Goal: Task Accomplishment & Management: Manage account settings

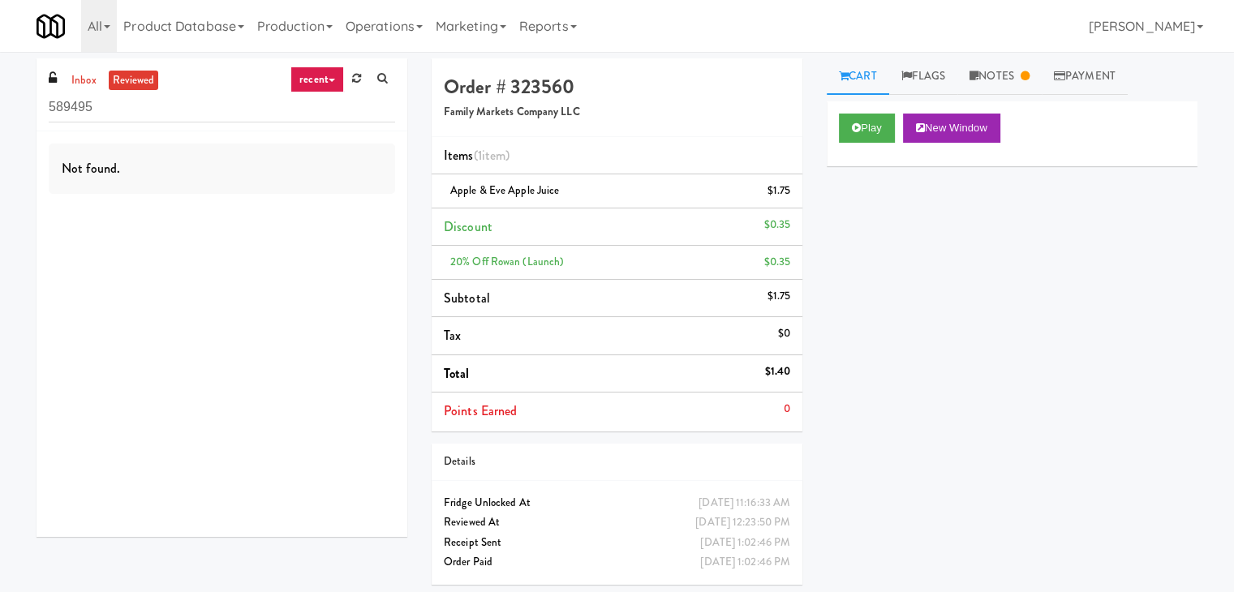
click at [97, 75] on link "inbox" at bounding box center [83, 81] width 33 height 20
click at [193, 105] on input "589495" at bounding box center [222, 108] width 346 height 30
paste input "1331 - Pantry - Right"
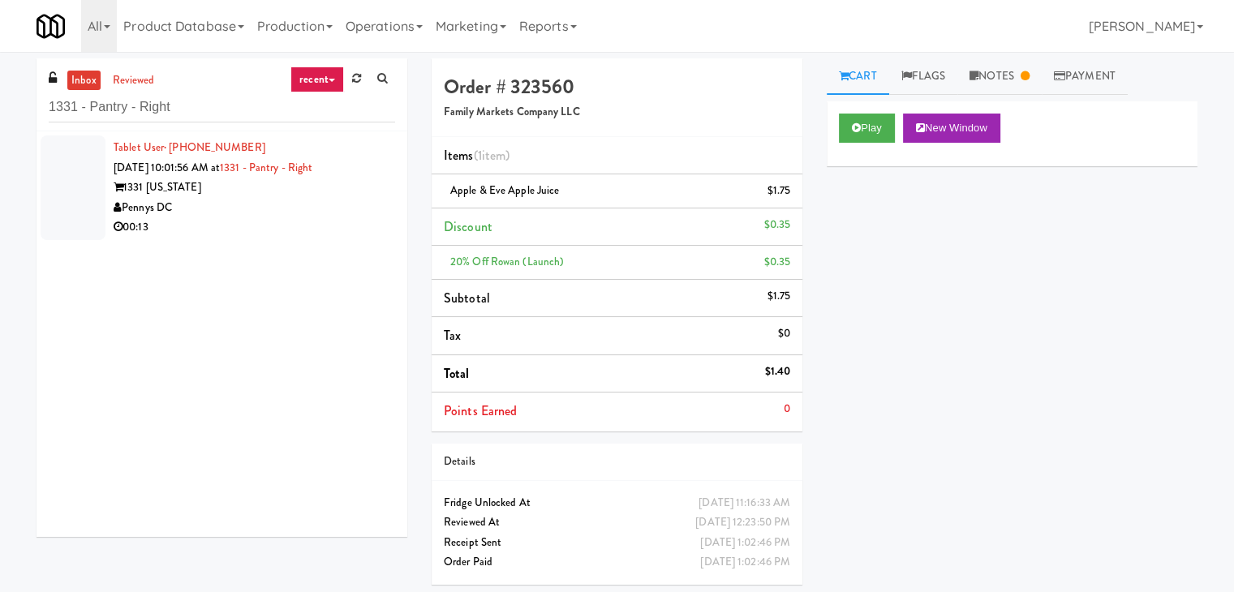
click at [313, 226] on div "00:13" at bounding box center [255, 227] width 282 height 20
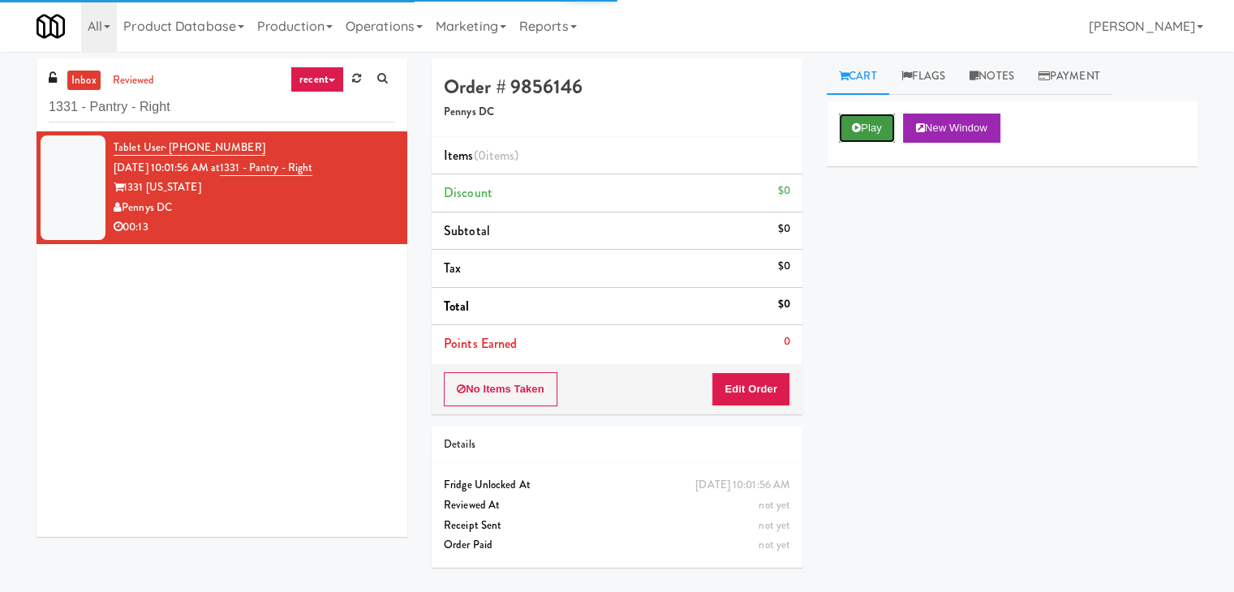
click at [865, 124] on button "Play" at bounding box center [867, 128] width 56 height 29
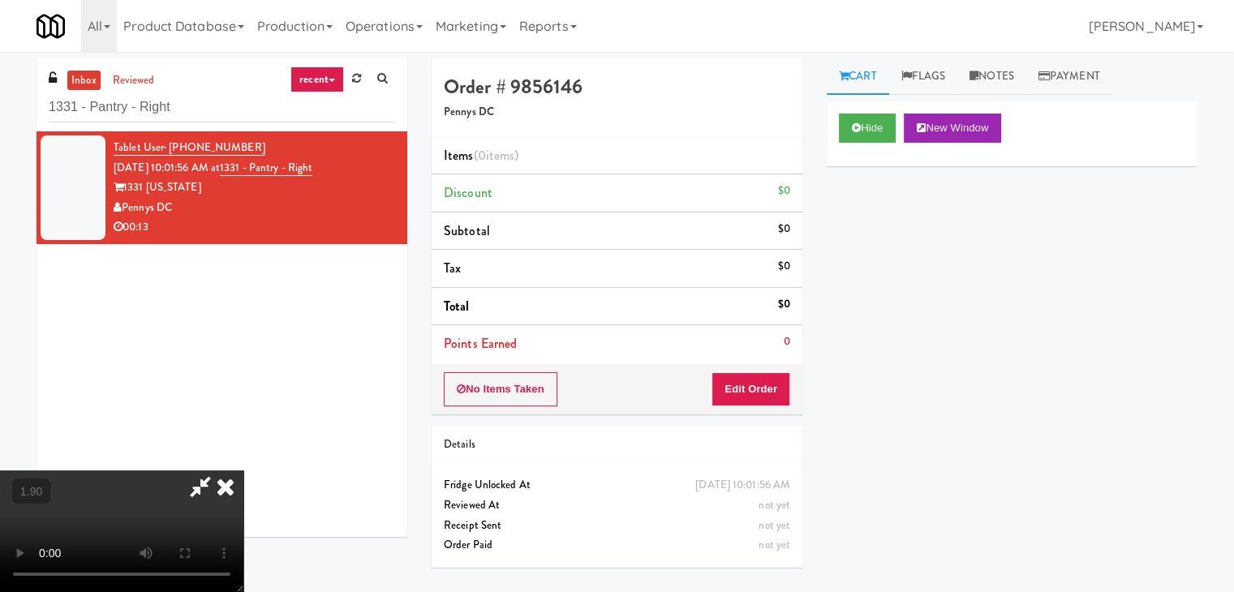
click at [243, 471] on video at bounding box center [121, 532] width 243 height 122
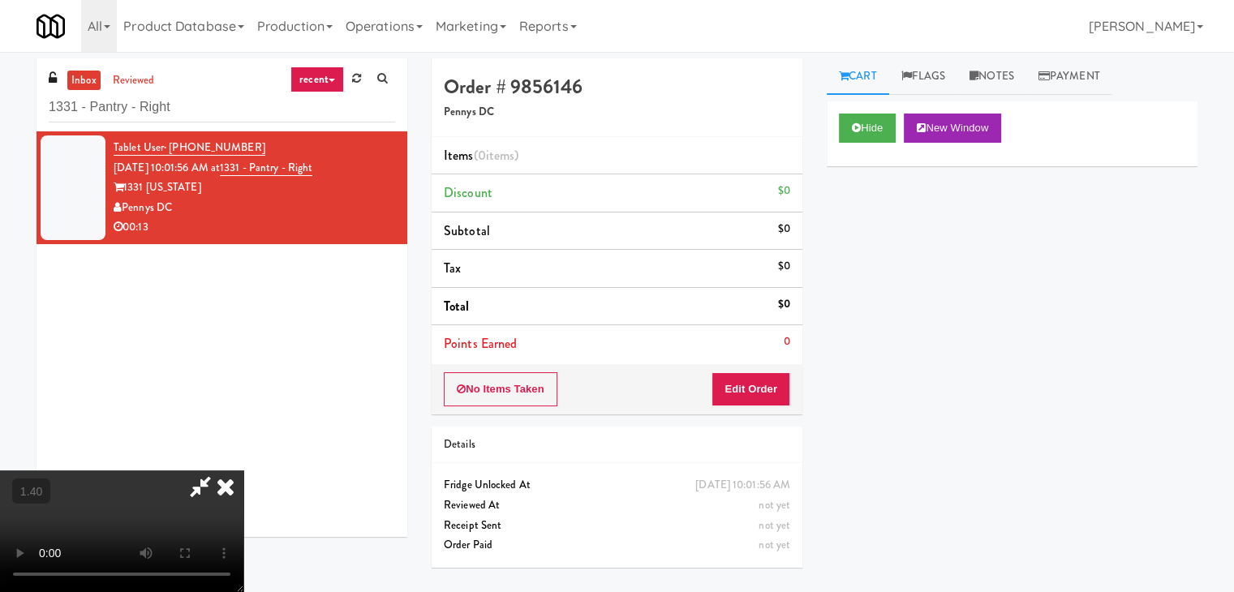
click at [243, 471] on video at bounding box center [121, 532] width 243 height 122
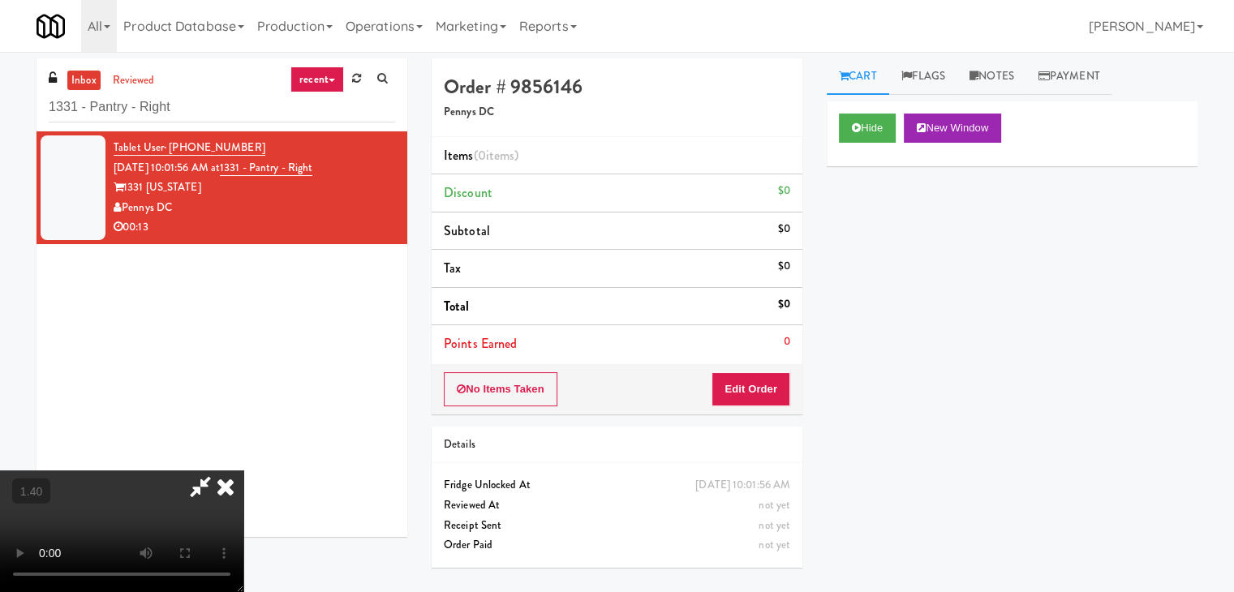
click at [243, 471] on video at bounding box center [121, 532] width 243 height 122
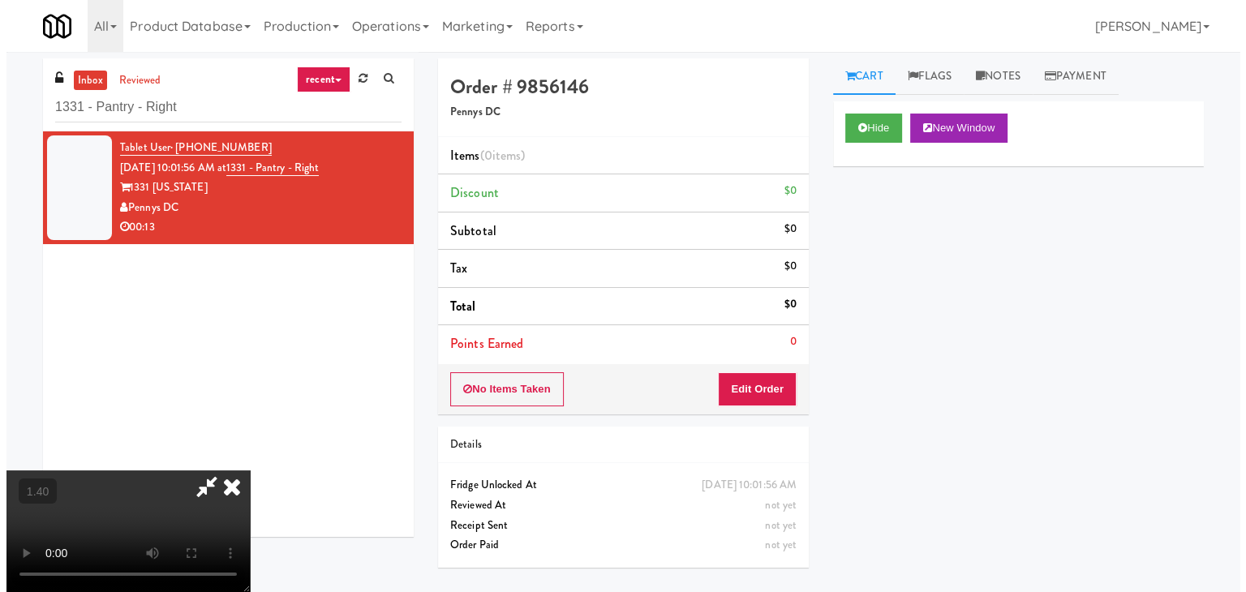
scroll to position [0, 0]
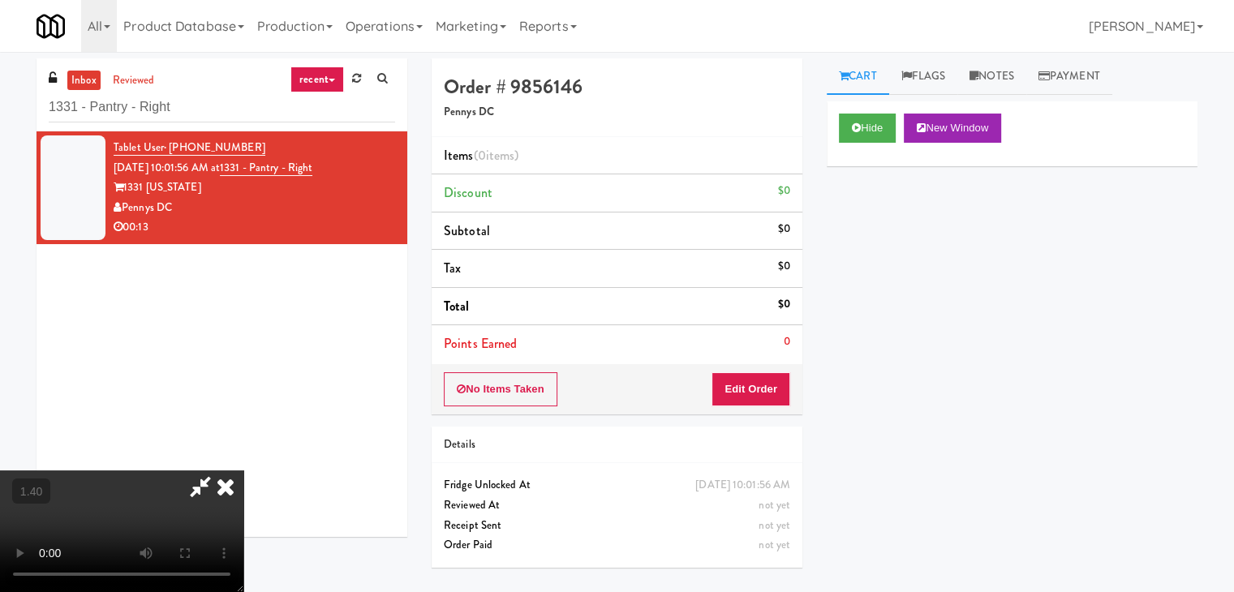
click at [243, 471] on icon at bounding box center [226, 487] width 36 height 32
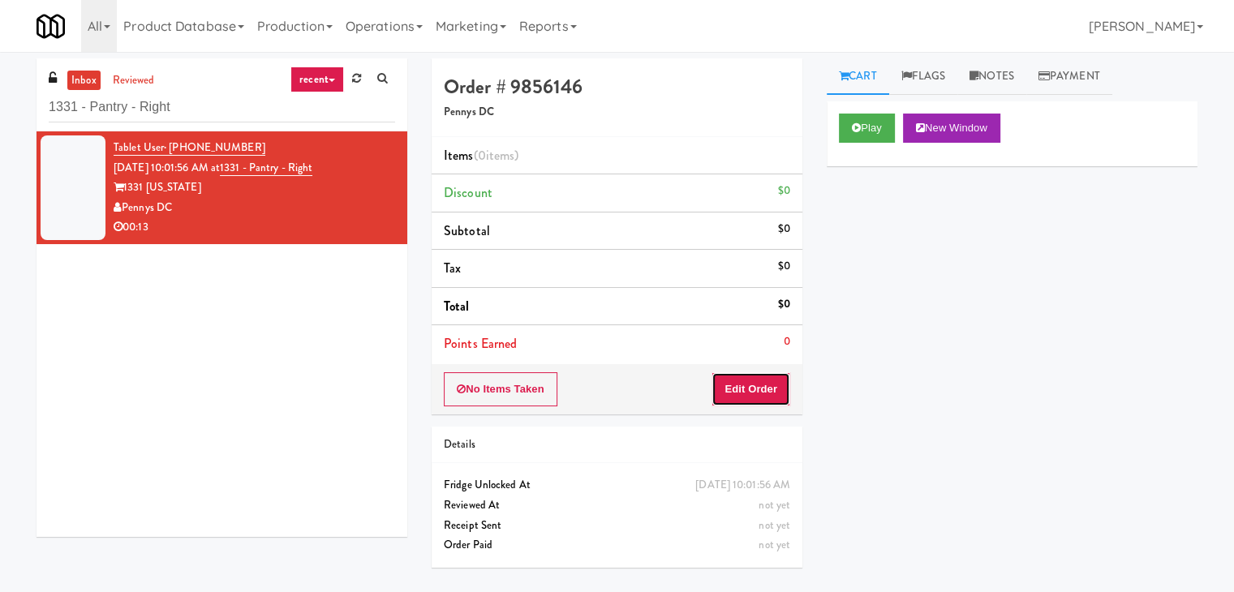
click at [751, 374] on button "Edit Order" at bounding box center [751, 389] width 79 height 34
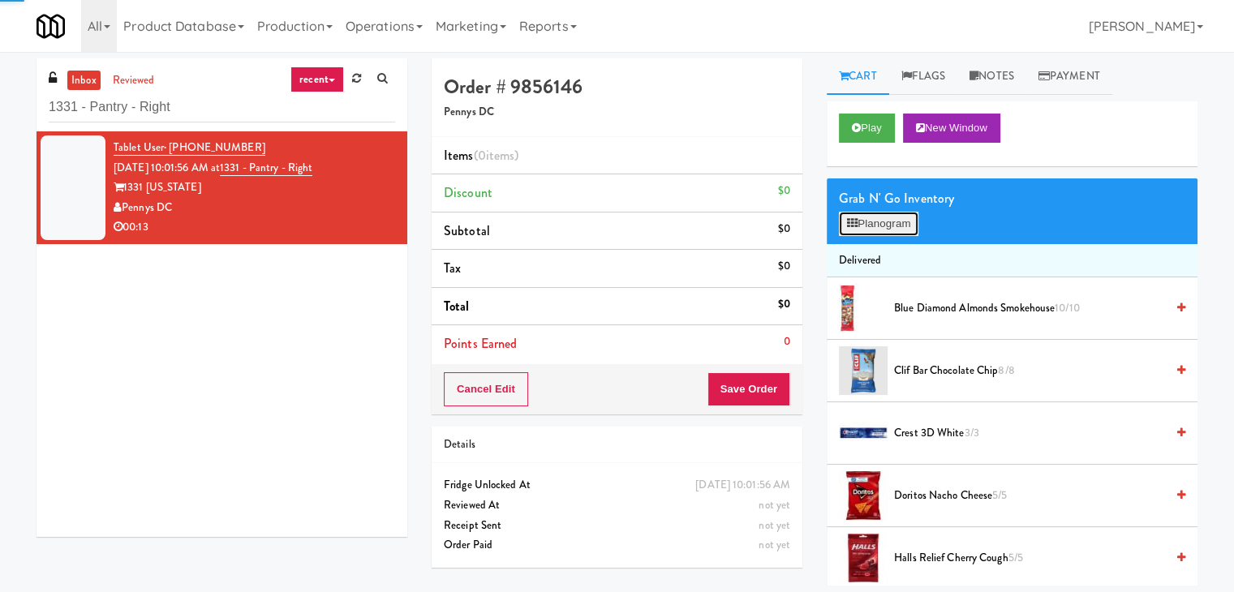
click at [889, 214] on button "Planogram" at bounding box center [879, 224] width 80 height 24
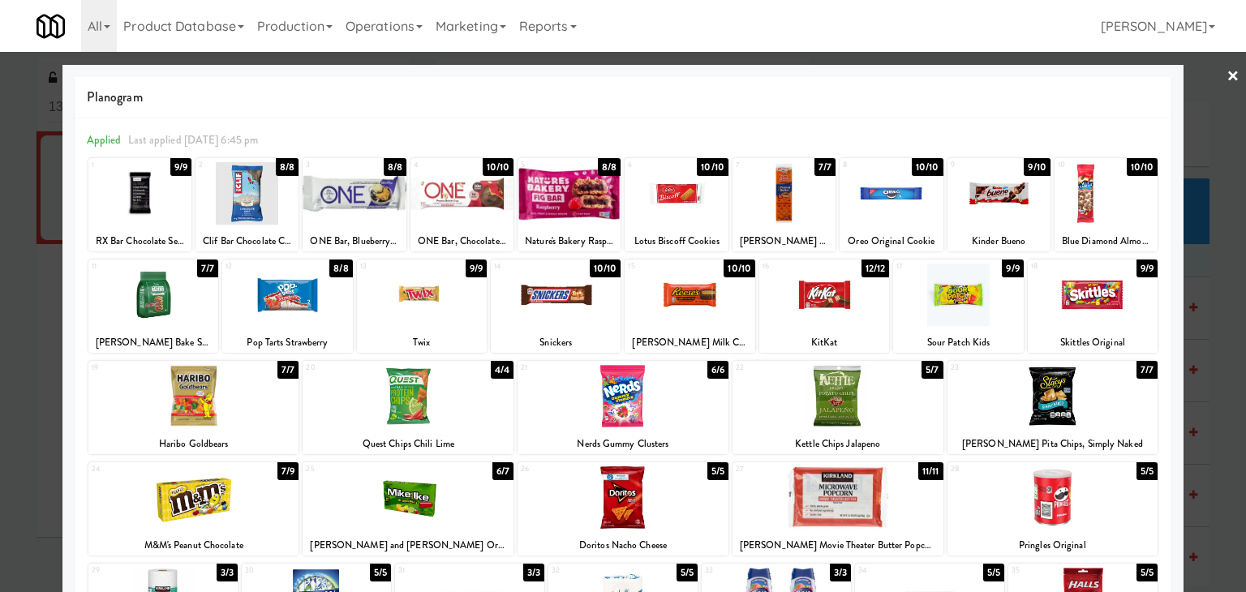
click at [686, 283] on div at bounding box center [690, 295] width 130 height 62
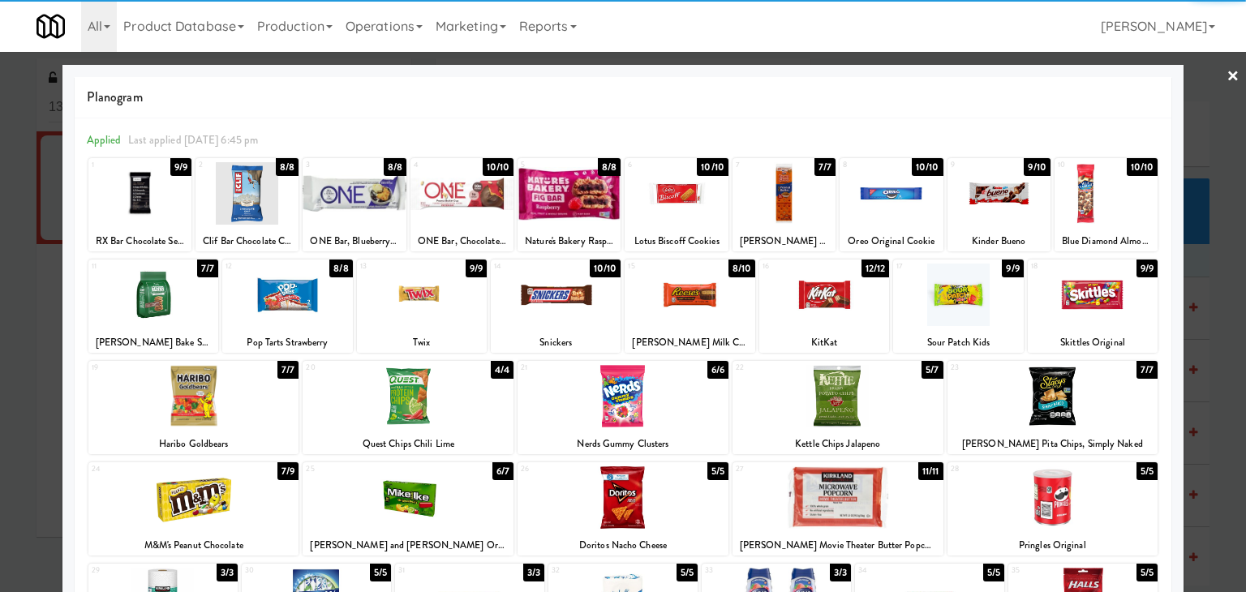
click at [451, 303] on div at bounding box center [422, 295] width 130 height 62
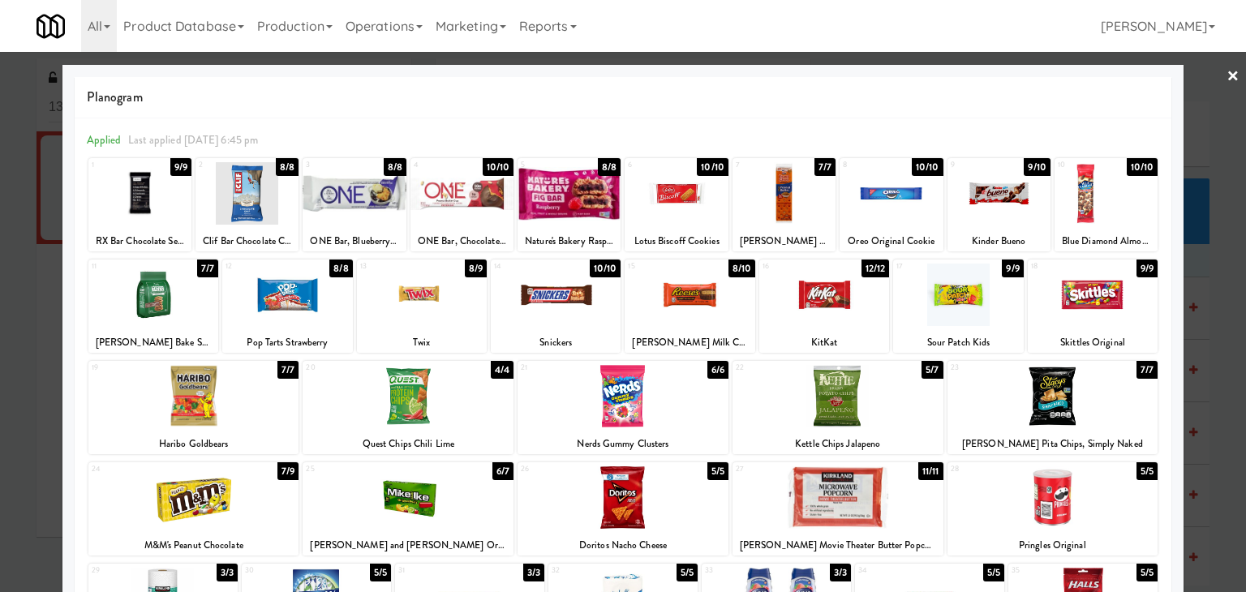
scroll to position [162, 0]
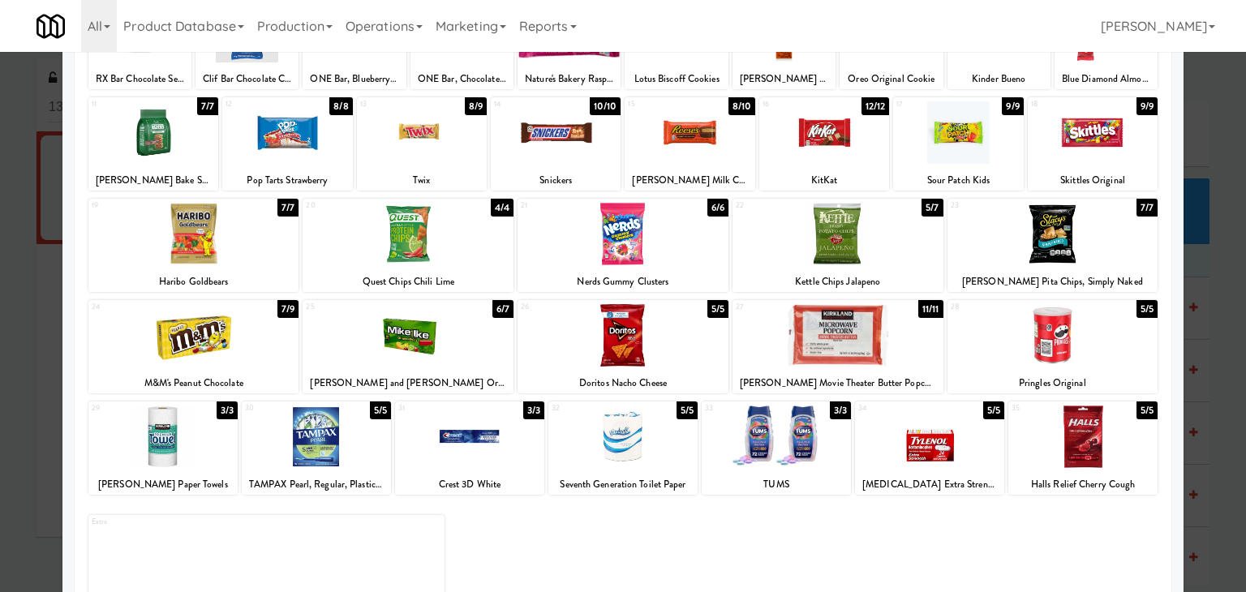
click at [1055, 349] on div at bounding box center [1053, 335] width 211 height 62
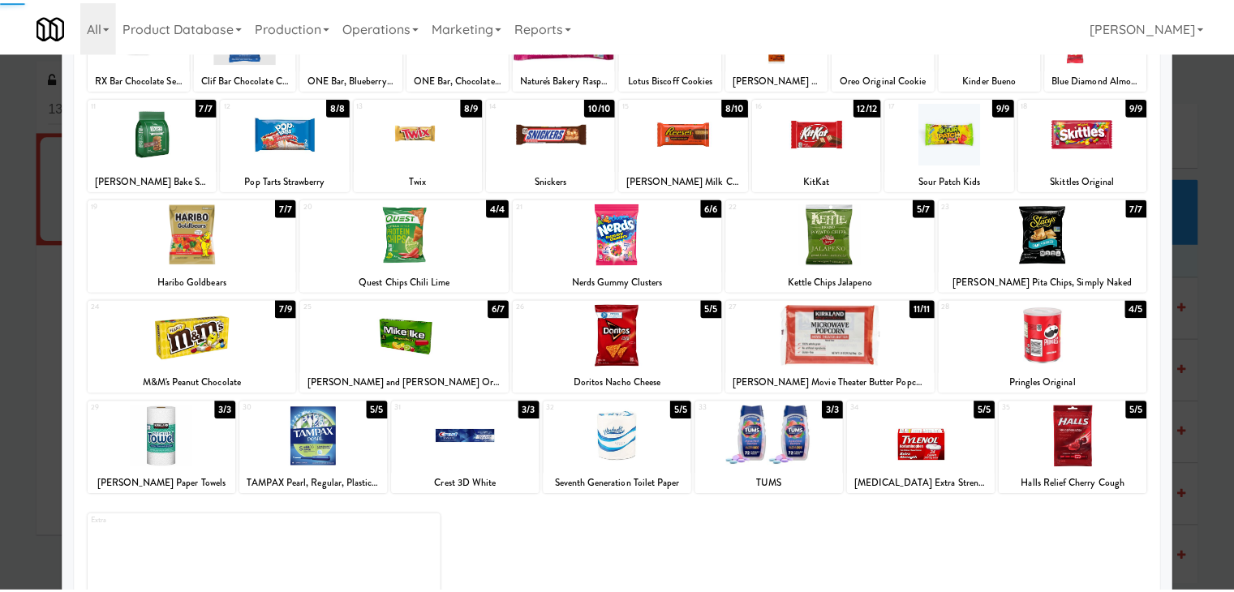
scroll to position [0, 0]
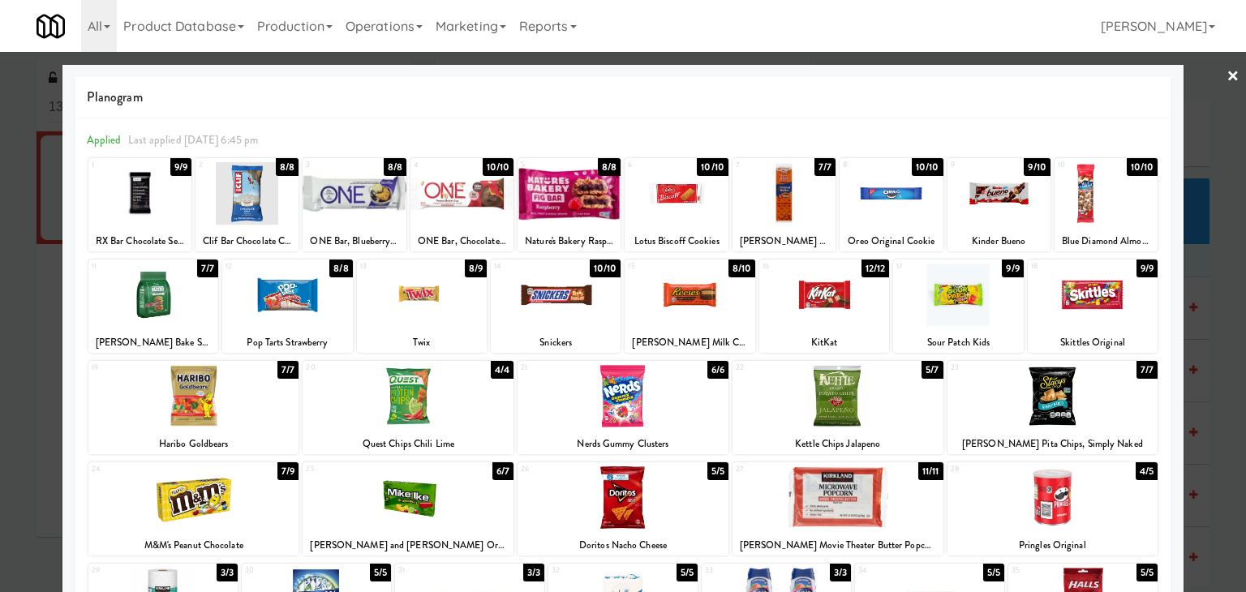
click at [1227, 80] on link "×" at bounding box center [1233, 77] width 13 height 50
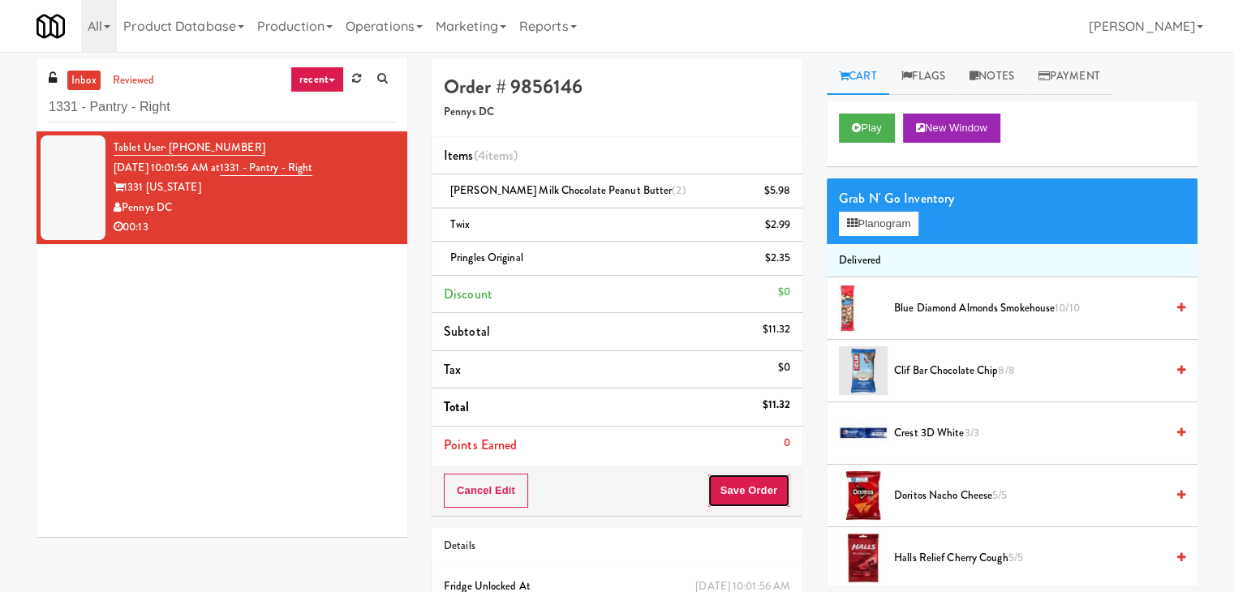
click at [745, 485] on button "Save Order" at bounding box center [749, 491] width 83 height 34
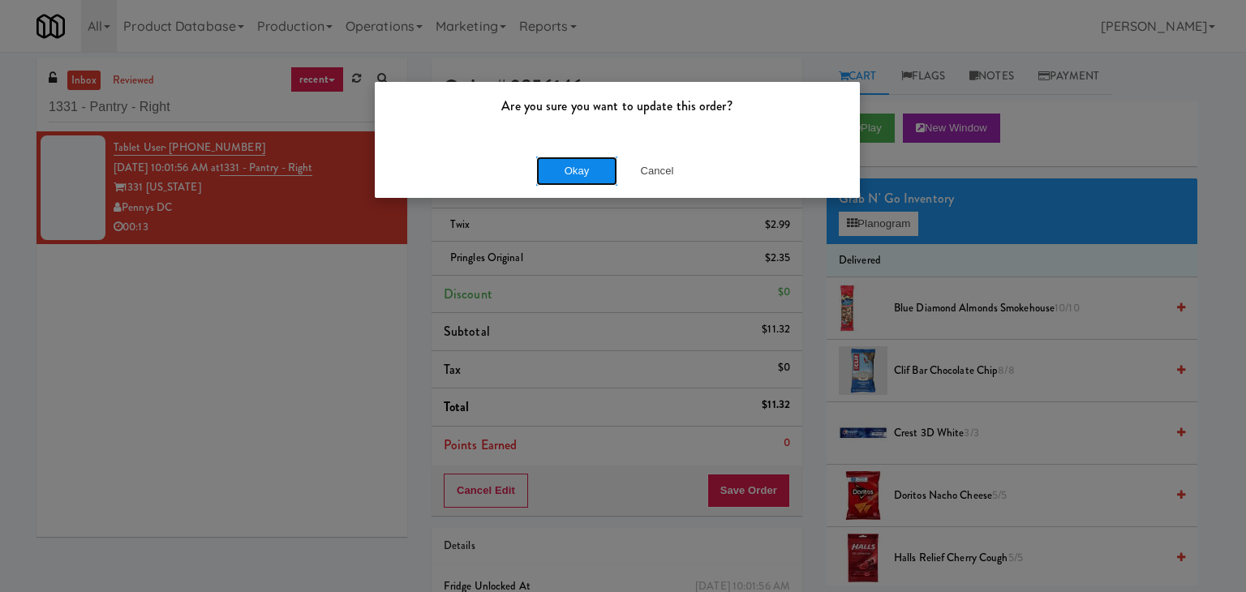
click at [591, 165] on button "Okay" at bounding box center [576, 171] width 81 height 29
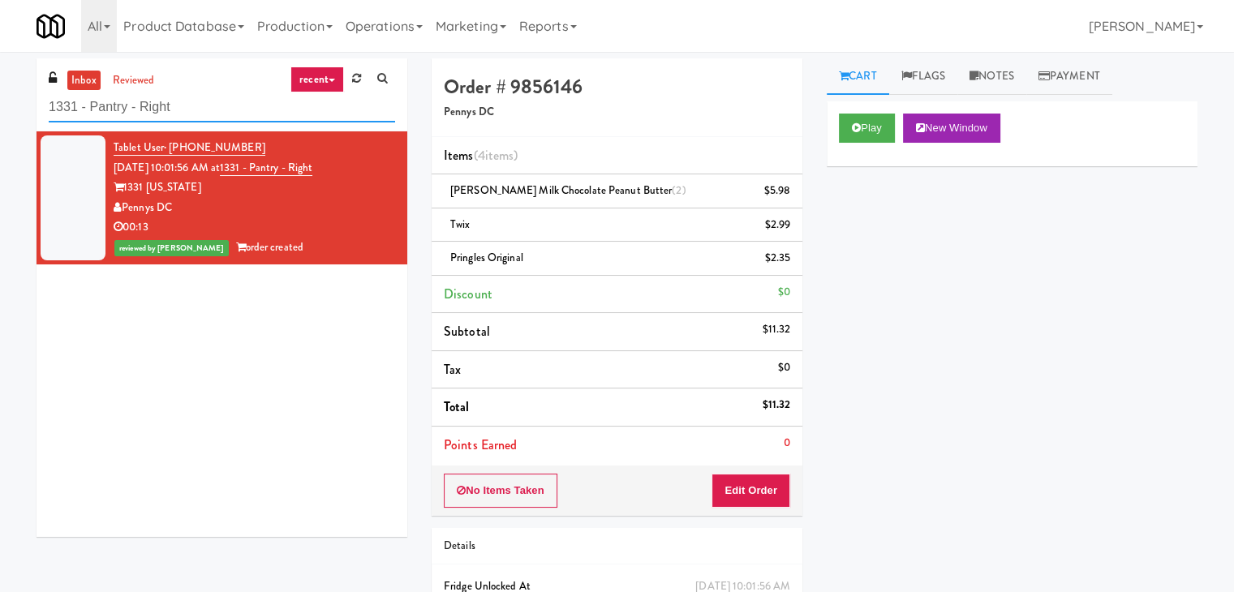
click at [209, 97] on input "1331 - Pantry - Right" at bounding box center [222, 108] width 346 height 30
paste input "Confederation College - Combo"
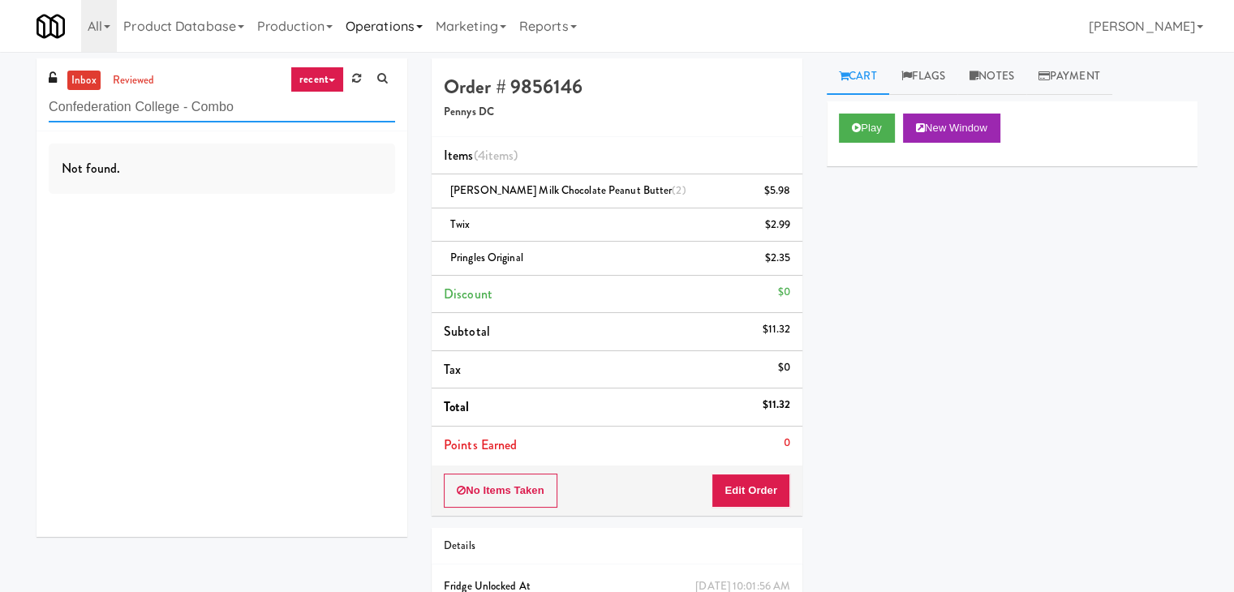
type input "Confederation College - Combo"
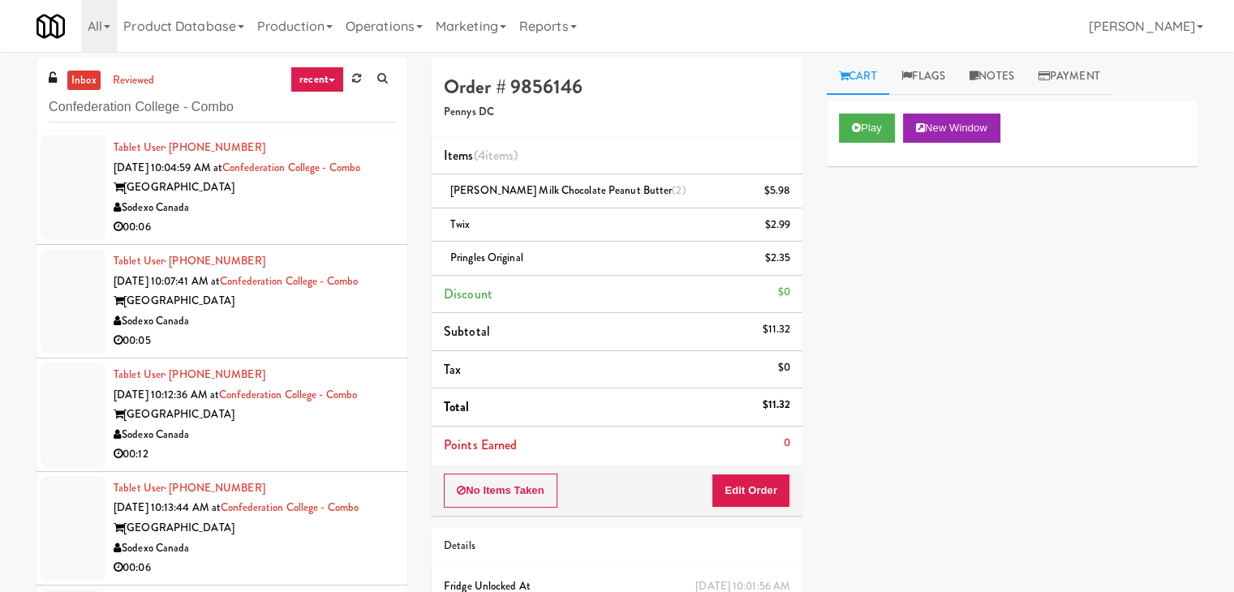
click at [302, 198] on div "[GEOGRAPHIC_DATA]" at bounding box center [255, 188] width 282 height 20
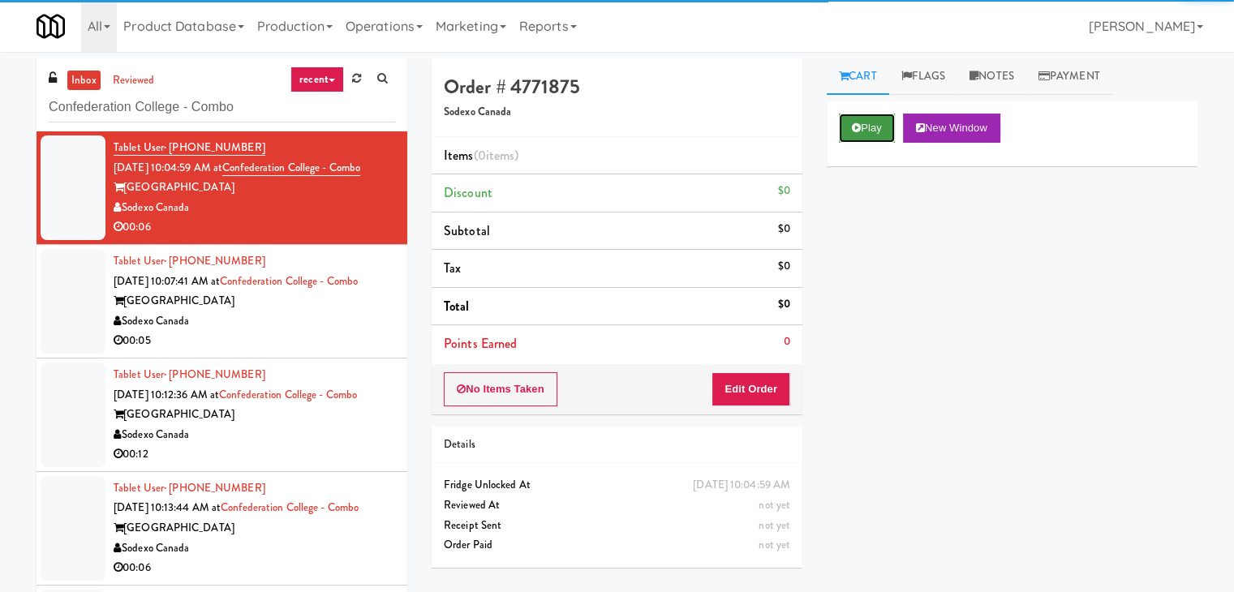
click at [895, 129] on button "Play" at bounding box center [867, 128] width 56 height 29
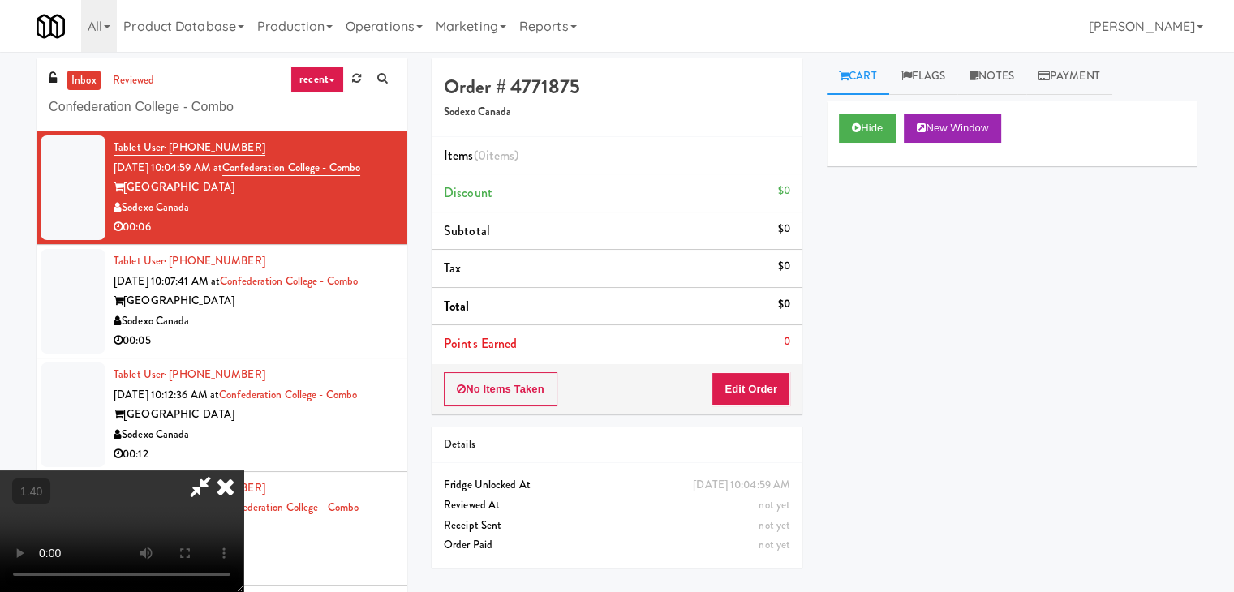
click at [243, 471] on video at bounding box center [121, 532] width 243 height 122
click at [1005, 79] on link "Notes" at bounding box center [991, 76] width 69 height 37
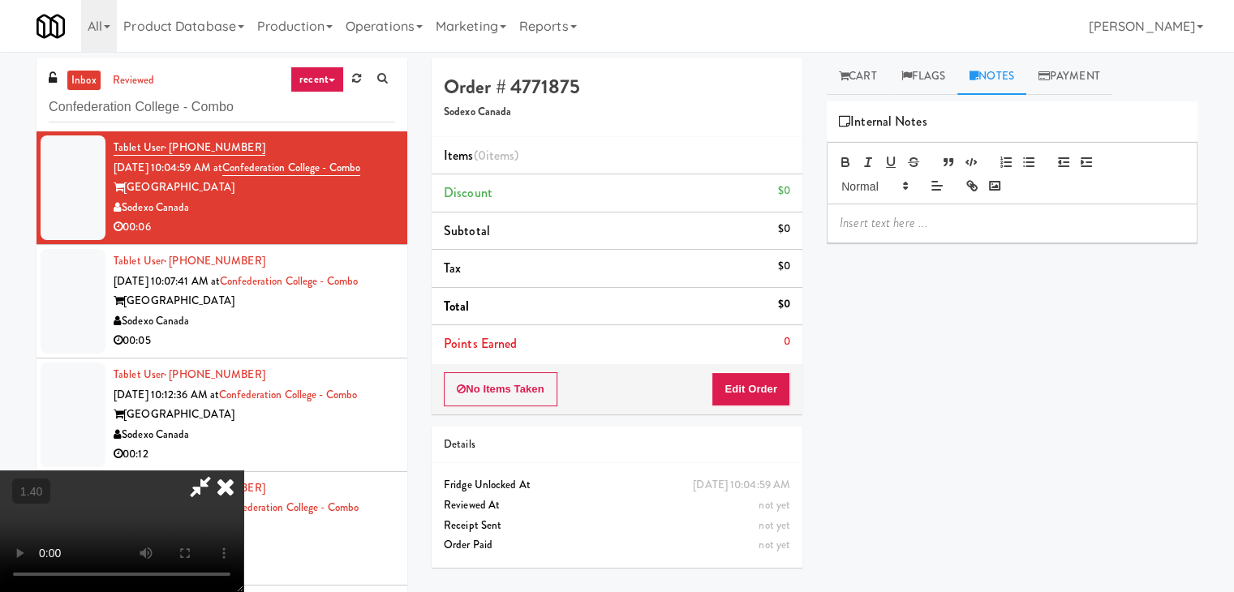
click at [940, 214] on p at bounding box center [1012, 223] width 345 height 18
click at [1053, 237] on div at bounding box center [1012, 222] width 369 height 37
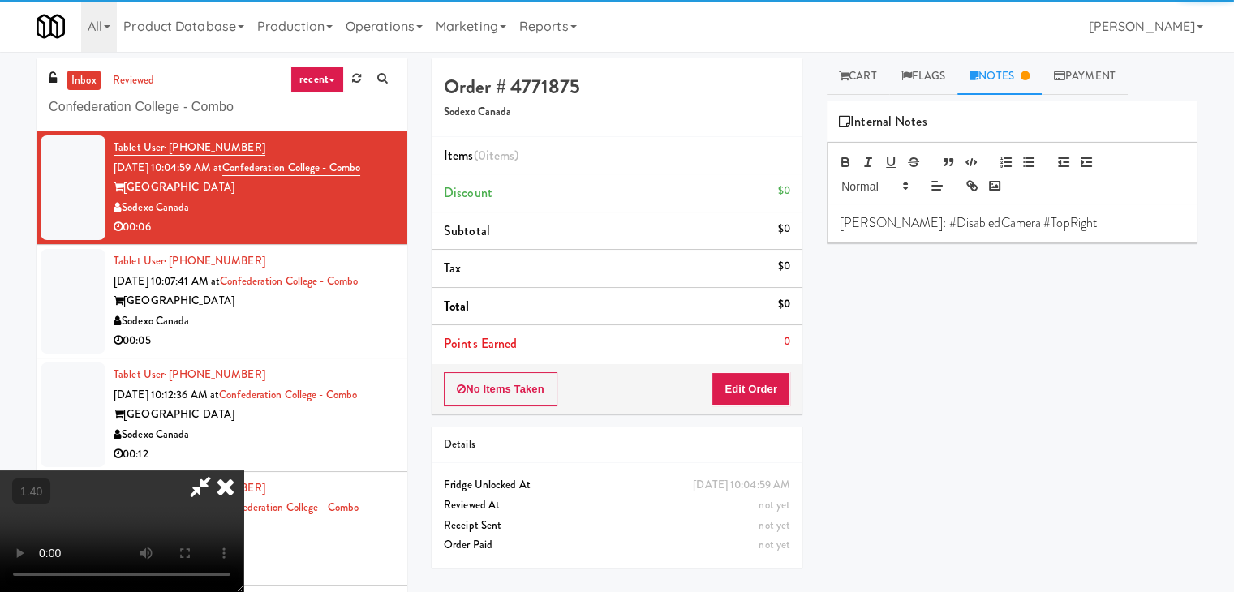
click at [181, 471] on video at bounding box center [121, 532] width 243 height 122
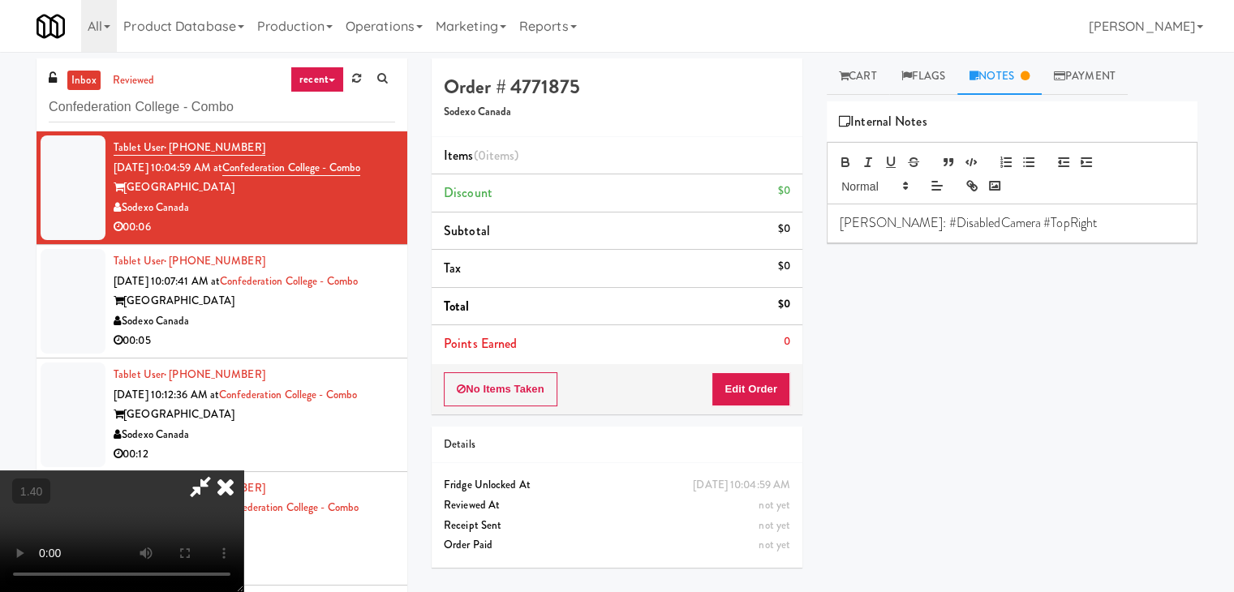
click at [243, 471] on video at bounding box center [121, 532] width 243 height 122
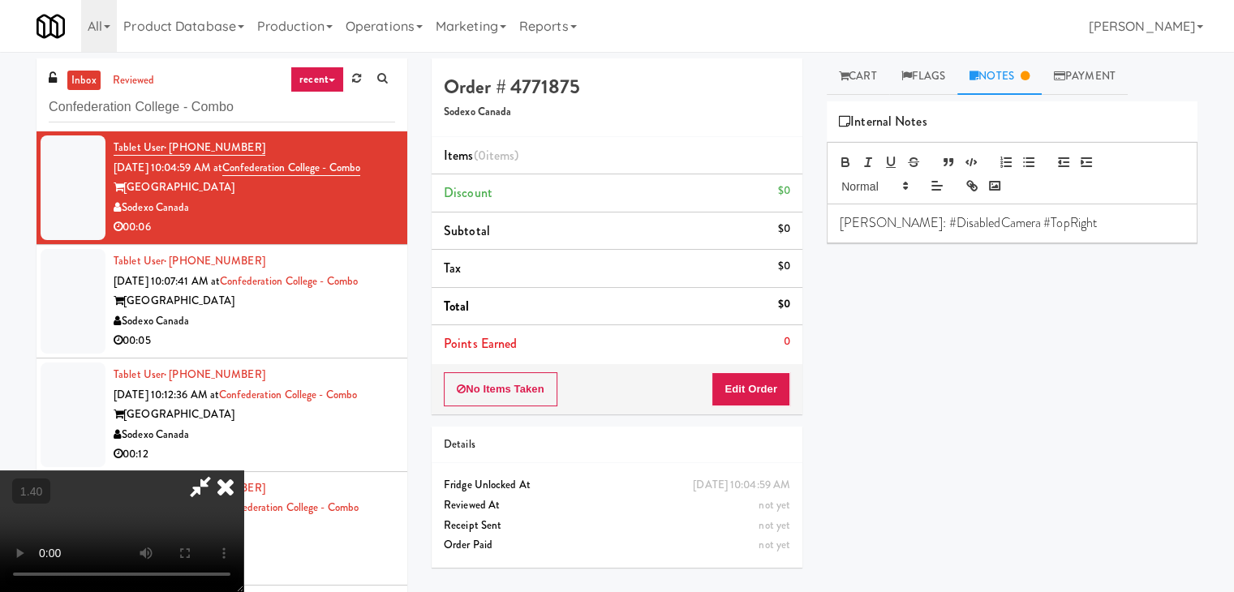
click at [243, 471] on video at bounding box center [121, 532] width 243 height 122
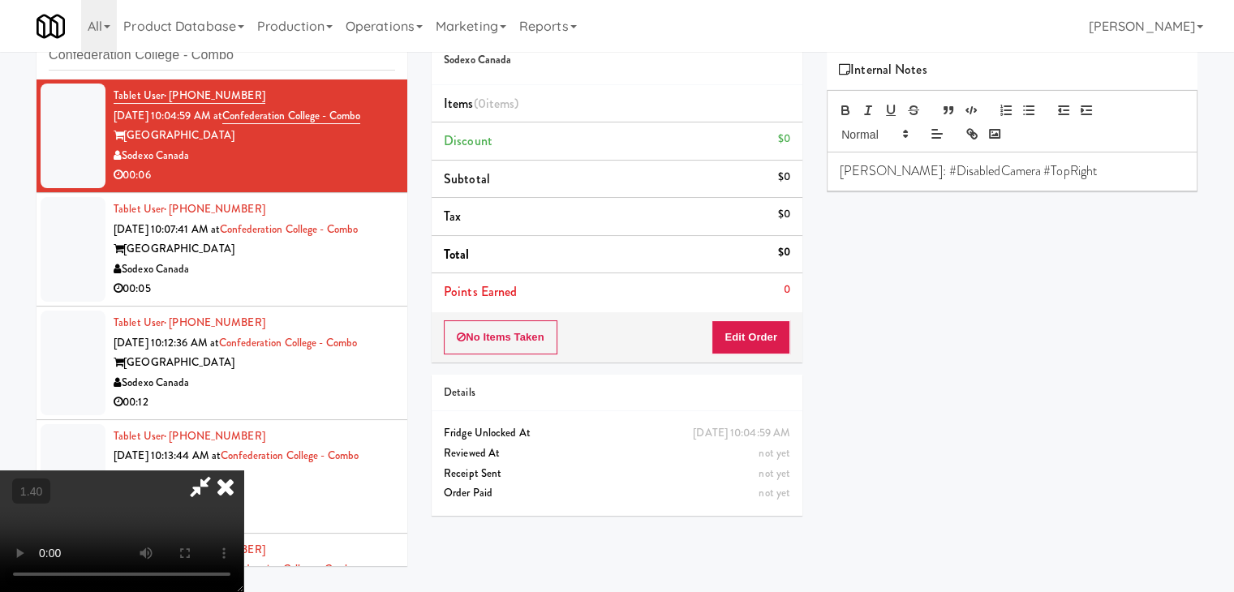
scroll to position [0, 0]
click at [243, 471] on icon at bounding box center [226, 487] width 36 height 32
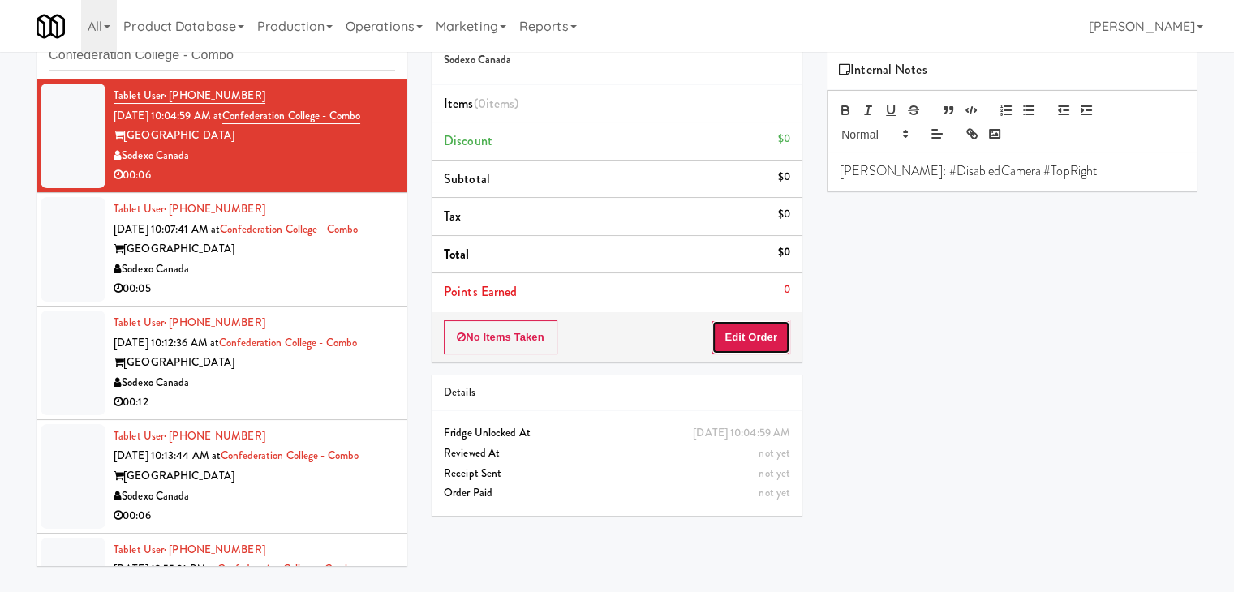
click at [765, 333] on button "Edit Order" at bounding box center [751, 338] width 79 height 34
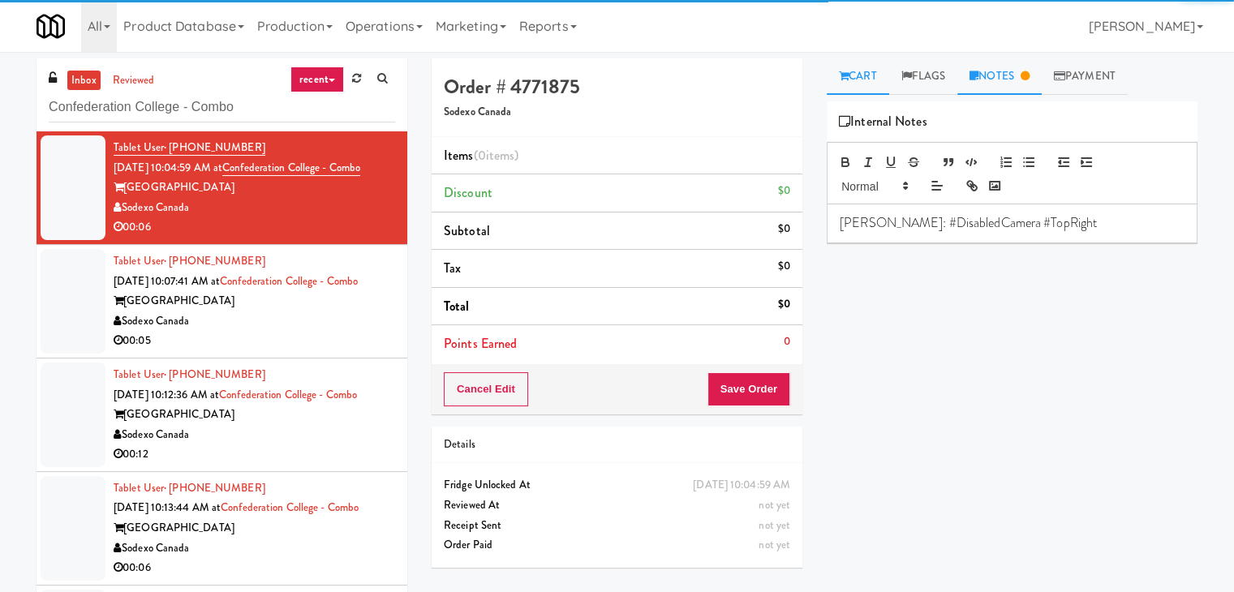
click at [868, 94] on link "Cart" at bounding box center [858, 76] width 62 height 37
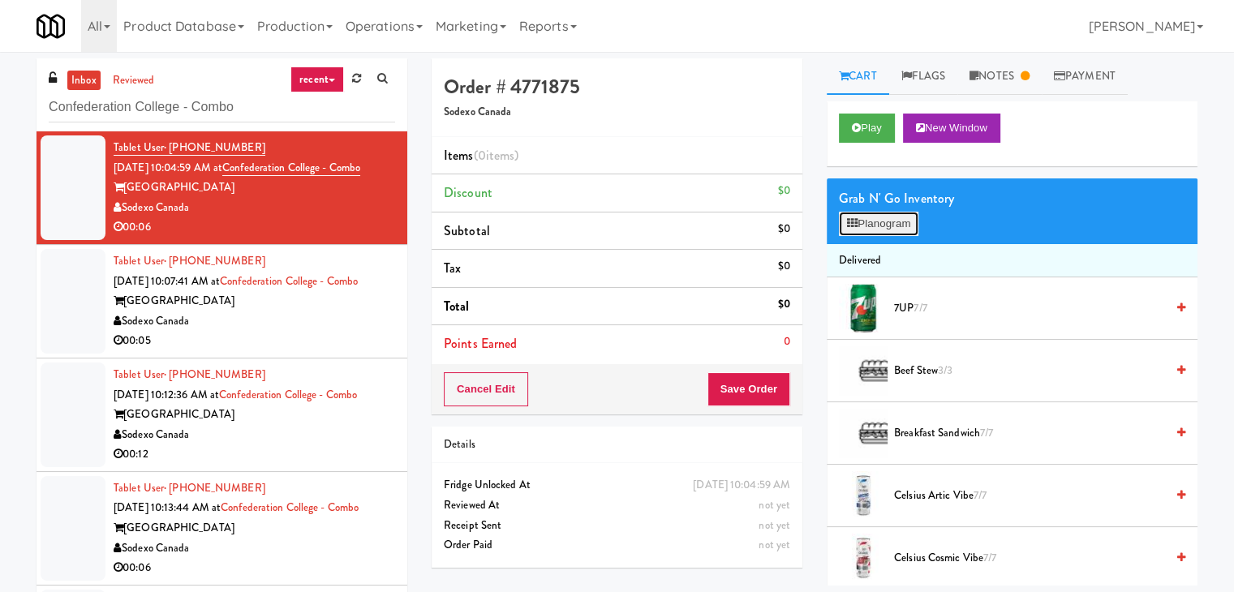
click at [870, 219] on button "Planogram" at bounding box center [879, 224] width 80 height 24
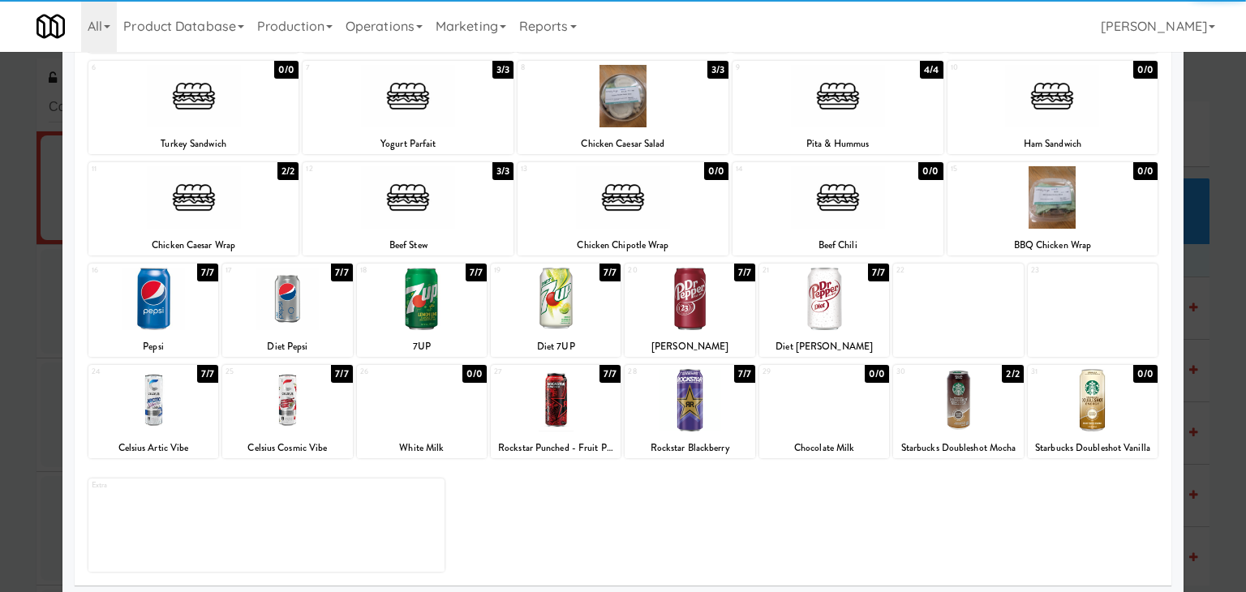
scroll to position [204, 0]
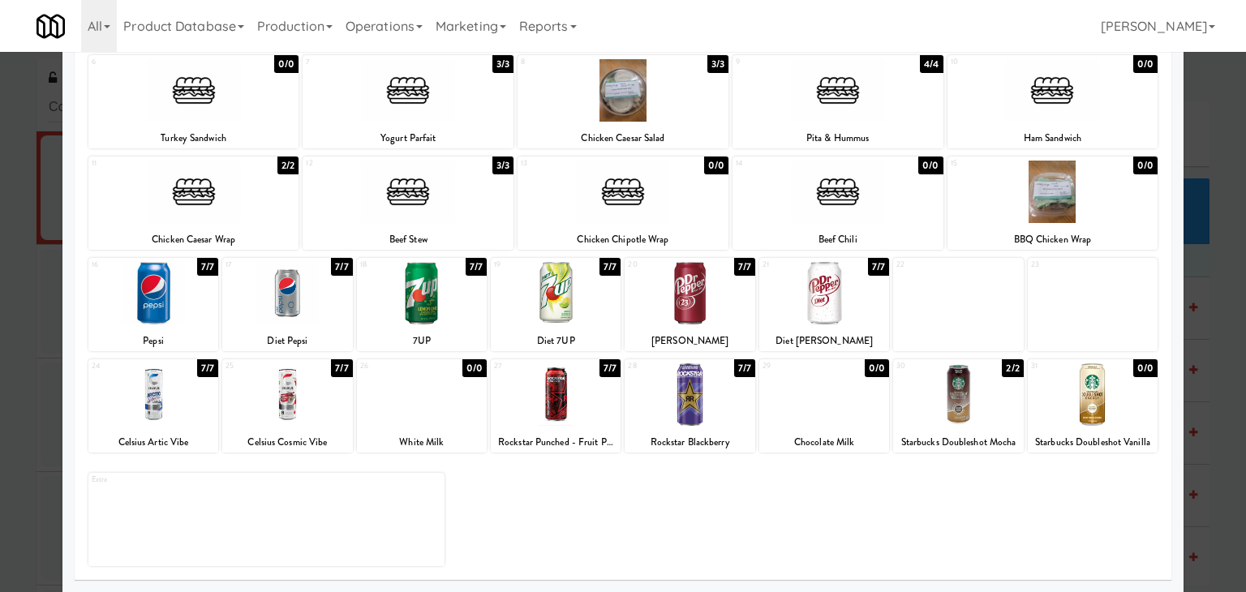
click at [1090, 391] on div at bounding box center [1093, 395] width 130 height 62
click at [954, 392] on div at bounding box center [958, 395] width 130 height 62
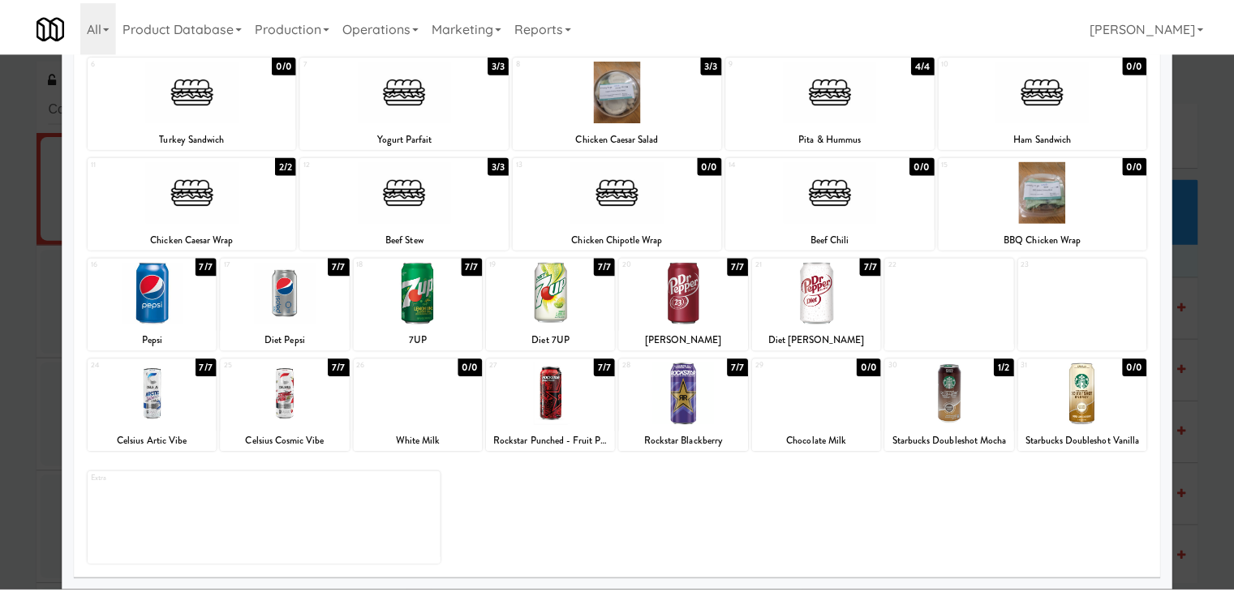
scroll to position [0, 0]
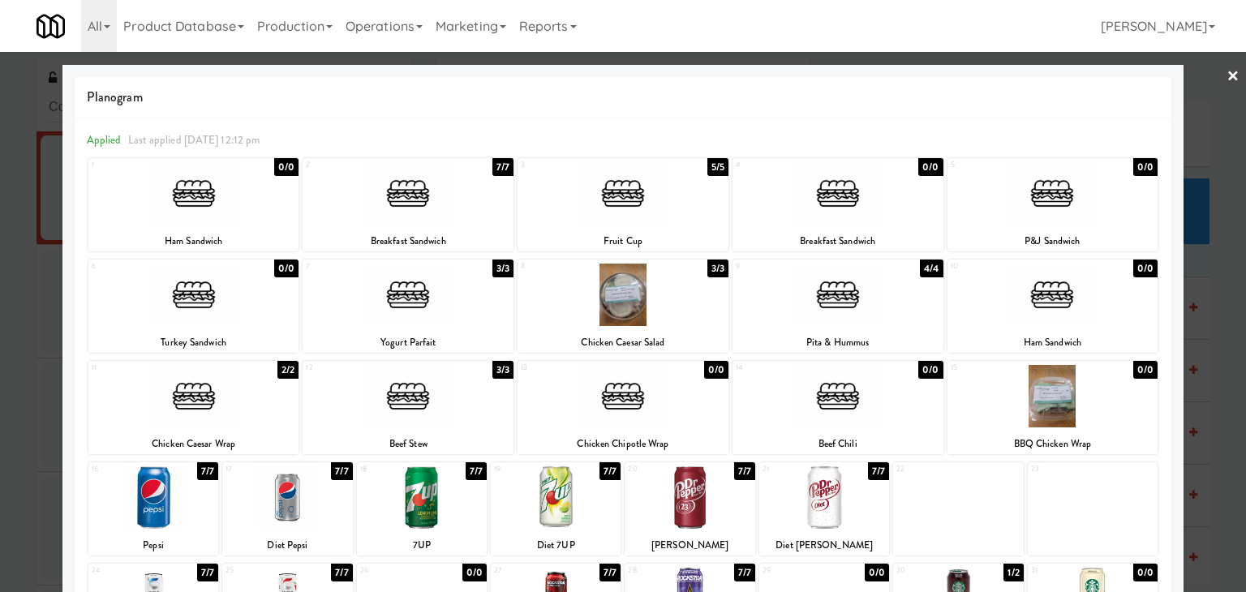
click at [1227, 75] on link "×" at bounding box center [1233, 77] width 13 height 50
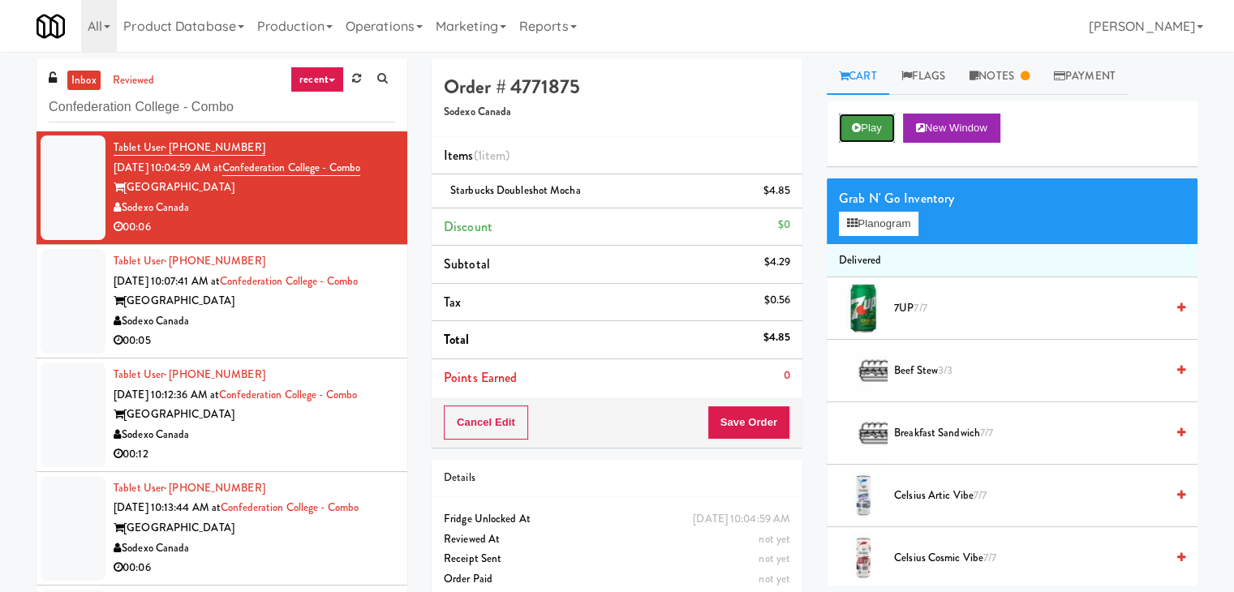
click at [866, 130] on button "Play" at bounding box center [867, 128] width 56 height 29
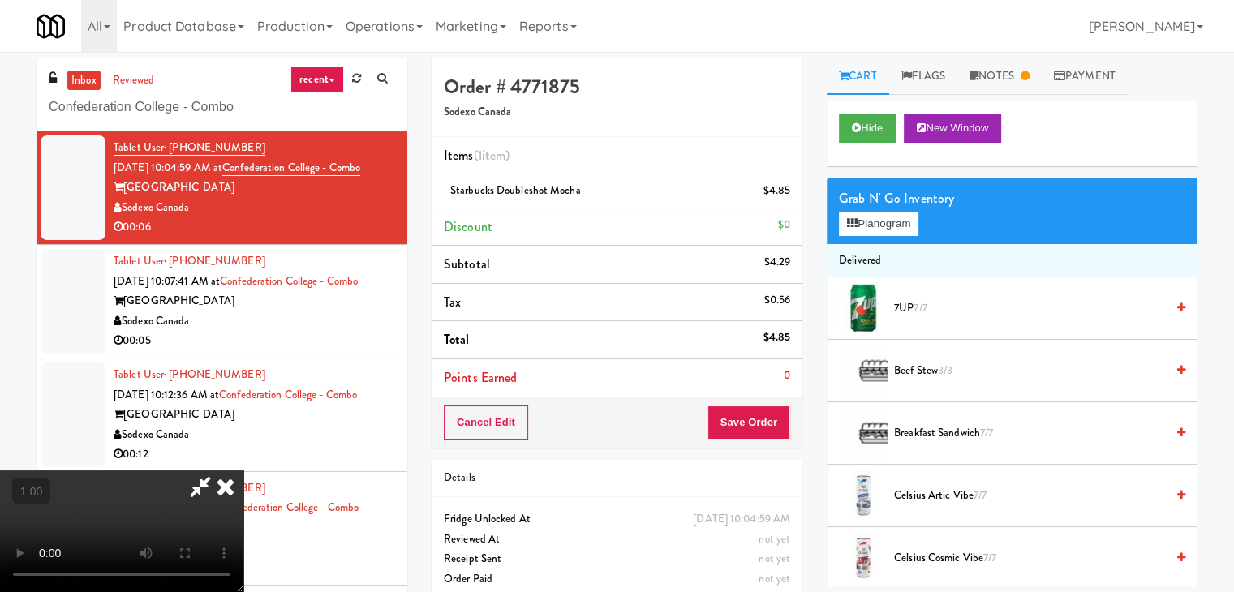
click at [243, 471] on video at bounding box center [121, 532] width 243 height 122
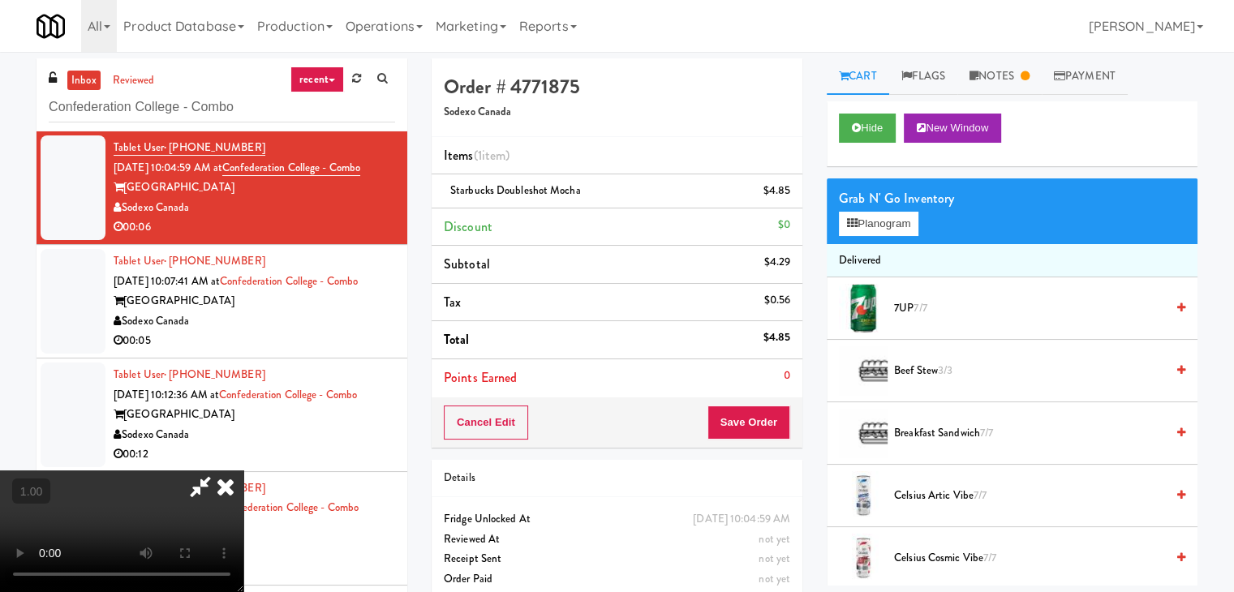
scroll to position [0, 0]
drag, startPoint x: 713, startPoint y: 65, endPoint x: 751, endPoint y: 149, distance: 92.6
click at [243, 471] on icon at bounding box center [226, 487] width 36 height 32
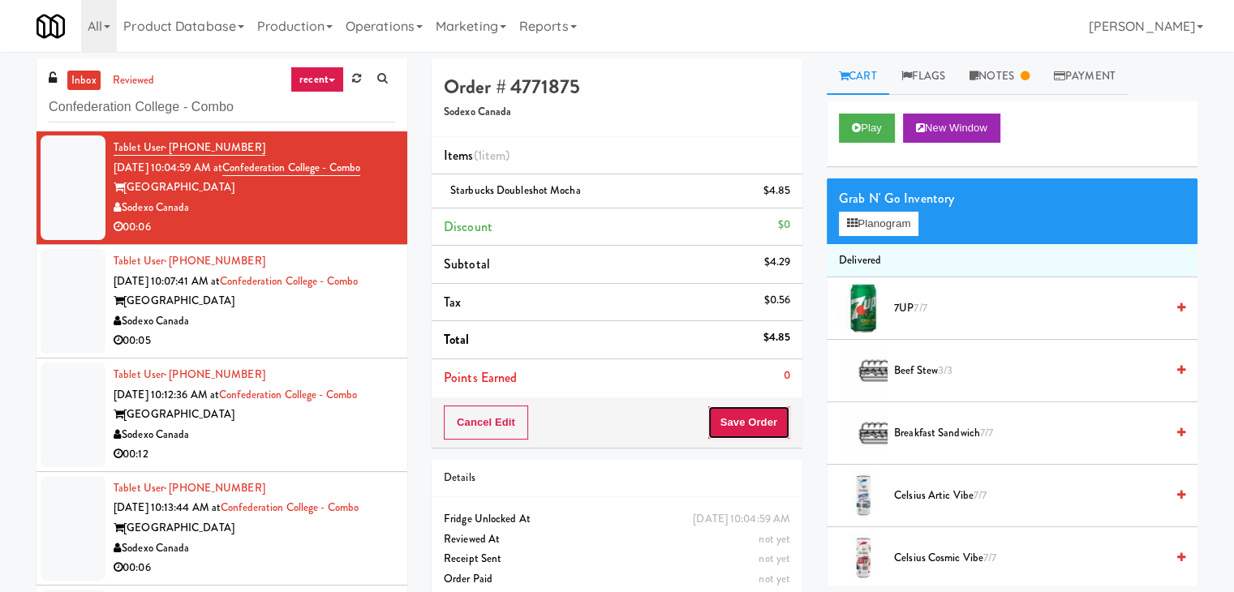
click at [751, 423] on button "Save Order" at bounding box center [749, 423] width 83 height 34
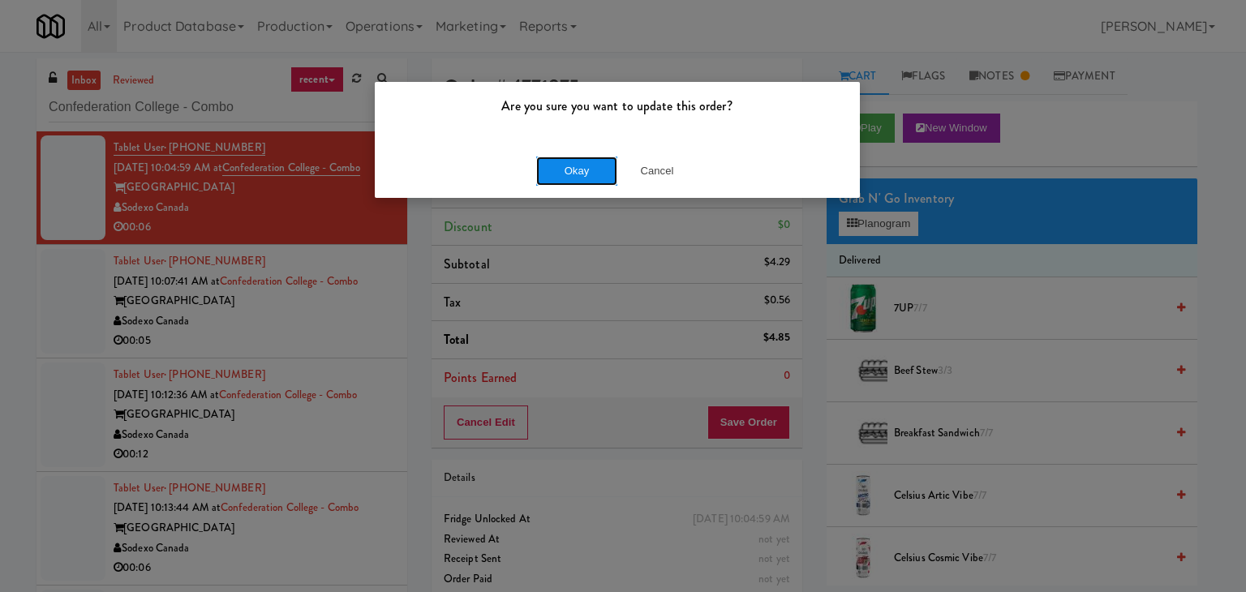
click at [578, 170] on button "Okay" at bounding box center [576, 171] width 81 height 29
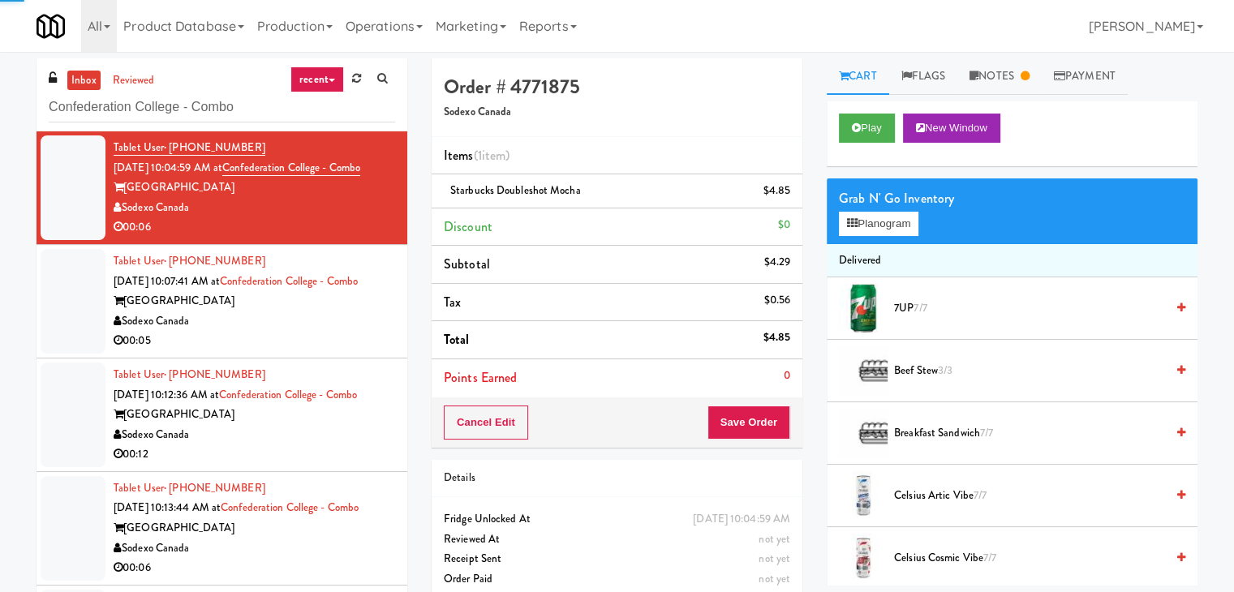
click at [326, 332] on div "Sodexo Canada" at bounding box center [255, 322] width 282 height 20
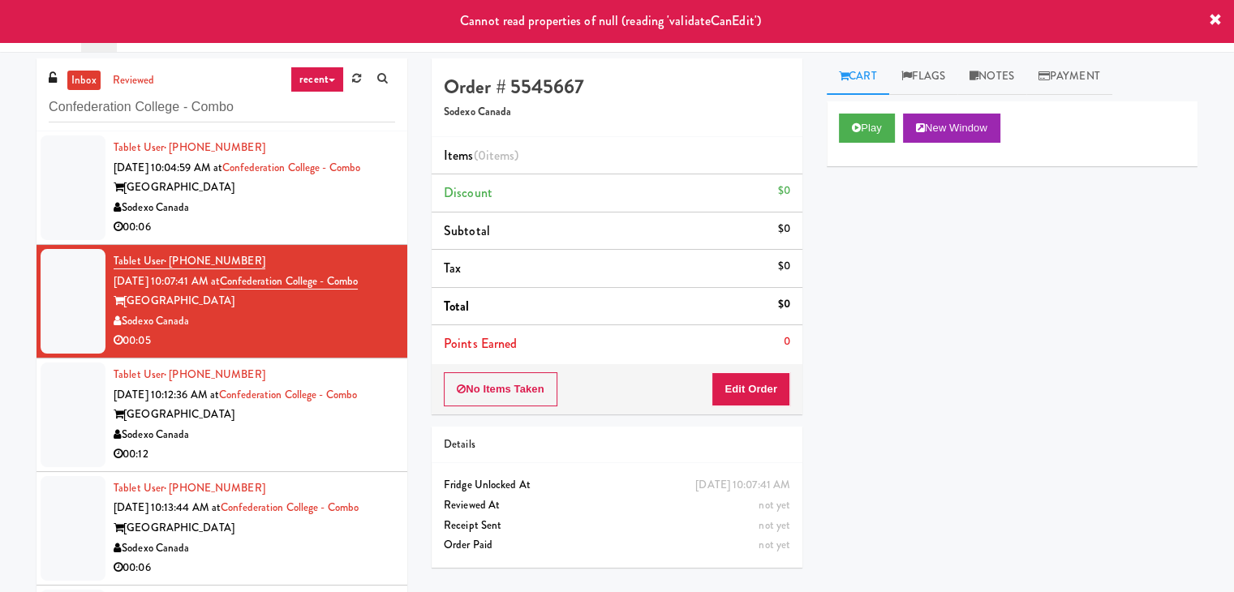
click at [321, 218] on div "Sodexo Canada" at bounding box center [255, 208] width 282 height 20
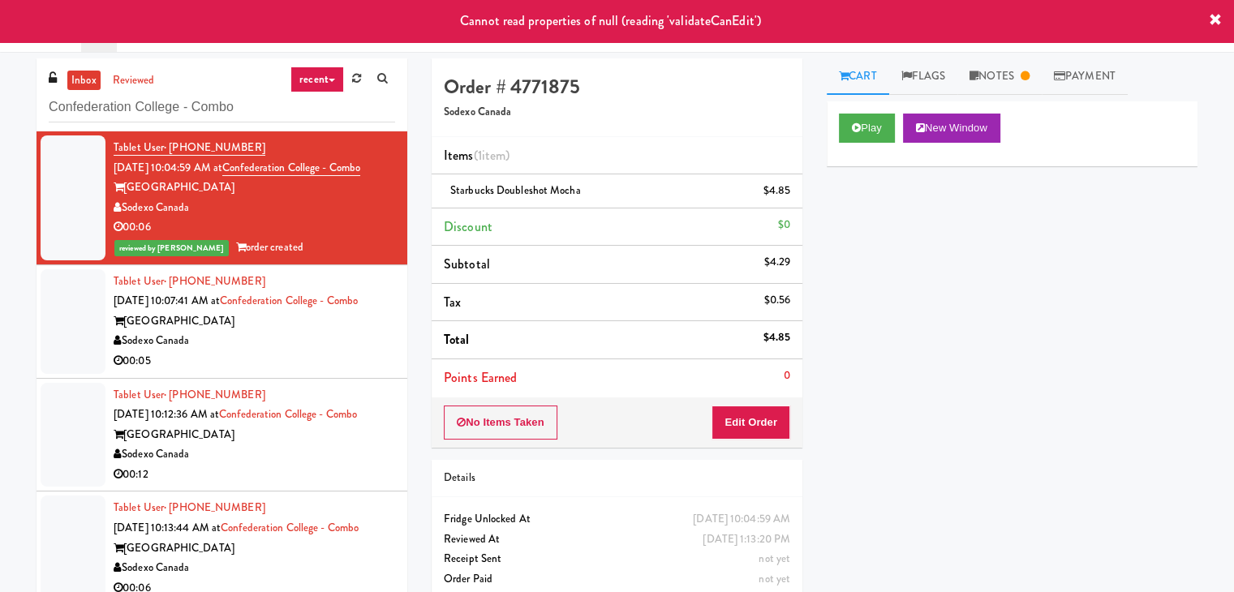
drag, startPoint x: 338, startPoint y: 366, endPoint x: 364, endPoint y: 355, distance: 28.3
click at [338, 351] on div "Sodexo Canada" at bounding box center [255, 341] width 282 height 20
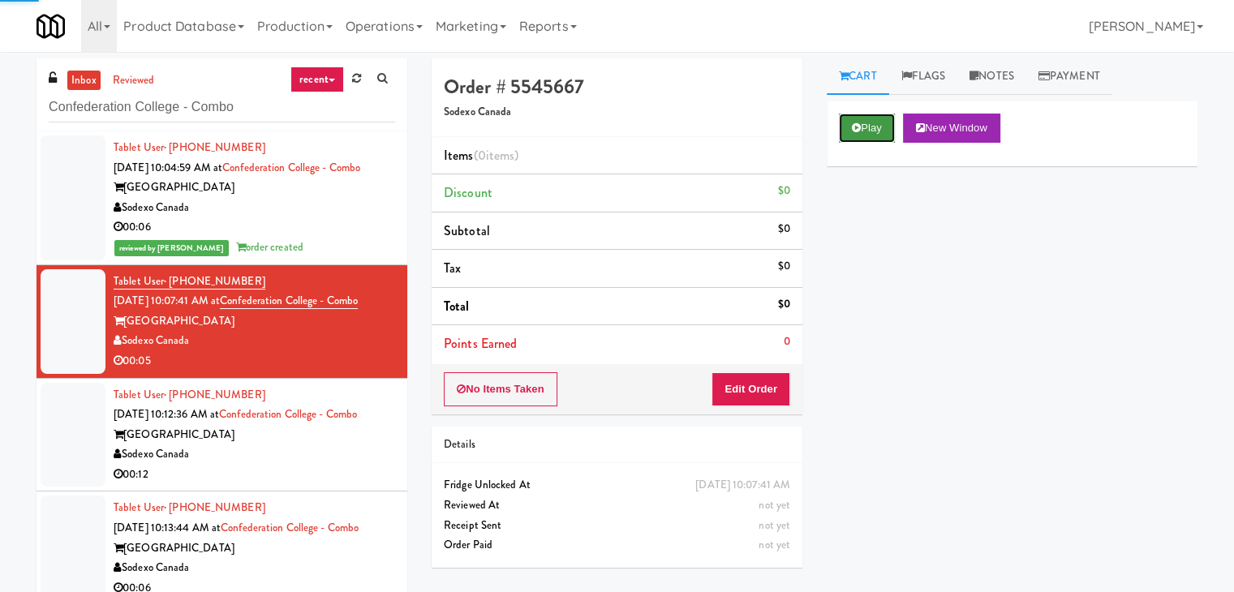
click at [849, 127] on button "Play" at bounding box center [867, 128] width 56 height 29
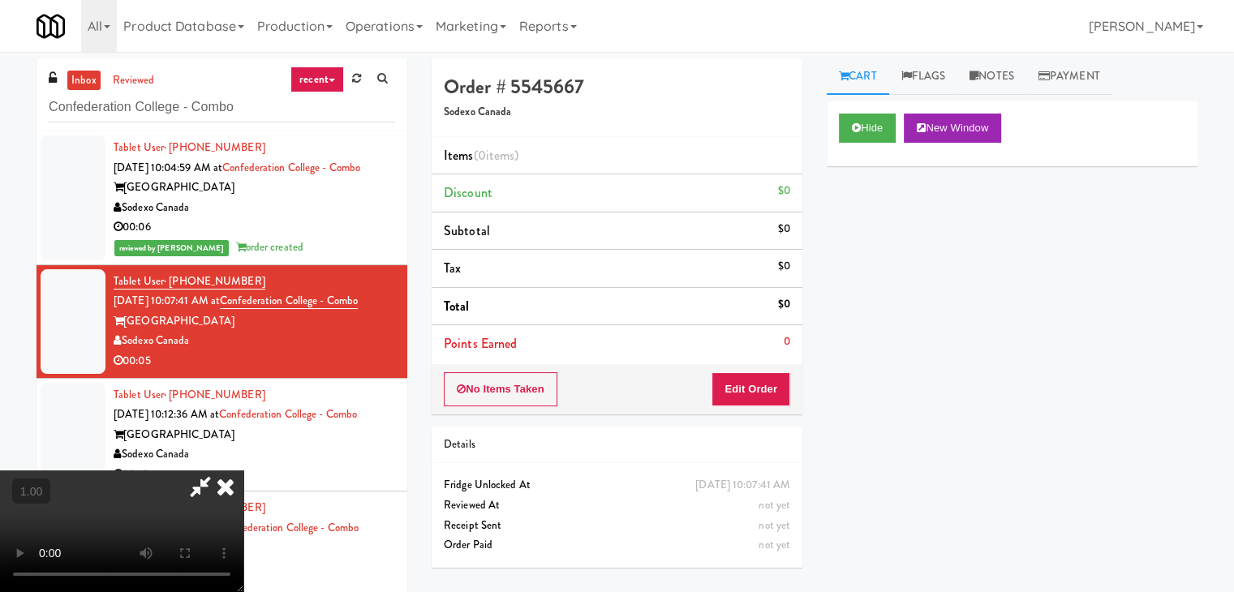
click at [219, 471] on icon at bounding box center [200, 487] width 37 height 32
click at [243, 471] on icon at bounding box center [226, 487] width 36 height 32
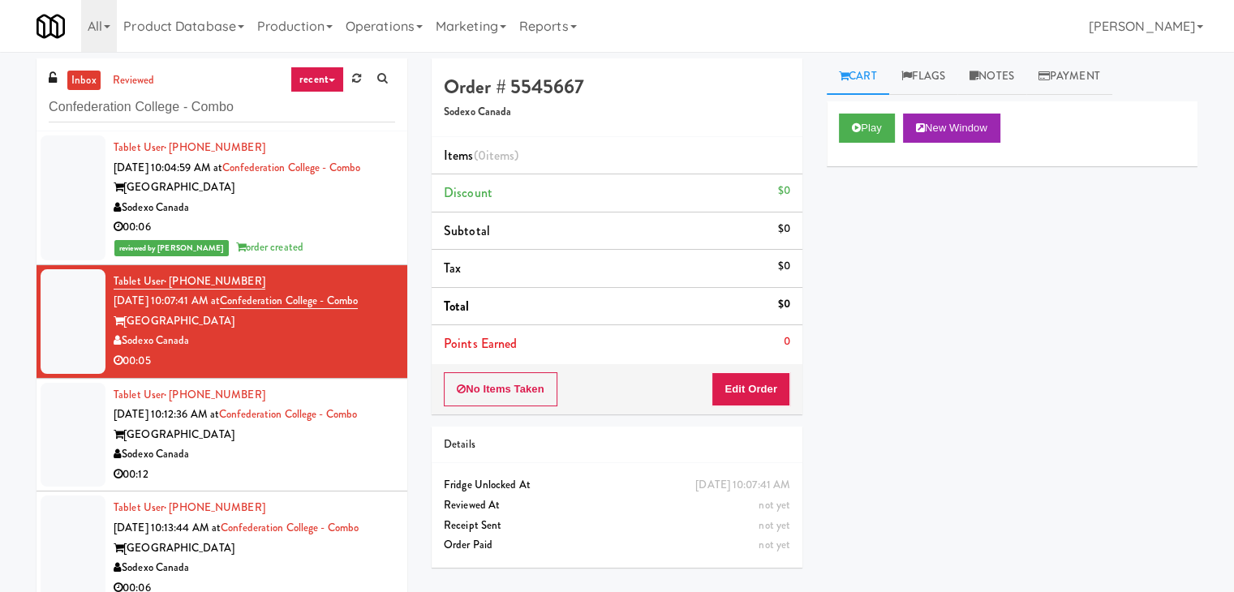
click at [316, 218] on div "Sodexo Canada" at bounding box center [255, 208] width 282 height 20
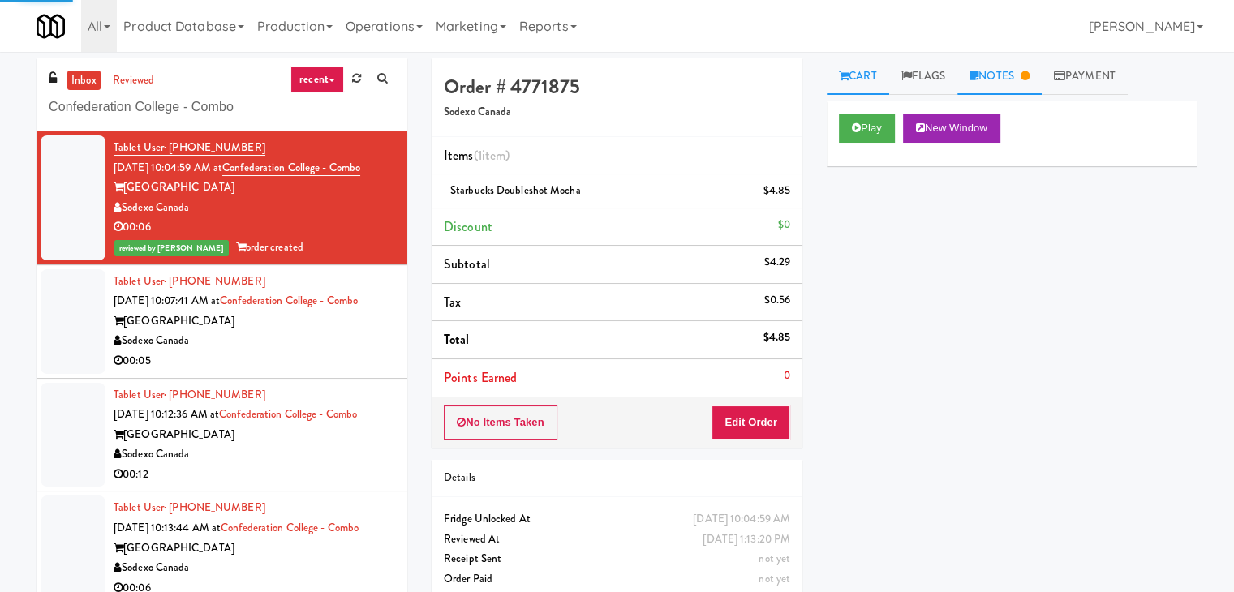
click at [1009, 76] on link "Notes" at bounding box center [999, 76] width 84 height 37
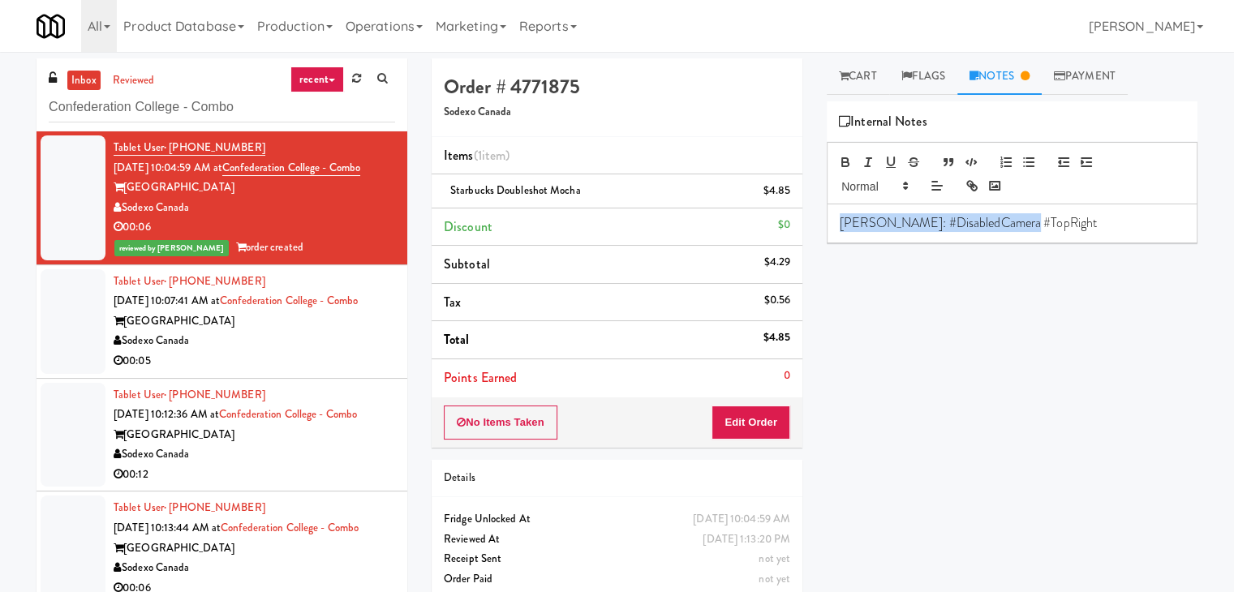
drag, startPoint x: 1052, startPoint y: 219, endPoint x: 830, endPoint y: 231, distance: 222.7
click at [830, 231] on div "[PERSON_NAME]: #DisabledCamera #TopRight" at bounding box center [1012, 222] width 369 height 37
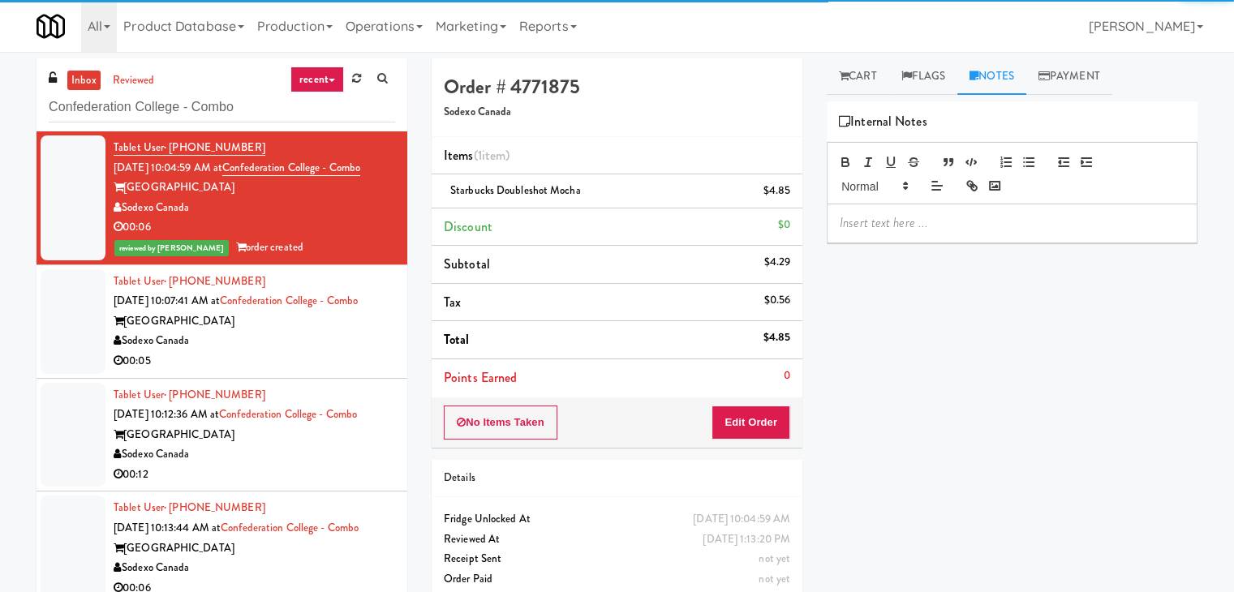
click at [338, 351] on div "Sodexo Canada" at bounding box center [255, 341] width 282 height 20
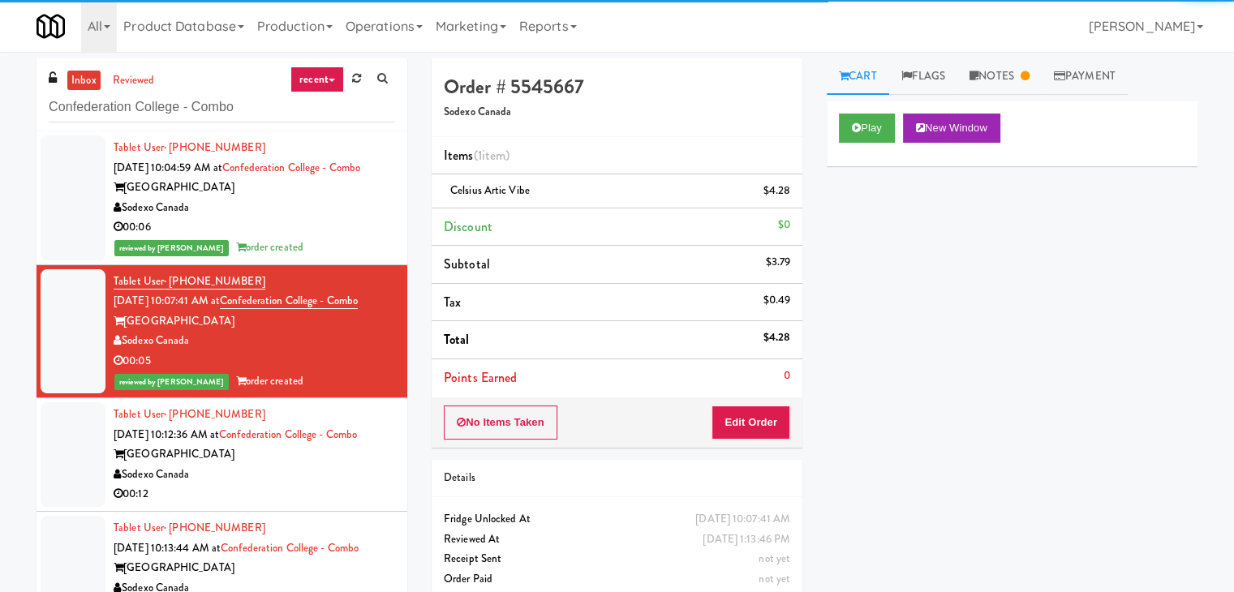
click at [347, 465] on div "[GEOGRAPHIC_DATA]" at bounding box center [255, 455] width 282 height 20
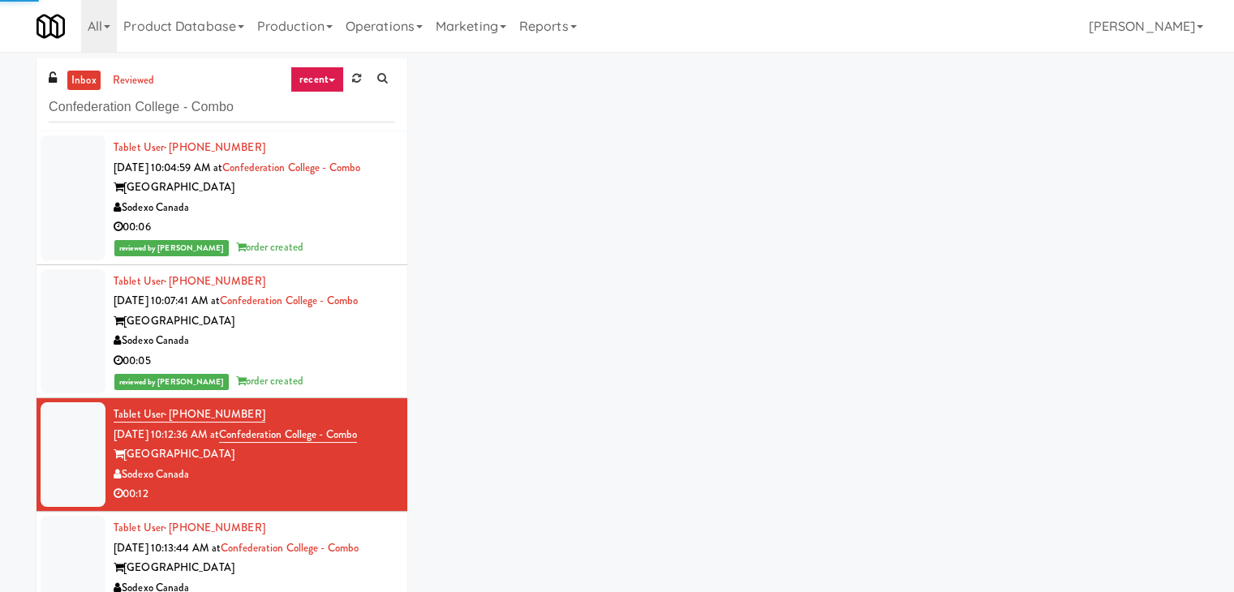
scroll to position [162, 0]
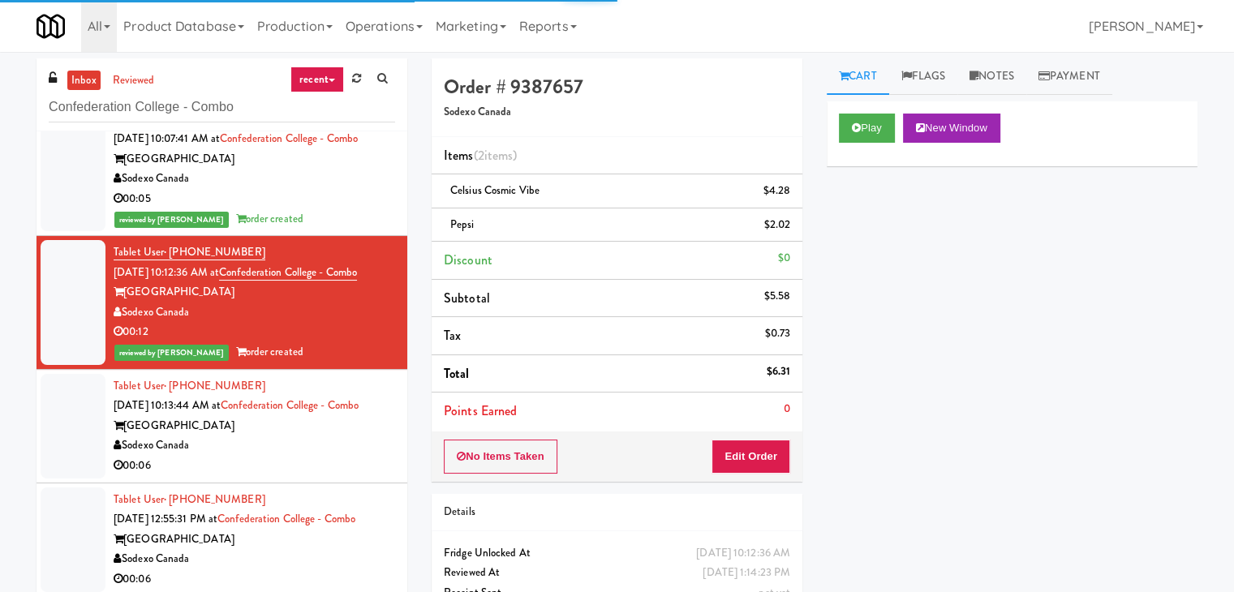
click at [344, 476] on div "00:06" at bounding box center [255, 466] width 282 height 20
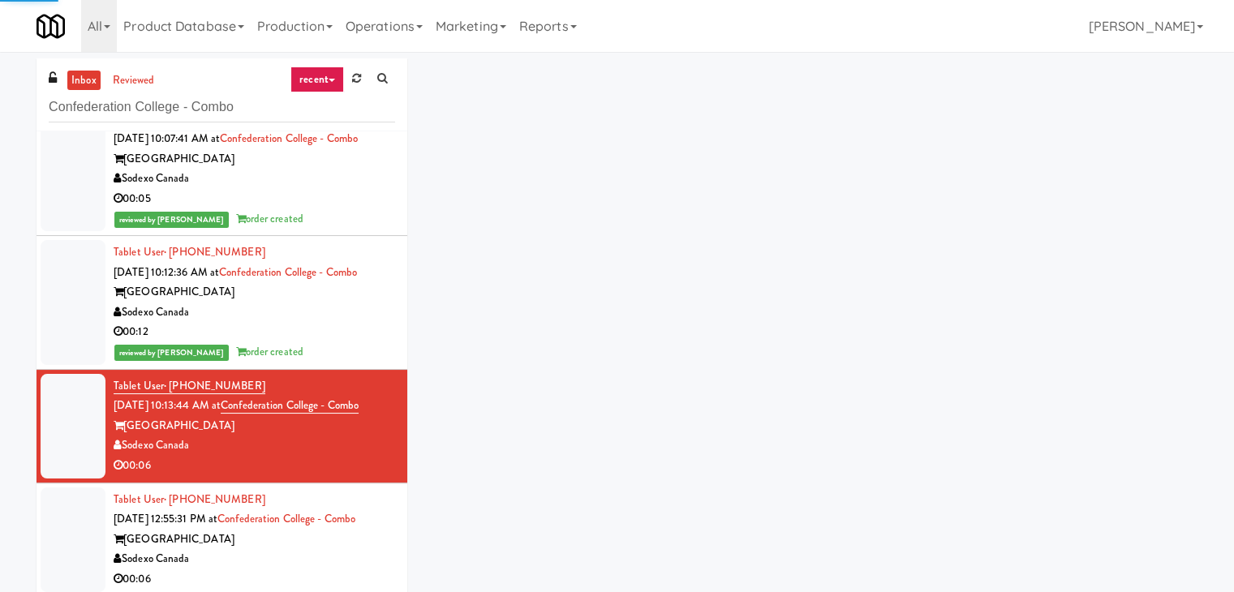
scroll to position [325, 0]
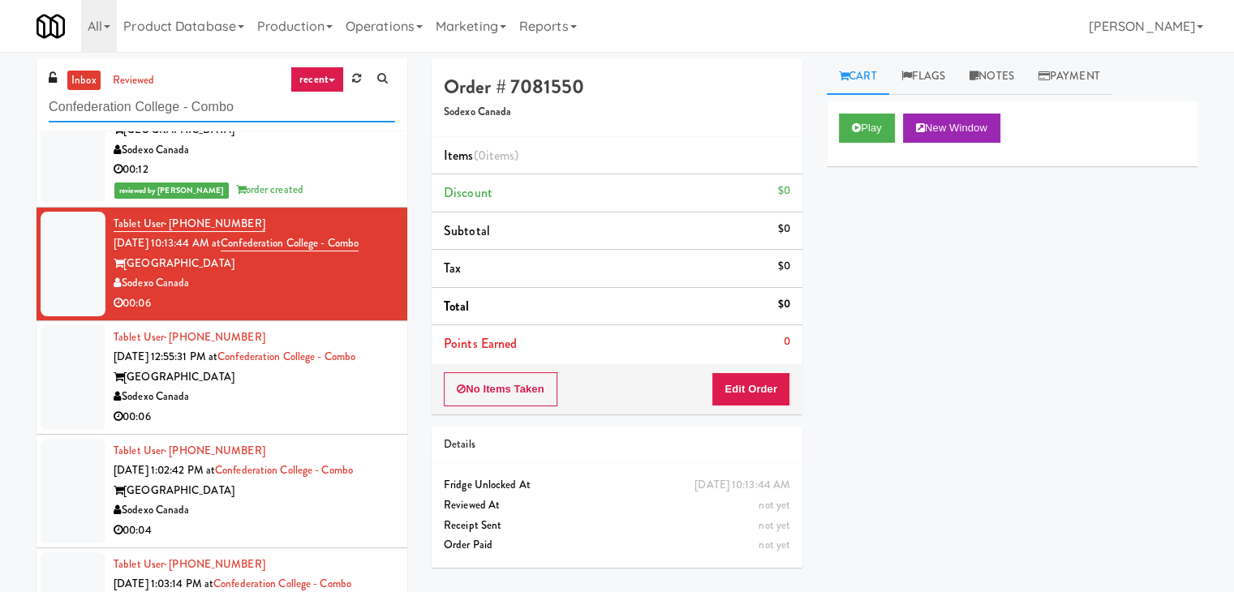
click at [222, 108] on input "Confederation College - Combo" at bounding box center [222, 108] width 346 height 30
paste input "Pantry Left-2 [GEOGRAPHIC_DATA]"
type input "Pantry Left-2 [GEOGRAPHIC_DATA]"
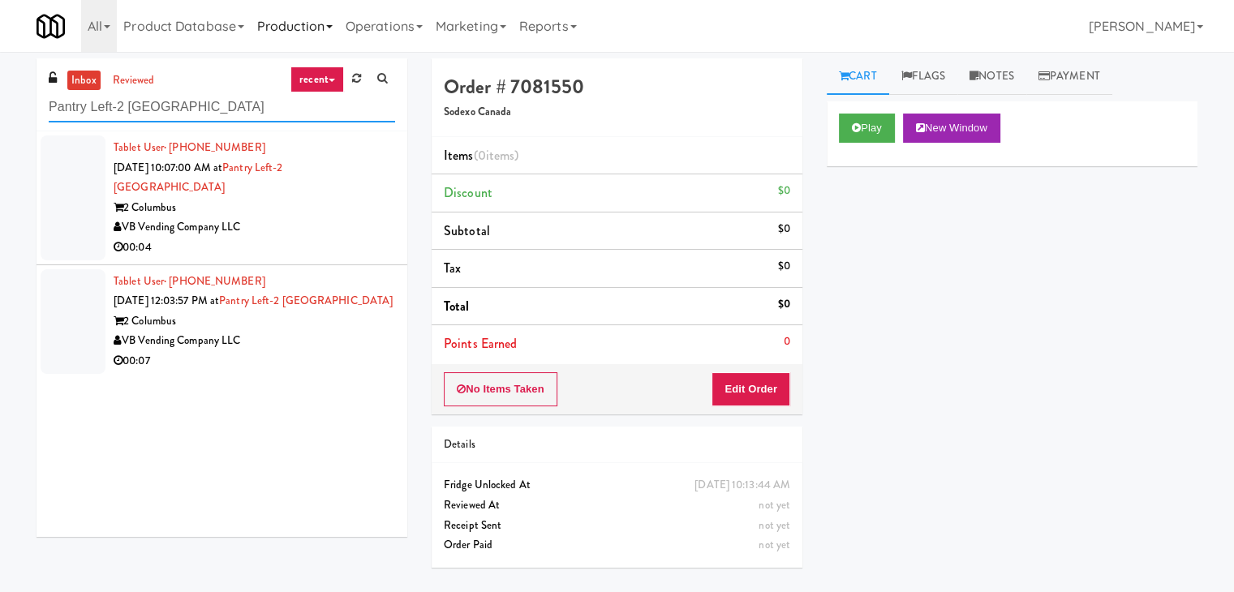
scroll to position [0, 0]
click at [342, 238] on div "00:04" at bounding box center [255, 248] width 282 height 20
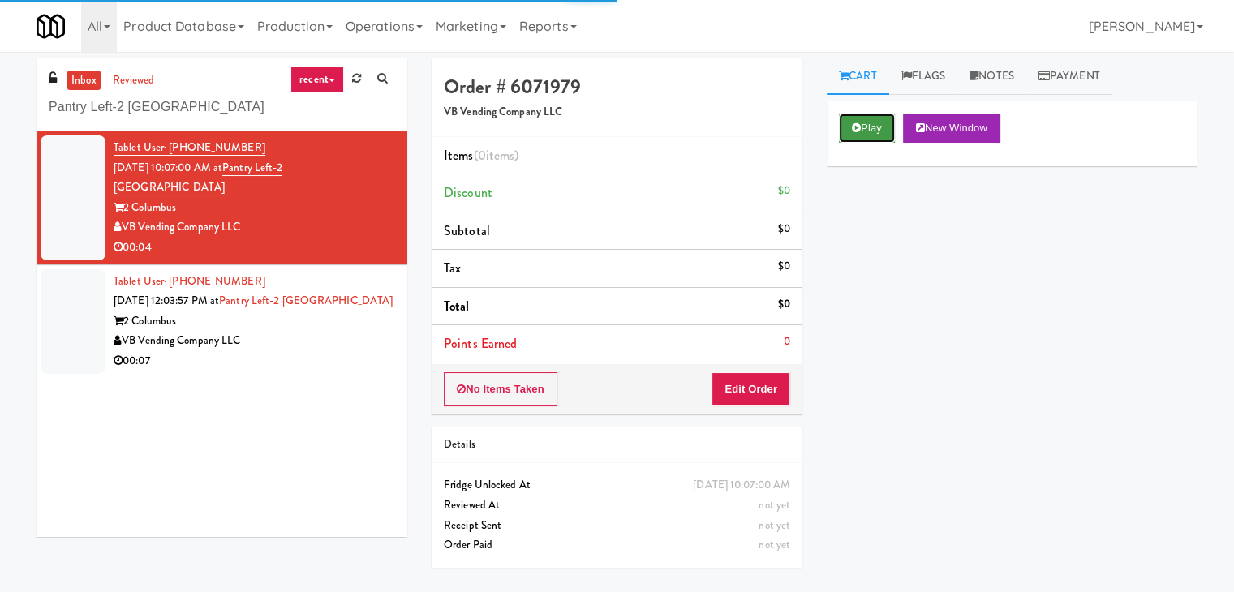
click at [860, 127] on button "Play" at bounding box center [867, 128] width 56 height 29
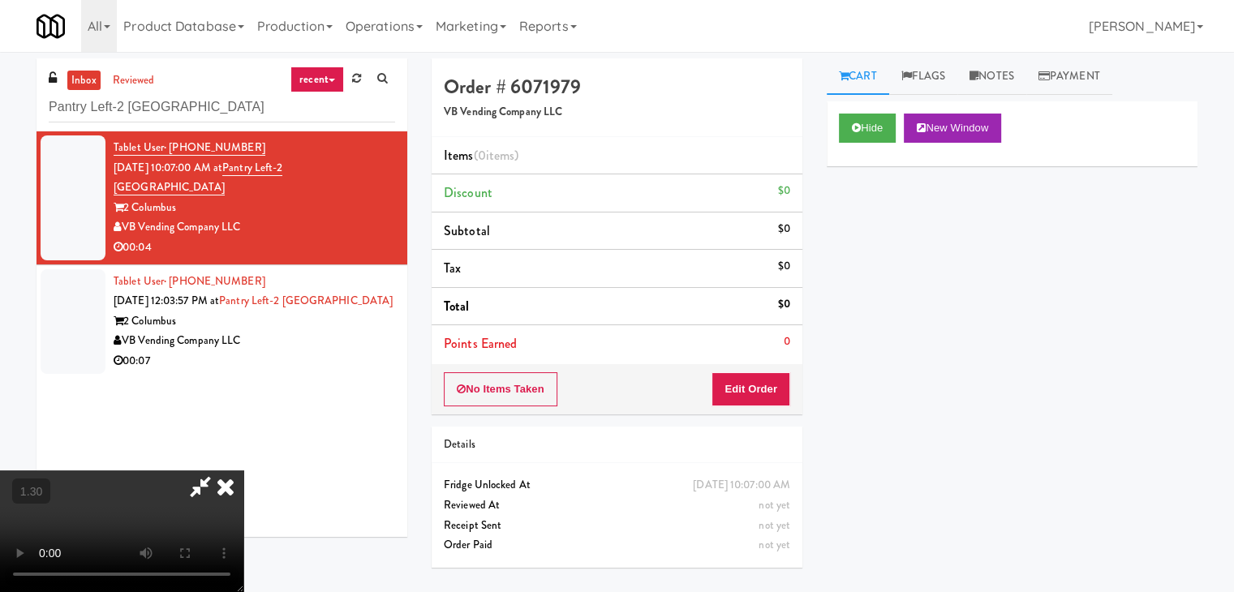
click at [243, 471] on video at bounding box center [121, 532] width 243 height 122
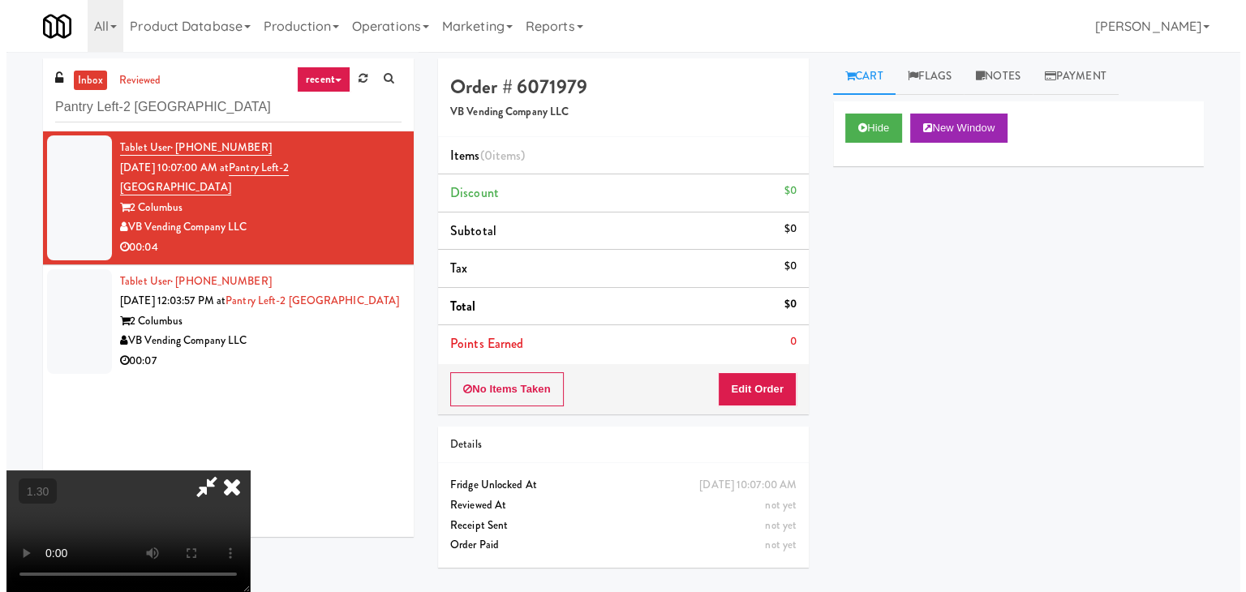
scroll to position [52, 0]
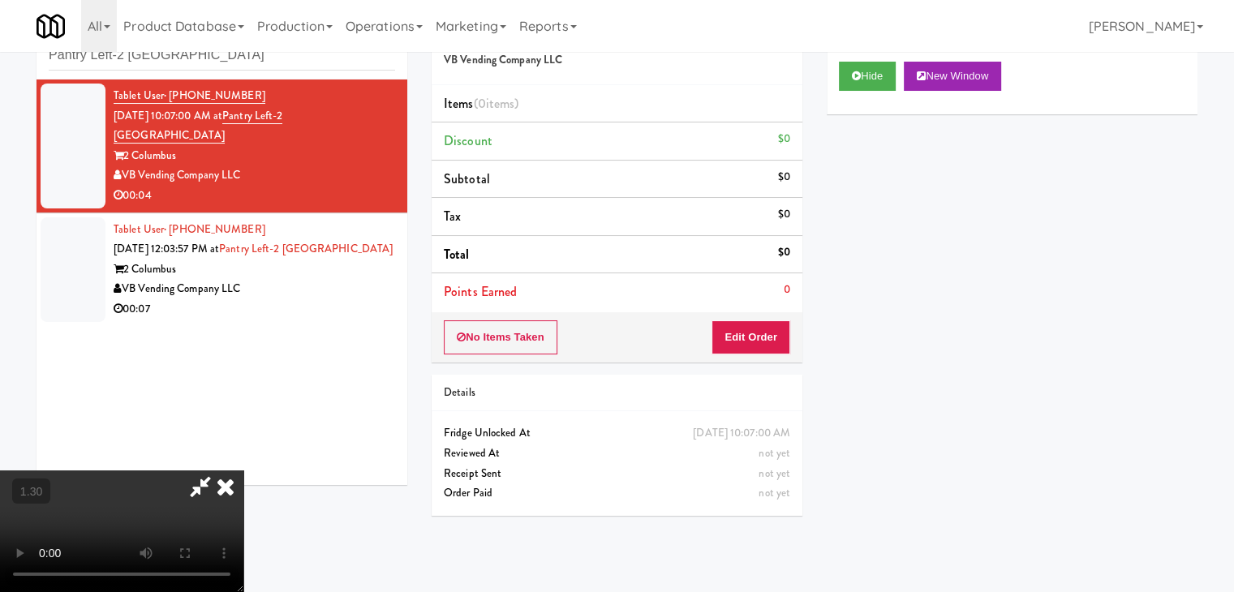
click at [243, 471] on video at bounding box center [121, 532] width 243 height 122
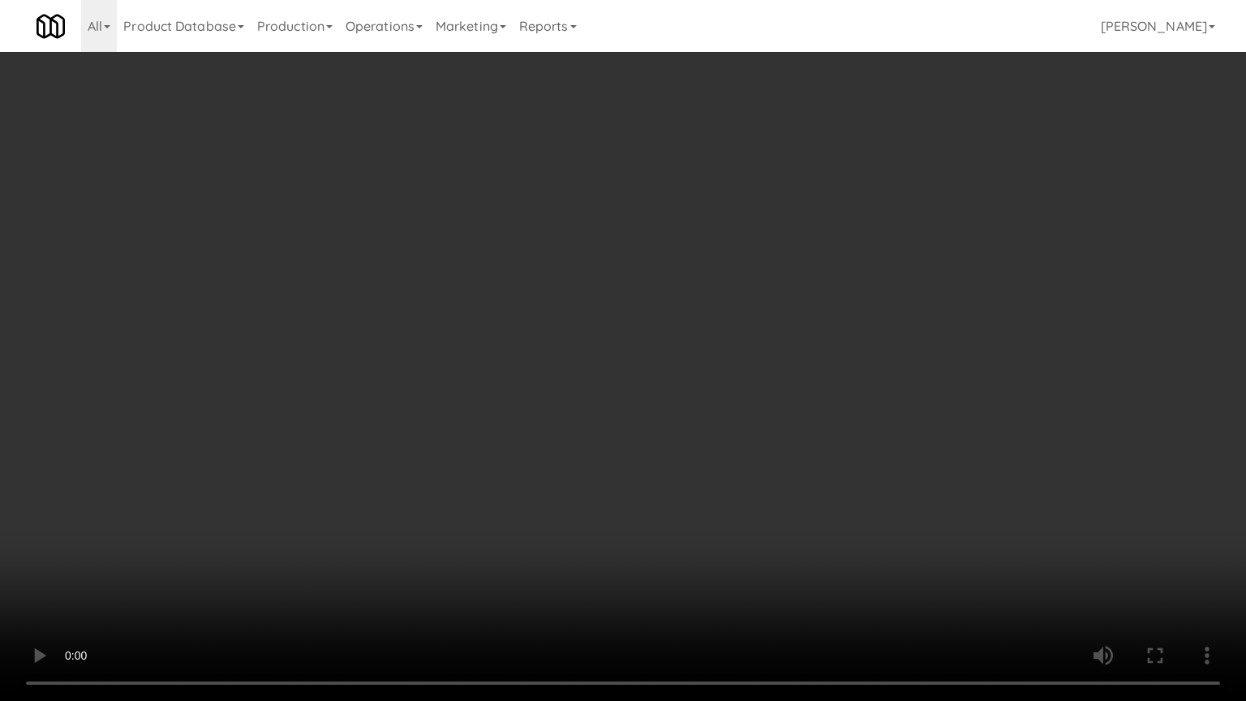
click at [772, 327] on video at bounding box center [623, 350] width 1246 height 701
click at [766, 357] on video at bounding box center [623, 350] width 1246 height 701
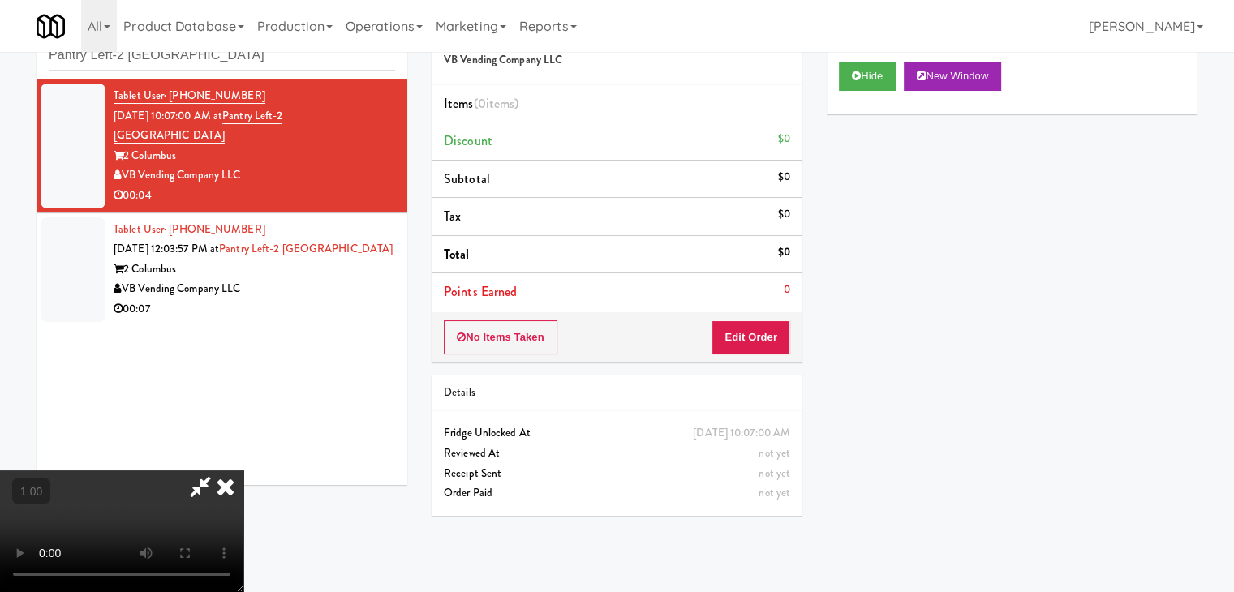
click at [243, 471] on icon at bounding box center [226, 487] width 36 height 32
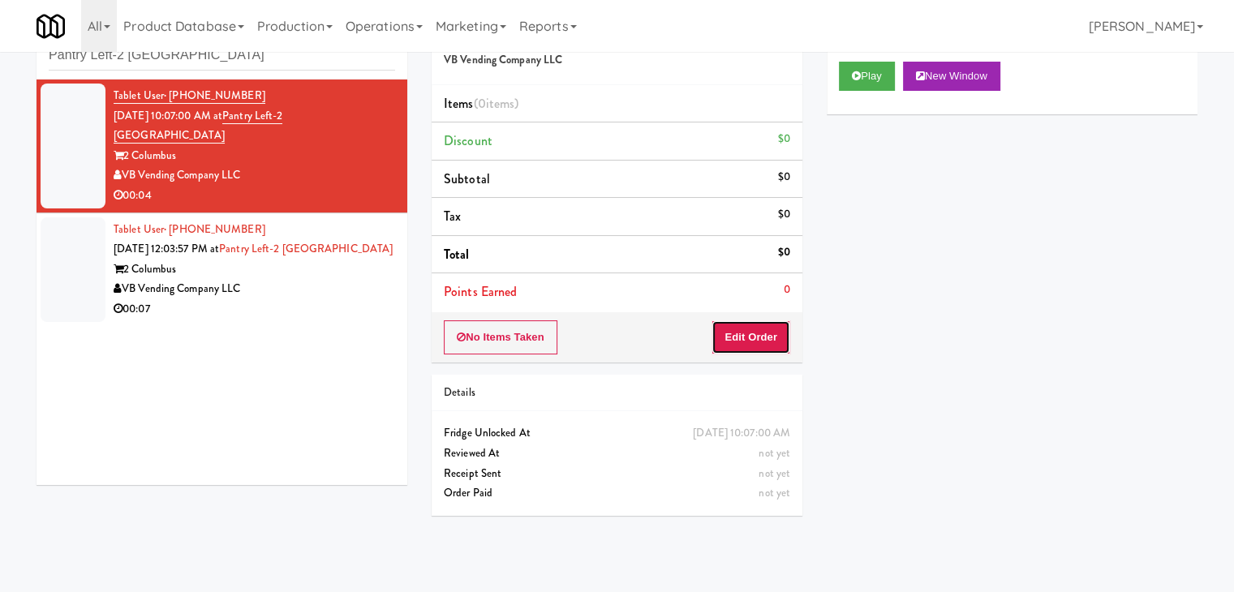
click at [740, 334] on button "Edit Order" at bounding box center [751, 338] width 79 height 34
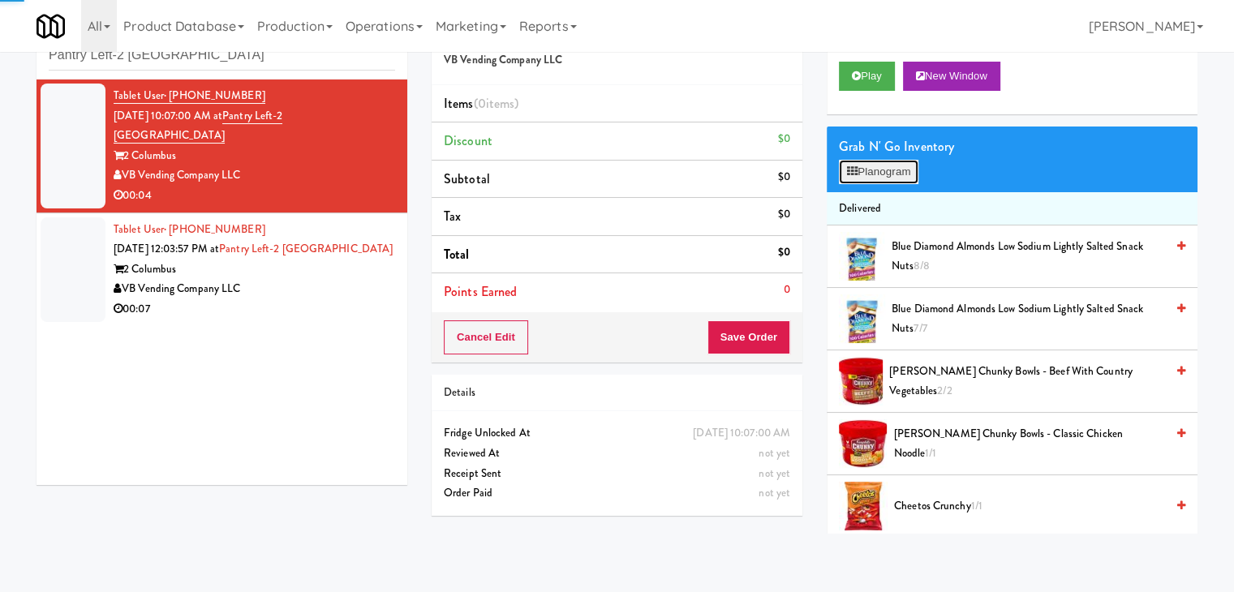
click at [867, 179] on button "Planogram" at bounding box center [879, 172] width 80 height 24
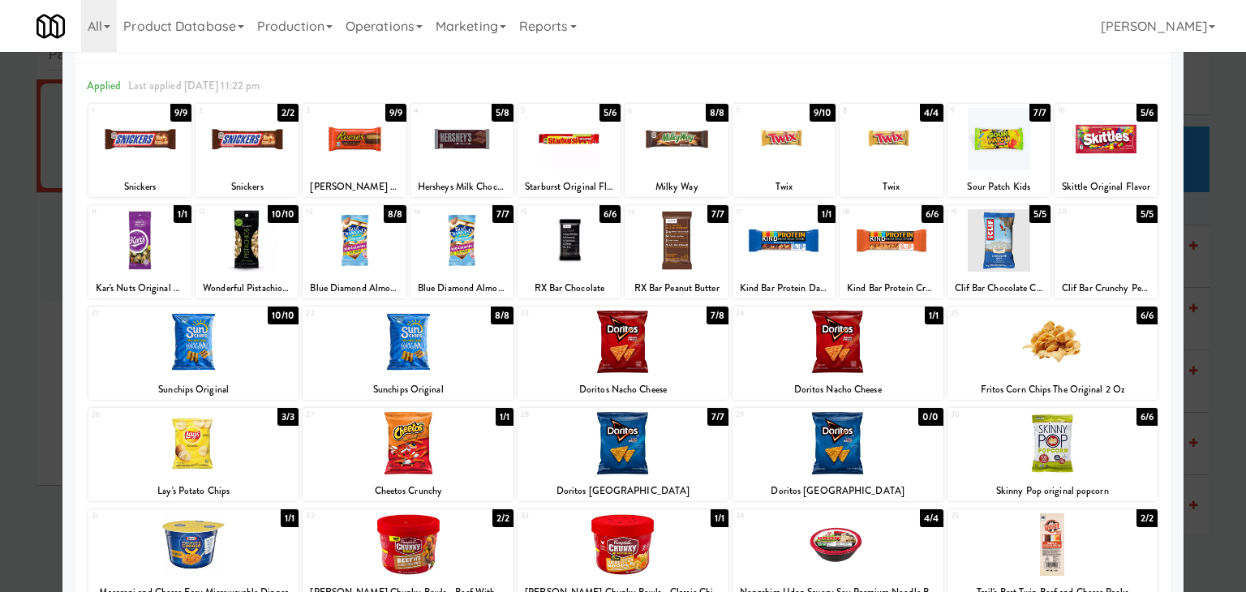
scroll to position [81, 0]
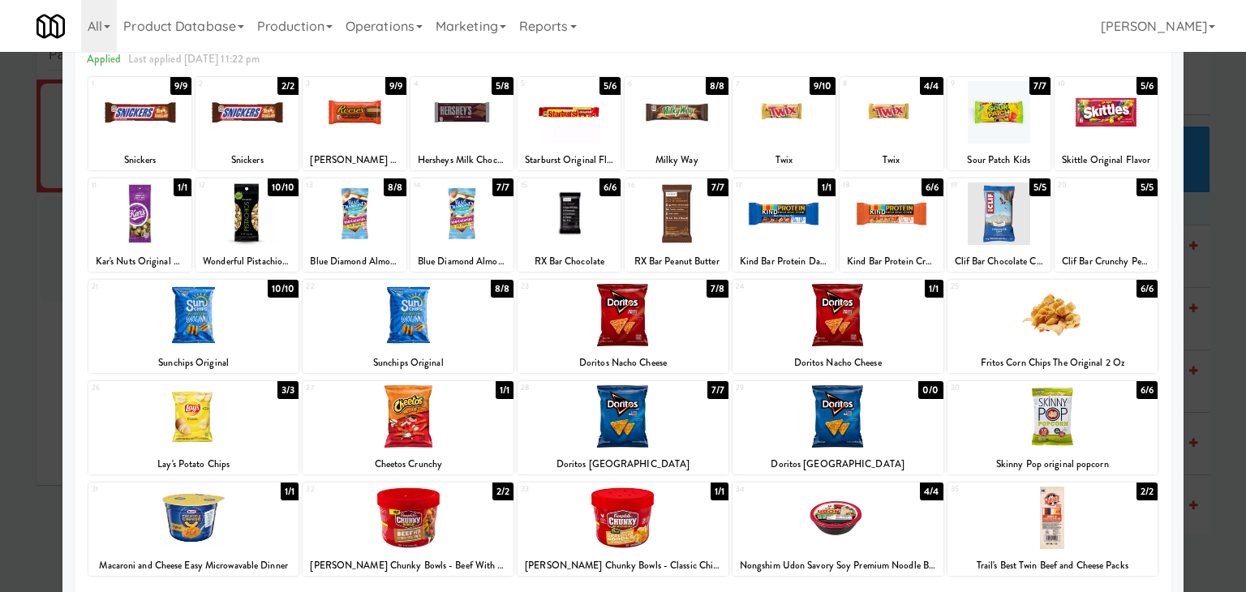
click at [1081, 325] on div at bounding box center [1053, 315] width 211 height 62
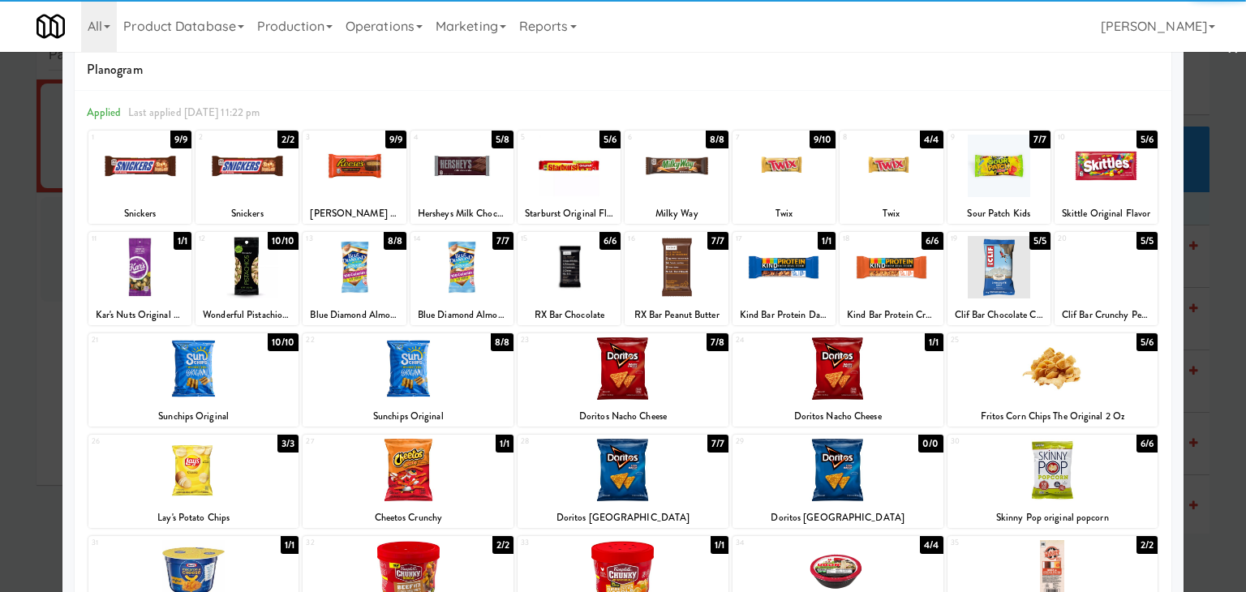
scroll to position [0, 0]
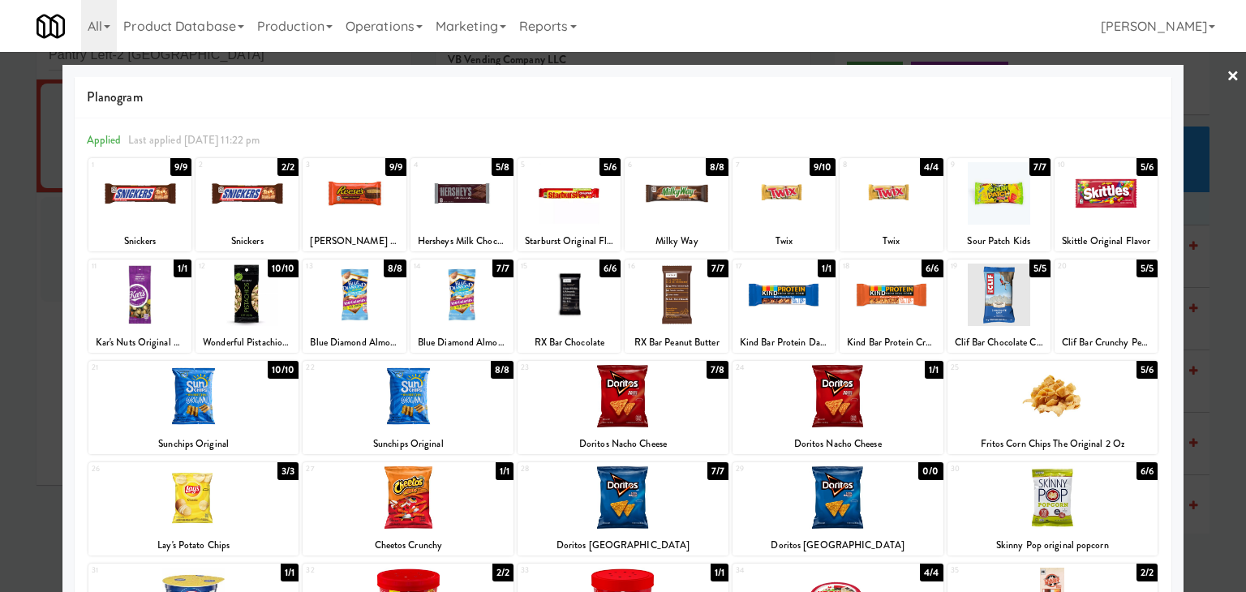
click at [1227, 73] on link "×" at bounding box center [1233, 77] width 13 height 50
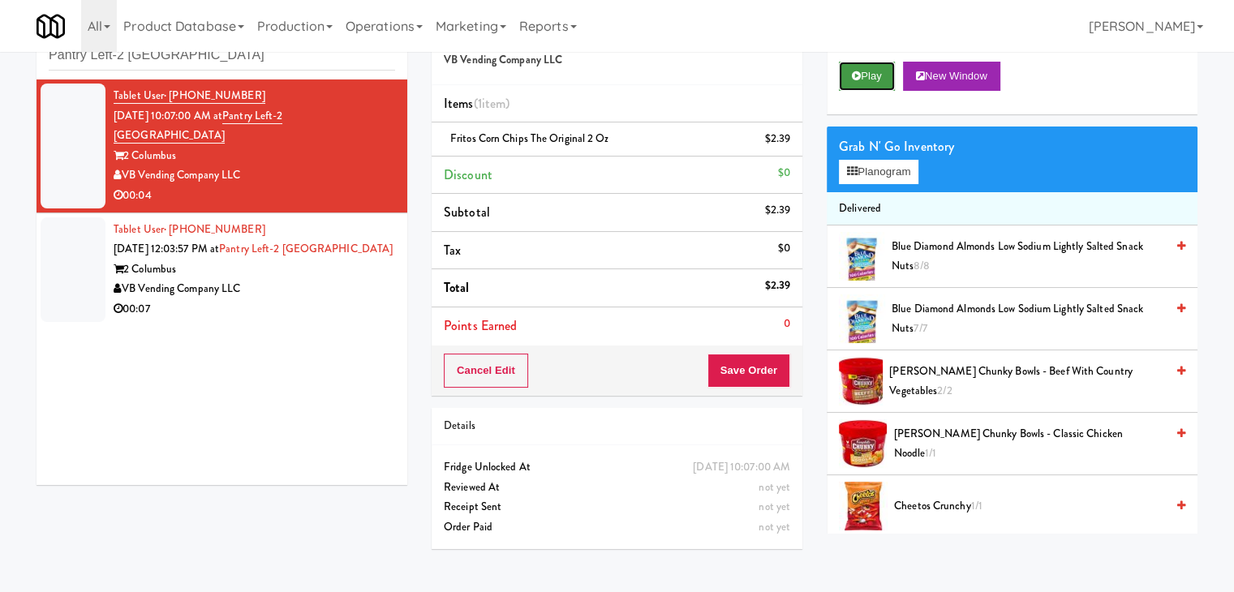
click at [863, 76] on button "Play" at bounding box center [867, 76] width 56 height 29
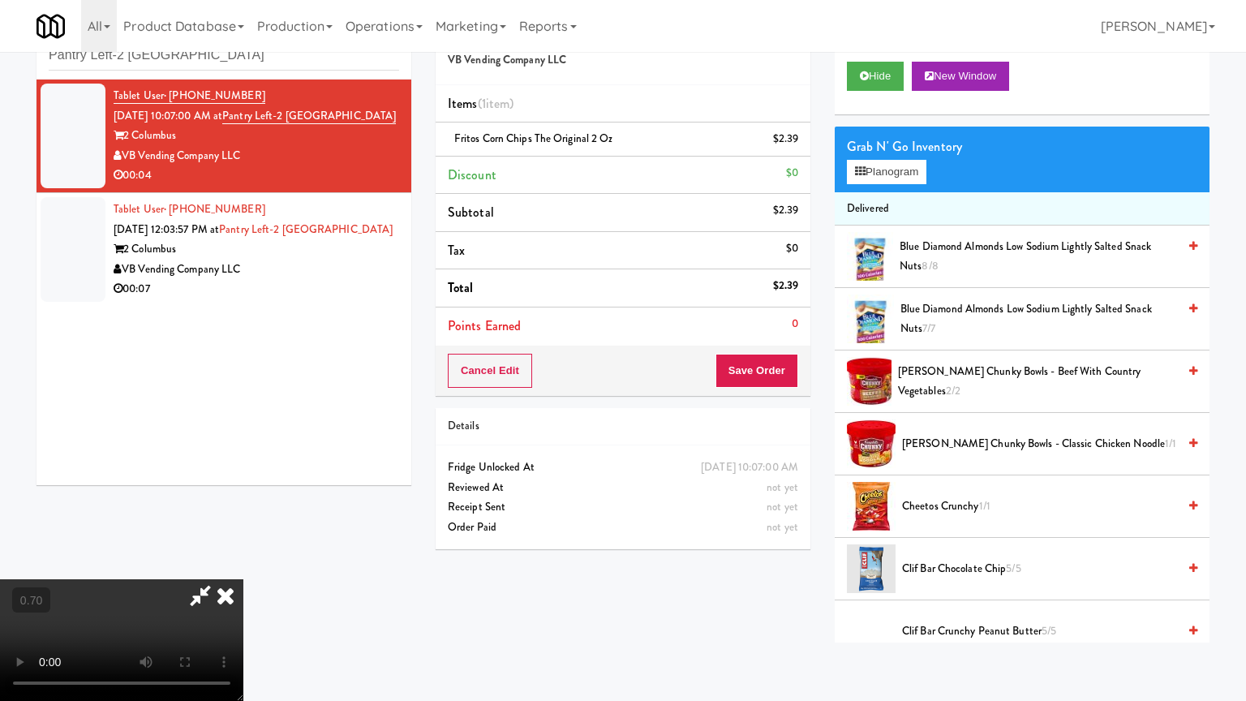
click at [243, 563] on video at bounding box center [121, 640] width 243 height 122
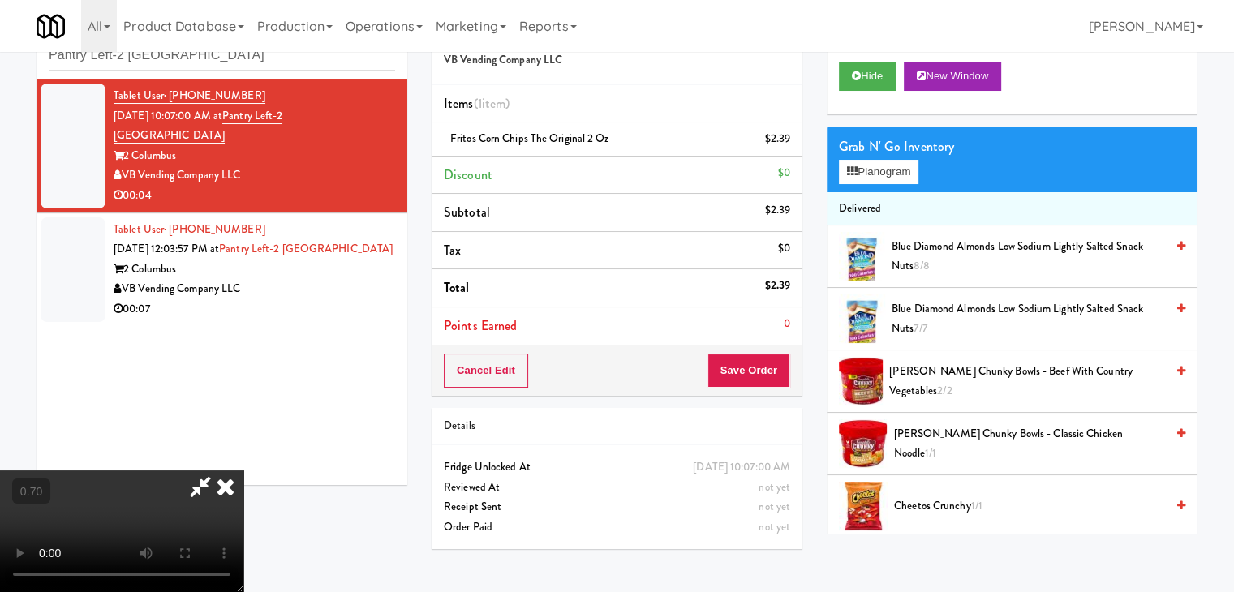
click at [243, 471] on icon at bounding box center [226, 487] width 36 height 32
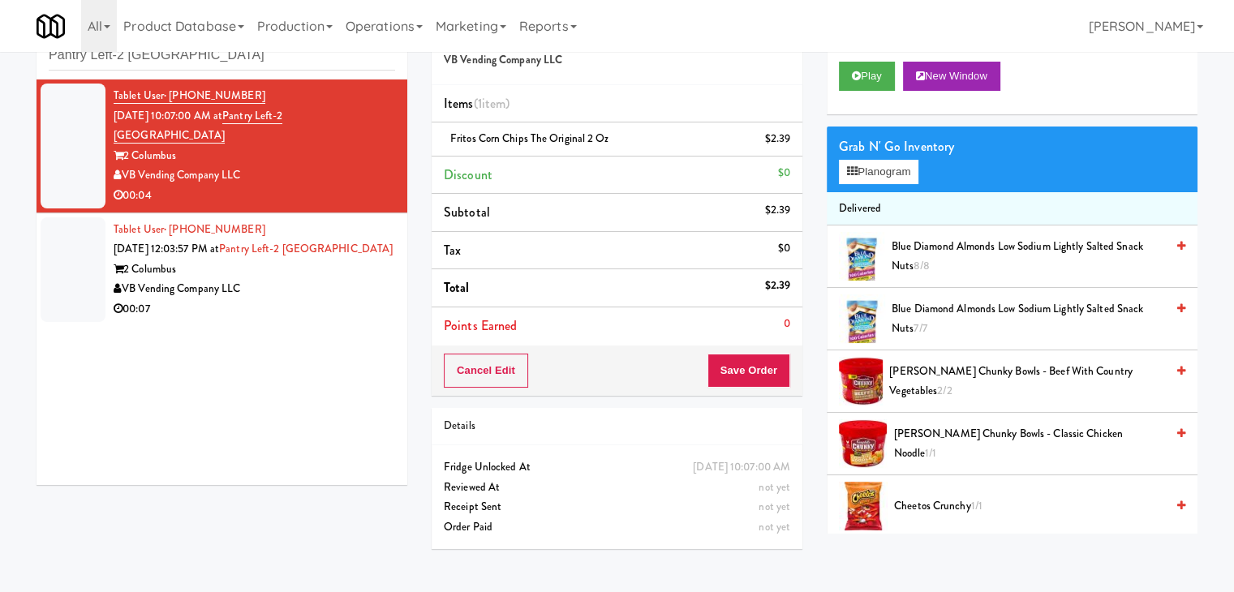
drag, startPoint x: 243, startPoint y: 157, endPoint x: 127, endPoint y: 157, distance: 116.0
click at [127, 166] on div "VB Vending Company LLC" at bounding box center [255, 176] width 282 height 20
copy div "VB Vending Company LLC"
drag, startPoint x: 182, startPoint y: 135, endPoint x: 127, endPoint y: 138, distance: 55.3
click at [127, 146] on div "2 Columbus" at bounding box center [255, 156] width 282 height 20
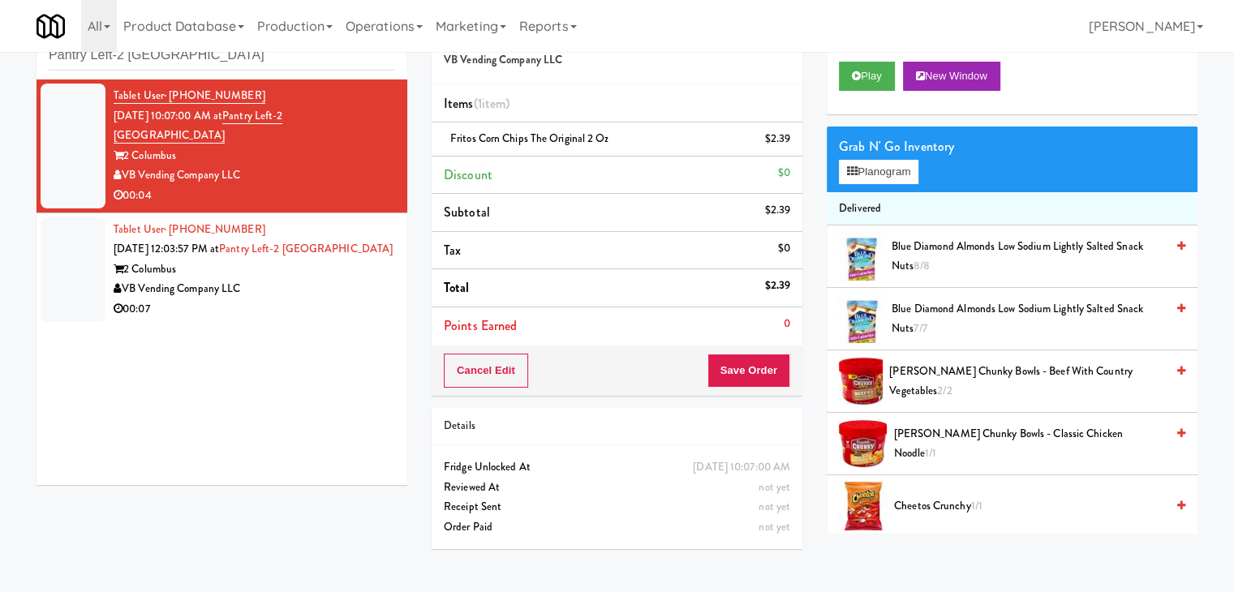
copy div "2 Columbus"
click at [743, 373] on button "Save Order" at bounding box center [749, 371] width 83 height 34
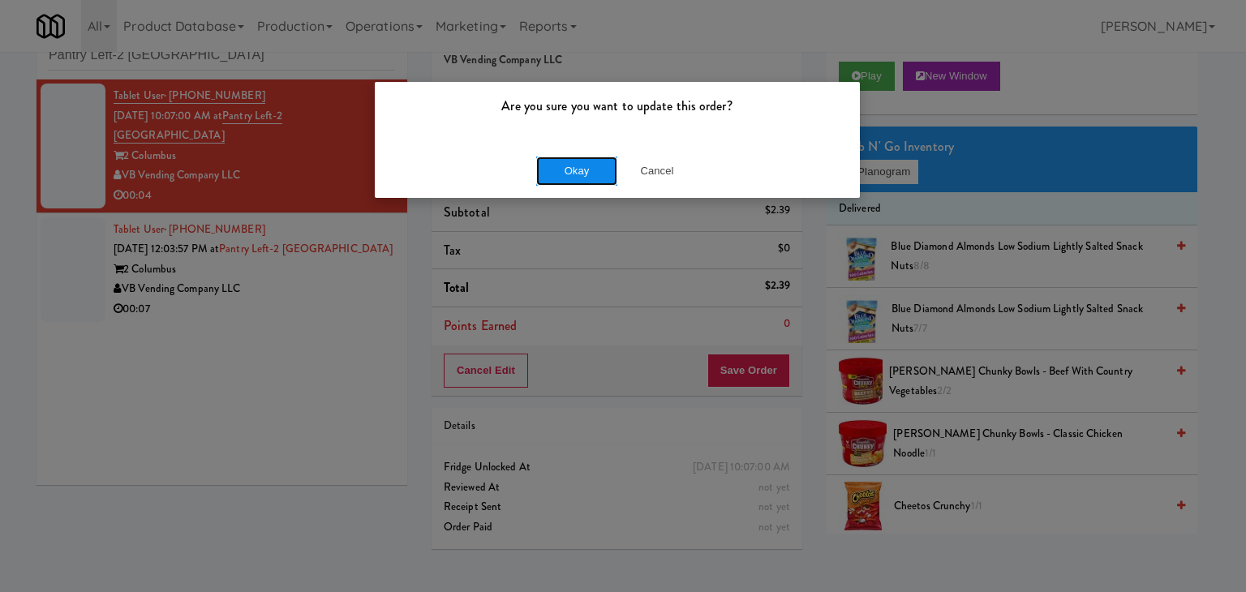
drag, startPoint x: 597, startPoint y: 159, endPoint x: 567, endPoint y: 183, distance: 38.1
click at [596, 160] on button "Okay" at bounding box center [576, 171] width 81 height 29
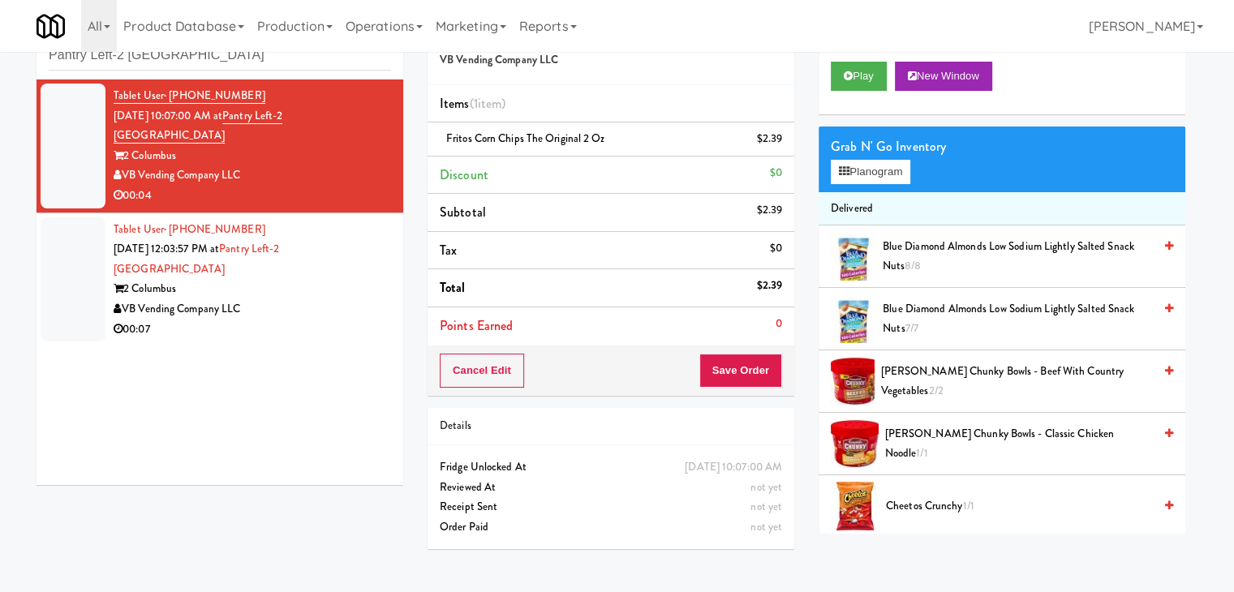
click at [332, 320] on div "00:07" at bounding box center [253, 330] width 278 height 20
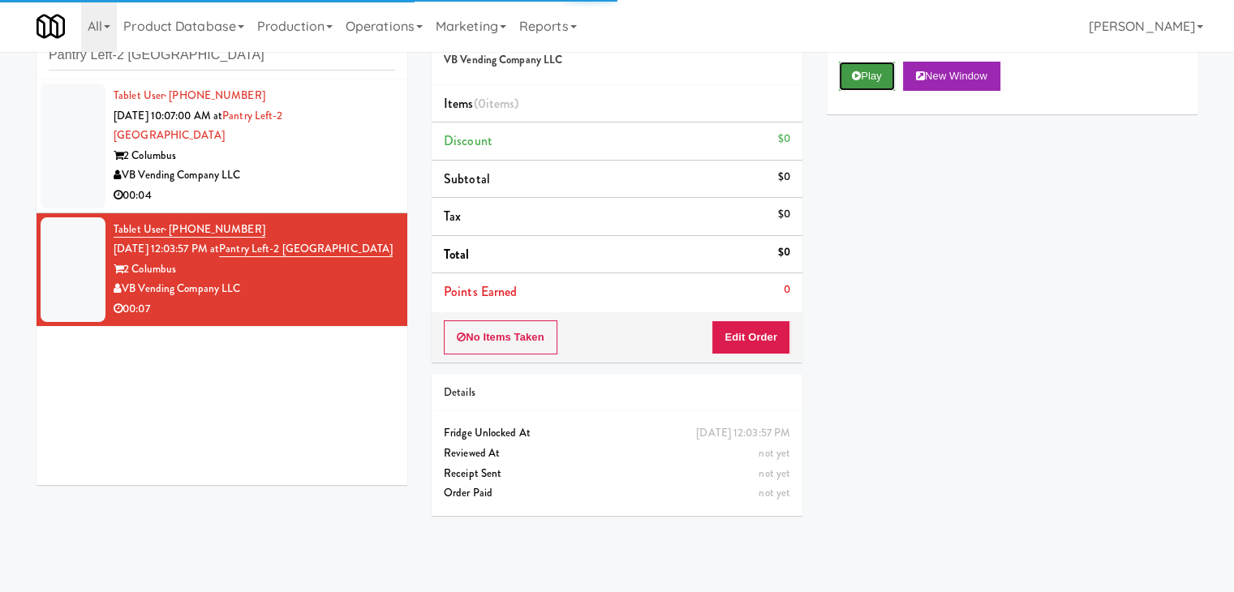
click at [863, 76] on button "Play" at bounding box center [867, 76] width 56 height 29
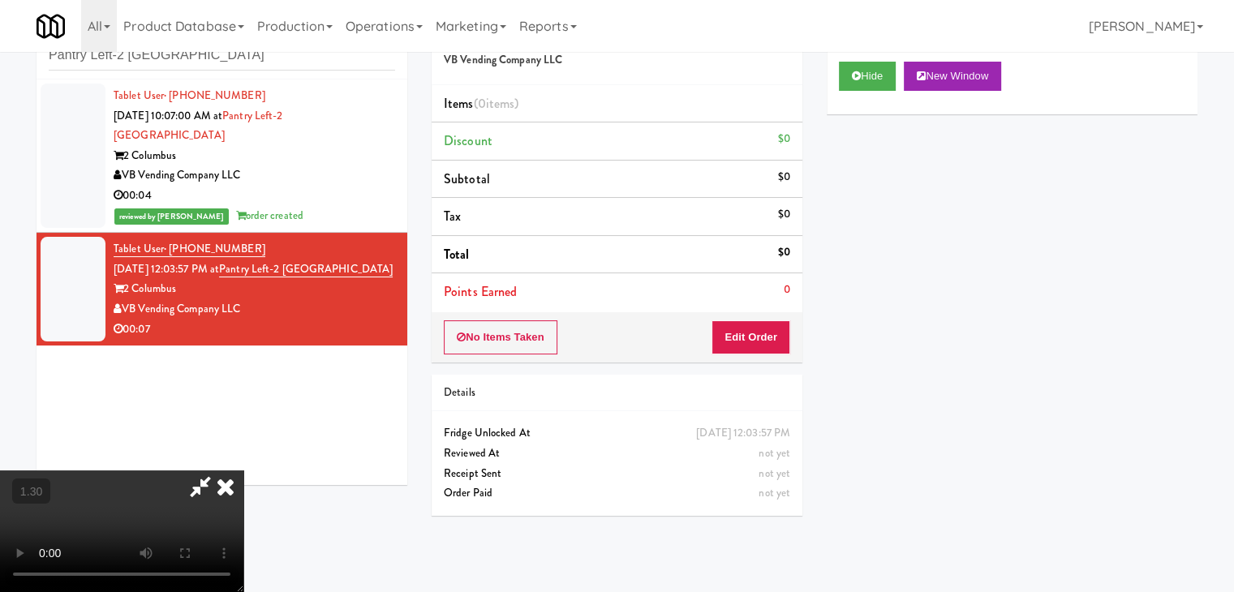
click at [243, 471] on video at bounding box center [121, 532] width 243 height 122
click at [243, 471] on icon at bounding box center [226, 487] width 36 height 32
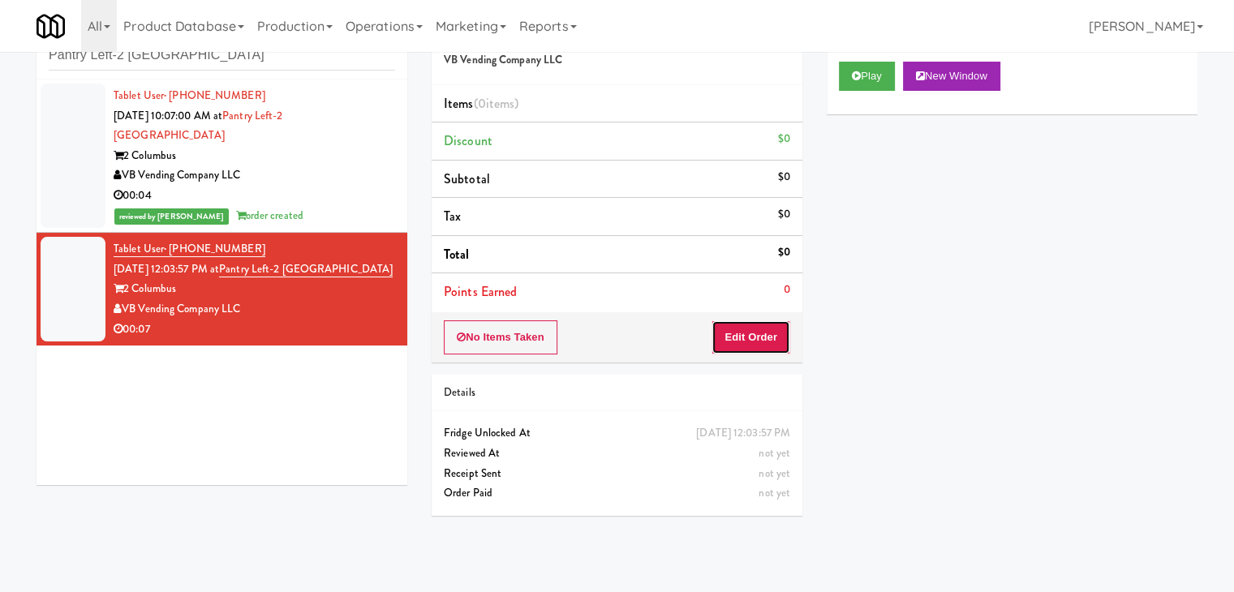
click at [749, 335] on button "Edit Order" at bounding box center [751, 338] width 79 height 34
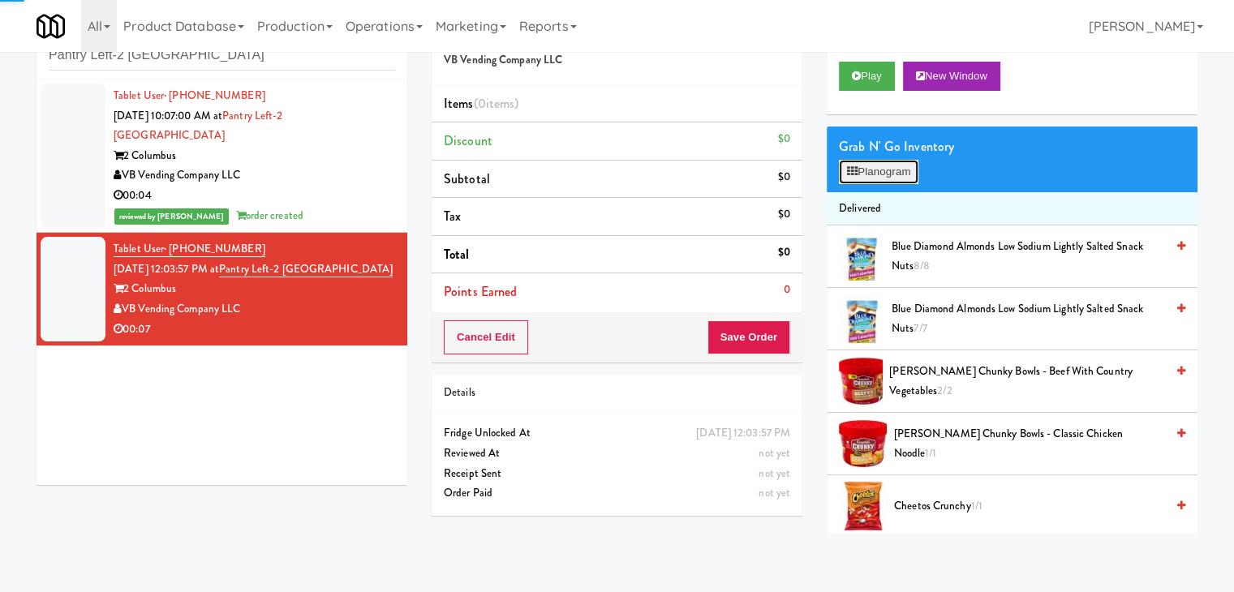
click at [892, 174] on button "Planogram" at bounding box center [879, 172] width 80 height 24
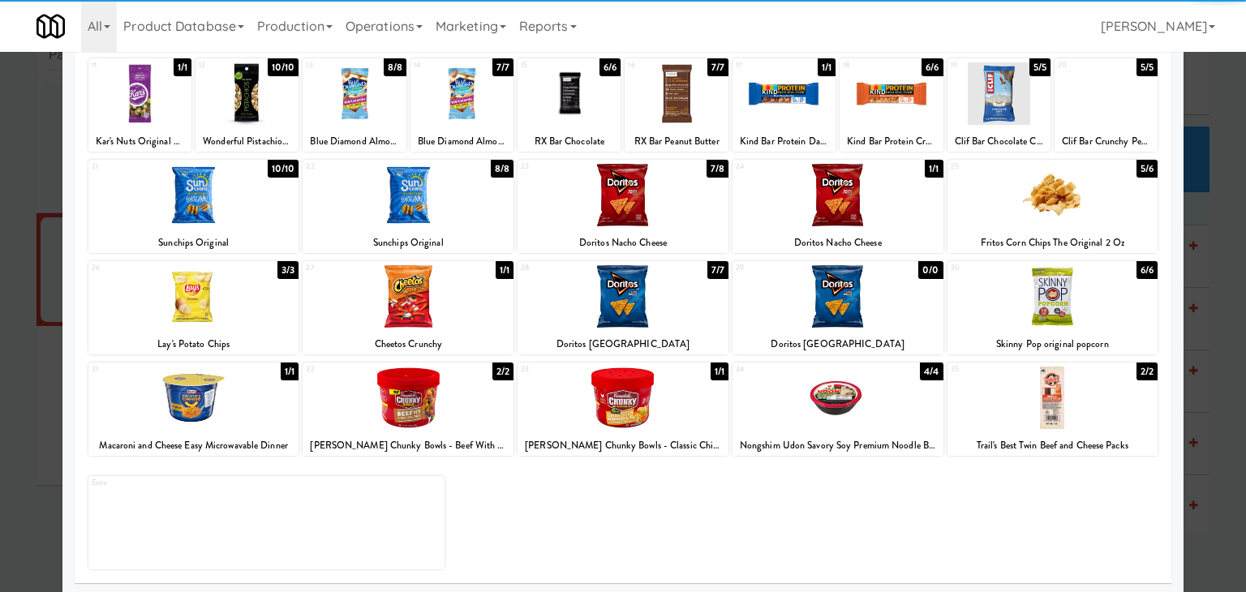
scroll to position [204, 0]
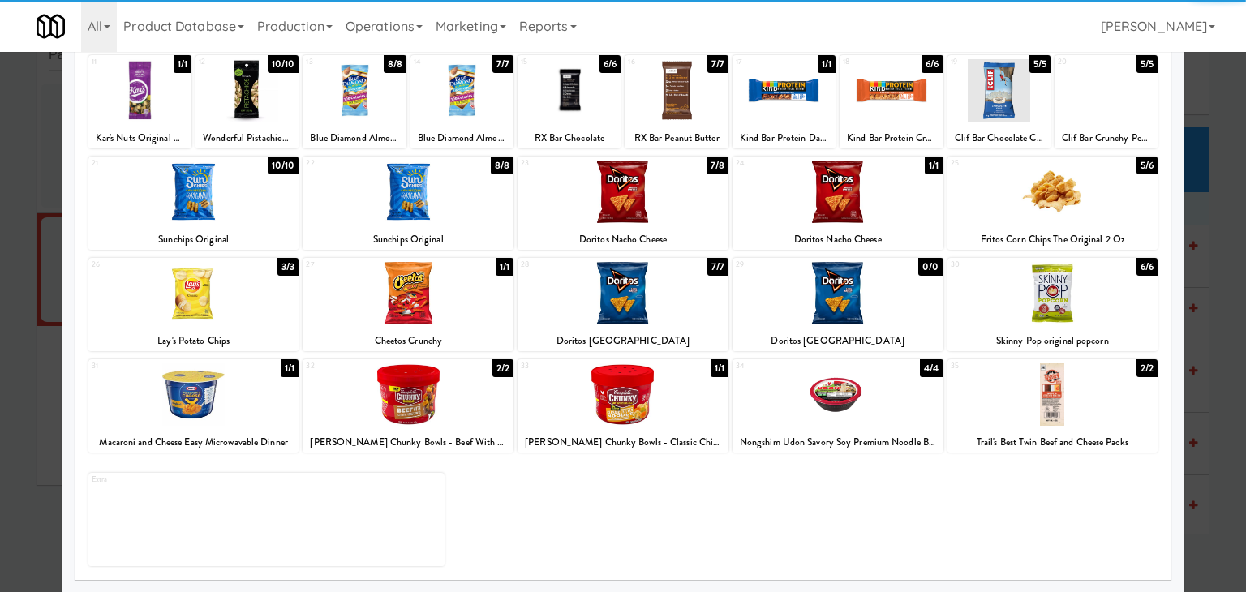
click at [198, 211] on div at bounding box center [193, 192] width 211 height 62
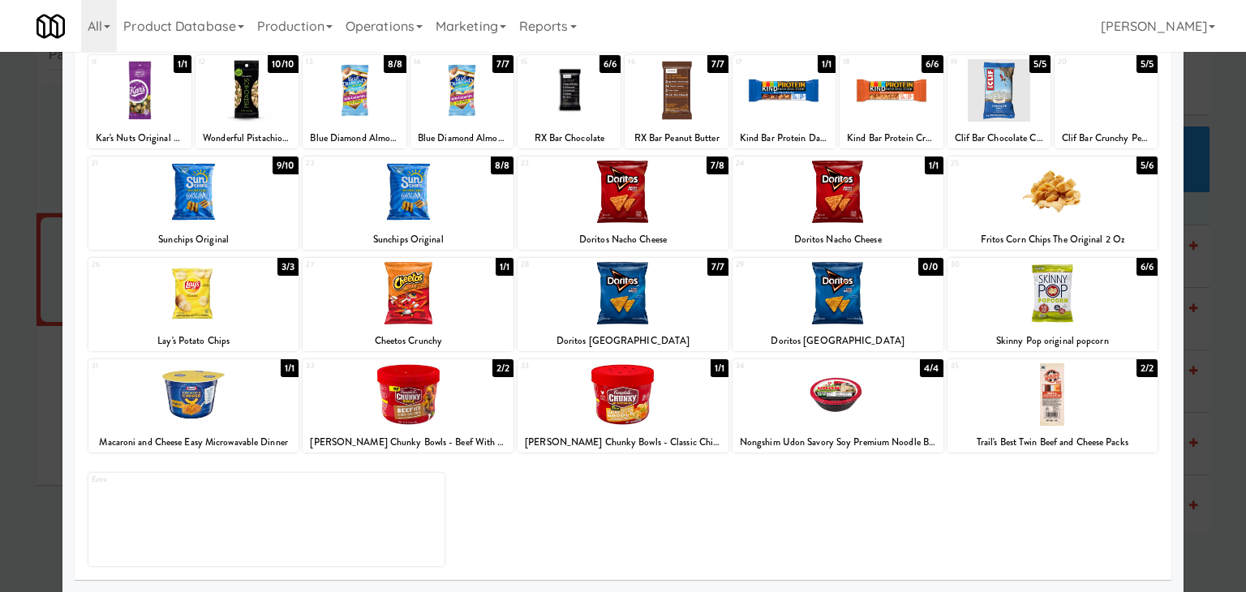
click at [153, 96] on div at bounding box center [139, 90] width 103 height 62
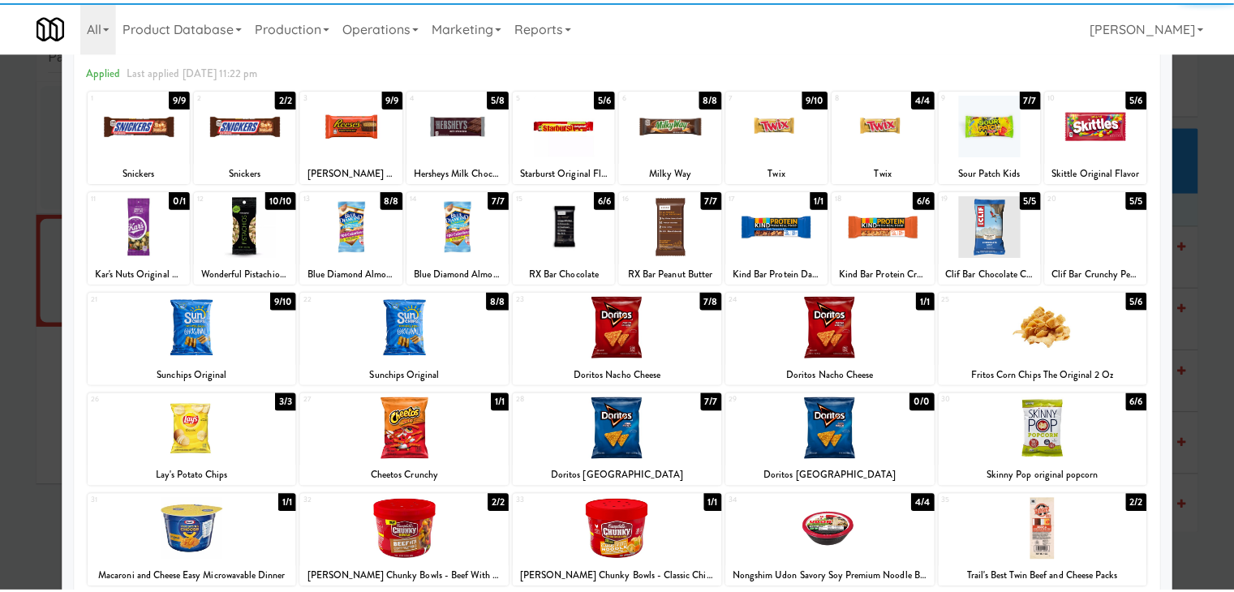
scroll to position [0, 0]
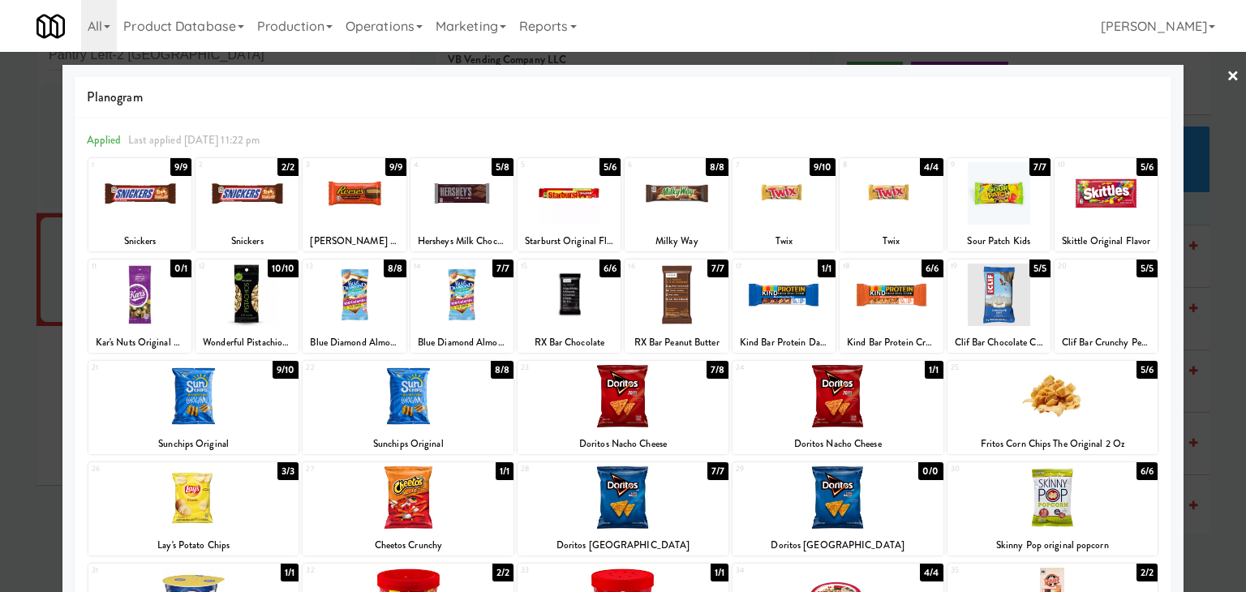
click at [1227, 76] on link "×" at bounding box center [1233, 77] width 13 height 50
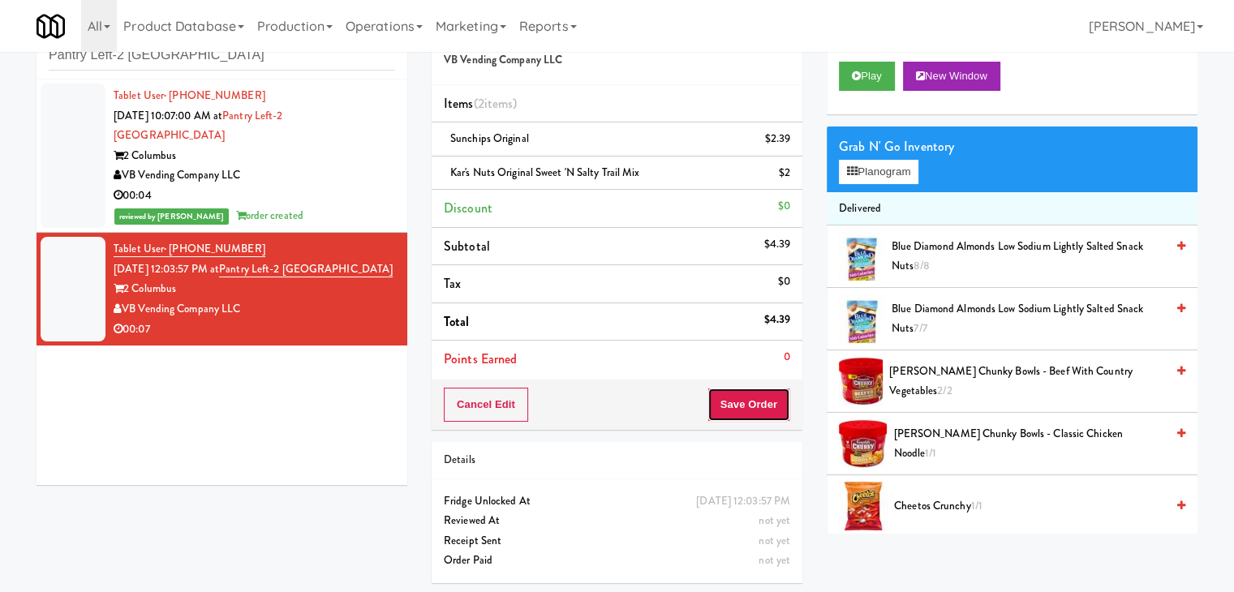
click at [740, 399] on button "Save Order" at bounding box center [749, 405] width 83 height 34
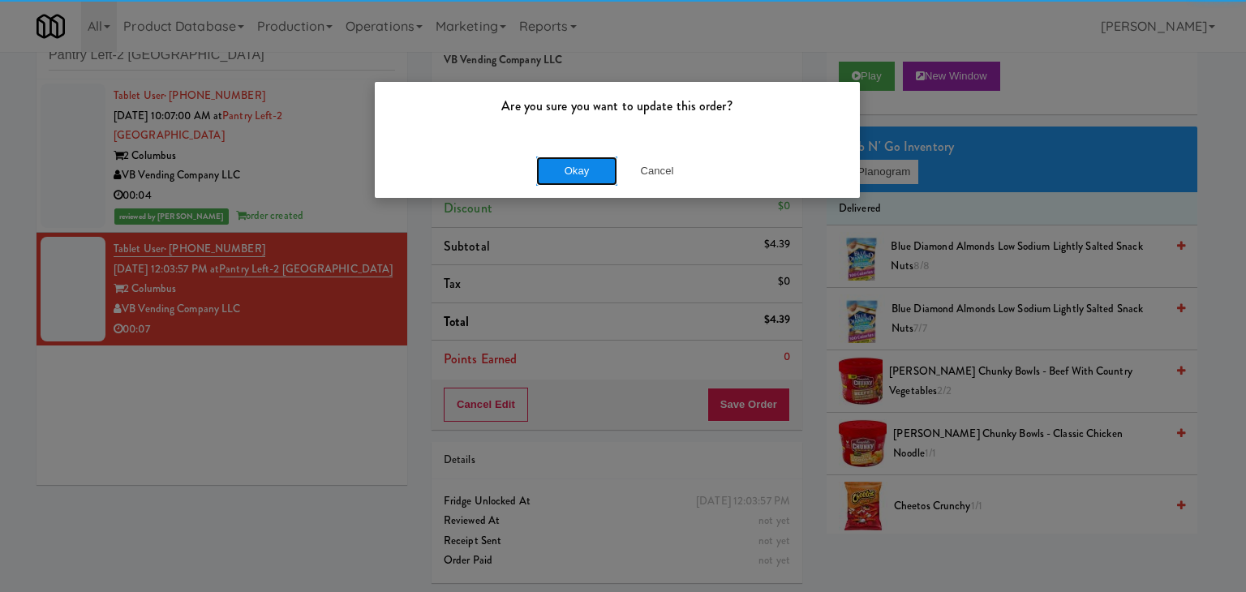
click at [555, 180] on button "Okay" at bounding box center [576, 171] width 81 height 29
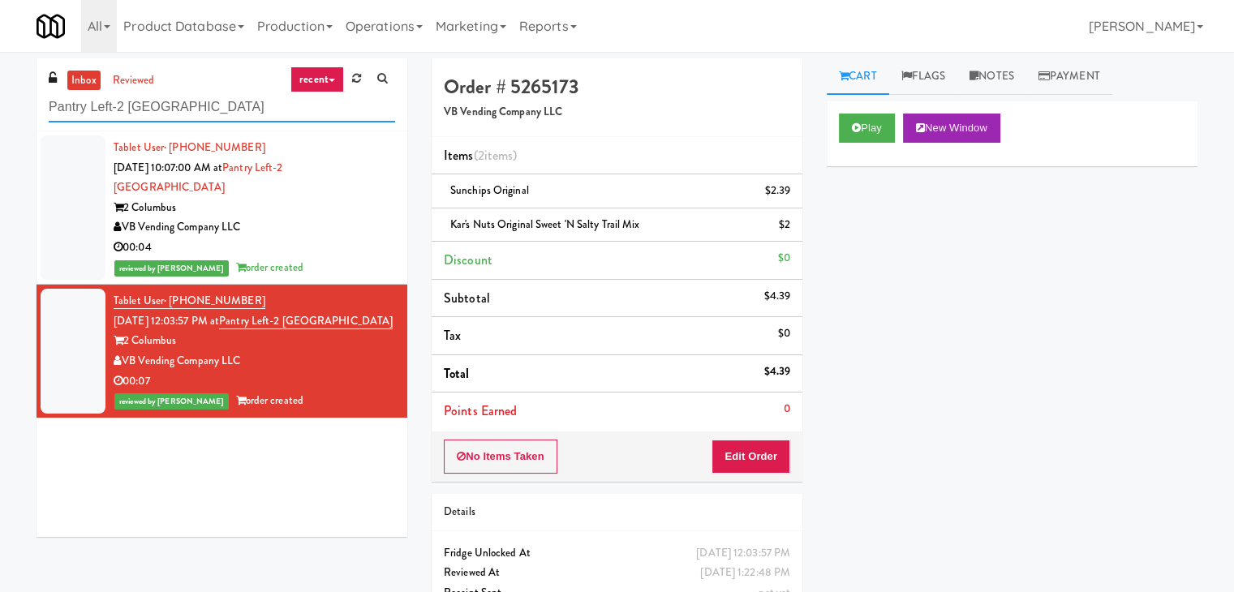
click at [201, 105] on input "Pantry Left-2 [GEOGRAPHIC_DATA]" at bounding box center [222, 108] width 346 height 30
paste input "Atwater - Cooler - Left"
type input "Atwater - Cooler - Left"
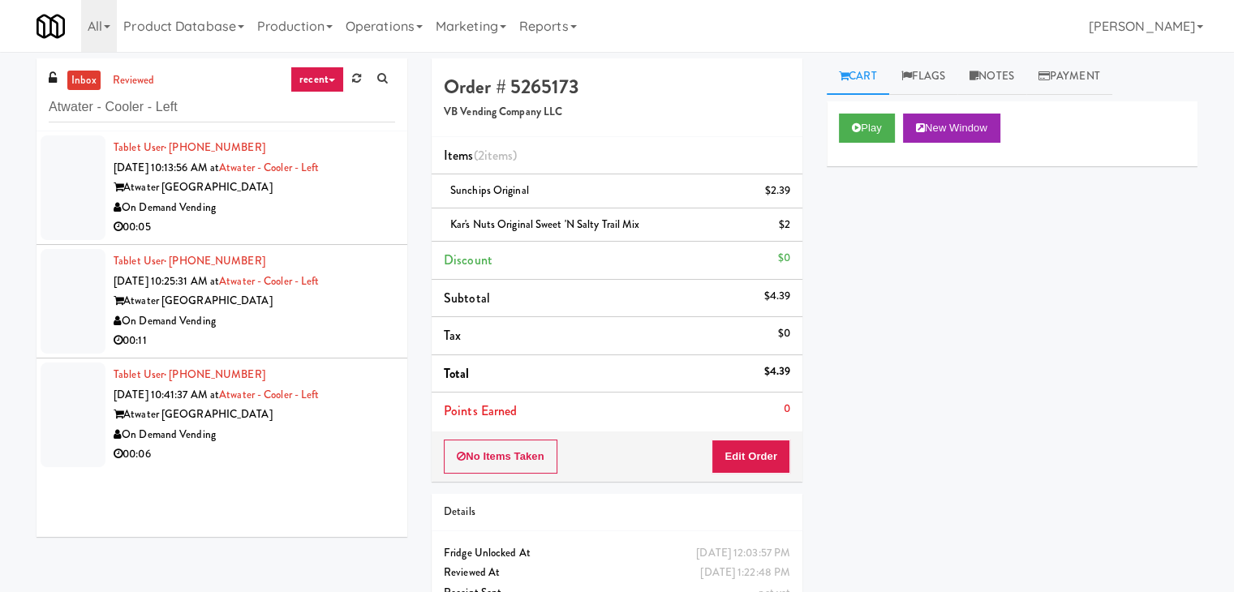
click at [299, 211] on div "On Demand Vending" at bounding box center [255, 208] width 282 height 20
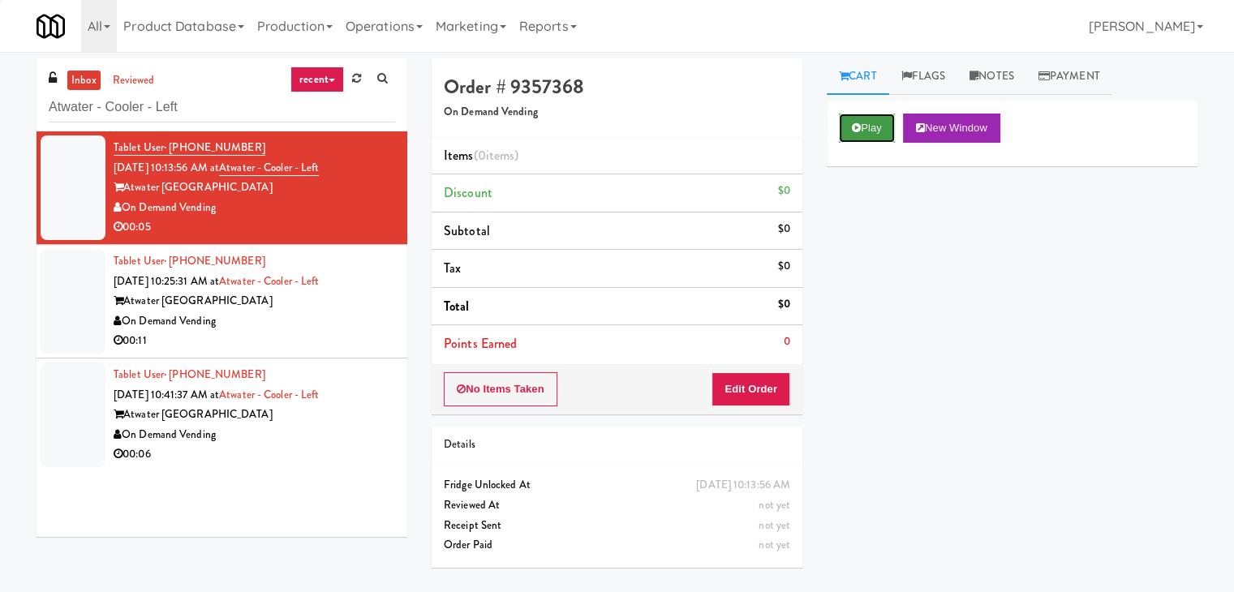
click at [874, 129] on button "Play" at bounding box center [867, 128] width 56 height 29
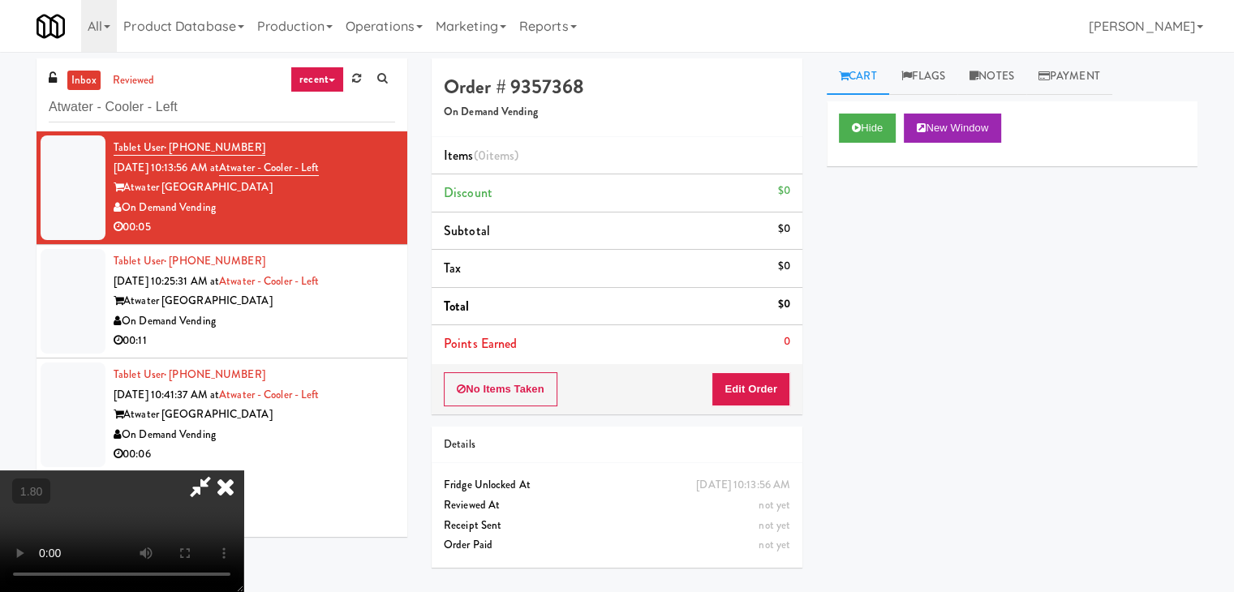
click at [243, 471] on video at bounding box center [121, 532] width 243 height 122
click at [219, 471] on icon at bounding box center [200, 487] width 37 height 32
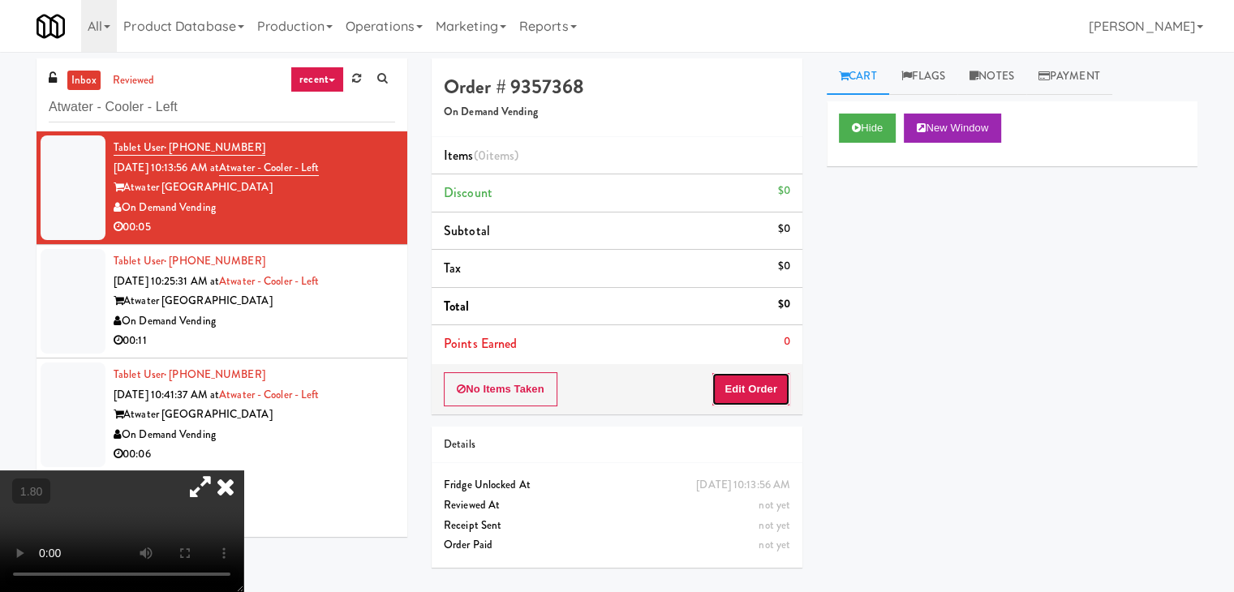
click at [735, 387] on button "Edit Order" at bounding box center [751, 389] width 79 height 34
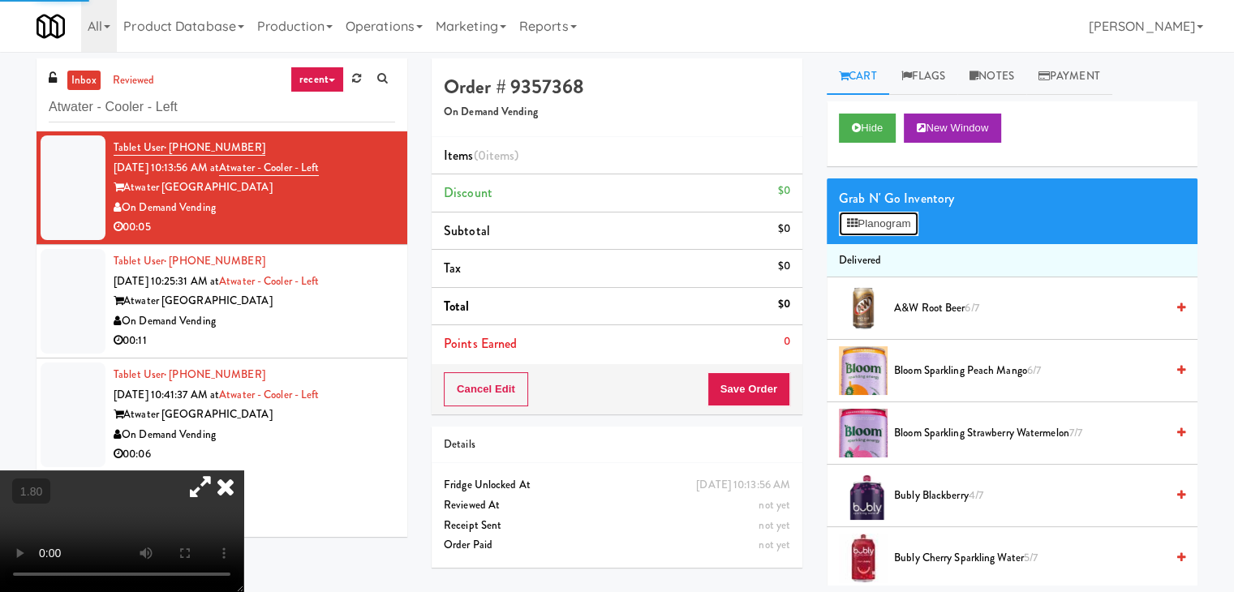
click at [881, 228] on button "Planogram" at bounding box center [879, 224] width 80 height 24
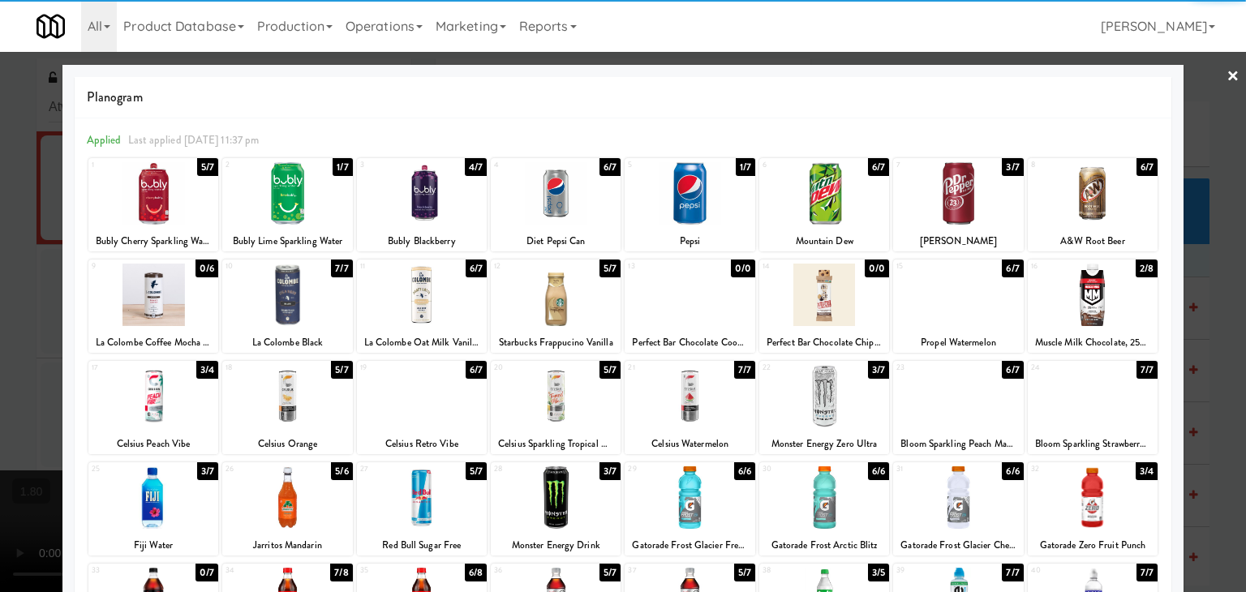
click at [821, 402] on div at bounding box center [825, 396] width 130 height 62
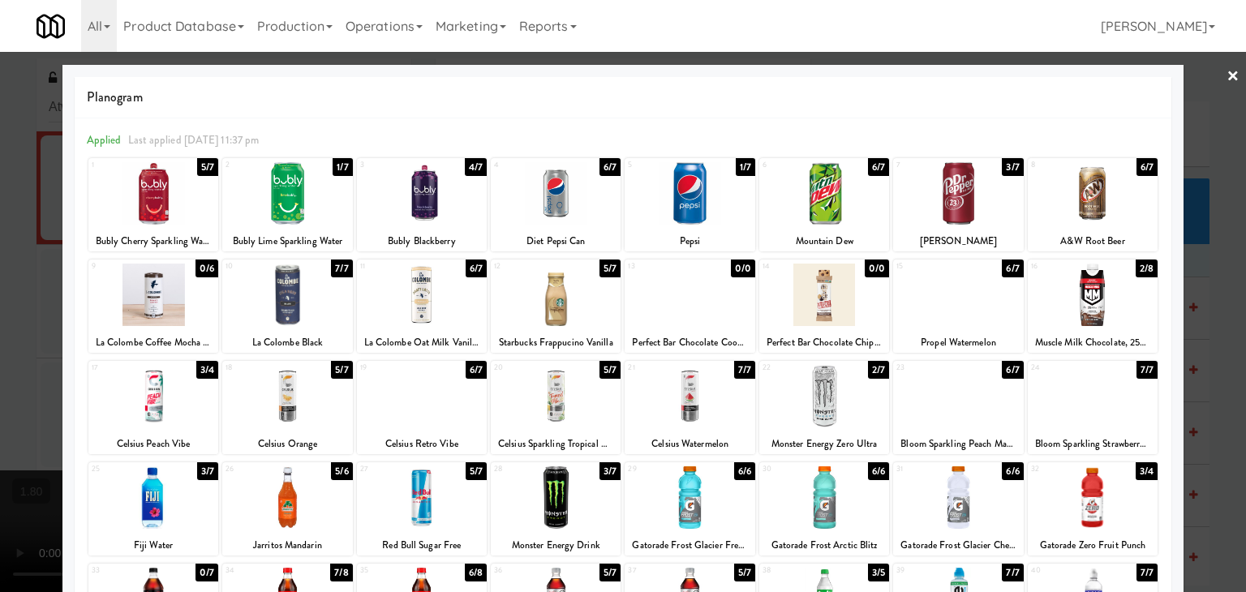
click at [1227, 76] on link "×" at bounding box center [1233, 77] width 13 height 50
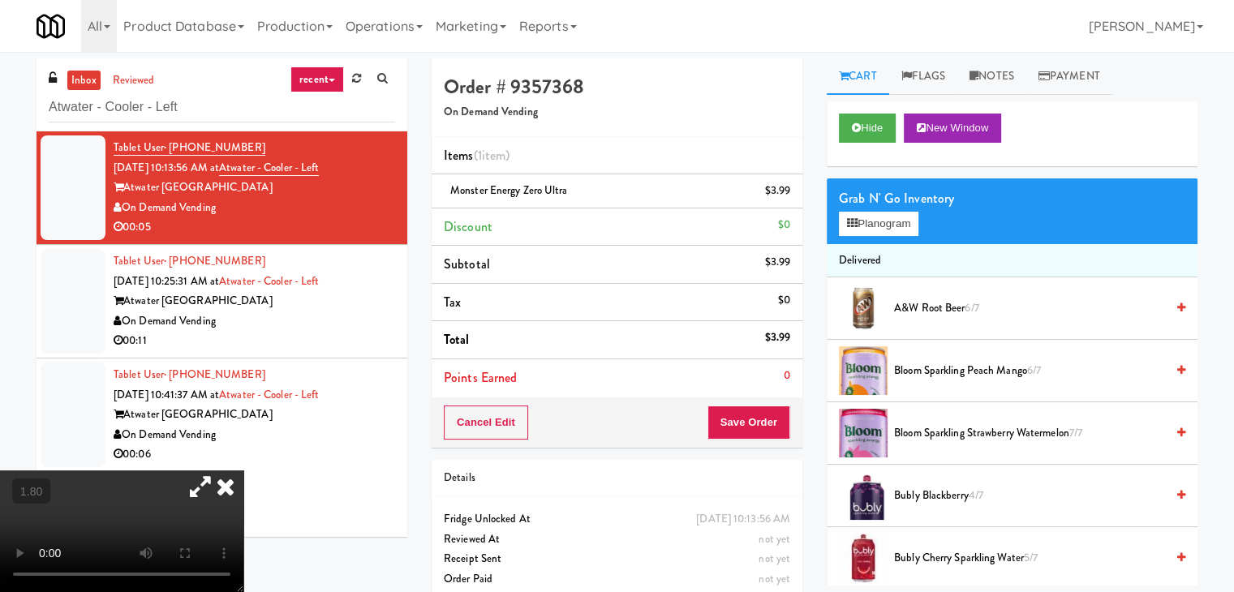
click at [243, 471] on icon at bounding box center [226, 487] width 36 height 32
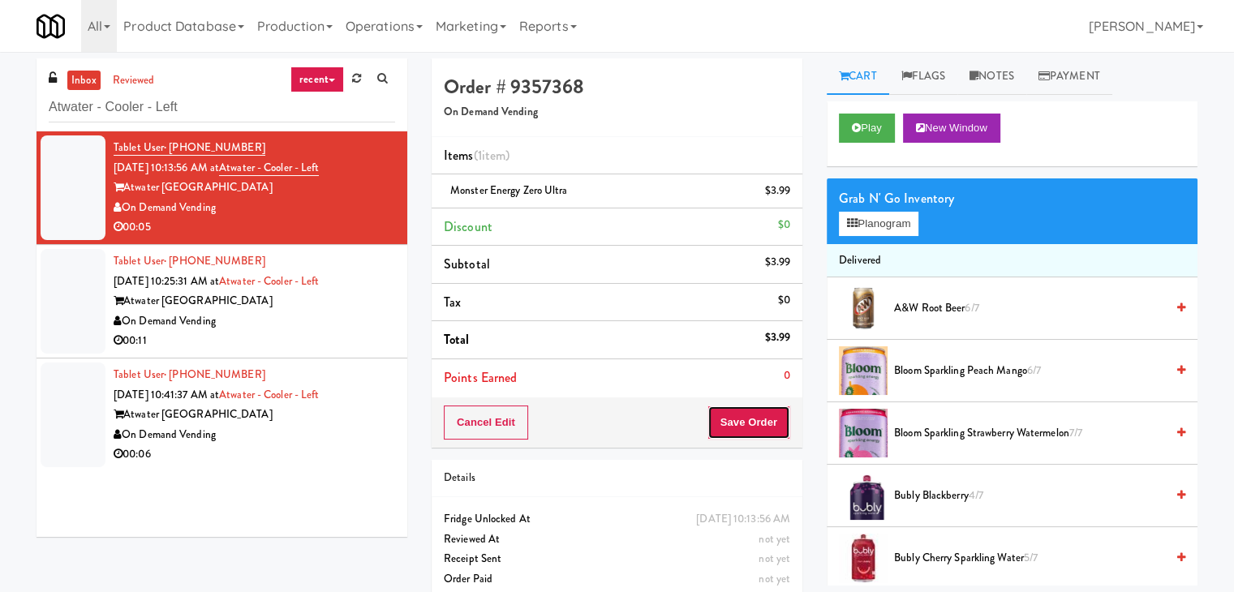
click at [742, 424] on button "Save Order" at bounding box center [749, 423] width 83 height 34
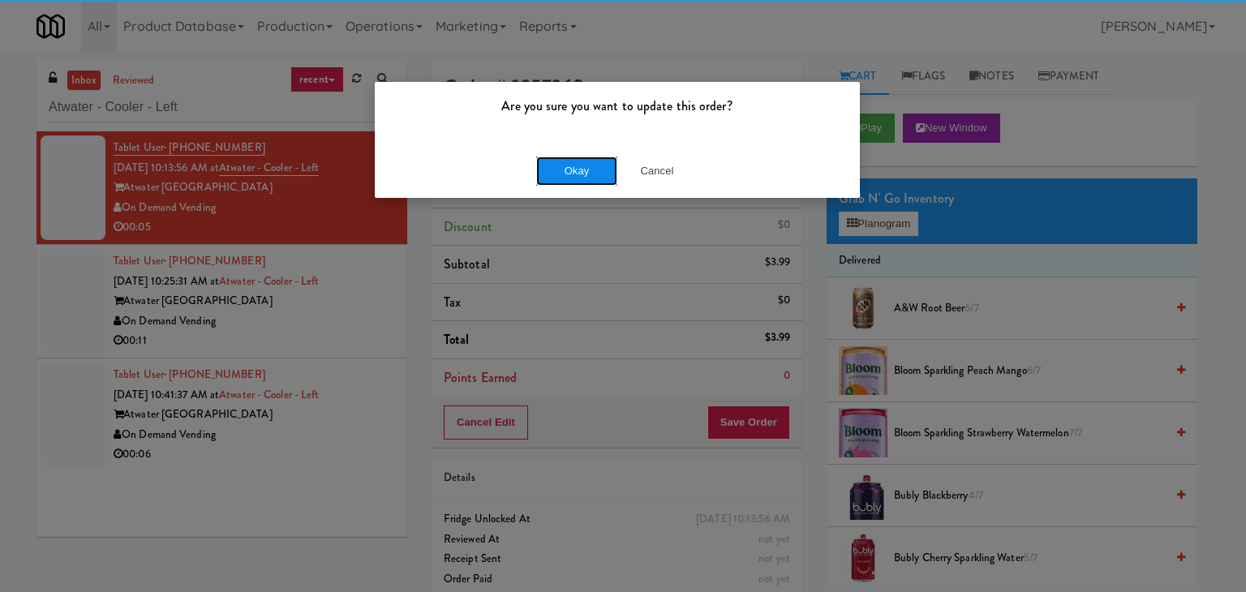
click at [574, 166] on button "Okay" at bounding box center [576, 171] width 81 height 29
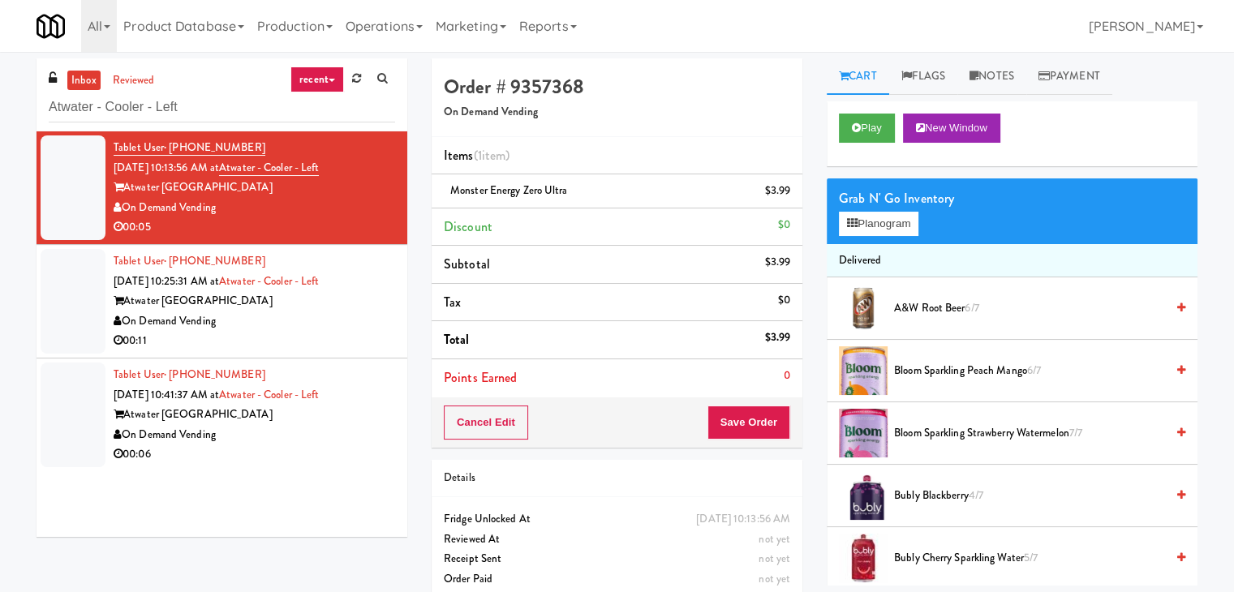
click at [352, 324] on div "On Demand Vending" at bounding box center [255, 322] width 282 height 20
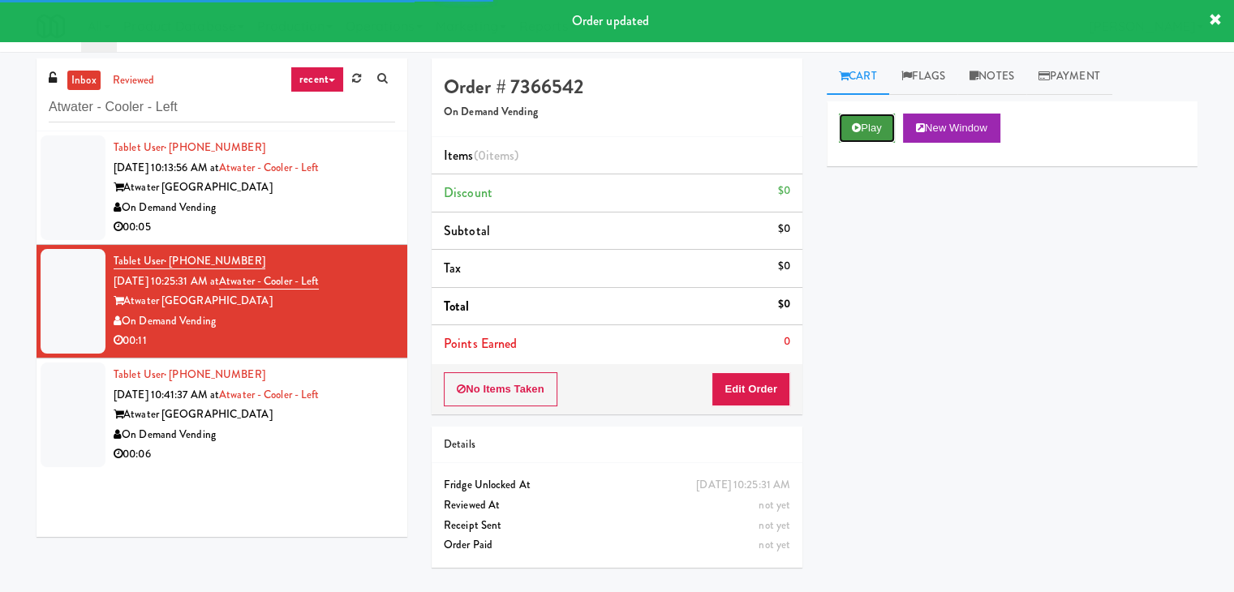
click at [864, 129] on button "Play" at bounding box center [867, 128] width 56 height 29
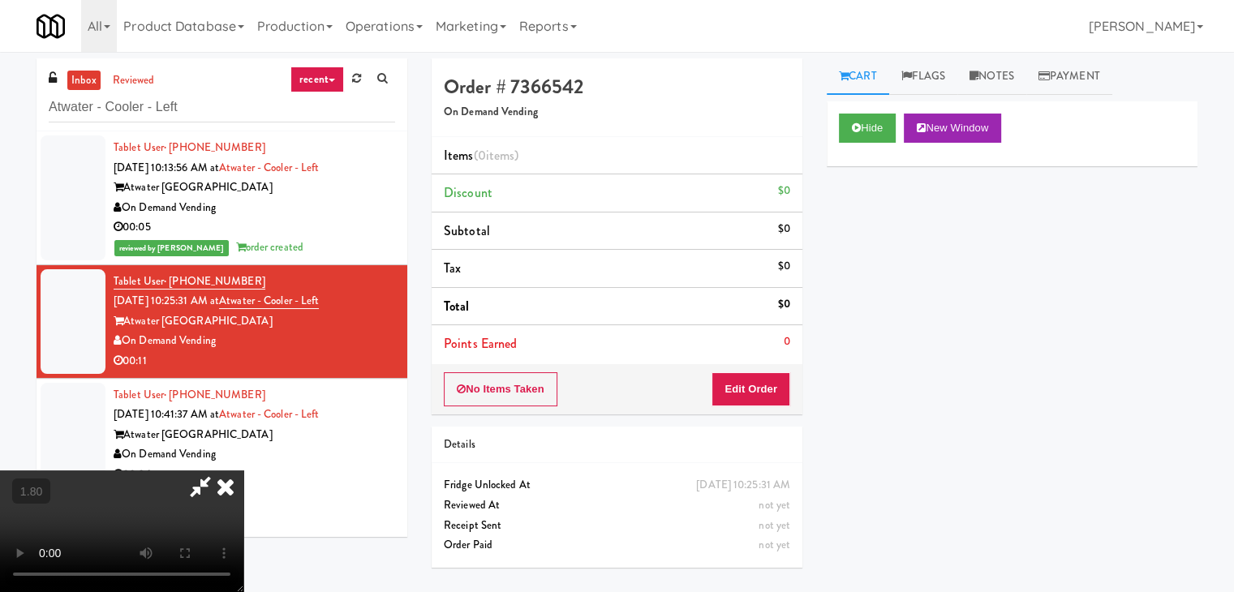
click at [243, 471] on video at bounding box center [121, 532] width 243 height 122
click at [243, 471] on icon at bounding box center [226, 487] width 36 height 32
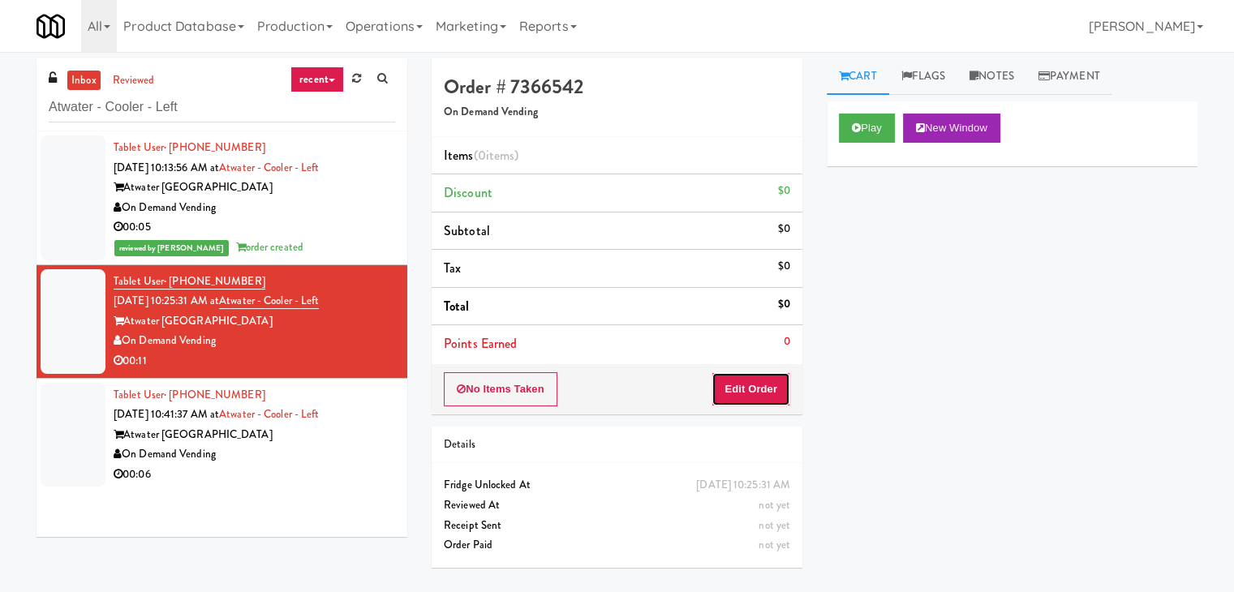
click at [732, 384] on button "Edit Order" at bounding box center [751, 389] width 79 height 34
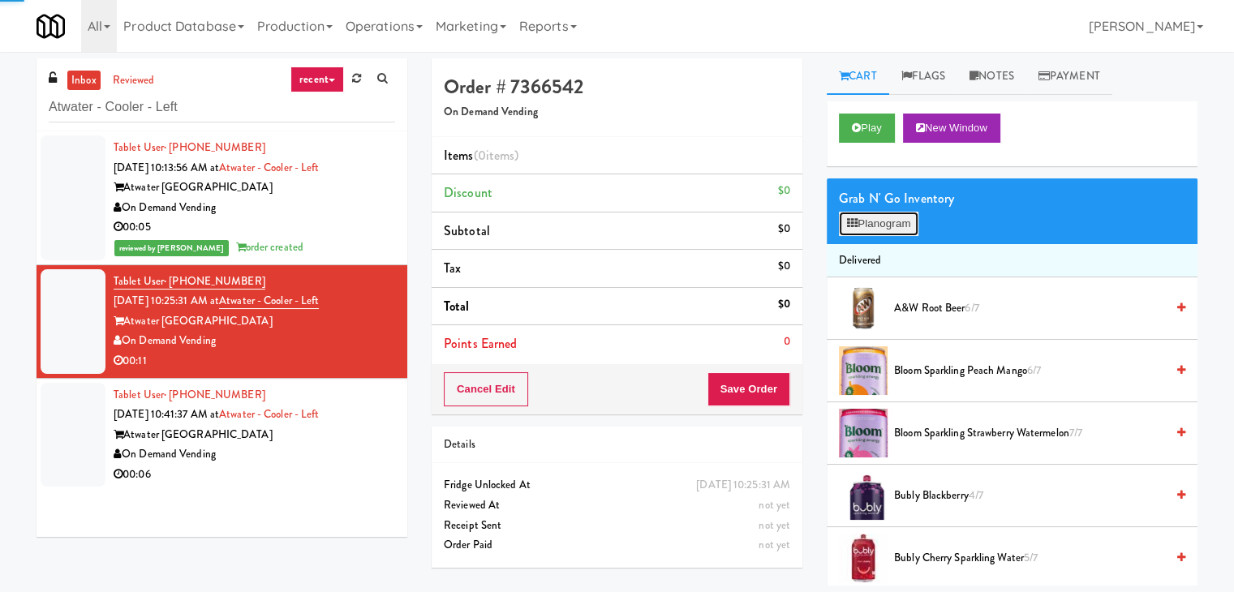
click at [867, 231] on button "Planogram" at bounding box center [879, 224] width 80 height 24
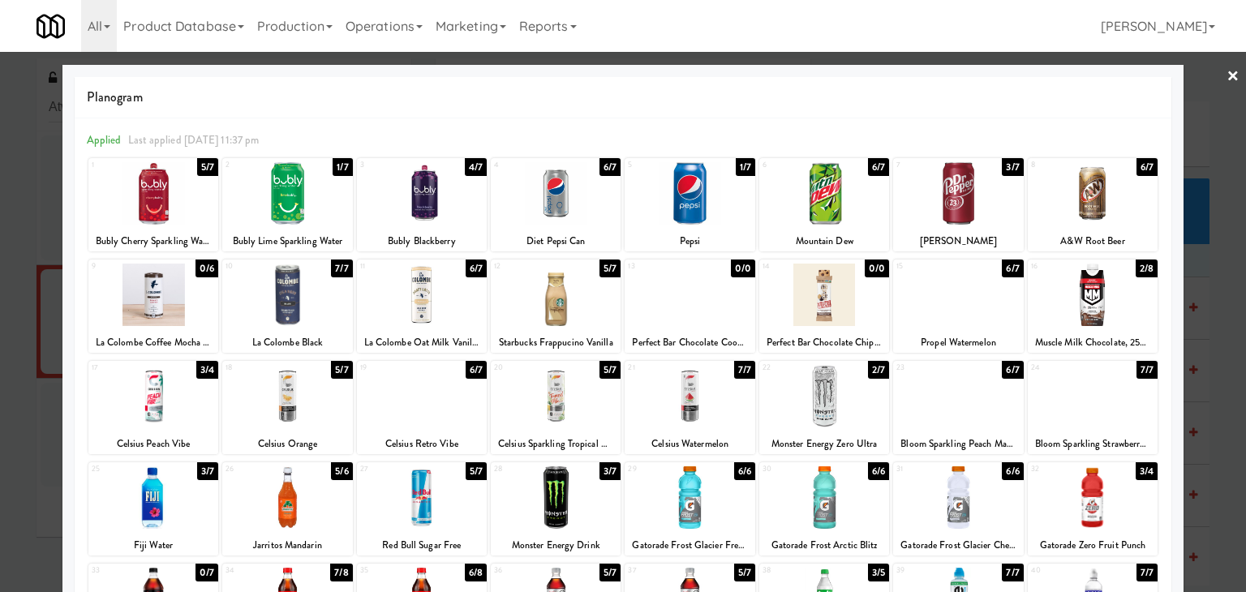
click at [437, 291] on div at bounding box center [422, 295] width 130 height 62
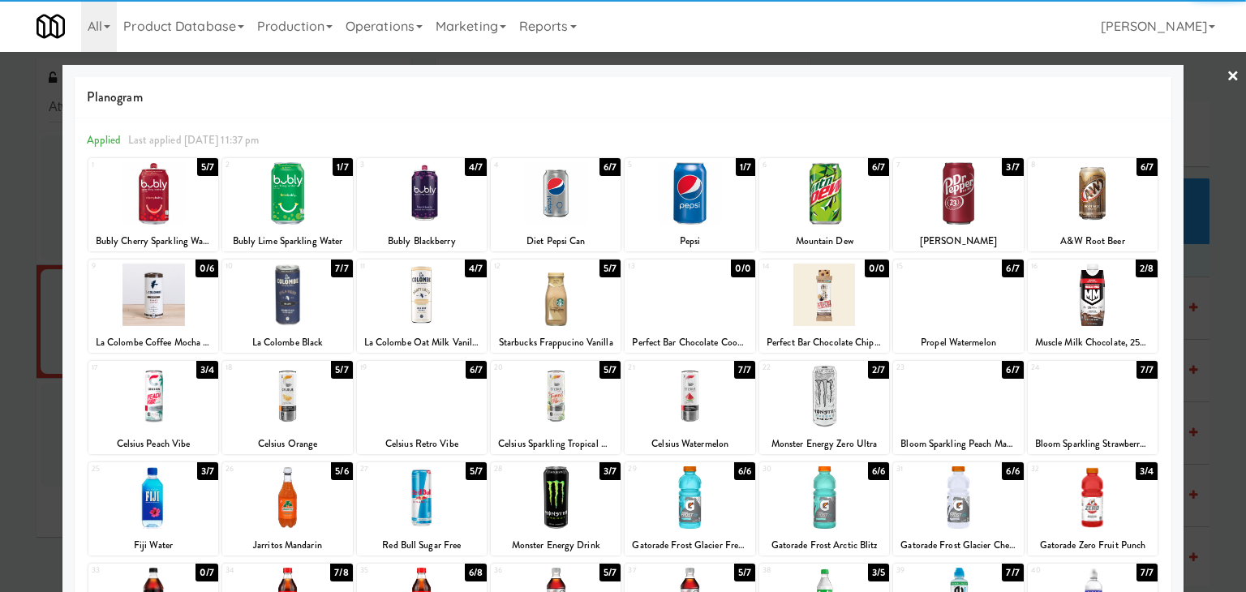
click at [1207, 73] on div at bounding box center [623, 296] width 1246 height 592
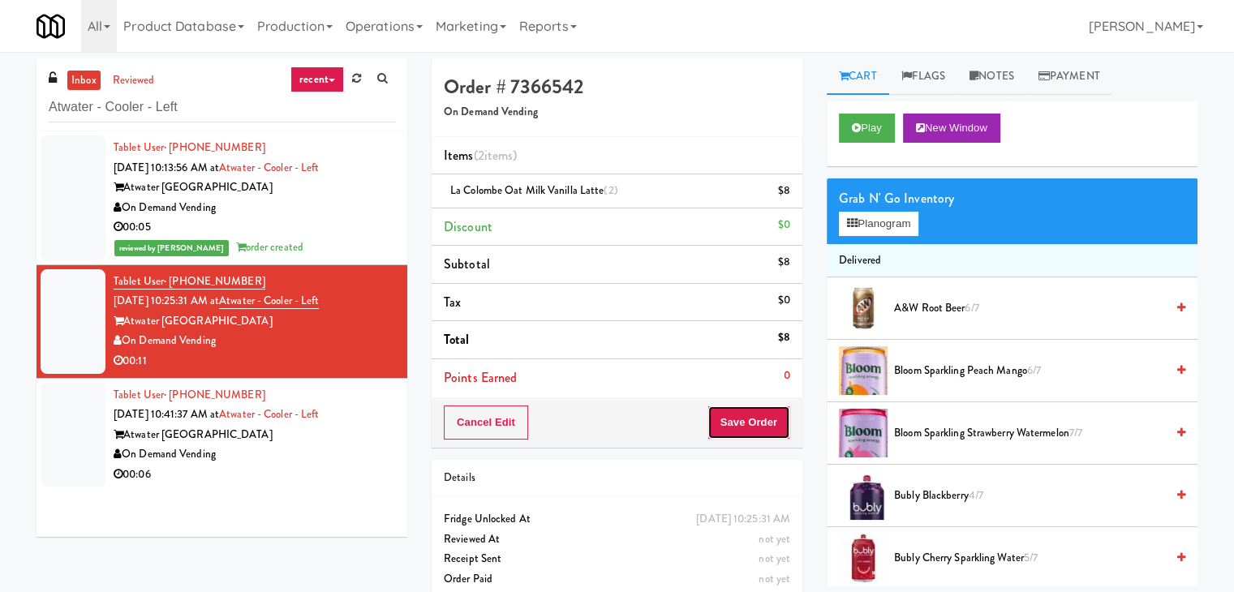
click at [735, 423] on button "Save Order" at bounding box center [749, 423] width 83 height 34
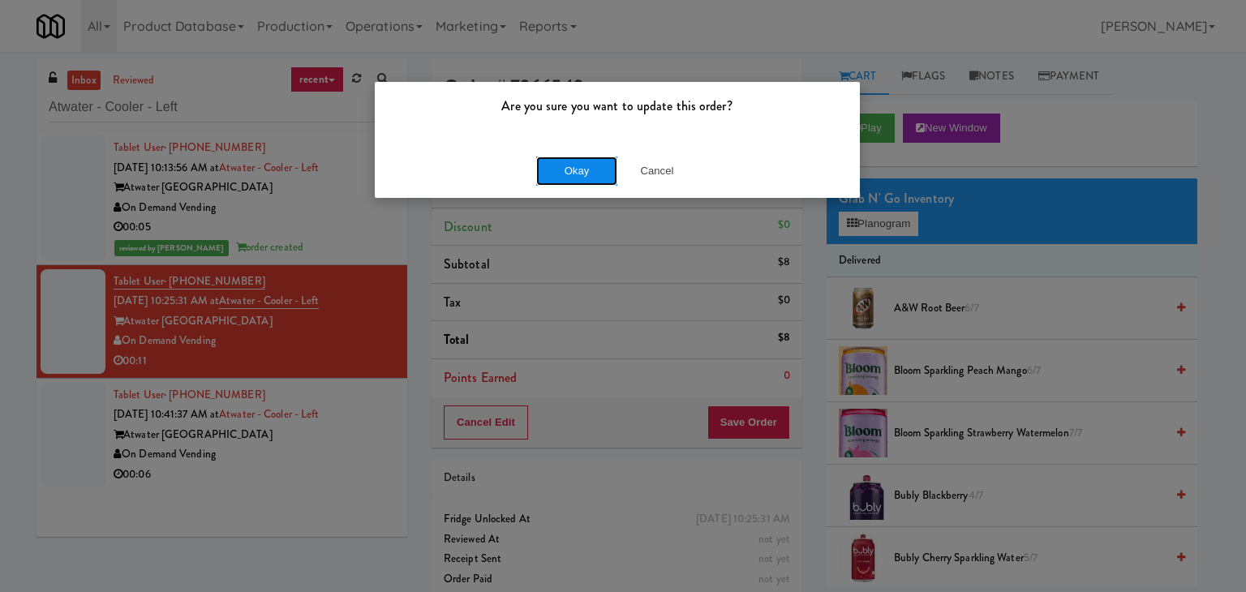
drag, startPoint x: 575, startPoint y: 169, endPoint x: 465, endPoint y: 305, distance: 175.4
click at [574, 169] on button "Okay" at bounding box center [576, 171] width 81 height 29
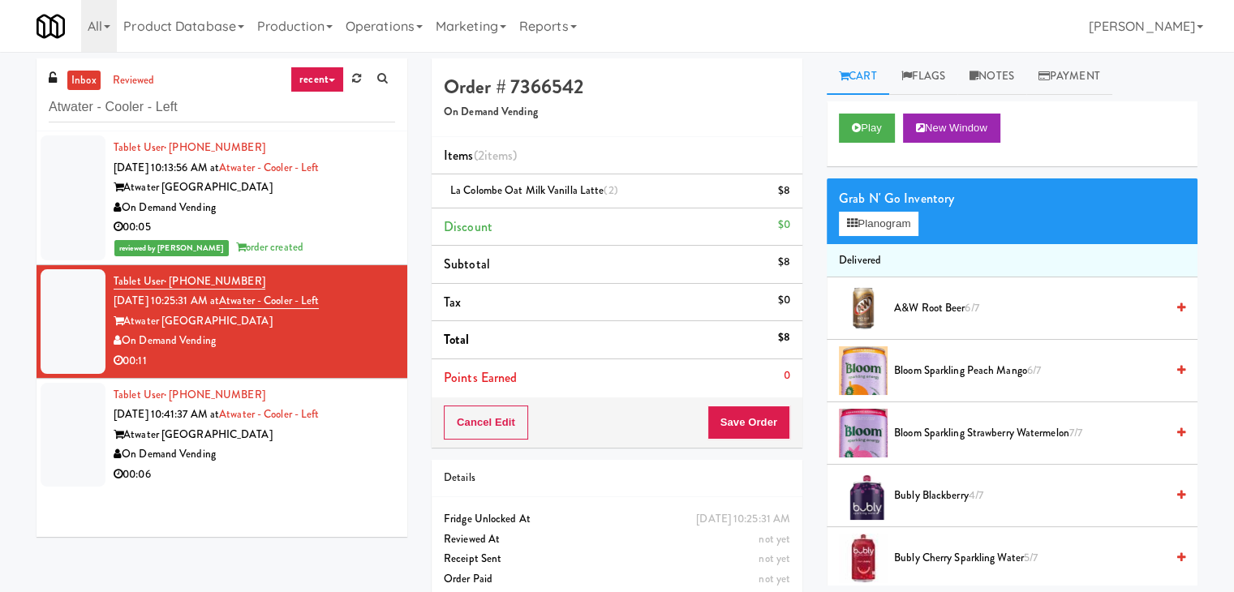
click at [336, 478] on div "00:06" at bounding box center [255, 475] width 282 height 20
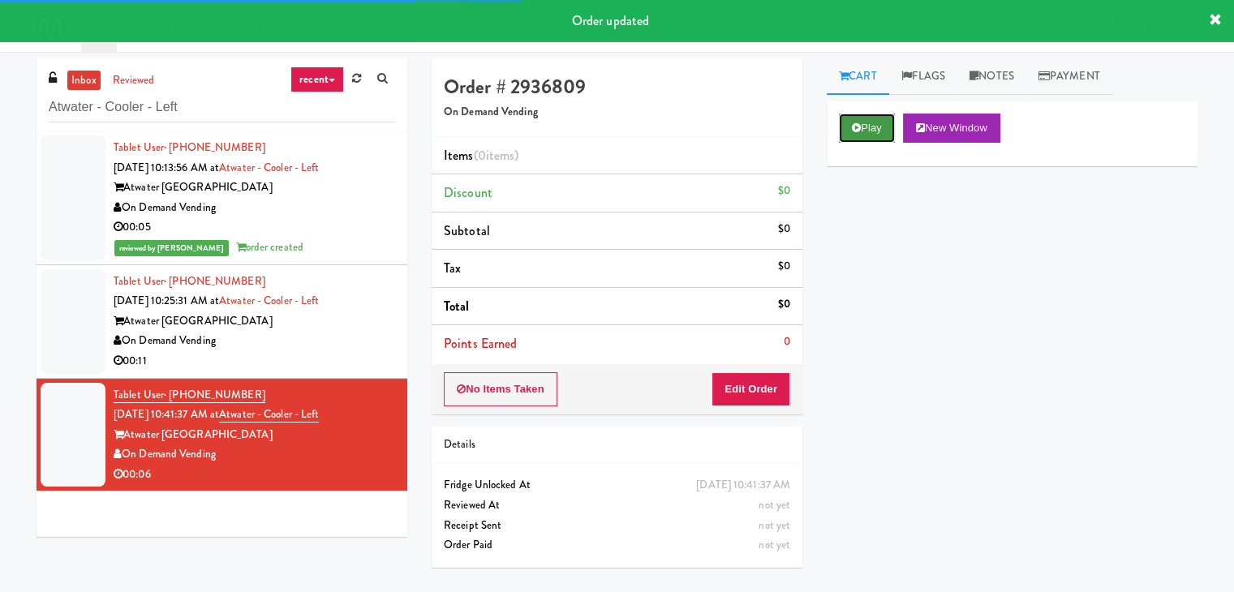
click at [857, 133] on button "Play" at bounding box center [867, 128] width 56 height 29
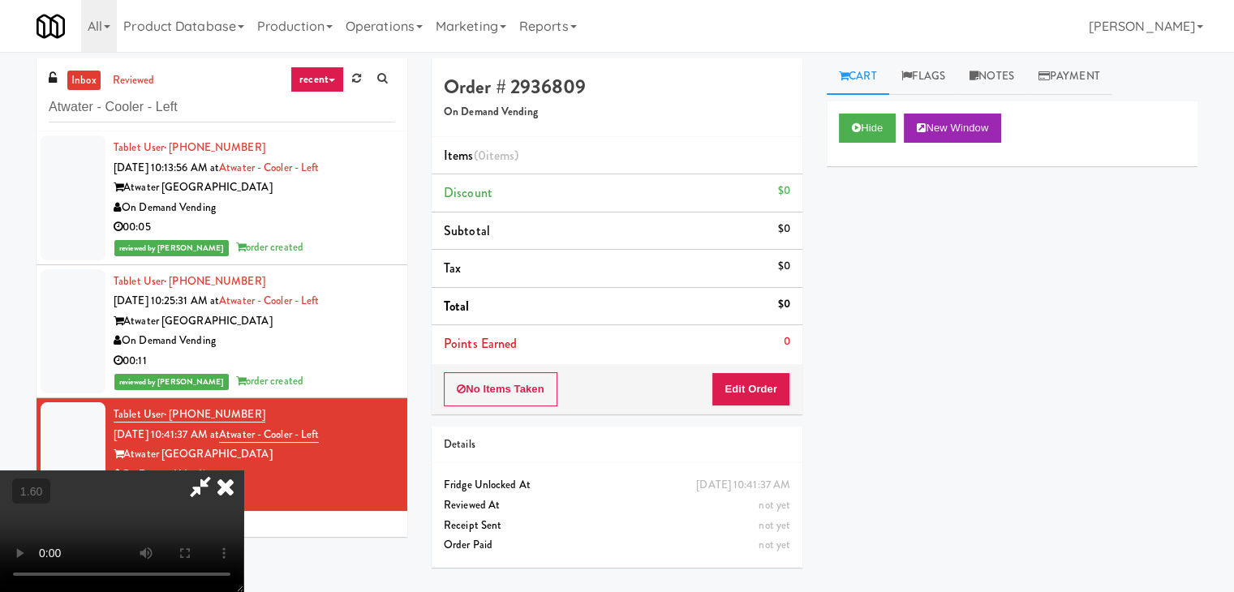
click at [243, 471] on video at bounding box center [121, 532] width 243 height 122
click at [243, 471] on icon at bounding box center [226, 487] width 36 height 32
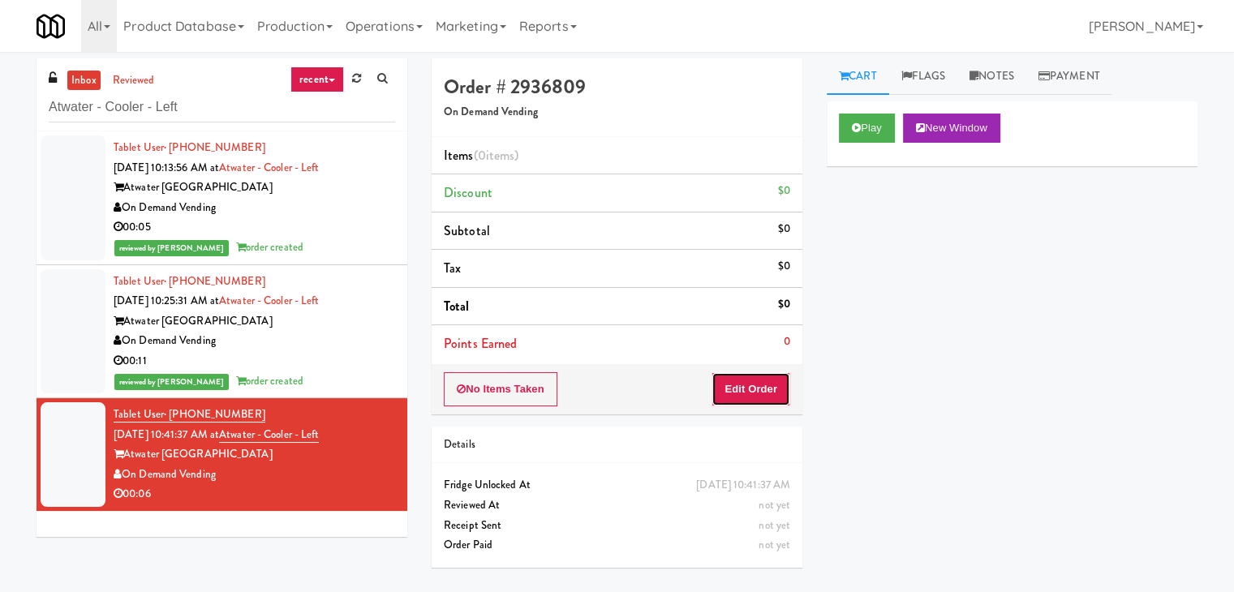
click at [749, 386] on button "Edit Order" at bounding box center [751, 389] width 79 height 34
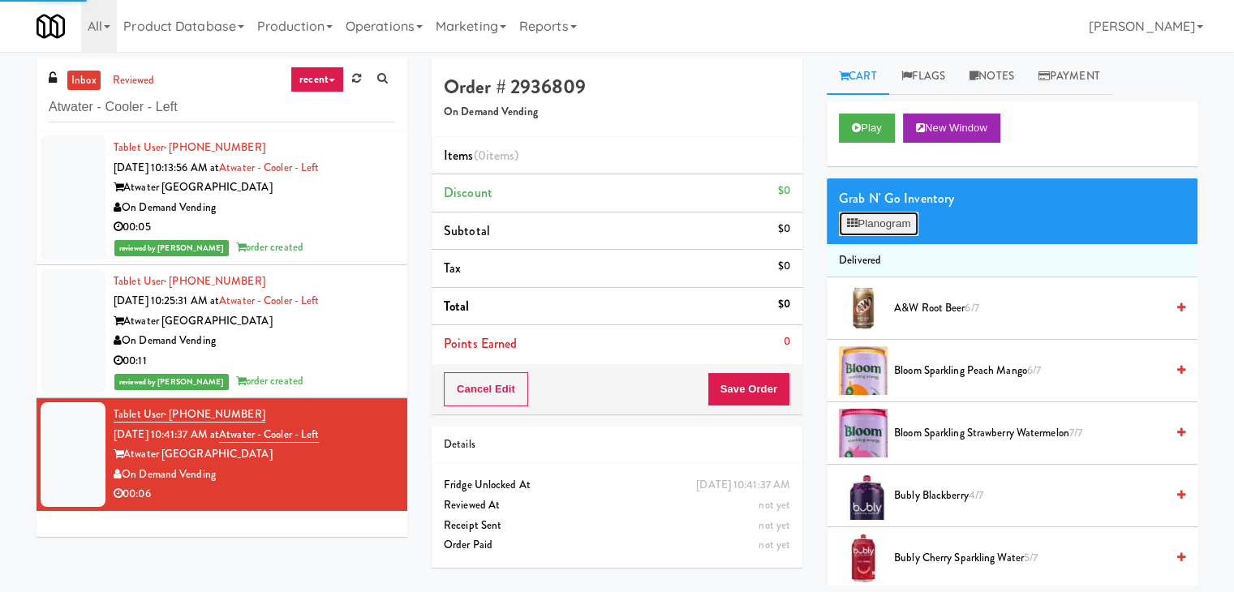
click at [867, 220] on button "Planogram" at bounding box center [879, 224] width 80 height 24
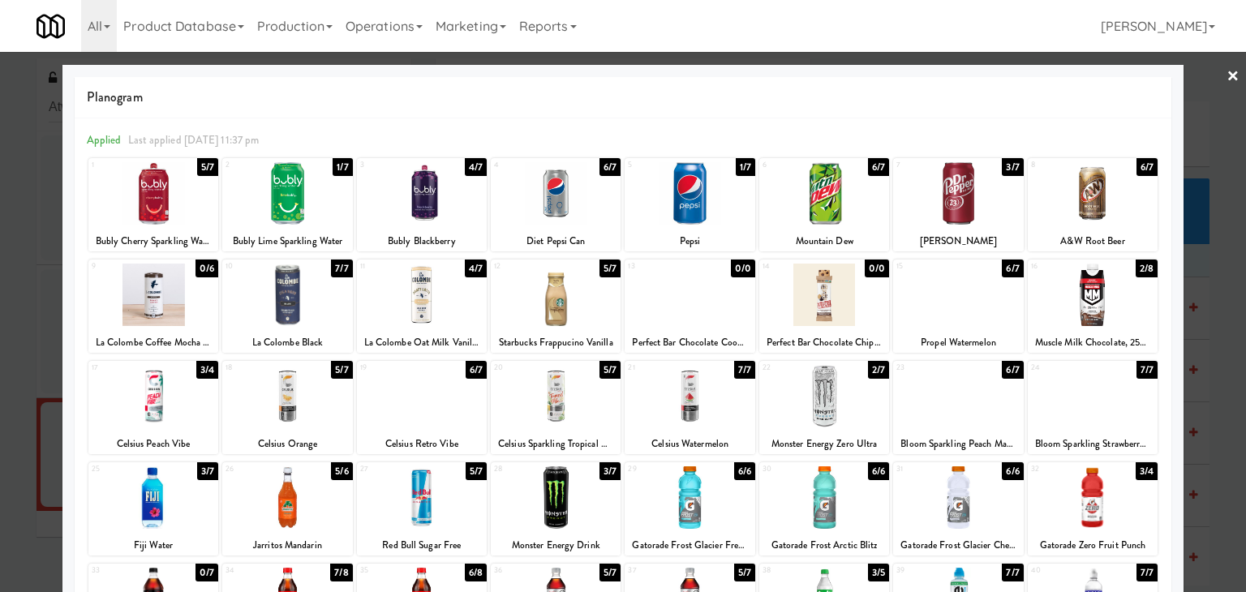
click at [814, 397] on div at bounding box center [825, 396] width 130 height 62
click at [1227, 72] on link "×" at bounding box center [1233, 77] width 13 height 50
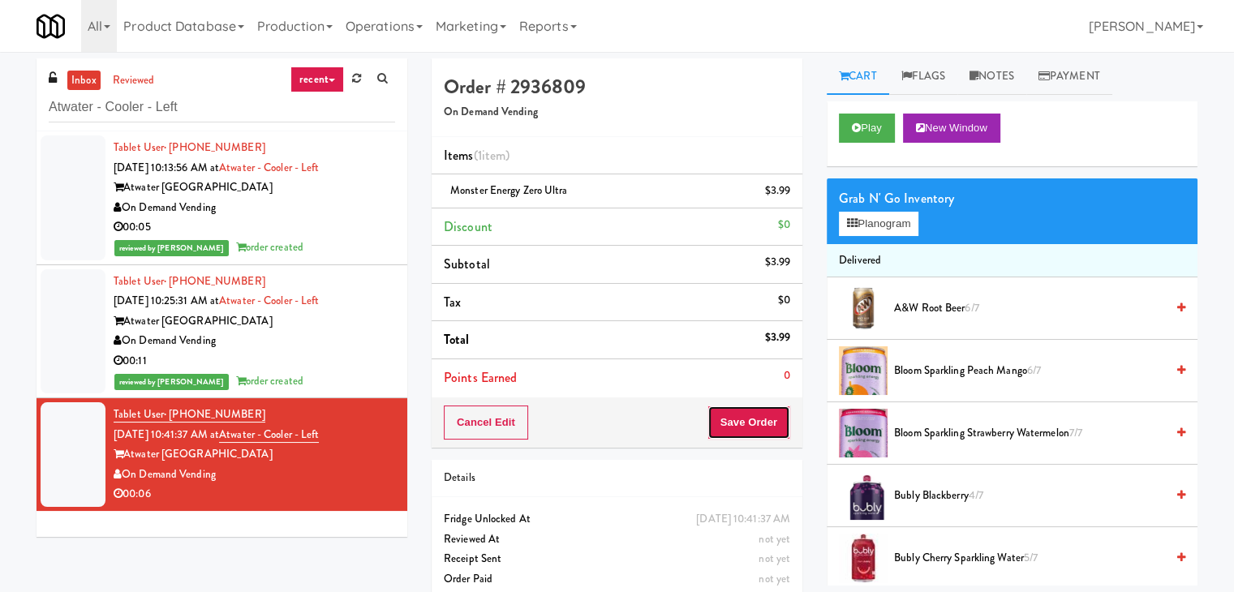
click at [730, 420] on button "Save Order" at bounding box center [749, 423] width 83 height 34
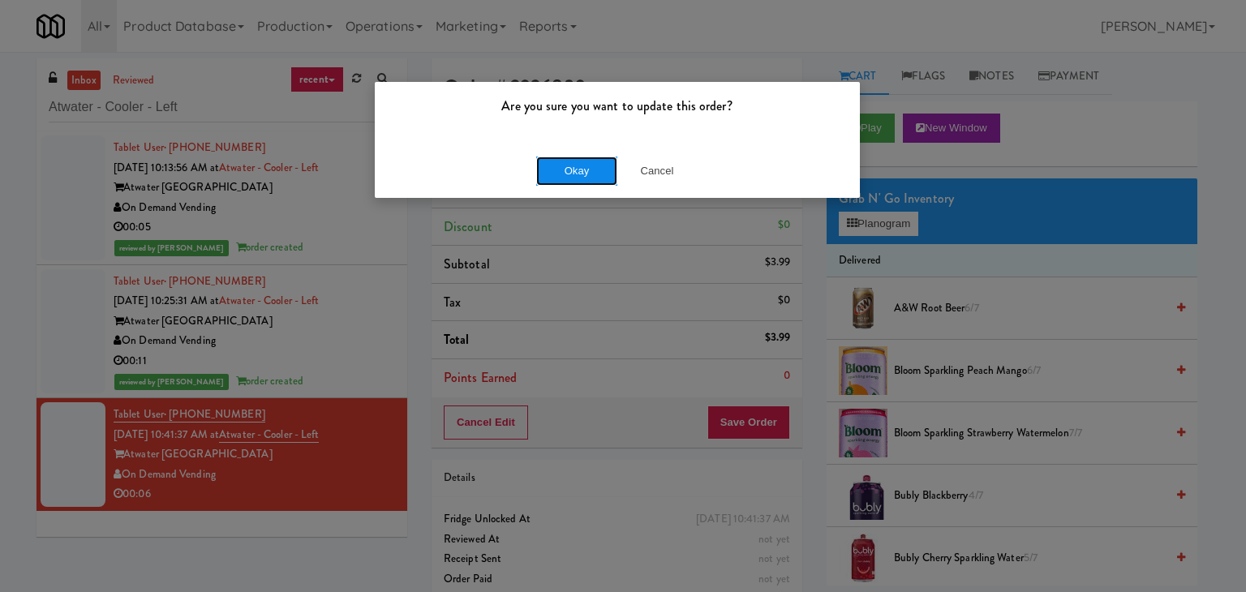
click at [573, 166] on button "Okay" at bounding box center [576, 171] width 81 height 29
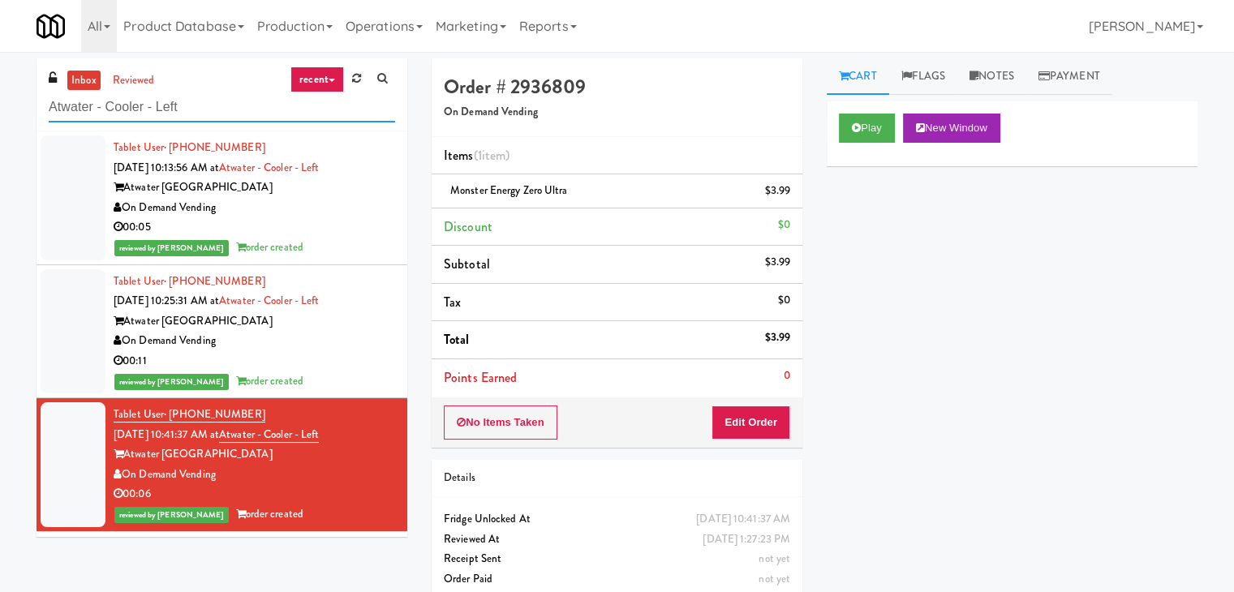
click at [191, 101] on input "Atwater - Cooler - Left" at bounding box center [222, 108] width 346 height 30
paste input "Holiday Inn Time Square Drink Cooler"
type input "Holiday Inn Time Square Drink Cooler"
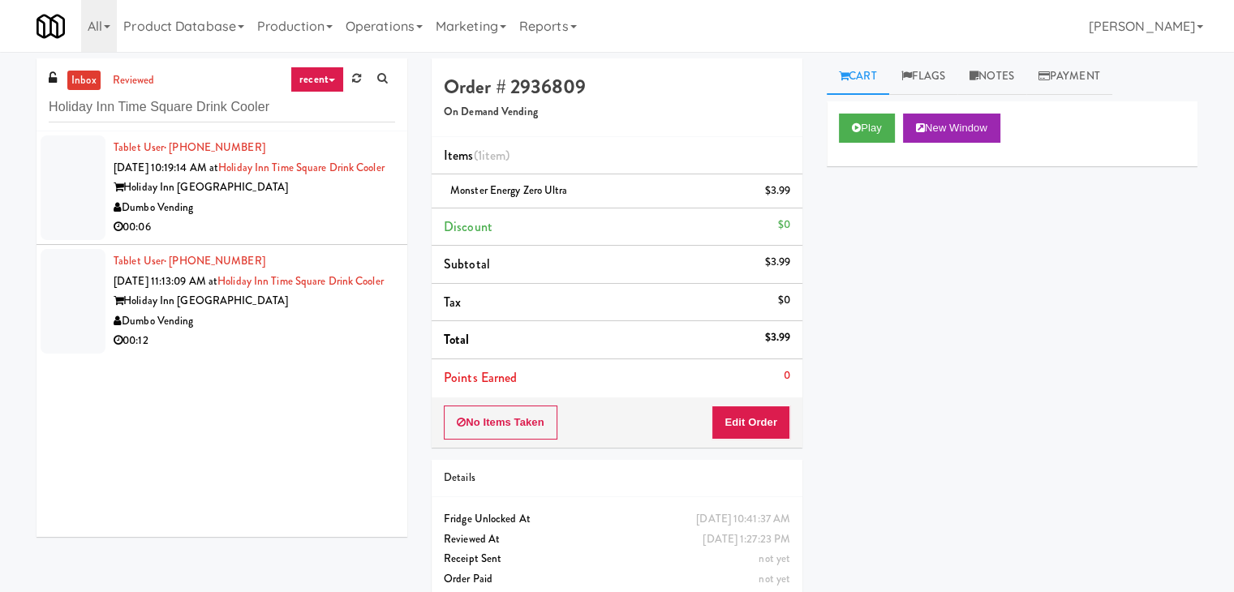
click at [326, 218] on div "Dumbo Vending" at bounding box center [255, 208] width 282 height 20
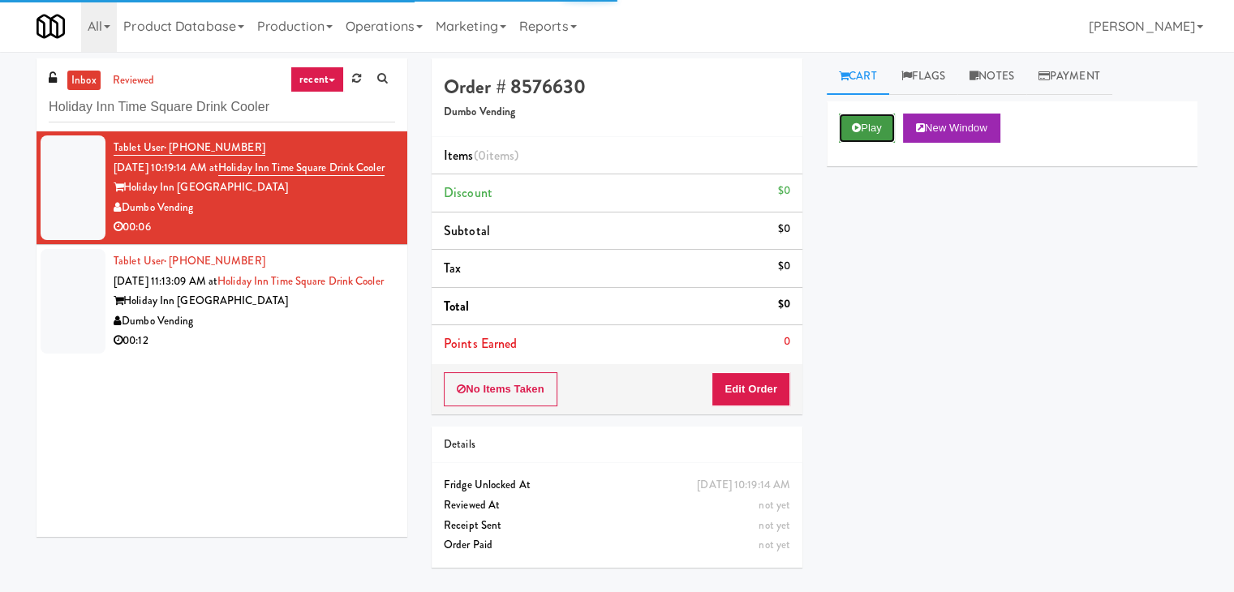
click at [865, 124] on button "Play" at bounding box center [867, 128] width 56 height 29
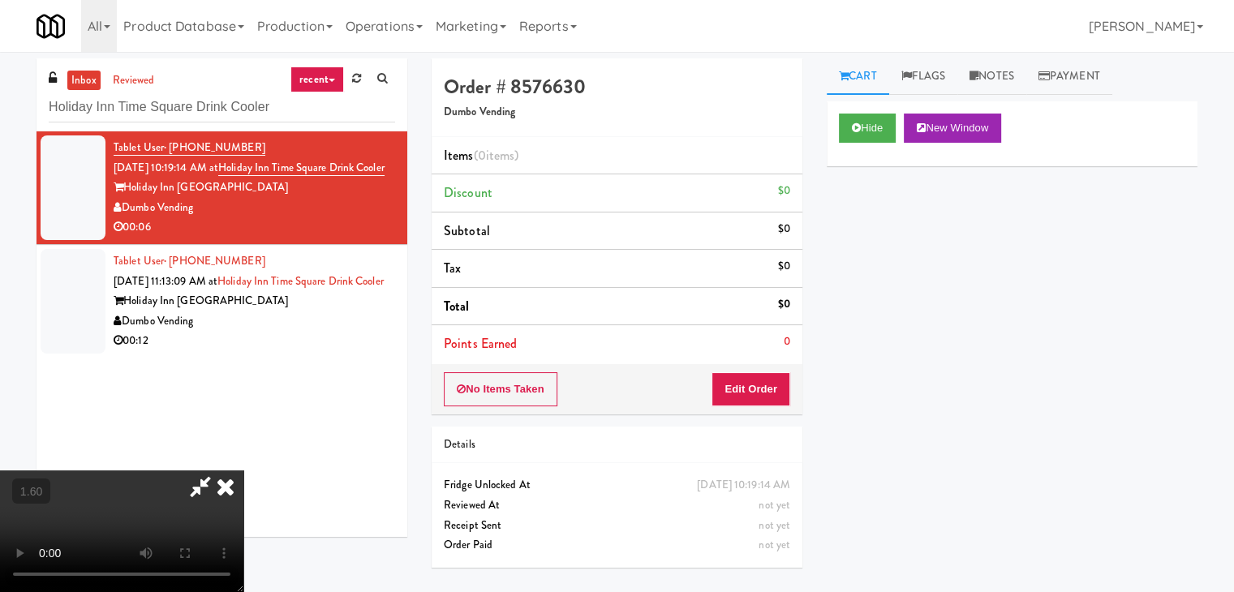
click at [243, 471] on video at bounding box center [121, 532] width 243 height 122
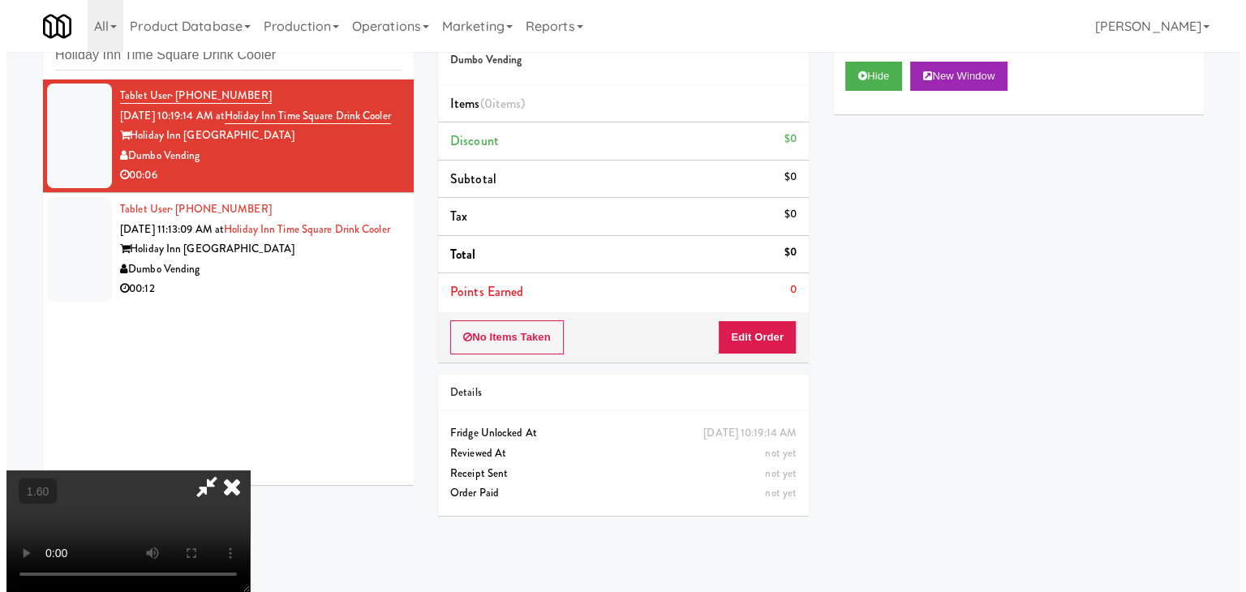
scroll to position [0, 0]
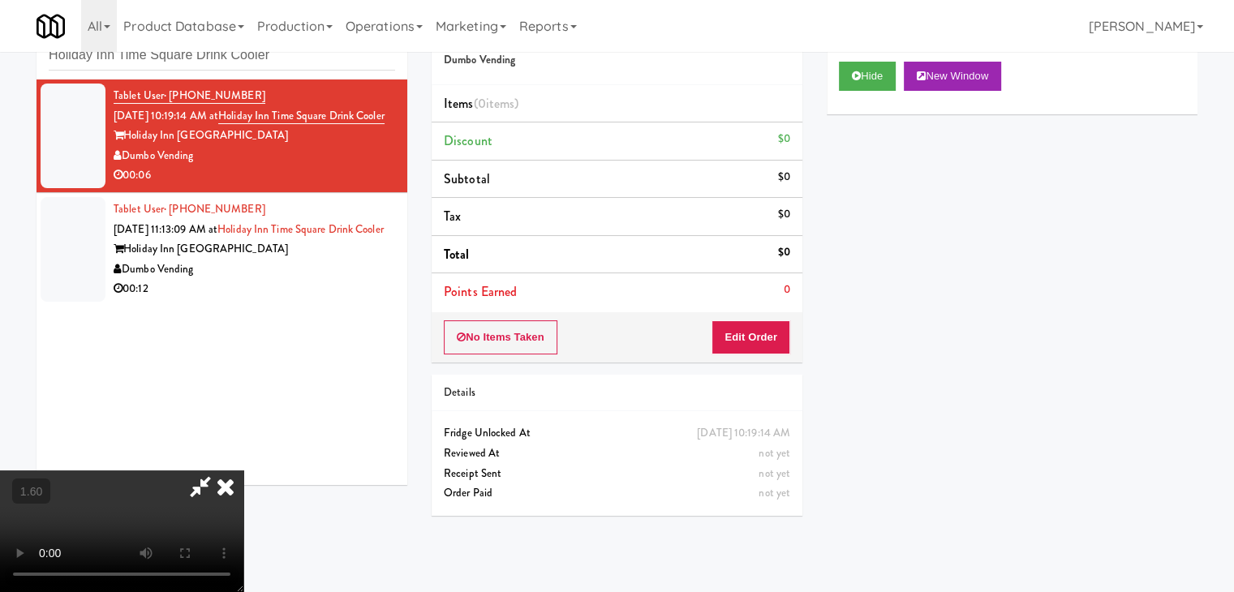
click at [243, 471] on icon at bounding box center [226, 487] width 36 height 32
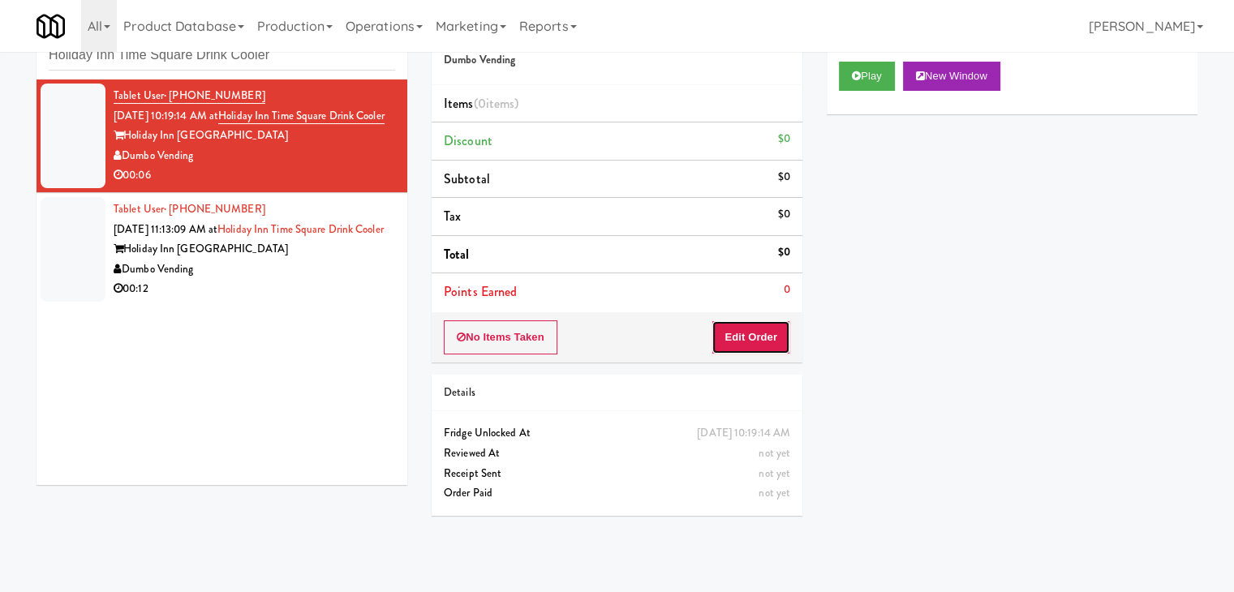
click at [760, 335] on button "Edit Order" at bounding box center [751, 338] width 79 height 34
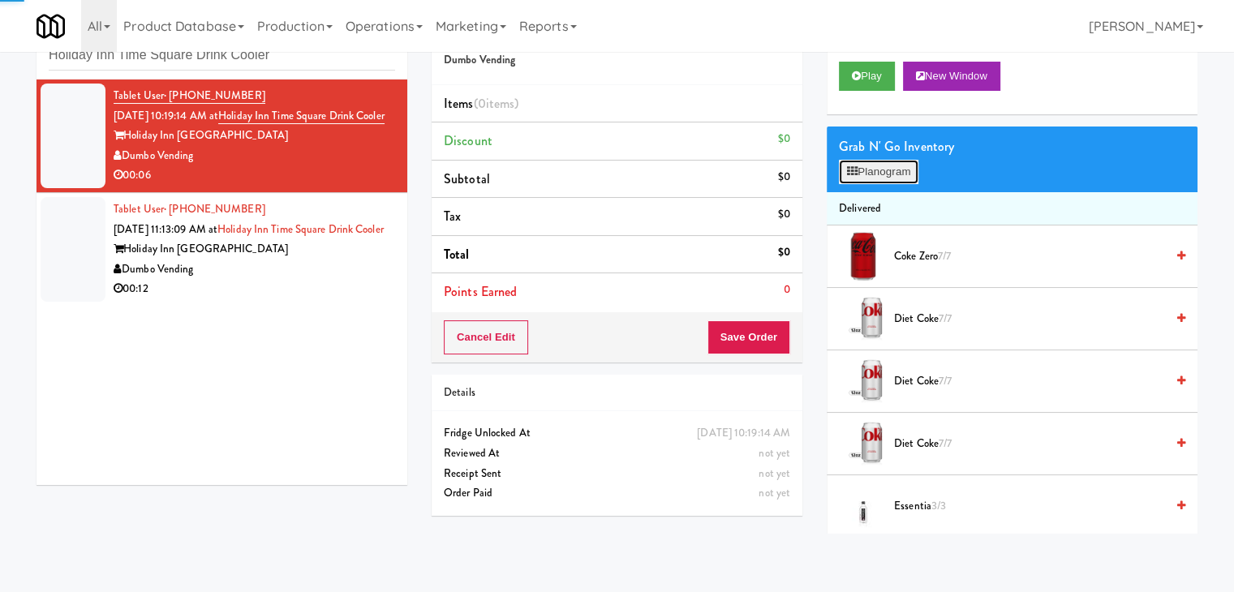
click at [889, 180] on button "Planogram" at bounding box center [879, 172] width 80 height 24
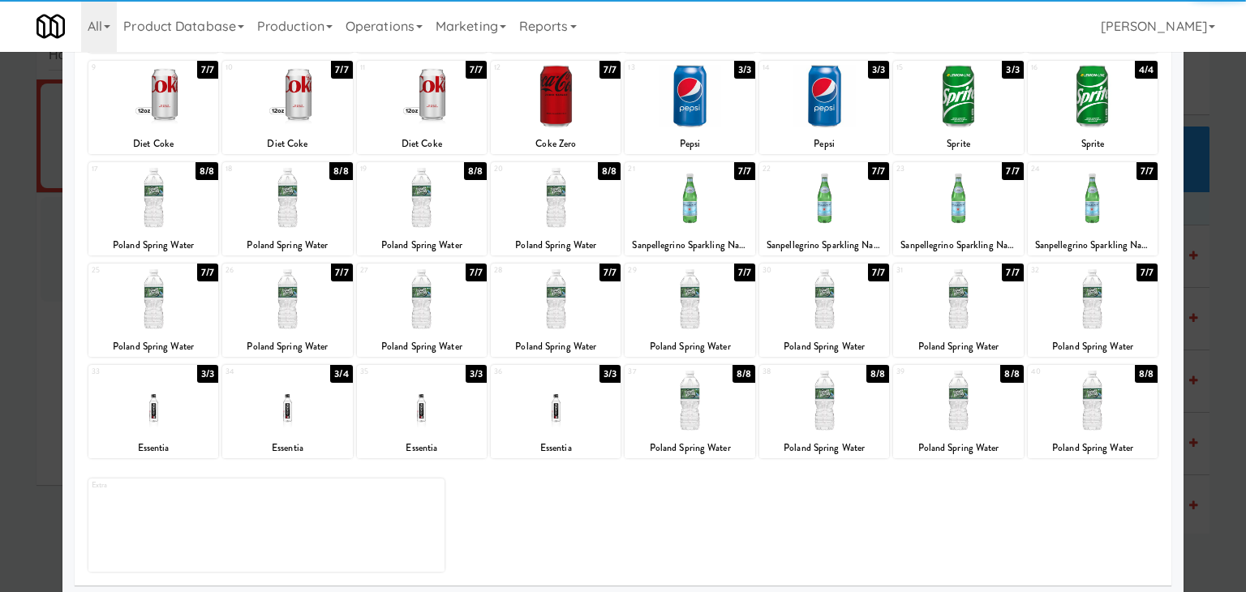
scroll to position [204, 0]
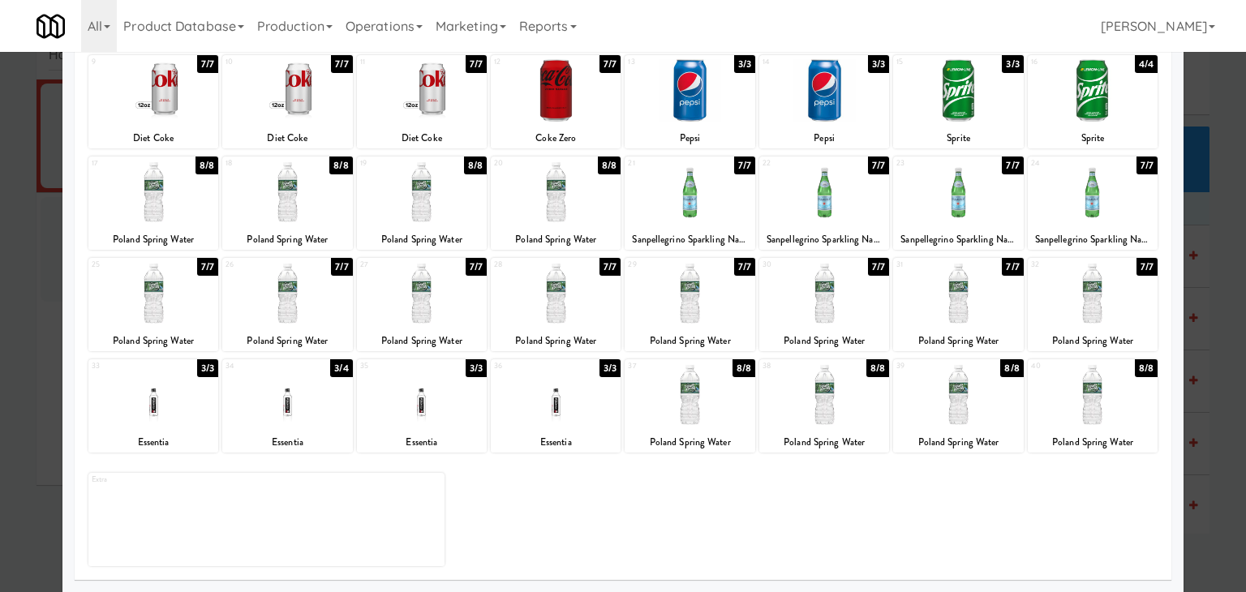
click at [557, 399] on div at bounding box center [556, 395] width 130 height 62
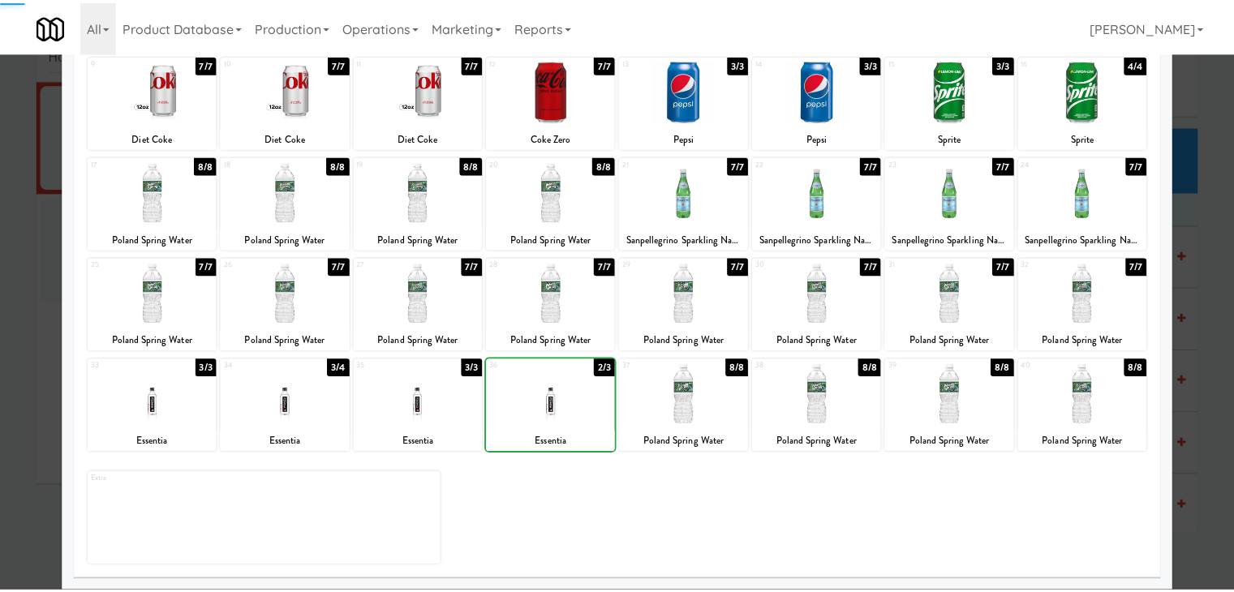
scroll to position [0, 0]
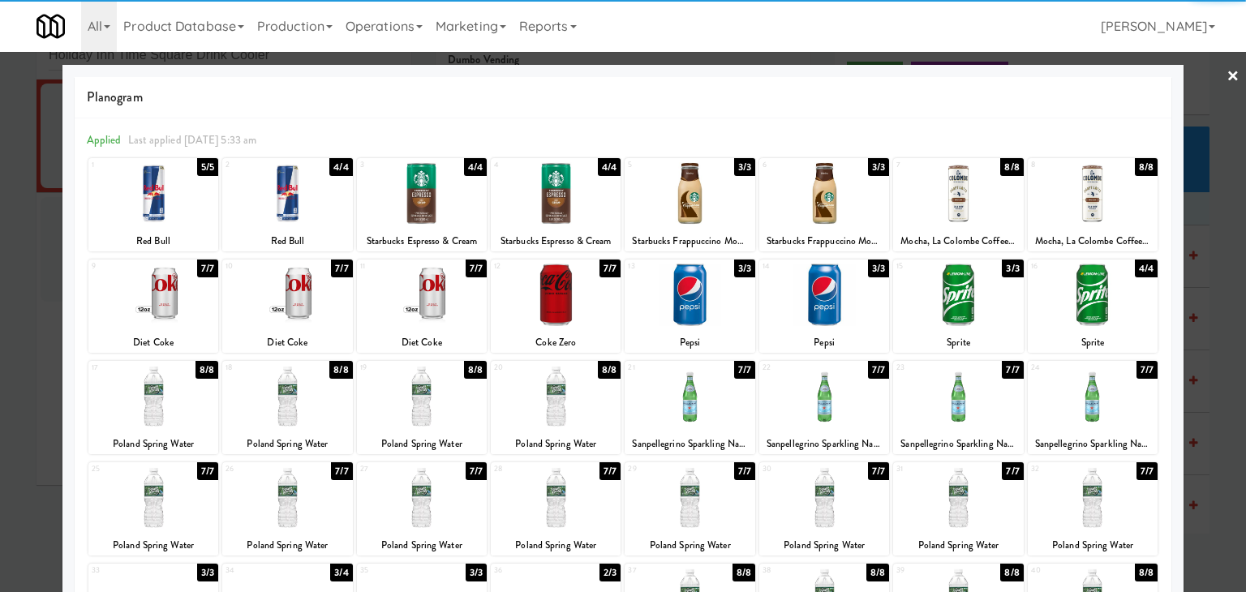
click at [1227, 79] on link "×" at bounding box center [1233, 77] width 13 height 50
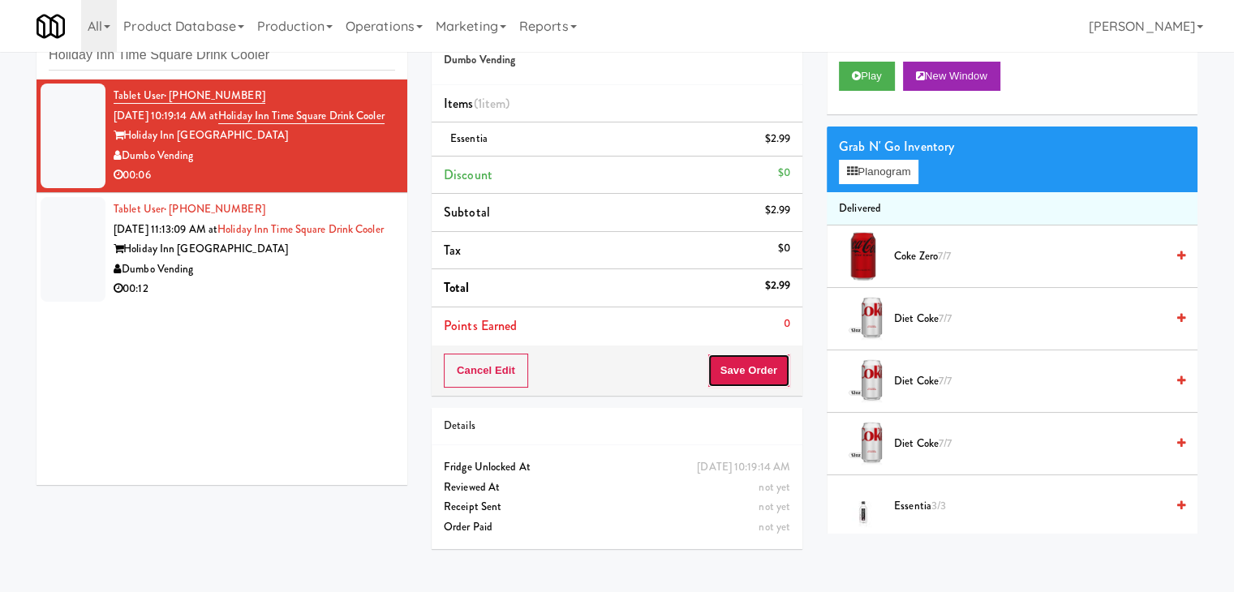
click at [765, 377] on button "Save Order" at bounding box center [749, 371] width 83 height 34
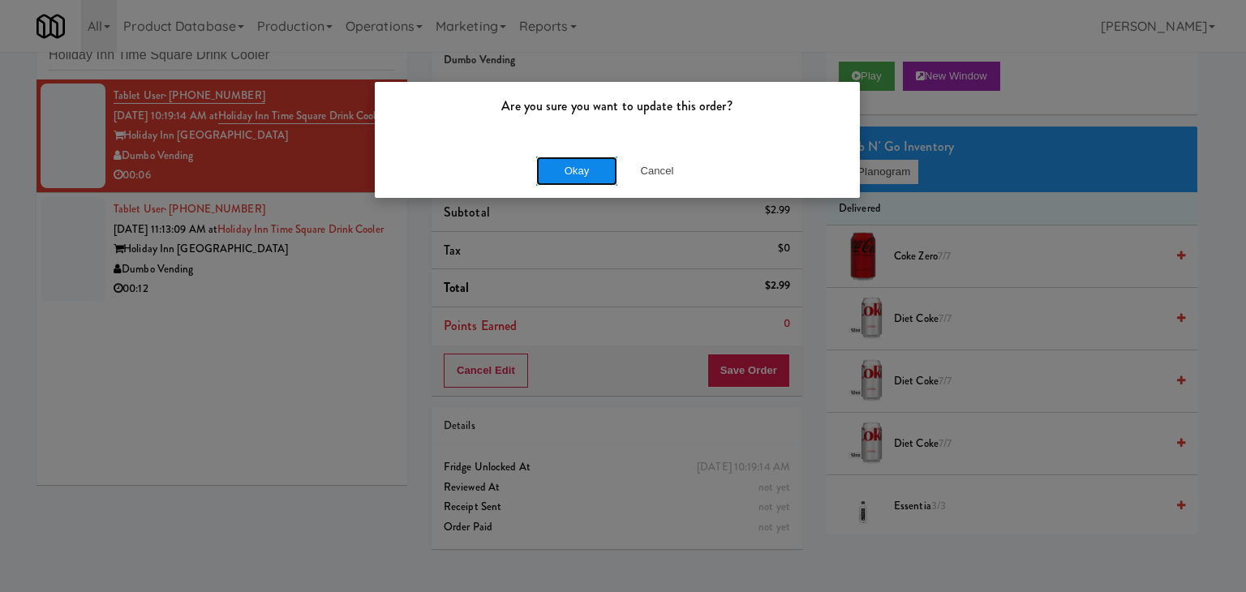
click at [583, 163] on button "Okay" at bounding box center [576, 171] width 81 height 29
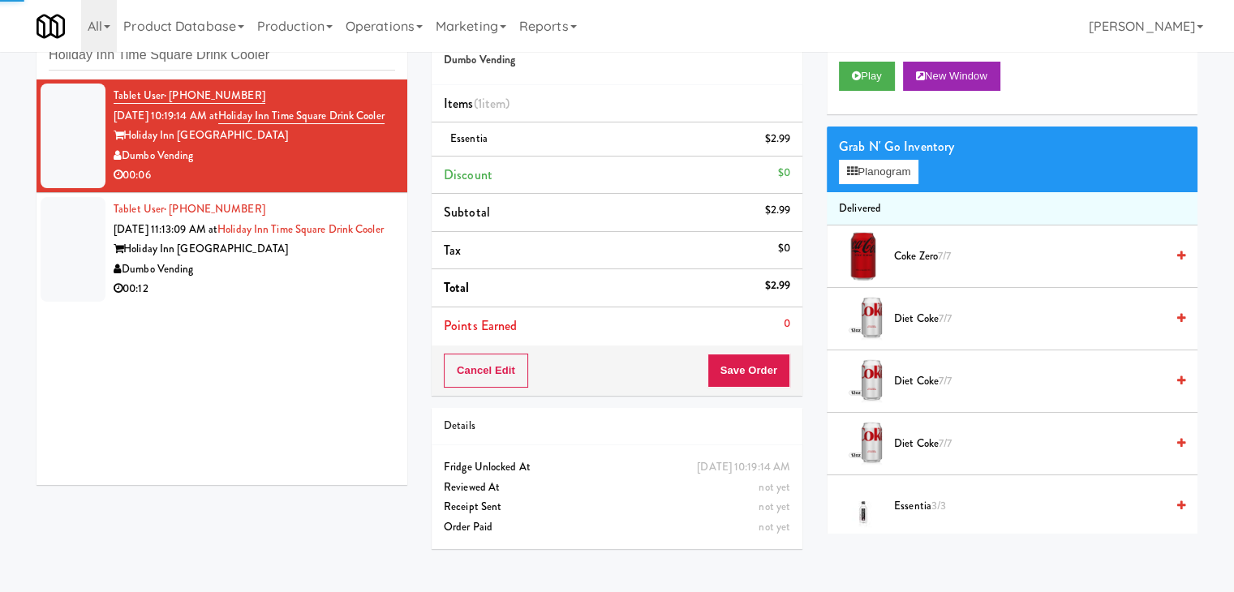
click at [314, 299] on div "00:12" at bounding box center [255, 289] width 282 height 20
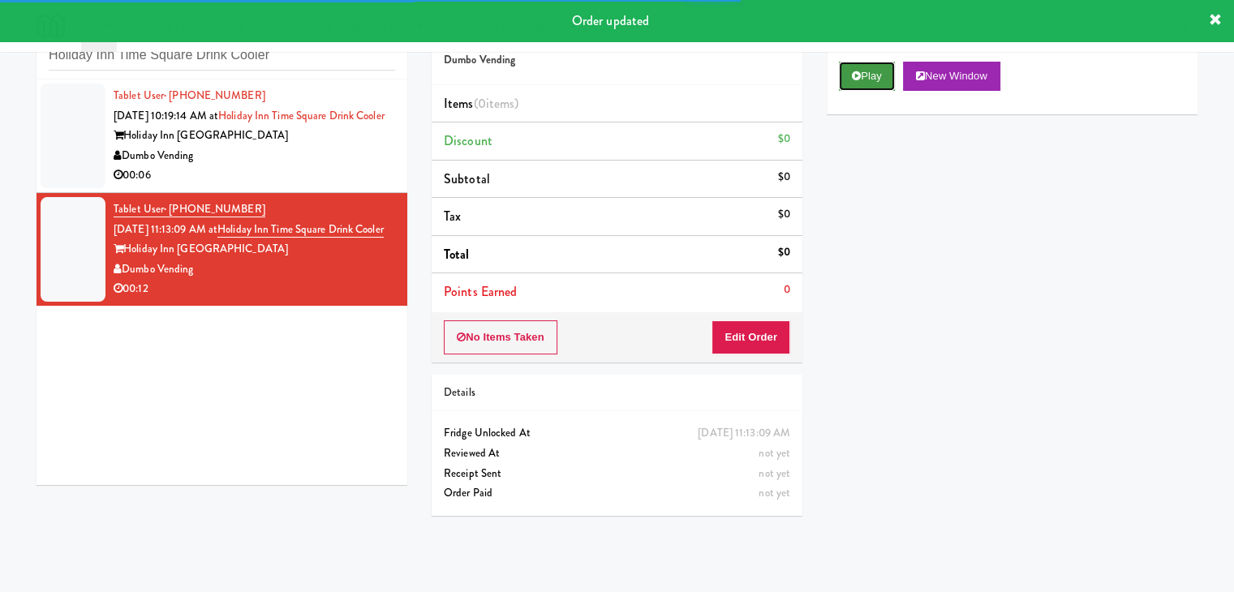
click at [879, 79] on button "Play" at bounding box center [867, 76] width 56 height 29
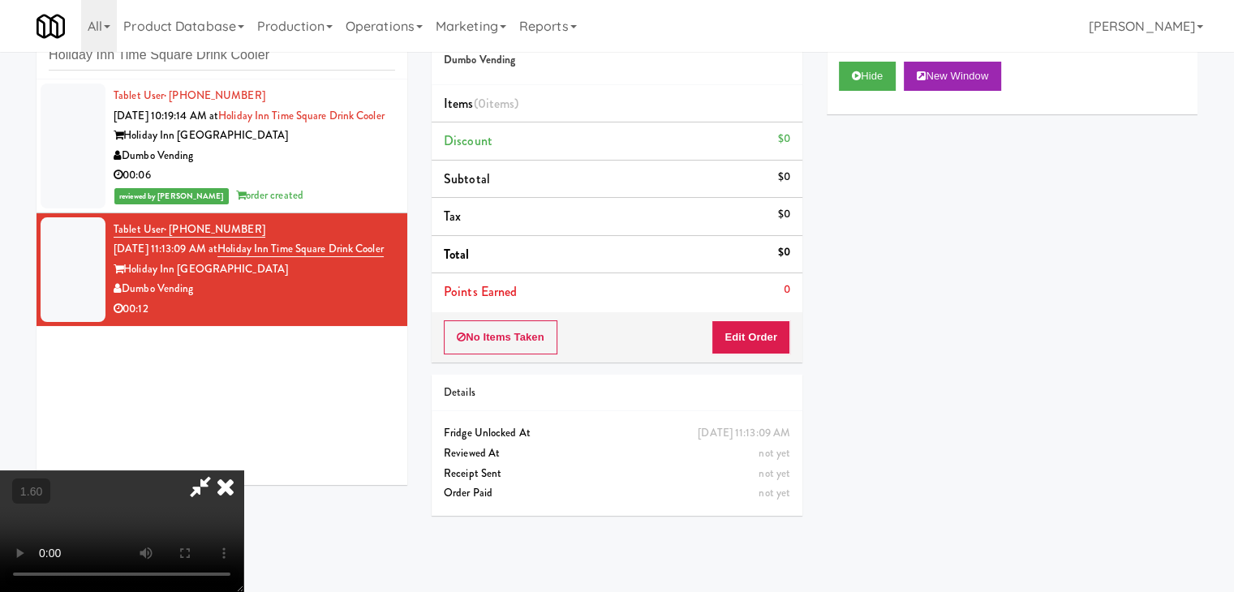
click at [243, 471] on video at bounding box center [121, 532] width 243 height 122
click at [243, 471] on icon at bounding box center [226, 487] width 36 height 32
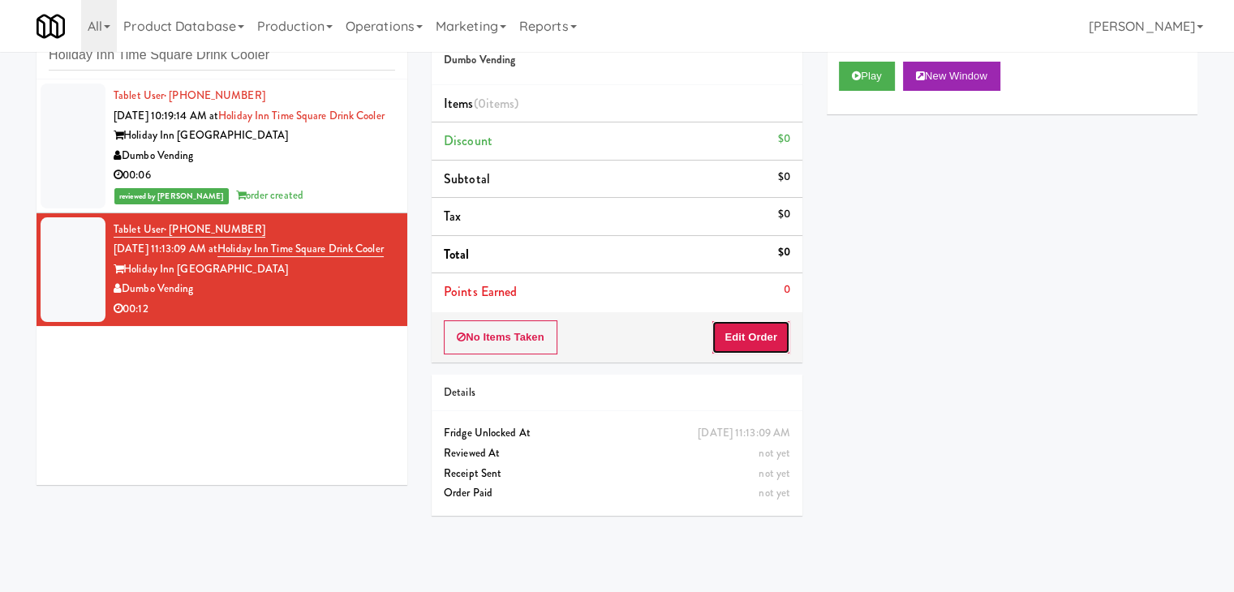
click at [755, 331] on button "Edit Order" at bounding box center [751, 338] width 79 height 34
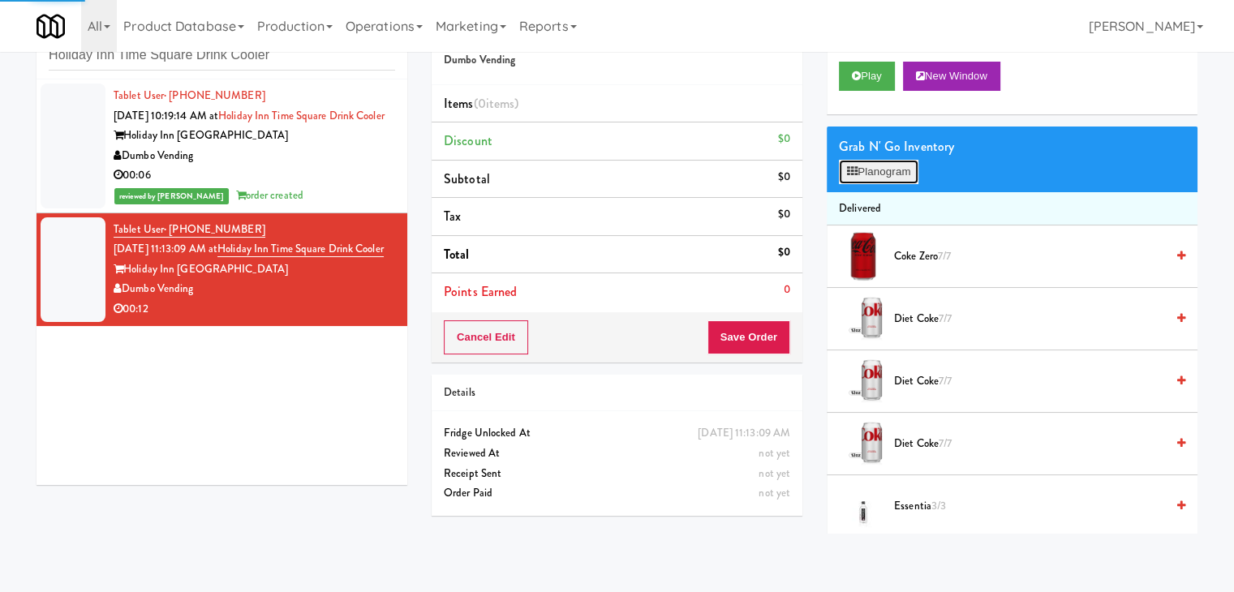
click at [870, 167] on button "Planogram" at bounding box center [879, 172] width 80 height 24
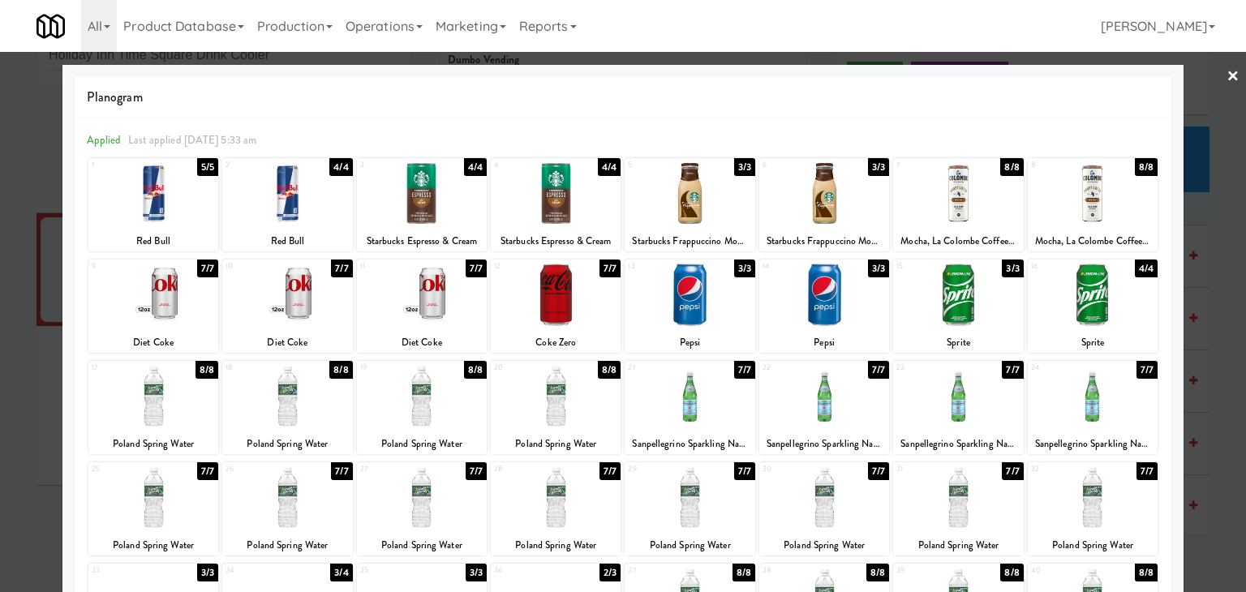
click at [458, 390] on div at bounding box center [422, 396] width 130 height 62
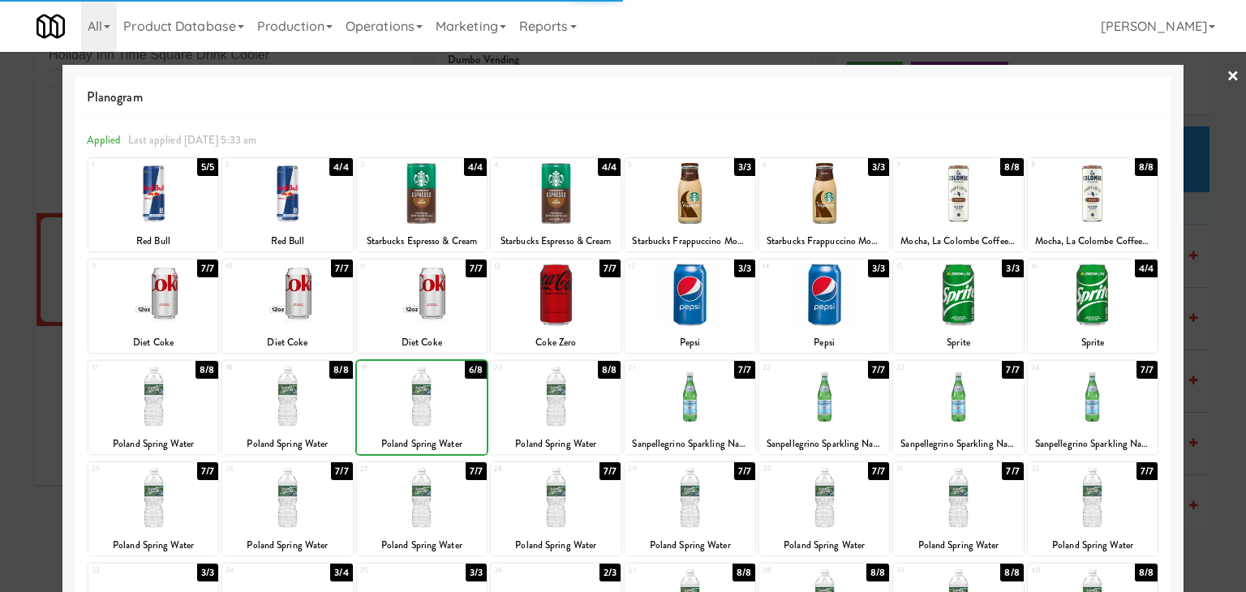
click at [458, 390] on div at bounding box center [422, 396] width 130 height 62
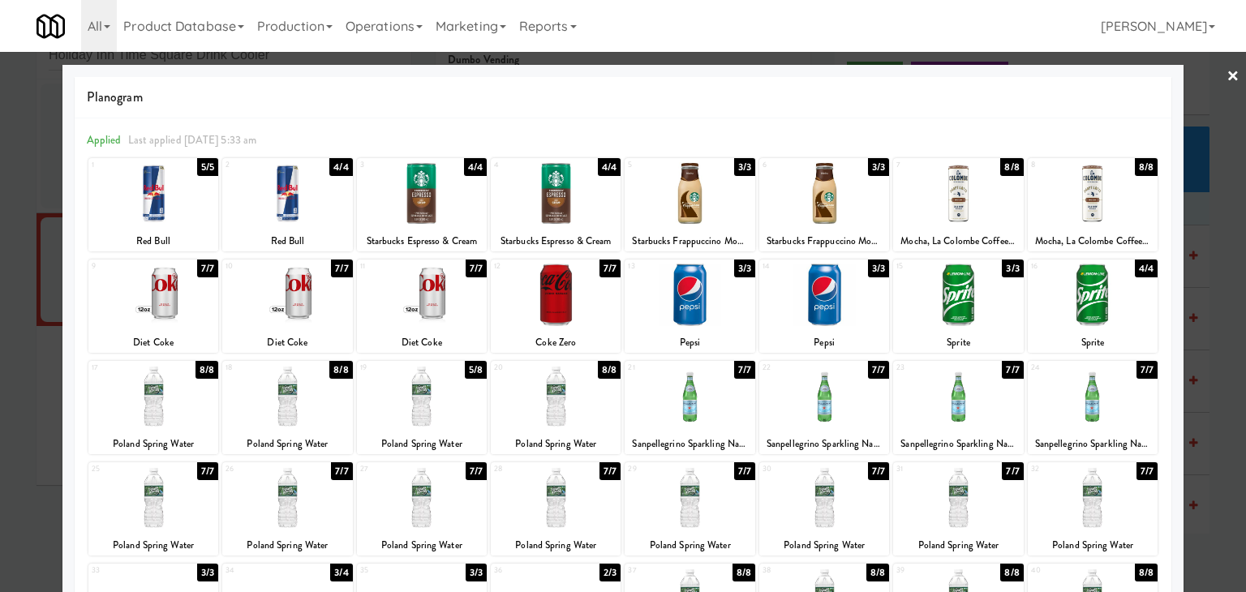
click at [1227, 69] on link "×" at bounding box center [1233, 77] width 13 height 50
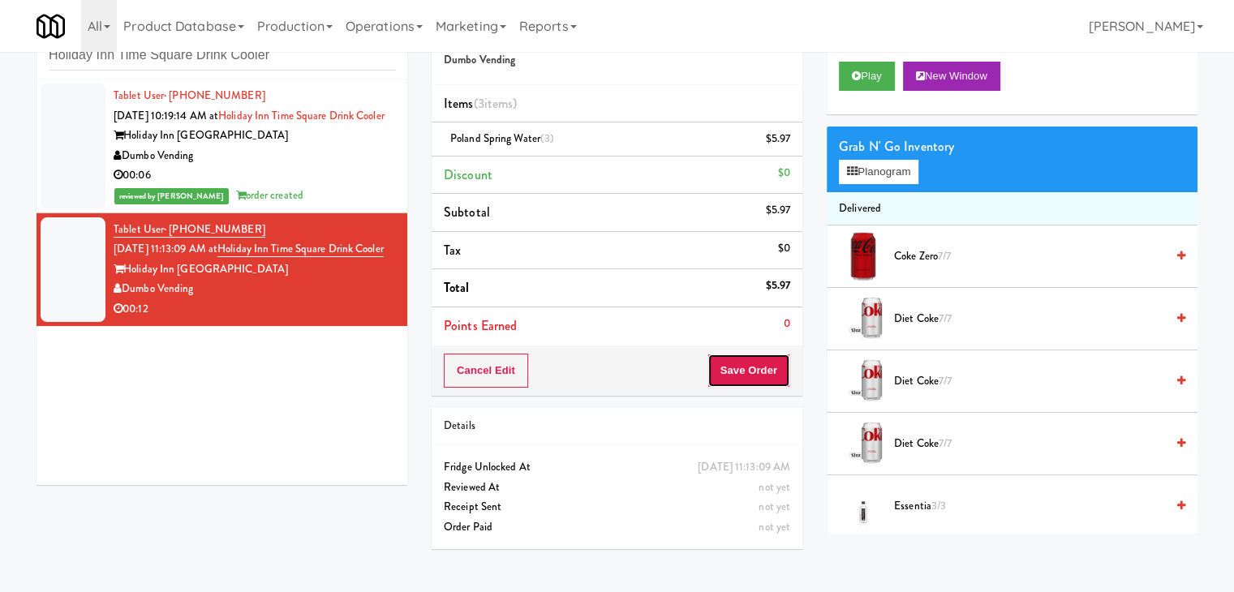
click at [726, 359] on button "Save Order" at bounding box center [749, 371] width 83 height 34
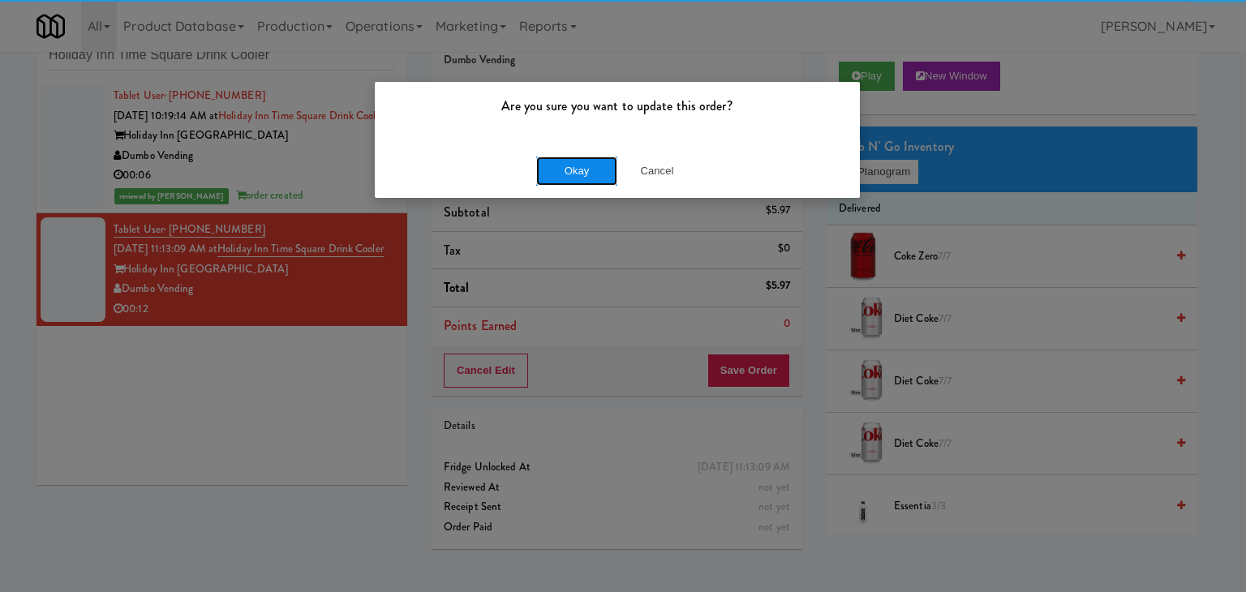
click at [583, 165] on button "Okay" at bounding box center [576, 171] width 81 height 29
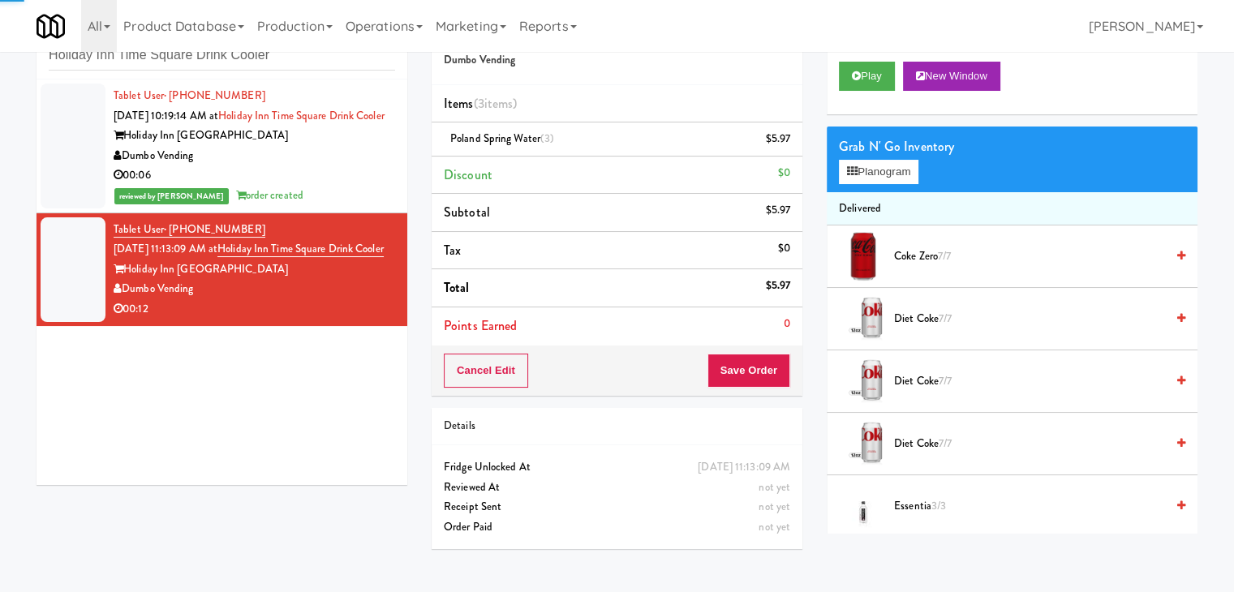
click at [369, 166] on div "Dumbo Vending" at bounding box center [255, 156] width 282 height 20
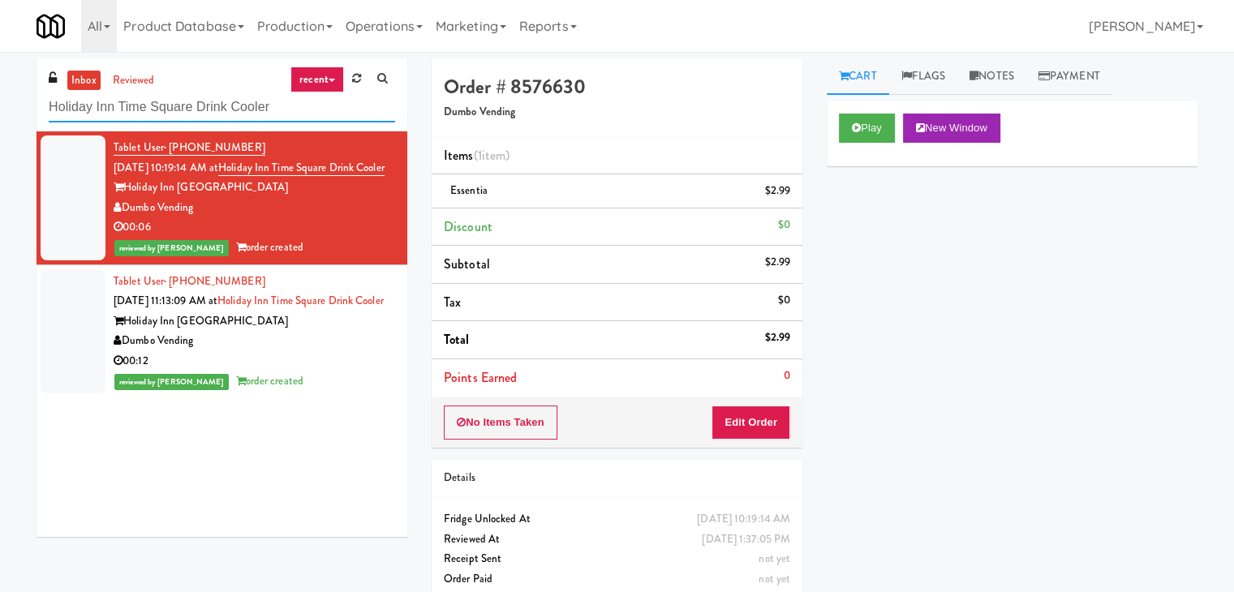
click at [290, 118] on input "Holiday Inn Time Square Drink Cooler" at bounding box center [222, 108] width 346 height 30
click at [290, 117] on input "Holiday Inn Time Square Drink Cooler" at bounding box center [222, 108] width 346 height 30
paste input "Vertex - Combo Cooler - Middle"
type input "Vertex - Combo Cooler - Middle"
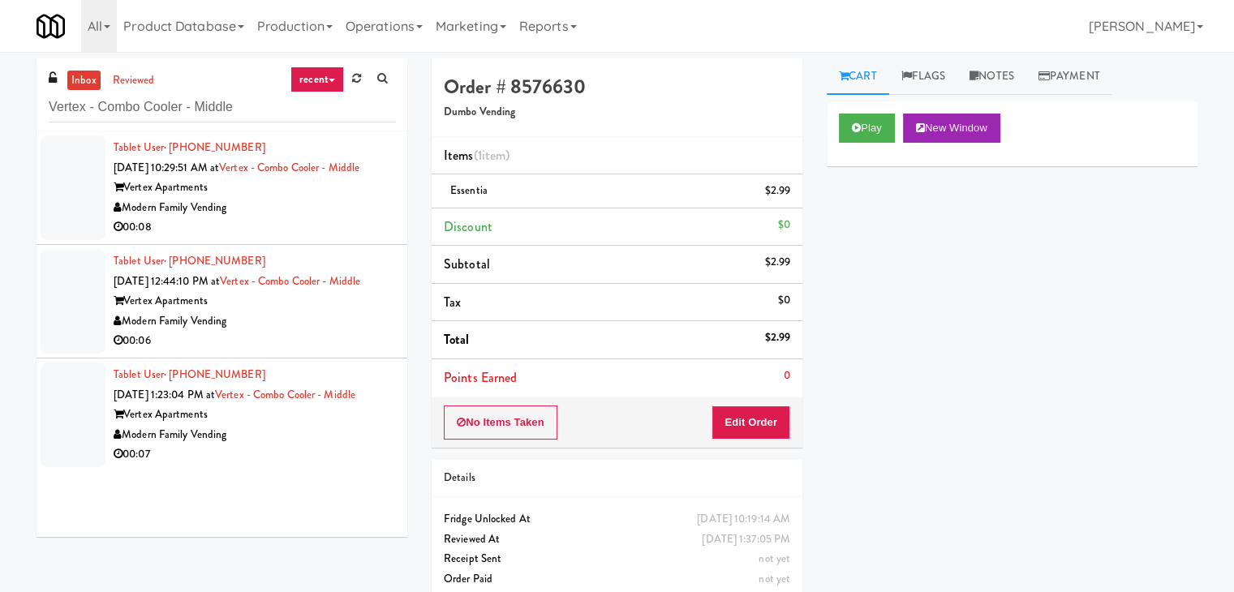
click at [314, 219] on div "00:08" at bounding box center [255, 227] width 282 height 20
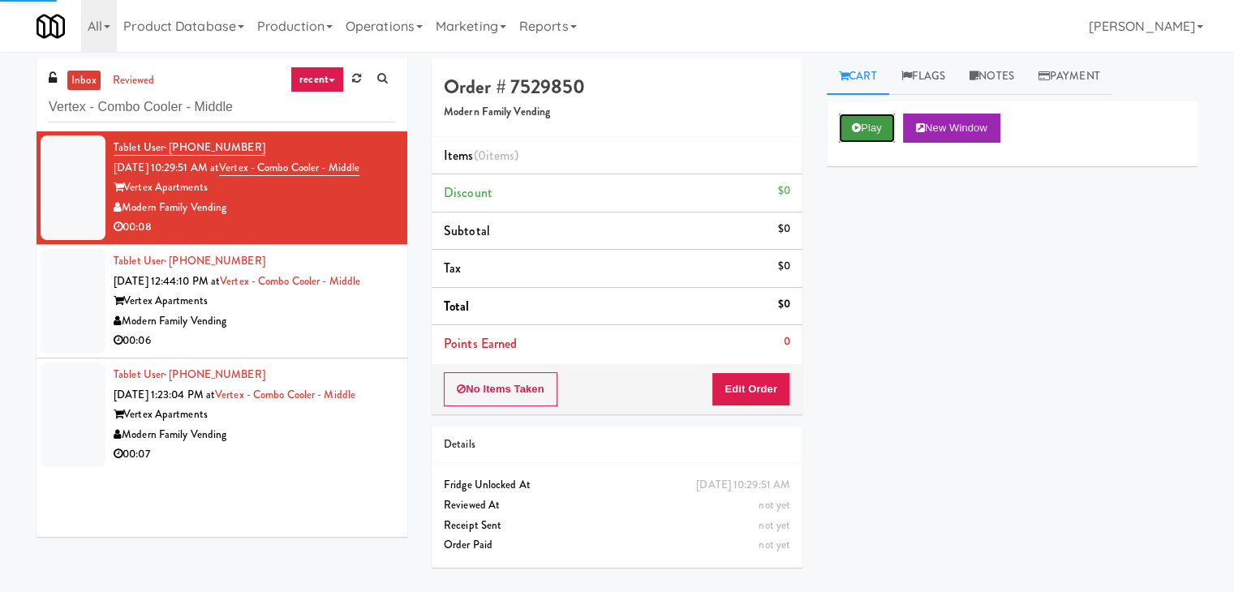
click at [859, 131] on icon at bounding box center [856, 128] width 9 height 11
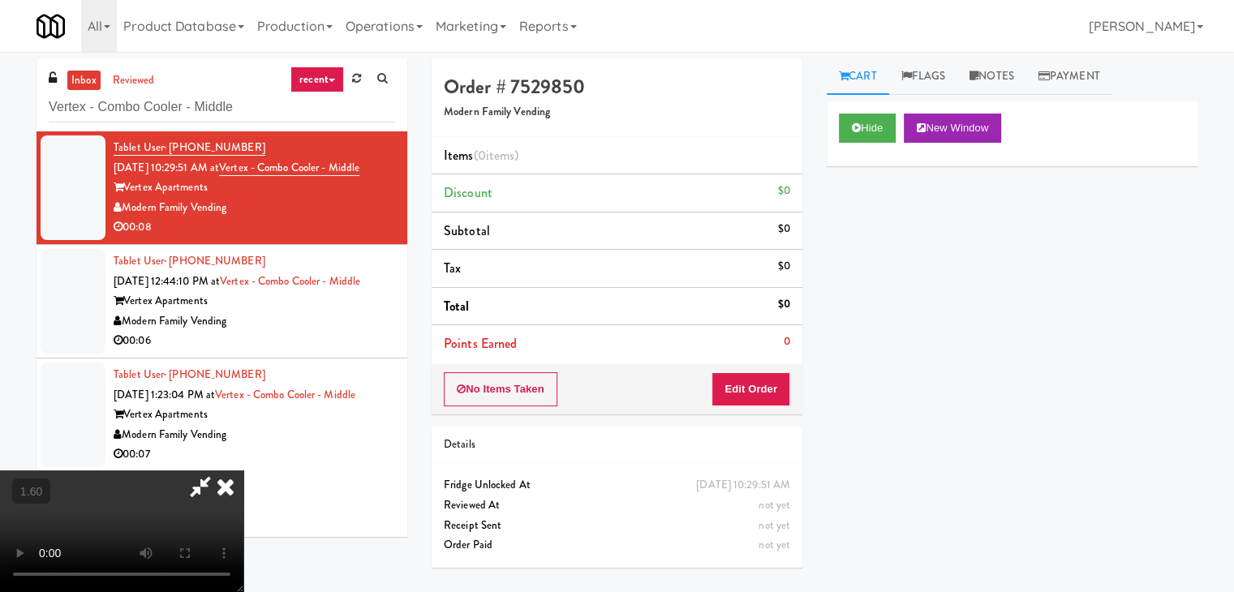
click at [243, 471] on video at bounding box center [121, 532] width 243 height 122
click at [243, 471] on icon at bounding box center [226, 487] width 36 height 32
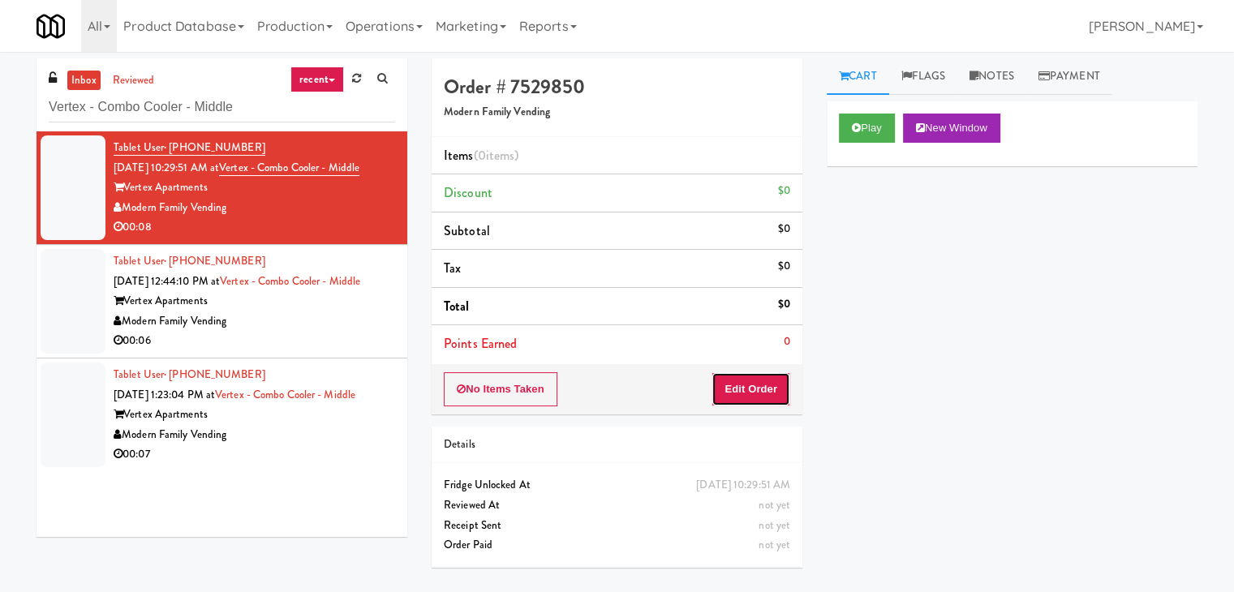
click at [769, 390] on button "Edit Order" at bounding box center [751, 389] width 79 height 34
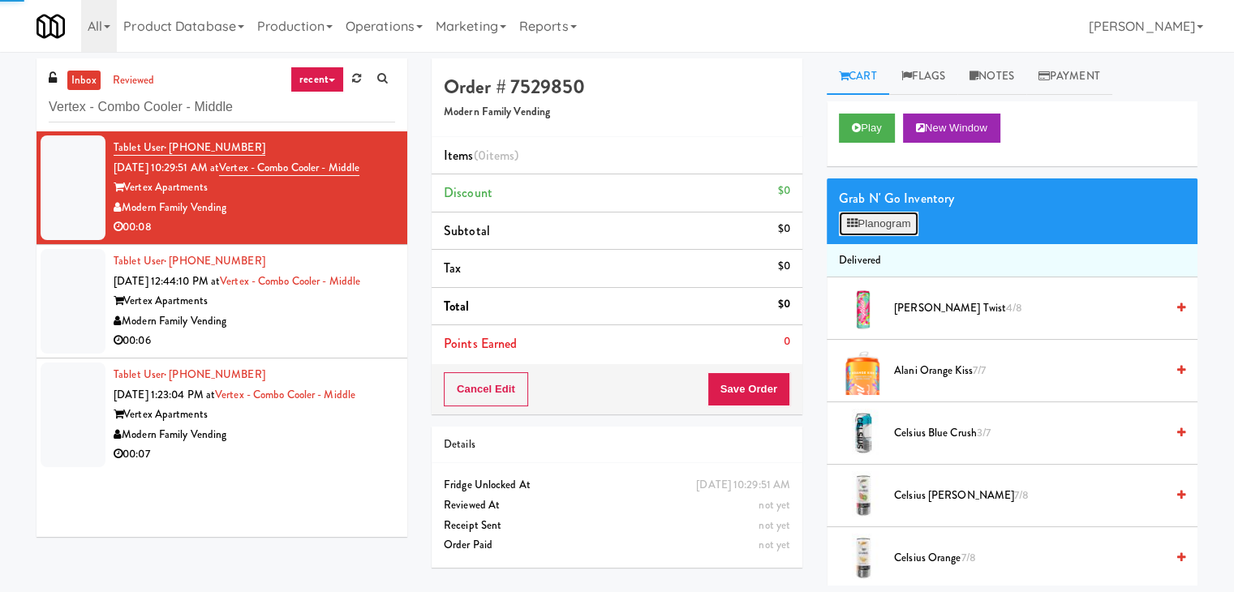
click at [873, 222] on button "Planogram" at bounding box center [879, 224] width 80 height 24
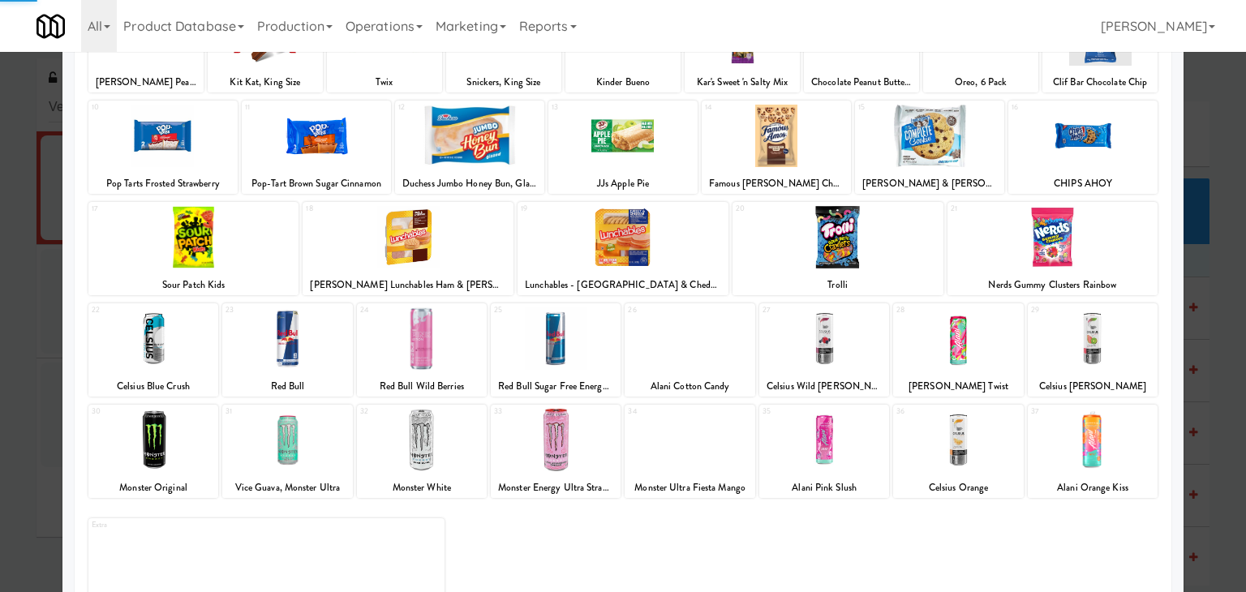
scroll to position [204, 0]
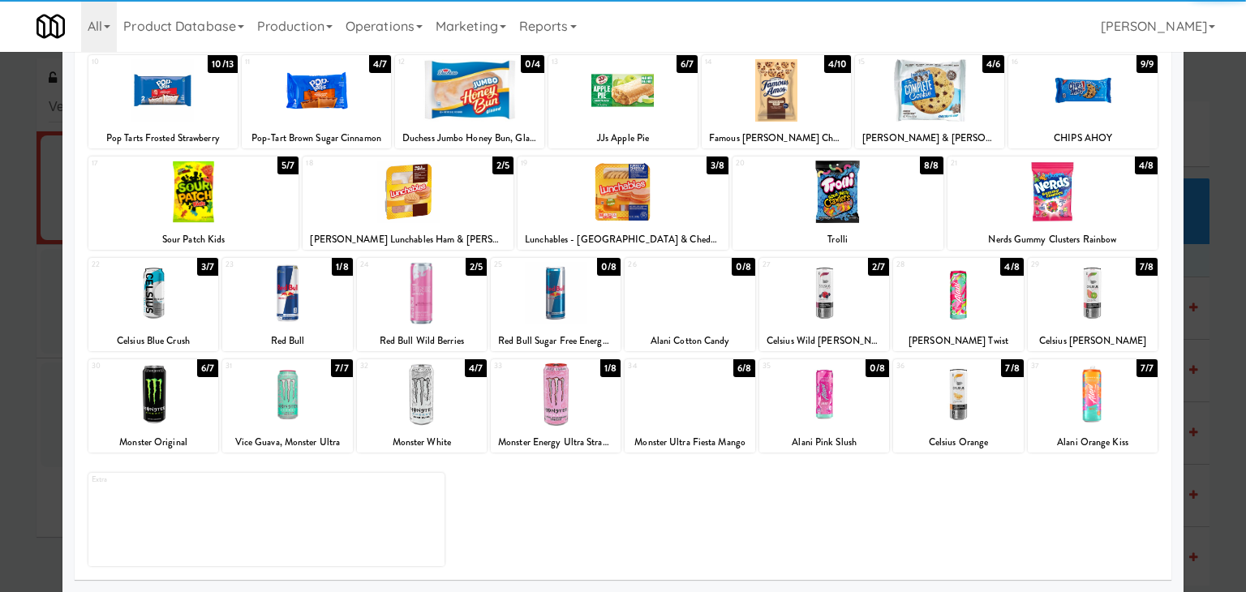
click at [415, 304] on div at bounding box center [422, 293] width 130 height 62
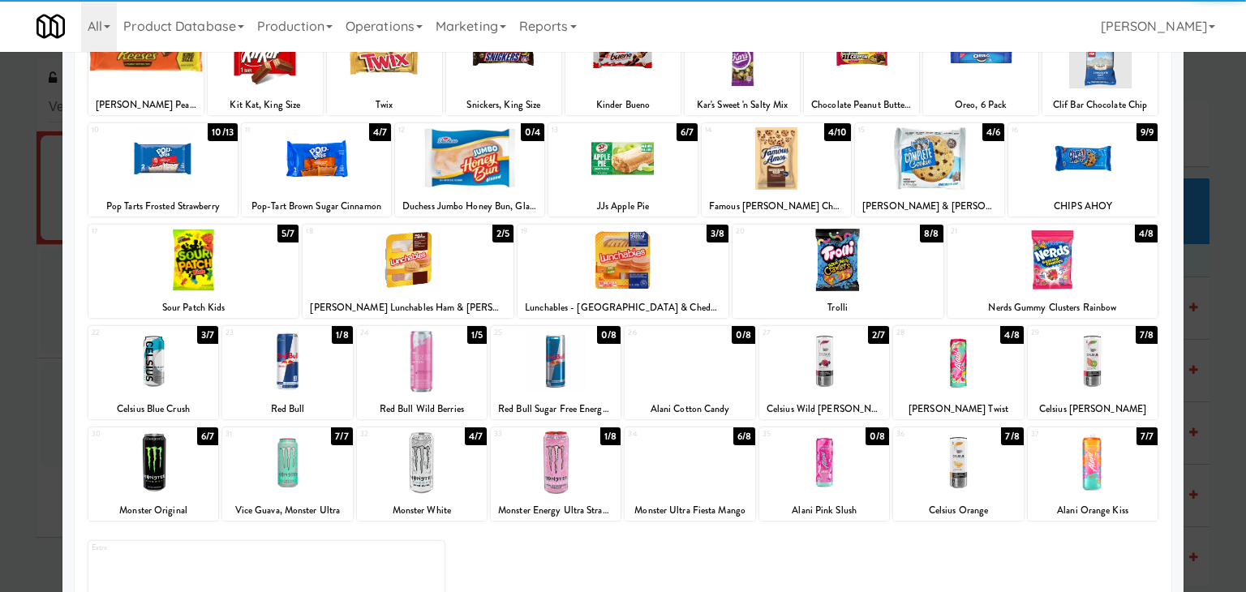
scroll to position [0, 0]
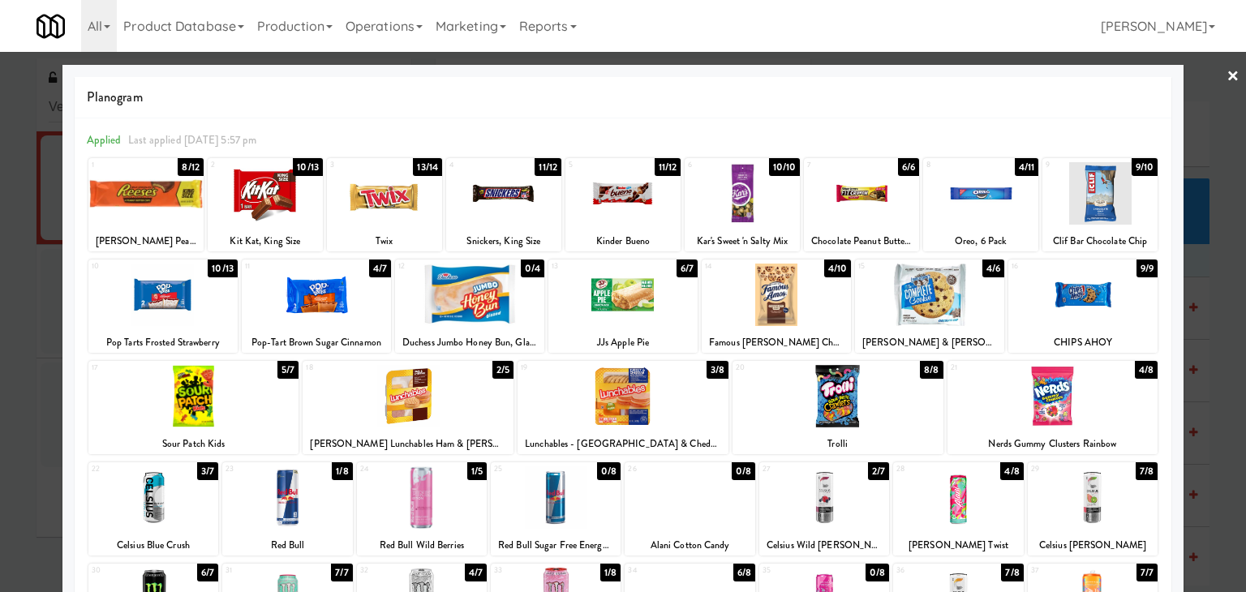
click at [1227, 71] on link "×" at bounding box center [1233, 77] width 13 height 50
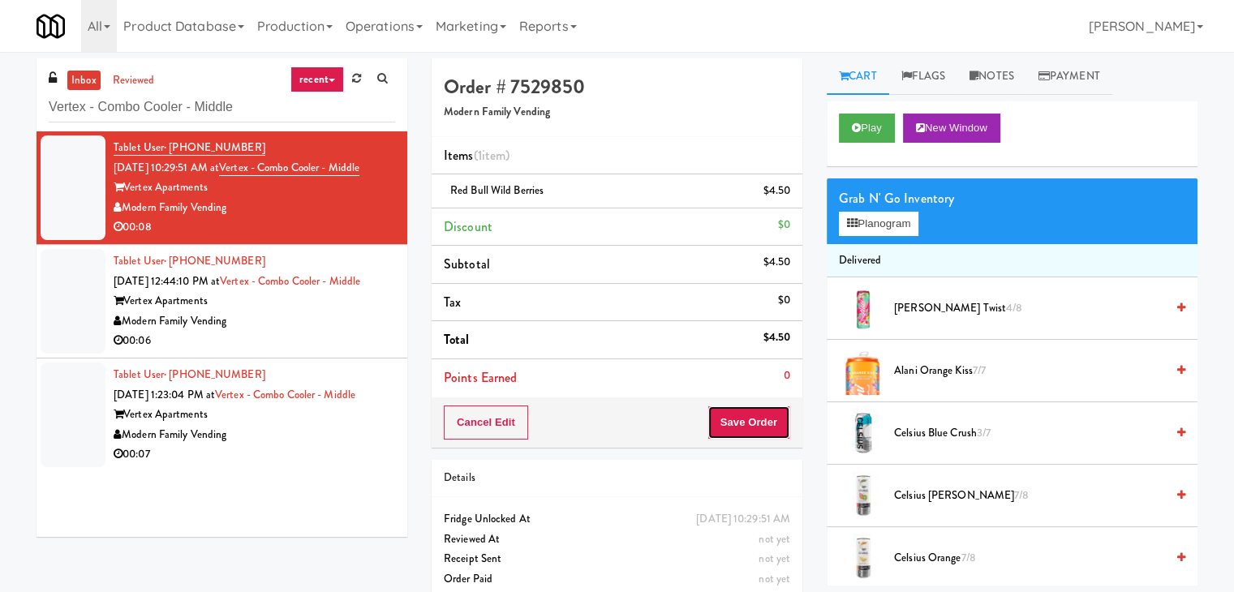
click at [740, 425] on button "Save Order" at bounding box center [749, 423] width 83 height 34
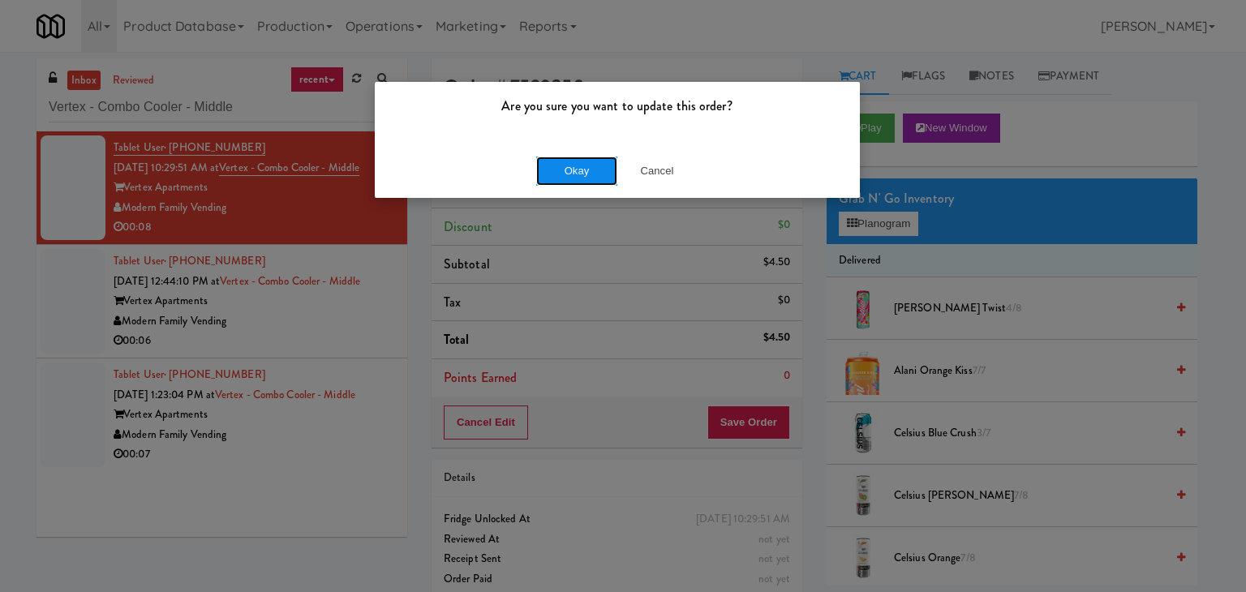
click at [588, 162] on button "Okay" at bounding box center [576, 171] width 81 height 29
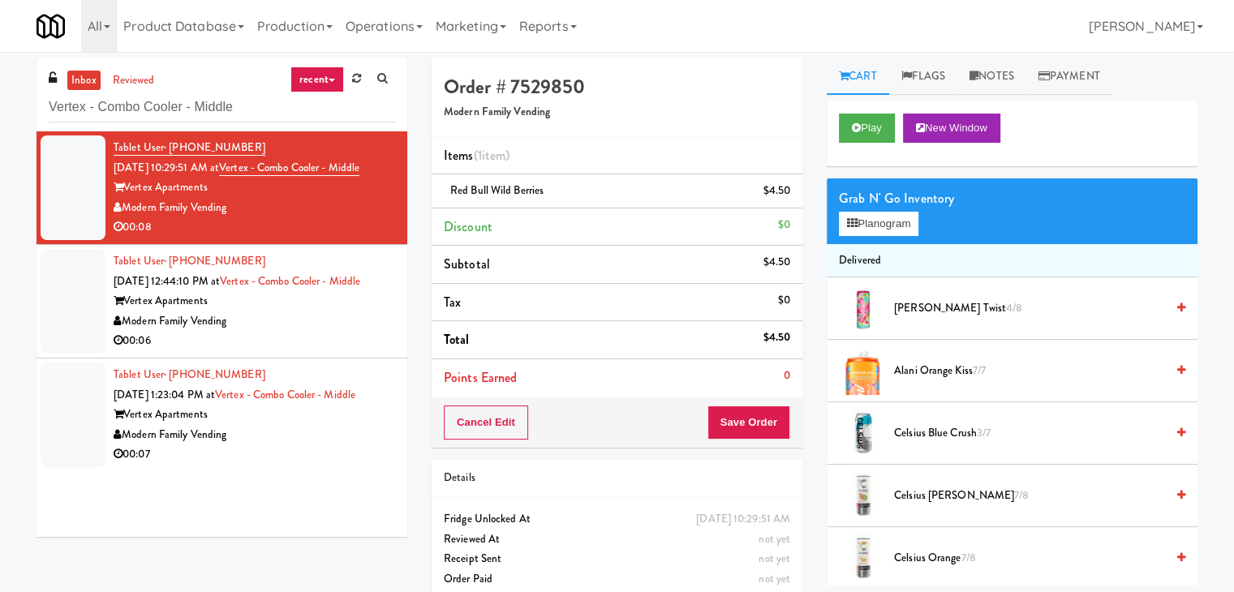
click at [349, 331] on div "00:06" at bounding box center [255, 341] width 282 height 20
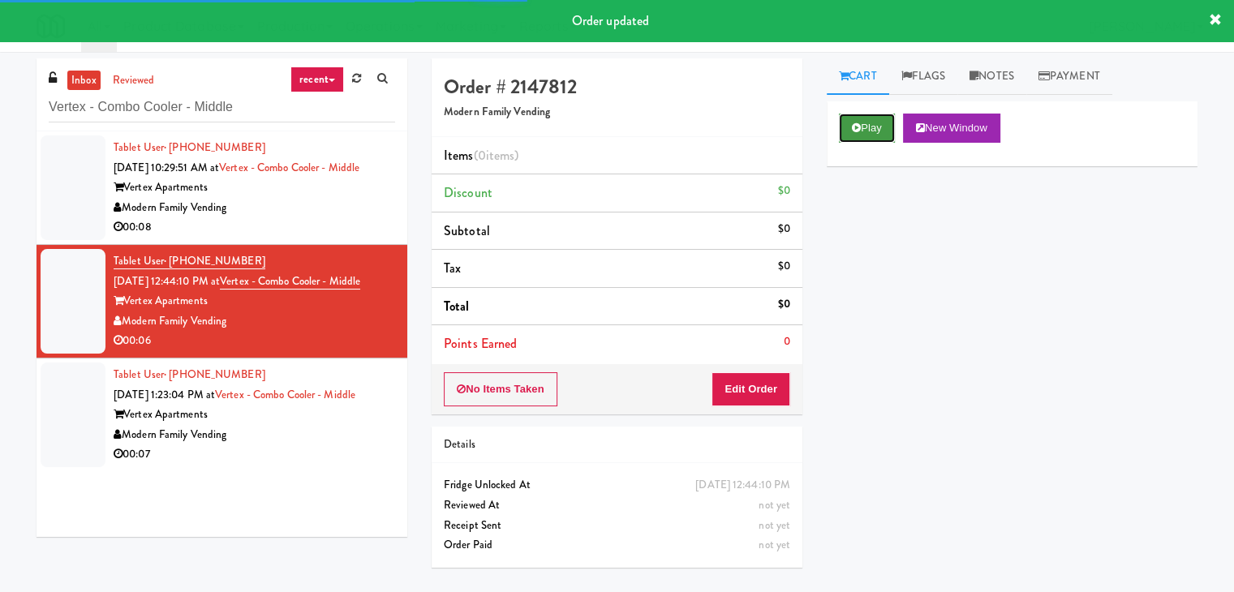
click at [853, 128] on icon at bounding box center [856, 128] width 9 height 11
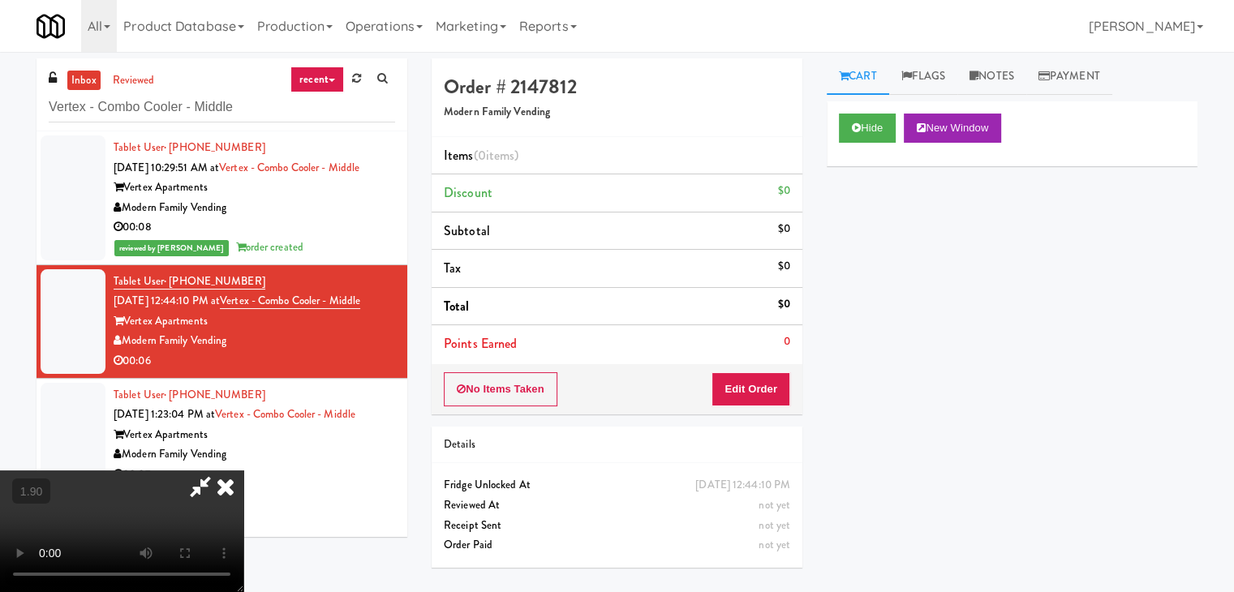
click at [243, 471] on video at bounding box center [121, 532] width 243 height 122
click at [243, 471] on icon at bounding box center [226, 487] width 36 height 32
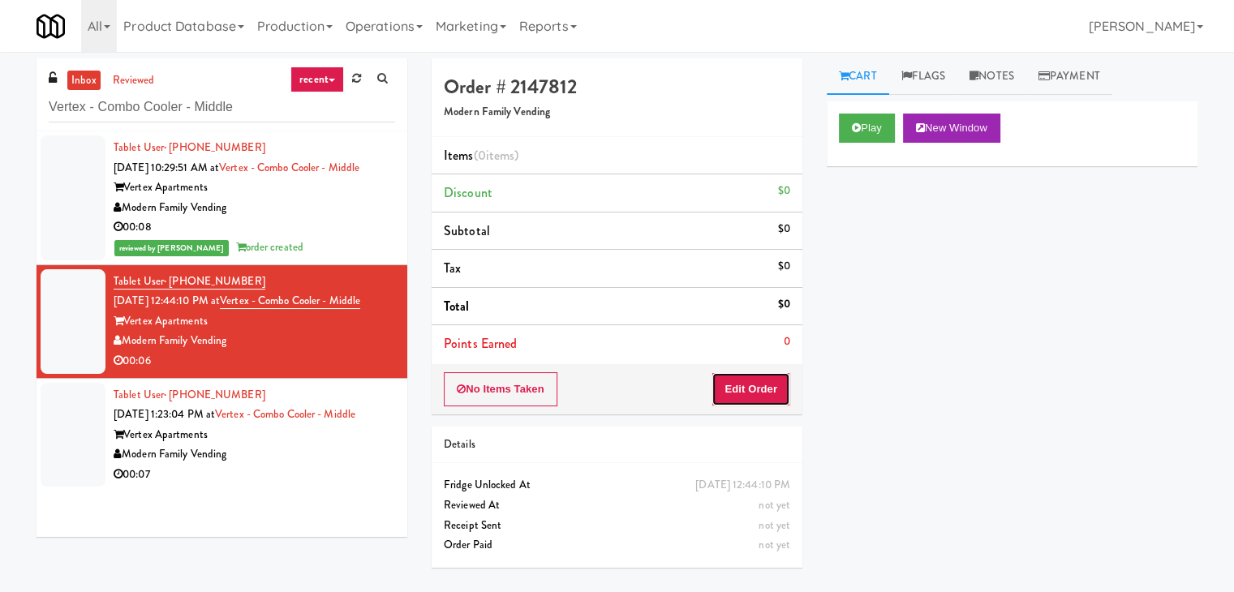
click at [749, 385] on button "Edit Order" at bounding box center [751, 389] width 79 height 34
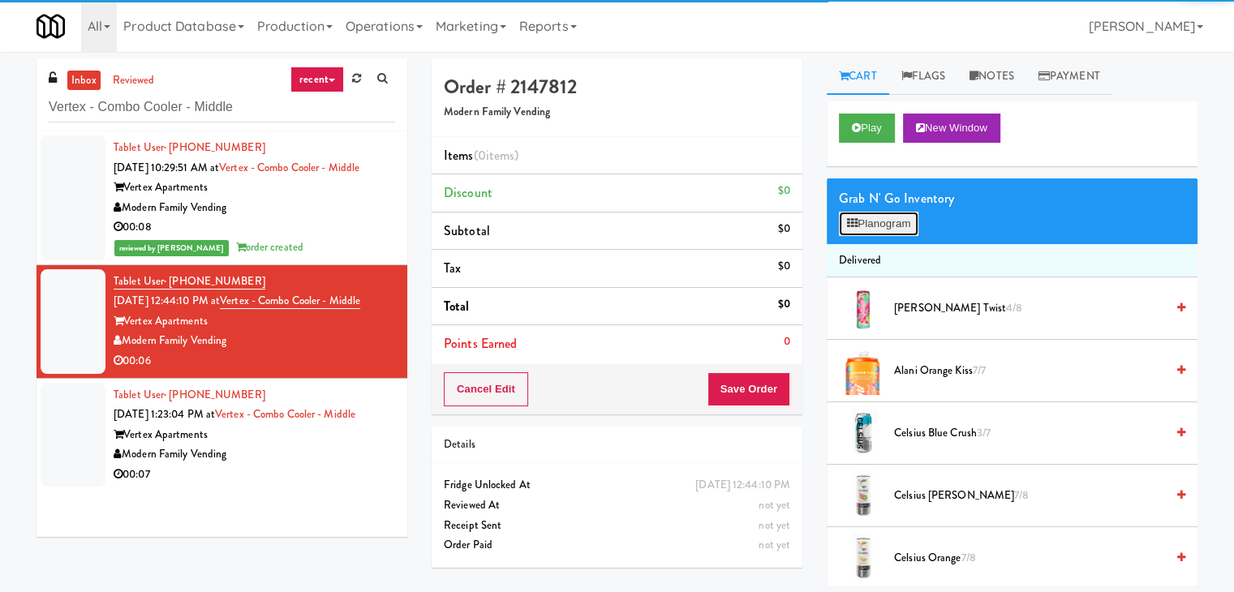
click at [888, 220] on button "Planogram" at bounding box center [879, 224] width 80 height 24
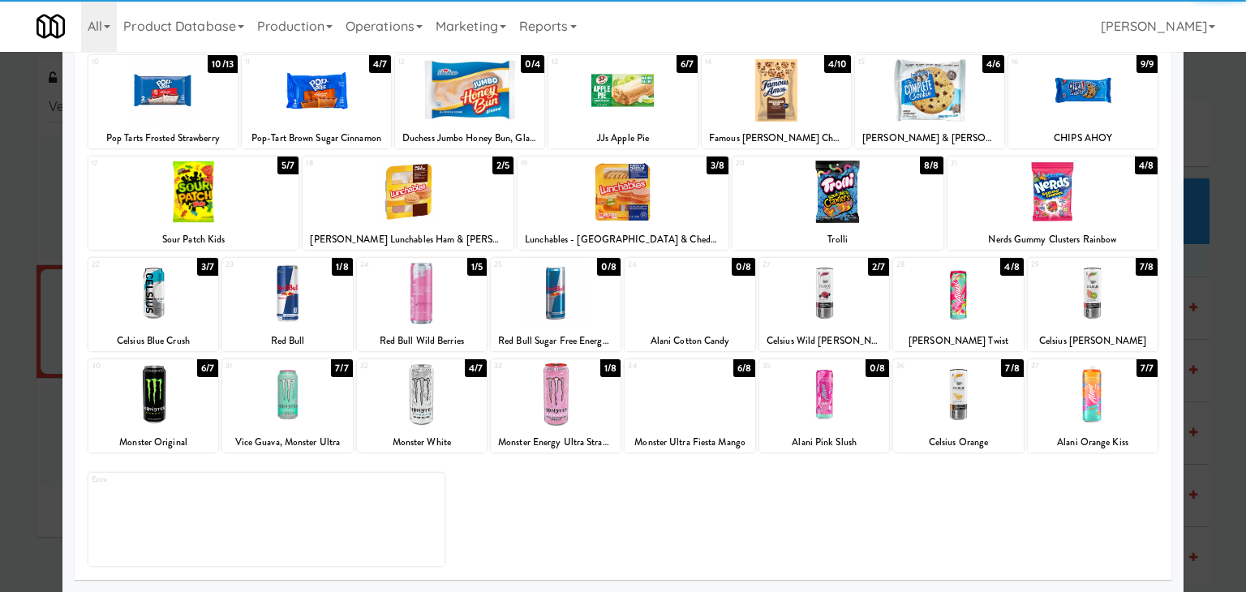
click at [942, 388] on div at bounding box center [958, 395] width 130 height 62
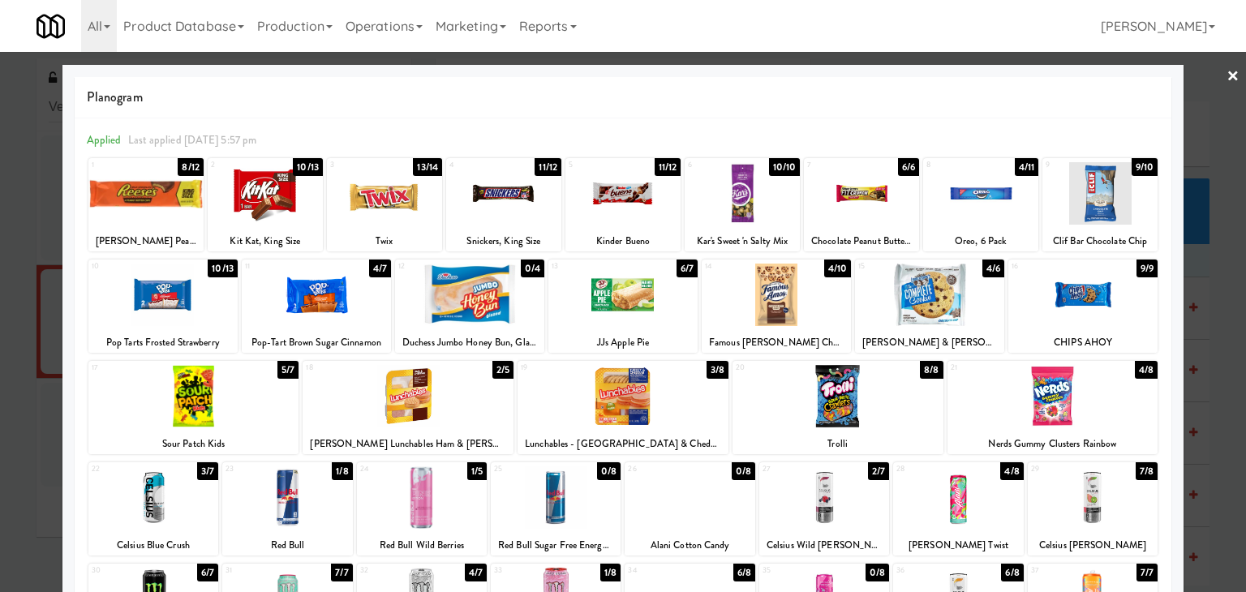
click at [1227, 75] on link "×" at bounding box center [1233, 77] width 13 height 50
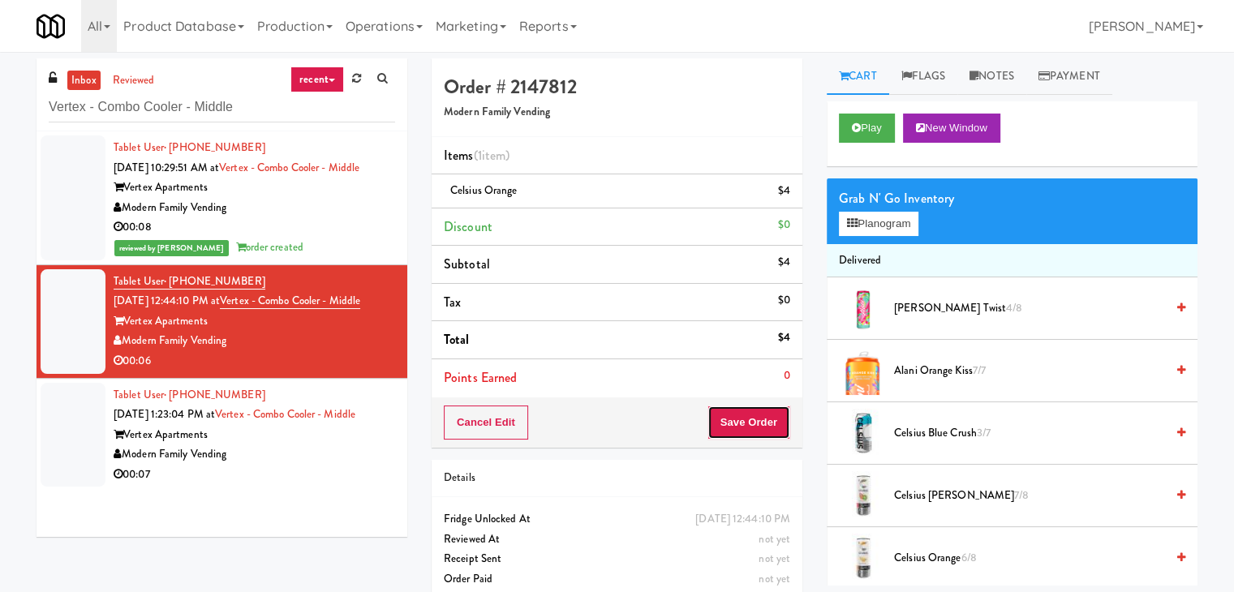
click at [741, 415] on button "Save Order" at bounding box center [749, 423] width 83 height 34
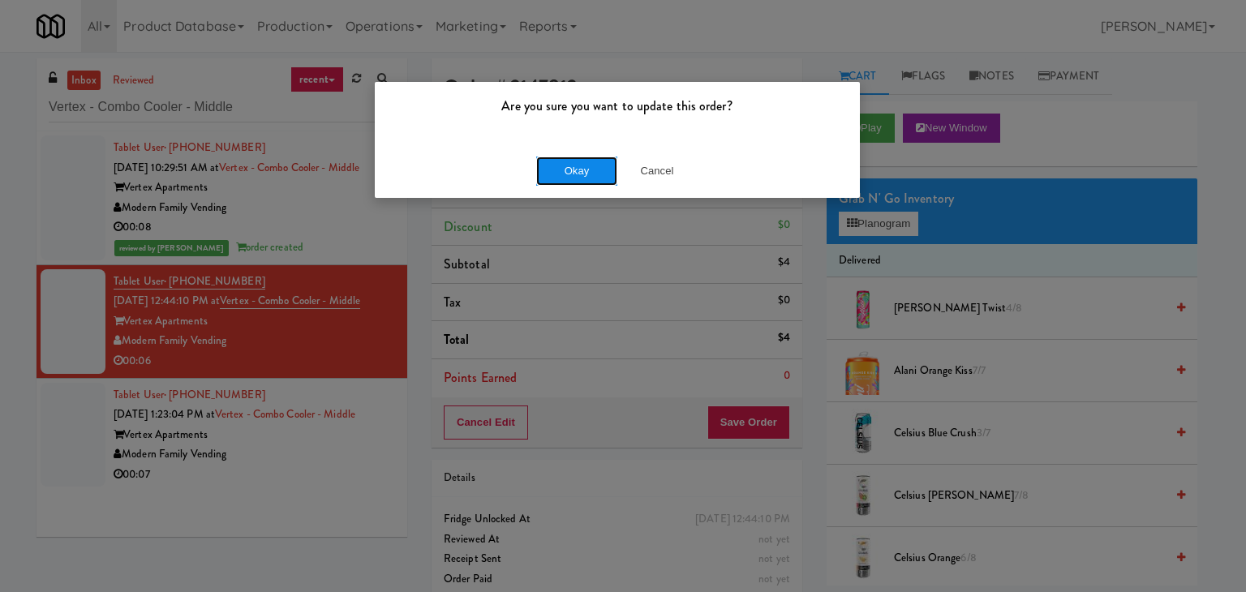
click at [576, 174] on button "Okay" at bounding box center [576, 171] width 81 height 29
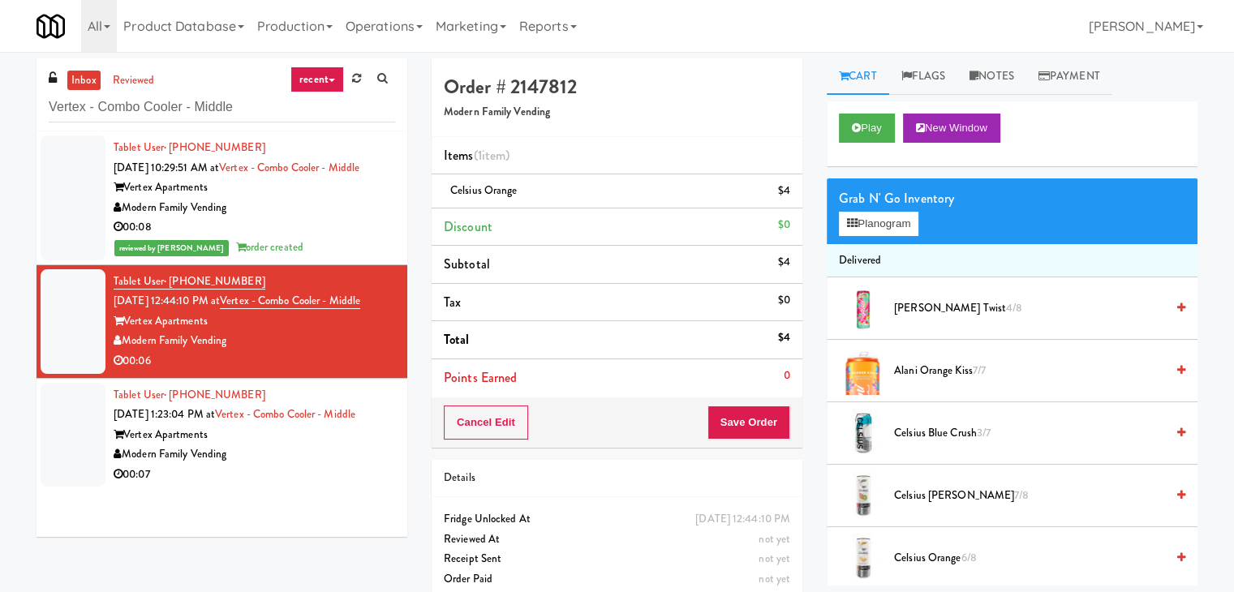
click at [322, 449] on div "Modern Family Vending" at bounding box center [255, 455] width 282 height 20
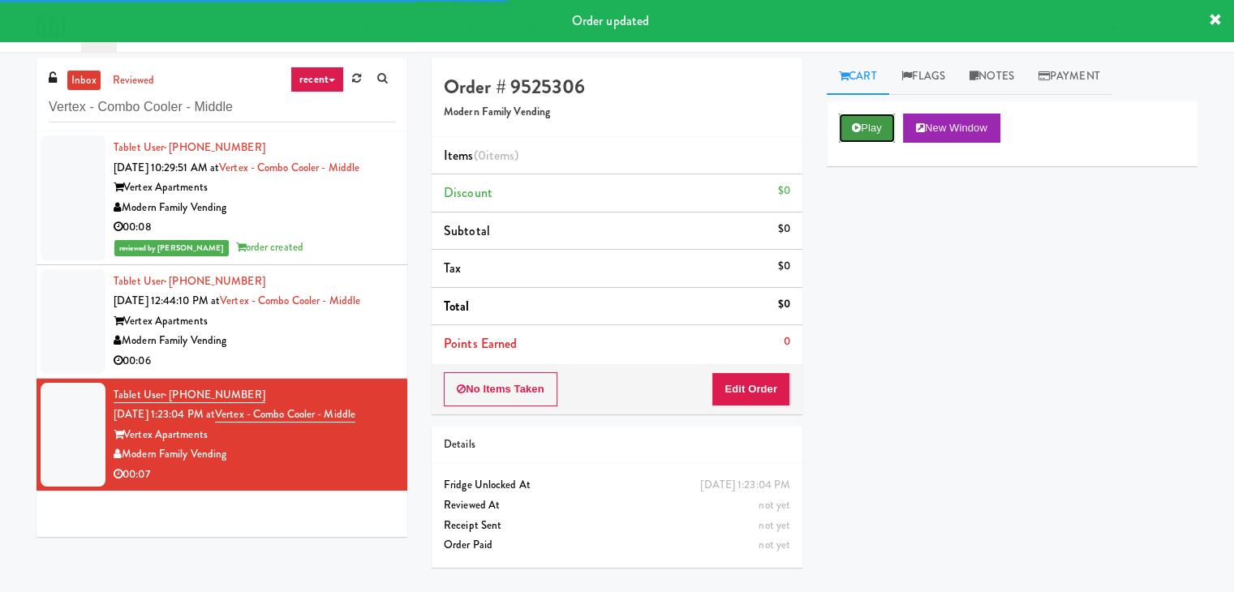
click at [871, 123] on button "Play" at bounding box center [867, 128] width 56 height 29
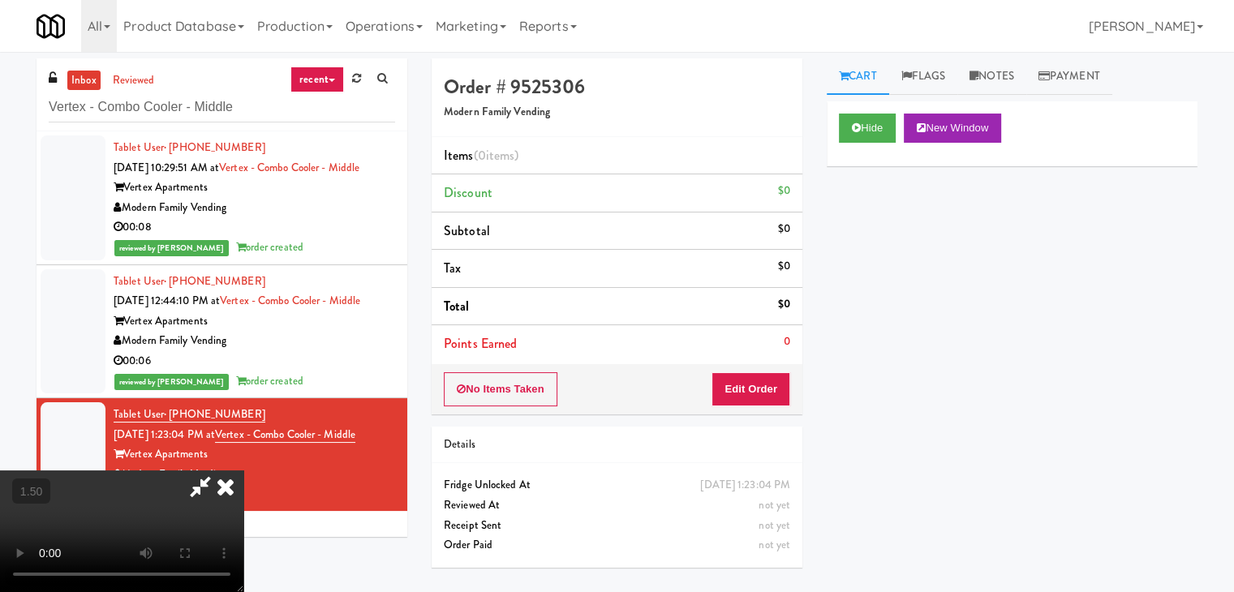
click at [243, 471] on video at bounding box center [121, 532] width 243 height 122
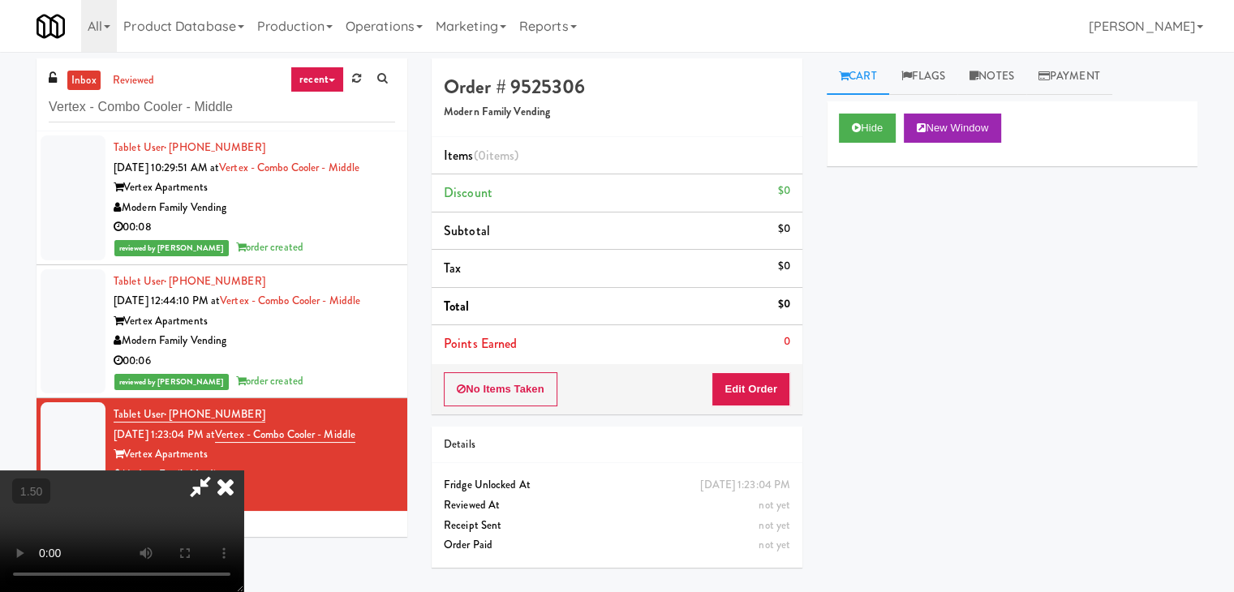
click at [243, 471] on video at bounding box center [121, 532] width 243 height 122
click at [243, 471] on icon at bounding box center [226, 487] width 36 height 32
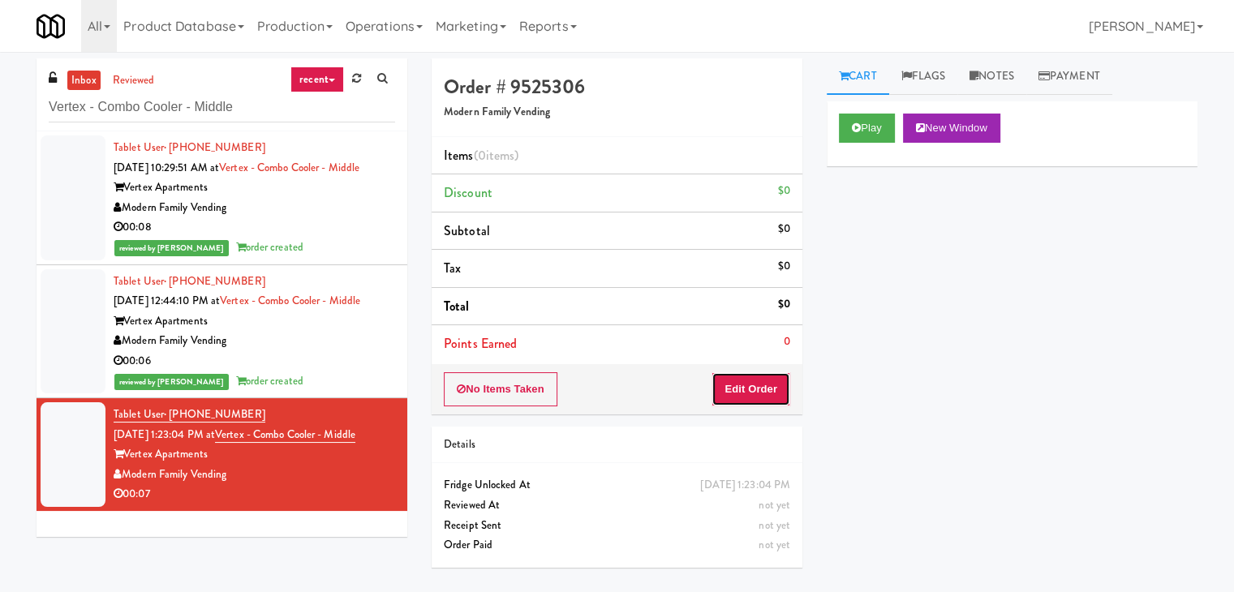
click at [737, 381] on button "Edit Order" at bounding box center [751, 389] width 79 height 34
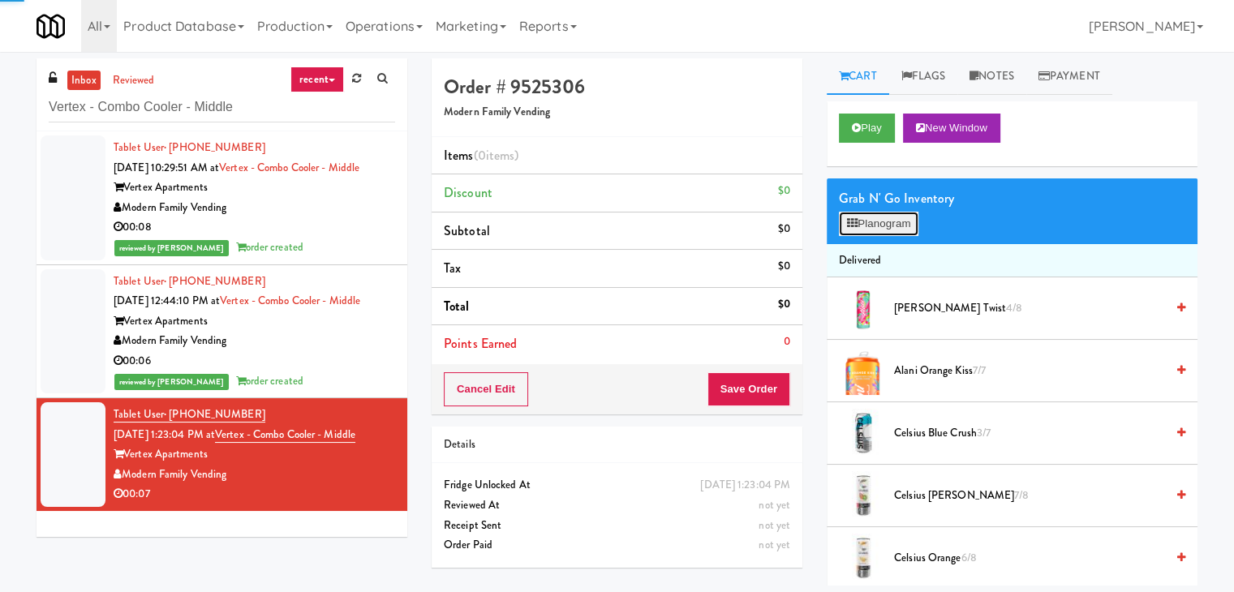
click at [883, 219] on button "Planogram" at bounding box center [879, 224] width 80 height 24
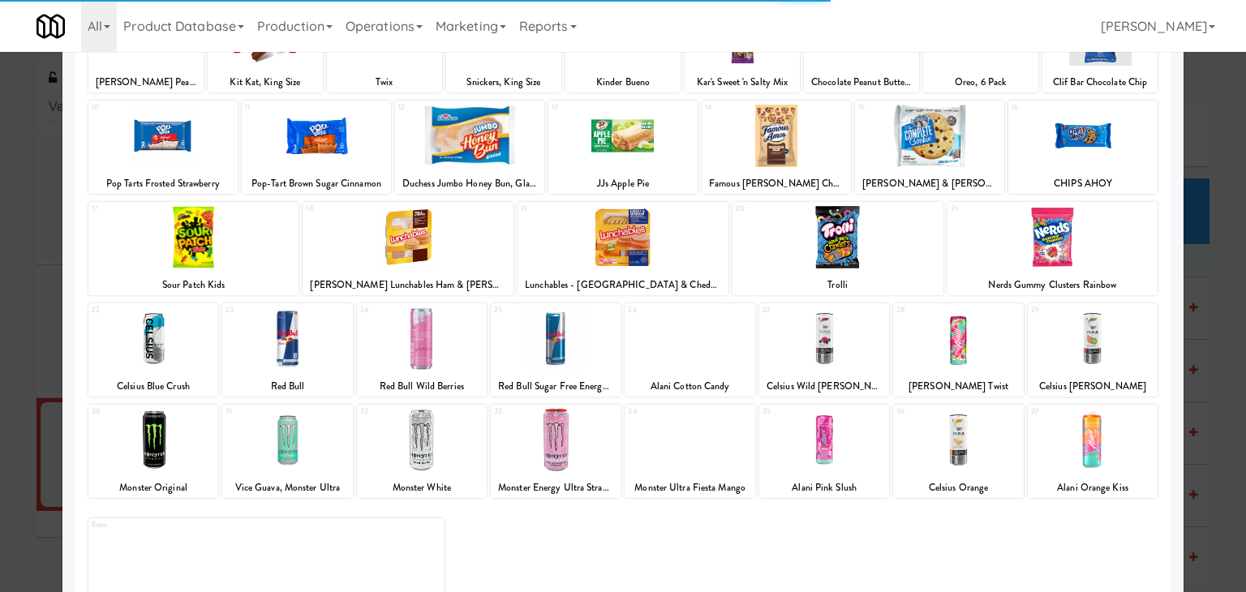
scroll to position [162, 0]
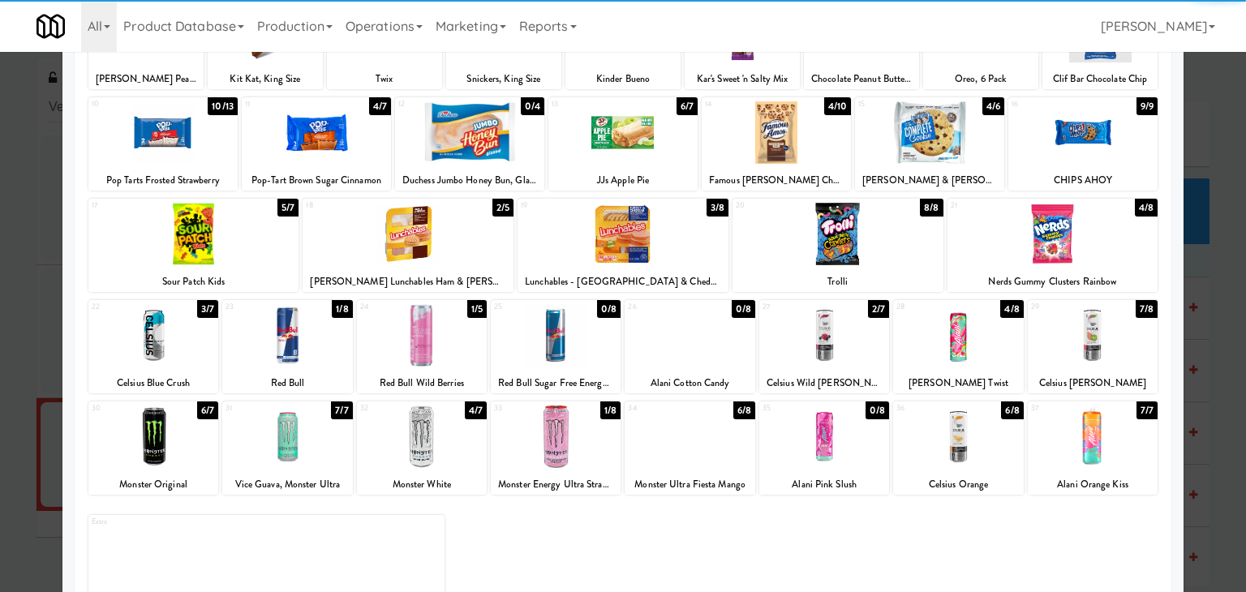
click at [1068, 328] on div at bounding box center [1093, 335] width 130 height 62
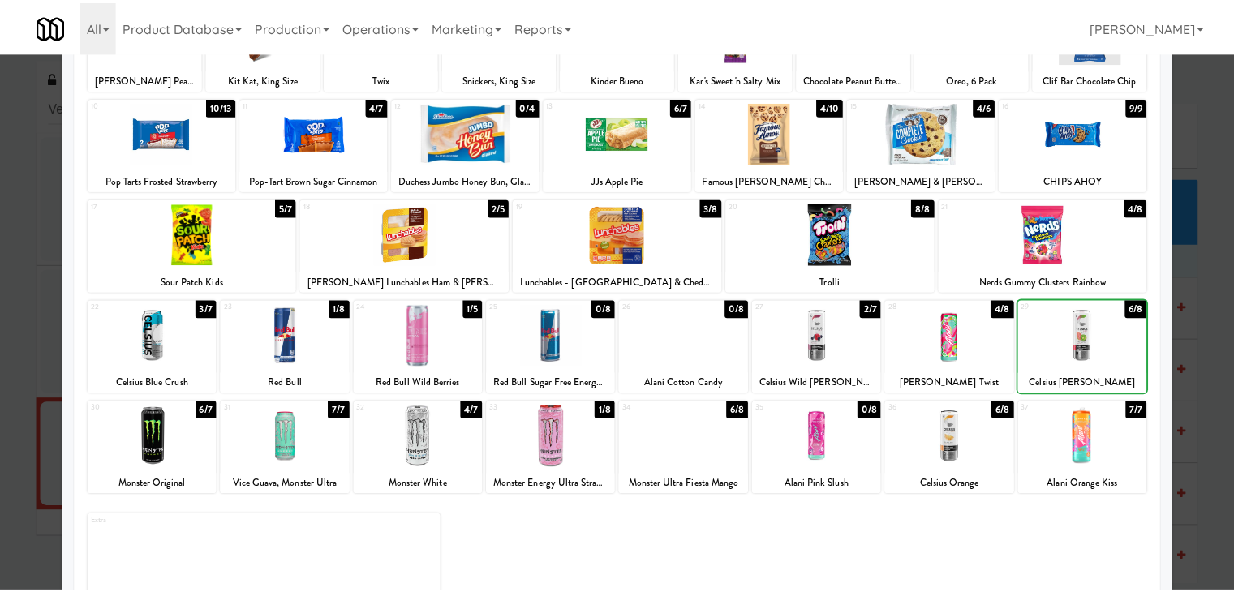
scroll to position [0, 0]
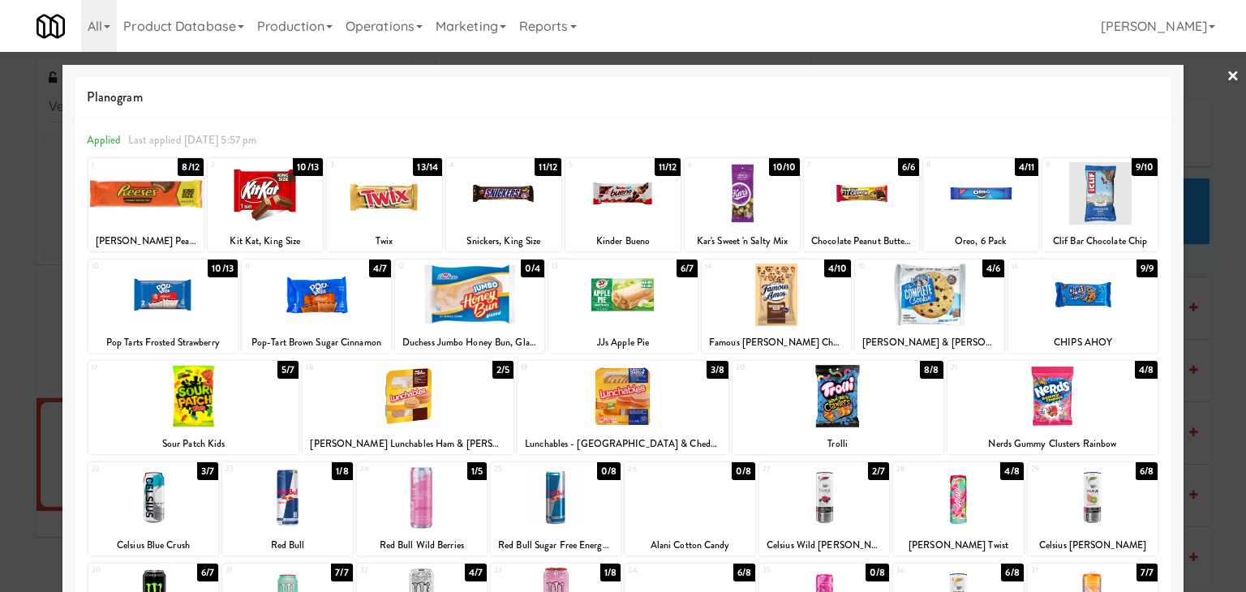
click at [1227, 79] on link "×" at bounding box center [1233, 77] width 13 height 50
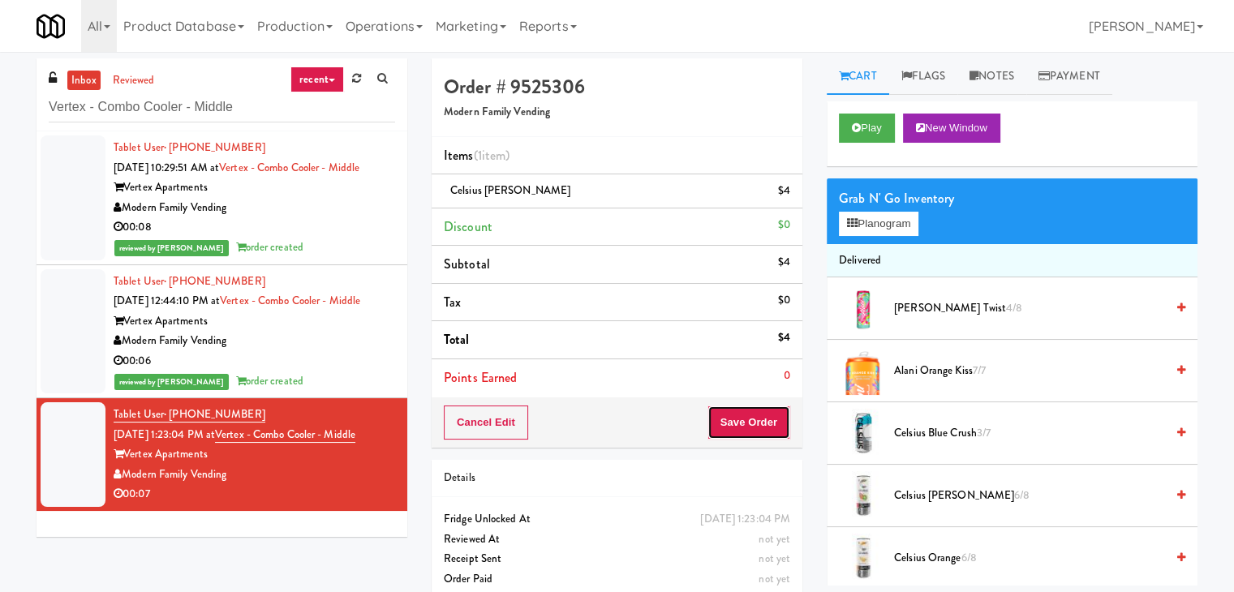
click at [751, 411] on button "Save Order" at bounding box center [749, 423] width 83 height 34
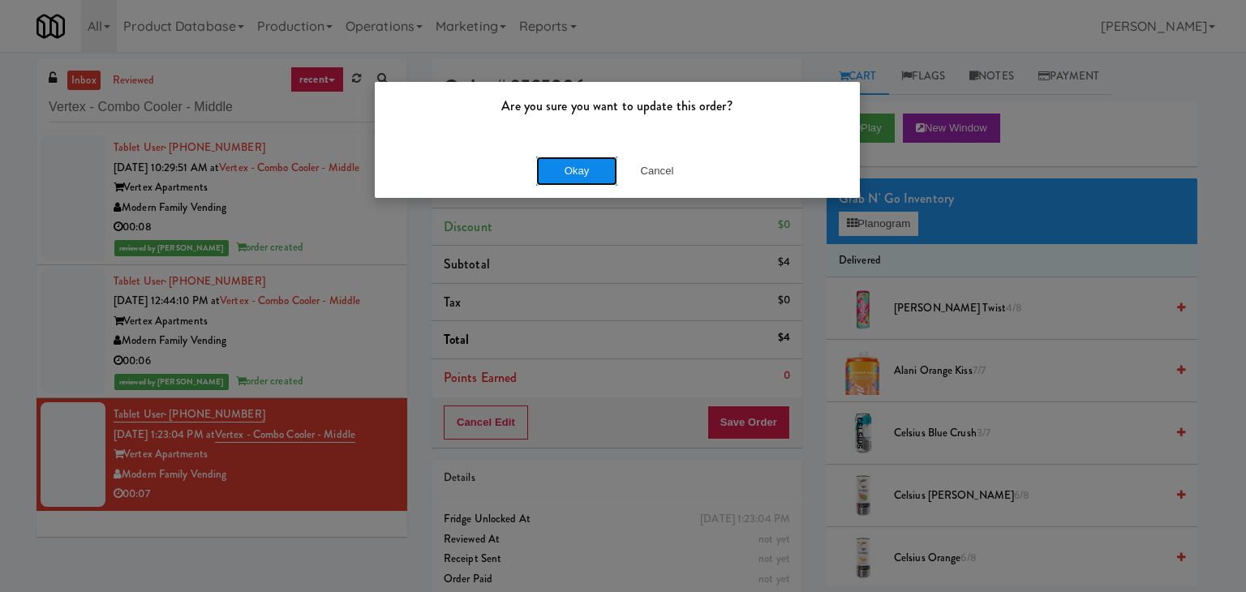
click at [587, 174] on button "Okay" at bounding box center [576, 171] width 81 height 29
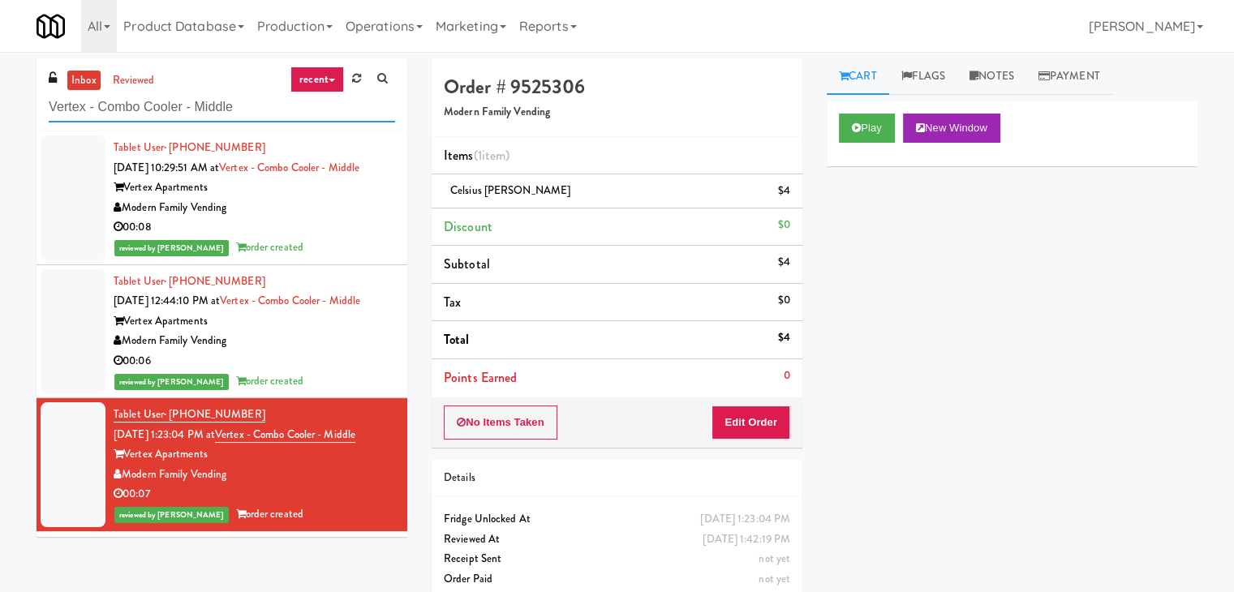
click at [218, 106] on input "Vertex - Combo Cooler - Middle" at bounding box center [222, 108] width 346 height 30
paste input "FV -"
type input "FV - Cooler - Middle"
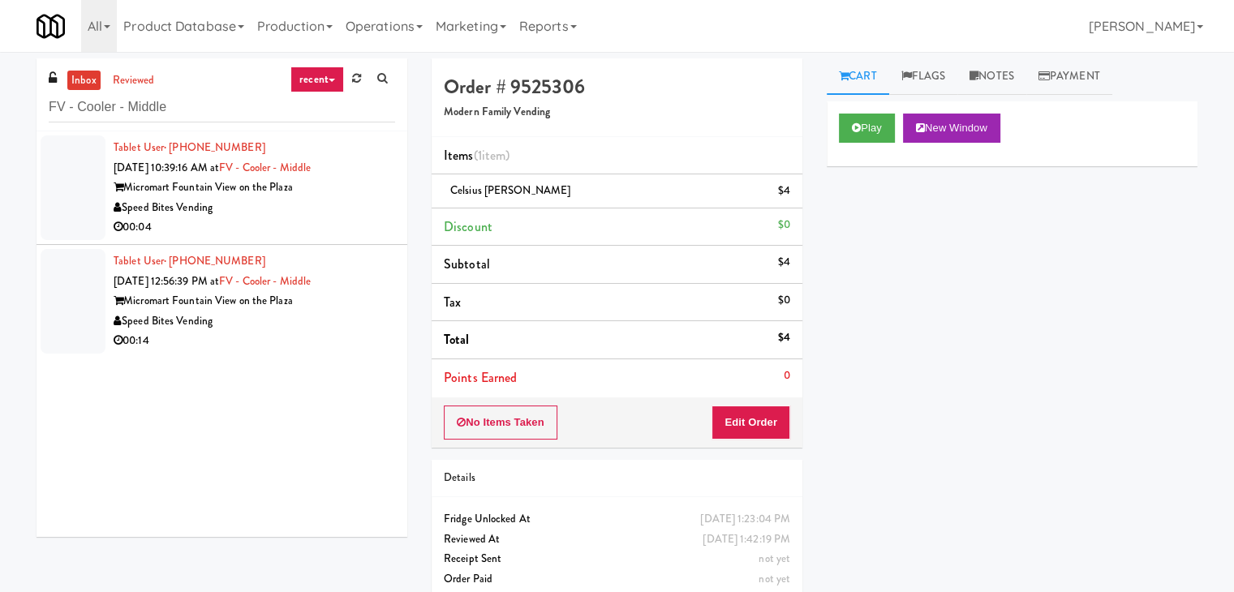
click at [345, 209] on div "Speed Bites Vending" at bounding box center [255, 208] width 282 height 20
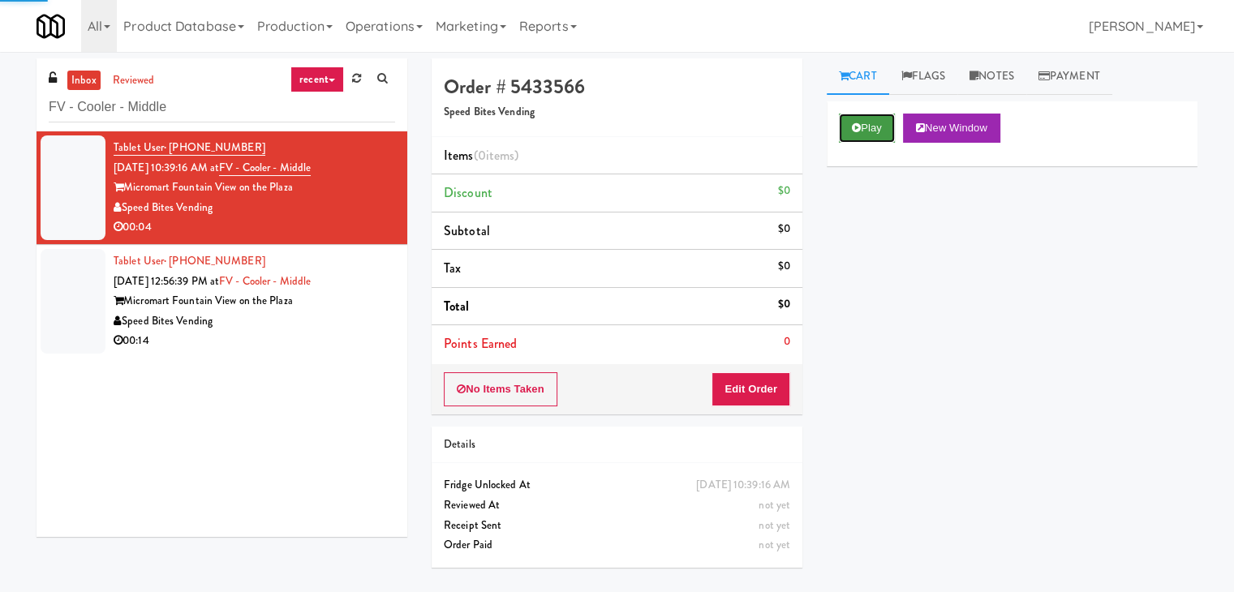
click at [868, 123] on button "Play" at bounding box center [867, 128] width 56 height 29
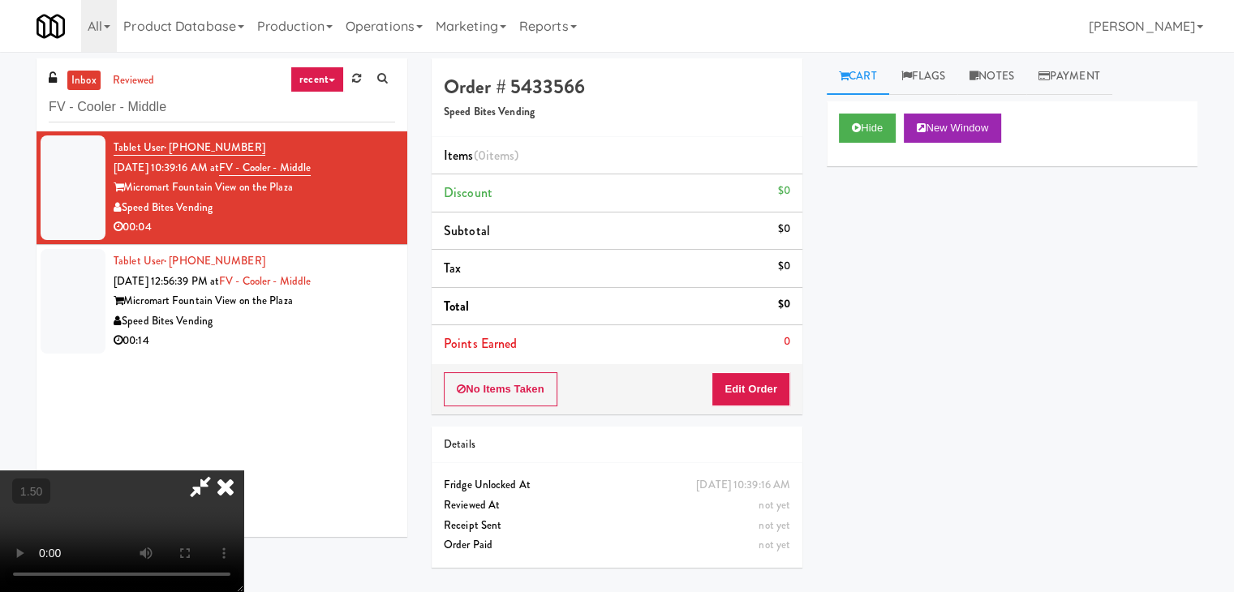
click at [243, 471] on video at bounding box center [121, 532] width 243 height 122
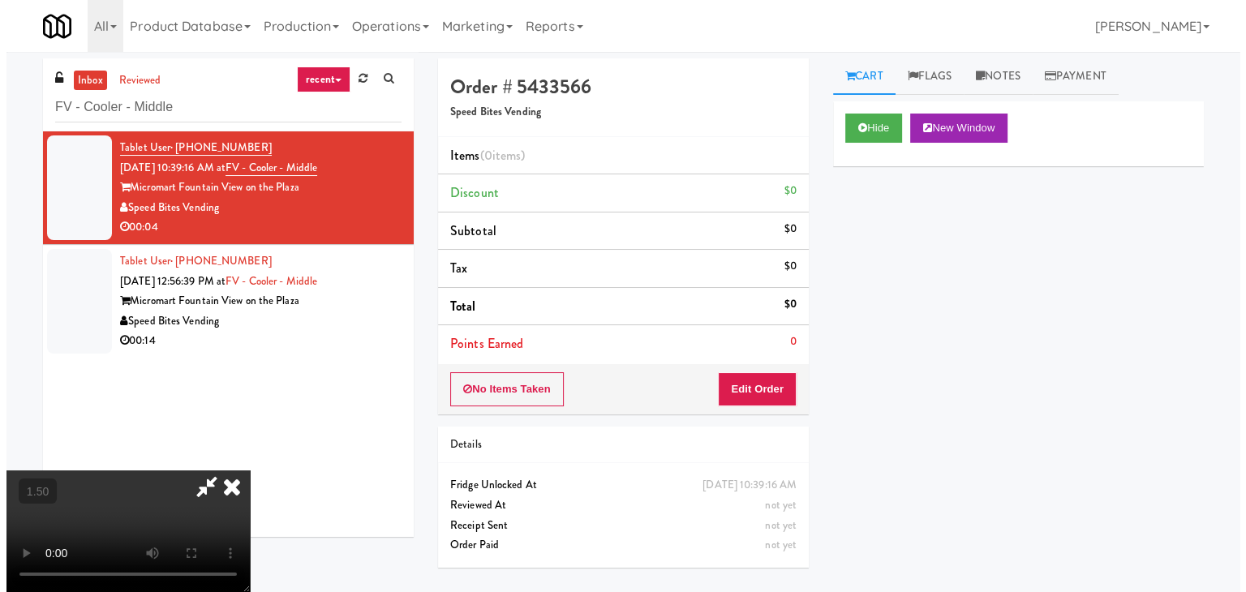
scroll to position [0, 0]
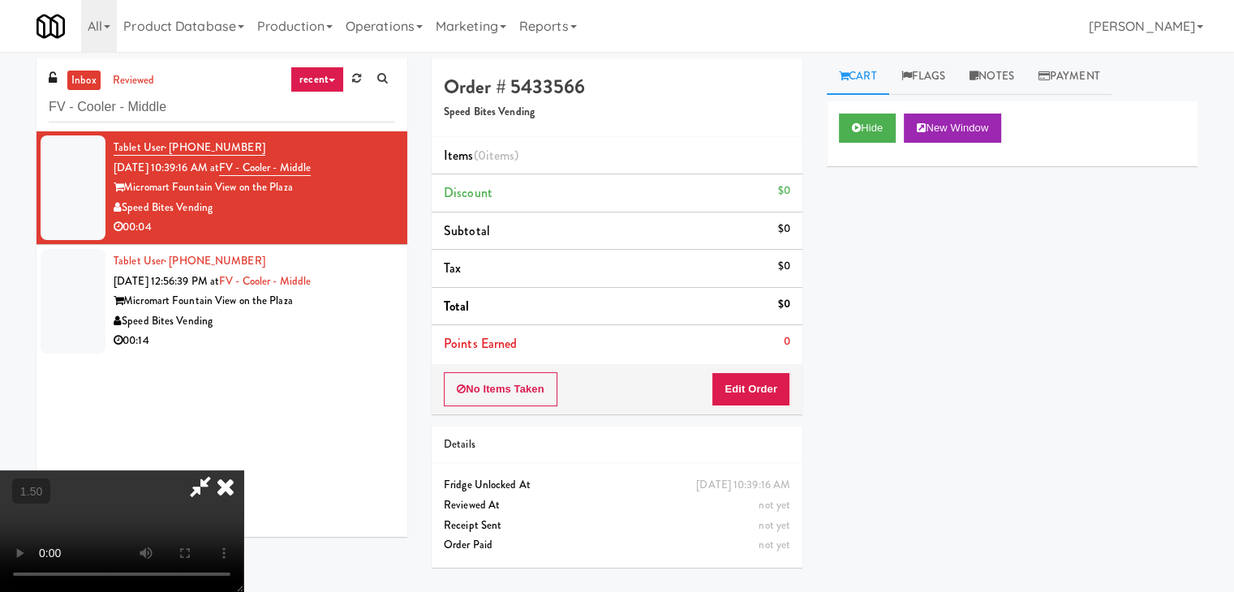
click at [243, 471] on icon at bounding box center [226, 487] width 36 height 32
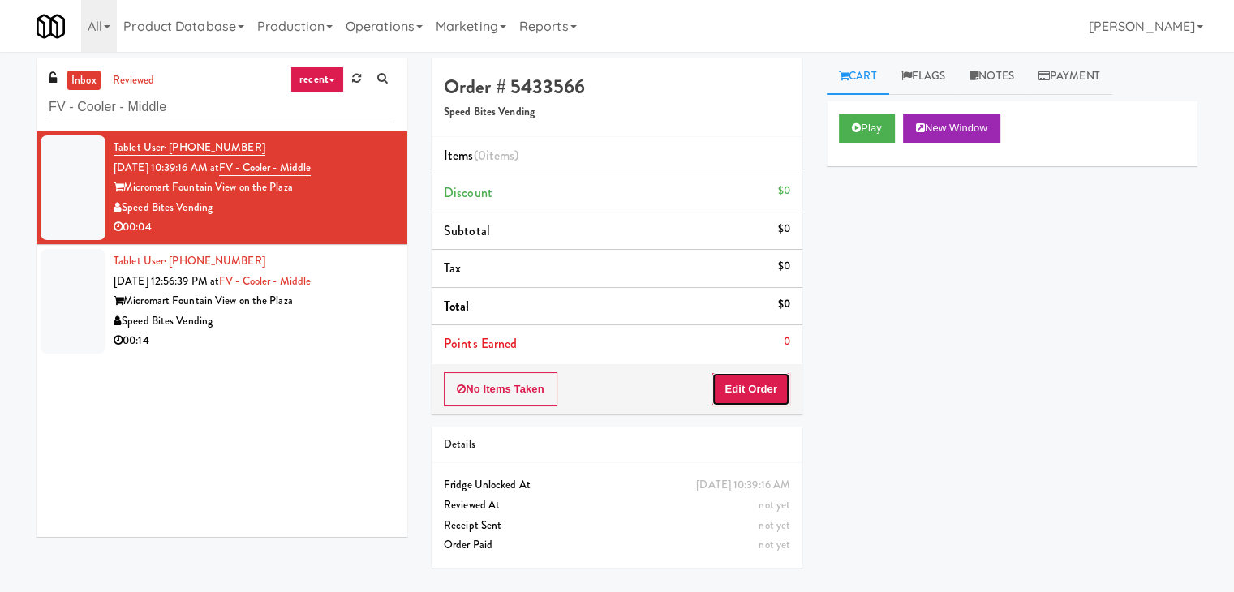
click at [760, 394] on button "Edit Order" at bounding box center [751, 389] width 79 height 34
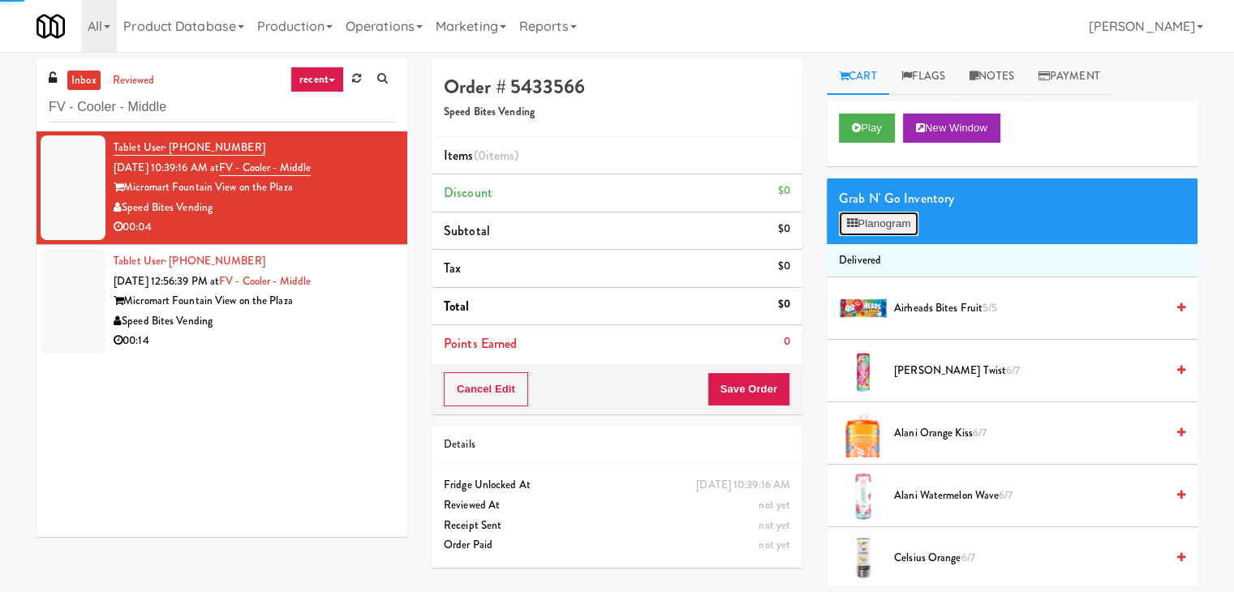
click at [885, 218] on button "Planogram" at bounding box center [879, 224] width 80 height 24
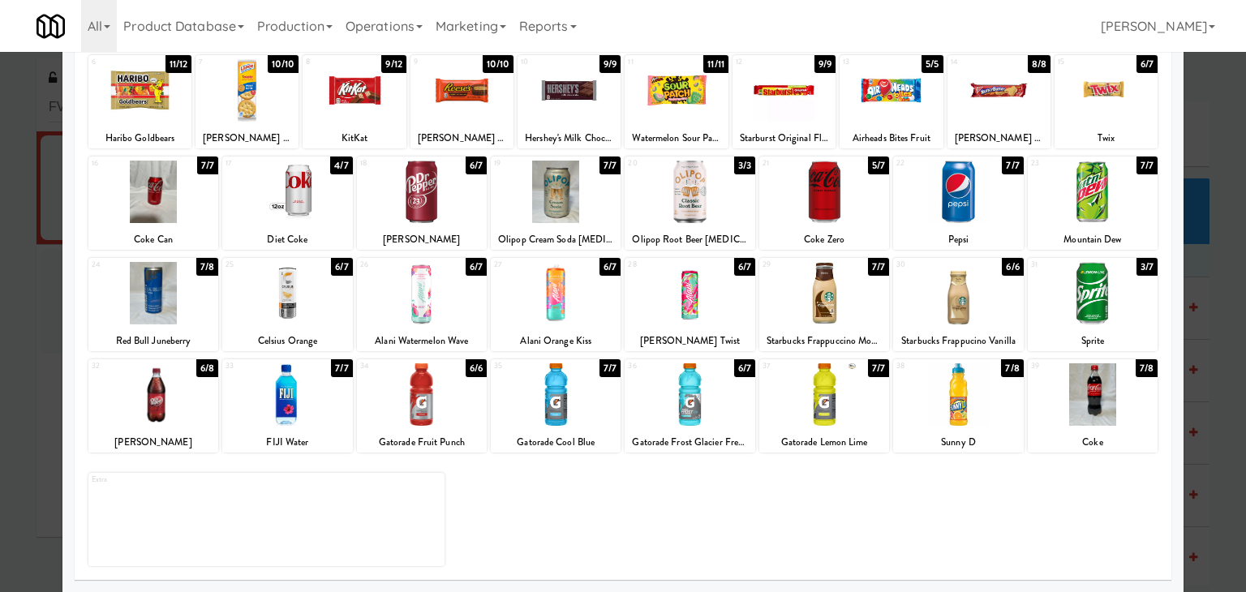
click at [424, 289] on div at bounding box center [422, 293] width 130 height 62
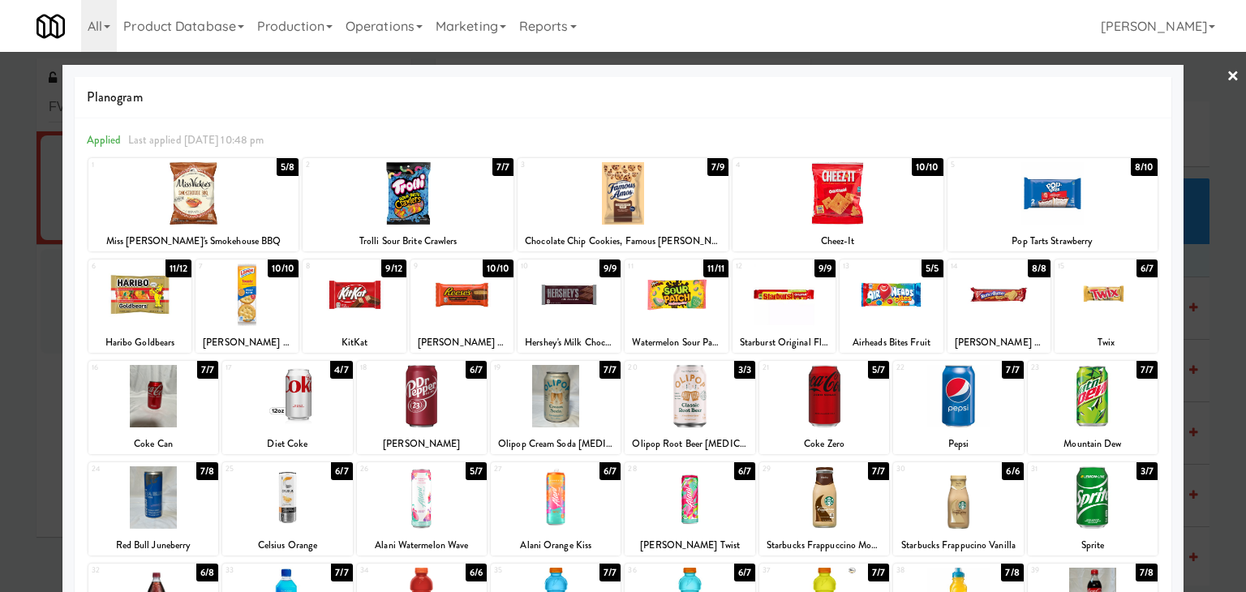
drag, startPoint x: 1225, startPoint y: 72, endPoint x: 1068, endPoint y: 222, distance: 217.0
click at [1227, 72] on link "×" at bounding box center [1233, 77] width 13 height 50
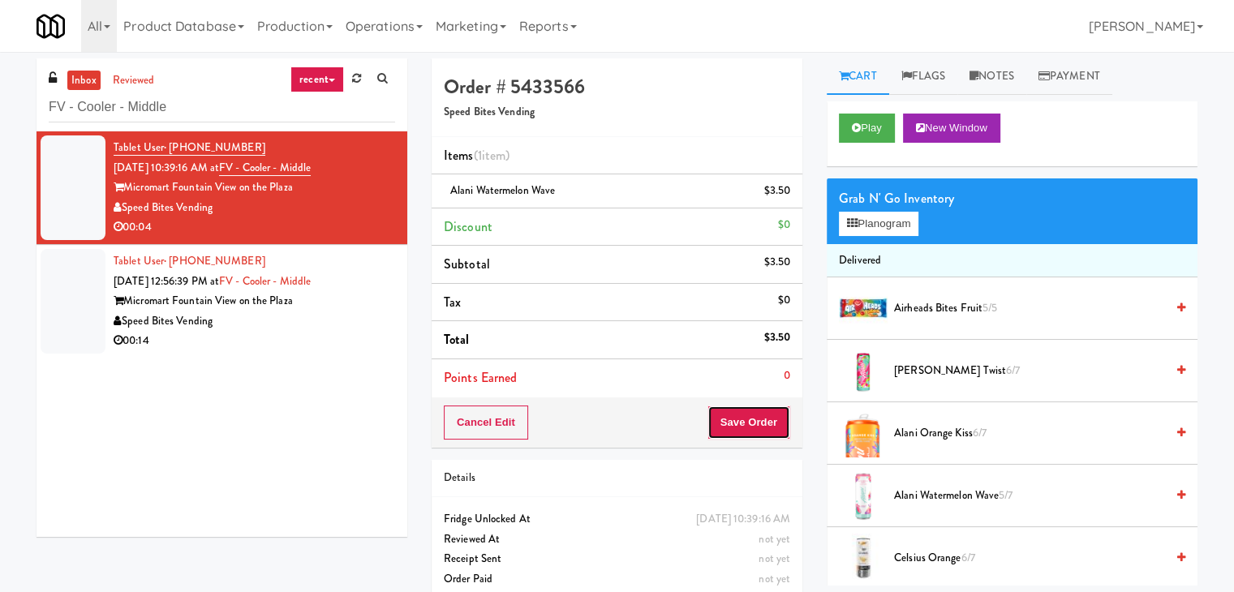
click at [736, 424] on button "Save Order" at bounding box center [749, 423] width 83 height 34
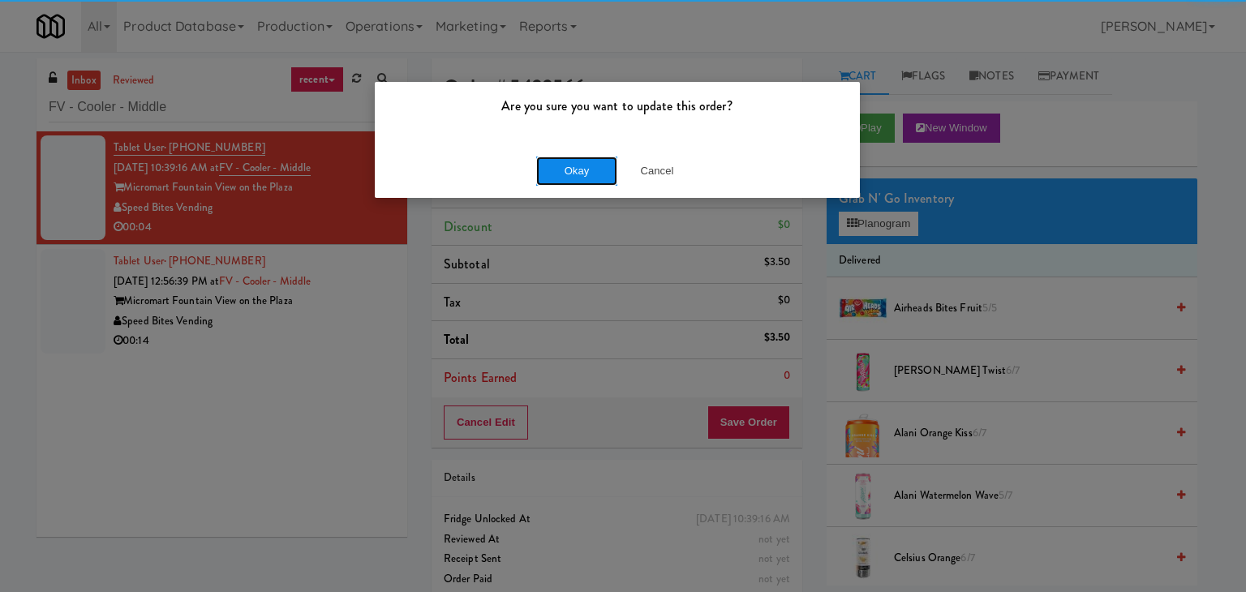
click at [592, 169] on button "Okay" at bounding box center [576, 171] width 81 height 29
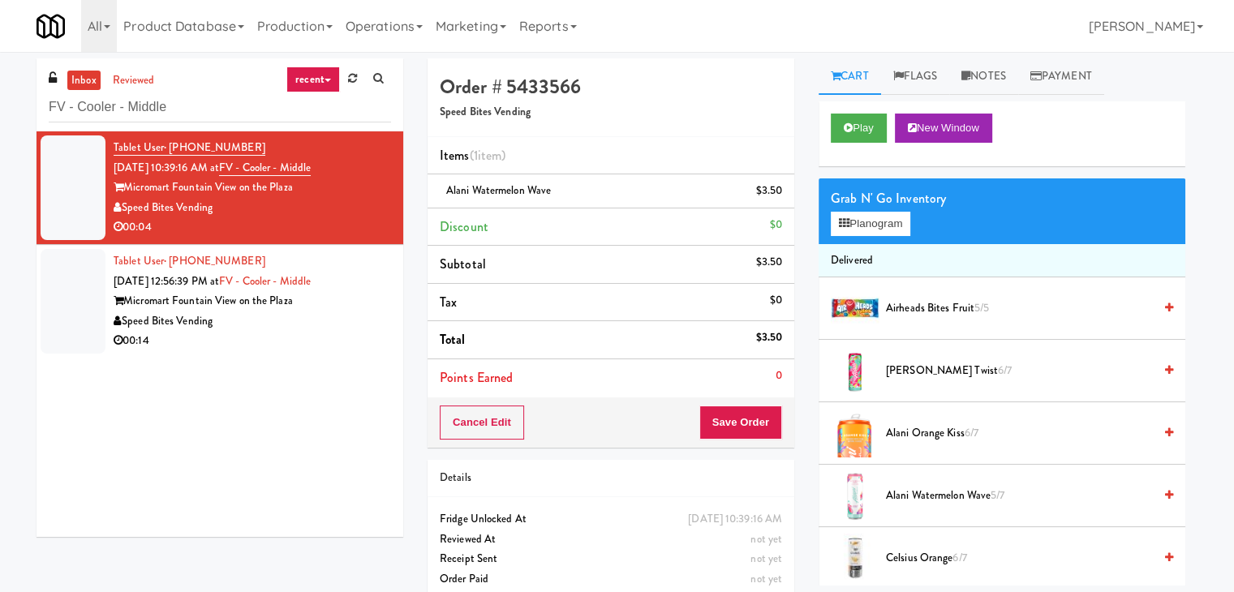
click at [312, 332] on div "00:14" at bounding box center [253, 341] width 278 height 20
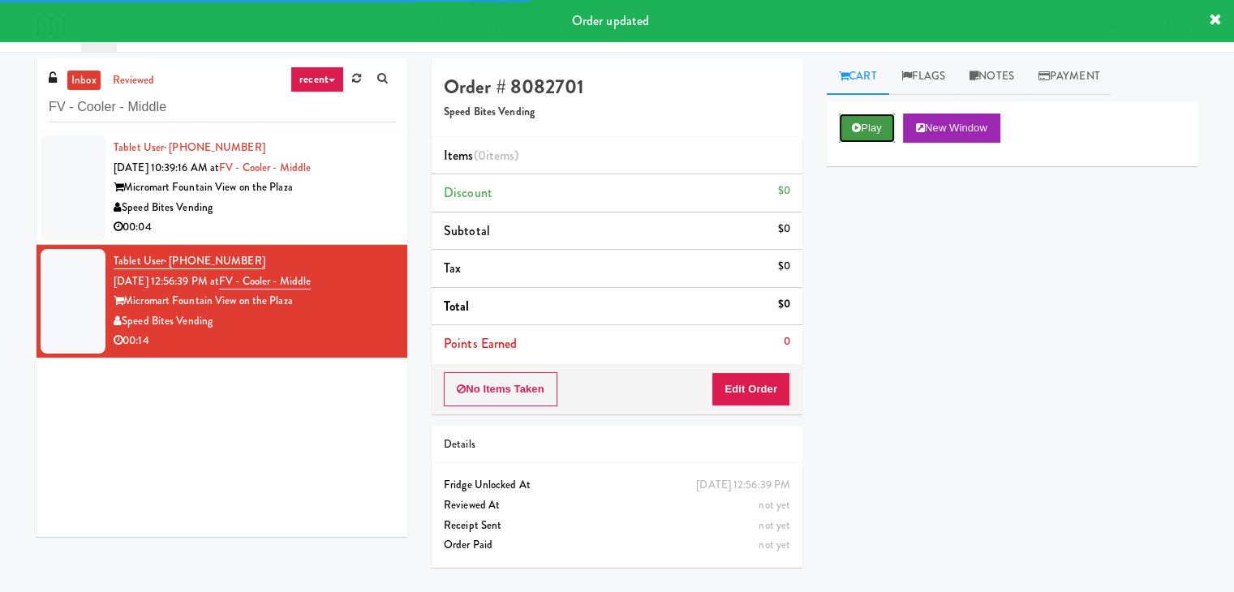
click at [863, 118] on button "Play" at bounding box center [867, 128] width 56 height 29
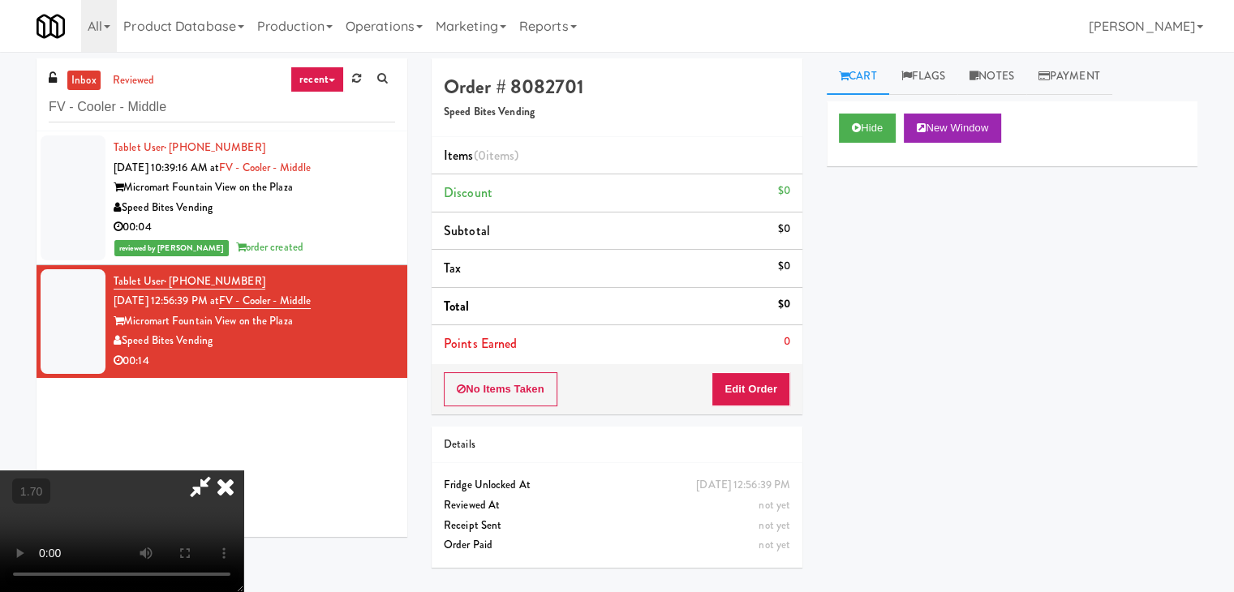
click at [243, 471] on video at bounding box center [121, 532] width 243 height 122
drag, startPoint x: 717, startPoint y: 66, endPoint x: 754, endPoint y: 235, distance: 172.9
click at [243, 471] on icon at bounding box center [226, 487] width 36 height 32
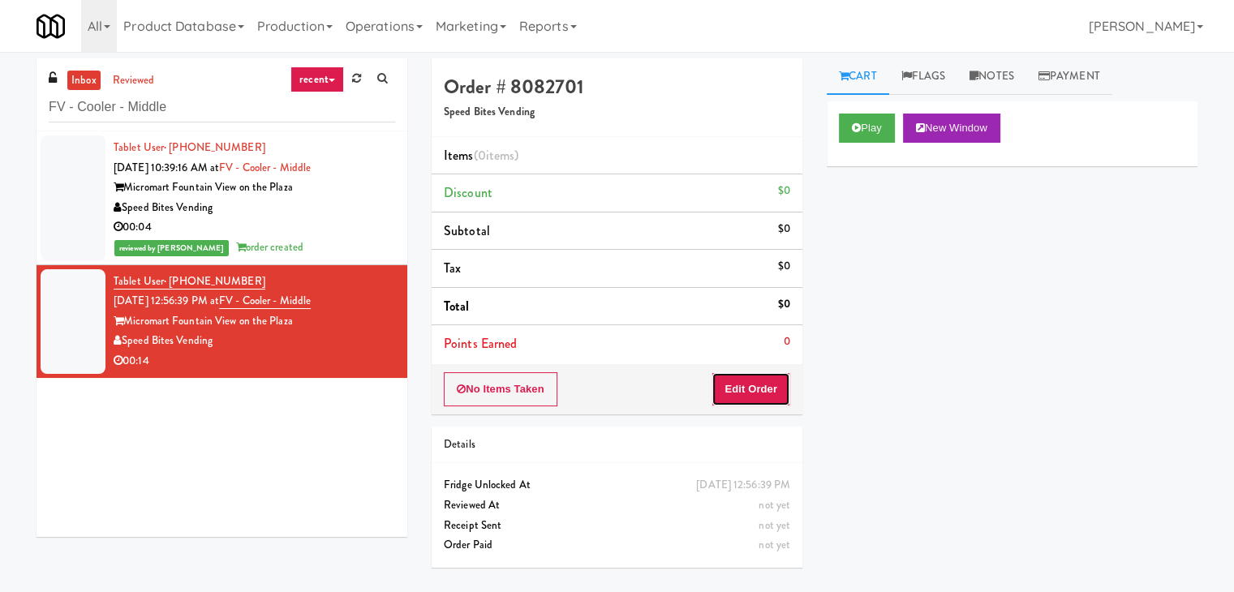
click at [779, 381] on button "Edit Order" at bounding box center [751, 389] width 79 height 34
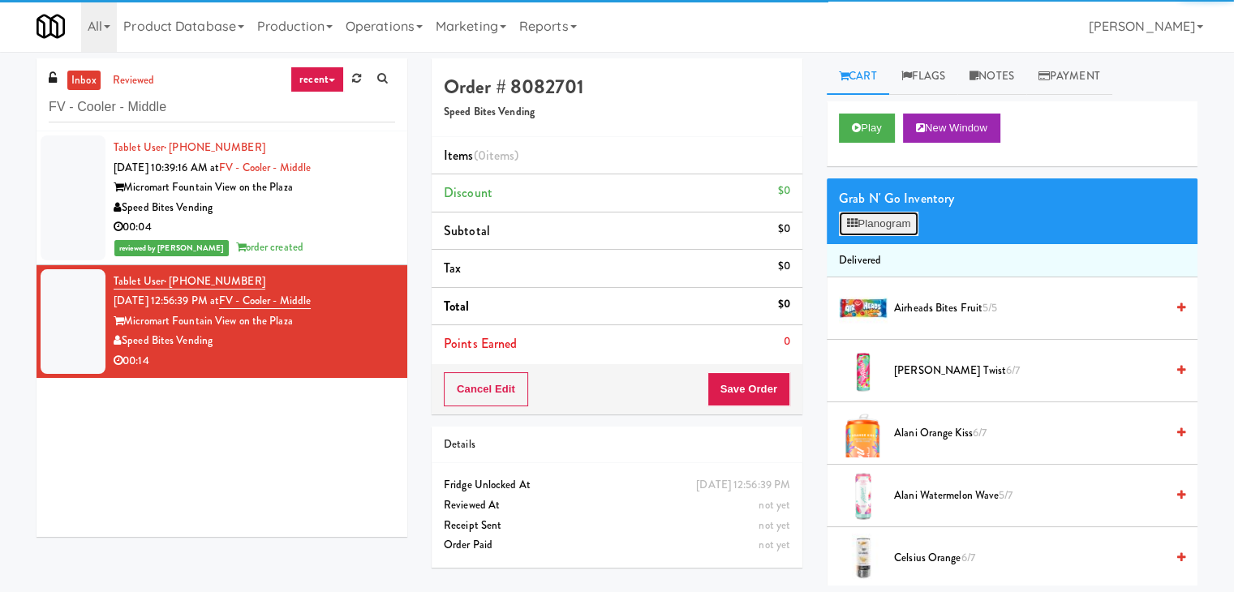
click at [889, 224] on button "Planogram" at bounding box center [879, 224] width 80 height 24
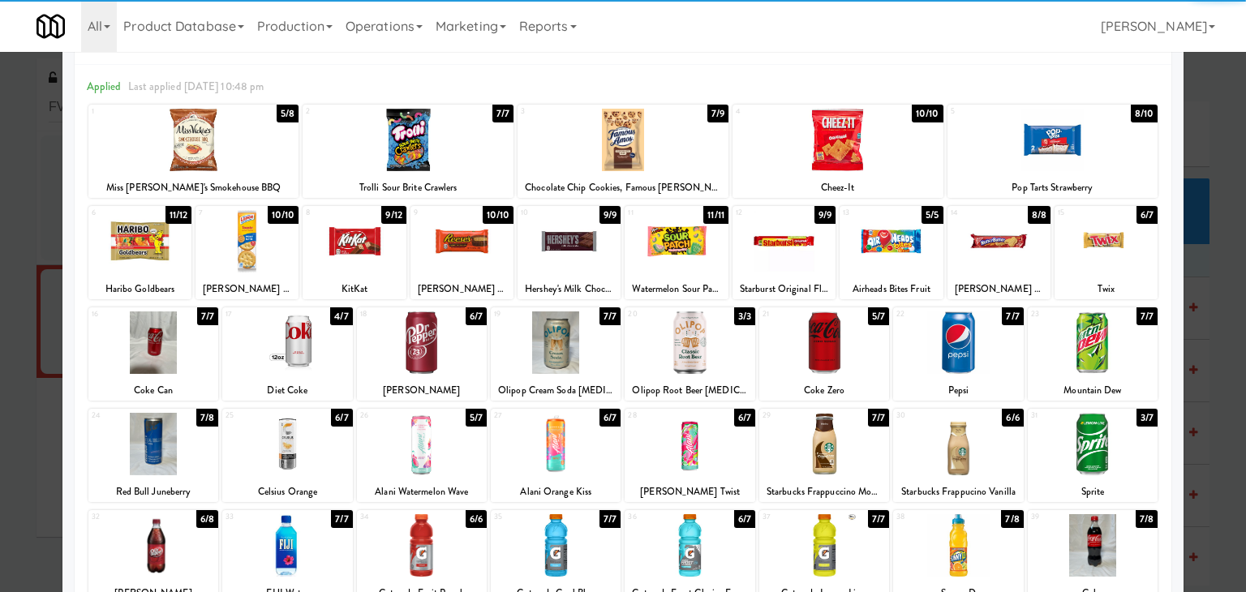
scroll to position [81, 0]
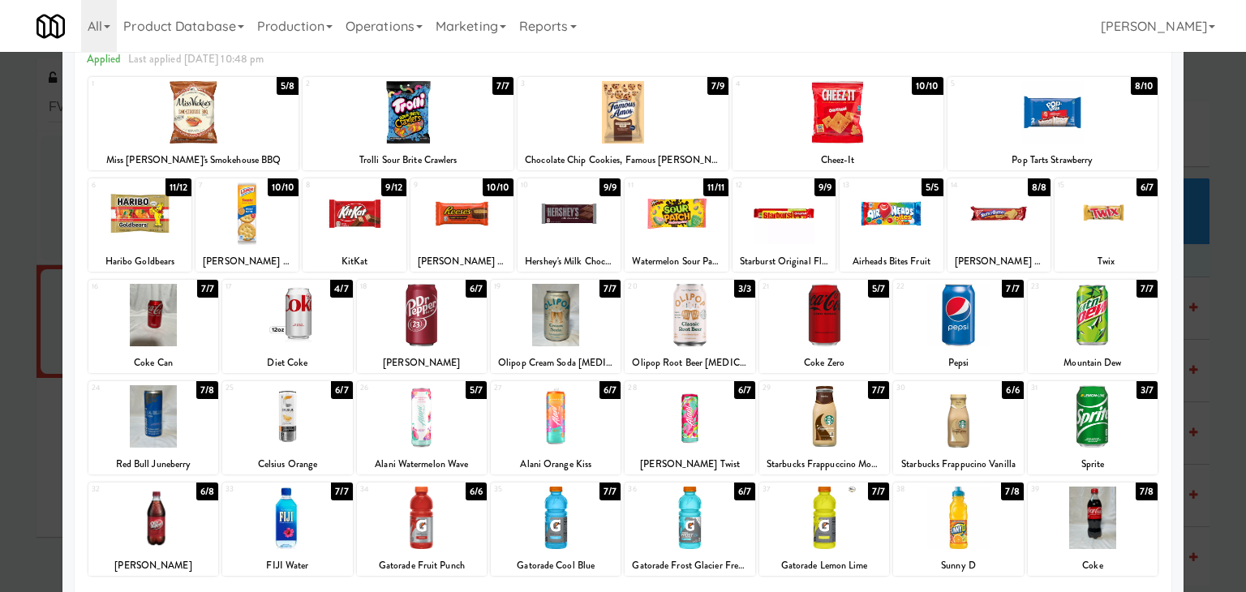
click at [380, 213] on div at bounding box center [354, 214] width 103 height 62
click at [208, 128] on div at bounding box center [193, 112] width 211 height 62
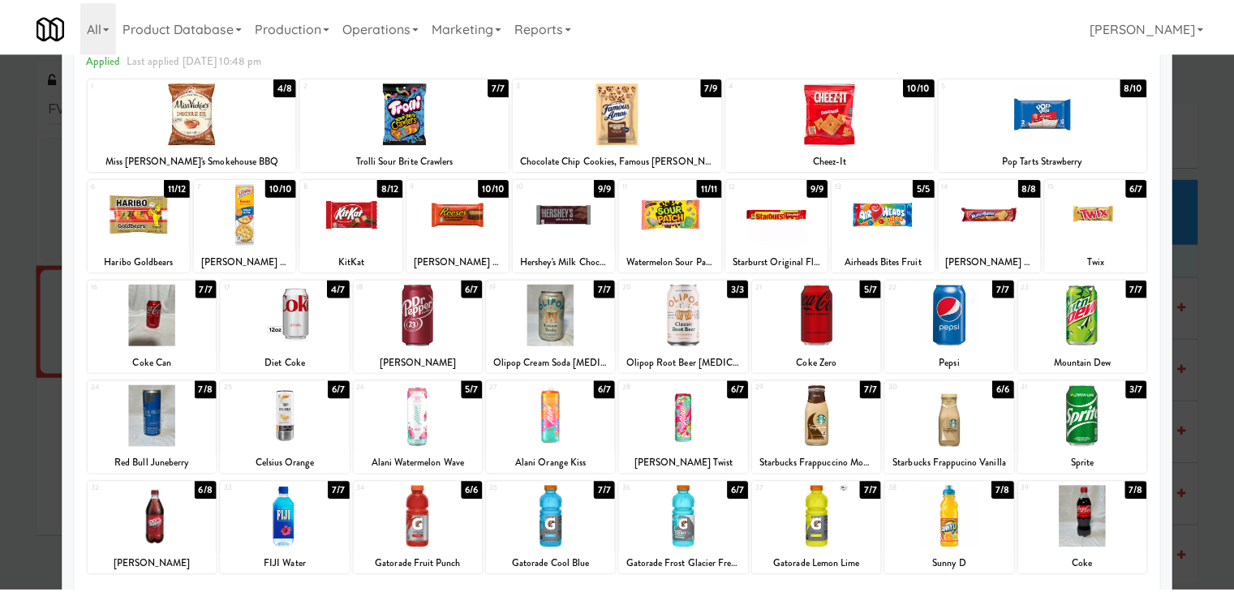
scroll to position [0, 0]
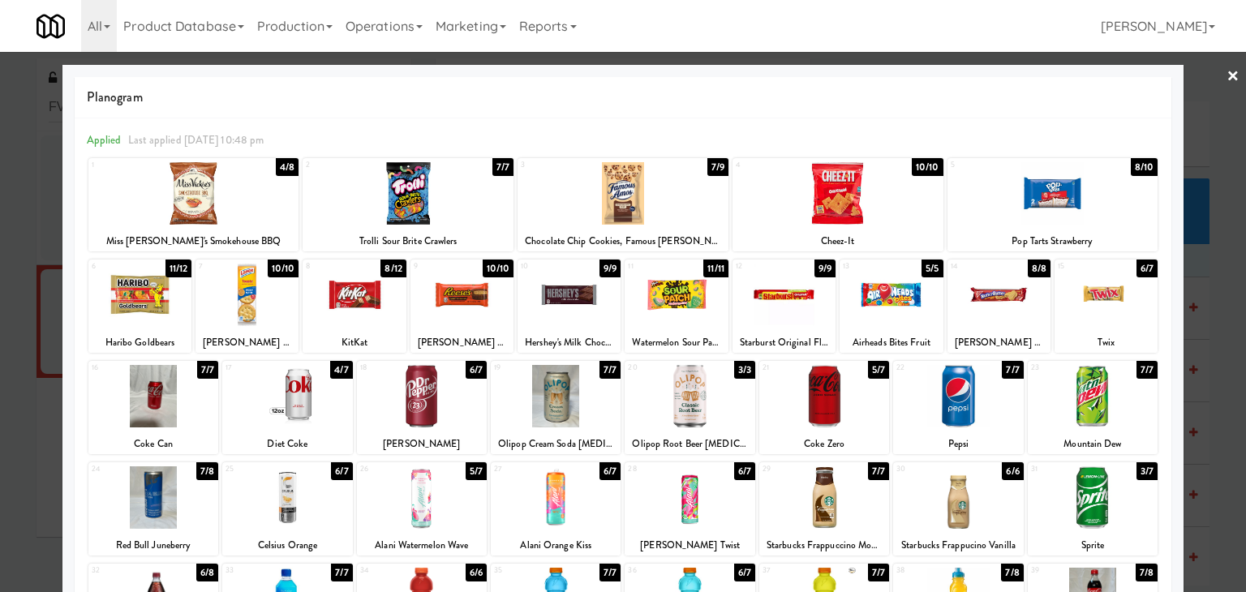
click at [1227, 80] on link "×" at bounding box center [1233, 77] width 13 height 50
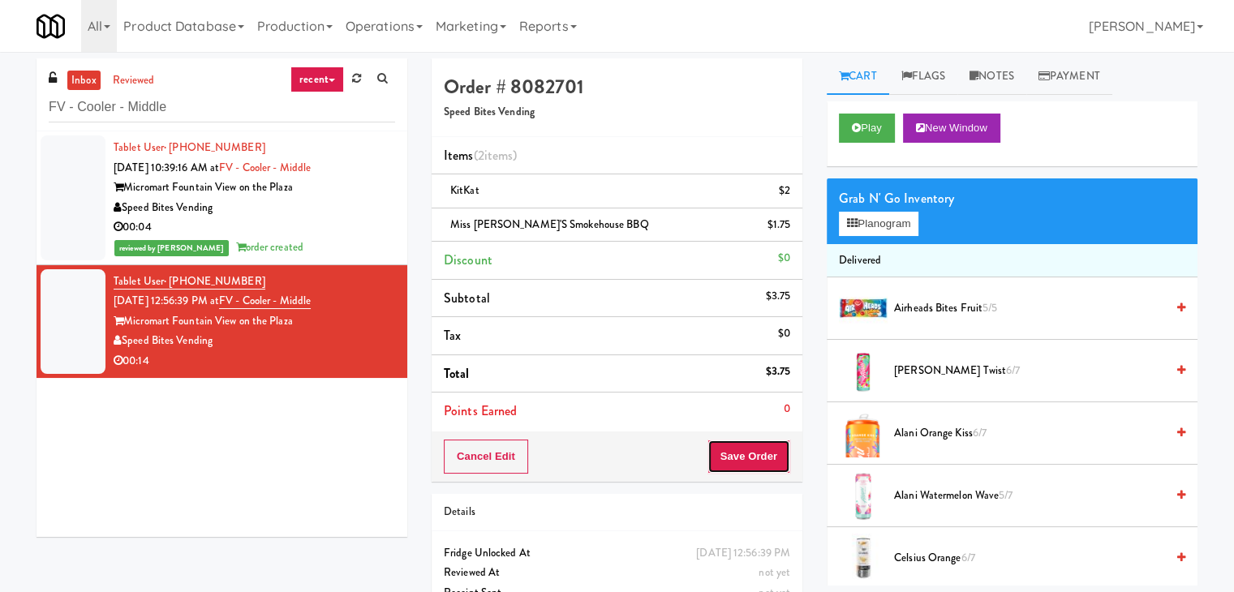
click at [737, 454] on button "Save Order" at bounding box center [749, 457] width 83 height 34
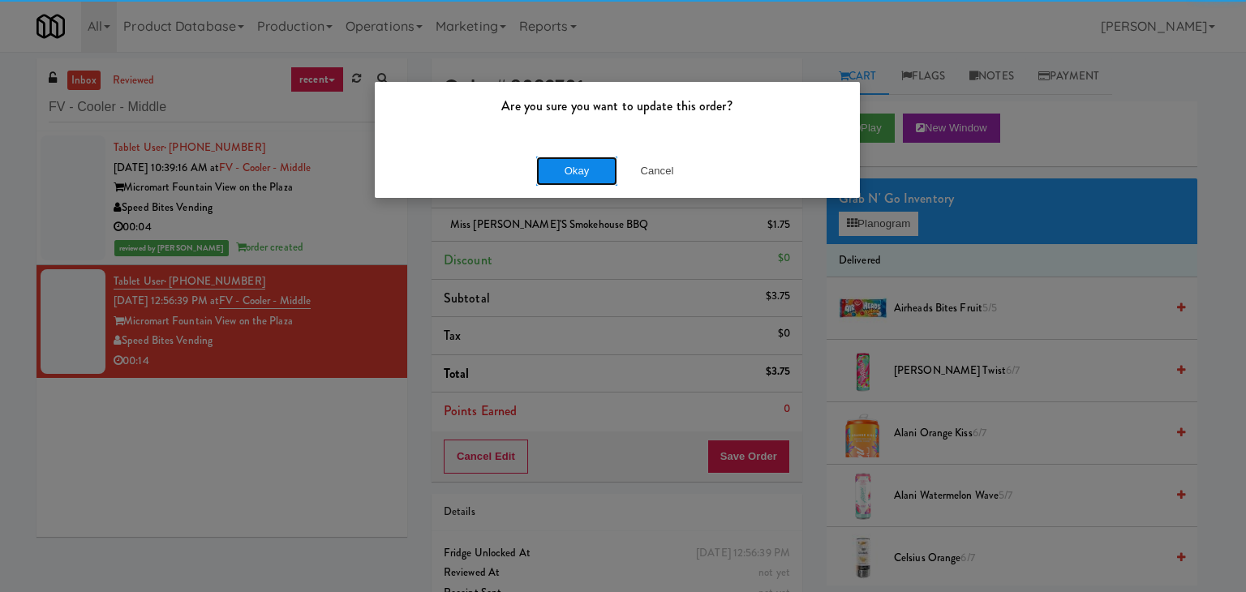
click at [580, 179] on button "Okay" at bounding box center [576, 171] width 81 height 29
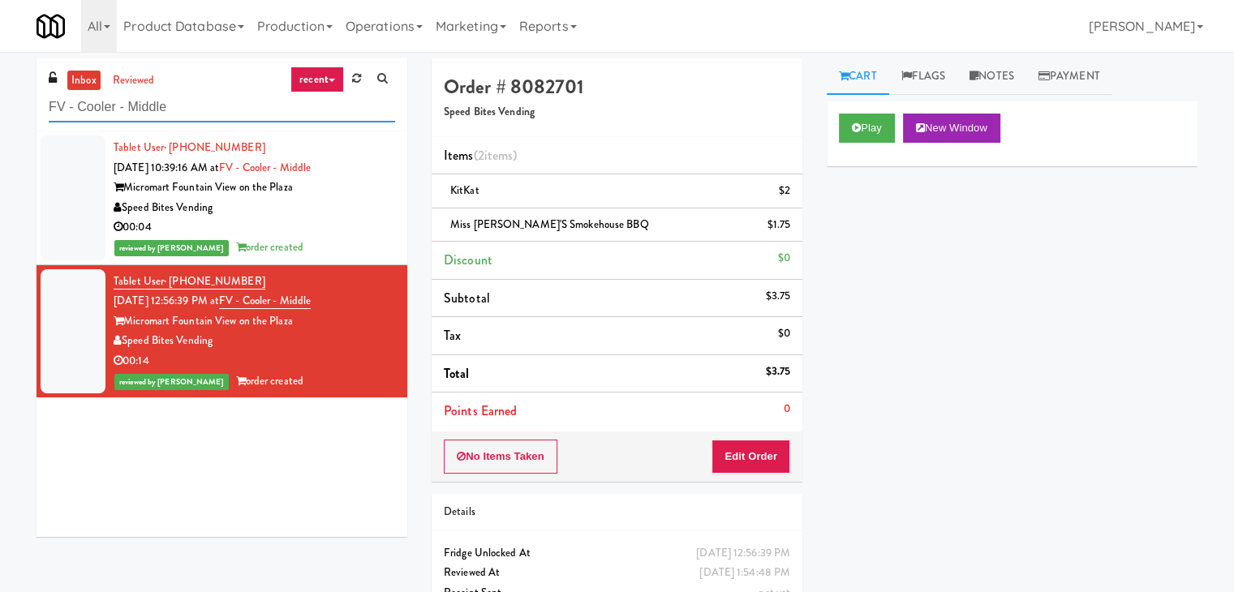
click at [213, 108] on input "FV - Cooler - Middle" at bounding box center [222, 108] width 346 height 30
paste input "218 Grand - Lobby - Ambient"
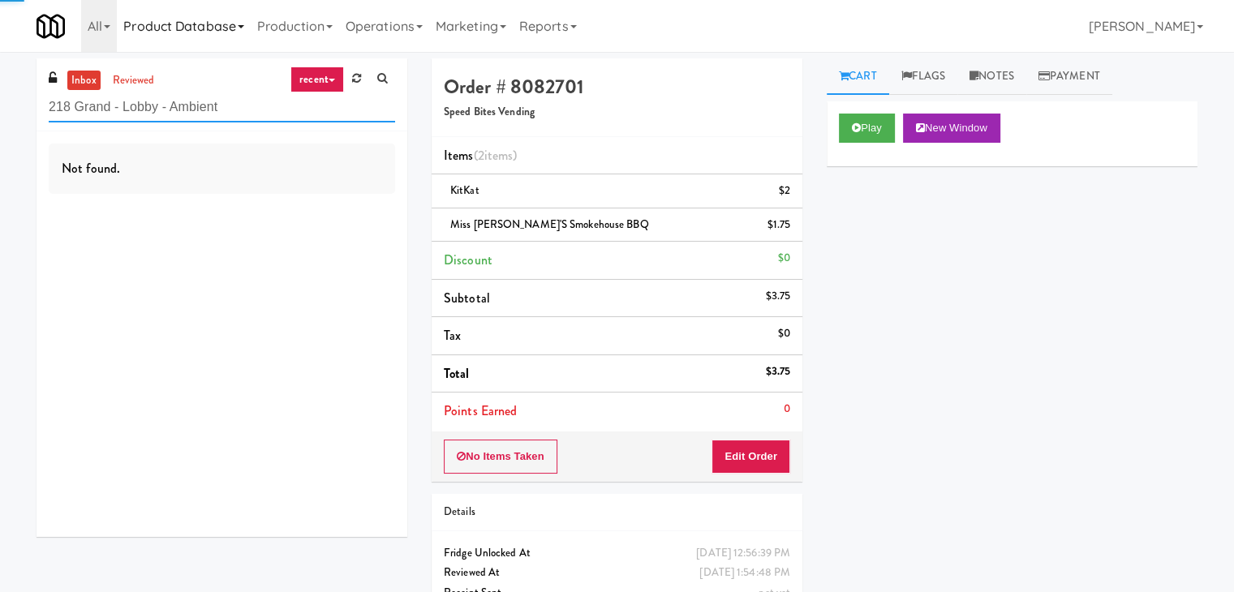
type input "218 Grand - Lobby - Ambient"
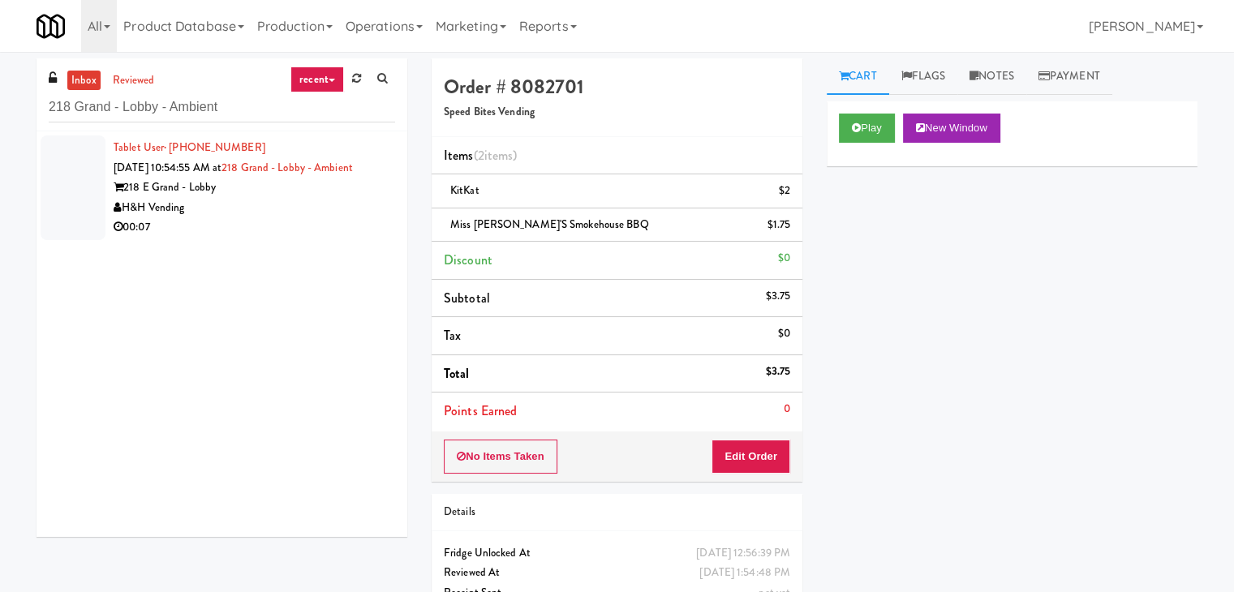
click at [322, 229] on div "00:07" at bounding box center [255, 227] width 282 height 20
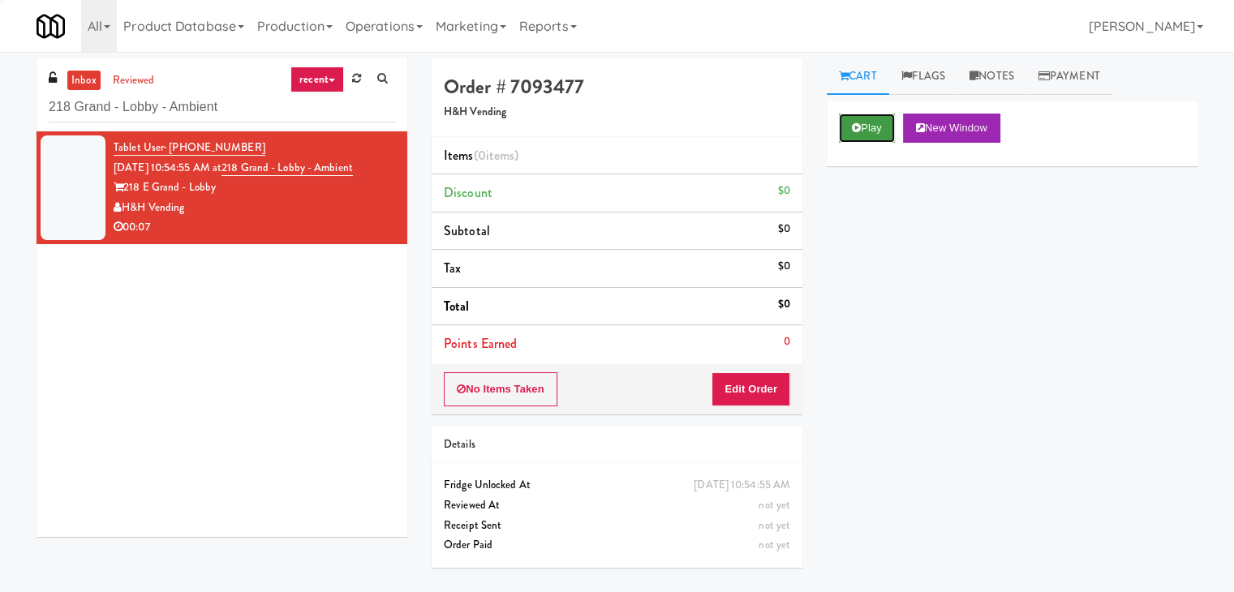
click at [857, 127] on icon at bounding box center [856, 128] width 9 height 11
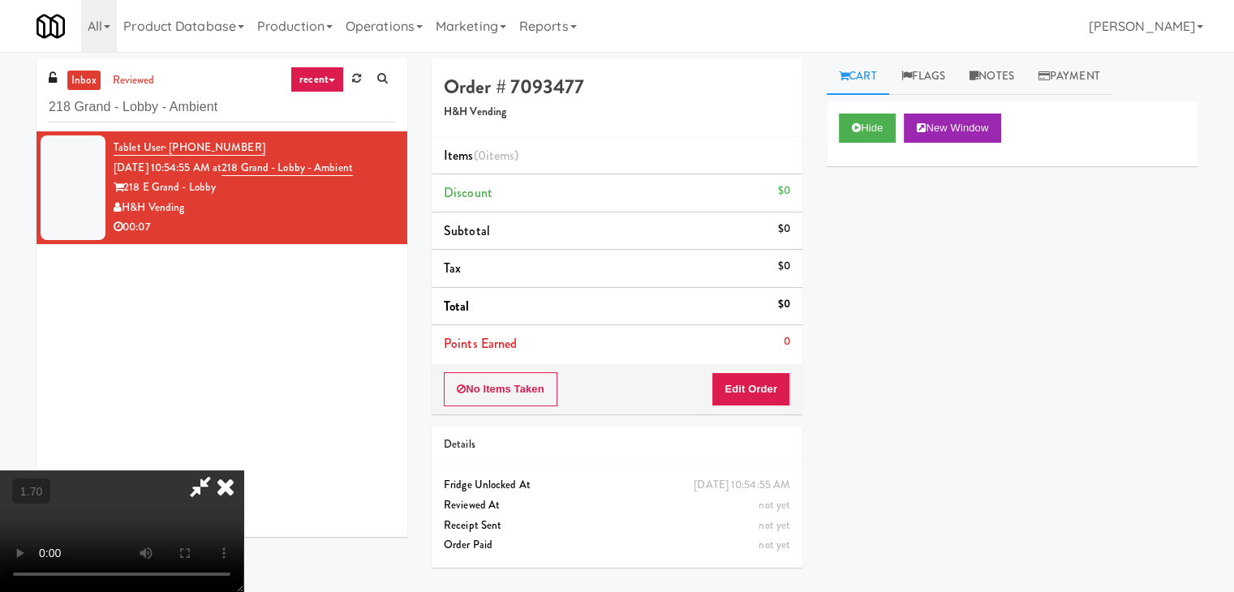
click at [243, 471] on video at bounding box center [121, 532] width 243 height 122
drag, startPoint x: 729, startPoint y: 189, endPoint x: 738, endPoint y: 290, distance: 101.8
click at [243, 471] on icon at bounding box center [226, 487] width 36 height 32
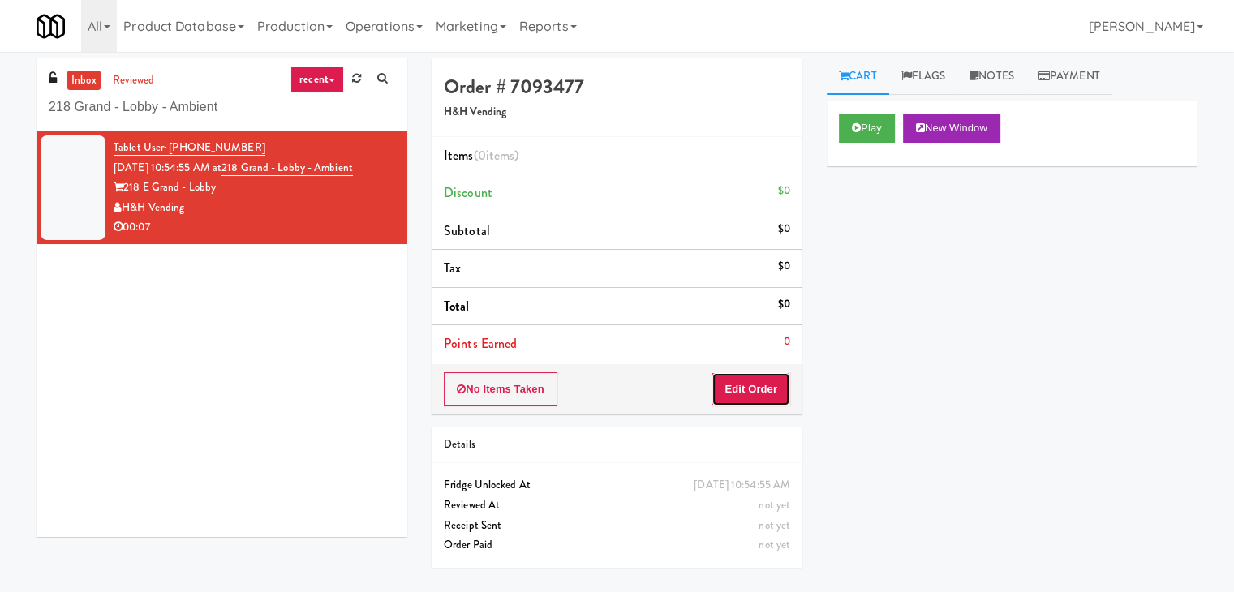
click at [750, 392] on button "Edit Order" at bounding box center [751, 389] width 79 height 34
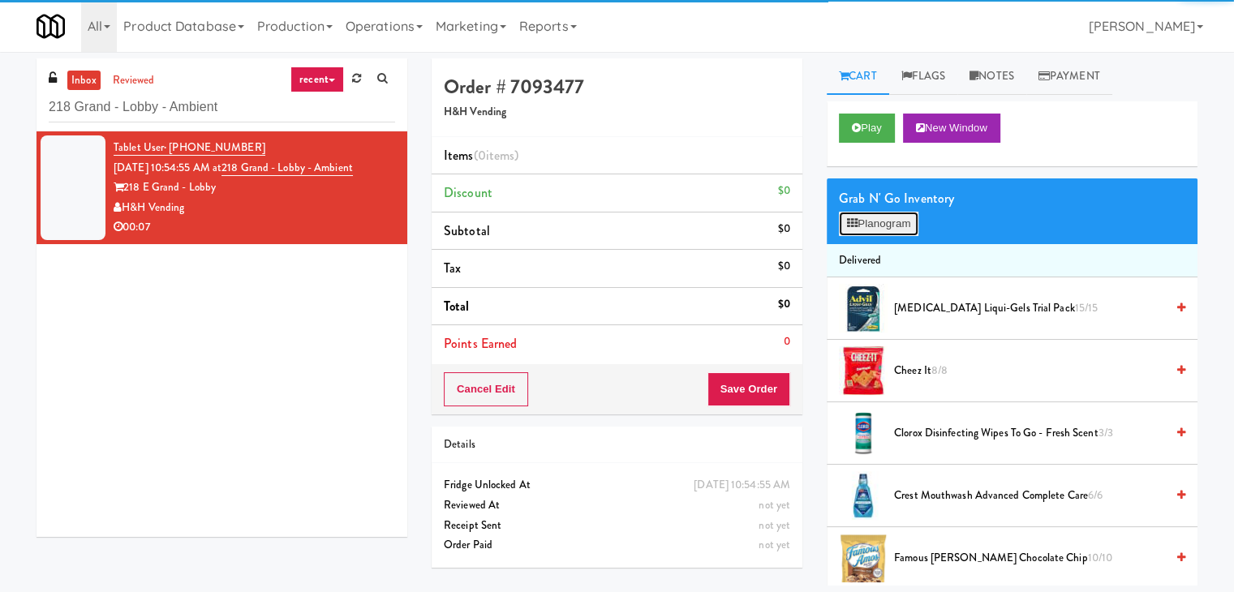
click at [876, 227] on button "Planogram" at bounding box center [879, 224] width 80 height 24
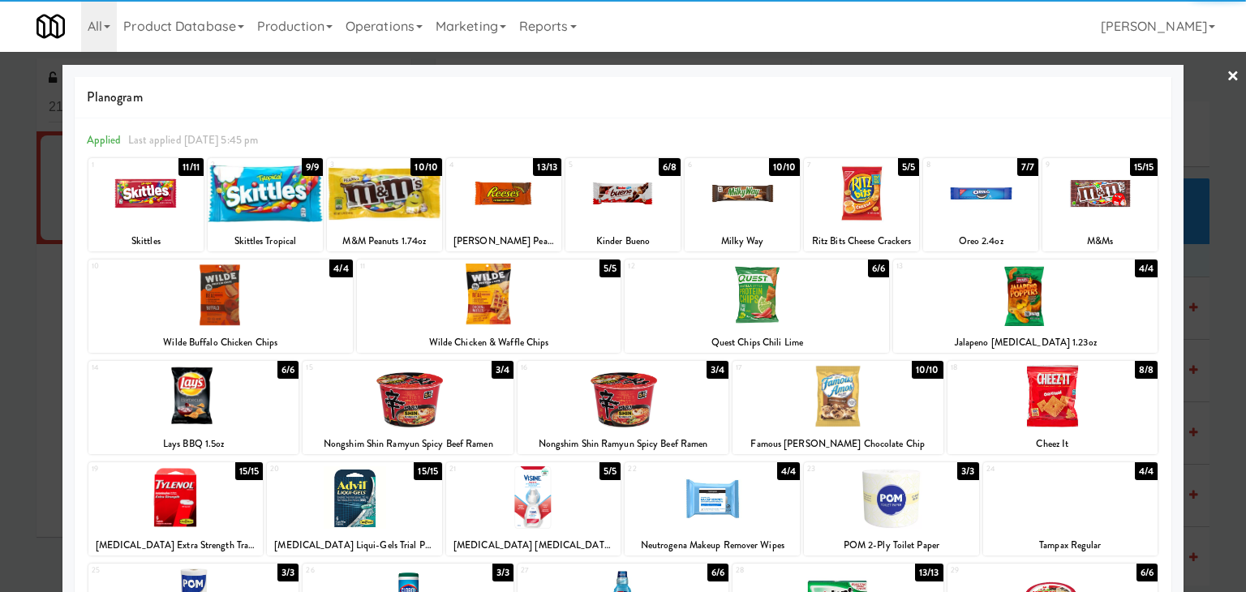
click at [1009, 285] on div at bounding box center [1025, 295] width 265 height 62
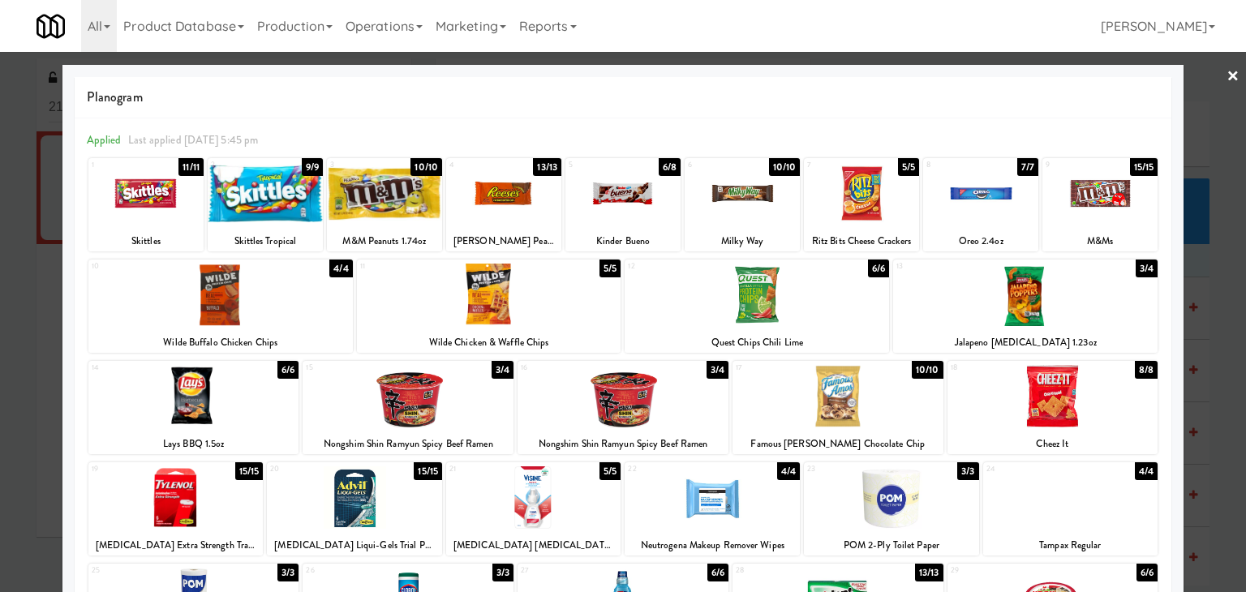
click at [1227, 75] on link "×" at bounding box center [1233, 77] width 13 height 50
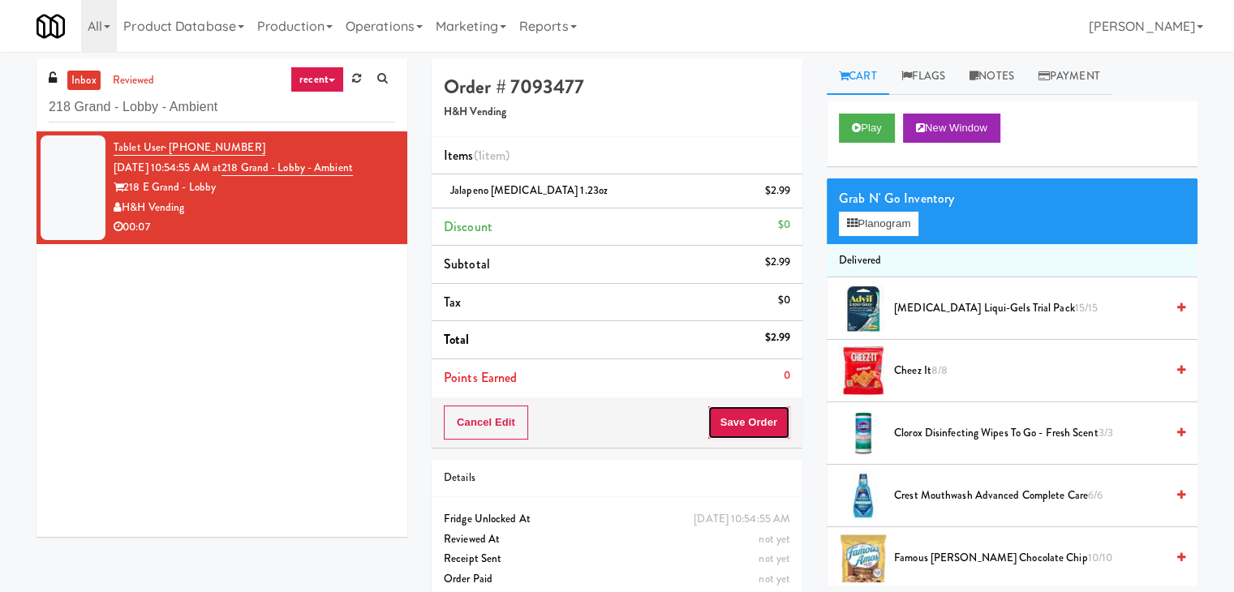
click at [762, 418] on button "Save Order" at bounding box center [749, 423] width 83 height 34
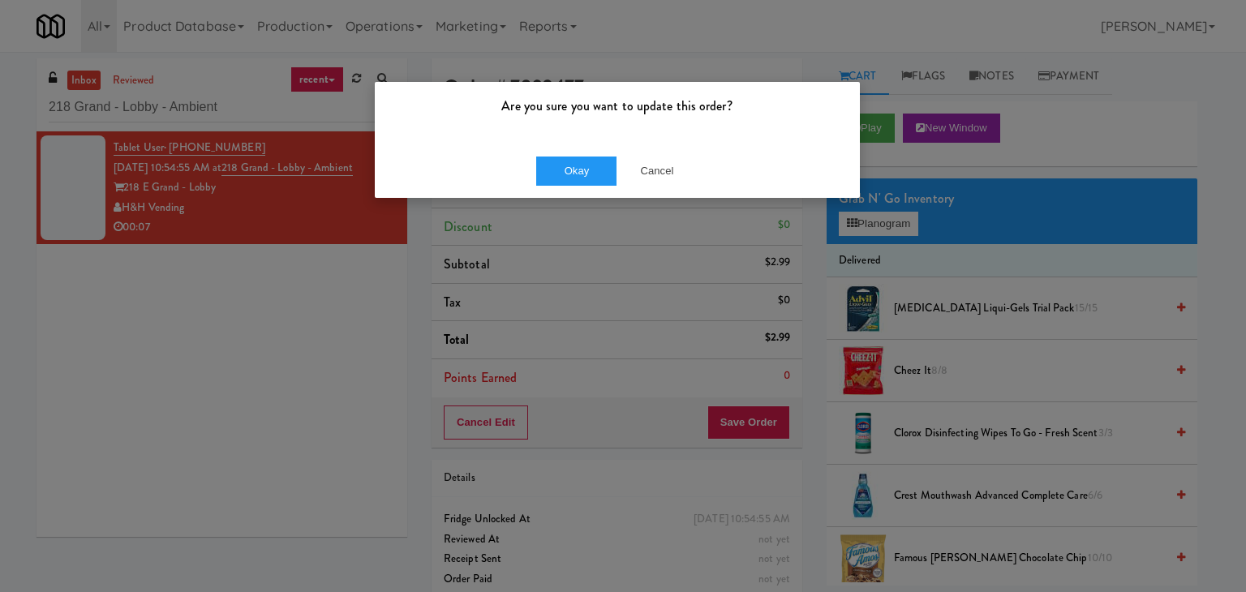
click at [608, 153] on div "Okay Cancel" at bounding box center [617, 171] width 485 height 54
click at [581, 173] on button "Okay" at bounding box center [576, 171] width 81 height 29
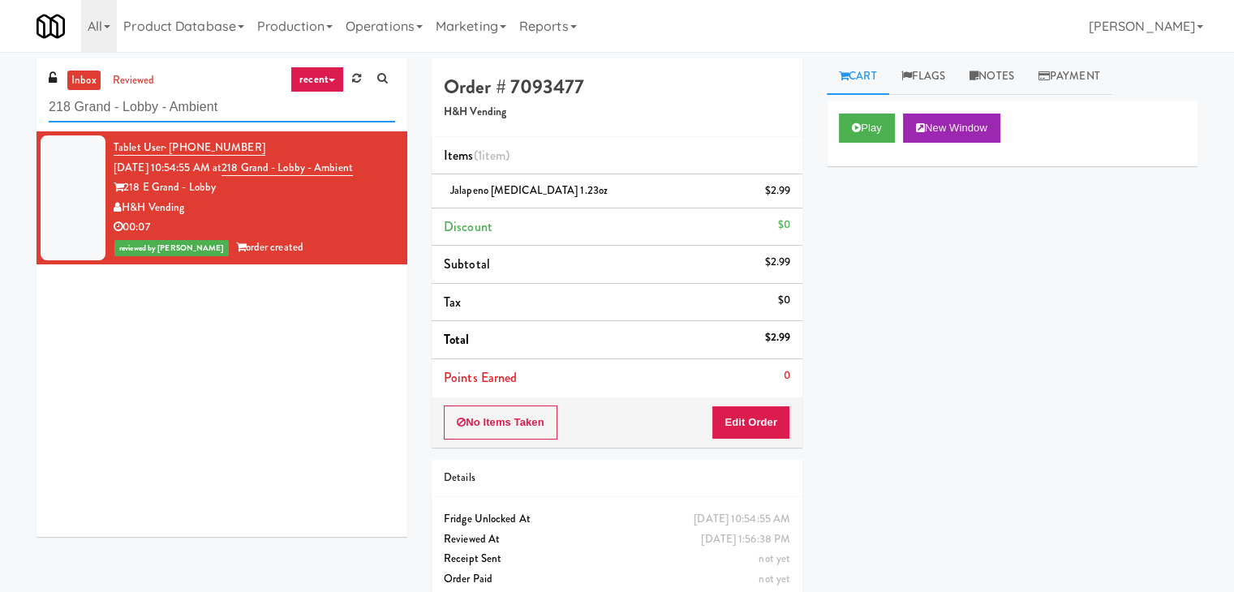
click at [239, 101] on input "218 Grand - Lobby - Ambient" at bounding box center [222, 108] width 346 height 30
paste input "[PERSON_NAME] - Cooler"
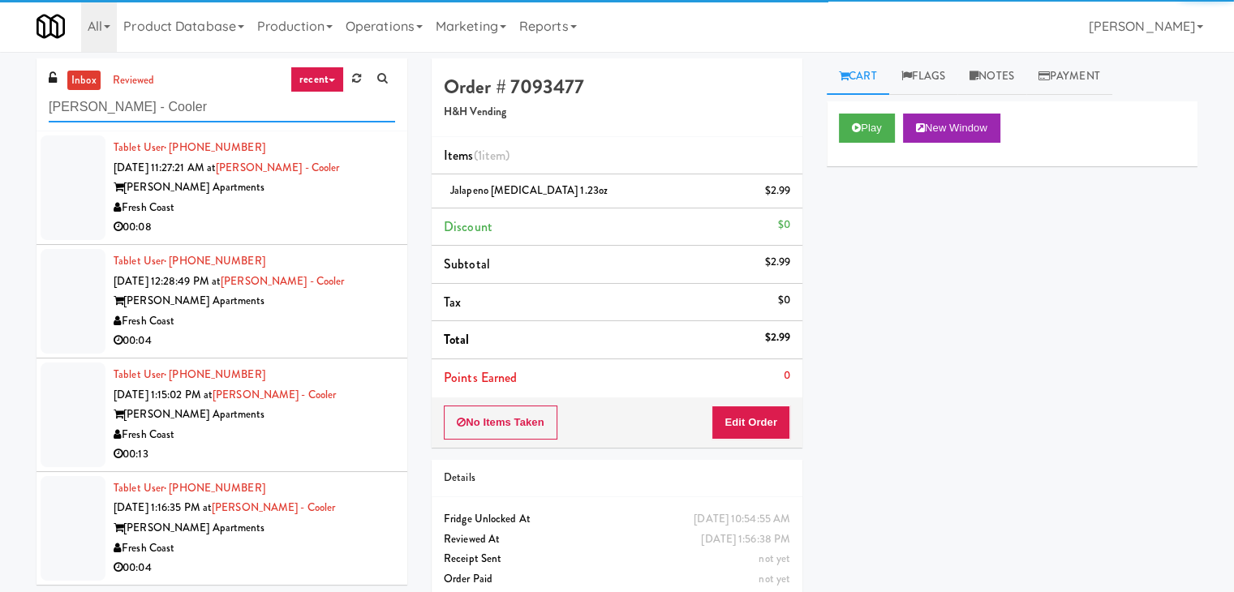
type input "[PERSON_NAME] - Cooler"
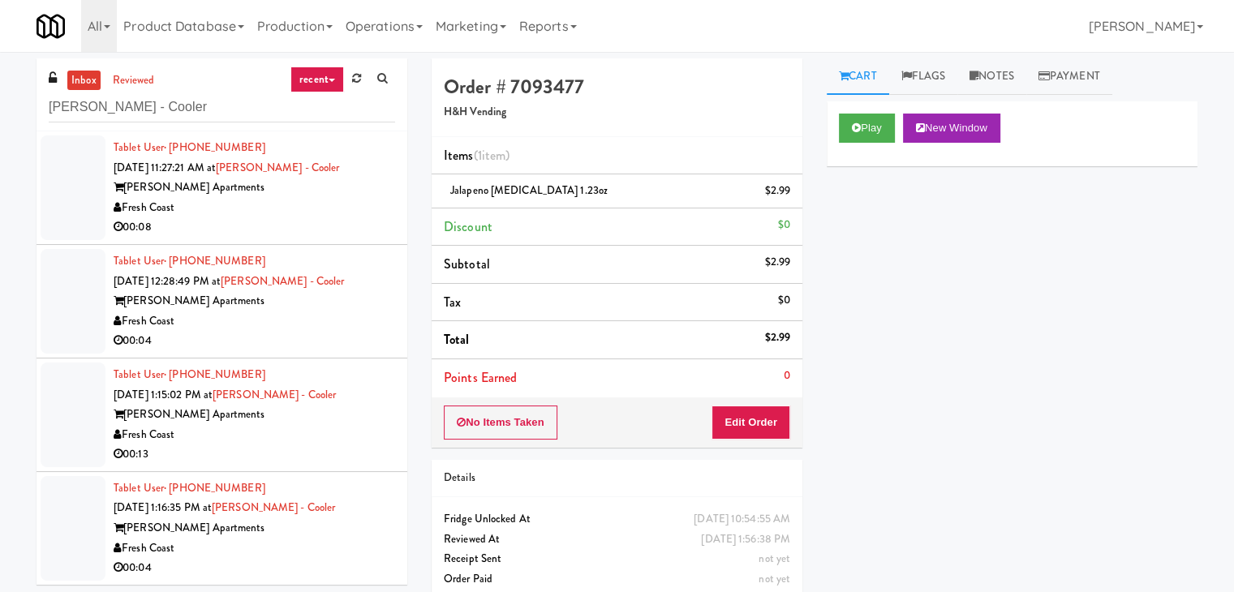
click at [338, 218] on div "00:08" at bounding box center [255, 227] width 282 height 20
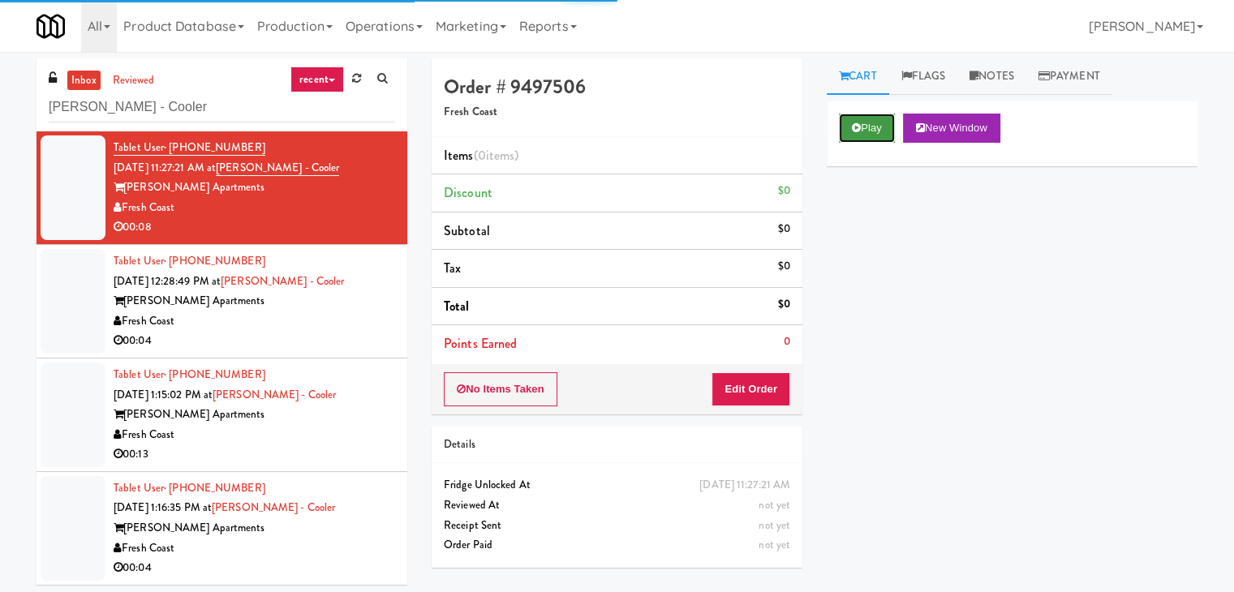
click at [858, 123] on icon at bounding box center [856, 128] width 9 height 11
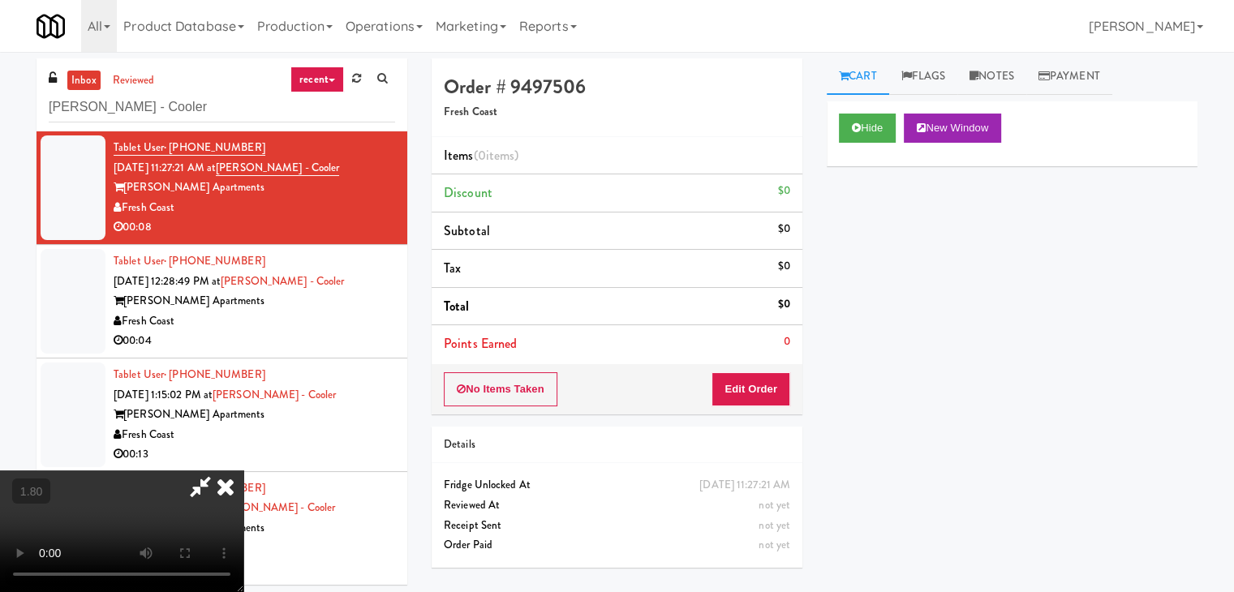
click at [243, 471] on video at bounding box center [121, 532] width 243 height 122
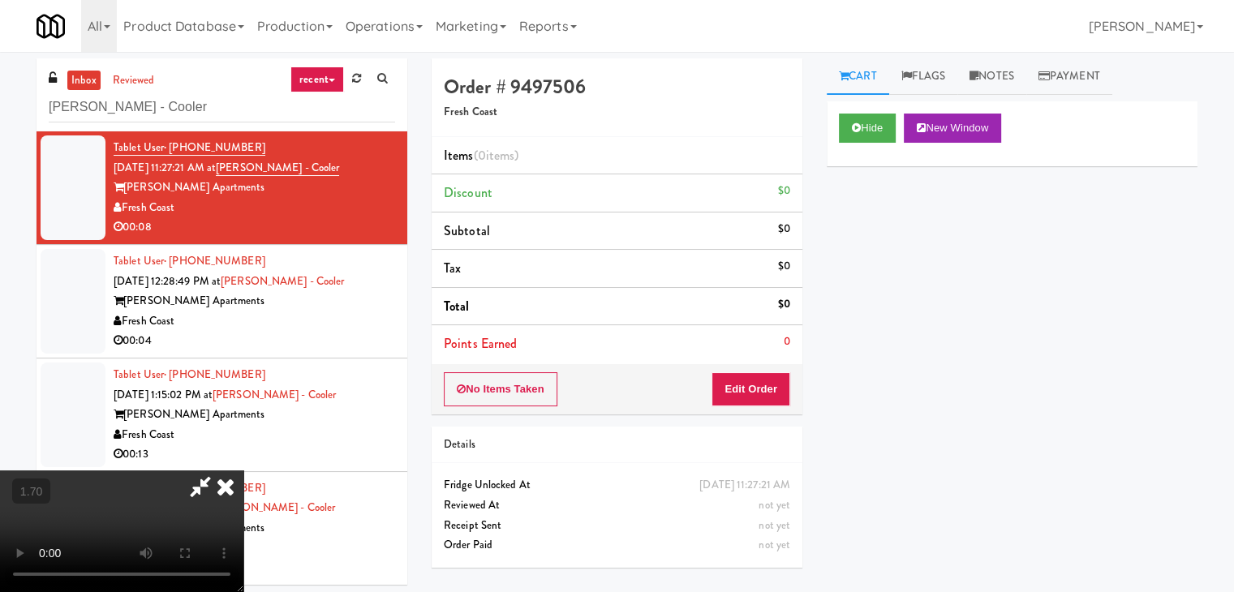
click at [243, 471] on video at bounding box center [121, 532] width 243 height 122
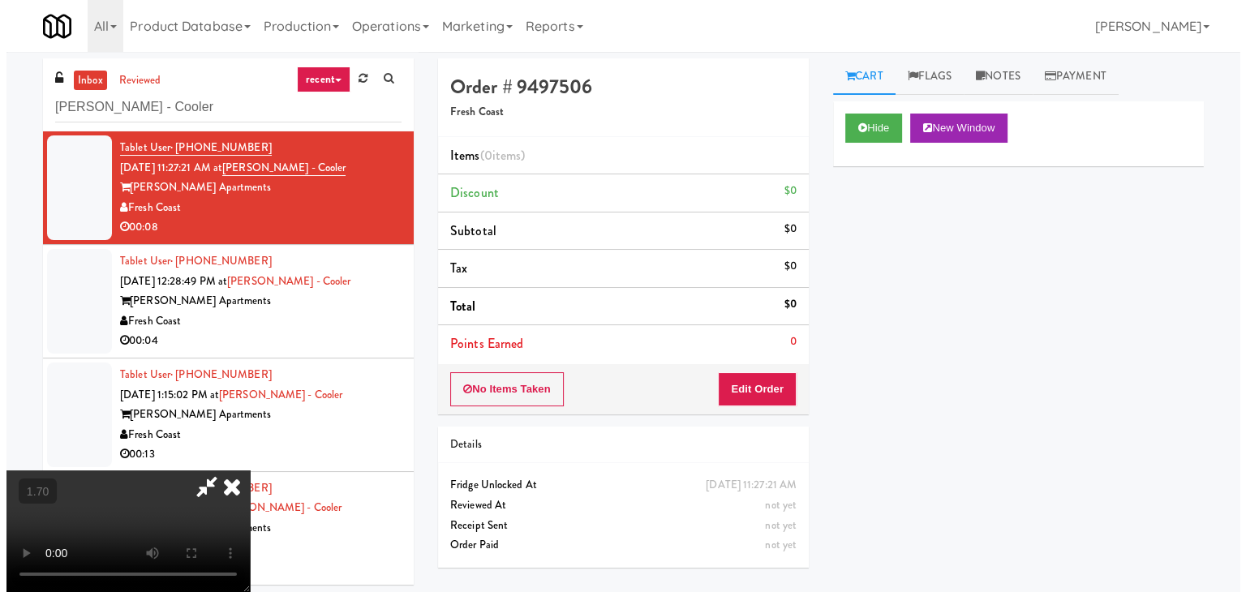
scroll to position [0, 0]
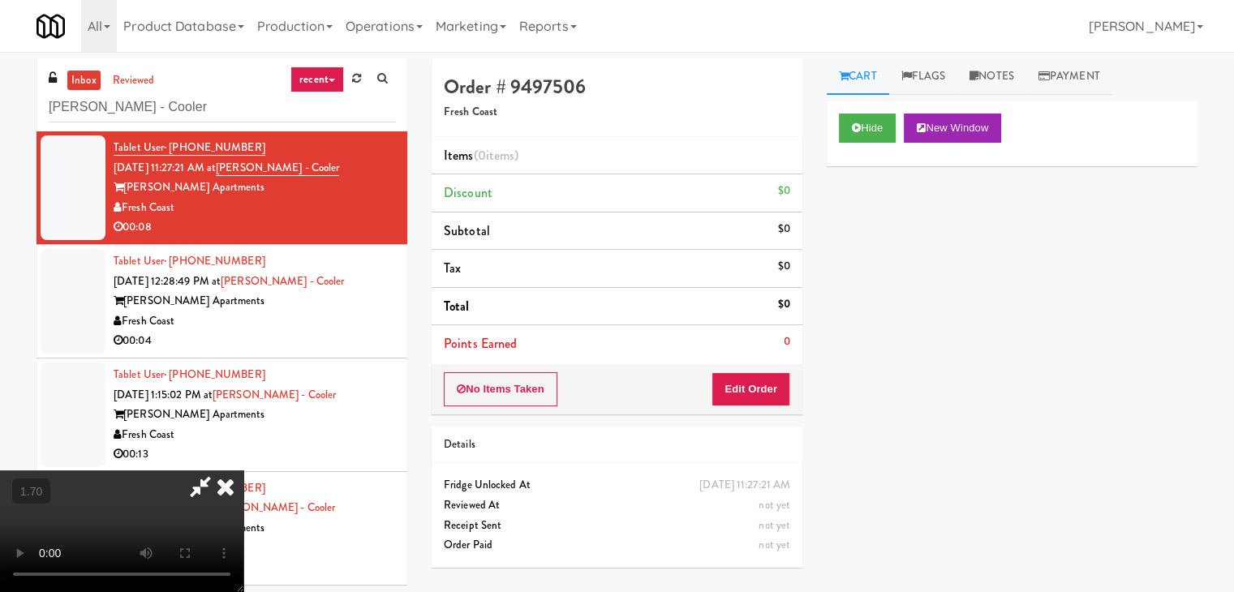
click at [243, 471] on icon at bounding box center [226, 487] width 36 height 32
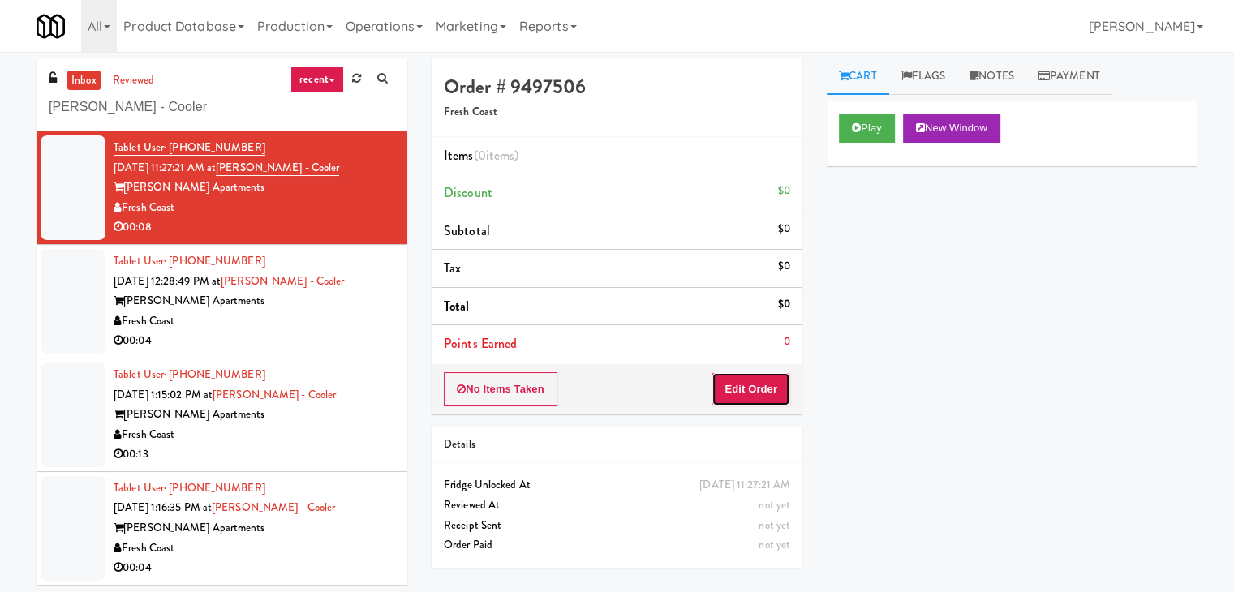
click at [760, 391] on button "Edit Order" at bounding box center [751, 389] width 79 height 34
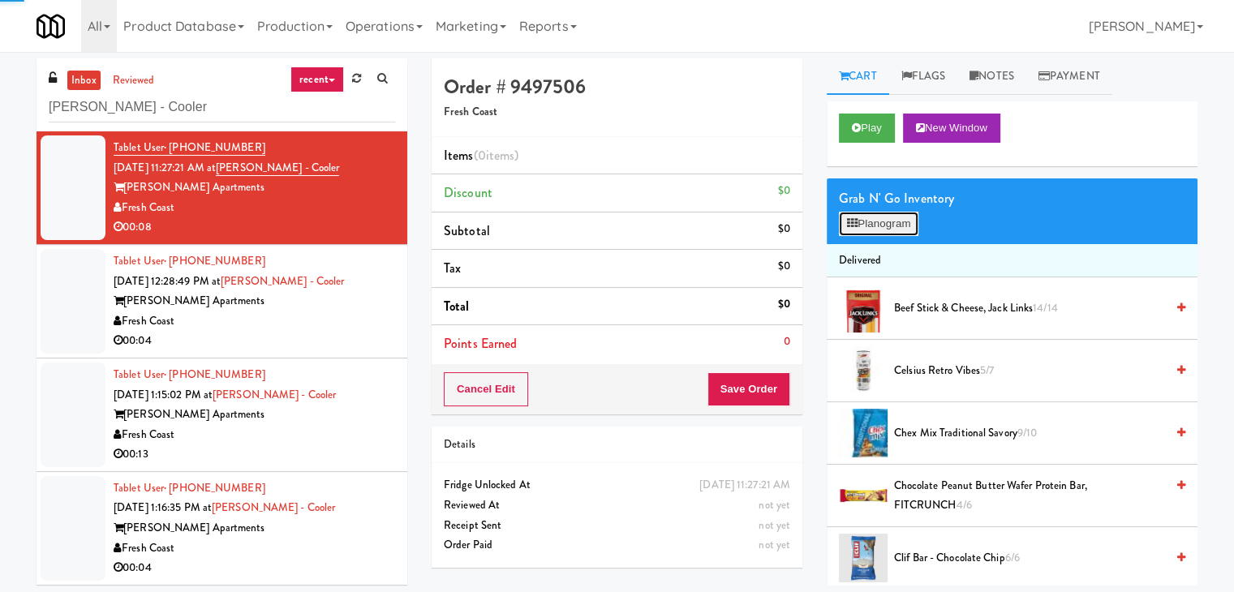
click at [883, 215] on button "Planogram" at bounding box center [879, 224] width 80 height 24
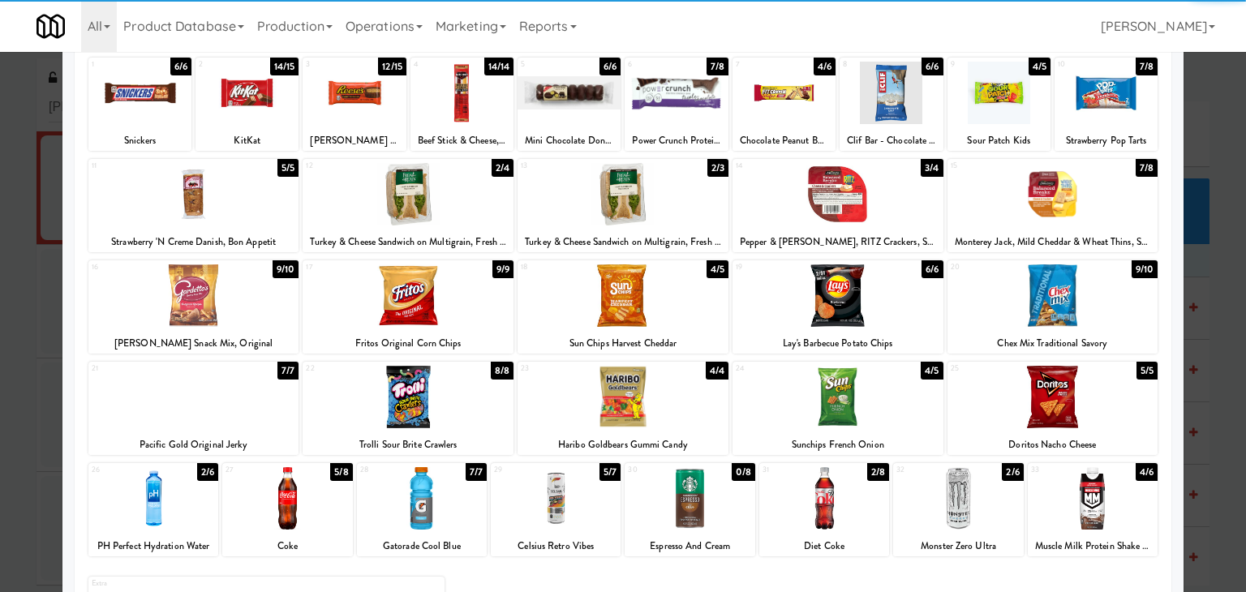
scroll to position [204, 0]
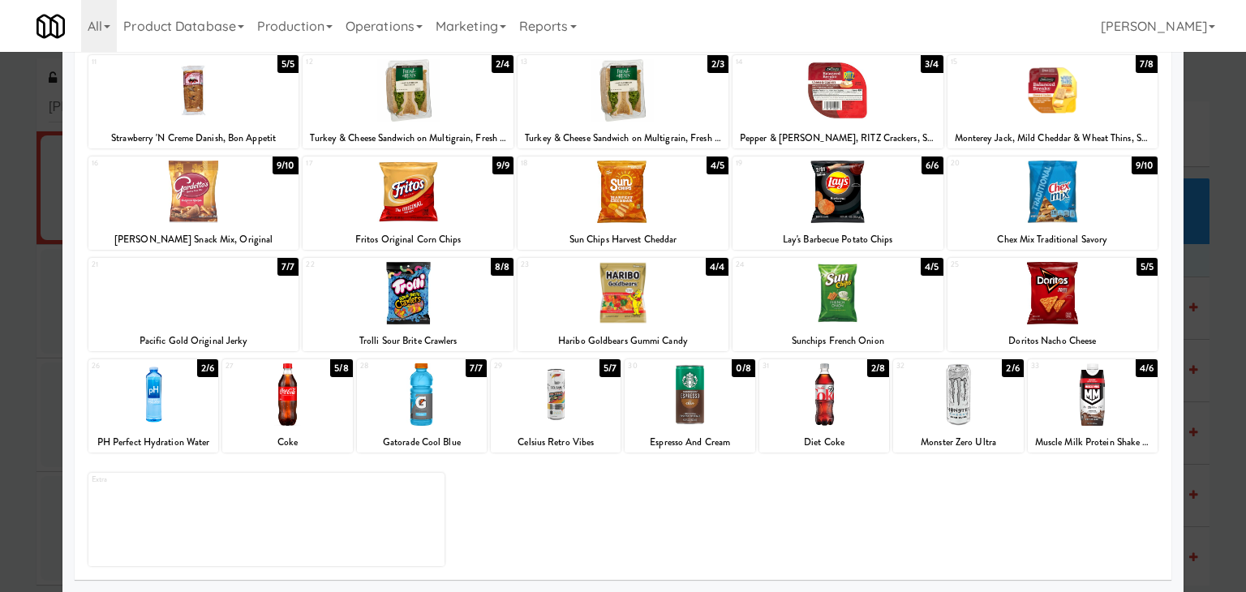
click at [568, 412] on div at bounding box center [556, 395] width 130 height 62
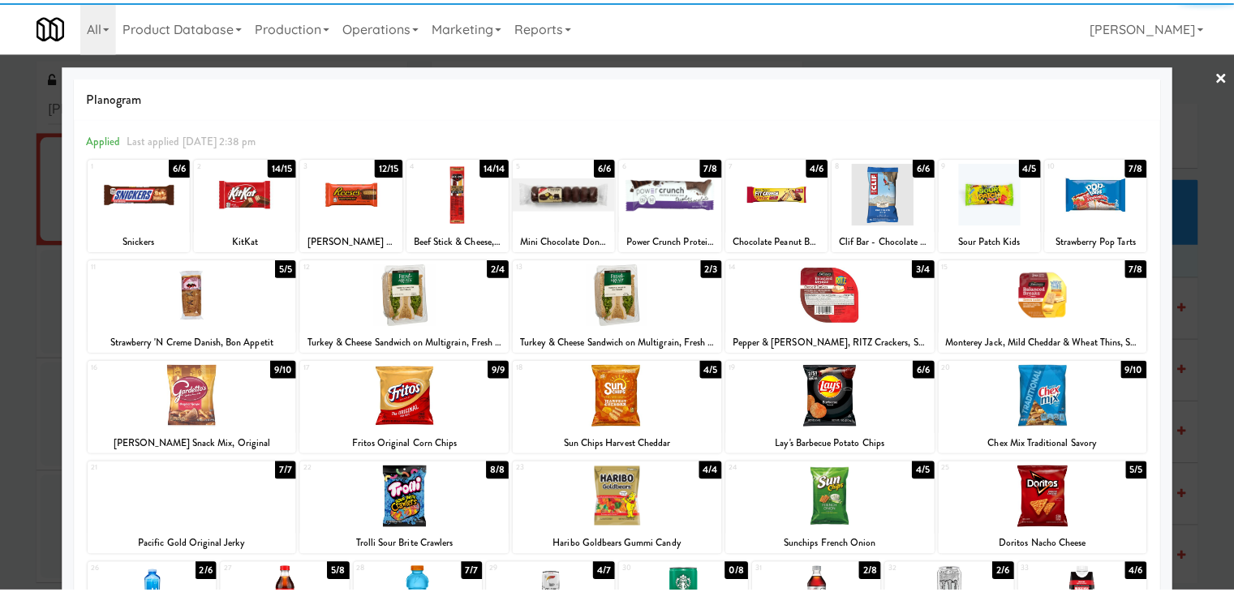
scroll to position [0, 0]
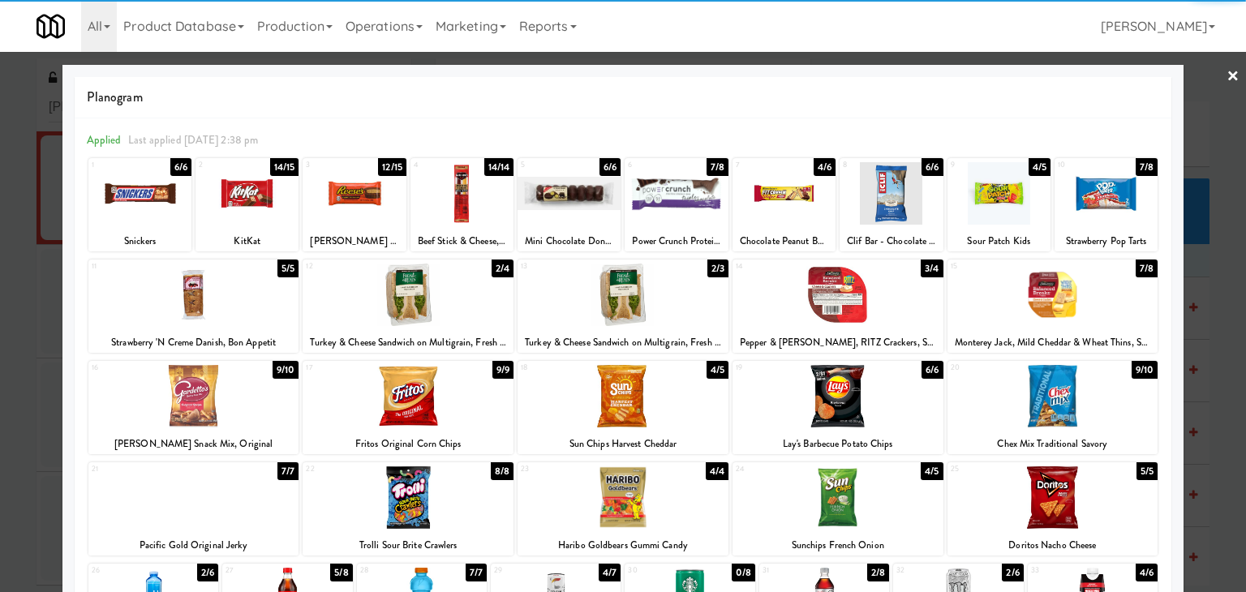
click at [1227, 67] on link "×" at bounding box center [1233, 77] width 13 height 50
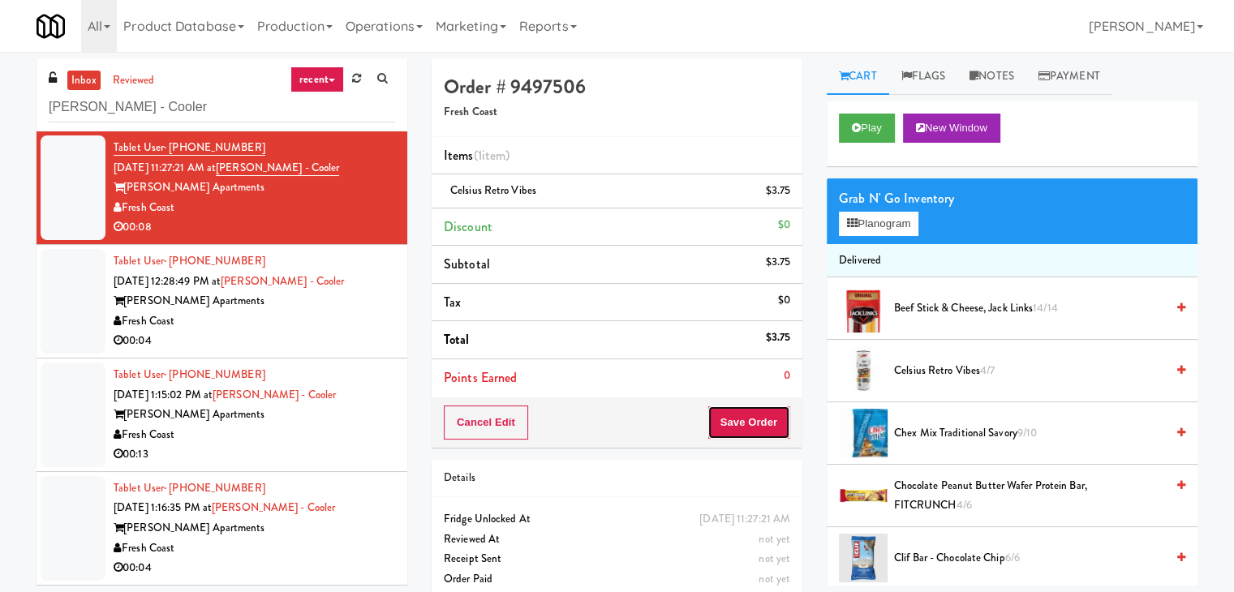
click at [724, 423] on button "Save Order" at bounding box center [749, 423] width 83 height 34
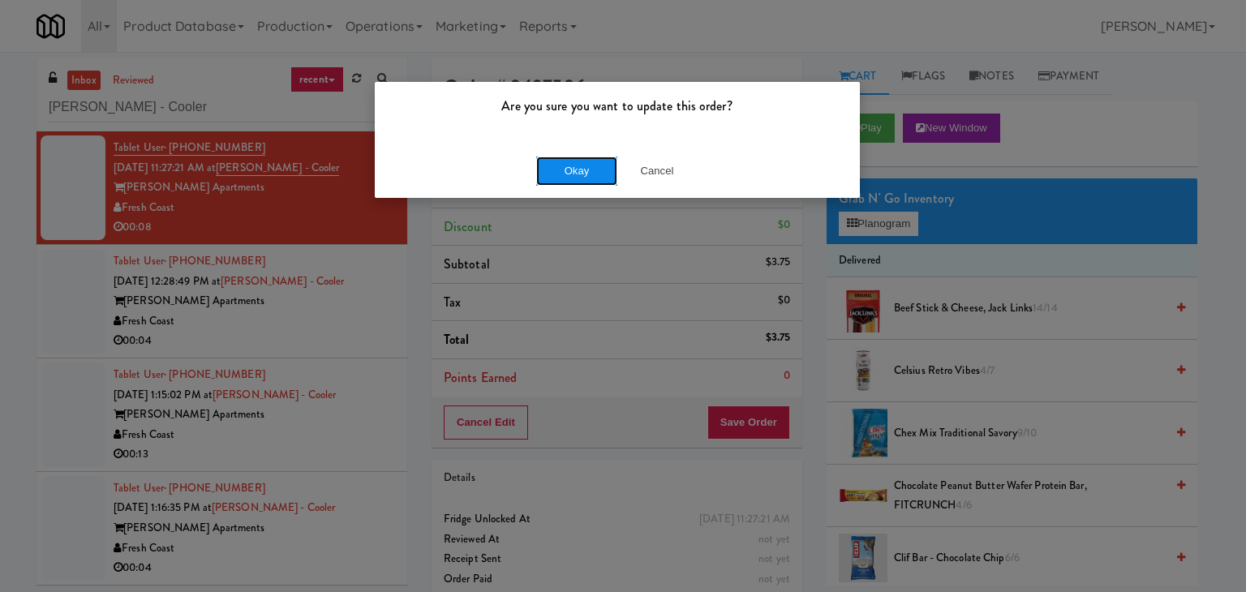
click at [553, 168] on button "Okay" at bounding box center [576, 171] width 81 height 29
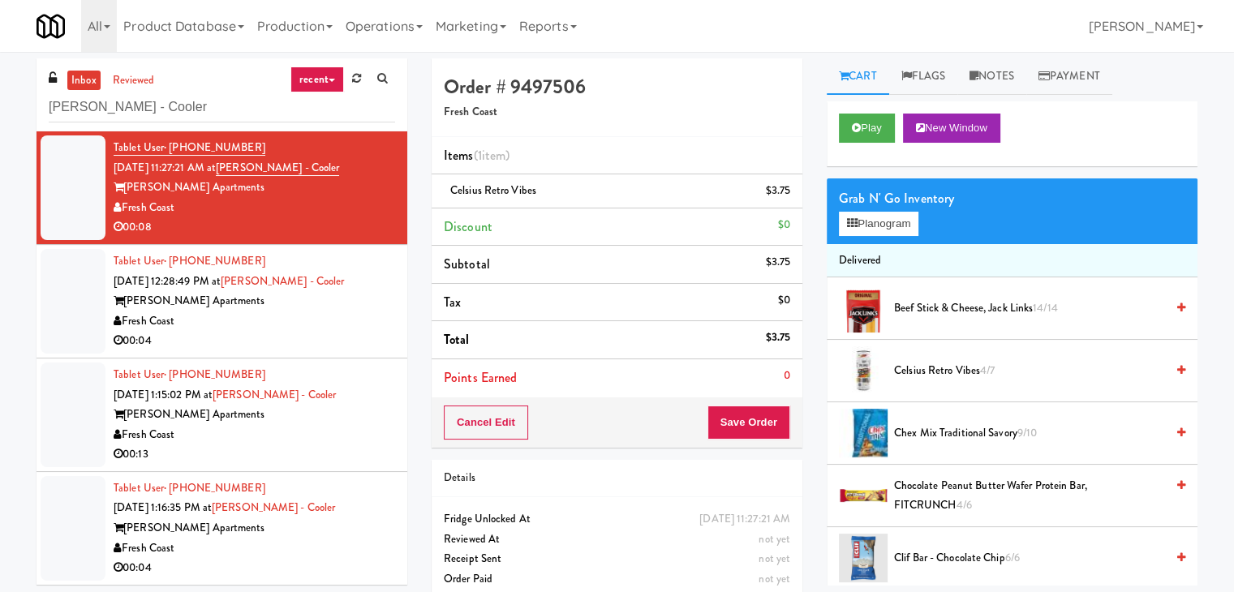
click at [280, 341] on div "00:04" at bounding box center [255, 341] width 282 height 20
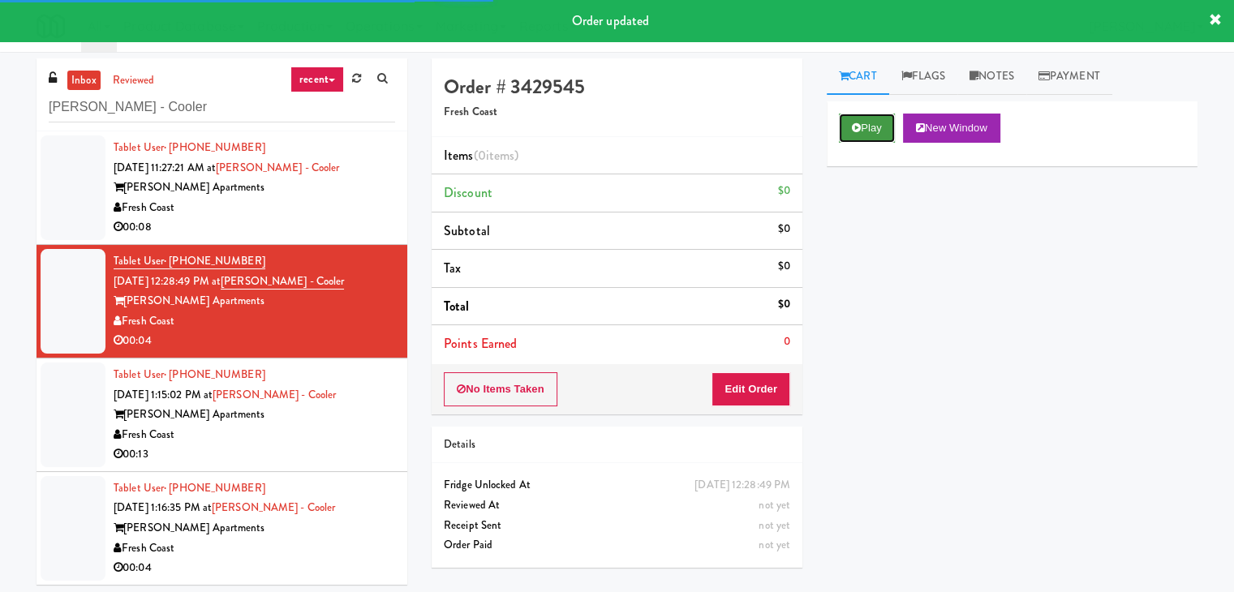
click at [885, 128] on button "Play" at bounding box center [867, 128] width 56 height 29
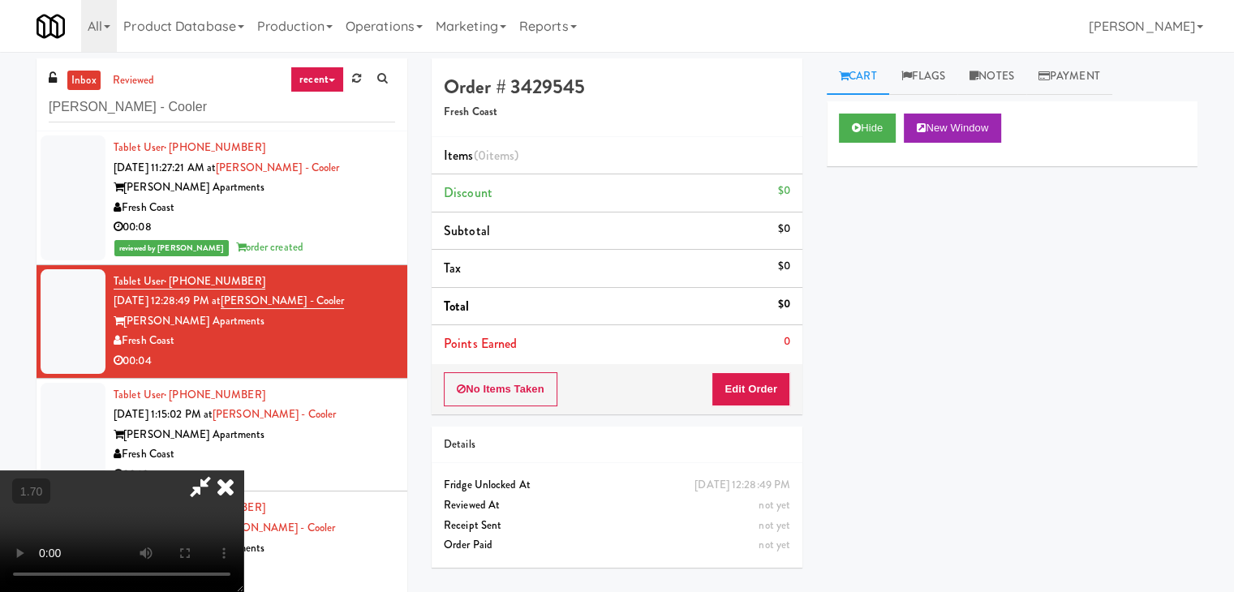
click at [243, 471] on video at bounding box center [121, 532] width 243 height 122
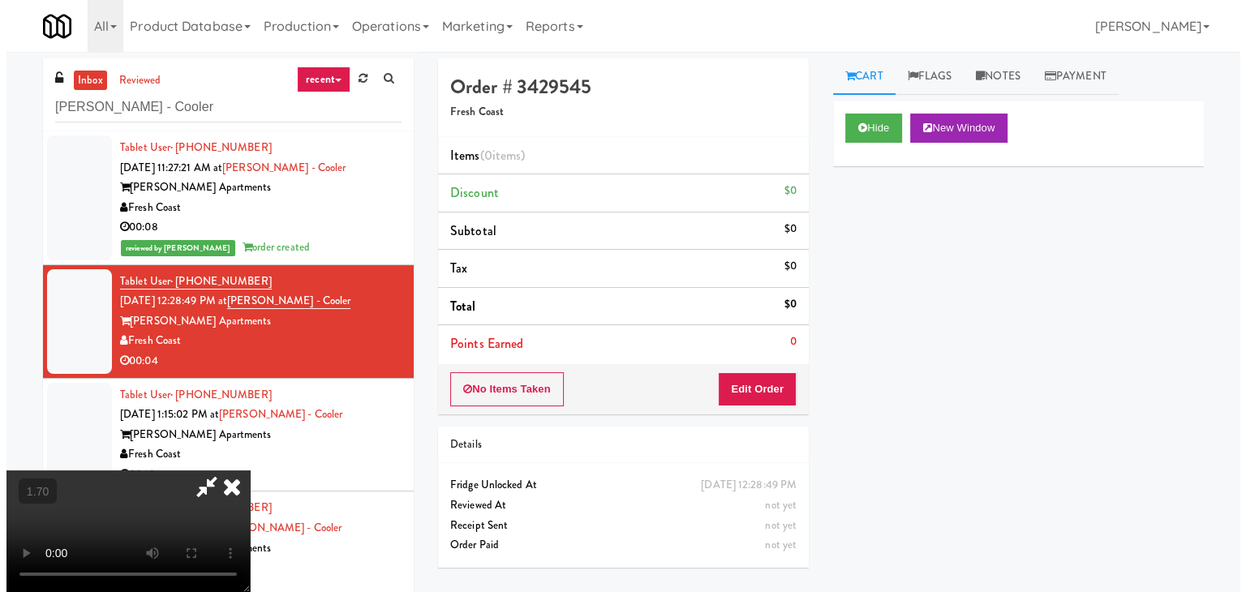
scroll to position [0, 0]
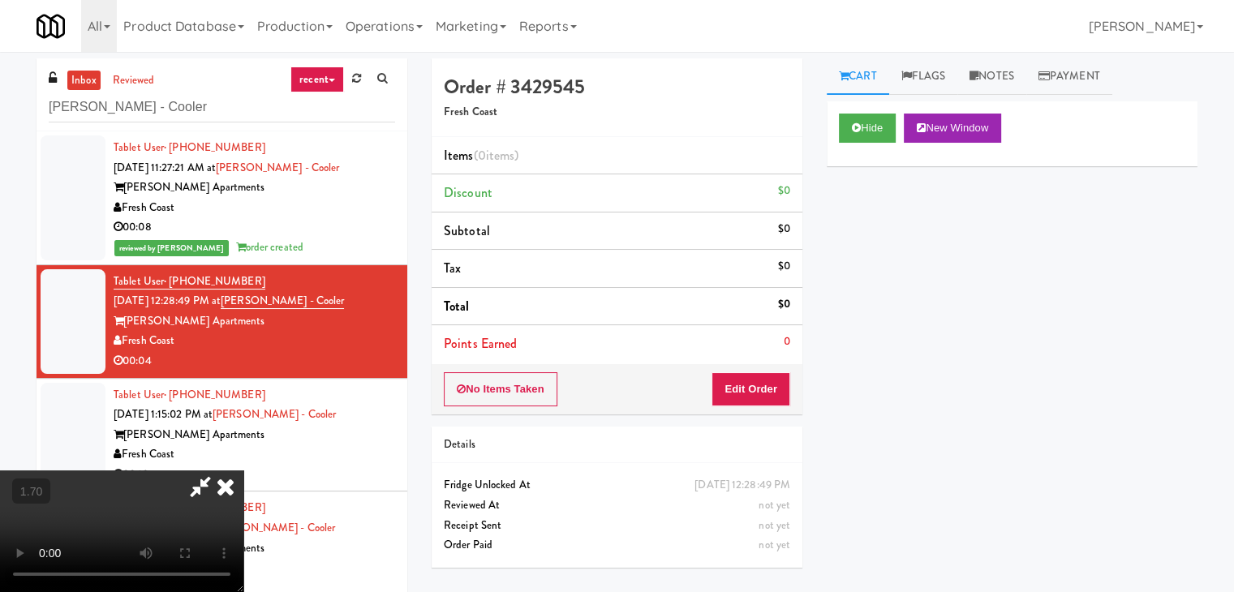
click at [243, 471] on icon at bounding box center [226, 487] width 36 height 32
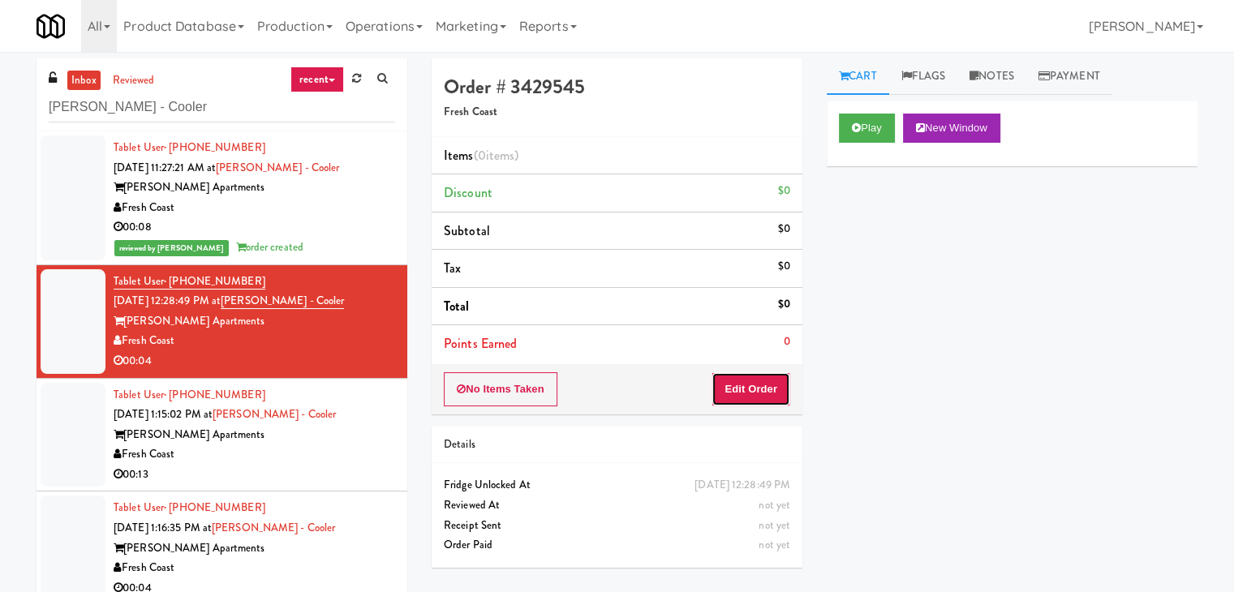
drag, startPoint x: 730, startPoint y: 380, endPoint x: 777, endPoint y: 355, distance: 52.6
click at [730, 381] on button "Edit Order" at bounding box center [751, 389] width 79 height 34
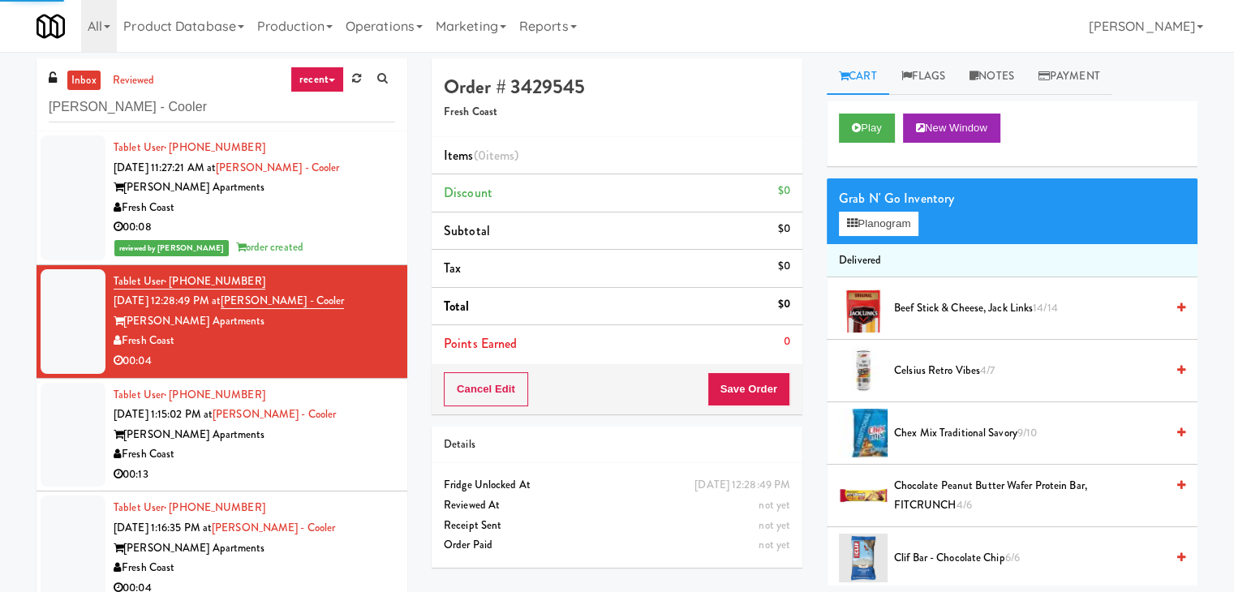
click at [897, 236] on div "Grab N' Go Inventory Planogram" at bounding box center [1012, 212] width 371 height 66
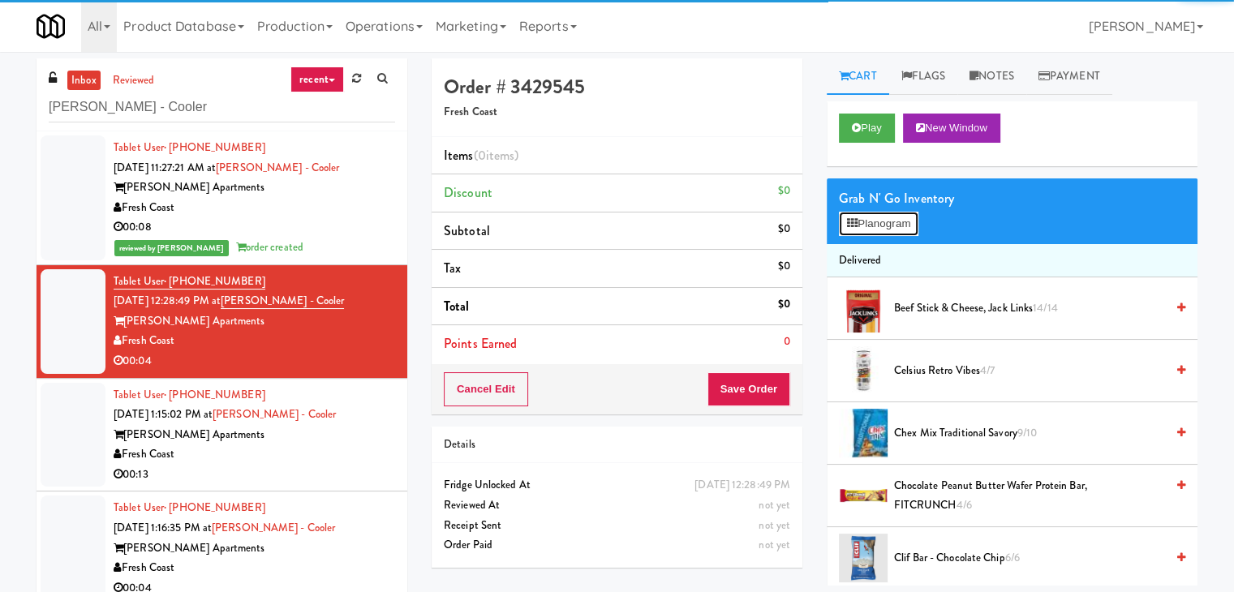
click at [898, 224] on button "Planogram" at bounding box center [879, 224] width 80 height 24
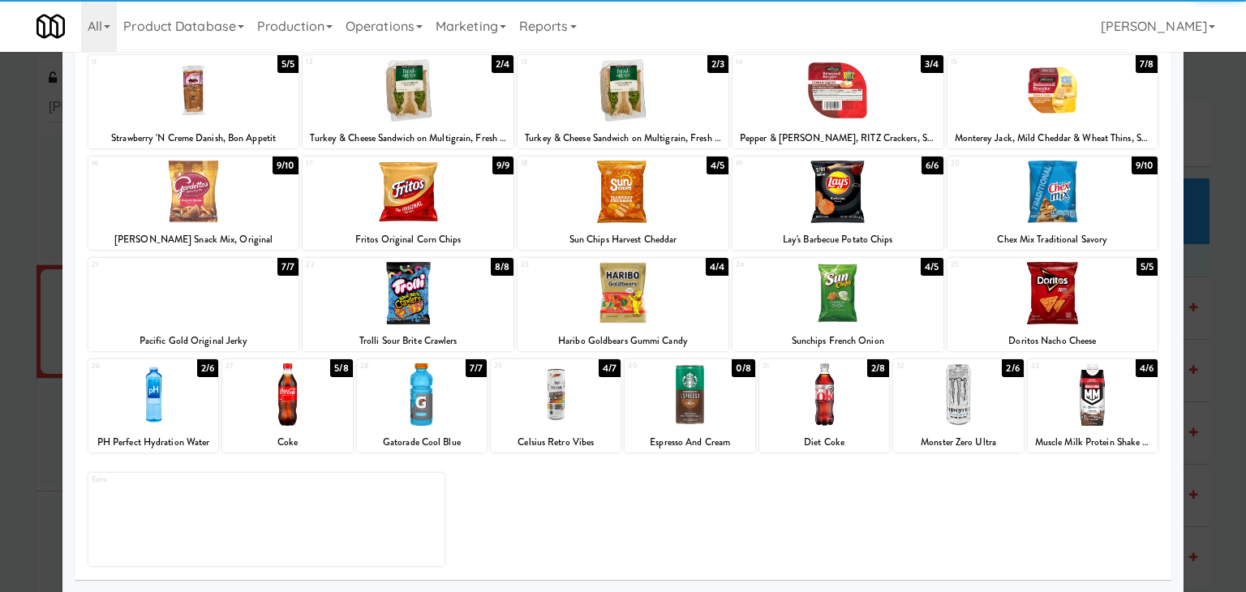
click at [568, 395] on div at bounding box center [556, 395] width 130 height 62
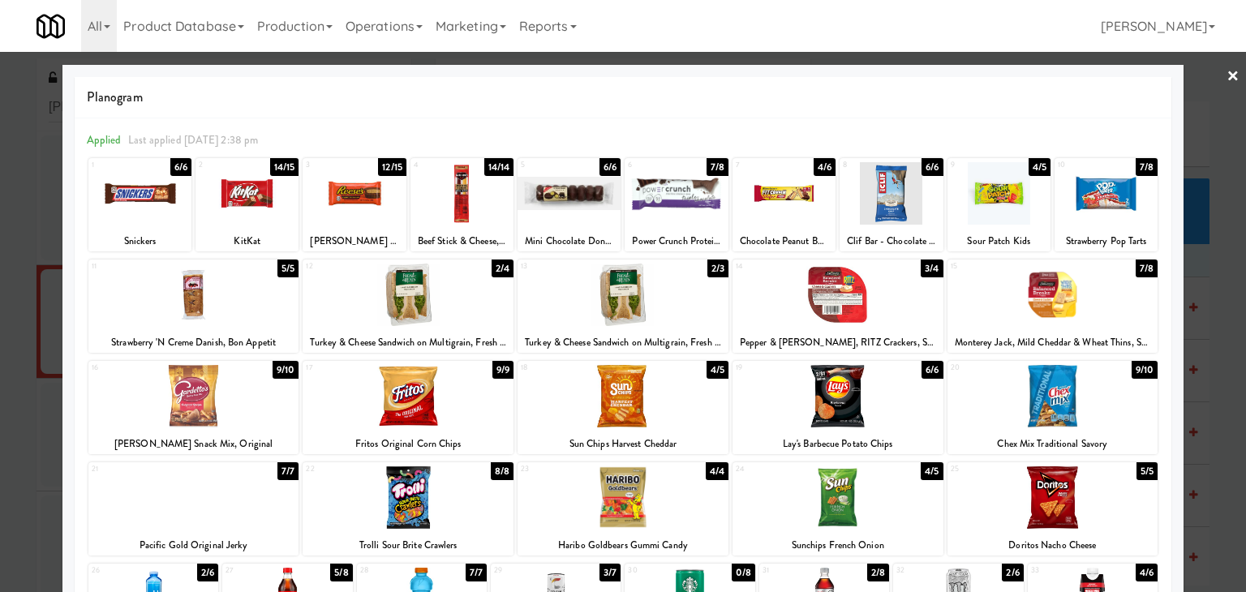
click at [1227, 78] on link "×" at bounding box center [1233, 77] width 13 height 50
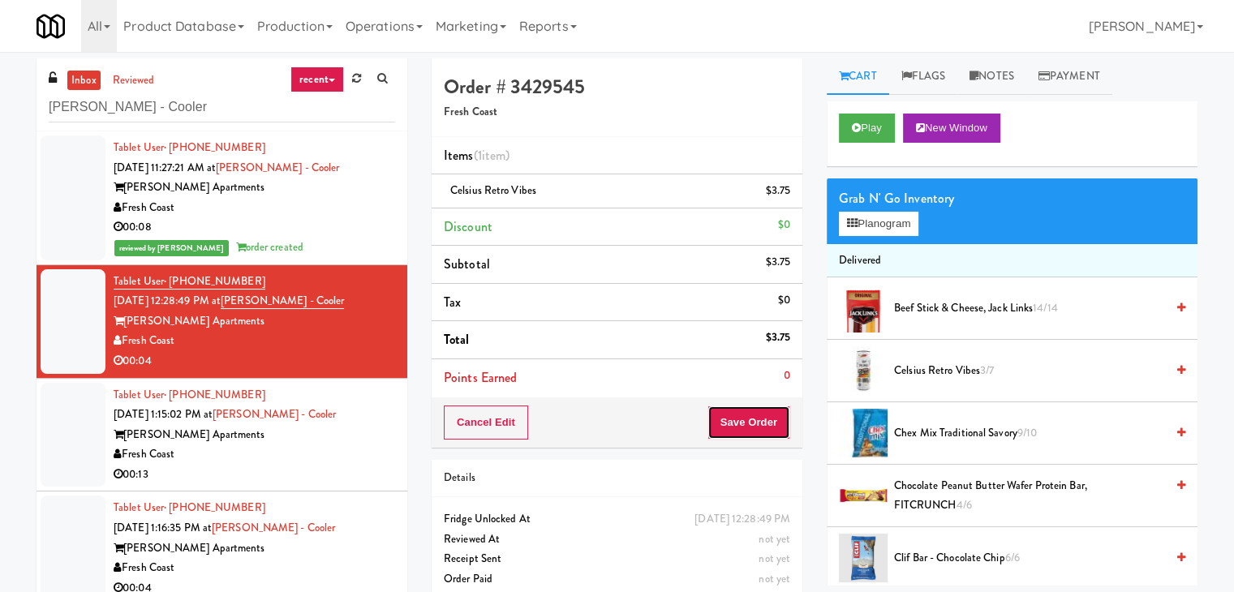
click at [740, 424] on button "Save Order" at bounding box center [749, 423] width 83 height 34
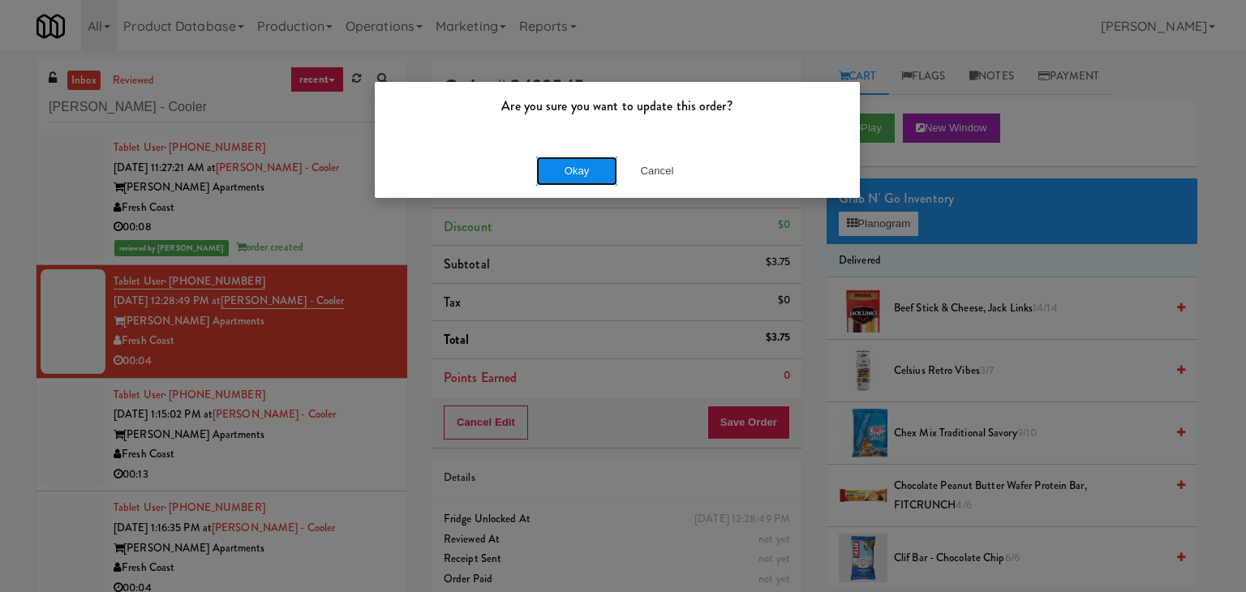
click at [582, 166] on button "Okay" at bounding box center [576, 171] width 81 height 29
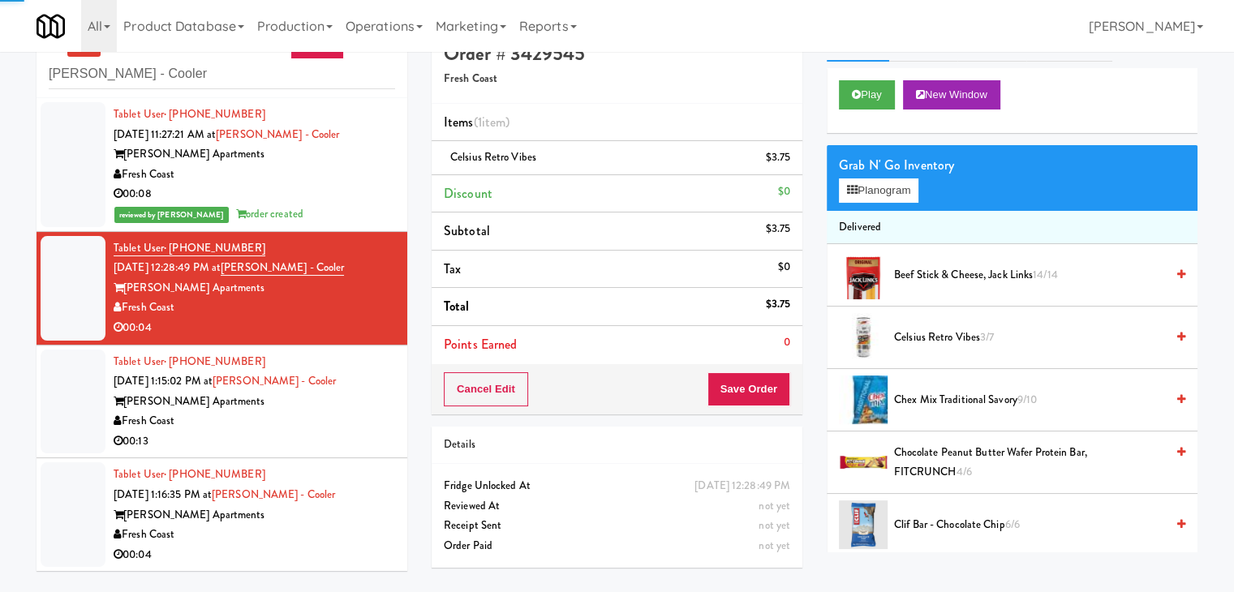
scroll to position [52, 0]
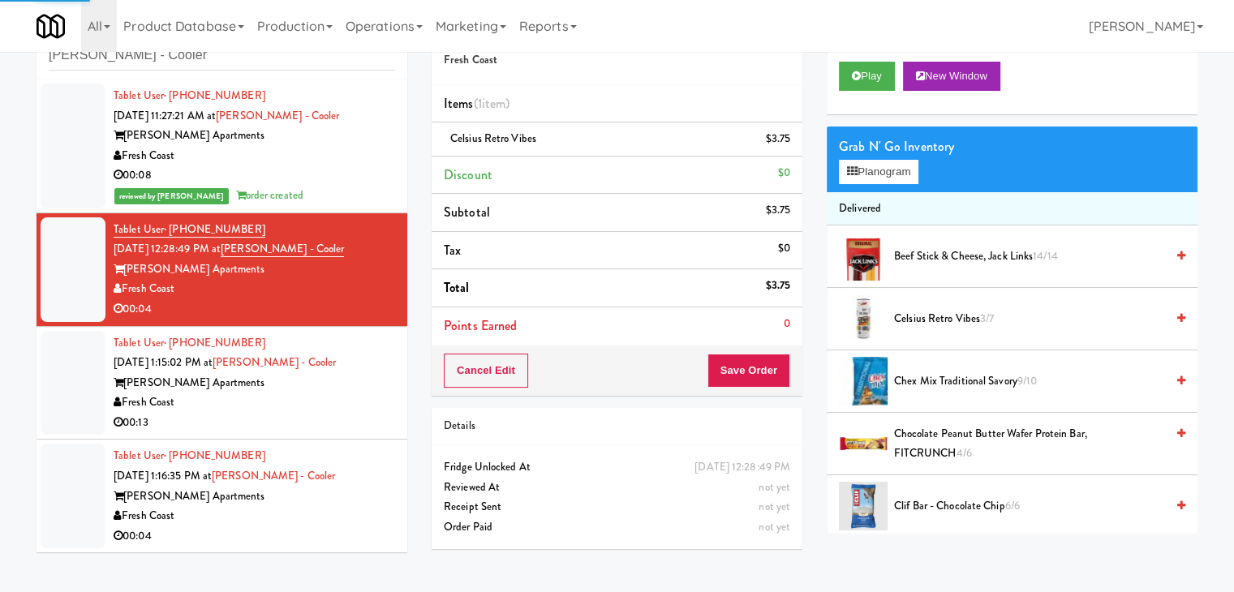
click at [333, 398] on div "Fresh Coast" at bounding box center [255, 403] width 282 height 20
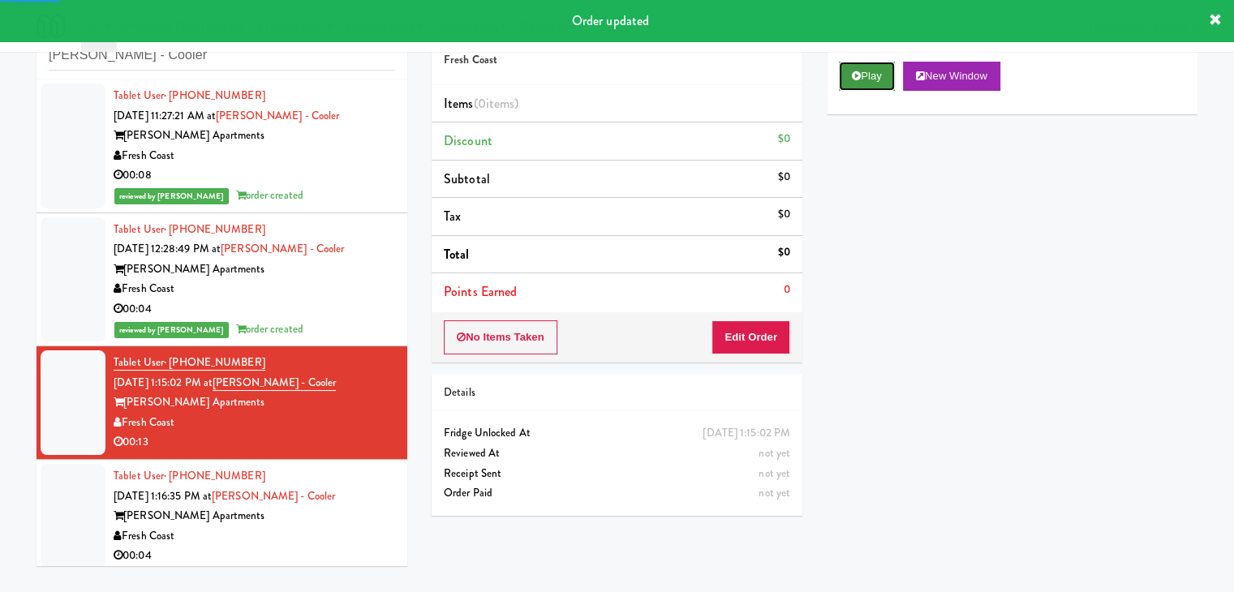
click at [867, 79] on button "Play" at bounding box center [867, 76] width 56 height 29
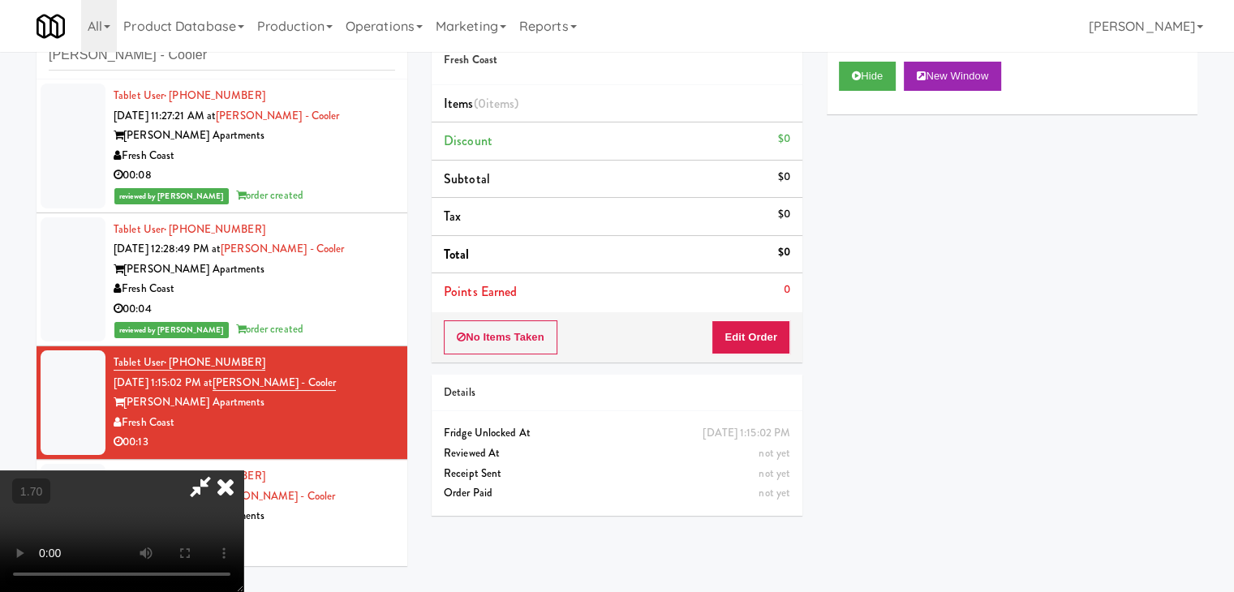
click at [243, 471] on video at bounding box center [121, 532] width 243 height 122
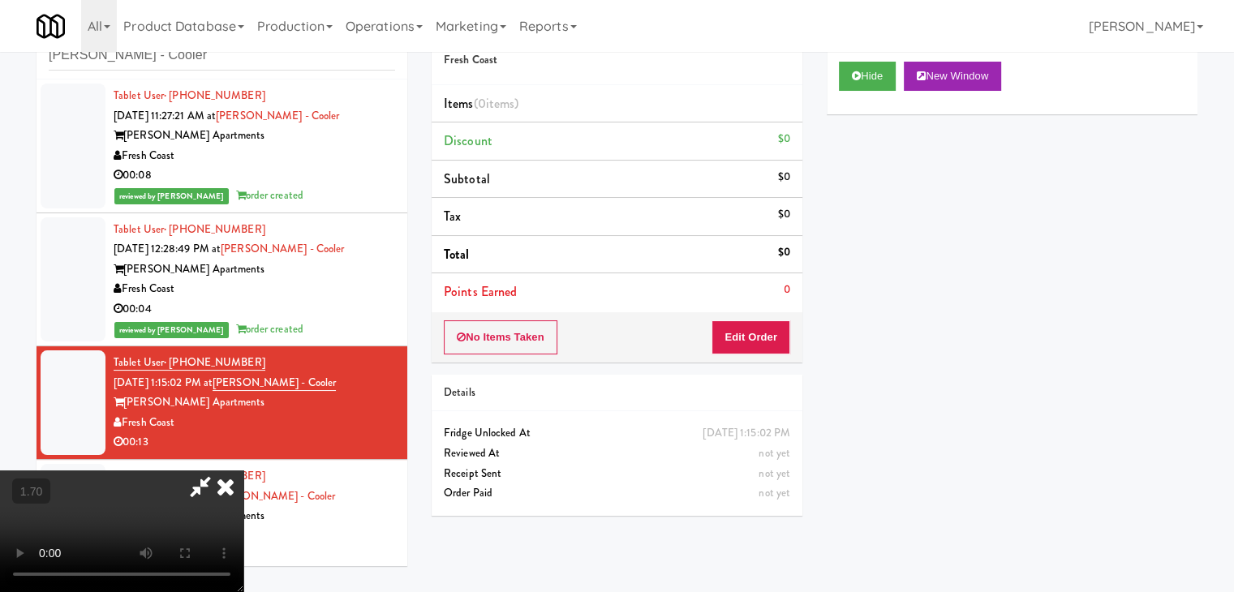
click at [243, 471] on video at bounding box center [121, 532] width 243 height 122
click at [243, 471] on icon at bounding box center [226, 487] width 36 height 32
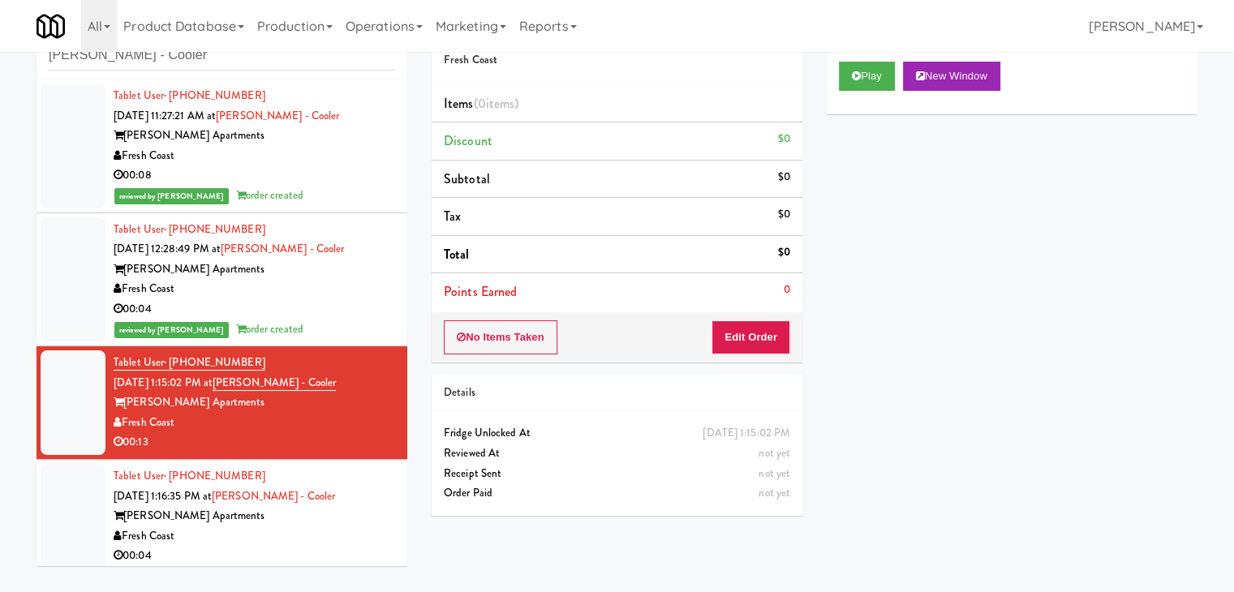
click at [752, 353] on div "No Items Taken Edit Order" at bounding box center [617, 337] width 371 height 50
click at [757, 329] on button "Edit Order" at bounding box center [751, 338] width 79 height 34
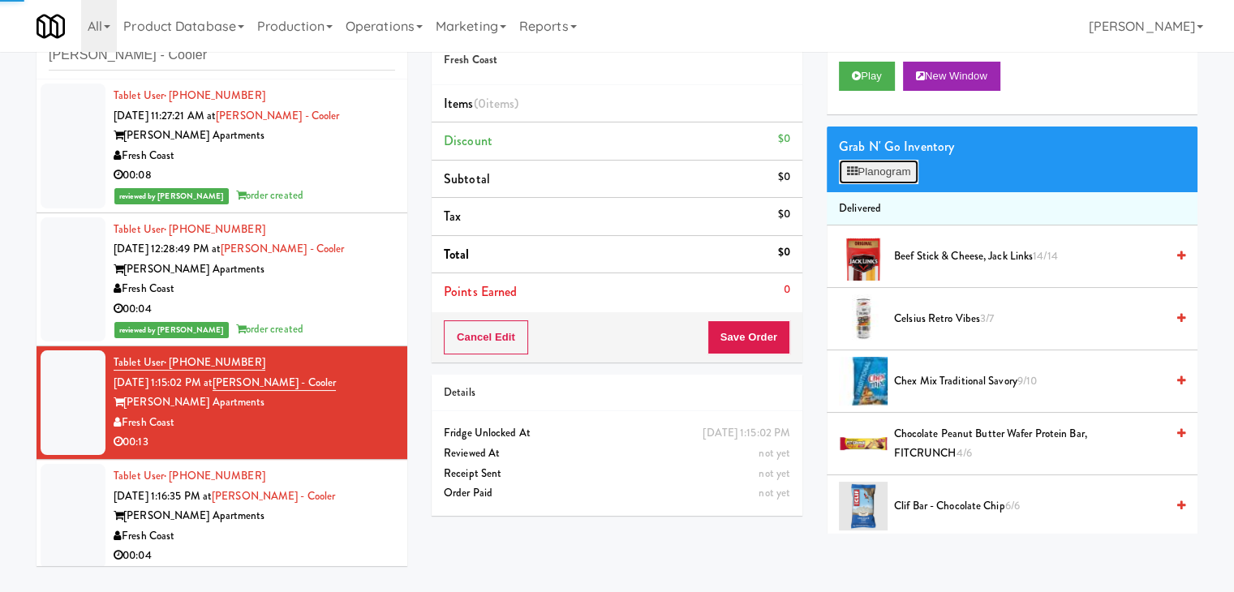
click at [889, 160] on button "Planogram" at bounding box center [879, 172] width 80 height 24
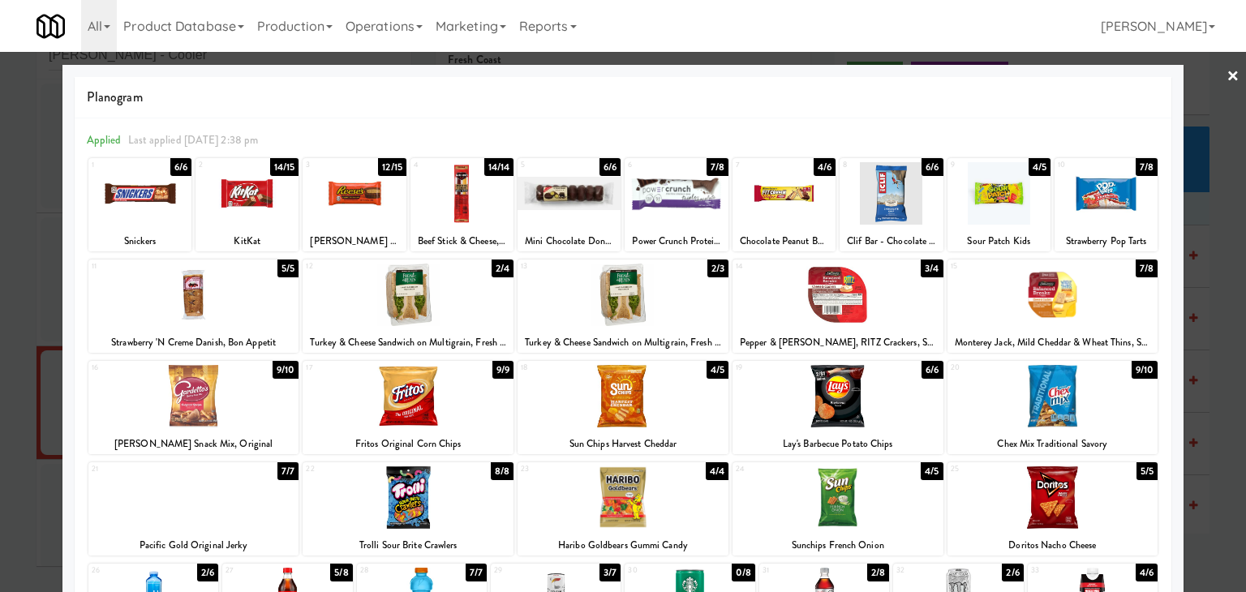
click at [256, 396] on div at bounding box center [193, 396] width 211 height 62
click at [1227, 75] on link "×" at bounding box center [1233, 77] width 13 height 50
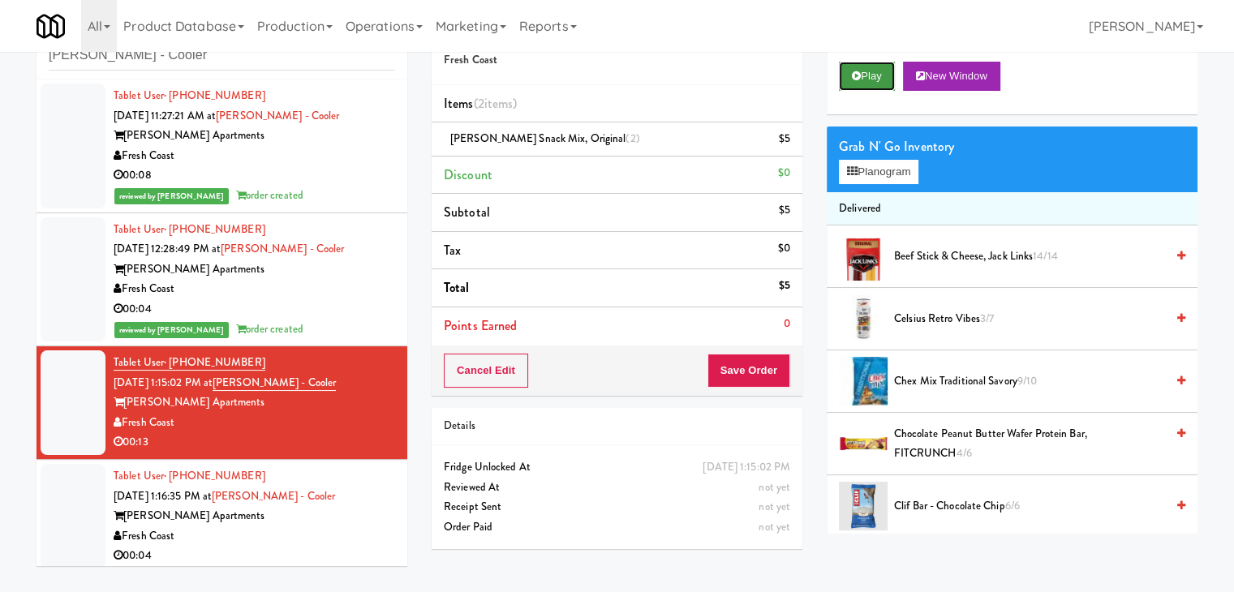
click at [889, 68] on button "Play" at bounding box center [867, 76] width 56 height 29
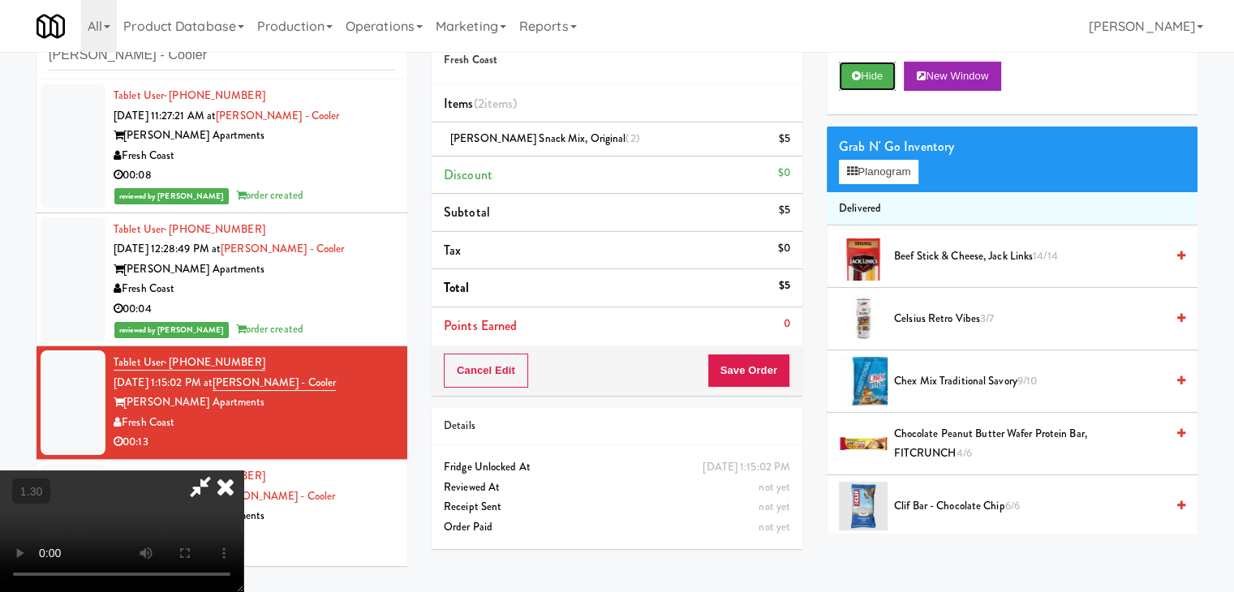
scroll to position [228, 0]
click at [243, 471] on video at bounding box center [121, 532] width 243 height 122
click at [243, 471] on icon at bounding box center [226, 487] width 36 height 32
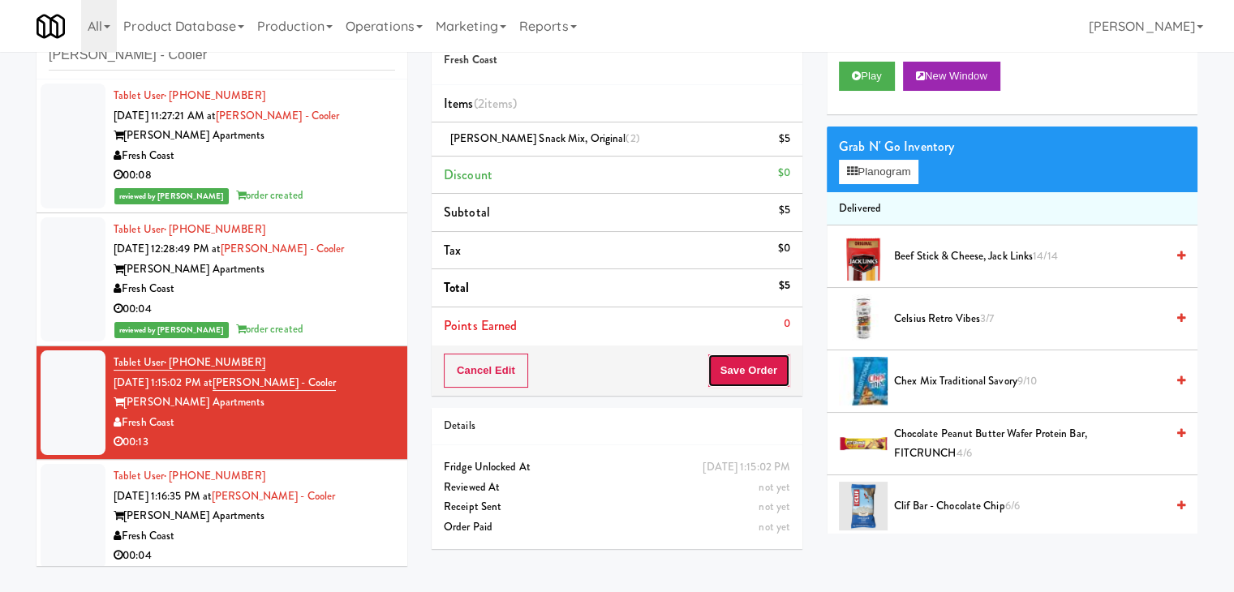
click at [746, 377] on button "Save Order" at bounding box center [749, 371] width 83 height 34
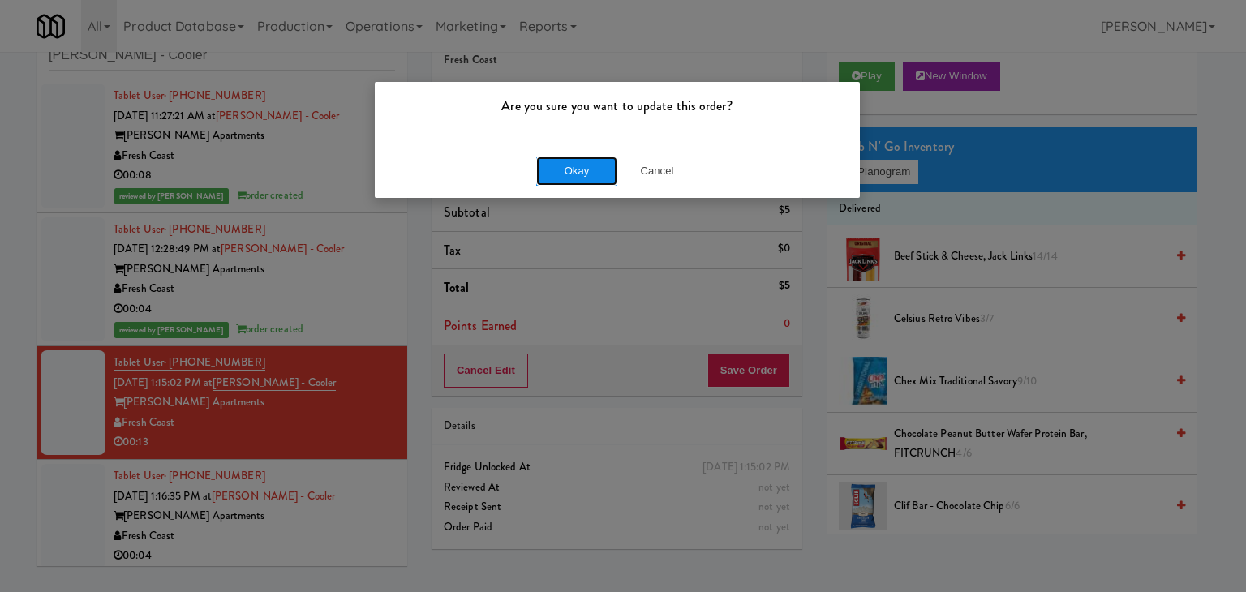
click at [597, 170] on button "Okay" at bounding box center [576, 171] width 81 height 29
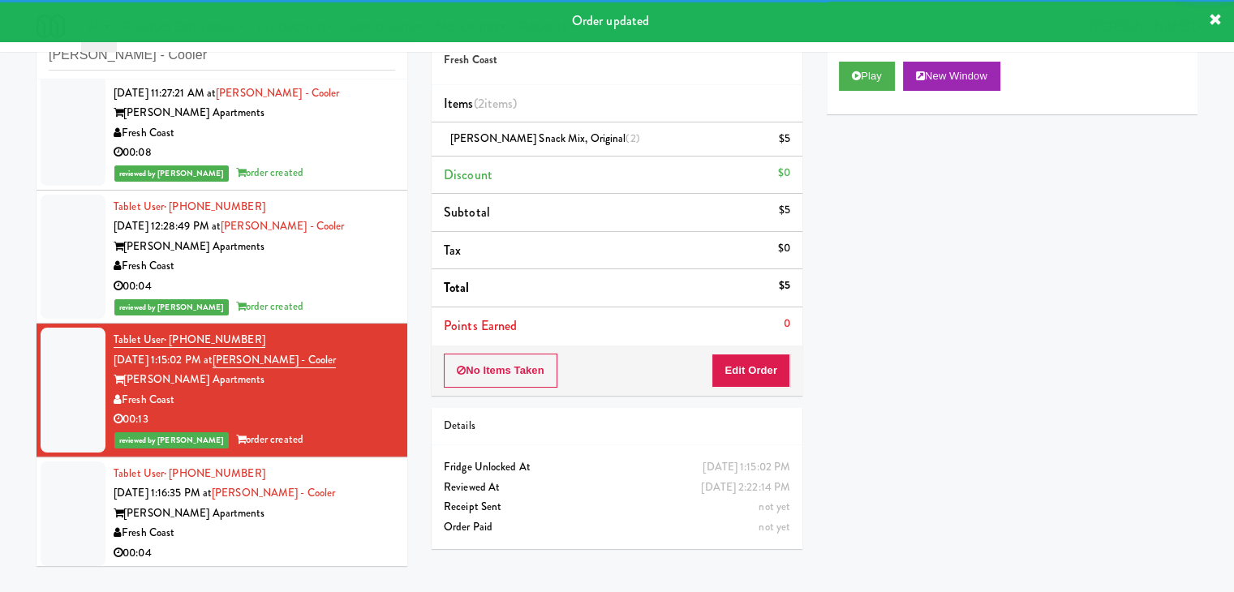
scroll to position [26, 0]
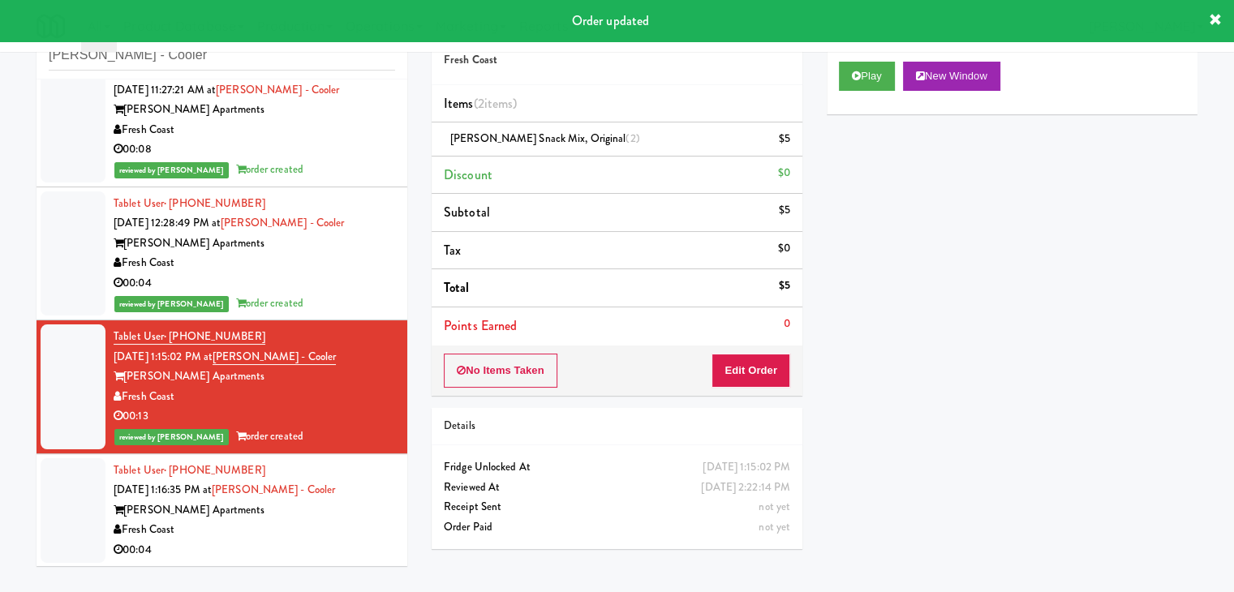
click at [349, 530] on div "Fresh Coast" at bounding box center [255, 530] width 282 height 20
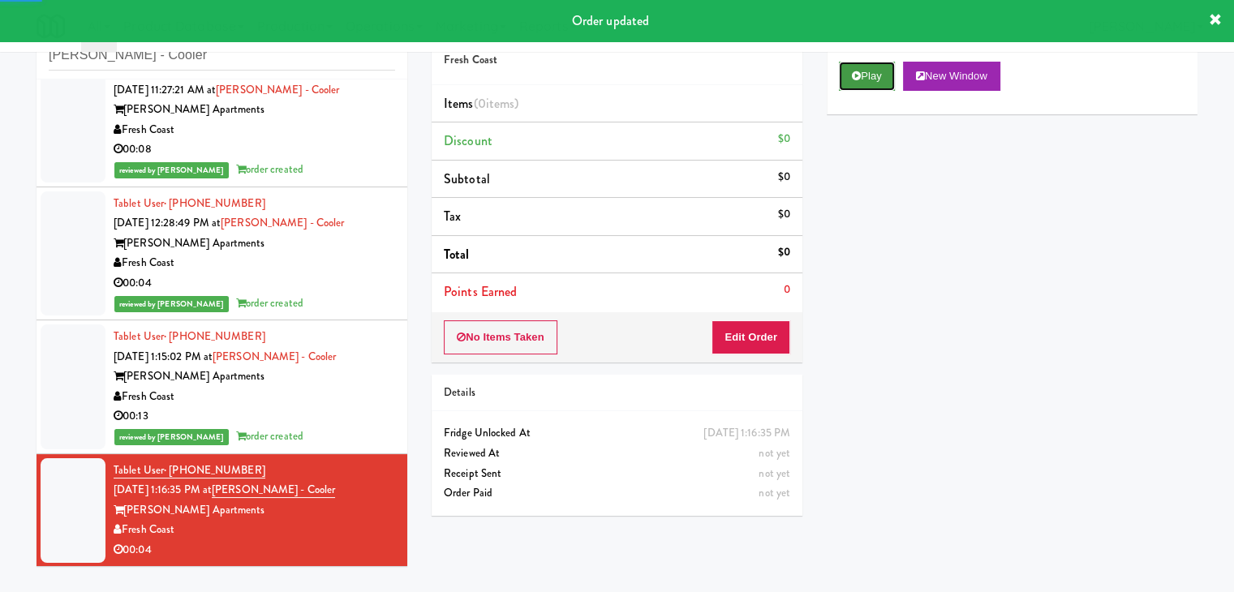
click at [873, 67] on button "Play" at bounding box center [867, 76] width 56 height 29
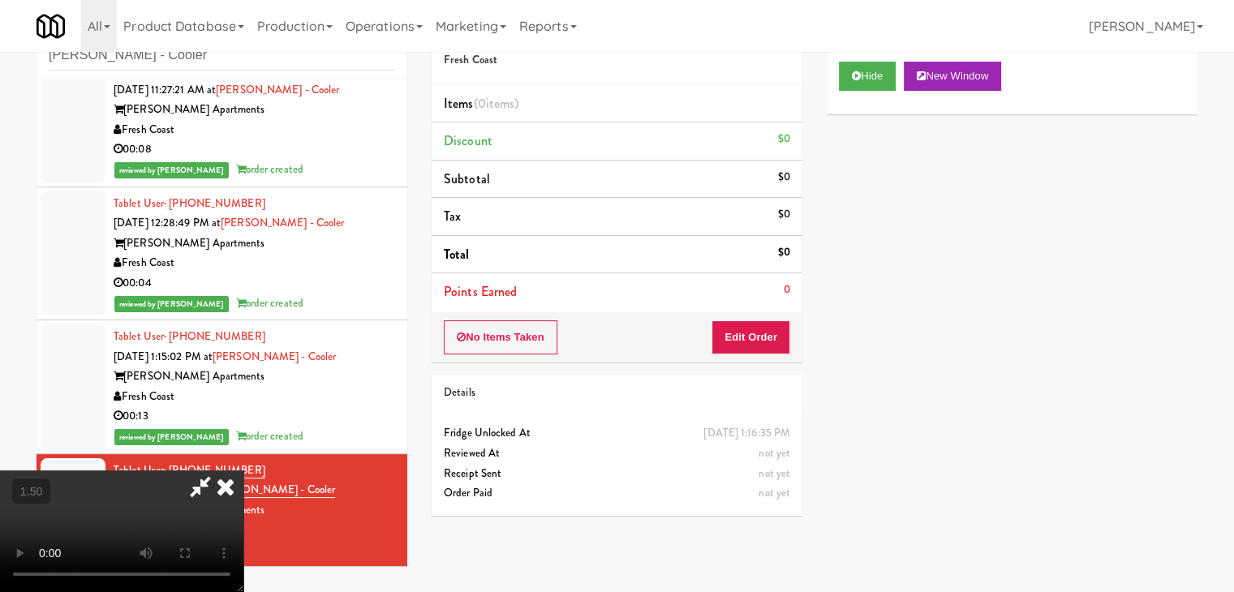
click at [243, 471] on icon at bounding box center [226, 487] width 36 height 32
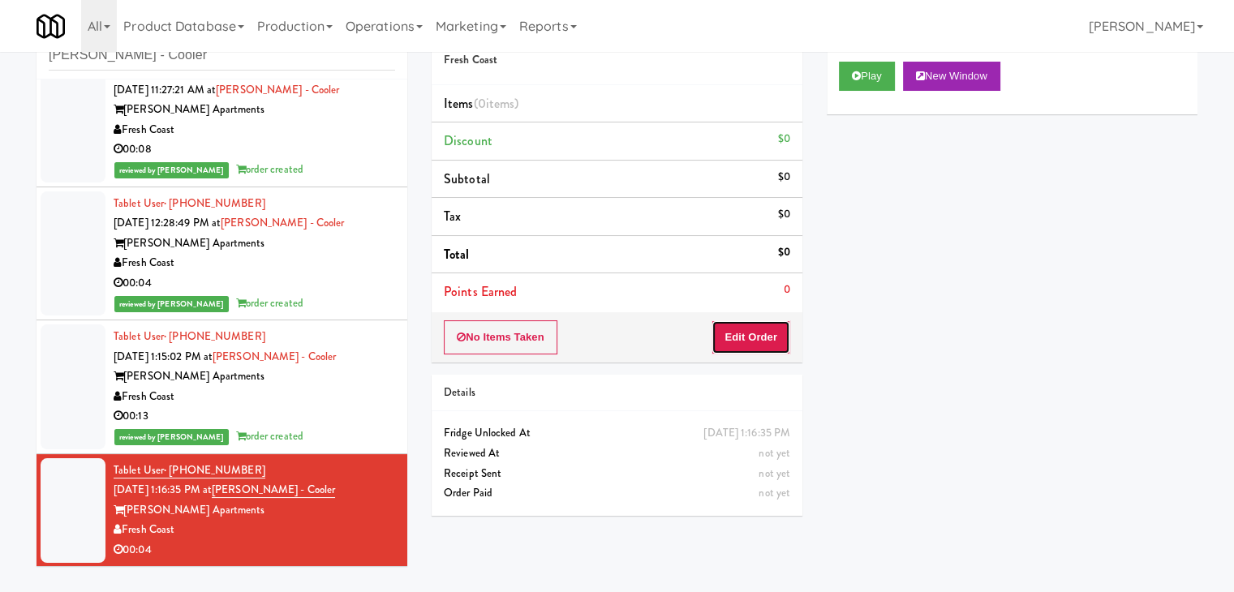
click at [751, 348] on button "Edit Order" at bounding box center [751, 338] width 79 height 34
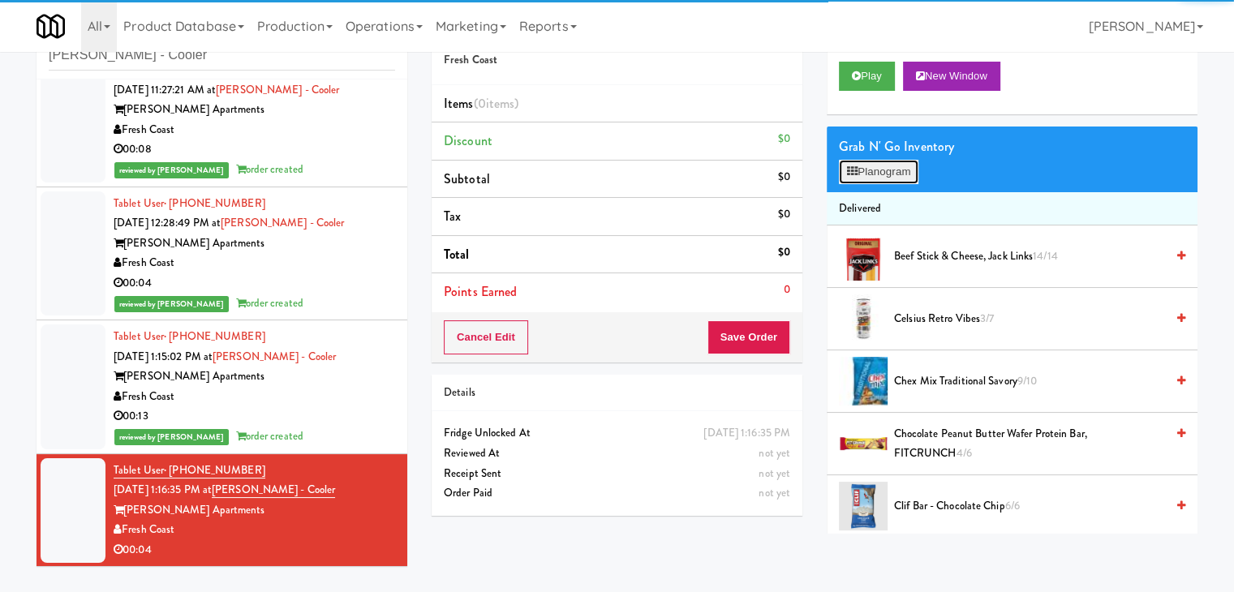
click at [880, 170] on button "Planogram" at bounding box center [879, 172] width 80 height 24
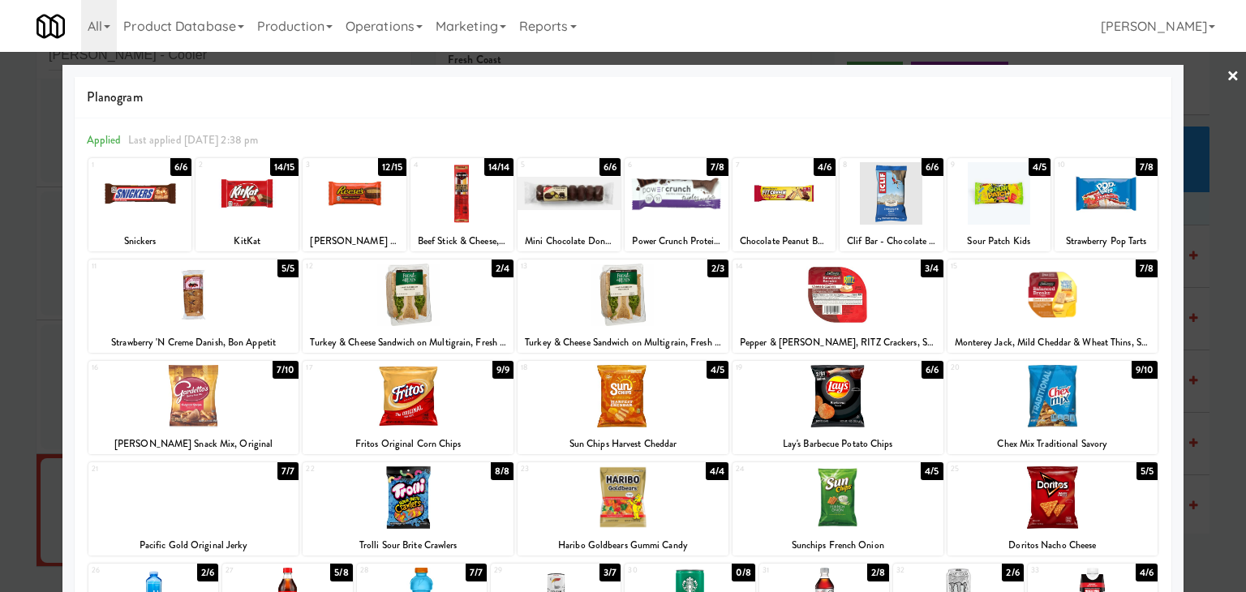
click at [782, 196] on div at bounding box center [784, 193] width 103 height 62
click at [1227, 71] on link "×" at bounding box center [1233, 77] width 13 height 50
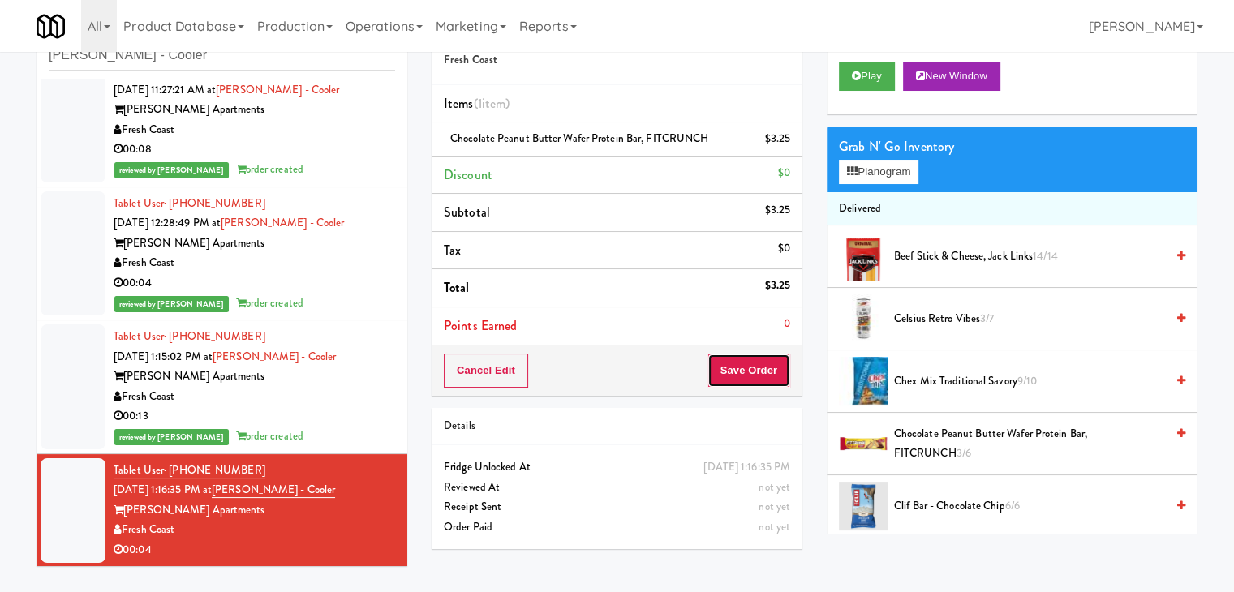
click at [733, 357] on button "Save Order" at bounding box center [749, 371] width 83 height 34
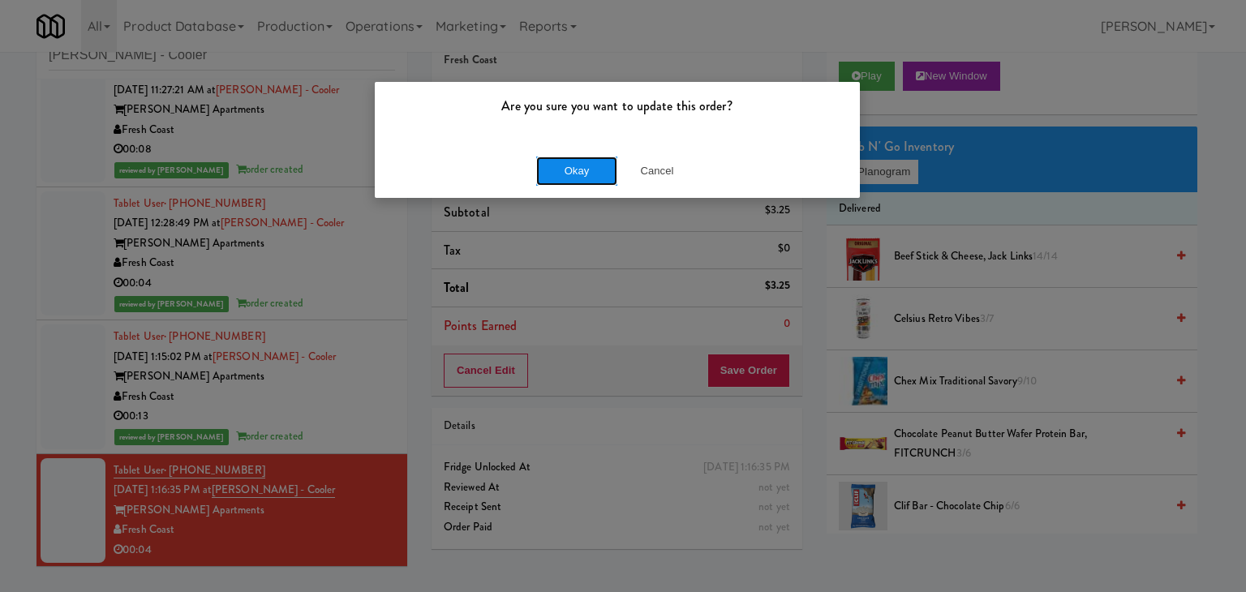
click at [576, 177] on button "Okay" at bounding box center [576, 171] width 81 height 29
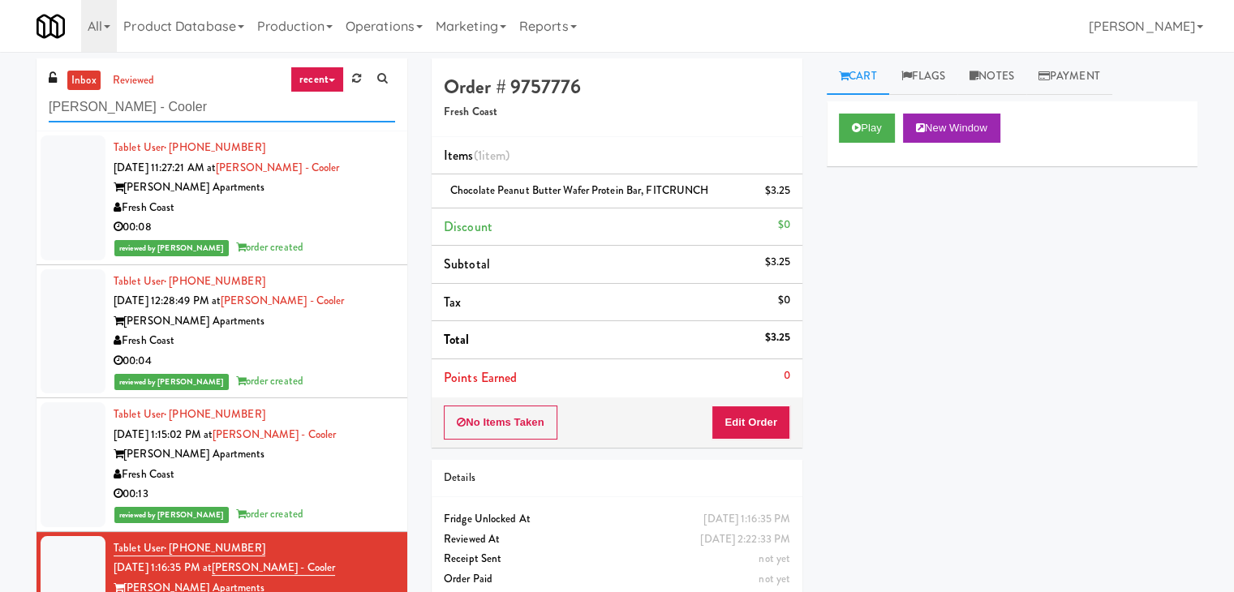
click at [157, 106] on input "[PERSON_NAME] - Cooler" at bounding box center [222, 108] width 346 height 30
paste input "(Food, Snack & Drink) MT OLIVE-ROBERTET Corporate"
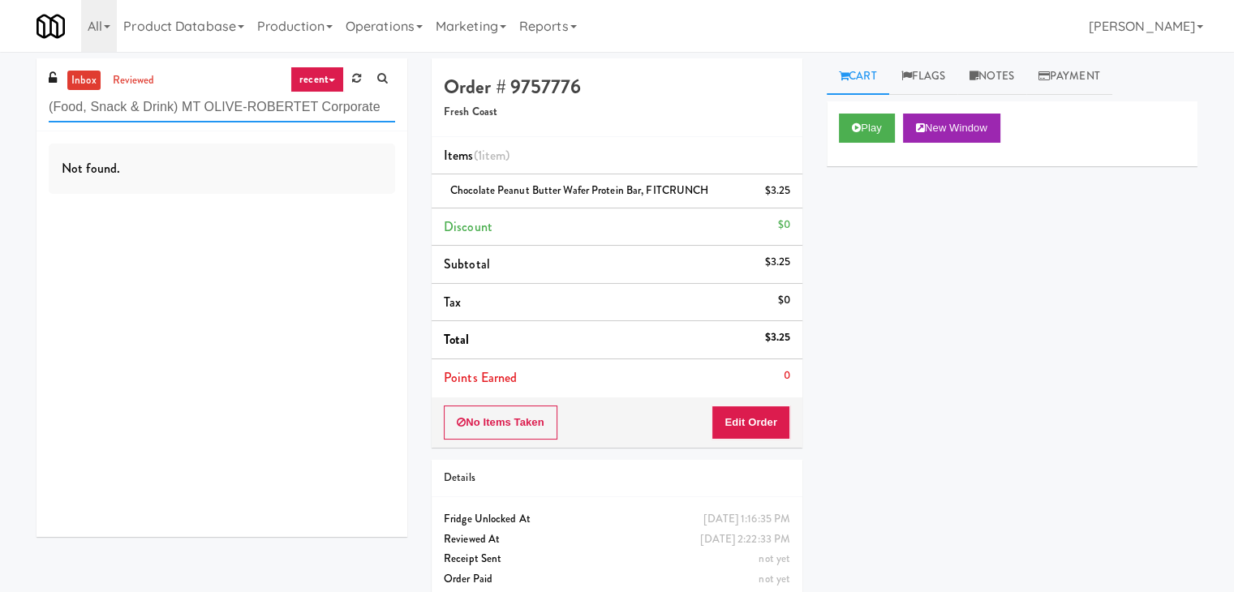
drag, startPoint x: 383, startPoint y: 111, endPoint x: 179, endPoint y: 110, distance: 204.5
click at [179, 110] on input "(Food, Snack & Drink) MT OLIVE-ROBERTET Corporate" at bounding box center [222, 108] width 346 height 30
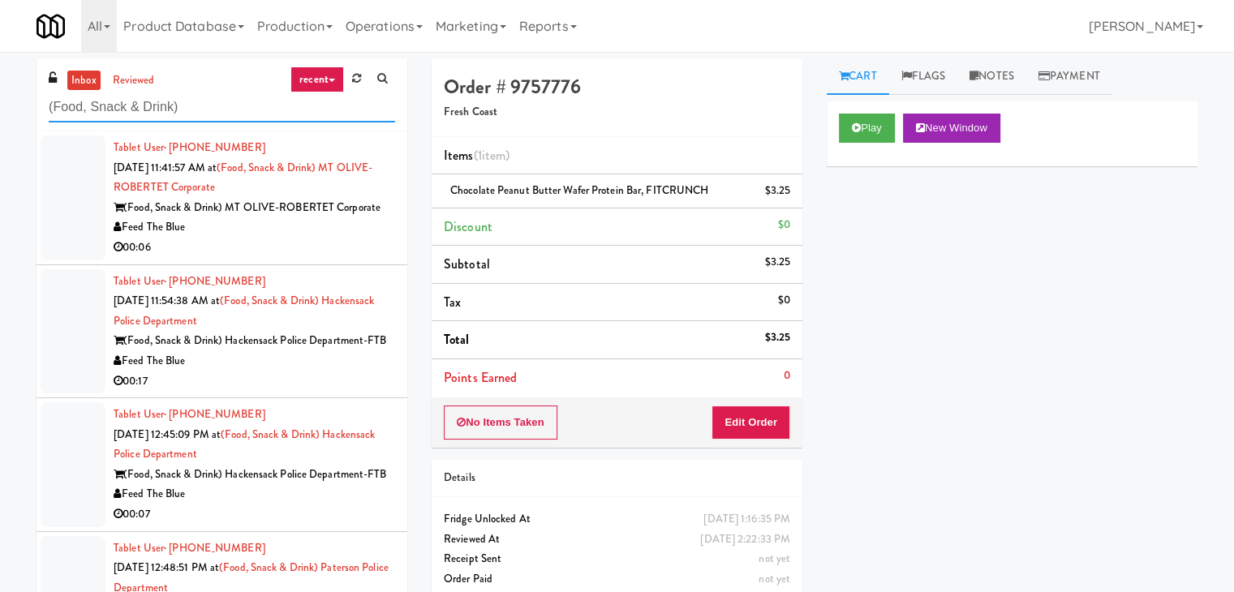
type input "(Food, Snack & Drink)"
click at [267, 239] on div "00:06" at bounding box center [255, 248] width 282 height 20
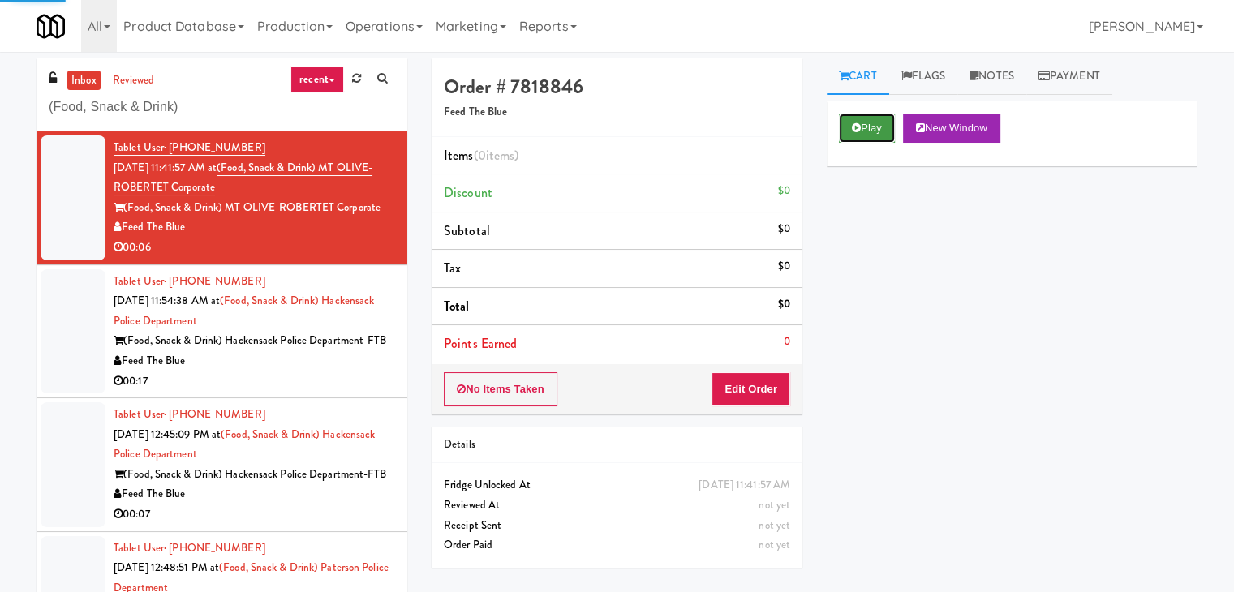
click at [880, 120] on button "Play" at bounding box center [867, 128] width 56 height 29
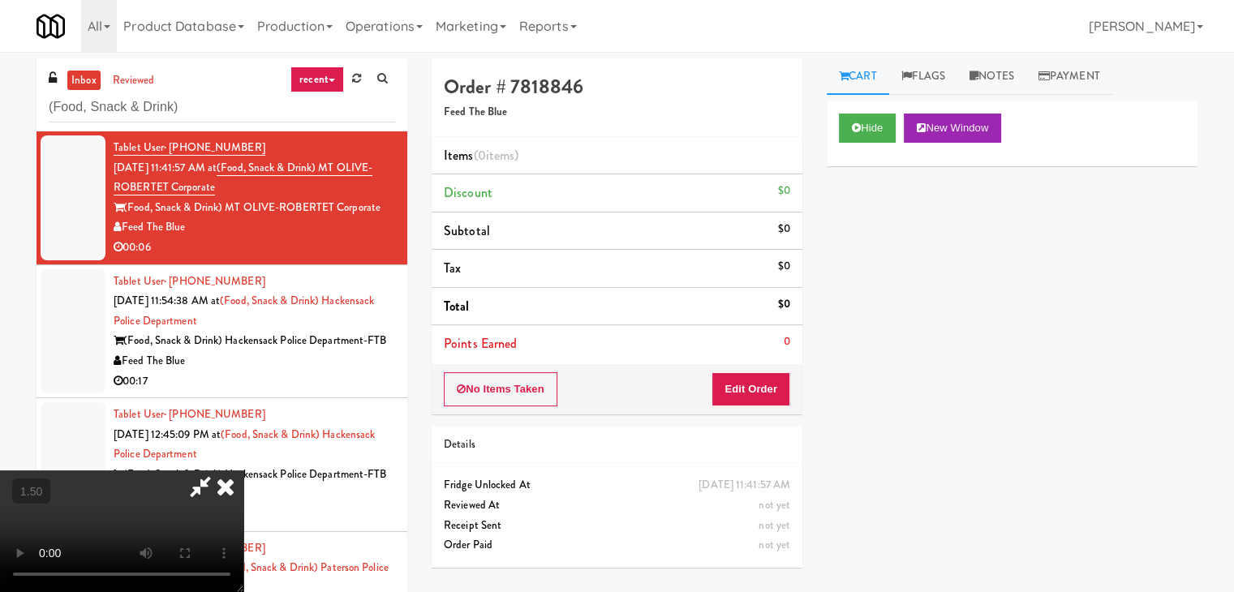
drag, startPoint x: 359, startPoint y: 339, endPoint x: 476, endPoint y: 303, distance: 122.4
click at [243, 471] on video at bounding box center [121, 532] width 243 height 122
click at [979, 79] on icon at bounding box center [974, 76] width 9 height 11
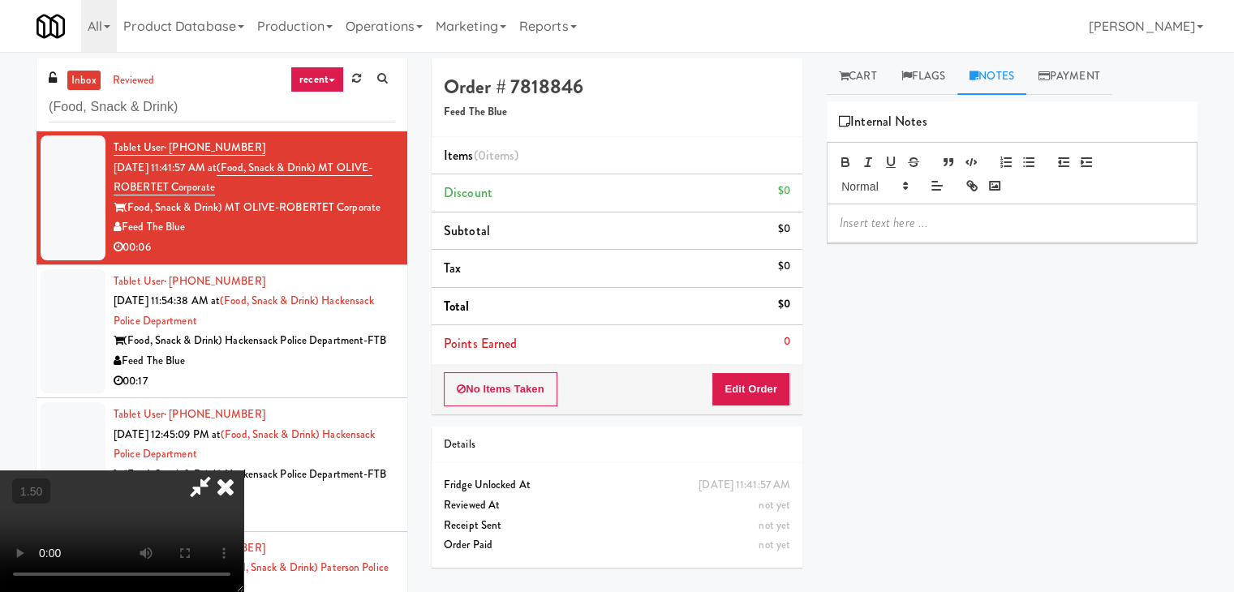
drag, startPoint x: 876, startPoint y: 248, endPoint x: 876, endPoint y: 226, distance: 22.7
click at [876, 247] on div "Hide New Window Primary Flag Clear Flag if unable to determine what was taken o…" at bounding box center [1012, 405] width 371 height 609
click at [876, 226] on p at bounding box center [1012, 223] width 345 height 18
click at [1051, 222] on p at bounding box center [1012, 223] width 345 height 18
click at [243, 471] on video at bounding box center [121, 532] width 243 height 122
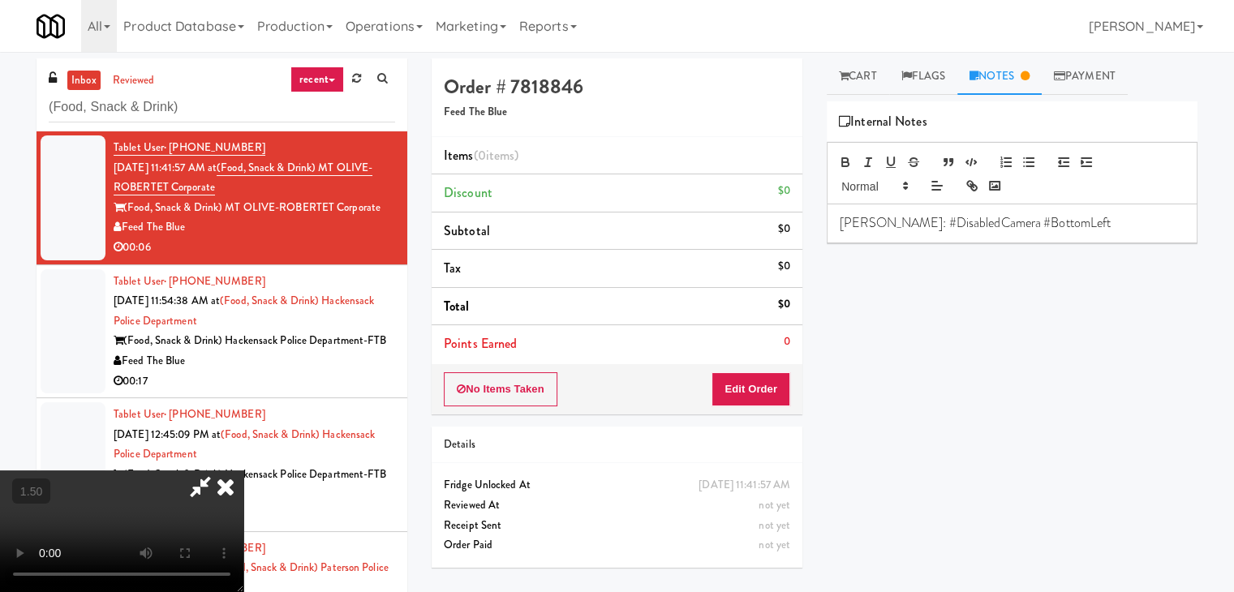
click at [243, 471] on video at bounding box center [121, 532] width 243 height 122
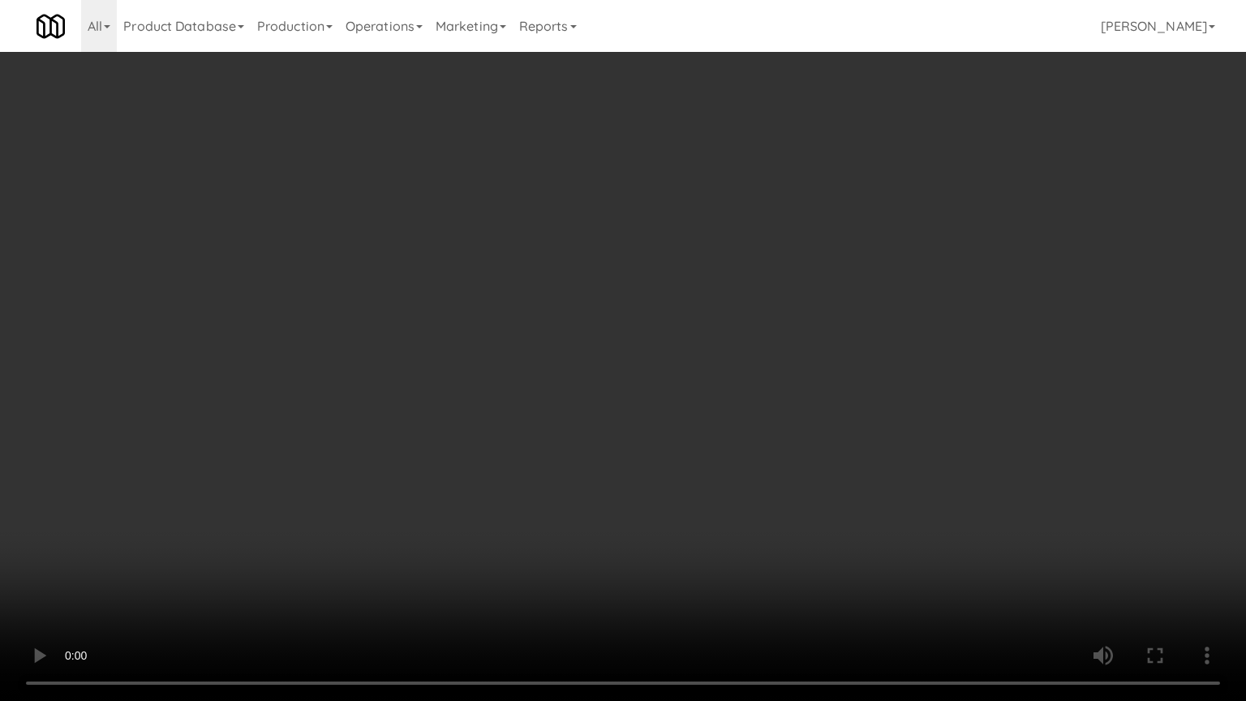
click at [660, 271] on video at bounding box center [623, 350] width 1246 height 701
click at [613, 321] on video at bounding box center [623, 350] width 1246 height 701
click at [613, 322] on video at bounding box center [623, 350] width 1246 height 701
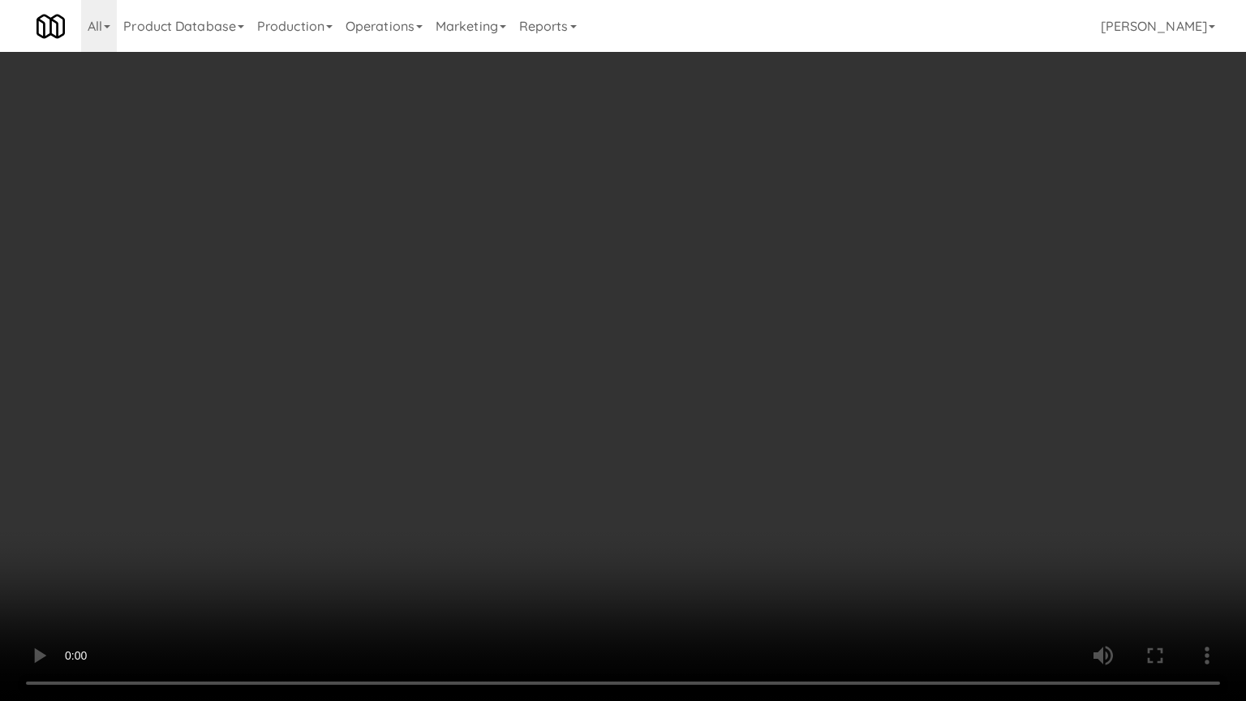
click at [611, 305] on video at bounding box center [623, 350] width 1246 height 701
click at [612, 305] on video at bounding box center [623, 350] width 1246 height 701
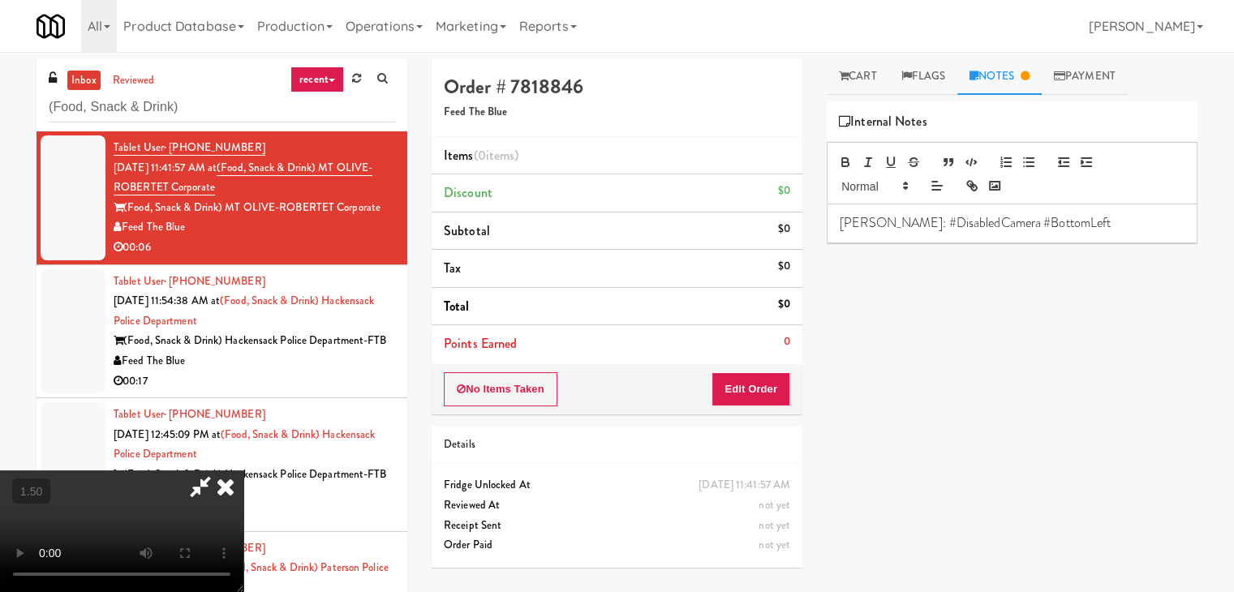
click at [243, 471] on icon at bounding box center [226, 487] width 36 height 32
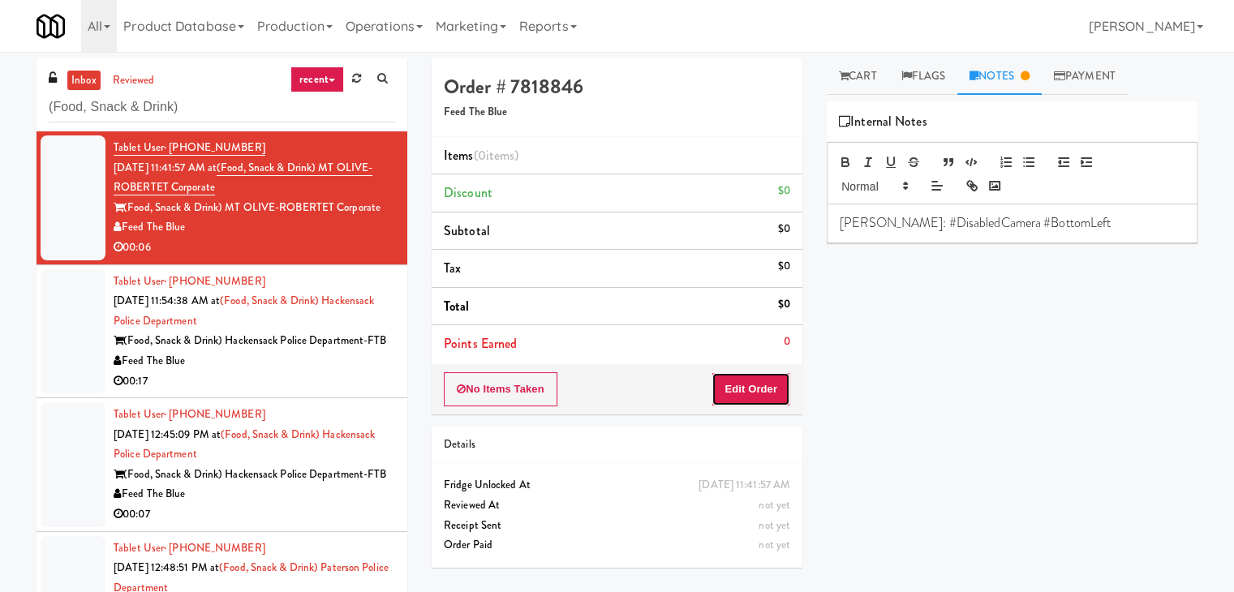
click at [751, 387] on button "Edit Order" at bounding box center [751, 389] width 79 height 34
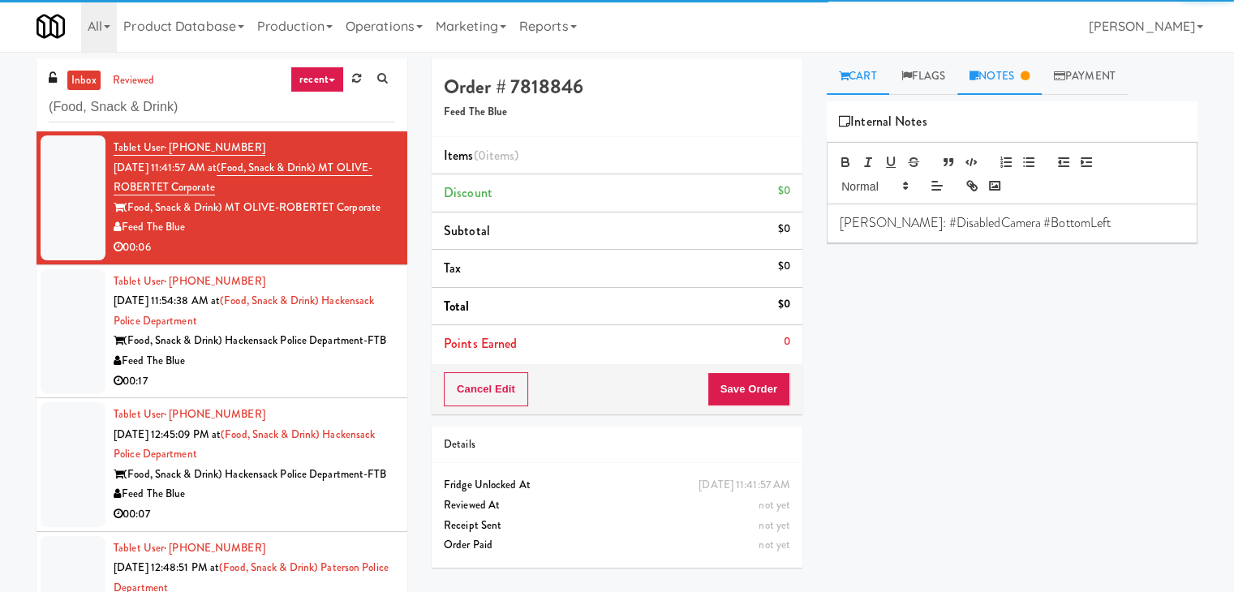
click at [865, 77] on link "Cart" at bounding box center [858, 76] width 62 height 37
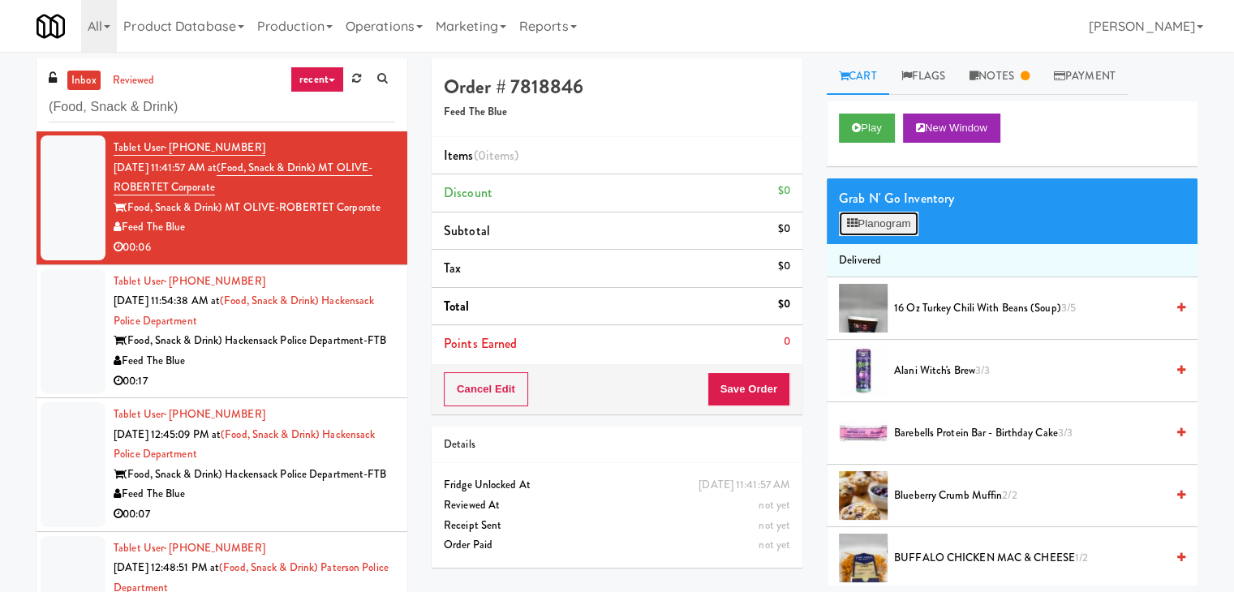
click at [876, 215] on button "Planogram" at bounding box center [879, 224] width 80 height 24
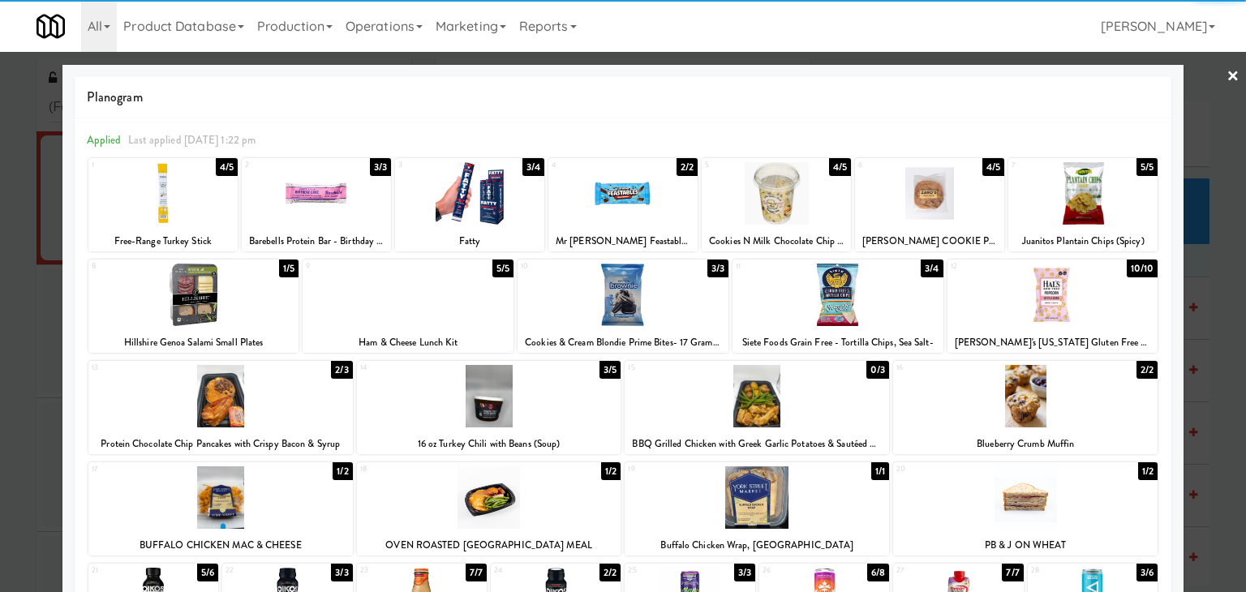
click at [476, 198] on div at bounding box center [469, 193] width 149 height 62
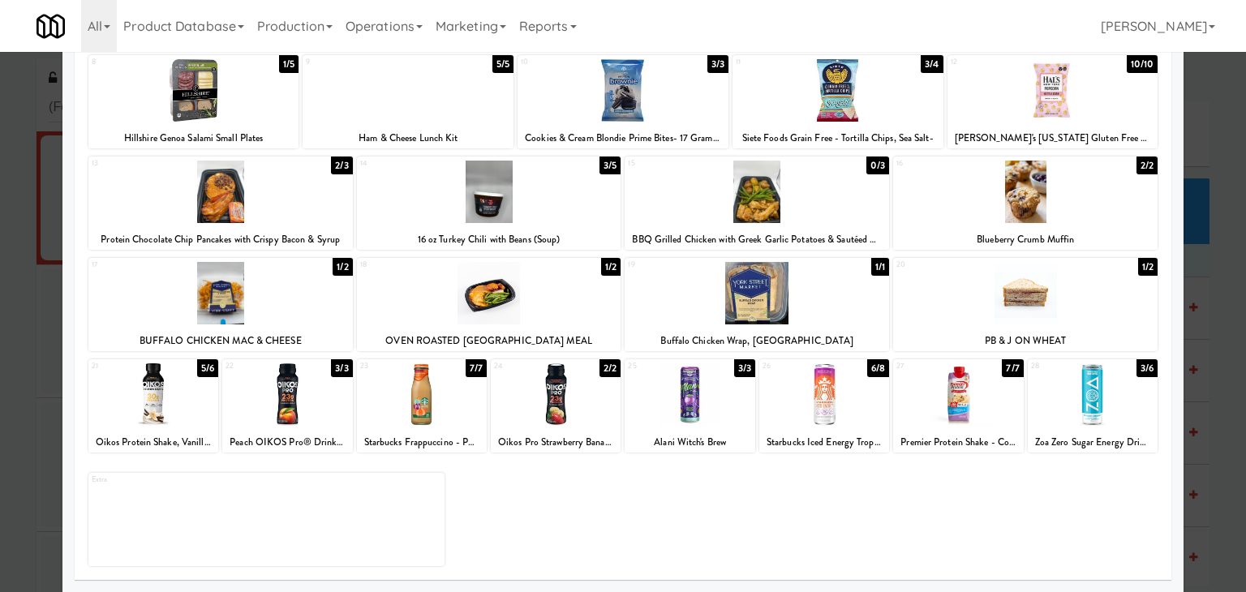
click at [828, 389] on div at bounding box center [825, 395] width 130 height 62
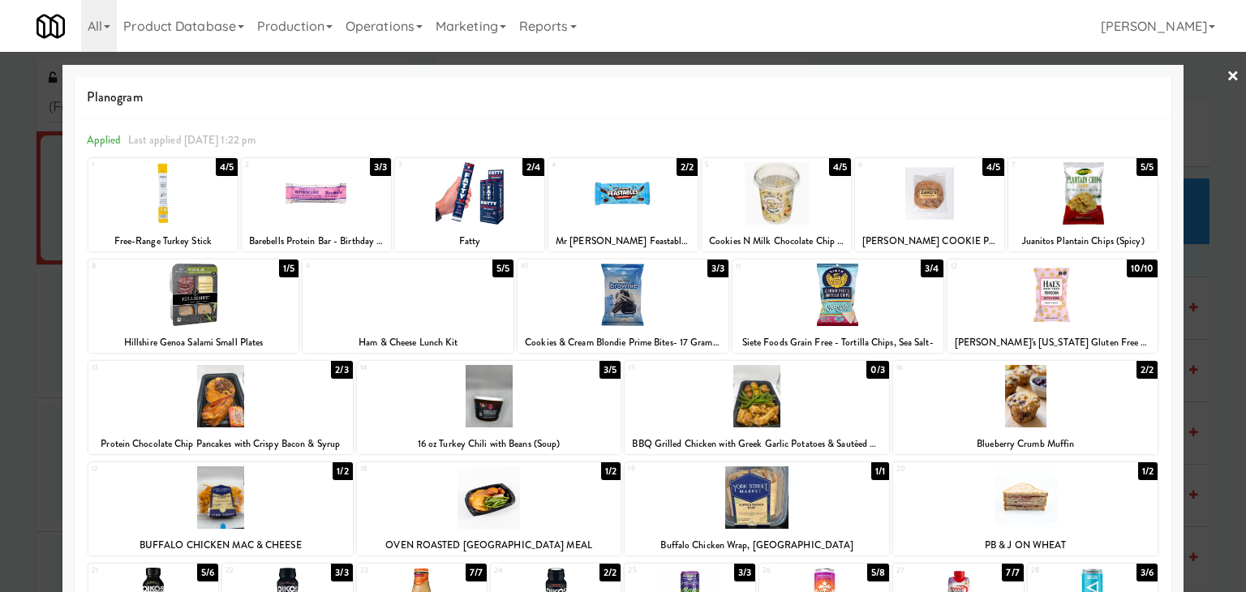
click at [1227, 74] on link "×" at bounding box center [1233, 77] width 13 height 50
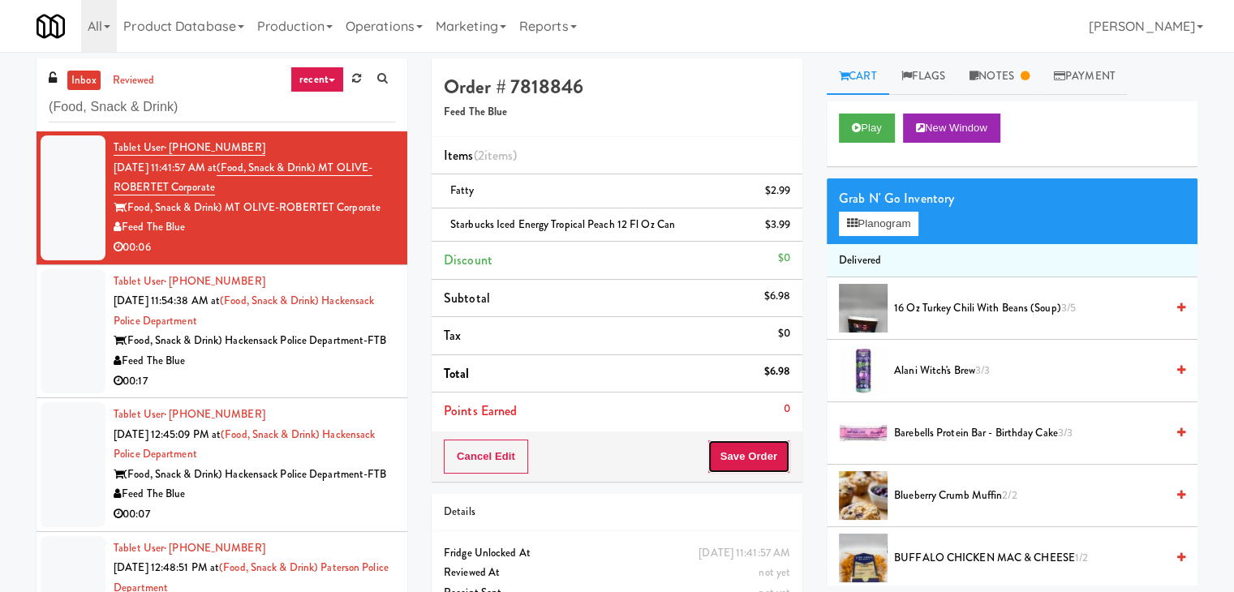
click at [724, 459] on button "Save Order" at bounding box center [749, 457] width 83 height 34
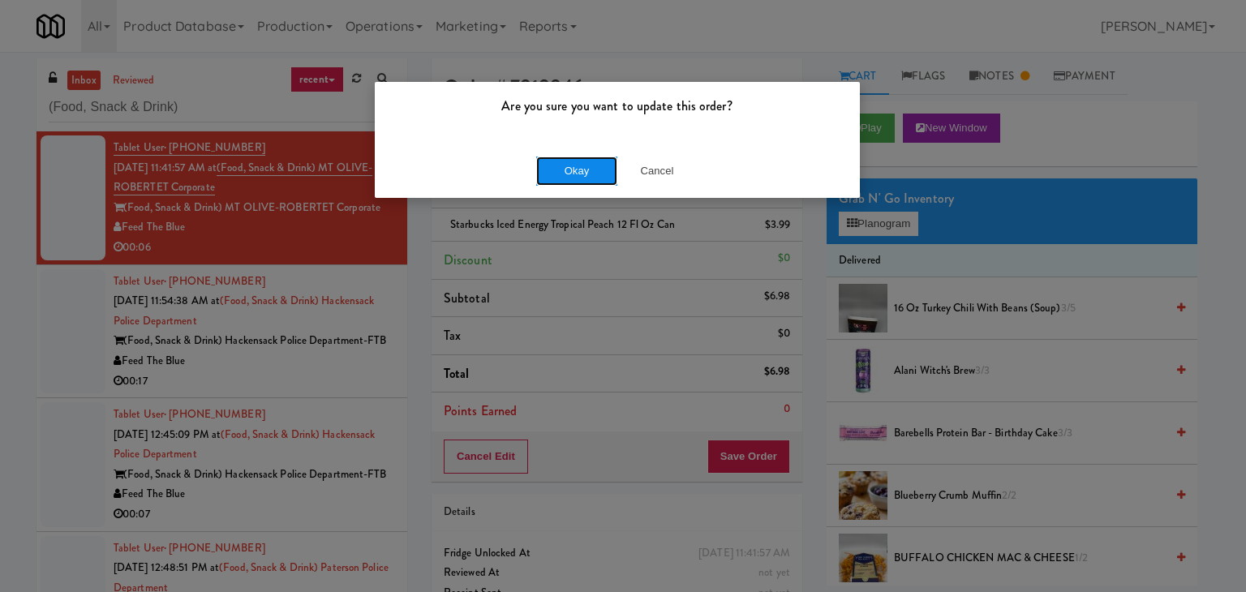
click at [578, 177] on button "Okay" at bounding box center [576, 171] width 81 height 29
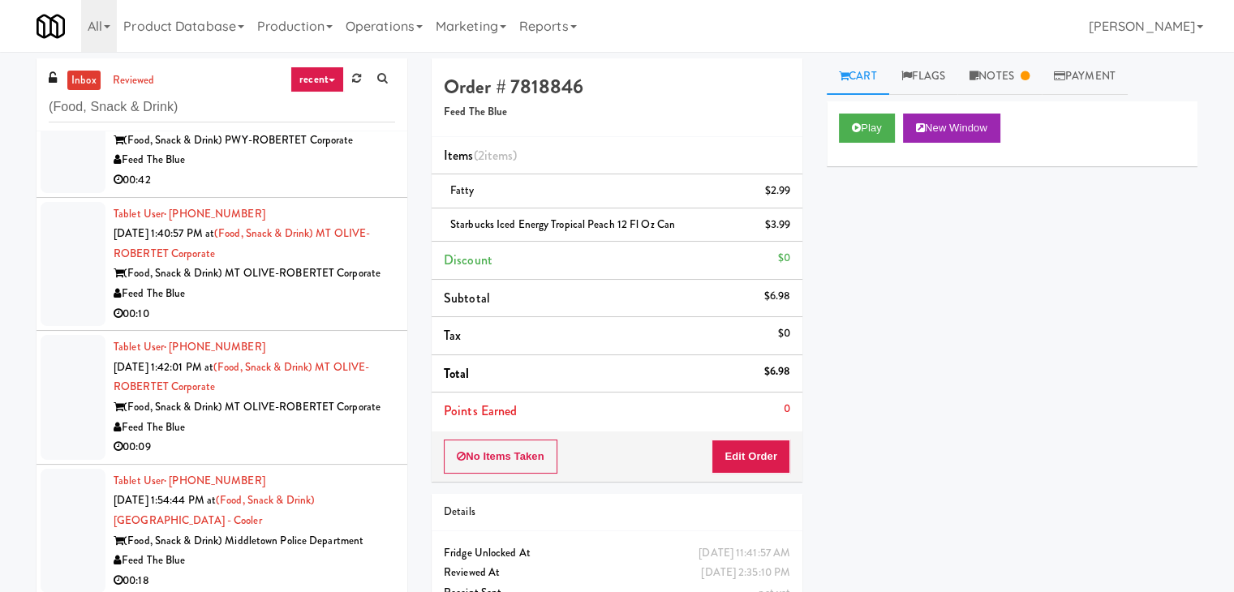
scroll to position [1155, 0]
click at [295, 304] on div "Feed The Blue" at bounding box center [255, 294] width 282 height 20
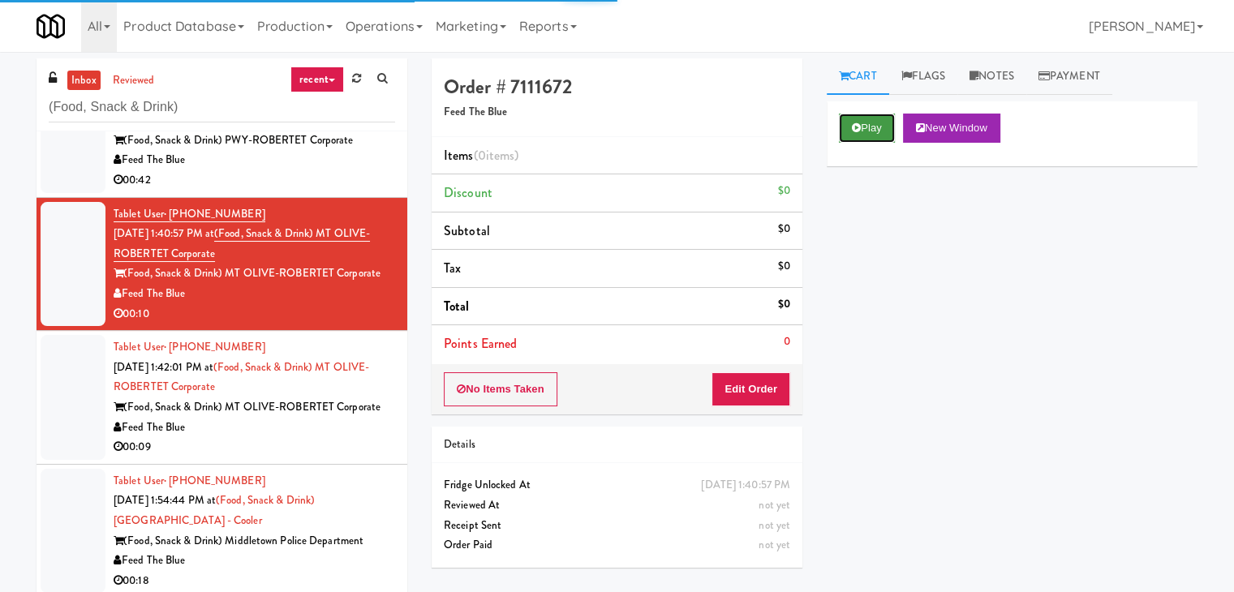
click at [889, 131] on button "Play" at bounding box center [867, 128] width 56 height 29
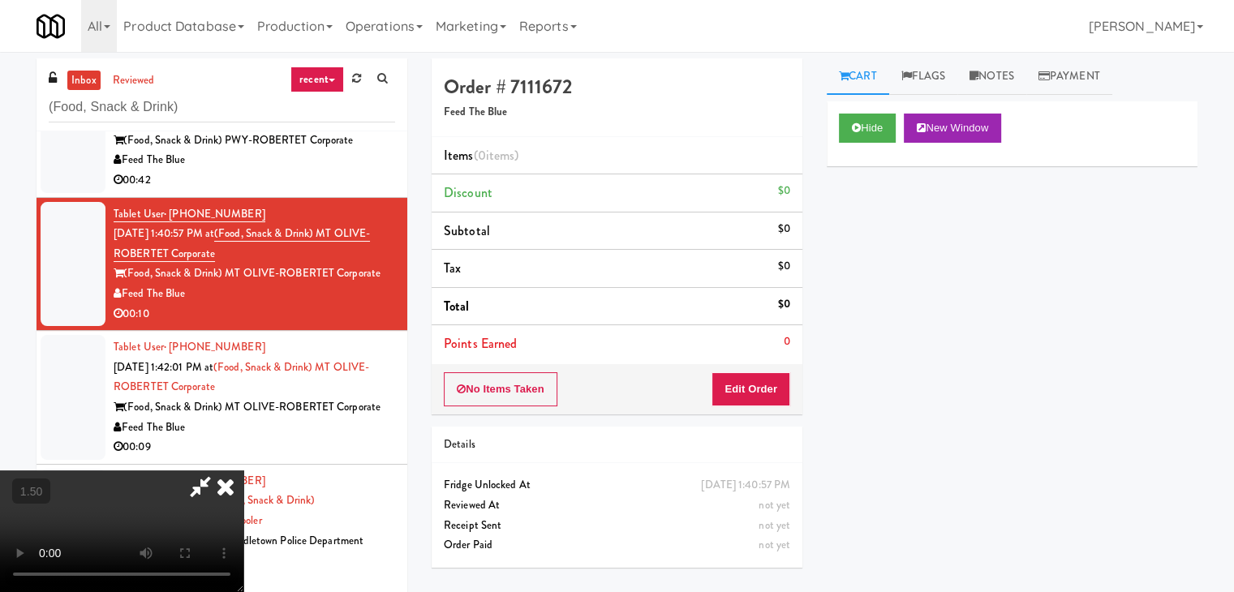
click at [243, 471] on video at bounding box center [121, 532] width 243 height 122
click at [986, 82] on link "Notes" at bounding box center [991, 76] width 69 height 37
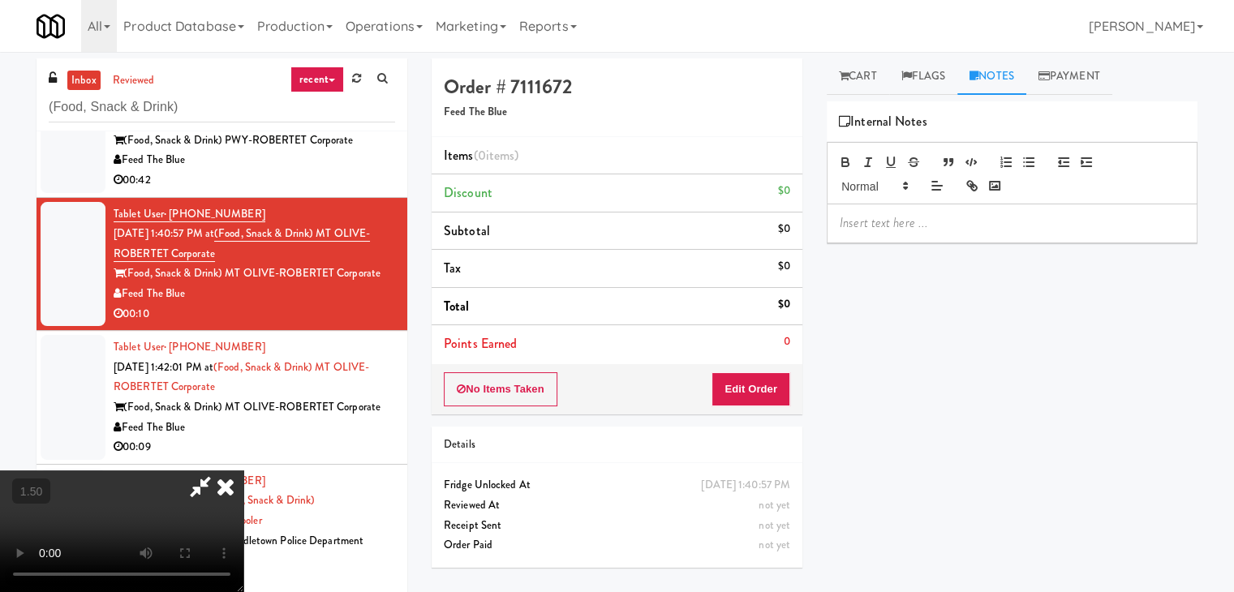
click at [882, 235] on div at bounding box center [1012, 222] width 369 height 37
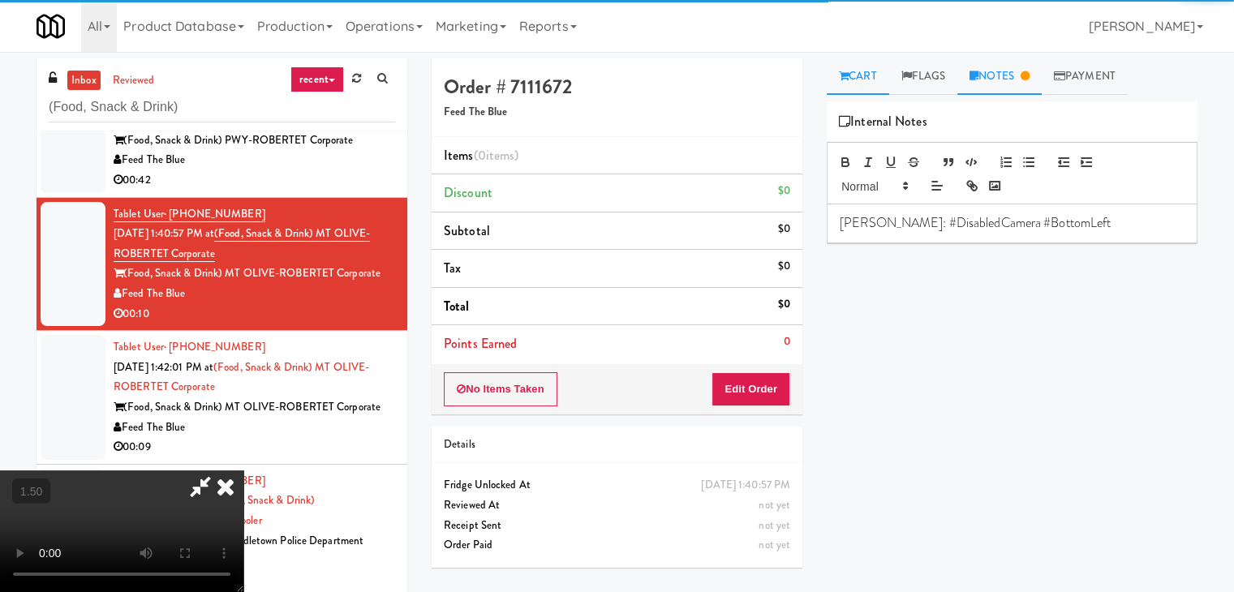
click at [857, 84] on link "Cart" at bounding box center [858, 76] width 62 height 37
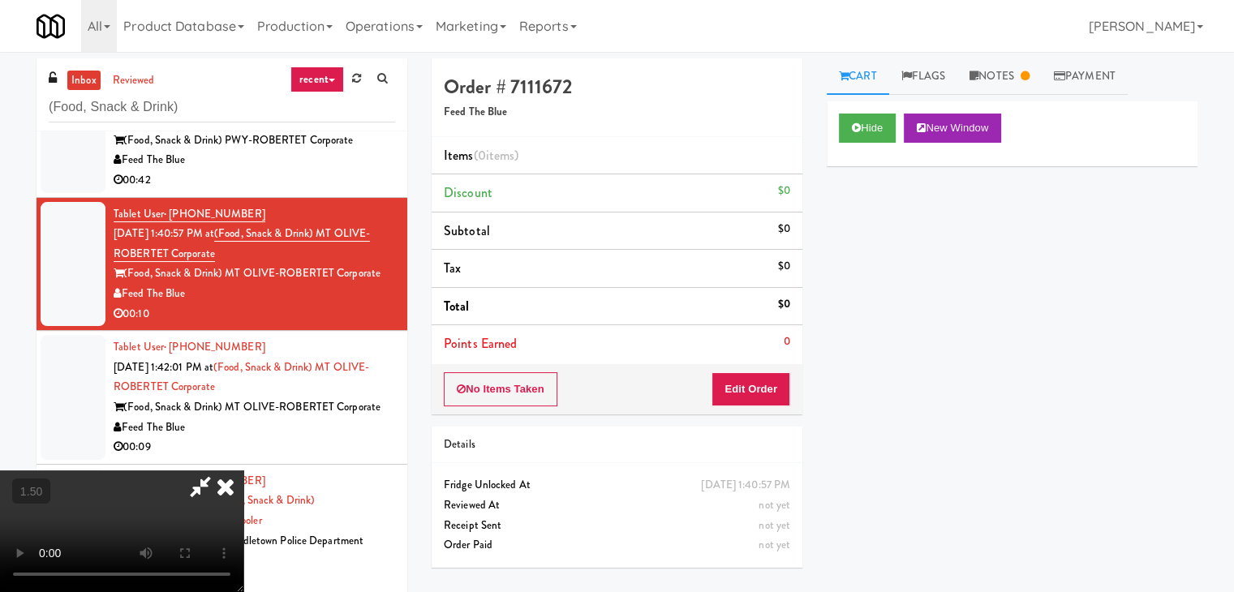
click at [243, 471] on video at bounding box center [121, 532] width 243 height 122
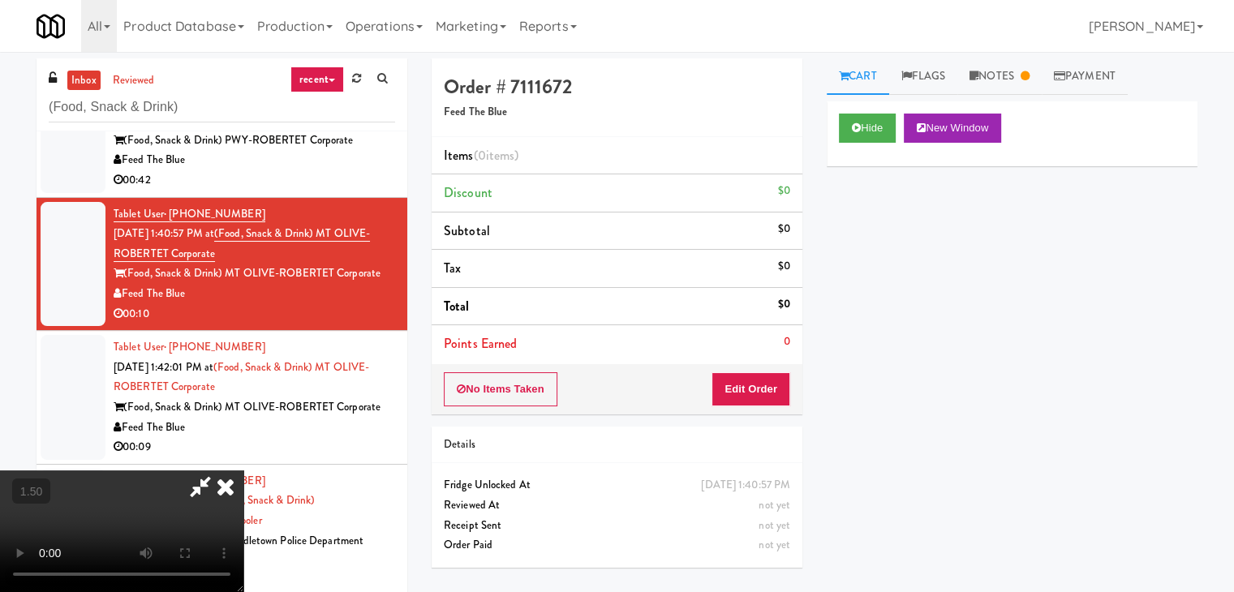
click at [243, 471] on video at bounding box center [121, 532] width 243 height 122
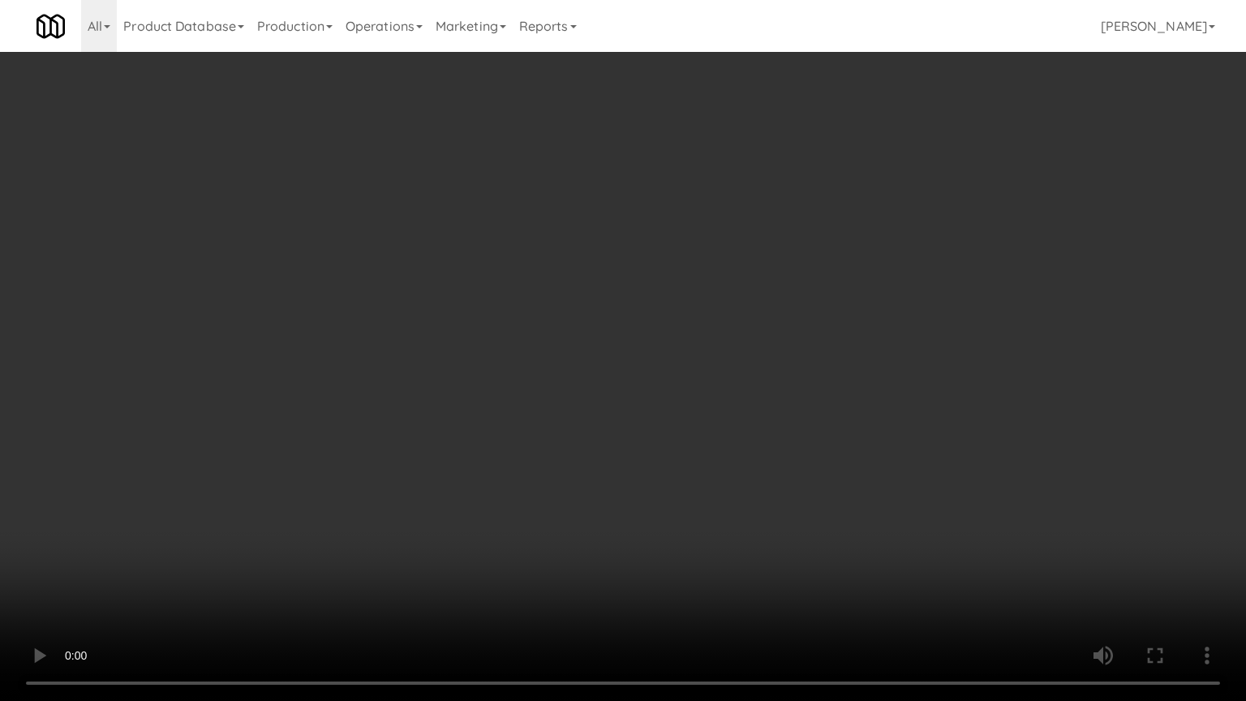
click at [561, 289] on video at bounding box center [623, 350] width 1246 height 701
click at [562, 288] on video at bounding box center [623, 350] width 1246 height 701
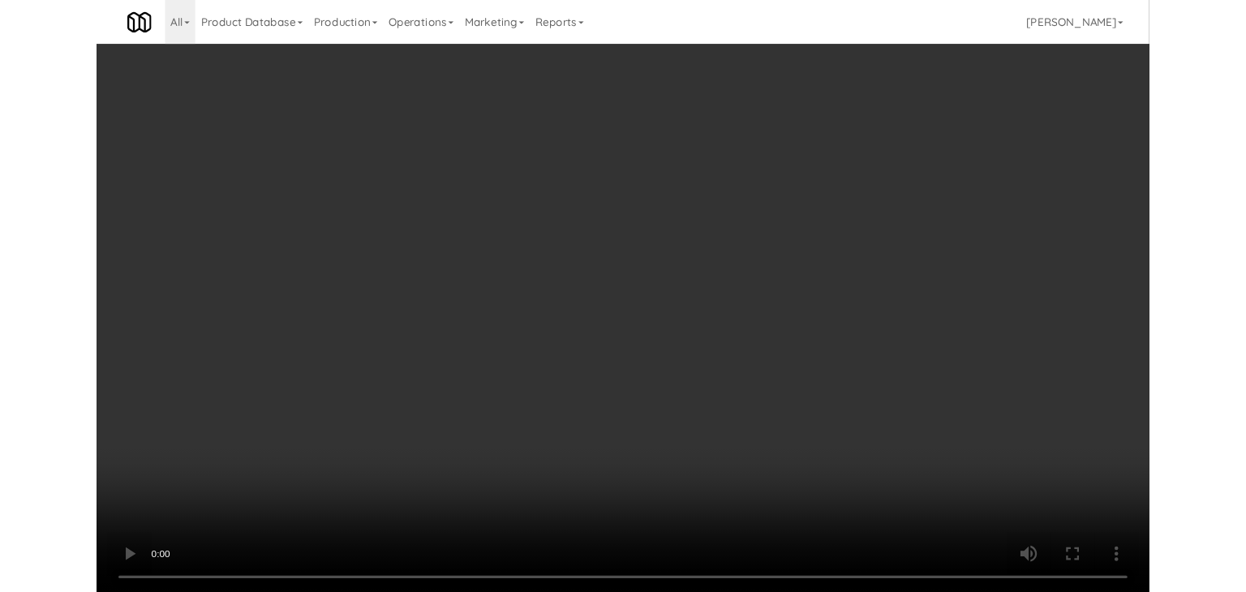
scroll to position [1155, 0]
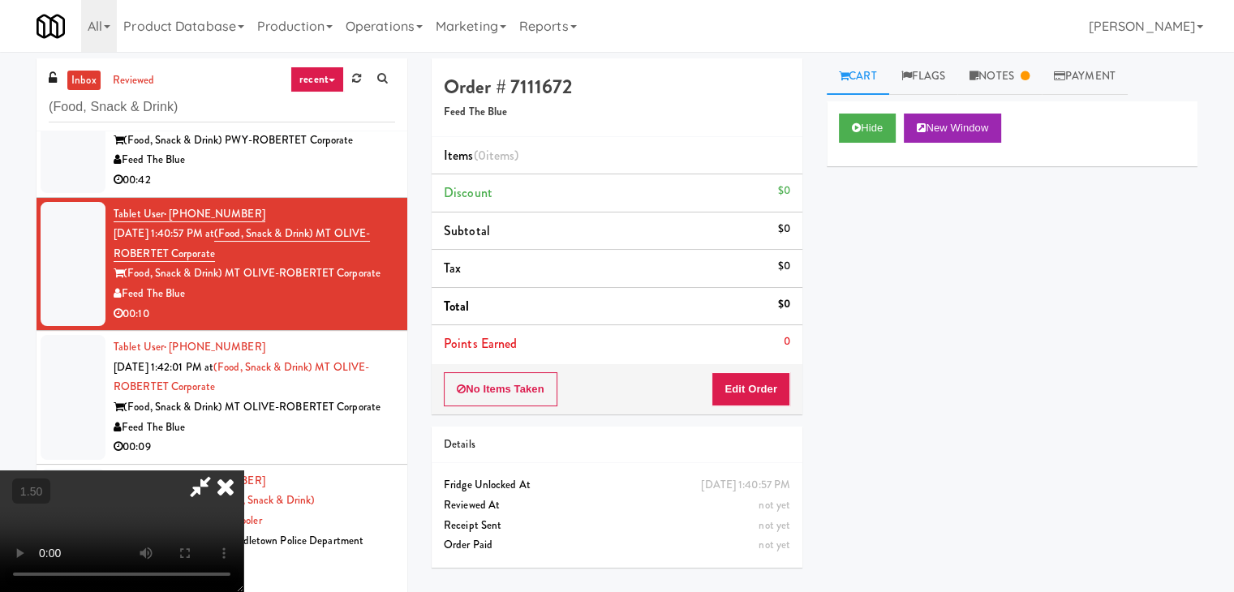
click at [243, 471] on icon at bounding box center [226, 487] width 36 height 32
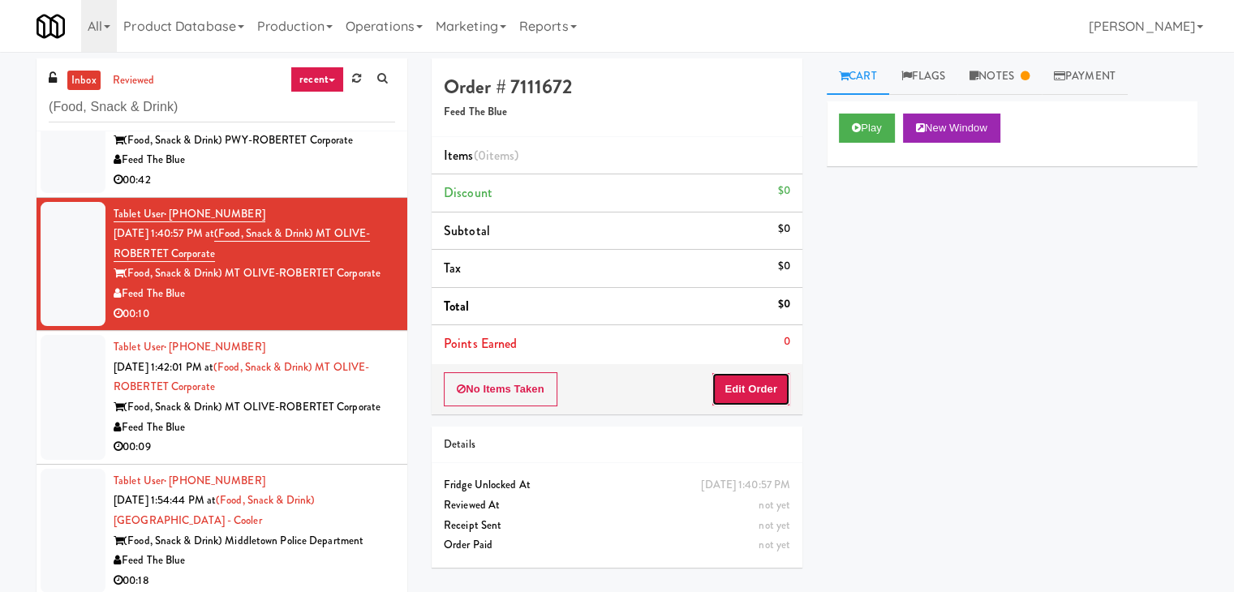
click at [752, 374] on button "Edit Order" at bounding box center [751, 389] width 79 height 34
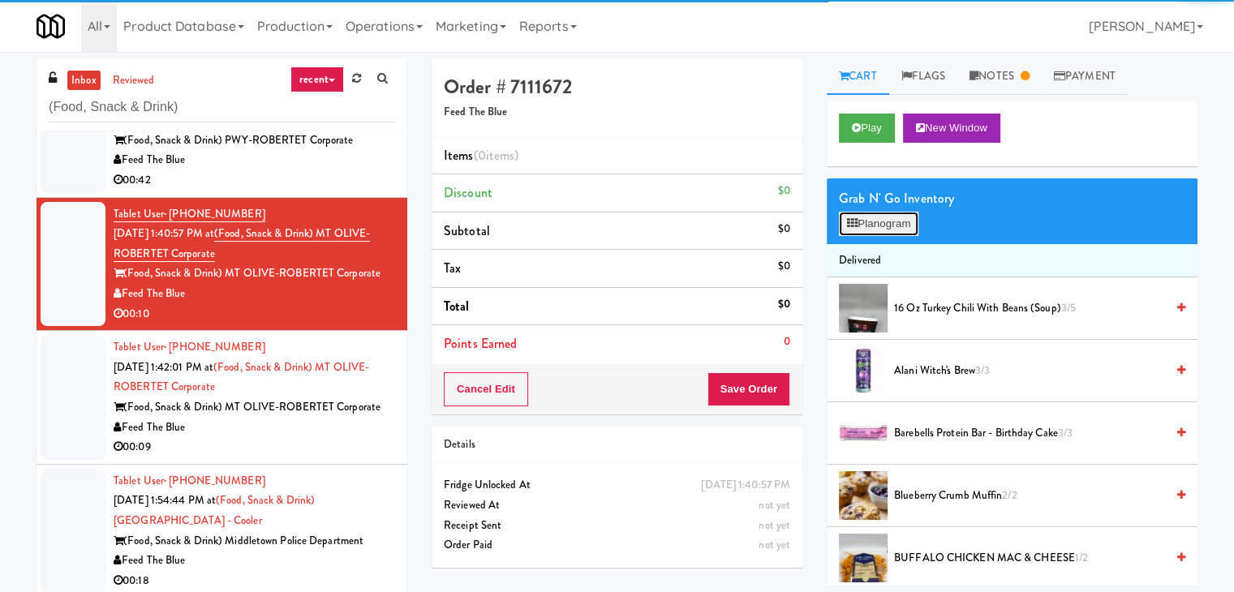
click at [897, 228] on button "Planogram" at bounding box center [879, 224] width 80 height 24
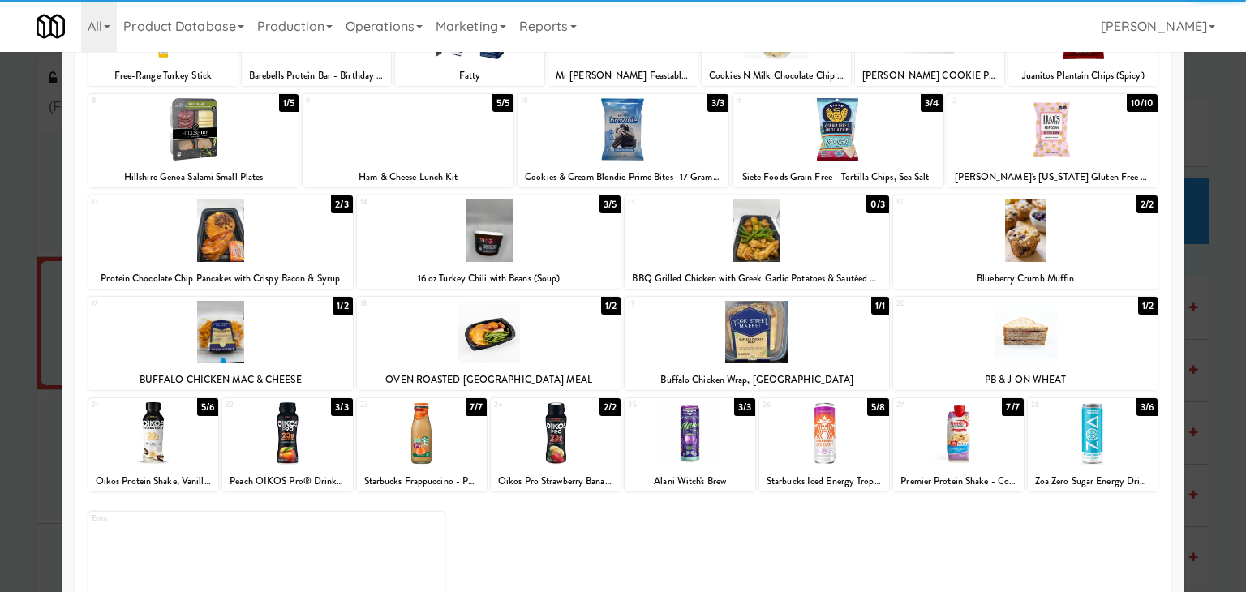
scroll to position [204, 0]
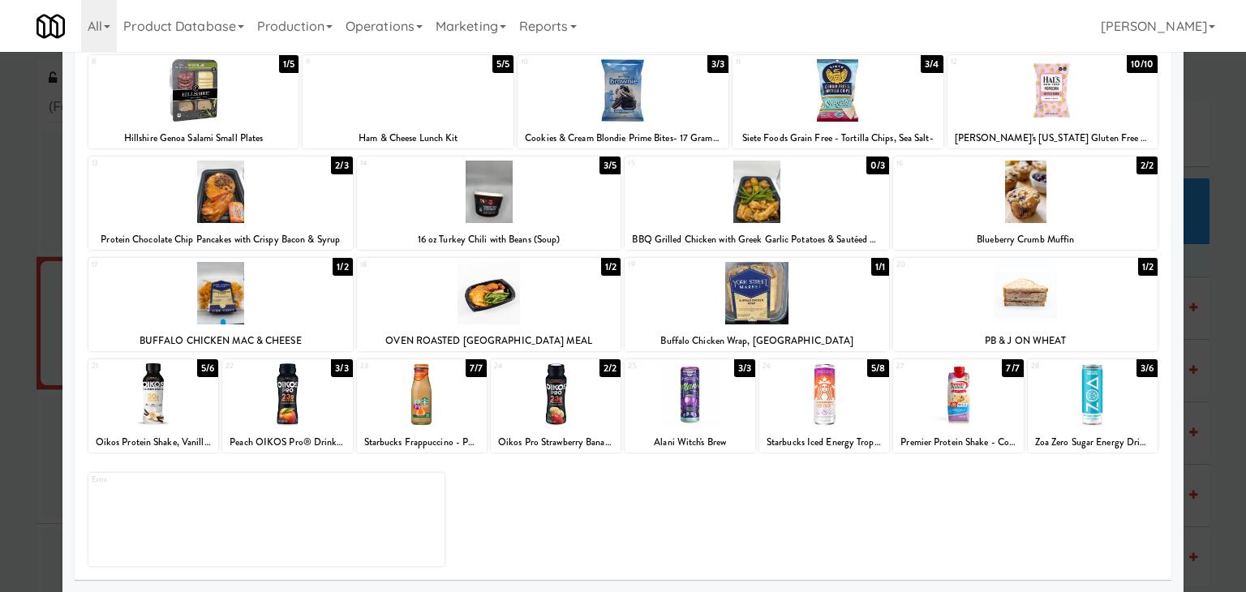
click at [751, 290] on div at bounding box center [757, 293] width 265 height 62
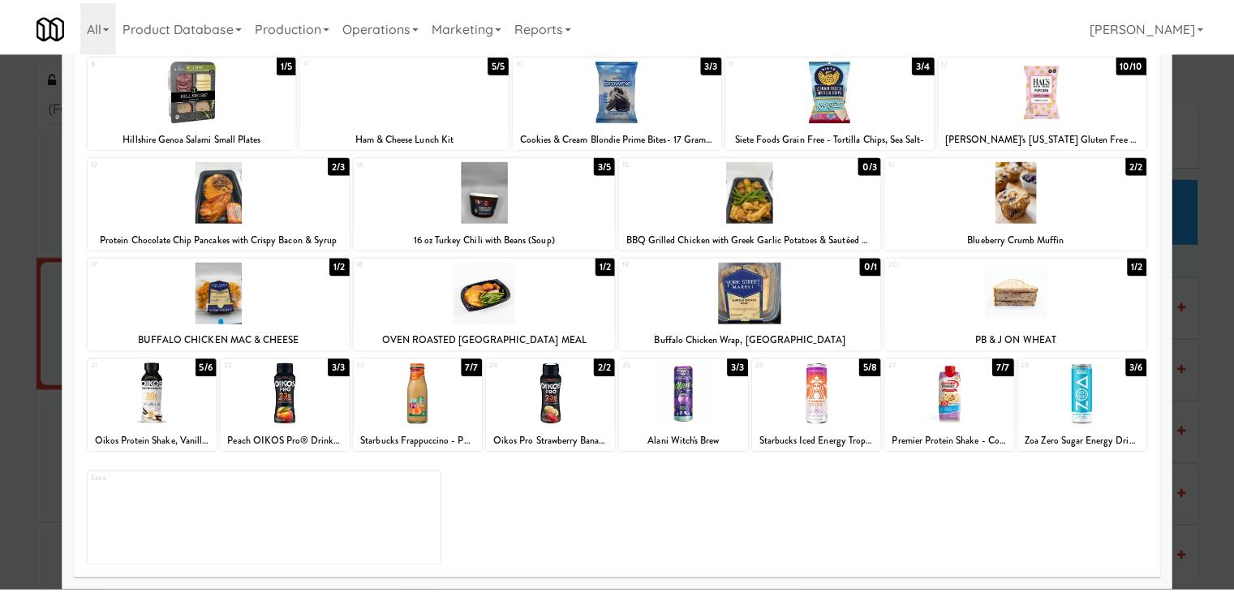
scroll to position [0, 0]
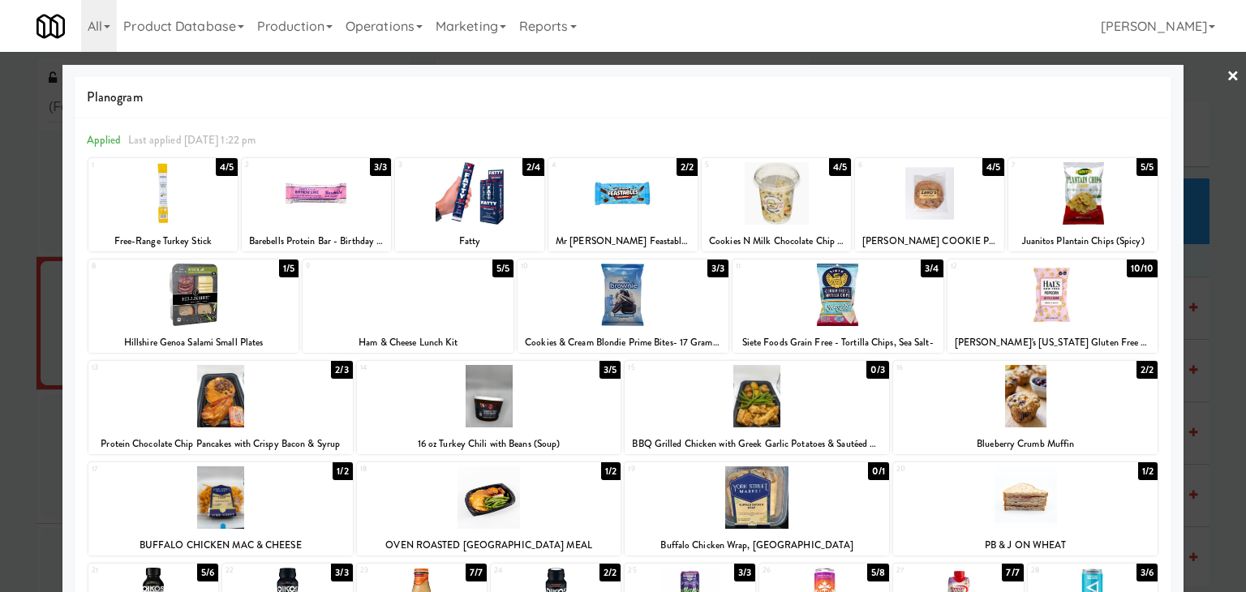
click at [1227, 72] on link "×" at bounding box center [1233, 77] width 13 height 50
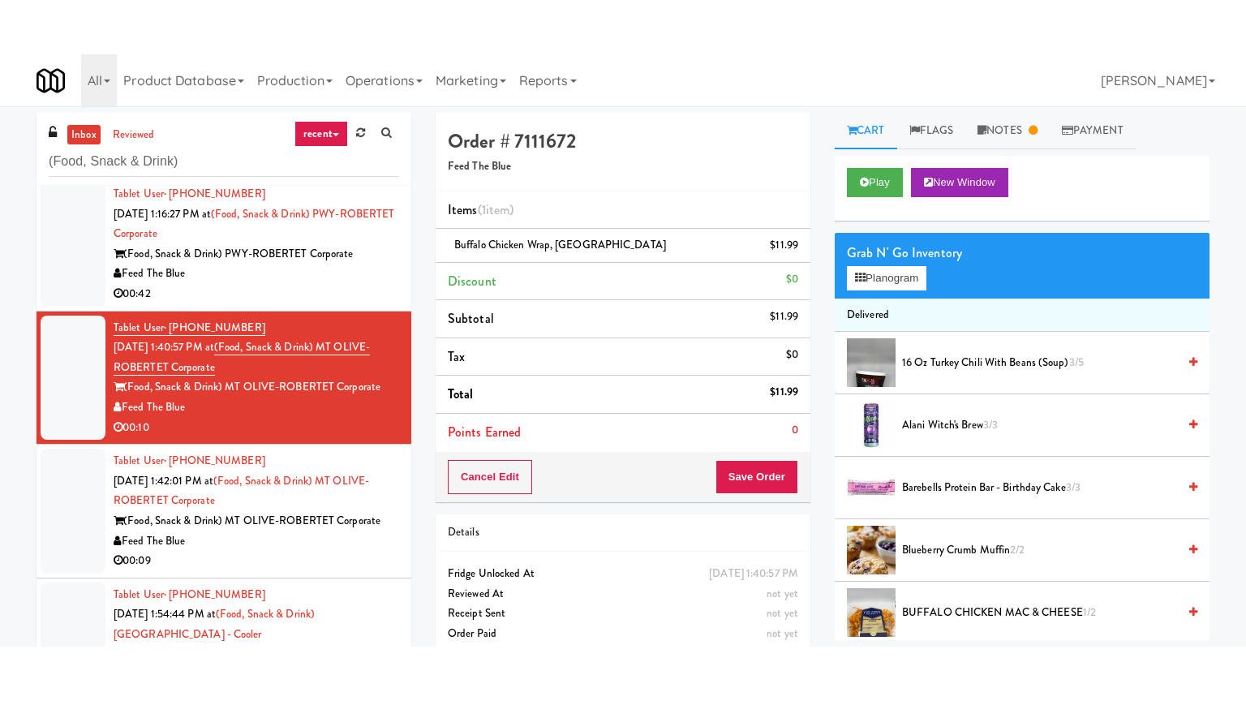
scroll to position [1155, 0]
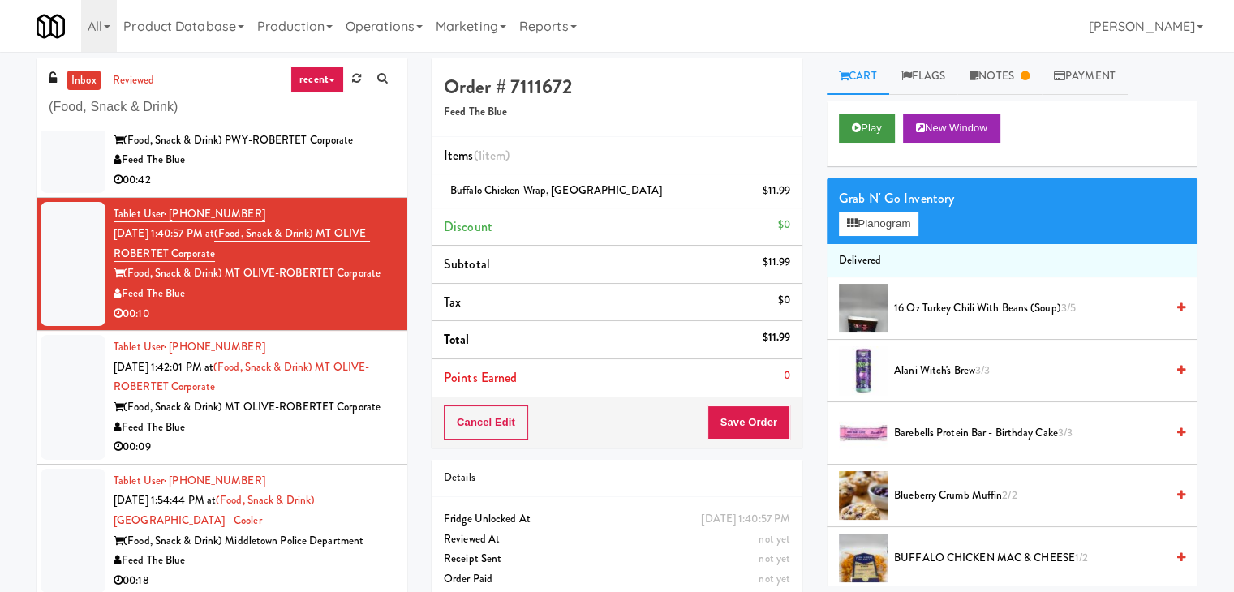
drag, startPoint x: 886, startPoint y: 105, endPoint x: 864, endPoint y: 131, distance: 34.0
click at [885, 105] on div "Play New Window" at bounding box center [1012, 133] width 371 height 65
click at [864, 131] on button "Play" at bounding box center [867, 128] width 56 height 29
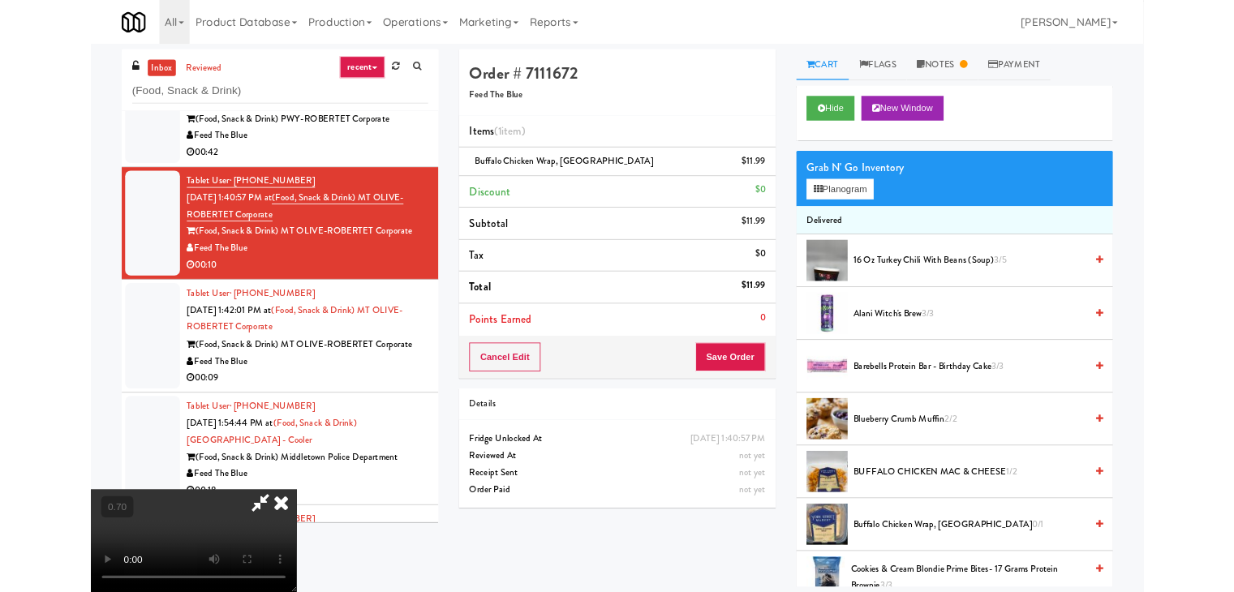
scroll to position [1096, 0]
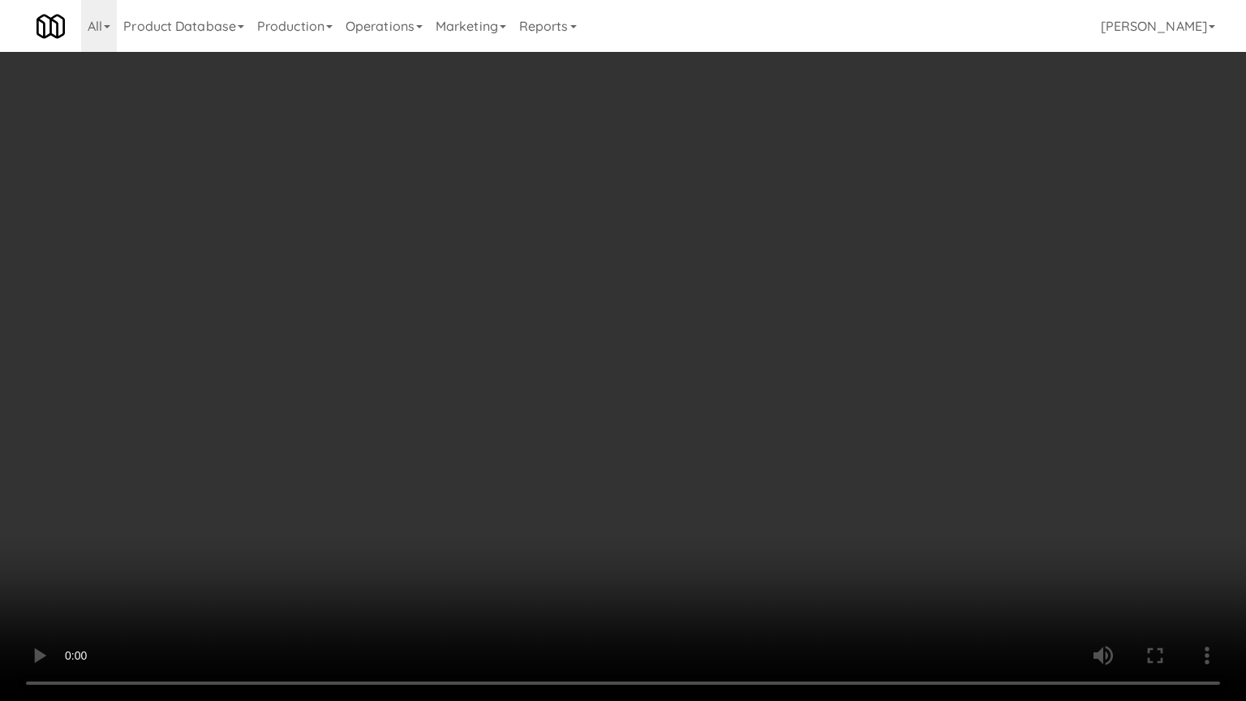
click at [663, 466] on video at bounding box center [623, 350] width 1246 height 701
click at [785, 358] on video at bounding box center [623, 350] width 1246 height 701
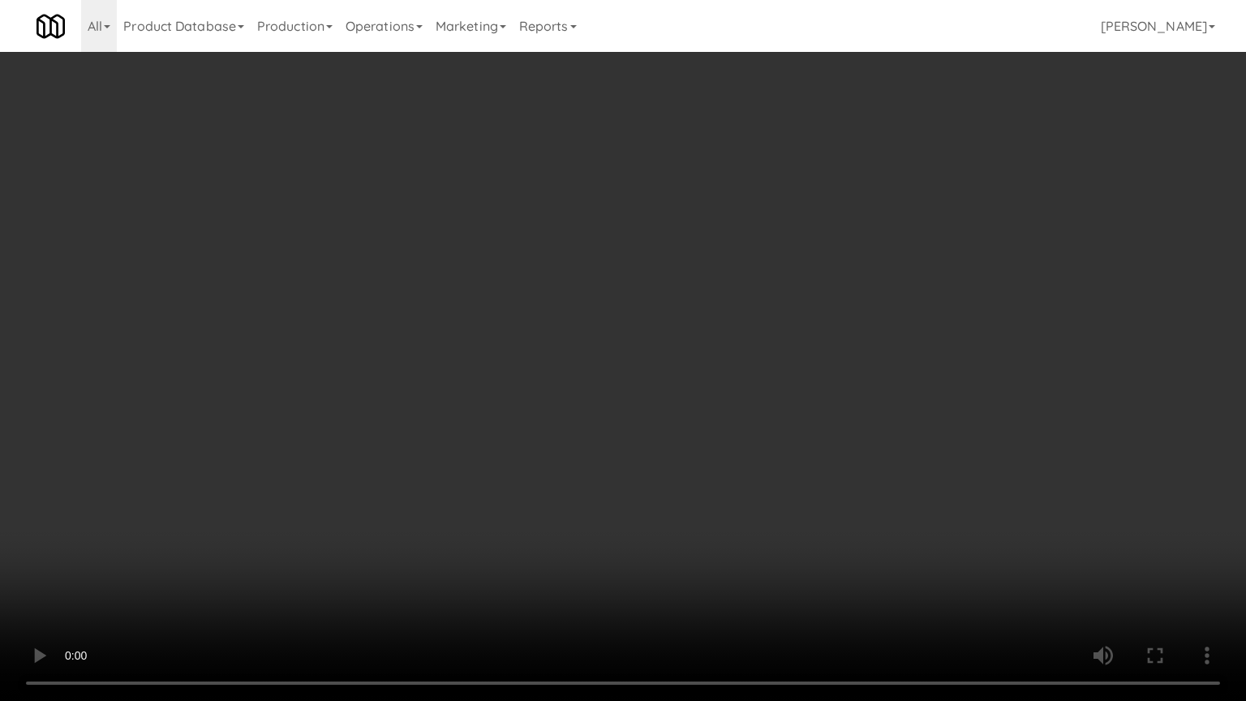
click at [785, 358] on video at bounding box center [623, 350] width 1246 height 701
click at [928, 321] on video at bounding box center [623, 350] width 1246 height 701
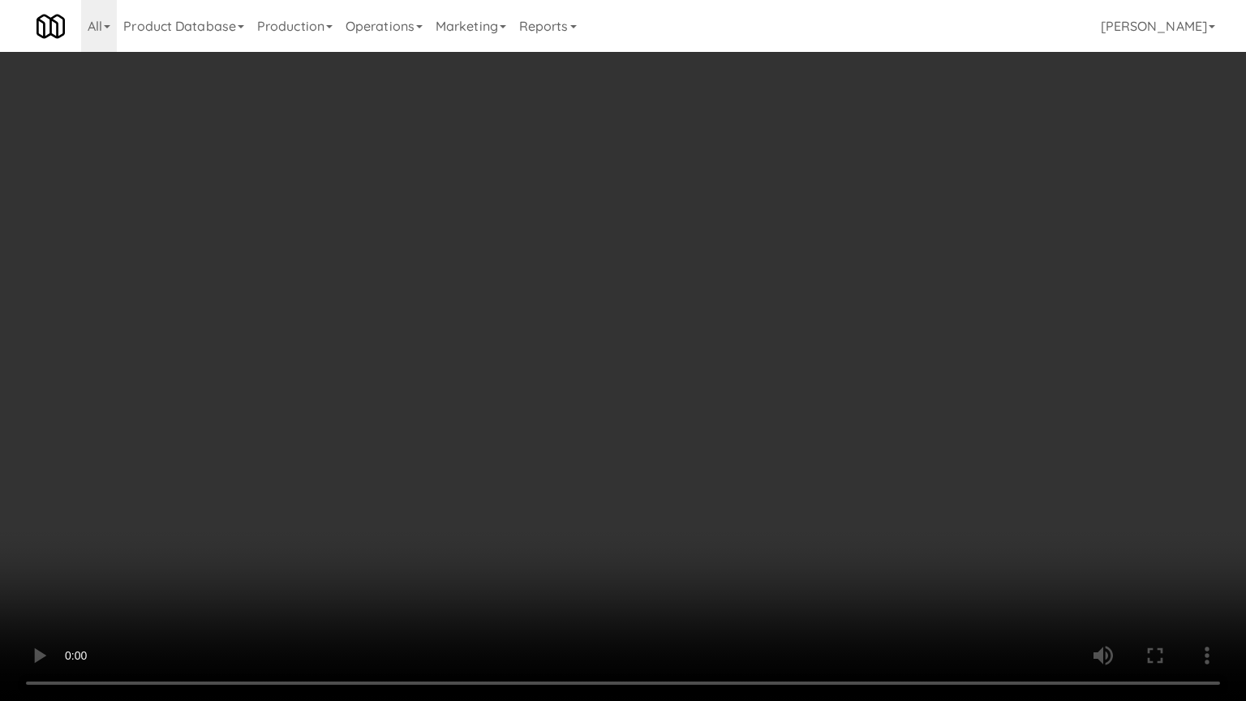
click at [797, 288] on video at bounding box center [623, 350] width 1246 height 701
click at [797, 287] on video at bounding box center [623, 350] width 1246 height 701
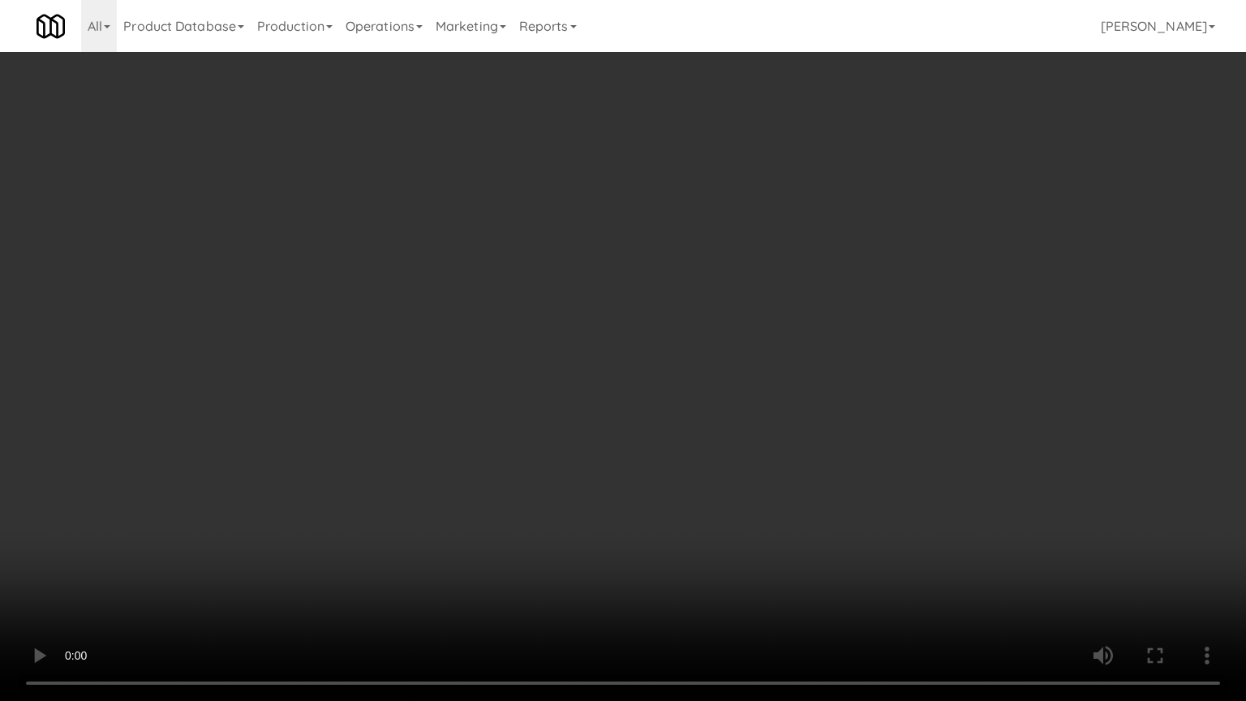
click at [797, 287] on video at bounding box center [623, 350] width 1246 height 701
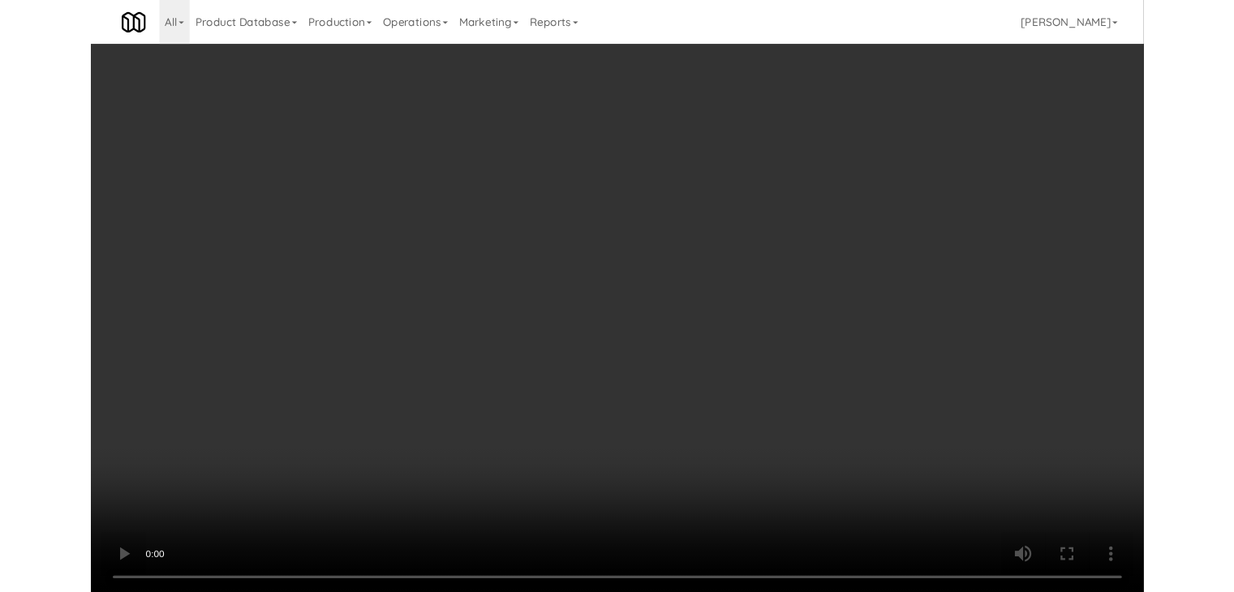
scroll to position [1155, 0]
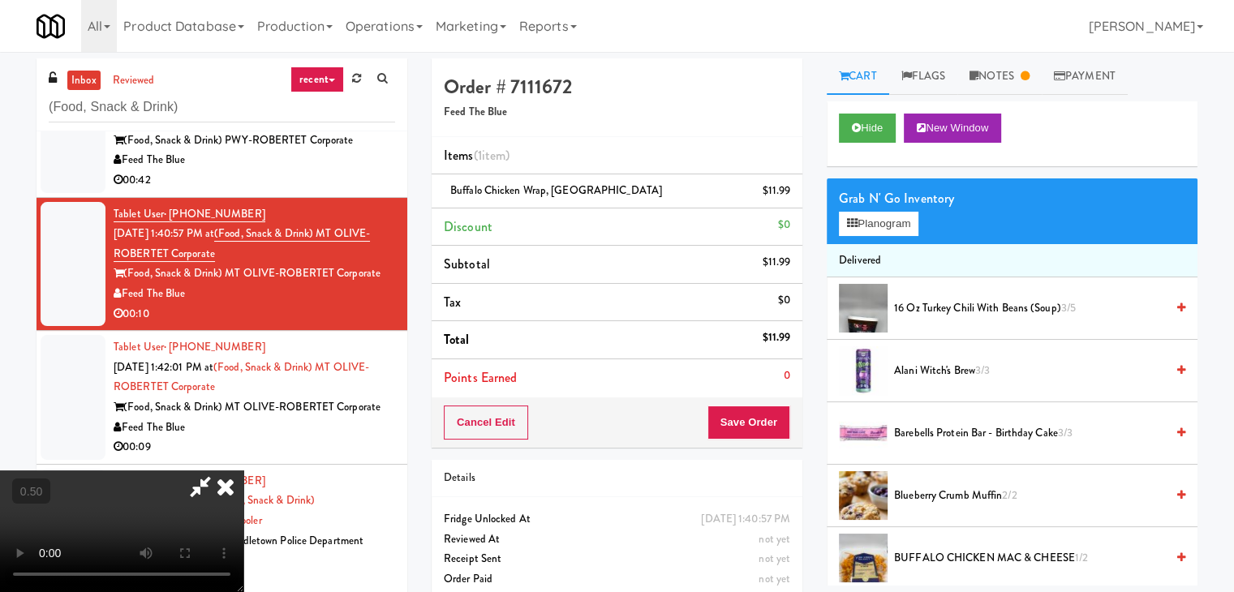
click at [243, 471] on icon at bounding box center [226, 487] width 36 height 32
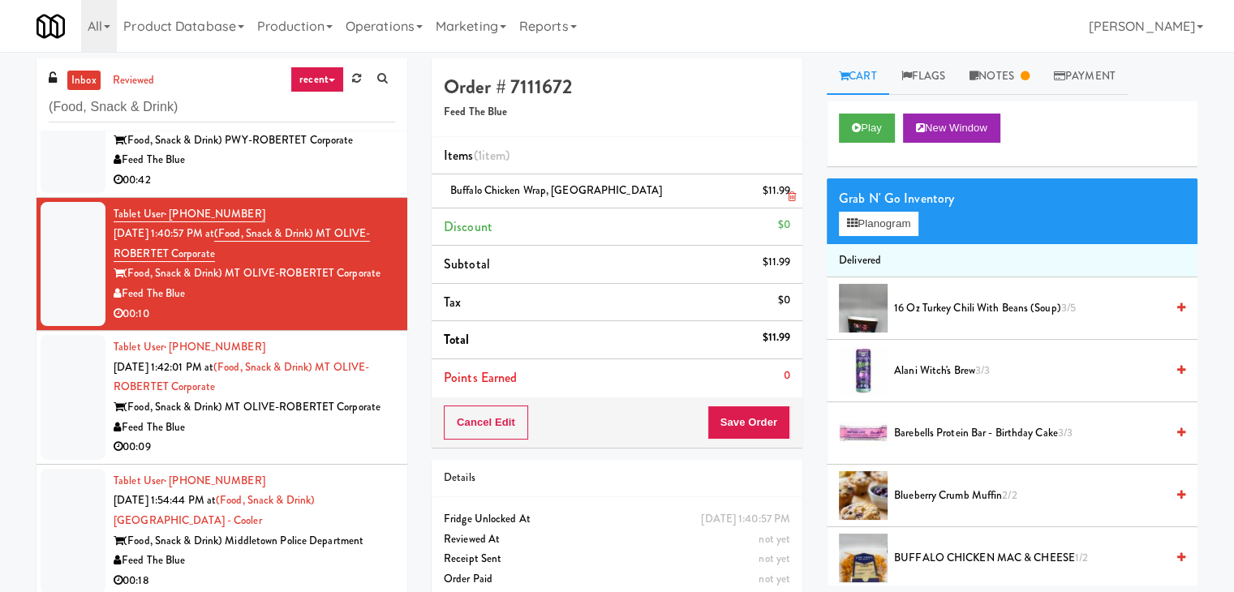
click at [792, 193] on icon at bounding box center [792, 196] width 8 height 11
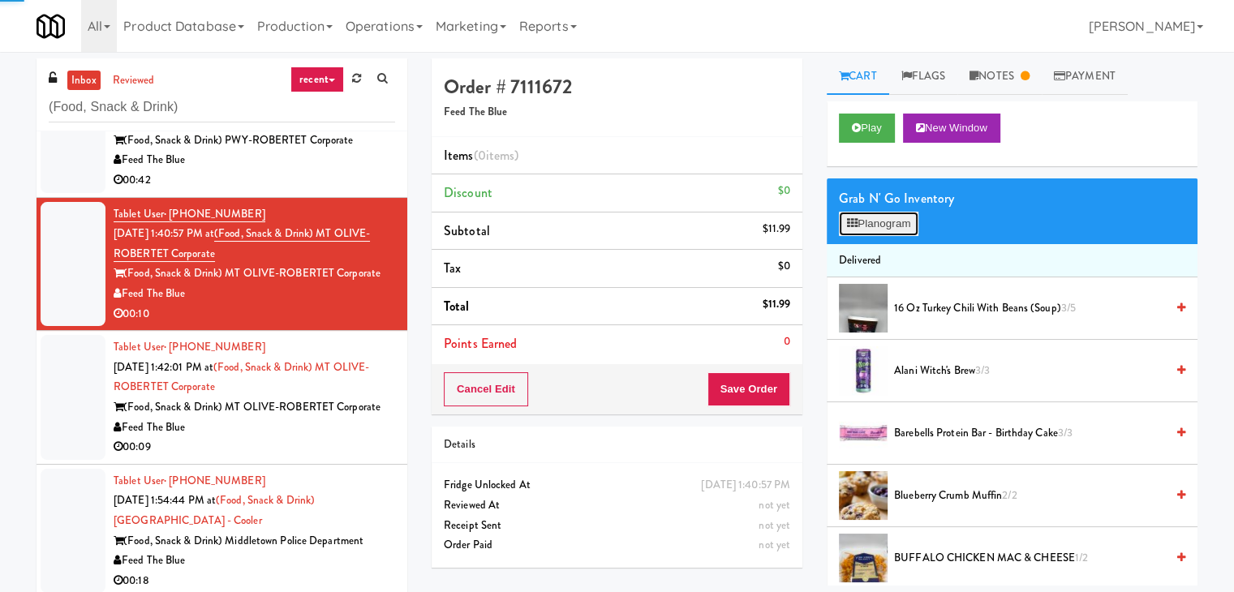
click at [863, 218] on button "Planogram" at bounding box center [879, 224] width 80 height 24
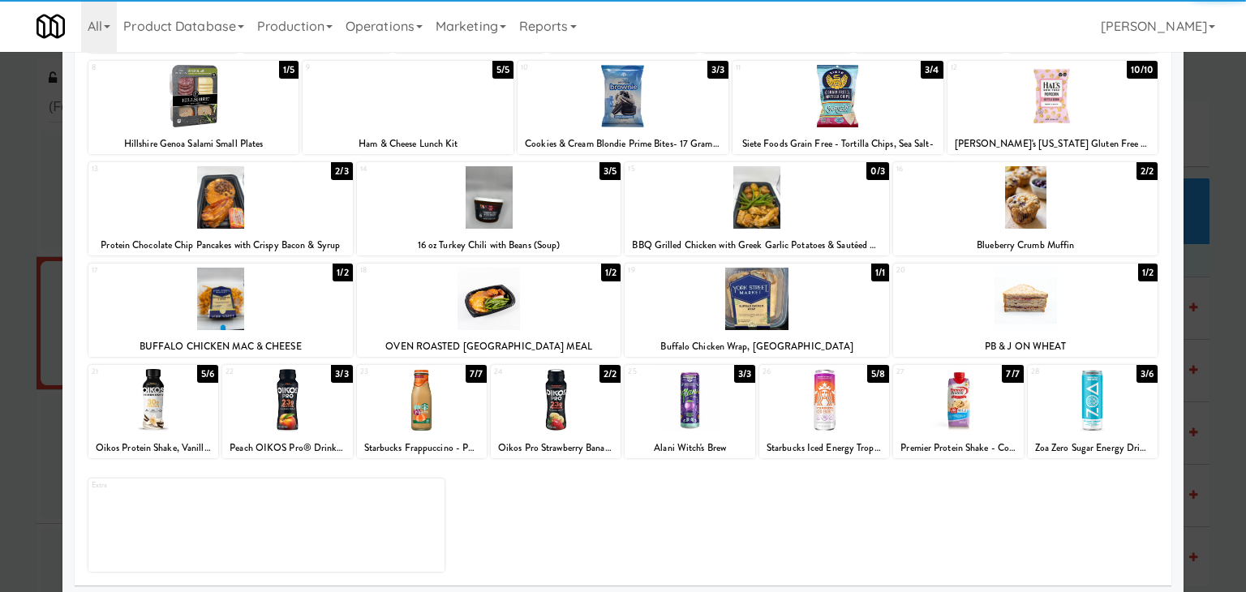
scroll to position [204, 0]
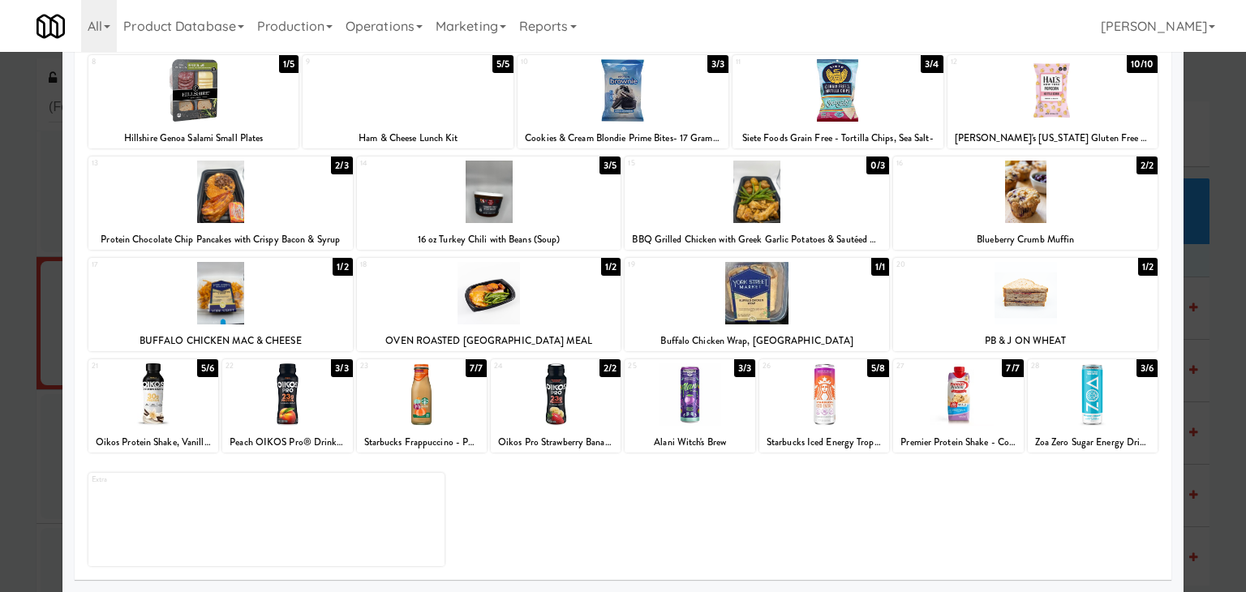
click at [1022, 299] on div at bounding box center [1025, 293] width 265 height 62
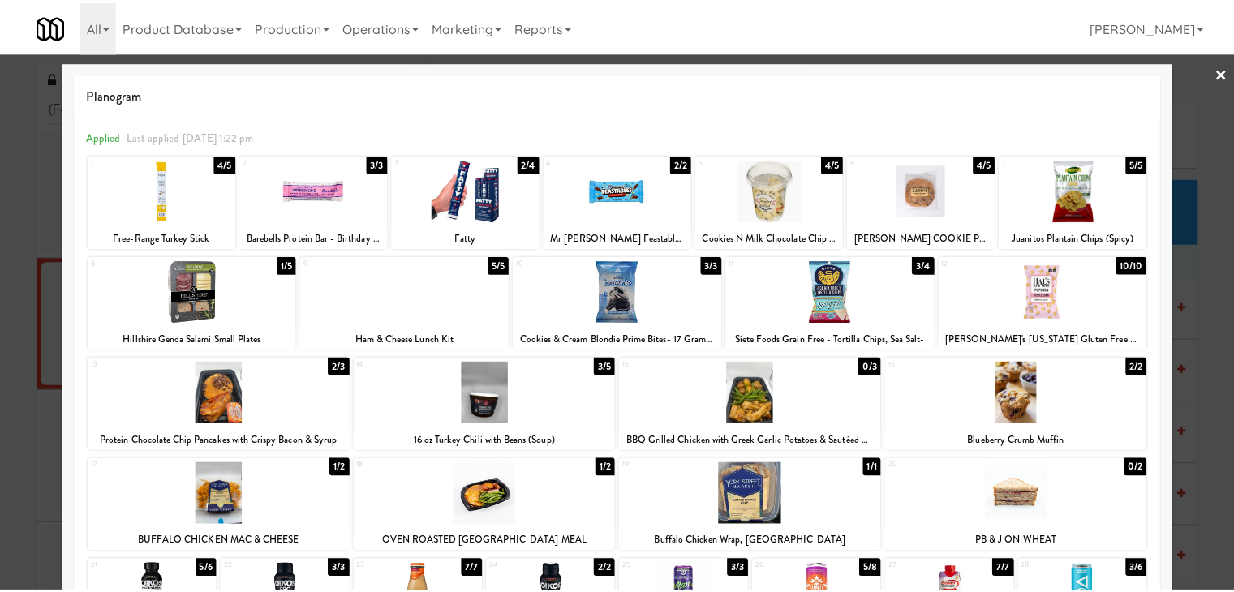
scroll to position [0, 0]
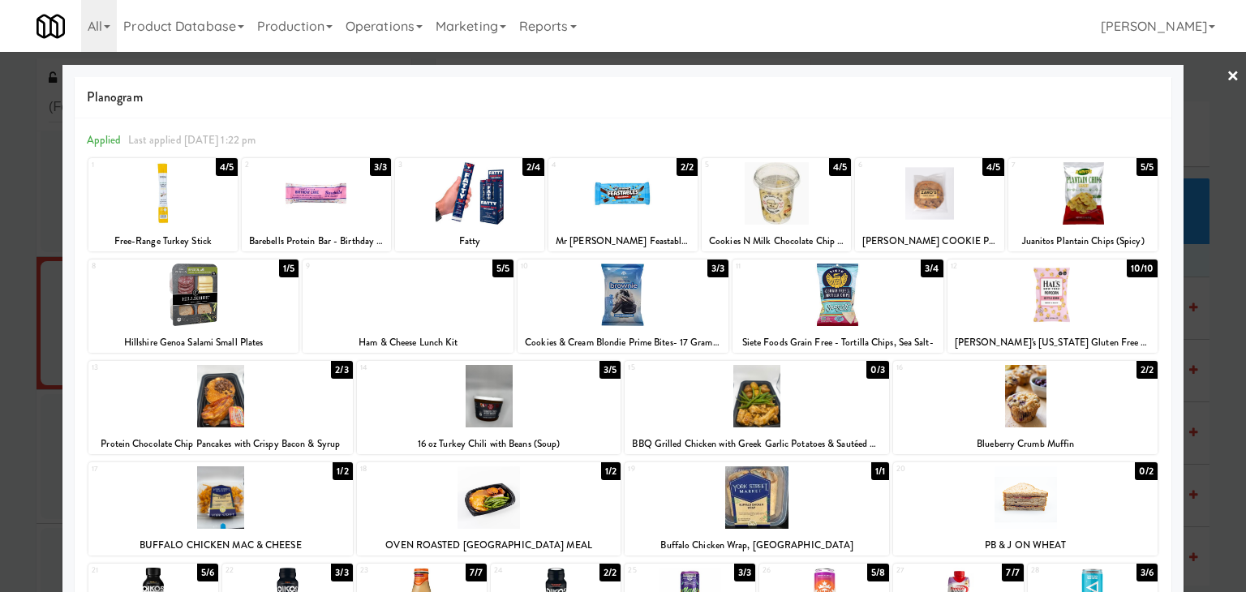
click at [1227, 70] on link "×" at bounding box center [1233, 77] width 13 height 50
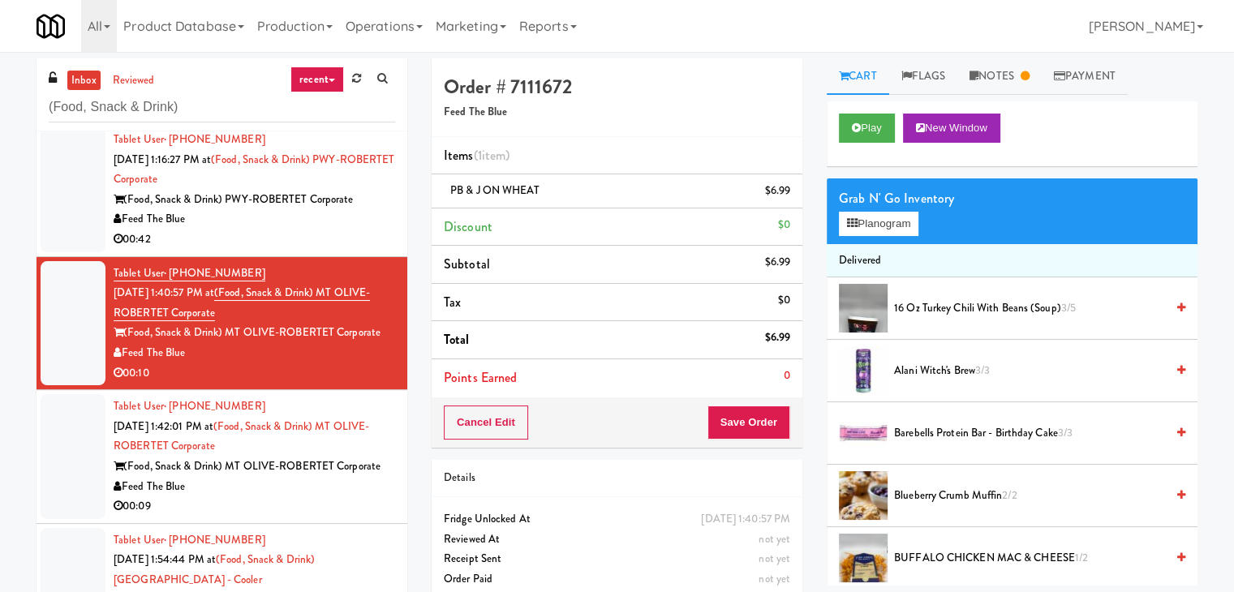
scroll to position [1155, 0]
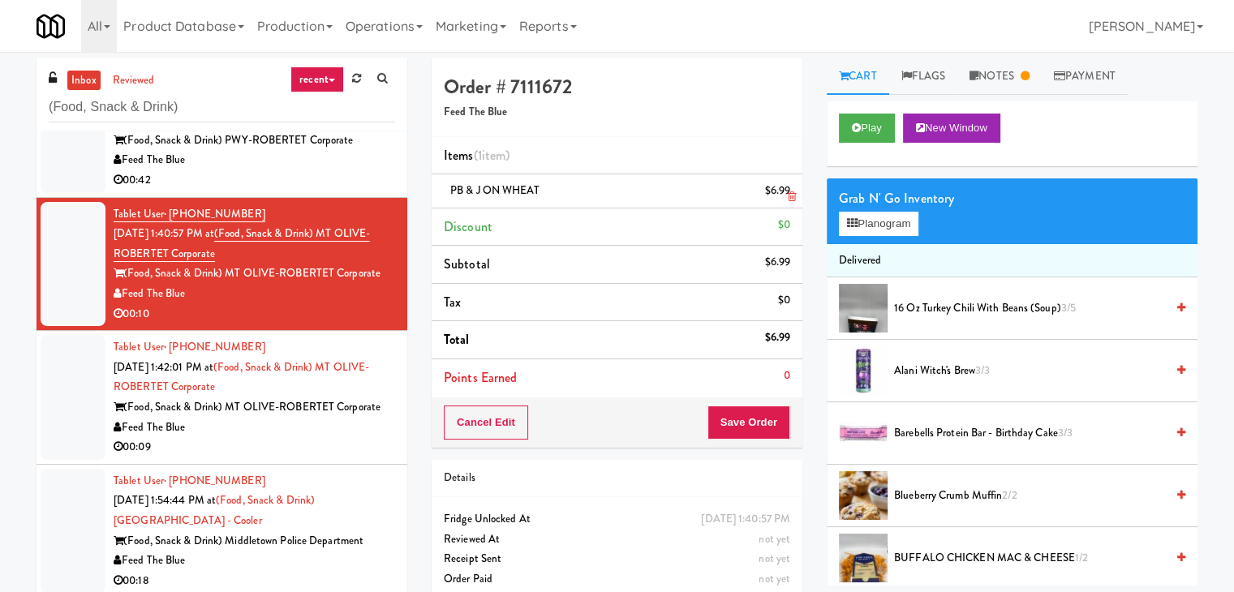
drag, startPoint x: 541, startPoint y: 191, endPoint x: 436, endPoint y: 196, distance: 105.6
click at [436, 196] on li "PB & J ON WHEAT $6.99" at bounding box center [617, 191] width 371 height 34
click at [867, 220] on button "Planogram" at bounding box center [879, 224] width 80 height 24
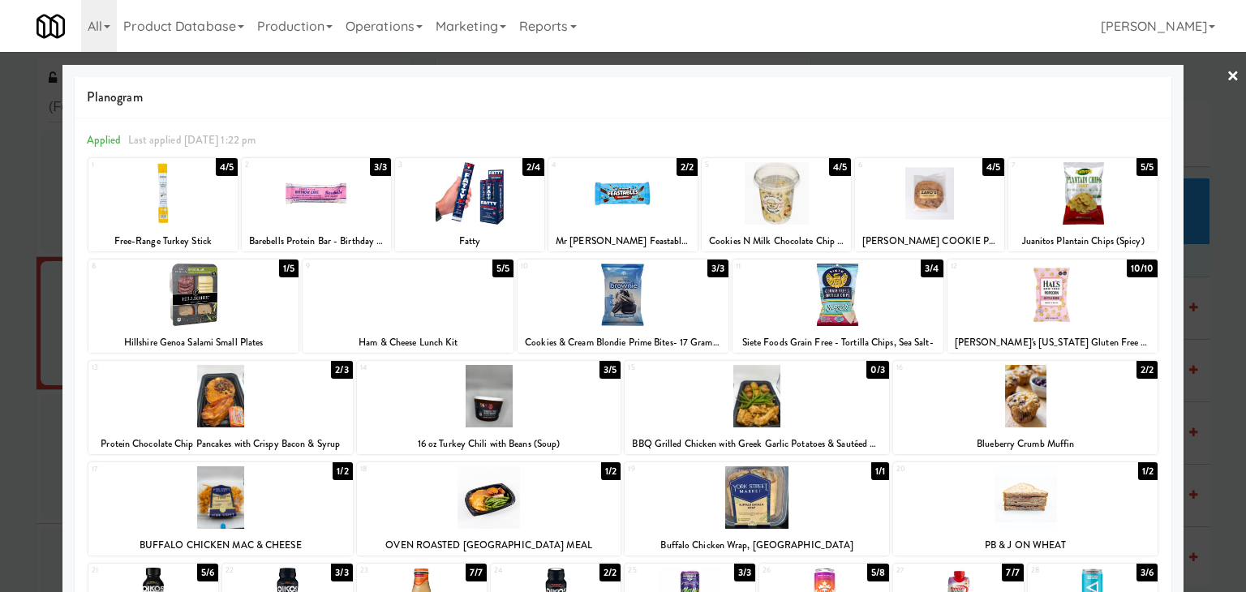
click at [1227, 69] on link "×" at bounding box center [1233, 77] width 13 height 50
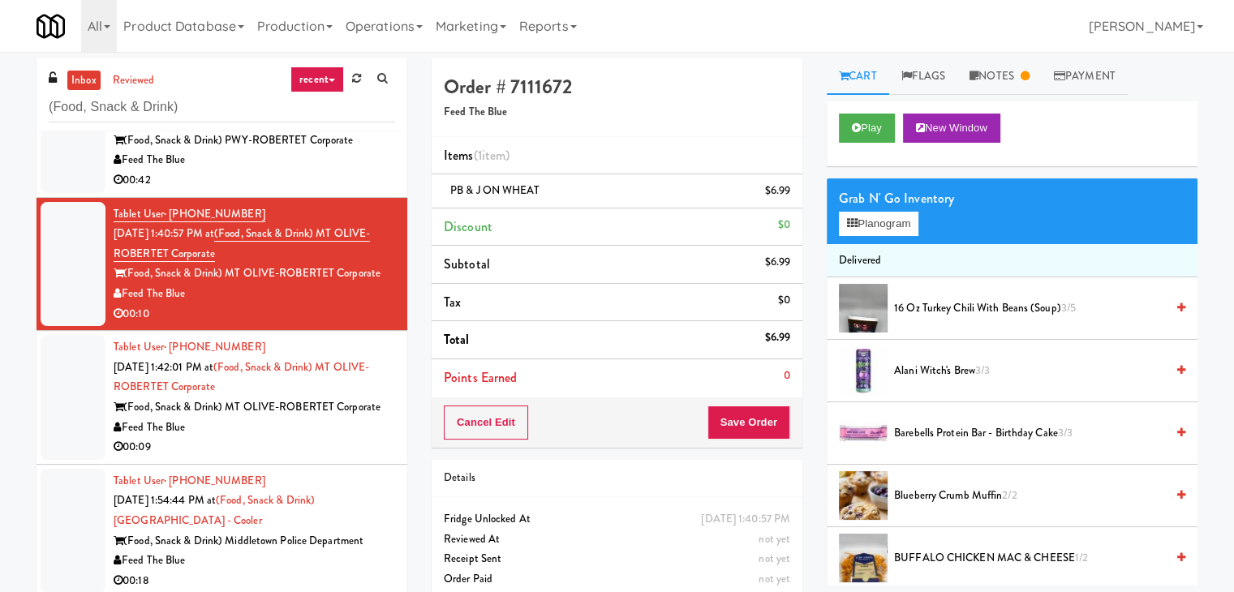
drag, startPoint x: 187, startPoint y: 352, endPoint x: 123, endPoint y: 351, distance: 63.3
click at [123, 304] on div "Feed The Blue" at bounding box center [255, 294] width 282 height 20
copy div "Feed The Blue"
drag, startPoint x: 382, startPoint y: 335, endPoint x: 126, endPoint y: 327, distance: 256.5
click at [126, 284] on div "(Food, Snack & Drink) MT OLIVE-ROBERTET Corporate" at bounding box center [255, 274] width 282 height 20
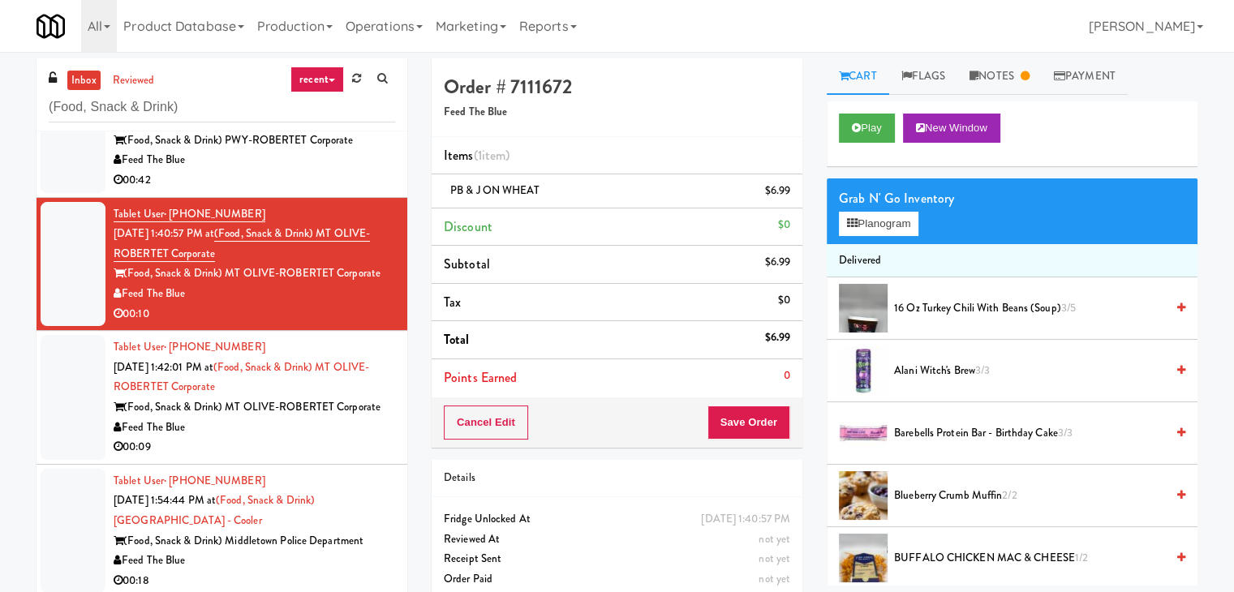
copy div "(Food, Snack & Drink) MT OLIVE-ROBERTET Corporate"
click at [268, 325] on div "00:10" at bounding box center [255, 314] width 282 height 20
drag, startPoint x: 380, startPoint y: 334, endPoint x: 127, endPoint y: 338, distance: 252.4
click at [127, 284] on div "(Food, Snack & Drink) MT OLIVE-ROBERTET Corporate" at bounding box center [255, 274] width 282 height 20
copy div "(Food, Snack & Drink) MT OLIVE-ROBERTET Corporate"
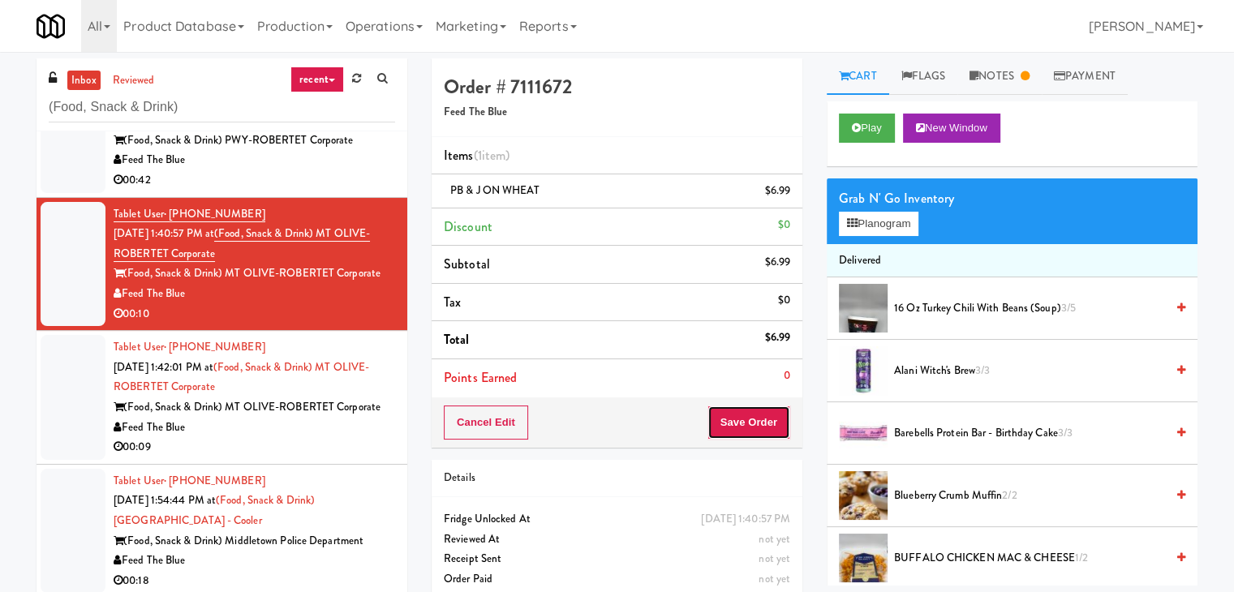
click at [734, 424] on button "Save Order" at bounding box center [749, 423] width 83 height 34
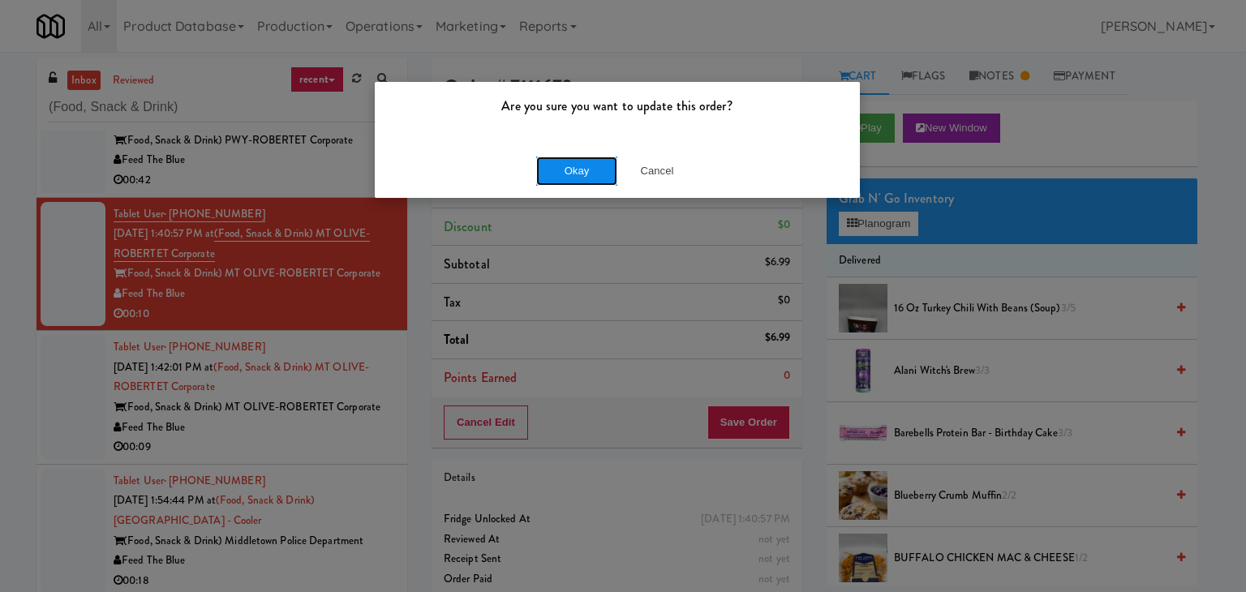
click at [562, 179] on button "Okay" at bounding box center [576, 171] width 81 height 29
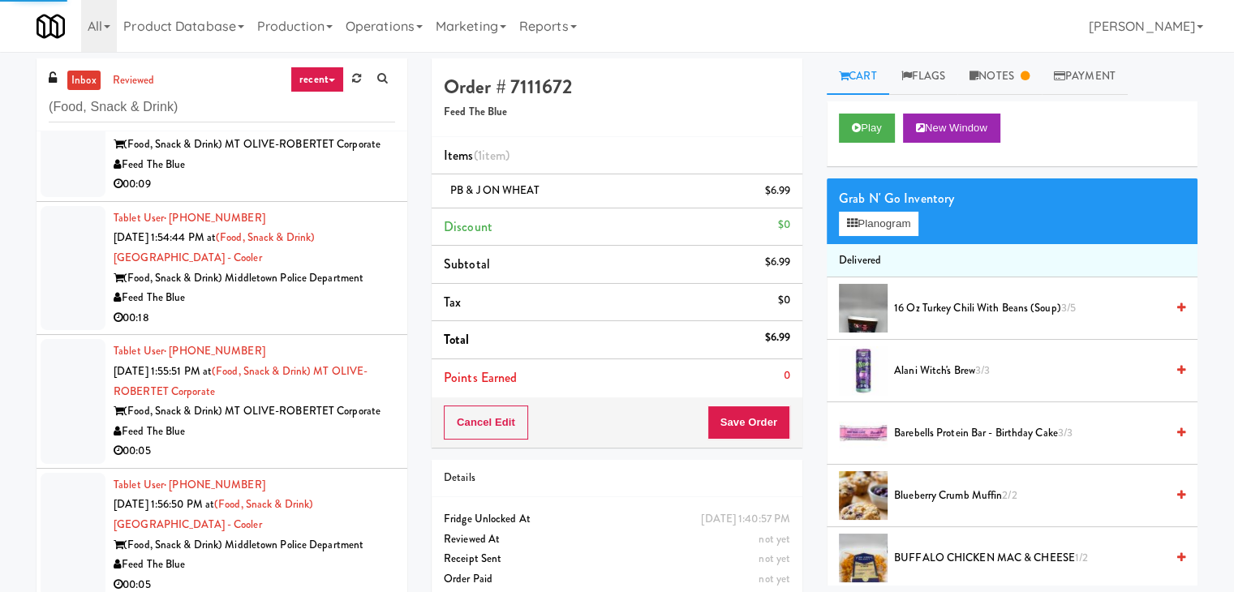
scroll to position [1480, 0]
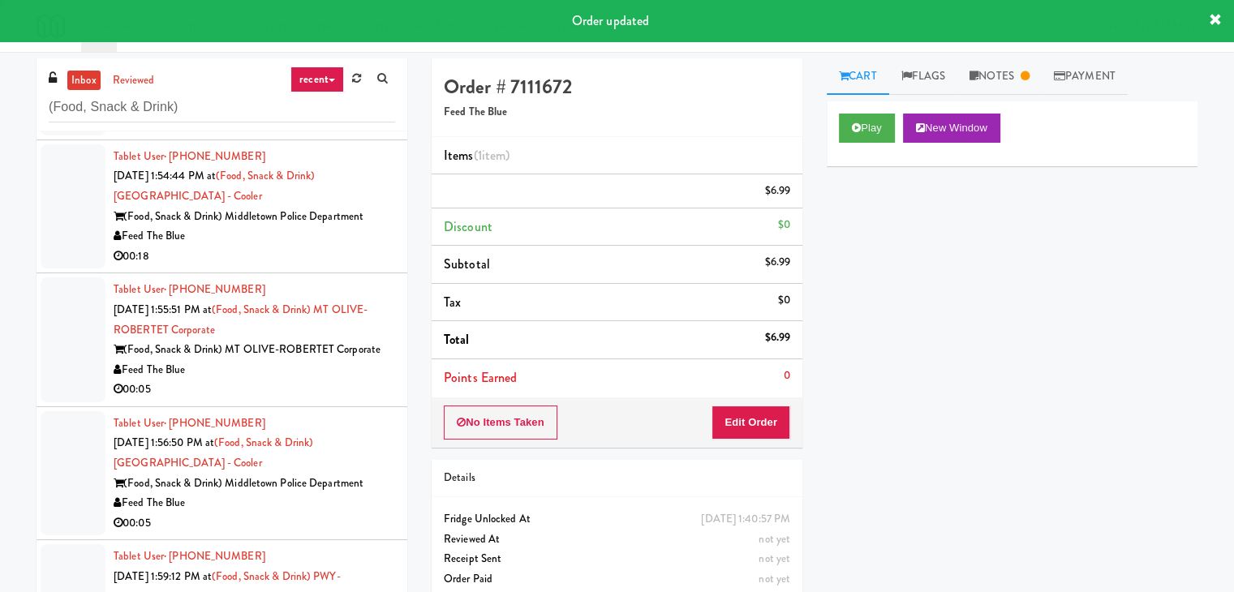
click at [312, 133] on div "00:09" at bounding box center [255, 123] width 282 height 20
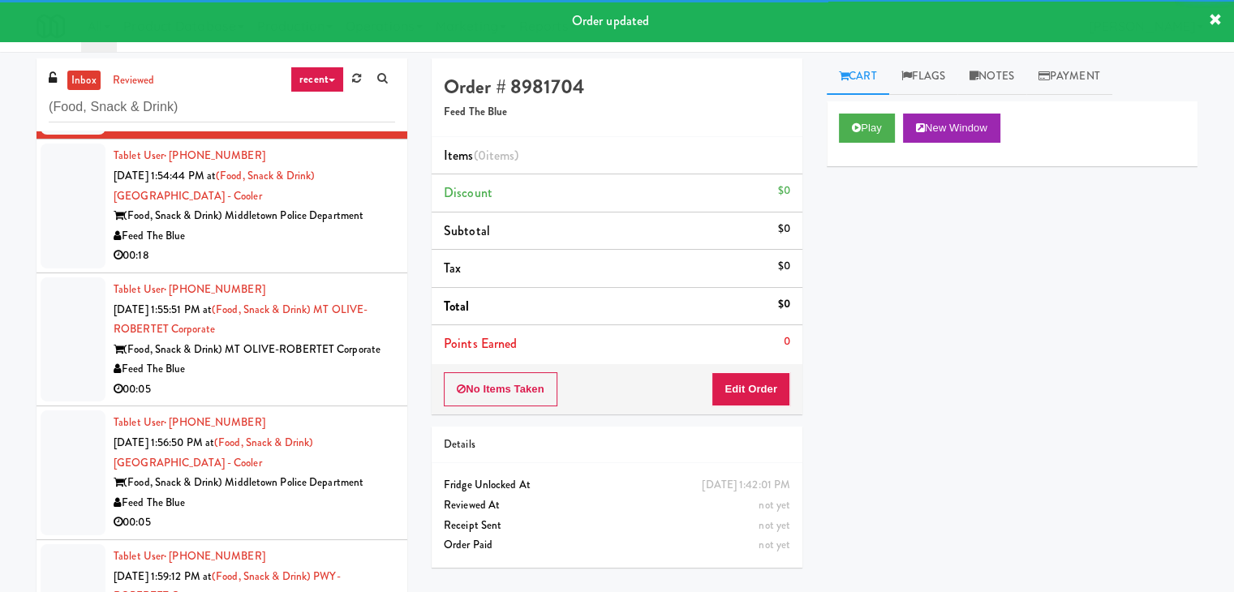
scroll to position [1338, 0]
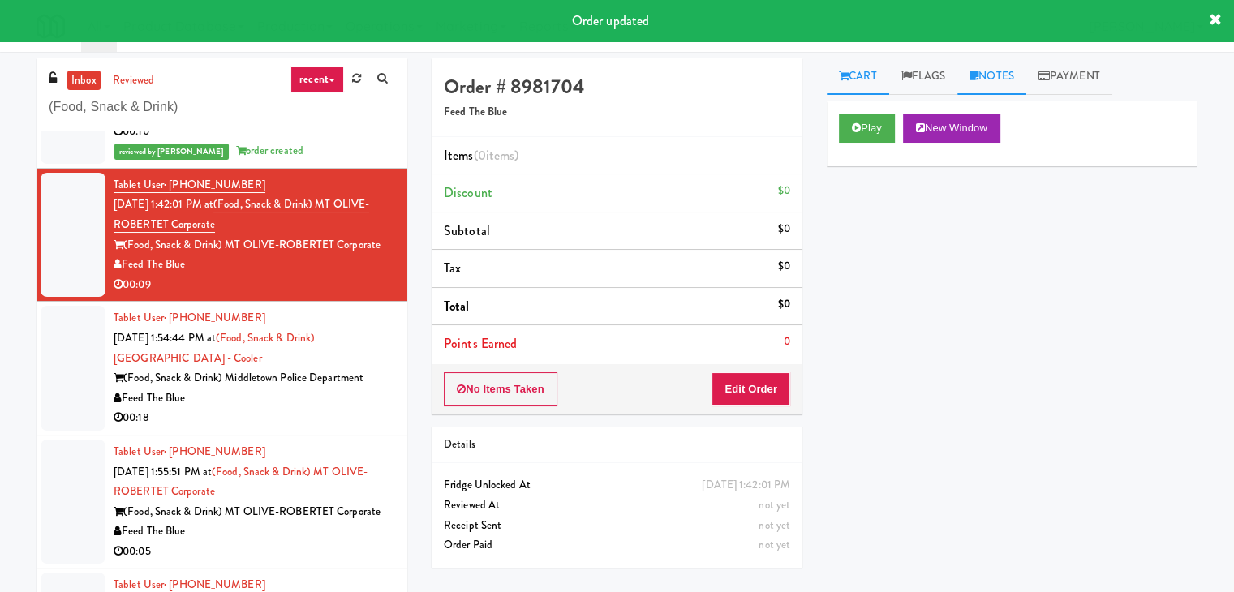
click at [979, 72] on icon at bounding box center [974, 76] width 9 height 11
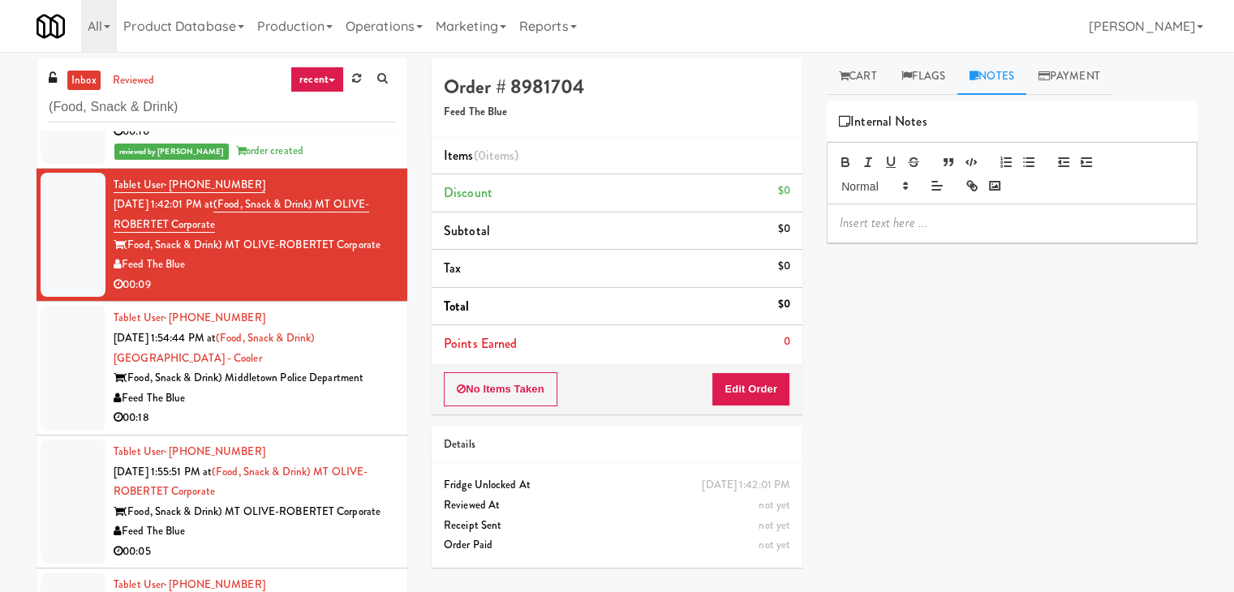
click at [1091, 274] on div "Play New Window Primary Flag Clear Flag if unable to determine what was taken o…" at bounding box center [1012, 405] width 371 height 609
click at [834, 59] on link "Cart" at bounding box center [858, 76] width 62 height 37
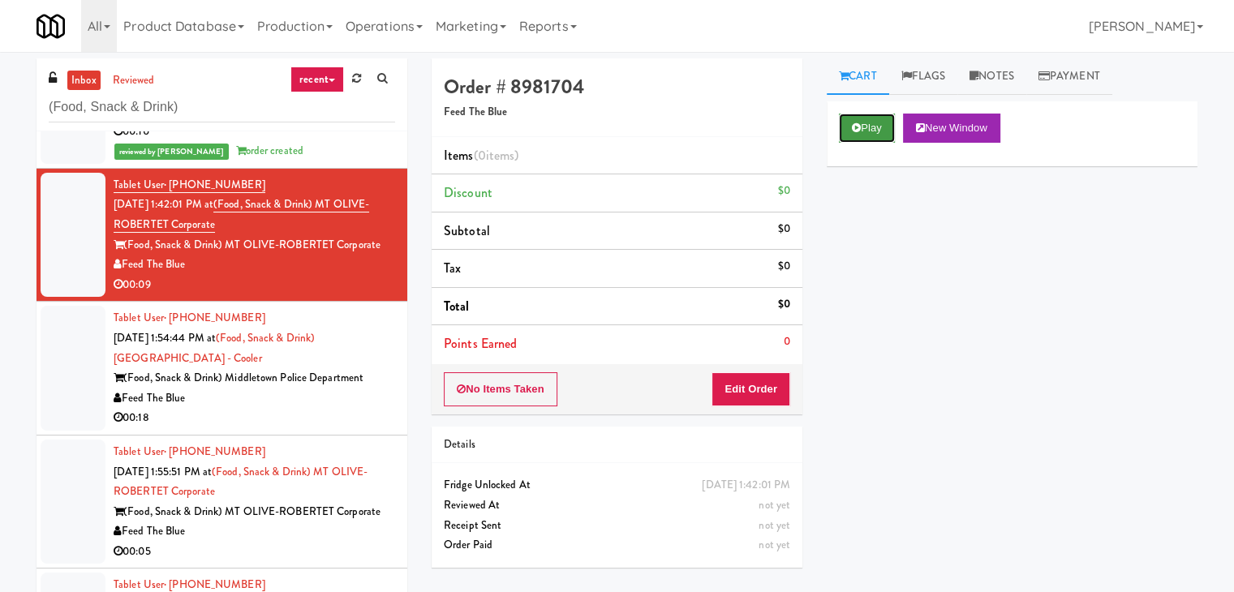
click at [859, 132] on button "Play" at bounding box center [867, 128] width 56 height 29
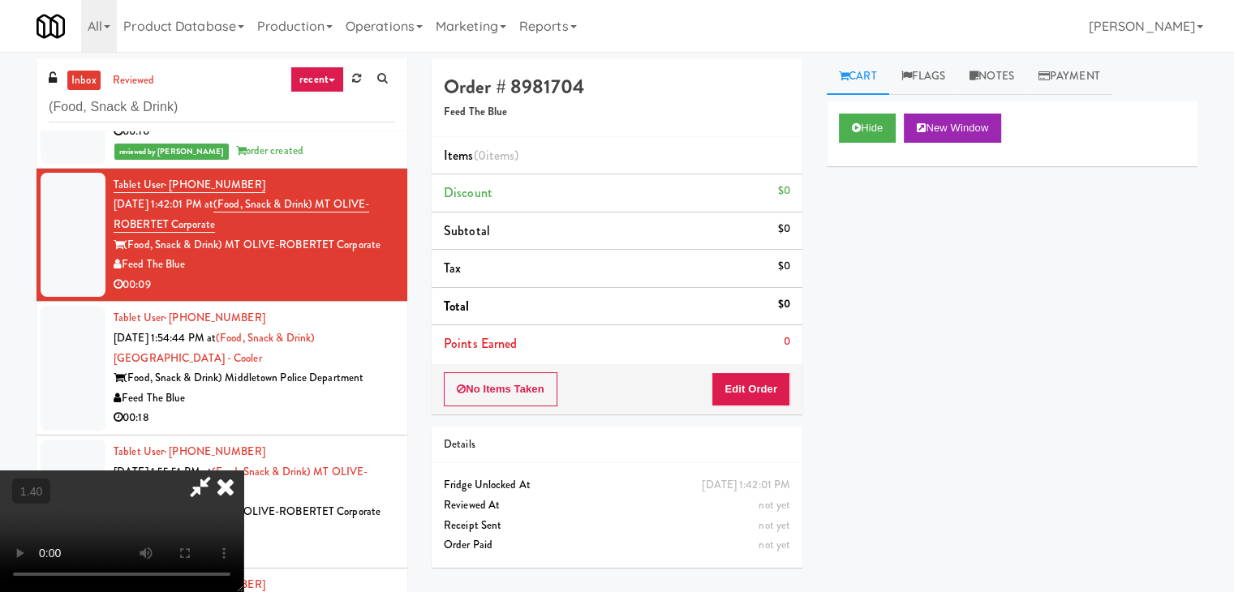
click at [243, 471] on video at bounding box center [121, 532] width 243 height 122
click at [998, 73] on link "Notes" at bounding box center [991, 76] width 69 height 37
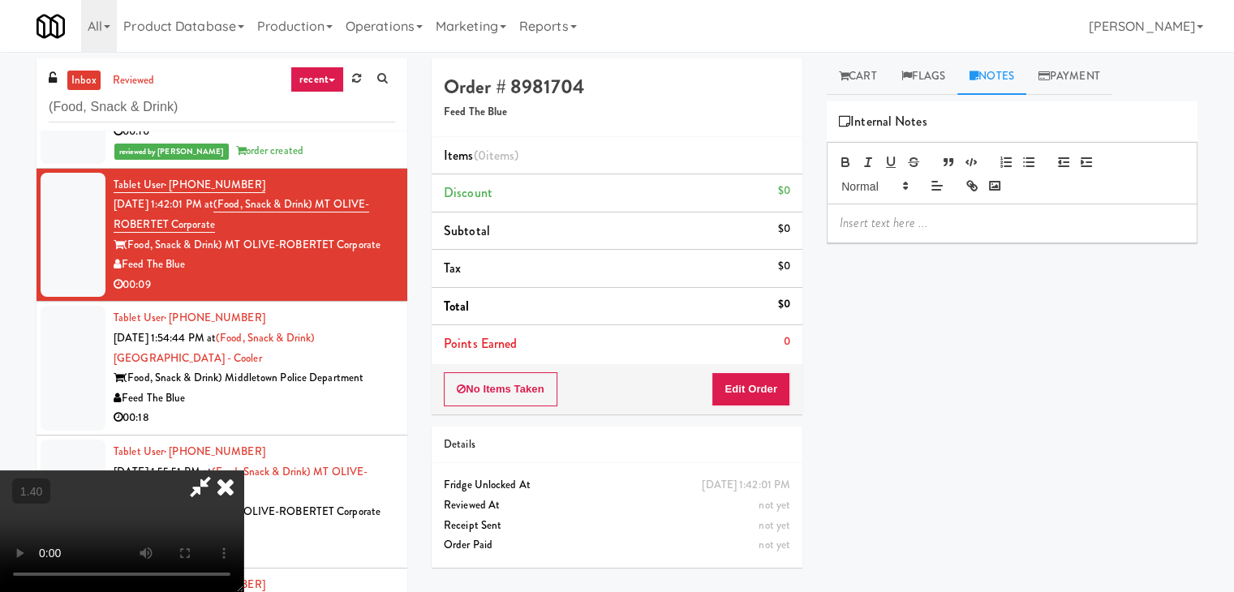
click at [910, 212] on div at bounding box center [1012, 222] width 369 height 37
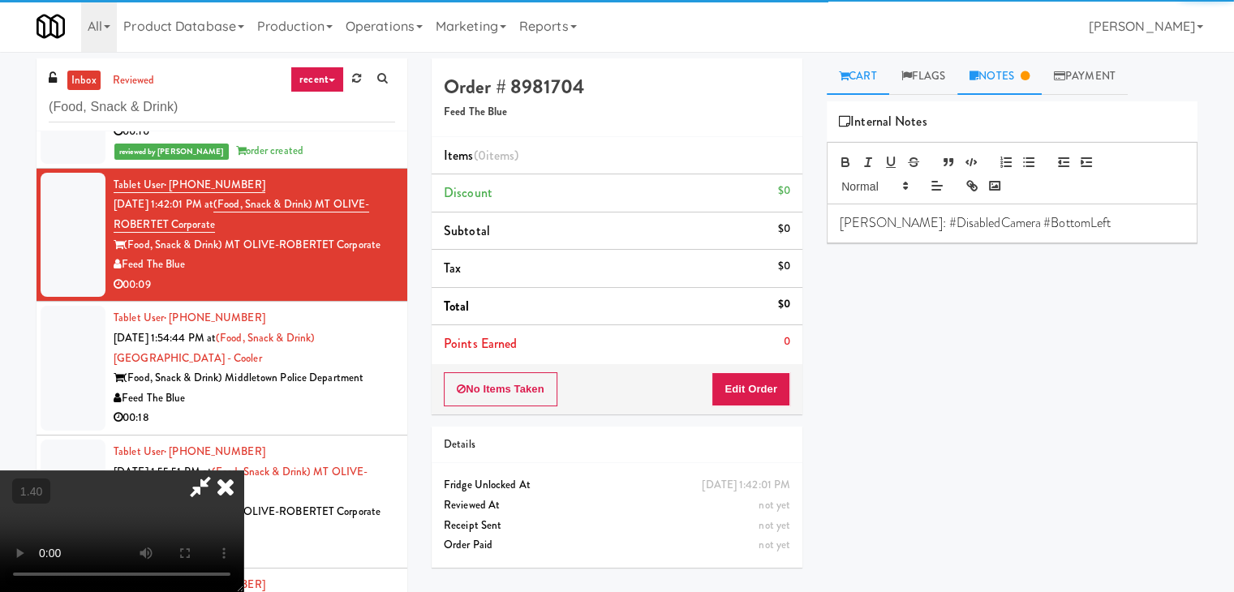
click at [838, 82] on link "Cart" at bounding box center [858, 76] width 62 height 37
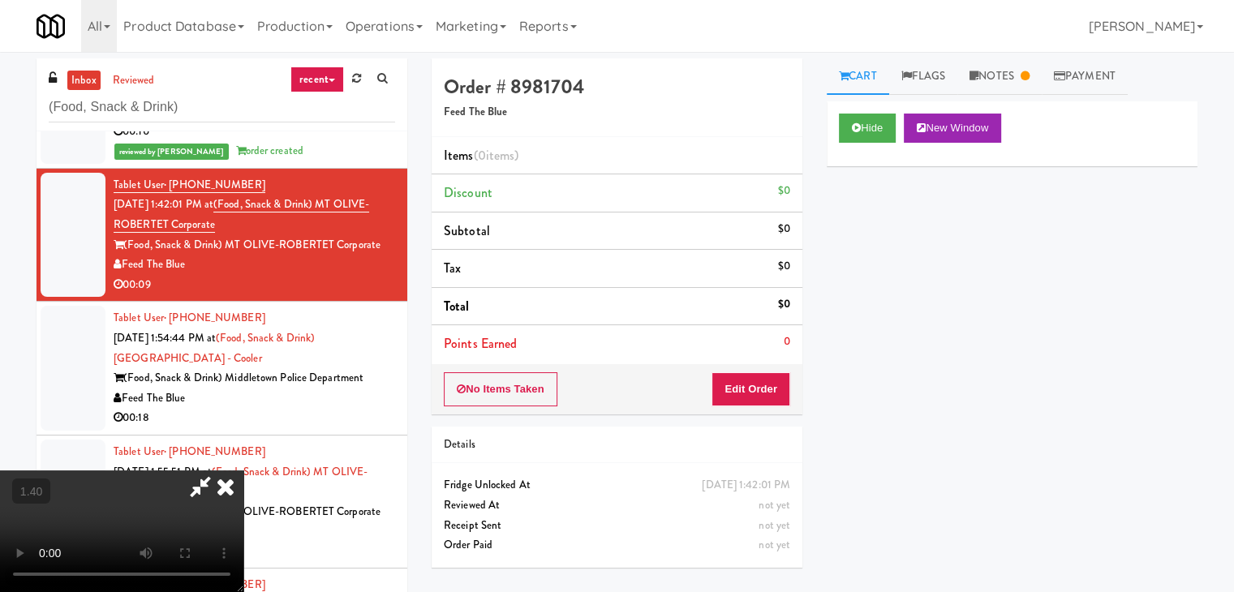
click at [243, 471] on video at bounding box center [121, 532] width 243 height 122
click at [243, 471] on icon at bounding box center [226, 487] width 36 height 32
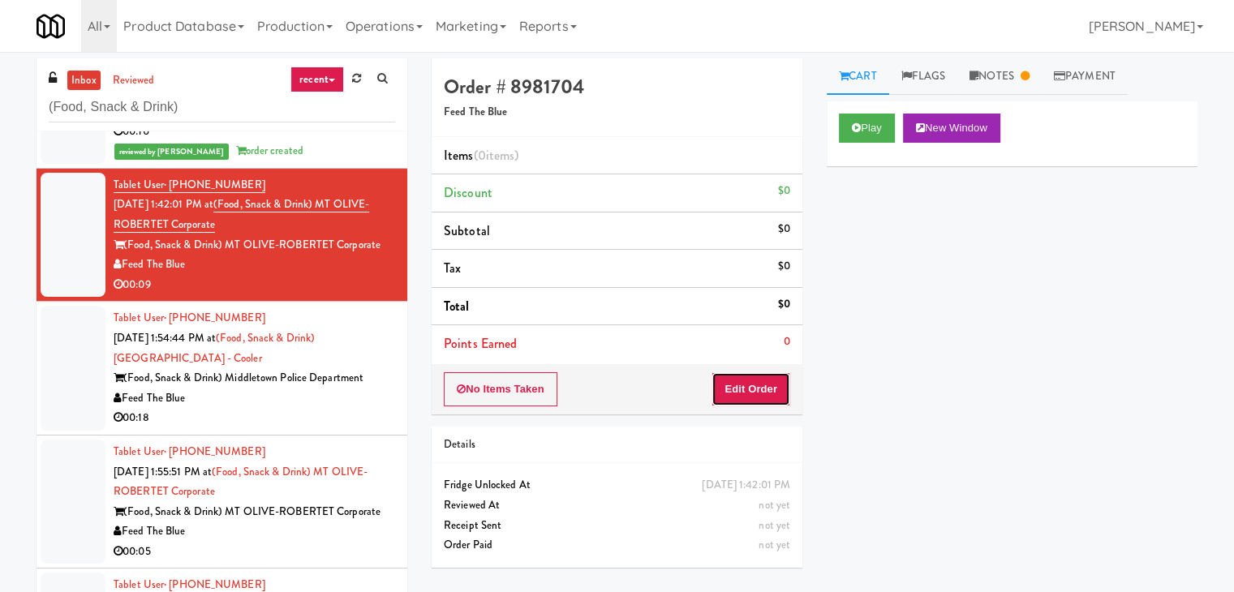
click at [743, 402] on button "Edit Order" at bounding box center [751, 389] width 79 height 34
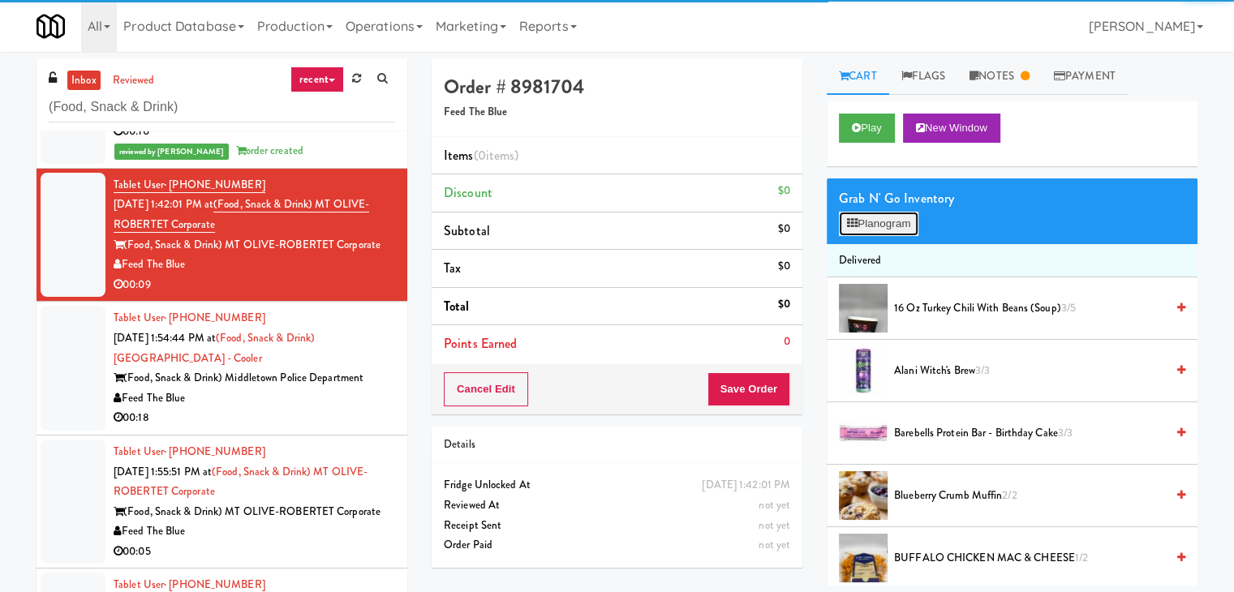
click at [880, 228] on button "Planogram" at bounding box center [879, 224] width 80 height 24
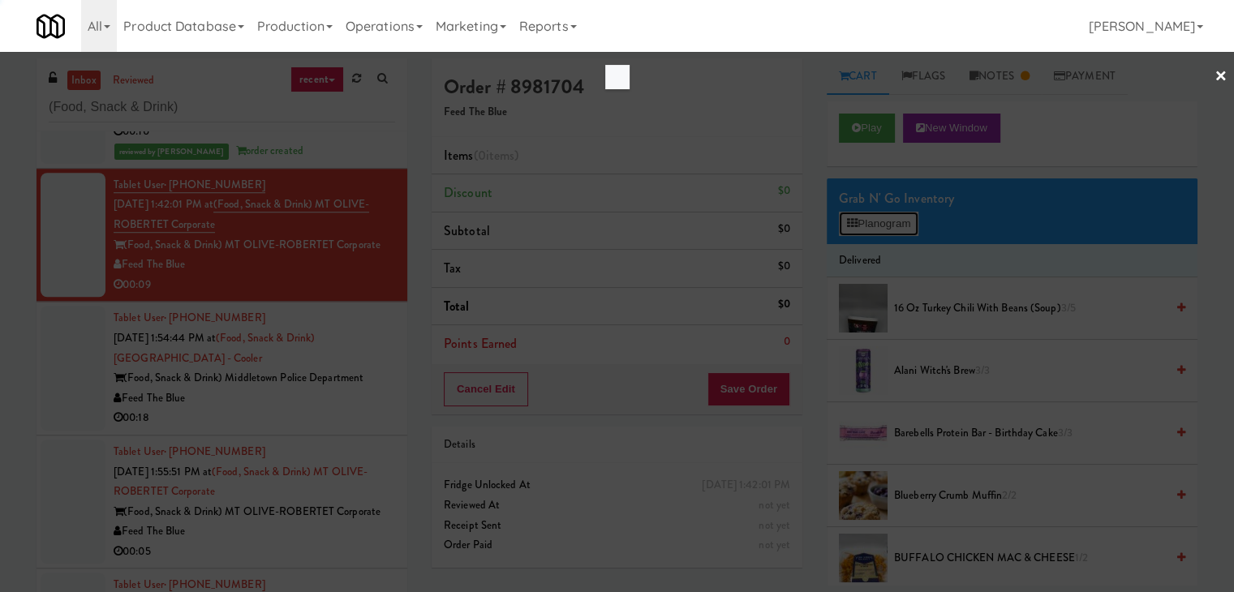
scroll to position [1279, 0]
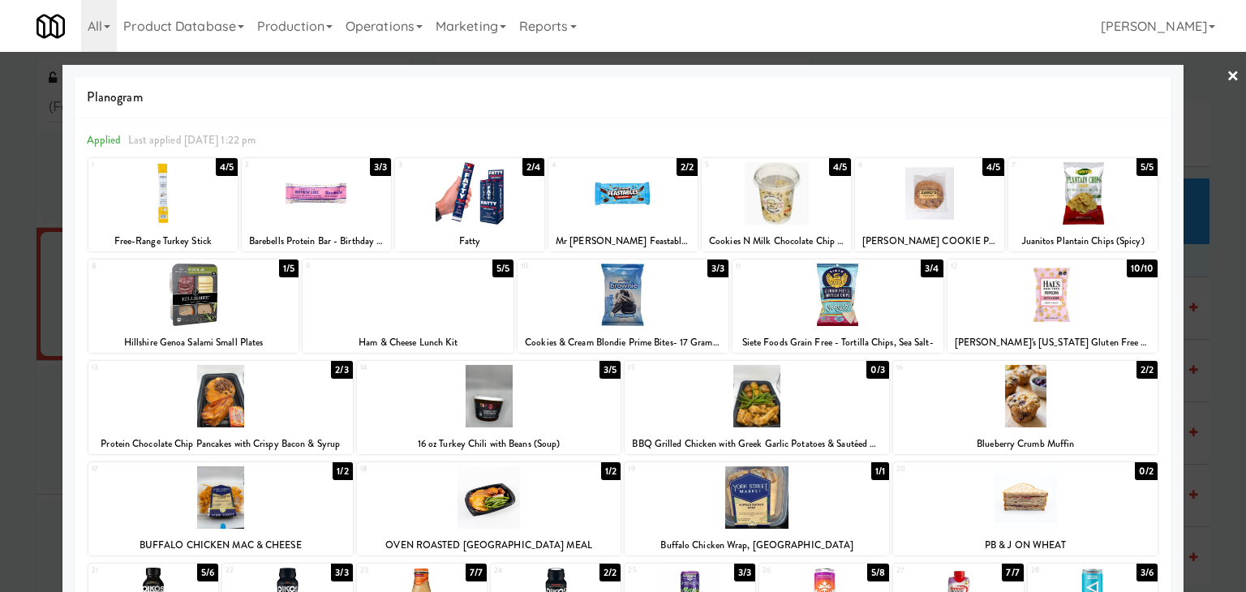
click at [209, 291] on div at bounding box center [193, 295] width 211 height 62
click at [1227, 75] on link "×" at bounding box center [1233, 77] width 13 height 50
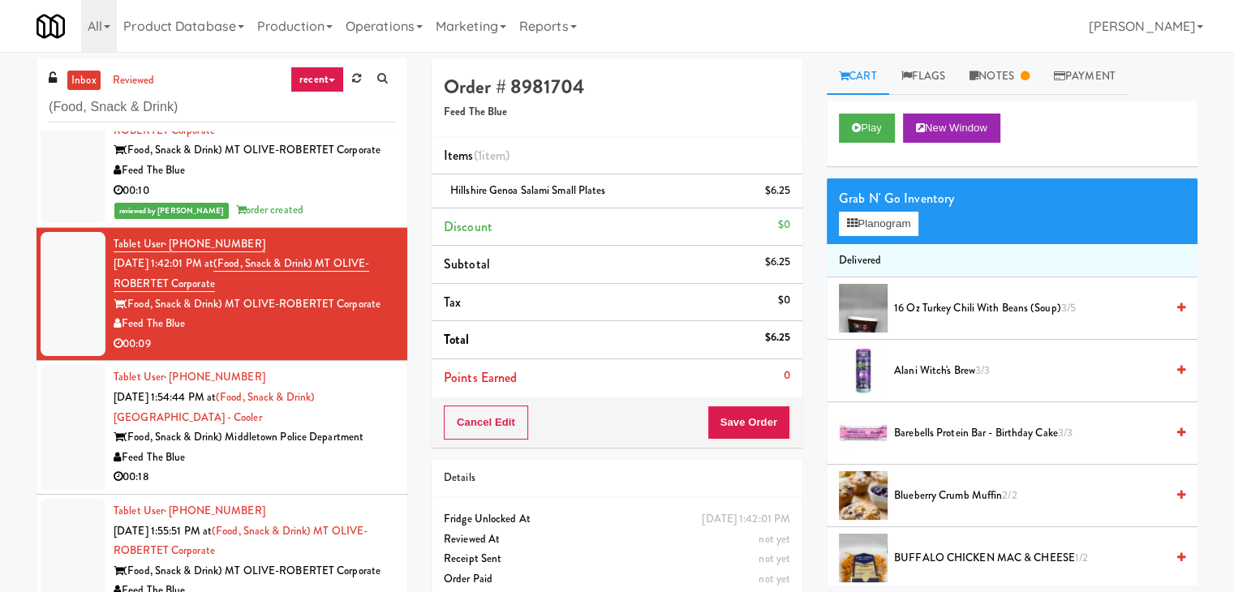
scroll to position [1338, 0]
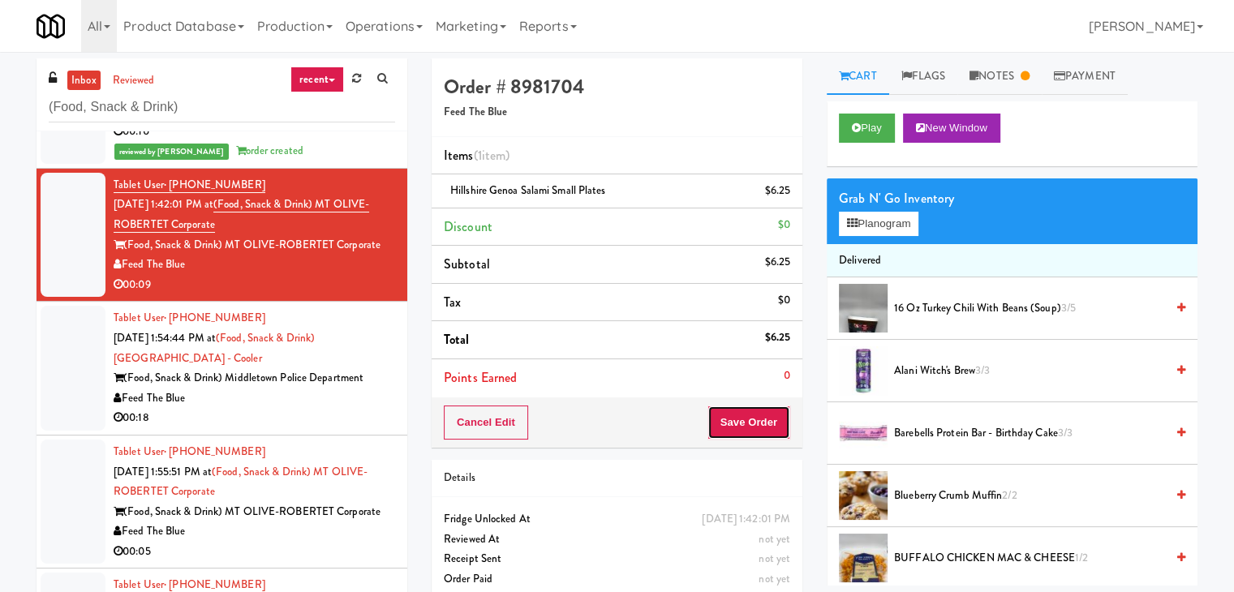
click at [708, 420] on button "Save Order" at bounding box center [749, 423] width 83 height 34
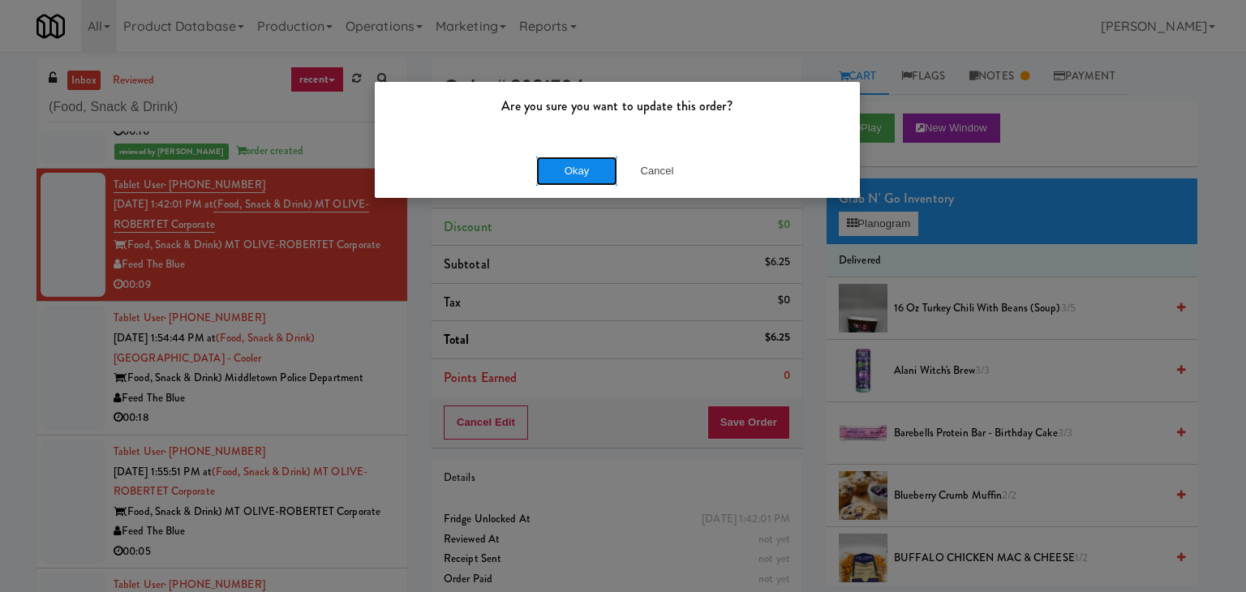
drag, startPoint x: 574, startPoint y: 170, endPoint x: 475, endPoint y: 270, distance: 140.6
click at [573, 171] on button "Okay" at bounding box center [576, 171] width 81 height 29
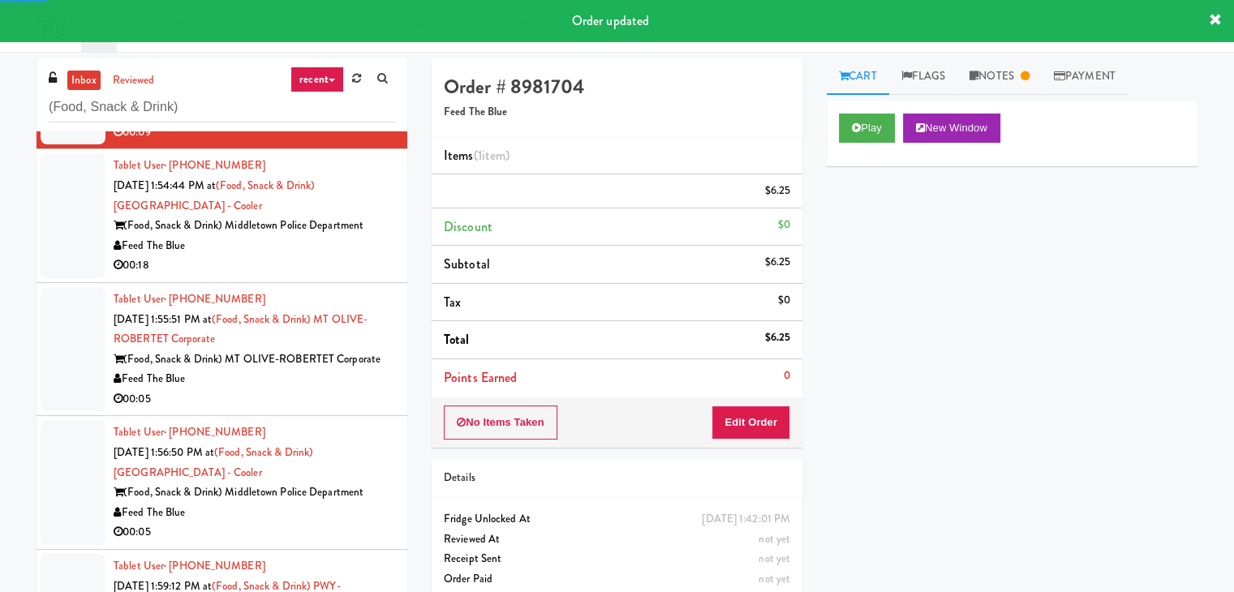
scroll to position [1500, 0]
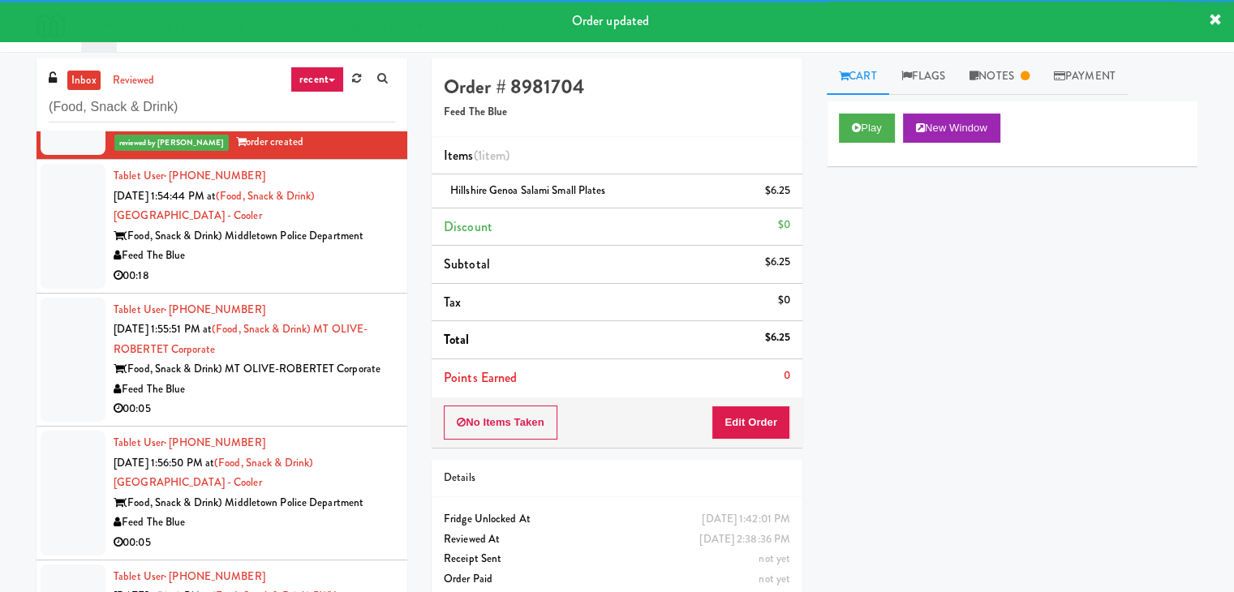
click at [331, 380] on div "(Food, Snack & Drink) MT OLIVE-ROBERTET Corporate" at bounding box center [255, 369] width 282 height 20
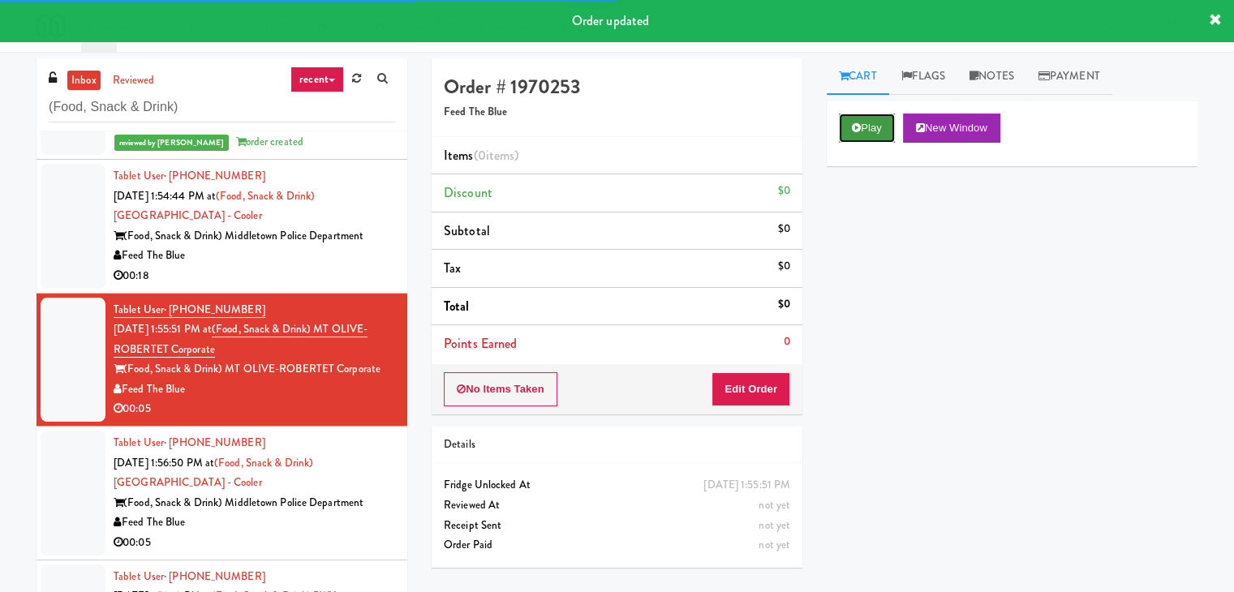
click at [876, 131] on button "Play" at bounding box center [867, 128] width 56 height 29
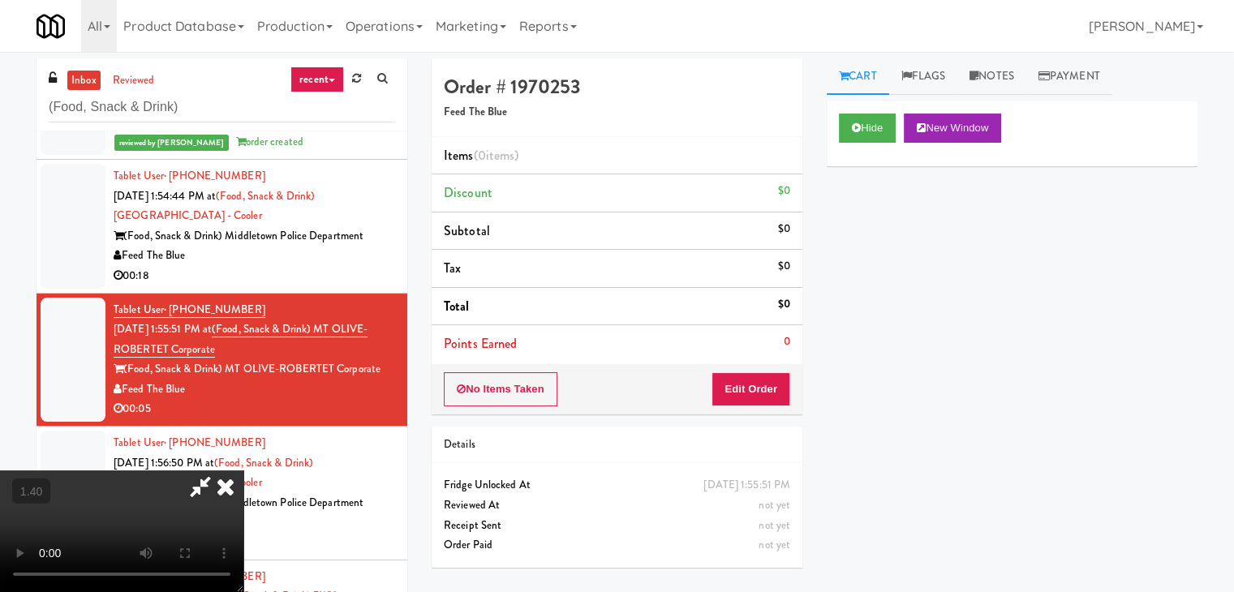
click at [243, 471] on video at bounding box center [121, 532] width 243 height 122
click at [997, 70] on link "Notes" at bounding box center [991, 76] width 69 height 37
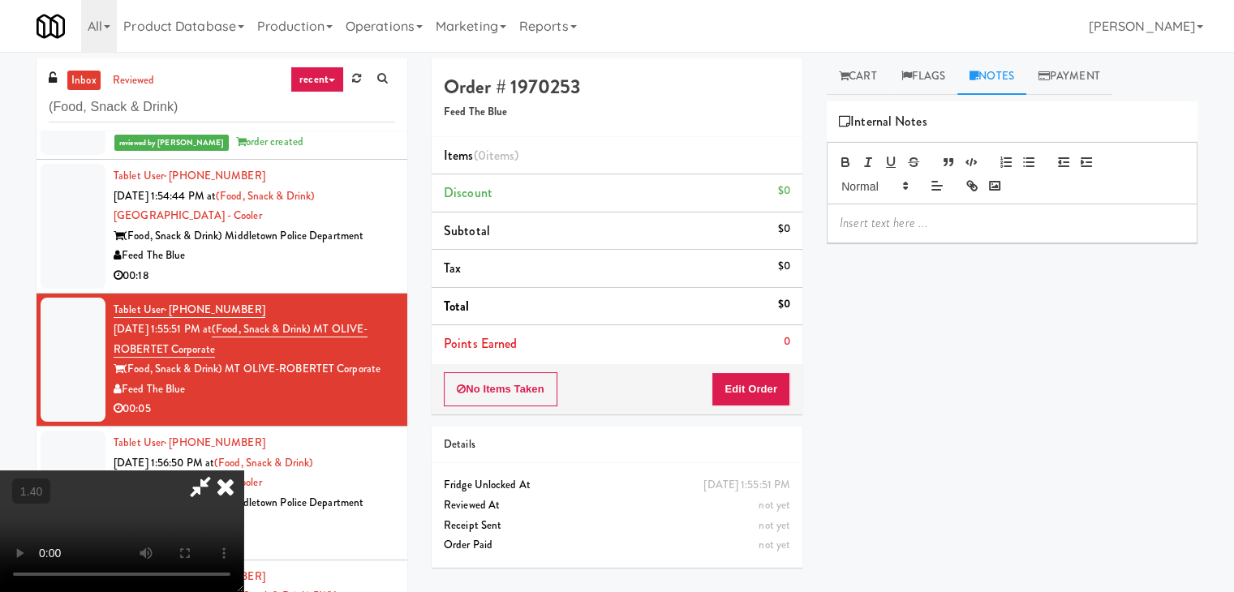
click at [941, 205] on div at bounding box center [1012, 222] width 369 height 37
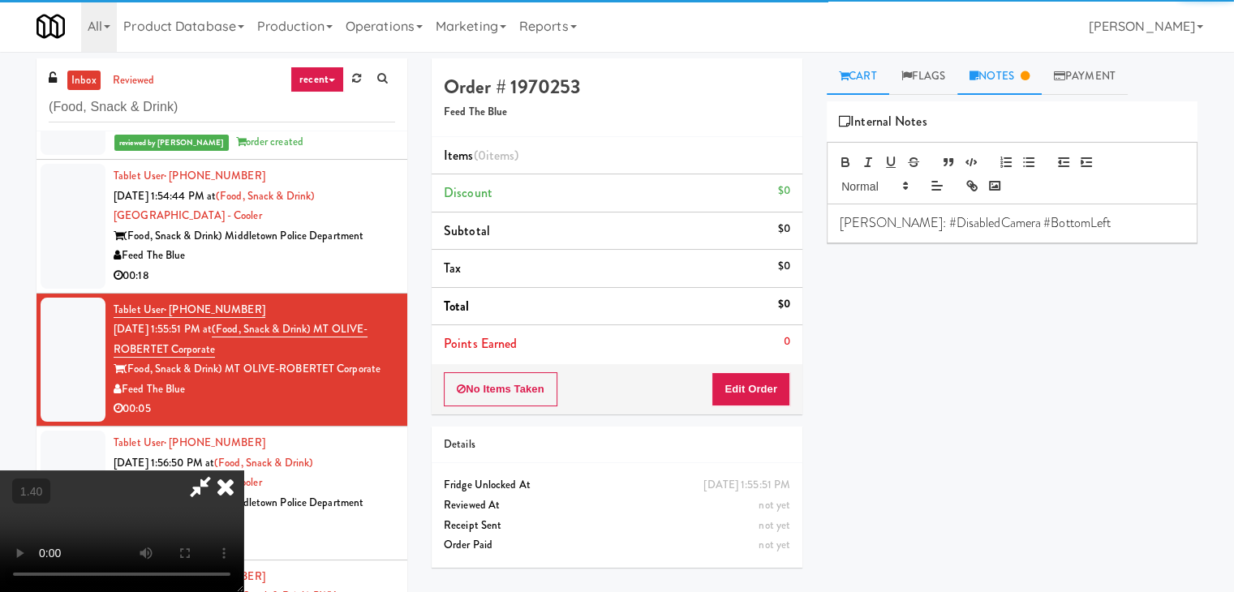
click at [859, 81] on link "Cart" at bounding box center [858, 76] width 62 height 37
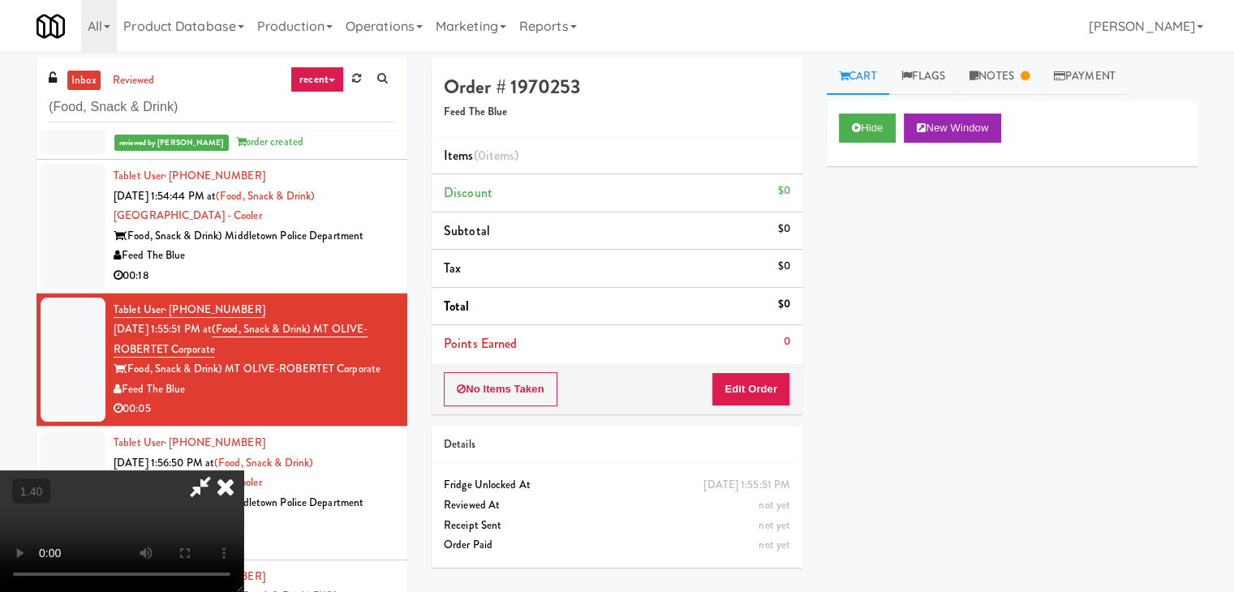
click at [243, 471] on video at bounding box center [121, 532] width 243 height 122
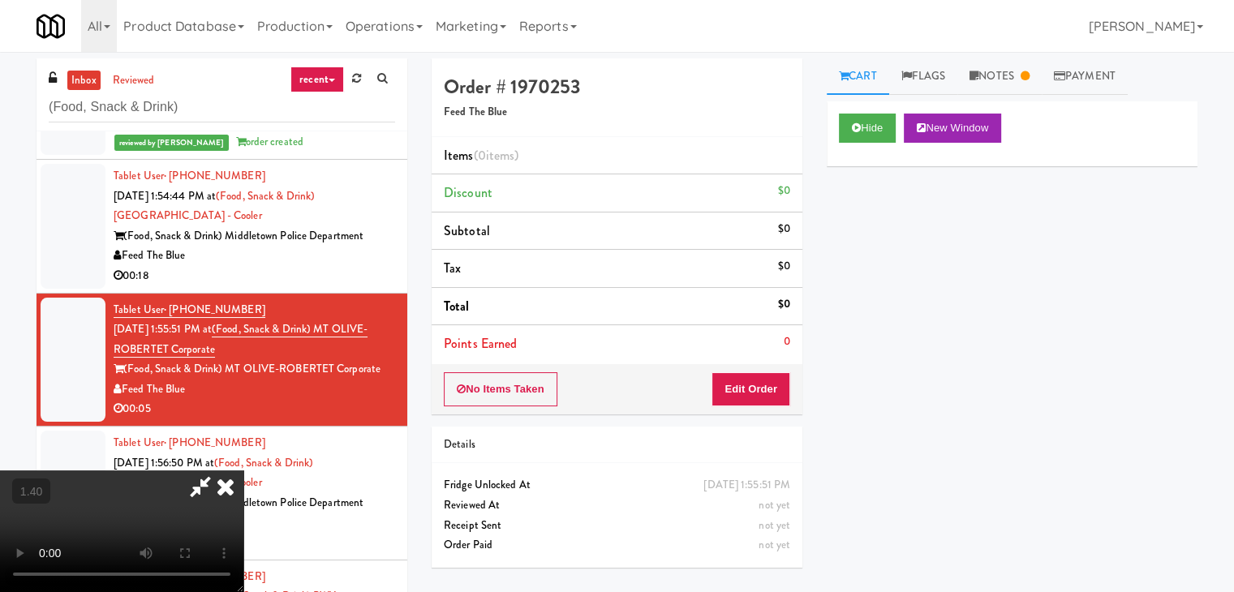
click at [243, 471] on video at bounding box center [121, 532] width 243 height 122
click at [243, 471] on icon at bounding box center [226, 487] width 36 height 32
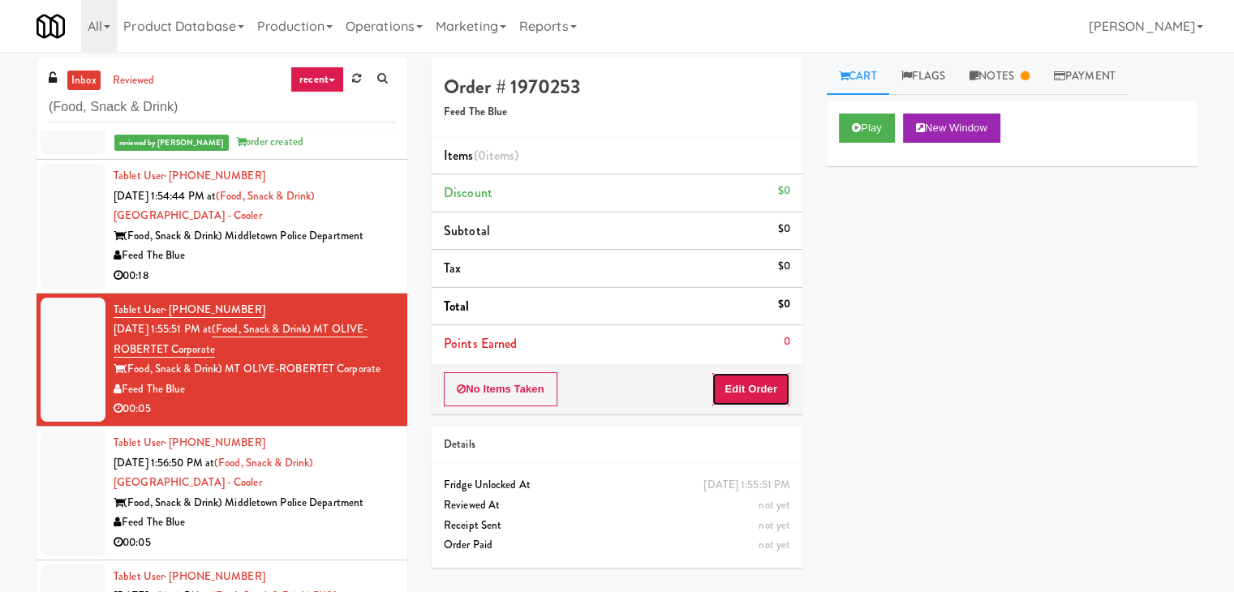
click at [752, 377] on button "Edit Order" at bounding box center [751, 389] width 79 height 34
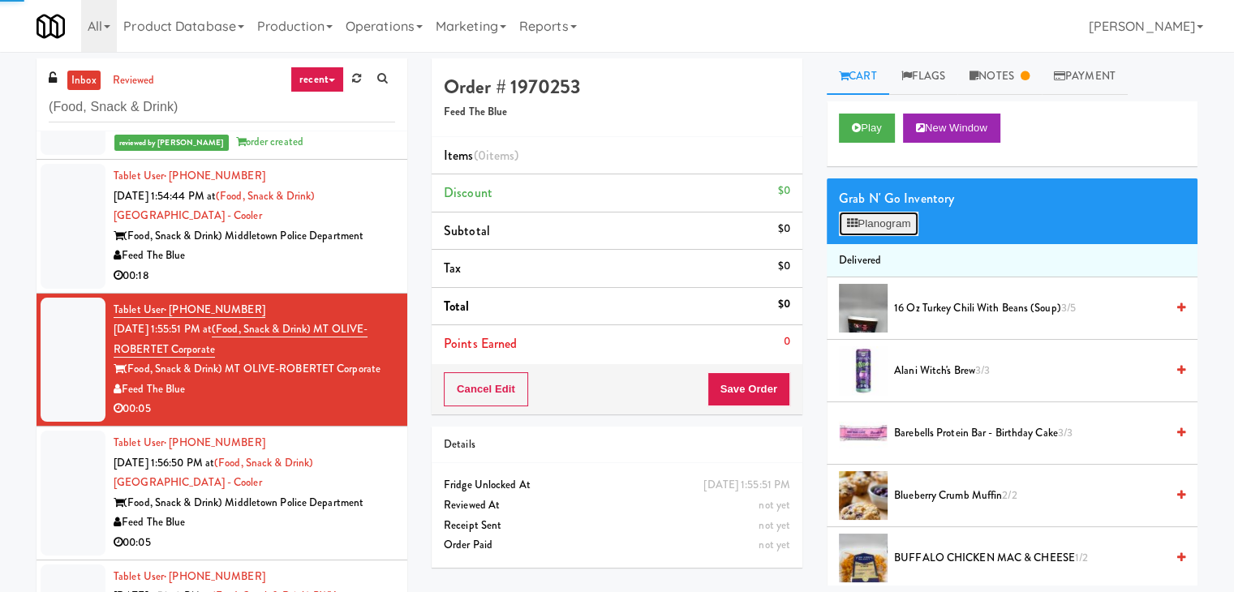
click at [901, 226] on button "Planogram" at bounding box center [879, 224] width 80 height 24
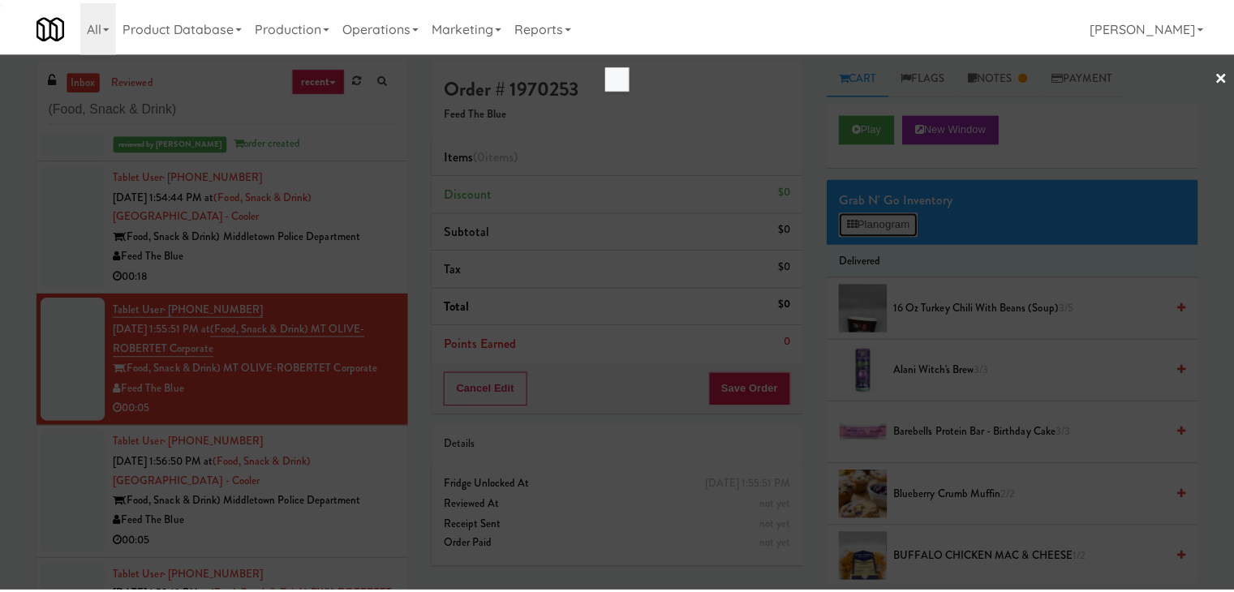
scroll to position [1441, 0]
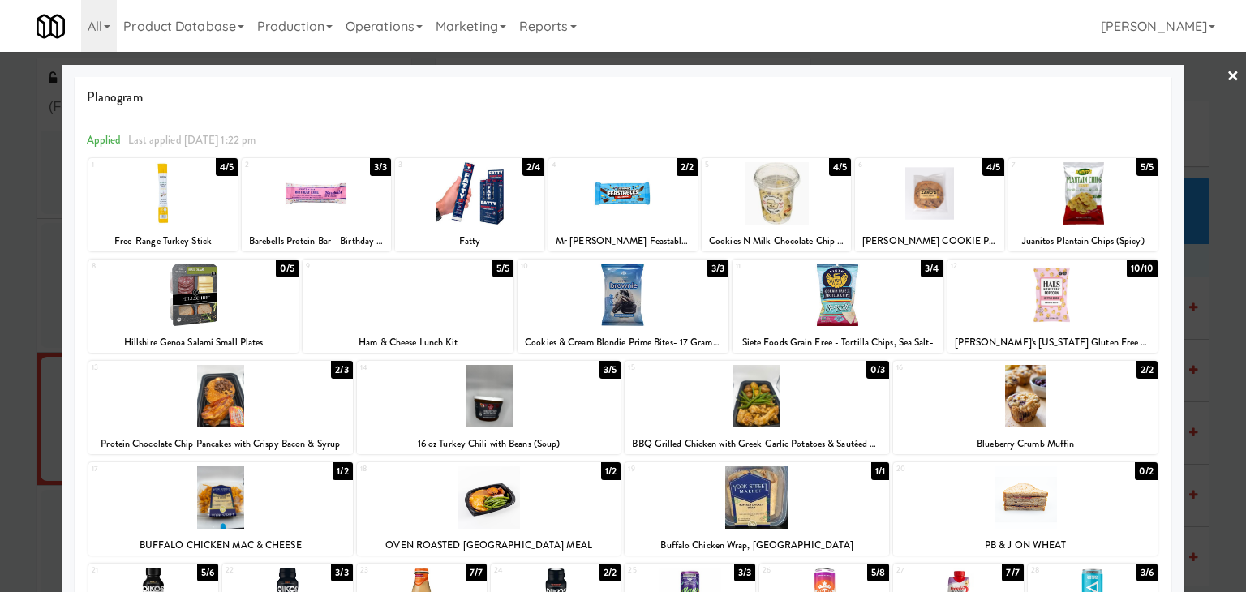
click at [930, 205] on div at bounding box center [929, 193] width 149 height 62
drag, startPoint x: 1224, startPoint y: 71, endPoint x: 1186, endPoint y: 85, distance: 40.8
click at [1227, 71] on link "×" at bounding box center [1233, 77] width 13 height 50
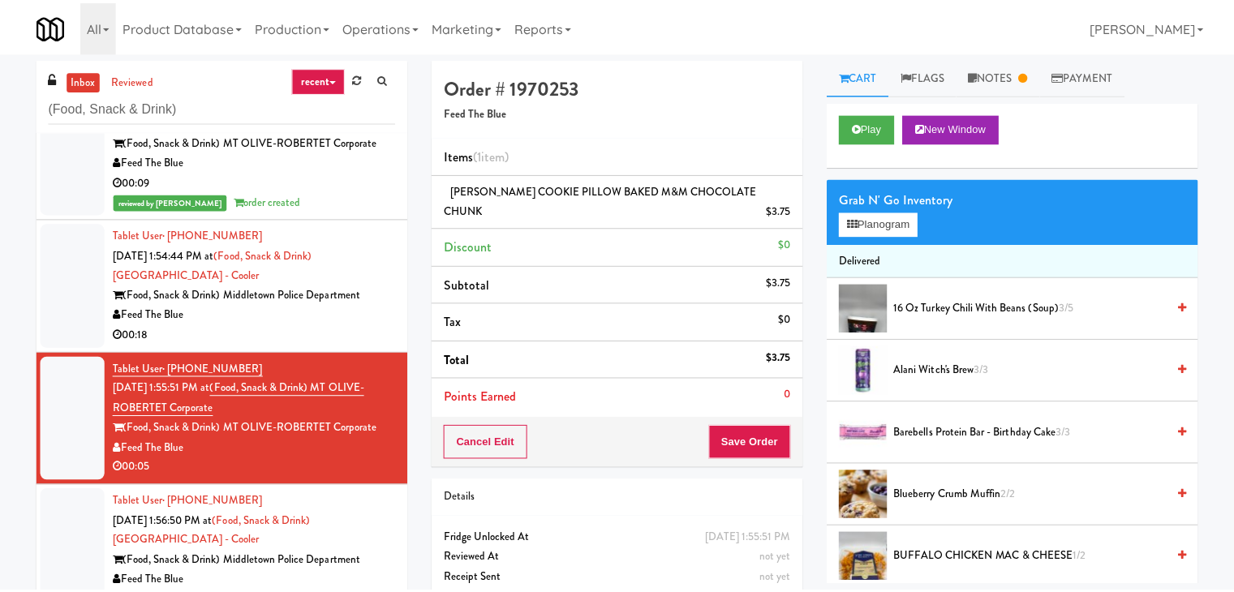
scroll to position [1500, 0]
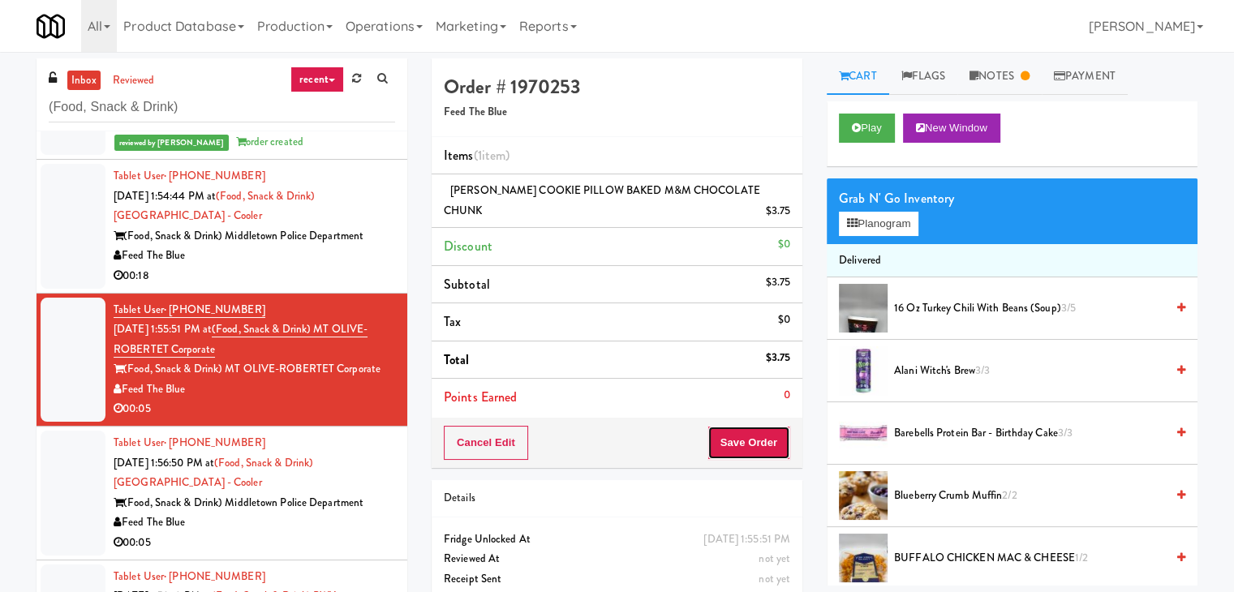
click at [724, 439] on button "Save Order" at bounding box center [749, 443] width 83 height 34
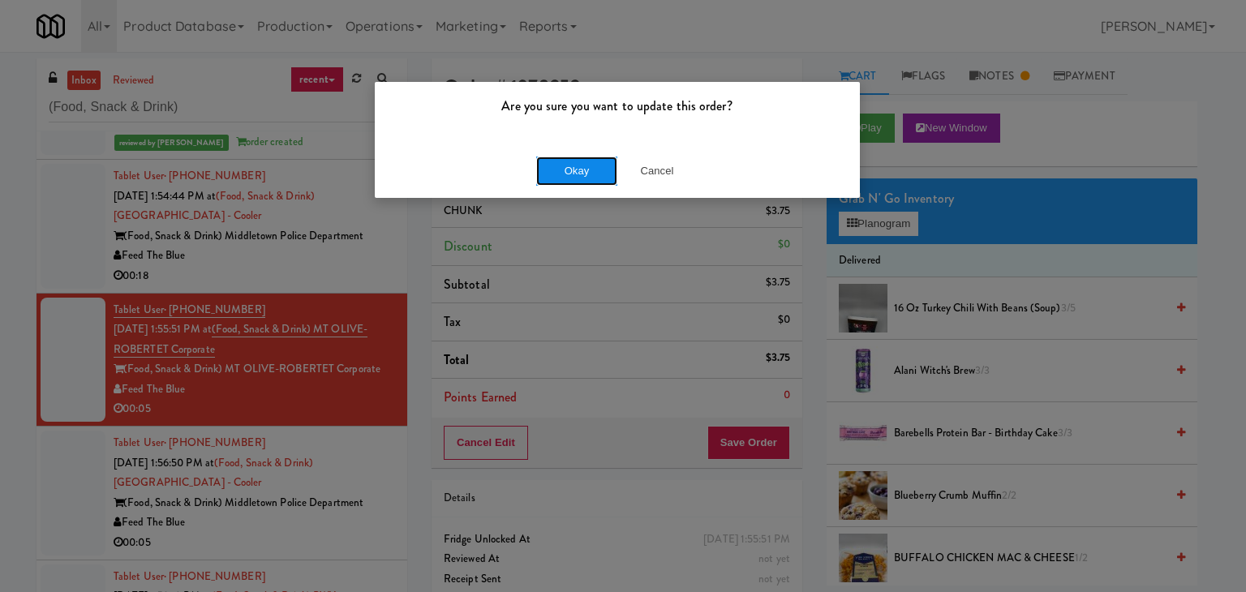
drag, startPoint x: 584, startPoint y: 166, endPoint x: 514, endPoint y: 217, distance: 87.2
click at [583, 166] on button "Okay" at bounding box center [576, 171] width 81 height 29
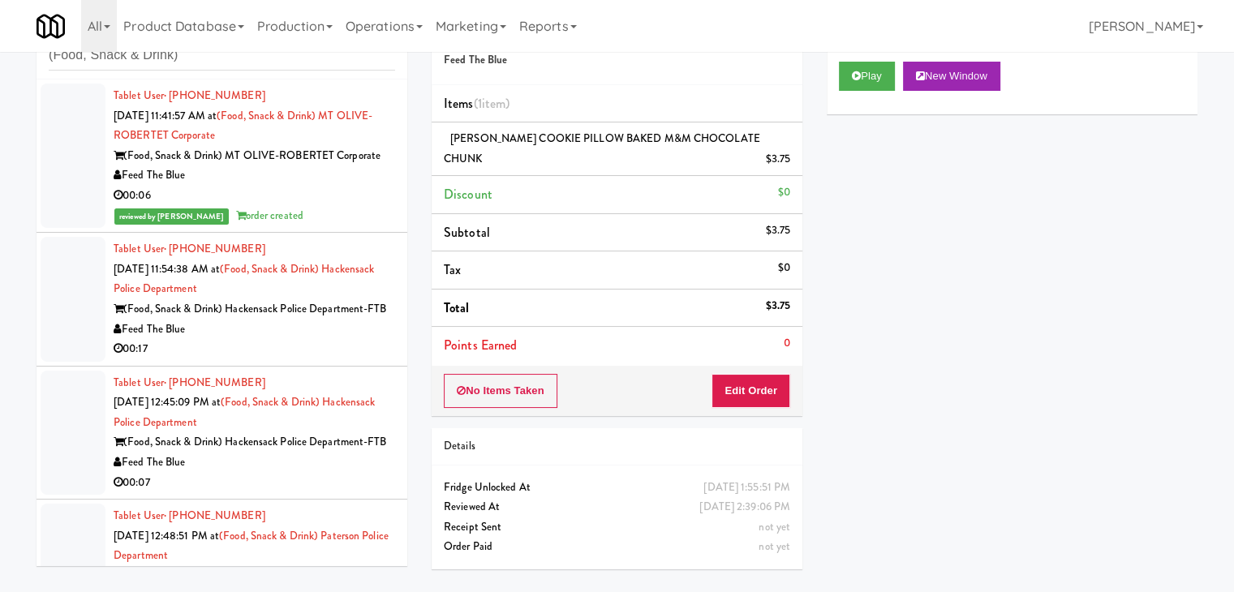
scroll to position [0, 0]
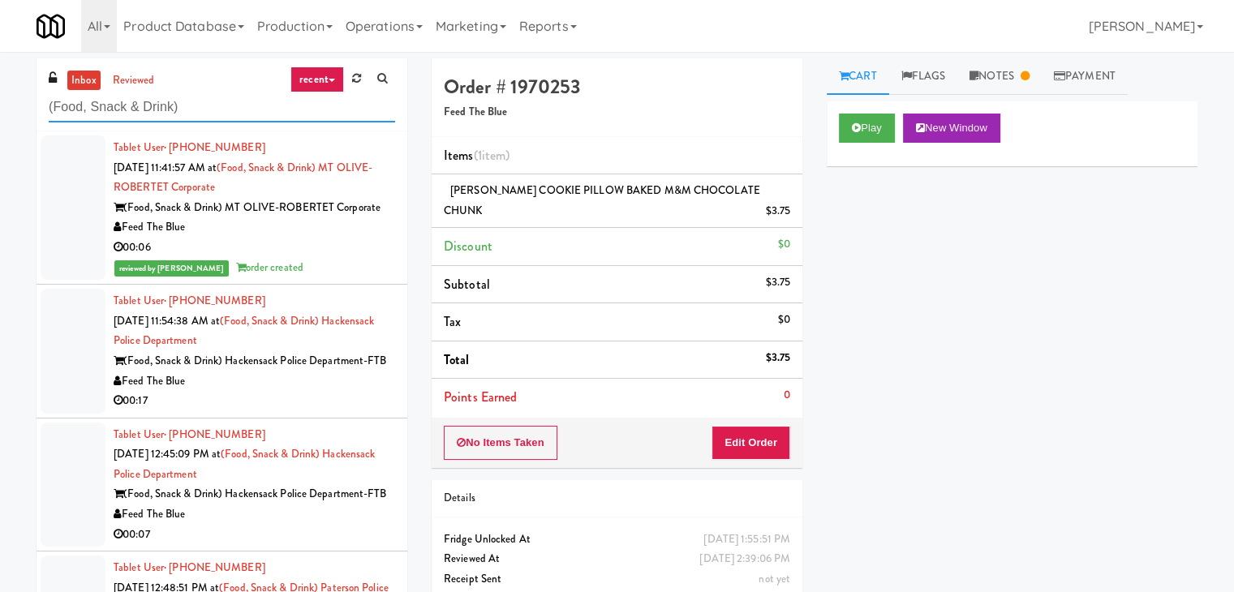
click at [195, 112] on input "(Food, Snack & Drink)" at bounding box center [222, 108] width 346 height 30
paste input "Spectrum Cooler"
type input "Spectrum Cooler"
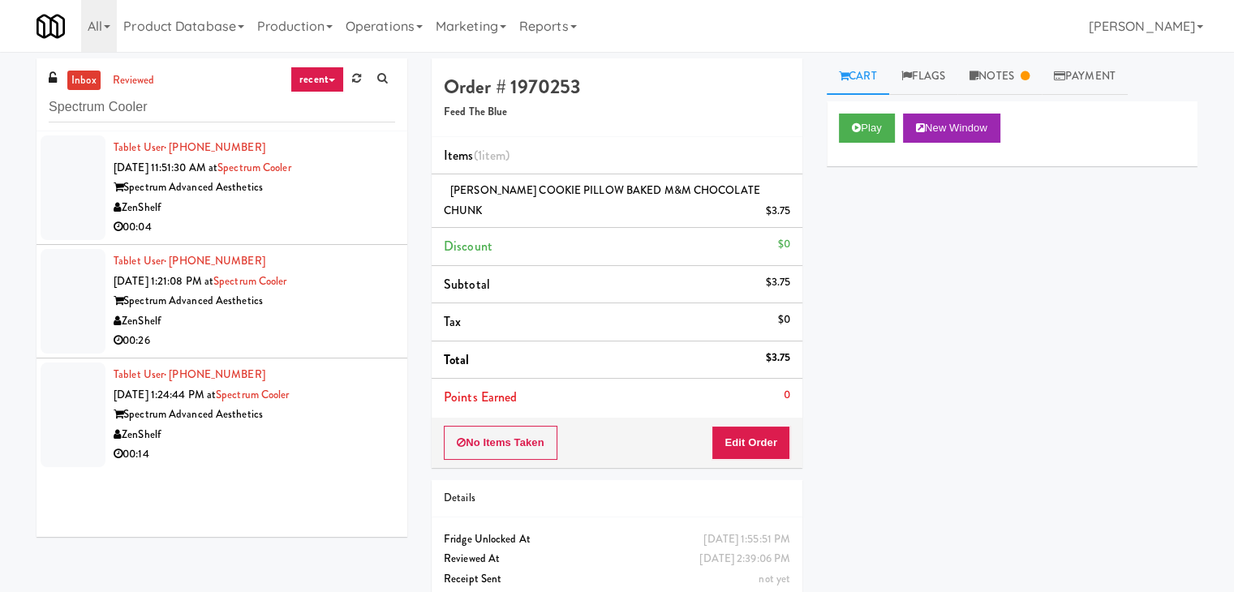
click at [338, 243] on li "Tablet User · (971) 281-1494 [DATE] 11:51:30 AM at Spectrum Cooler Spectrum Adv…" at bounding box center [222, 188] width 371 height 114
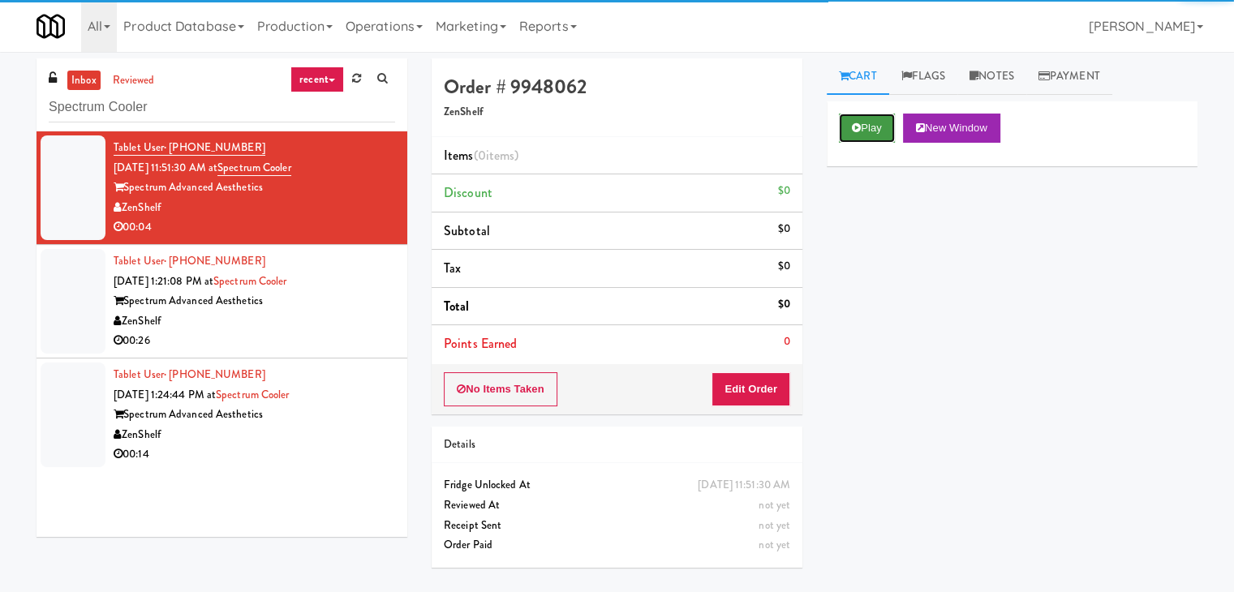
click at [855, 133] on button "Play" at bounding box center [867, 128] width 56 height 29
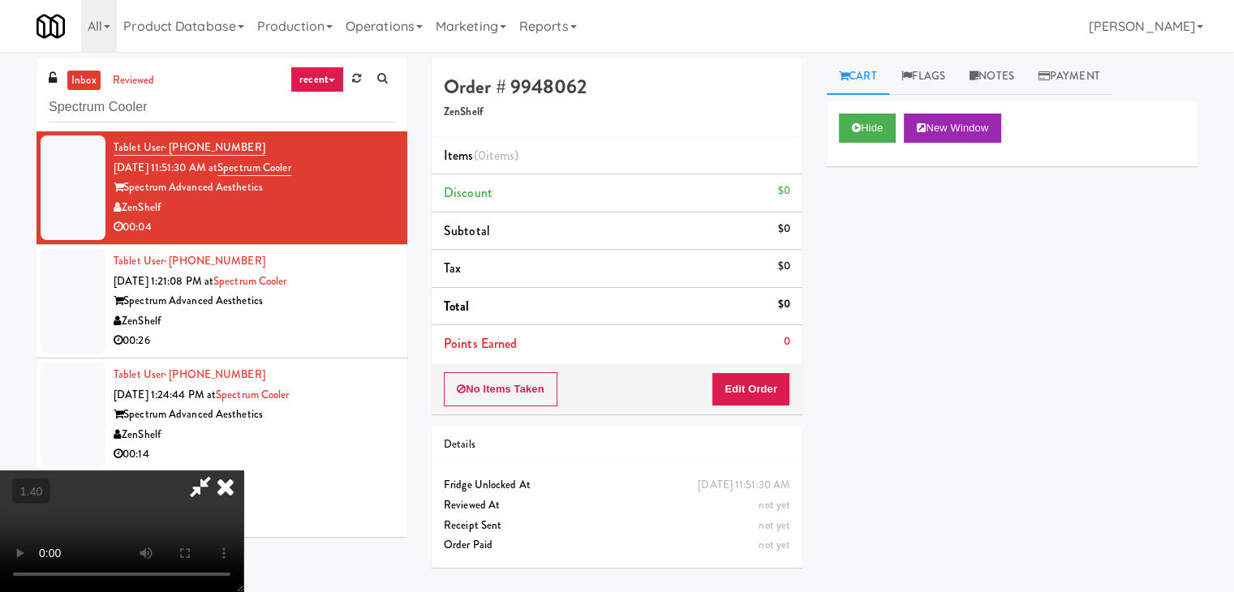
click at [243, 471] on video at bounding box center [121, 532] width 243 height 122
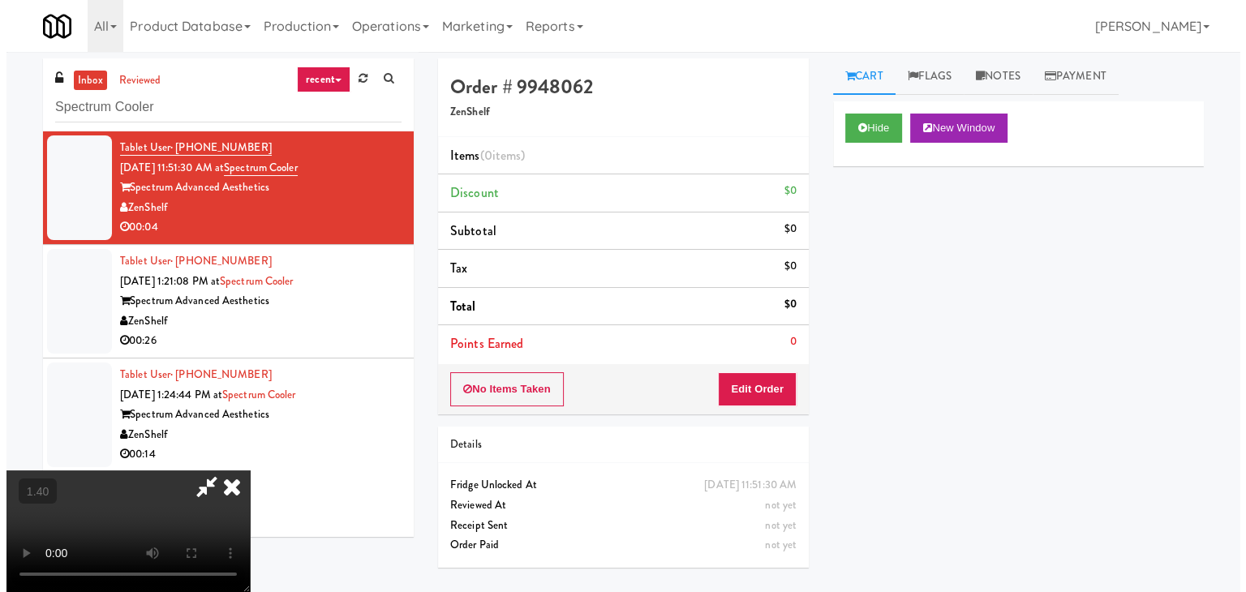
scroll to position [0, 0]
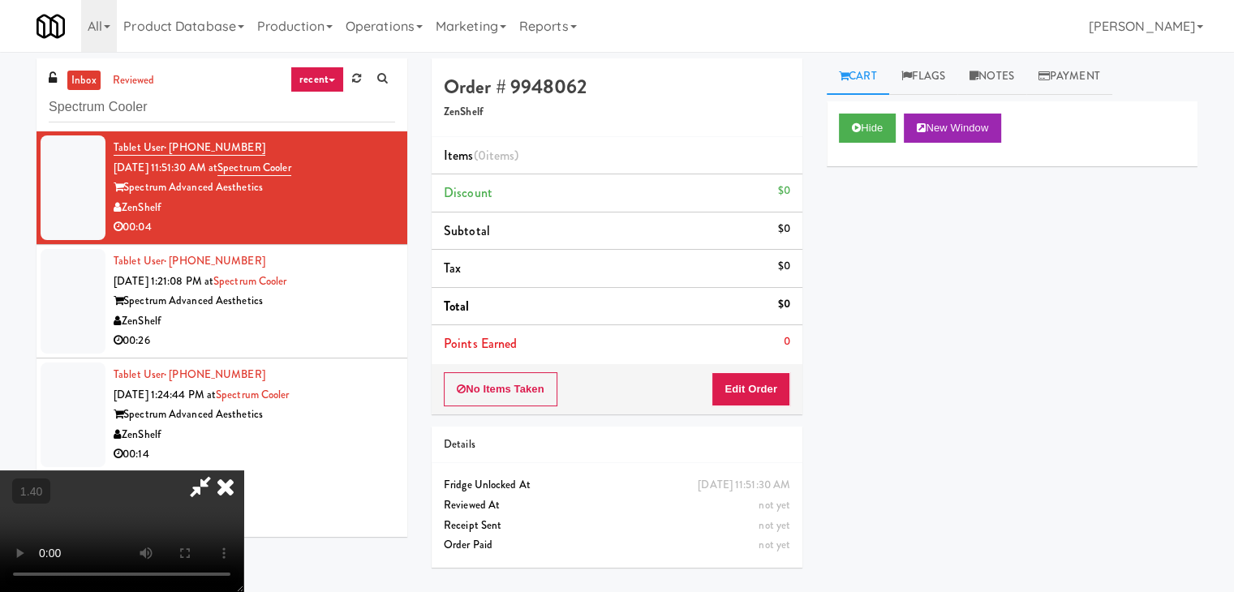
click at [243, 471] on icon at bounding box center [226, 487] width 36 height 32
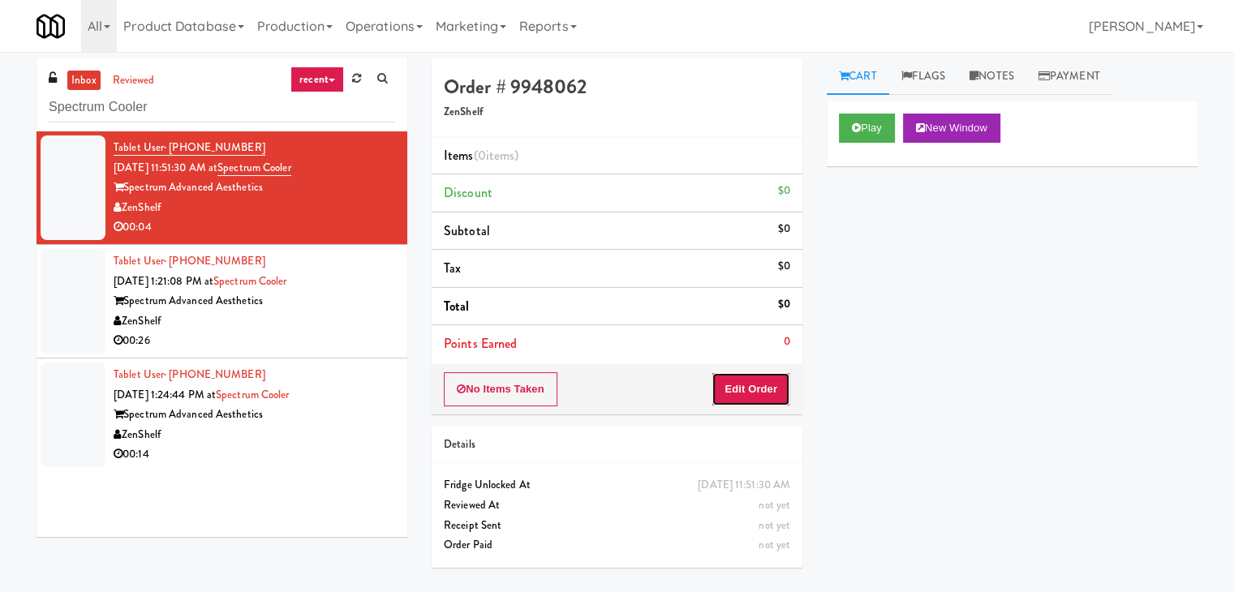
drag, startPoint x: 768, startPoint y: 390, endPoint x: 817, endPoint y: 340, distance: 70.0
click at [769, 388] on button "Edit Order" at bounding box center [751, 389] width 79 height 34
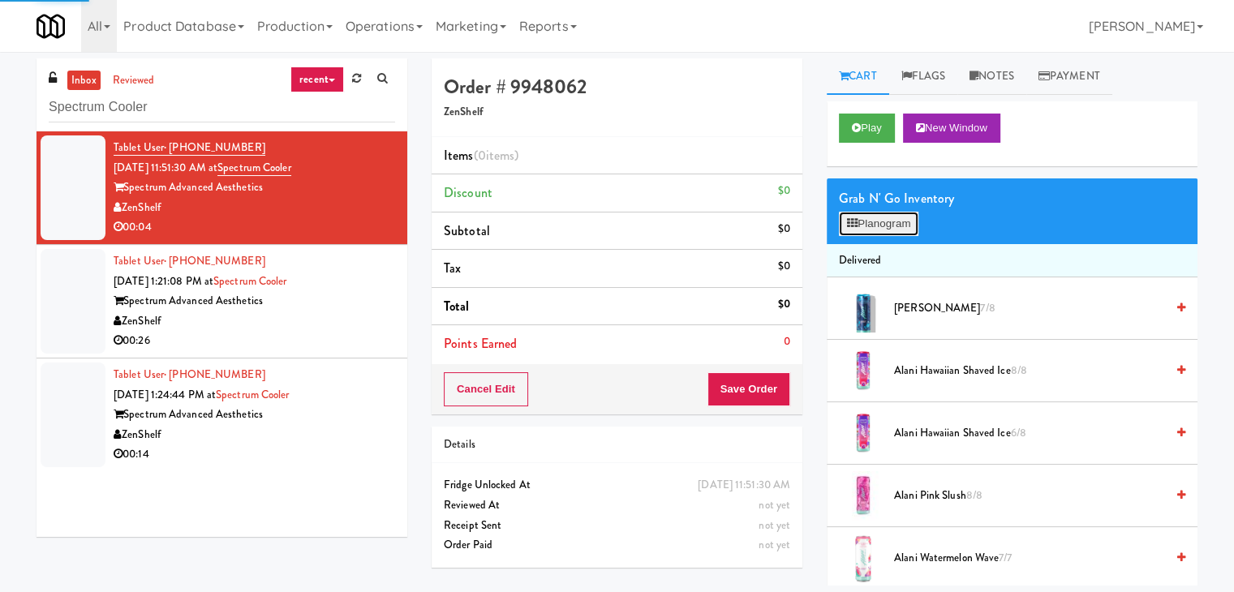
click at [875, 217] on button "Planogram" at bounding box center [879, 224] width 80 height 24
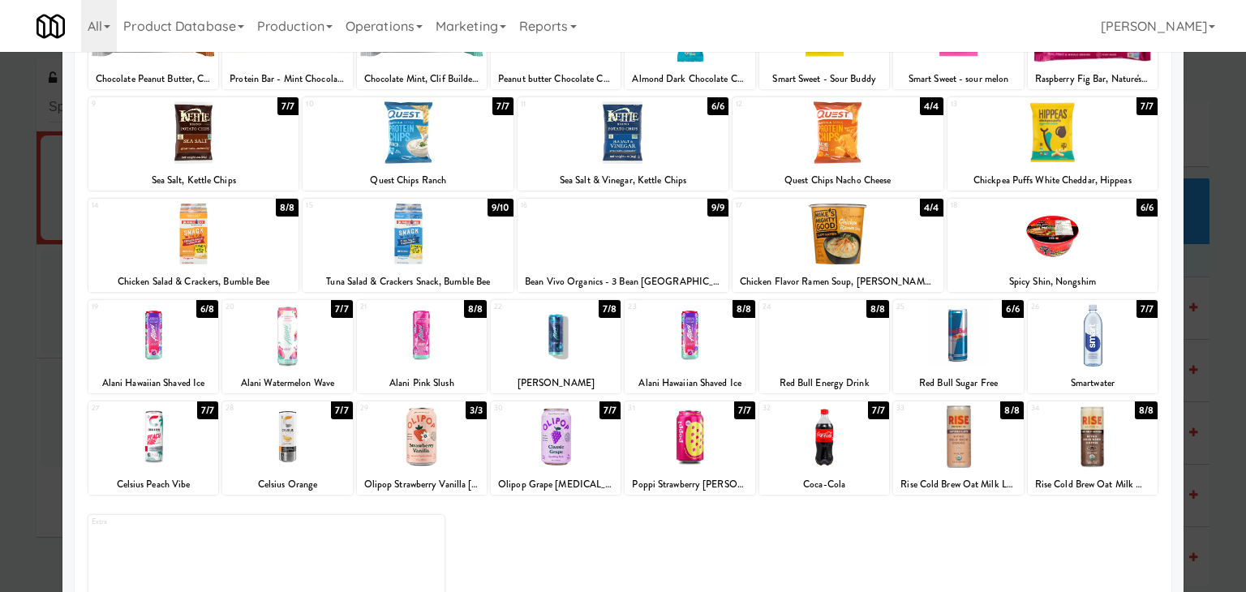
click at [175, 342] on div at bounding box center [153, 335] width 130 height 62
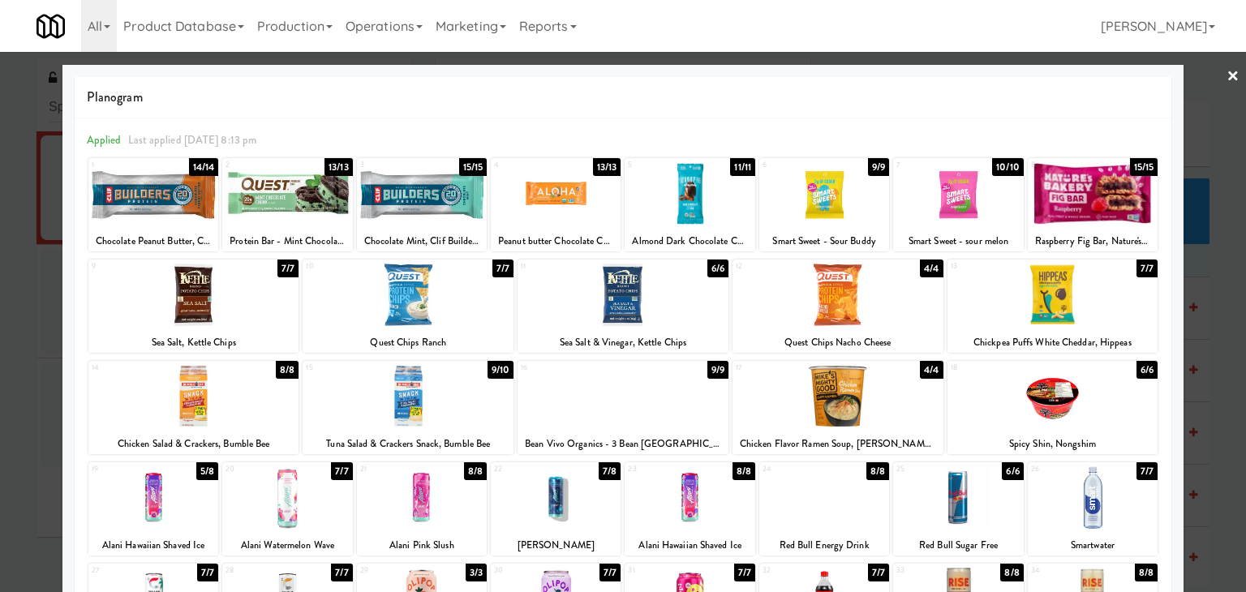
click at [1227, 77] on link "×" at bounding box center [1233, 77] width 13 height 50
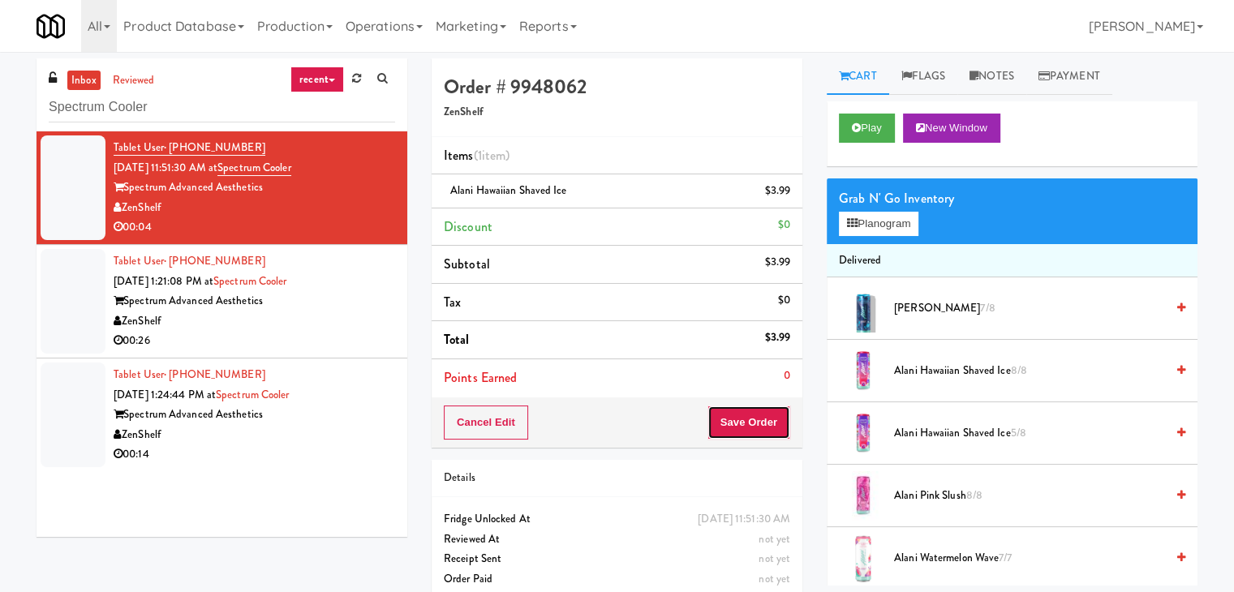
click at [734, 429] on button "Save Order" at bounding box center [749, 423] width 83 height 34
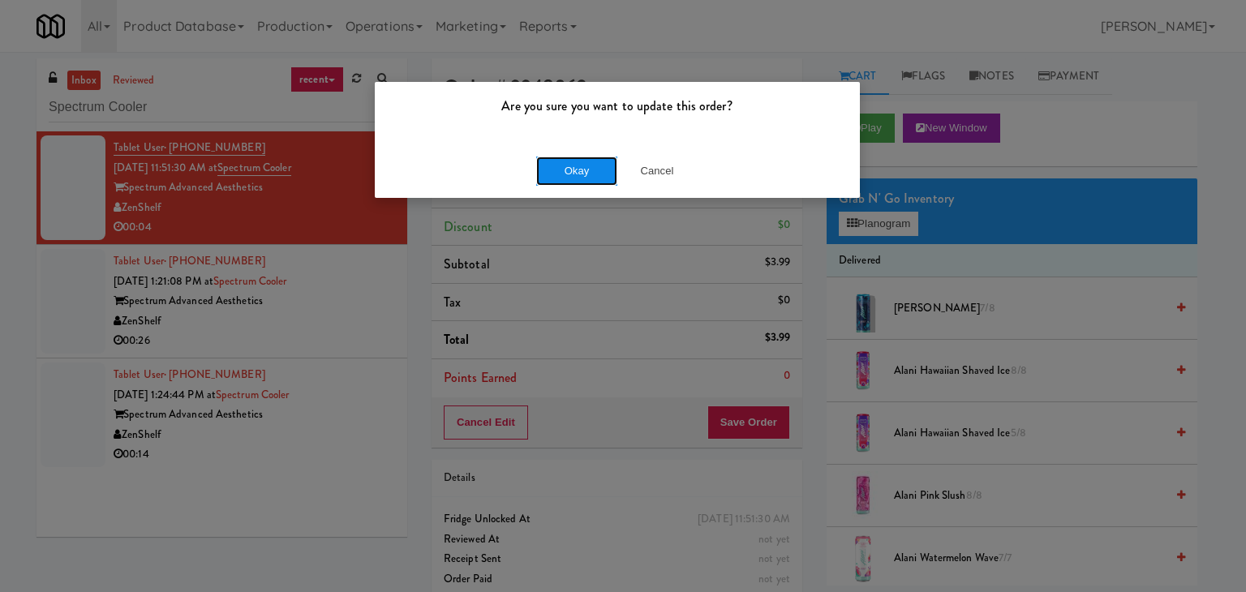
click at [573, 174] on button "Okay" at bounding box center [576, 171] width 81 height 29
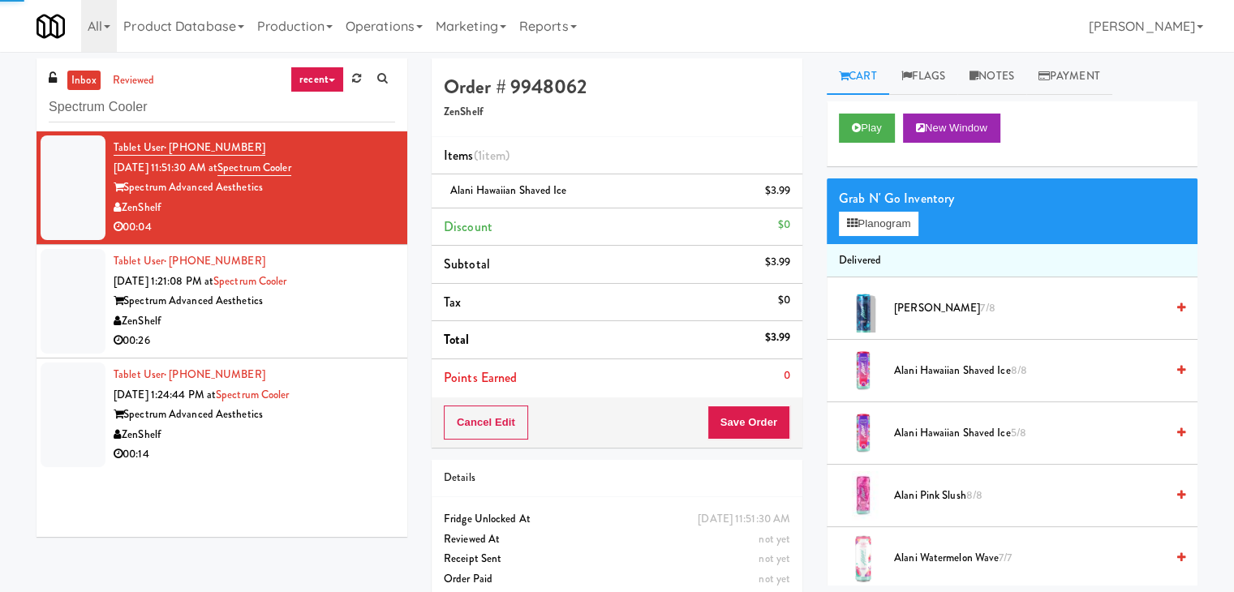
click at [331, 343] on div "00:26" at bounding box center [255, 341] width 282 height 20
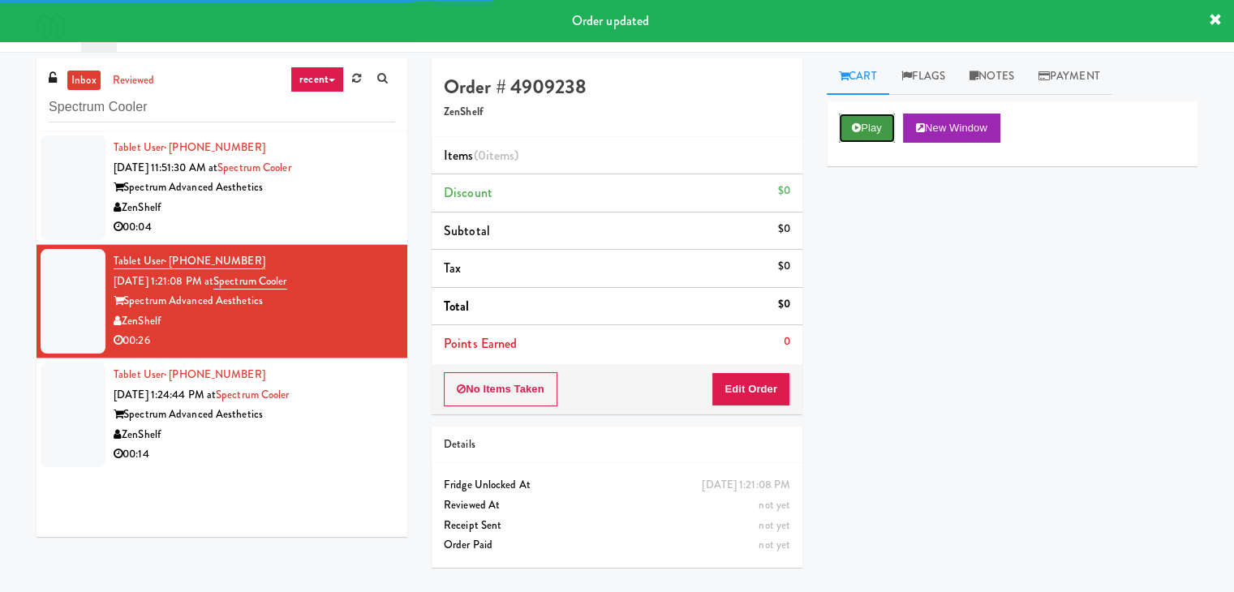
click at [877, 114] on button "Play" at bounding box center [867, 128] width 56 height 29
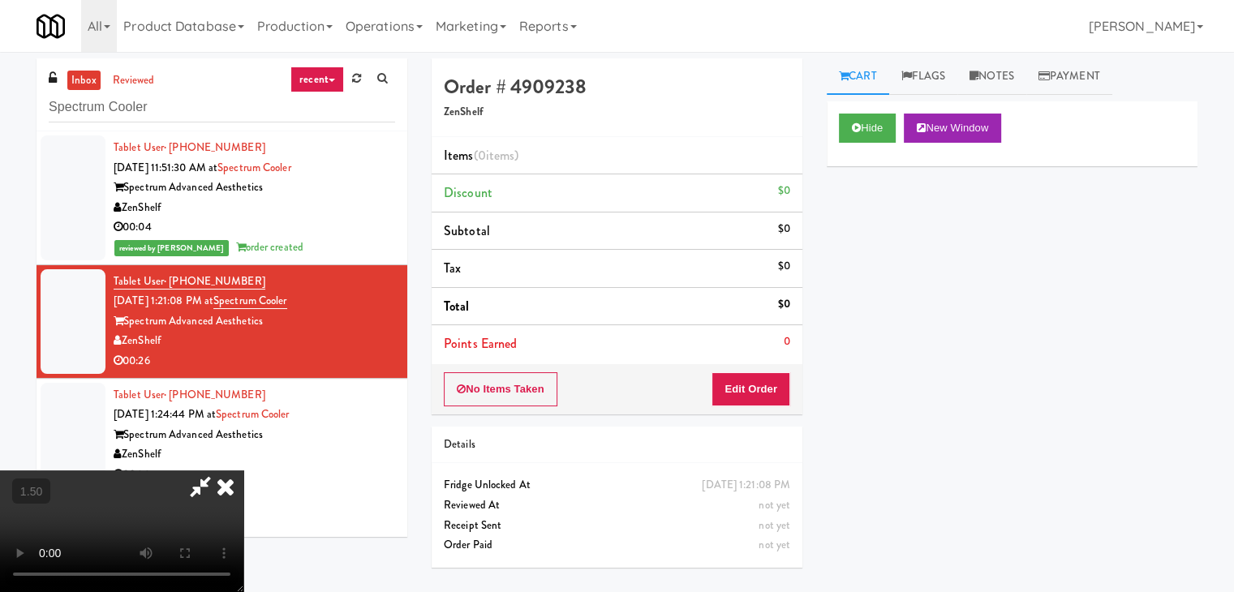
click at [243, 471] on video at bounding box center [121, 532] width 243 height 122
click at [243, 471] on icon at bounding box center [226, 487] width 36 height 32
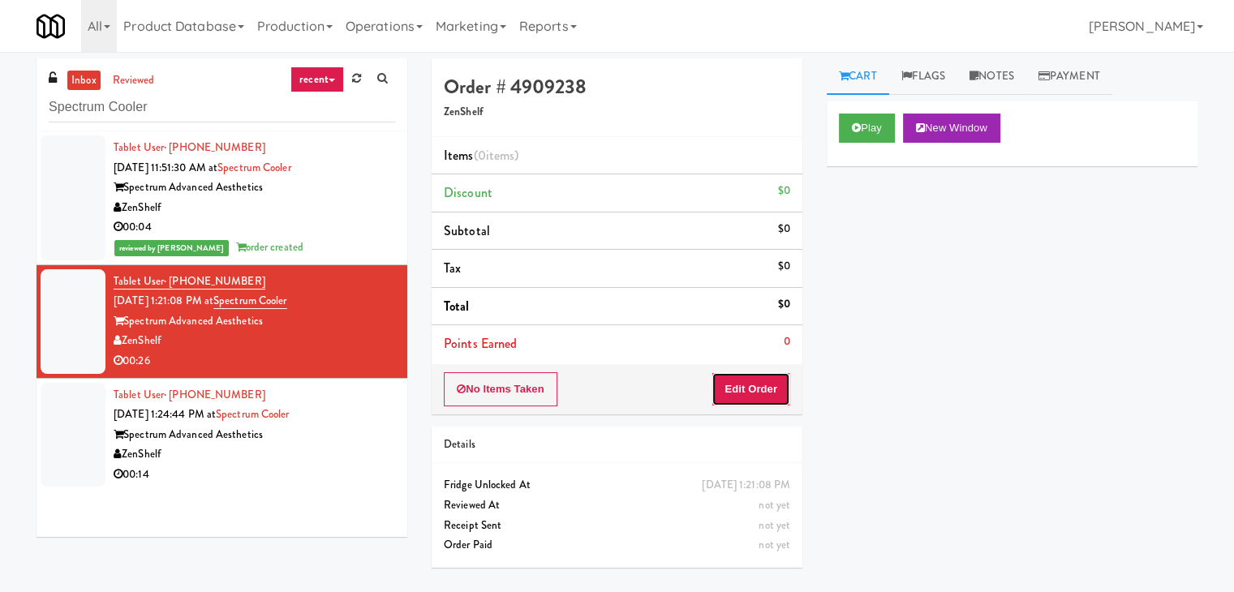
click at [730, 384] on button "Edit Order" at bounding box center [751, 389] width 79 height 34
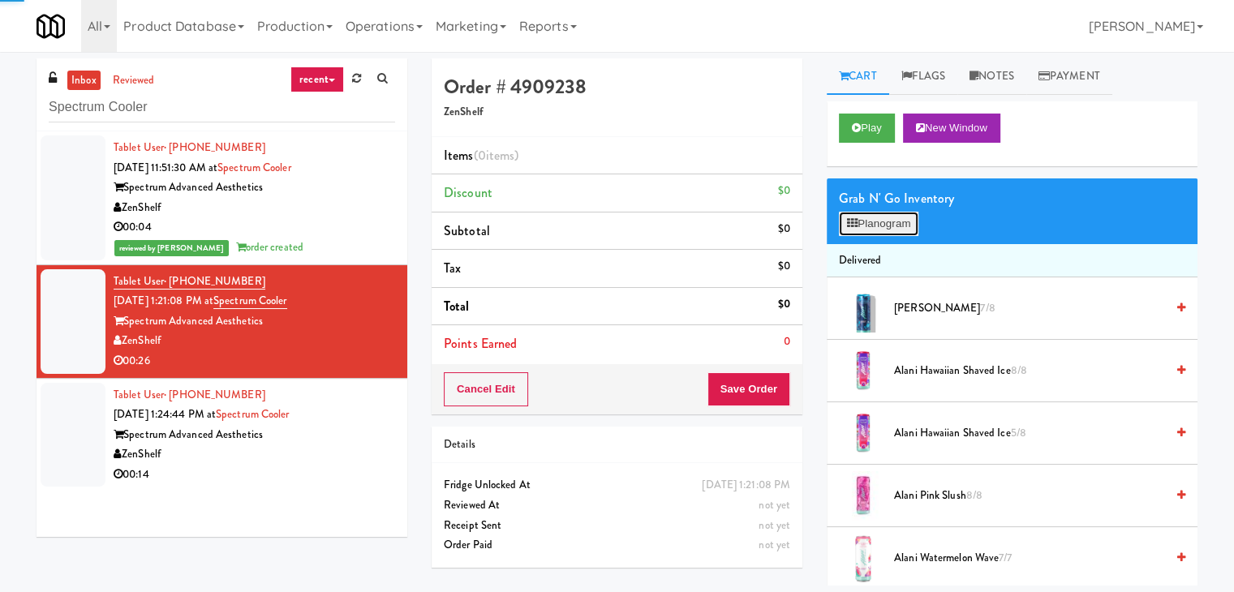
click at [880, 218] on button "Planogram" at bounding box center [879, 224] width 80 height 24
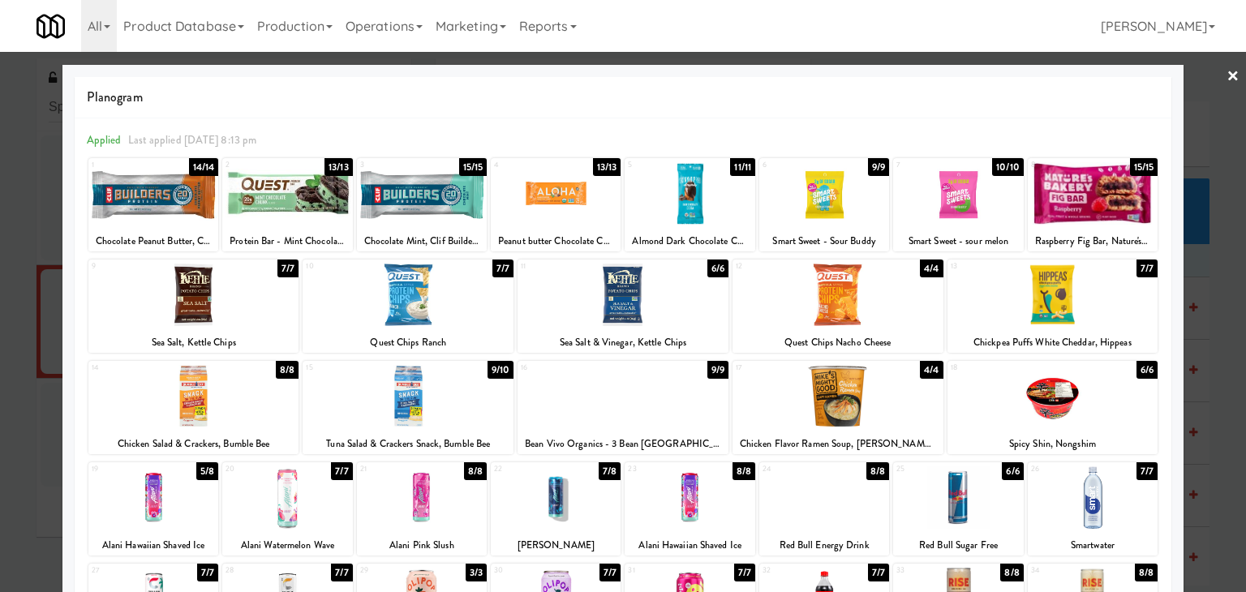
click at [432, 295] on div at bounding box center [408, 295] width 211 height 62
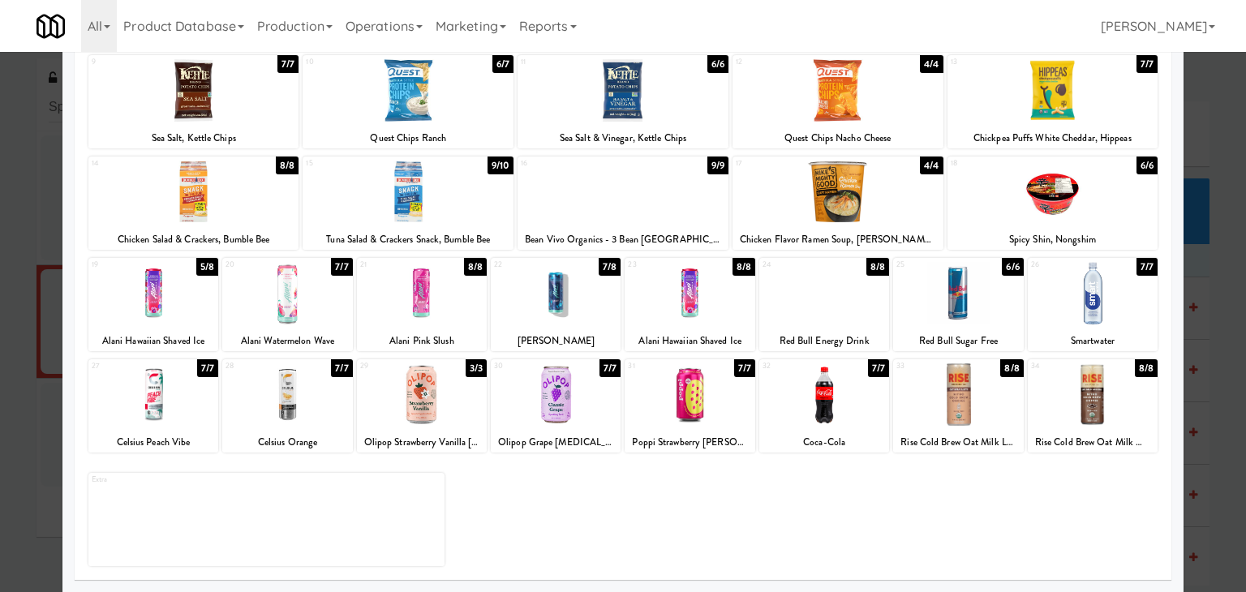
click at [432, 408] on div at bounding box center [422, 395] width 130 height 62
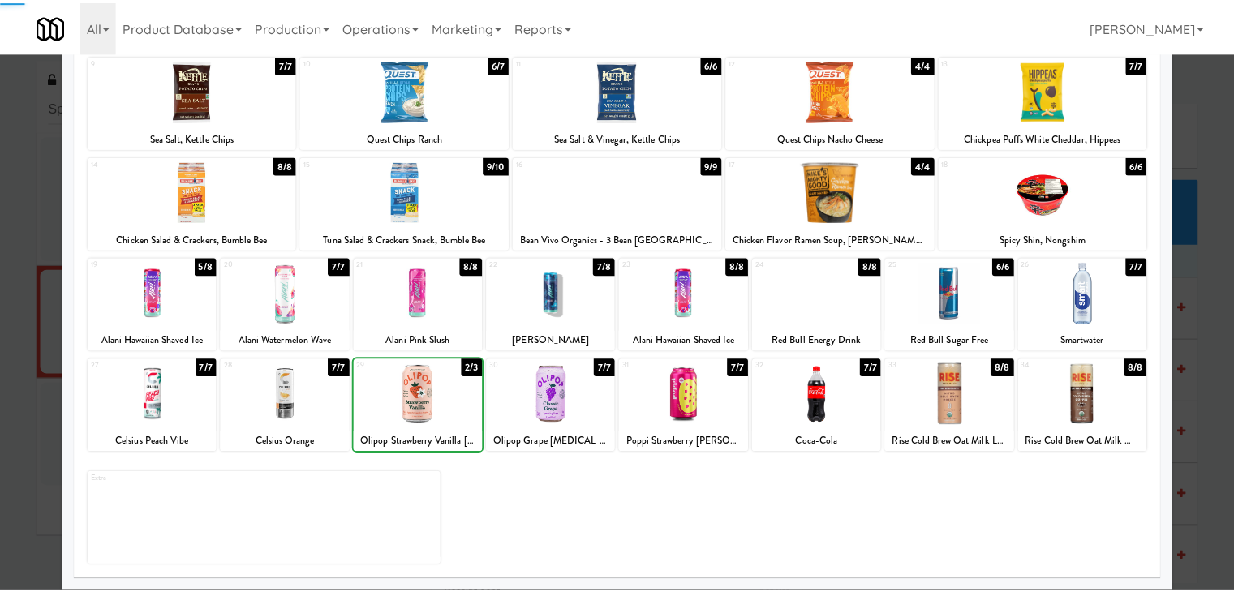
scroll to position [0, 0]
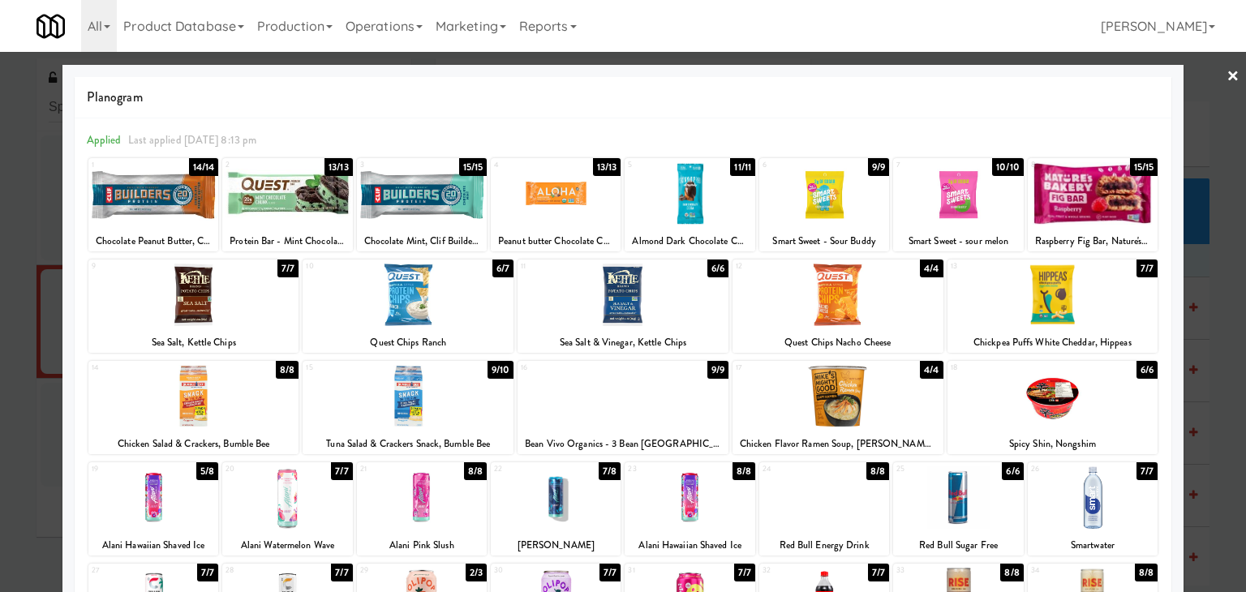
click at [1227, 74] on link "×" at bounding box center [1233, 77] width 13 height 50
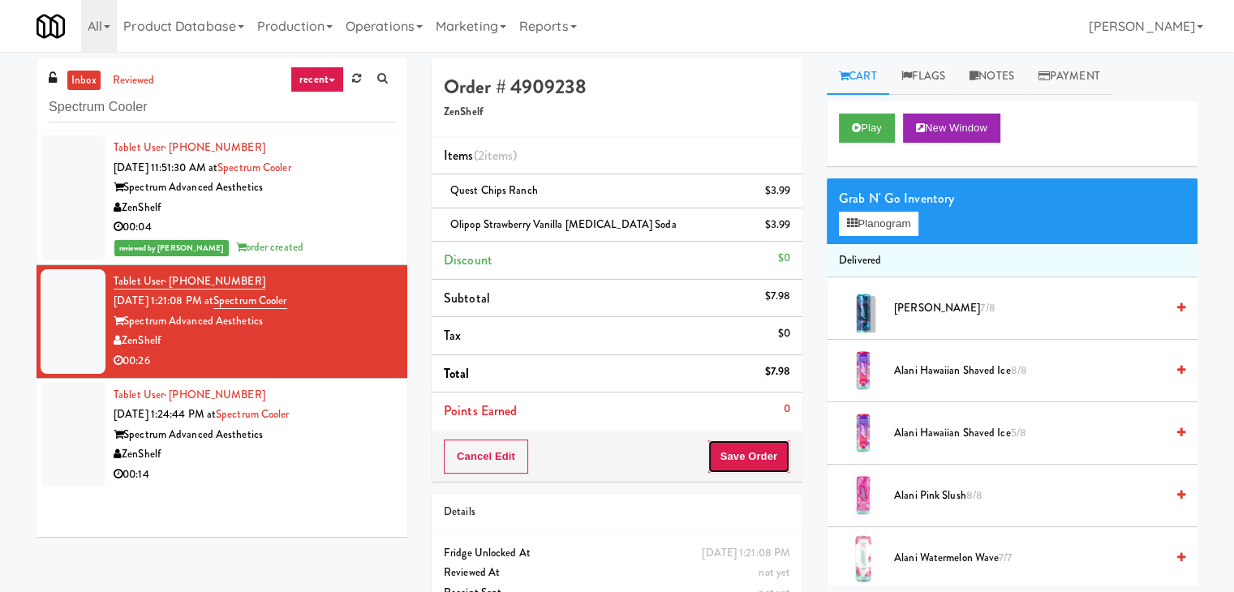
click at [739, 452] on button "Save Order" at bounding box center [749, 457] width 83 height 34
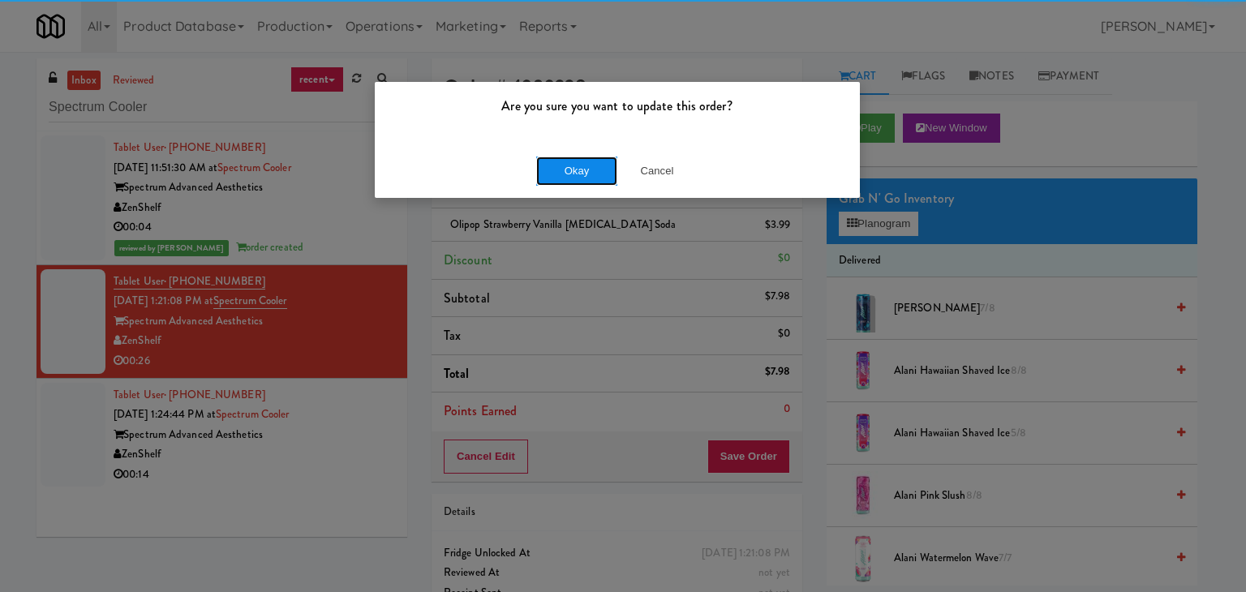
click at [581, 165] on button "Okay" at bounding box center [576, 171] width 81 height 29
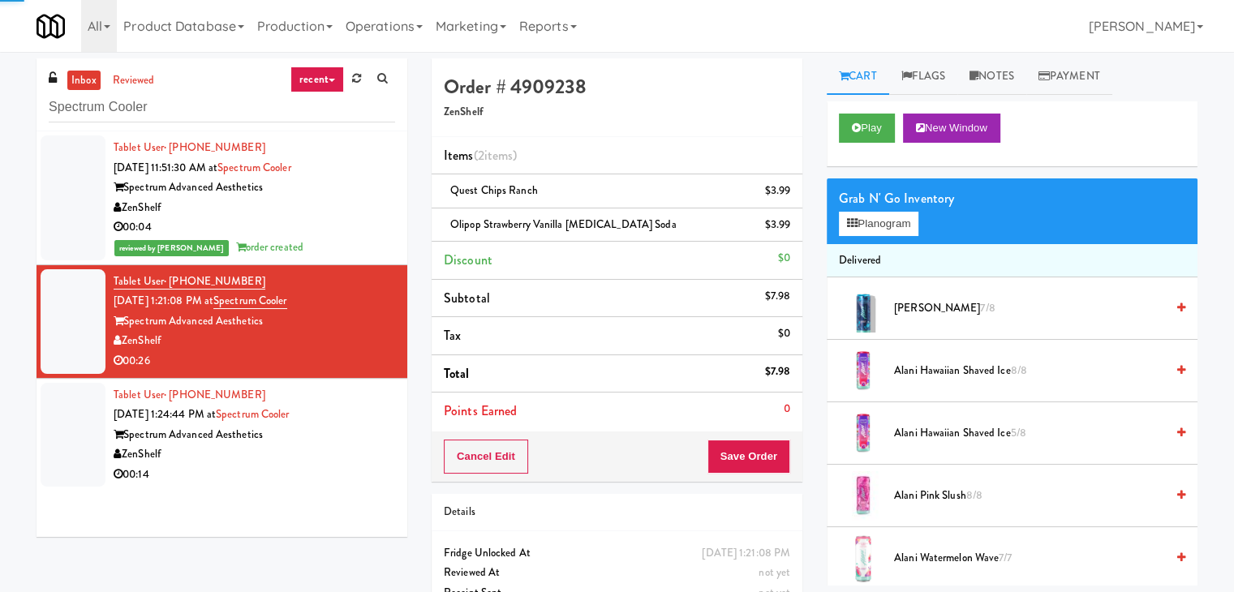
click at [364, 440] on div "Spectrum Advanced Aesthetics" at bounding box center [255, 435] width 282 height 20
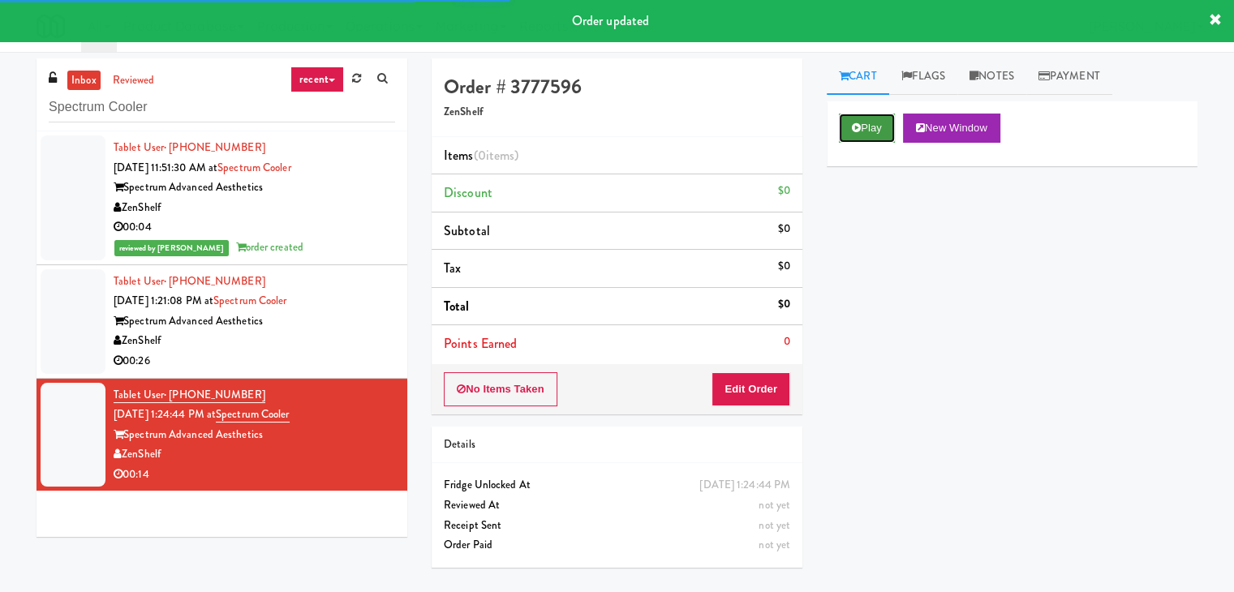
click at [840, 131] on button "Play" at bounding box center [867, 128] width 56 height 29
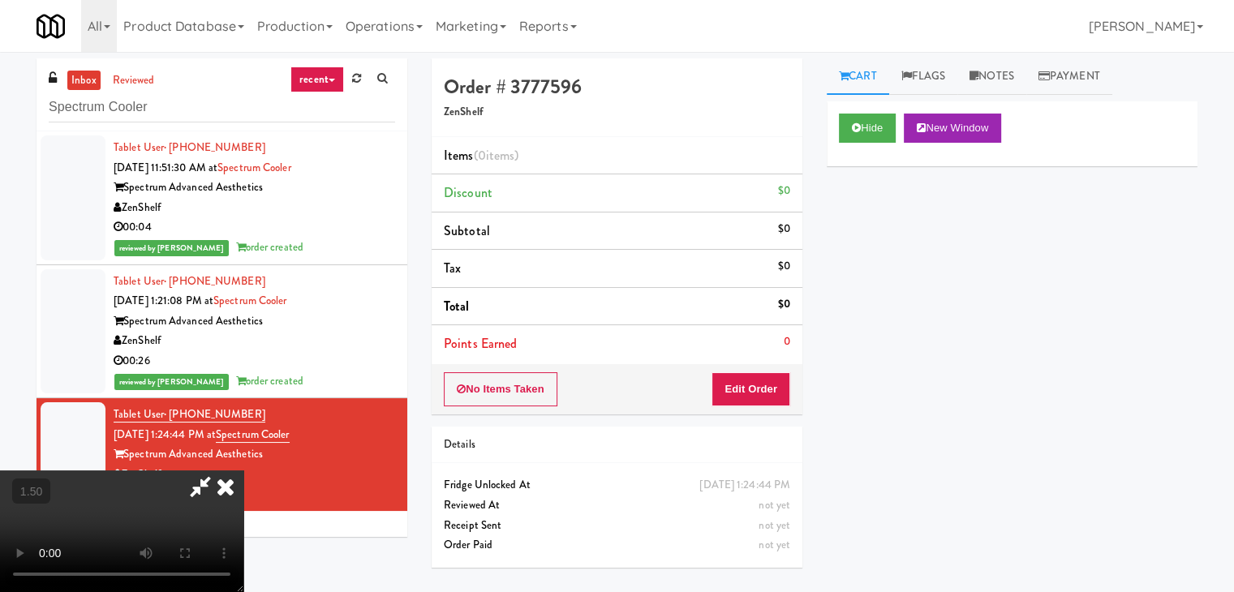
click at [243, 471] on video at bounding box center [121, 532] width 243 height 122
click at [243, 471] on icon at bounding box center [226, 487] width 36 height 32
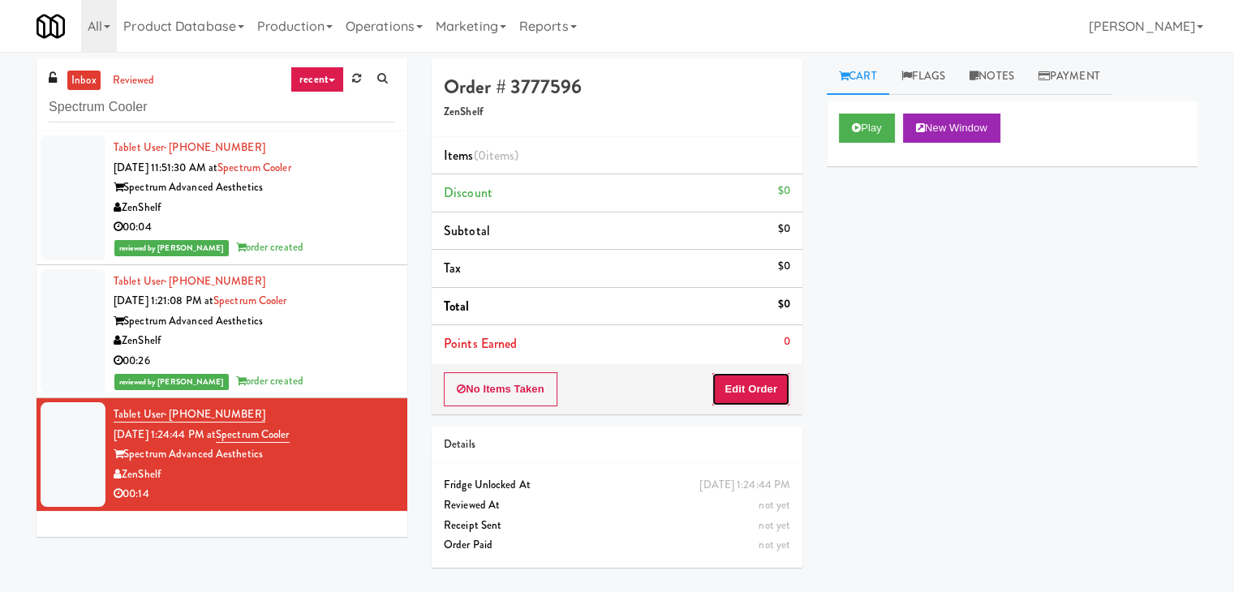
click at [747, 395] on button "Edit Order" at bounding box center [751, 389] width 79 height 34
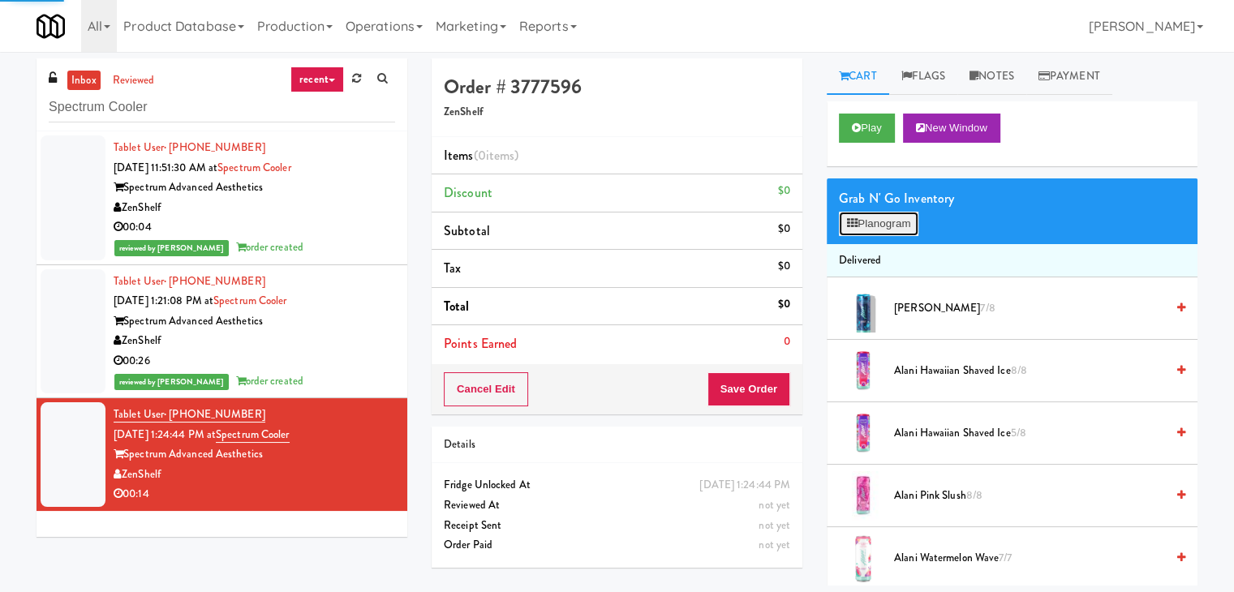
click at [879, 227] on button "Planogram" at bounding box center [879, 224] width 80 height 24
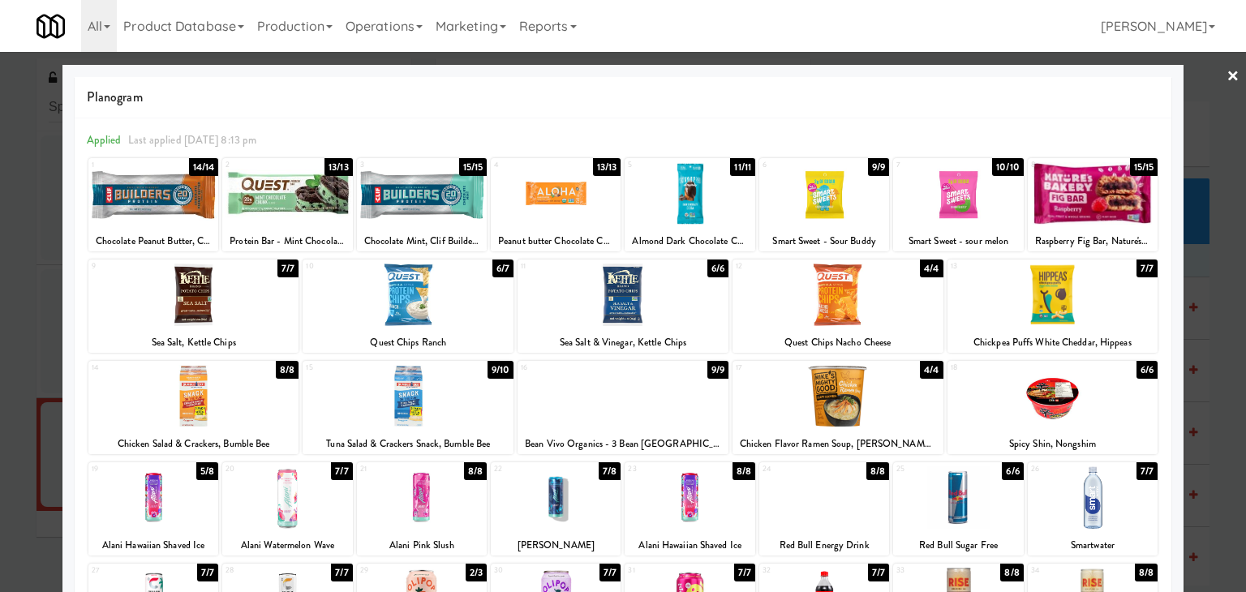
click at [292, 197] on div at bounding box center [287, 193] width 130 height 62
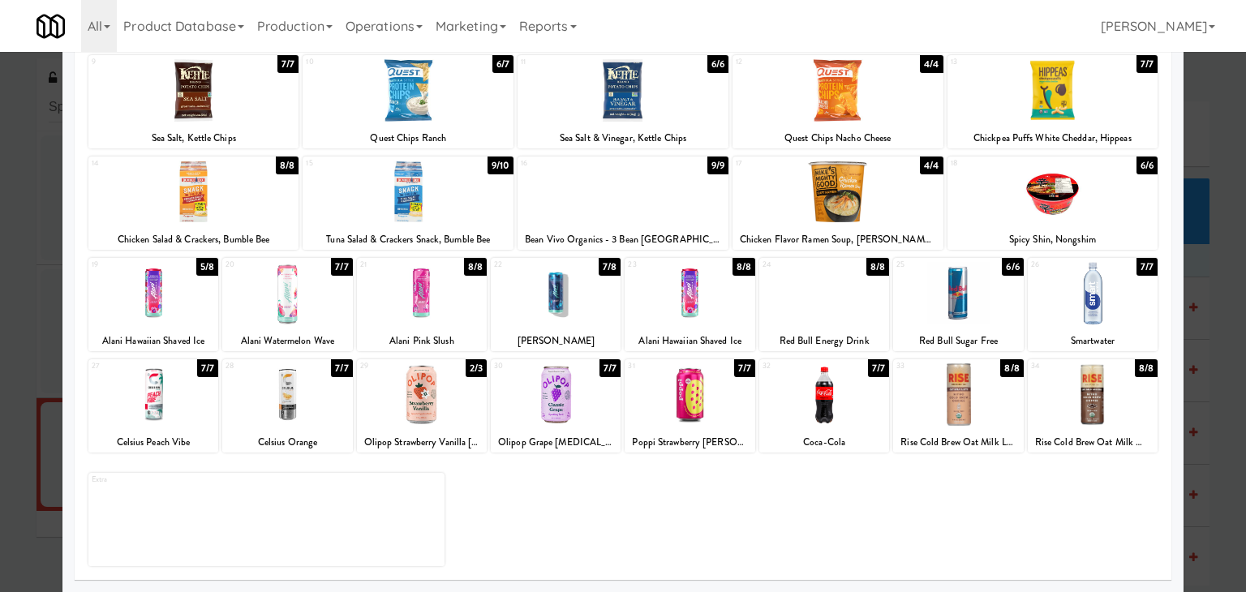
click at [198, 287] on div at bounding box center [153, 293] width 130 height 62
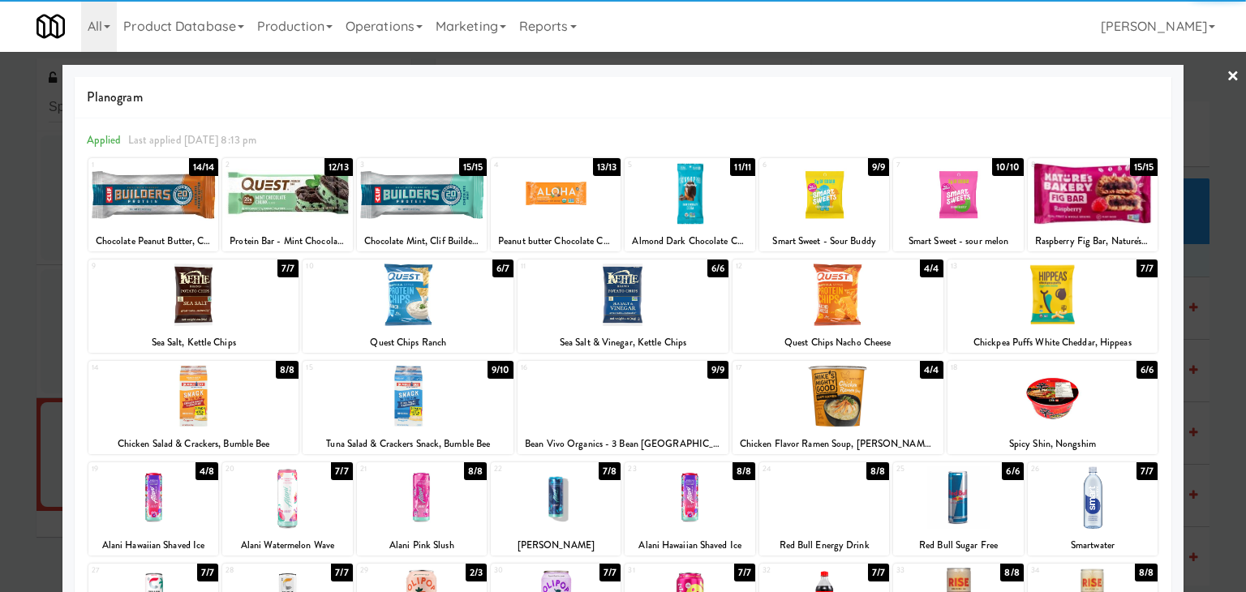
click at [1227, 69] on link "×" at bounding box center [1233, 77] width 13 height 50
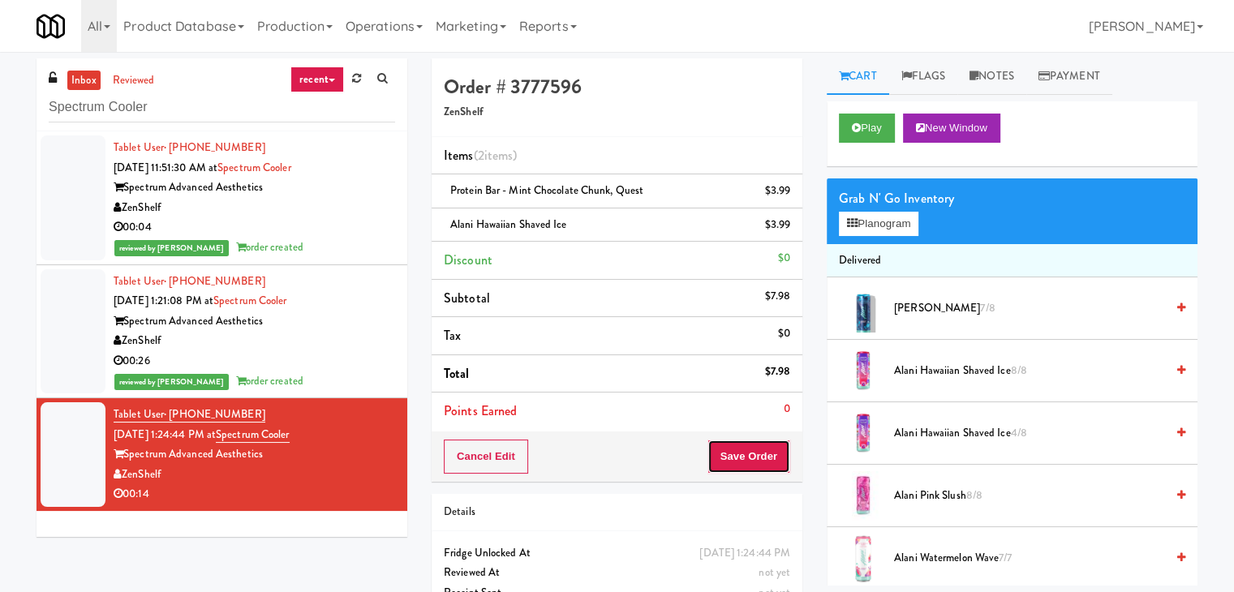
click at [752, 462] on button "Save Order" at bounding box center [749, 457] width 83 height 34
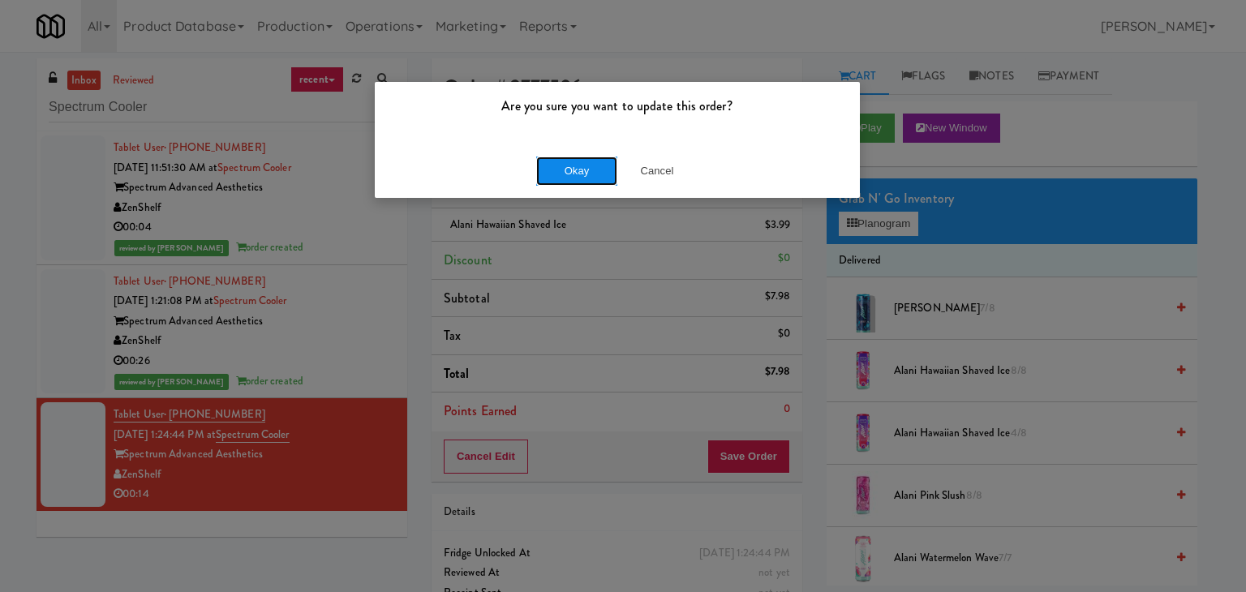
click at [587, 176] on button "Okay" at bounding box center [576, 171] width 81 height 29
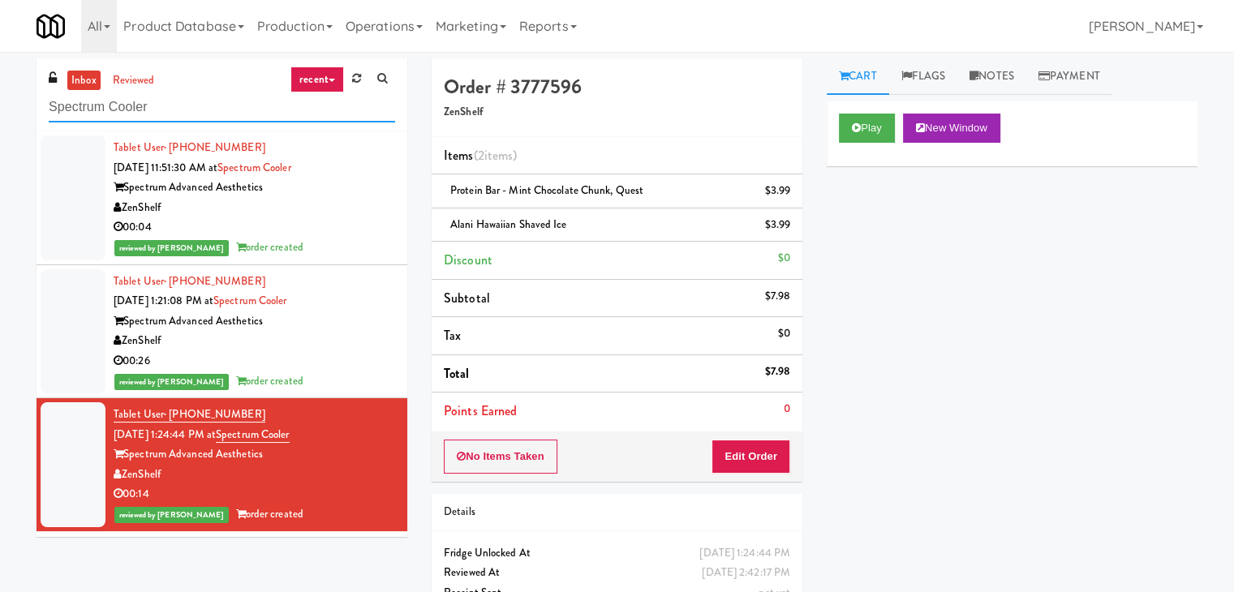
click at [209, 114] on input "Spectrum Cooler" at bounding box center [222, 108] width 346 height 30
paste input "Combo"
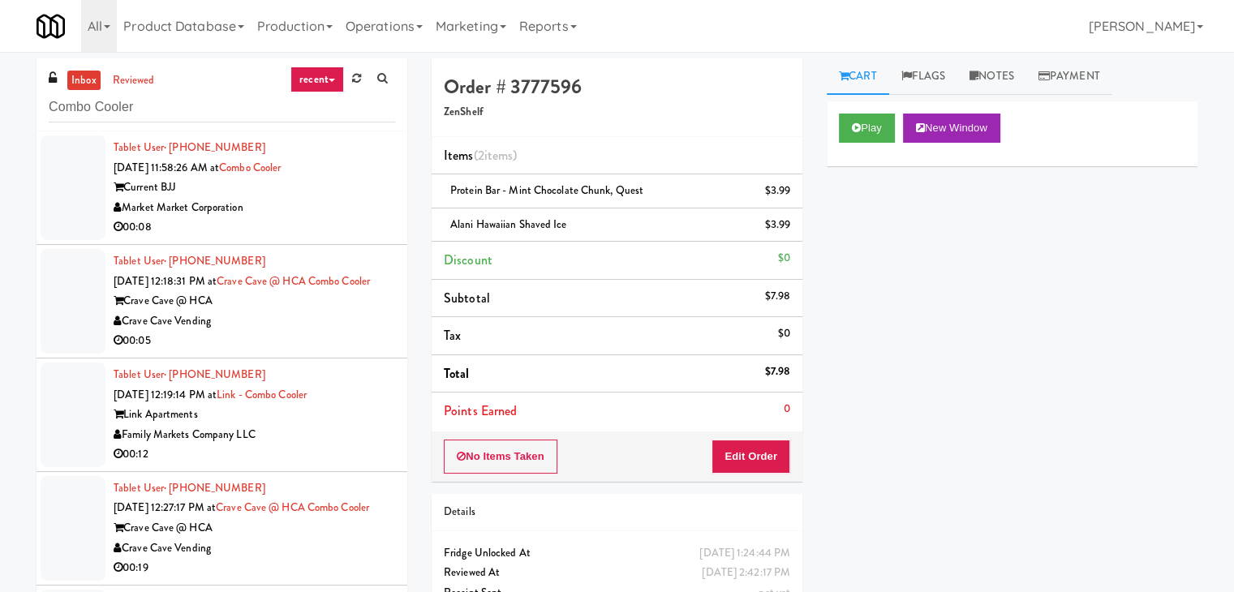
click at [330, 205] on div "Market Market Corporation" at bounding box center [255, 208] width 282 height 20
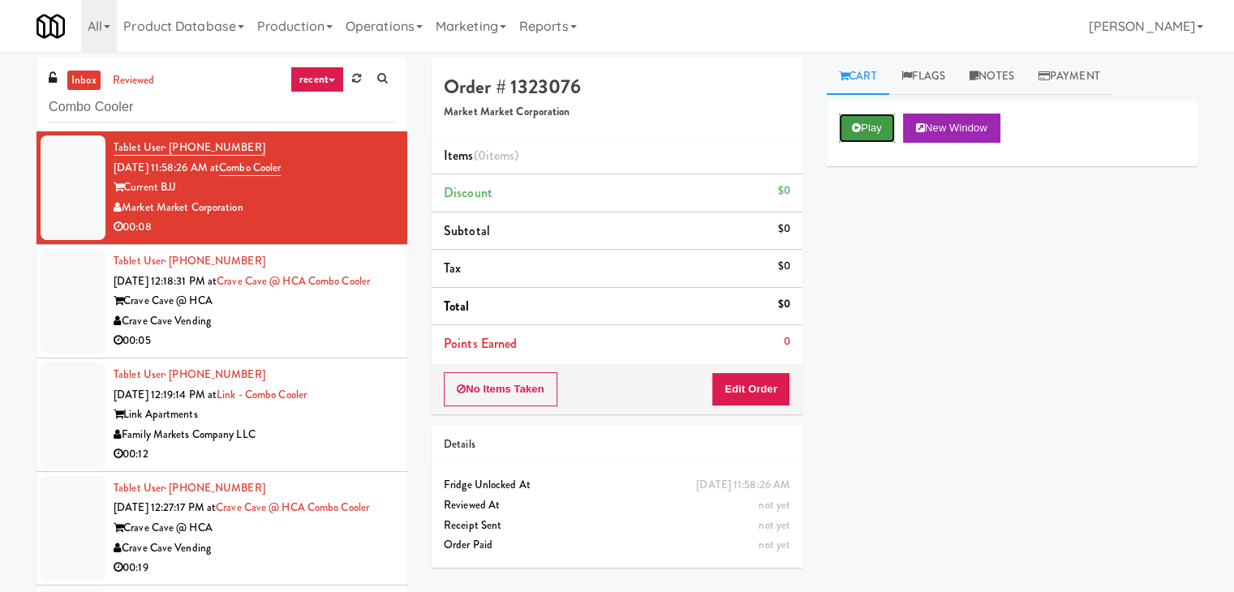
drag, startPoint x: 865, startPoint y: 127, endPoint x: 844, endPoint y: 134, distance: 22.1
click at [865, 127] on button "Play" at bounding box center [867, 128] width 56 height 29
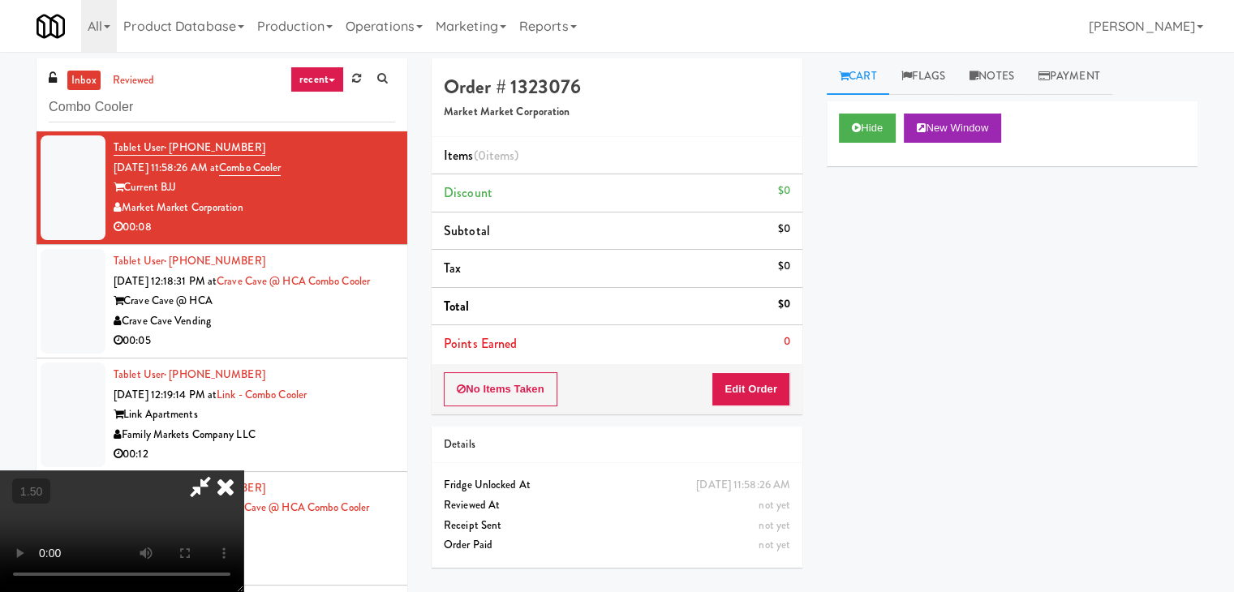
click at [243, 471] on video at bounding box center [121, 532] width 243 height 122
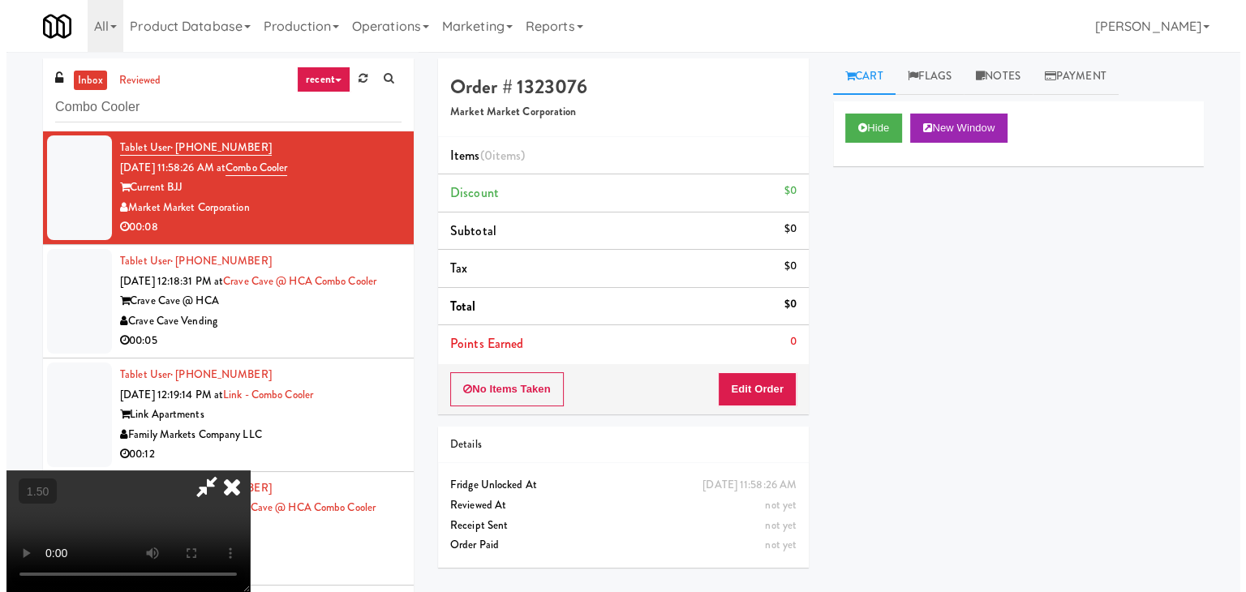
scroll to position [0, 0]
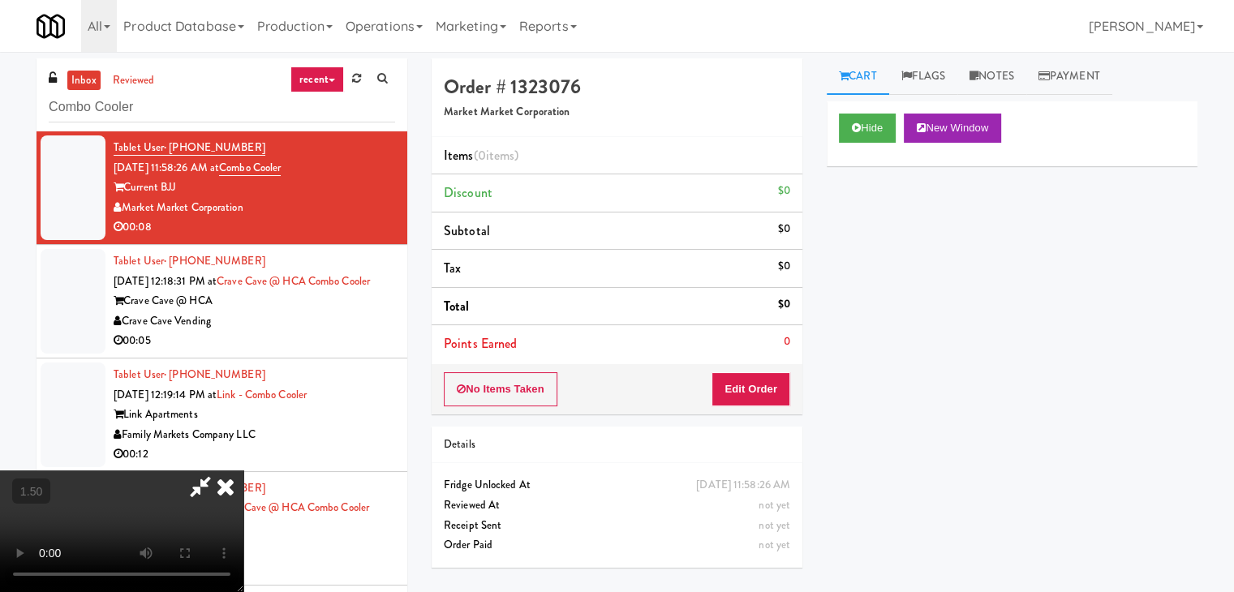
click at [243, 471] on icon at bounding box center [226, 487] width 36 height 32
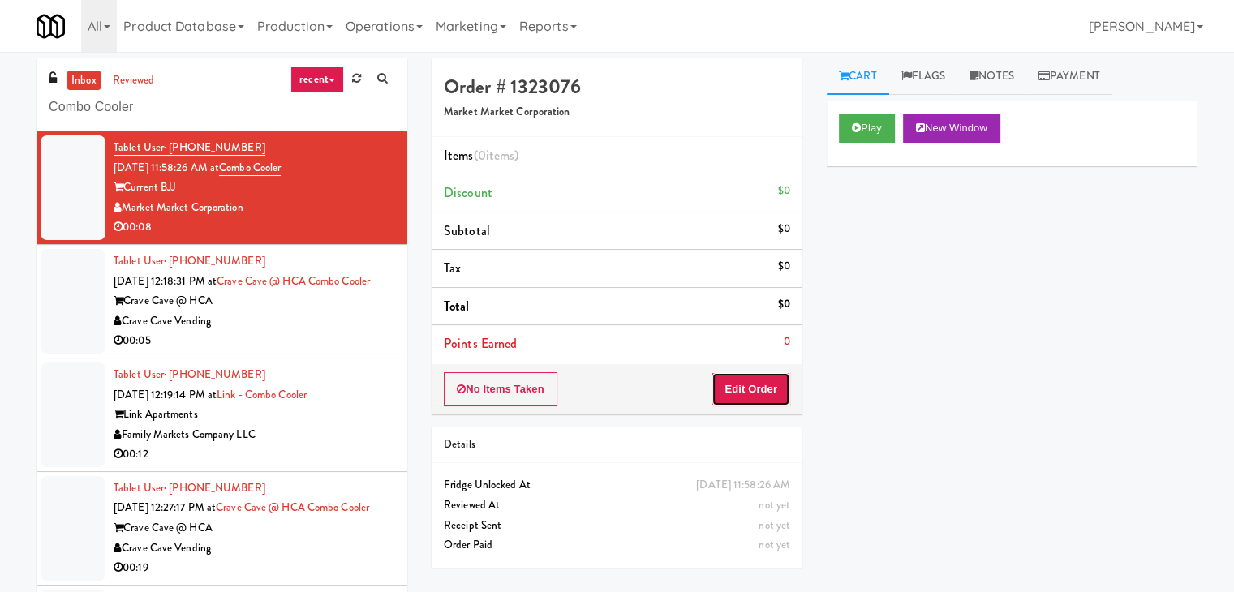
click at [730, 390] on button "Edit Order" at bounding box center [751, 389] width 79 height 34
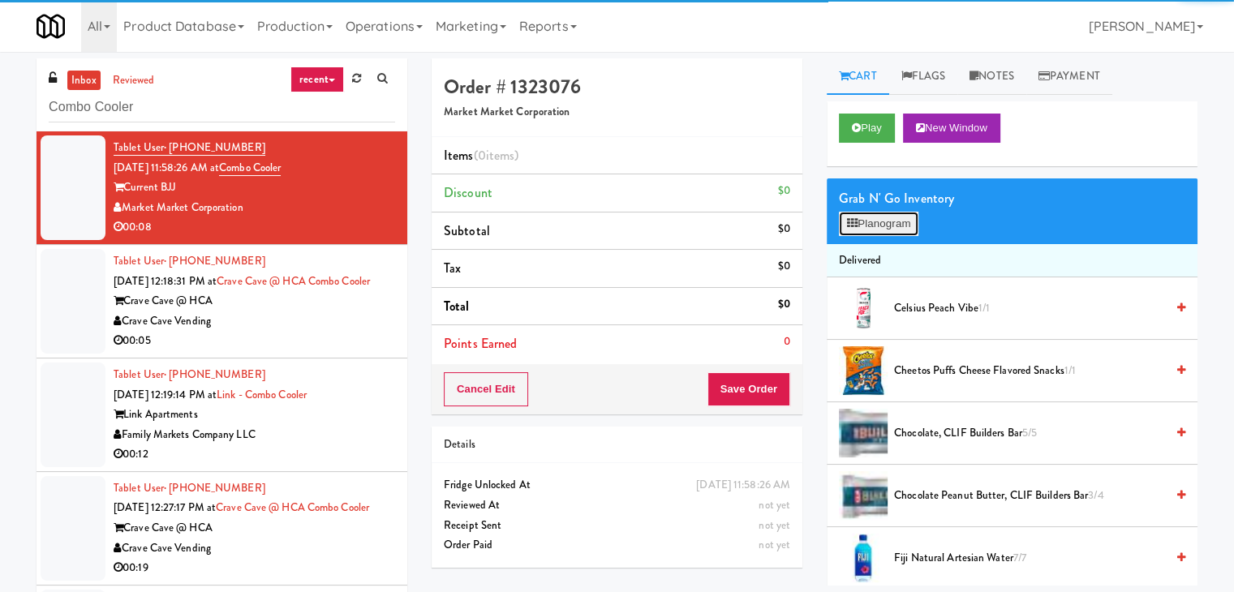
click at [880, 228] on button "Planogram" at bounding box center [879, 224] width 80 height 24
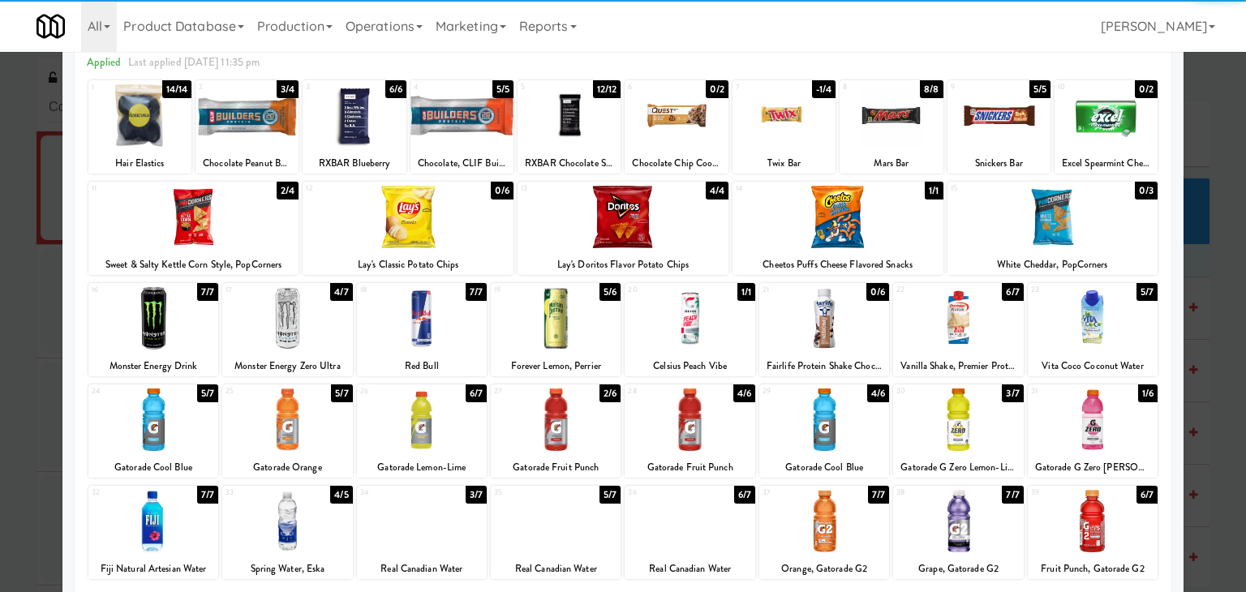
scroll to position [204, 0]
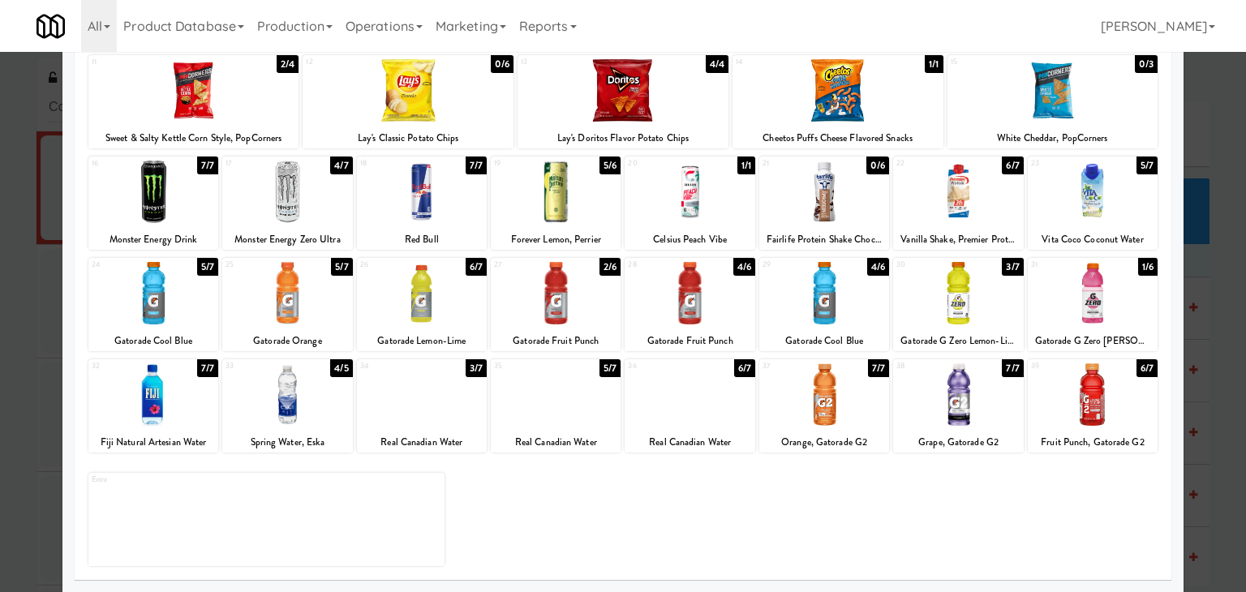
click at [699, 423] on div at bounding box center [690, 395] width 130 height 62
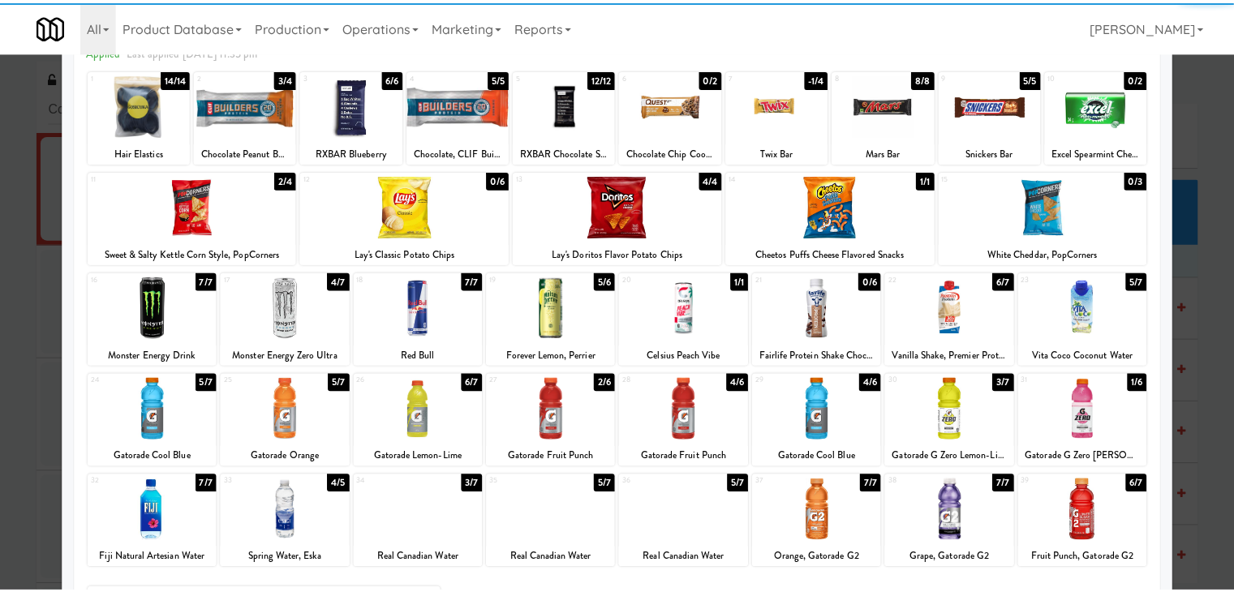
scroll to position [0, 0]
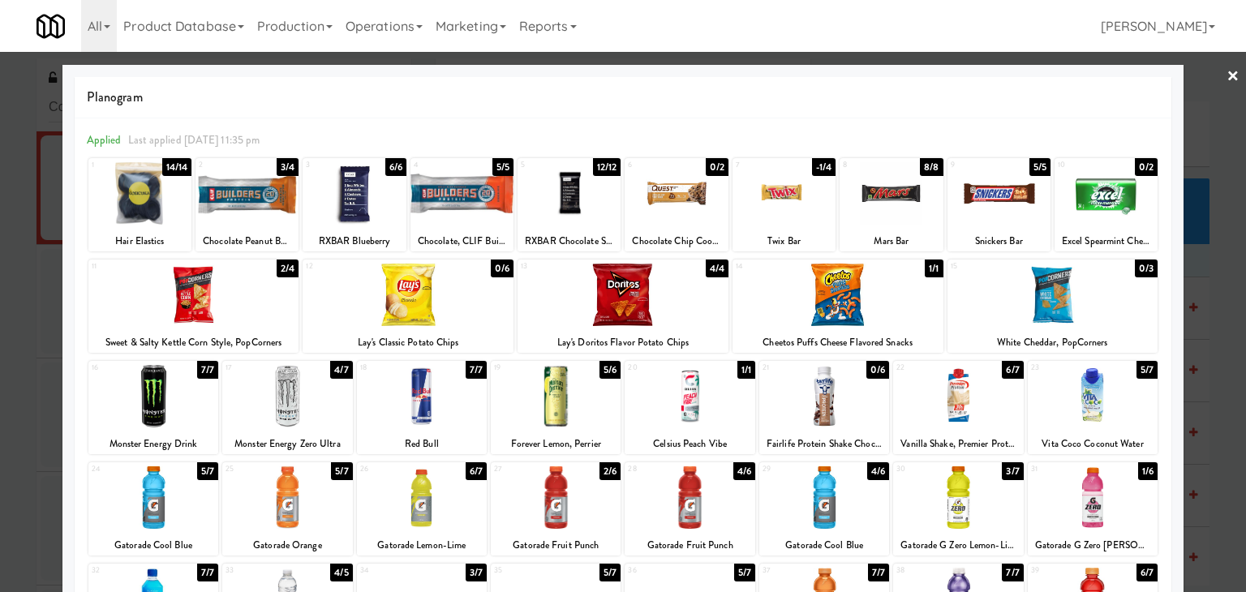
click at [1227, 75] on link "×" at bounding box center [1233, 77] width 13 height 50
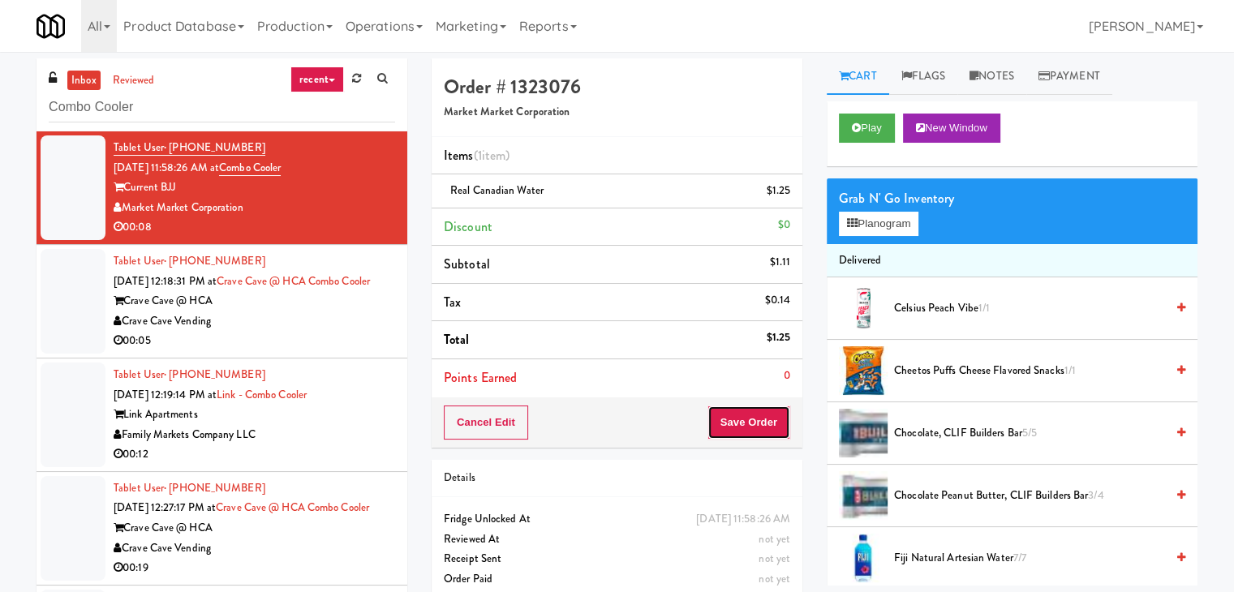
click at [731, 410] on button "Save Order" at bounding box center [749, 423] width 83 height 34
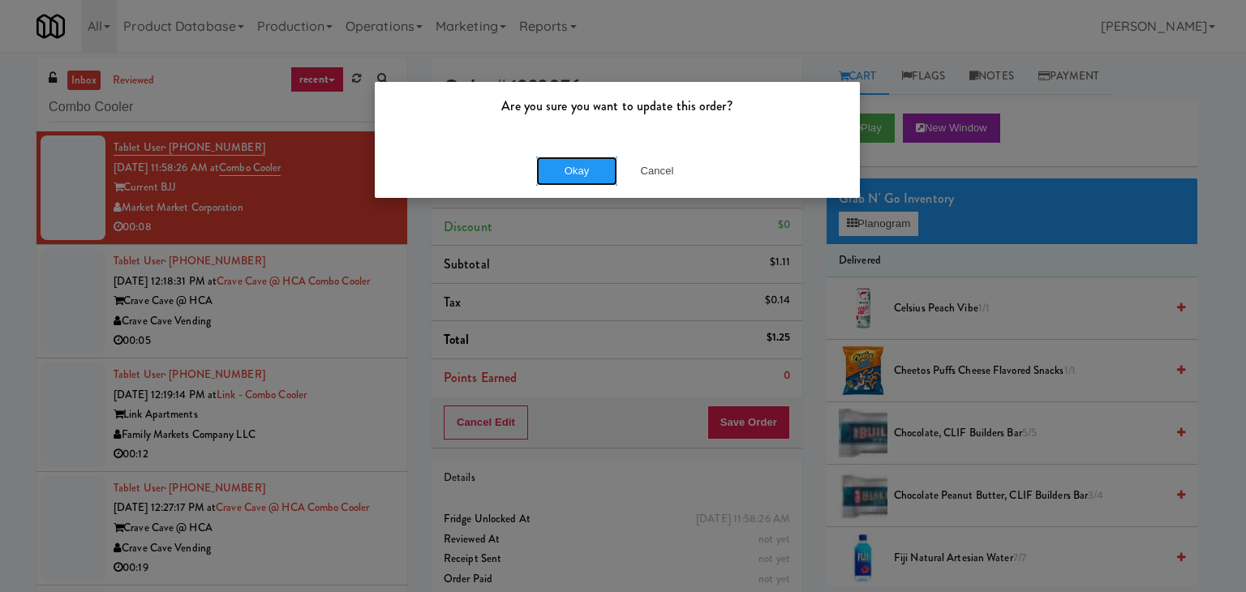
drag, startPoint x: 574, startPoint y: 179, endPoint x: 542, endPoint y: 191, distance: 33.9
click at [574, 178] on button "Okay" at bounding box center [576, 171] width 81 height 29
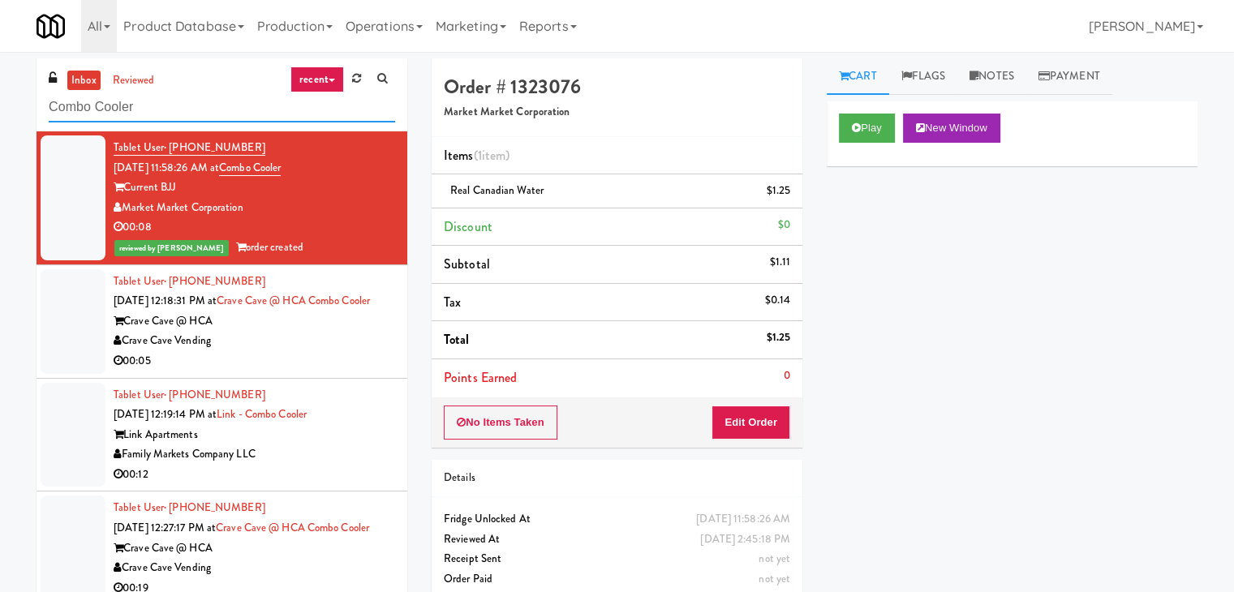
click at [204, 107] on input "Combo Cooler" at bounding box center [222, 108] width 346 height 30
paste input "680 LSD Pantry"
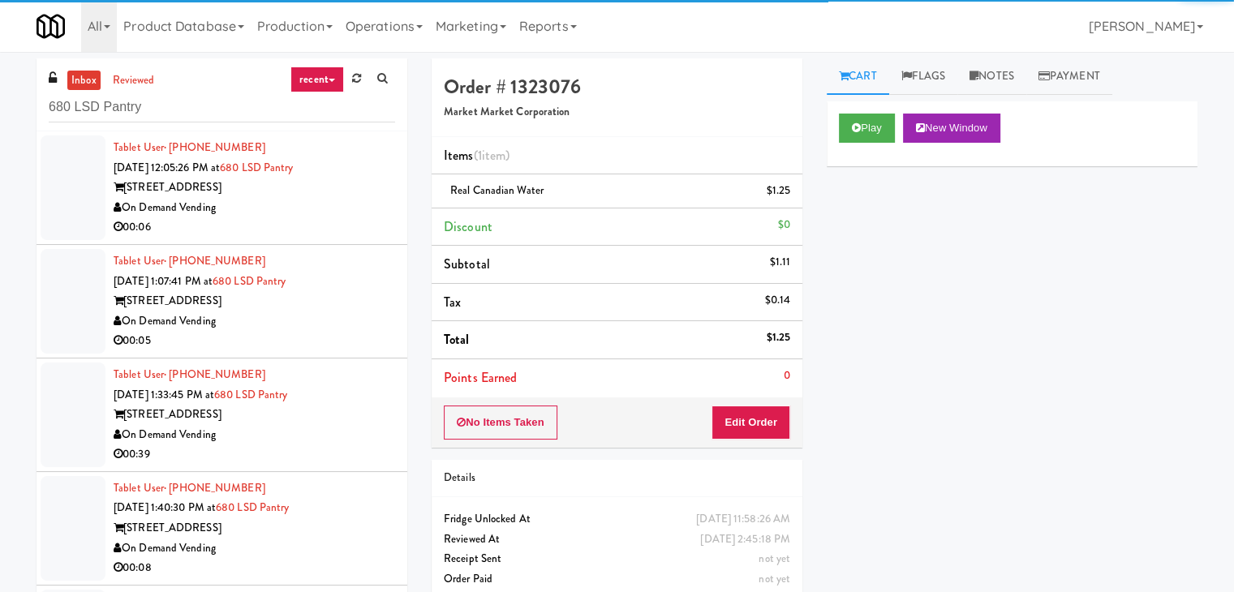
click at [330, 222] on div "00:06" at bounding box center [255, 227] width 282 height 20
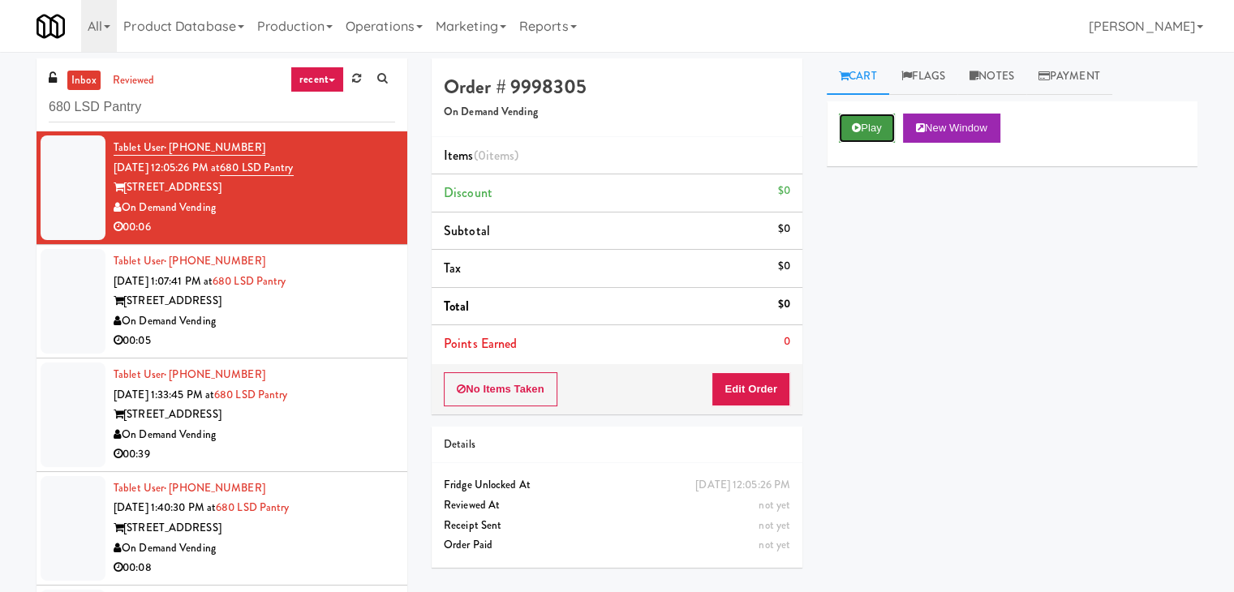
click at [853, 124] on icon at bounding box center [856, 128] width 9 height 11
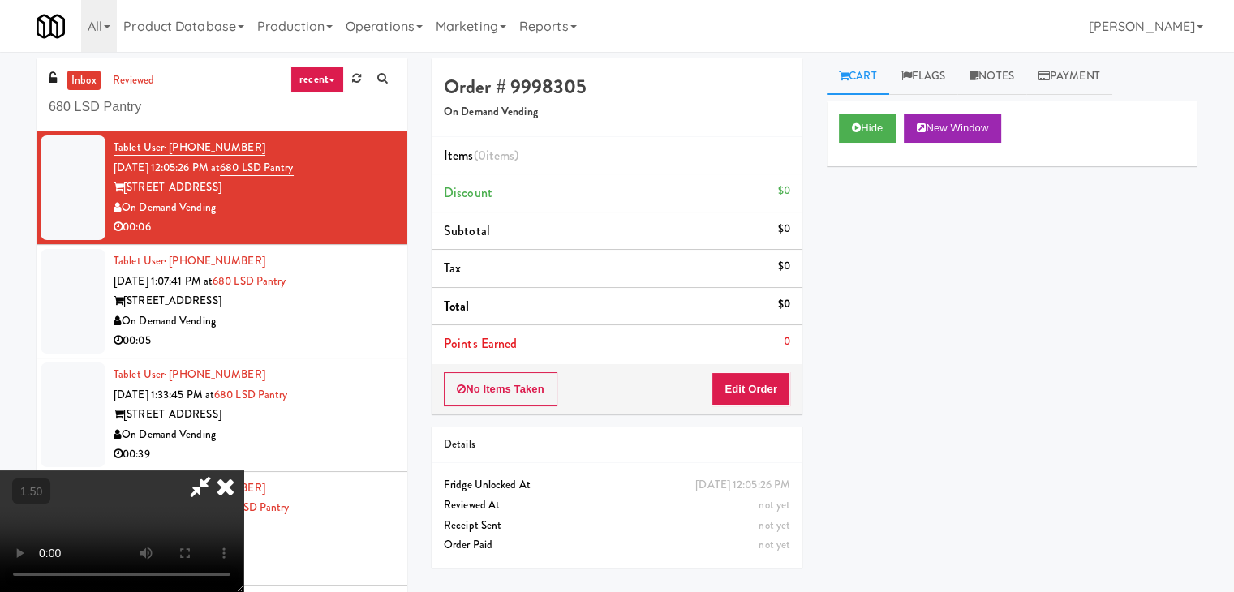
click at [243, 471] on video at bounding box center [121, 532] width 243 height 122
drag, startPoint x: 727, startPoint y: 185, endPoint x: 756, endPoint y: 361, distance: 178.5
click at [243, 471] on icon at bounding box center [226, 487] width 36 height 32
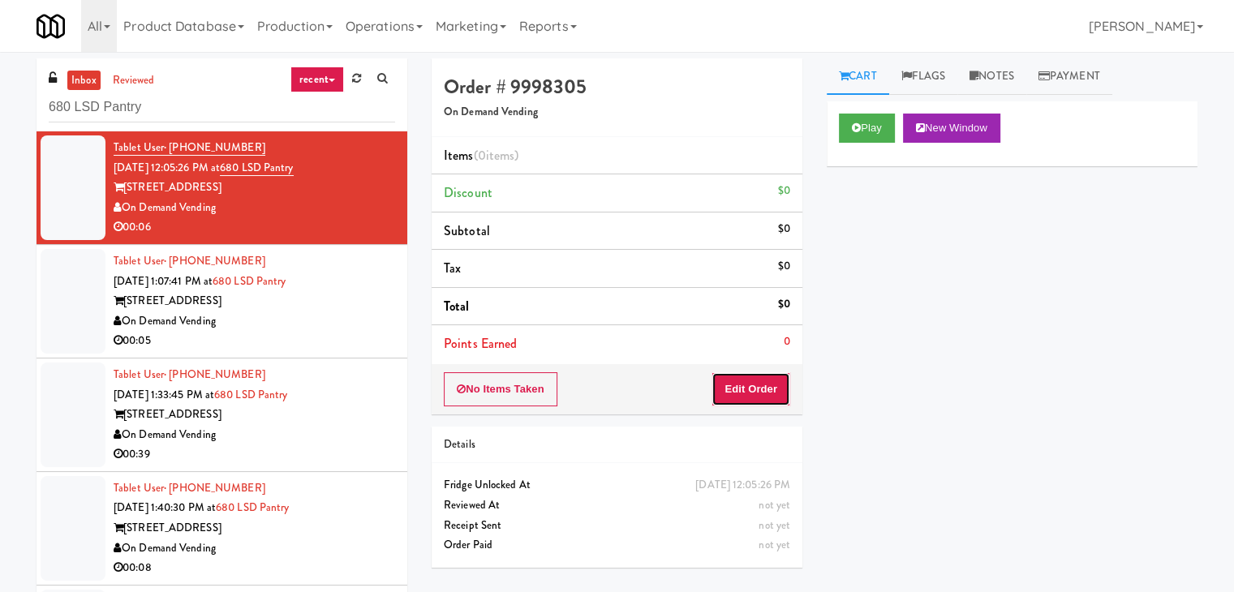
click at [764, 401] on button "Edit Order" at bounding box center [751, 389] width 79 height 34
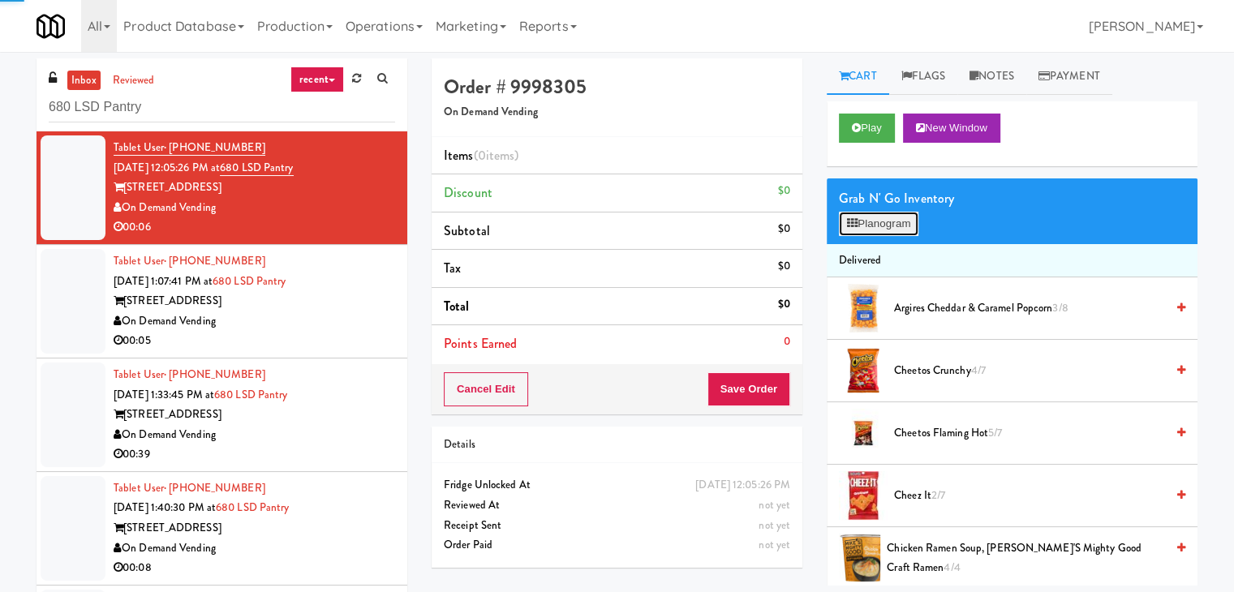
click at [899, 221] on button "Planogram" at bounding box center [879, 224] width 80 height 24
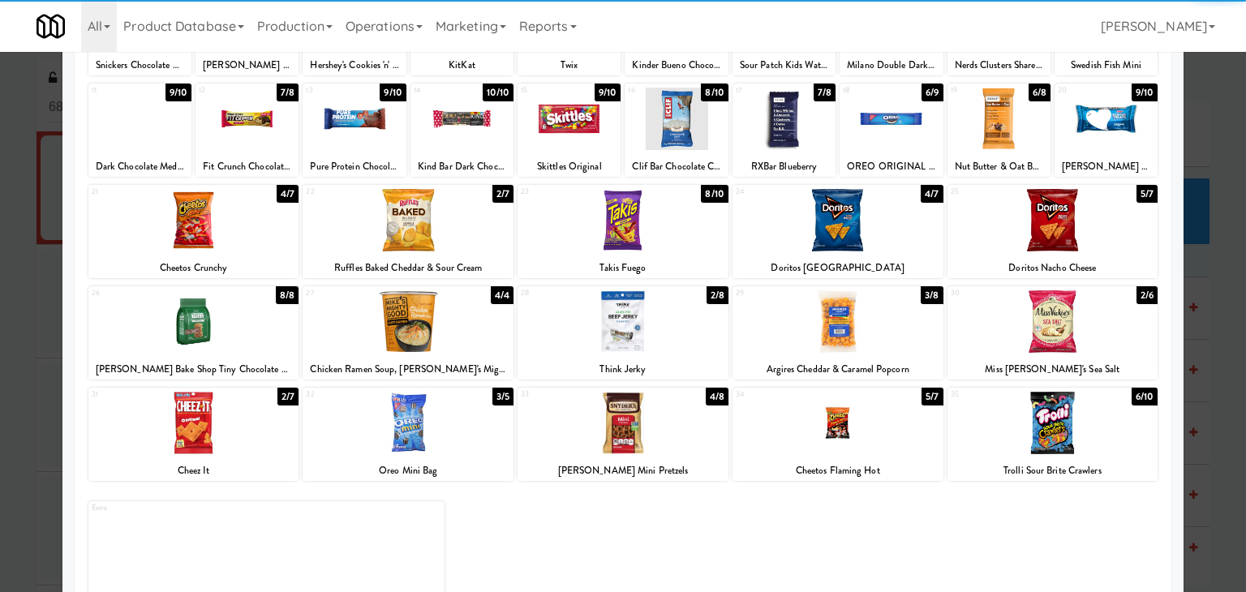
scroll to position [204, 0]
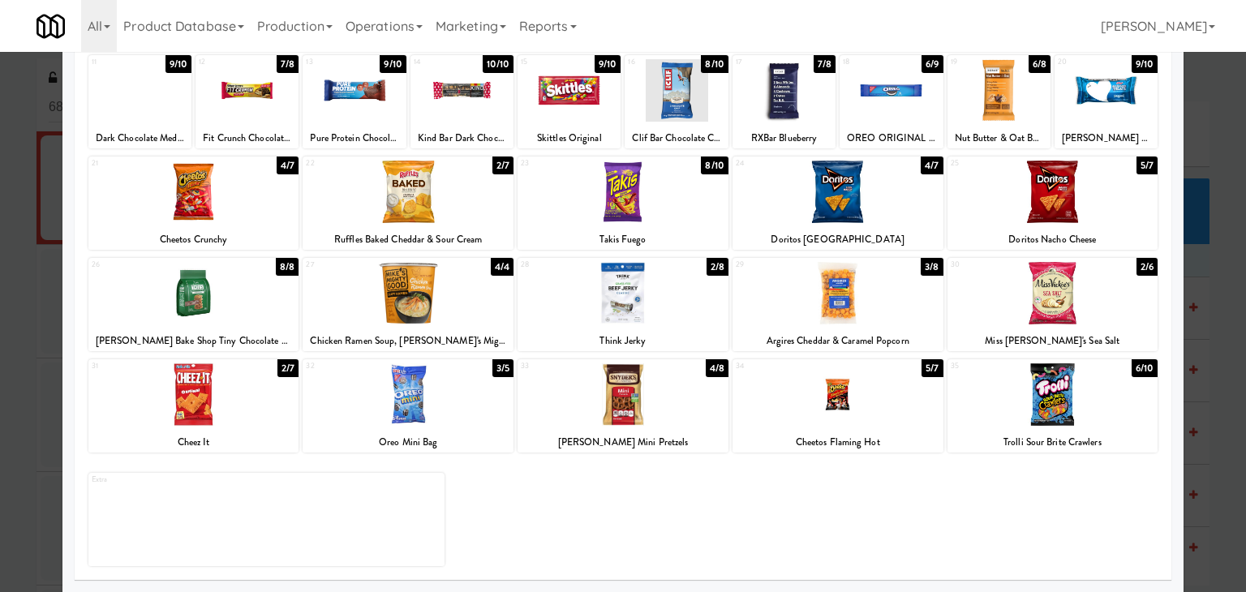
click at [422, 394] on div at bounding box center [408, 395] width 211 height 62
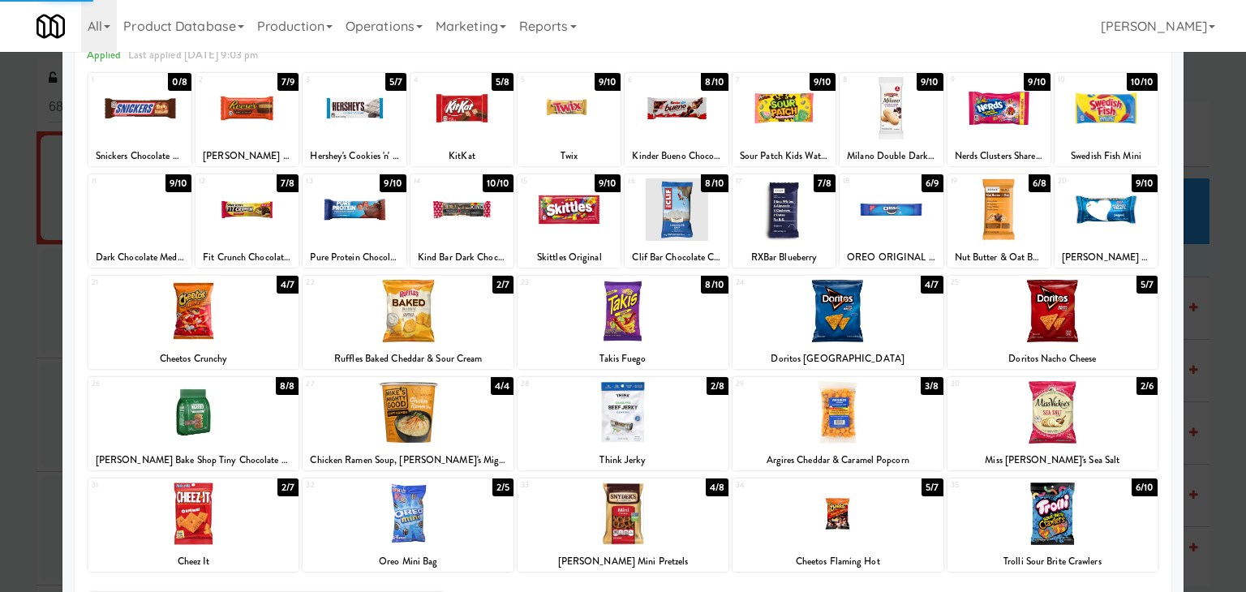
scroll to position [0, 0]
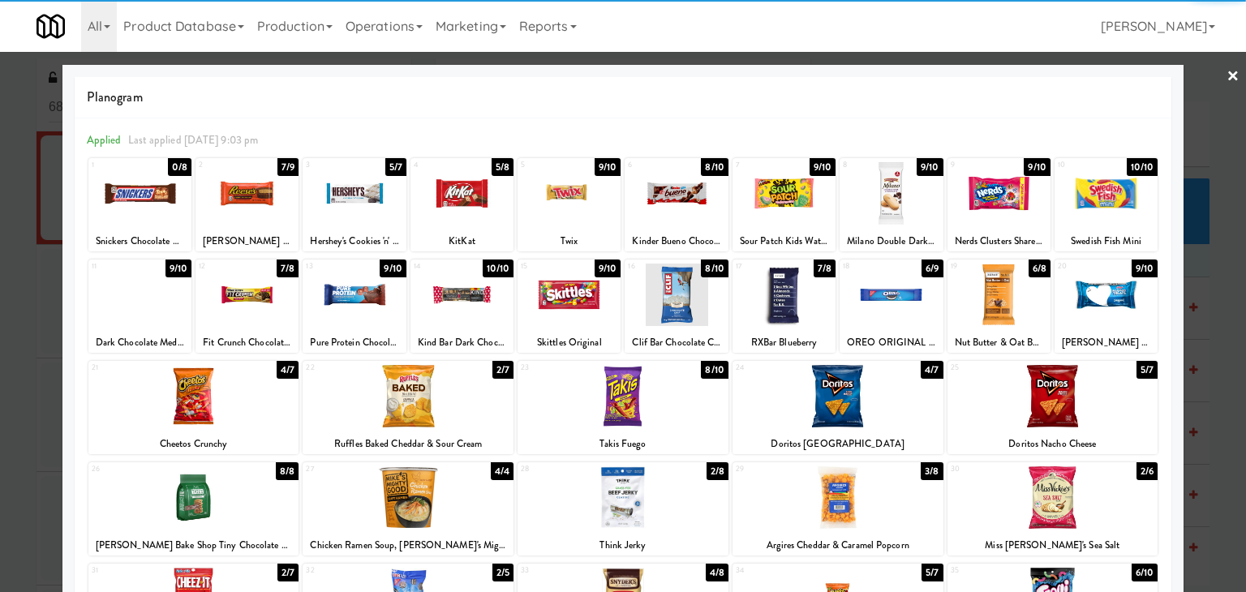
click at [1227, 80] on link "×" at bounding box center [1233, 77] width 13 height 50
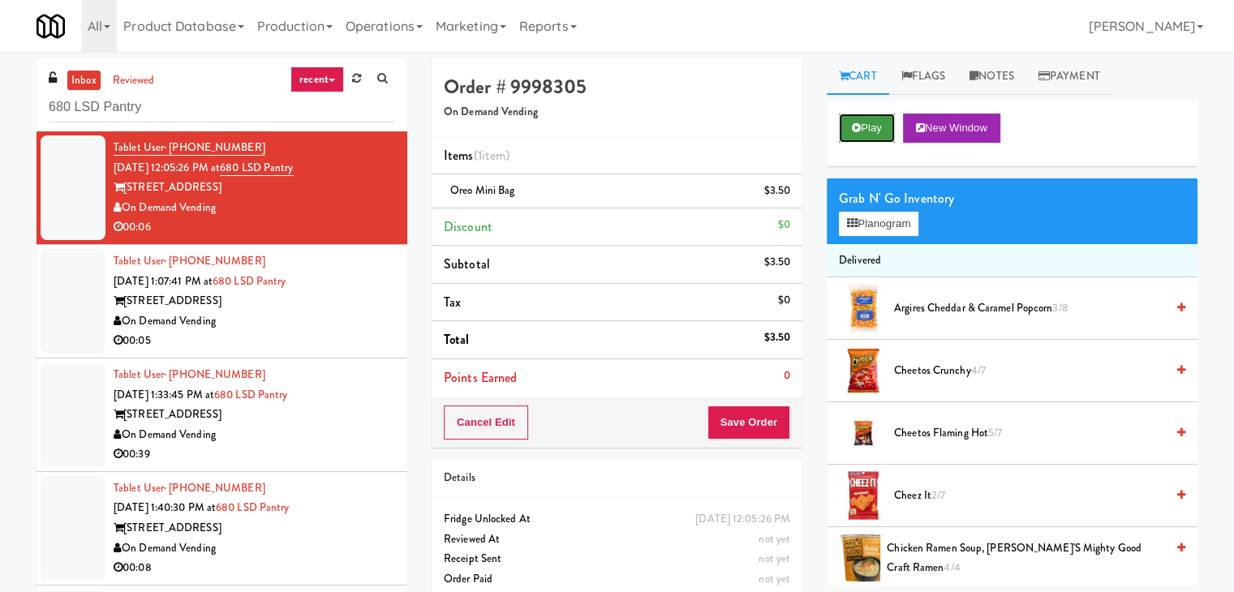
click at [856, 127] on icon at bounding box center [856, 128] width 9 height 11
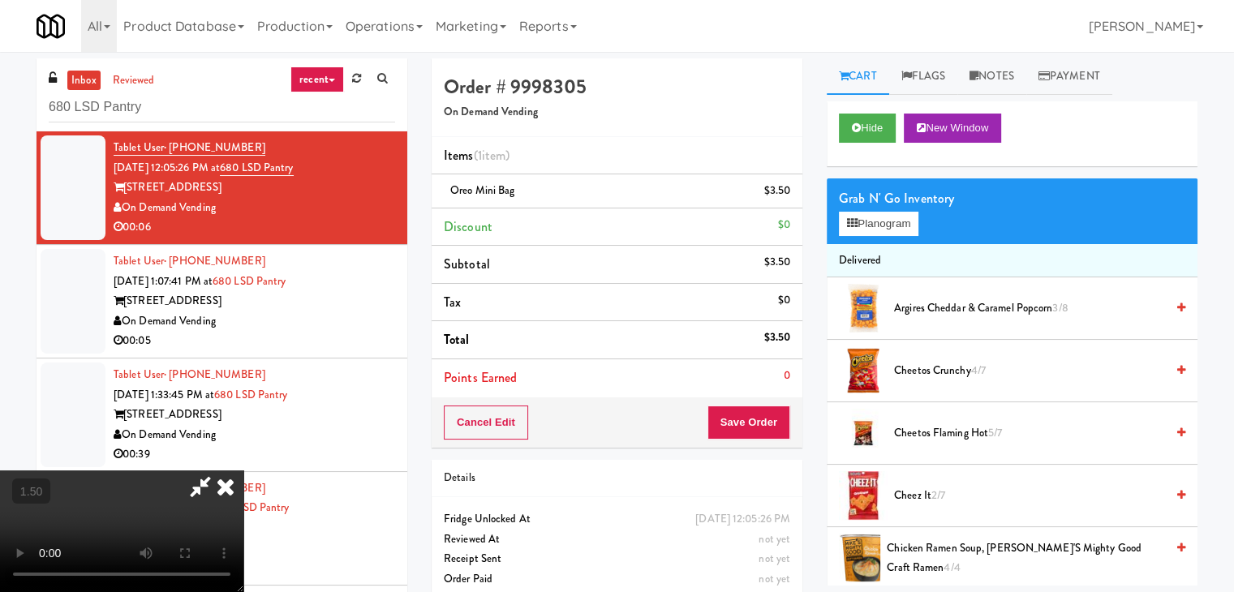
click at [243, 471] on icon at bounding box center [226, 487] width 36 height 32
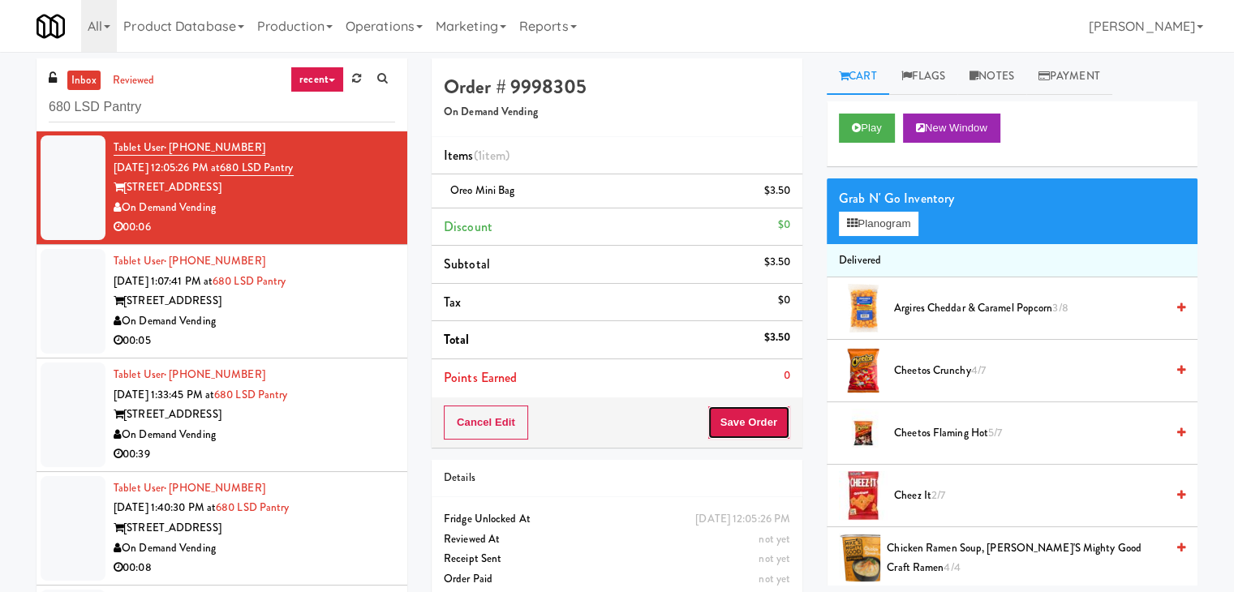
click at [748, 420] on button "Save Order" at bounding box center [749, 423] width 83 height 34
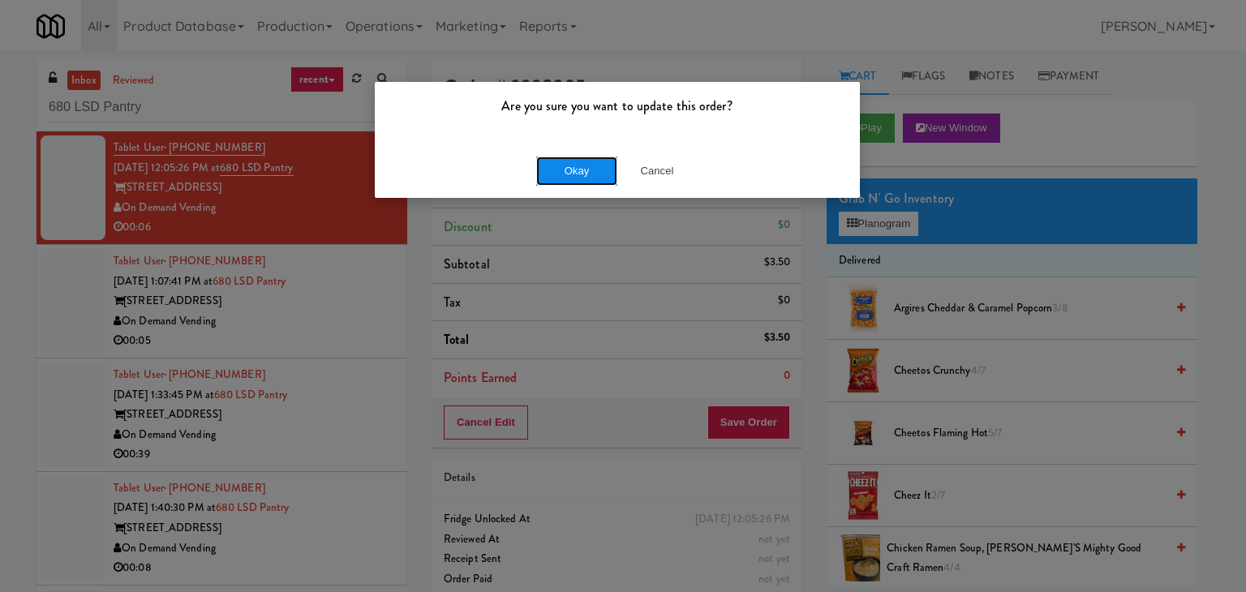
click at [590, 174] on button "Okay" at bounding box center [576, 171] width 81 height 29
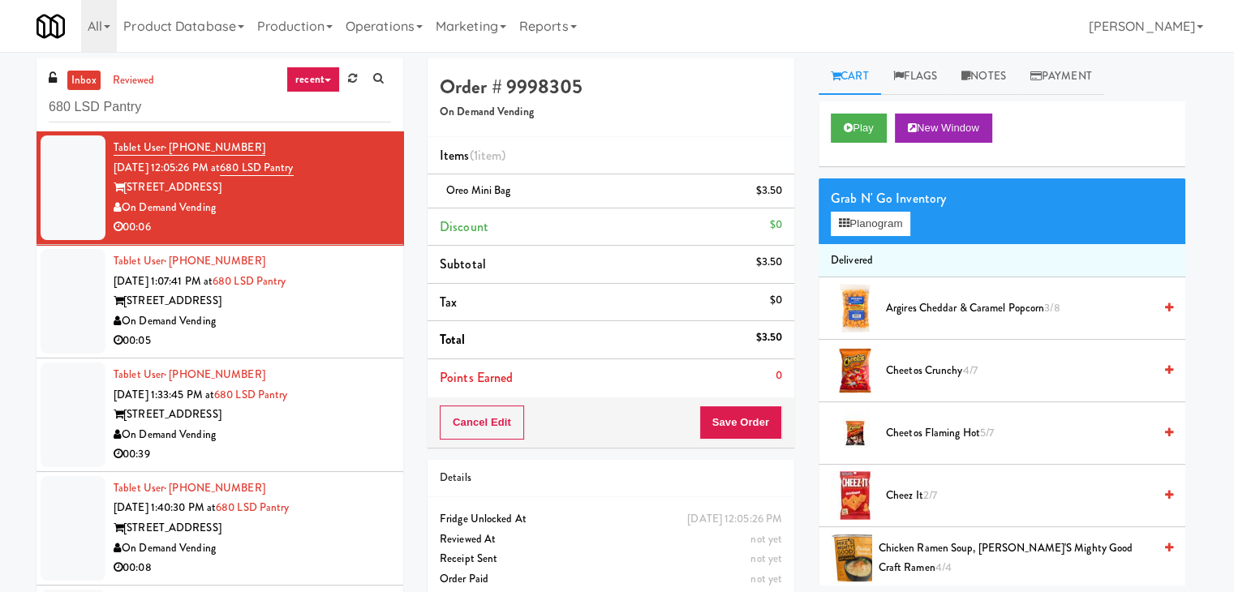
click at [329, 347] on div "00:05" at bounding box center [253, 341] width 278 height 20
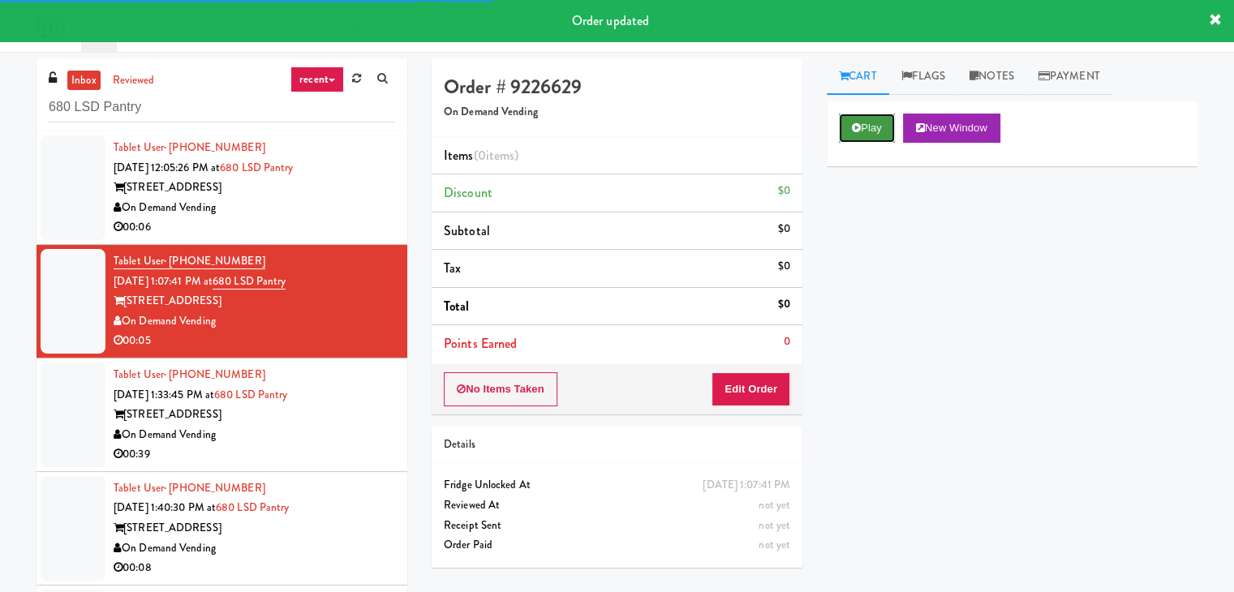
click at [848, 126] on button "Play" at bounding box center [867, 128] width 56 height 29
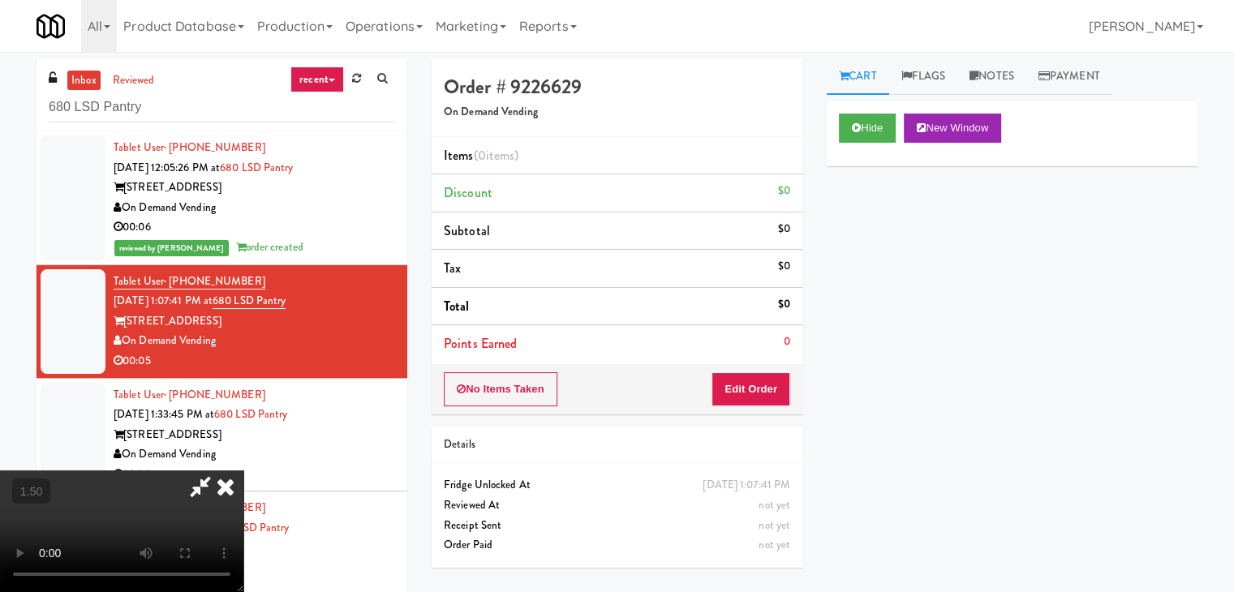
click at [243, 471] on video at bounding box center [121, 532] width 243 height 122
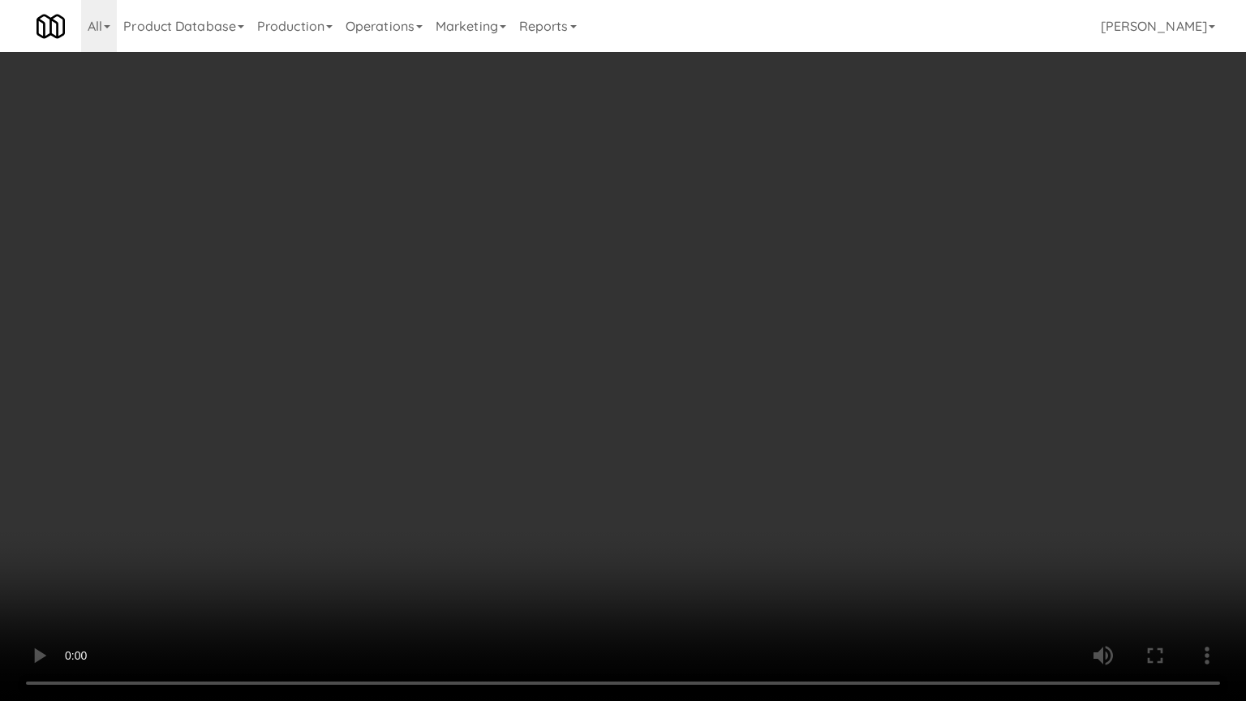
click at [854, 289] on video at bounding box center [623, 350] width 1246 height 701
click at [854, 290] on video at bounding box center [623, 350] width 1246 height 701
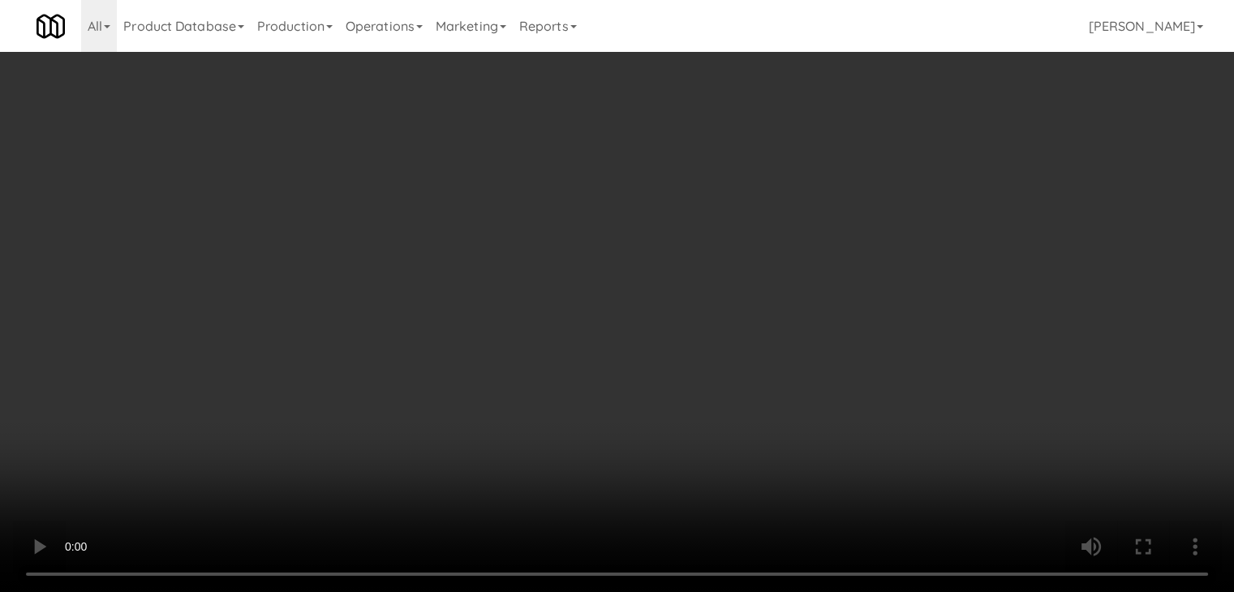
click at [510, 316] on video at bounding box center [617, 296] width 1234 height 592
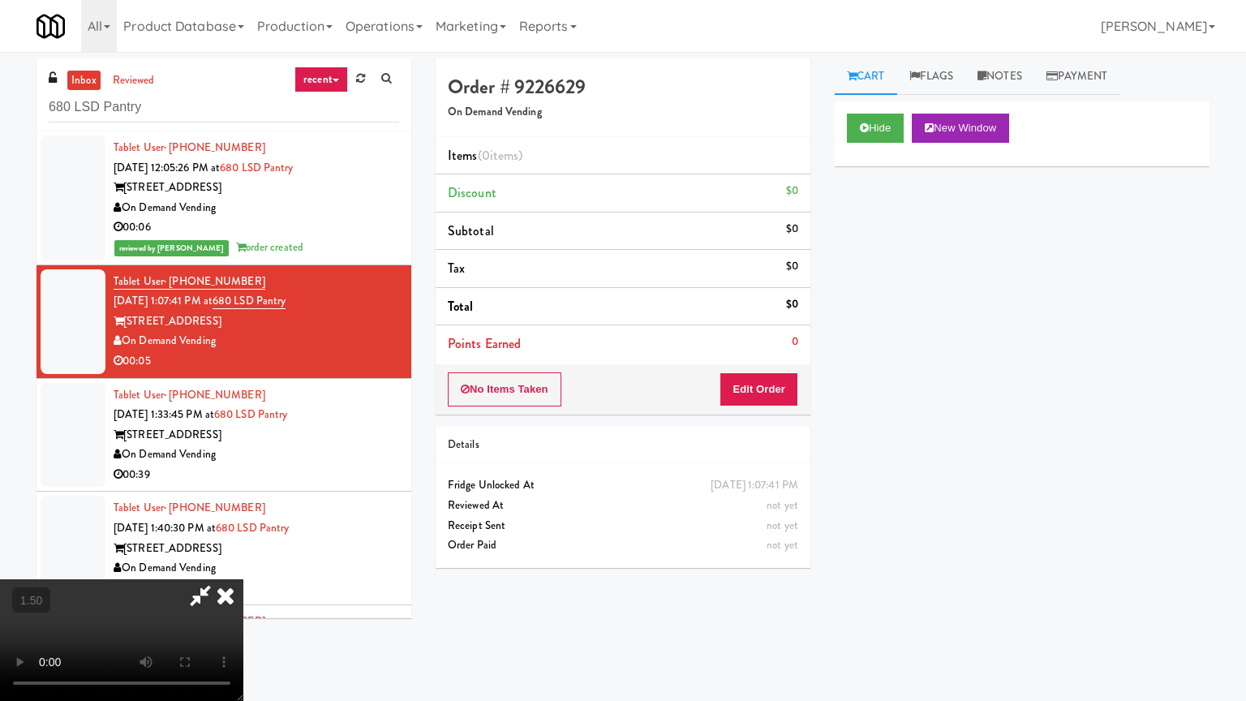
click at [243, 563] on video at bounding box center [121, 640] width 243 height 122
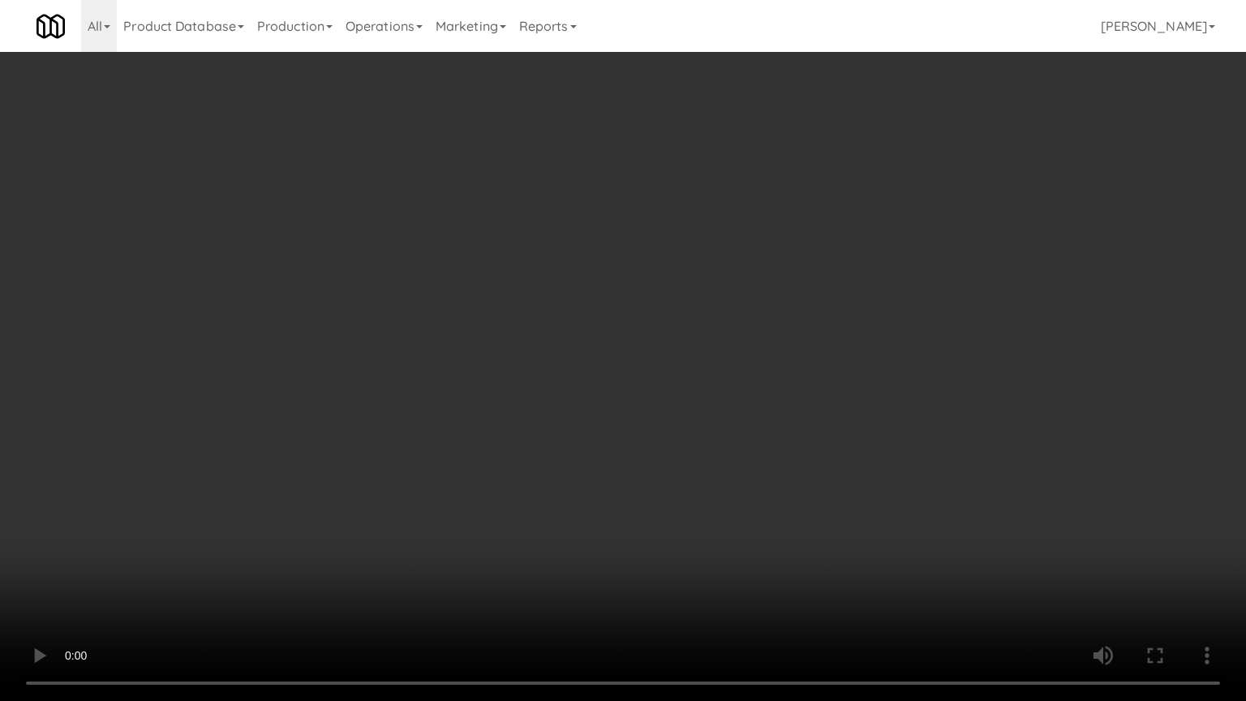
click at [939, 235] on video at bounding box center [623, 350] width 1246 height 701
click at [587, 373] on video at bounding box center [623, 350] width 1246 height 701
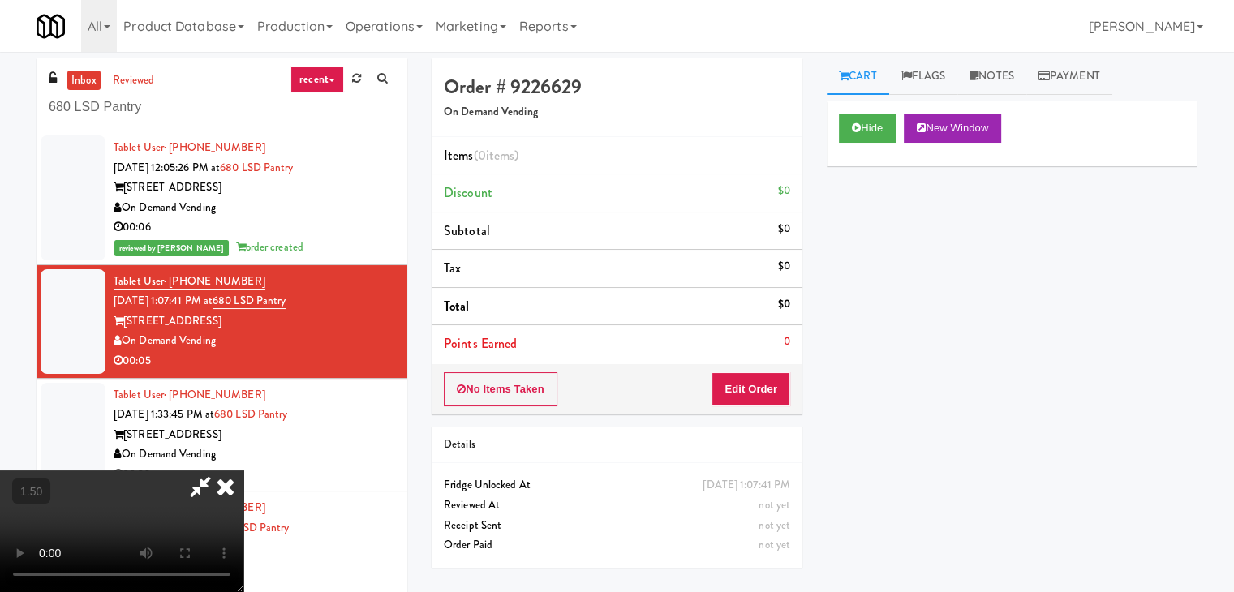
click at [219, 471] on icon at bounding box center [200, 487] width 37 height 32
click at [751, 377] on button "Edit Order" at bounding box center [751, 389] width 79 height 34
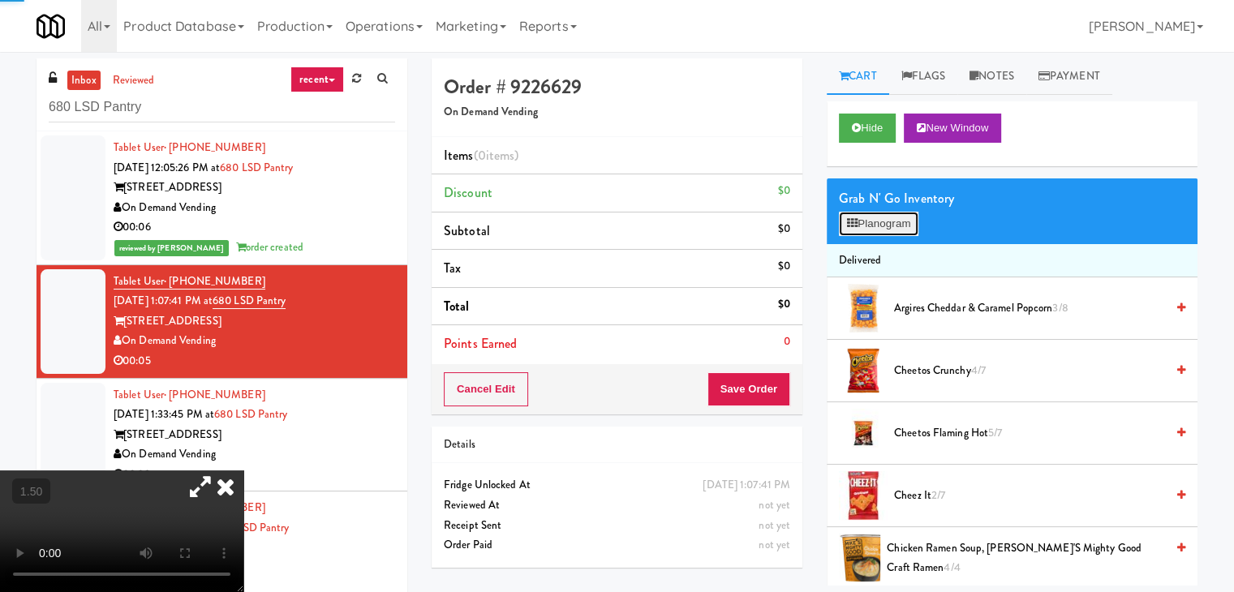
click at [864, 227] on button "Planogram" at bounding box center [879, 224] width 80 height 24
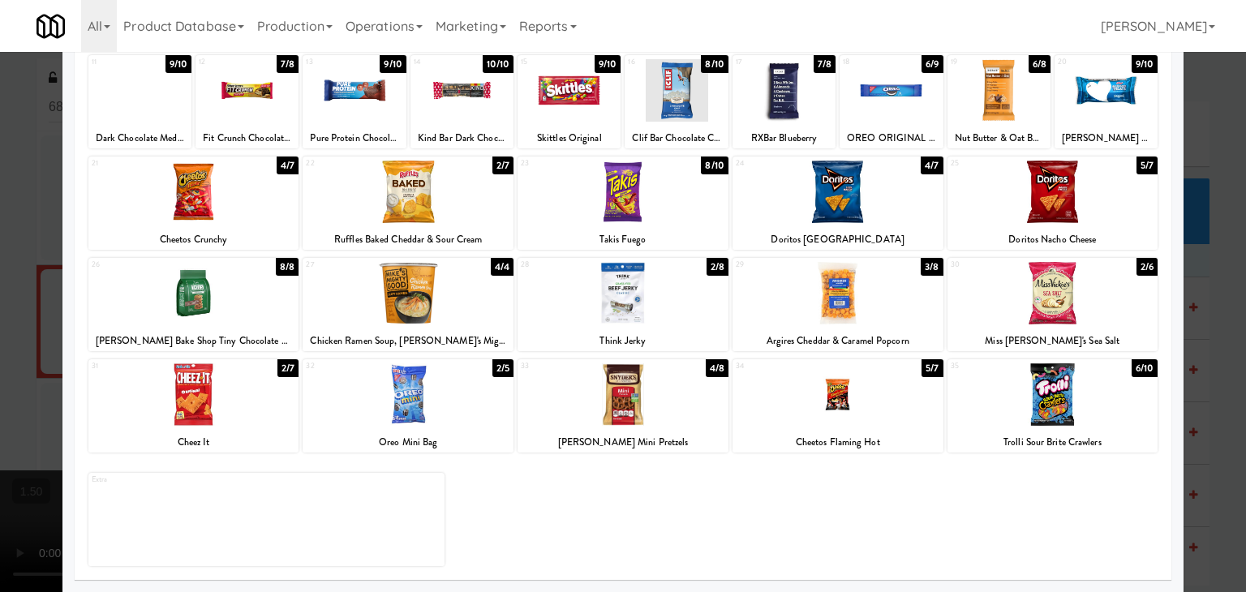
click at [833, 420] on div at bounding box center [838, 395] width 211 height 62
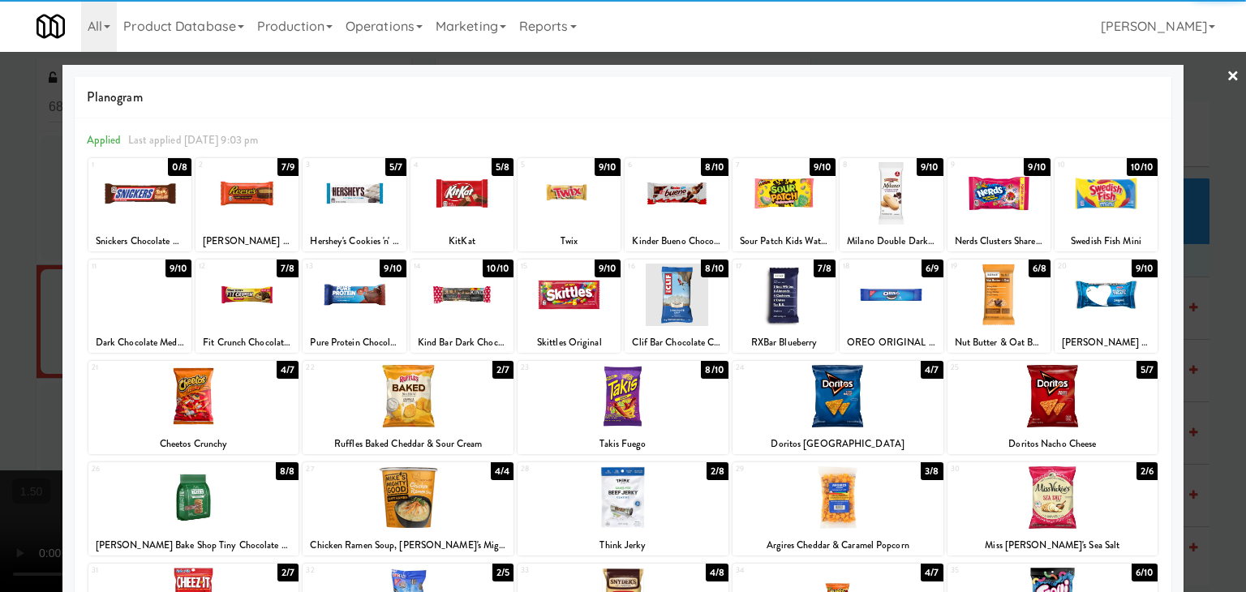
click at [1227, 77] on link "×" at bounding box center [1233, 77] width 13 height 50
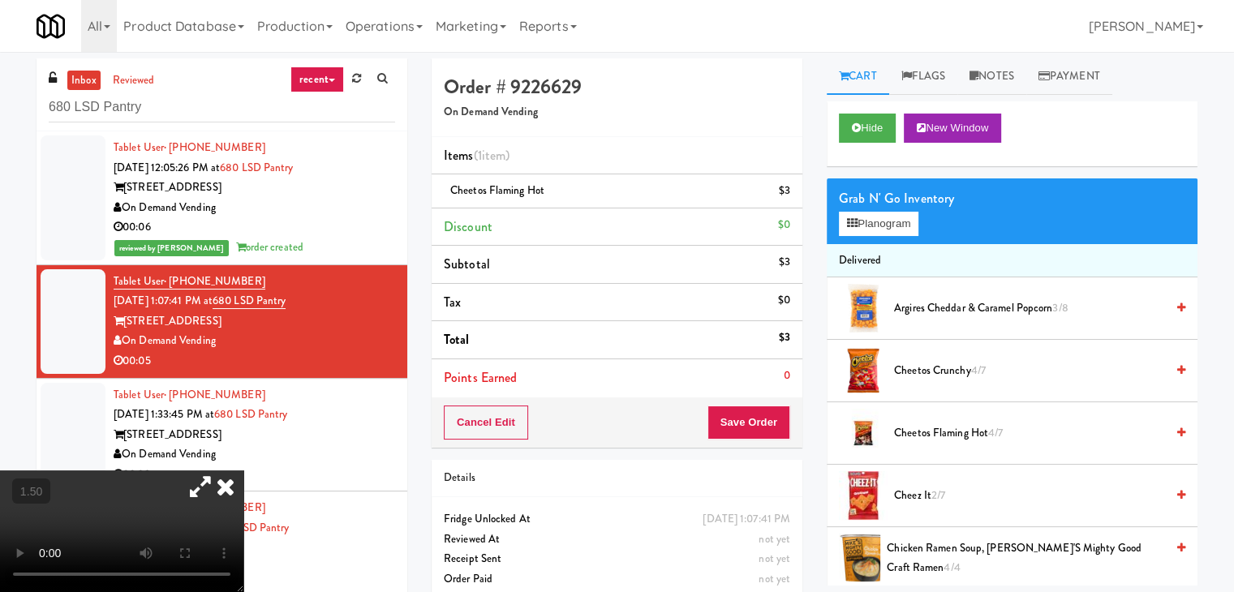
click at [243, 471] on icon at bounding box center [226, 487] width 36 height 32
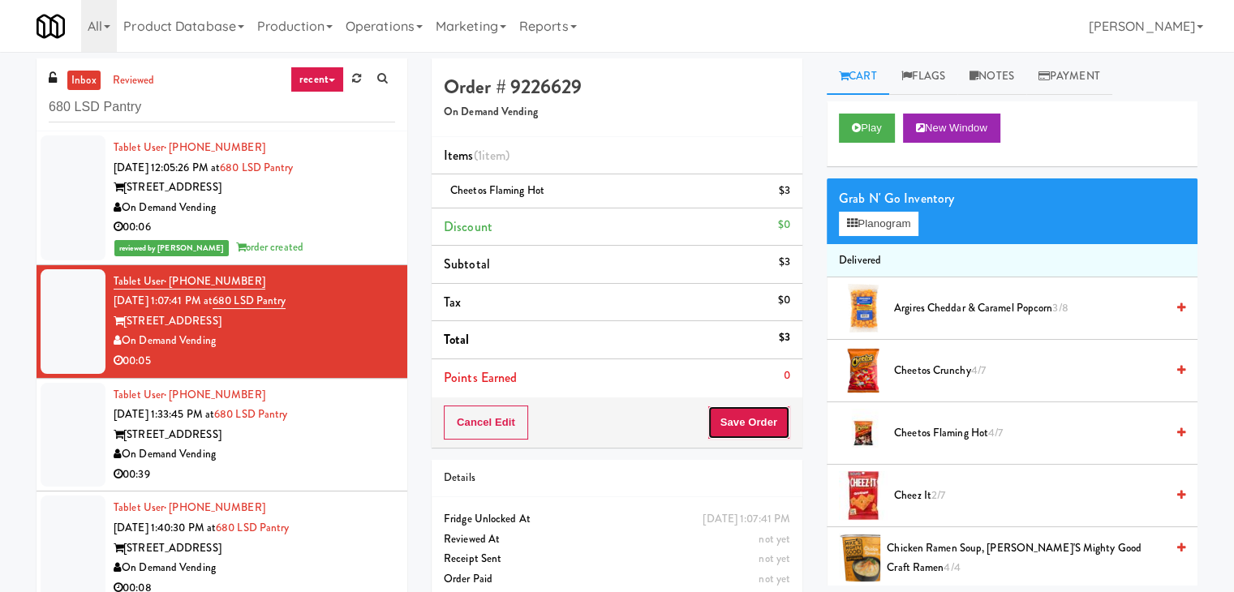
click at [734, 424] on button "Save Order" at bounding box center [749, 423] width 83 height 34
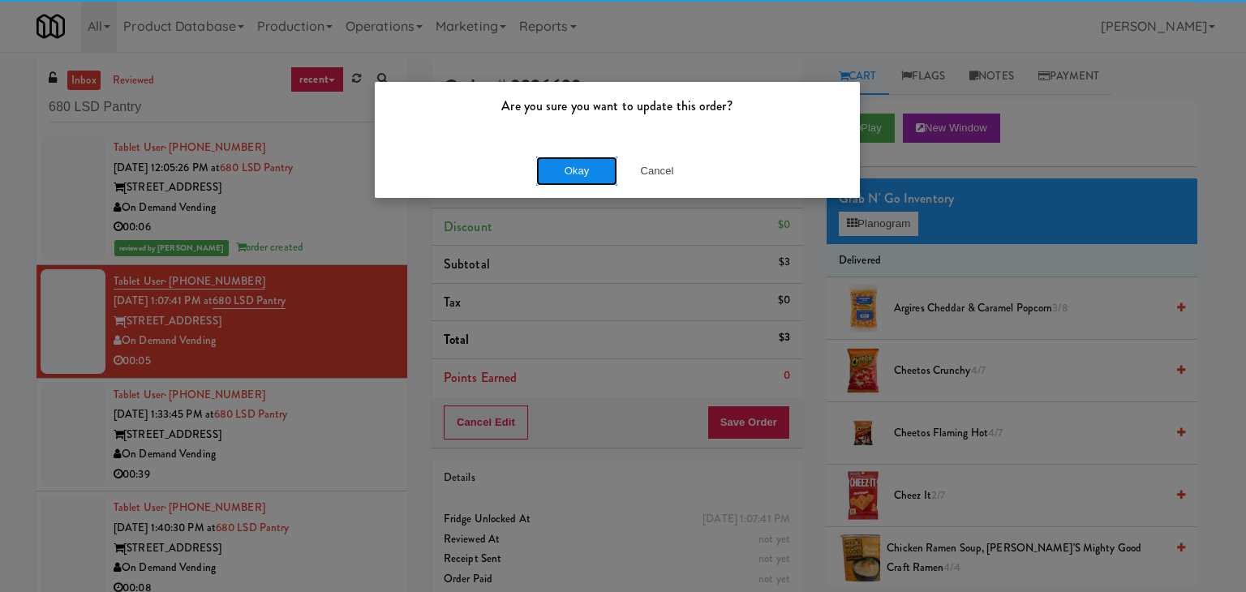
click at [593, 170] on button "Okay" at bounding box center [576, 171] width 81 height 29
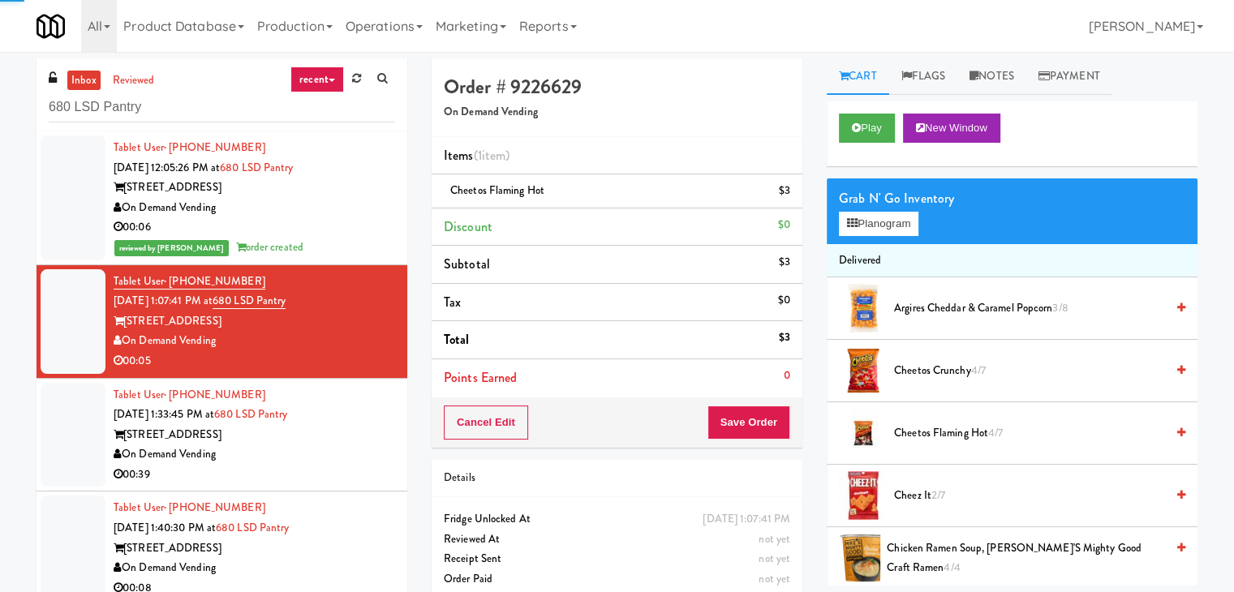
click at [321, 475] on div "00:39" at bounding box center [255, 475] width 282 height 20
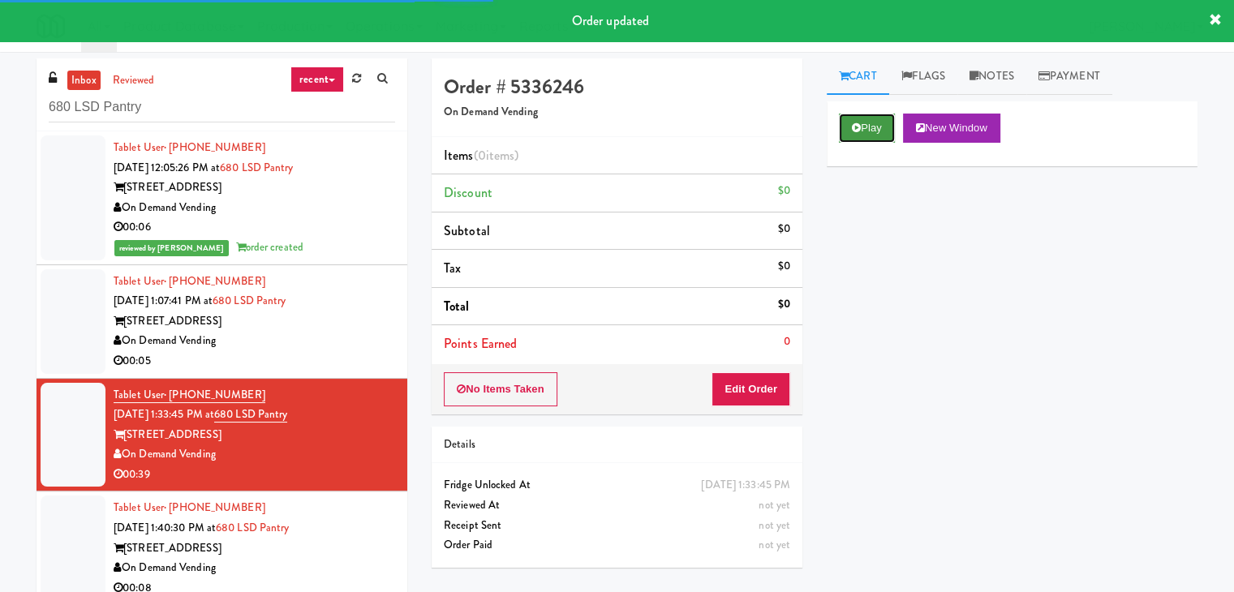
click at [871, 127] on button "Play" at bounding box center [867, 128] width 56 height 29
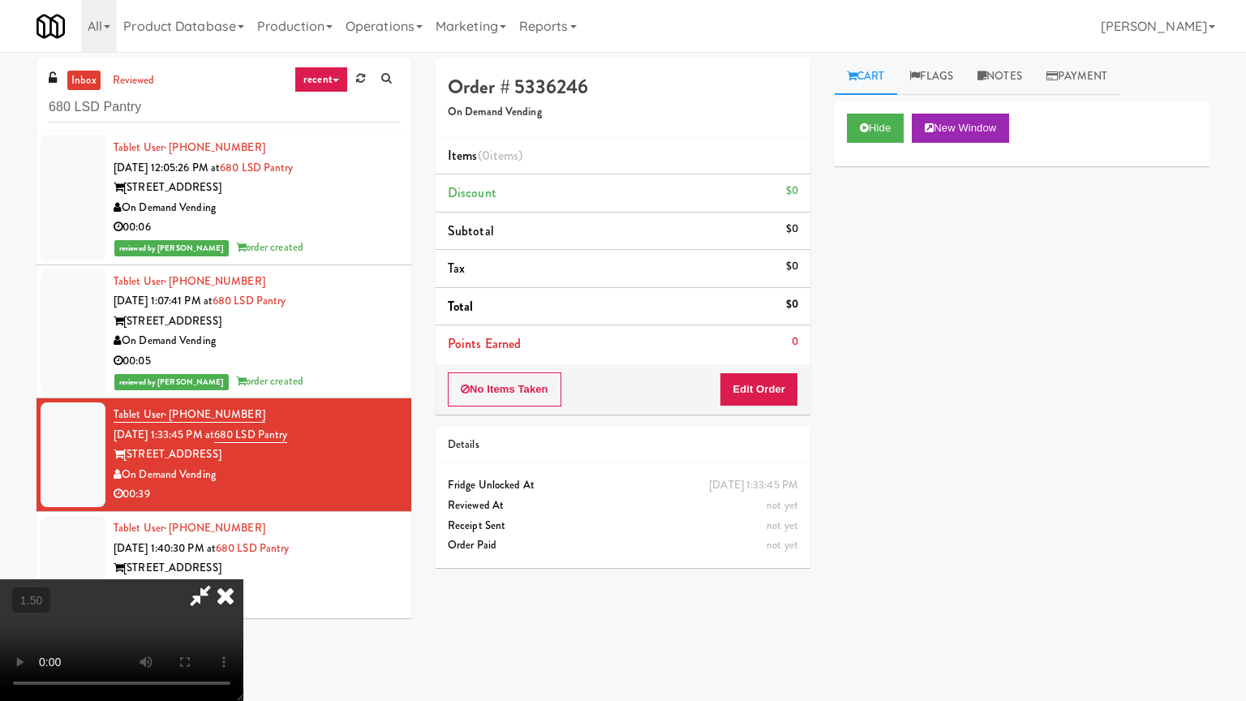
click at [243, 563] on video at bounding box center [121, 640] width 243 height 122
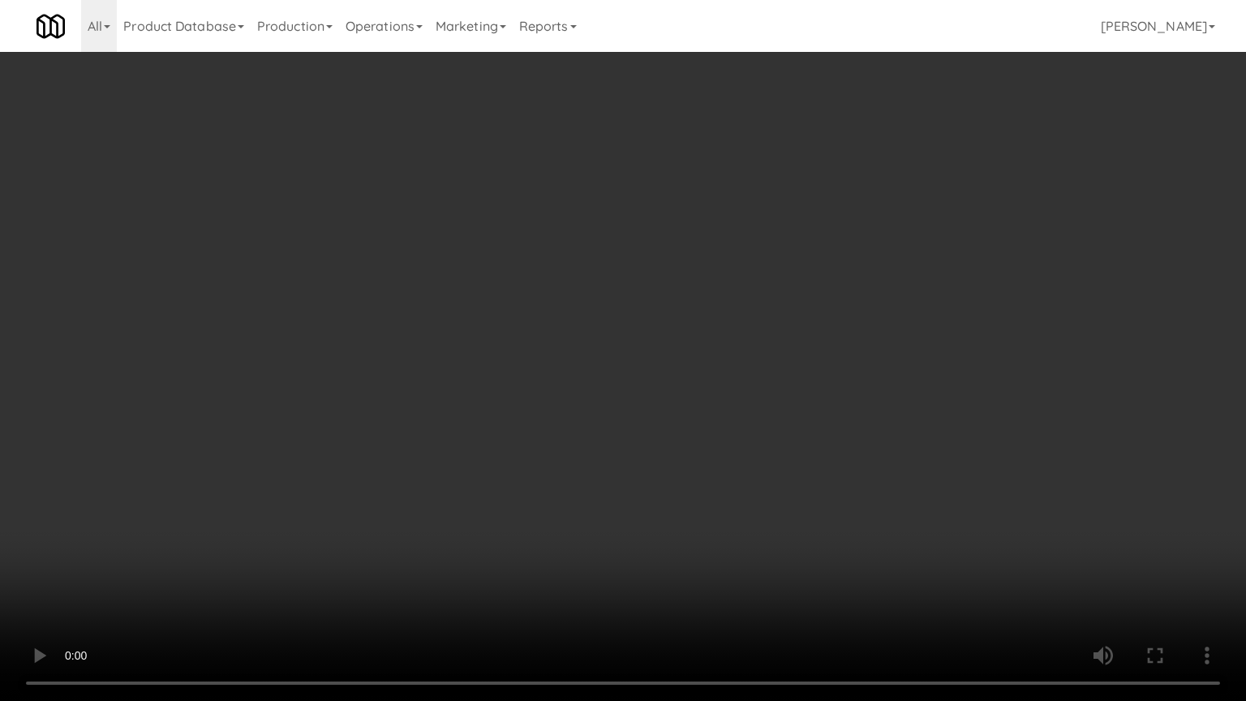
click at [644, 360] on video at bounding box center [623, 350] width 1246 height 701
click at [645, 360] on video at bounding box center [623, 350] width 1246 height 701
click at [668, 417] on video at bounding box center [623, 350] width 1246 height 701
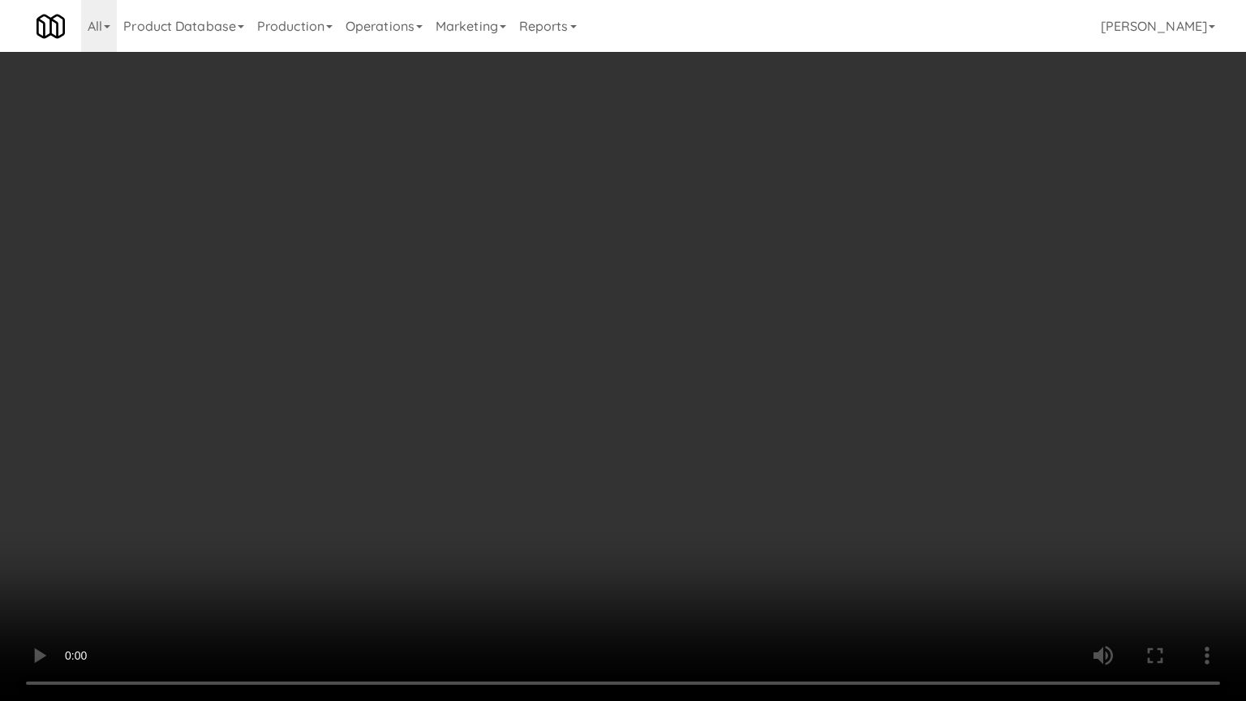
click at [668, 417] on video at bounding box center [623, 350] width 1246 height 701
click at [667, 417] on video at bounding box center [623, 350] width 1246 height 701
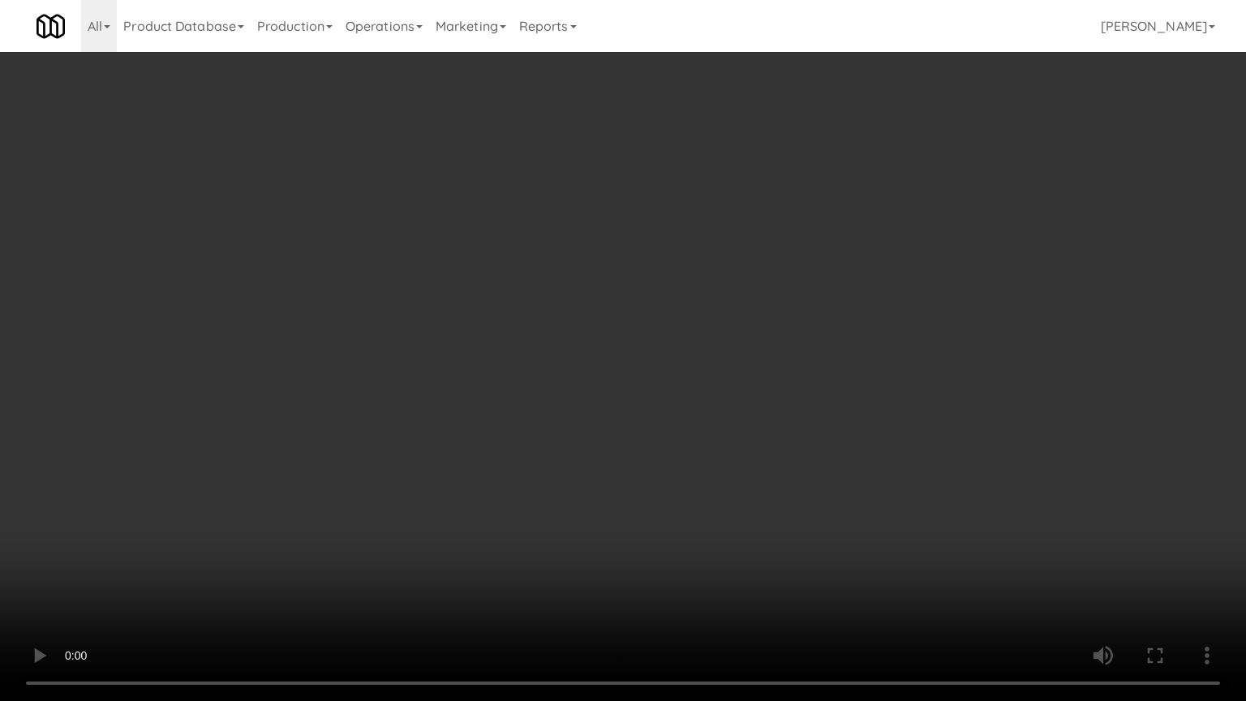
click at [667, 417] on video at bounding box center [623, 350] width 1246 height 701
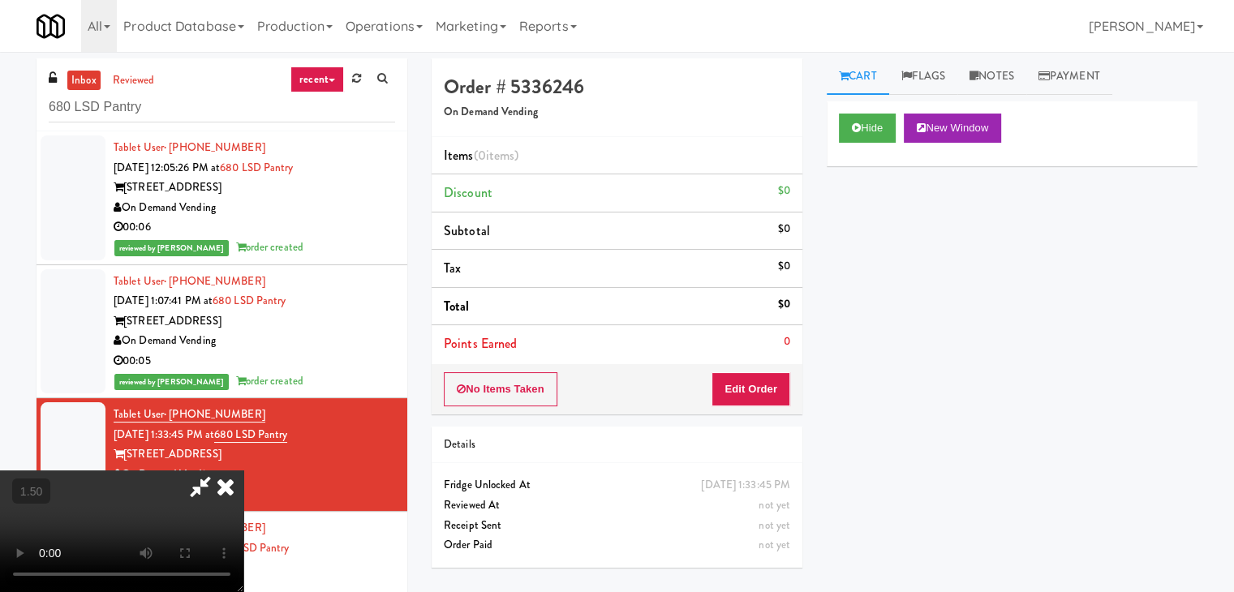
click at [243, 471] on icon at bounding box center [226, 487] width 36 height 32
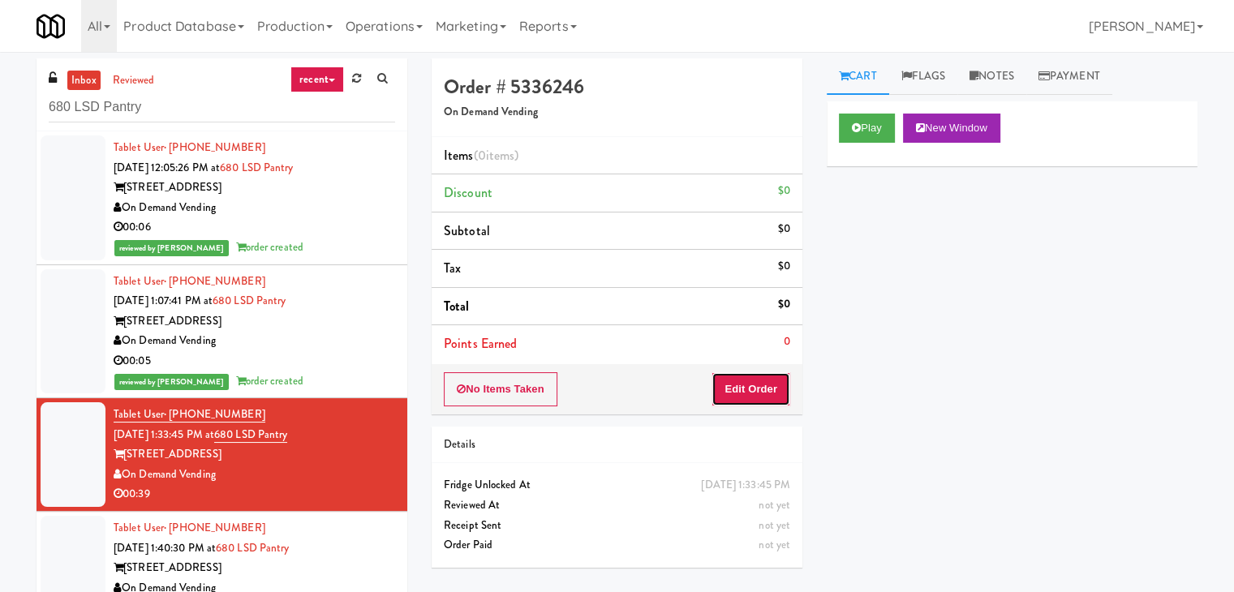
click at [755, 384] on button "Edit Order" at bounding box center [751, 389] width 79 height 34
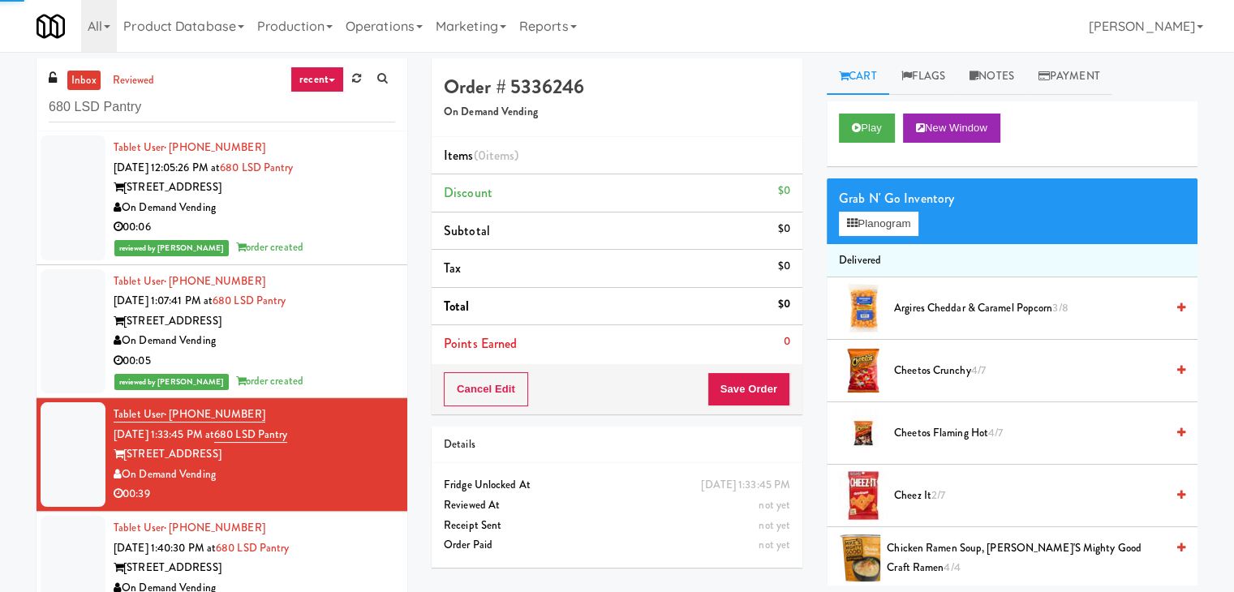
click at [889, 236] on div "Grab N' Go Inventory Planogram" at bounding box center [1012, 212] width 371 height 66
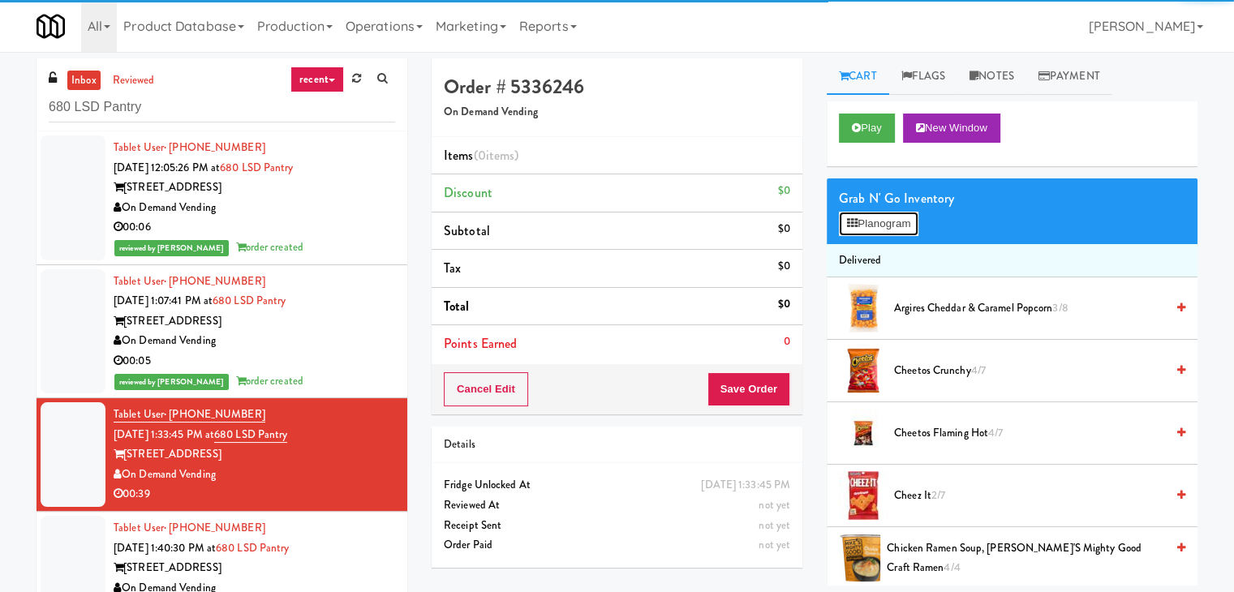
drag, startPoint x: 884, startPoint y: 228, endPoint x: 801, endPoint y: 251, distance: 86.6
click at [884, 228] on button "Planogram" at bounding box center [879, 224] width 80 height 24
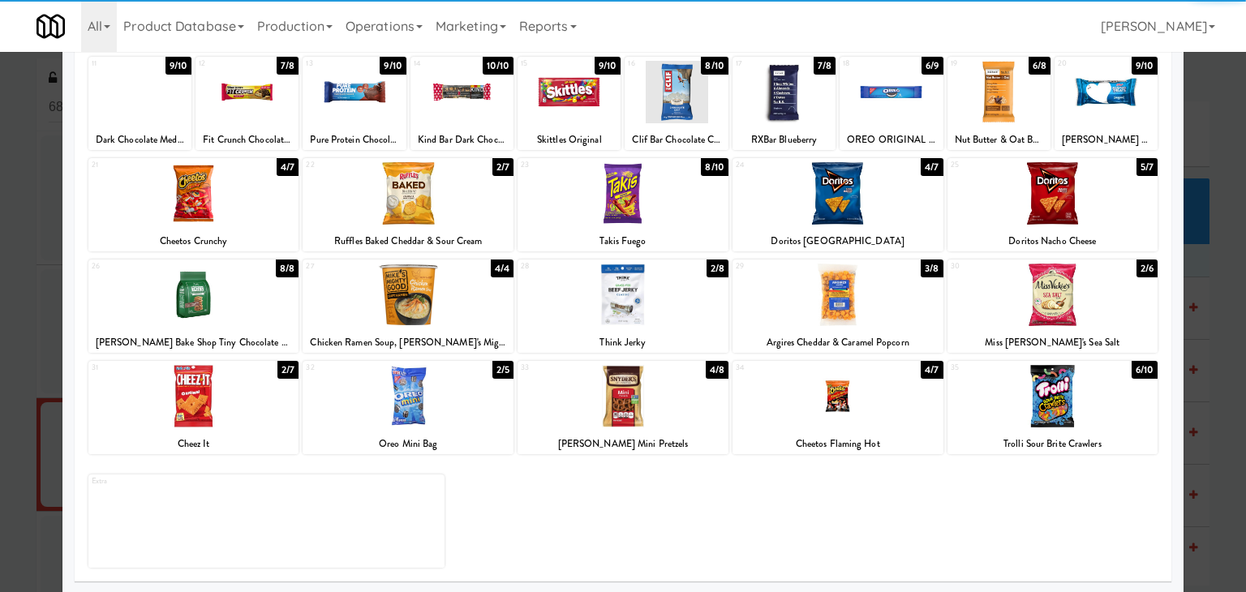
scroll to position [204, 0]
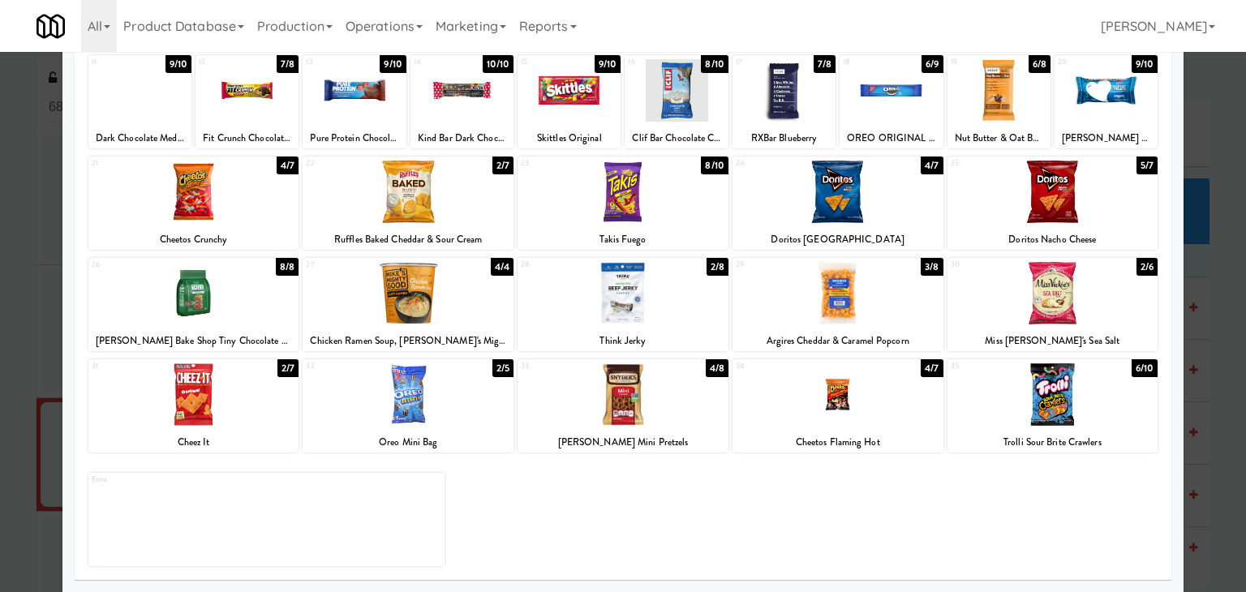
click at [262, 387] on div at bounding box center [193, 395] width 211 height 62
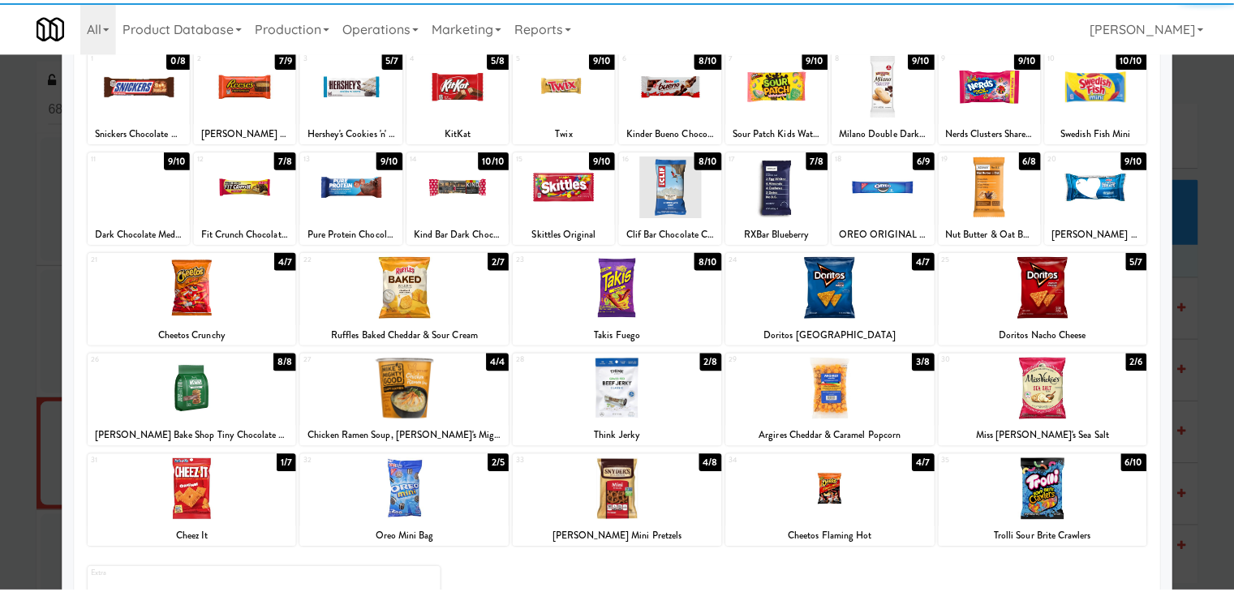
scroll to position [0, 0]
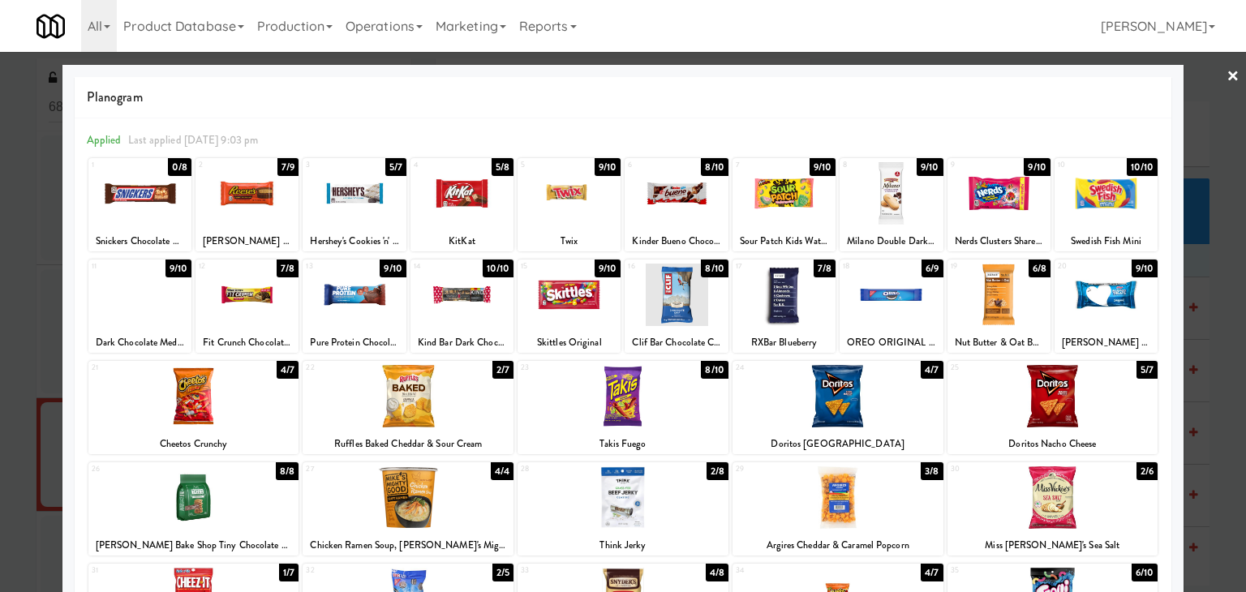
click at [1227, 67] on link "×" at bounding box center [1233, 77] width 13 height 50
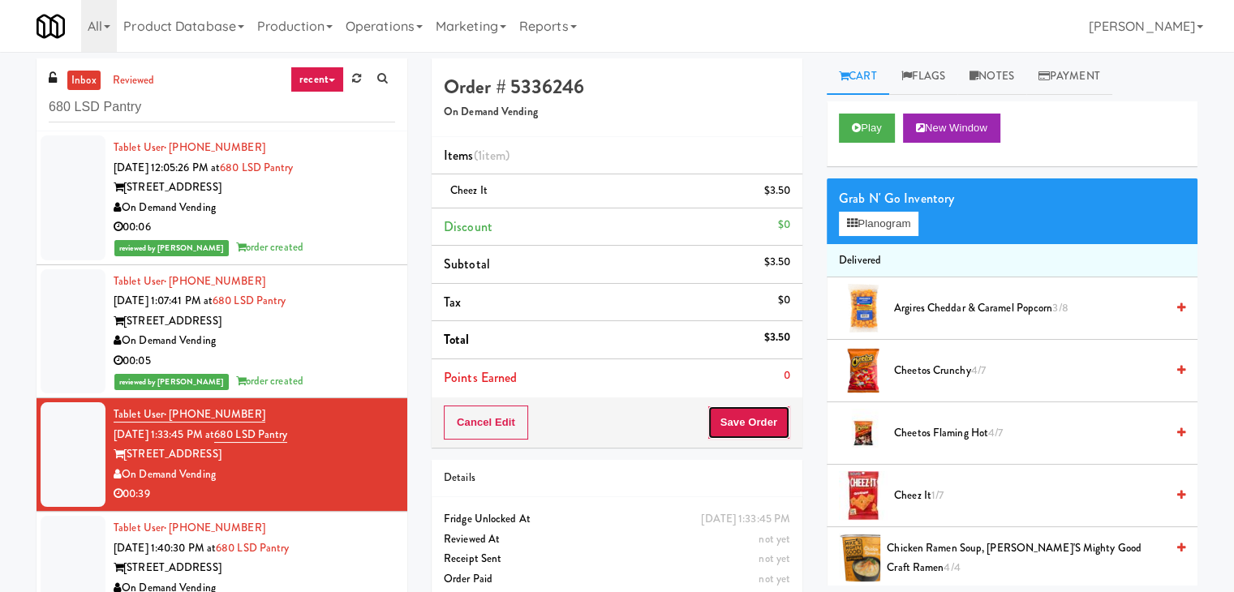
click at [772, 423] on button "Save Order" at bounding box center [749, 423] width 83 height 34
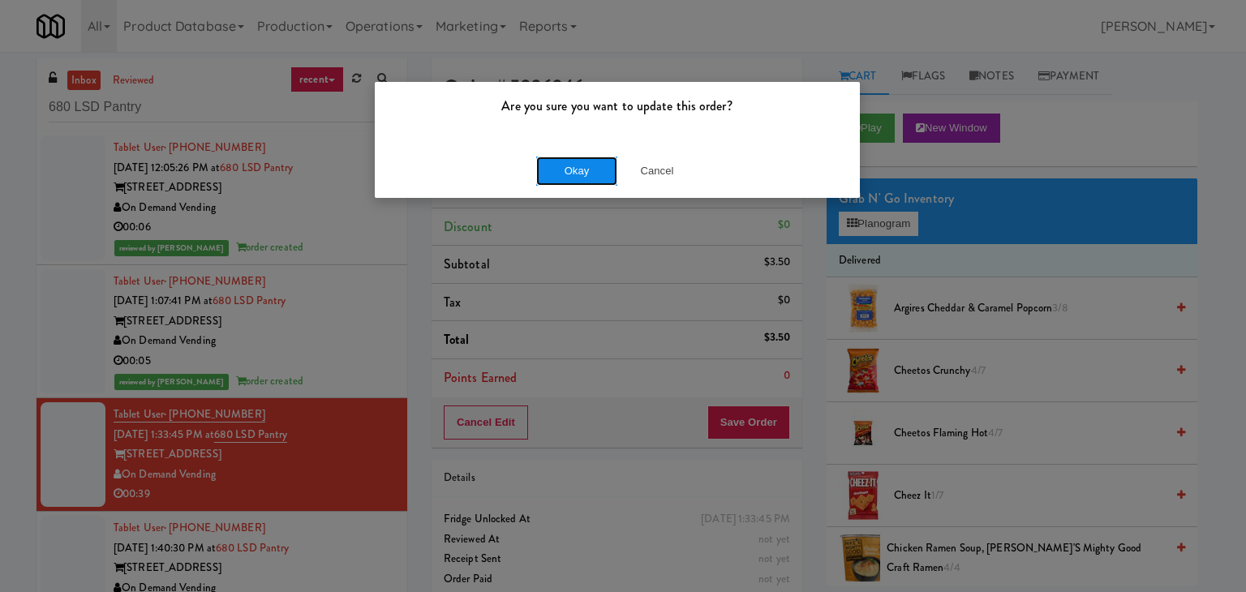
click at [590, 165] on button "Okay" at bounding box center [576, 171] width 81 height 29
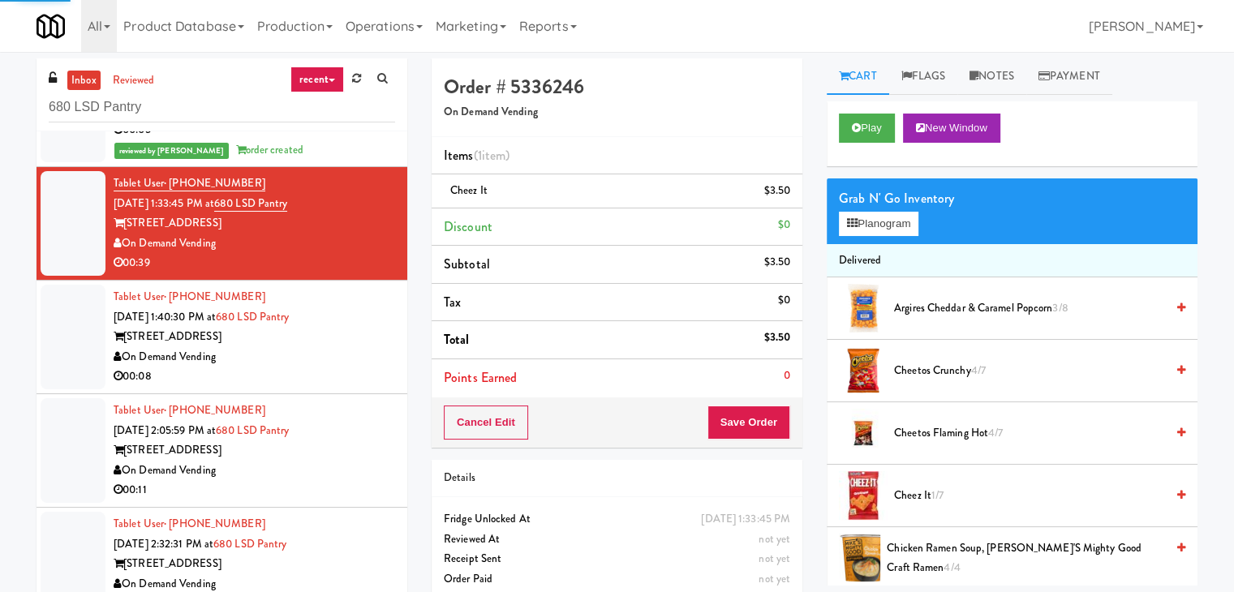
scroll to position [233, 0]
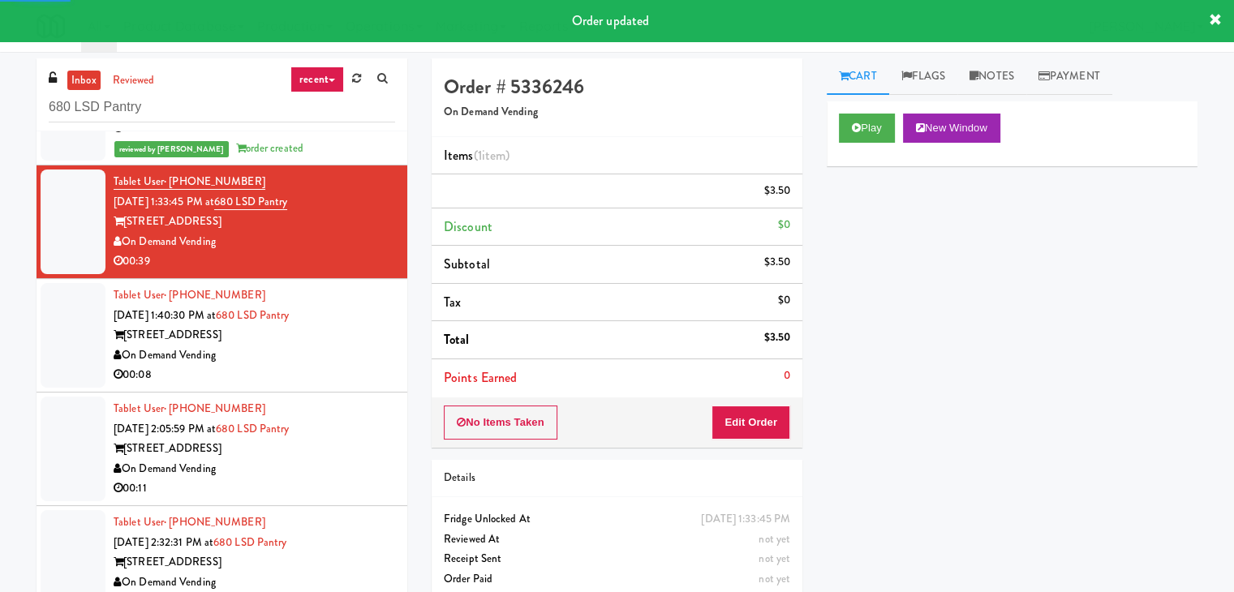
click at [324, 354] on div "On Demand Vending" at bounding box center [255, 356] width 282 height 20
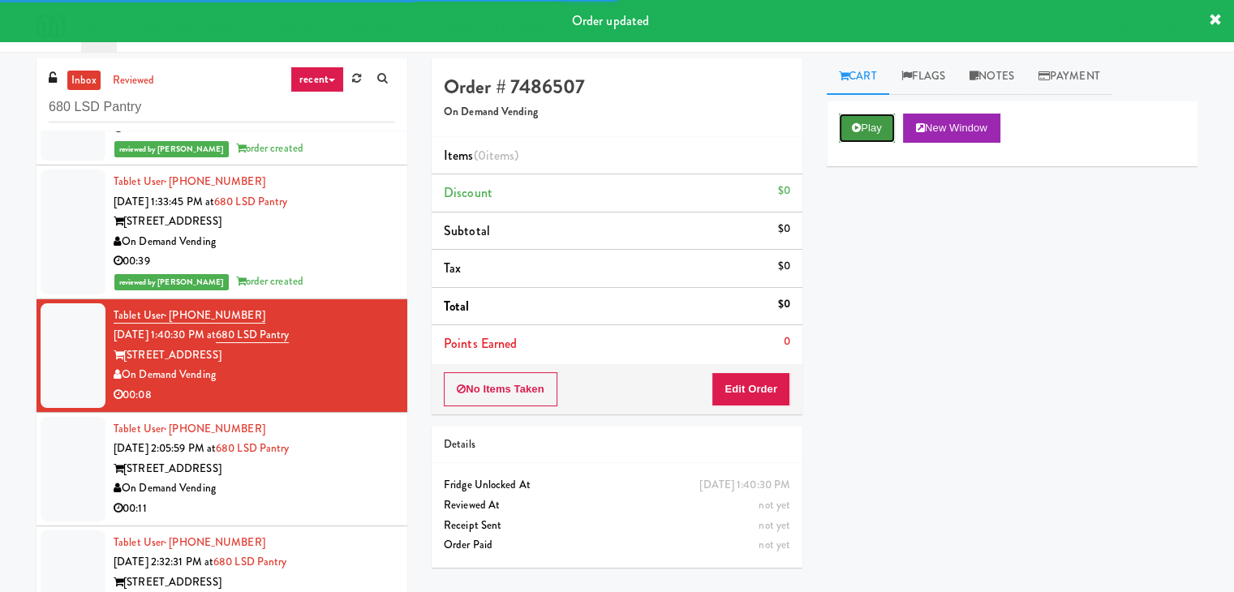
click at [860, 123] on icon at bounding box center [856, 128] width 9 height 11
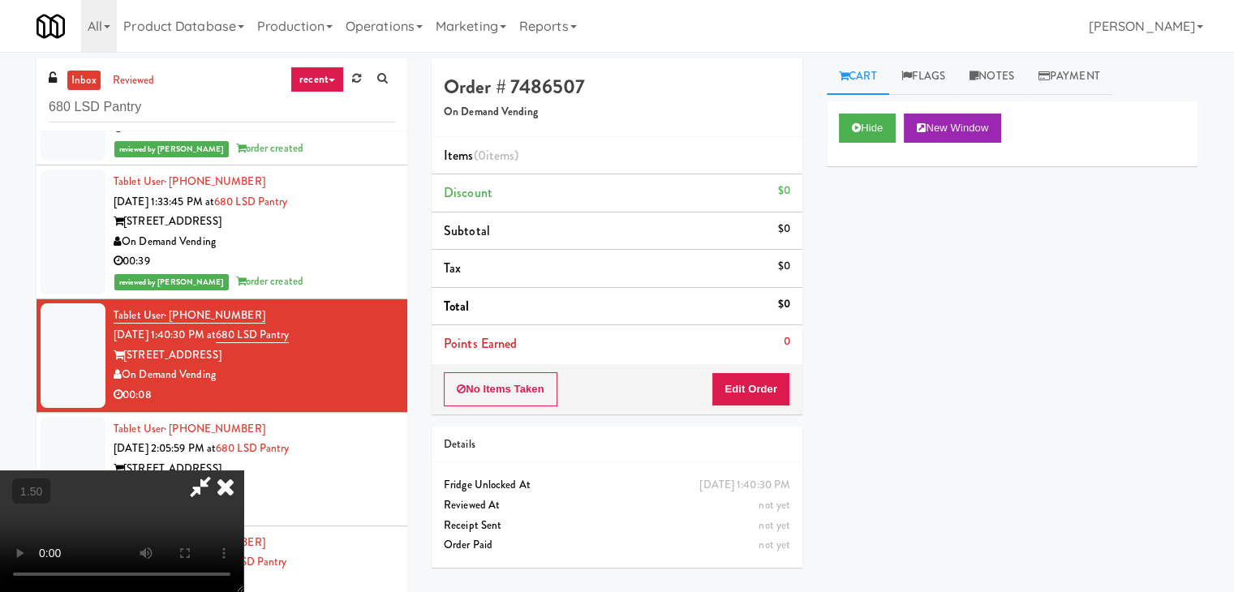
click at [243, 471] on icon at bounding box center [226, 487] width 36 height 32
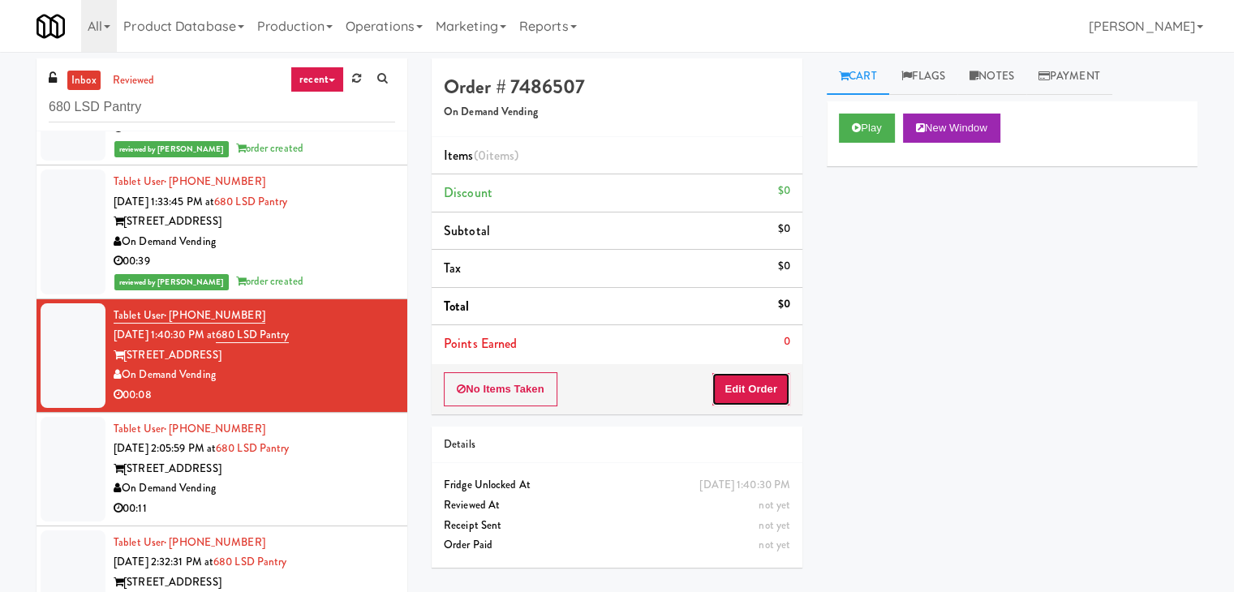
click at [749, 397] on button "Edit Order" at bounding box center [751, 389] width 79 height 34
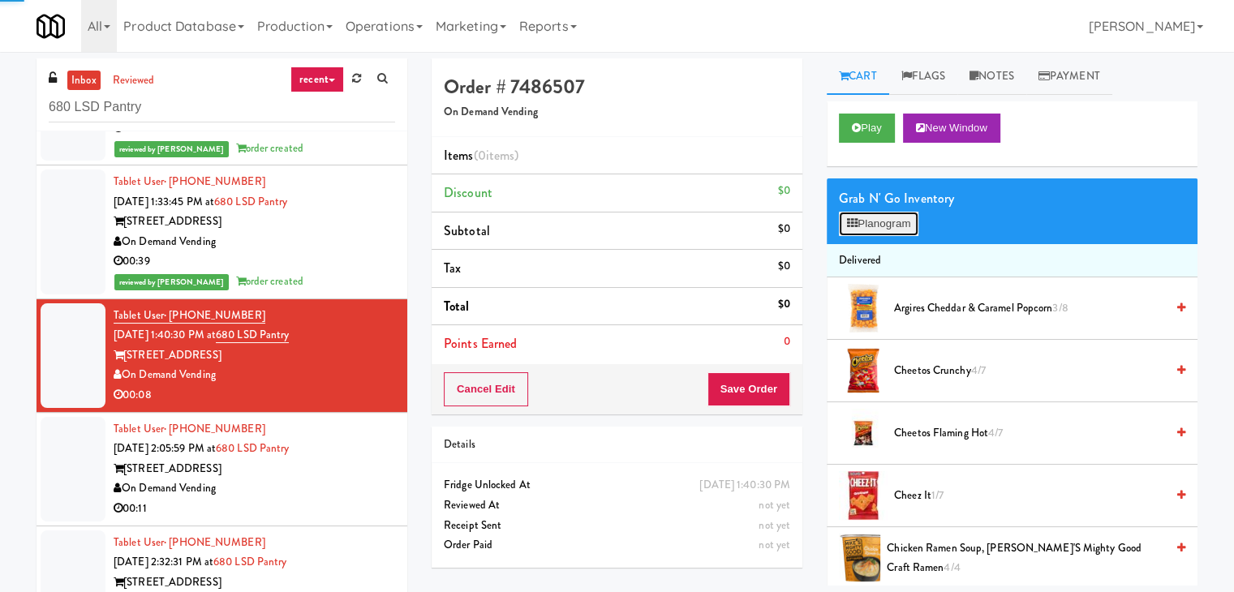
click at [876, 224] on button "Planogram" at bounding box center [879, 224] width 80 height 24
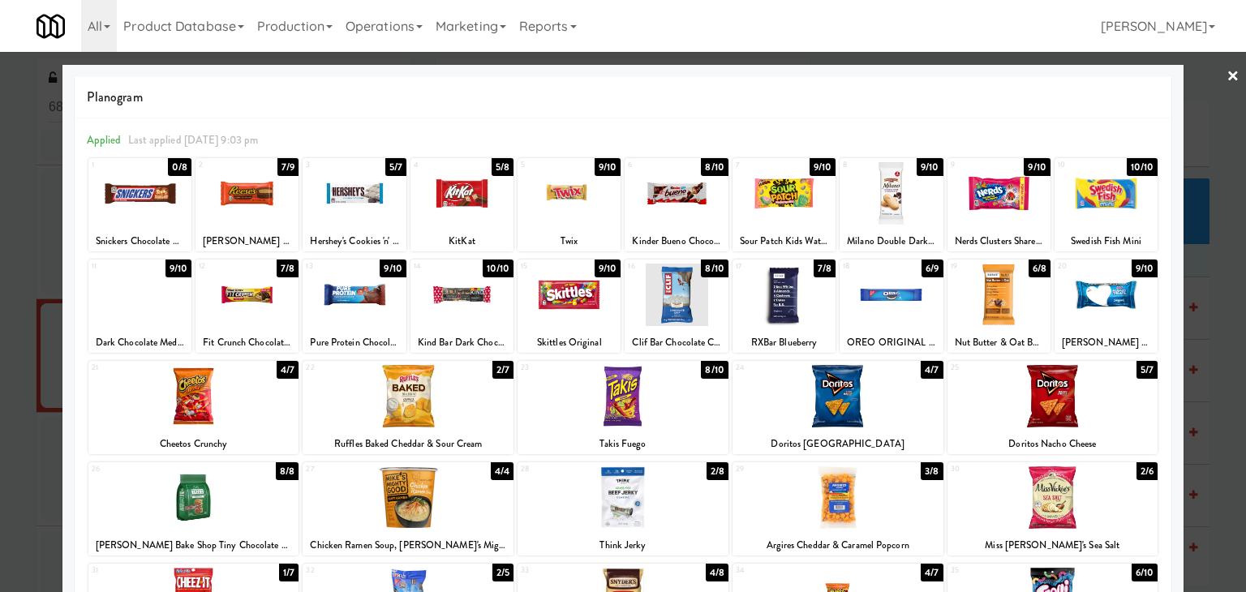
click at [873, 288] on div at bounding box center [891, 295] width 103 height 62
click at [1227, 75] on link "×" at bounding box center [1233, 77] width 13 height 50
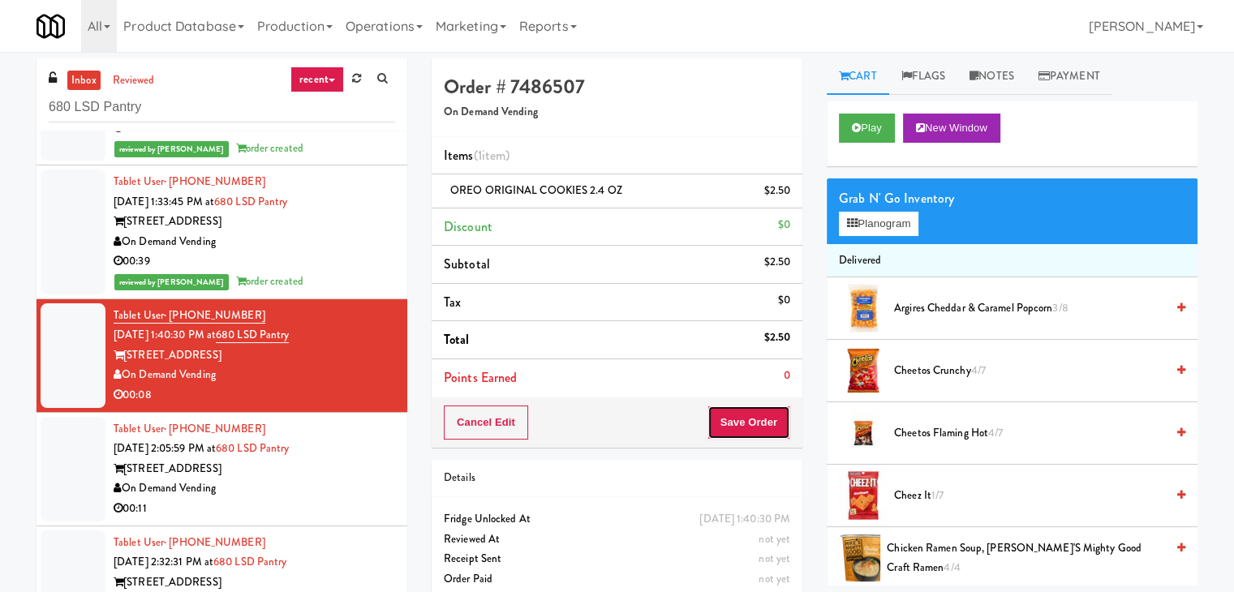
click at [727, 428] on button "Save Order" at bounding box center [749, 423] width 83 height 34
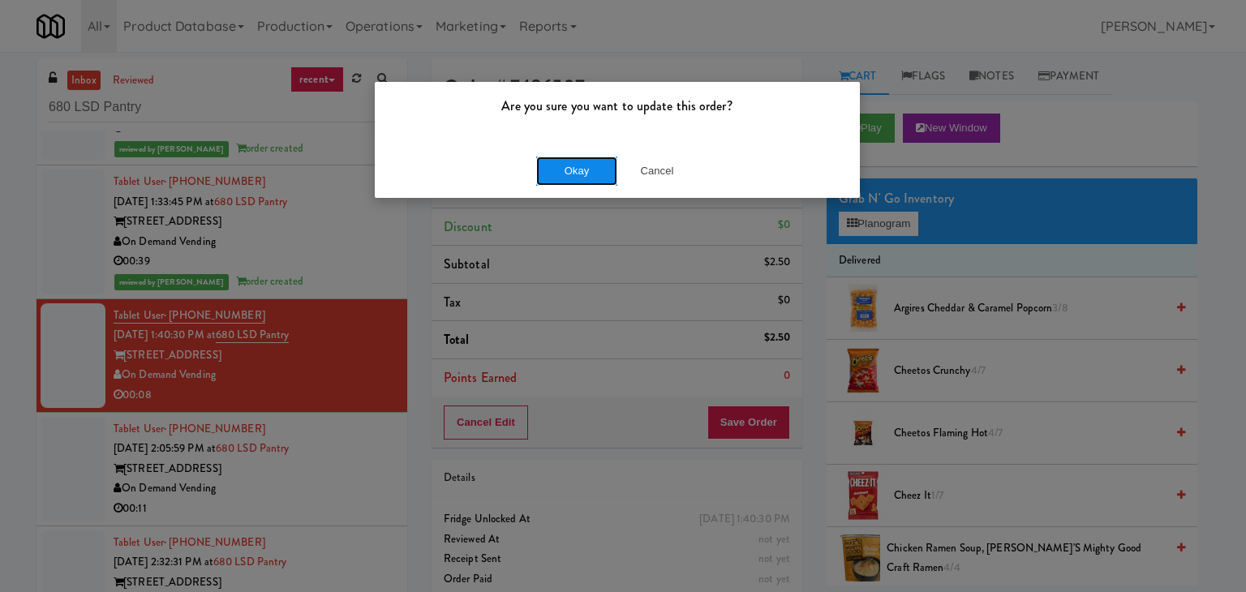
click at [570, 157] on button "Okay" at bounding box center [576, 171] width 81 height 29
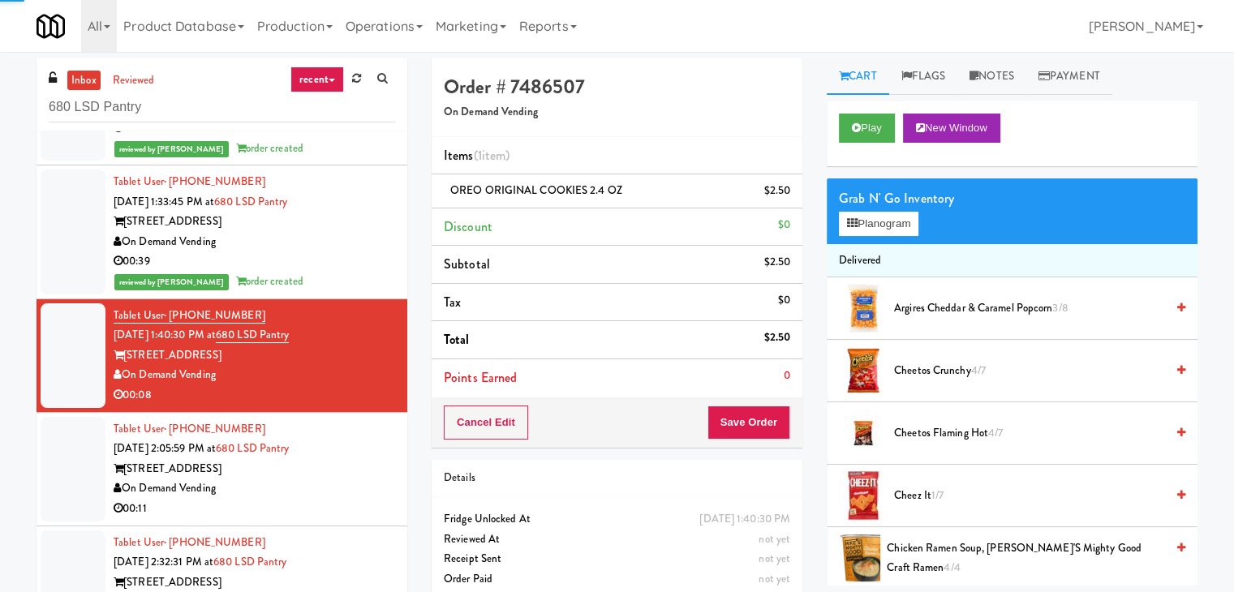
scroll to position [253, 0]
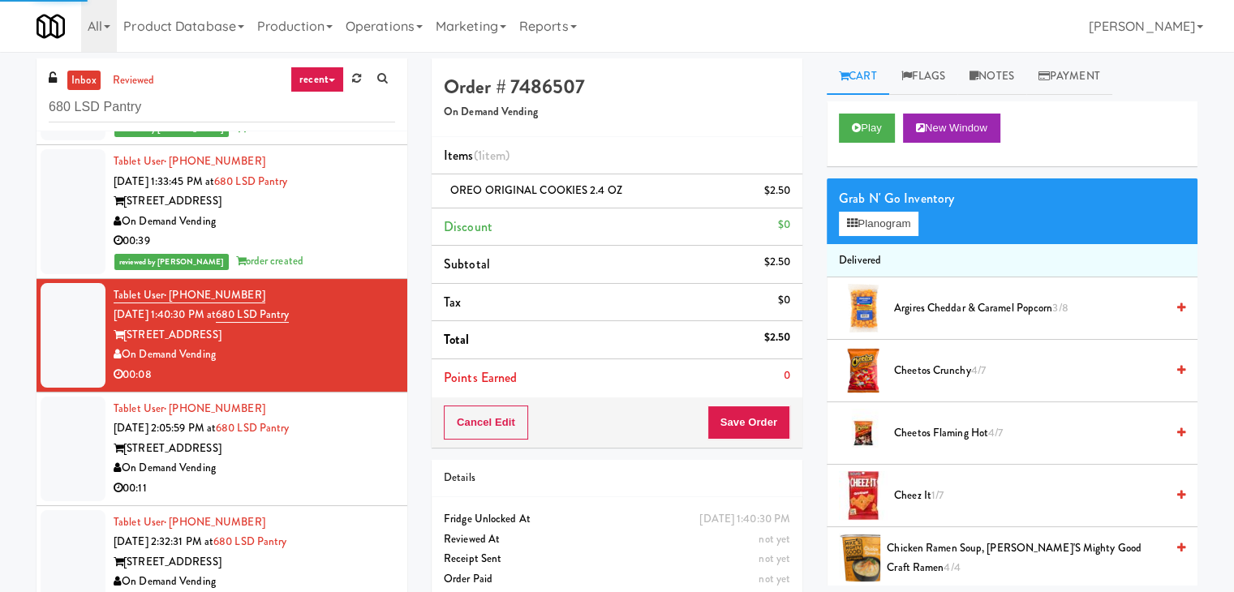
click at [354, 454] on div "[STREET_ADDRESS]" at bounding box center [255, 449] width 282 height 20
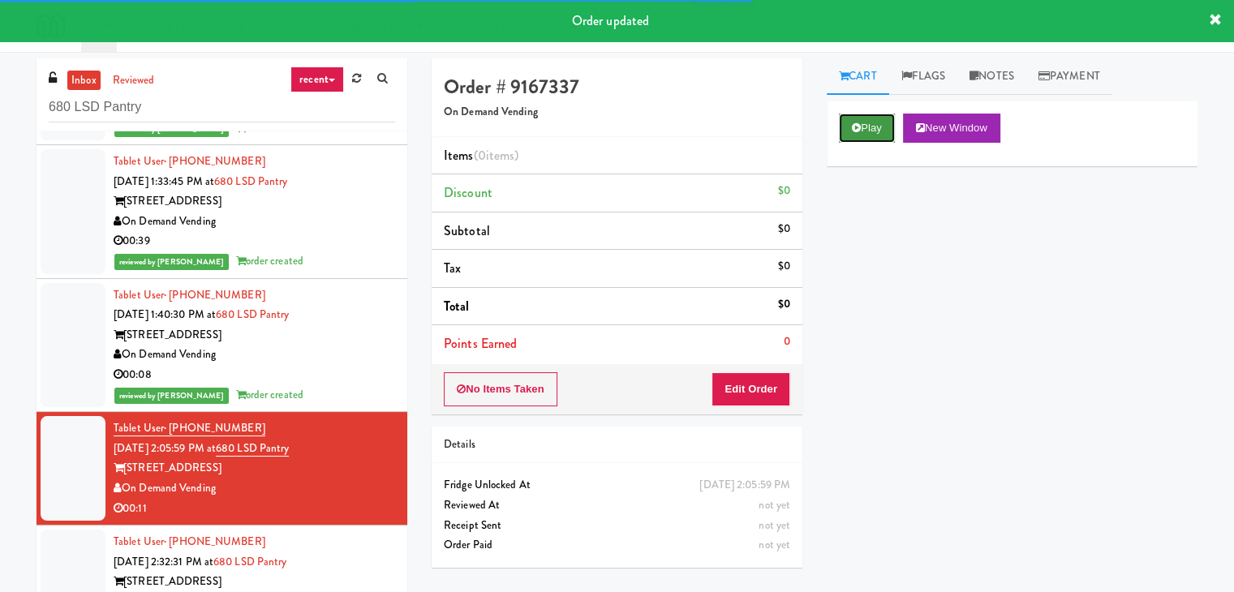
click at [850, 121] on button "Play" at bounding box center [867, 128] width 56 height 29
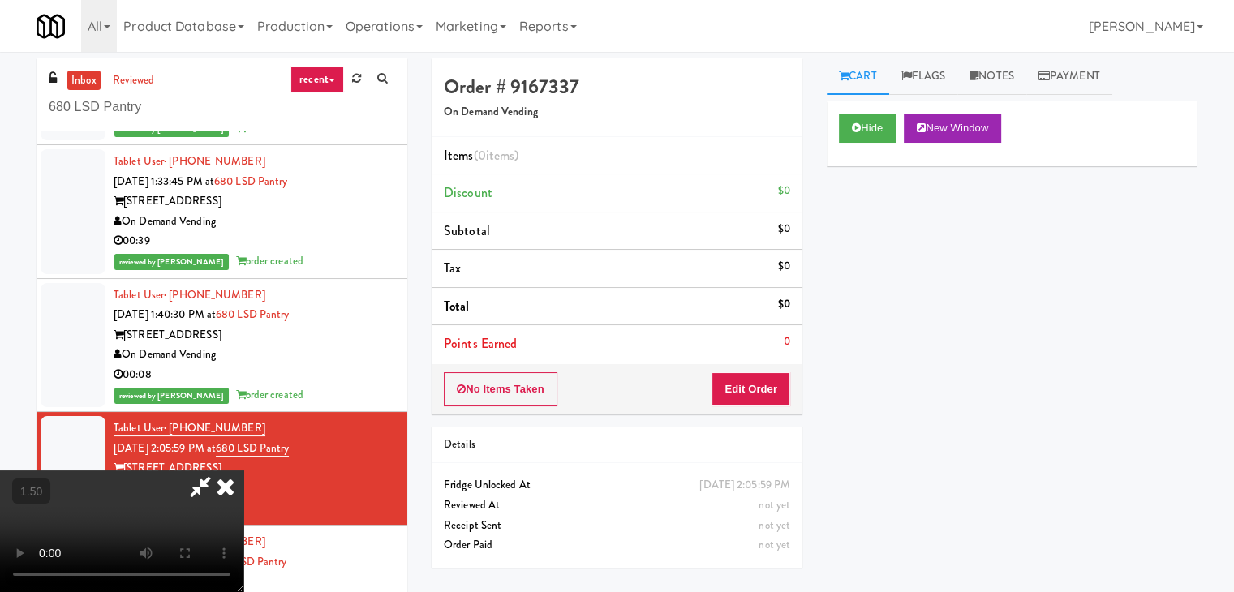
click at [243, 471] on video at bounding box center [121, 532] width 243 height 122
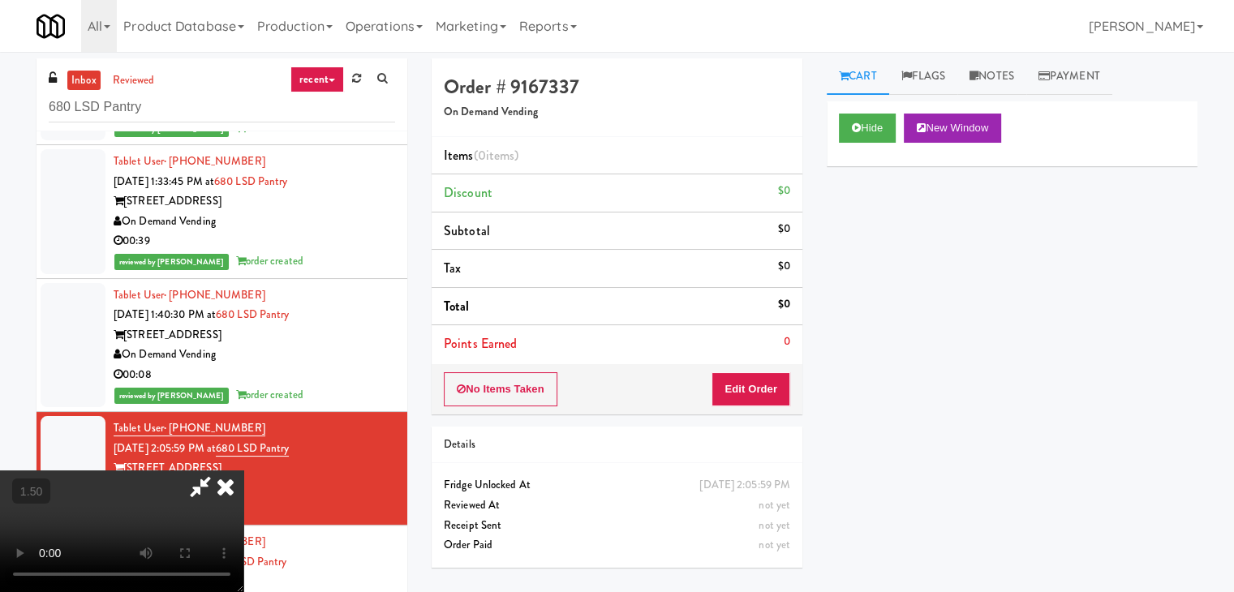
click at [243, 471] on video at bounding box center [121, 532] width 243 height 122
click at [243, 471] on icon at bounding box center [226, 487] width 36 height 32
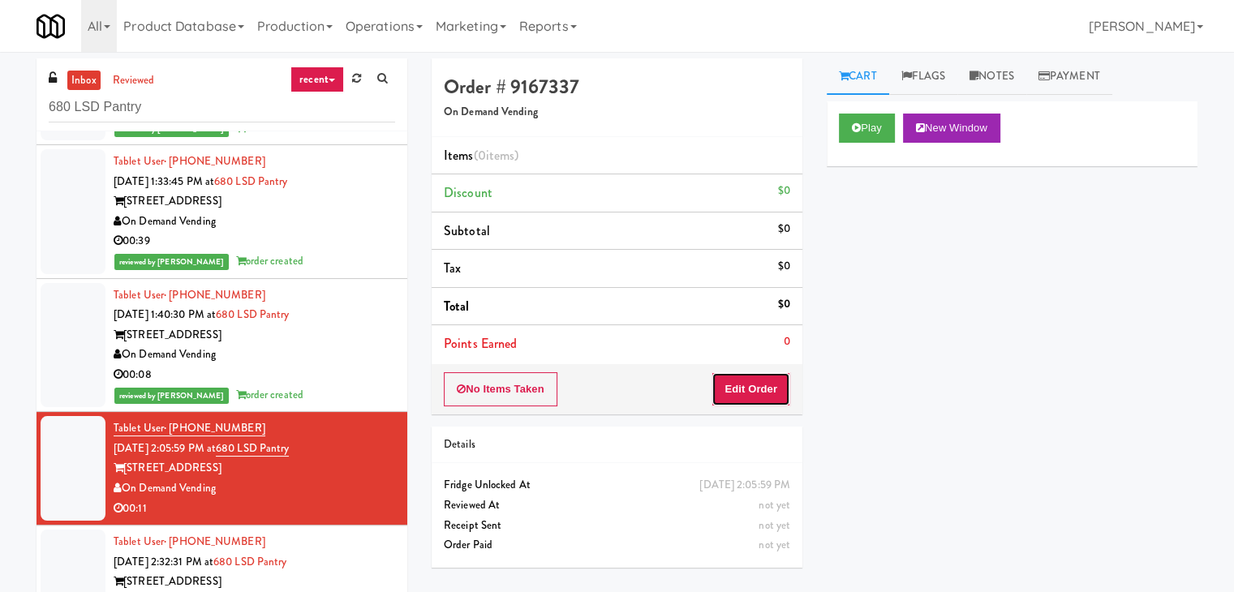
click at [733, 384] on button "Edit Order" at bounding box center [751, 389] width 79 height 34
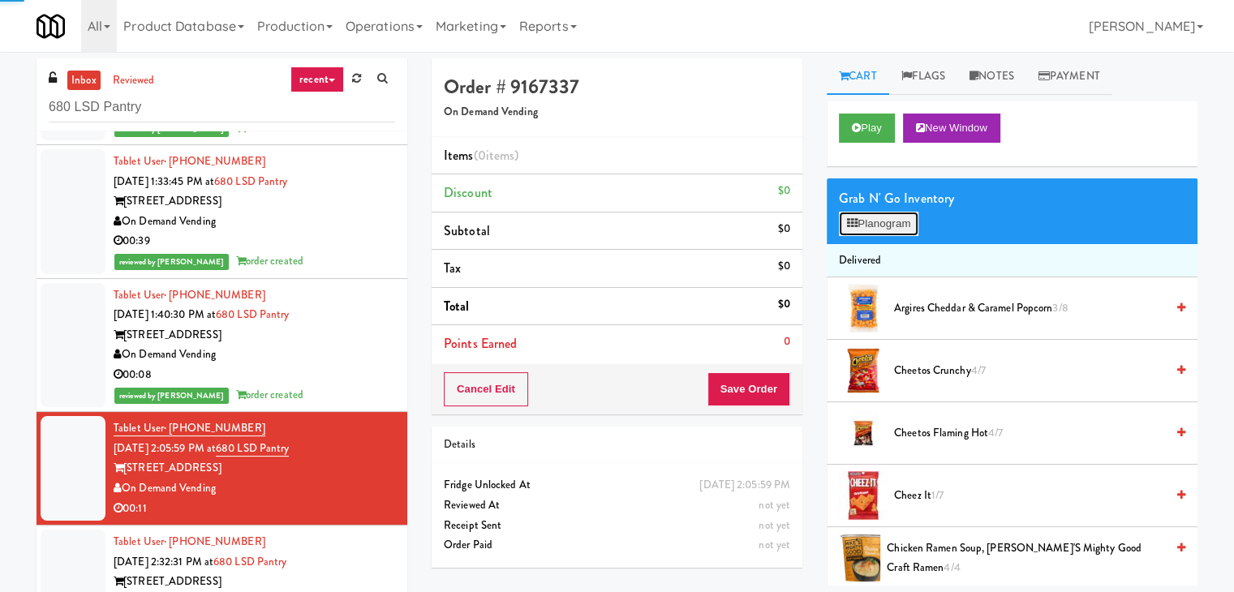
click at [899, 222] on button "Planogram" at bounding box center [879, 224] width 80 height 24
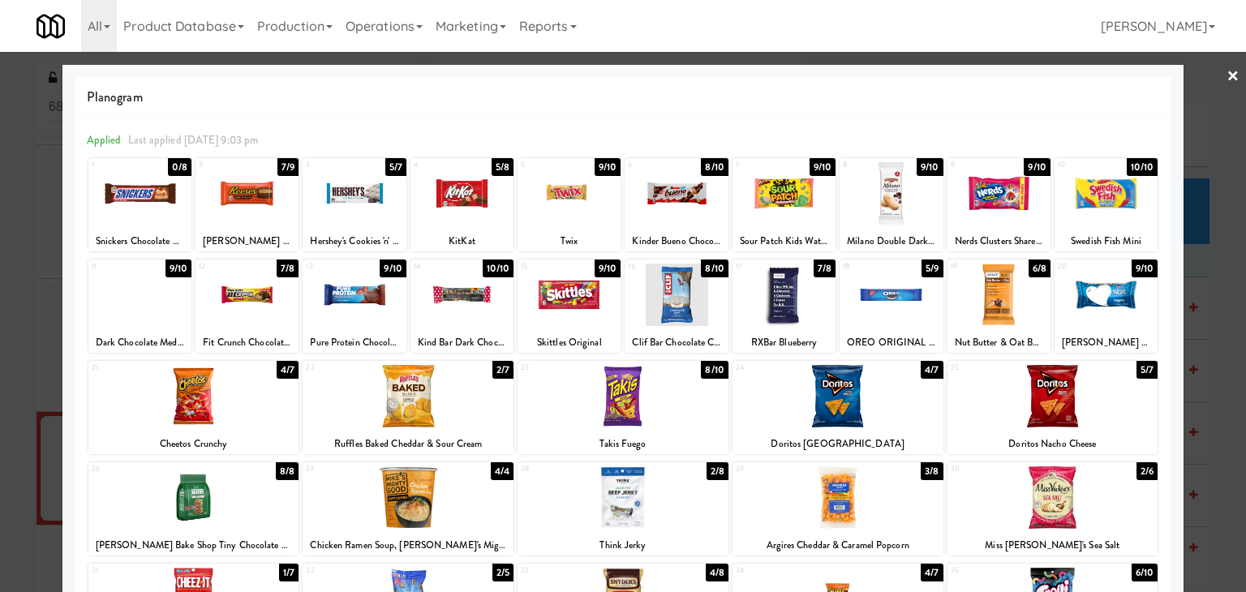
click at [764, 193] on div at bounding box center [784, 193] width 103 height 62
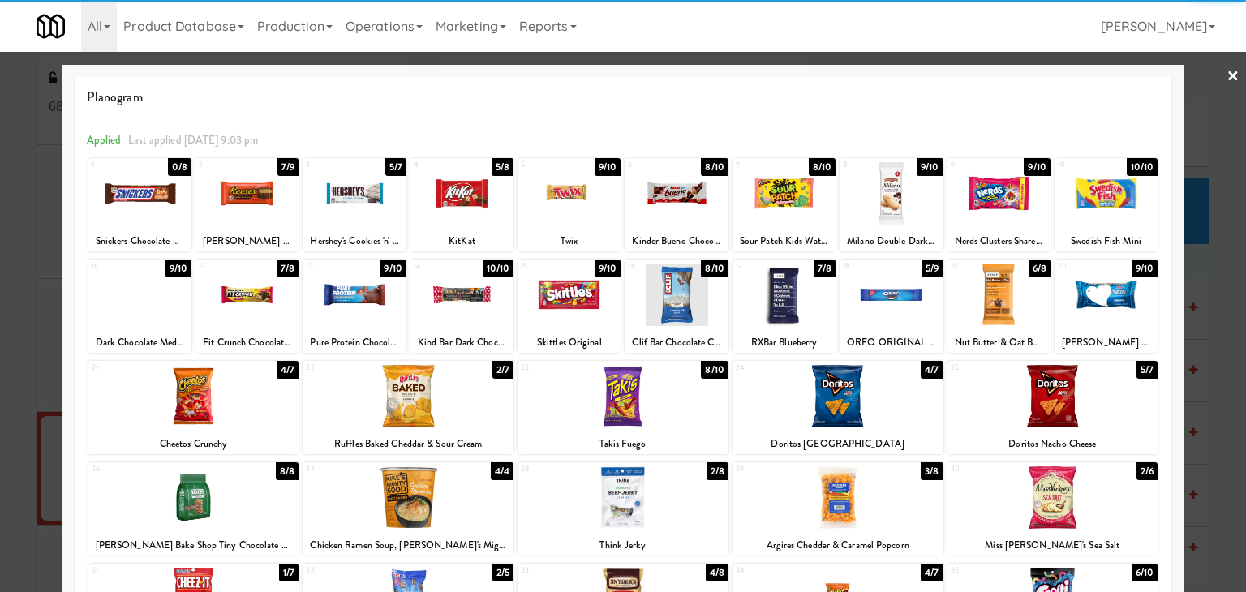
drag, startPoint x: 811, startPoint y: 410, endPoint x: 833, endPoint y: 405, distance: 22.4
click at [812, 410] on div at bounding box center [838, 396] width 211 height 62
click at [1227, 82] on link "×" at bounding box center [1233, 77] width 13 height 50
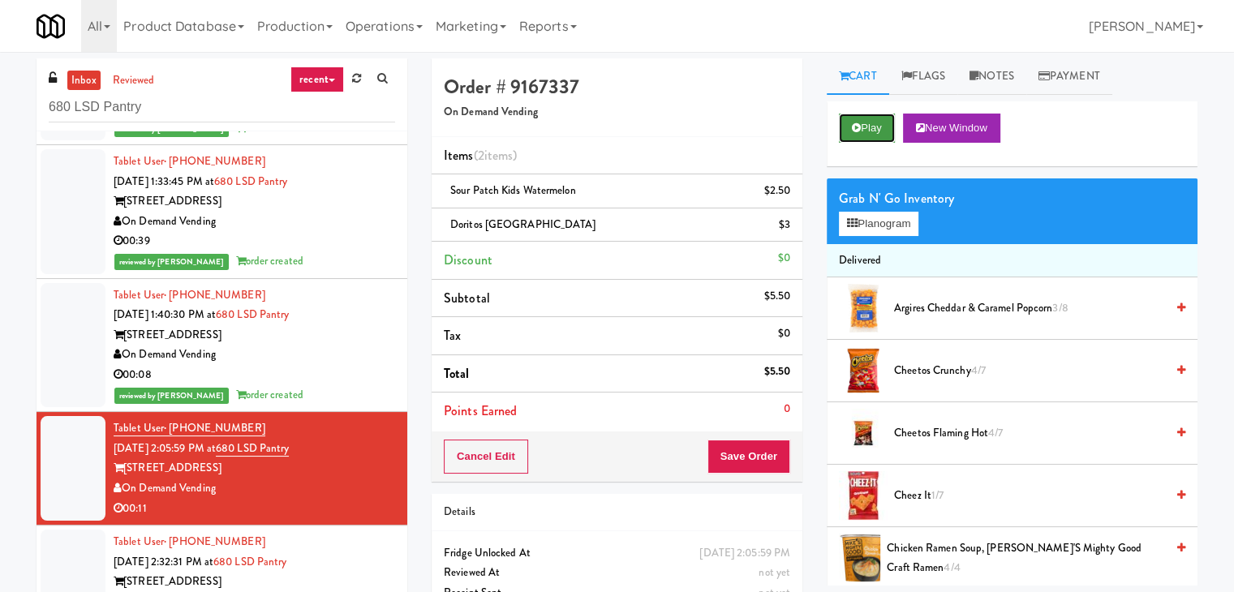
click at [857, 130] on icon at bounding box center [856, 128] width 9 height 11
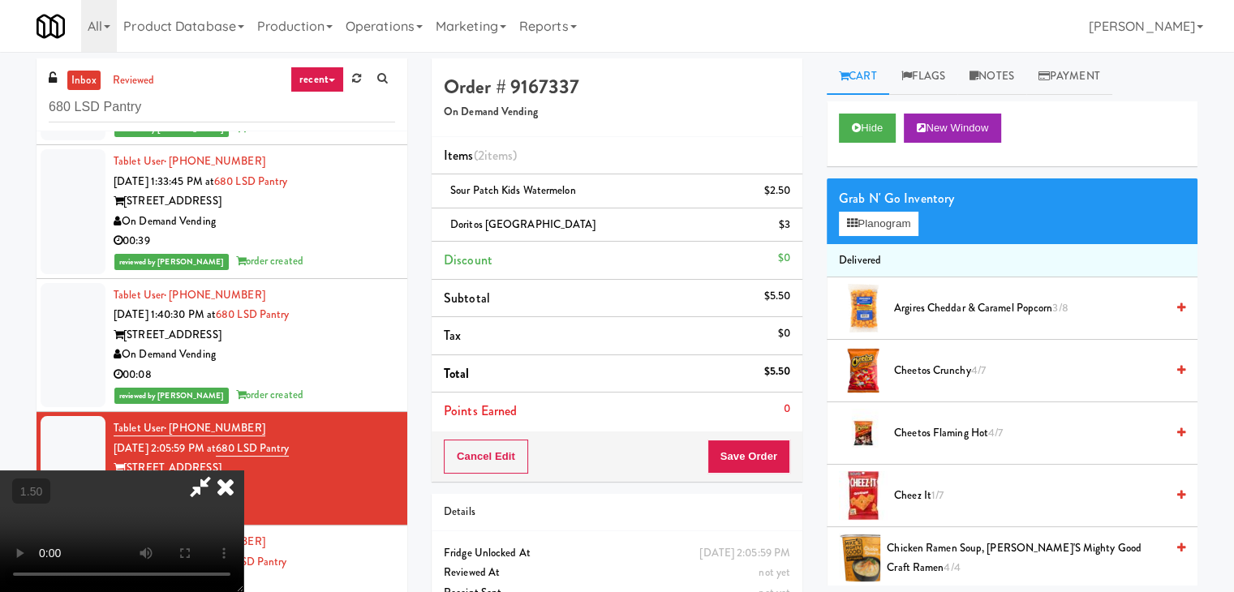
click at [243, 471] on icon at bounding box center [226, 487] width 36 height 32
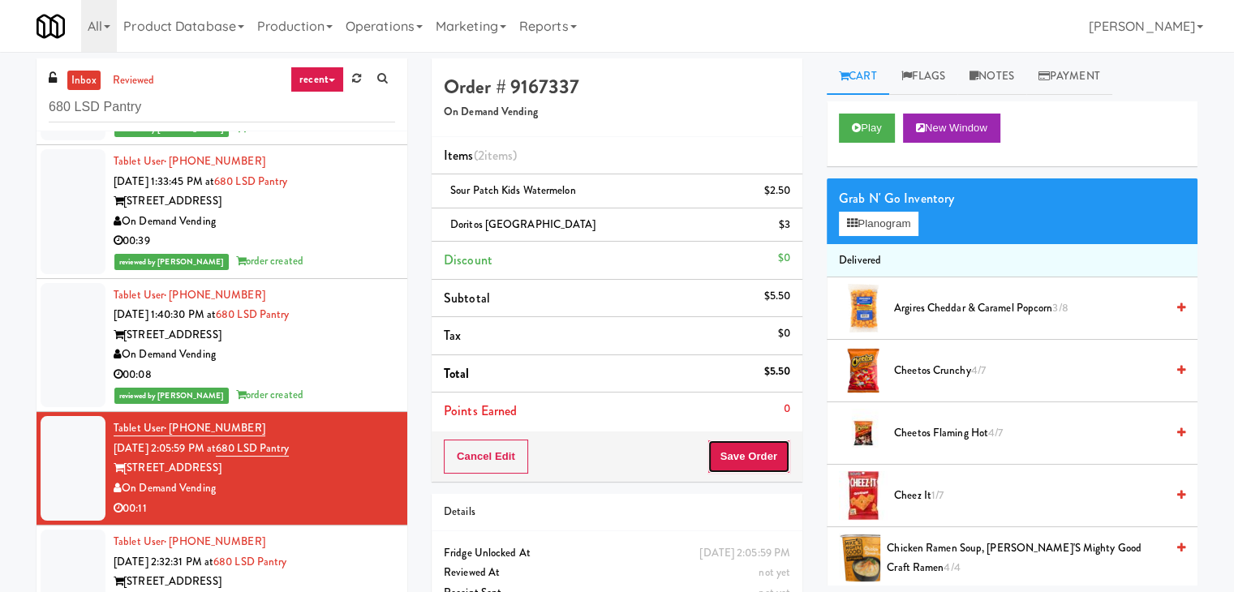
click at [721, 450] on button "Save Order" at bounding box center [749, 457] width 83 height 34
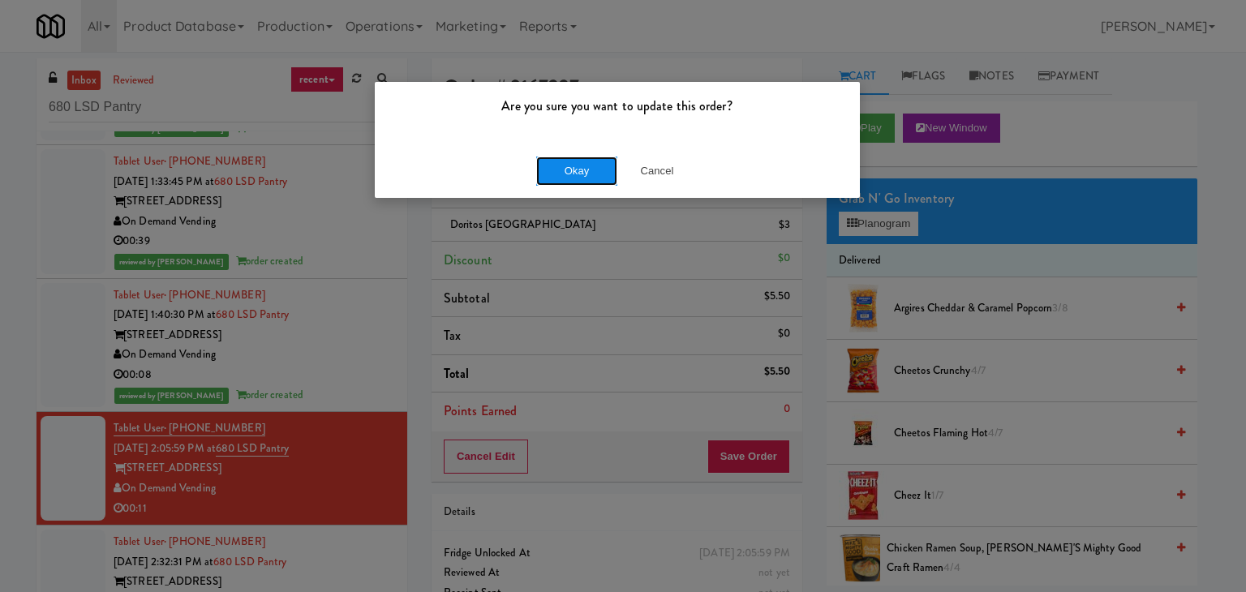
drag, startPoint x: 574, startPoint y: 166, endPoint x: 340, endPoint y: 343, distance: 293.1
click at [573, 166] on button "Okay" at bounding box center [576, 171] width 81 height 29
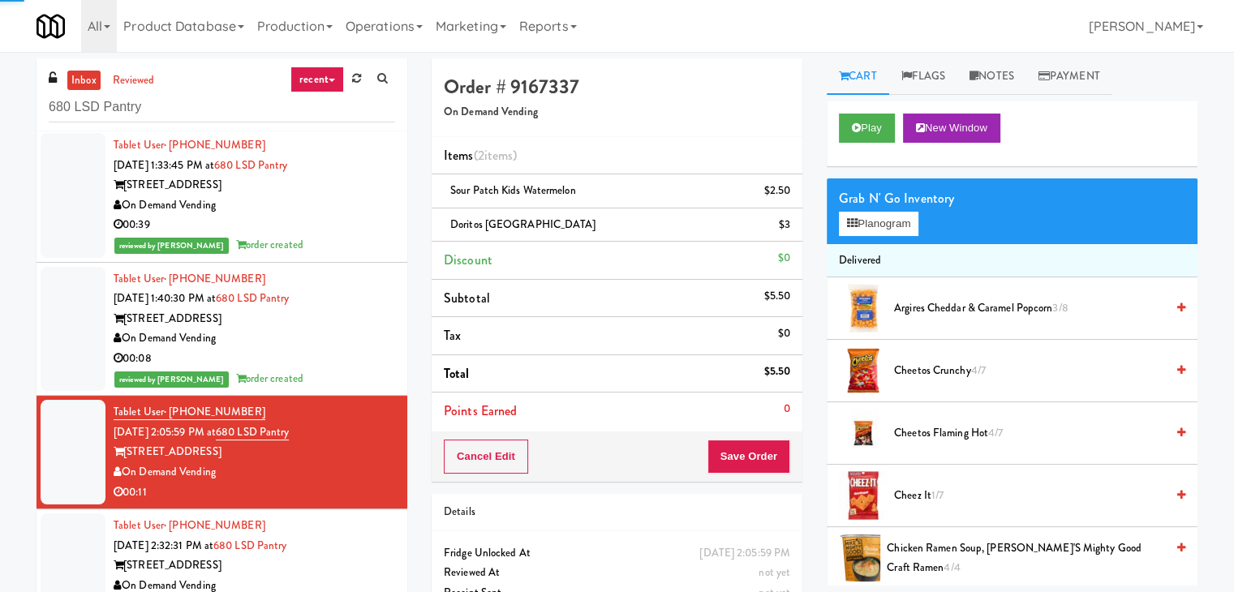
scroll to position [273, 0]
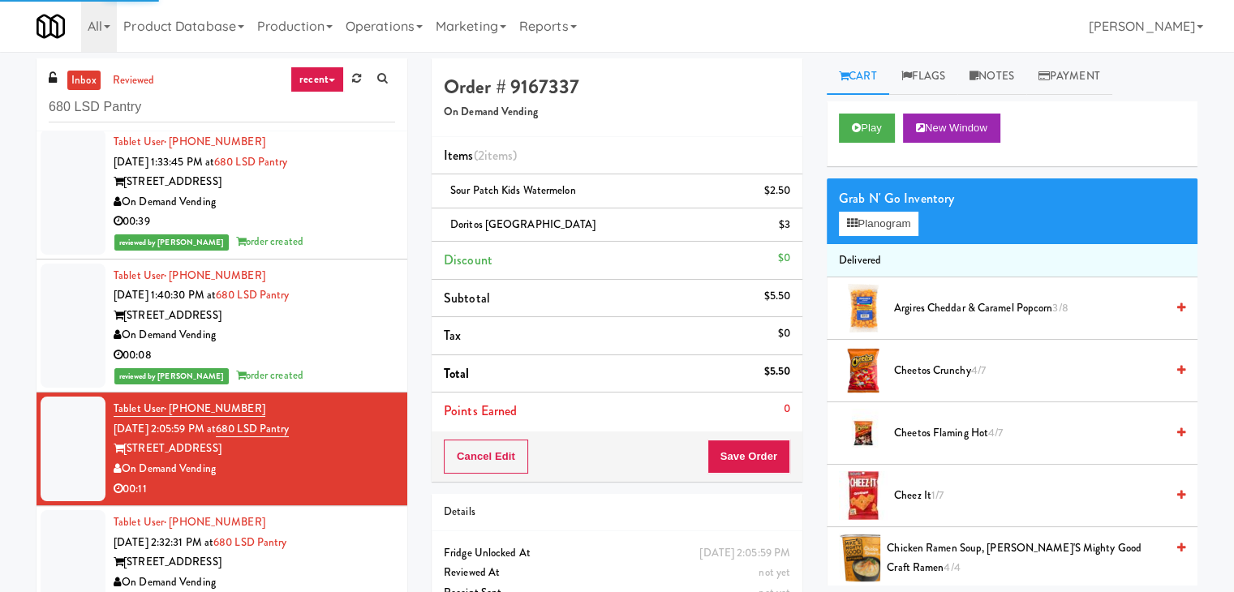
click at [362, 561] on div "[STREET_ADDRESS]" at bounding box center [255, 563] width 282 height 20
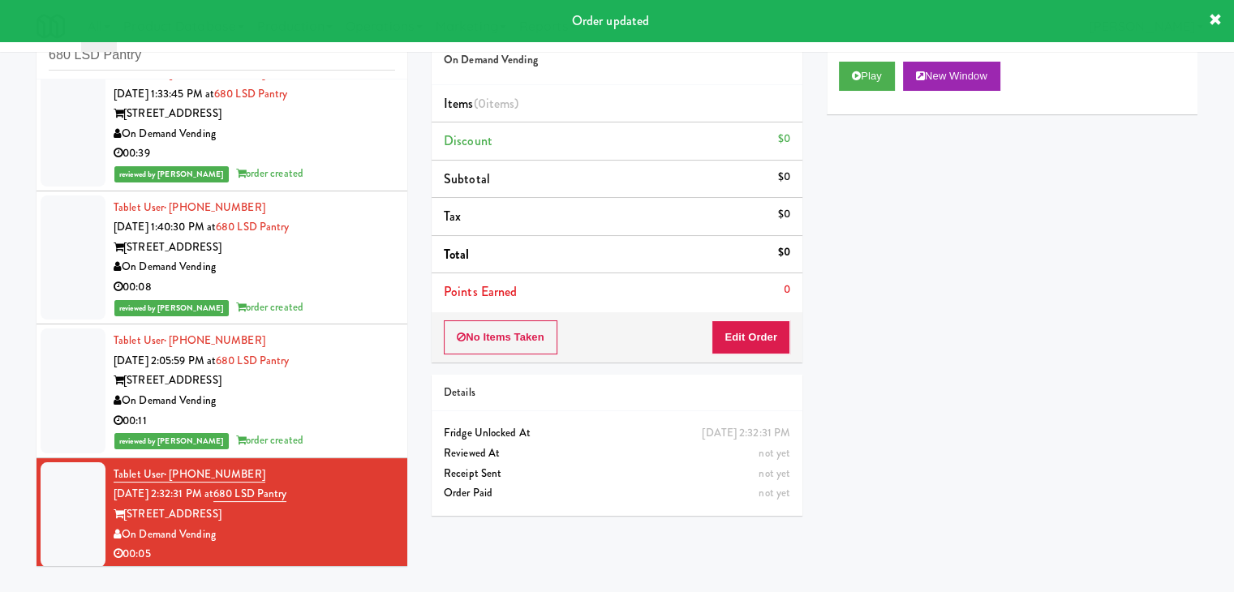
scroll to position [293, 0]
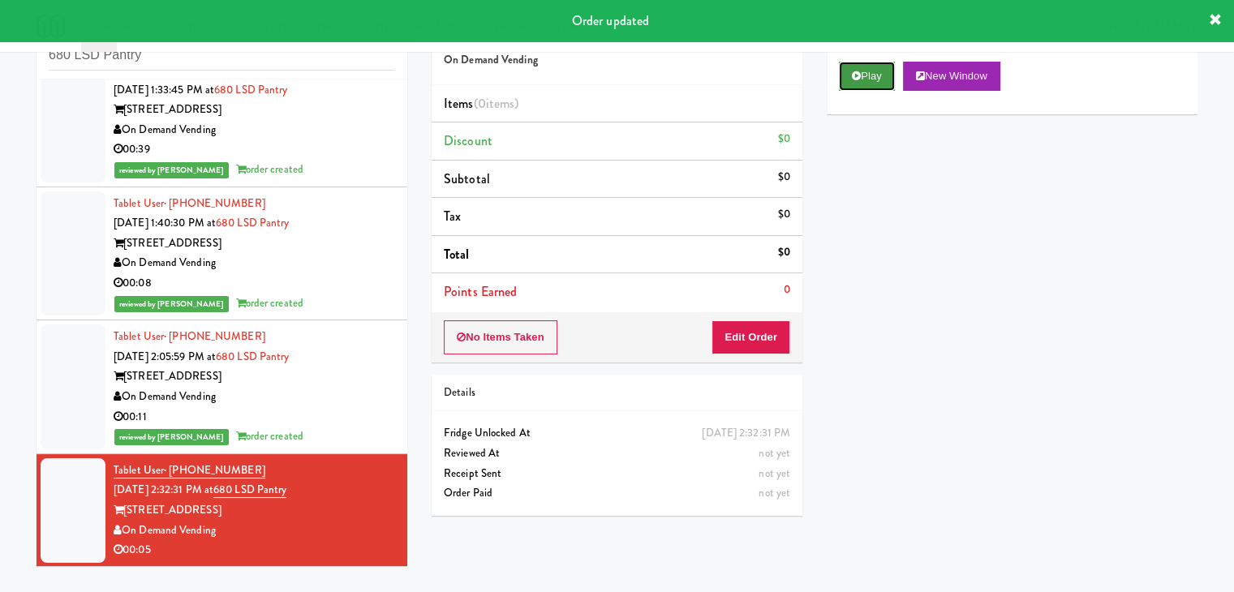
click at [866, 74] on button "Play" at bounding box center [867, 76] width 56 height 29
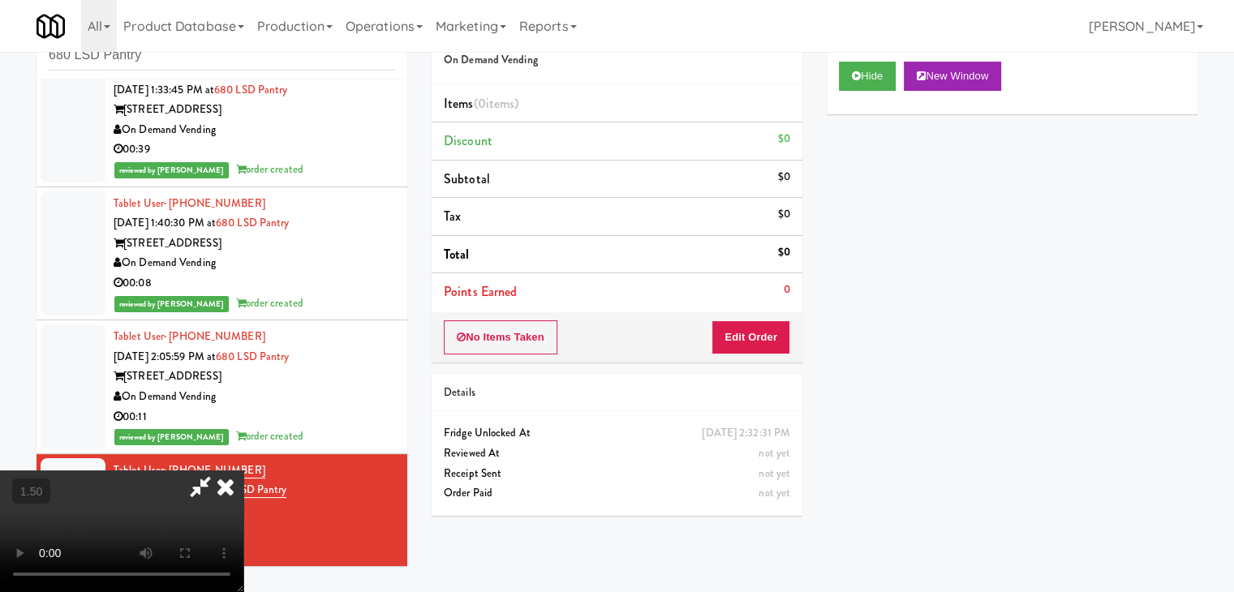
click at [243, 471] on video at bounding box center [121, 532] width 243 height 122
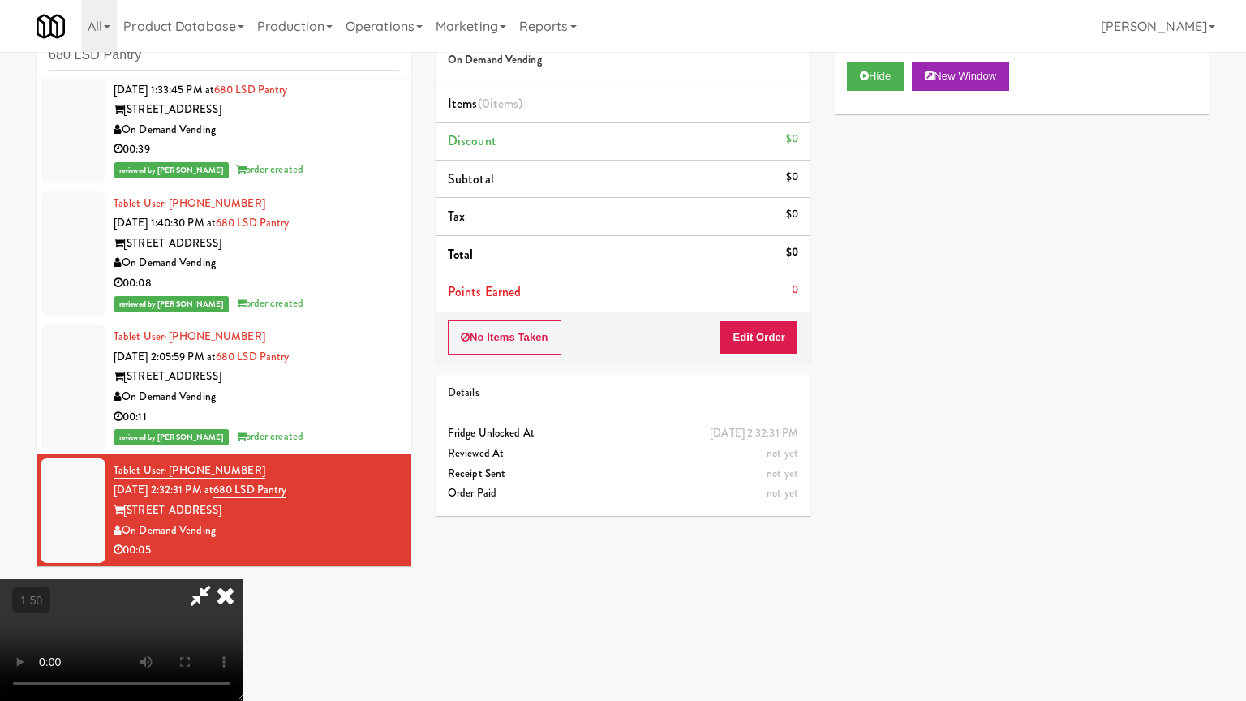
click at [243, 563] on video at bounding box center [121, 640] width 243 height 122
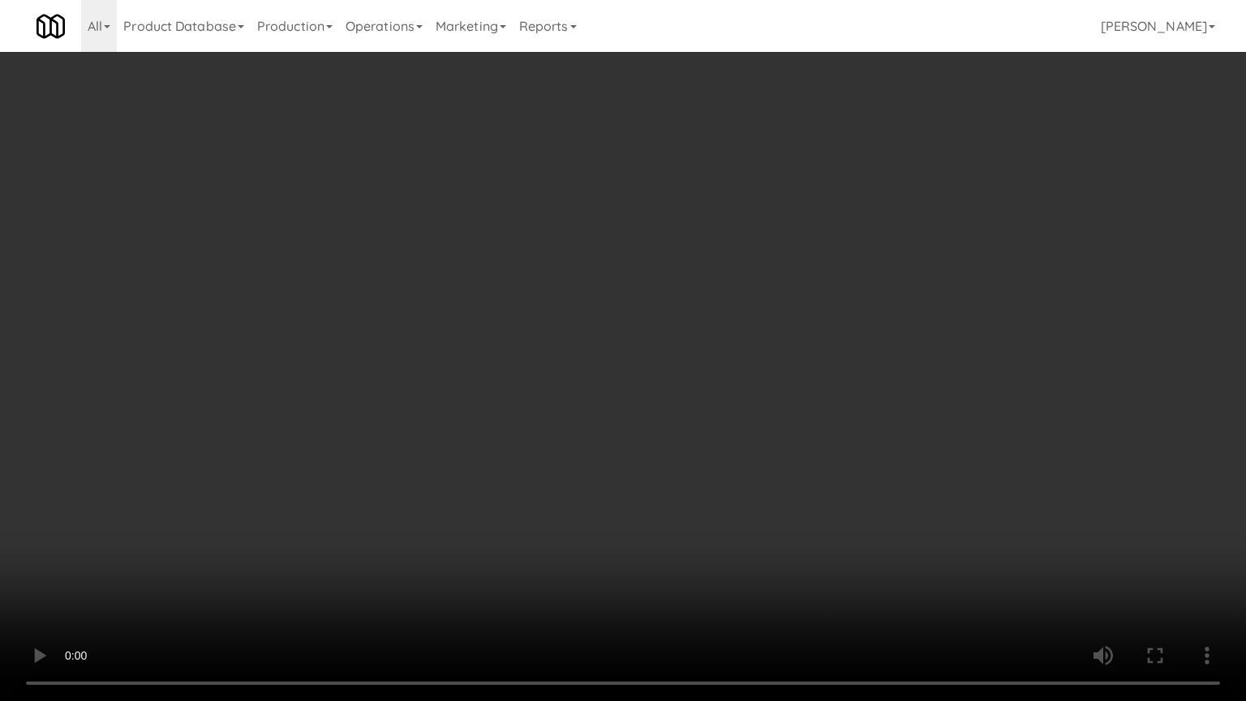
click at [624, 322] on video at bounding box center [623, 350] width 1246 height 701
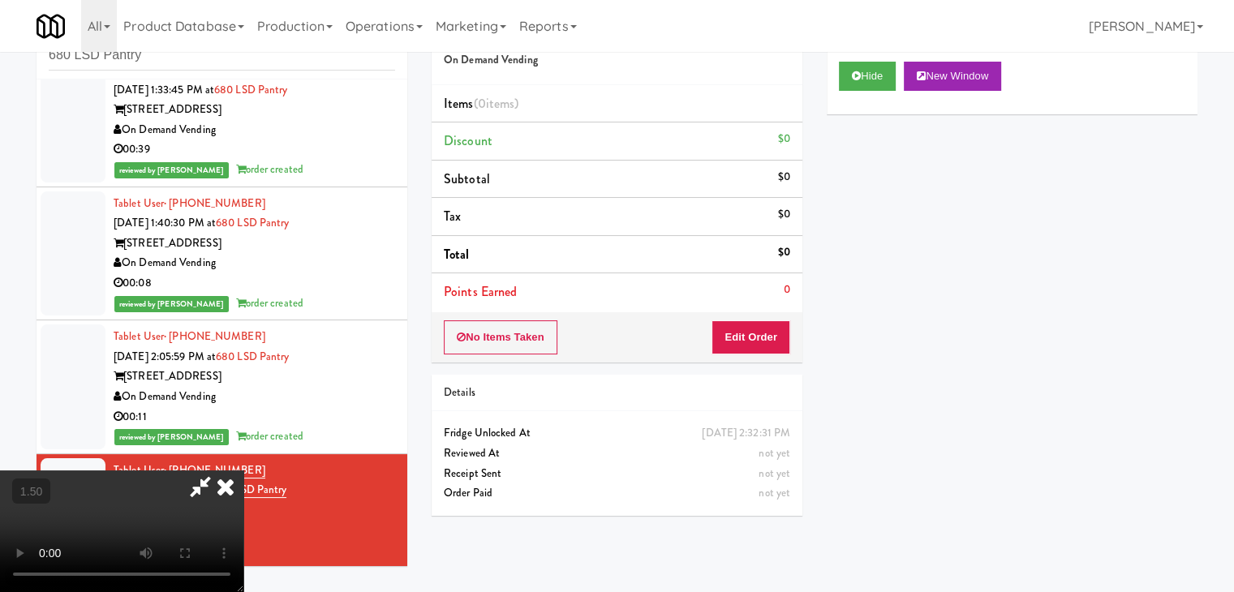
click at [243, 471] on icon at bounding box center [226, 487] width 36 height 32
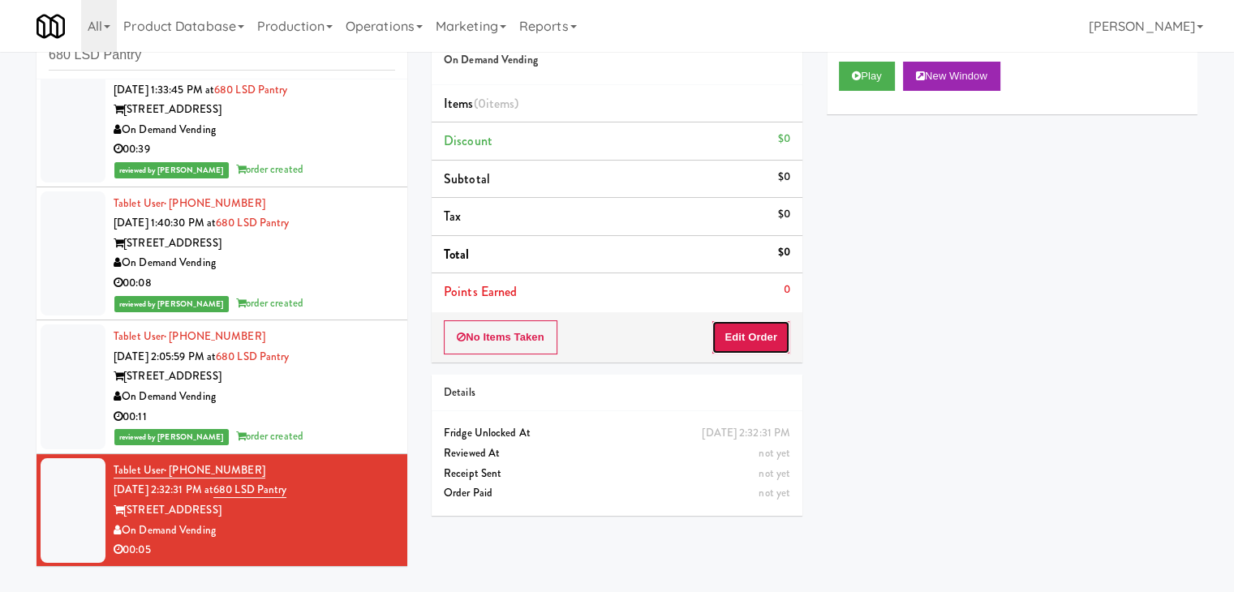
drag, startPoint x: 748, startPoint y: 329, endPoint x: 815, endPoint y: 270, distance: 88.5
click at [749, 329] on button "Edit Order" at bounding box center [751, 338] width 79 height 34
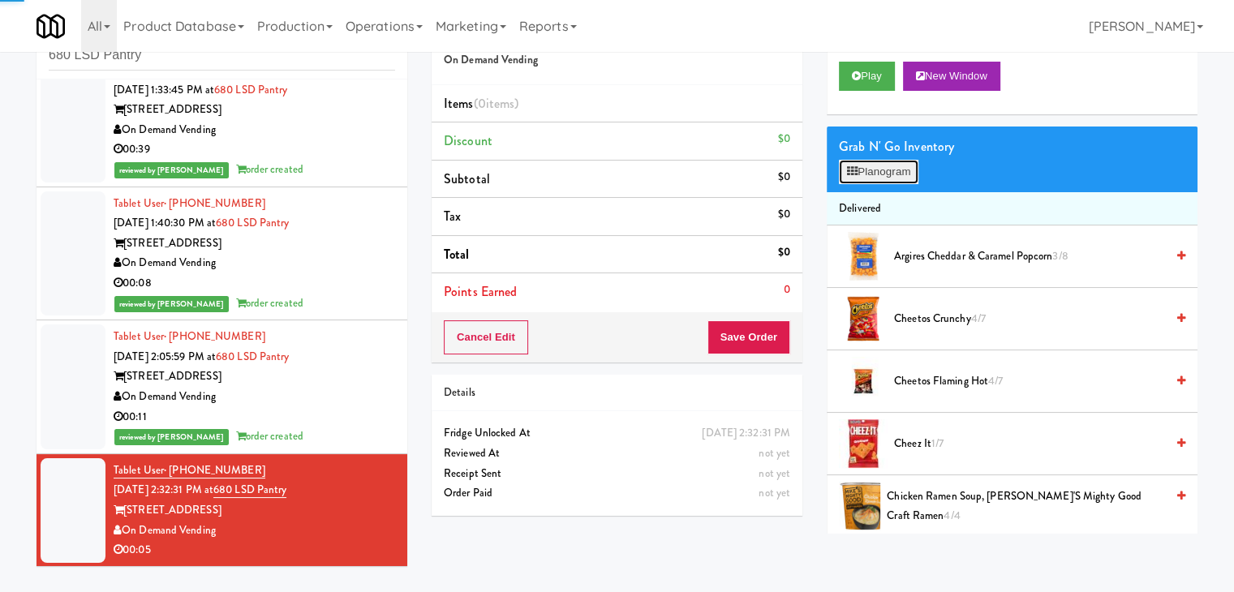
click at [872, 174] on button "Planogram" at bounding box center [879, 172] width 80 height 24
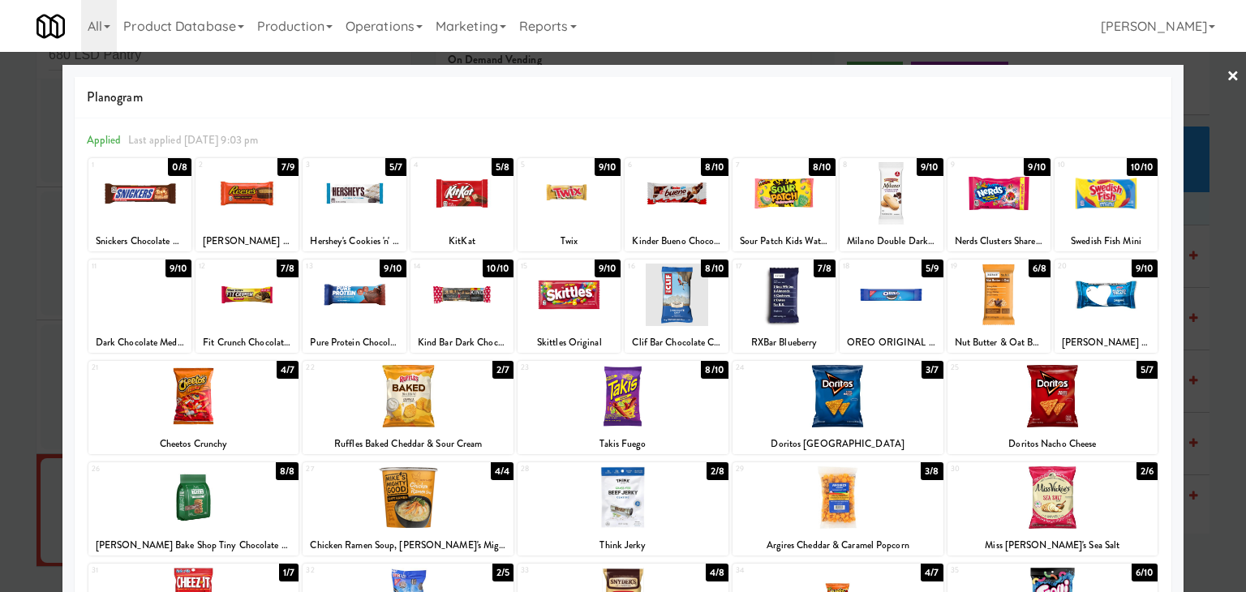
click at [149, 317] on div at bounding box center [139, 295] width 103 height 62
click at [1227, 76] on link "×" at bounding box center [1233, 77] width 13 height 50
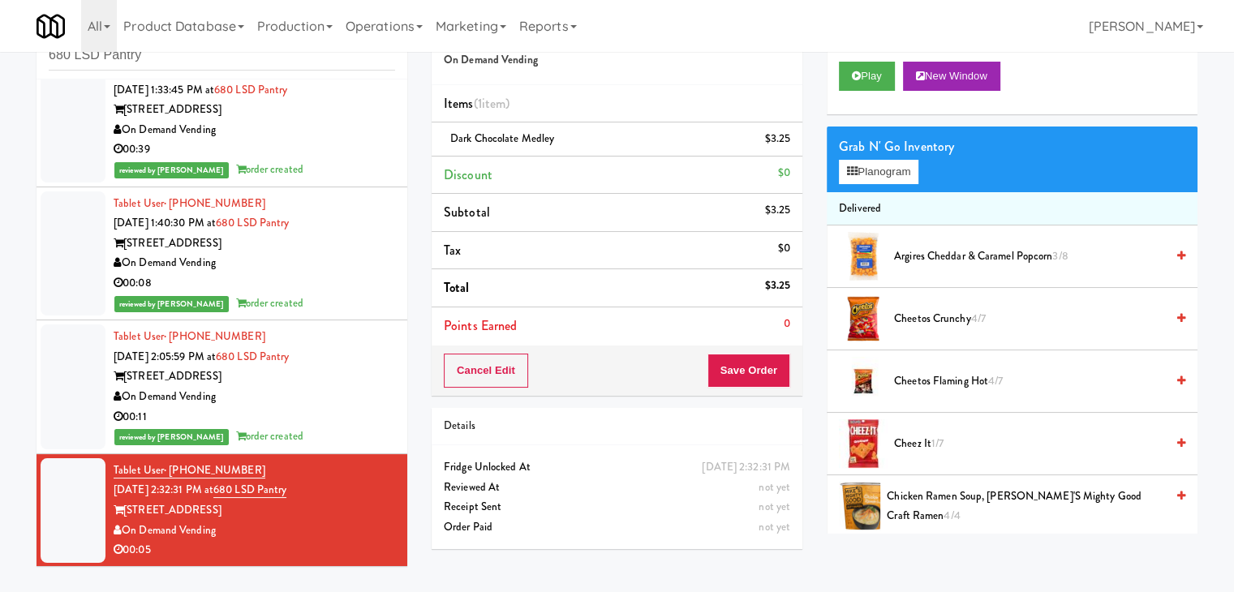
scroll to position [325, 0]
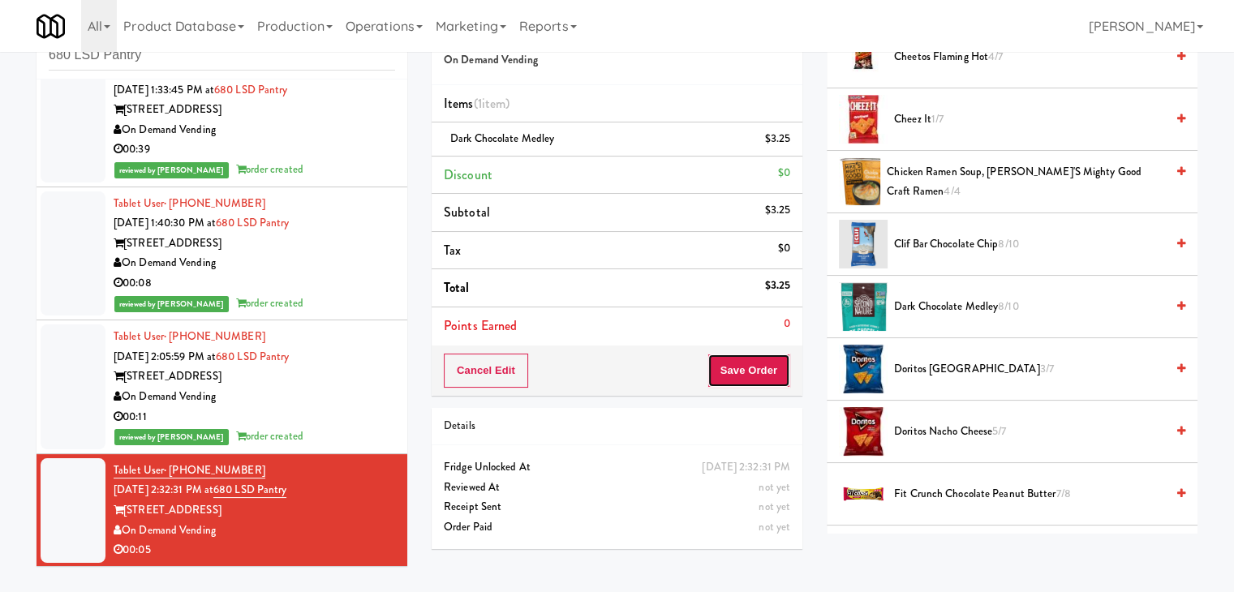
click at [740, 367] on button "Save Order" at bounding box center [749, 371] width 83 height 34
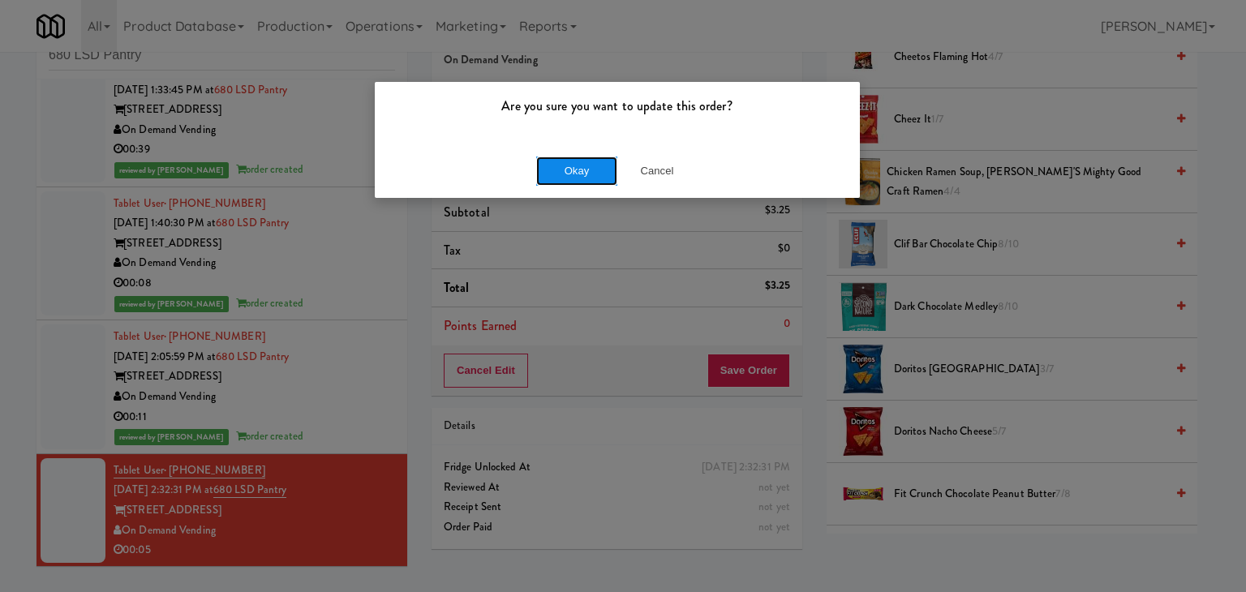
click at [591, 176] on button "Okay" at bounding box center [576, 171] width 81 height 29
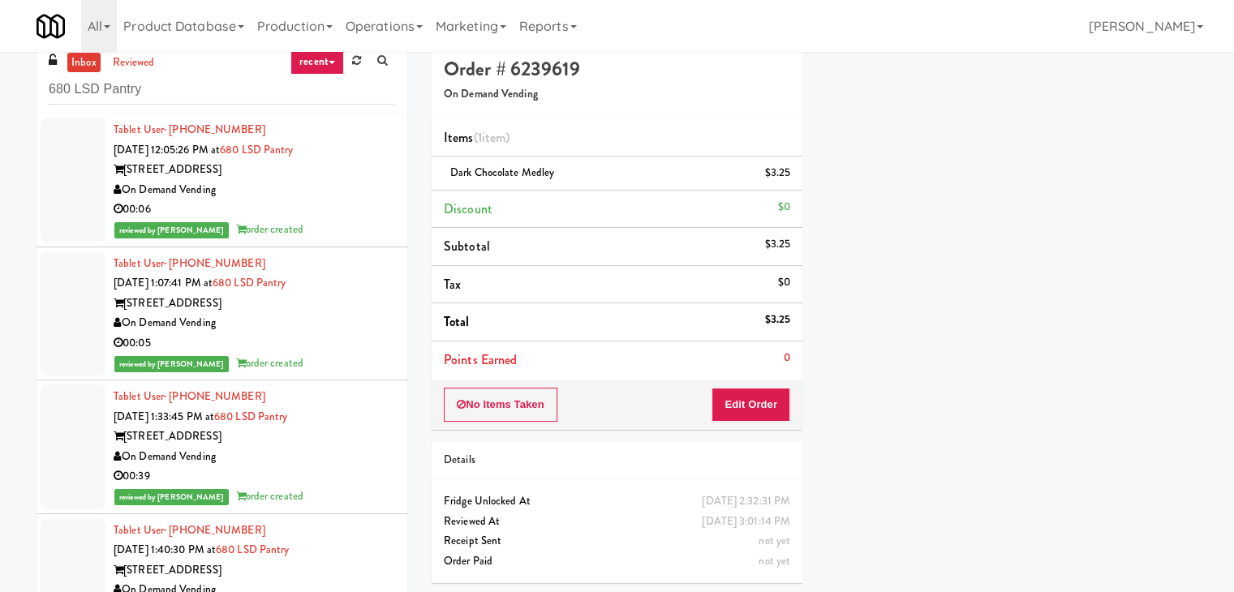
scroll to position [0, 0]
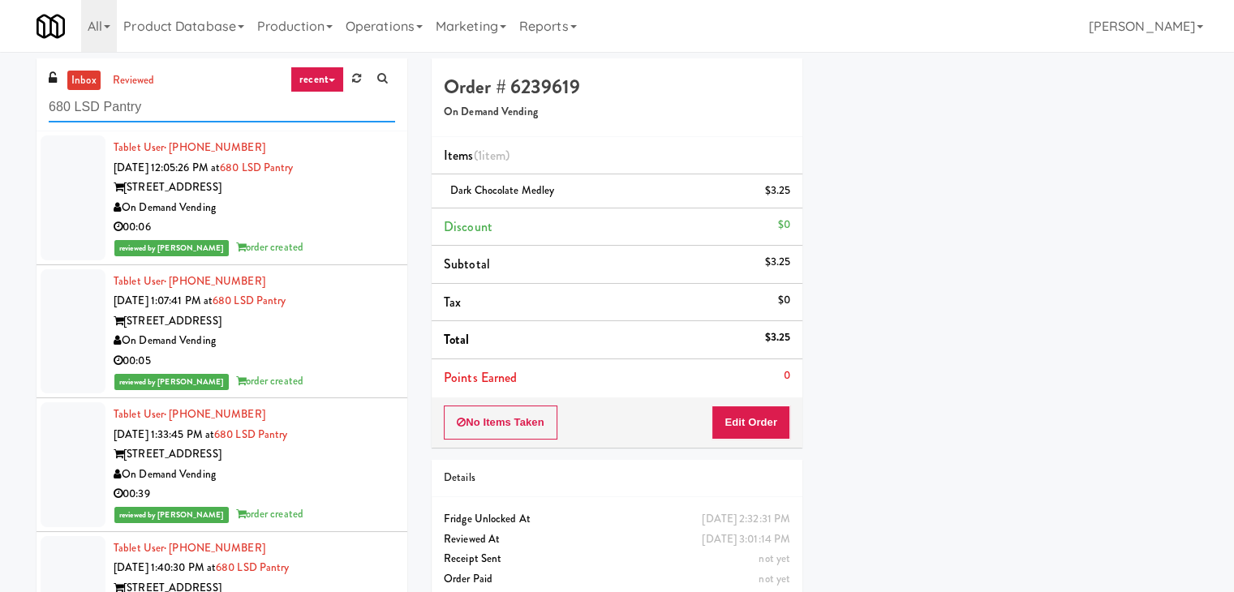
click at [189, 112] on input "680 LSD Pantry" at bounding box center [222, 108] width 346 height 30
paste input "Redfish Laund"
type input "Redfish Laundry"
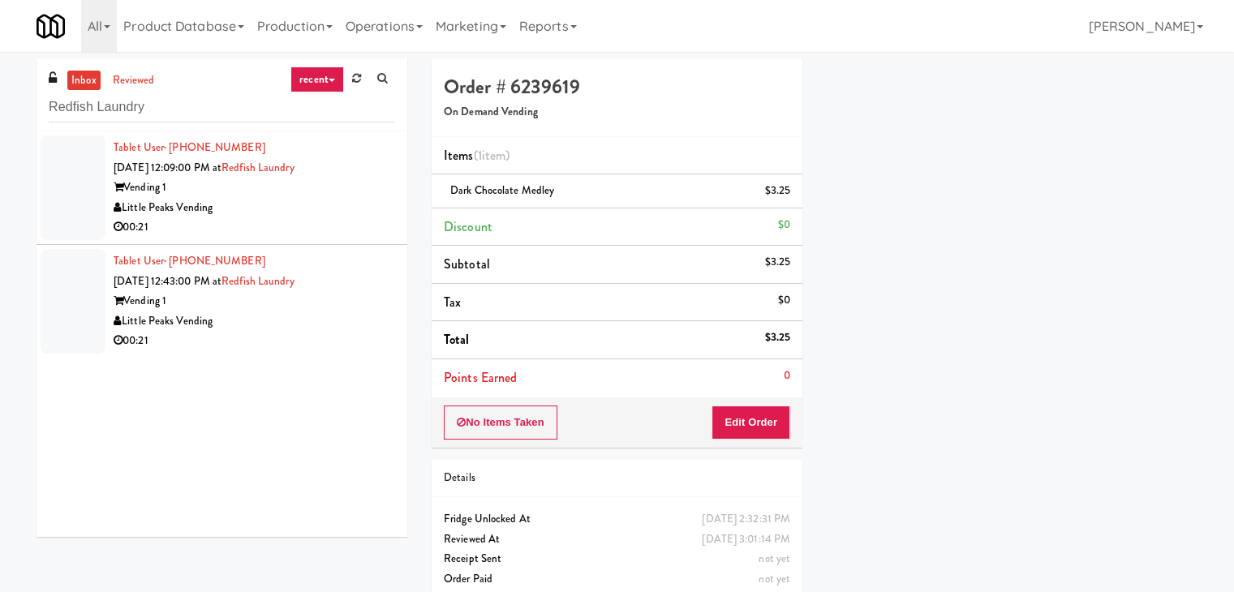
click at [354, 205] on div "Little Peaks Vending" at bounding box center [255, 208] width 282 height 20
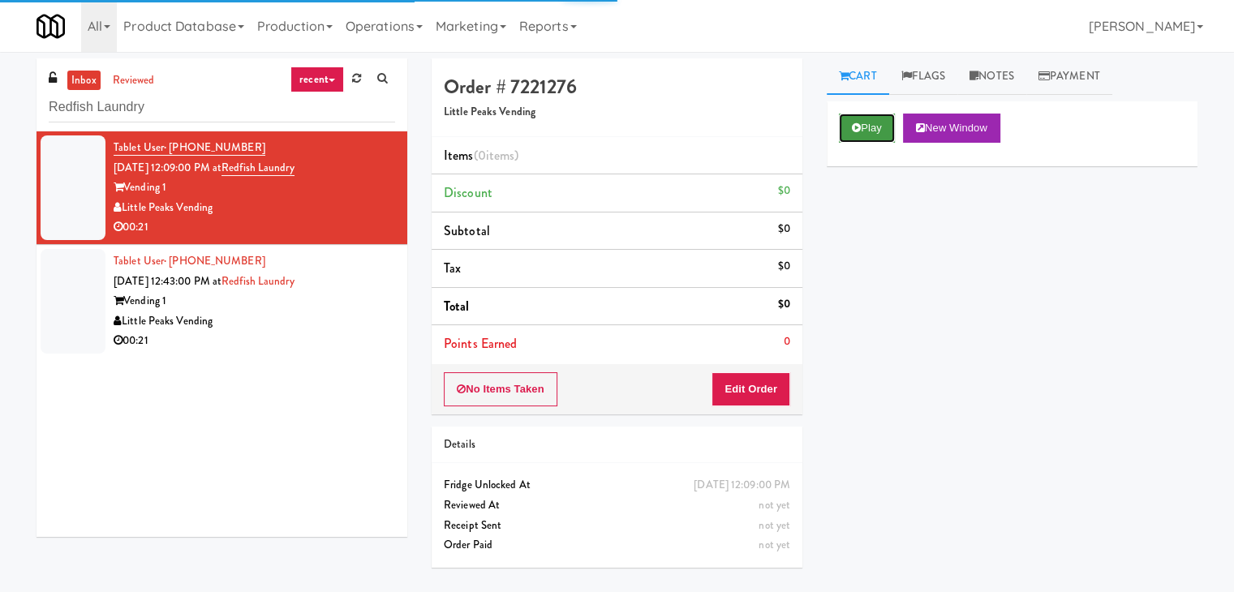
click at [874, 130] on button "Play" at bounding box center [867, 128] width 56 height 29
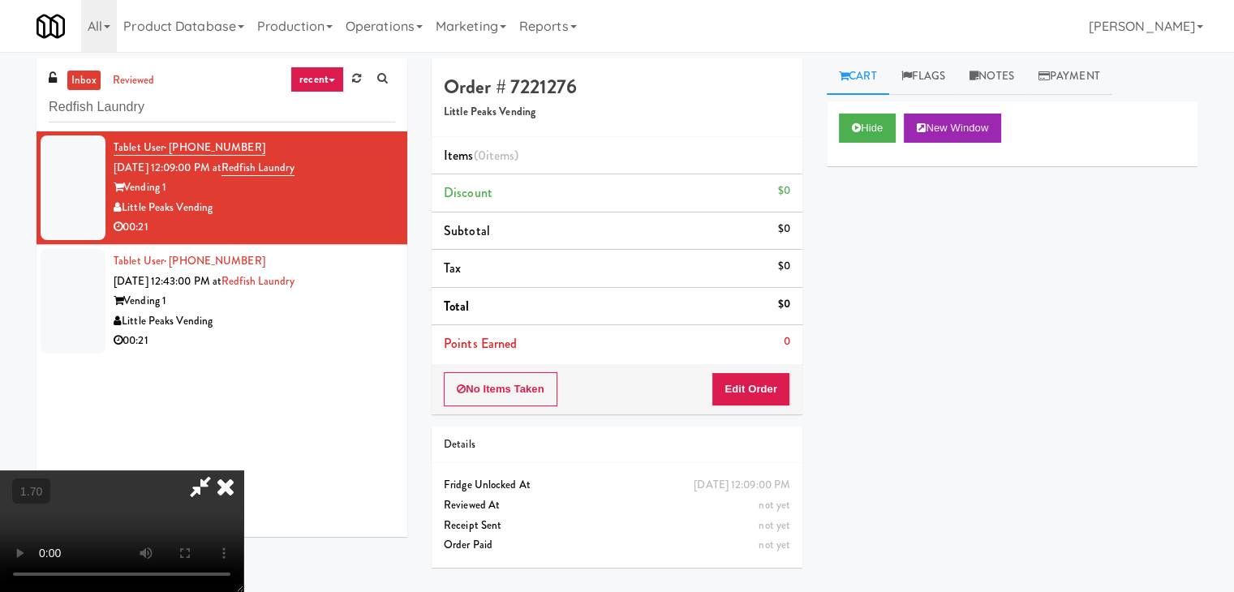
click at [243, 471] on video at bounding box center [121, 532] width 243 height 122
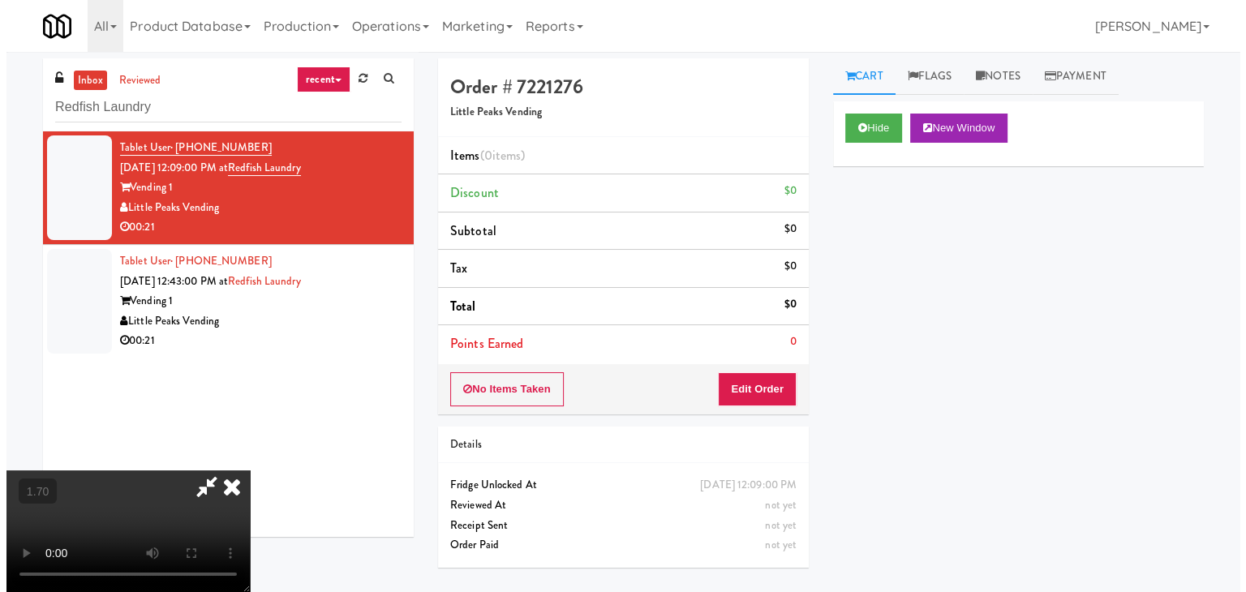
scroll to position [228, 0]
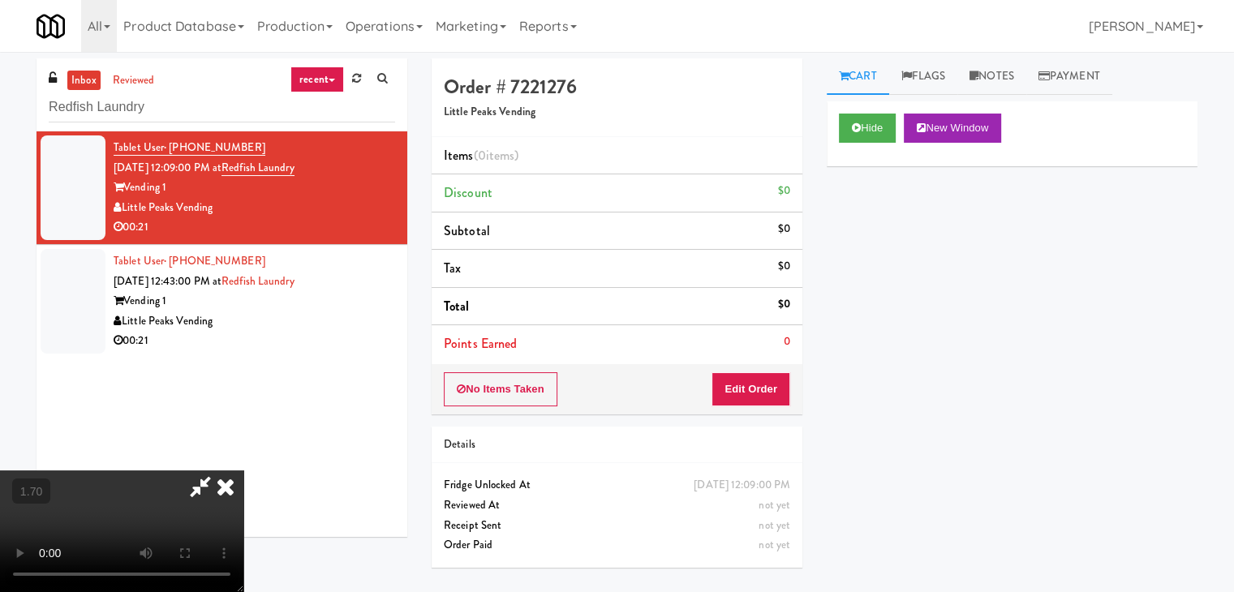
click at [243, 471] on video at bounding box center [121, 532] width 243 height 122
click at [764, 384] on button "Edit Order" at bounding box center [751, 389] width 79 height 34
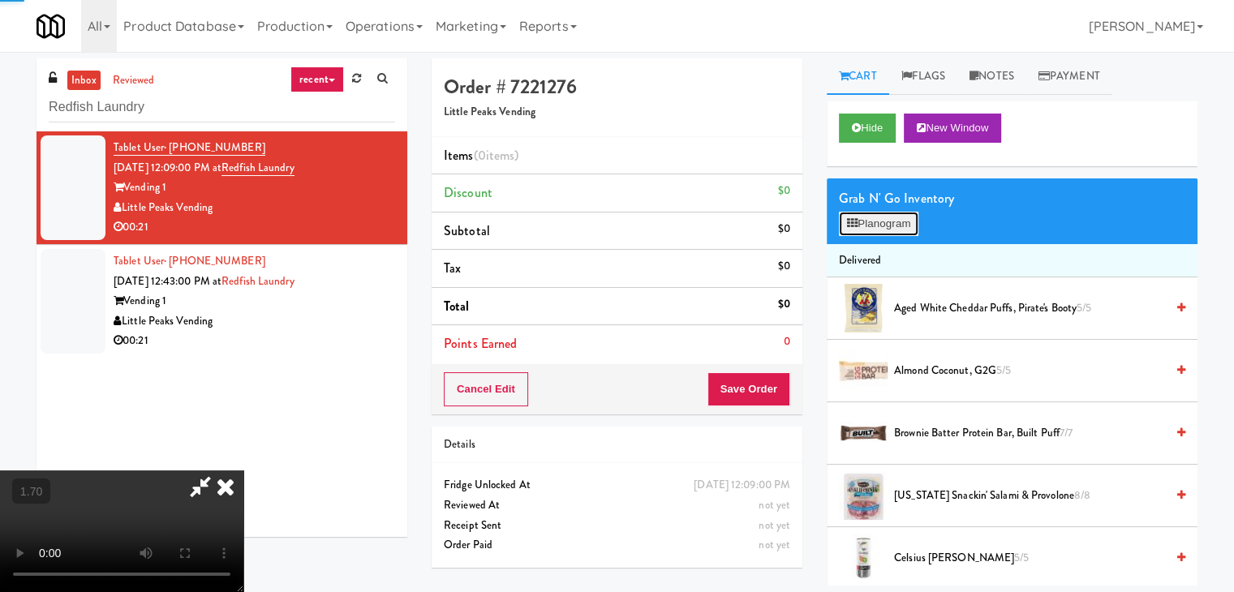
click at [864, 230] on button "Planogram" at bounding box center [879, 224] width 80 height 24
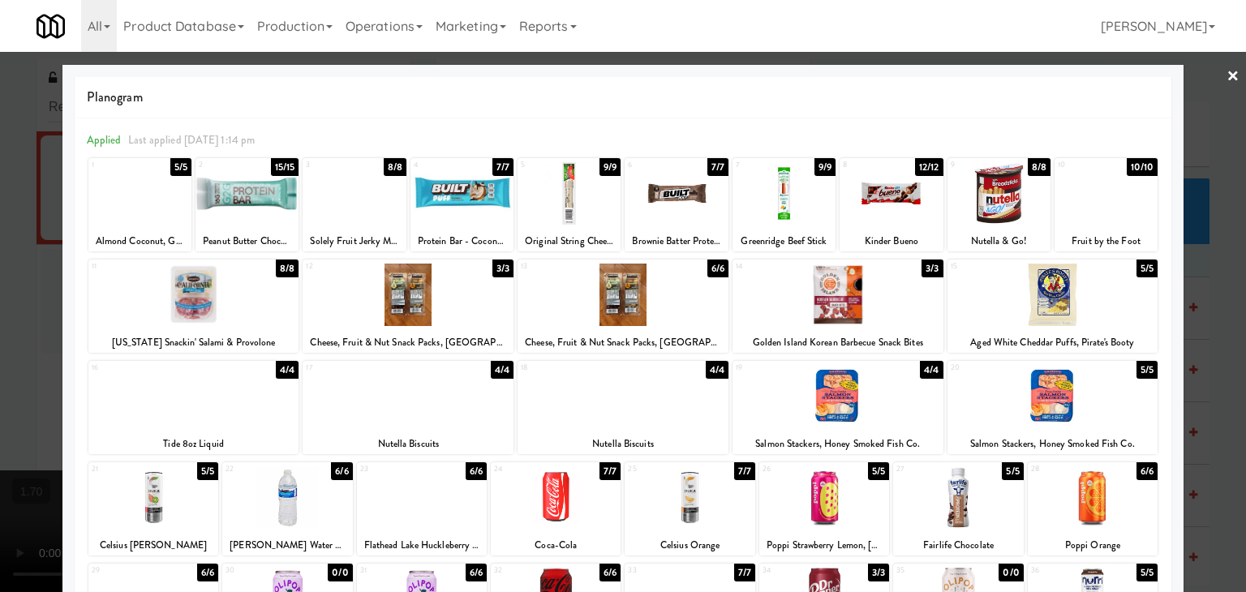
click at [476, 201] on div at bounding box center [462, 193] width 103 height 62
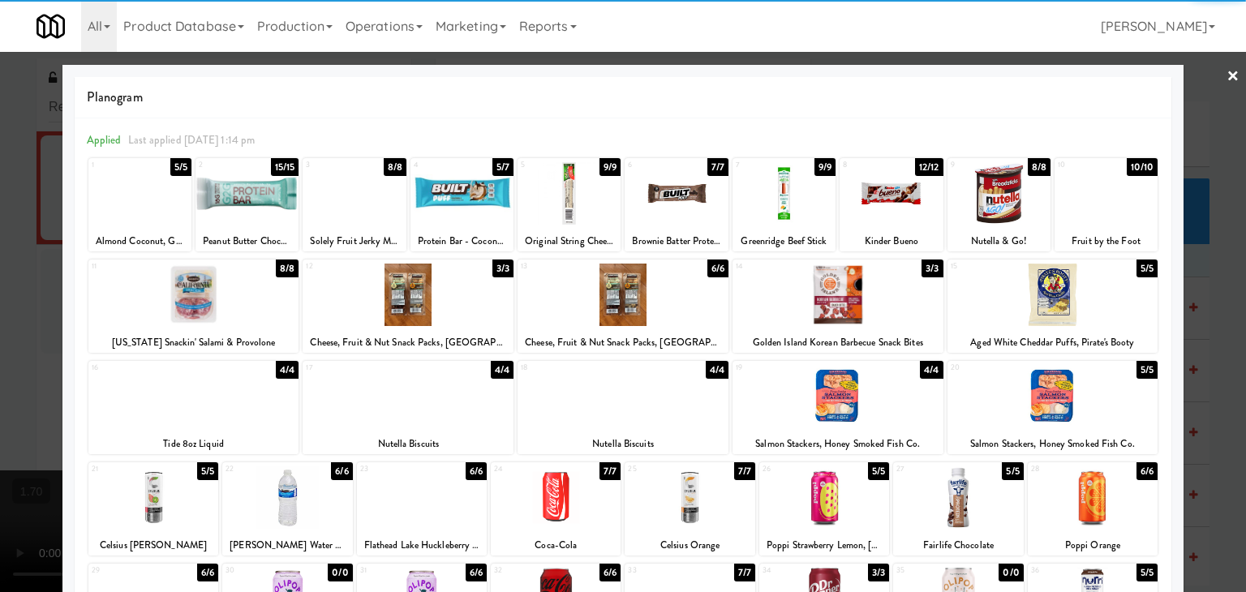
click at [587, 209] on div at bounding box center [569, 193] width 103 height 62
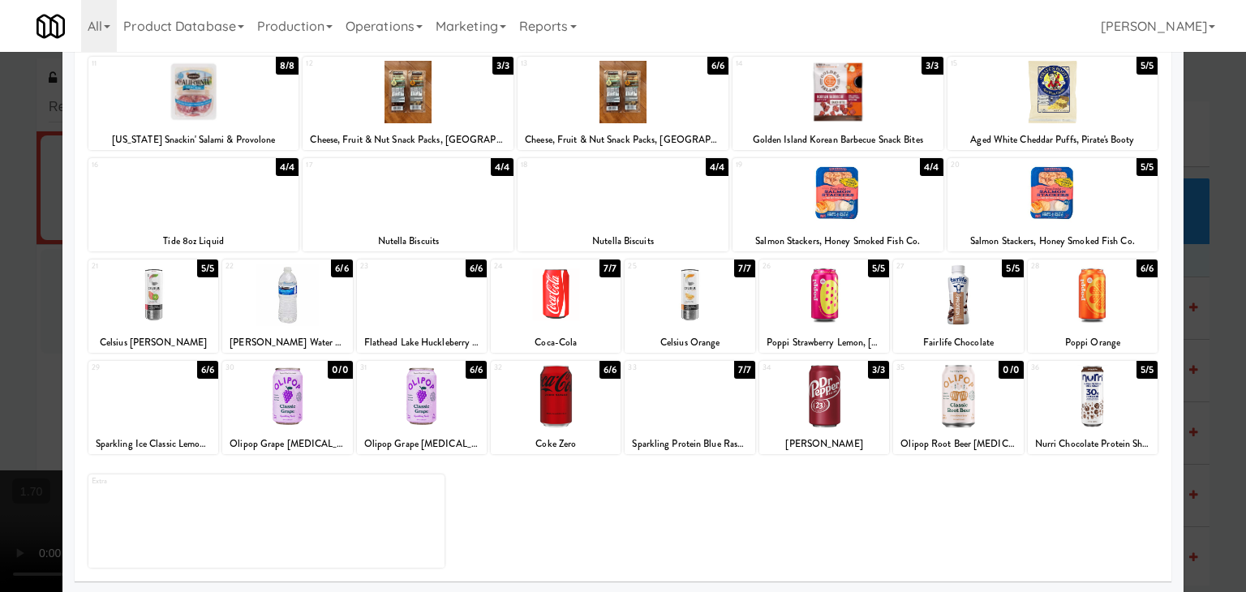
scroll to position [204, 0]
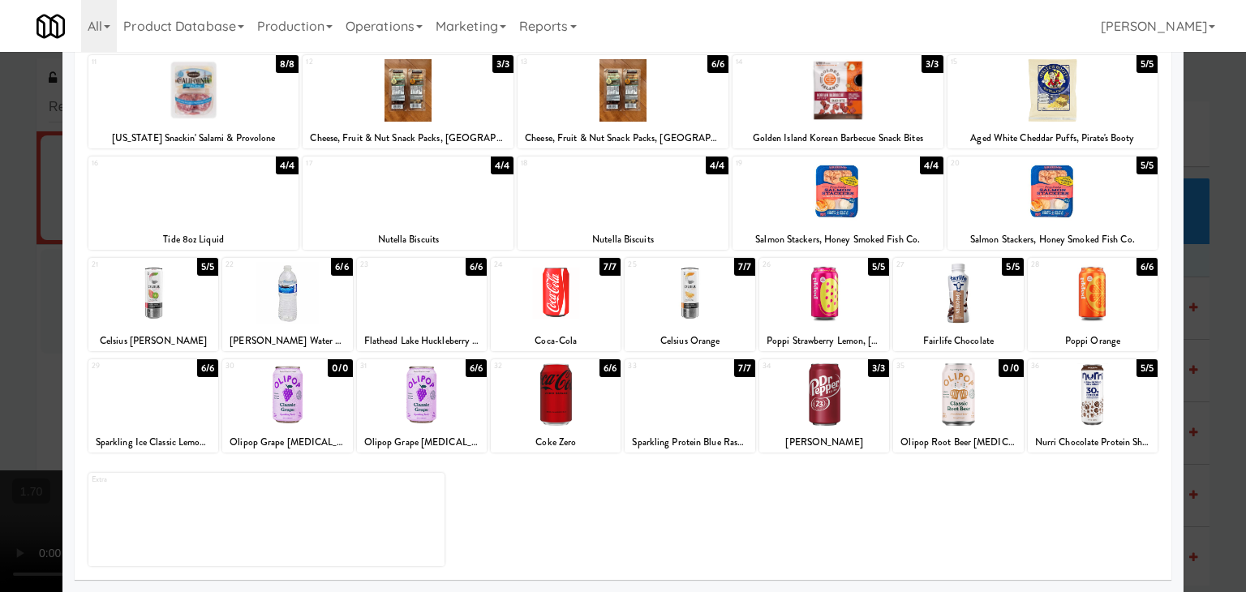
click at [422, 313] on div at bounding box center [422, 293] width 130 height 62
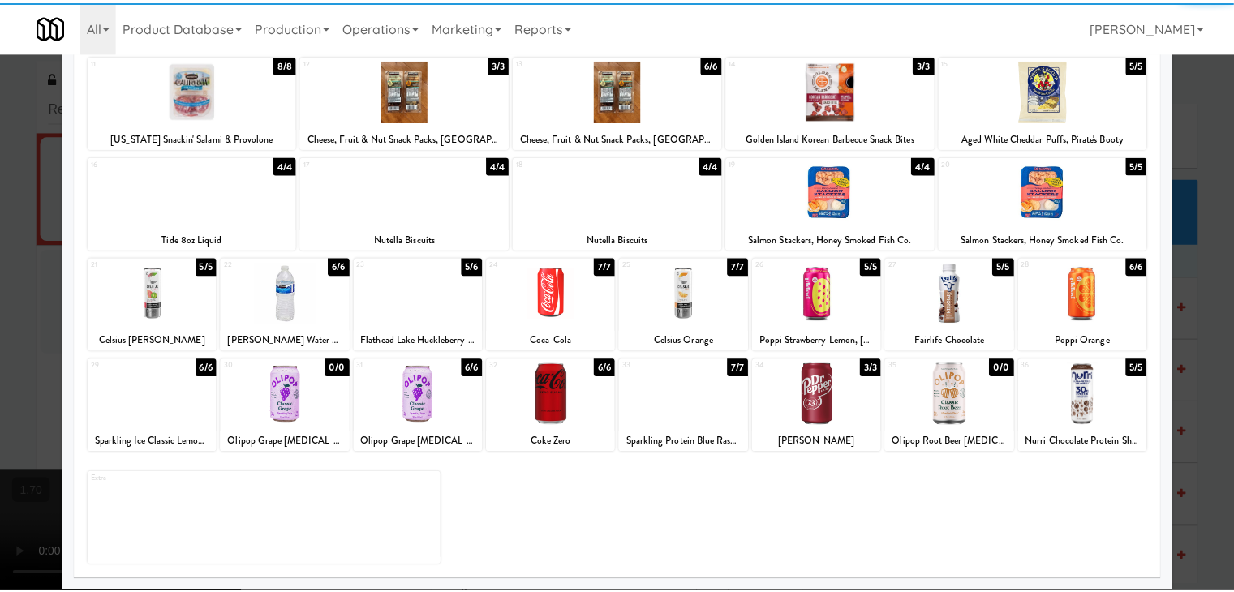
scroll to position [0, 0]
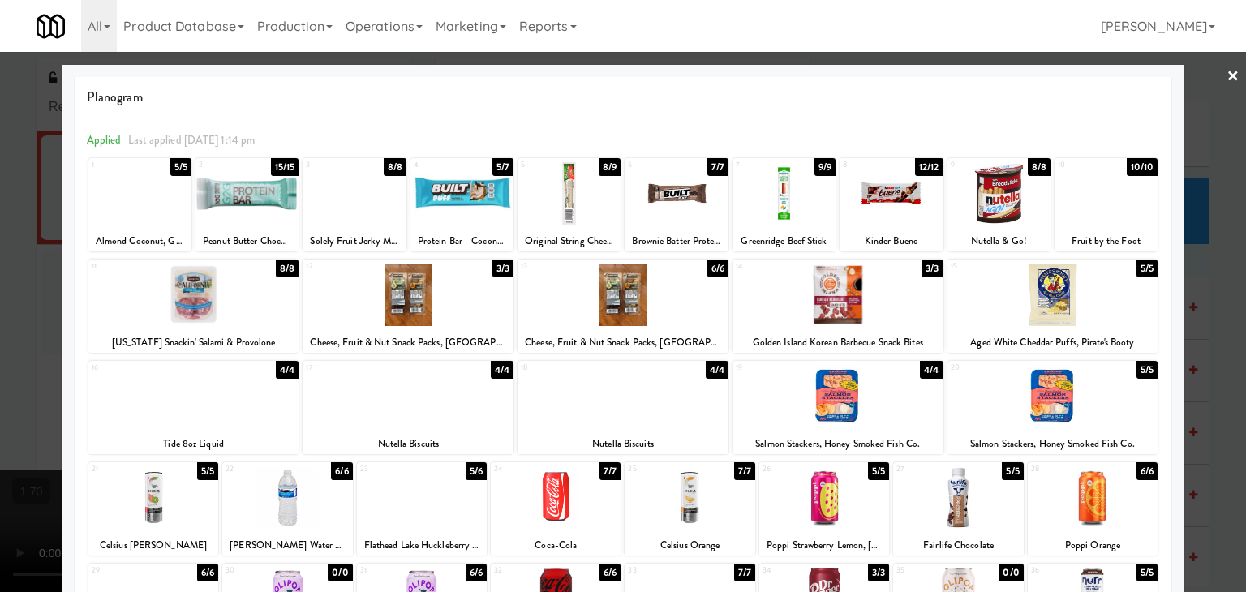
click at [1227, 71] on link "×" at bounding box center [1233, 77] width 13 height 50
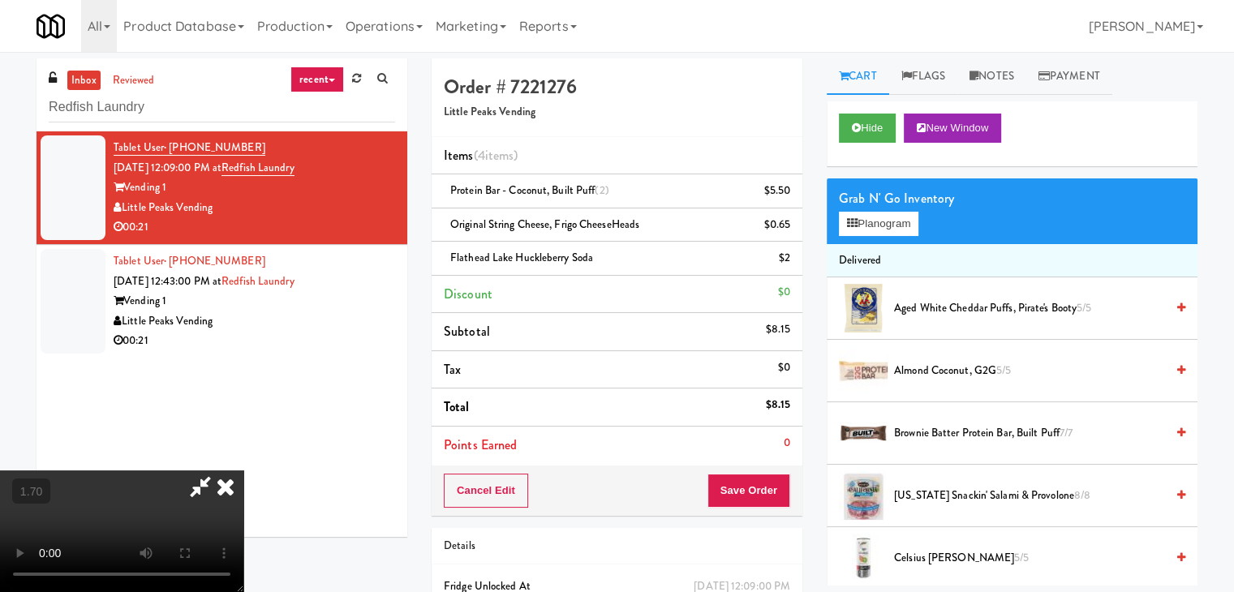
click at [243, 471] on video at bounding box center [121, 532] width 243 height 122
click at [243, 471] on icon at bounding box center [226, 487] width 36 height 32
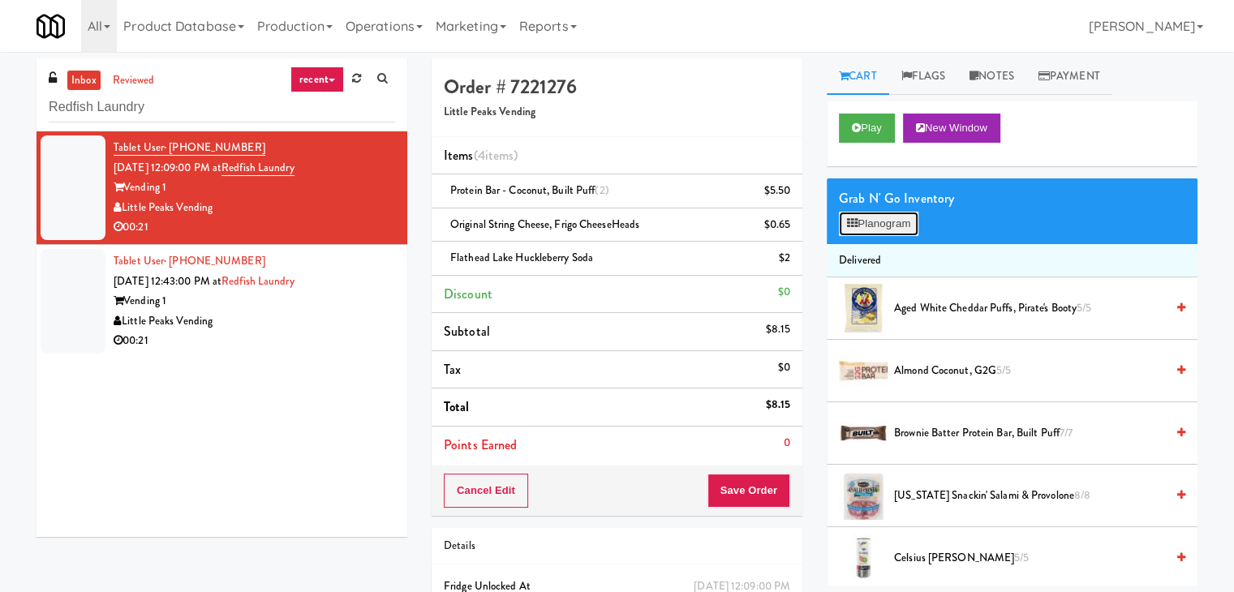
click at [890, 231] on button "Planogram" at bounding box center [879, 224] width 80 height 24
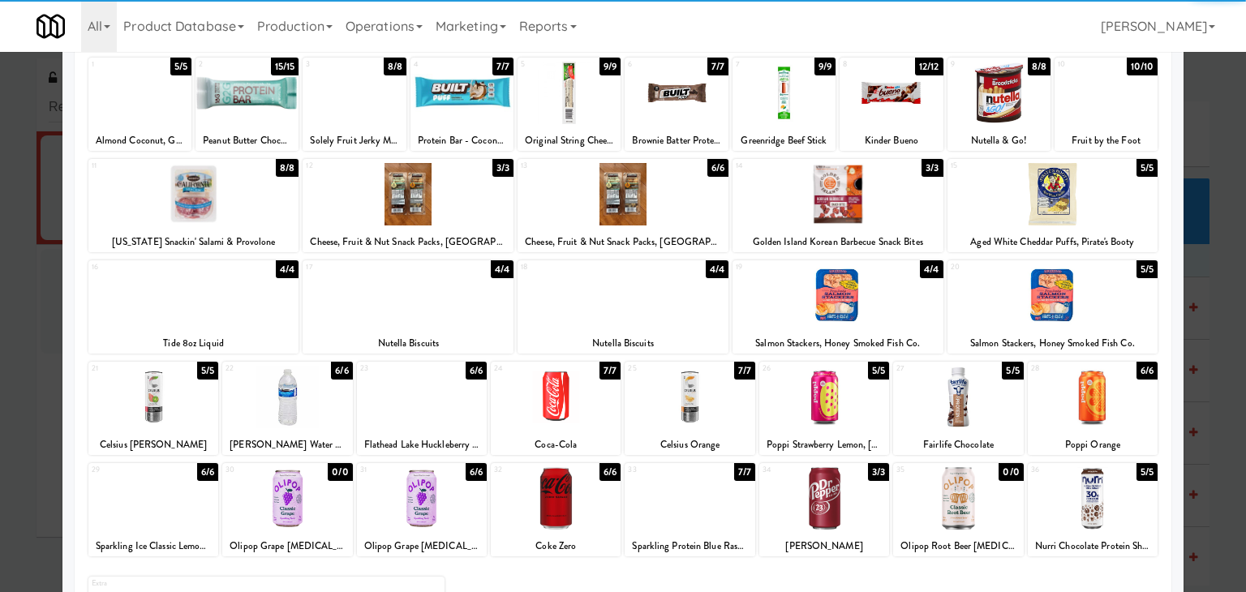
scroll to position [204, 0]
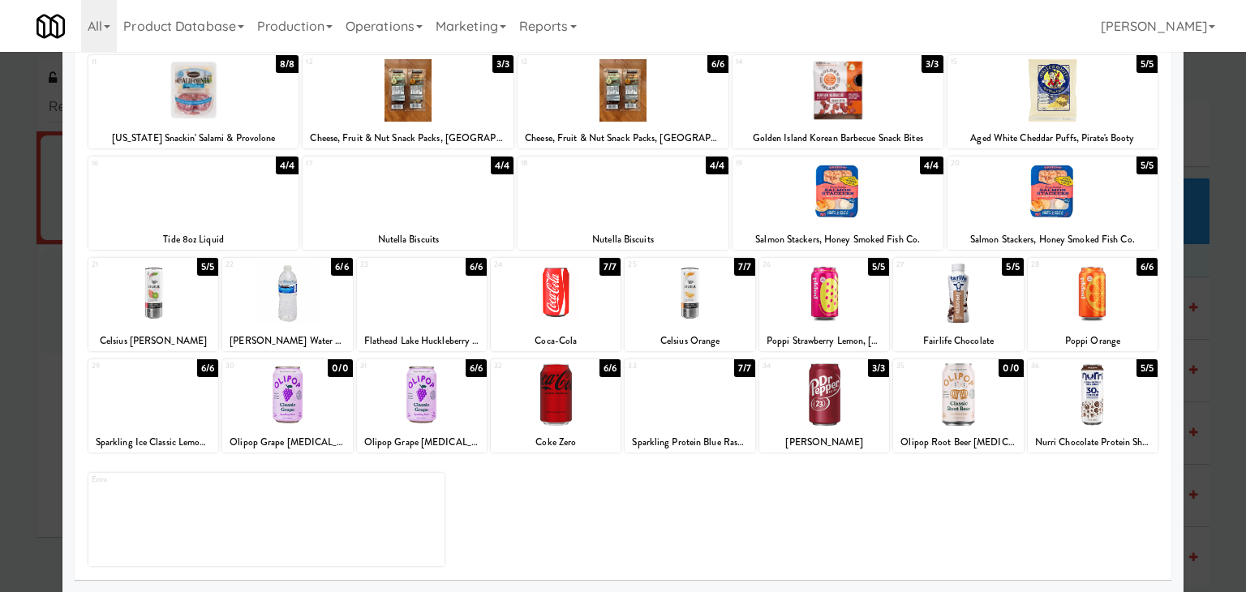
click at [701, 323] on div at bounding box center [690, 293] width 130 height 62
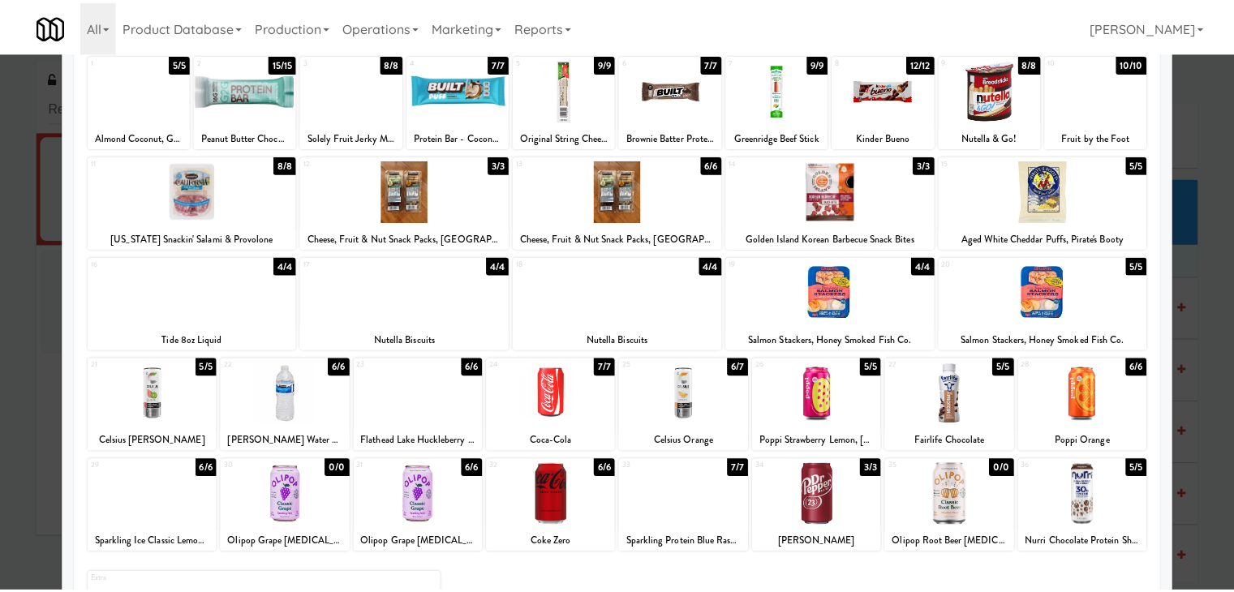
scroll to position [0, 0]
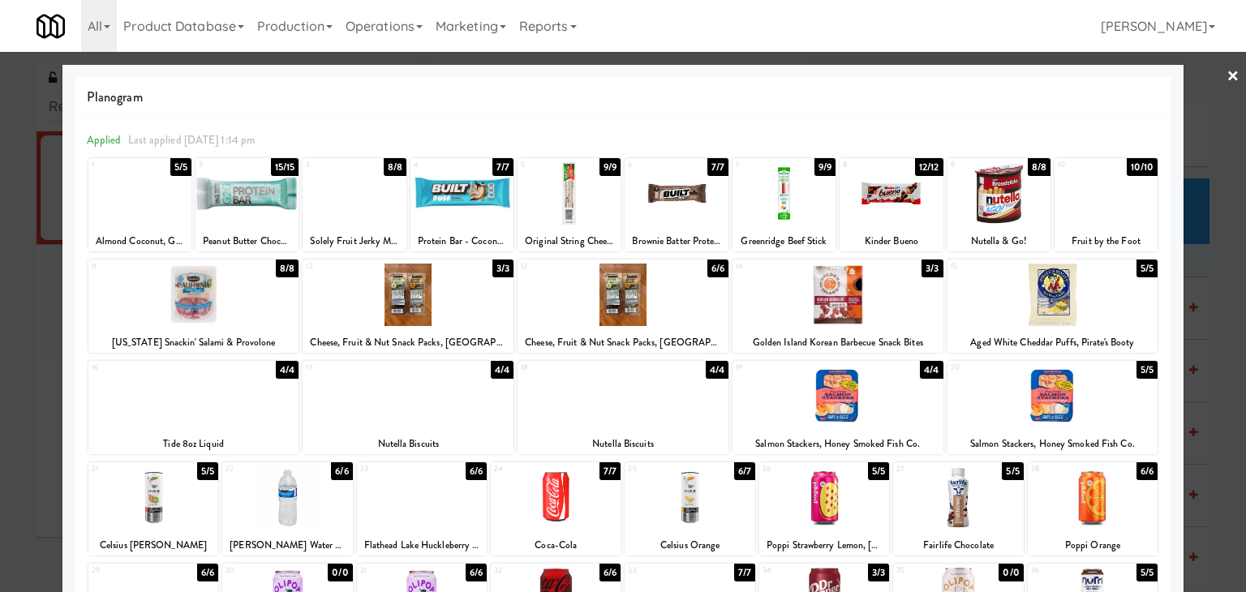
click at [1227, 75] on link "×" at bounding box center [1233, 77] width 13 height 50
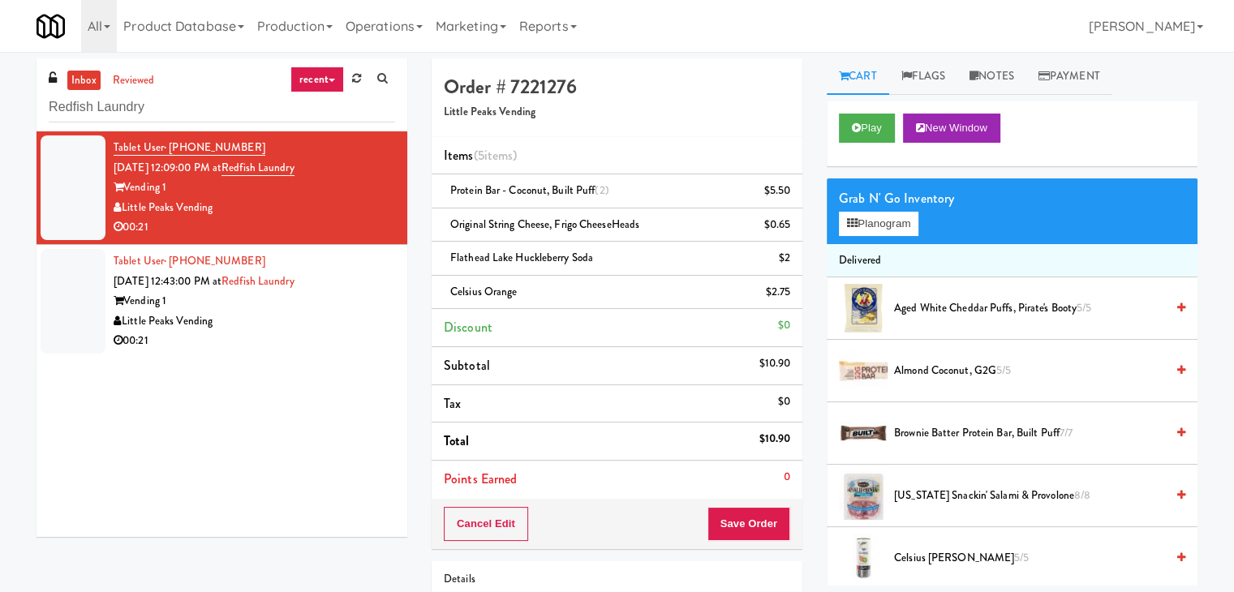
drag, startPoint x: 214, startPoint y: 207, endPoint x: 126, endPoint y: 209, distance: 88.5
click at [126, 209] on div "Little Peaks Vending" at bounding box center [255, 208] width 282 height 20
copy div "Little Peaks Vending"
drag, startPoint x: 168, startPoint y: 186, endPoint x: 131, endPoint y: 187, distance: 36.5
click at [130, 188] on div "Vending 1" at bounding box center [255, 188] width 282 height 20
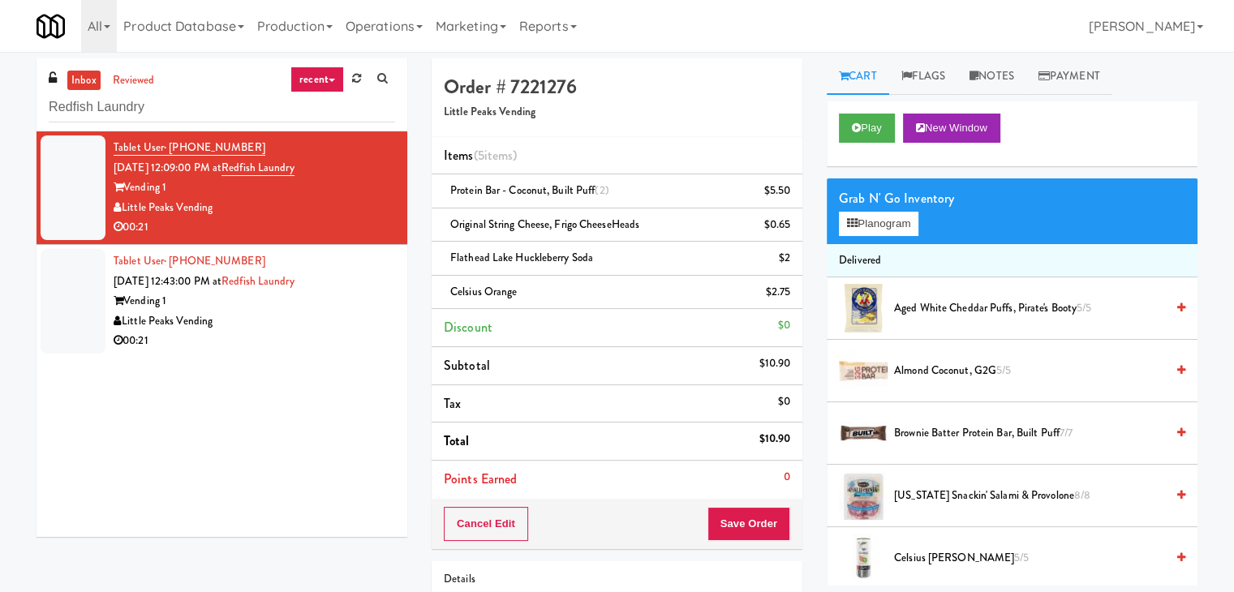
copy div "ending 1"
click at [753, 525] on button "Save Order" at bounding box center [749, 524] width 83 height 34
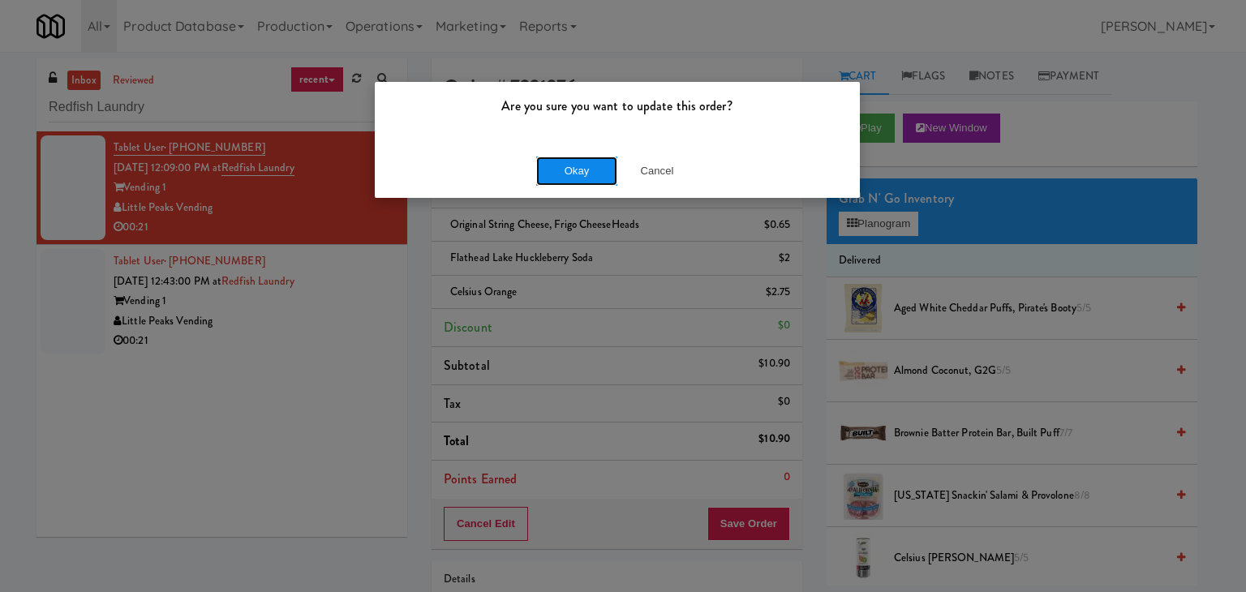
click at [581, 176] on button "Okay" at bounding box center [576, 171] width 81 height 29
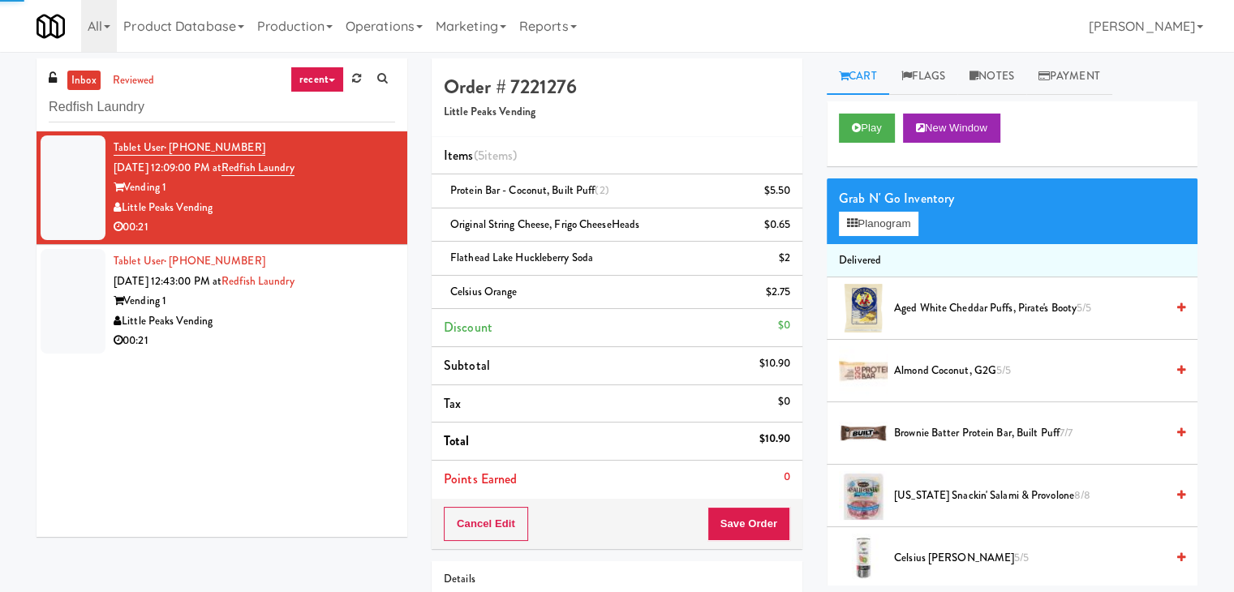
click at [347, 327] on div "Little Peaks Vending" at bounding box center [255, 322] width 282 height 20
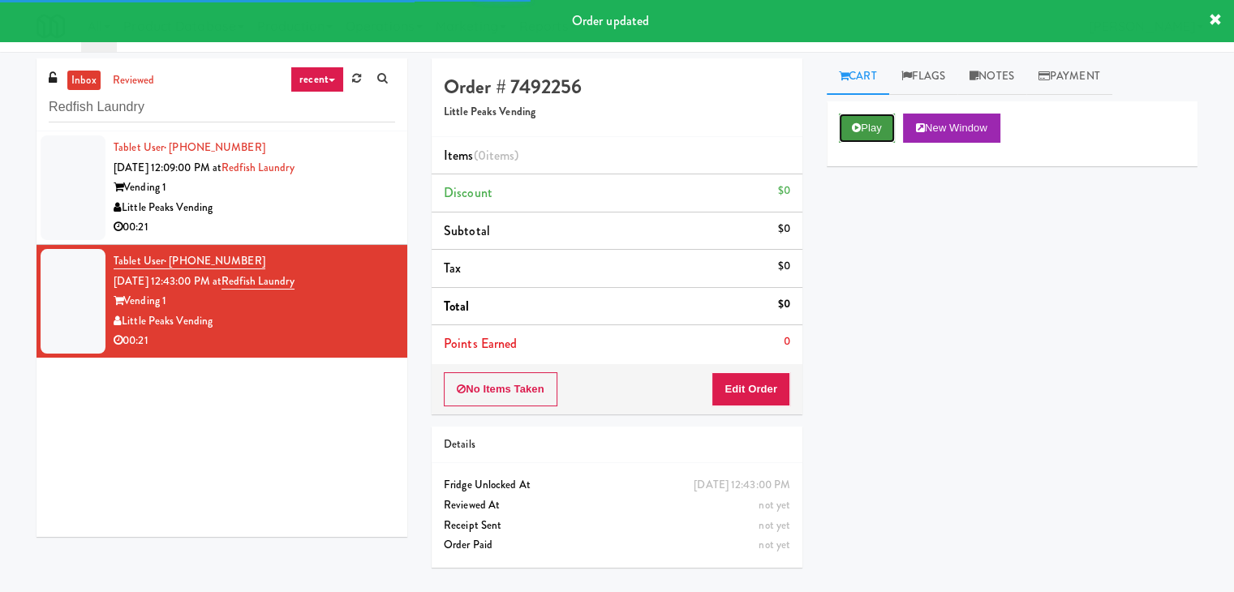
click at [863, 131] on button "Play" at bounding box center [867, 128] width 56 height 29
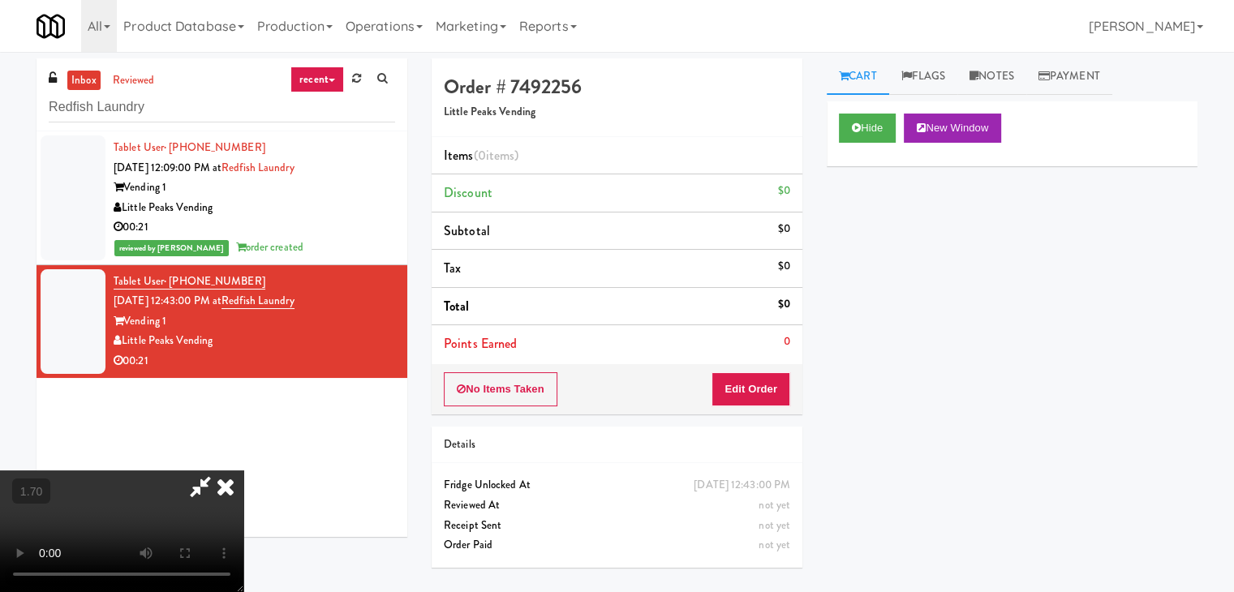
click at [243, 471] on video at bounding box center [121, 532] width 243 height 122
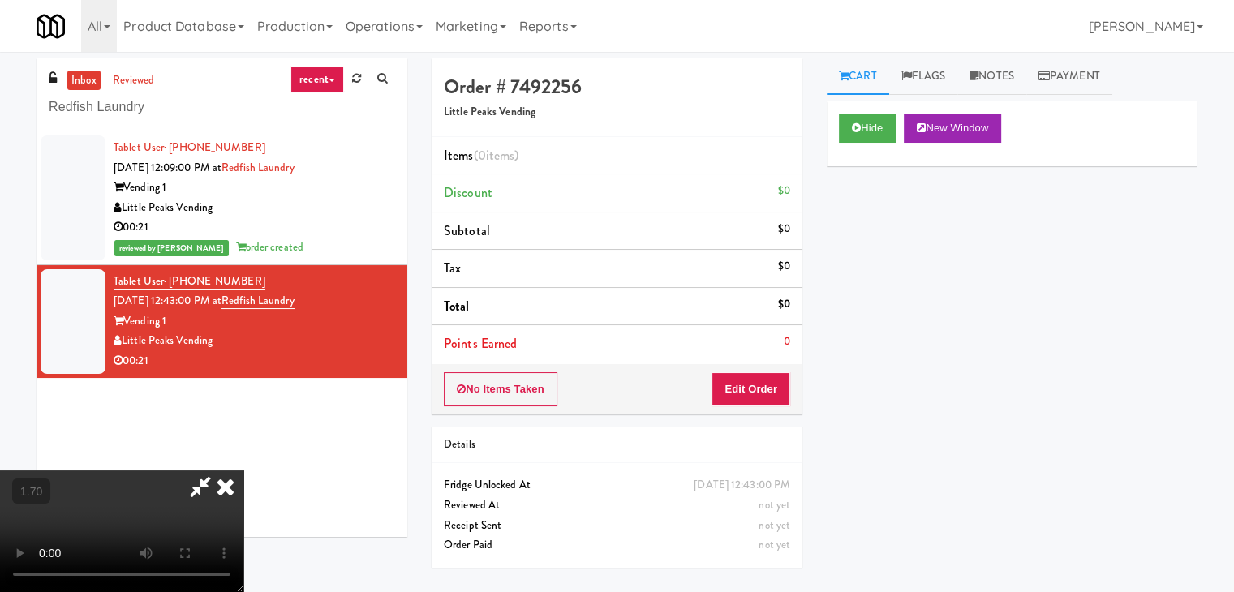
click at [243, 471] on video at bounding box center [121, 532] width 243 height 122
drag, startPoint x: 713, startPoint y: 67, endPoint x: 718, endPoint y: 138, distance: 70.8
click at [243, 471] on icon at bounding box center [226, 487] width 36 height 32
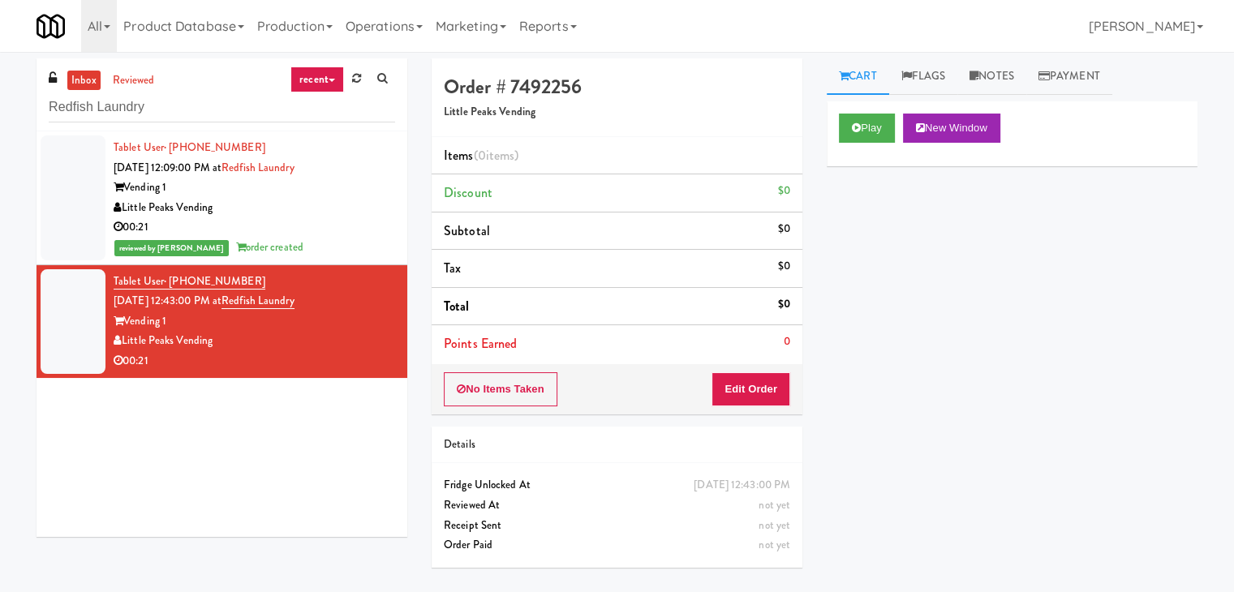
click at [734, 377] on div "No Items Taken Edit Order" at bounding box center [617, 389] width 371 height 50
click at [737, 389] on button "Edit Order" at bounding box center [751, 389] width 79 height 34
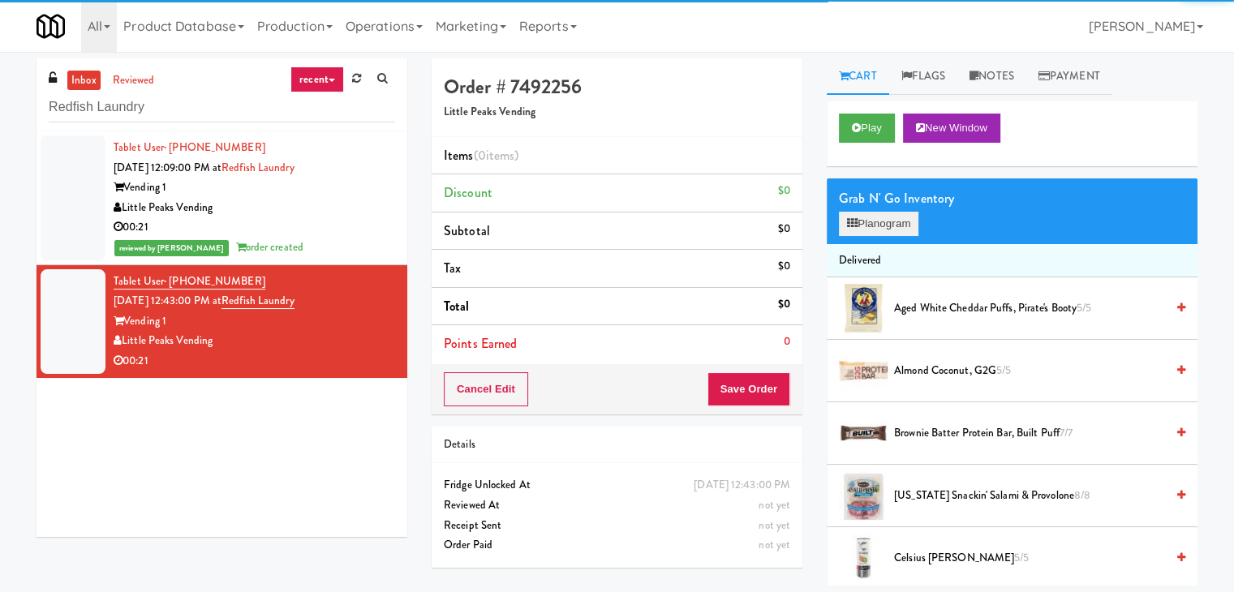
drag, startPoint x: 889, startPoint y: 242, endPoint x: 893, endPoint y: 225, distance: 17.3
click at [891, 239] on div "Grab N' Go Inventory Planogram" at bounding box center [1012, 212] width 371 height 66
click at [893, 225] on button "Planogram" at bounding box center [879, 224] width 80 height 24
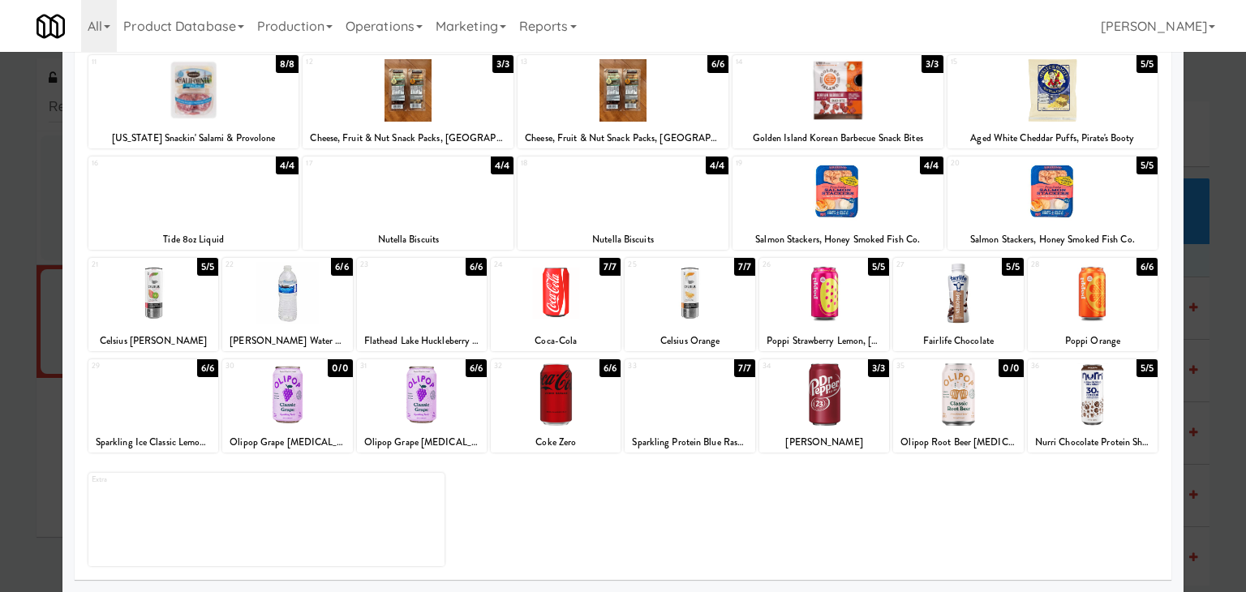
click at [689, 299] on div at bounding box center [690, 293] width 130 height 62
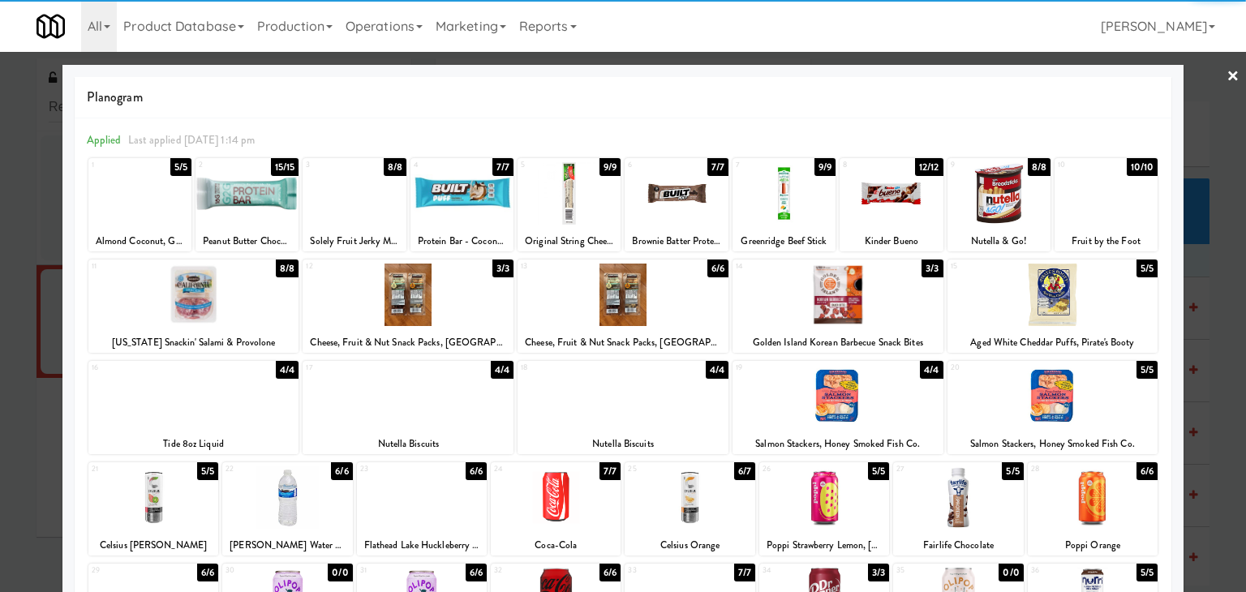
click at [879, 204] on div at bounding box center [891, 193] width 103 height 62
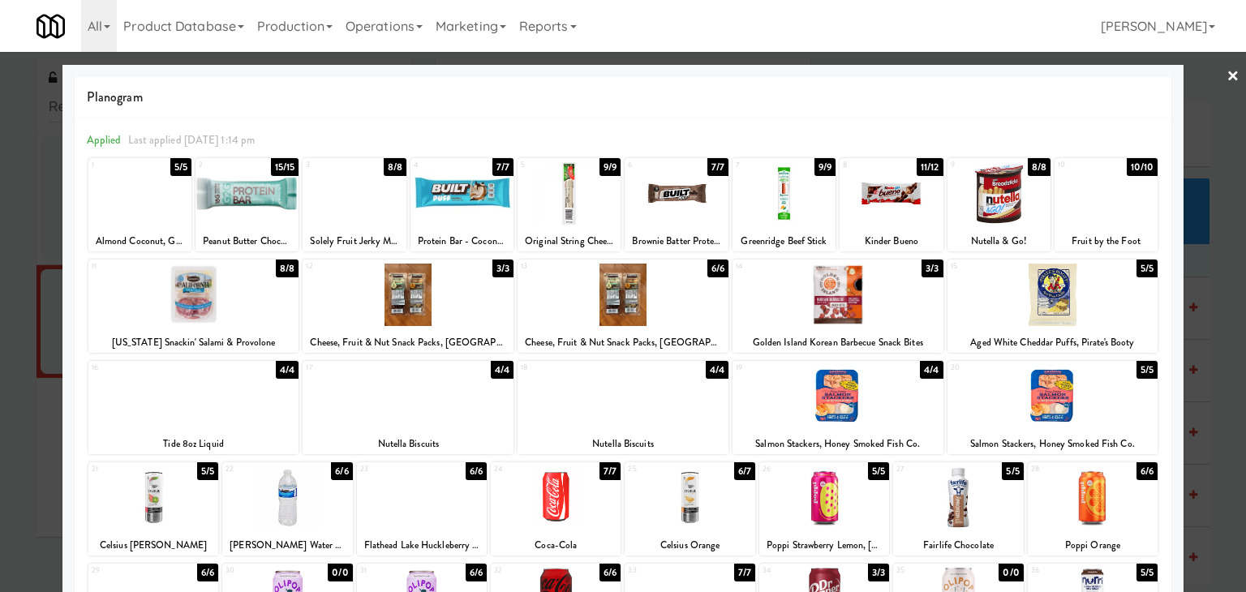
click at [1227, 71] on link "×" at bounding box center [1233, 77] width 13 height 50
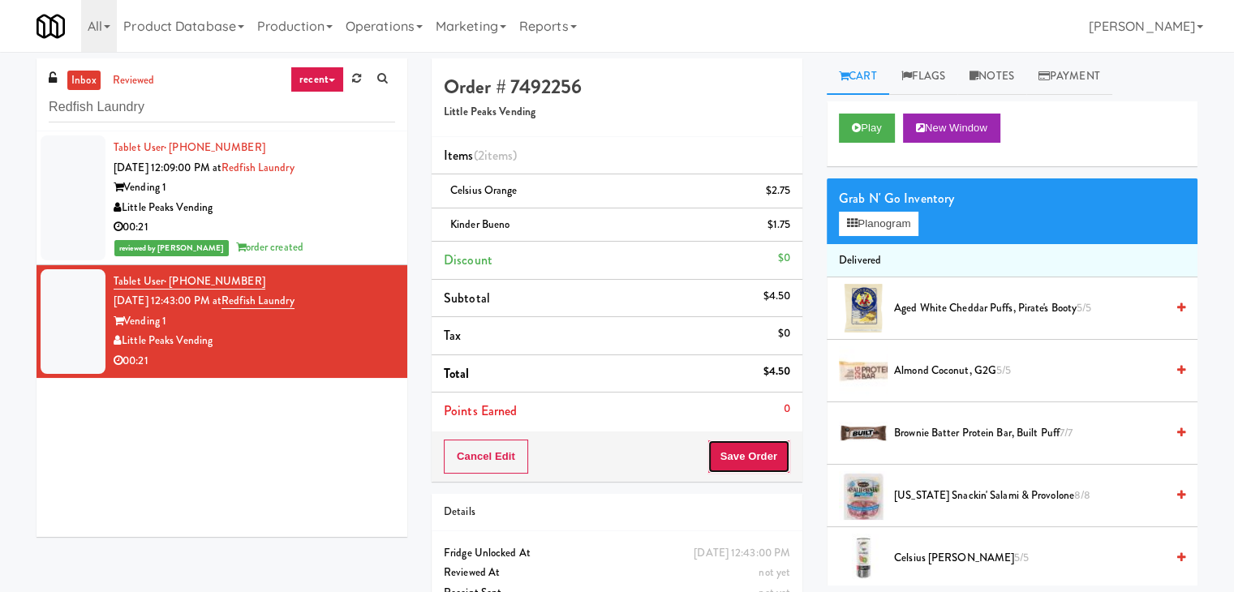
click at [748, 459] on button "Save Order" at bounding box center [749, 457] width 83 height 34
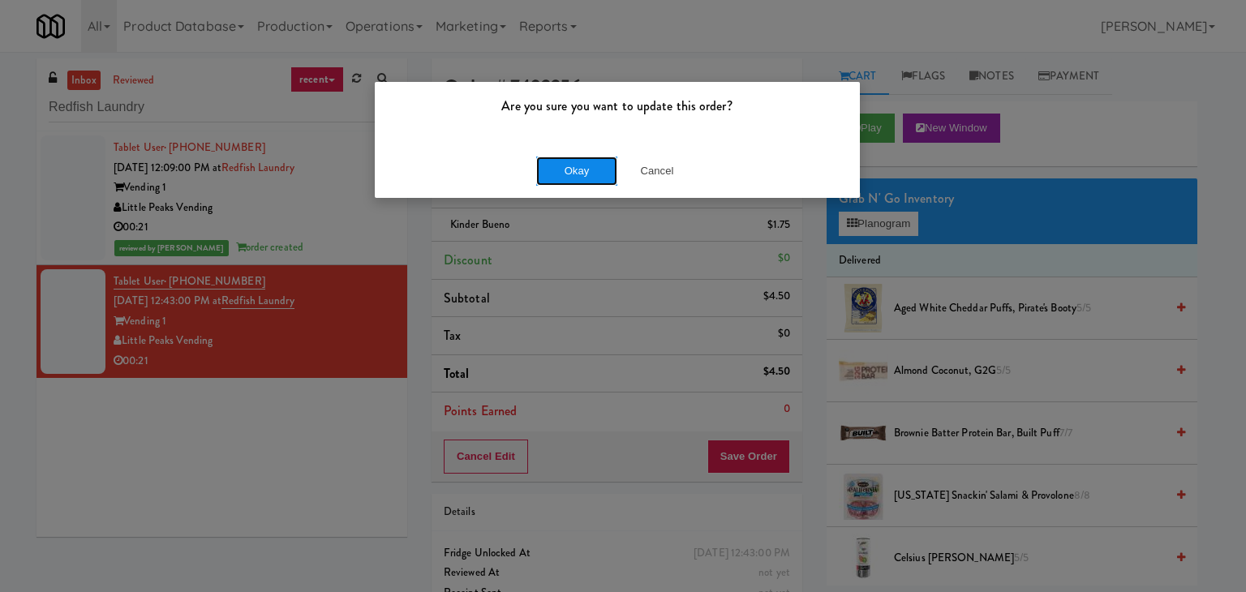
click at [574, 170] on button "Okay" at bounding box center [576, 171] width 81 height 29
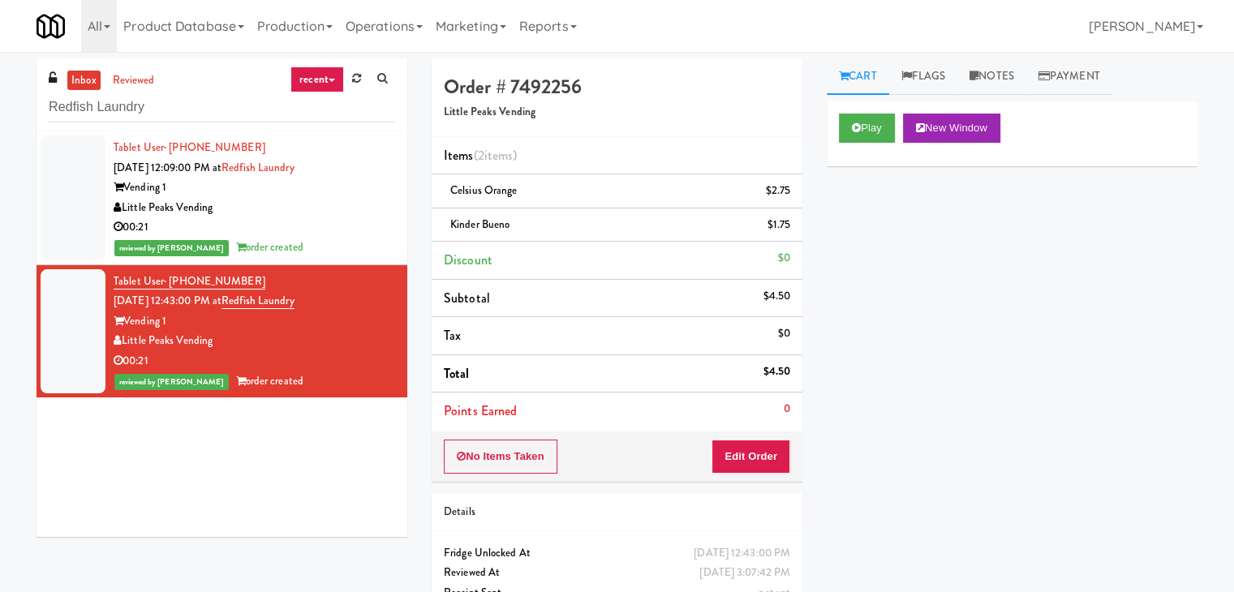
click at [372, 221] on div "00:21" at bounding box center [255, 227] width 282 height 20
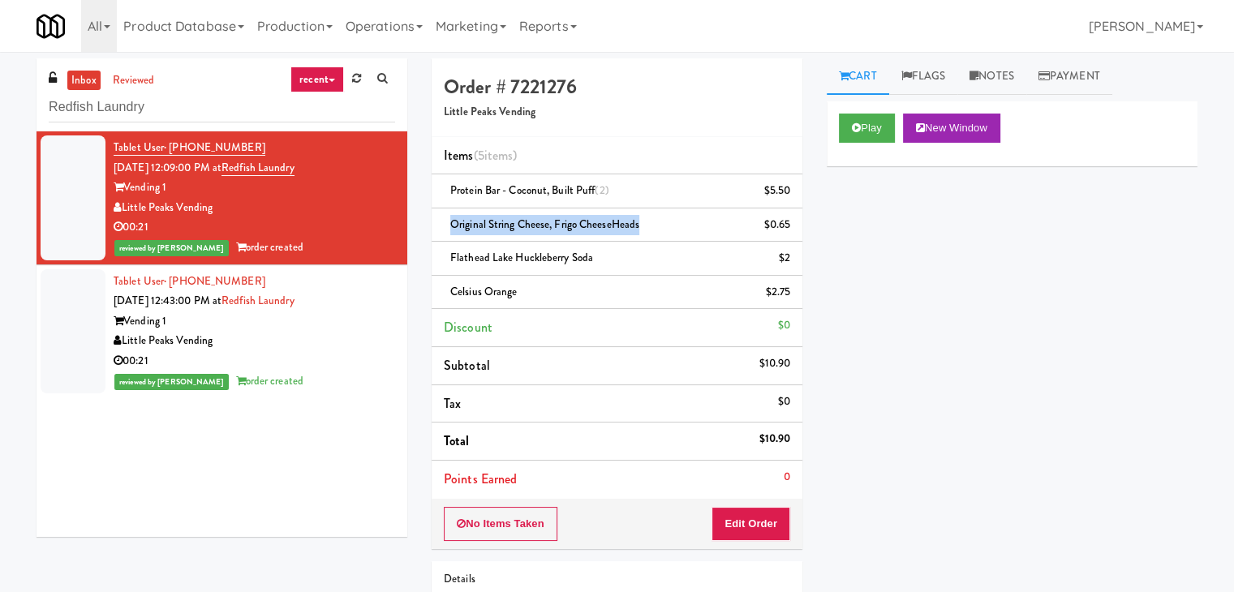
drag, startPoint x: 636, startPoint y: 224, endPoint x: 452, endPoint y: 224, distance: 184.2
click at [452, 224] on span "Original String Cheese, Frigo CheeseHeads" at bounding box center [544, 224] width 189 height 15
copy span "Original String Cheese, Frigo CheeseHeads"
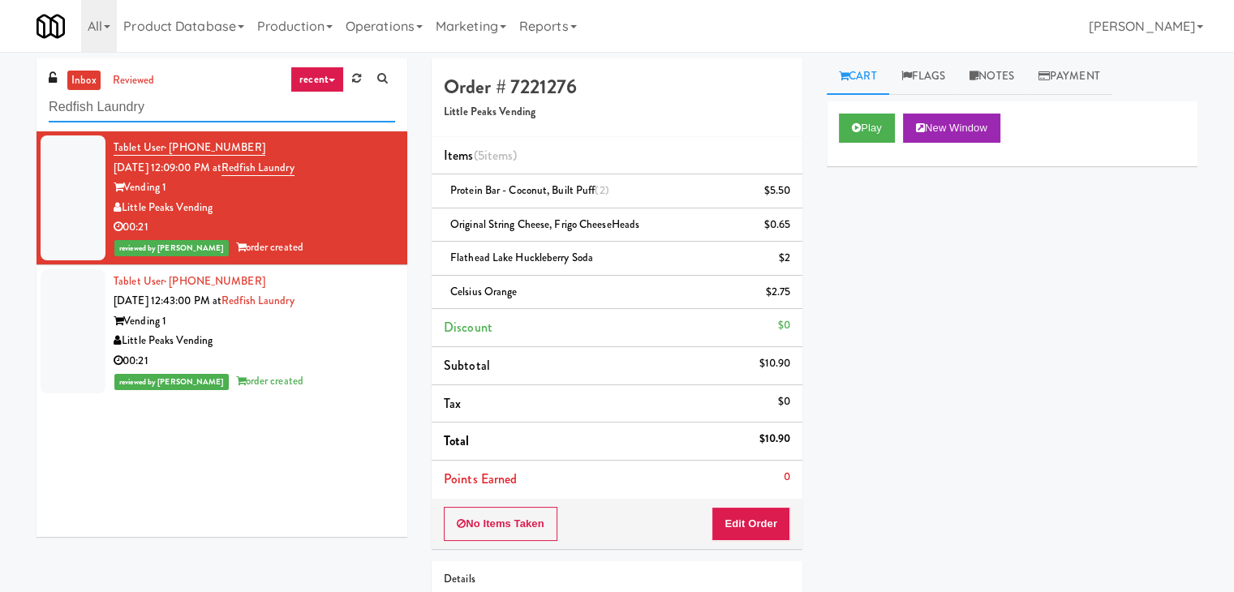
click at [230, 119] on input "Redfish Laundry" at bounding box center [222, 108] width 346 height 30
paste input "[PERSON_NAME] - Cooler - Left"
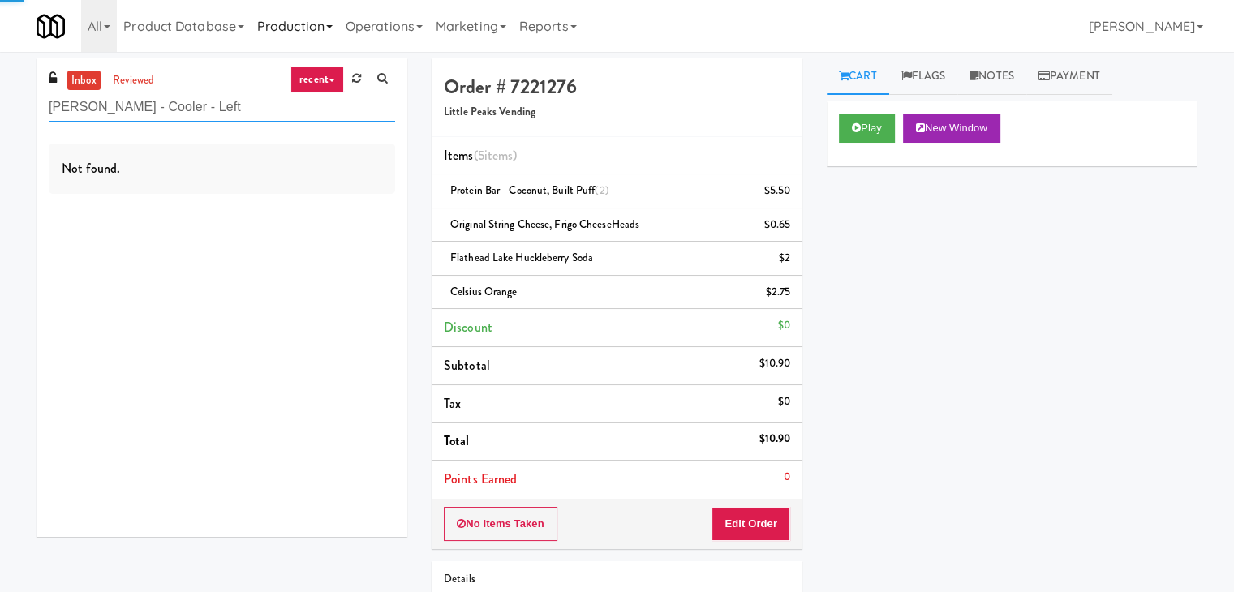
type input "[PERSON_NAME] - Cooler - Left"
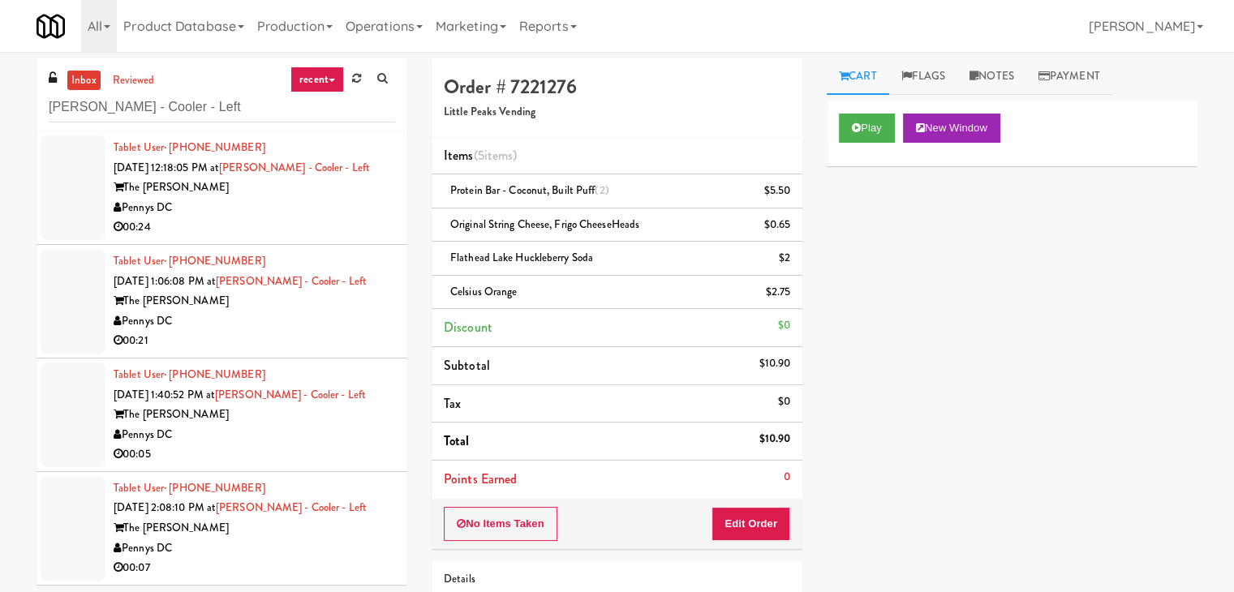
click at [334, 220] on div "00:24" at bounding box center [255, 227] width 282 height 20
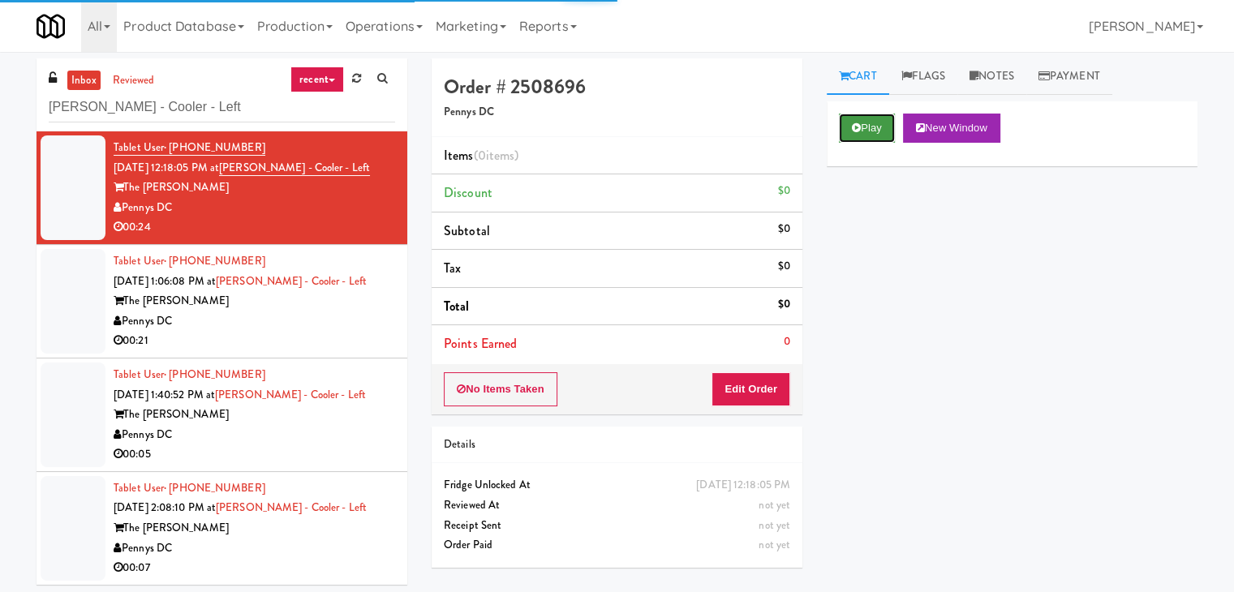
click at [884, 125] on button "Play" at bounding box center [867, 128] width 56 height 29
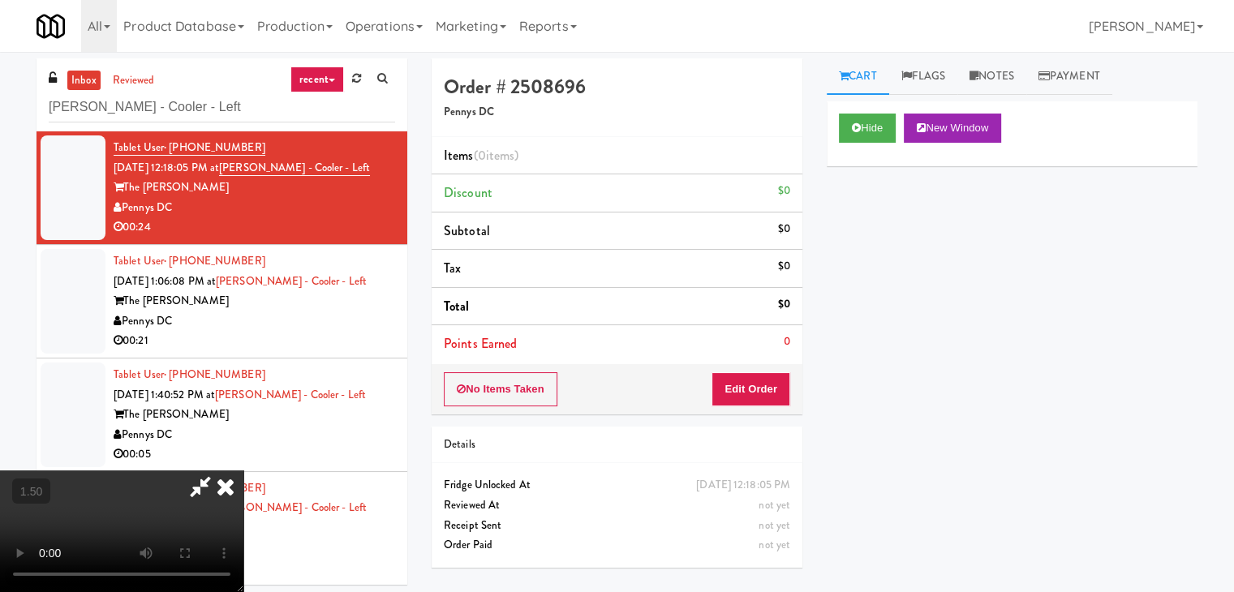
click at [243, 471] on icon at bounding box center [226, 487] width 36 height 32
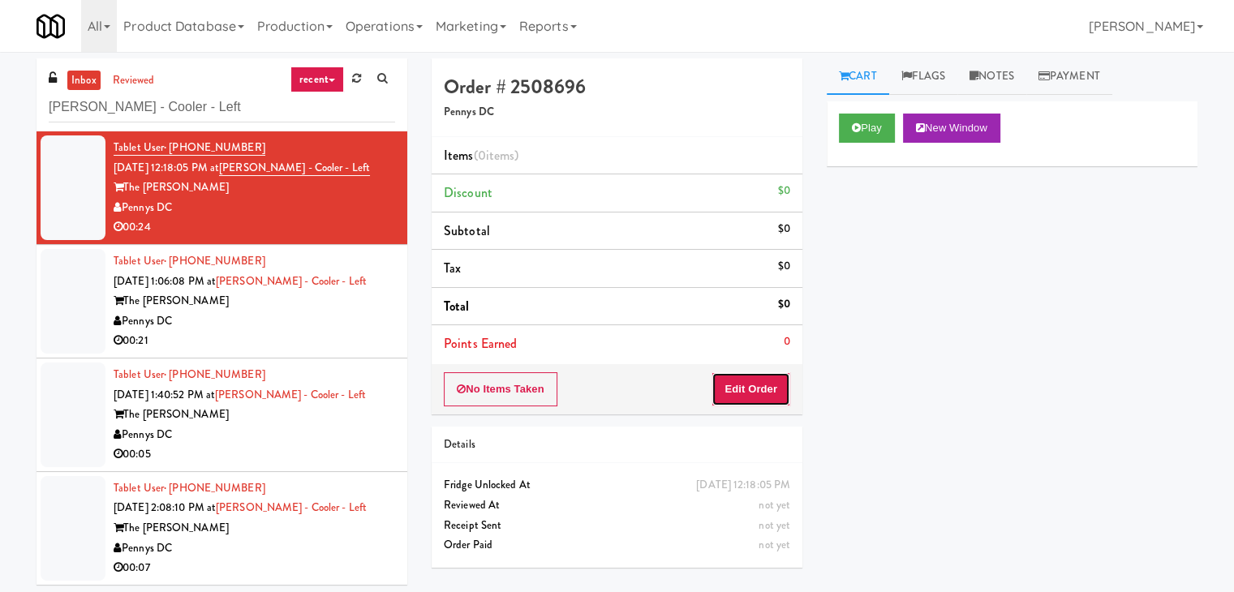
click at [755, 387] on button "Edit Order" at bounding box center [751, 389] width 79 height 34
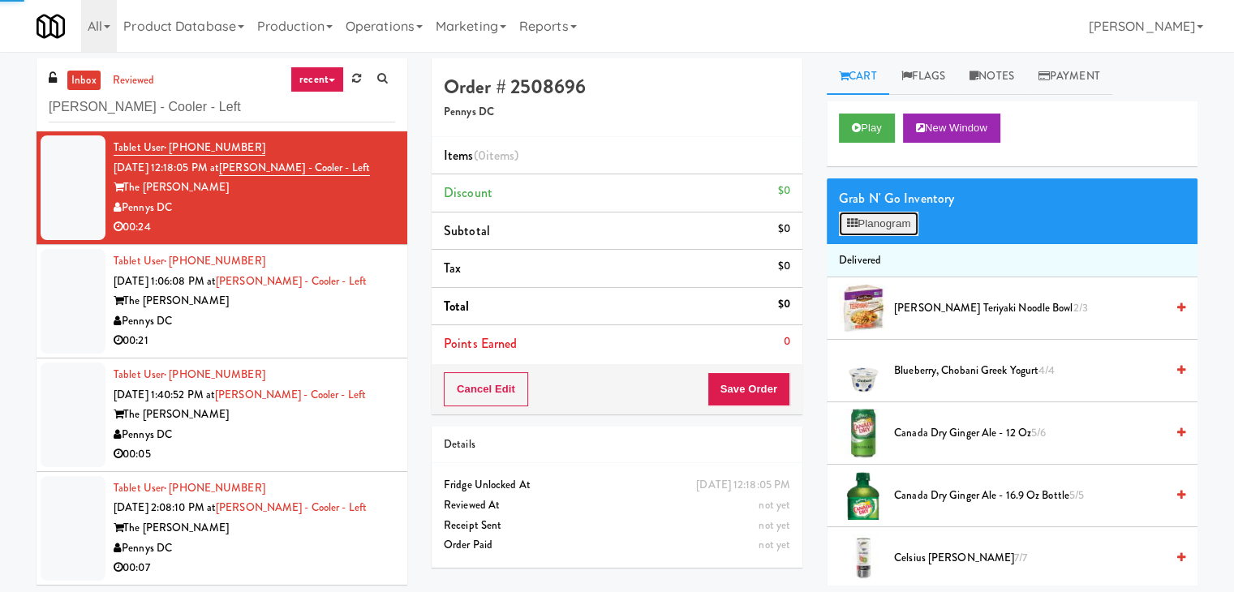
click at [871, 232] on button "Planogram" at bounding box center [879, 224] width 80 height 24
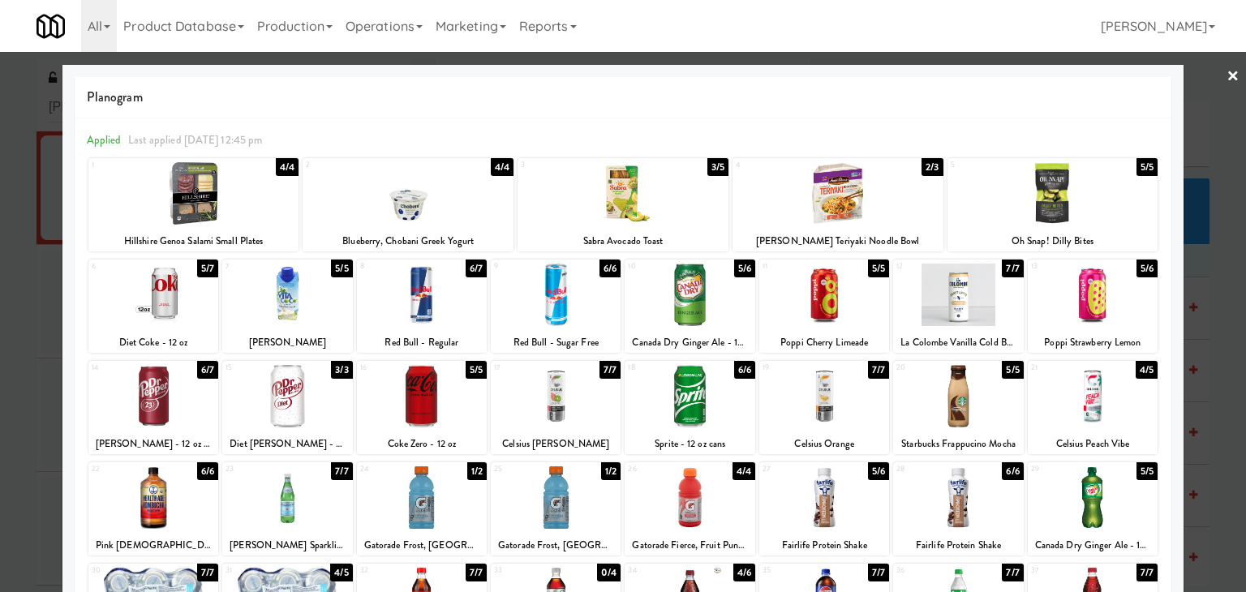
drag, startPoint x: 172, startPoint y: 293, endPoint x: 185, endPoint y: 308, distance: 20.2
click at [172, 293] on div at bounding box center [153, 295] width 130 height 62
click at [318, 397] on div at bounding box center [287, 396] width 130 height 62
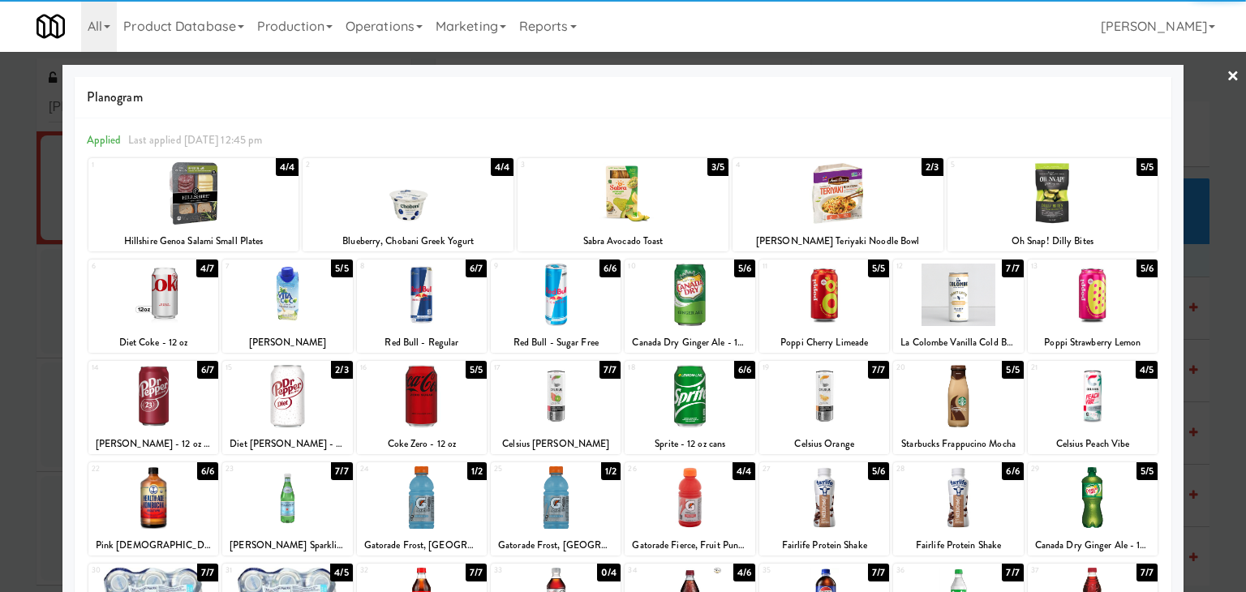
click at [1229, 80] on div at bounding box center [623, 296] width 1246 height 592
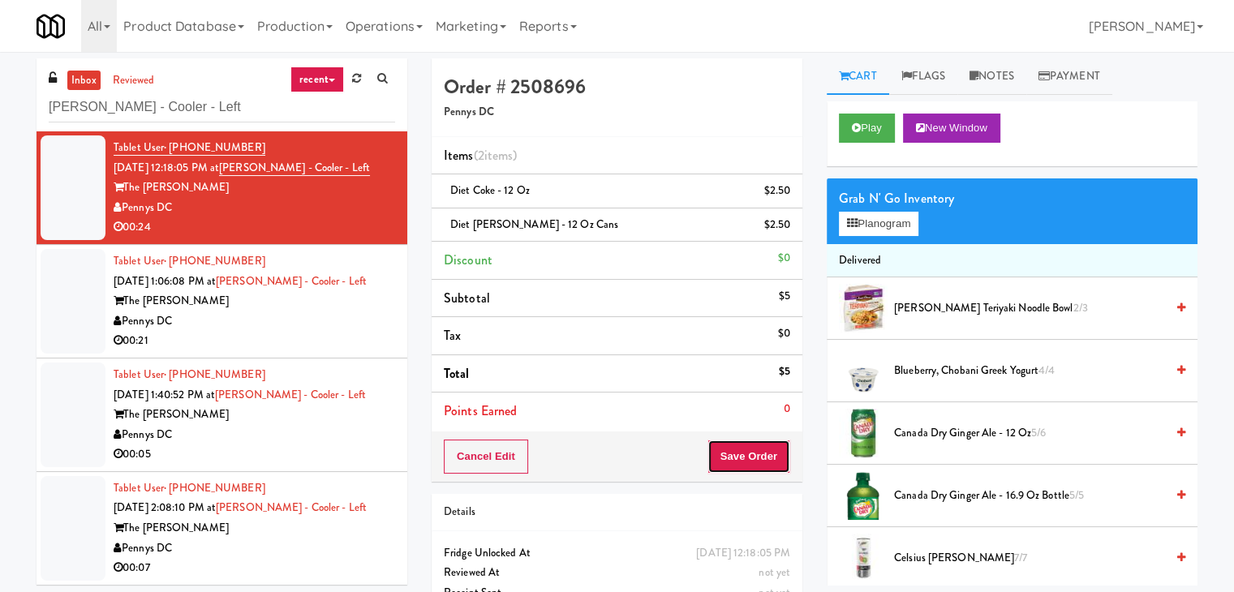
click at [774, 443] on button "Save Order" at bounding box center [749, 457] width 83 height 34
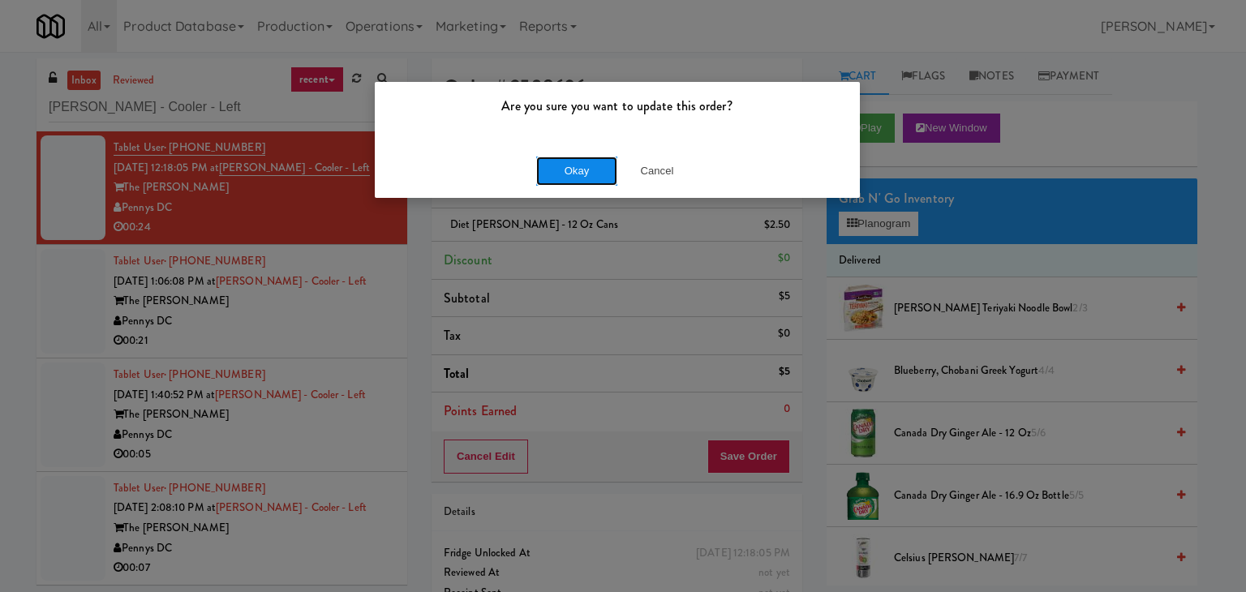
click at [587, 171] on button "Okay" at bounding box center [576, 171] width 81 height 29
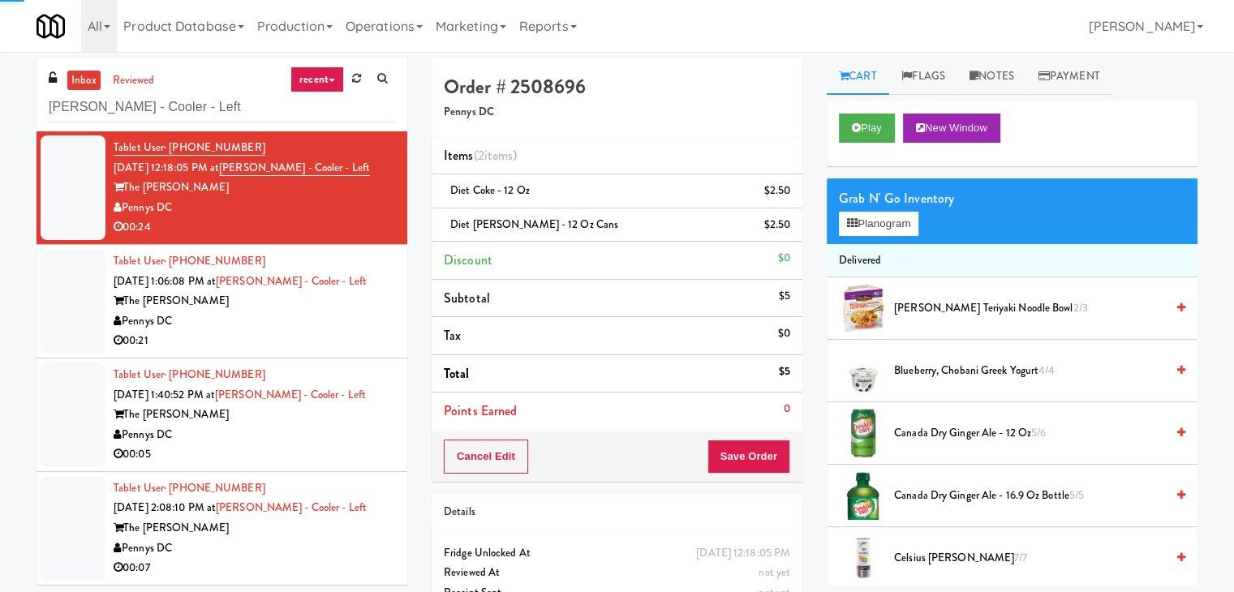
click at [331, 329] on div "Pennys DC" at bounding box center [255, 322] width 282 height 20
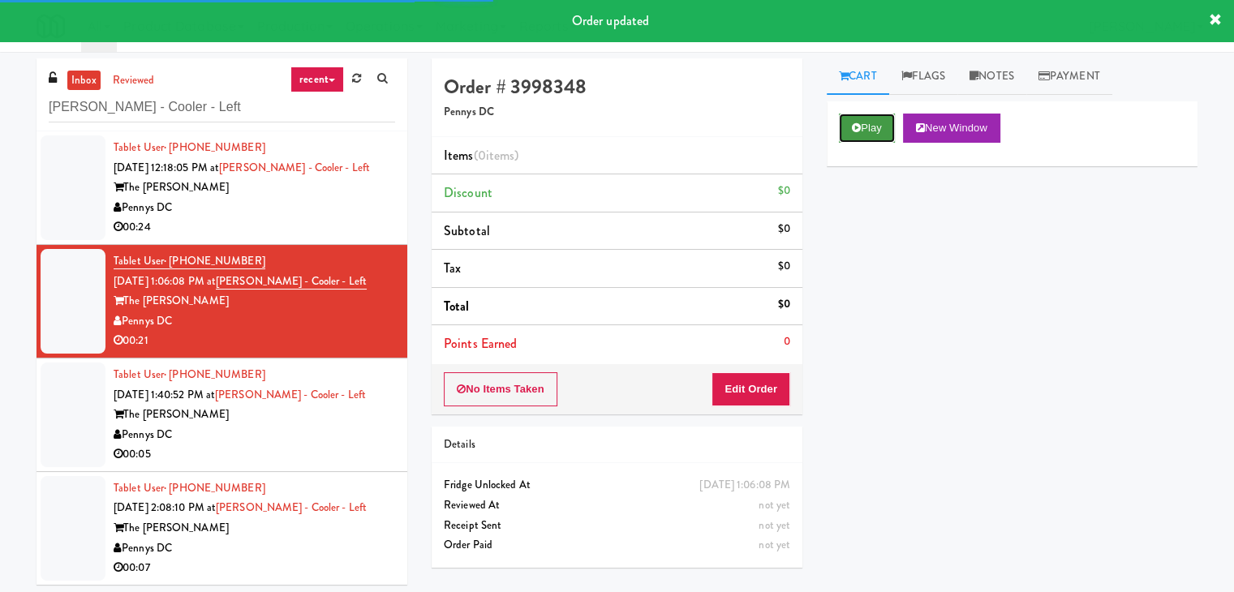
click at [885, 127] on button "Play" at bounding box center [867, 128] width 56 height 29
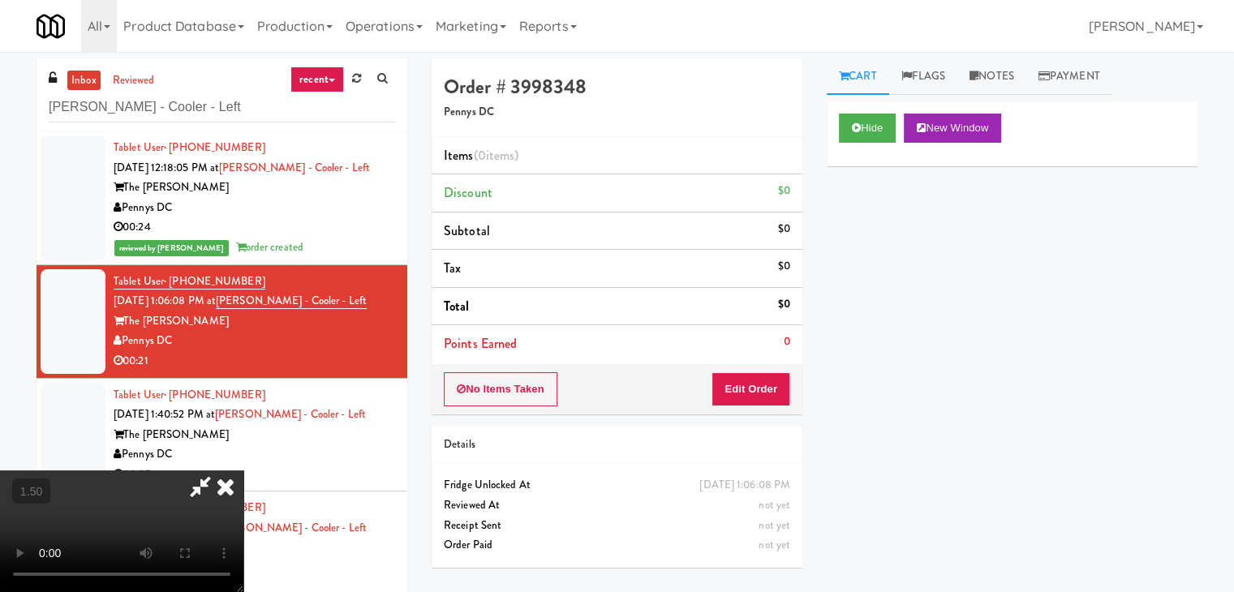
click at [243, 471] on video at bounding box center [121, 532] width 243 height 122
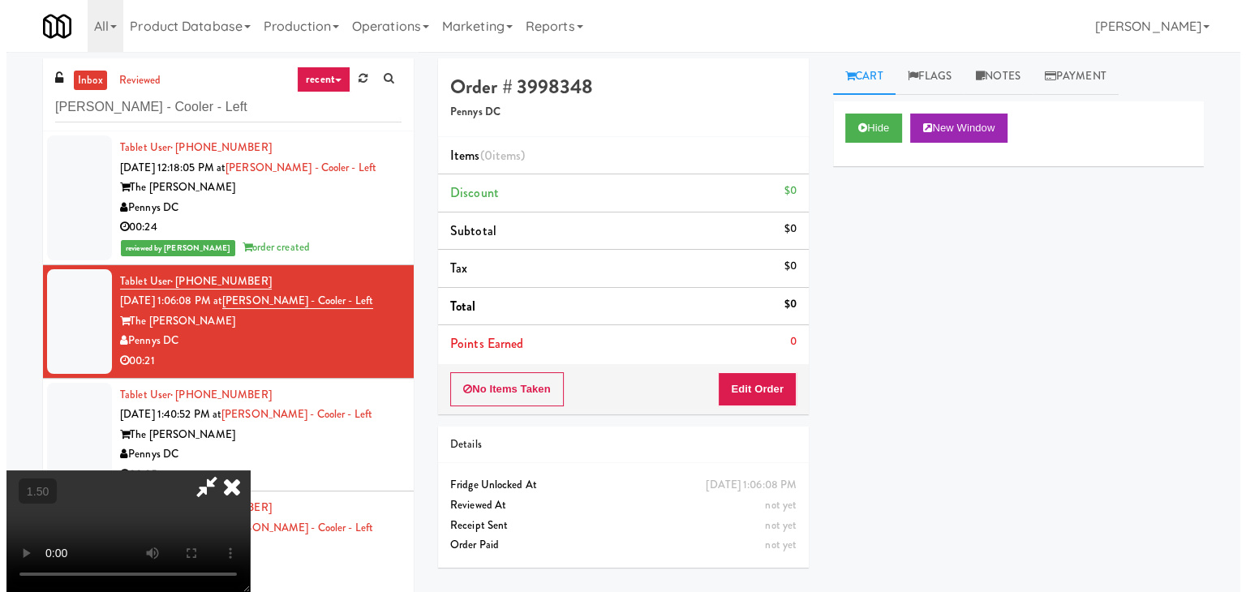
scroll to position [0, 0]
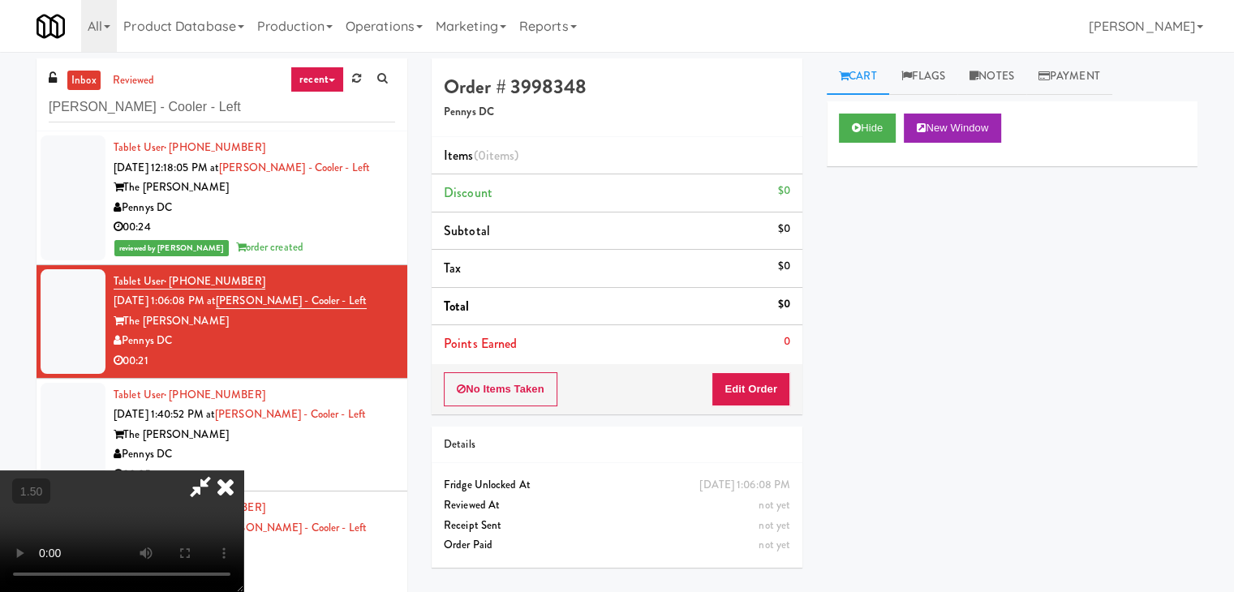
click at [219, 471] on icon at bounding box center [200, 487] width 37 height 32
click at [776, 386] on button "Edit Order" at bounding box center [751, 389] width 79 height 34
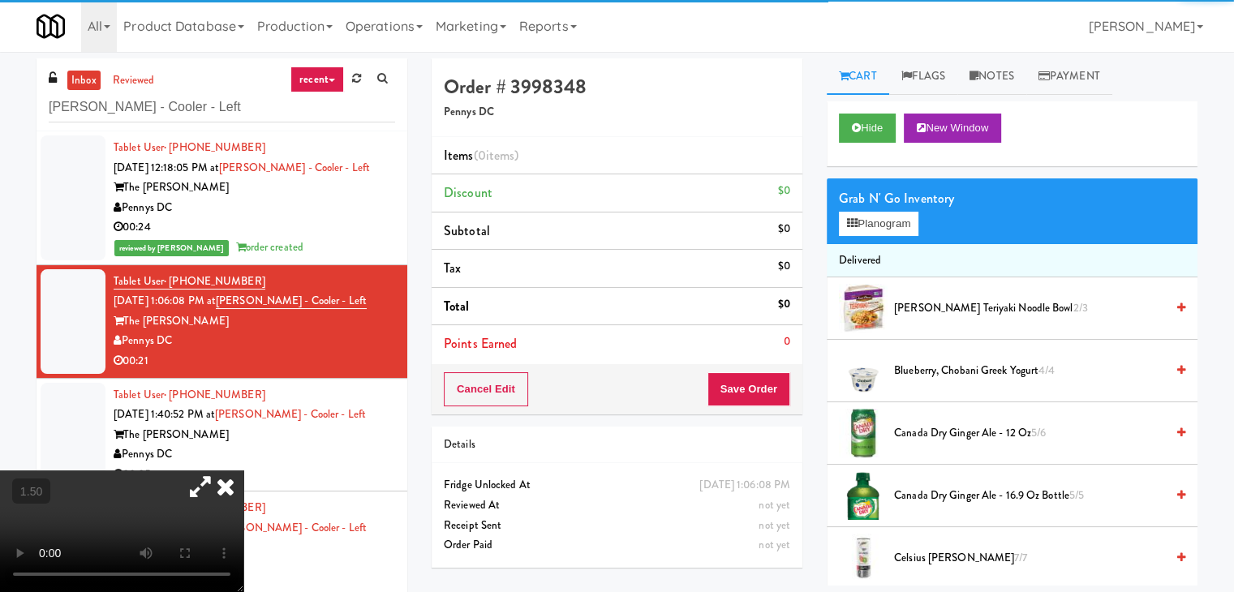
click at [881, 236] on div "Grab N' Go Inventory Planogram" at bounding box center [1012, 212] width 371 height 66
click at [882, 226] on button "Planogram" at bounding box center [879, 224] width 80 height 24
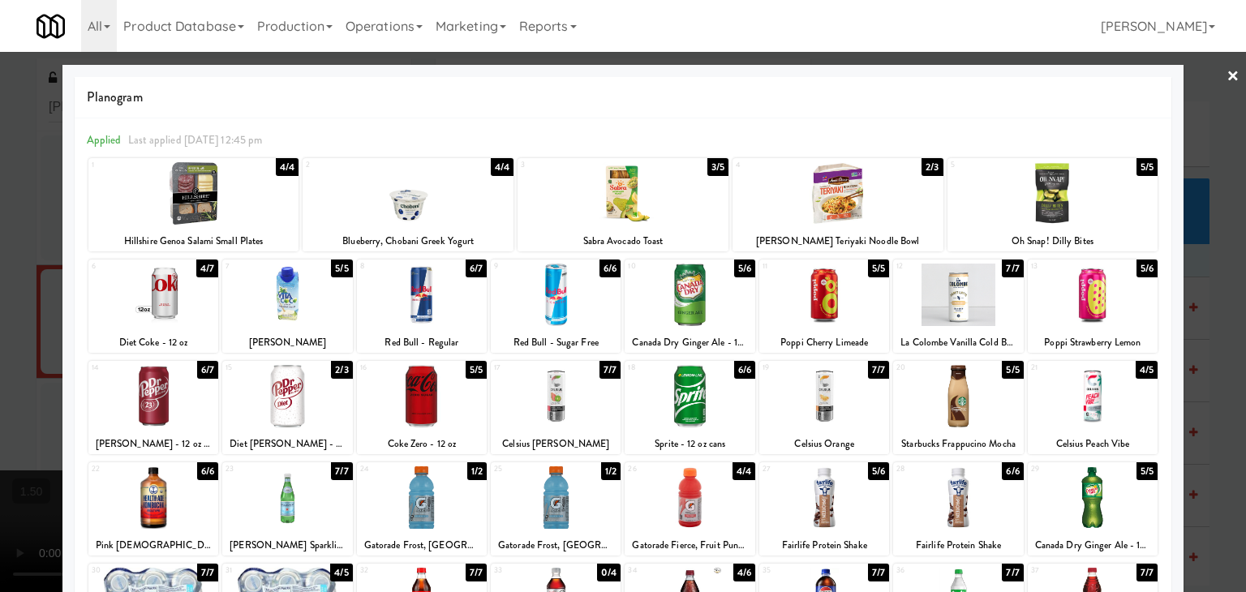
click at [419, 293] on div at bounding box center [422, 295] width 130 height 62
click at [807, 406] on div at bounding box center [825, 396] width 130 height 62
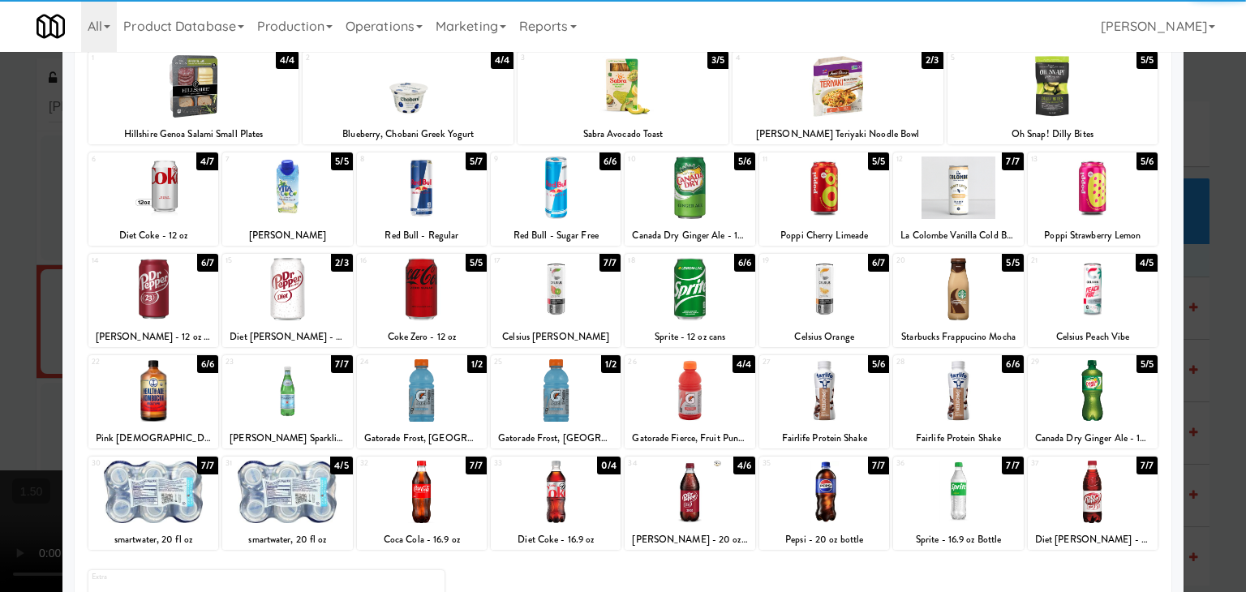
scroll to position [204, 0]
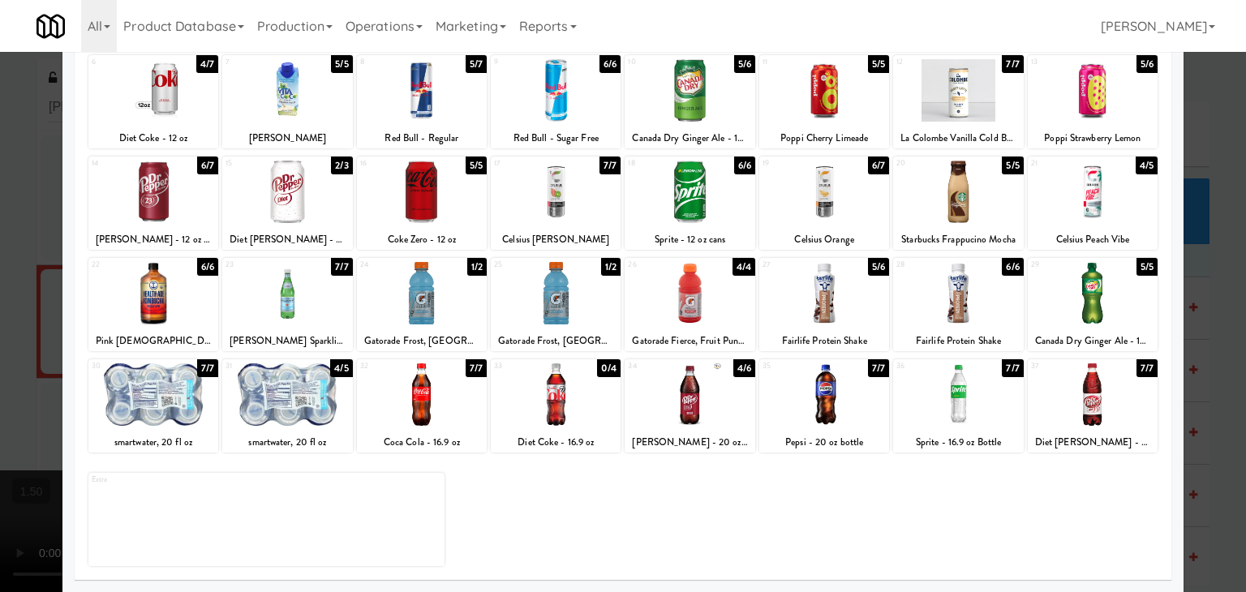
click at [307, 389] on div at bounding box center [287, 395] width 130 height 62
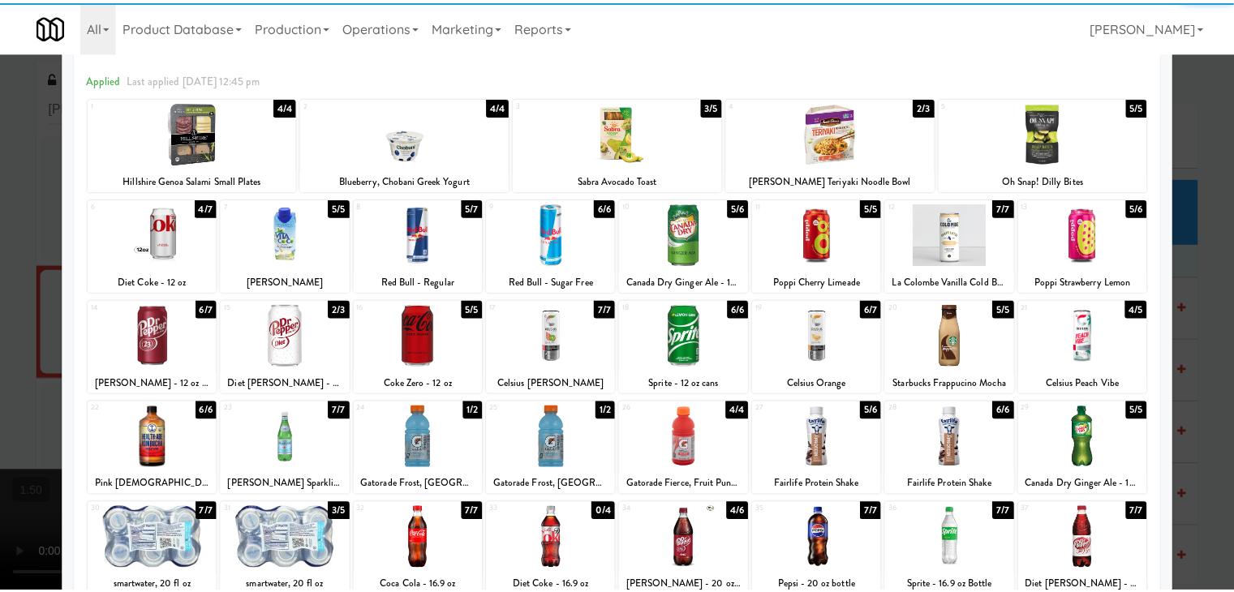
scroll to position [0, 0]
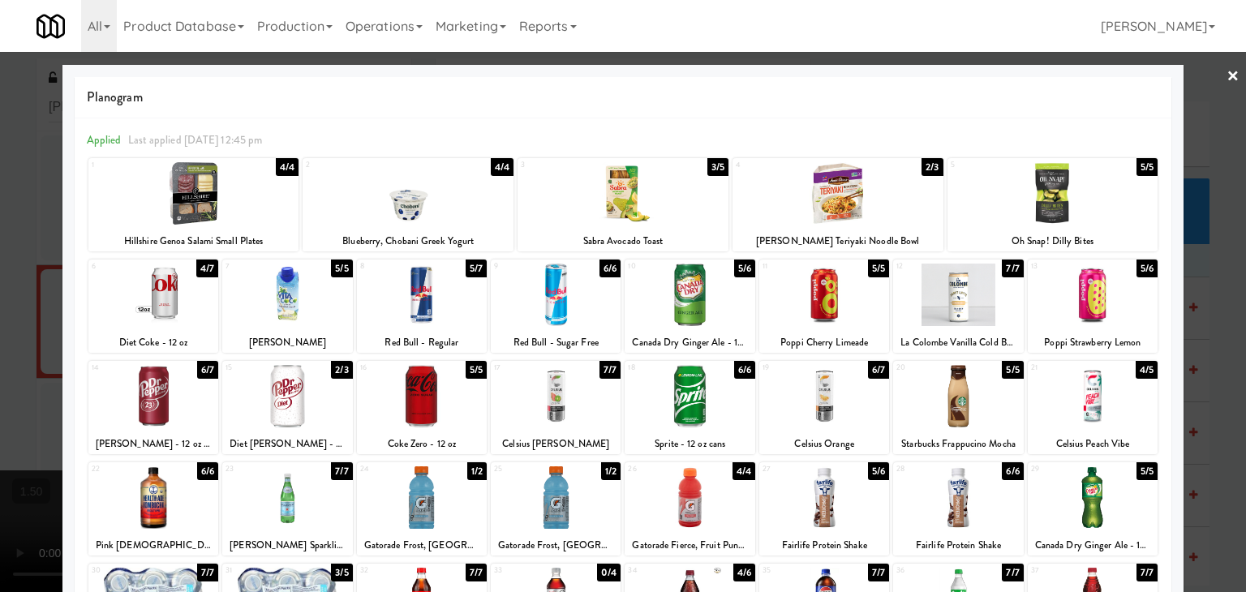
click at [1227, 75] on link "×" at bounding box center [1233, 77] width 13 height 50
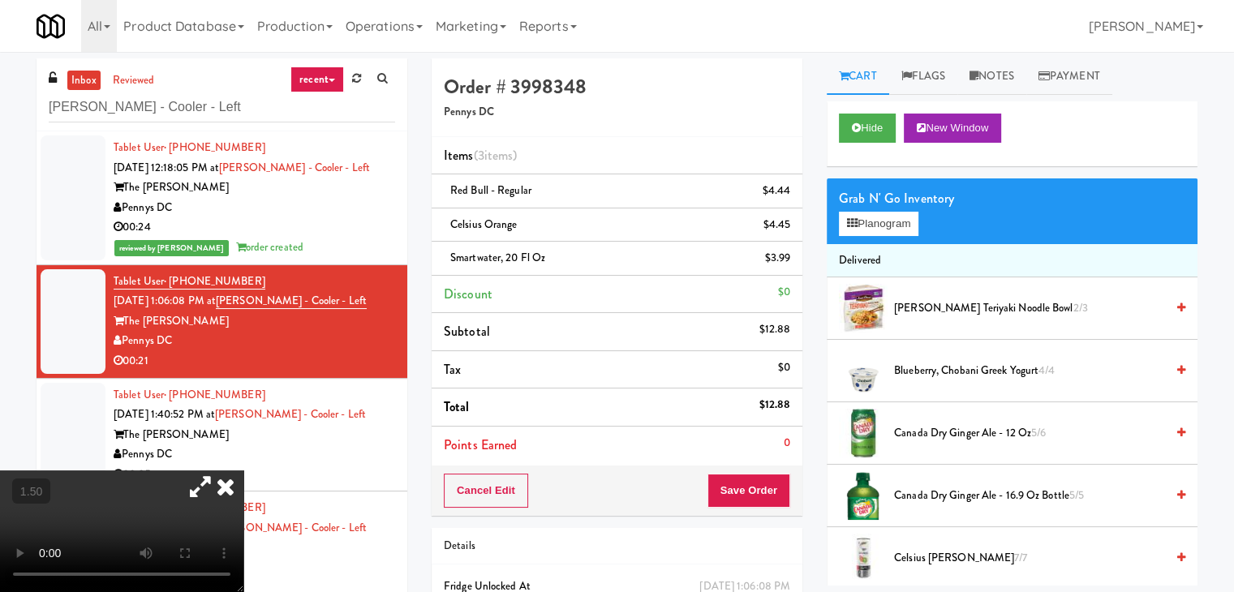
click at [243, 471] on icon at bounding box center [226, 487] width 36 height 32
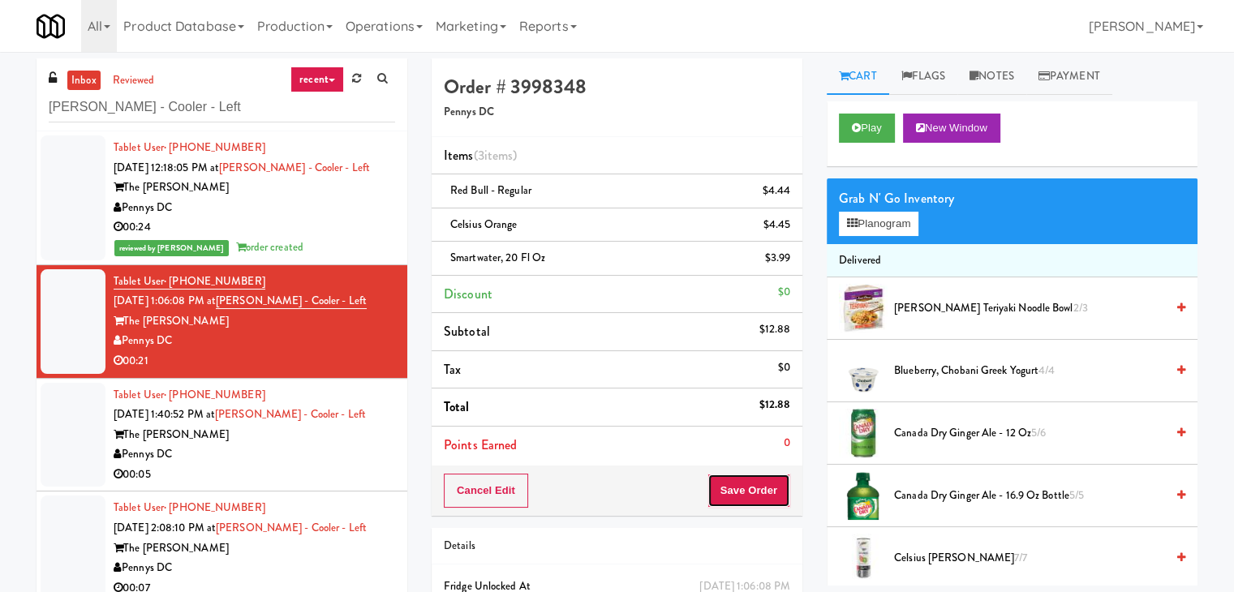
click at [738, 488] on button "Save Order" at bounding box center [749, 491] width 83 height 34
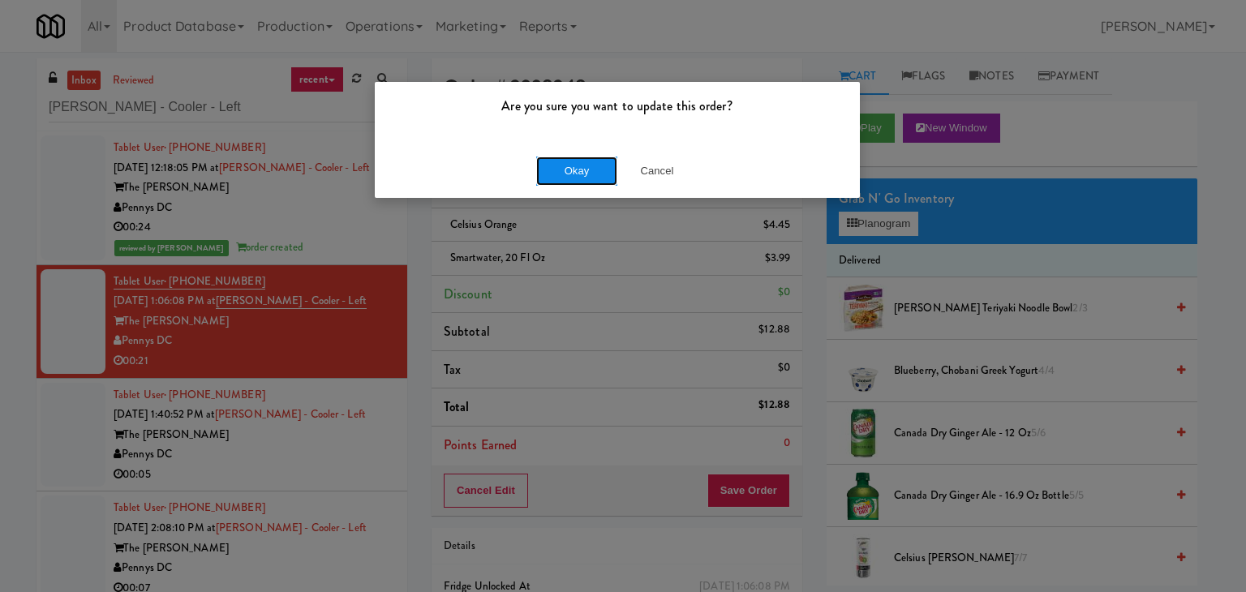
click at [581, 177] on button "Okay" at bounding box center [576, 171] width 81 height 29
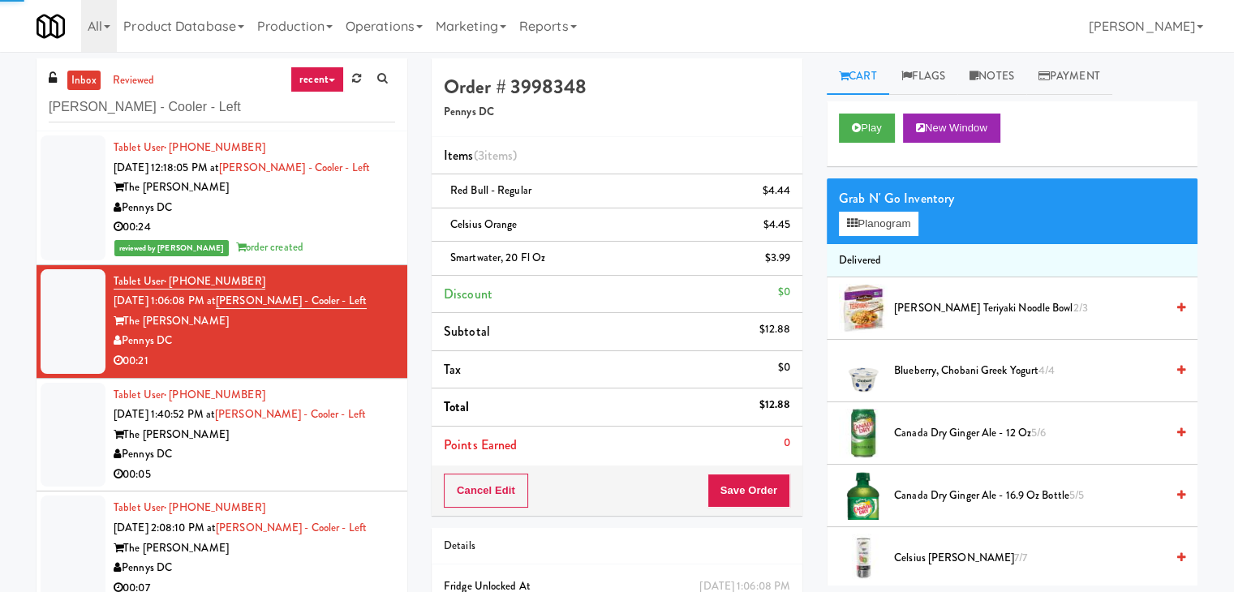
click at [347, 433] on div "The [PERSON_NAME]" at bounding box center [255, 435] width 282 height 20
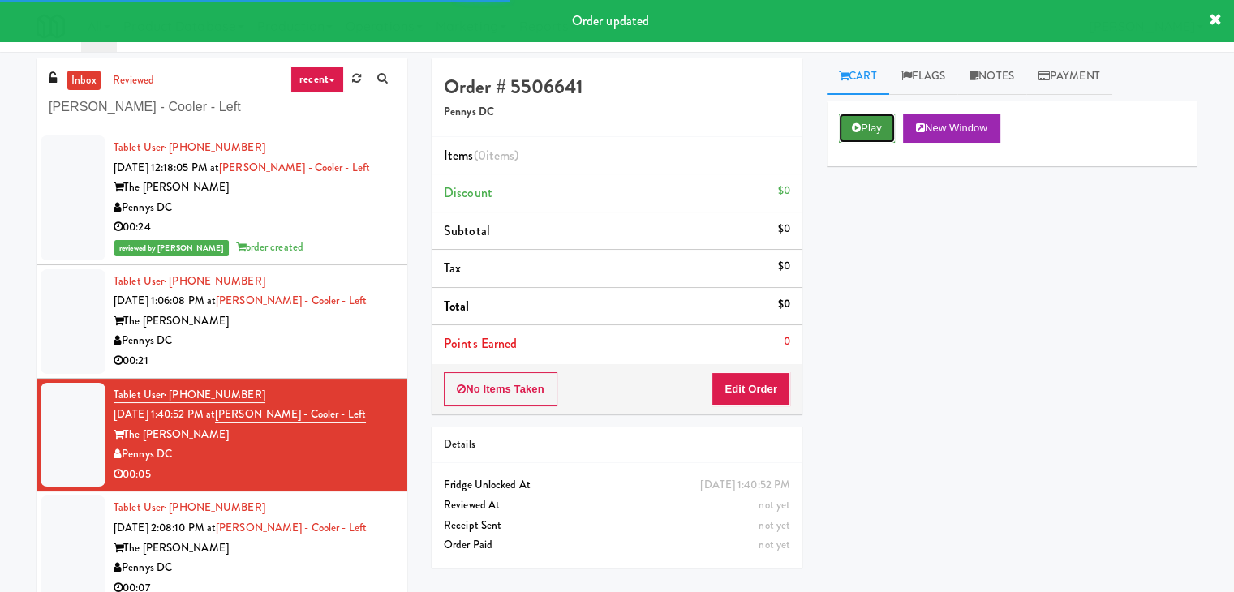
click at [869, 129] on button "Play" at bounding box center [867, 128] width 56 height 29
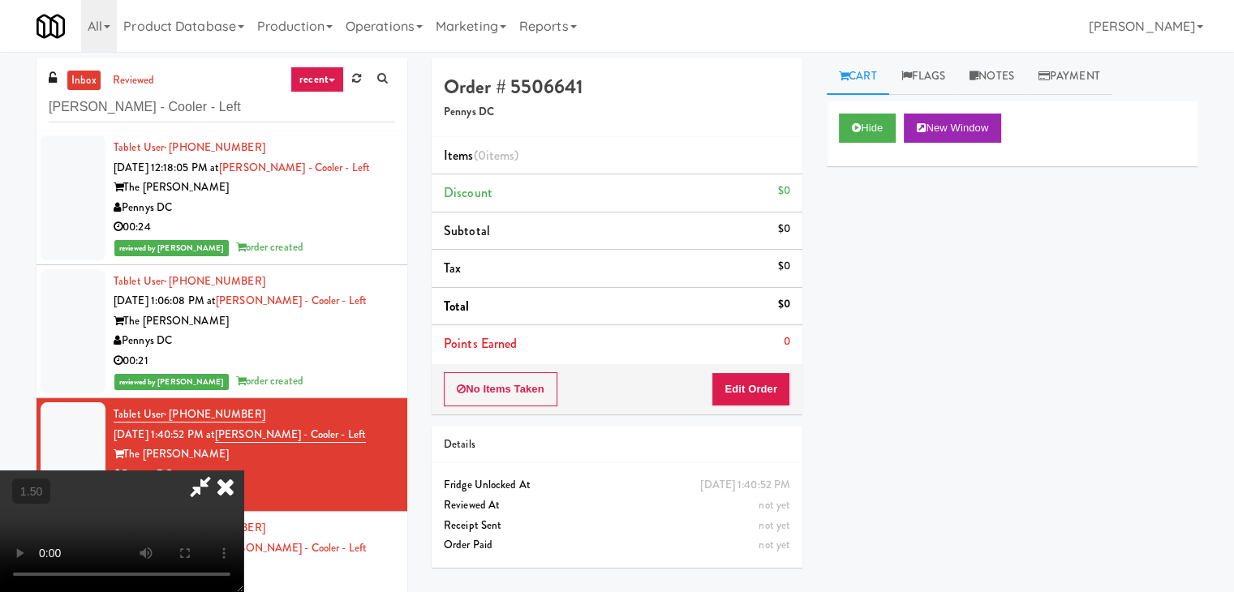
click at [243, 471] on icon at bounding box center [226, 487] width 36 height 32
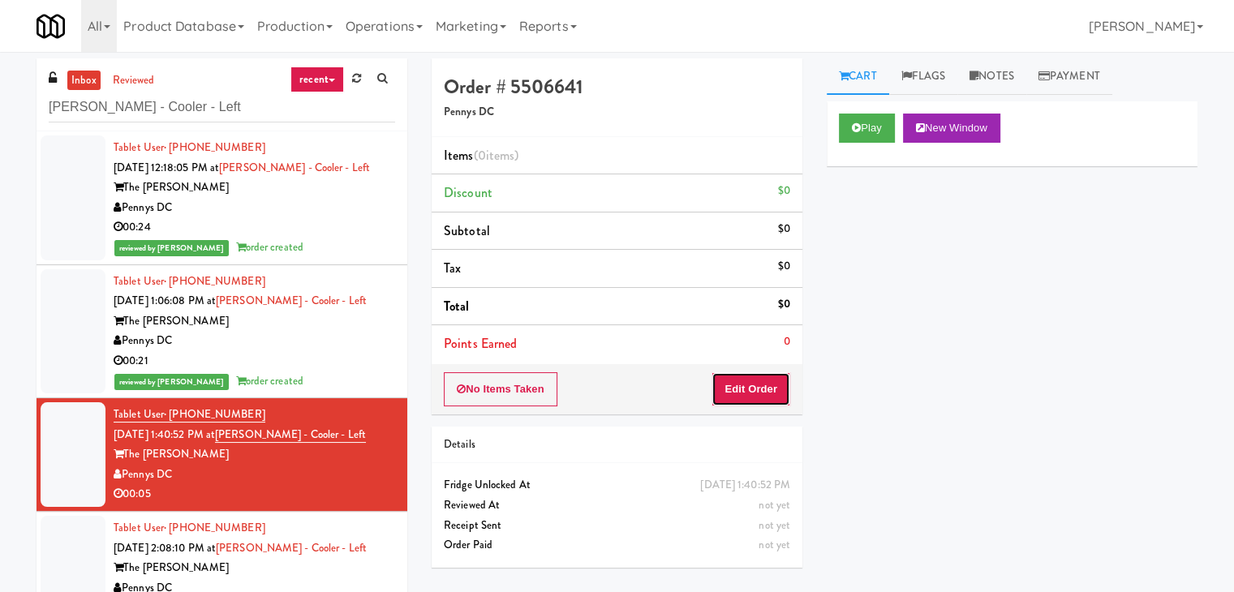
click at [758, 374] on button "Edit Order" at bounding box center [751, 389] width 79 height 34
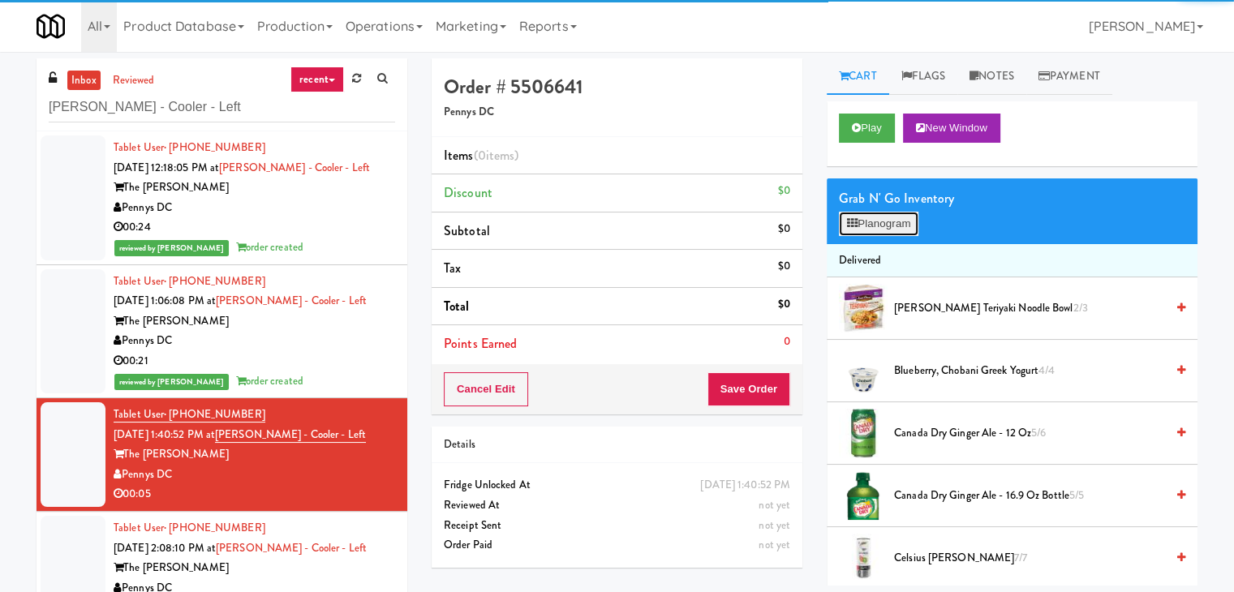
click at [886, 217] on button "Planogram" at bounding box center [879, 224] width 80 height 24
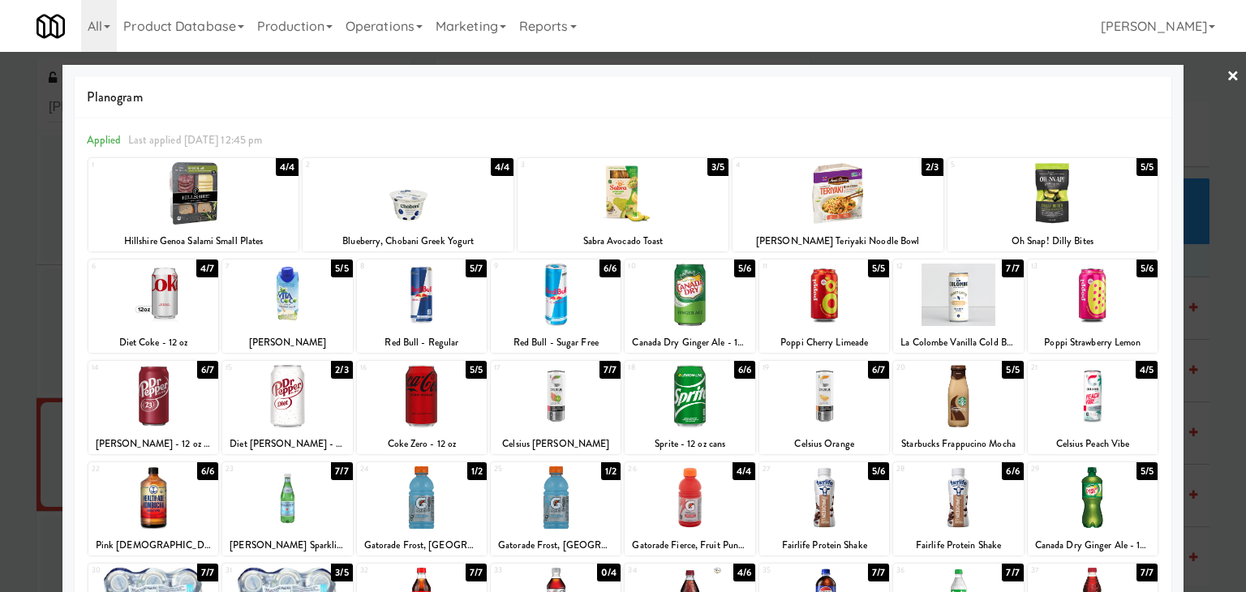
click at [689, 300] on div at bounding box center [690, 295] width 130 height 62
click at [1227, 79] on link "×" at bounding box center [1233, 77] width 13 height 50
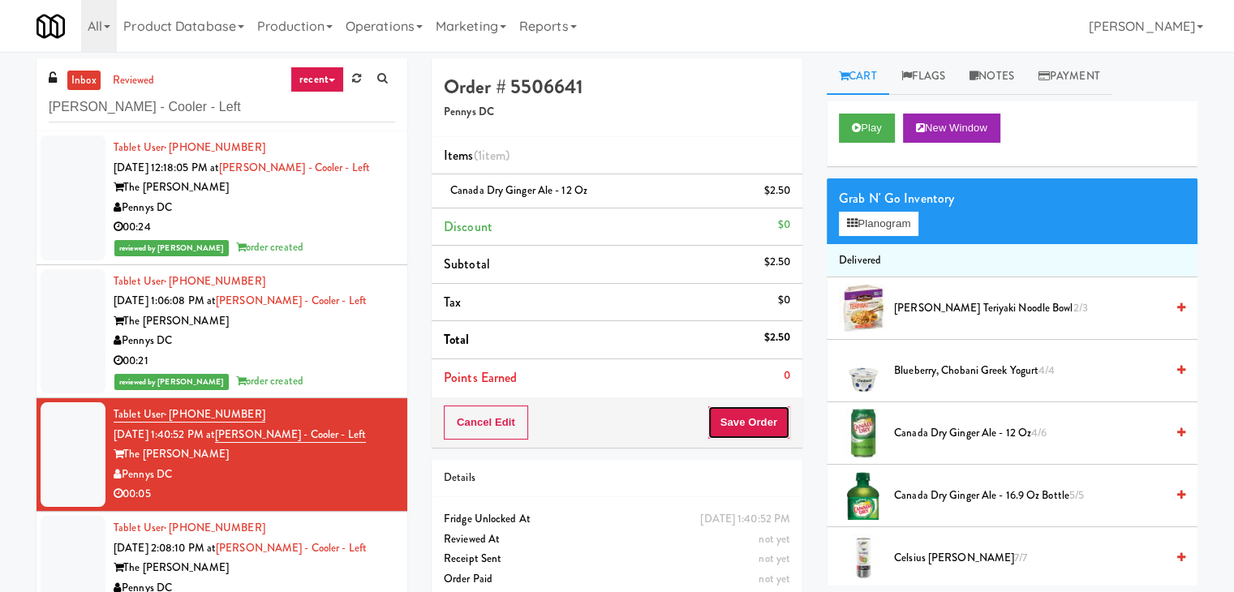
click at [724, 419] on button "Save Order" at bounding box center [749, 423] width 83 height 34
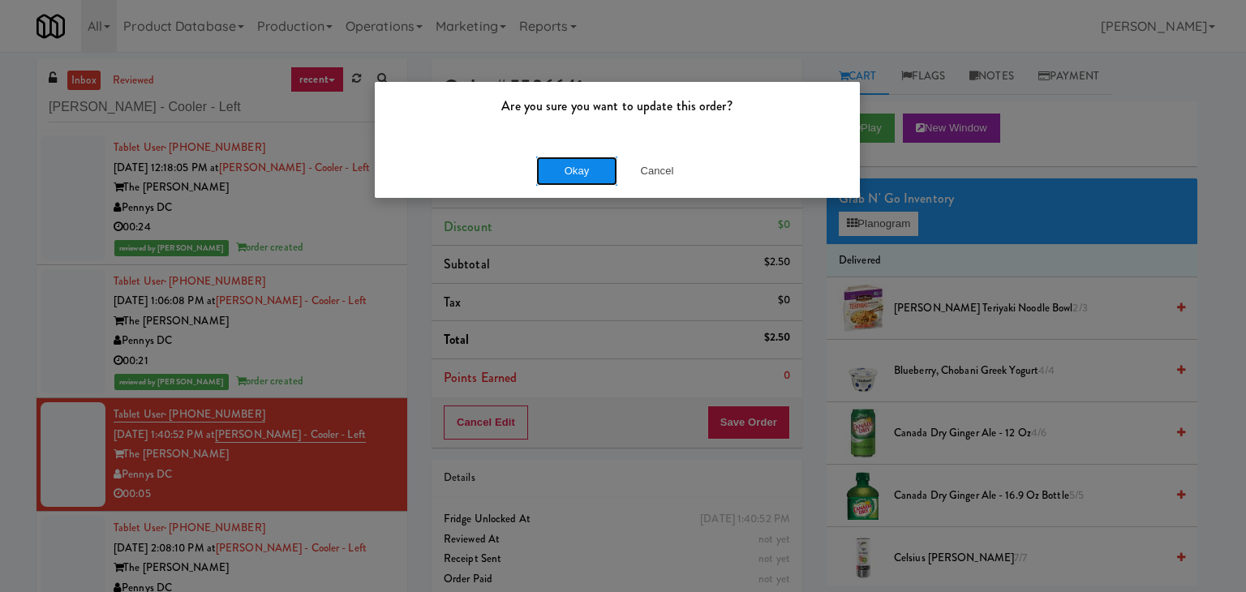
drag, startPoint x: 579, startPoint y: 166, endPoint x: 346, endPoint y: 303, distance: 271.0
click at [579, 166] on button "Okay" at bounding box center [576, 171] width 81 height 29
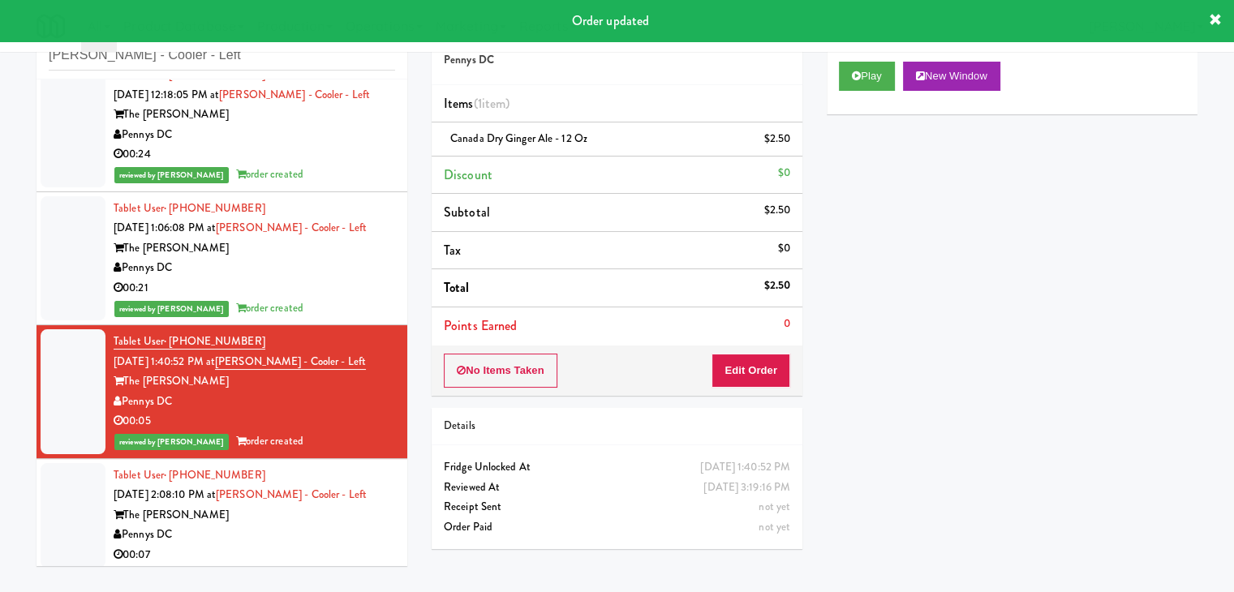
scroll to position [26, 0]
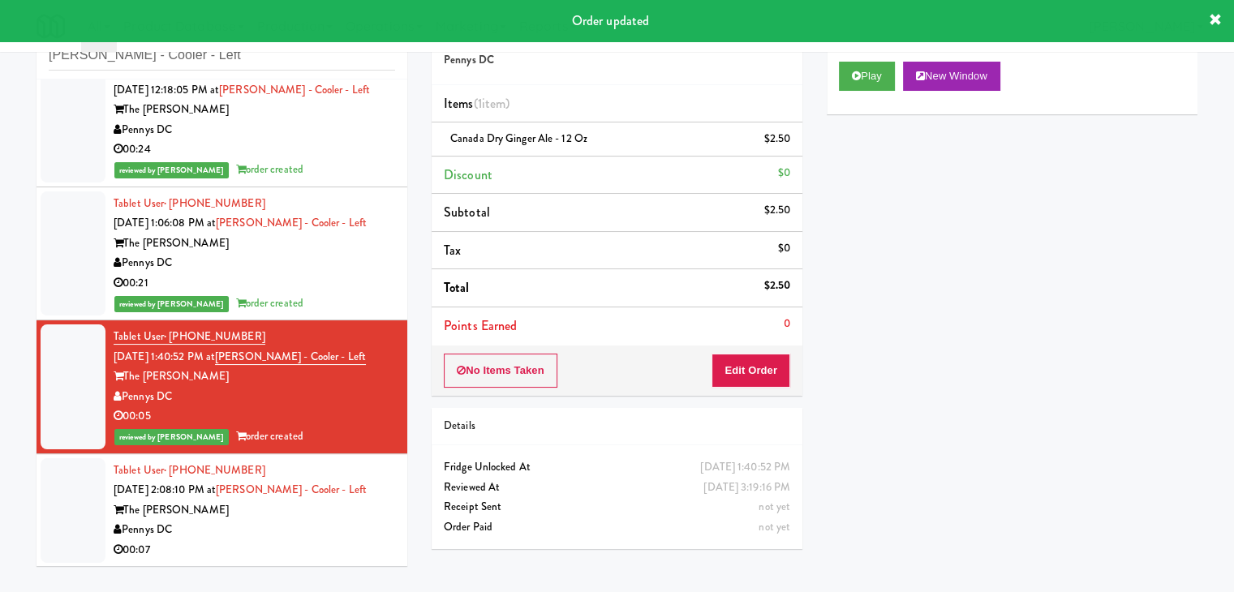
drag, startPoint x: 353, startPoint y: 544, endPoint x: 407, endPoint y: 528, distance: 56.7
click at [353, 544] on div "00:07" at bounding box center [255, 550] width 282 height 20
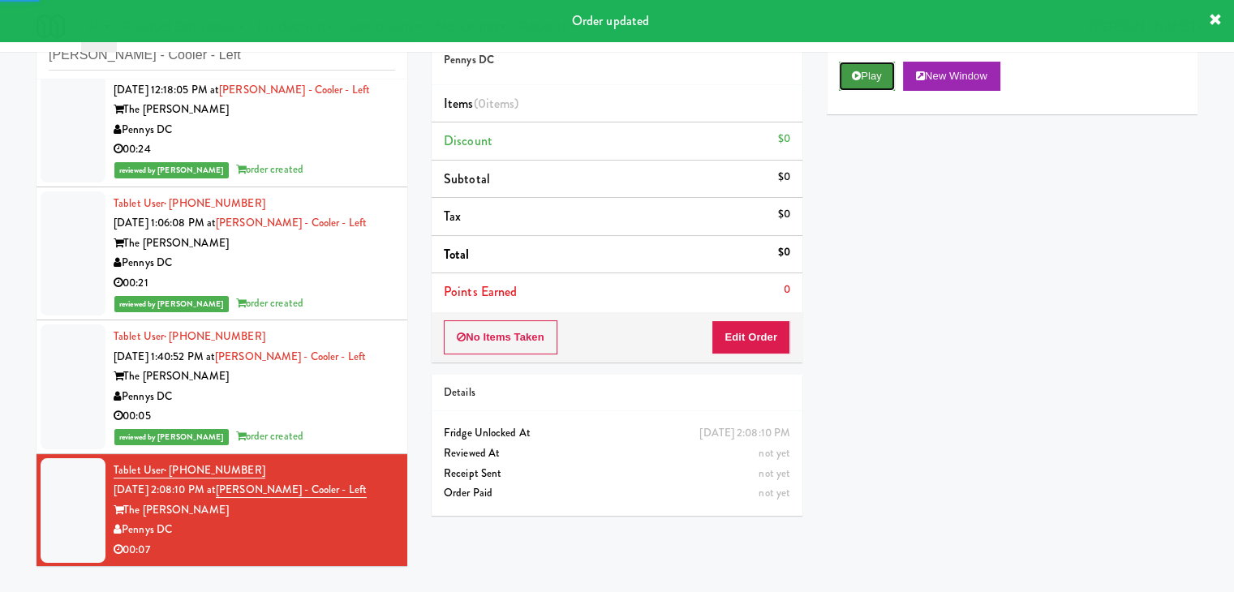
click at [869, 75] on button "Play" at bounding box center [867, 76] width 56 height 29
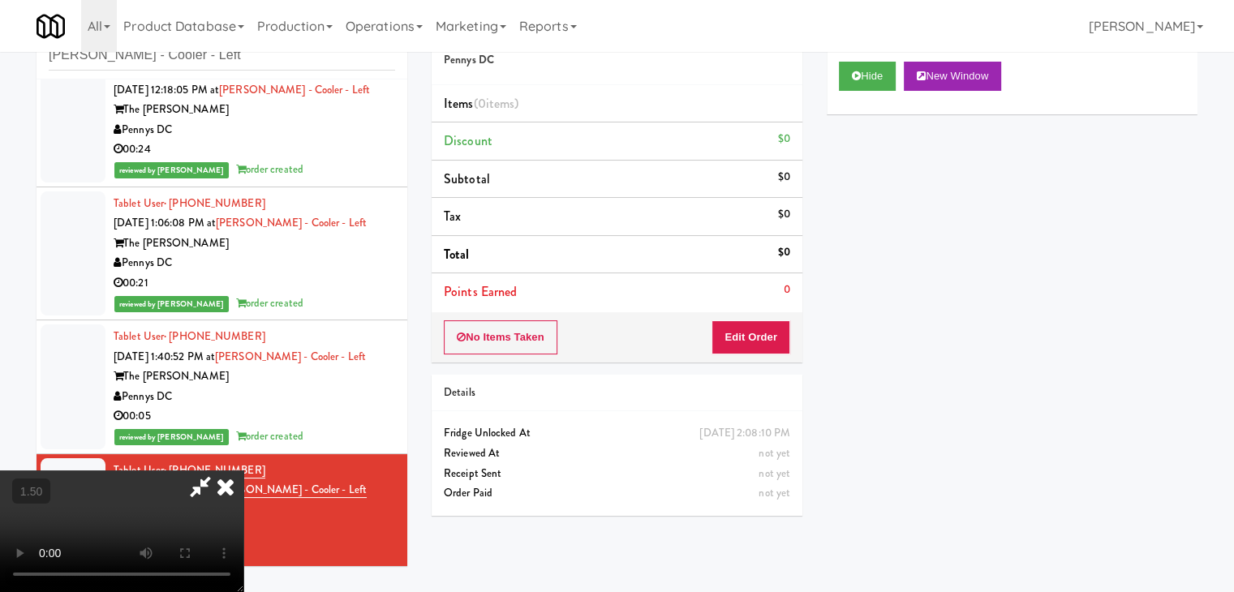
click at [243, 471] on video at bounding box center [121, 532] width 243 height 122
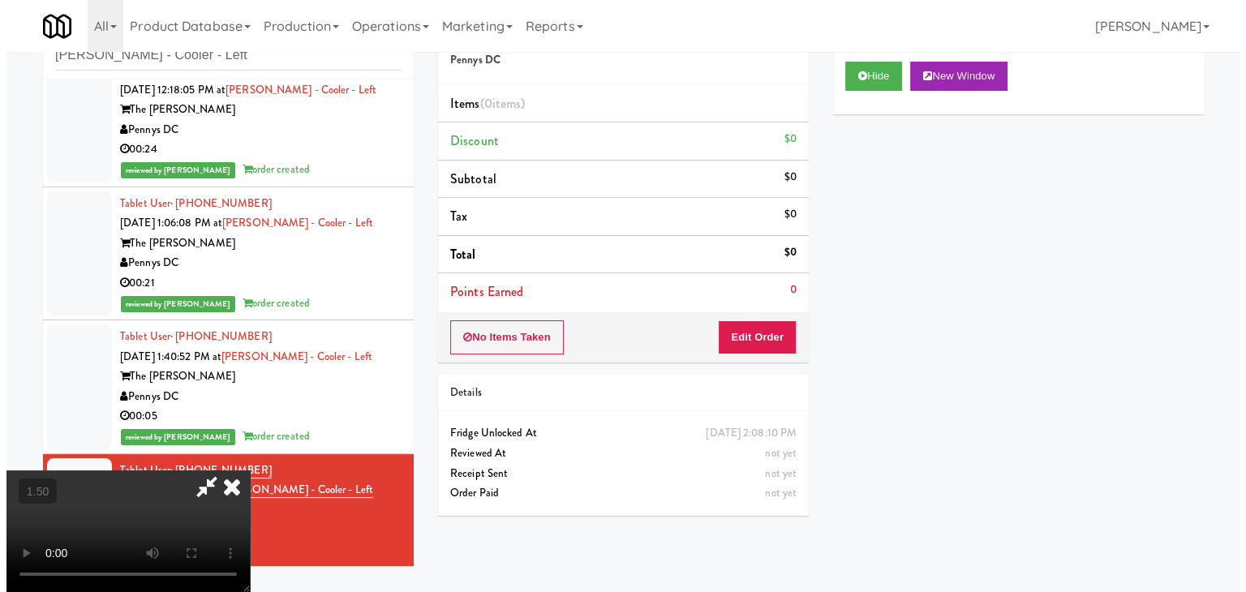
scroll to position [0, 0]
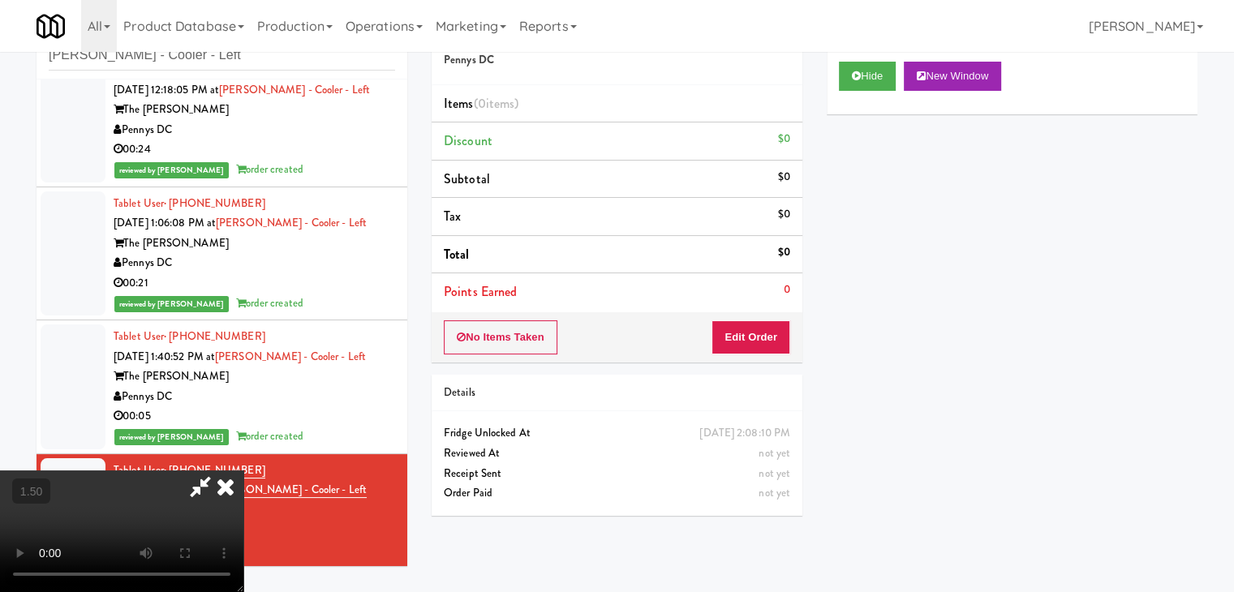
click at [243, 471] on icon at bounding box center [226, 487] width 36 height 32
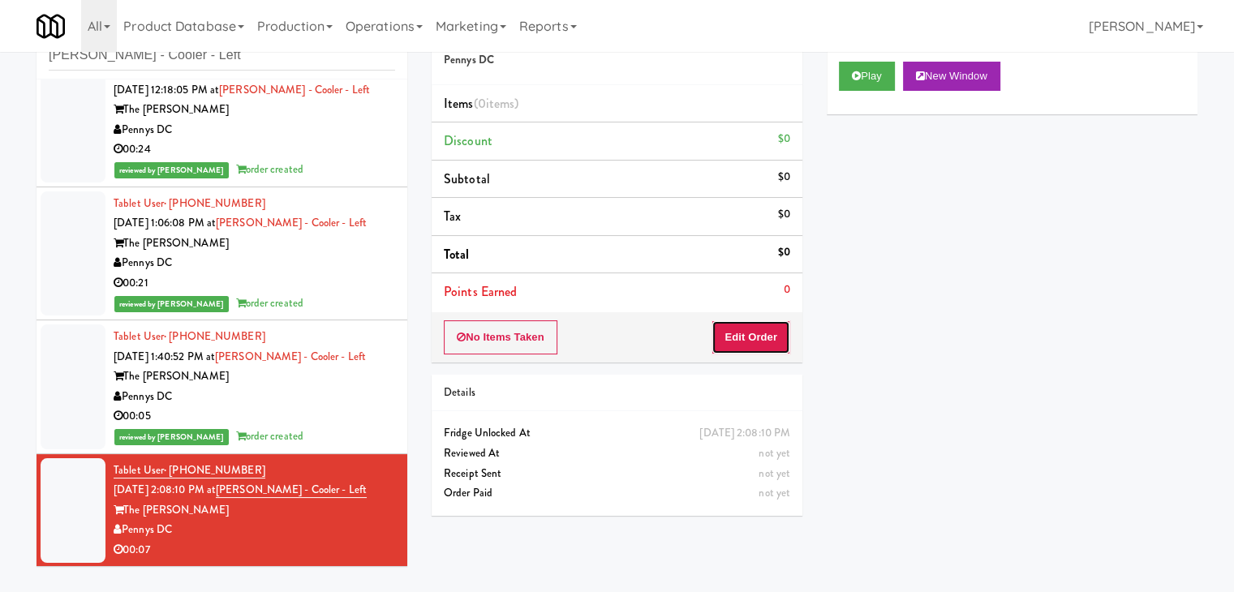
click at [743, 337] on button "Edit Order" at bounding box center [751, 338] width 79 height 34
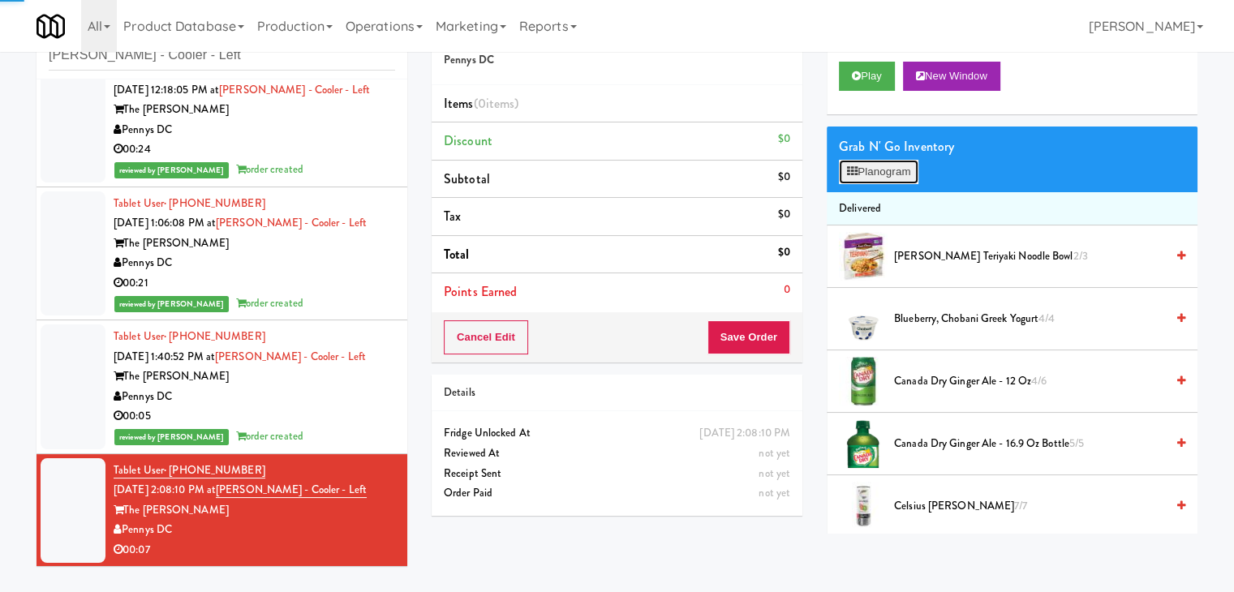
click at [885, 166] on button "Planogram" at bounding box center [879, 172] width 80 height 24
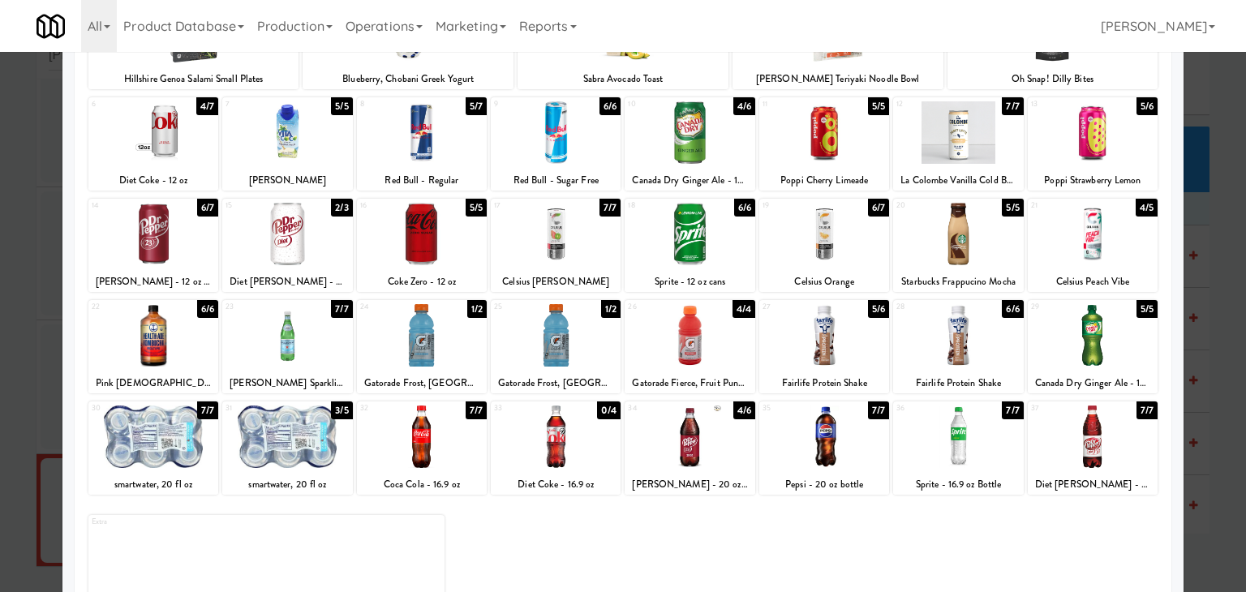
click at [676, 345] on div at bounding box center [690, 335] width 130 height 62
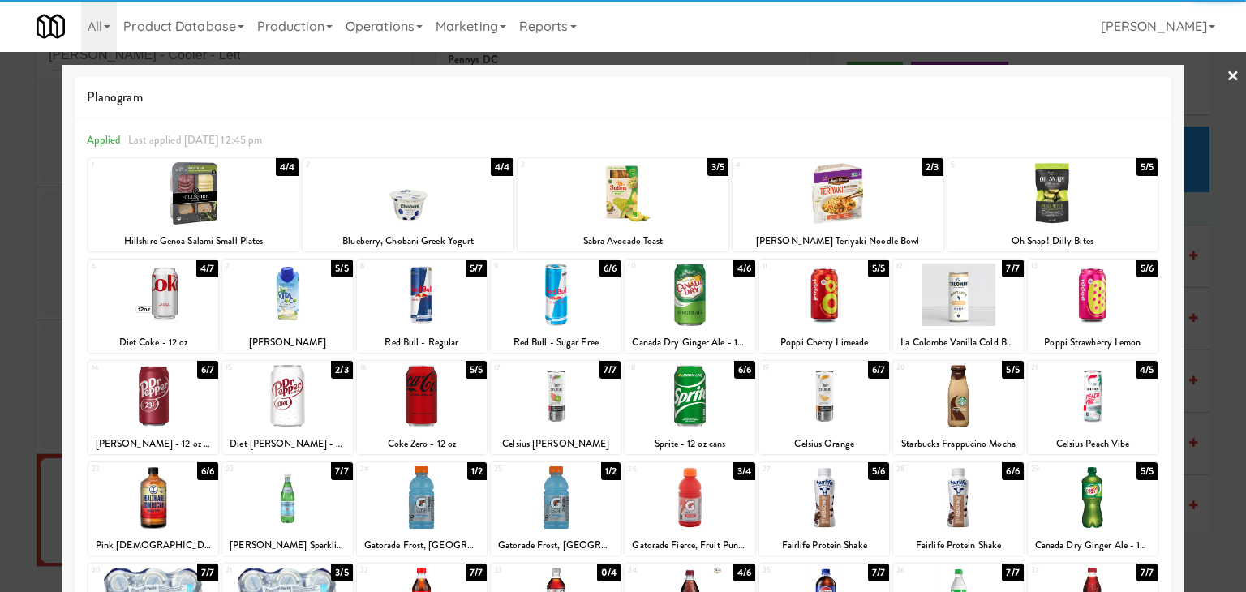
click at [1227, 74] on link "×" at bounding box center [1233, 77] width 13 height 50
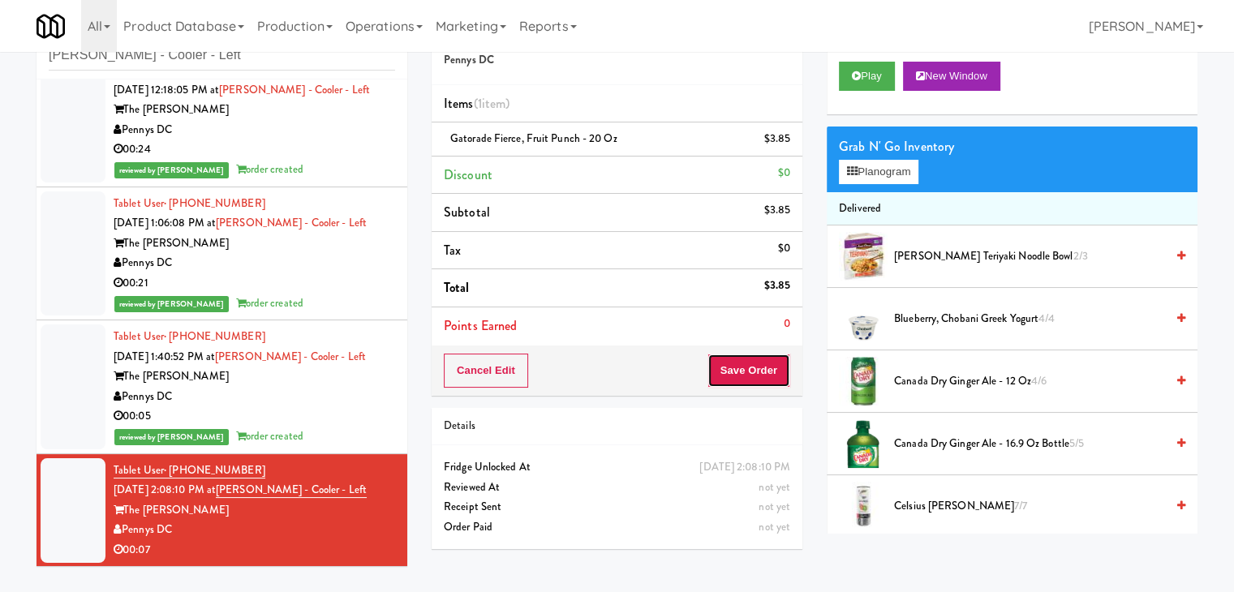
click at [738, 358] on button "Save Order" at bounding box center [749, 371] width 83 height 34
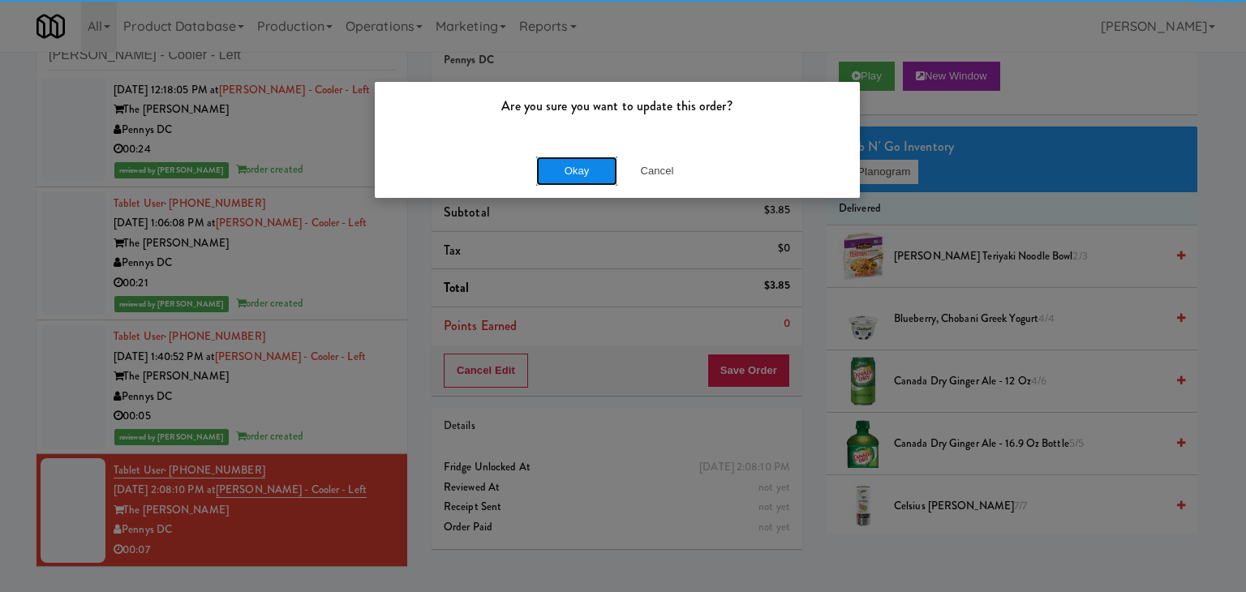
click at [600, 175] on button "Okay" at bounding box center [576, 171] width 81 height 29
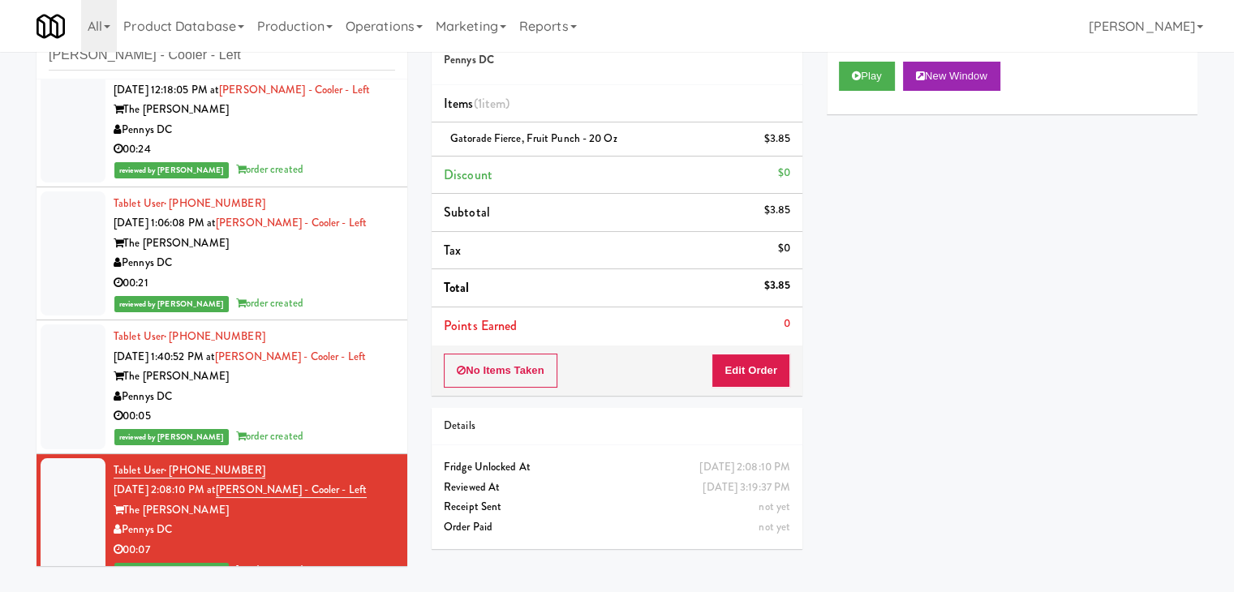
click at [351, 154] on div "00:24" at bounding box center [255, 150] width 282 height 20
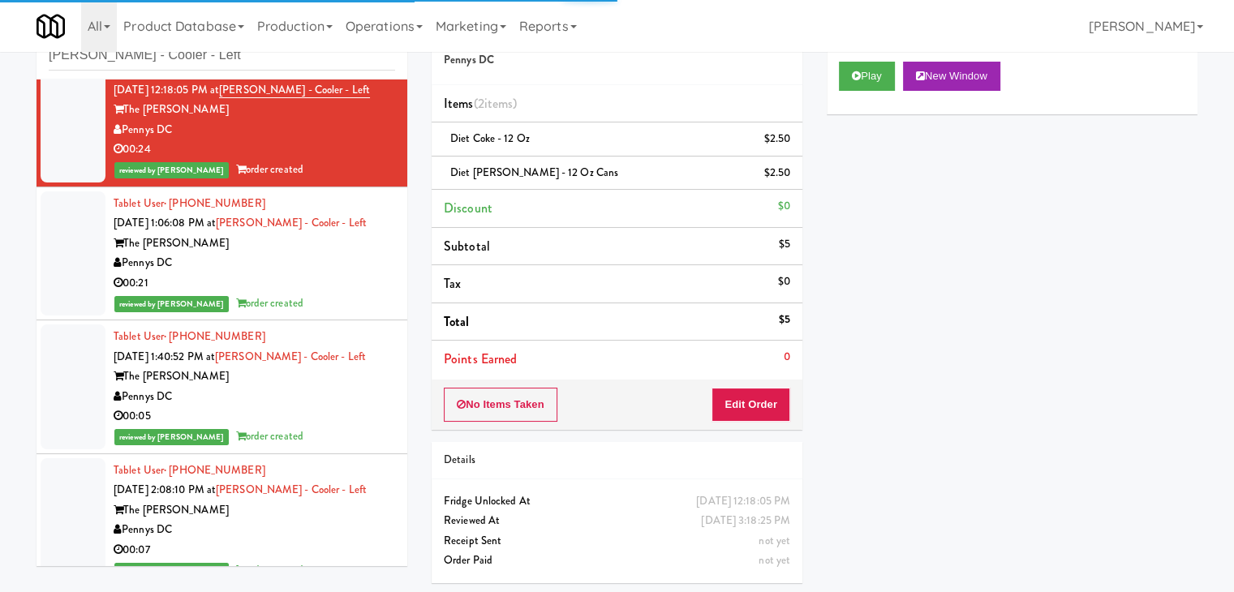
click at [346, 286] on div "00:21" at bounding box center [255, 283] width 282 height 20
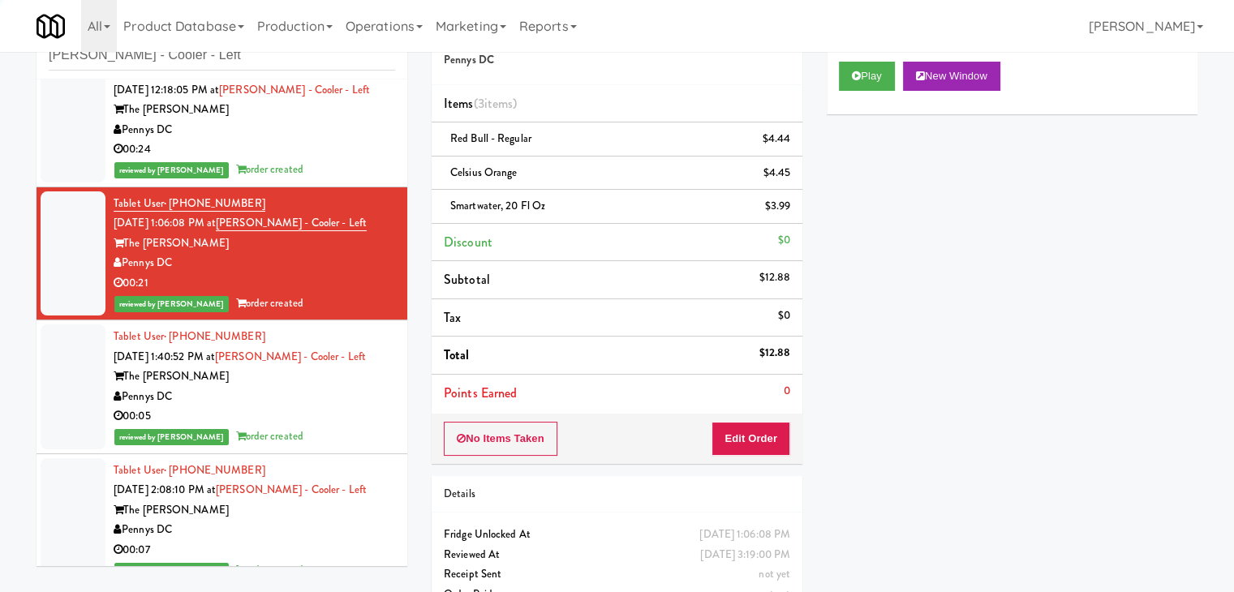
click at [345, 423] on div "00:05" at bounding box center [255, 417] width 282 height 20
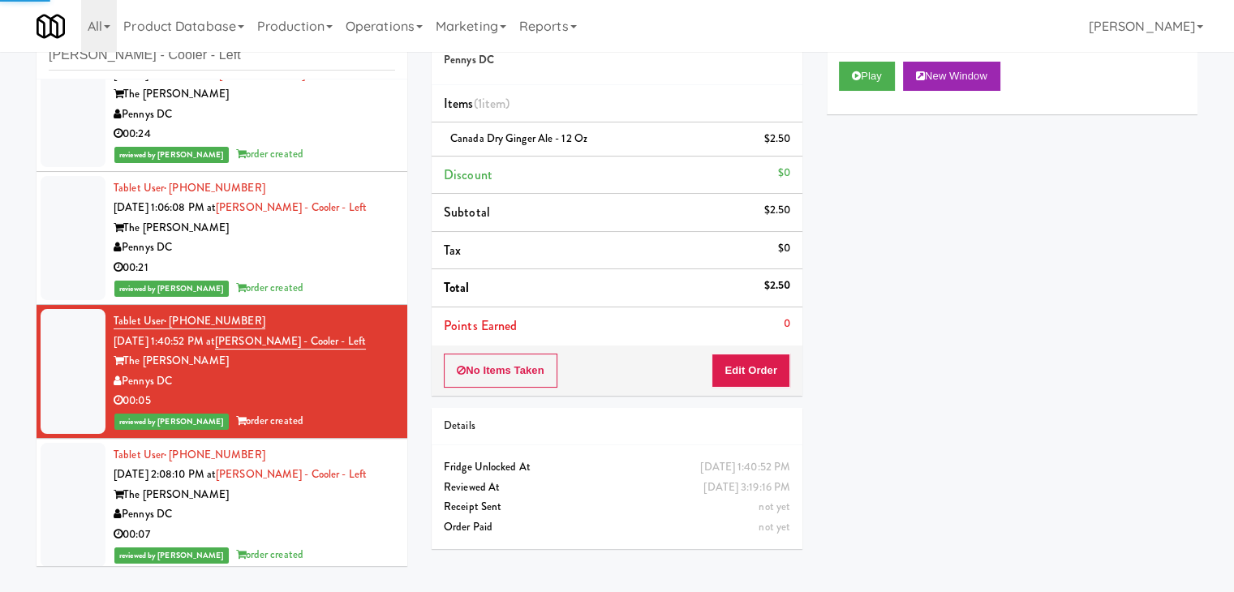
scroll to position [45, 0]
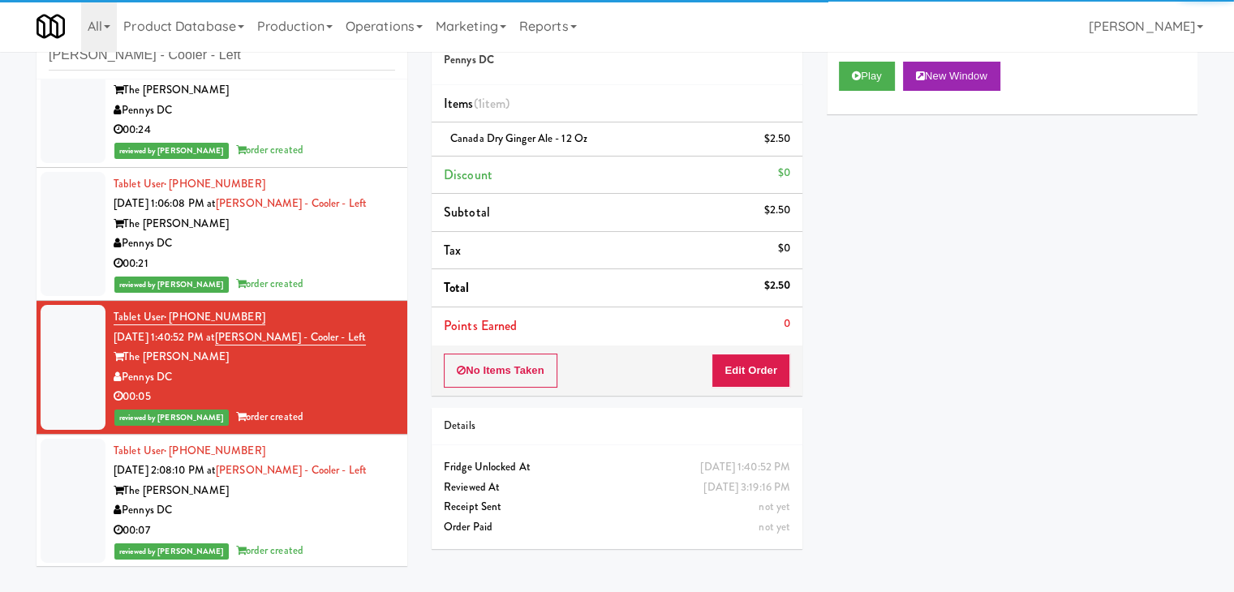
click at [344, 528] on div "00:07" at bounding box center [255, 531] width 282 height 20
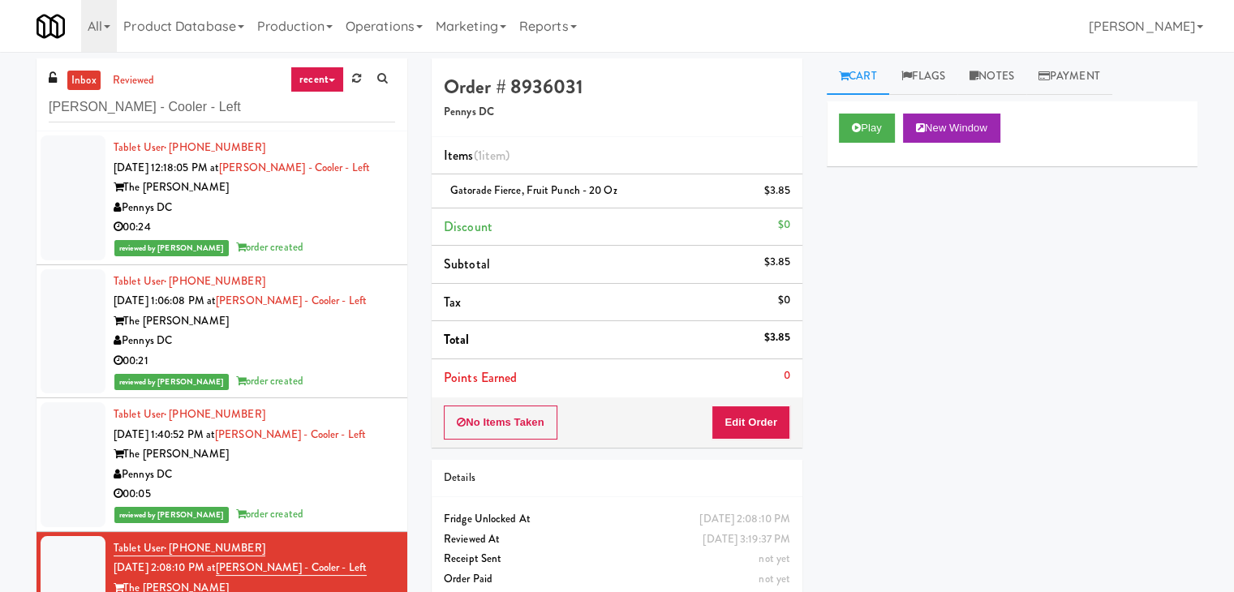
click at [340, 217] on div "00:24" at bounding box center [255, 227] width 282 height 20
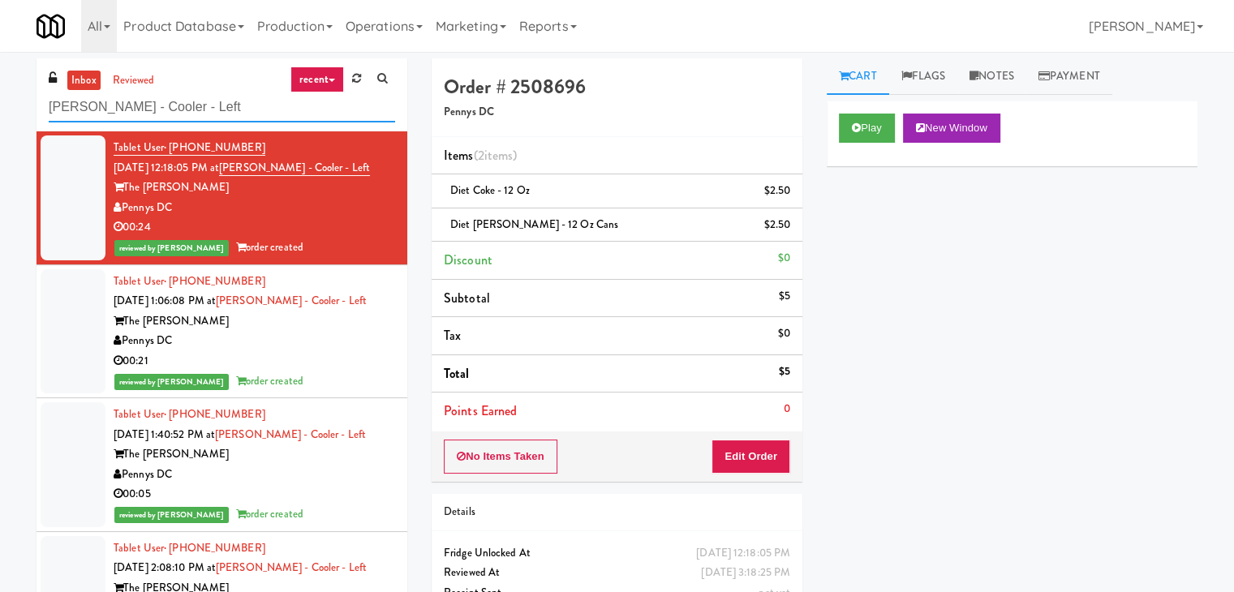
click at [201, 109] on input "[PERSON_NAME] - Cooler - Left" at bounding box center [222, 108] width 346 height 30
paste input "[STREET_ADDRESS][PERSON_NAME] - Lobby"
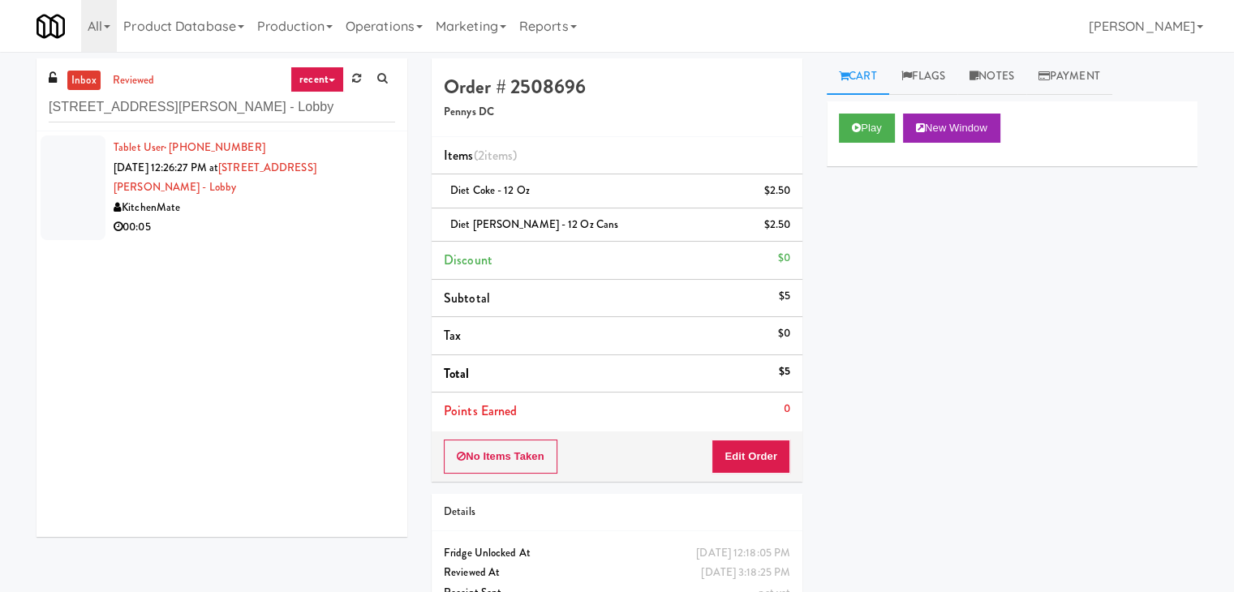
click at [347, 198] on div "KitchenMate" at bounding box center [255, 208] width 282 height 20
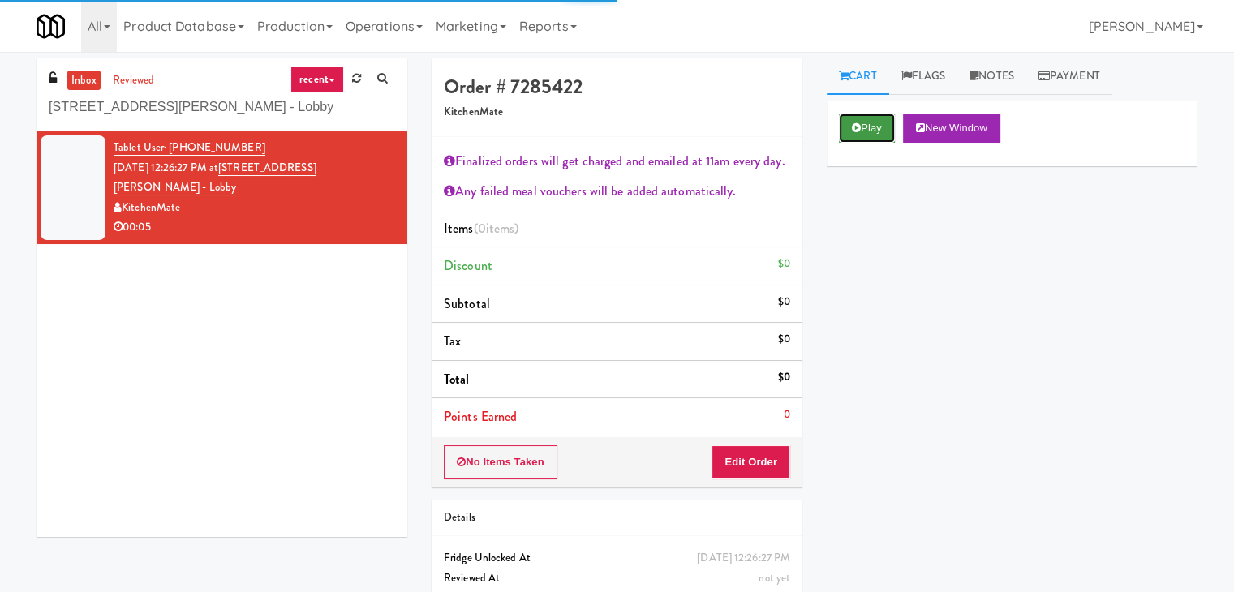
click at [872, 132] on button "Play" at bounding box center [867, 128] width 56 height 29
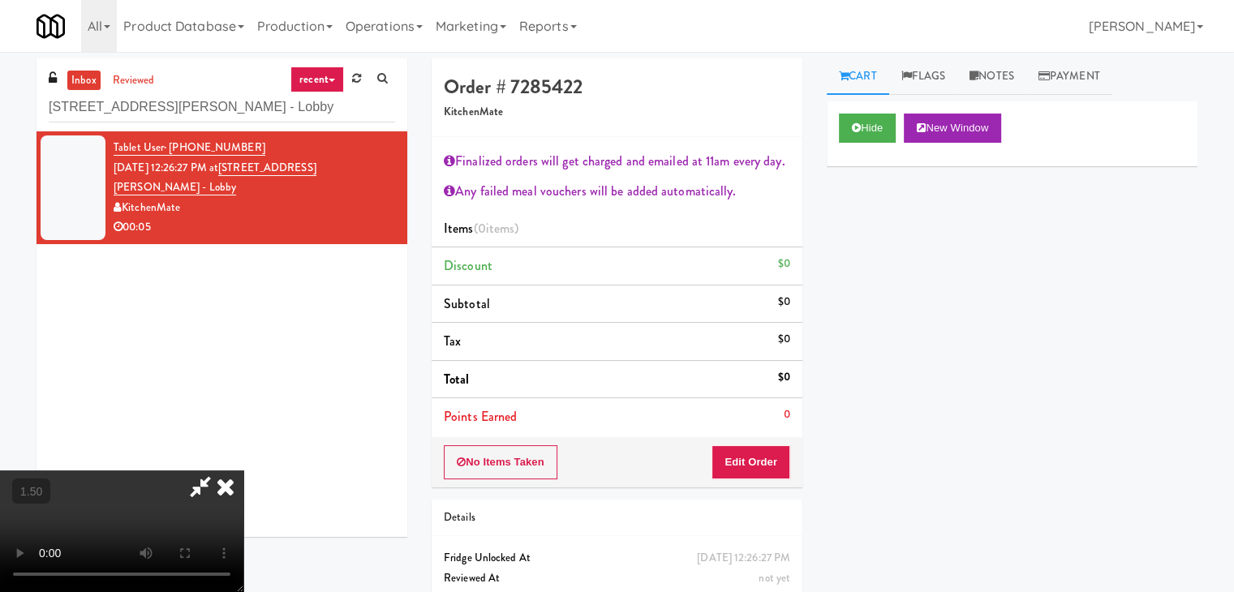
click at [243, 471] on video at bounding box center [121, 532] width 243 height 122
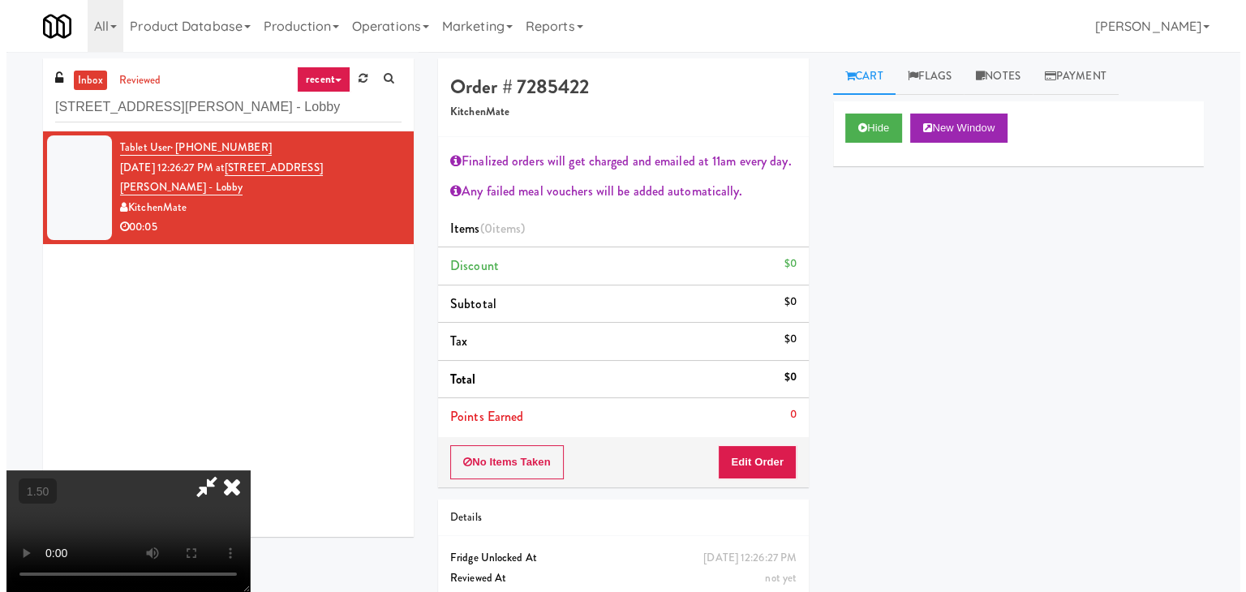
scroll to position [0, 0]
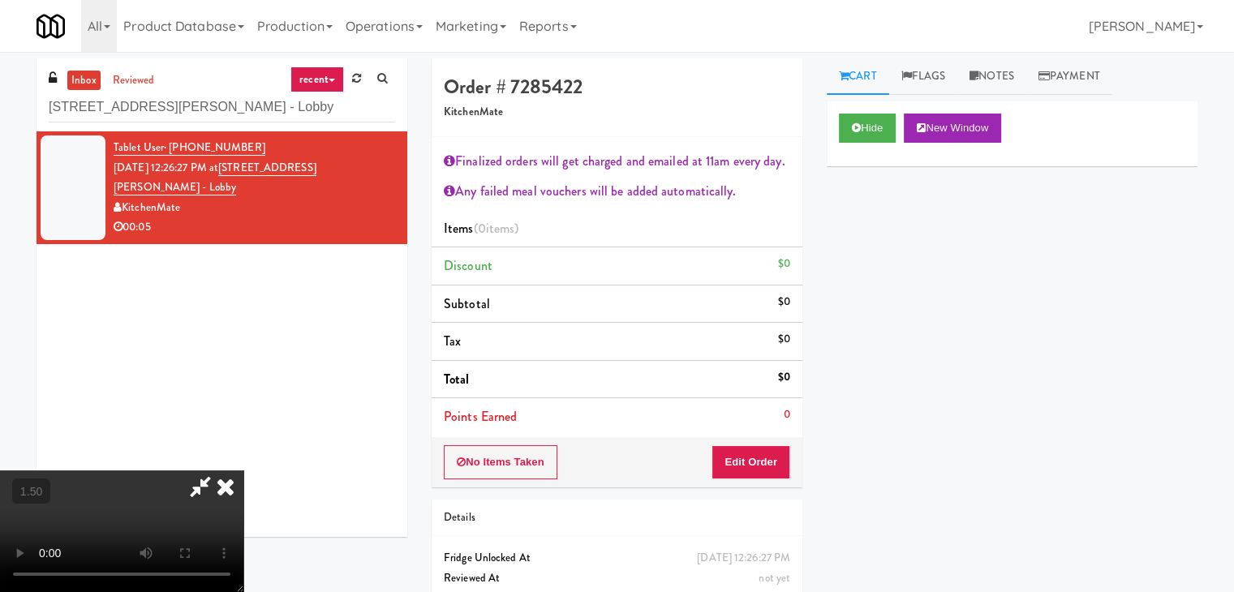
click at [243, 471] on icon at bounding box center [226, 487] width 36 height 32
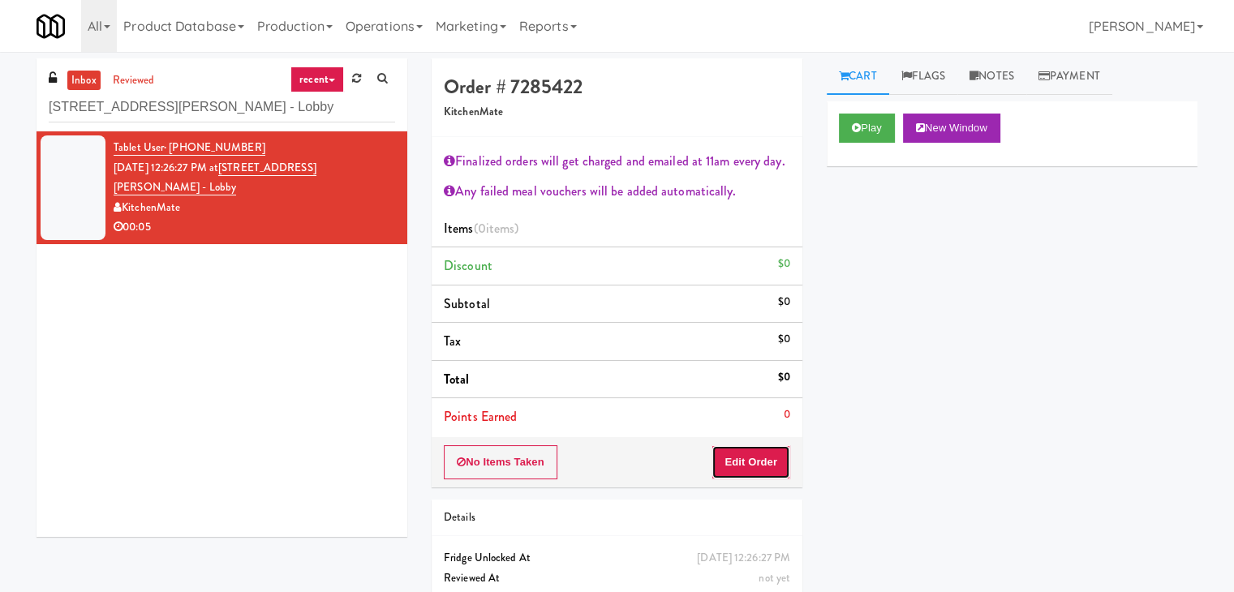
drag, startPoint x: 752, startPoint y: 463, endPoint x: 823, endPoint y: 415, distance: 85.3
click at [752, 463] on button "Edit Order" at bounding box center [751, 462] width 79 height 34
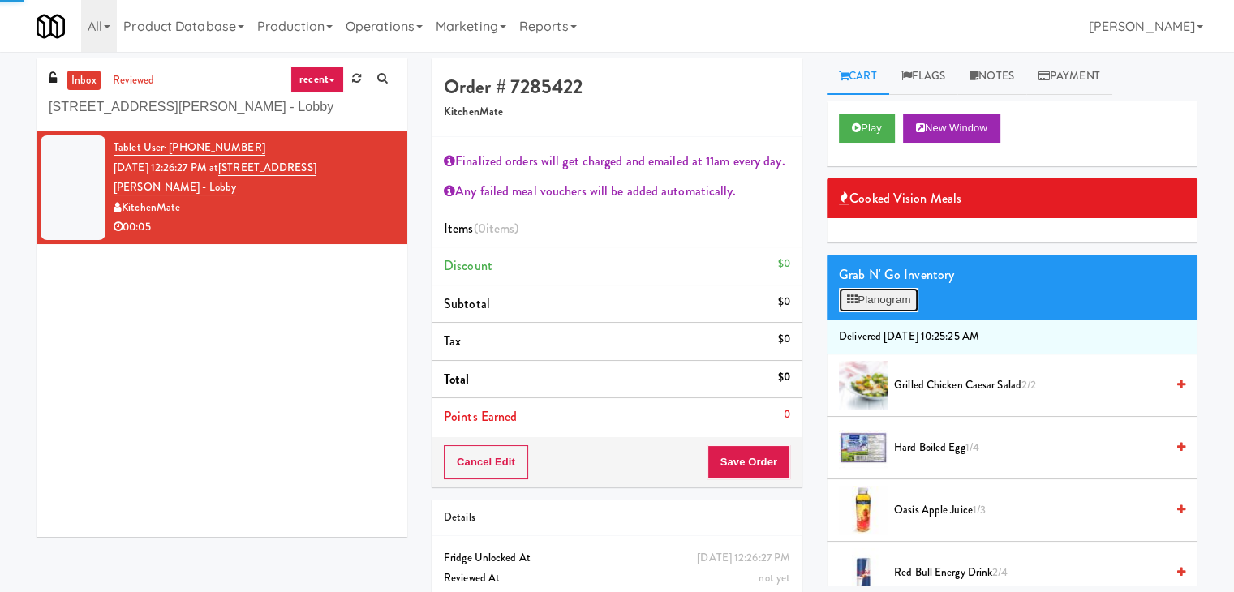
click at [899, 299] on button "Planogram" at bounding box center [879, 300] width 80 height 24
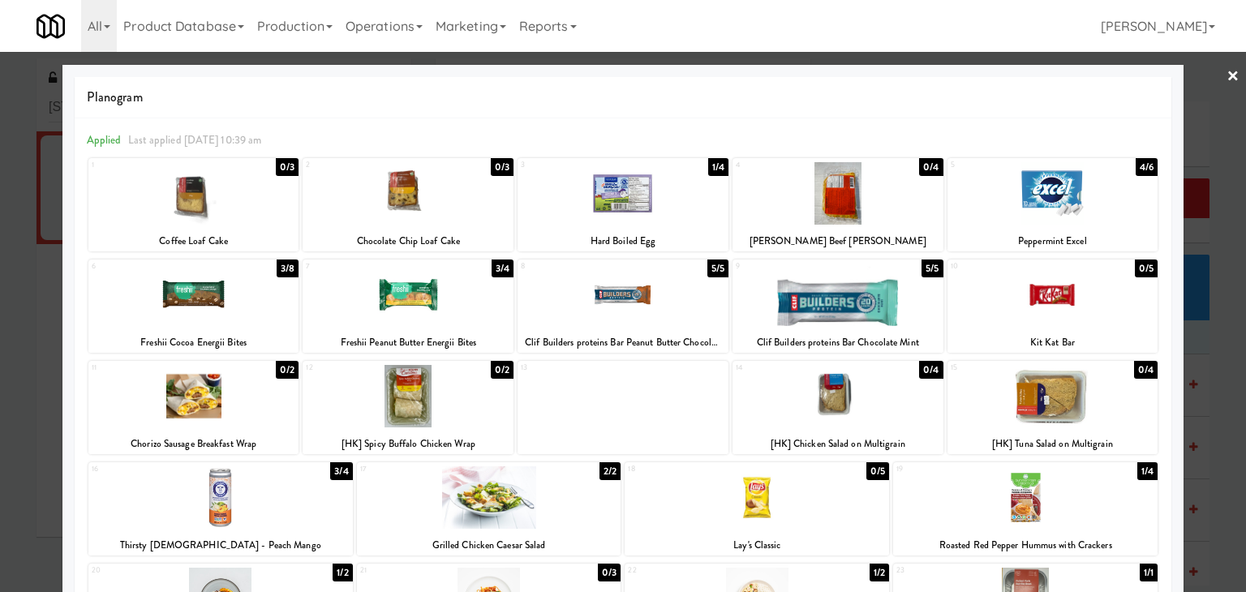
click at [626, 200] on div at bounding box center [623, 193] width 211 height 62
click at [1227, 78] on link "×" at bounding box center [1233, 77] width 13 height 50
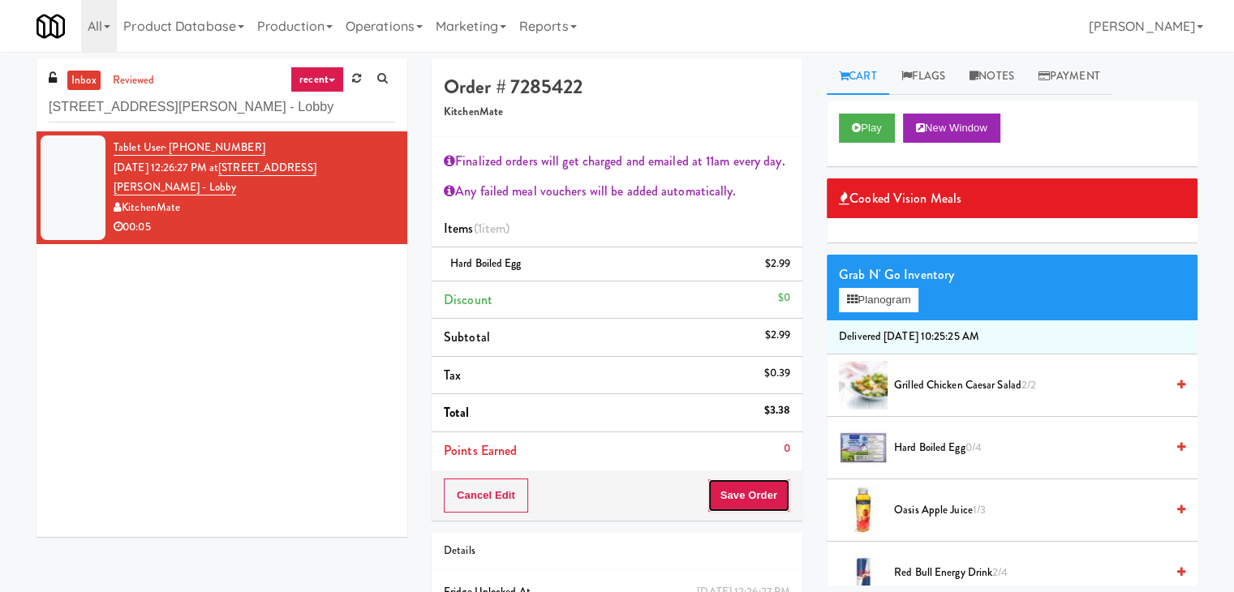
click at [738, 501] on button "Save Order" at bounding box center [749, 496] width 83 height 34
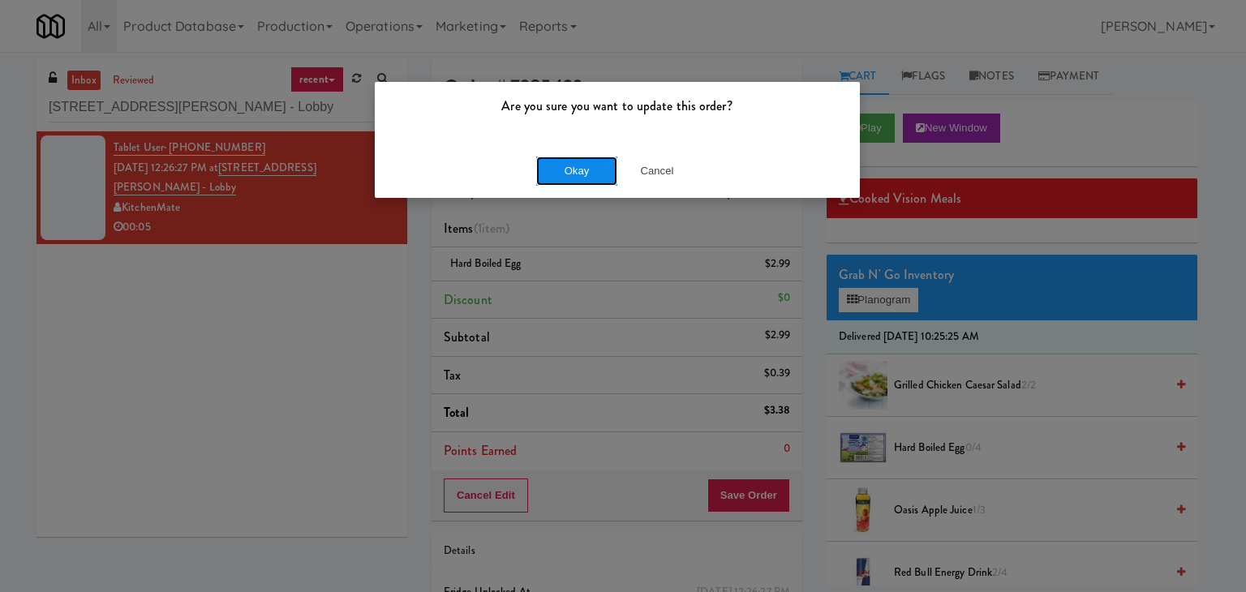
click at [592, 180] on button "Okay" at bounding box center [576, 171] width 81 height 29
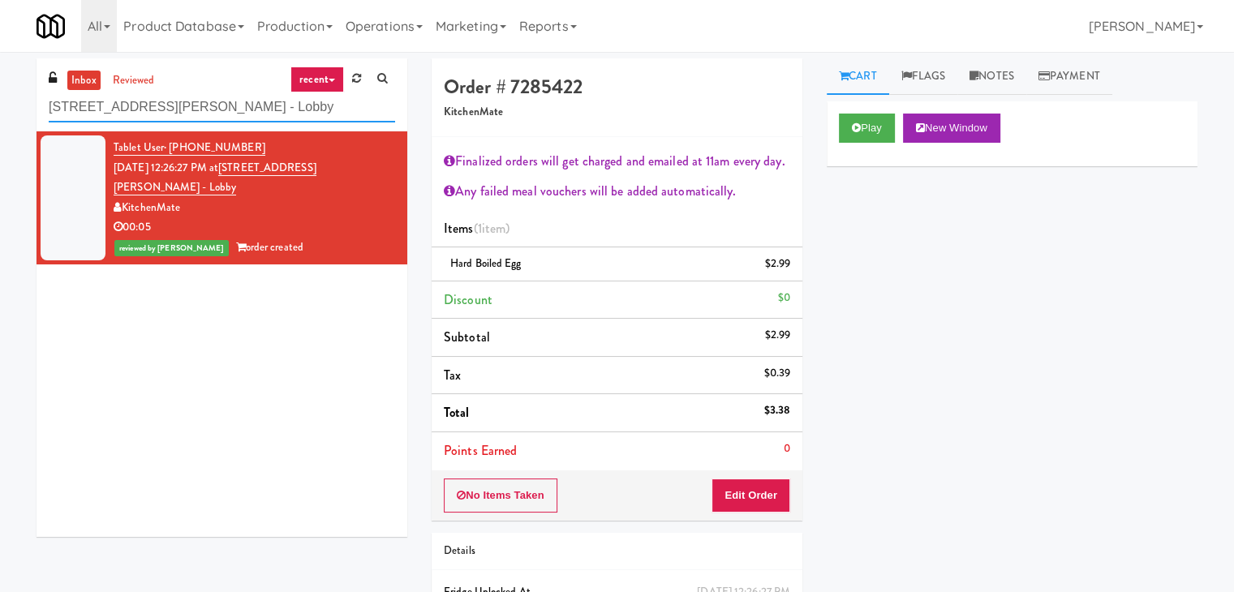
click at [223, 99] on input "[STREET_ADDRESS][PERSON_NAME] - Lobby" at bounding box center [222, 108] width 346 height 30
click at [222, 100] on input "[STREET_ADDRESS][PERSON_NAME] - Lobby" at bounding box center [222, 108] width 346 height 30
paste input "(Food, Snack & Drink) PWY-ROBERTET Corporate"
type input "(Food, Snack & Drink) PWY-ROBERTET Corporate"
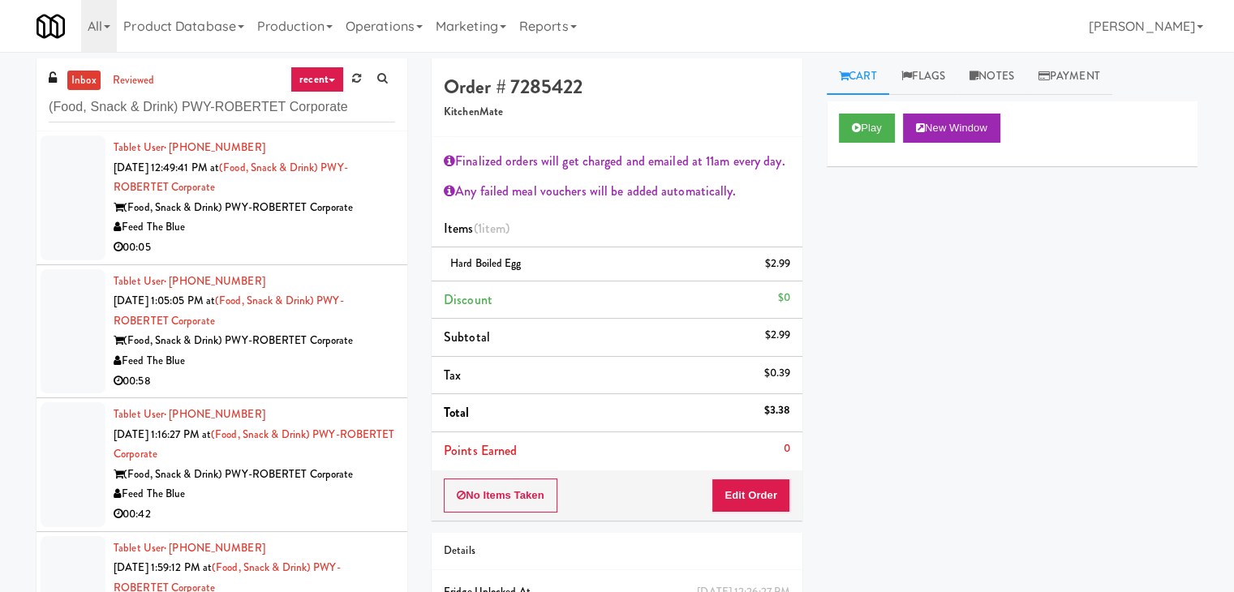
click at [334, 244] on div "00:05" at bounding box center [255, 248] width 282 height 20
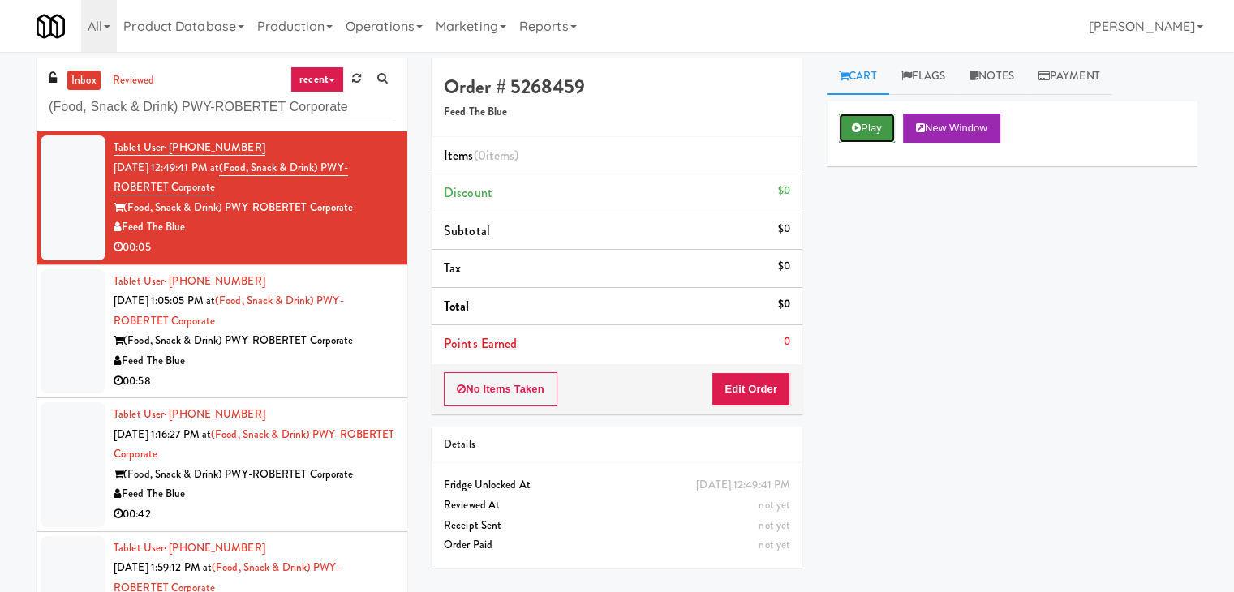
click at [883, 125] on button "Play" at bounding box center [867, 128] width 56 height 29
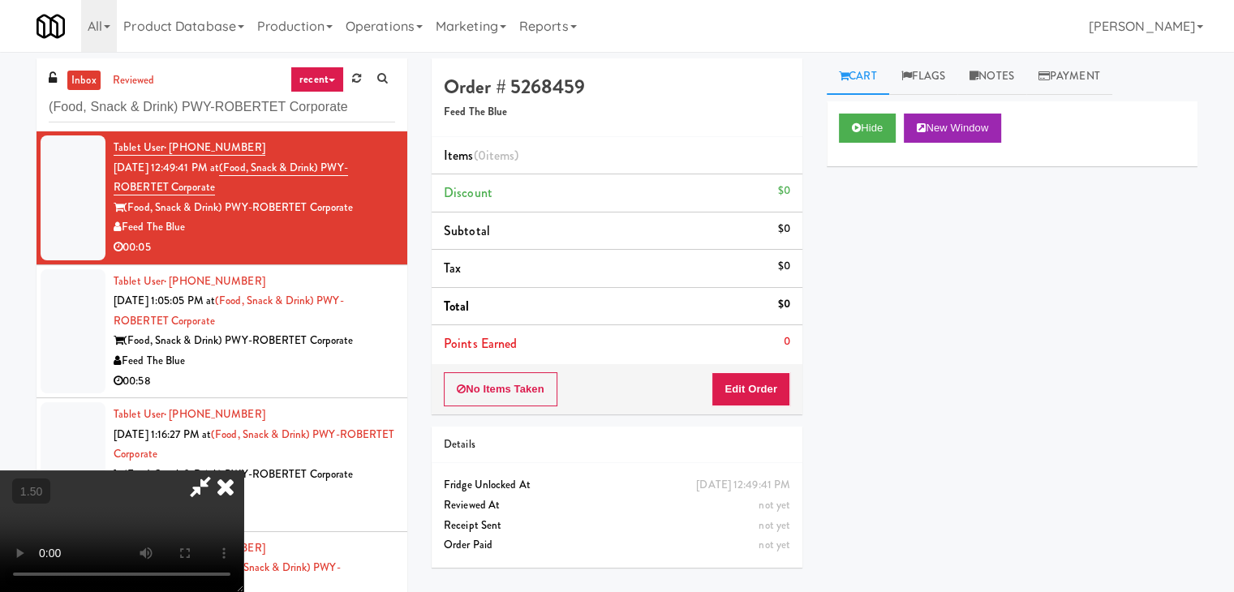
click at [243, 471] on video at bounding box center [121, 532] width 243 height 122
click at [243, 471] on icon at bounding box center [226, 487] width 36 height 32
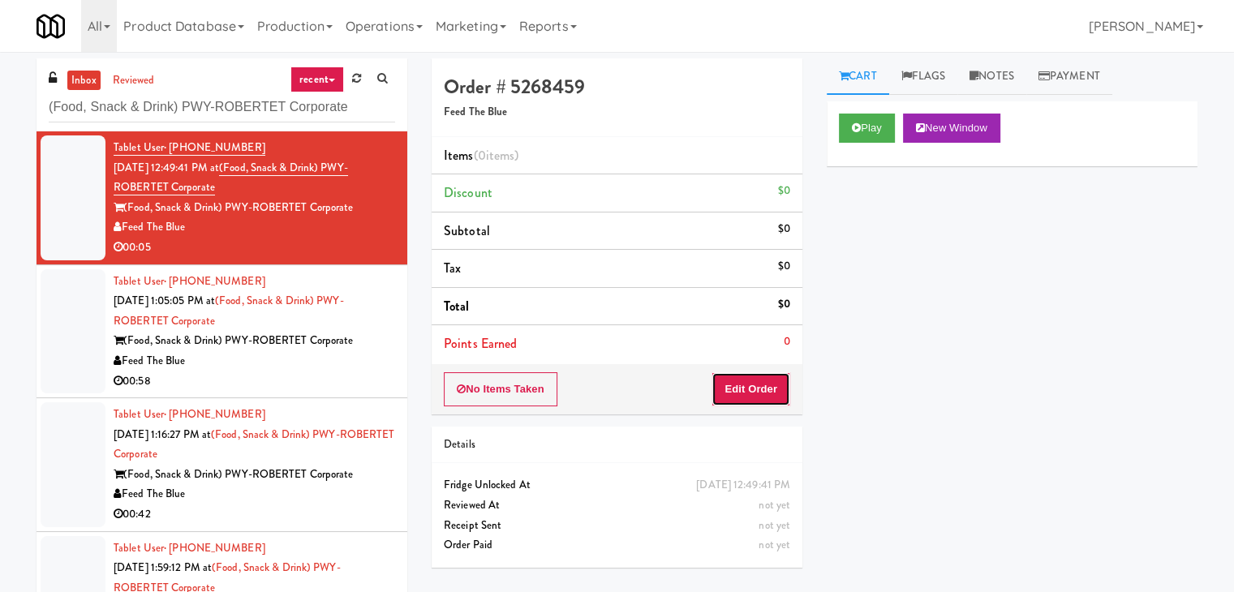
click at [743, 377] on button "Edit Order" at bounding box center [751, 389] width 79 height 34
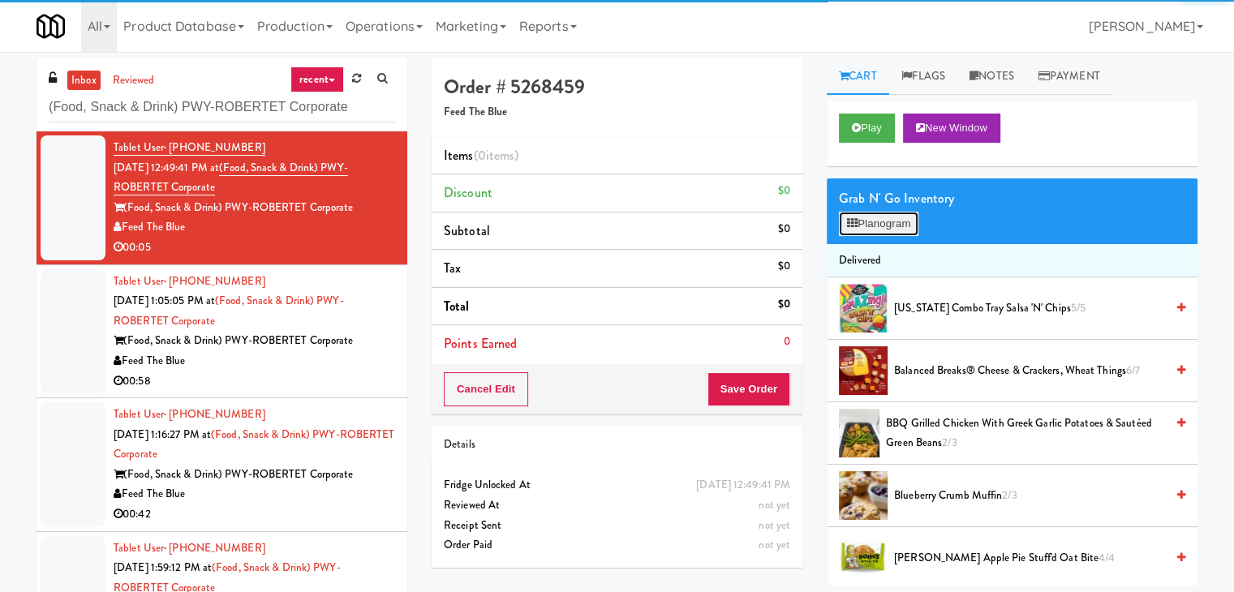
click at [892, 225] on button "Planogram" at bounding box center [879, 224] width 80 height 24
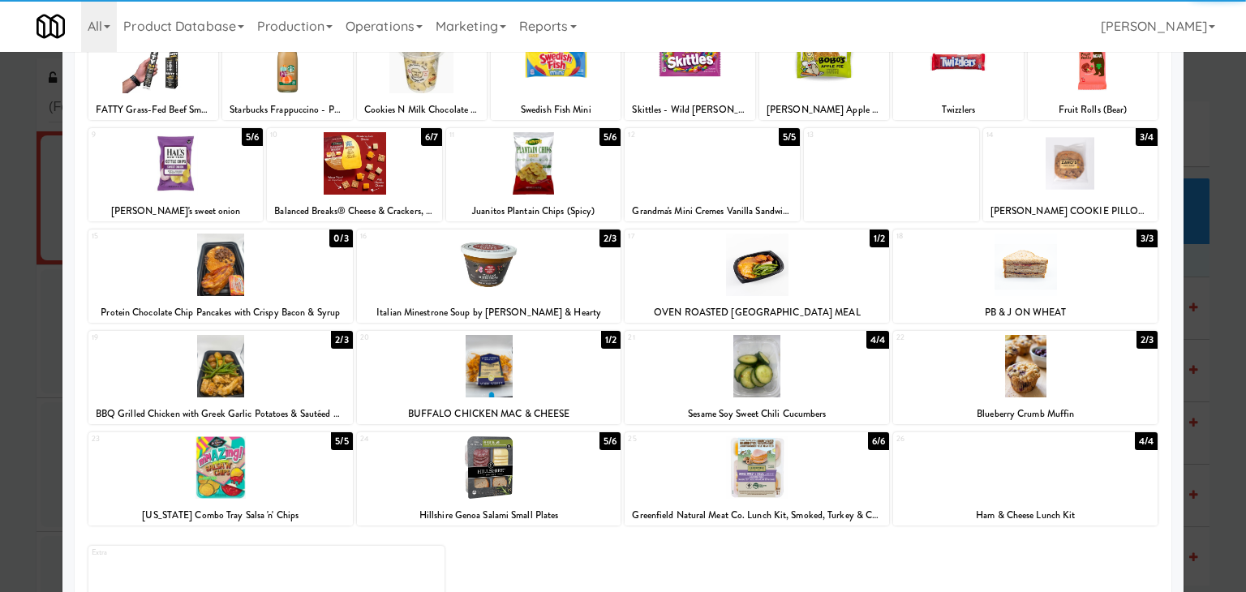
scroll to position [162, 0]
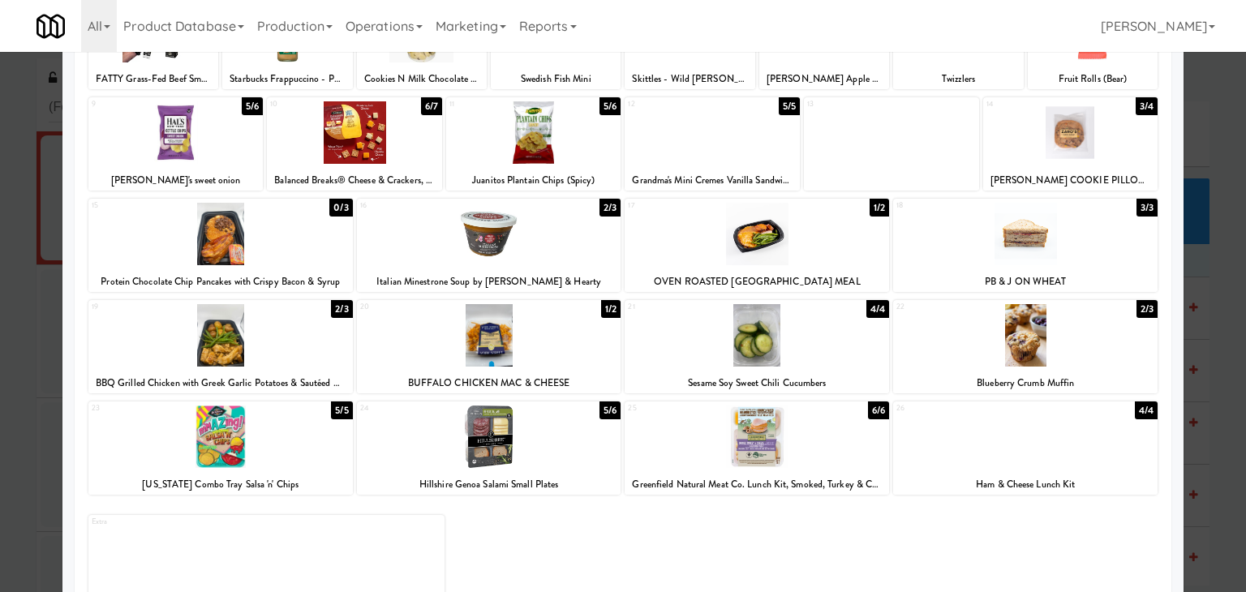
click at [513, 445] on div at bounding box center [489, 437] width 265 height 62
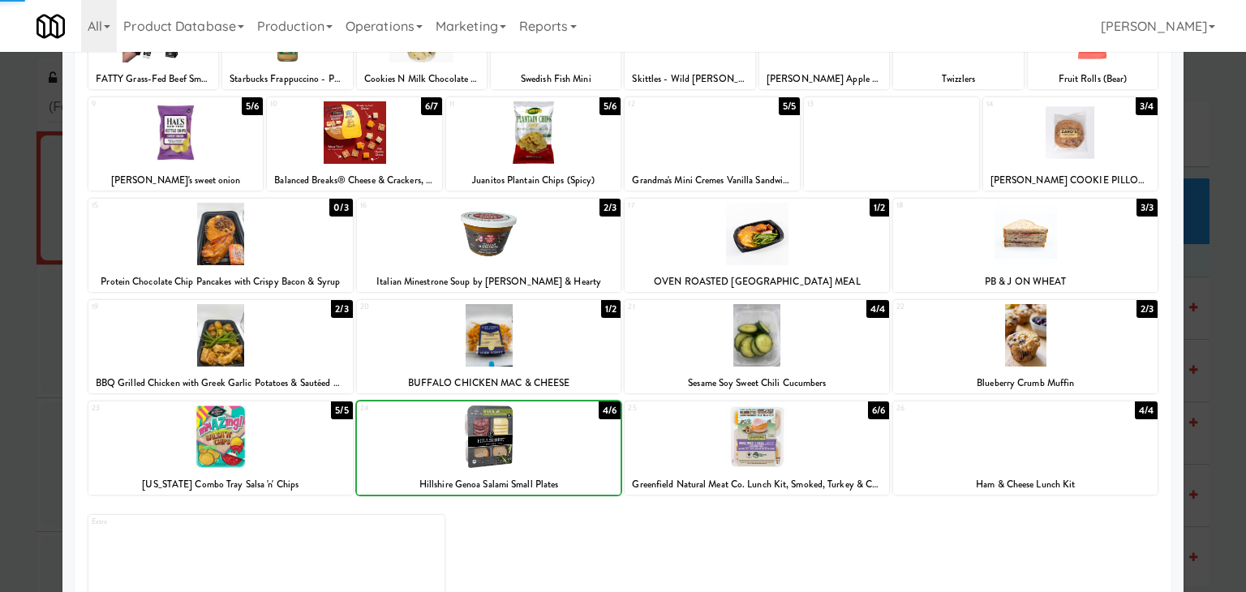
scroll to position [0, 0]
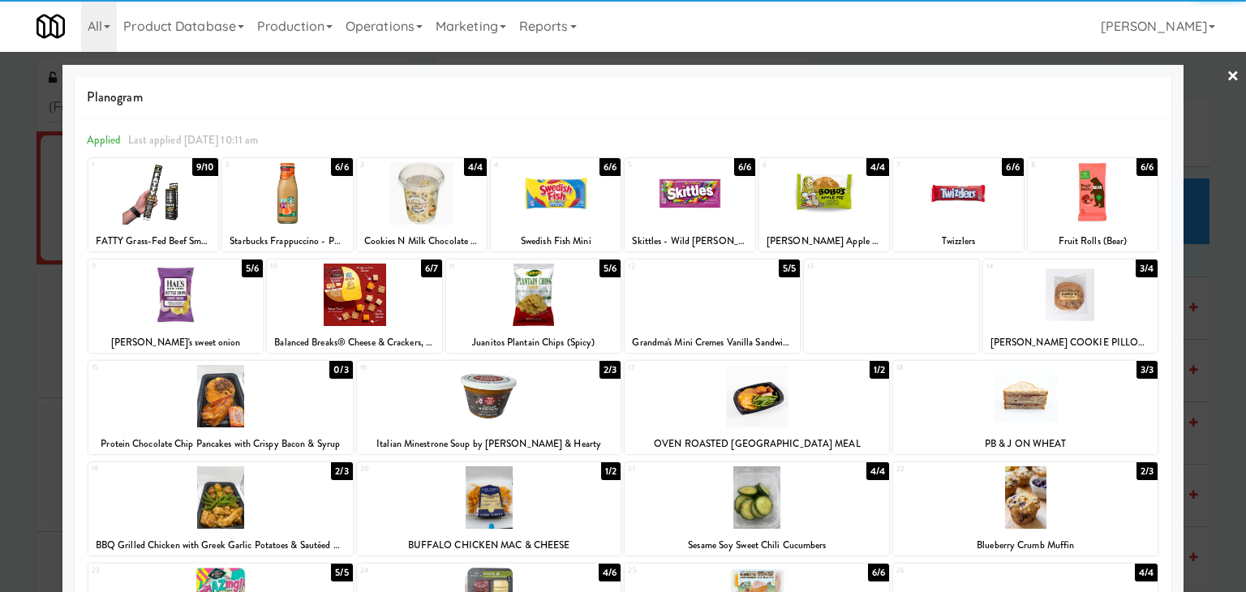
click at [1227, 75] on link "×" at bounding box center [1233, 77] width 13 height 50
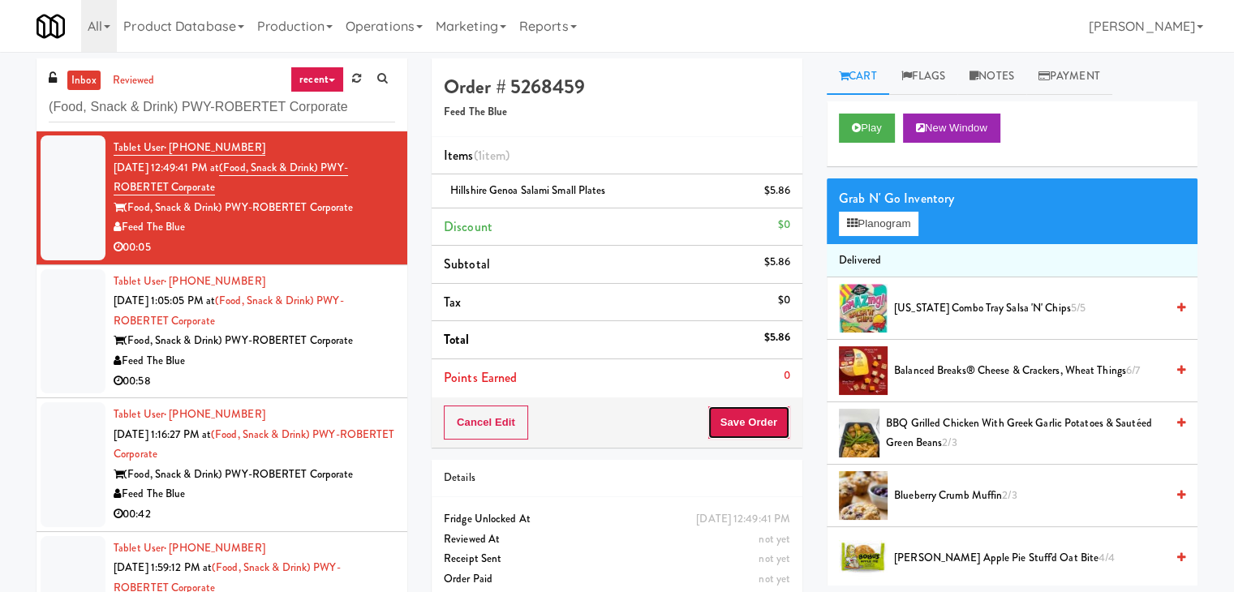
click at [721, 425] on button "Save Order" at bounding box center [749, 423] width 83 height 34
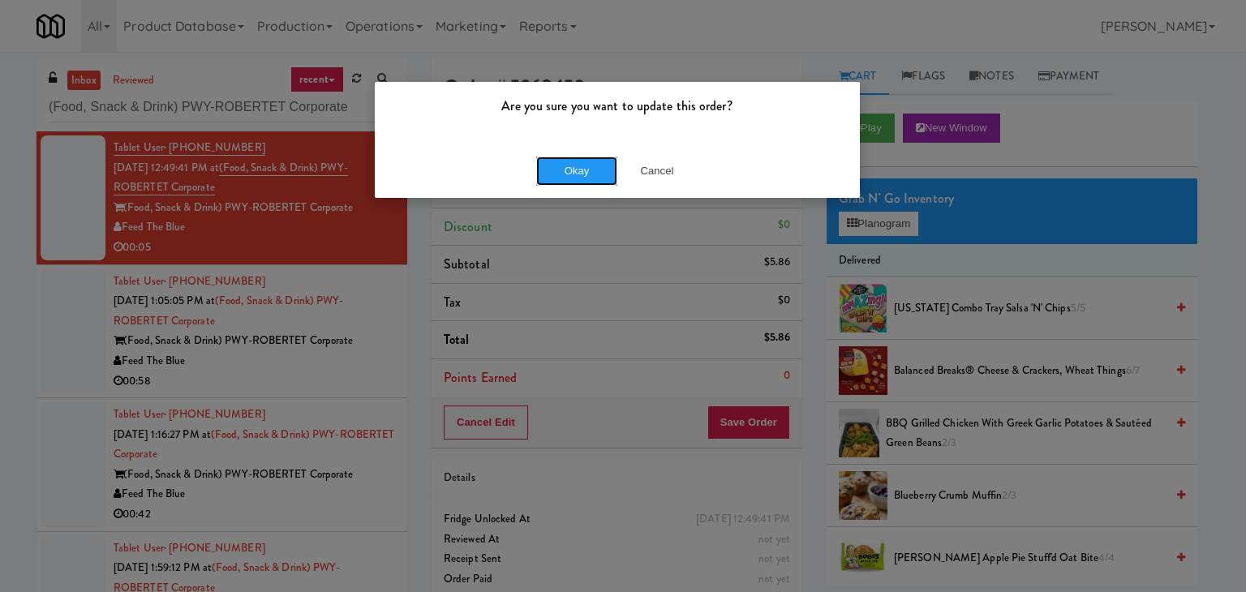
drag, startPoint x: 582, startPoint y: 170, endPoint x: 490, endPoint y: 247, distance: 119.8
click at [581, 170] on button "Okay" at bounding box center [576, 171] width 81 height 29
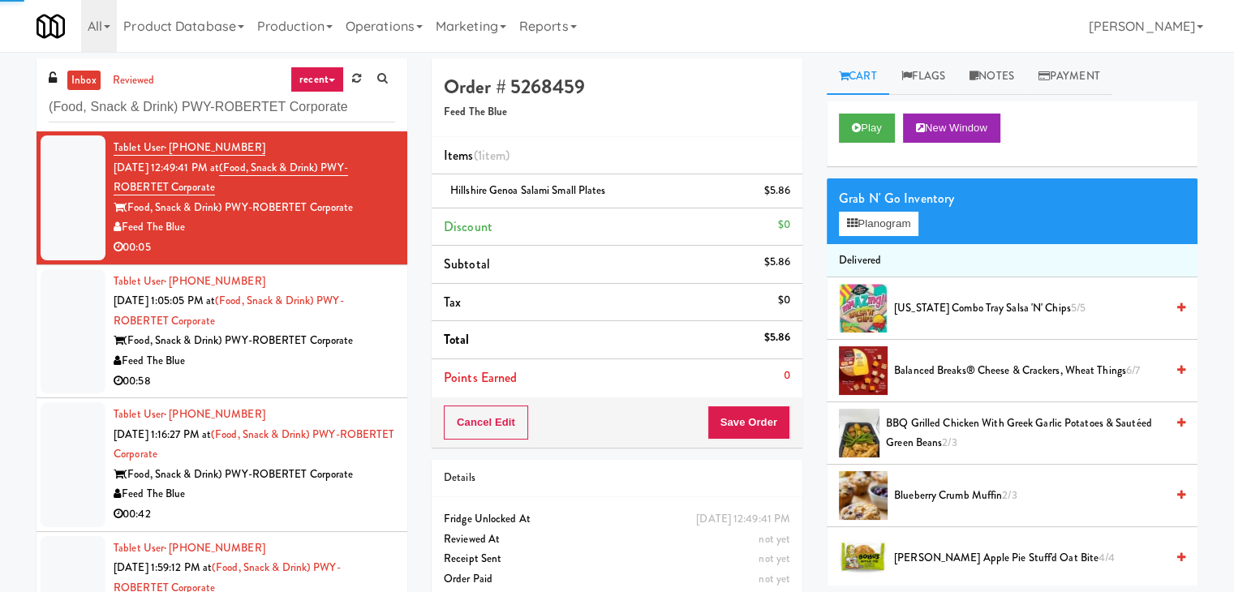
click at [334, 372] on div "00:58" at bounding box center [255, 382] width 282 height 20
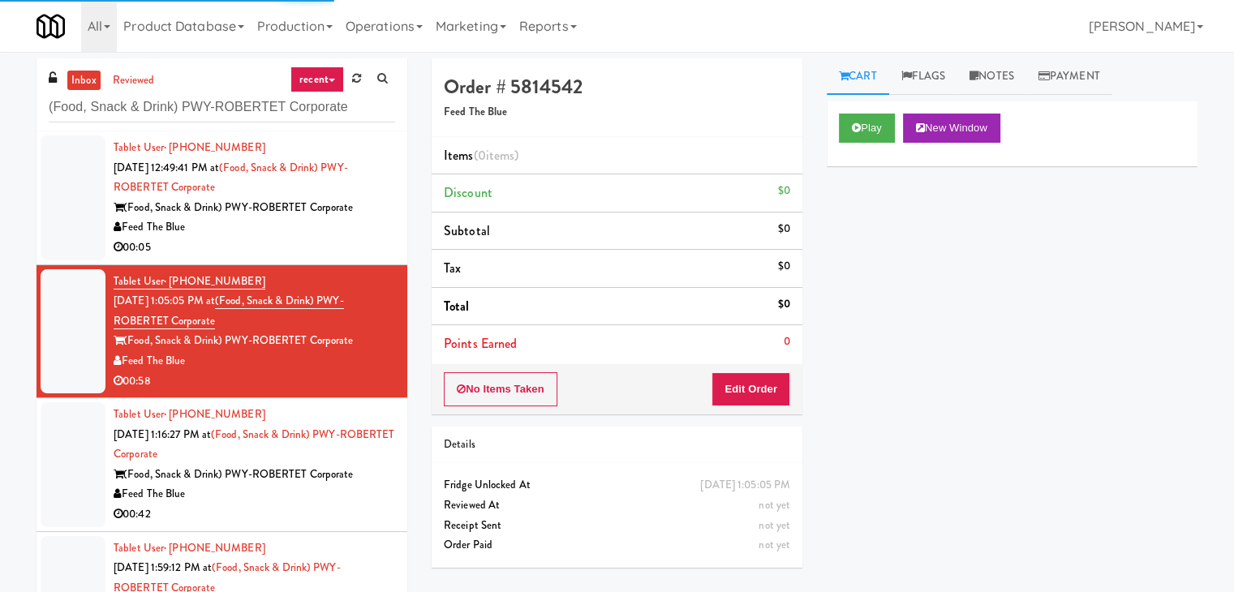
click at [880, 105] on div "Play New Window" at bounding box center [1012, 133] width 371 height 65
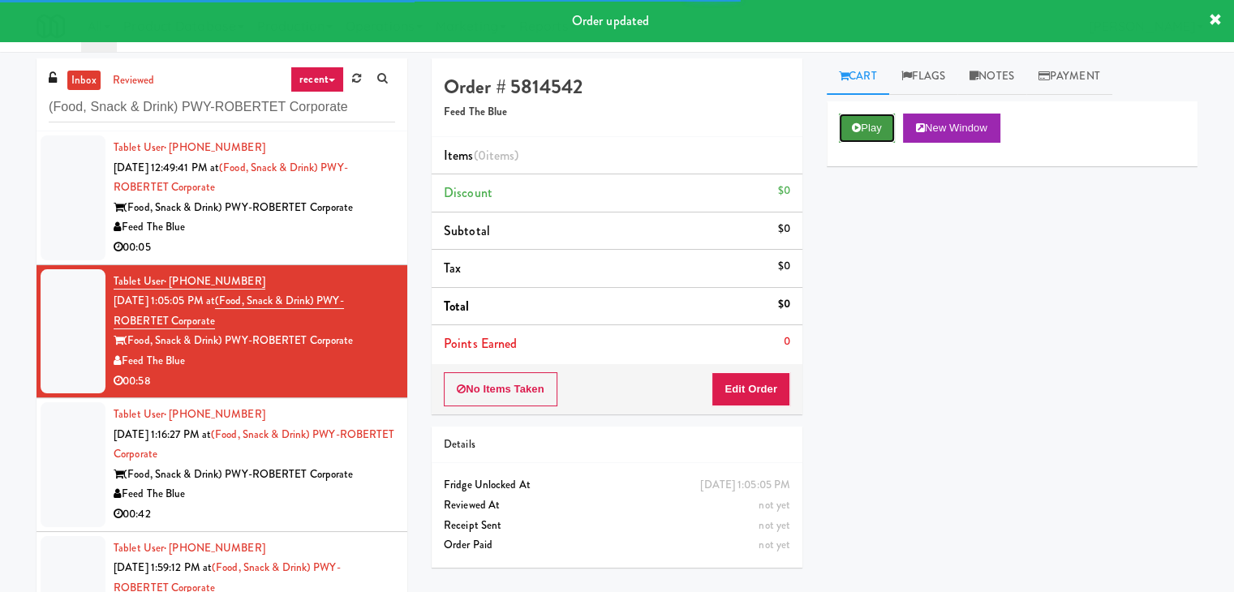
click at [879, 125] on button "Play" at bounding box center [867, 128] width 56 height 29
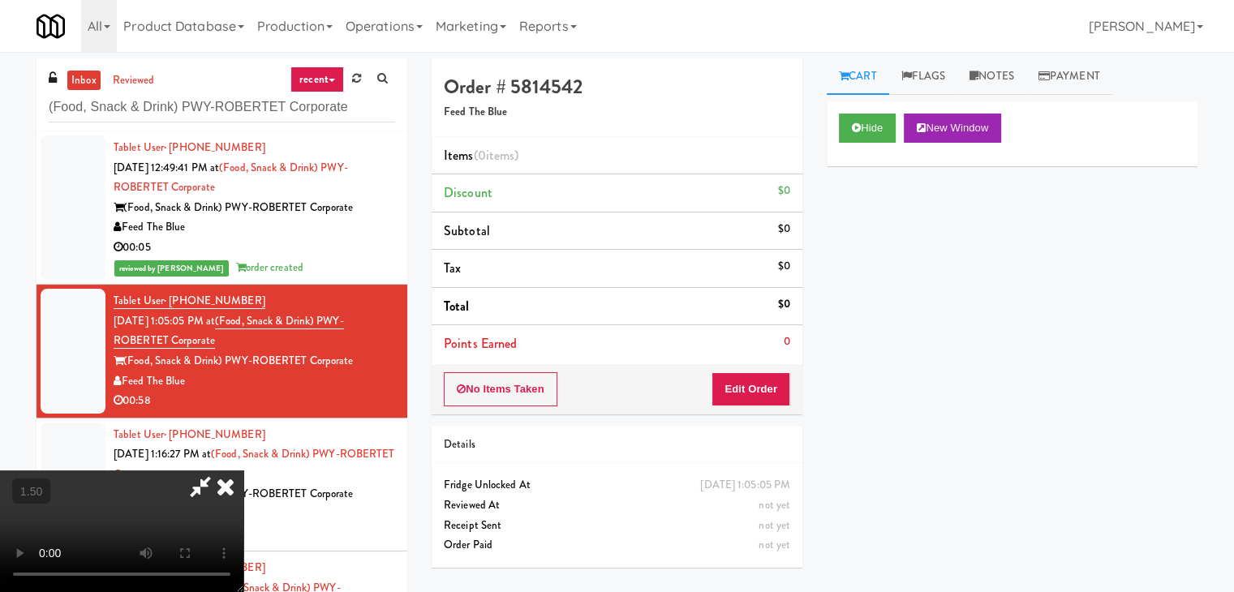
click at [243, 471] on video at bounding box center [121, 532] width 243 height 122
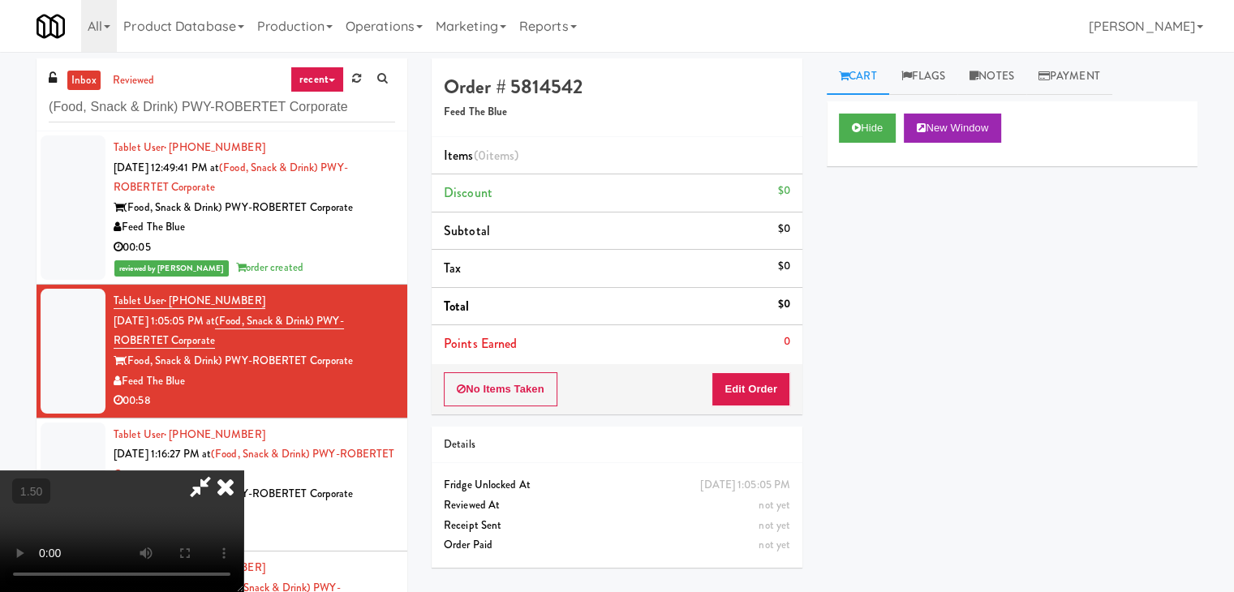
click at [243, 471] on video at bounding box center [121, 532] width 243 height 122
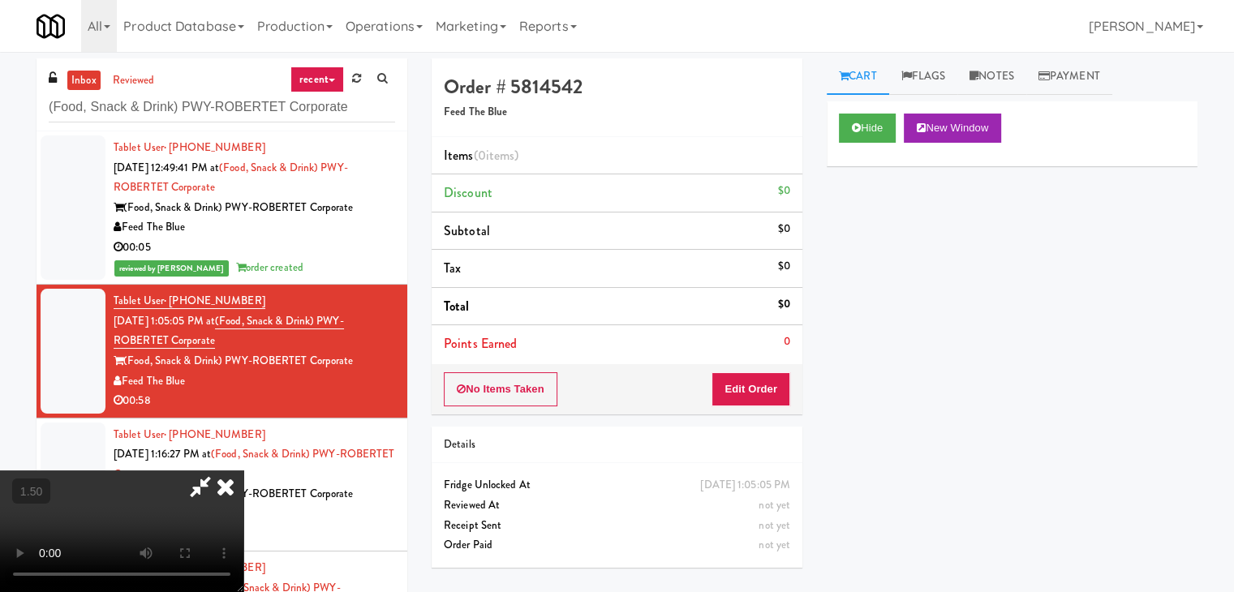
click at [243, 471] on video at bounding box center [121, 532] width 243 height 122
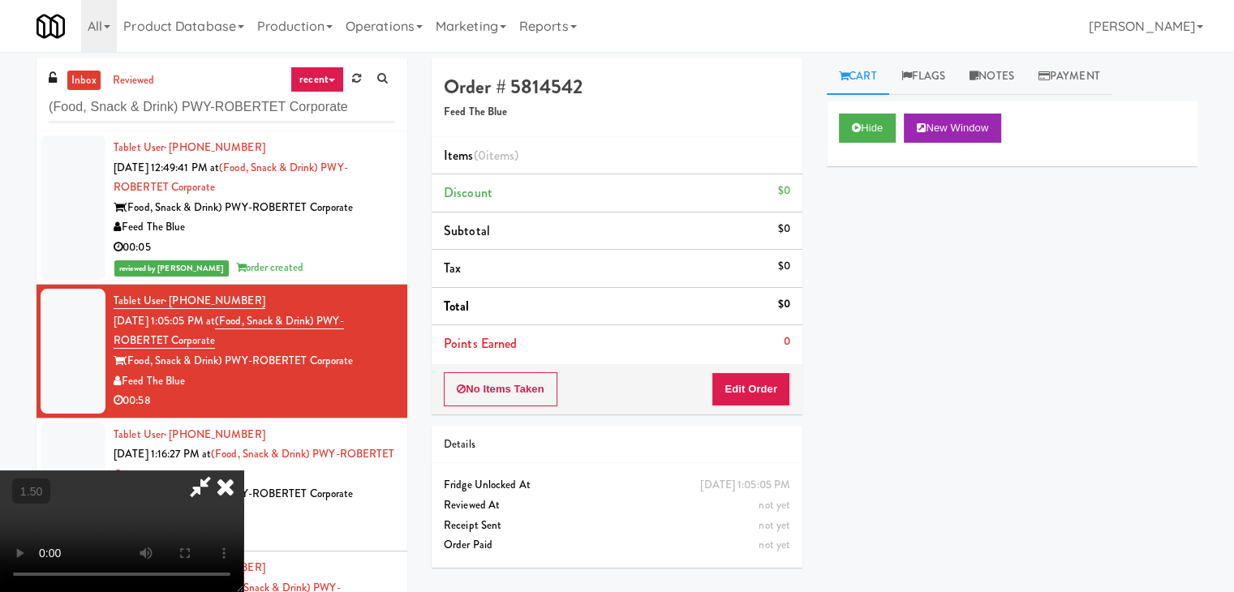
click at [243, 471] on video at bounding box center [121, 532] width 243 height 122
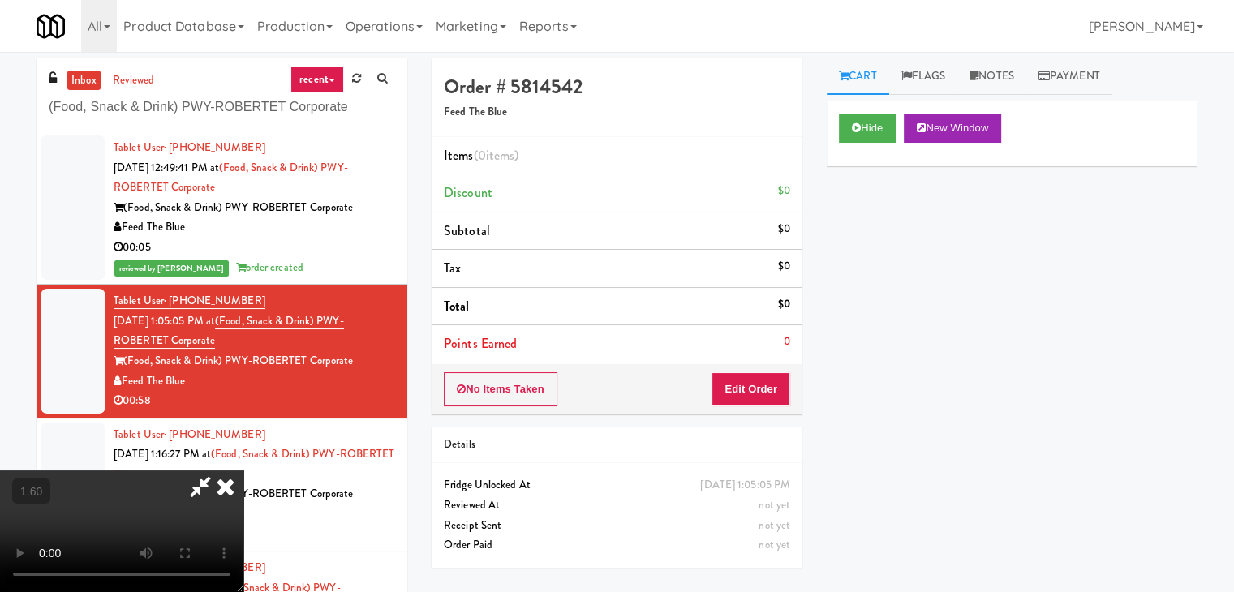
drag, startPoint x: 740, startPoint y: 182, endPoint x: 735, endPoint y: 212, distance: 30.4
click at [243, 471] on icon at bounding box center [226, 487] width 36 height 32
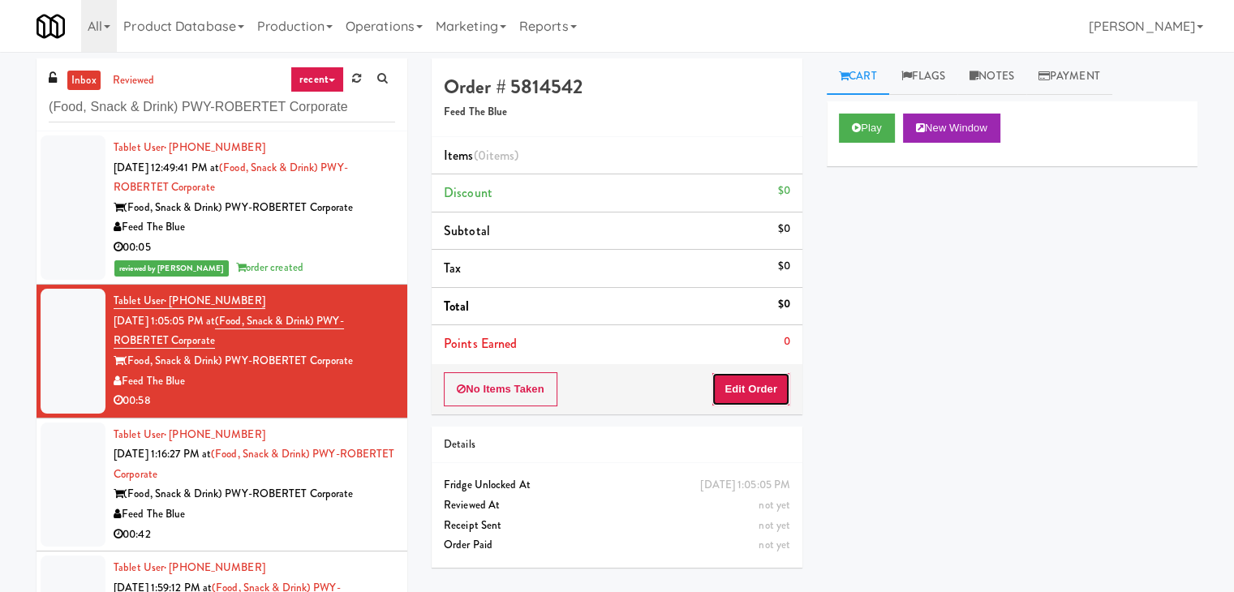
click at [748, 390] on button "Edit Order" at bounding box center [751, 389] width 79 height 34
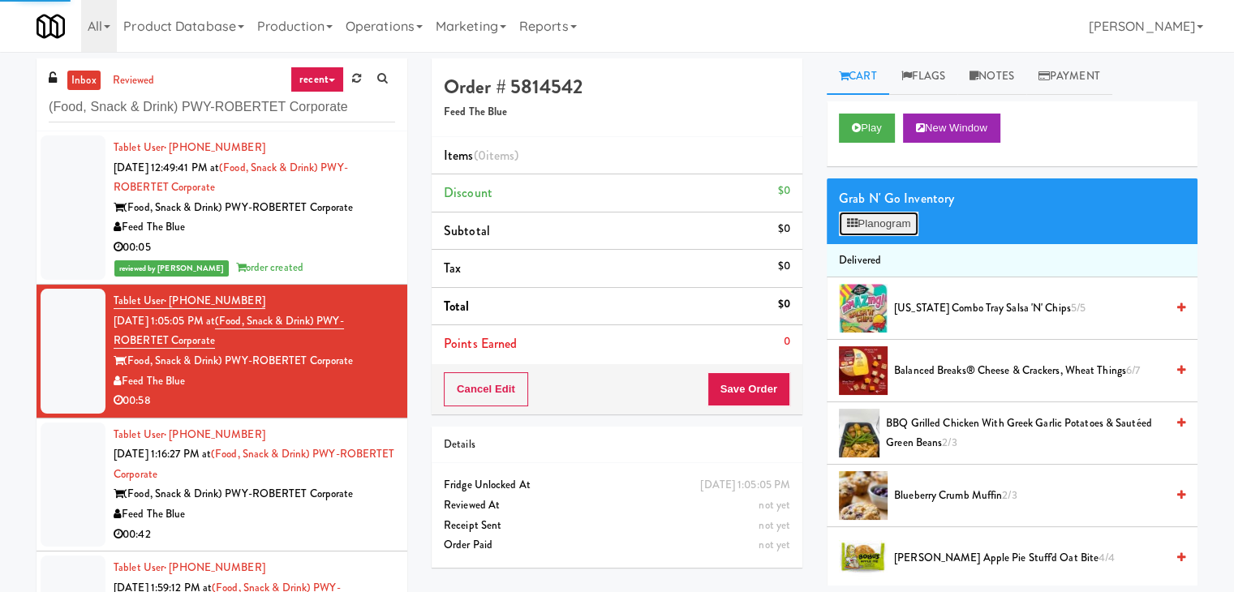
click at [893, 222] on button "Planogram" at bounding box center [879, 224] width 80 height 24
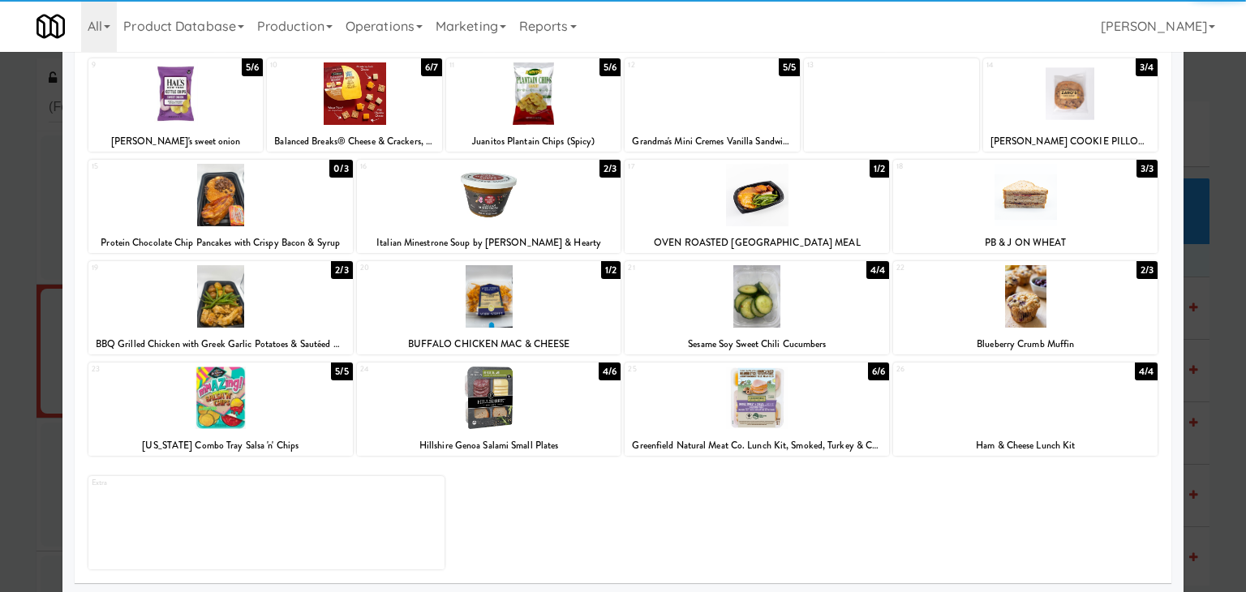
scroll to position [204, 0]
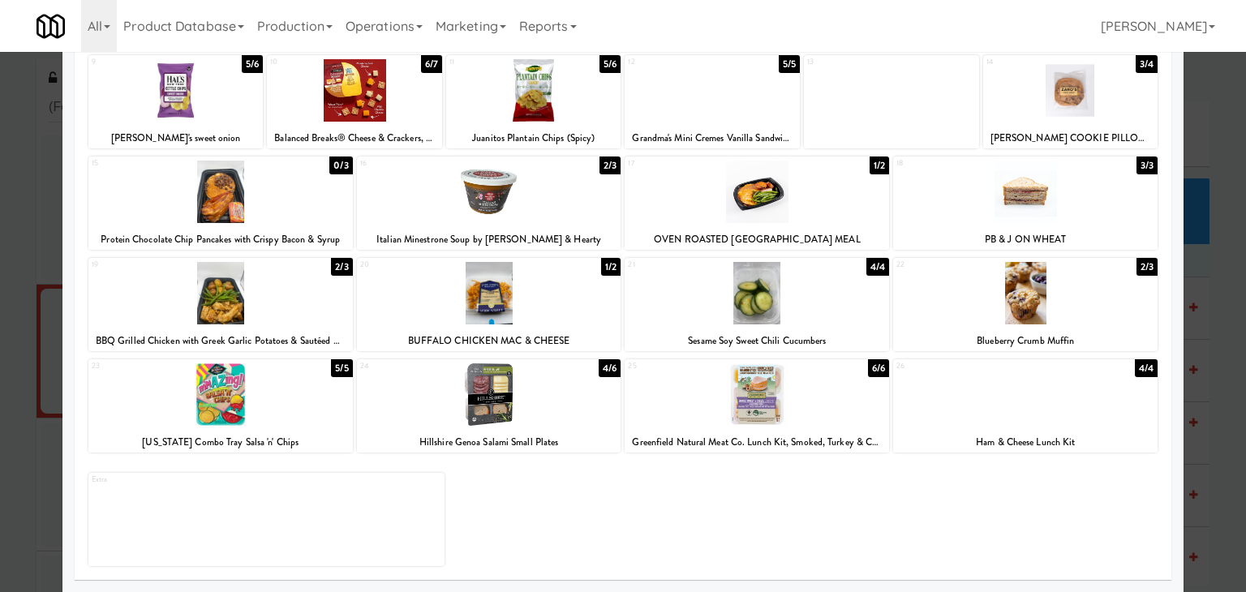
click at [504, 387] on div at bounding box center [489, 395] width 265 height 62
click at [221, 102] on div at bounding box center [175, 90] width 175 height 62
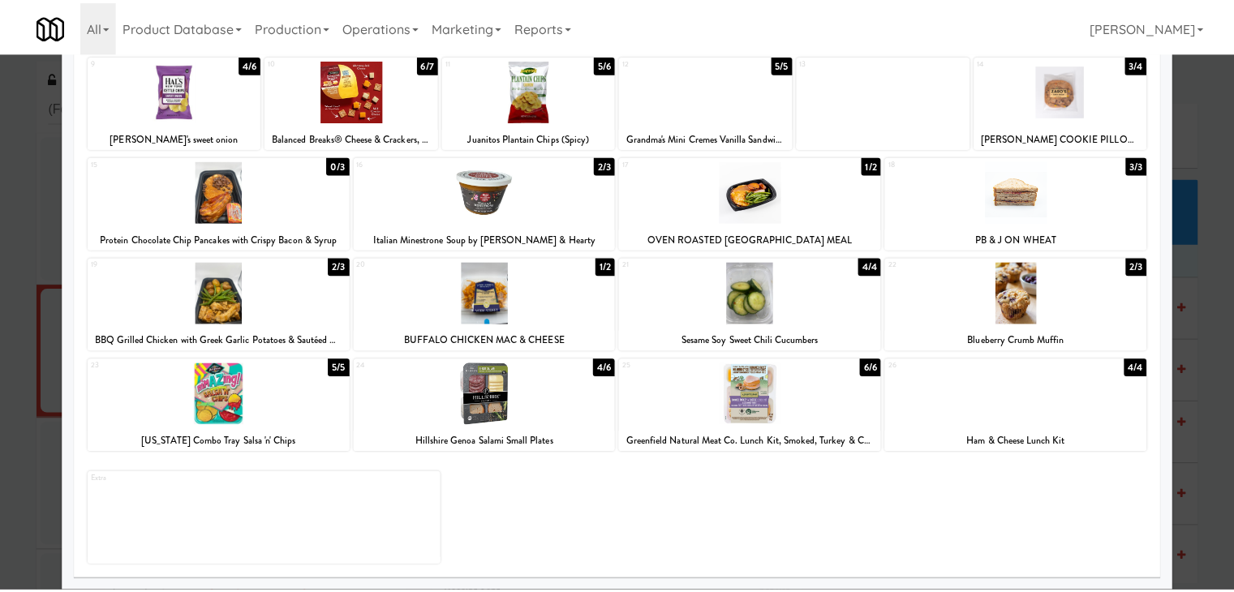
scroll to position [0, 0]
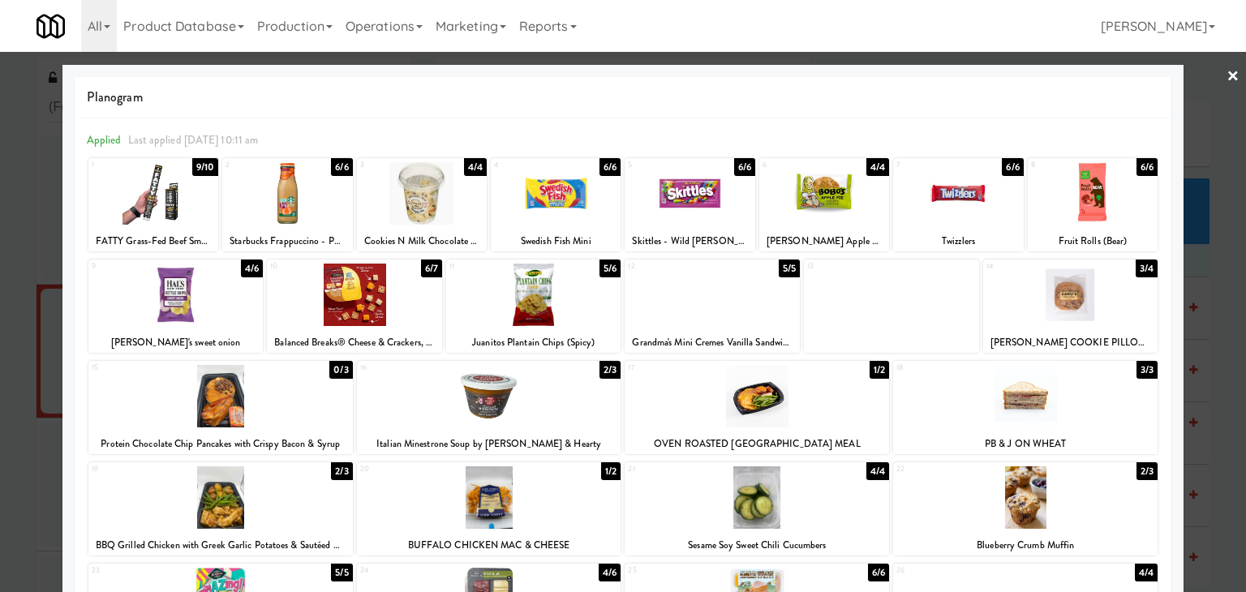
click at [1227, 72] on link "×" at bounding box center [1233, 77] width 13 height 50
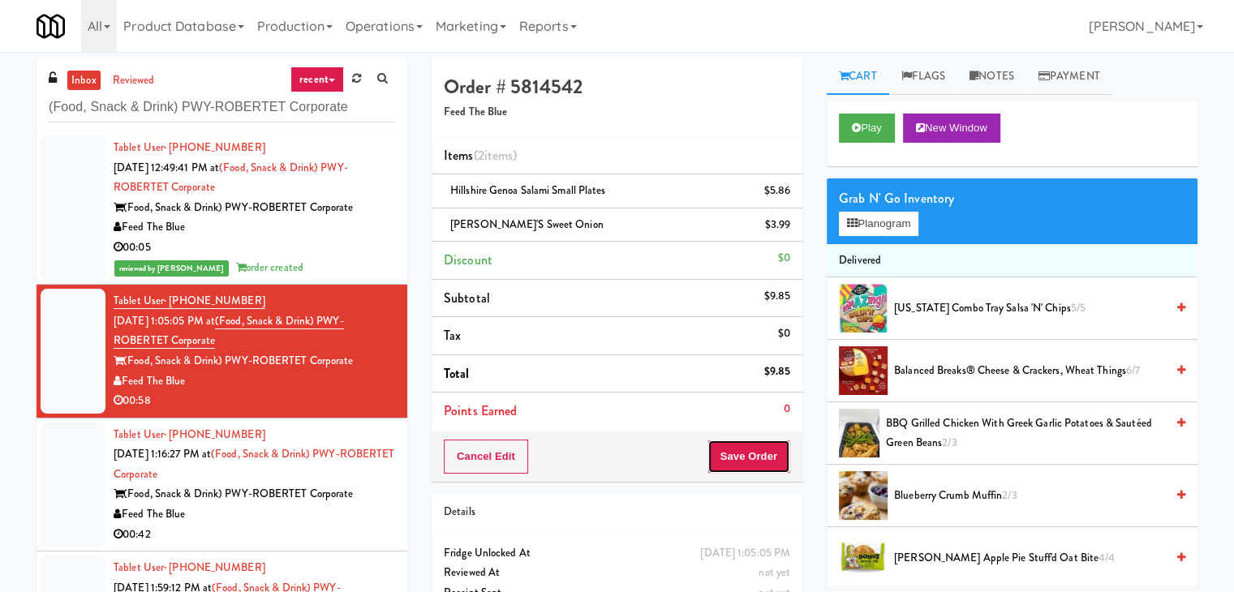
click at [748, 458] on button "Save Order" at bounding box center [749, 457] width 83 height 34
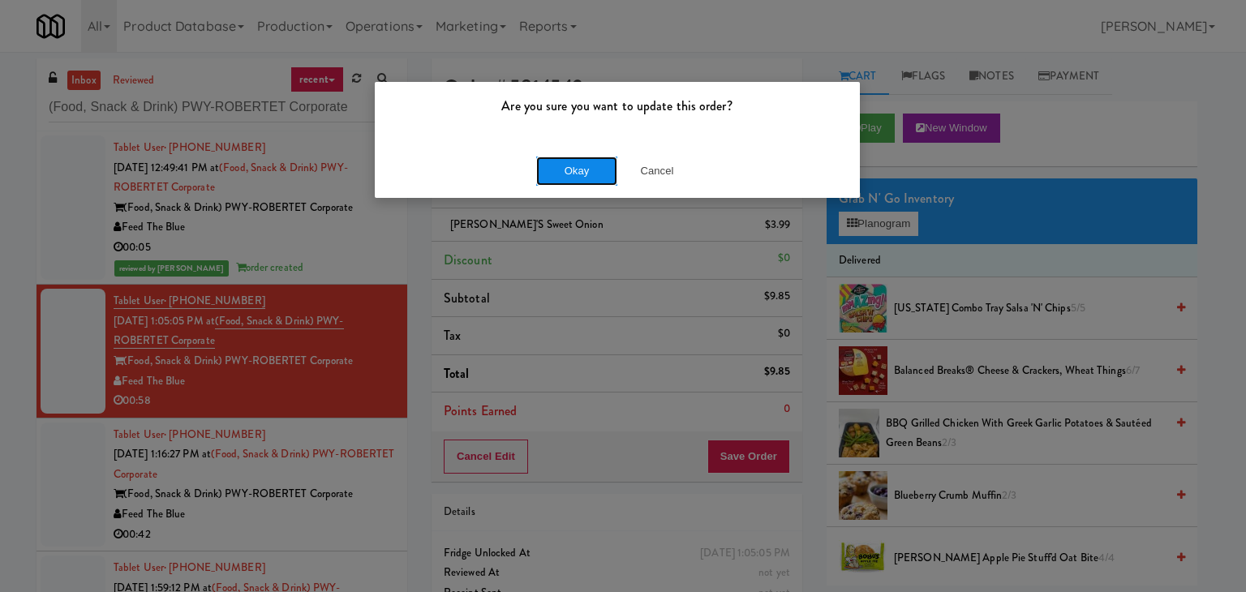
click at [574, 166] on button "Okay" at bounding box center [576, 171] width 81 height 29
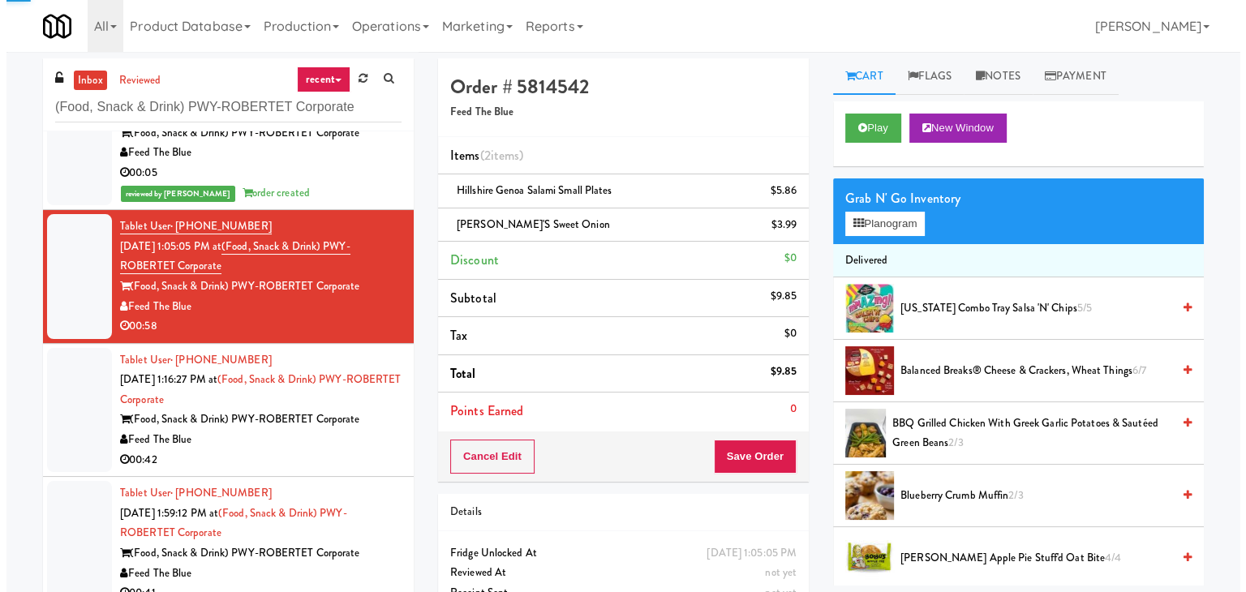
scroll to position [162, 0]
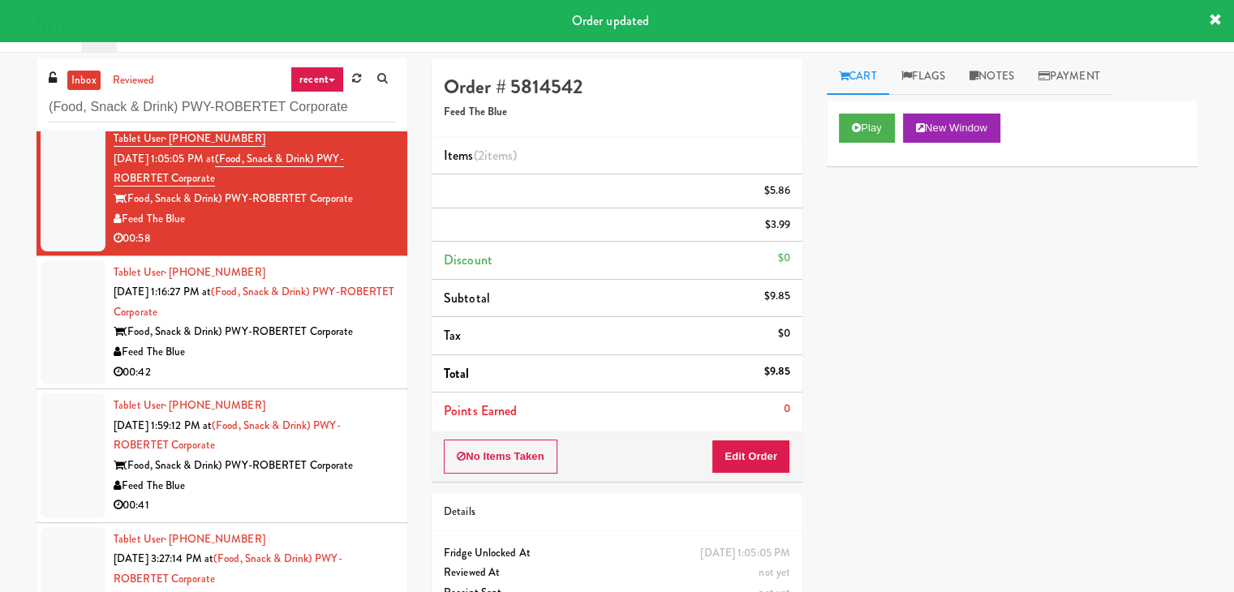
click at [308, 393] on li "Tablet User · (201) 926-7916 [DATE] 1:59:12 PM at (Food, Snack & Drink) PWY-ROB…" at bounding box center [222, 456] width 371 height 134
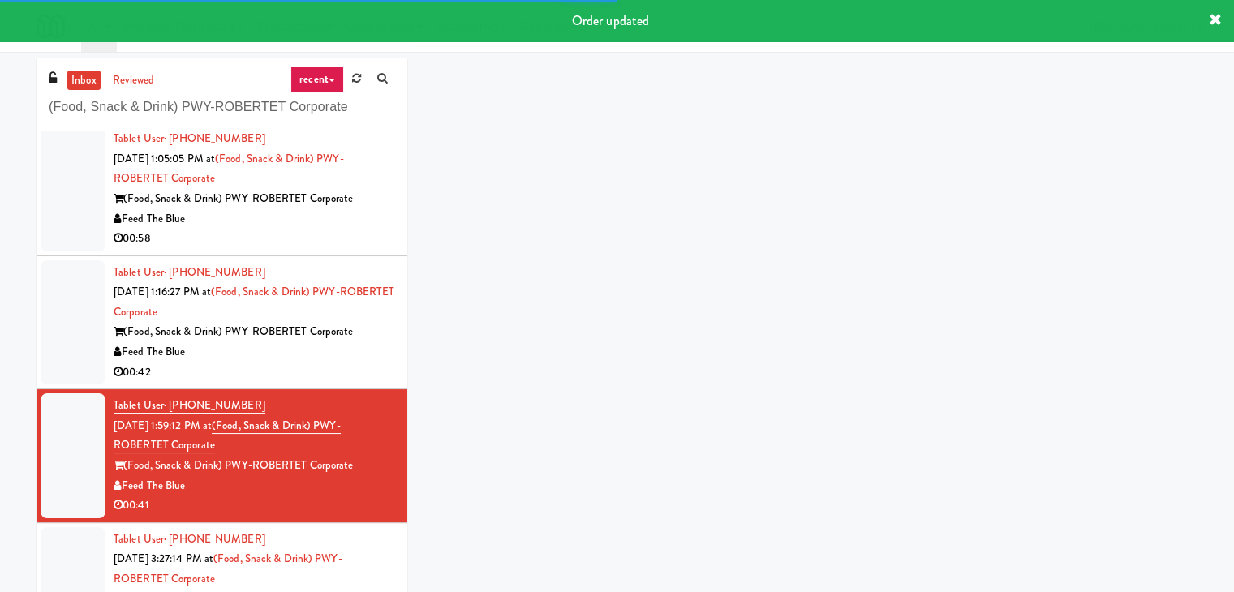
click at [316, 363] on div "Feed The Blue" at bounding box center [255, 352] width 282 height 20
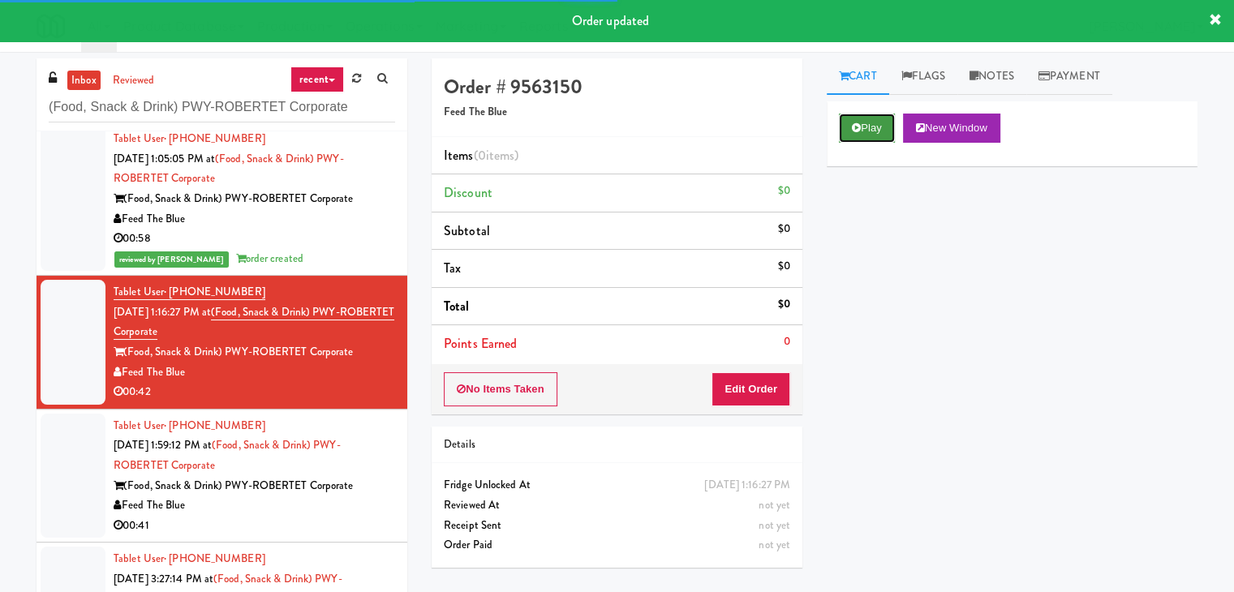
click at [876, 127] on button "Play" at bounding box center [867, 128] width 56 height 29
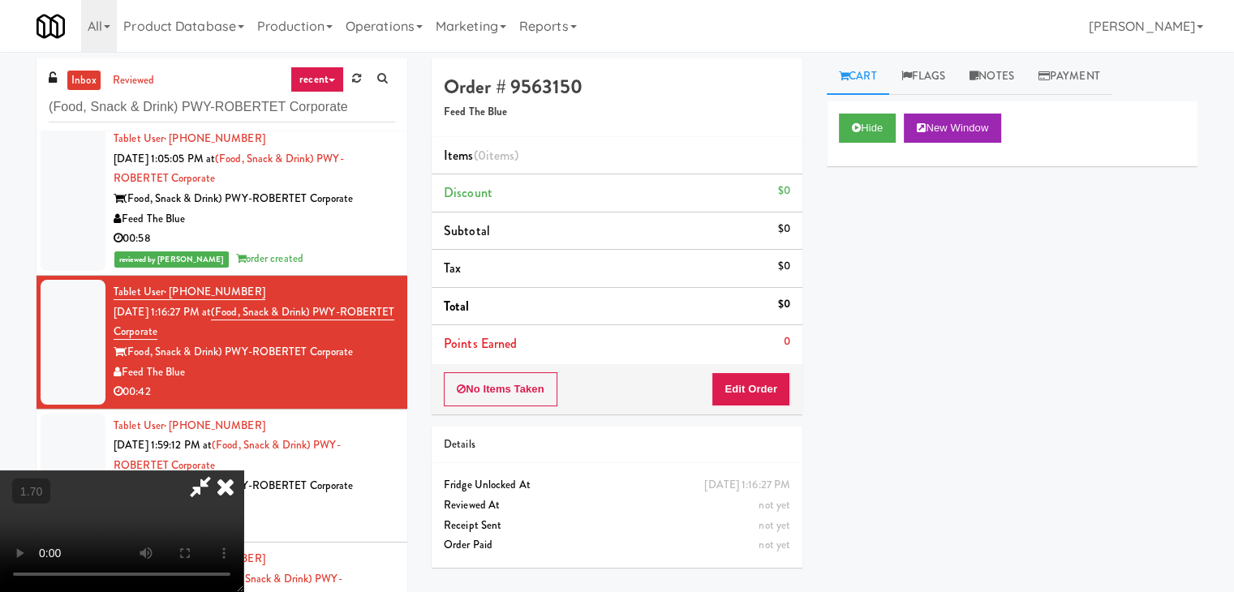
click at [243, 471] on video at bounding box center [121, 532] width 243 height 122
click at [243, 471] on icon at bounding box center [226, 487] width 36 height 32
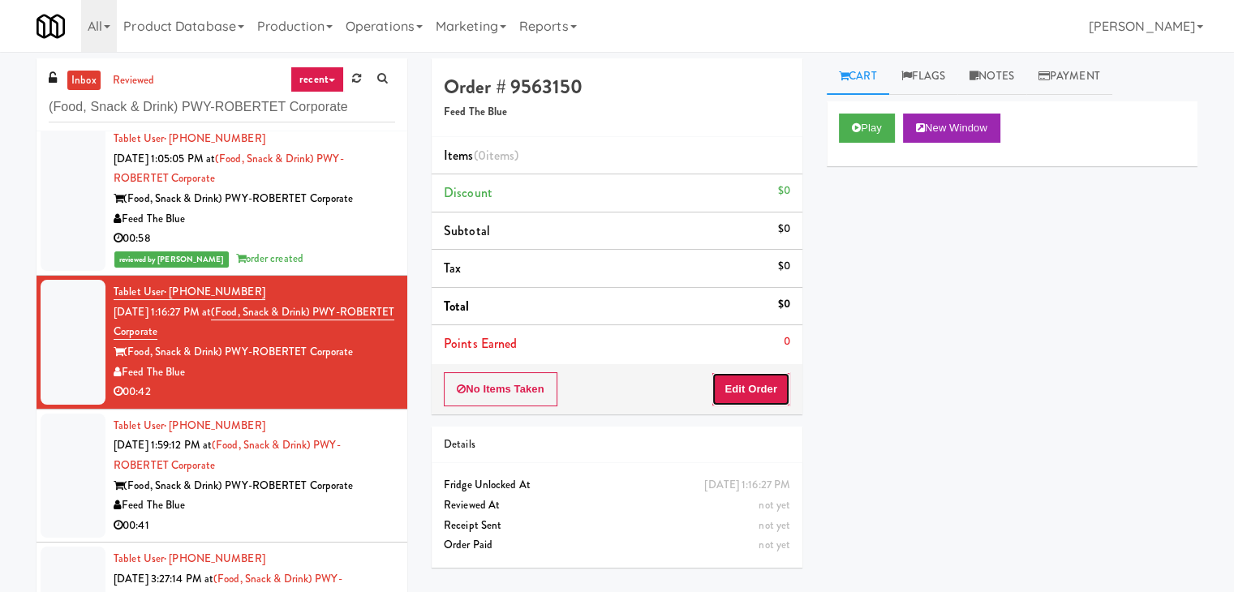
click at [760, 391] on button "Edit Order" at bounding box center [751, 389] width 79 height 34
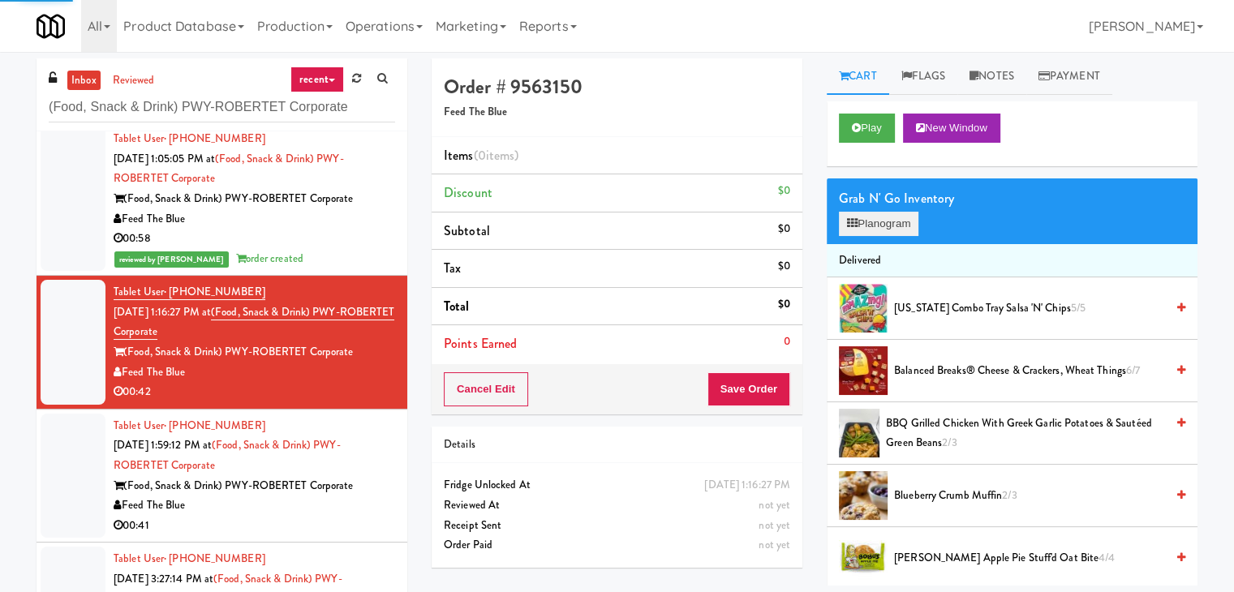
drag, startPoint x: 897, startPoint y: 239, endPoint x: 897, endPoint y: 230, distance: 8.9
click at [897, 236] on div "Grab N' Go Inventory Planogram" at bounding box center [1012, 212] width 371 height 66
click at [897, 228] on button "Planogram" at bounding box center [879, 224] width 80 height 24
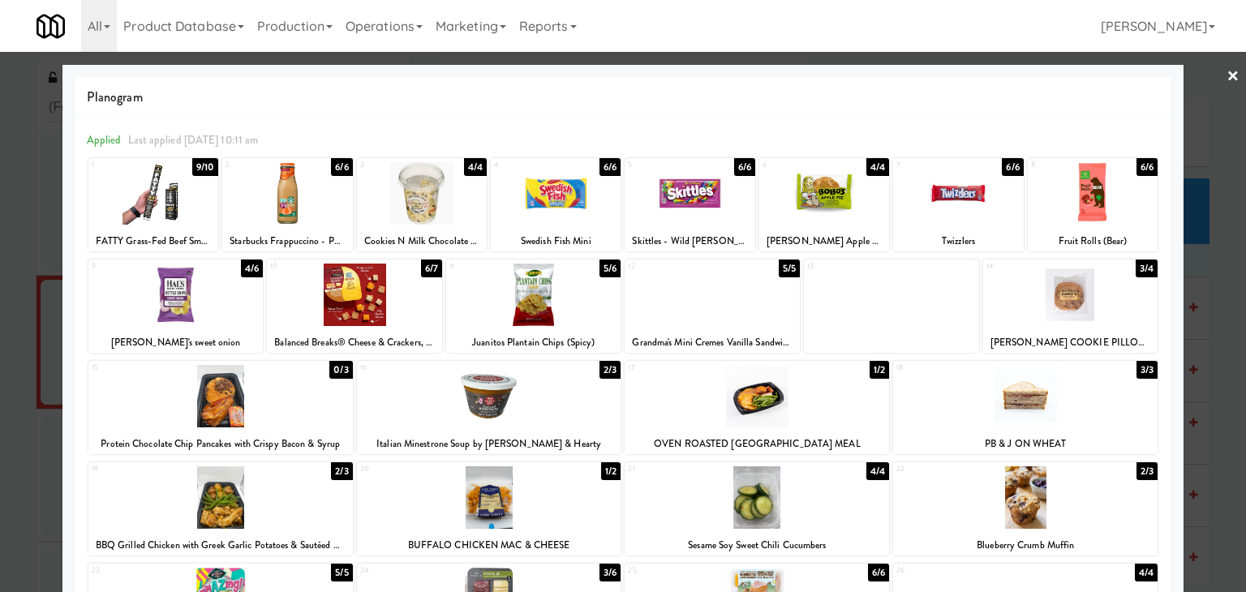
scroll to position [162, 0]
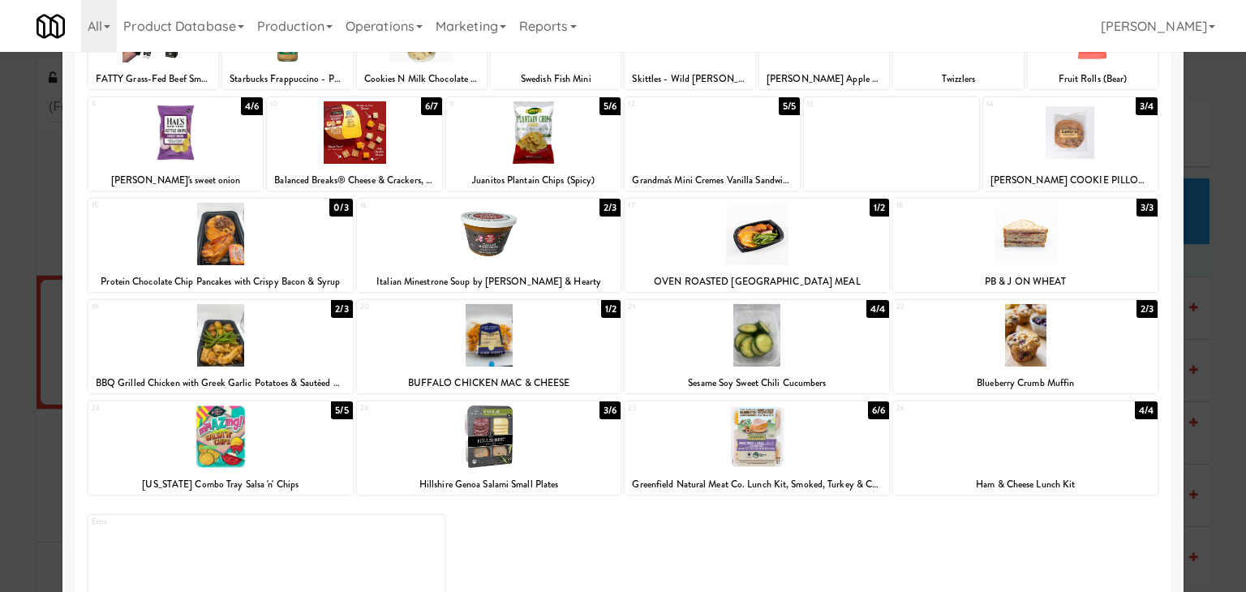
click at [497, 351] on div at bounding box center [489, 335] width 265 height 62
click at [210, 129] on div at bounding box center [175, 132] width 175 height 62
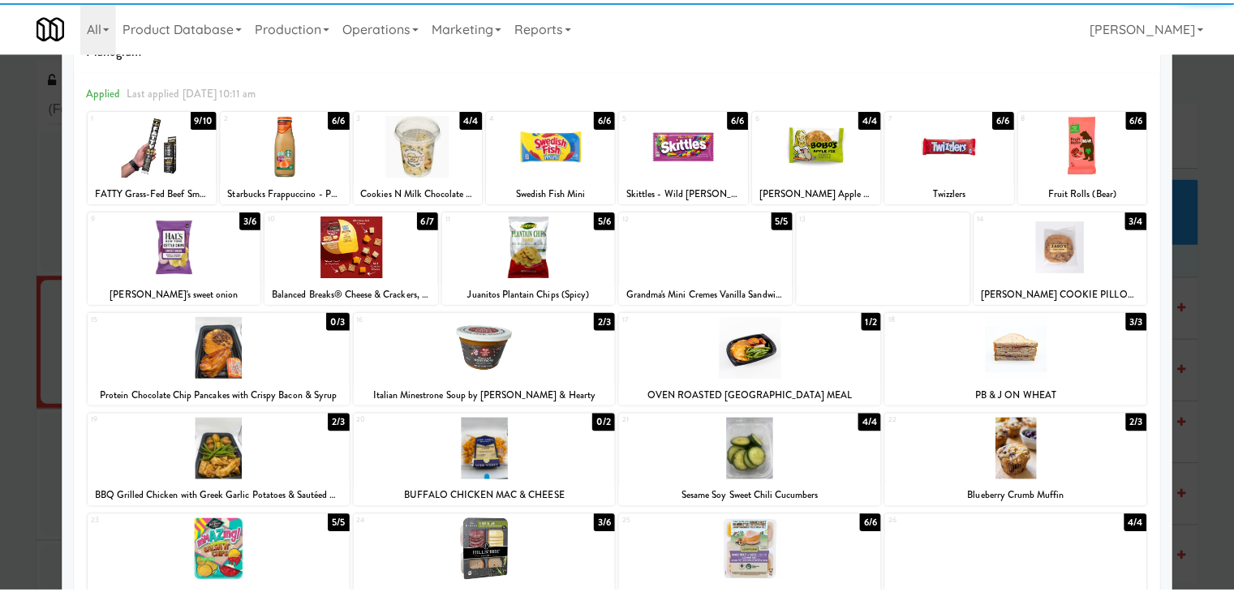
scroll to position [0, 0]
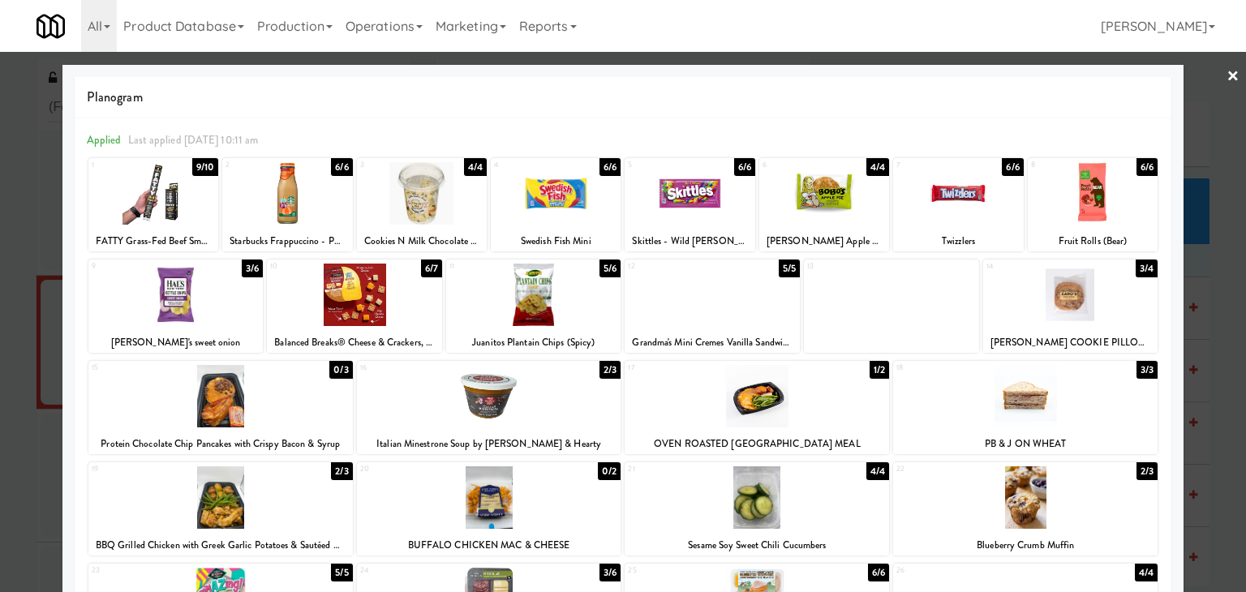
drag, startPoint x: 1220, startPoint y: 72, endPoint x: 1158, endPoint y: 80, distance: 62.9
click at [1227, 72] on link "×" at bounding box center [1233, 77] width 13 height 50
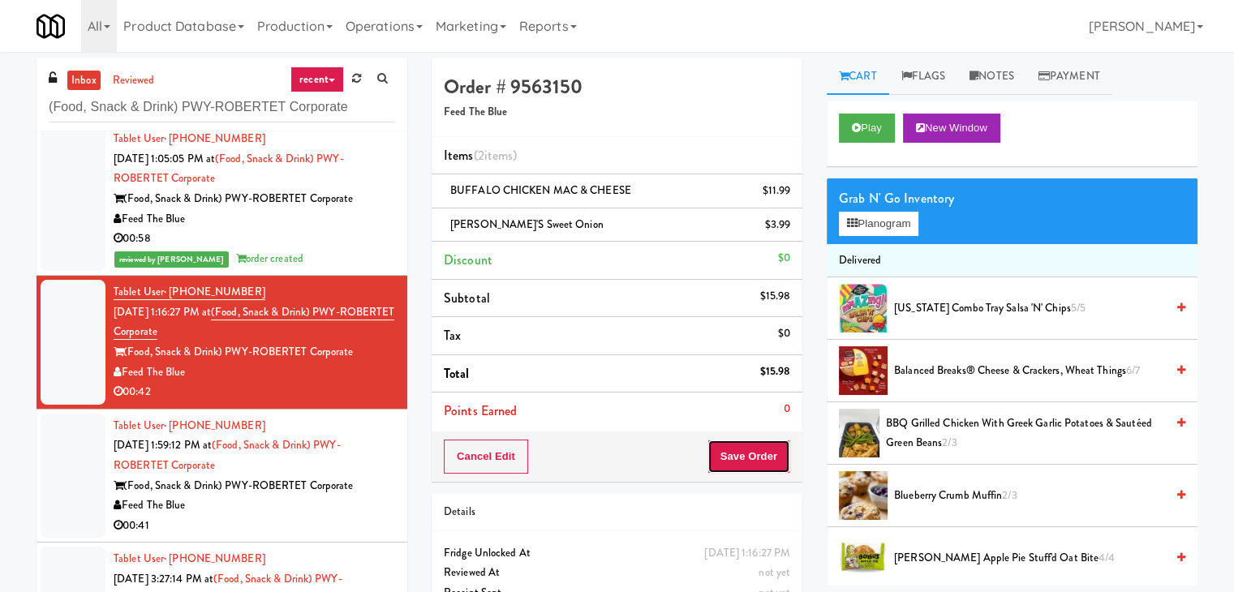
click at [730, 456] on button "Save Order" at bounding box center [749, 457] width 83 height 34
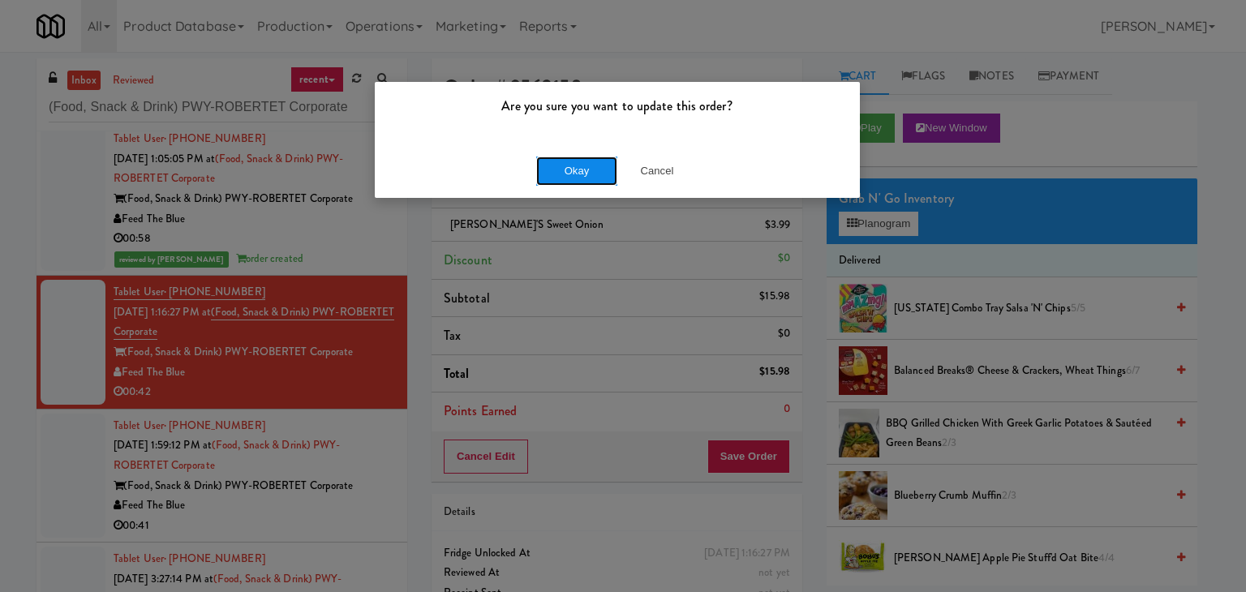
click at [559, 166] on button "Okay" at bounding box center [576, 171] width 81 height 29
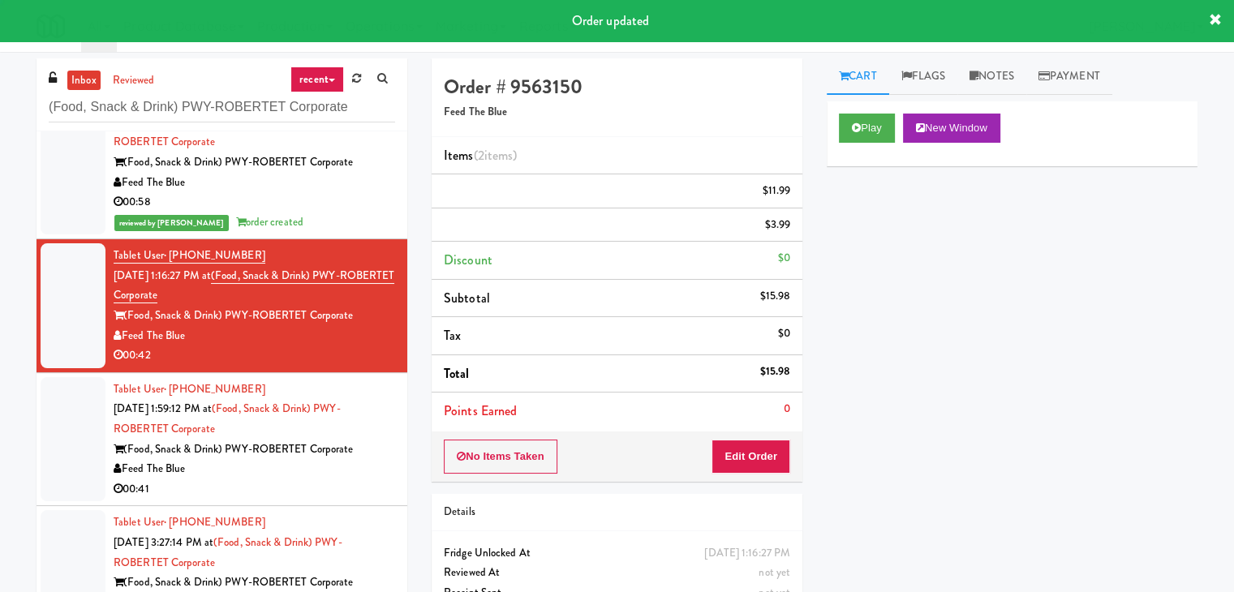
scroll to position [219, 0]
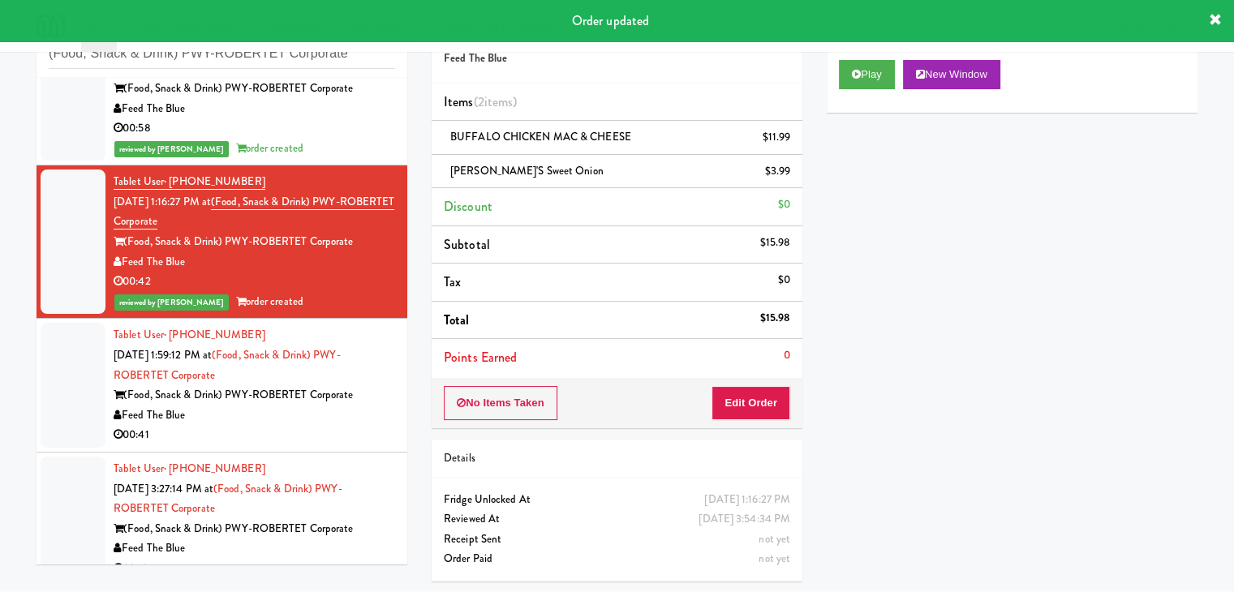
click at [318, 429] on div "00:41" at bounding box center [255, 435] width 282 height 20
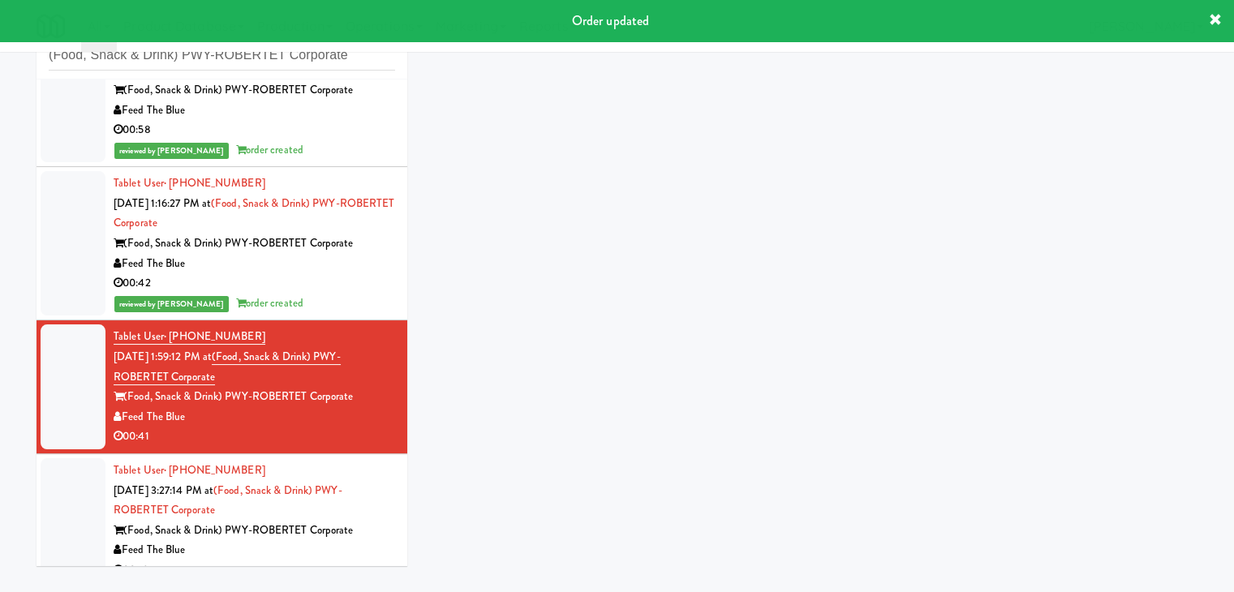
scroll to position [52, 0]
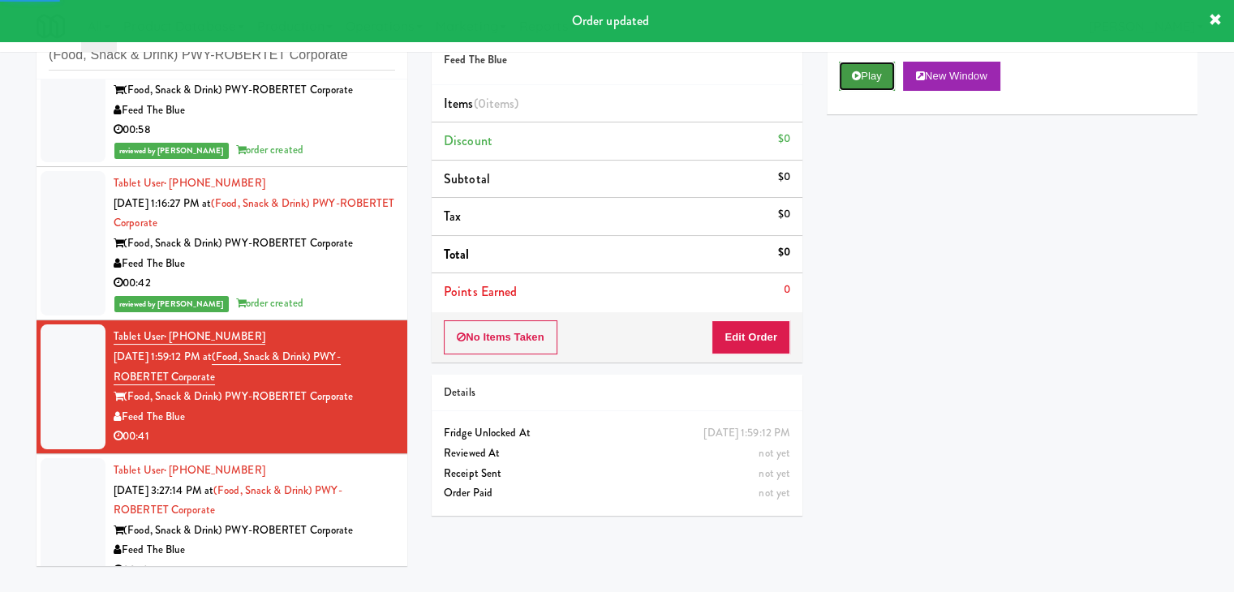
click at [880, 75] on button "Play" at bounding box center [867, 76] width 56 height 29
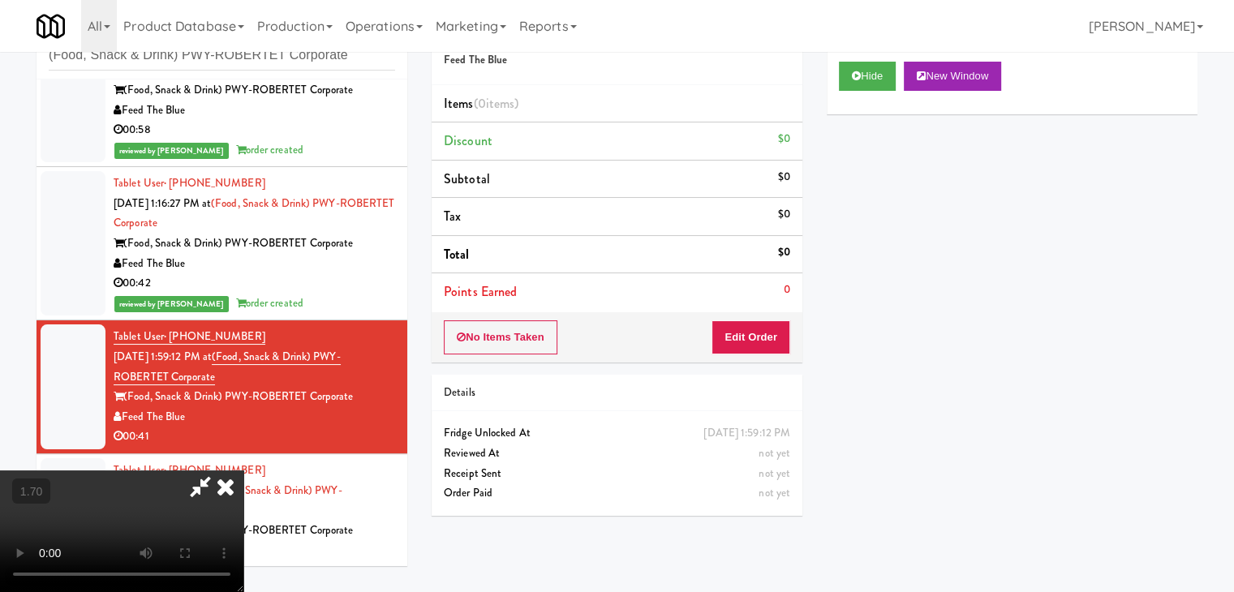
click at [243, 471] on icon at bounding box center [226, 487] width 36 height 32
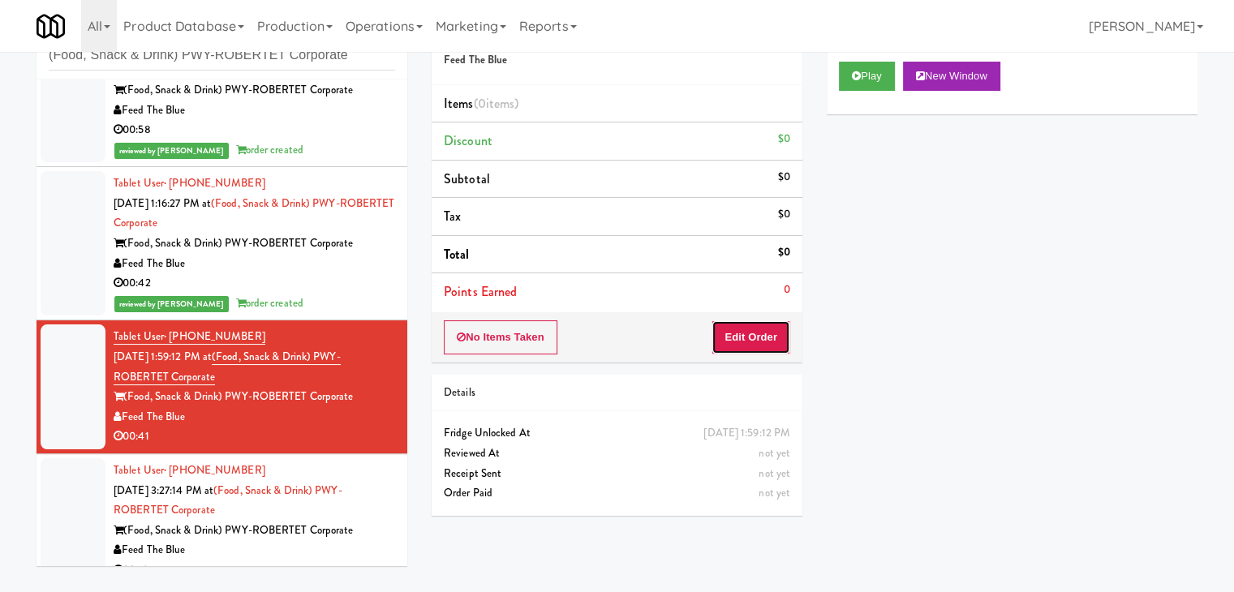
click at [777, 341] on button "Edit Order" at bounding box center [751, 338] width 79 height 34
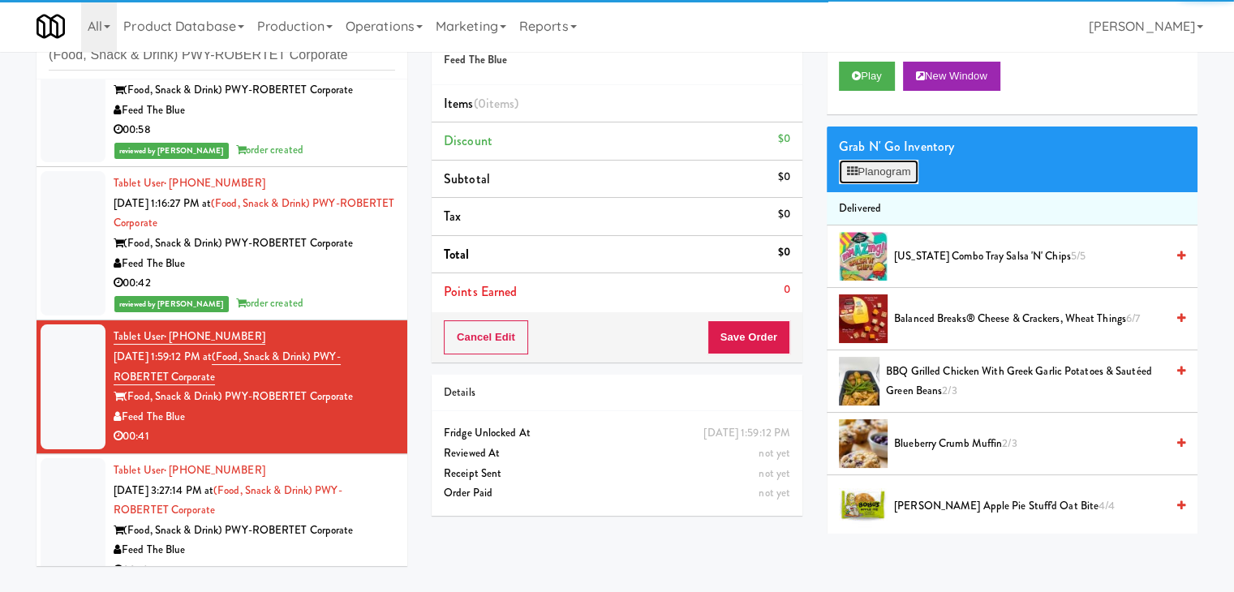
click at [881, 180] on button "Planogram" at bounding box center [879, 172] width 80 height 24
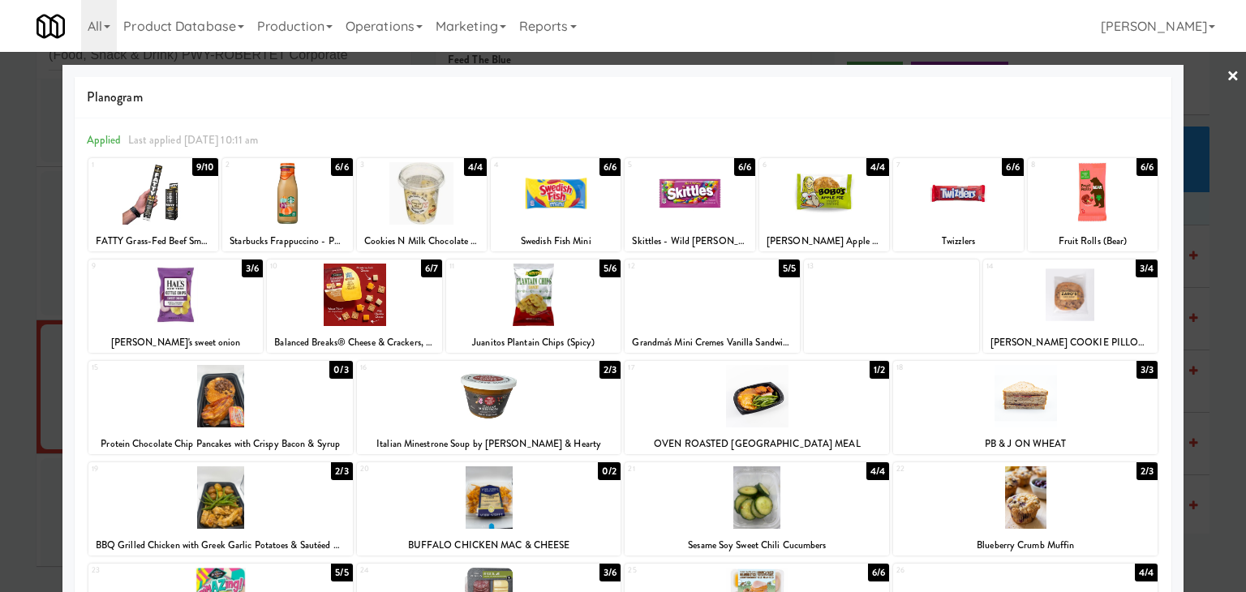
click at [562, 316] on div at bounding box center [533, 295] width 175 height 62
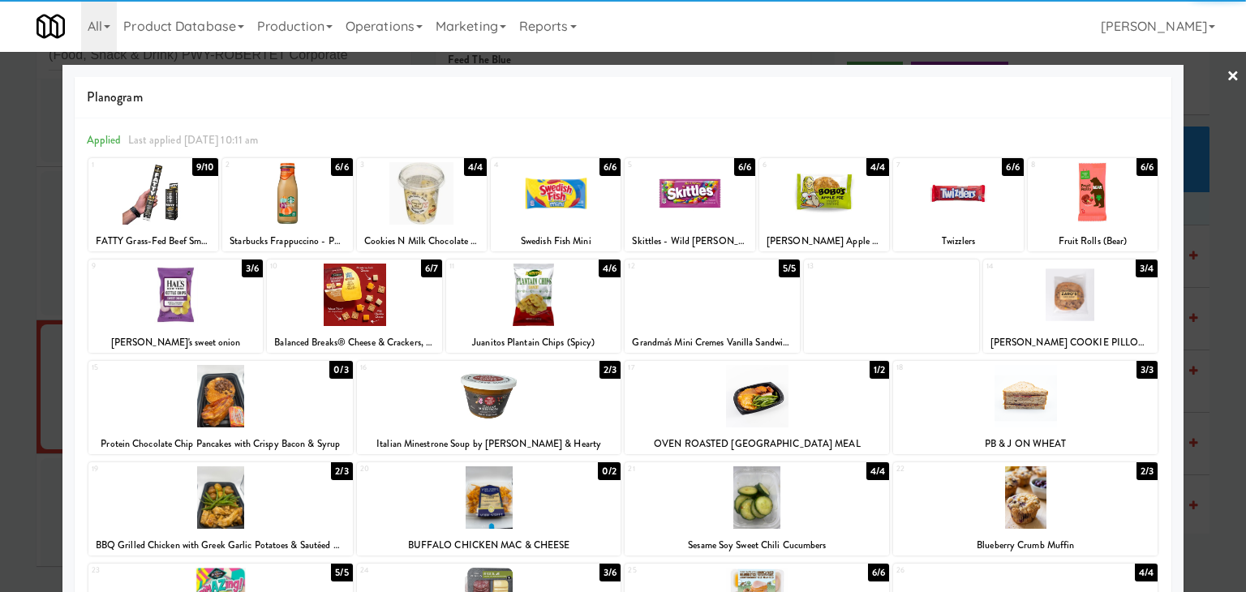
click at [1227, 69] on link "×" at bounding box center [1233, 77] width 13 height 50
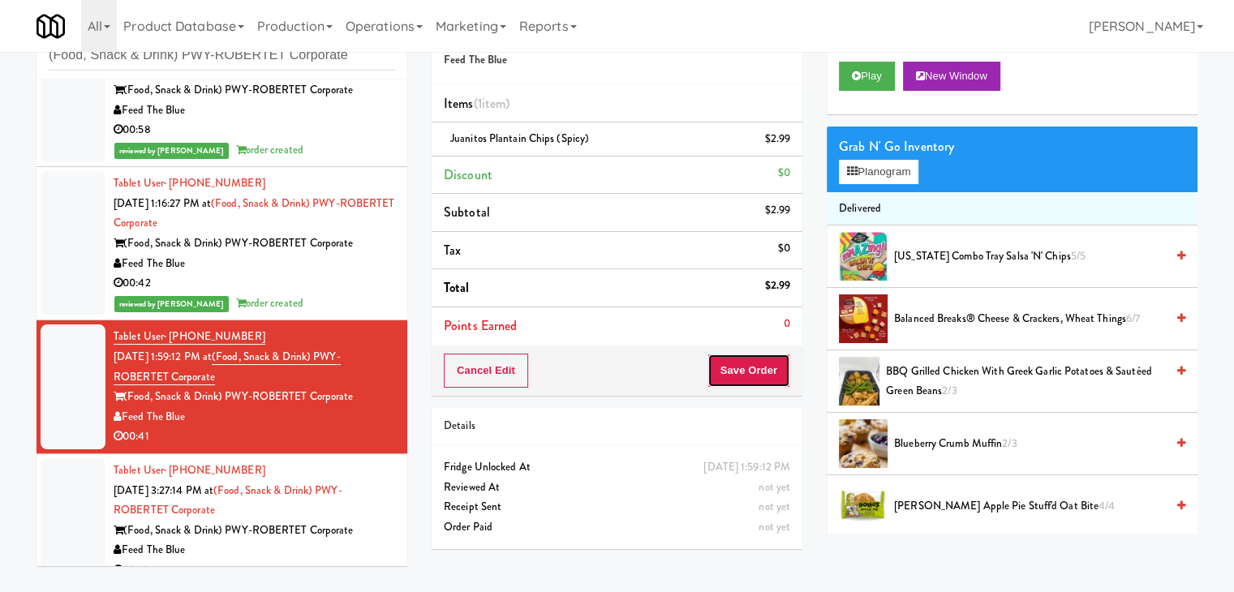
click at [736, 368] on button "Save Order" at bounding box center [749, 371] width 83 height 34
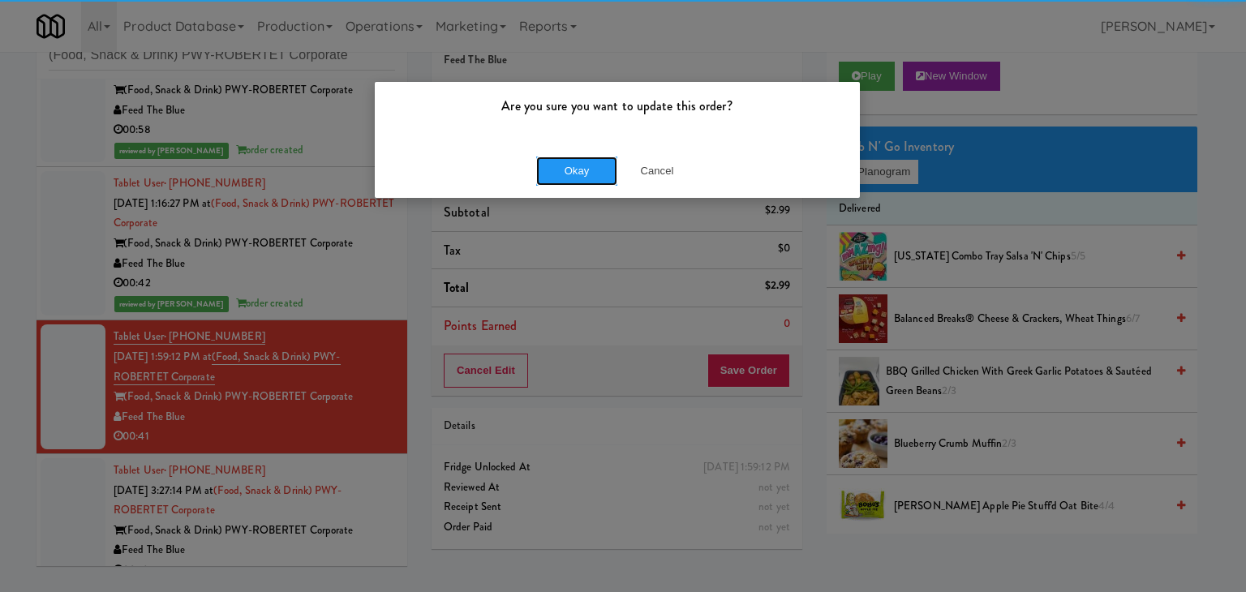
drag, startPoint x: 591, startPoint y: 170, endPoint x: 493, endPoint y: 230, distance: 114.4
click at [590, 170] on button "Okay" at bounding box center [576, 171] width 81 height 29
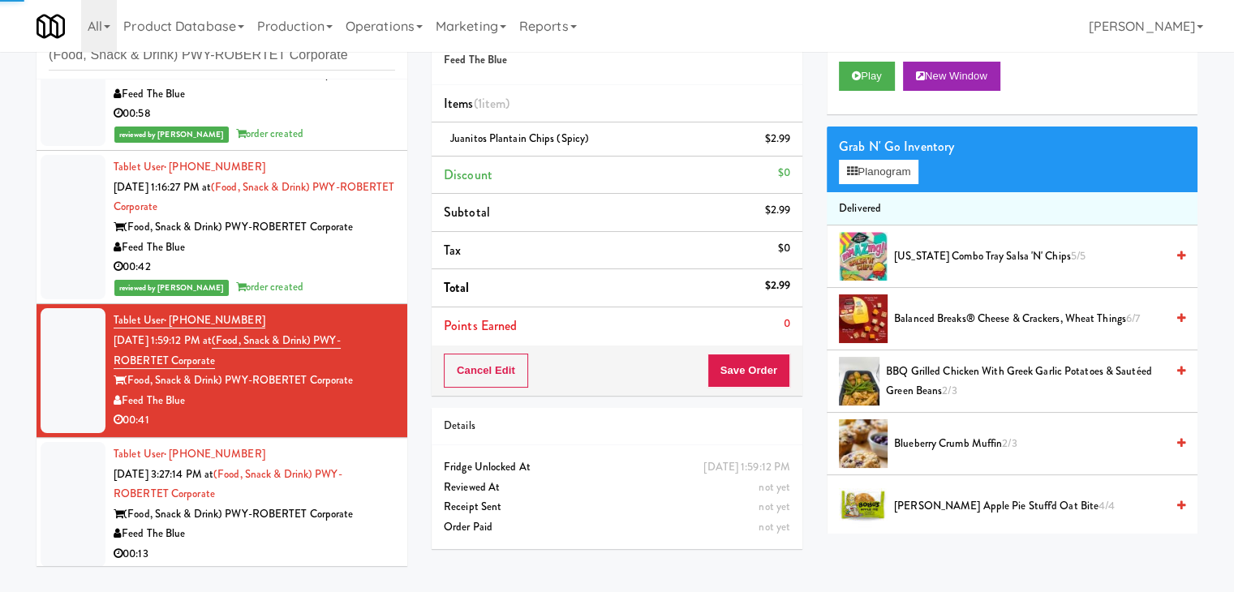
scroll to position [239, 0]
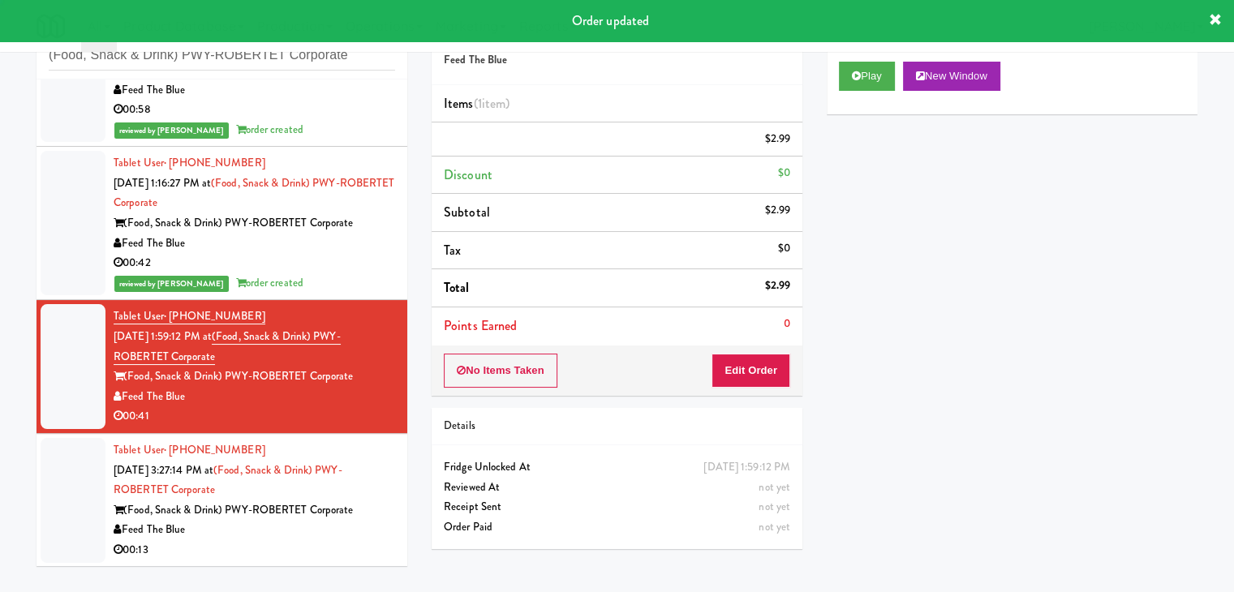
click at [324, 553] on div "00:13" at bounding box center [255, 550] width 282 height 20
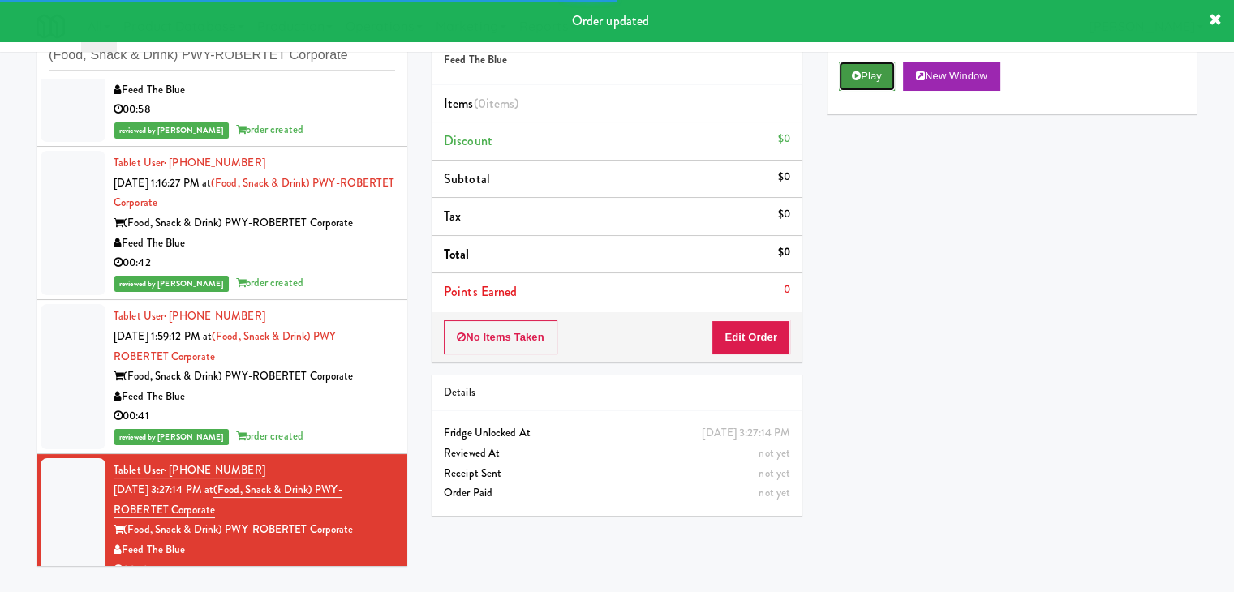
click at [860, 72] on icon at bounding box center [856, 76] width 9 height 11
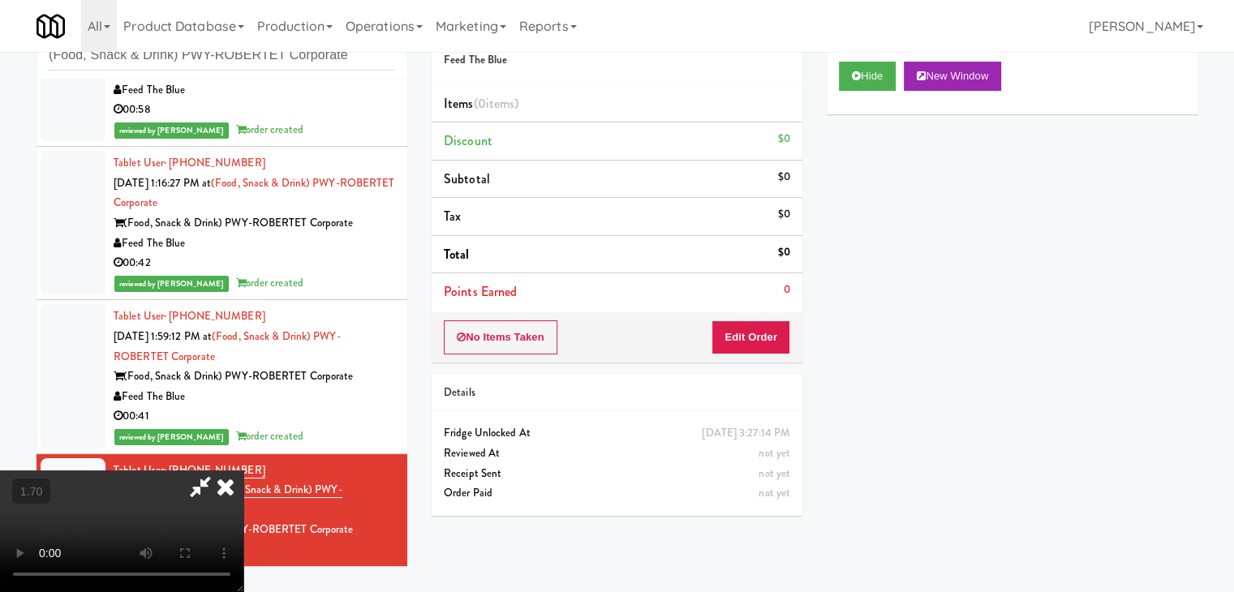
click at [243, 471] on video at bounding box center [121, 532] width 243 height 122
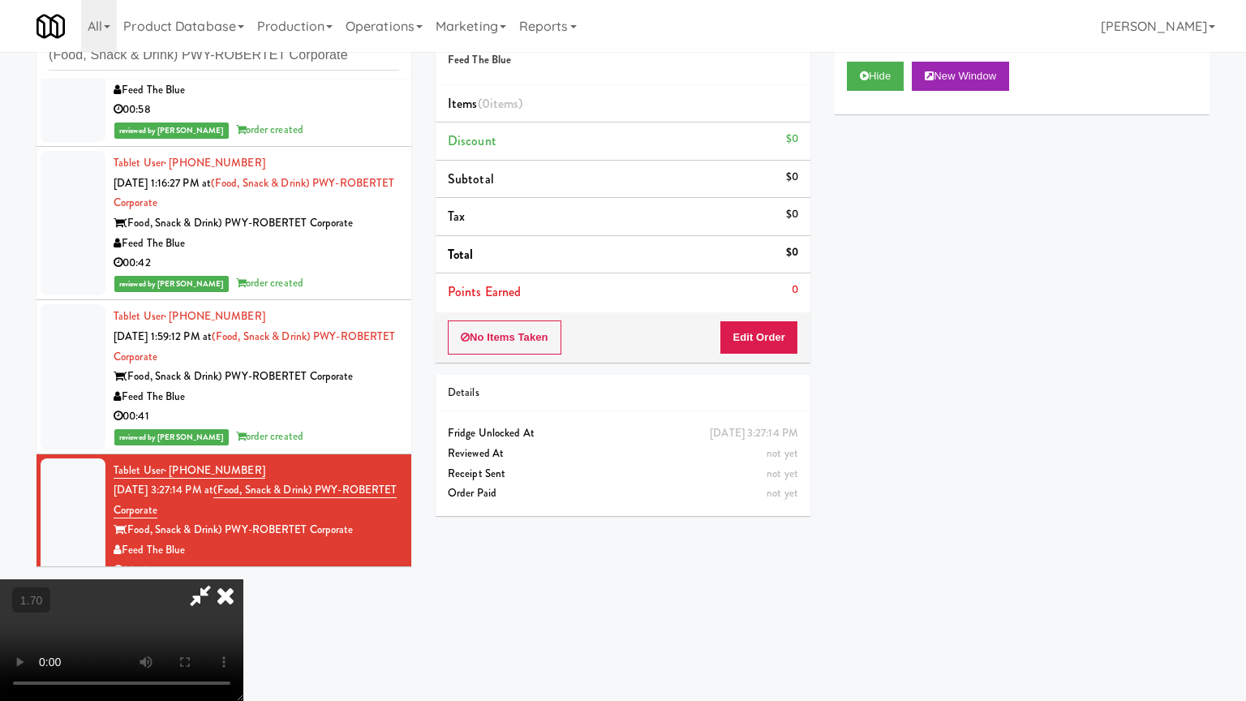
click at [243, 563] on video at bounding box center [121, 640] width 243 height 122
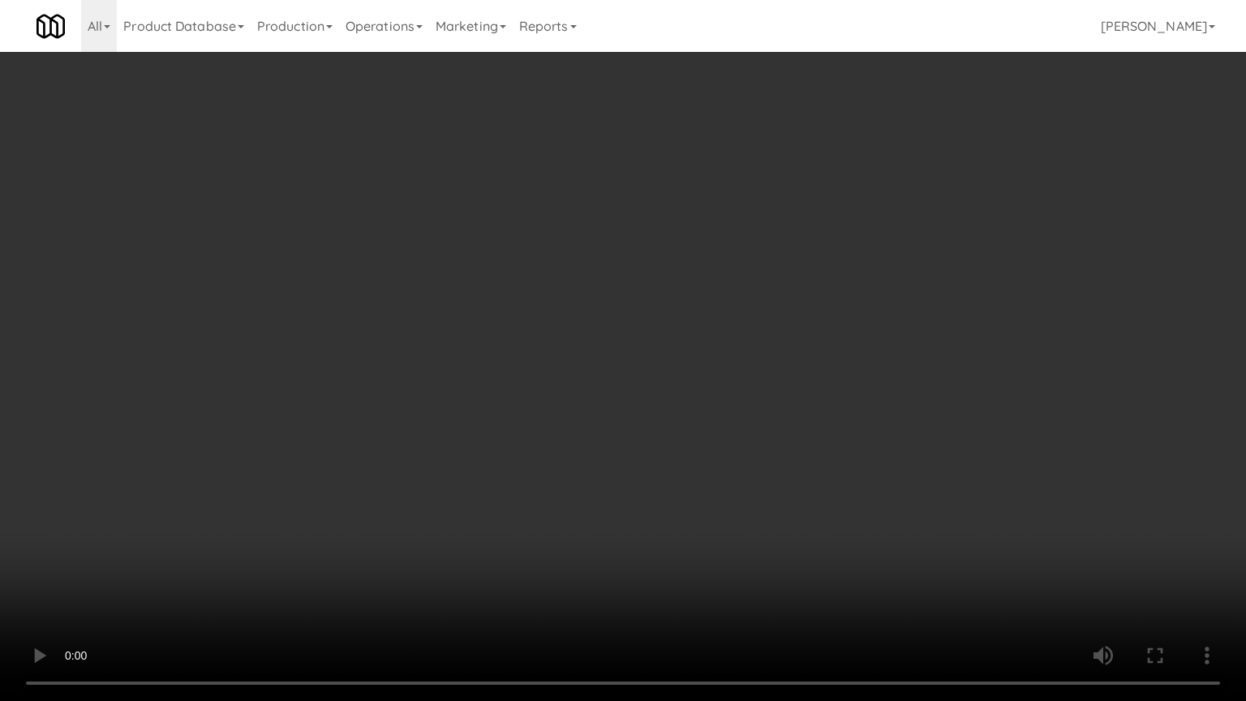
click at [675, 240] on video at bounding box center [623, 350] width 1246 height 701
click at [676, 240] on video at bounding box center [623, 350] width 1246 height 701
click at [678, 239] on video at bounding box center [623, 350] width 1246 height 701
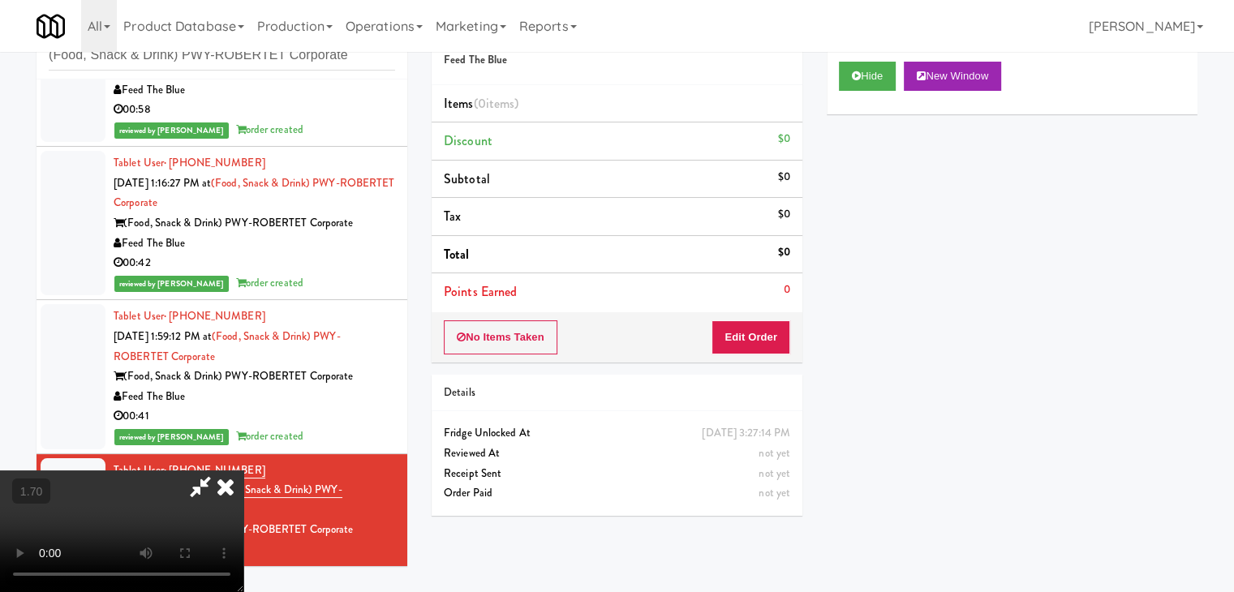
click at [243, 471] on icon at bounding box center [226, 487] width 36 height 32
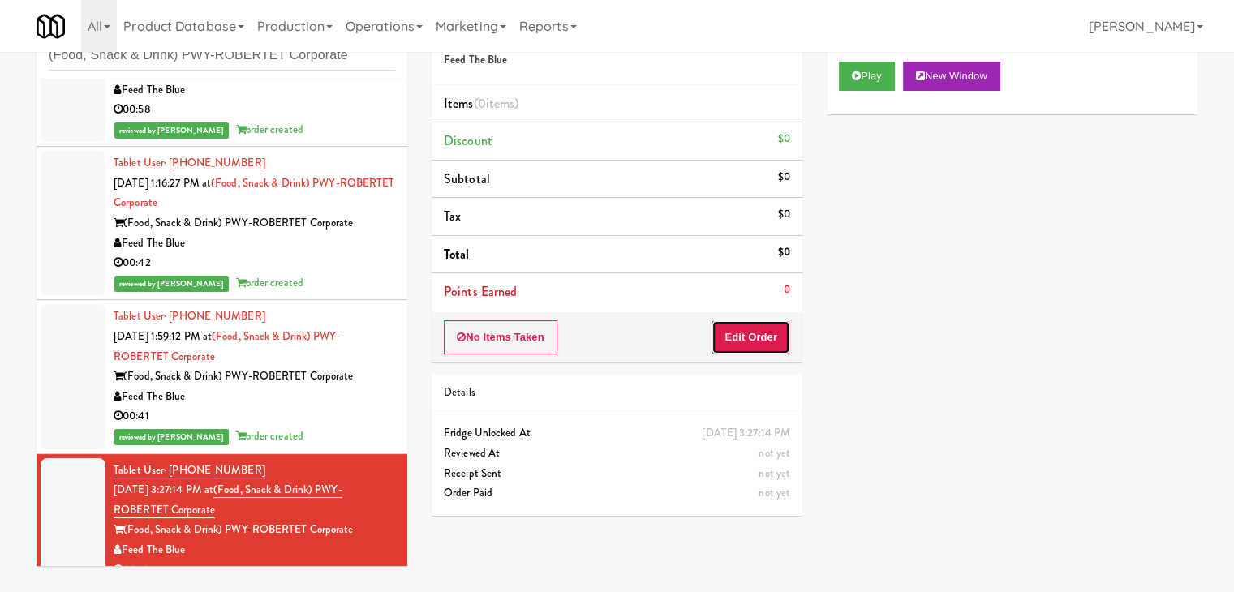
drag, startPoint x: 757, startPoint y: 329, endPoint x: 813, endPoint y: 286, distance: 70.6
click at [757, 330] on button "Edit Order" at bounding box center [751, 338] width 79 height 34
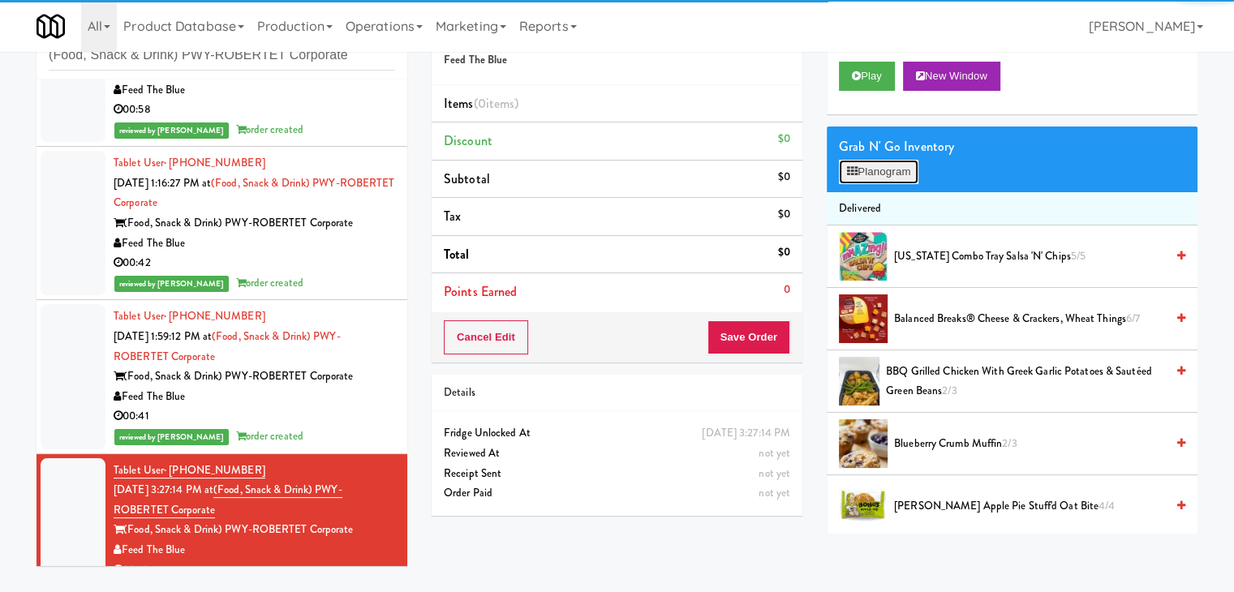
click at [871, 180] on button "Planogram" at bounding box center [879, 172] width 80 height 24
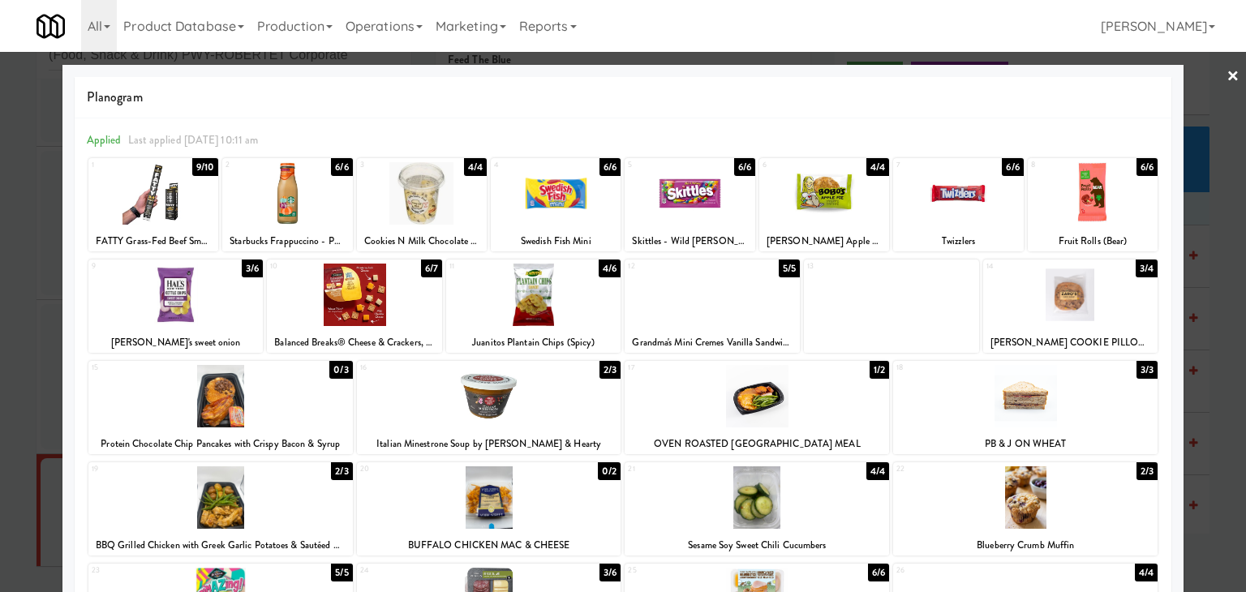
click at [153, 192] on div at bounding box center [153, 193] width 130 height 62
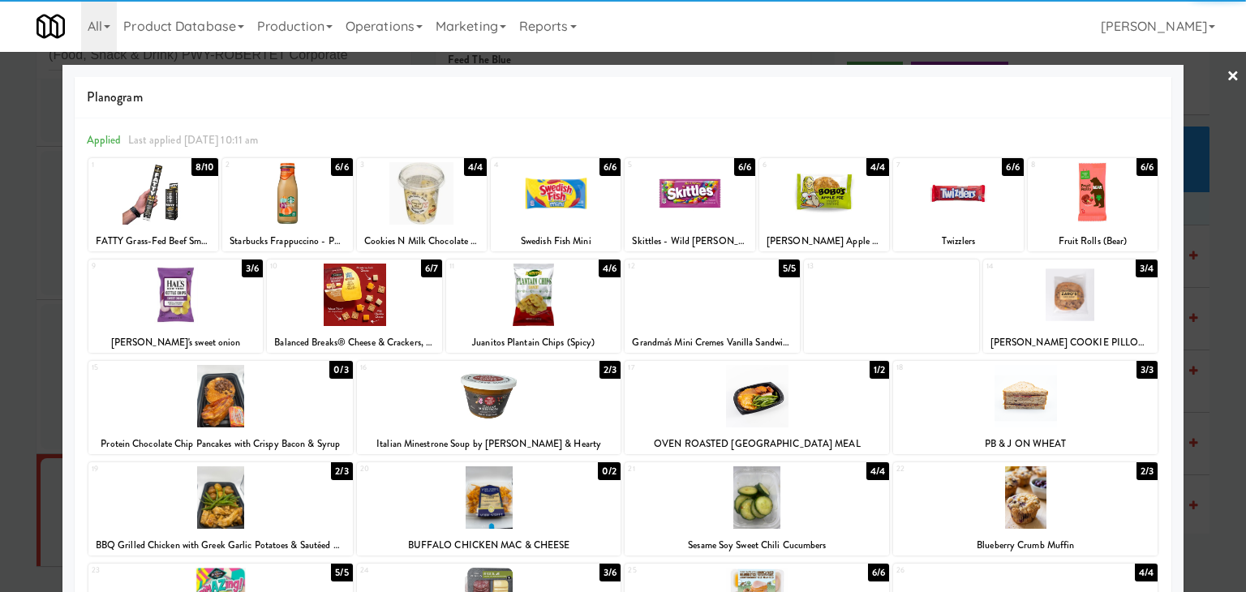
click at [374, 293] on div at bounding box center [354, 295] width 175 height 62
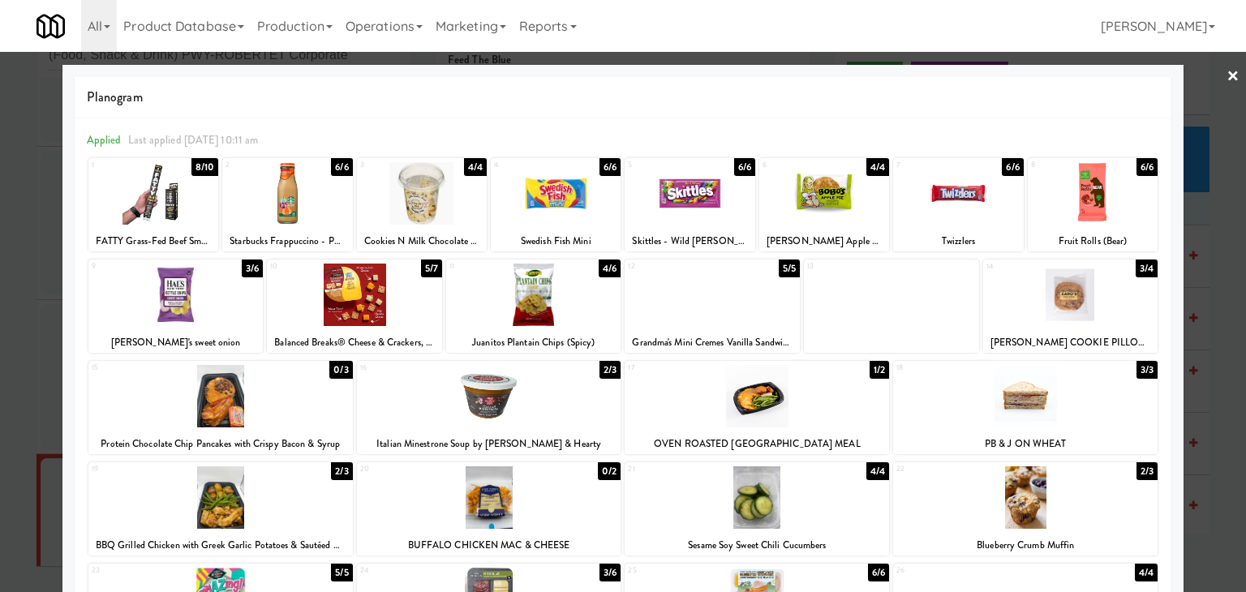
click at [1227, 79] on link "×" at bounding box center [1233, 77] width 13 height 50
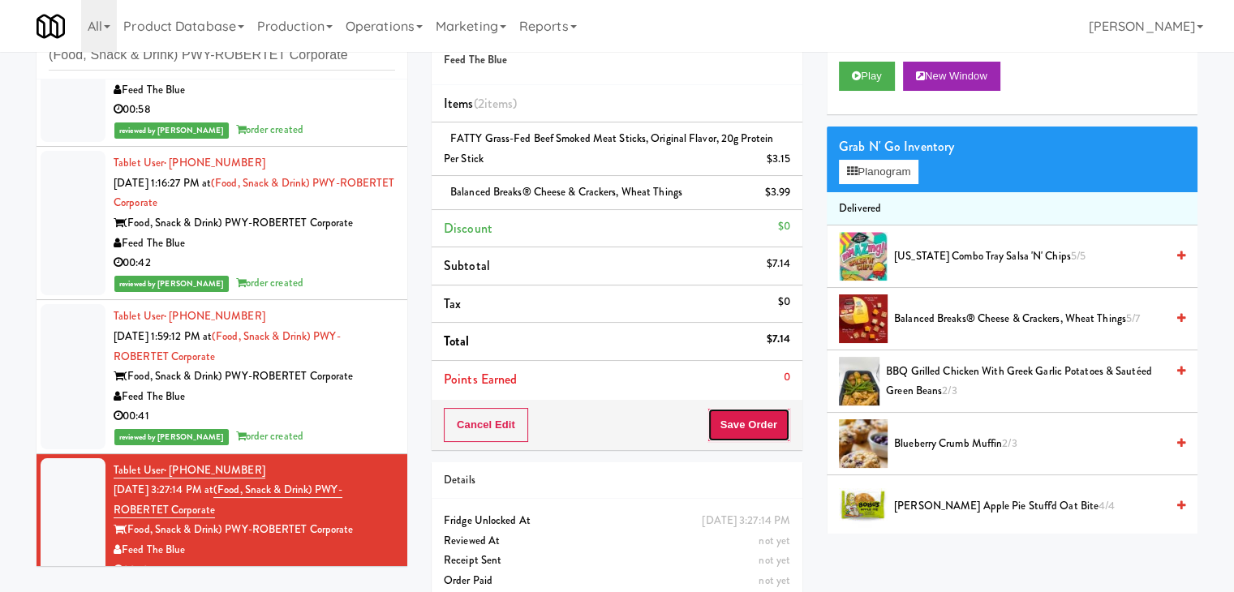
click at [729, 423] on button "Save Order" at bounding box center [749, 425] width 83 height 34
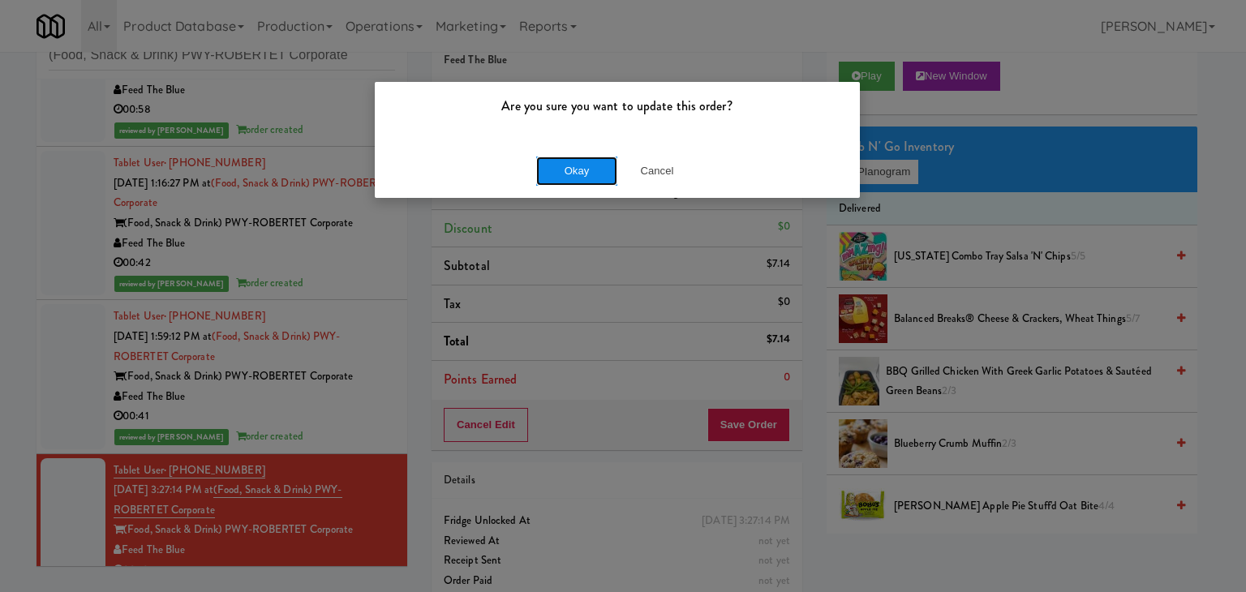
click at [581, 176] on button "Okay" at bounding box center [576, 171] width 81 height 29
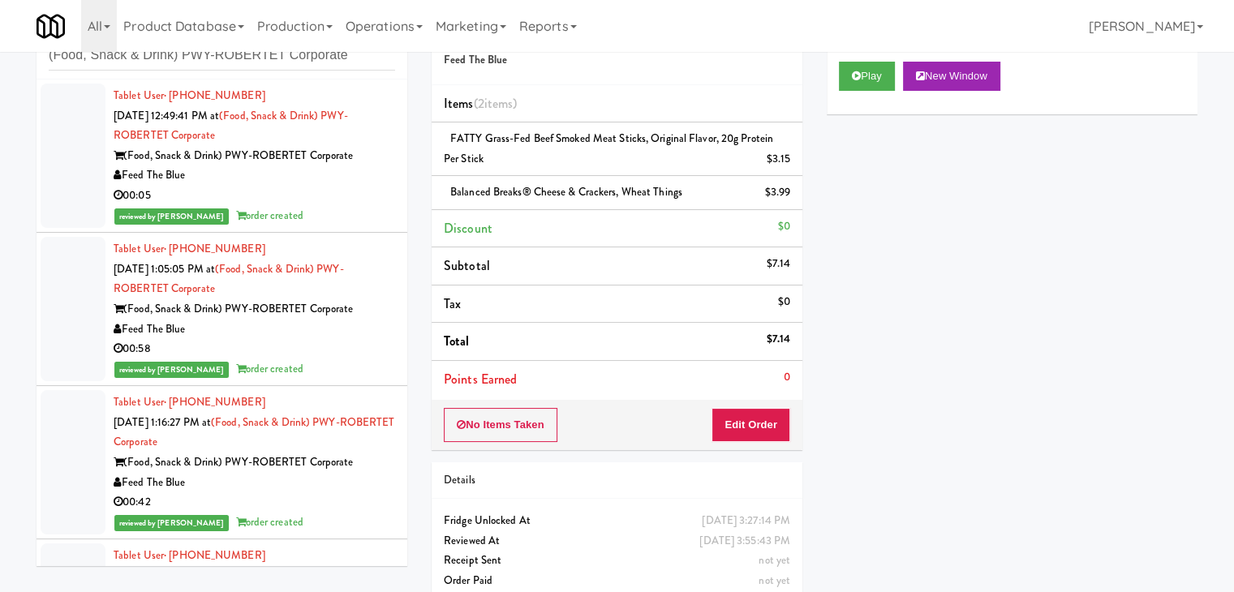
drag, startPoint x: 338, startPoint y: 196, endPoint x: 339, endPoint y: 218, distance: 22.8
click at [338, 196] on div "00:05" at bounding box center [255, 196] width 282 height 20
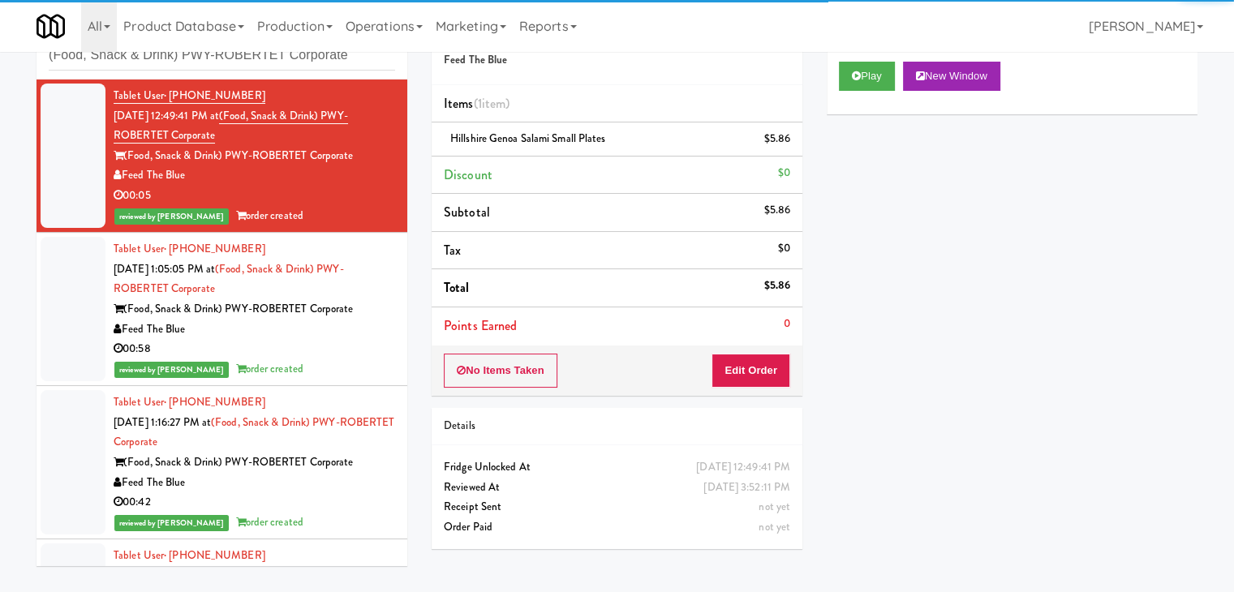
click at [351, 351] on div "00:58" at bounding box center [255, 349] width 282 height 20
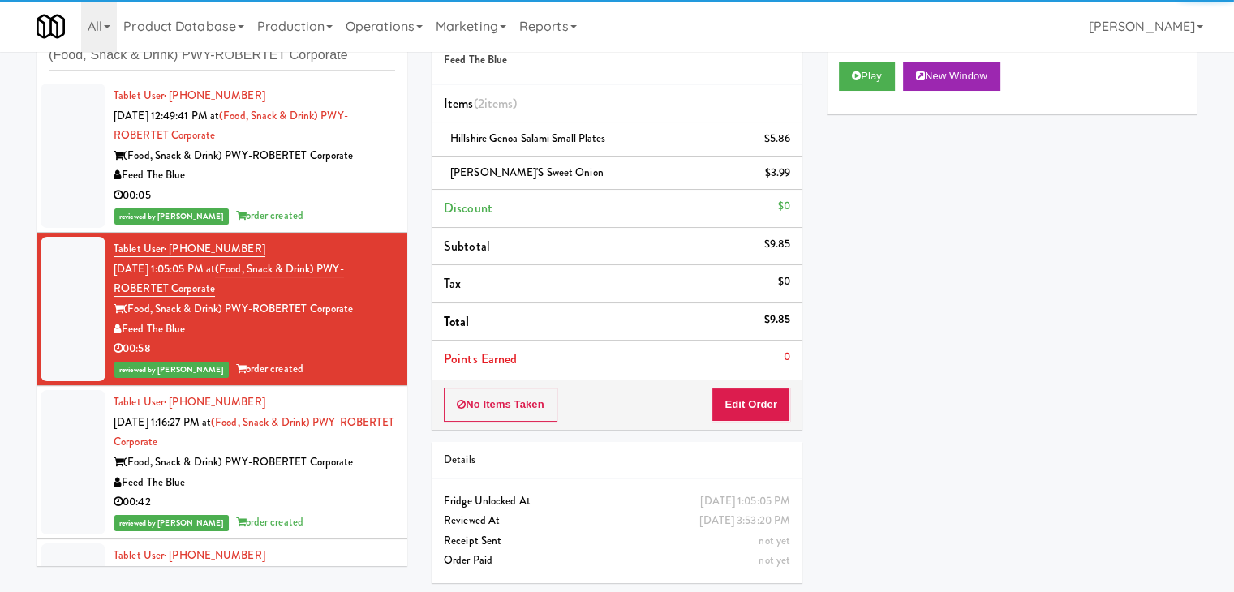
click at [339, 502] on div "00:42" at bounding box center [255, 503] width 282 height 20
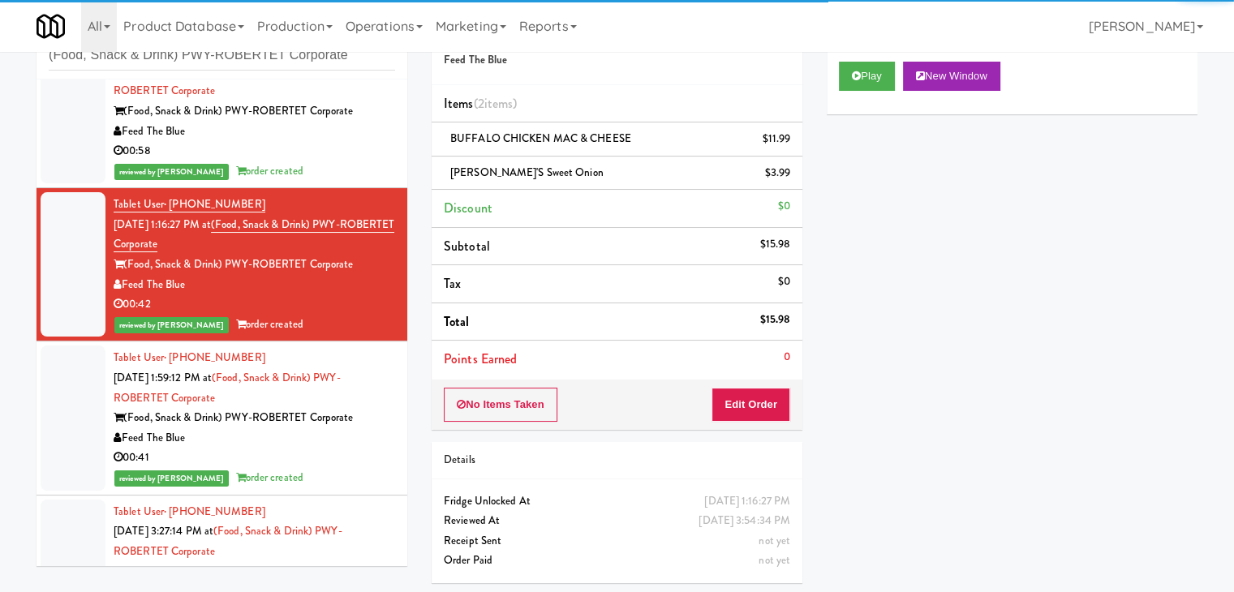
scroll to position [243, 0]
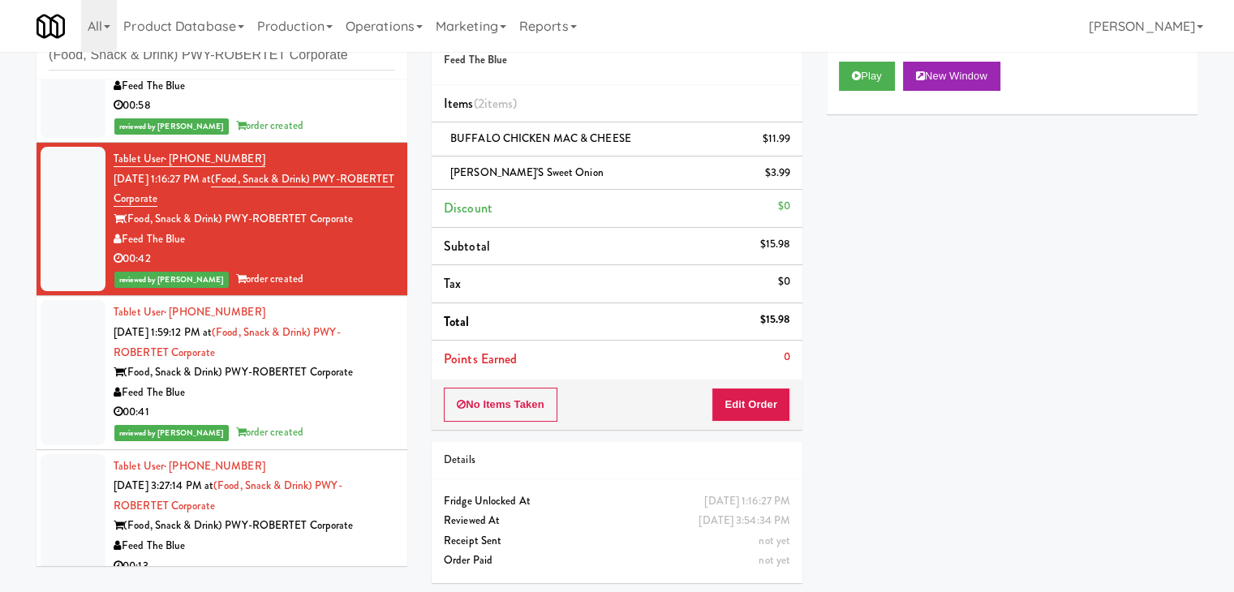
click at [341, 413] on div "00:41" at bounding box center [255, 412] width 282 height 20
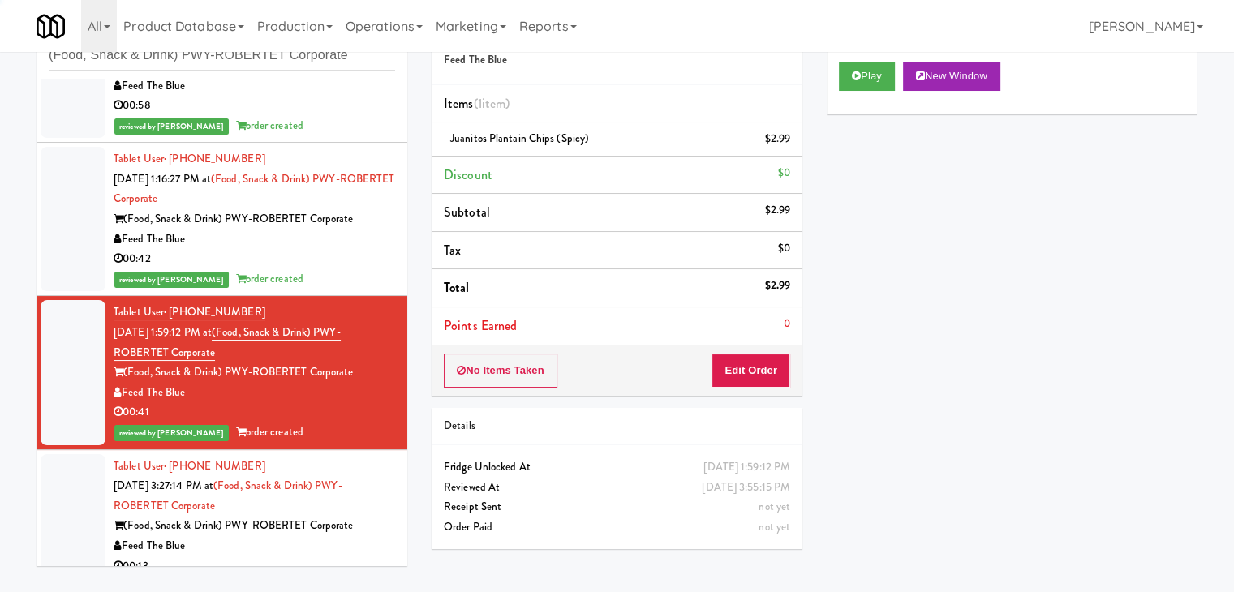
scroll to position [279, 0]
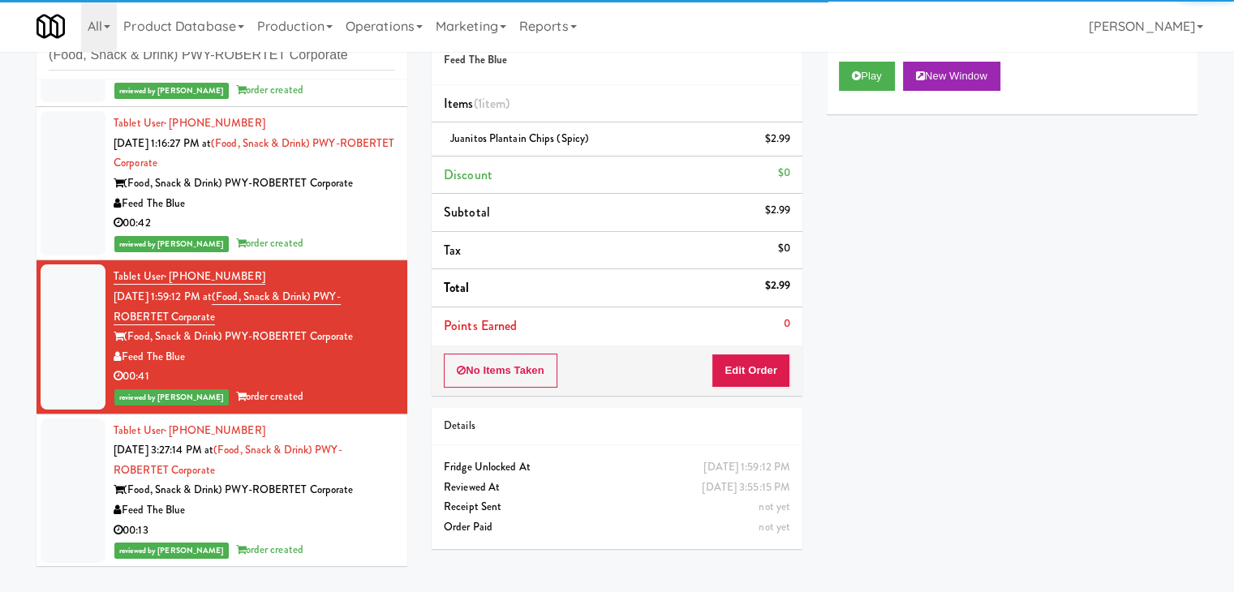
click at [341, 532] on div "00:13" at bounding box center [255, 531] width 282 height 20
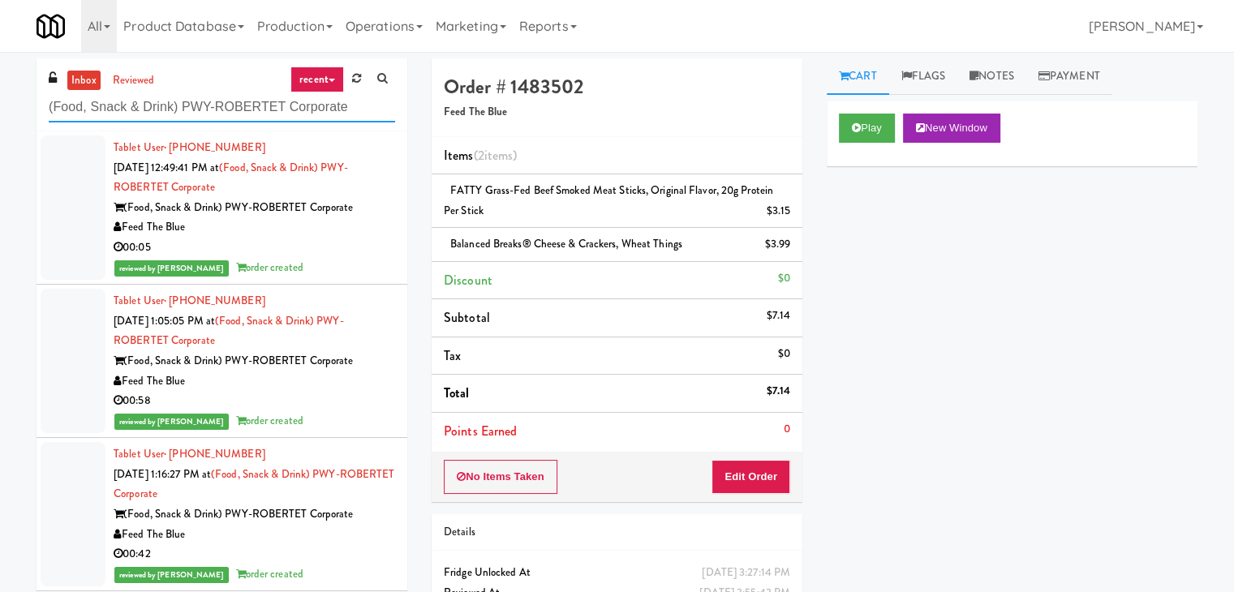
click at [188, 101] on input "(Food, Snack & Drink) PWY-ROBERTET Corporate" at bounding box center [222, 108] width 346 height 30
paste input "Route #5"
type input "Route #5"
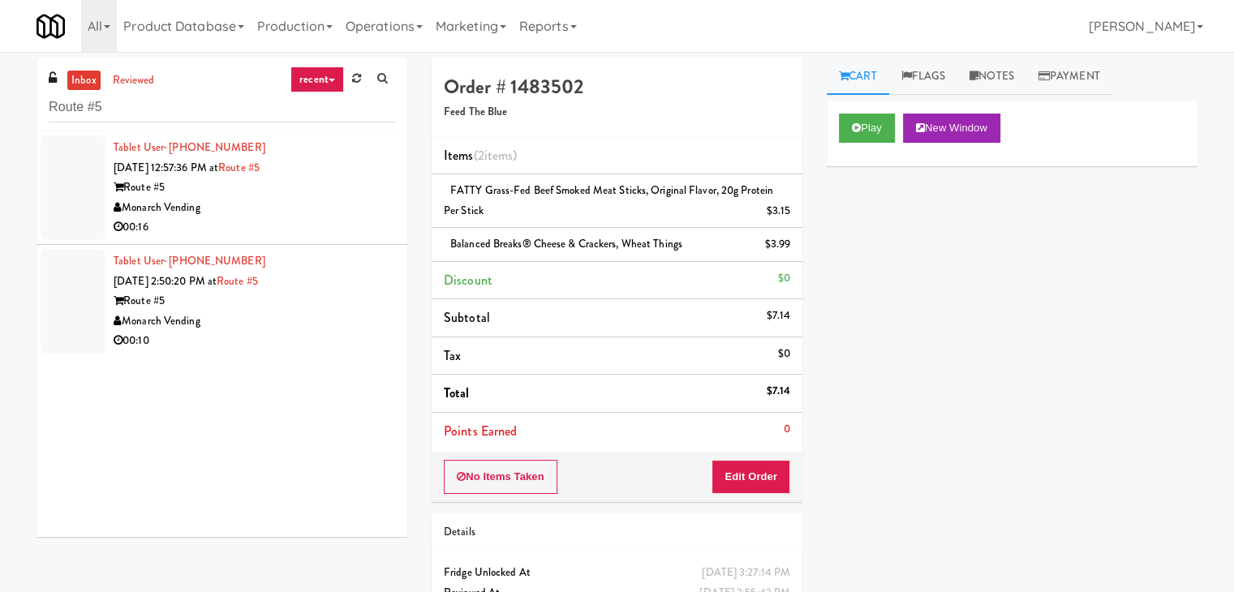
click at [308, 216] on div "Monarch Vending" at bounding box center [255, 208] width 282 height 20
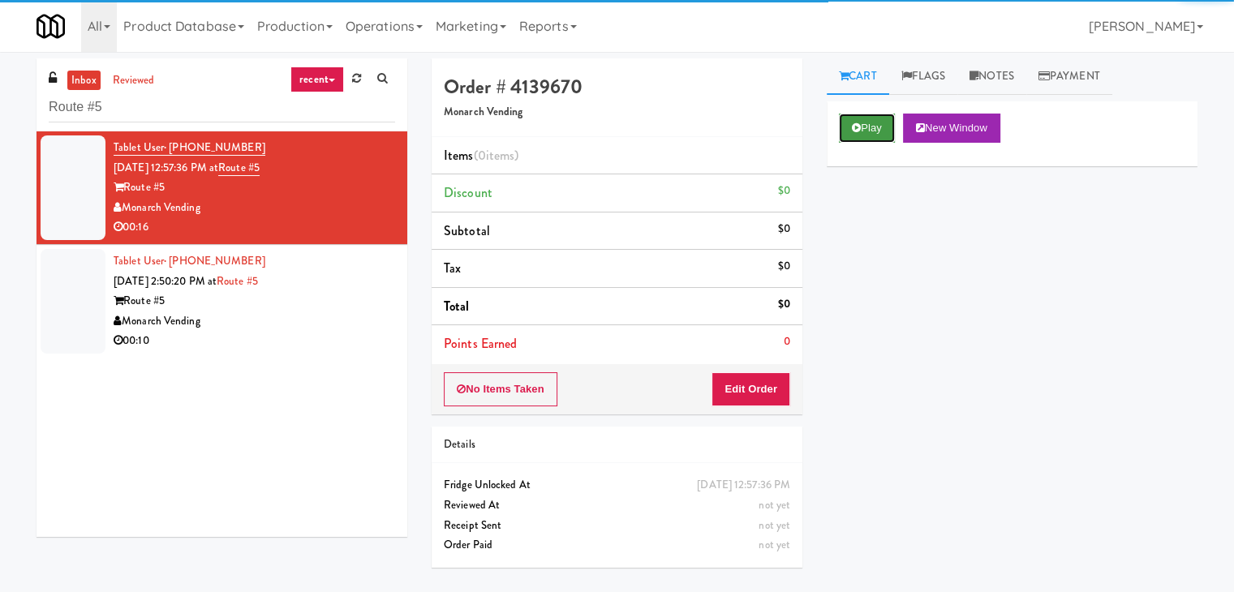
click at [880, 127] on button "Play" at bounding box center [867, 128] width 56 height 29
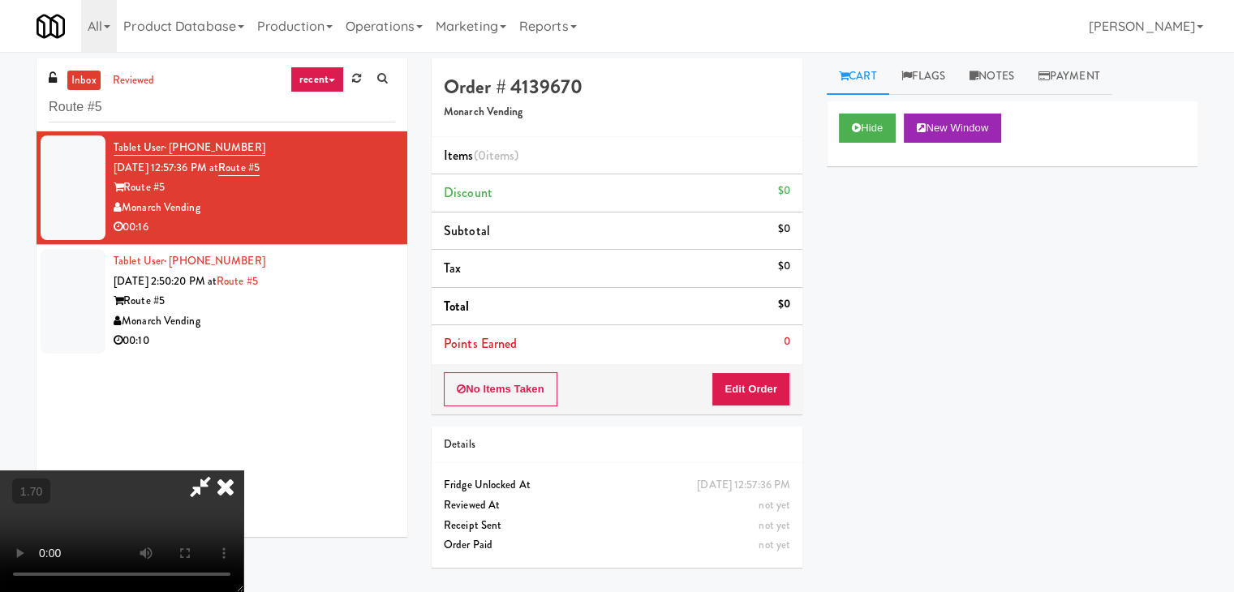
click at [243, 471] on video at bounding box center [121, 532] width 243 height 122
click at [243, 471] on icon at bounding box center [226, 487] width 36 height 32
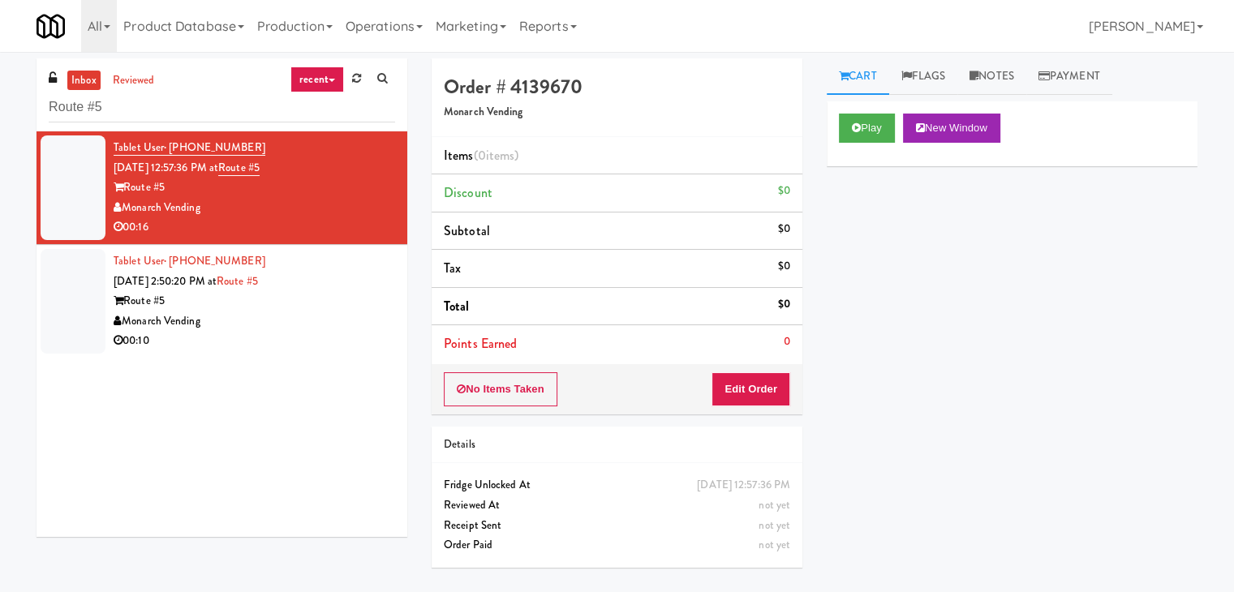
click at [750, 375] on div "No Items Taken Edit Order" at bounding box center [617, 389] width 371 height 50
click at [747, 389] on button "Edit Order" at bounding box center [751, 389] width 79 height 34
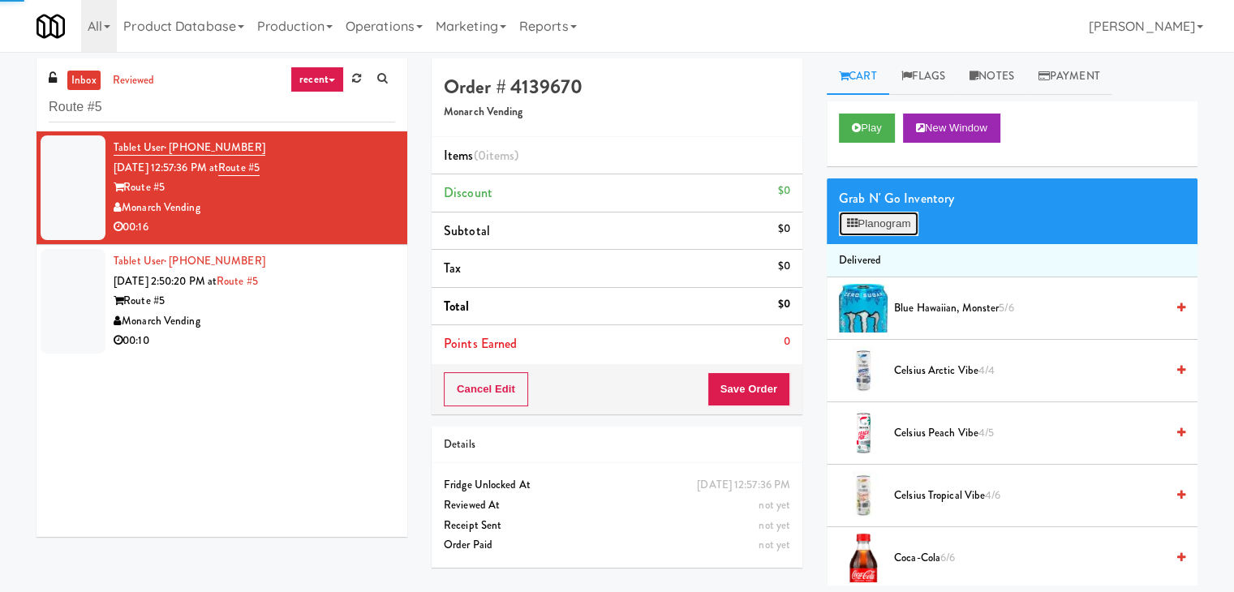
click at [919, 222] on button "Planogram" at bounding box center [879, 224] width 80 height 24
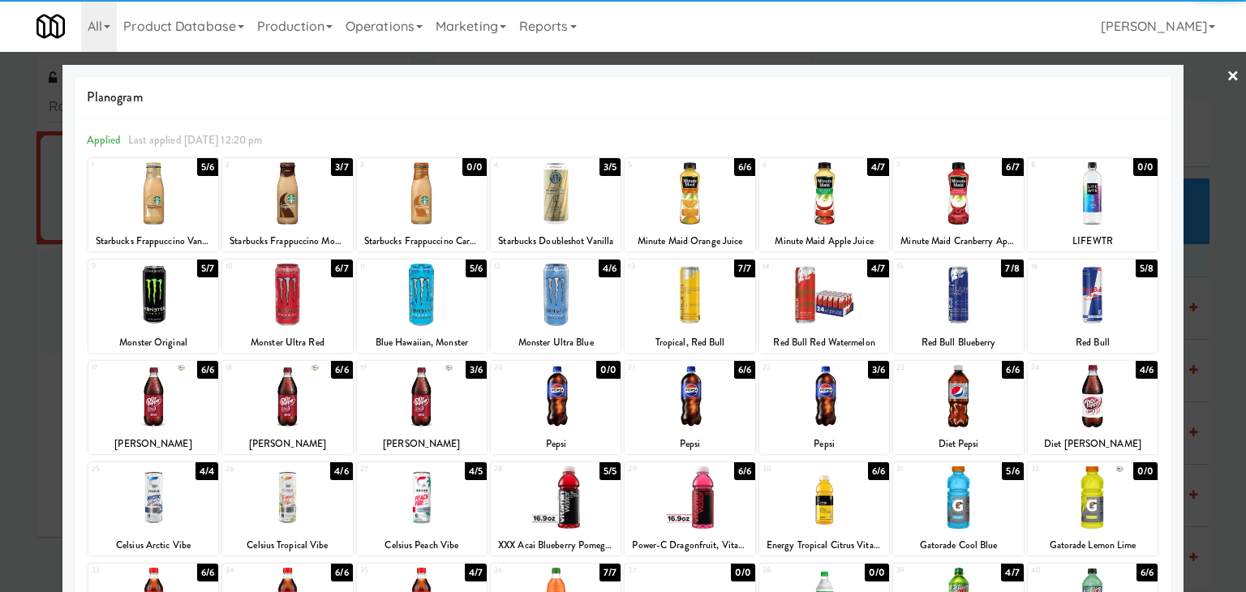
click at [1096, 299] on div at bounding box center [1093, 295] width 130 height 62
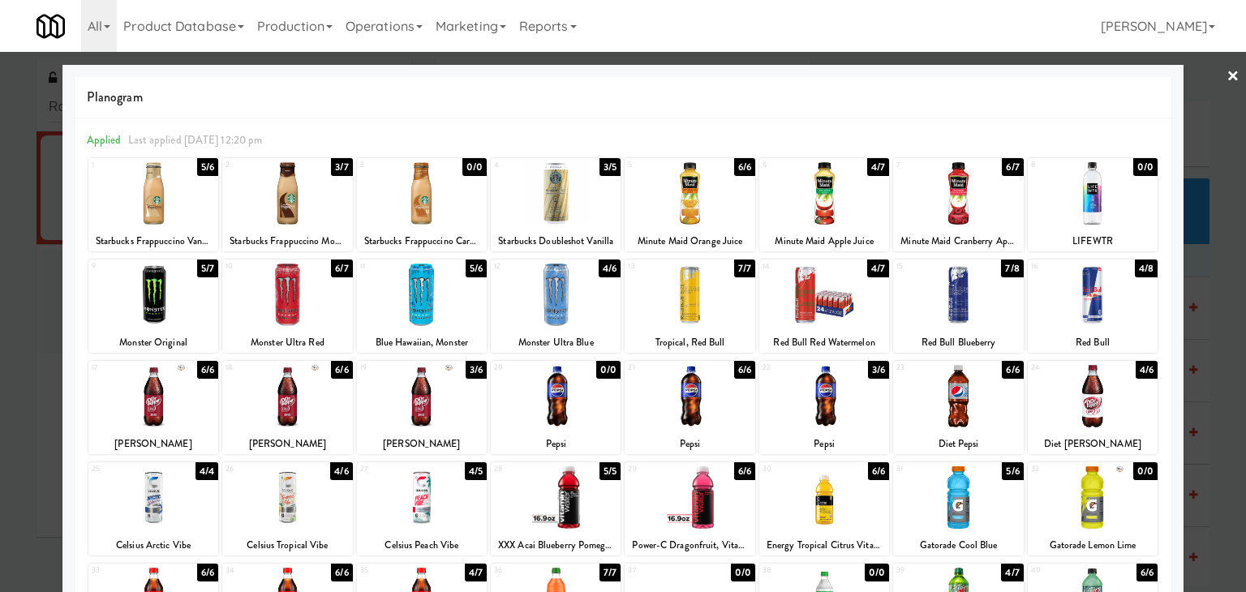
click at [821, 295] on div at bounding box center [825, 295] width 130 height 62
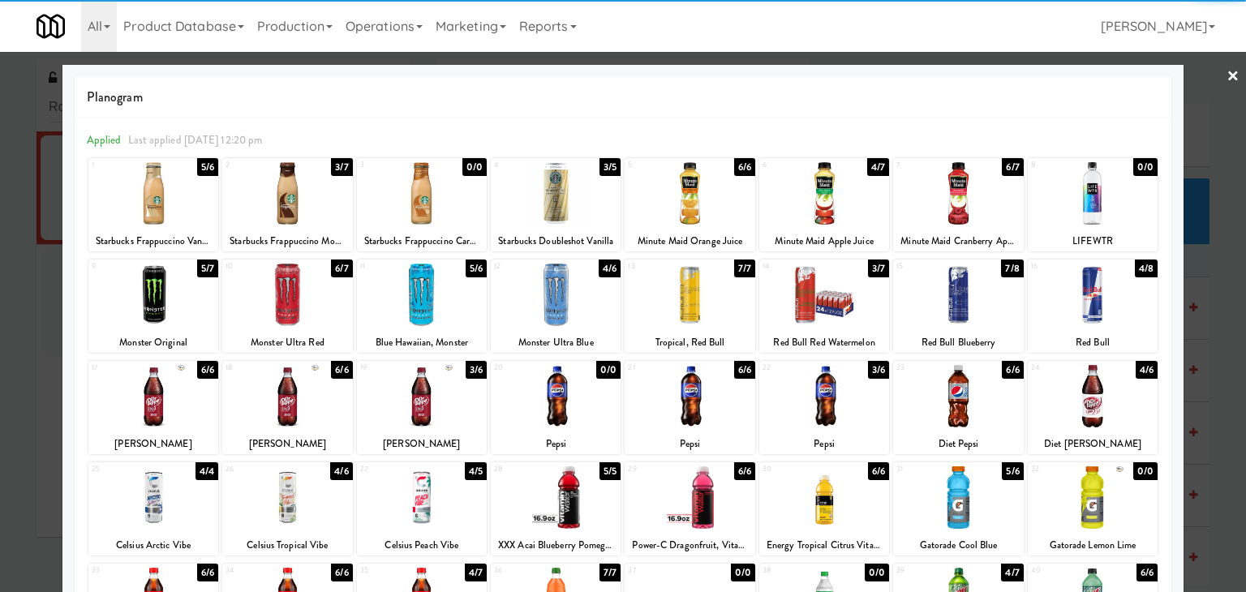
click at [1213, 72] on div at bounding box center [623, 296] width 1246 height 592
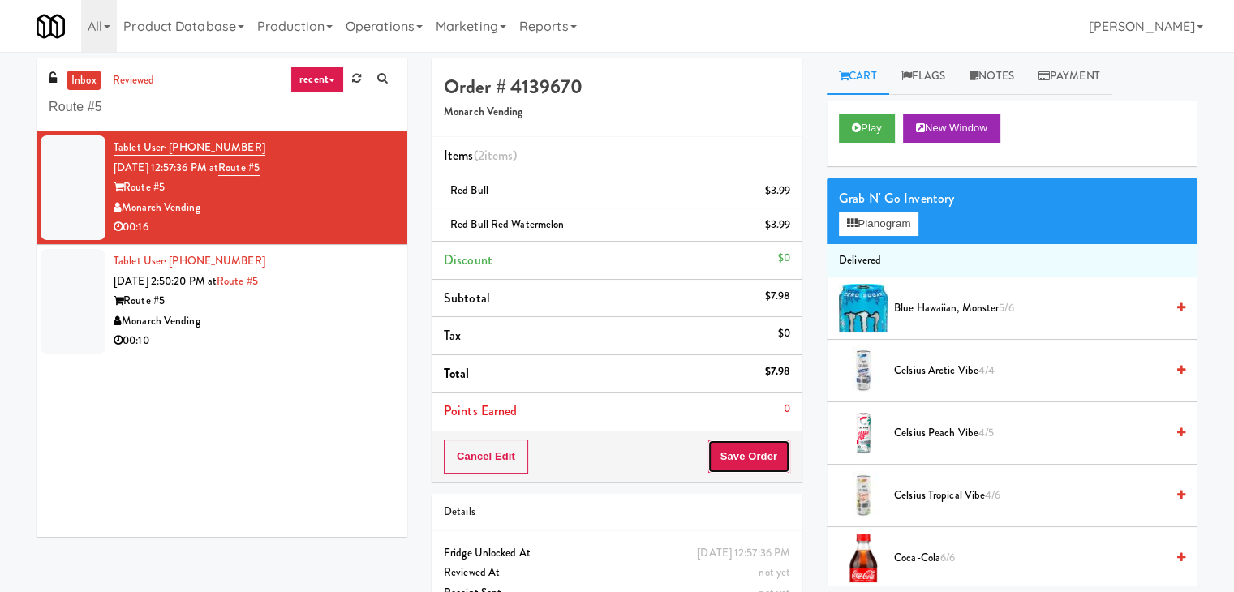
click at [750, 452] on button "Save Order" at bounding box center [749, 457] width 83 height 34
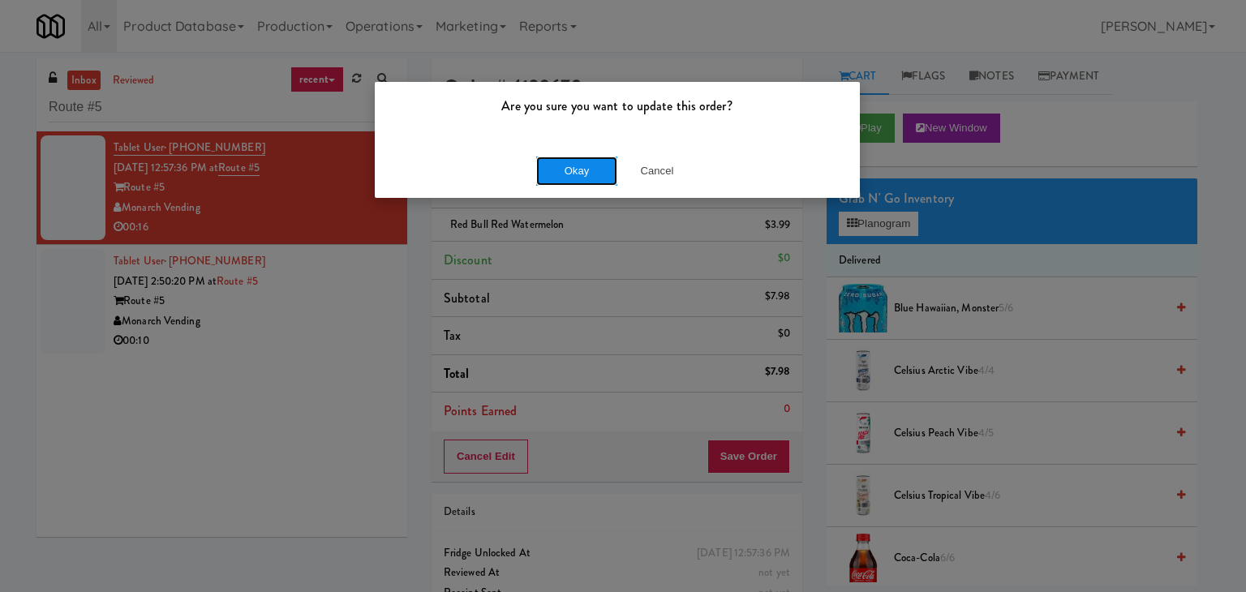
click at [580, 174] on button "Okay" at bounding box center [576, 171] width 81 height 29
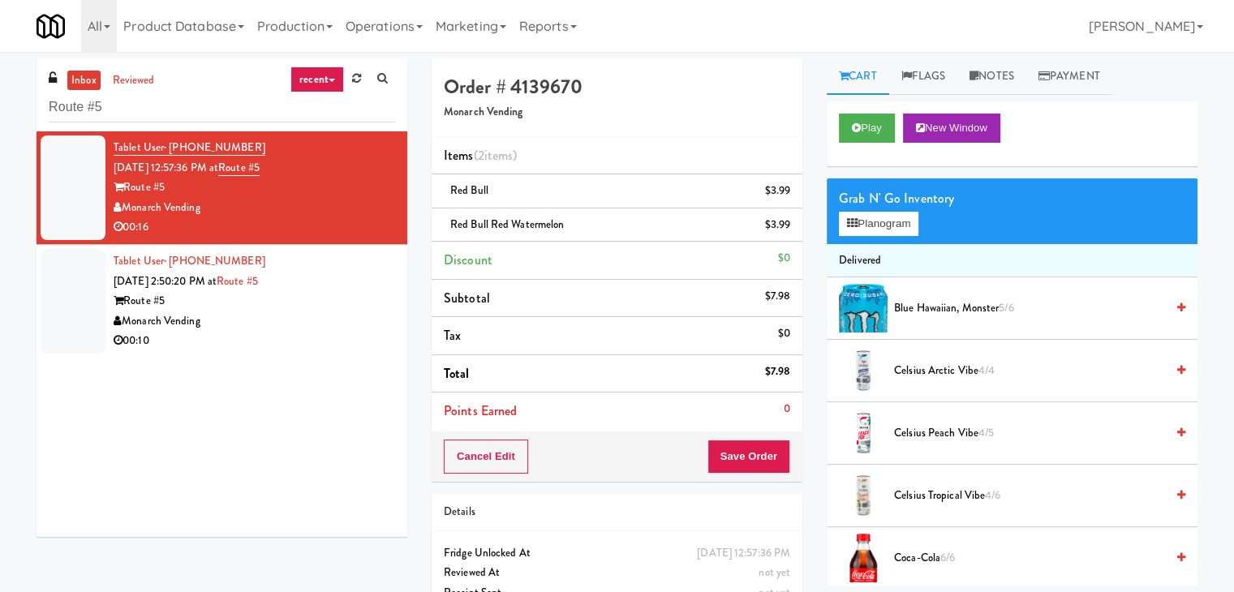
click at [354, 325] on div "Monarch Vending" at bounding box center [255, 322] width 282 height 20
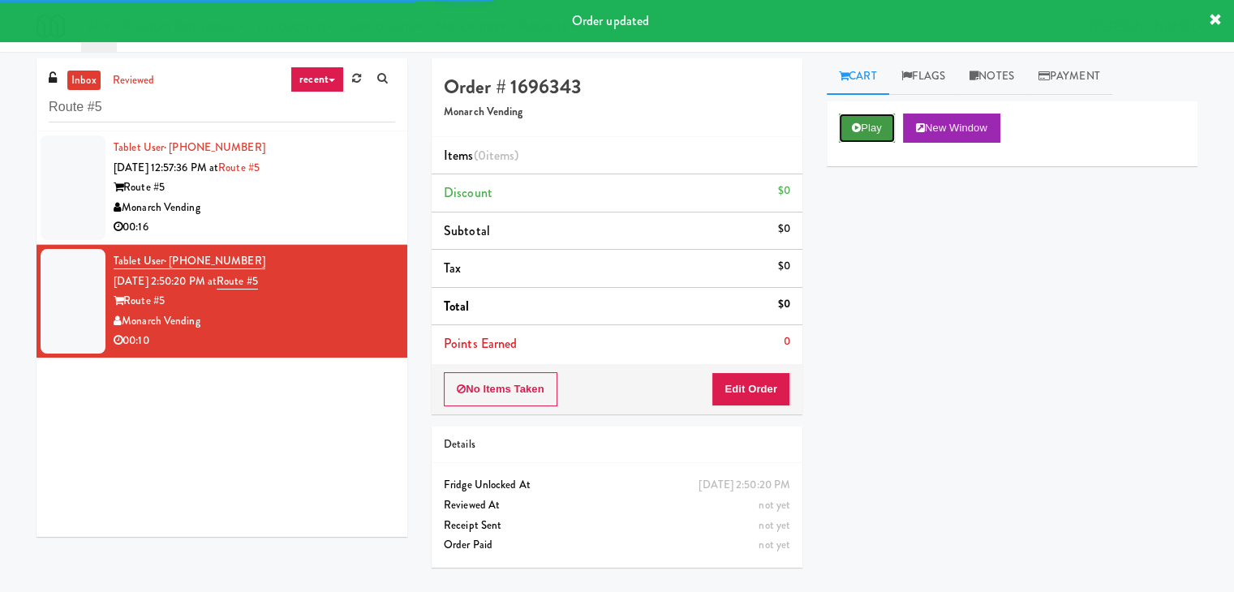
click at [866, 138] on button "Play" at bounding box center [867, 128] width 56 height 29
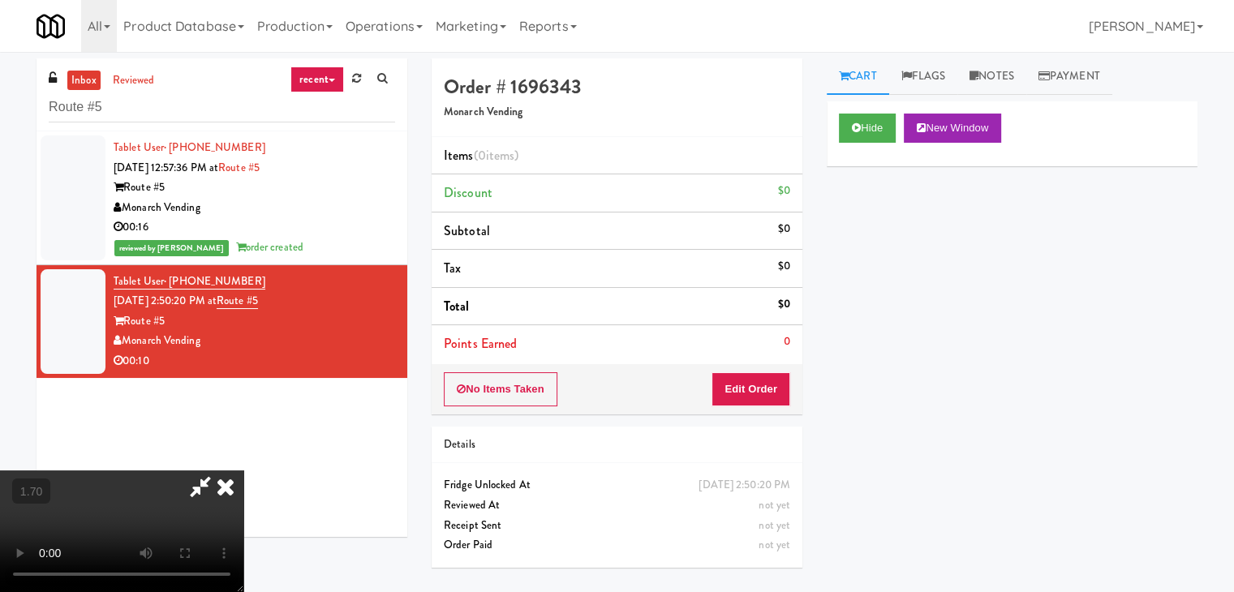
click at [243, 471] on video at bounding box center [121, 532] width 243 height 122
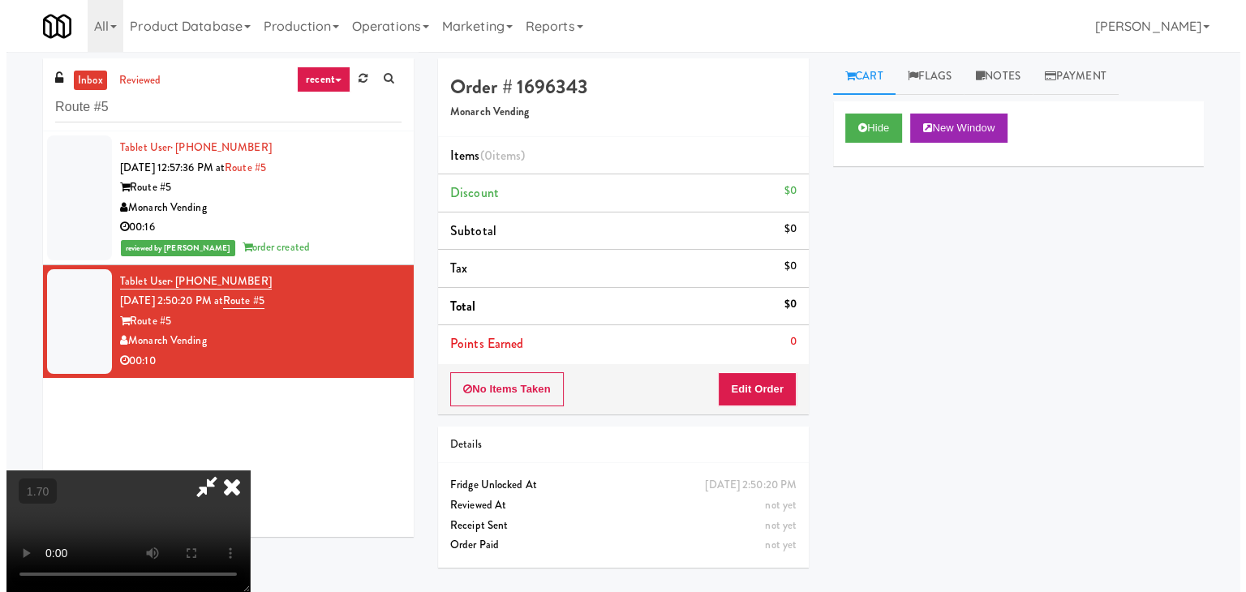
scroll to position [0, 0]
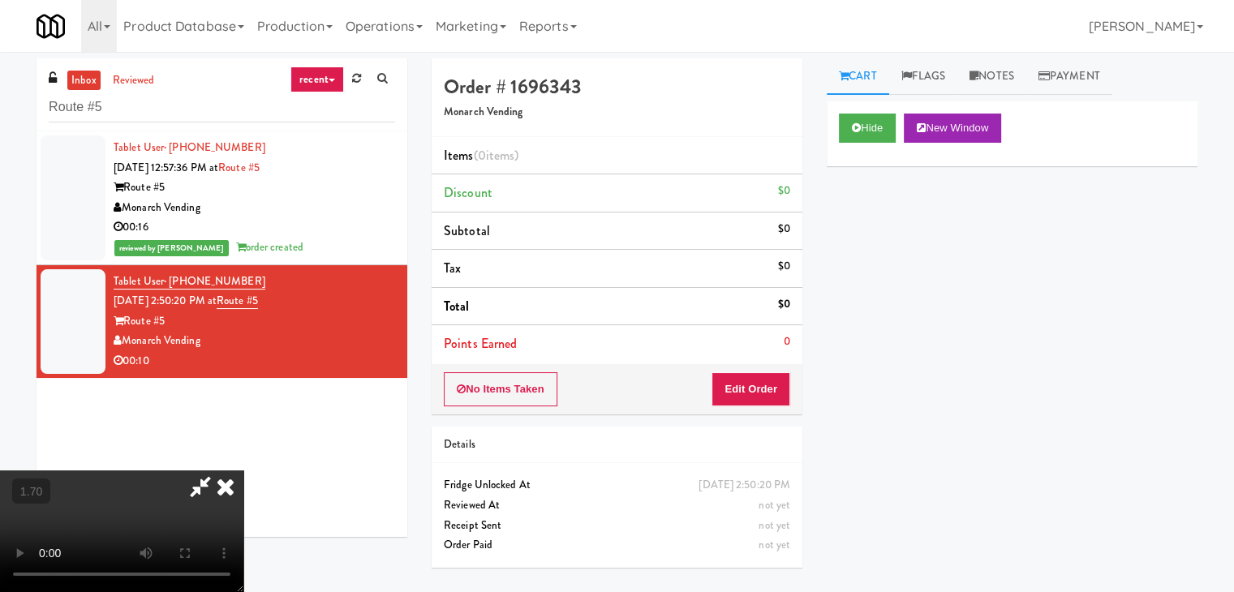
click at [243, 471] on icon at bounding box center [226, 487] width 36 height 32
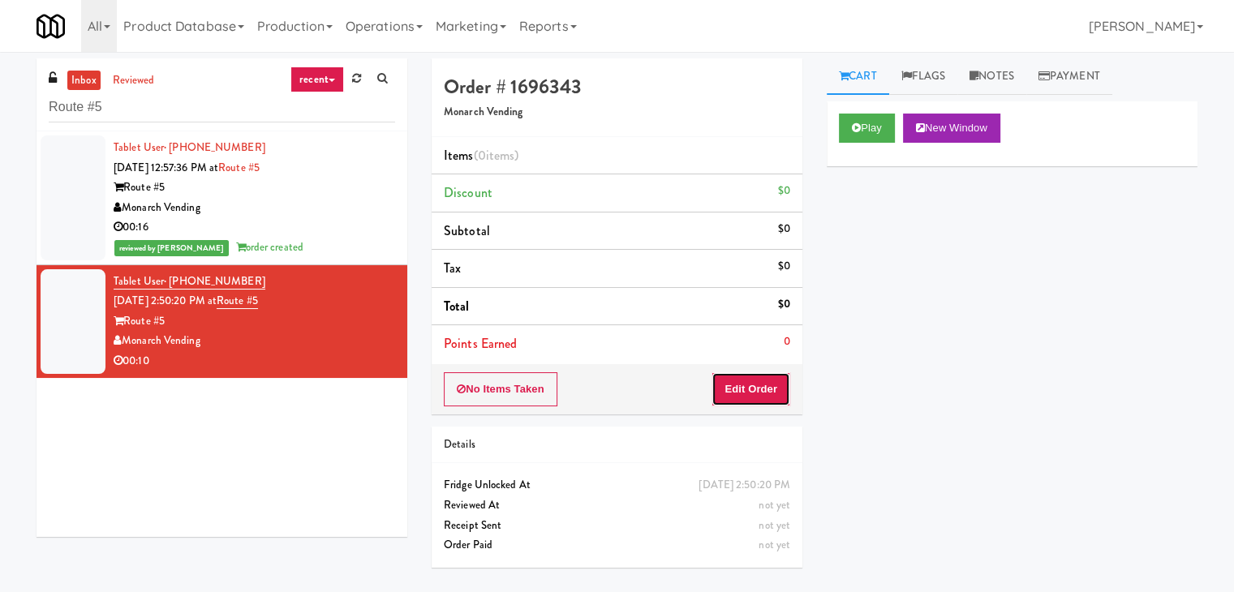
click at [760, 375] on button "Edit Order" at bounding box center [751, 389] width 79 height 34
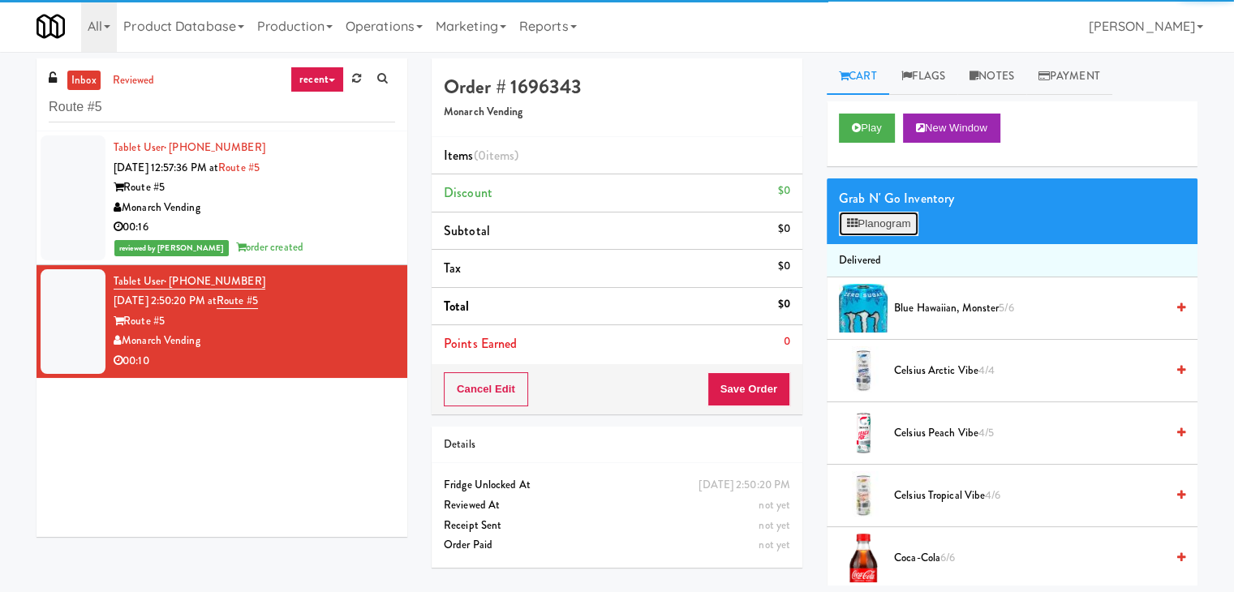
click at [908, 222] on button "Planogram" at bounding box center [879, 224] width 80 height 24
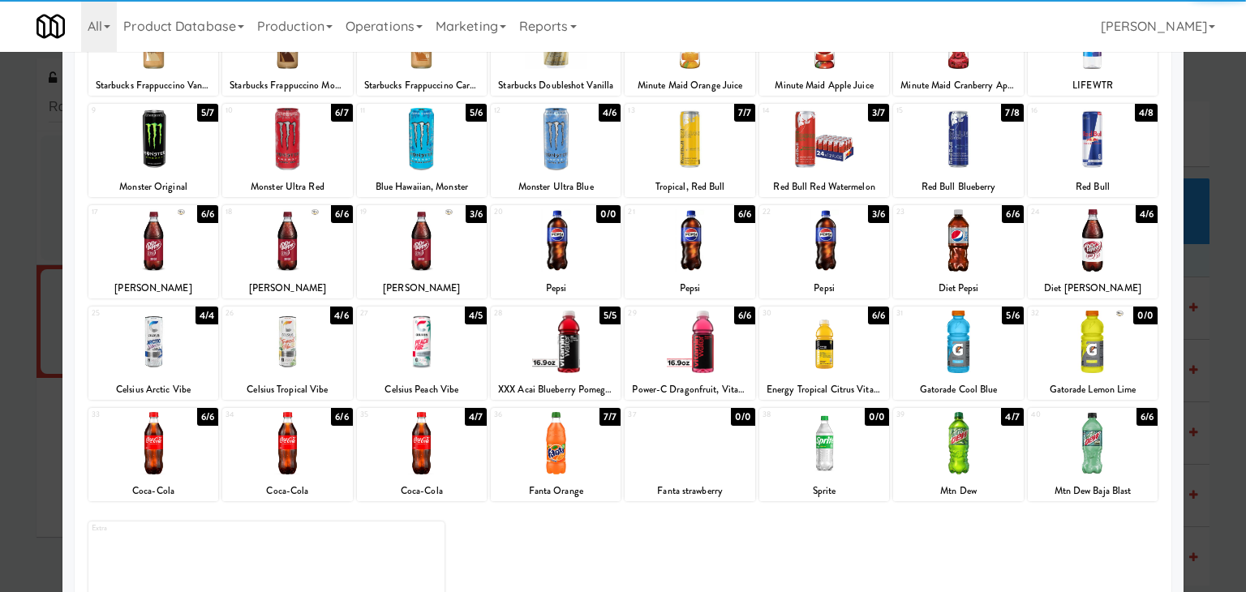
scroll to position [162, 0]
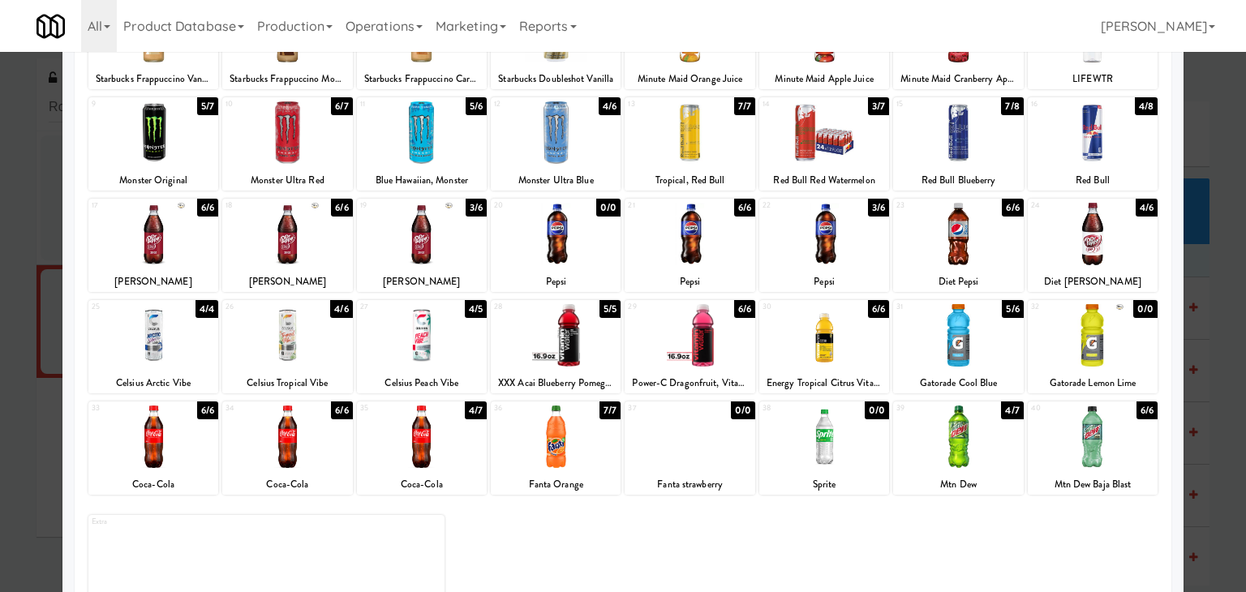
click at [437, 348] on div at bounding box center [422, 335] width 130 height 62
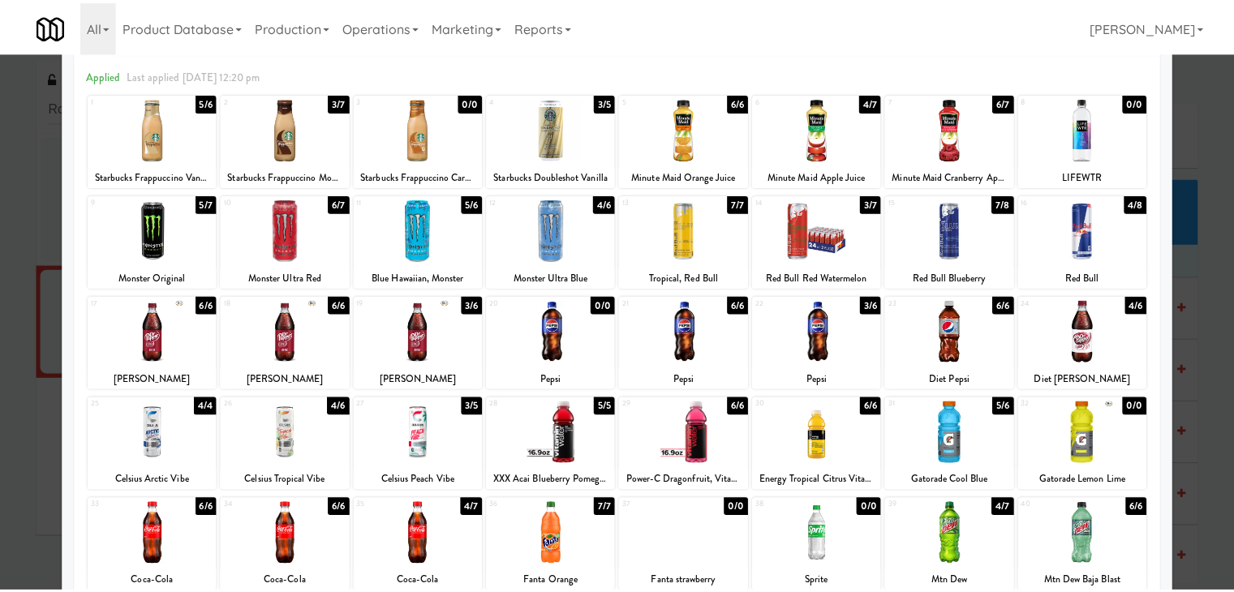
scroll to position [0, 0]
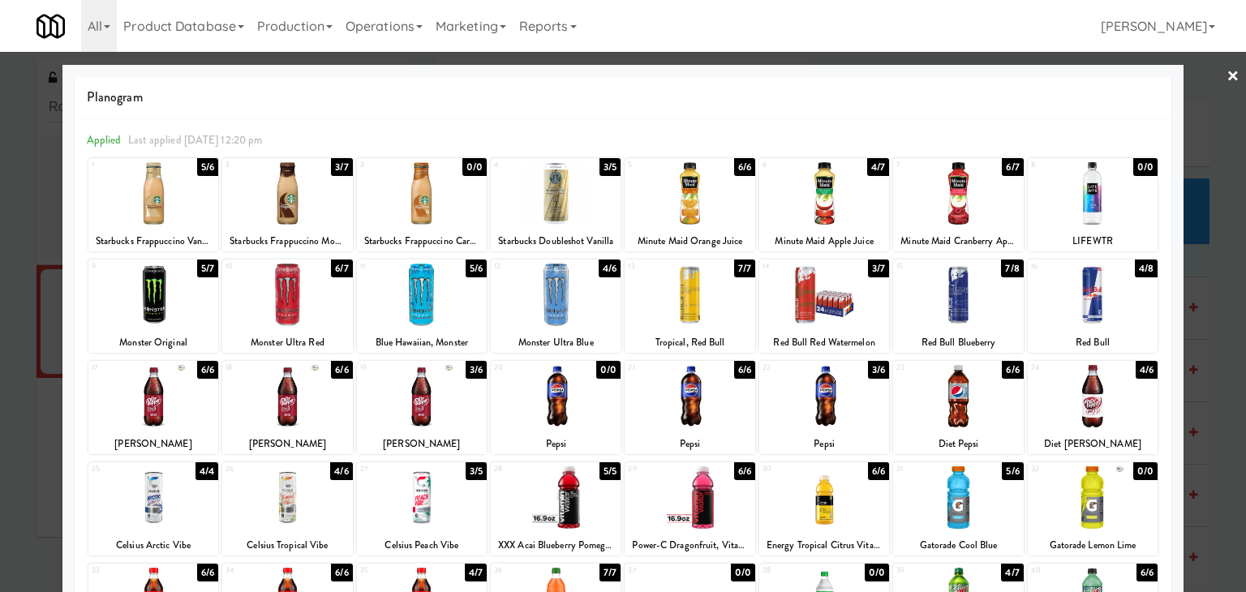
click at [1227, 73] on link "×" at bounding box center [1233, 77] width 13 height 50
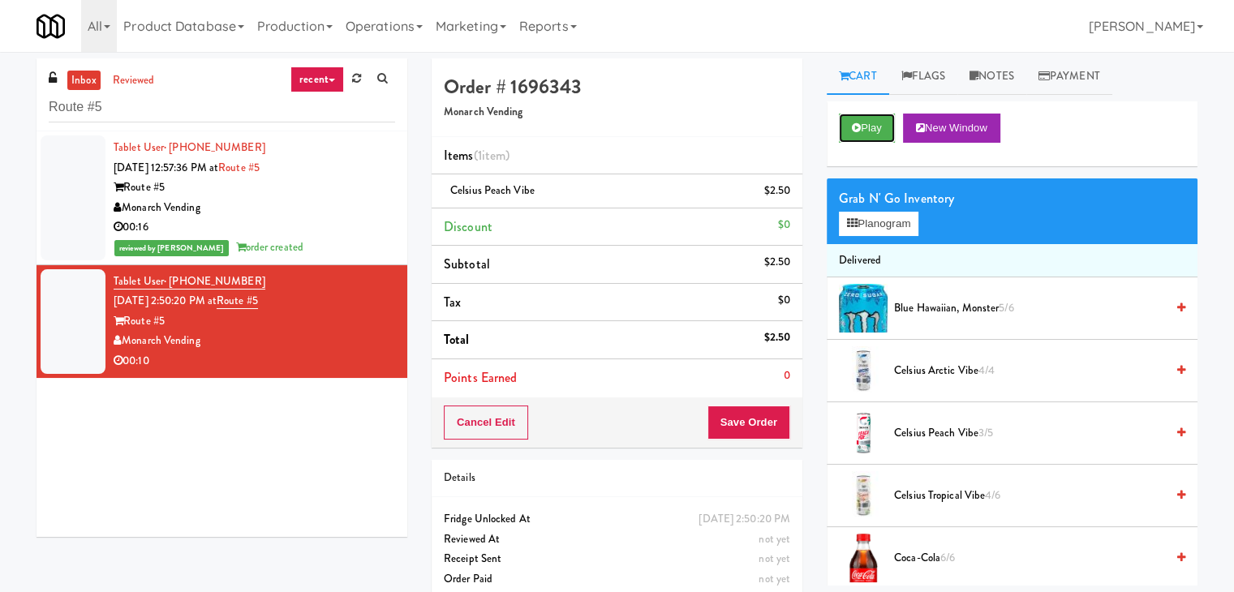
drag, startPoint x: 859, startPoint y: 131, endPoint x: 618, endPoint y: 254, distance: 270.7
click at [859, 130] on icon at bounding box center [856, 128] width 9 height 11
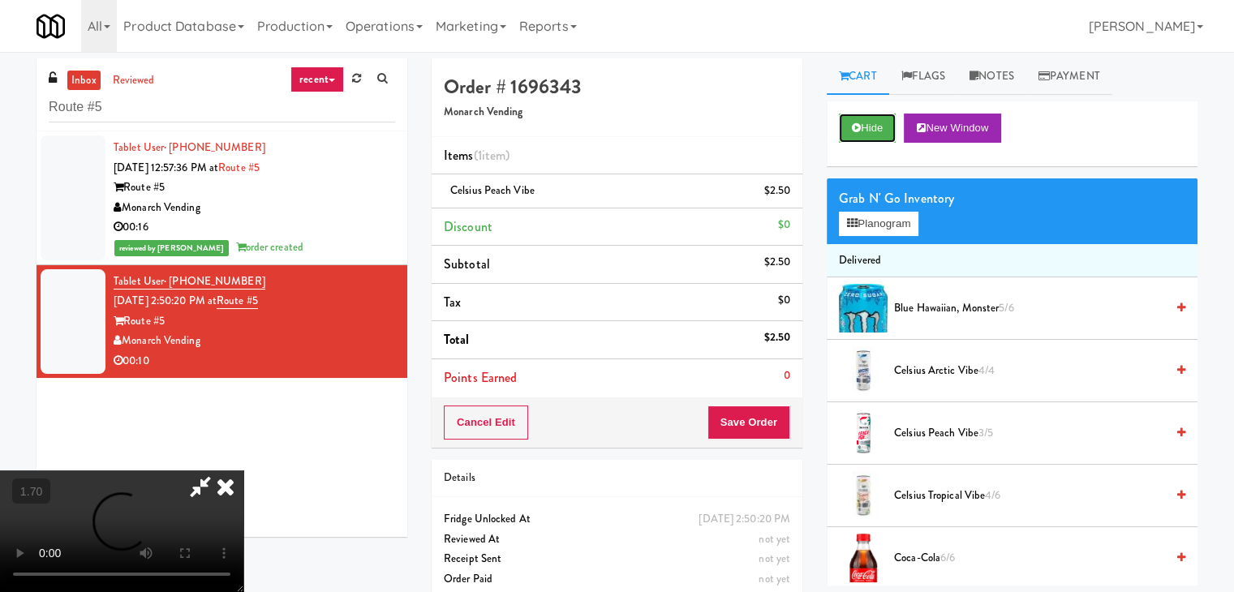
scroll to position [81, 0]
click at [243, 471] on video at bounding box center [121, 532] width 243 height 122
click at [243, 471] on icon at bounding box center [226, 487] width 36 height 32
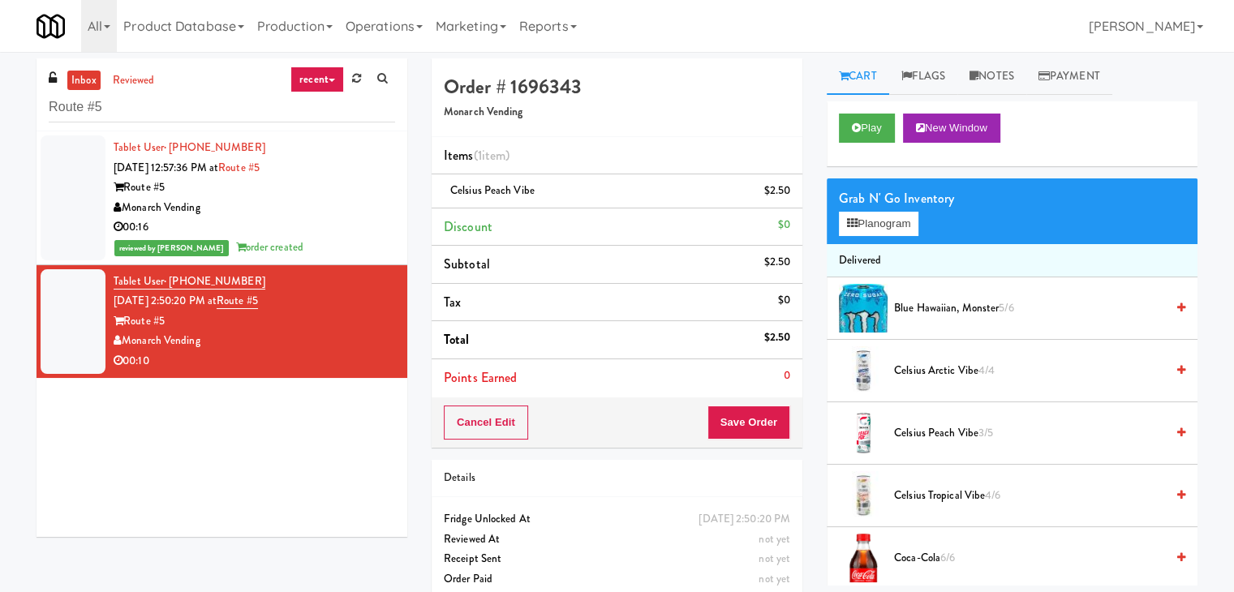
click at [996, 82] on link "Notes" at bounding box center [991, 76] width 69 height 37
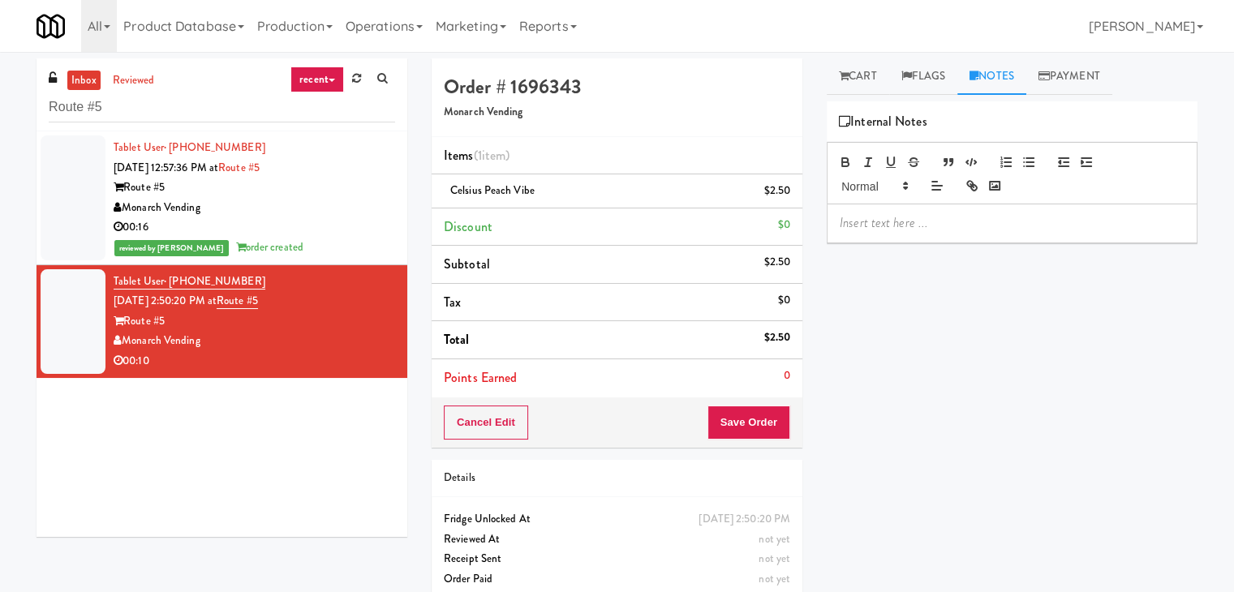
click at [929, 226] on p at bounding box center [1012, 223] width 345 height 18
click at [1086, 217] on p at bounding box center [1012, 223] width 345 height 18
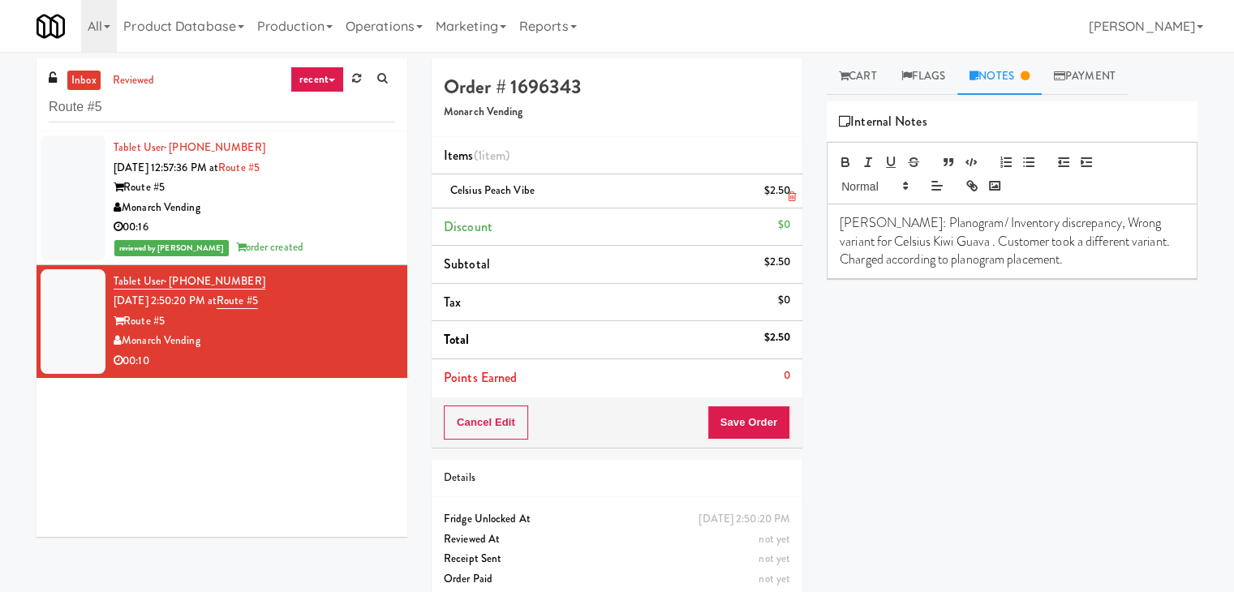
drag, startPoint x: 533, startPoint y: 189, endPoint x: 450, endPoint y: 190, distance: 82.8
click at [450, 190] on span "Celsius Peach Vibe" at bounding box center [492, 190] width 84 height 15
copy span "Celsius Peach Vibe"
drag, startPoint x: 937, startPoint y: 241, endPoint x: 843, endPoint y: 236, distance: 94.3
click at [843, 236] on p "[PERSON_NAME]: Planogram/ Inventory discrepancy, Wrong variant for Celsius Kiwi…" at bounding box center [1012, 241] width 345 height 54
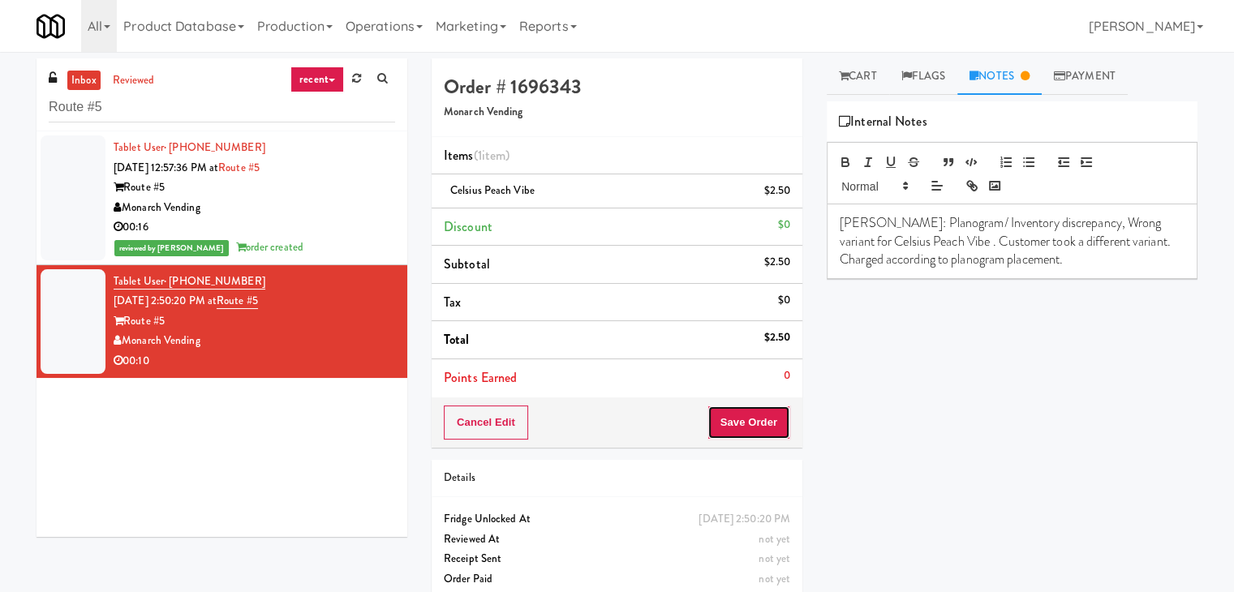
click at [754, 414] on button "Save Order" at bounding box center [749, 423] width 83 height 34
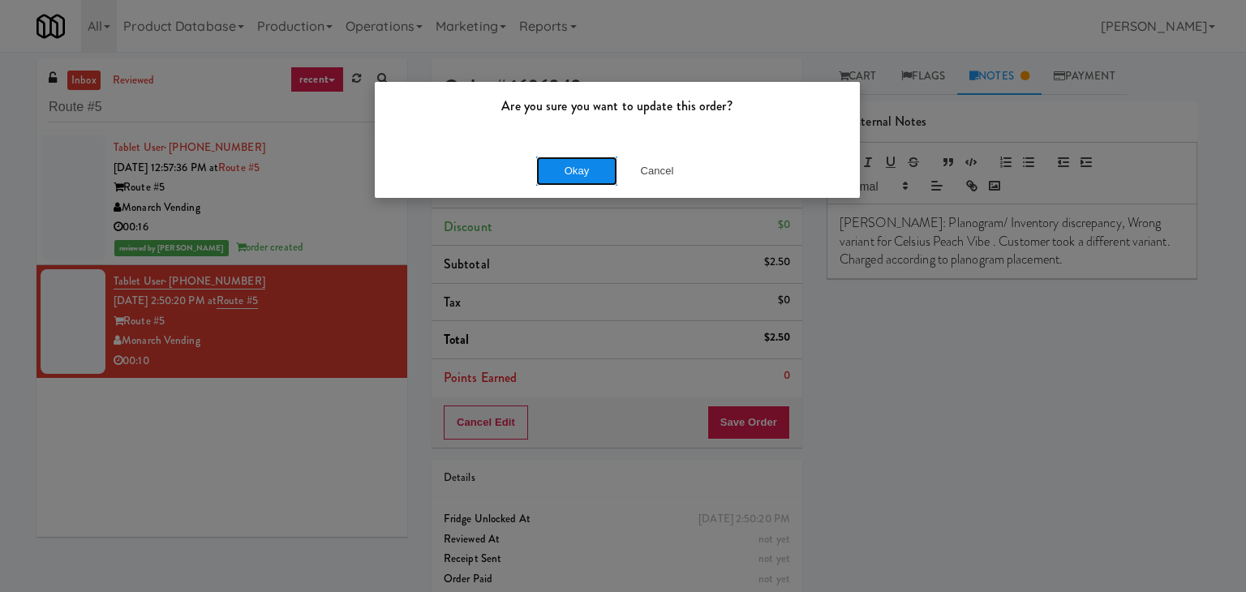
click at [583, 173] on button "Okay" at bounding box center [576, 171] width 81 height 29
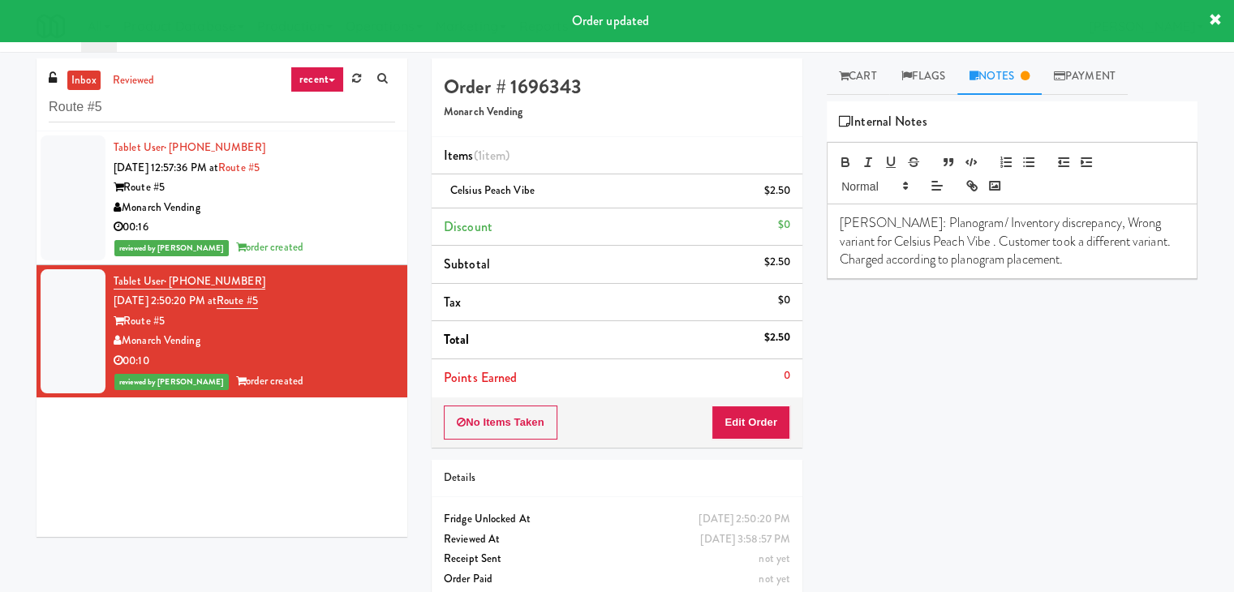
drag, startPoint x: 204, startPoint y: 345, endPoint x: 125, endPoint y: 344, distance: 78.7
click at [125, 344] on div "Monarch Vending" at bounding box center [255, 341] width 282 height 20
copy div "Monarch Vending"
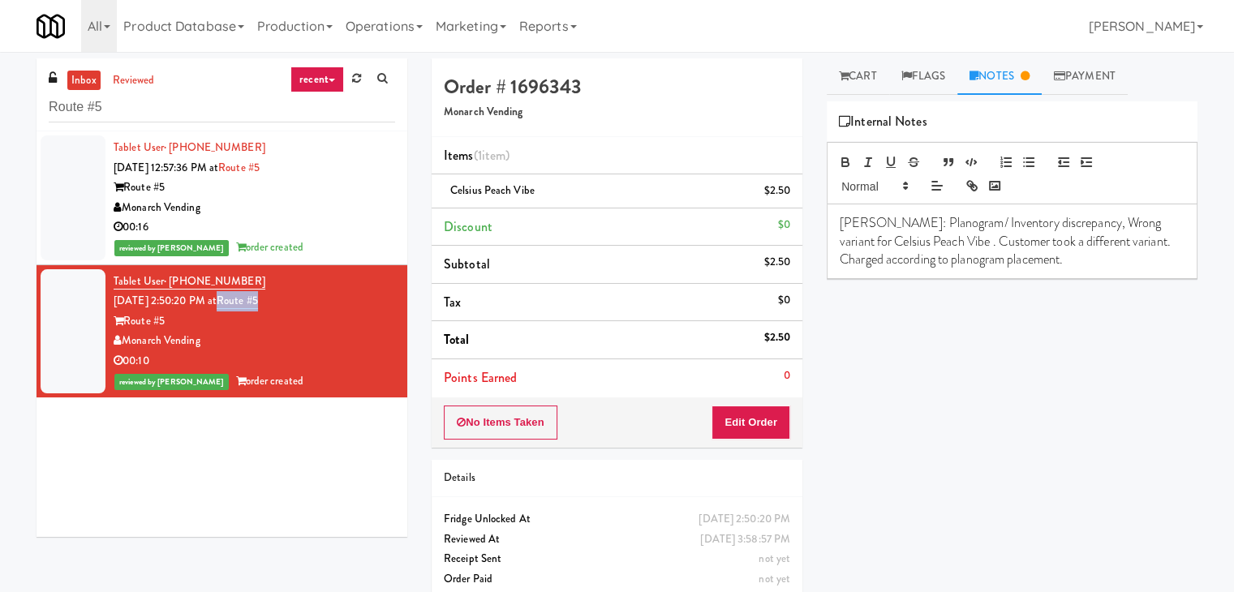
drag, startPoint x: 285, startPoint y: 303, endPoint x: 239, endPoint y: 303, distance: 45.4
click at [239, 303] on div "Tablet User · (620) 290-8316 [DATE] 2:50:20 PM at Route #5 Route #5 Monarch Ven…" at bounding box center [255, 332] width 282 height 120
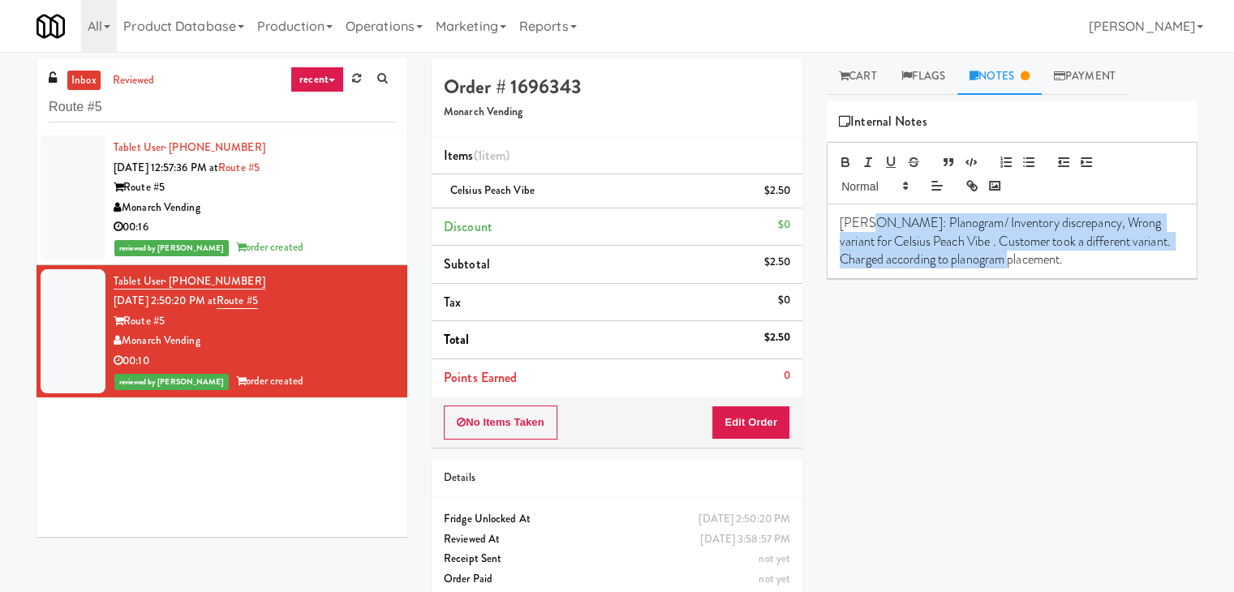
drag, startPoint x: 867, startPoint y: 222, endPoint x: 1049, endPoint y: 280, distance: 191.7
click at [1049, 280] on div "Play New Window Primary Flag Clear Flag if unable to determine what was taken o…" at bounding box center [1012, 405] width 371 height 609
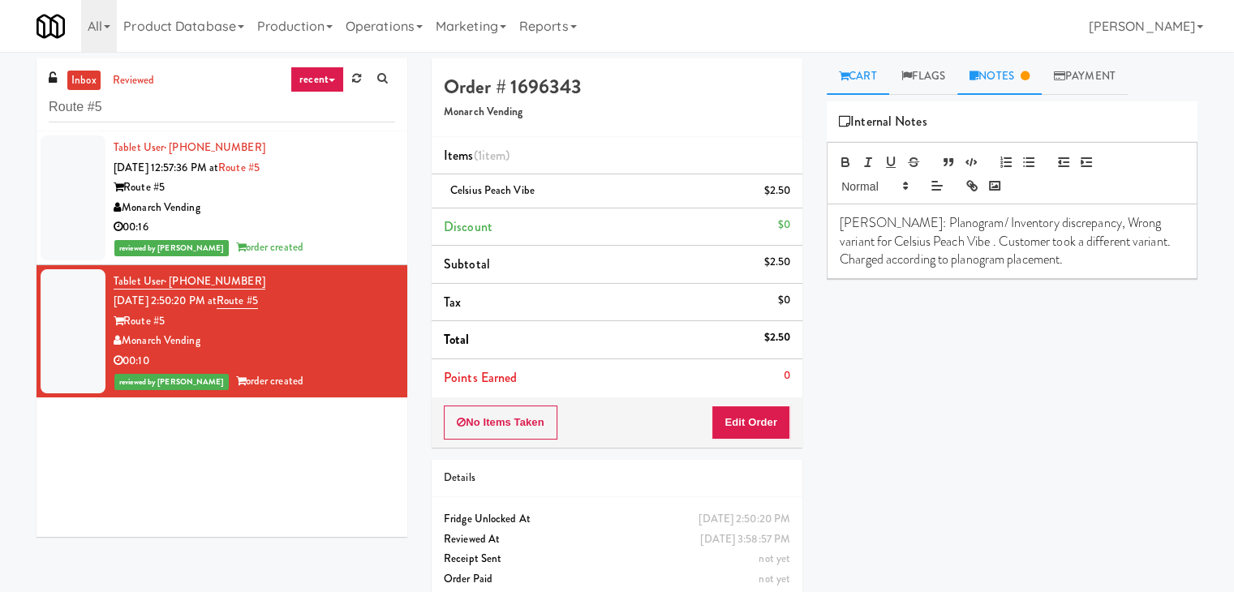
click at [861, 68] on link "Cart" at bounding box center [858, 76] width 62 height 37
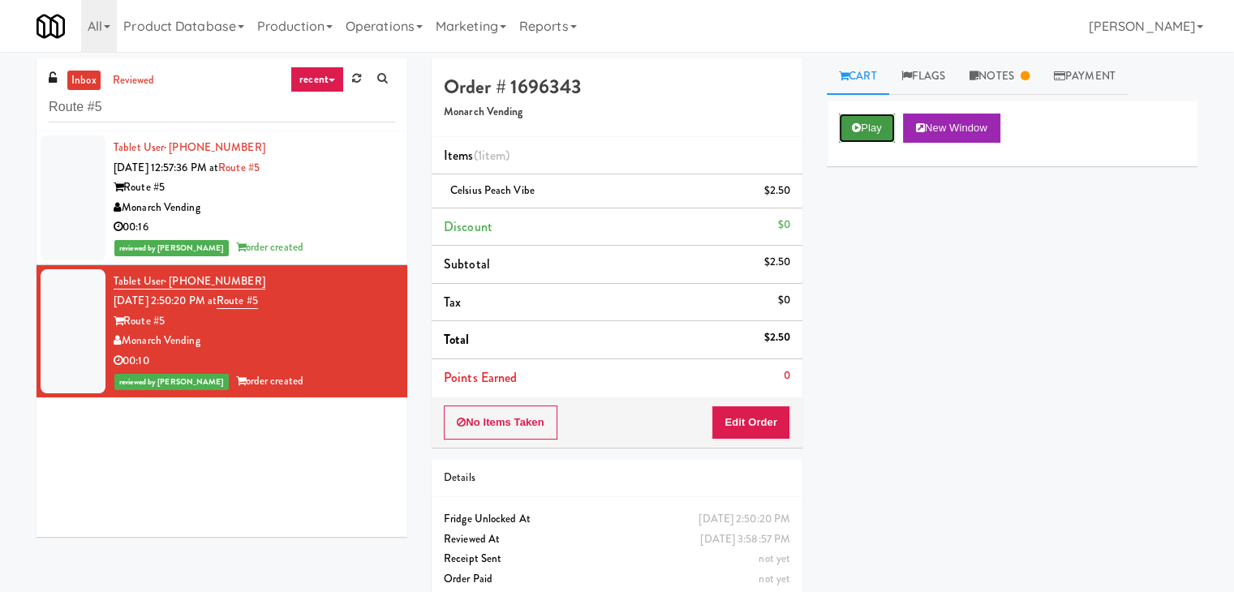
click at [874, 127] on button "Play" at bounding box center [867, 128] width 56 height 29
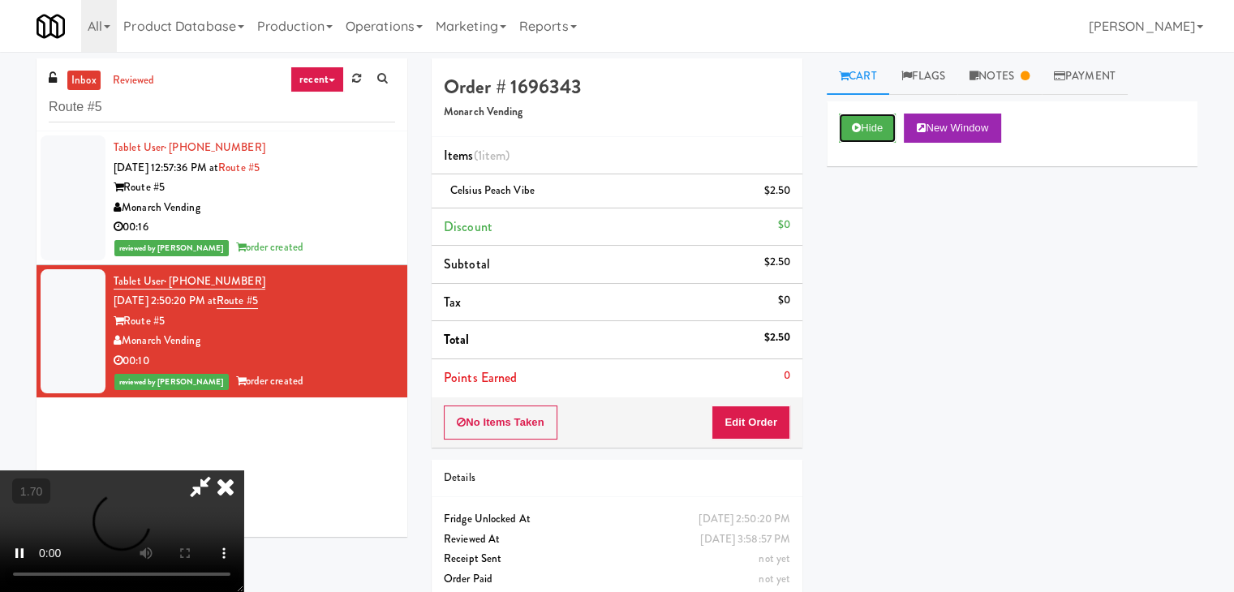
scroll to position [228, 0]
click at [243, 471] on video at bounding box center [121, 532] width 243 height 122
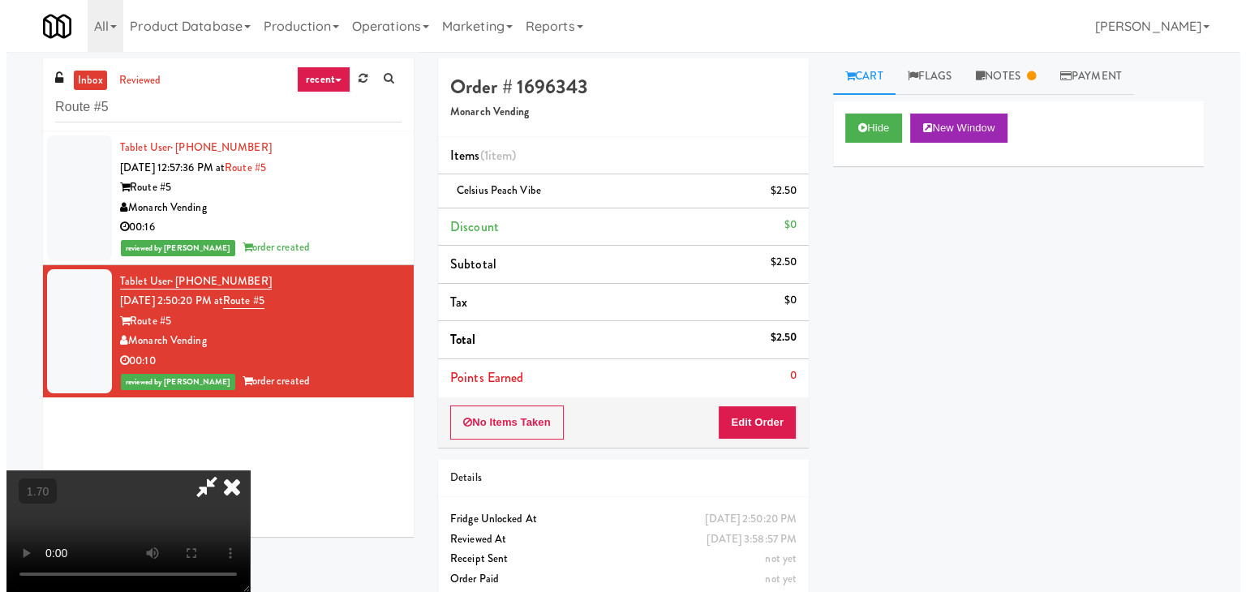
scroll to position [0, 0]
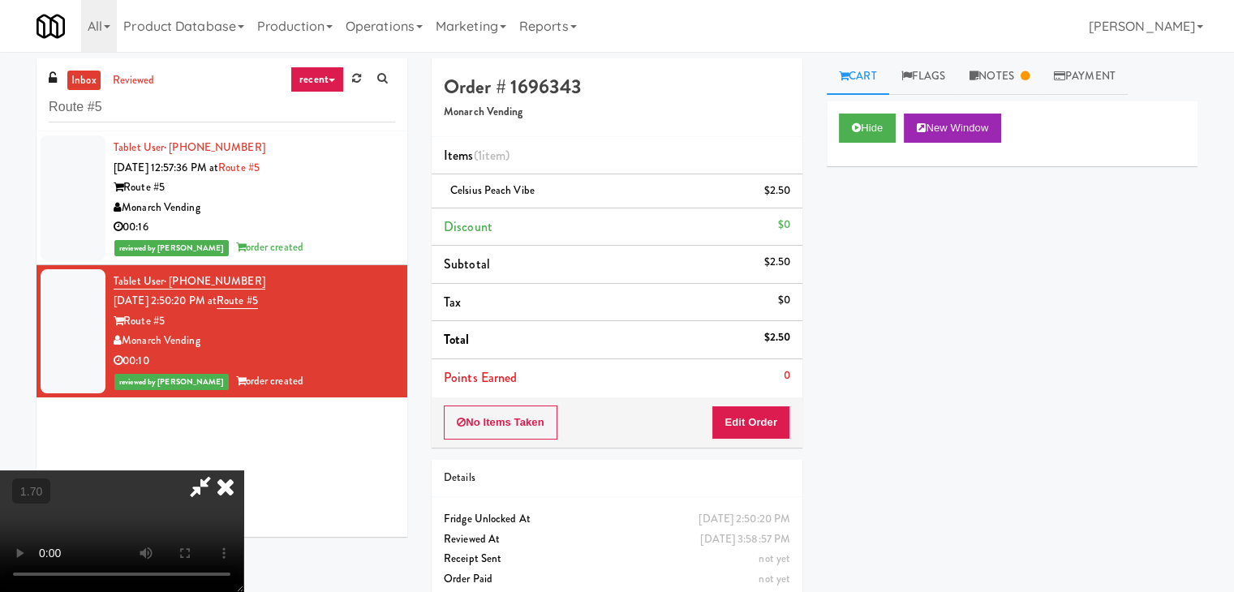
click at [243, 471] on icon at bounding box center [226, 487] width 36 height 32
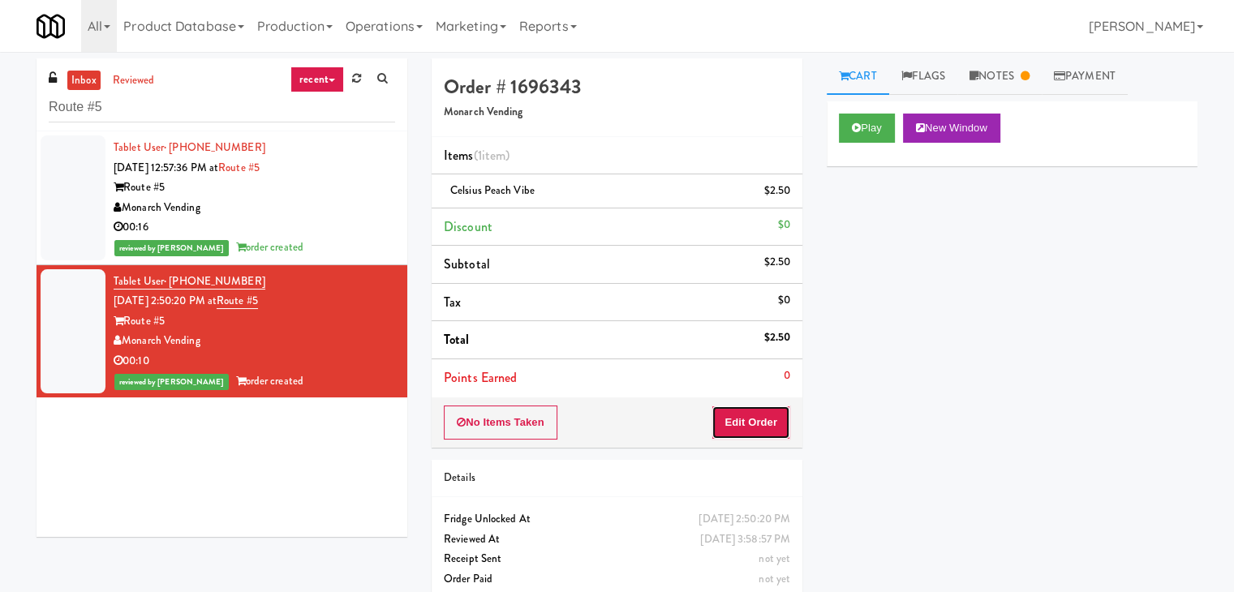
click at [750, 421] on button "Edit Order" at bounding box center [751, 423] width 79 height 34
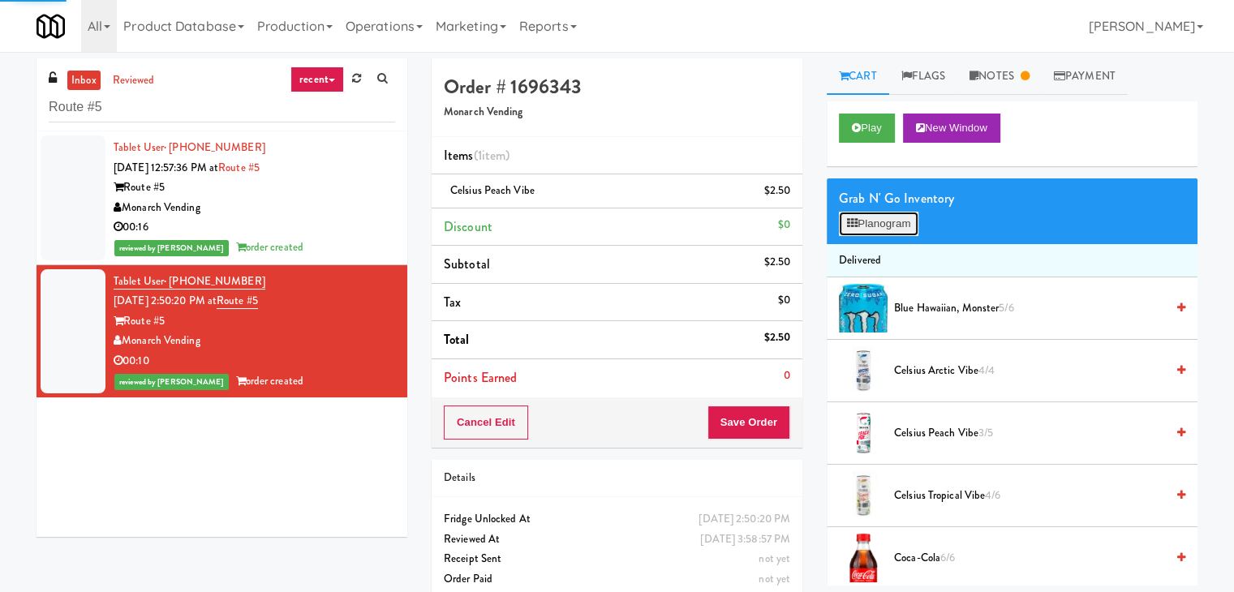
click at [872, 233] on button "Planogram" at bounding box center [879, 224] width 80 height 24
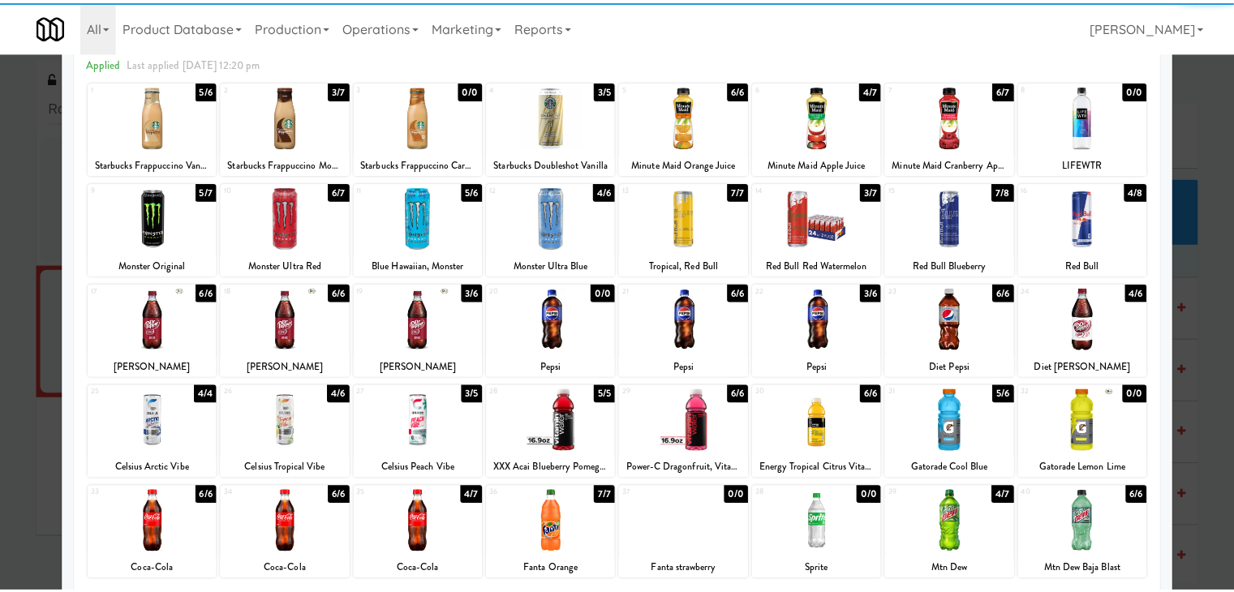
scroll to position [162, 0]
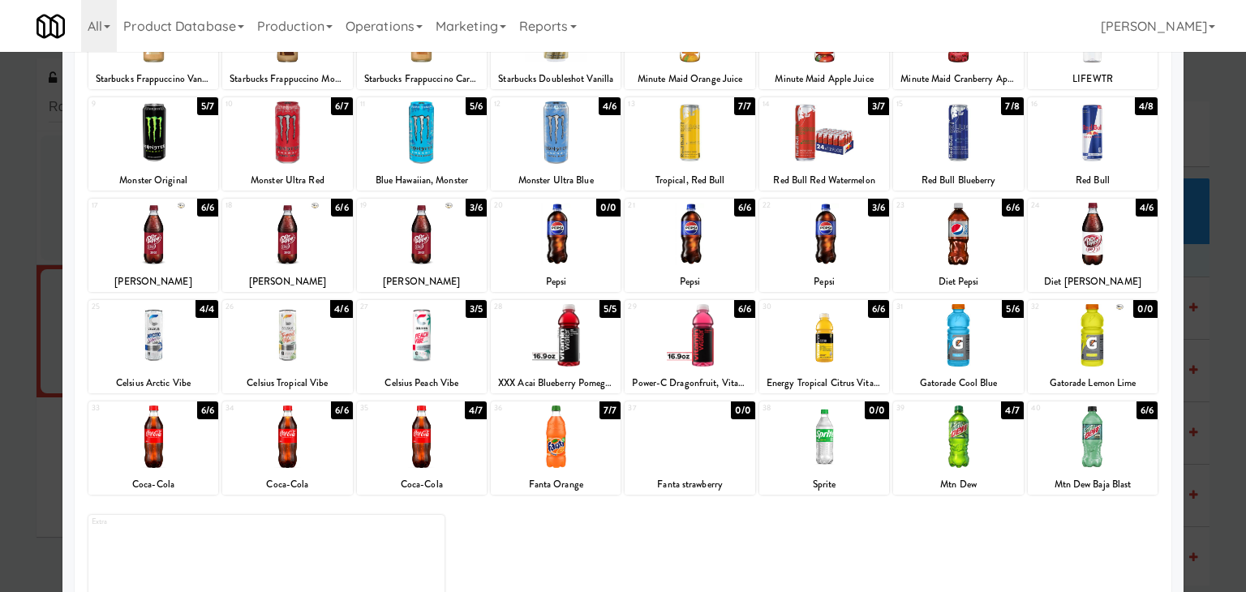
click at [19, 189] on div at bounding box center [623, 296] width 1246 height 592
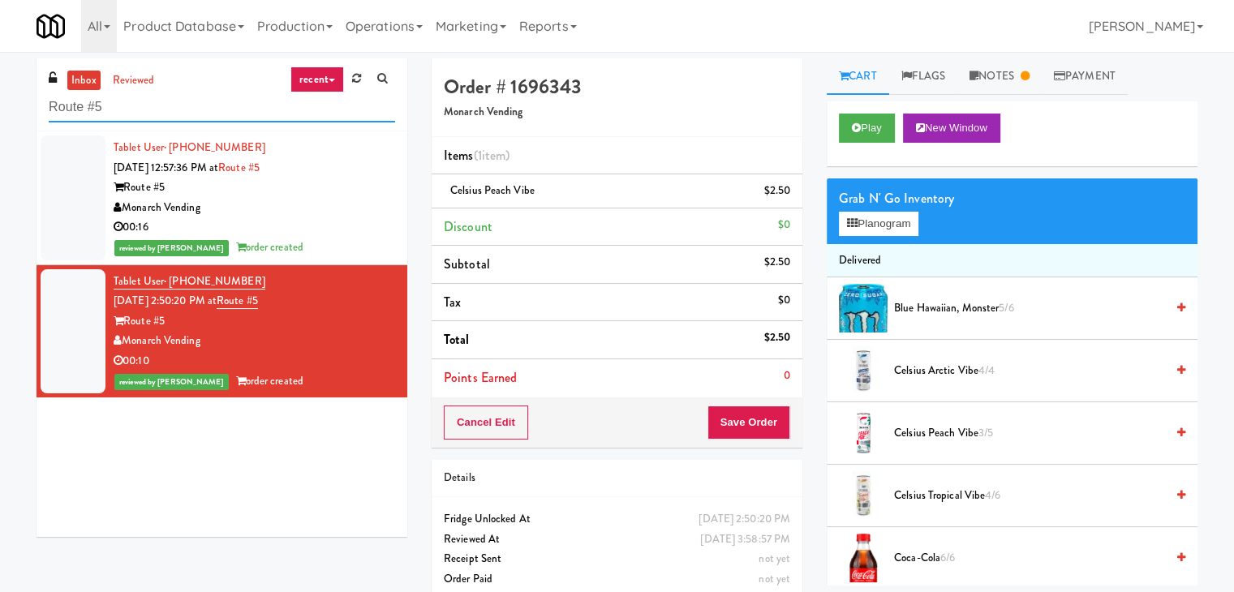
click at [218, 119] on input "Route #5" at bounding box center [222, 108] width 346 height 30
paste input "[PERSON_NAME]"
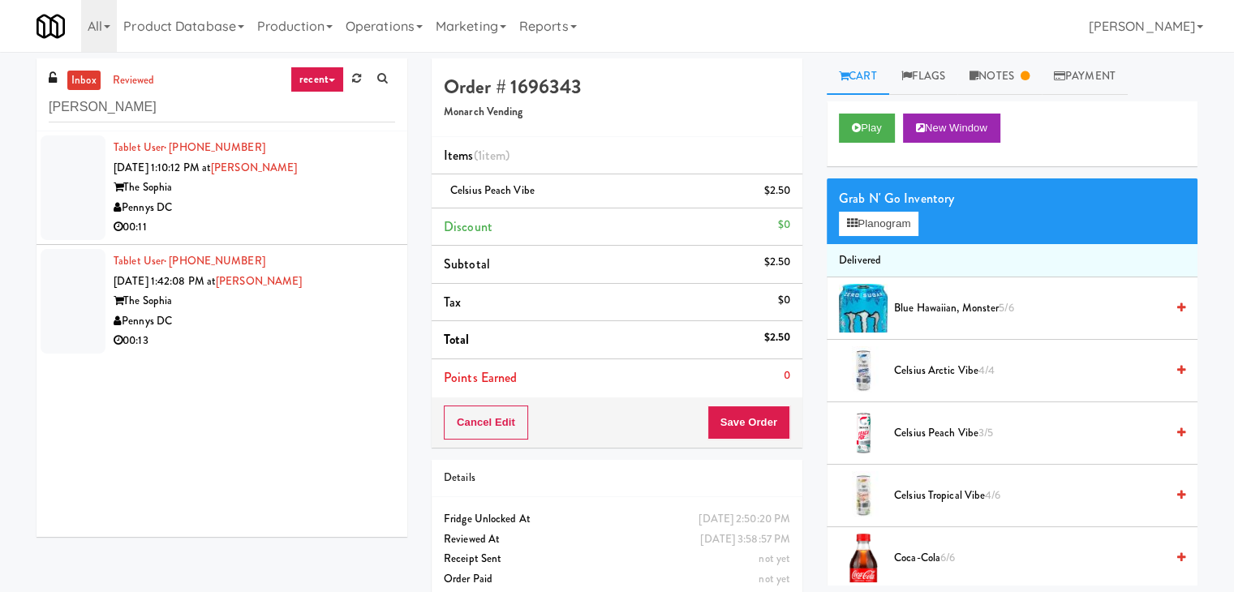
click at [327, 226] on div "00:11" at bounding box center [255, 227] width 282 height 20
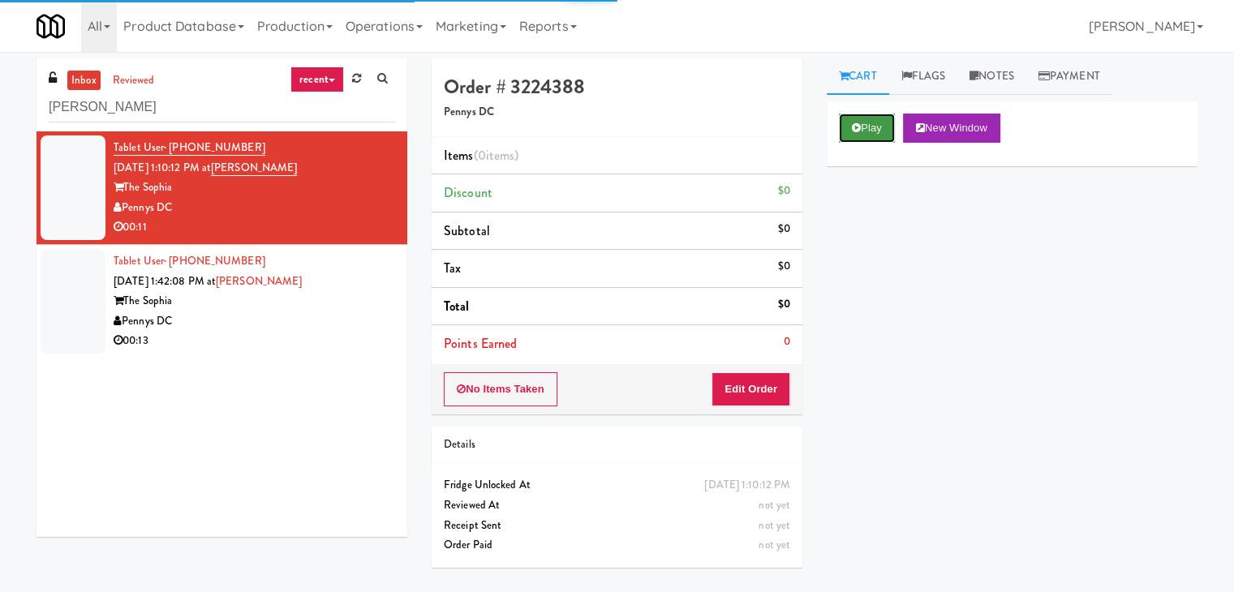
click at [879, 124] on button "Play" at bounding box center [867, 128] width 56 height 29
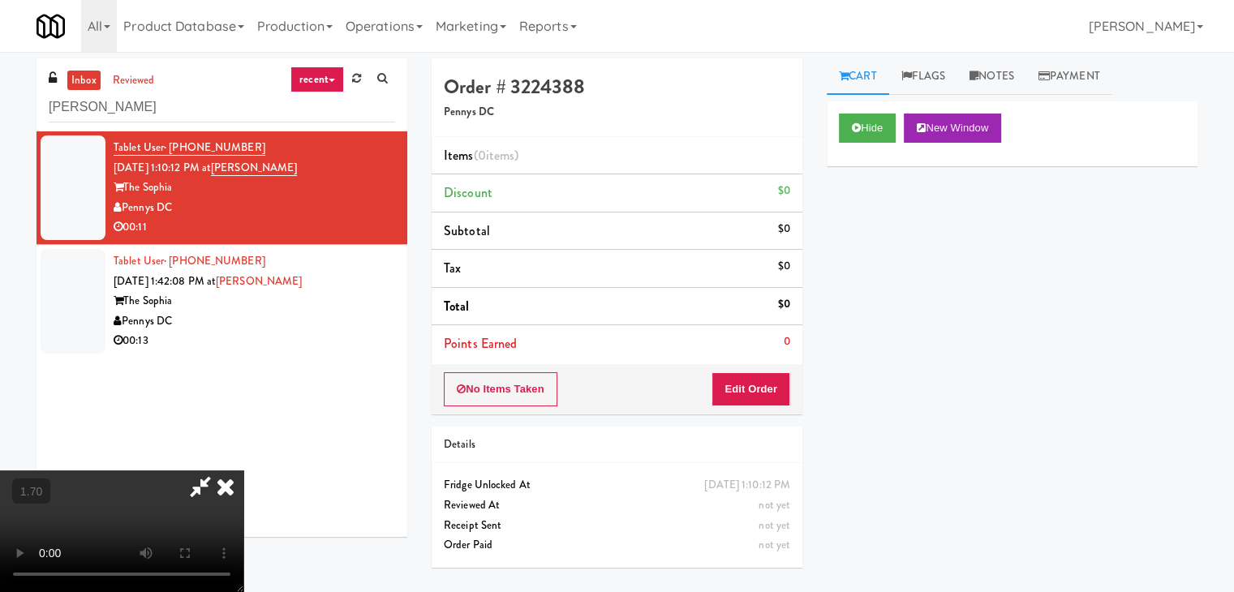
click at [243, 471] on video at bounding box center [121, 532] width 243 height 122
click at [243, 471] on icon at bounding box center [226, 487] width 36 height 32
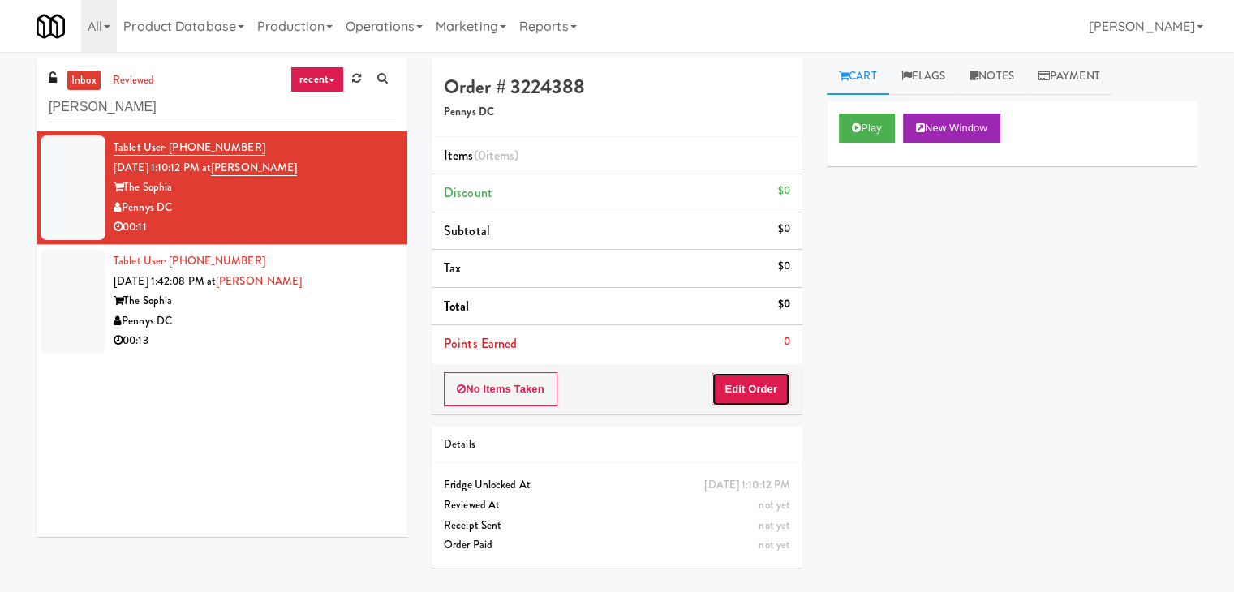
click at [755, 381] on button "Edit Order" at bounding box center [751, 389] width 79 height 34
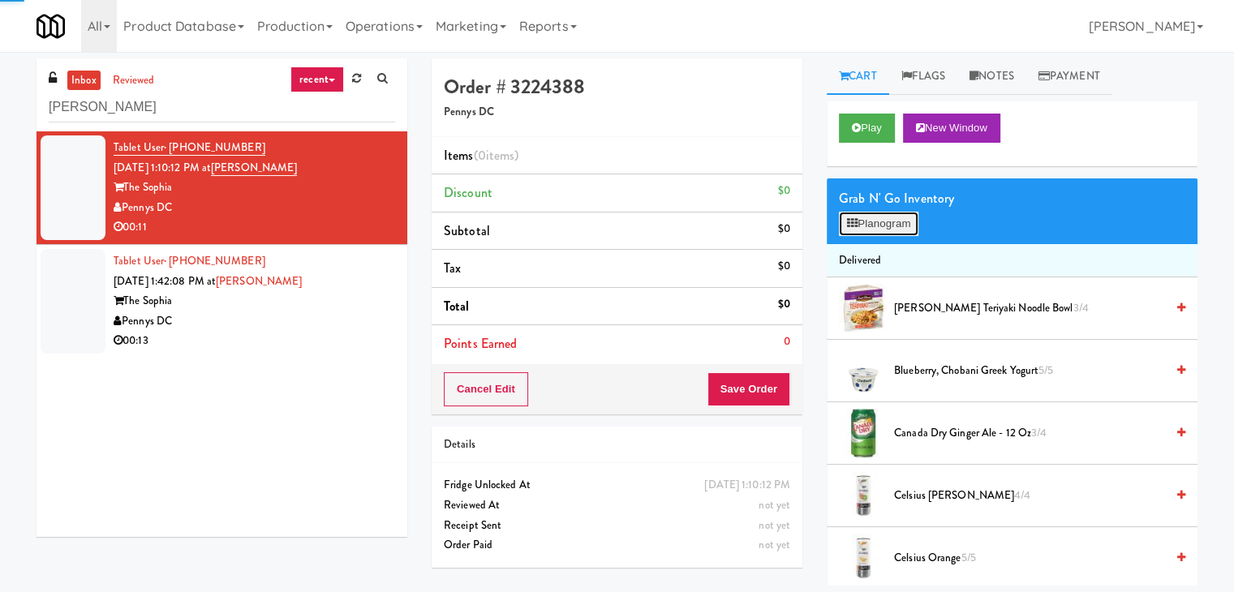
click at [897, 226] on button "Planogram" at bounding box center [879, 224] width 80 height 24
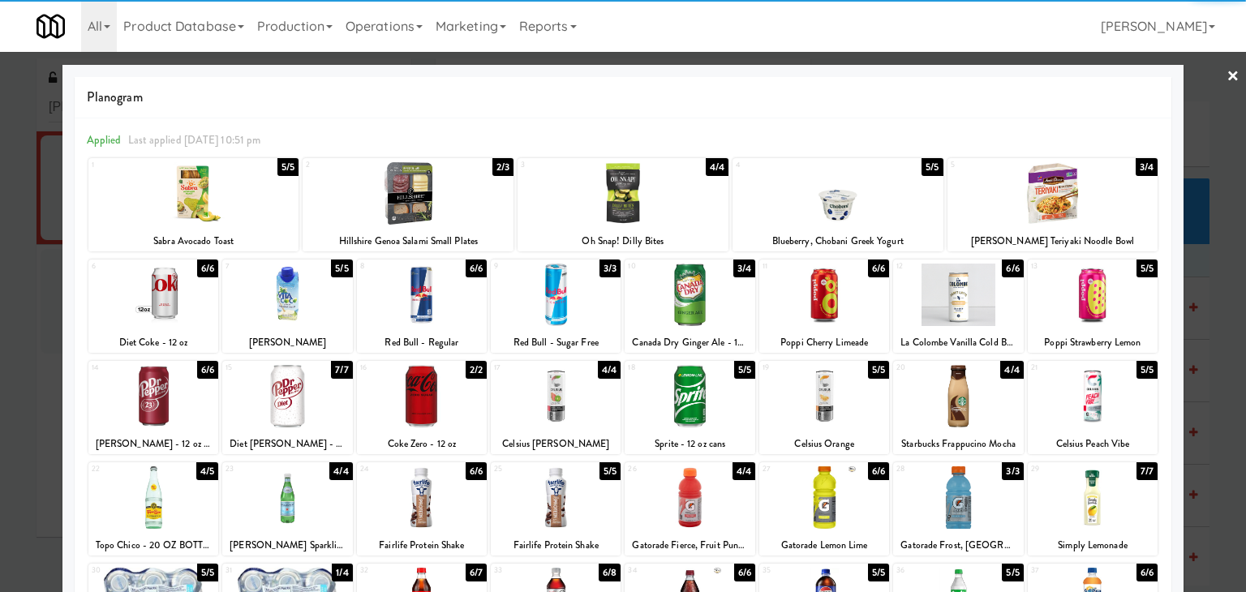
click at [700, 391] on div at bounding box center [690, 396] width 130 height 62
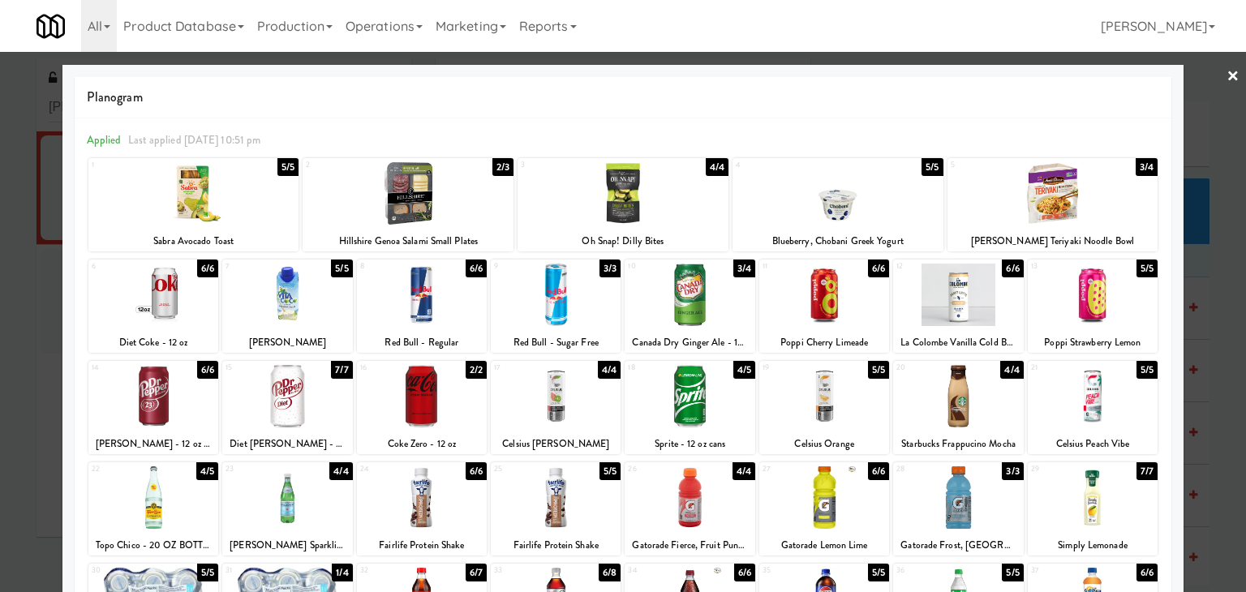
click at [170, 299] on div at bounding box center [153, 295] width 130 height 62
click at [1214, 74] on div at bounding box center [623, 296] width 1246 height 592
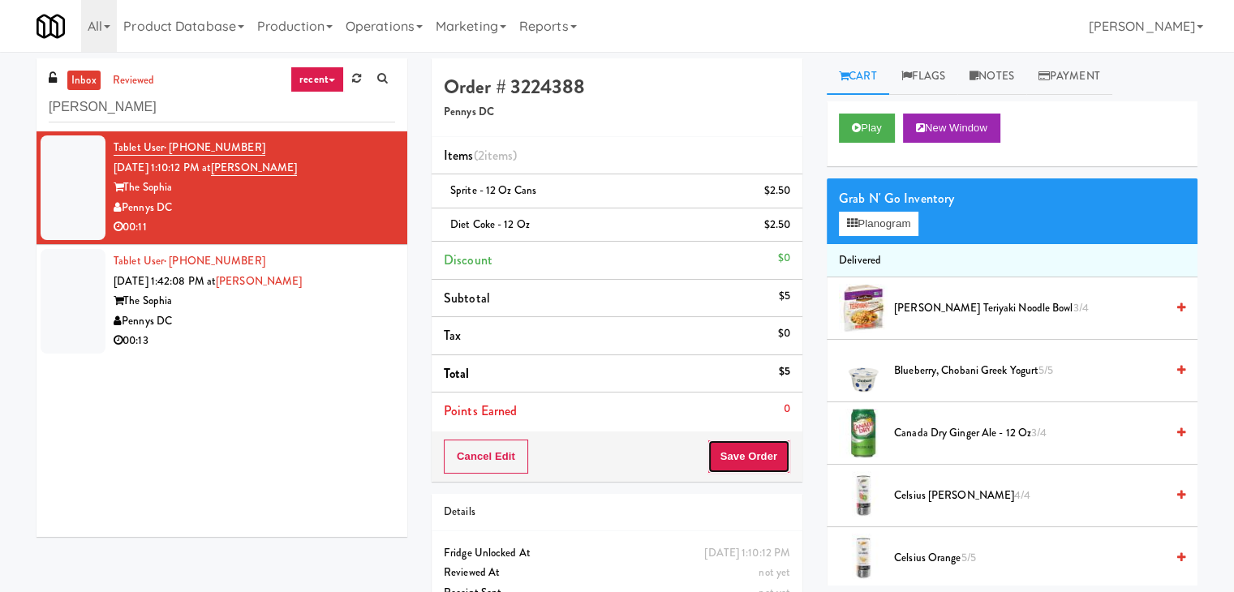
click at [727, 457] on button "Save Order" at bounding box center [749, 457] width 83 height 34
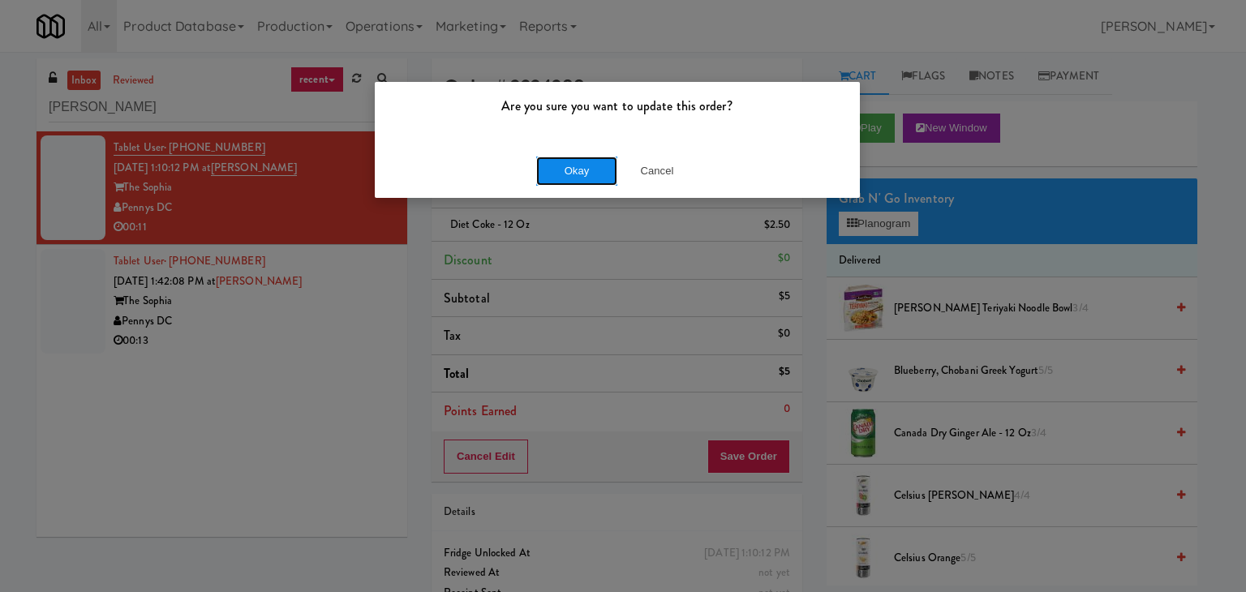
click at [571, 170] on button "Okay" at bounding box center [576, 171] width 81 height 29
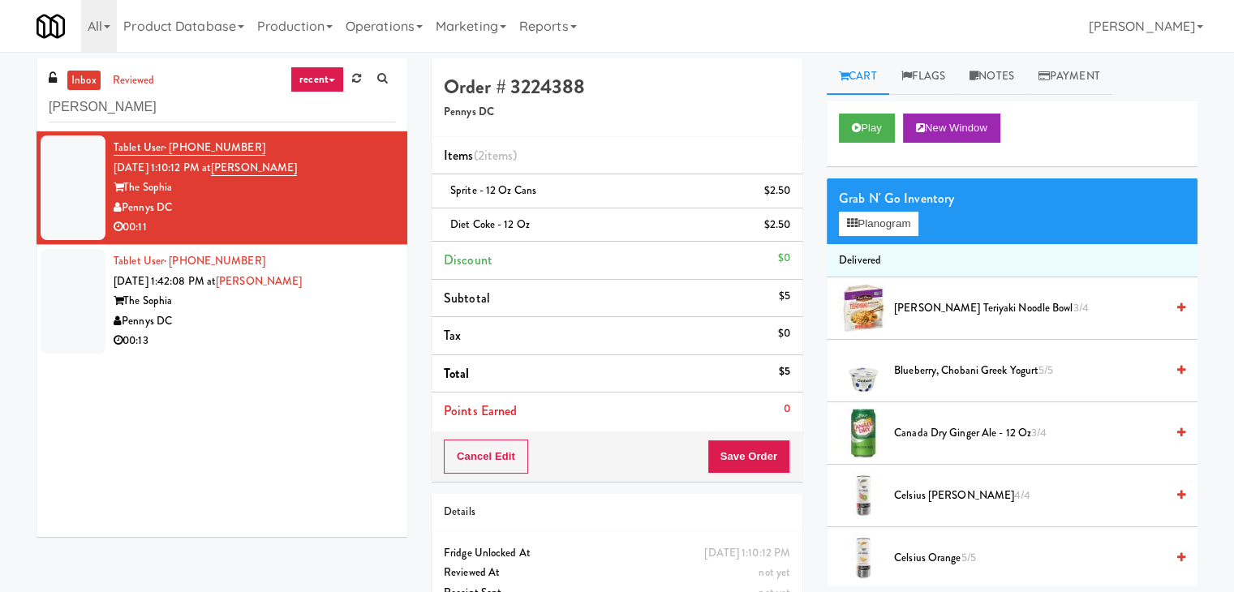
click at [307, 315] on div "Pennys DC" at bounding box center [255, 322] width 282 height 20
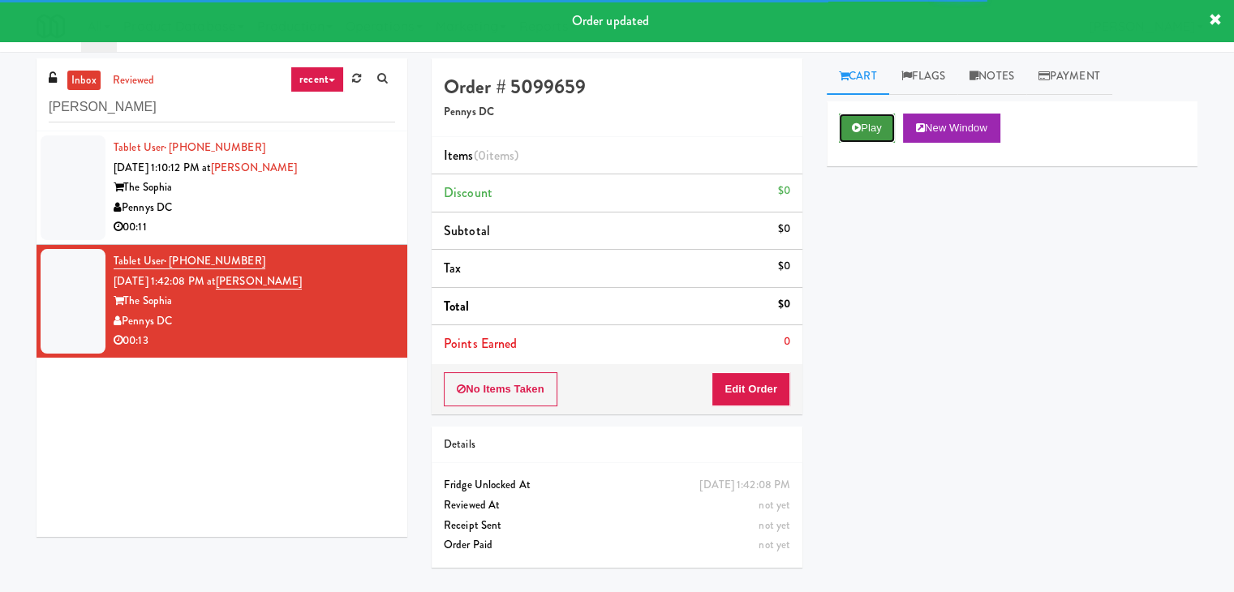
click at [860, 131] on button "Play" at bounding box center [867, 128] width 56 height 29
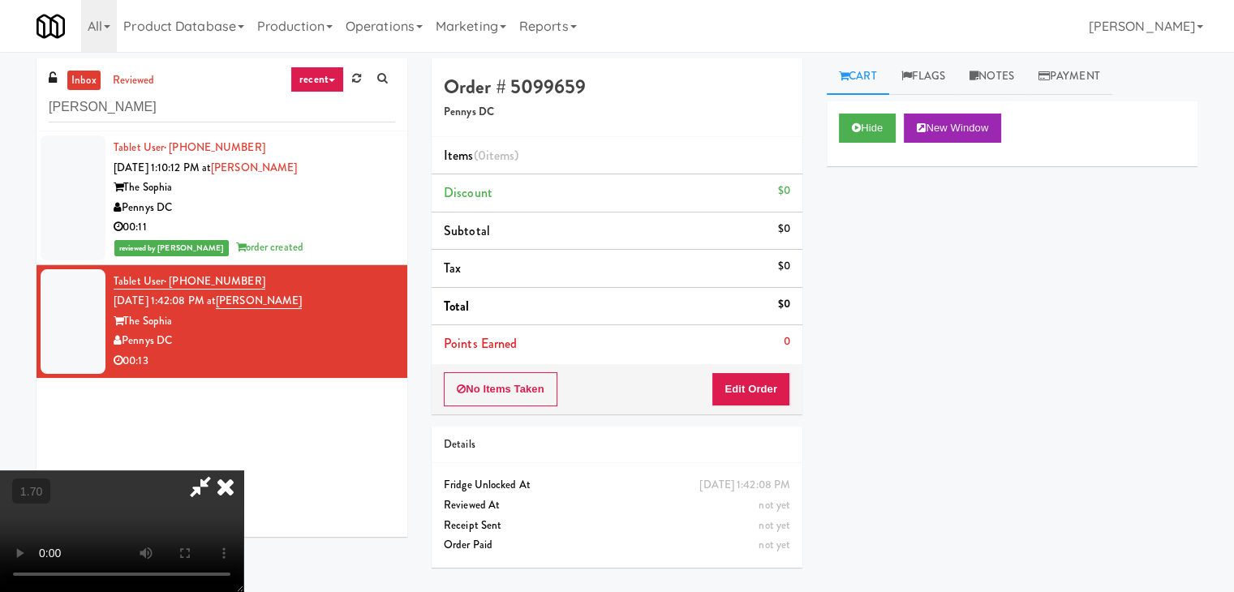
click at [243, 471] on video at bounding box center [121, 532] width 243 height 122
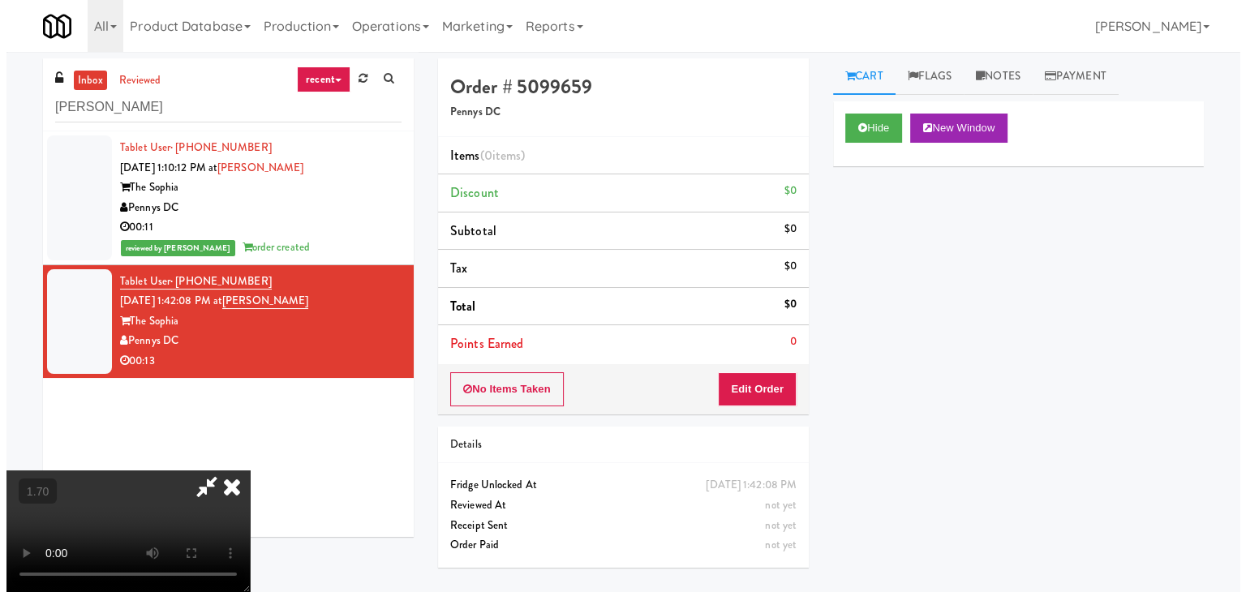
scroll to position [0, 0]
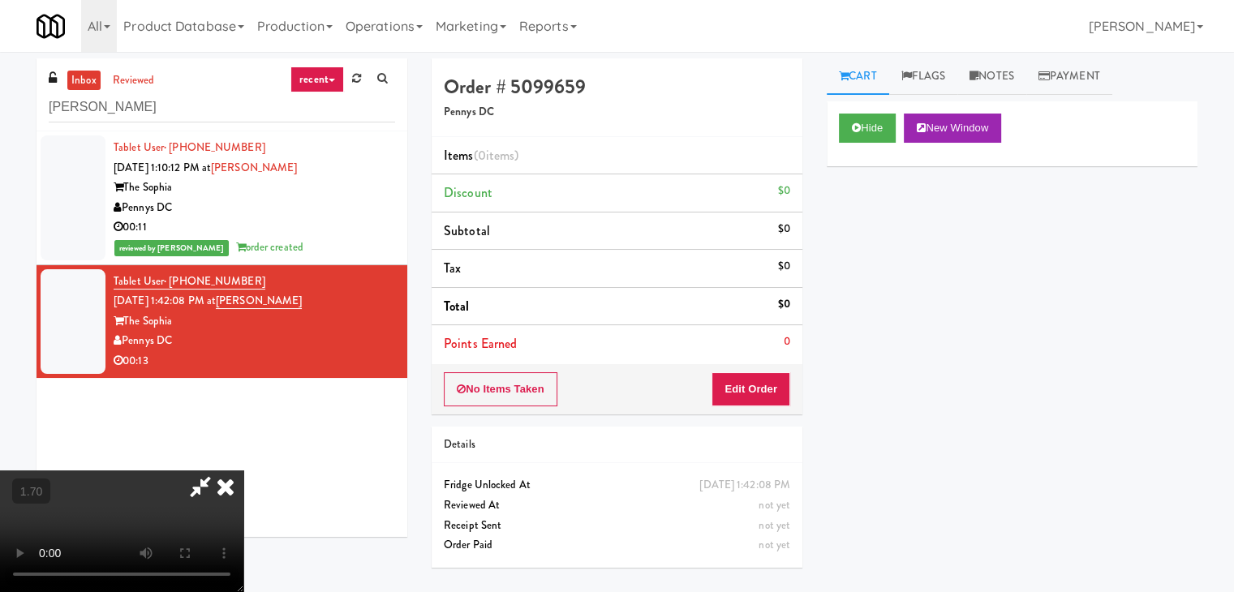
click at [243, 471] on icon at bounding box center [226, 487] width 36 height 32
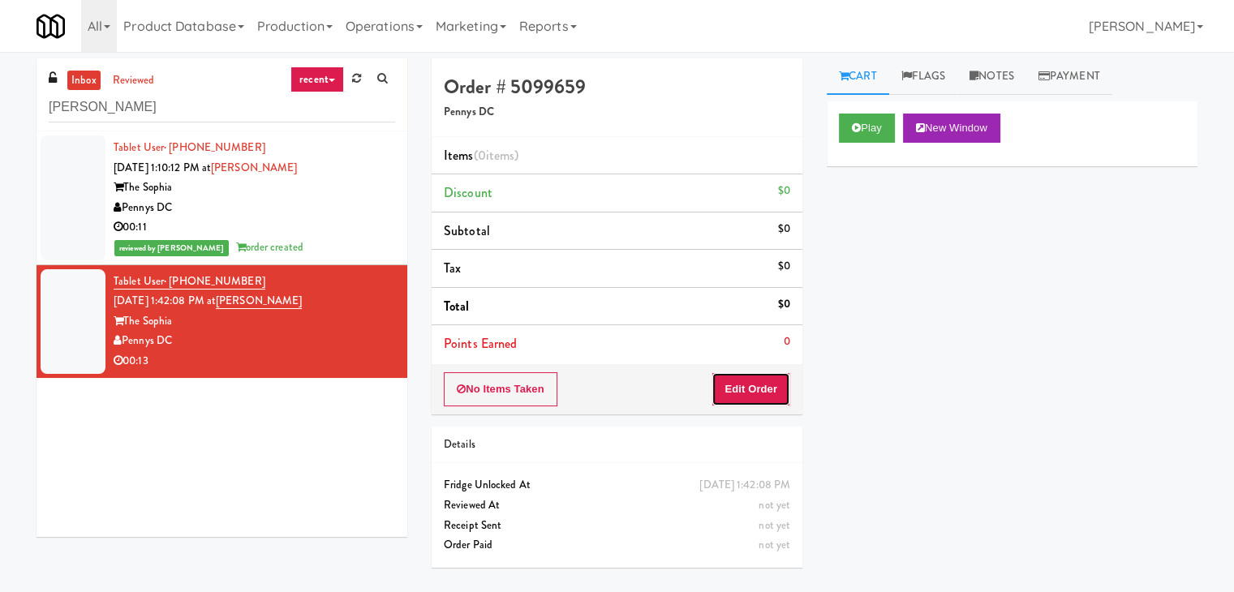
click at [753, 385] on button "Edit Order" at bounding box center [751, 389] width 79 height 34
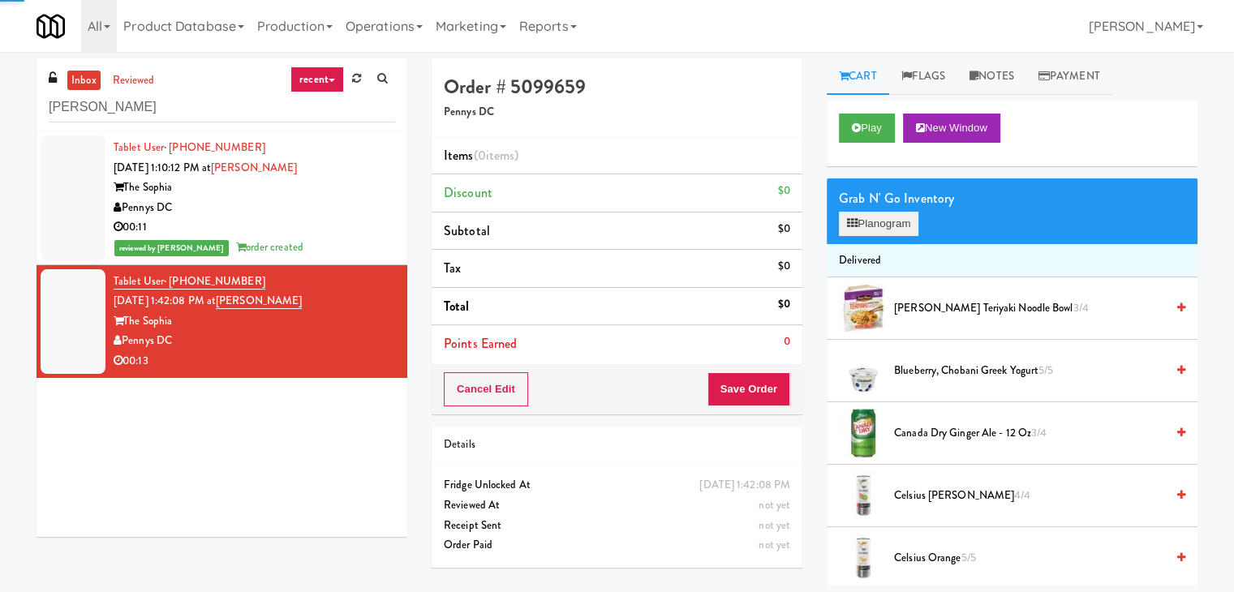
click at [863, 235] on div "Grab N' Go Inventory Planogram" at bounding box center [1012, 212] width 371 height 66
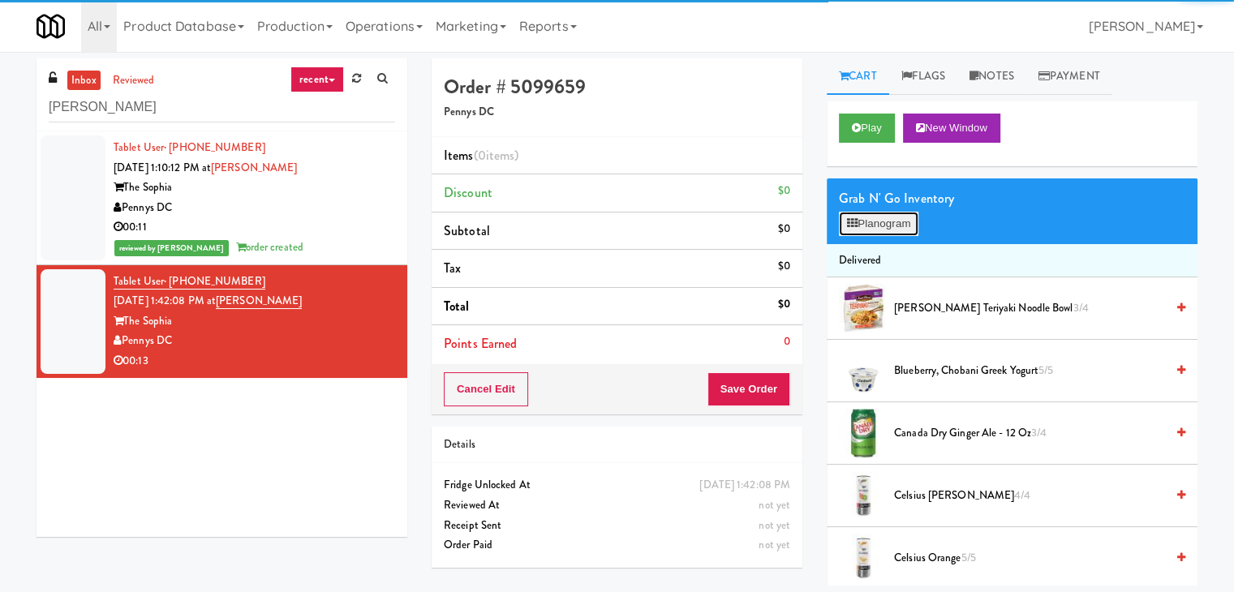
click at [863, 225] on button "Planogram" at bounding box center [879, 224] width 80 height 24
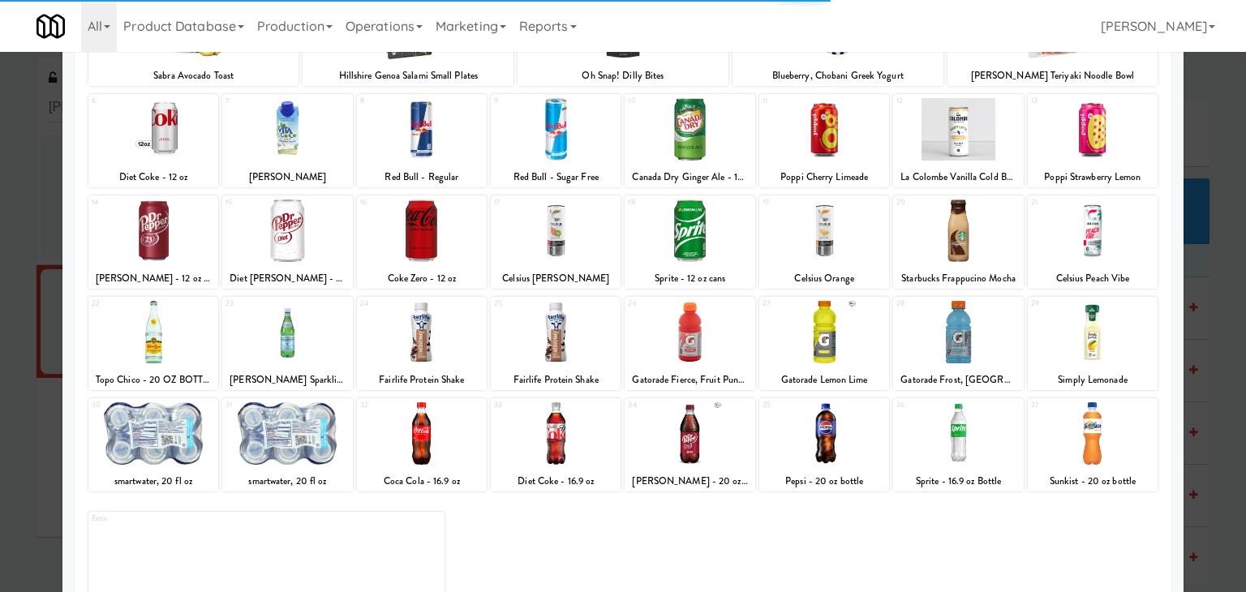
scroll to position [204, 0]
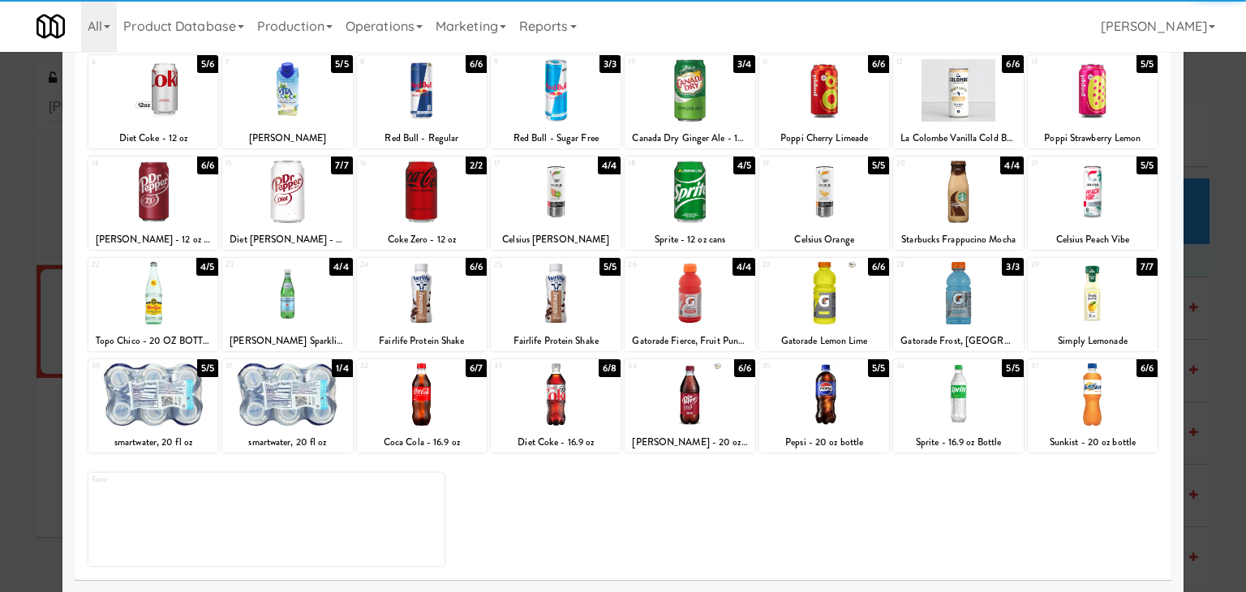
click at [296, 397] on div at bounding box center [287, 395] width 130 height 62
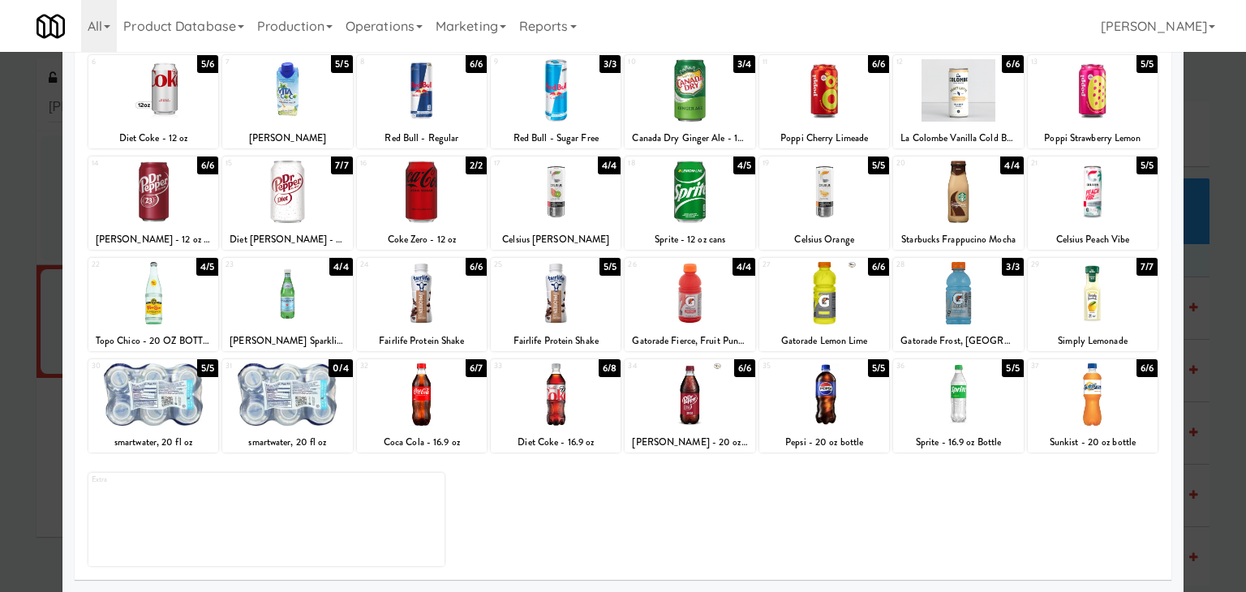
click at [306, 282] on div at bounding box center [287, 293] width 130 height 62
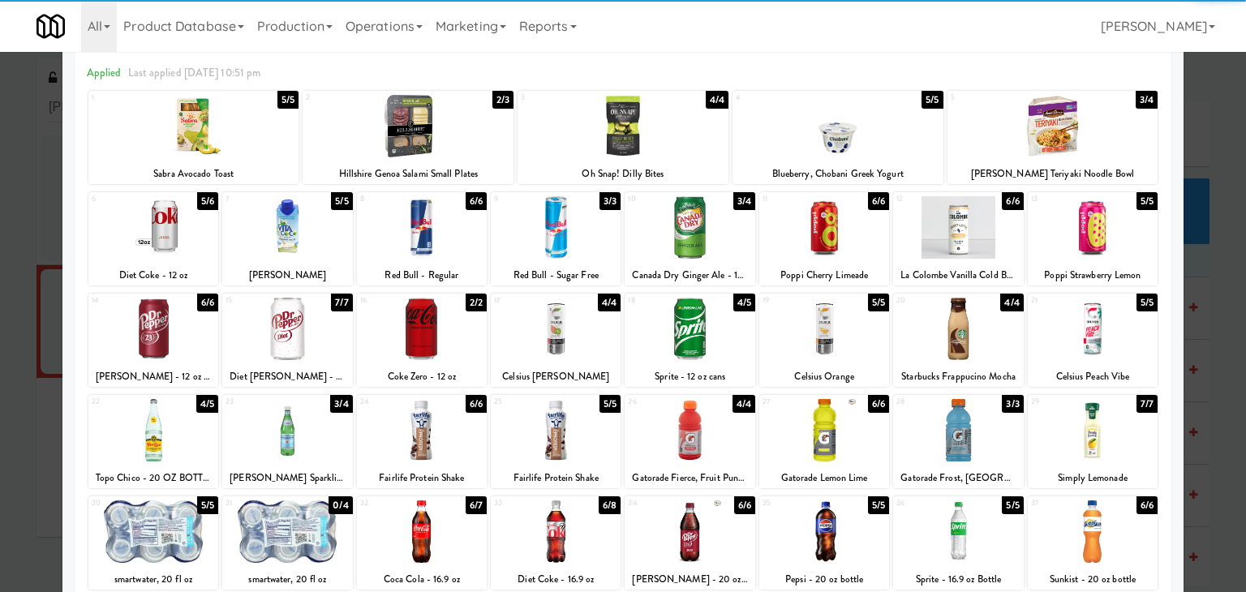
scroll to position [0, 0]
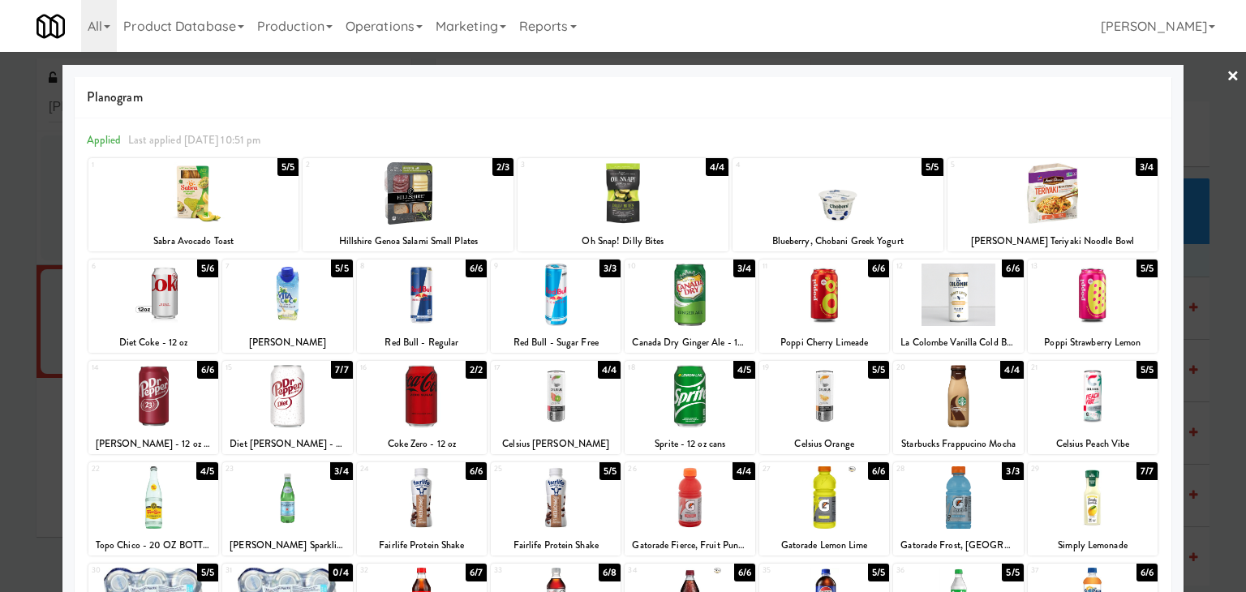
drag, startPoint x: 1221, startPoint y: 72, endPoint x: 1198, endPoint y: 98, distance: 35.0
click at [1227, 72] on link "×" at bounding box center [1233, 77] width 13 height 50
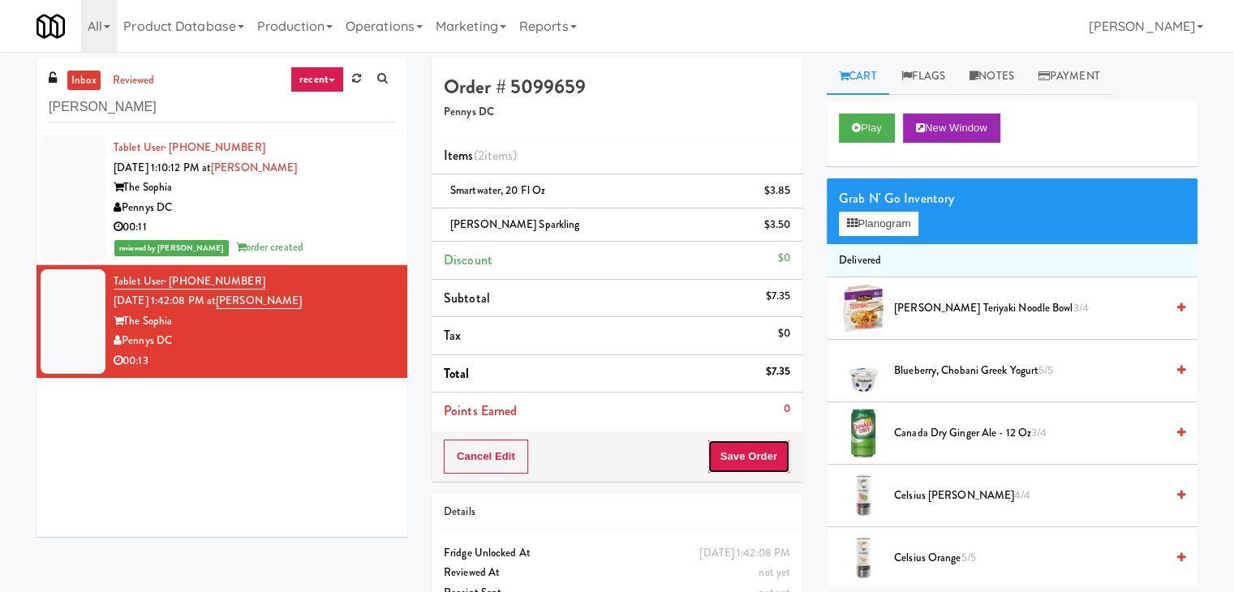
click at [758, 442] on button "Save Order" at bounding box center [749, 457] width 83 height 34
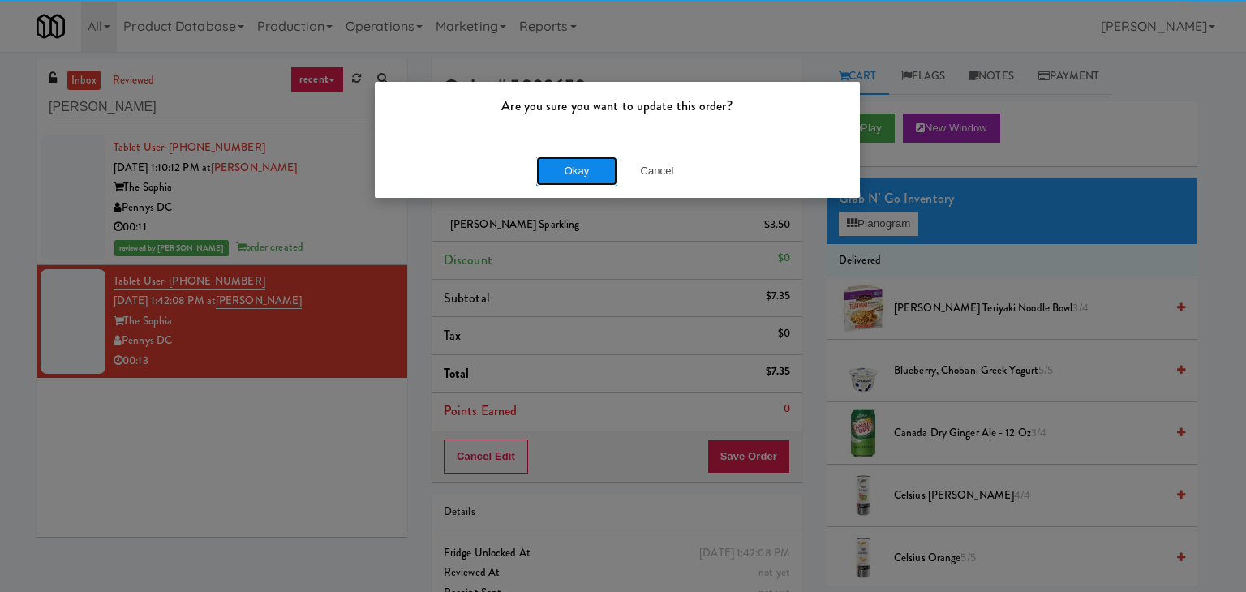
click at [577, 169] on button "Okay" at bounding box center [576, 171] width 81 height 29
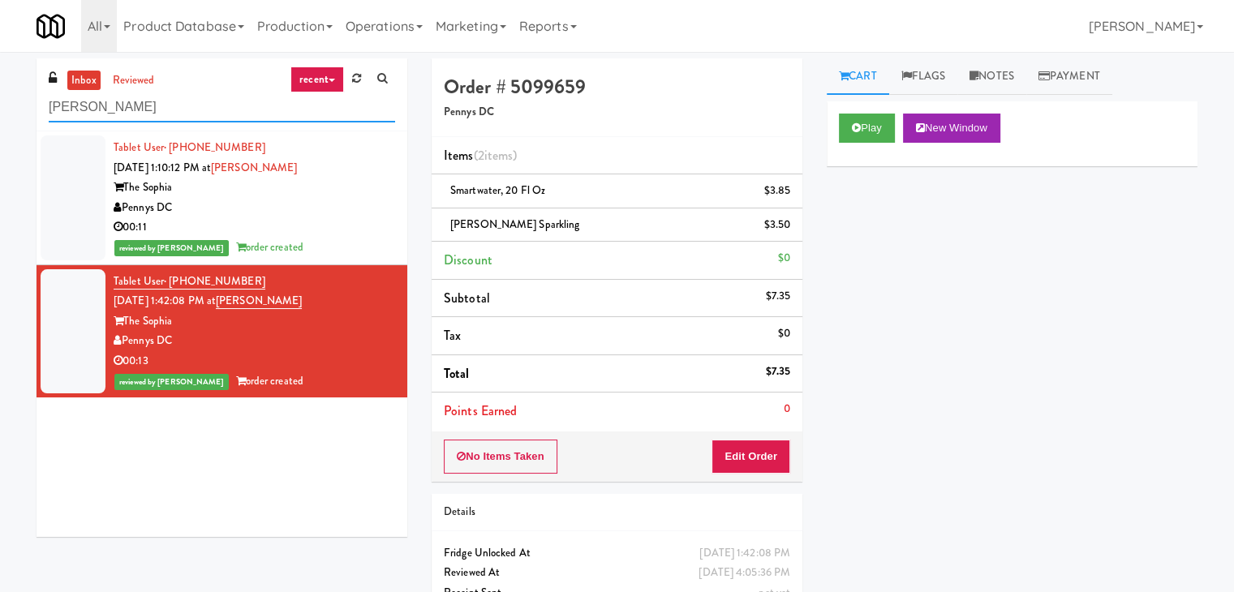
click at [159, 105] on input "[PERSON_NAME]" at bounding box center [222, 108] width 346 height 30
paste input "achs-Pantry-Left"
type input "Sachs-Pantry-Left"
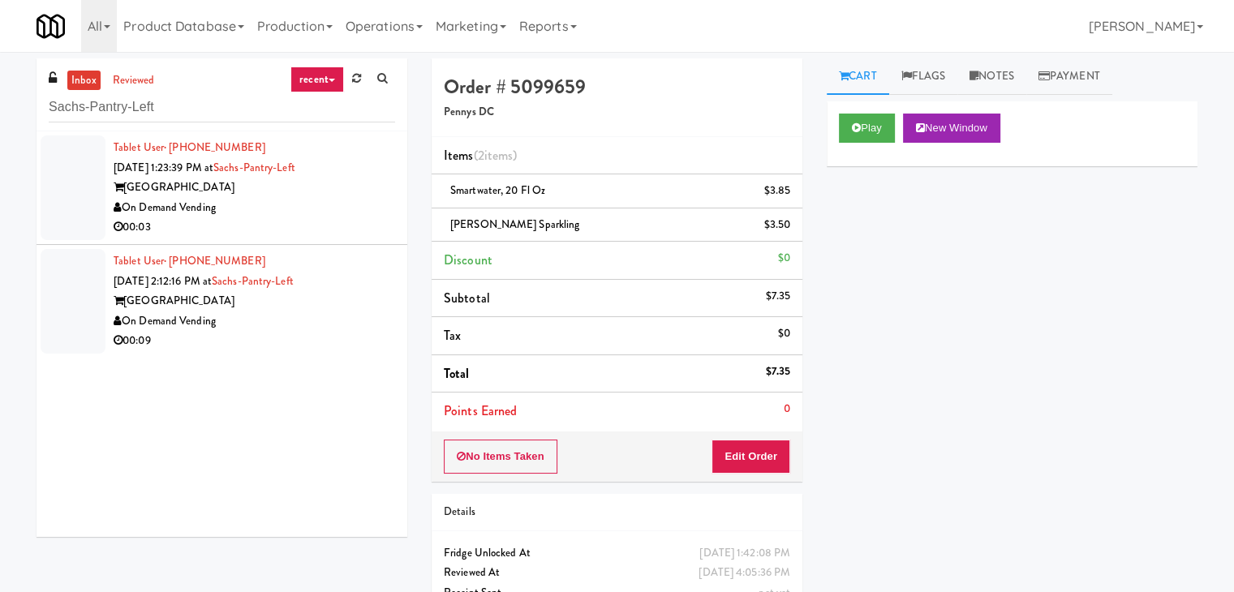
click at [325, 206] on div "On Demand Vending" at bounding box center [255, 208] width 282 height 20
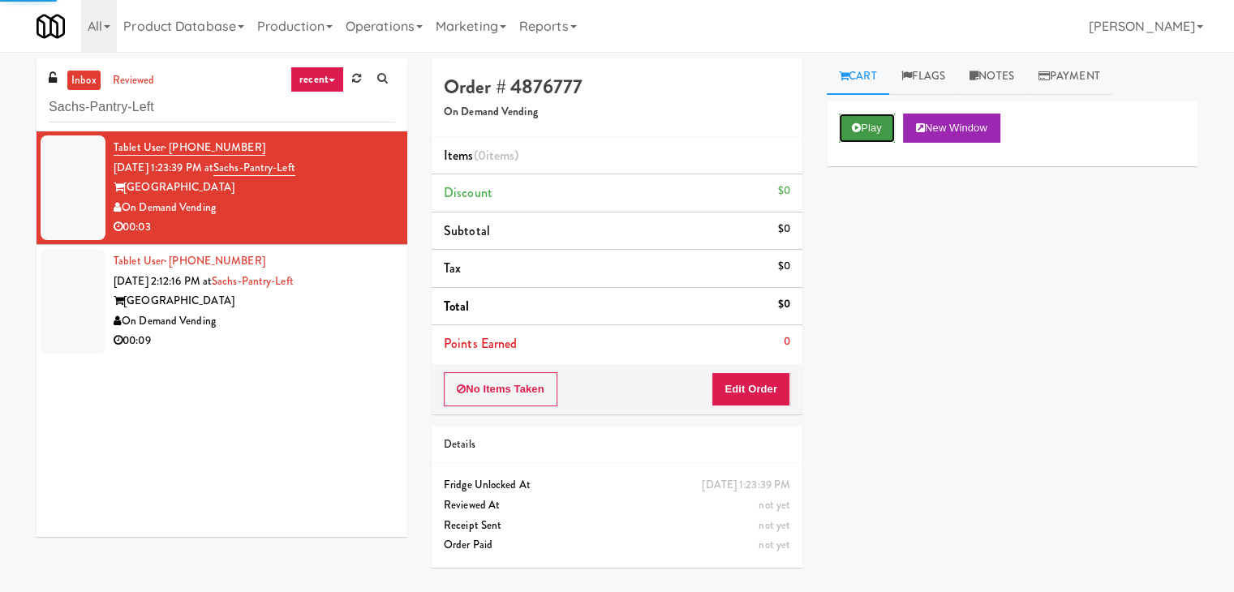
click at [859, 132] on button "Play" at bounding box center [867, 128] width 56 height 29
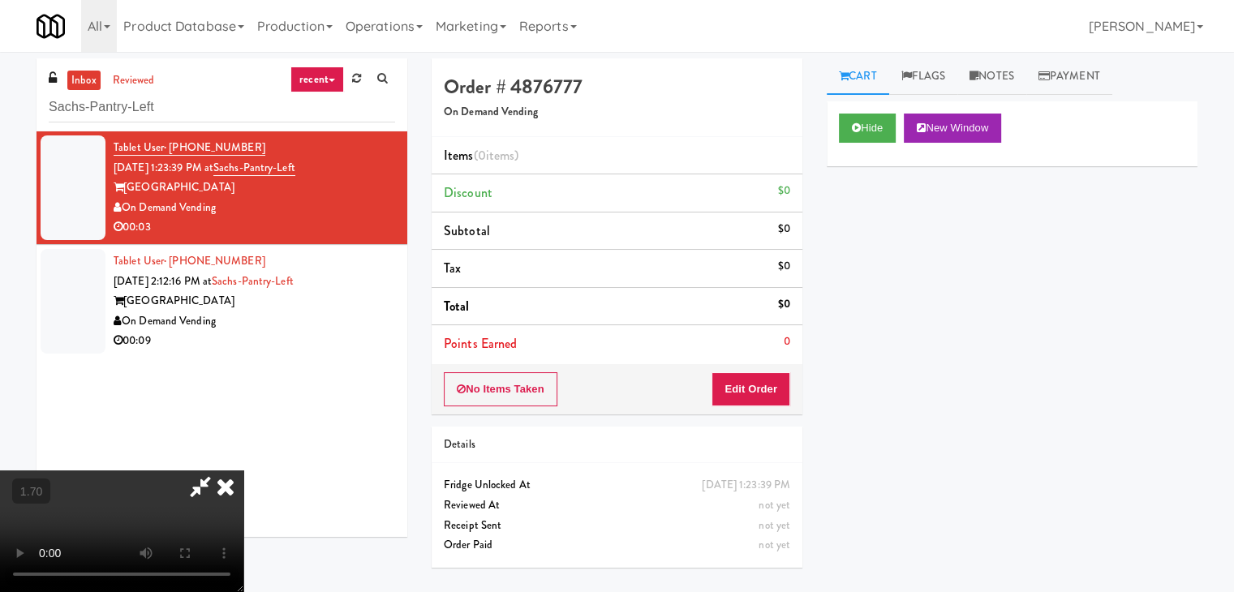
click at [243, 471] on video at bounding box center [121, 532] width 243 height 122
click at [243, 471] on icon at bounding box center [226, 487] width 36 height 32
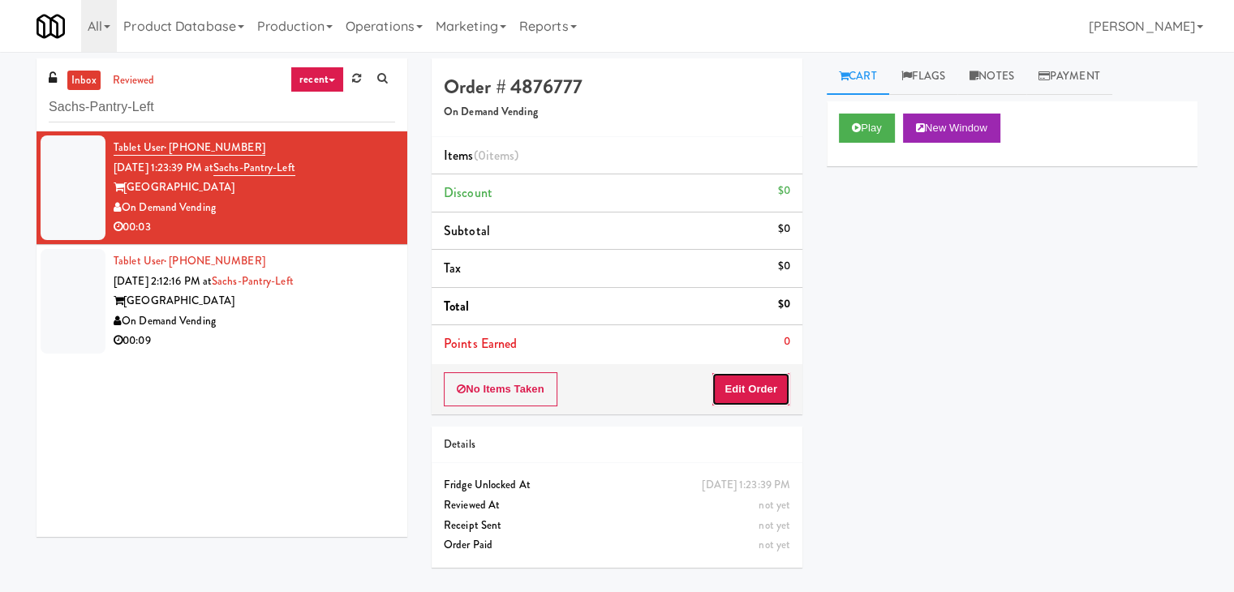
click at [755, 385] on button "Edit Order" at bounding box center [751, 389] width 79 height 34
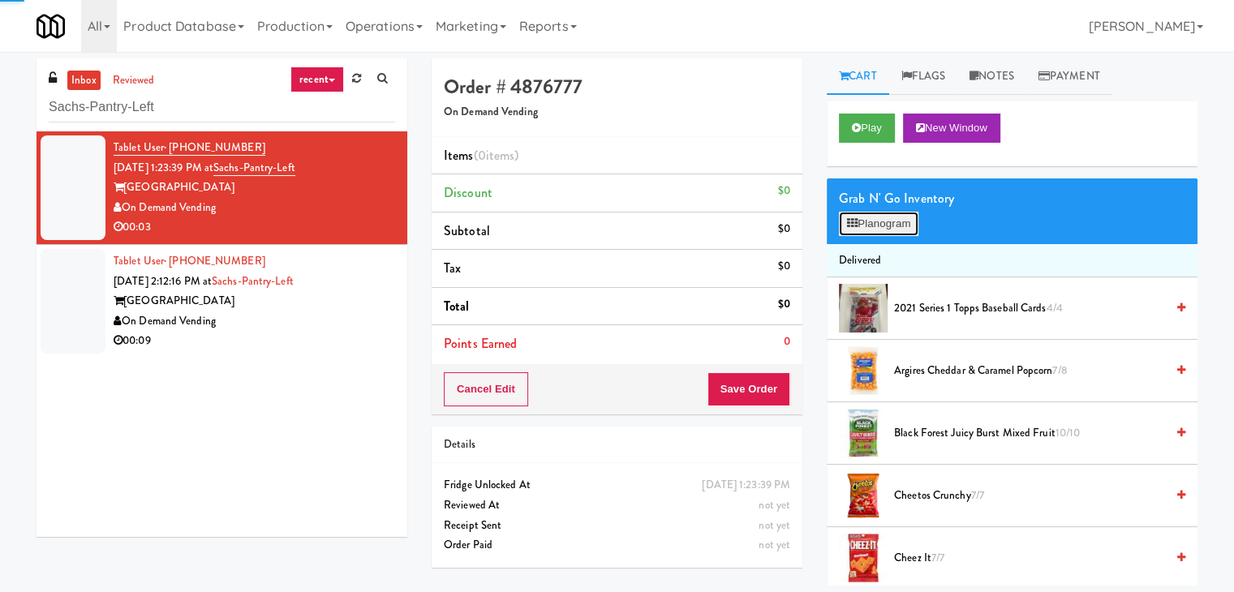
click at [870, 218] on button "Planogram" at bounding box center [879, 224] width 80 height 24
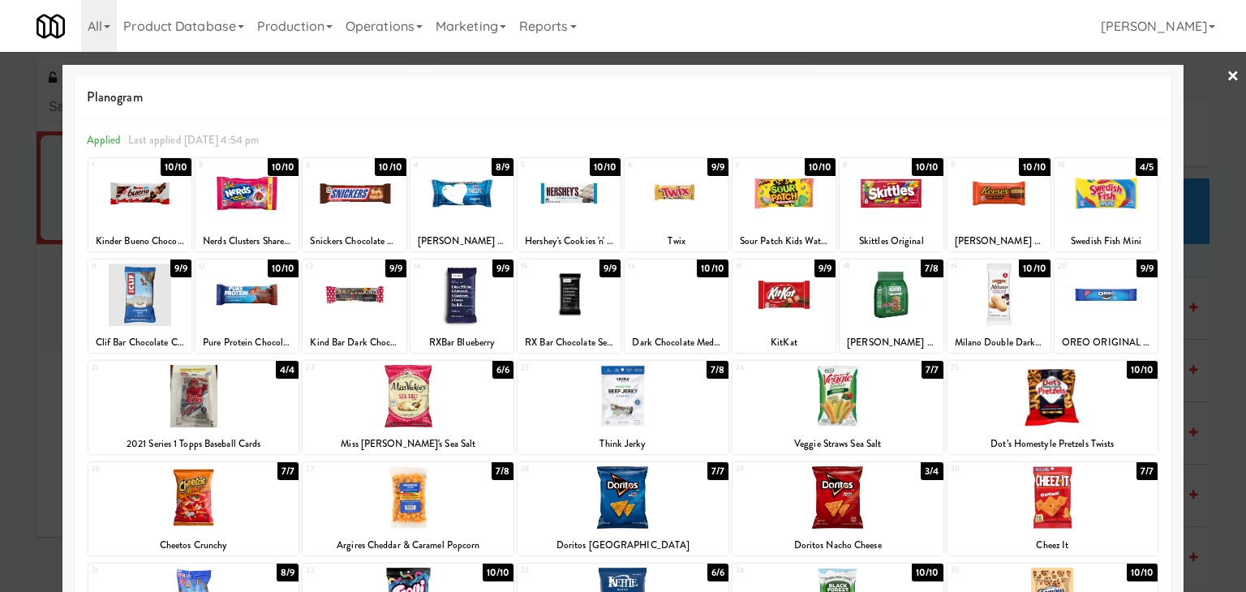
click at [571, 282] on div at bounding box center [569, 295] width 103 height 62
click at [1227, 78] on link "×" at bounding box center [1233, 77] width 13 height 50
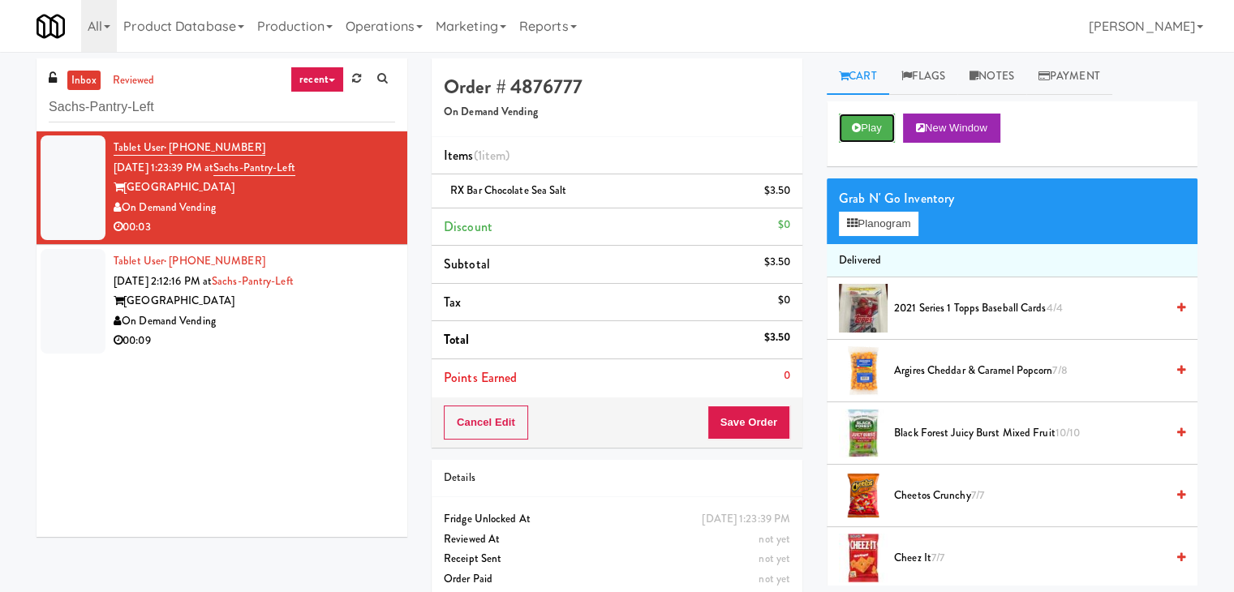
drag, startPoint x: 860, startPoint y: 124, endPoint x: 780, endPoint y: 170, distance: 92.3
click at [859, 124] on icon at bounding box center [856, 128] width 9 height 11
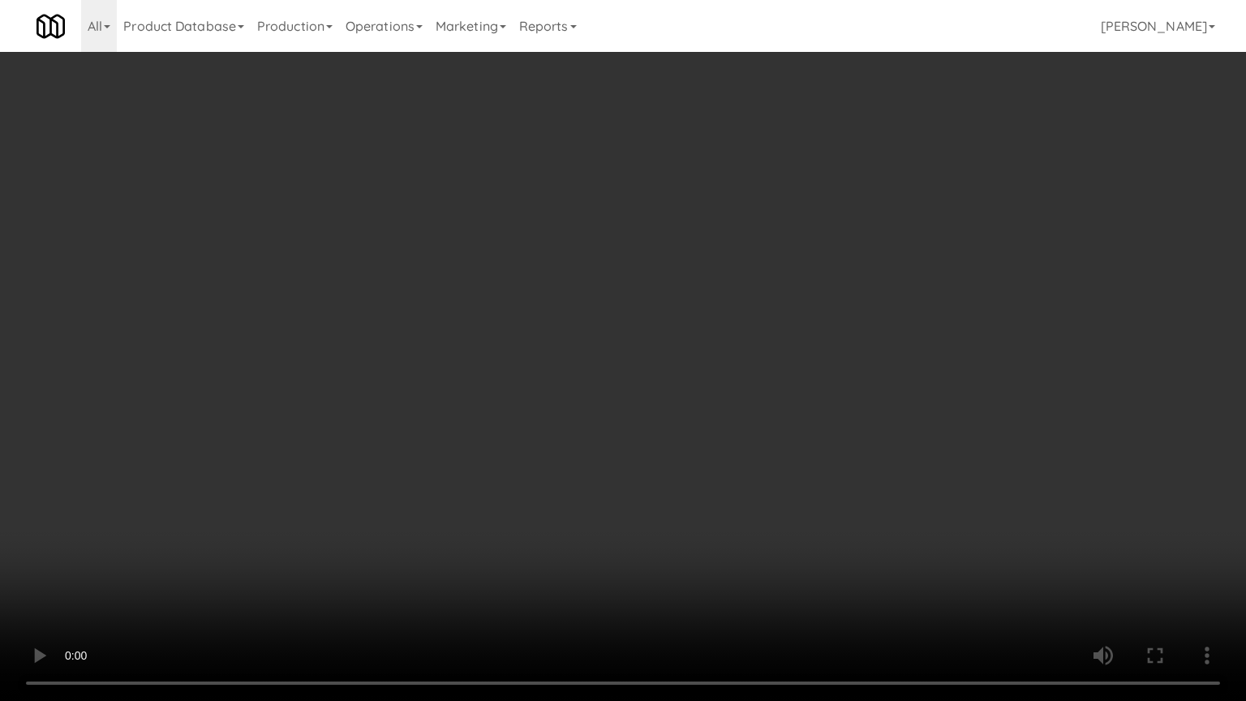
click at [535, 224] on video at bounding box center [623, 350] width 1246 height 701
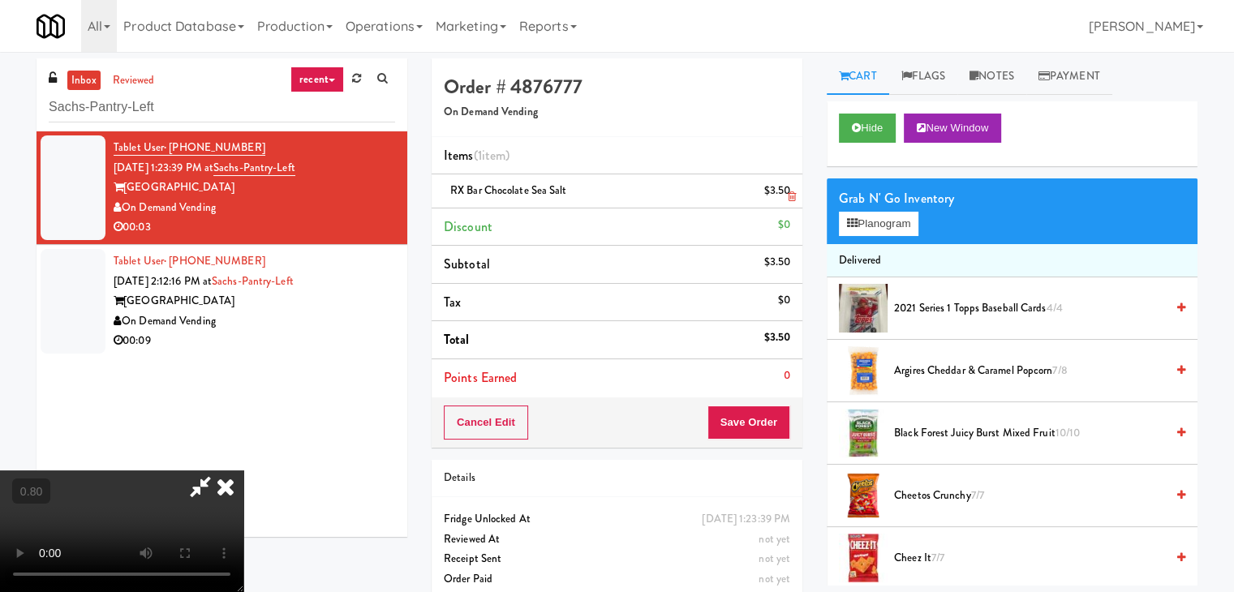
click at [243, 471] on icon at bounding box center [226, 487] width 36 height 32
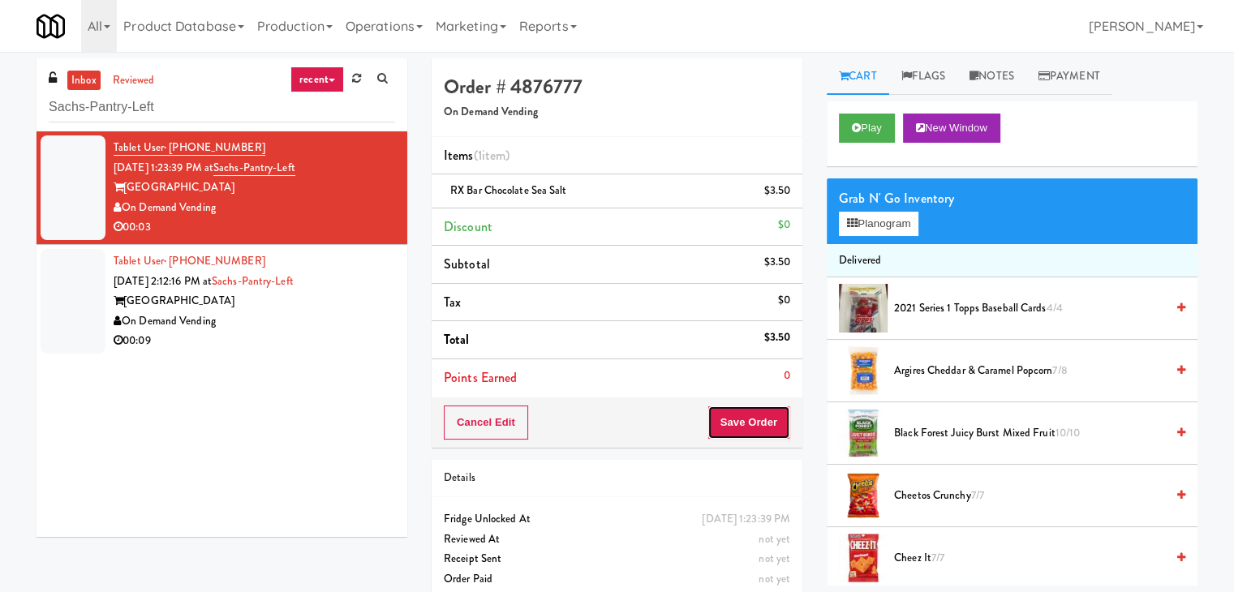
click at [750, 420] on button "Save Order" at bounding box center [749, 423] width 83 height 34
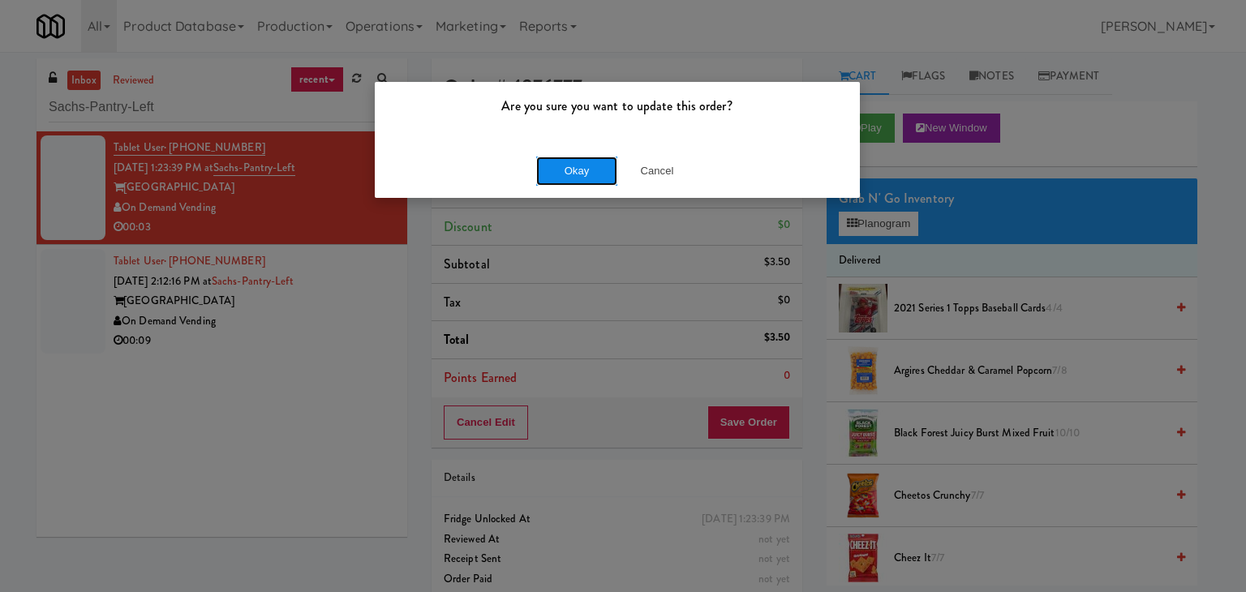
click at [581, 179] on button "Okay" at bounding box center [576, 171] width 81 height 29
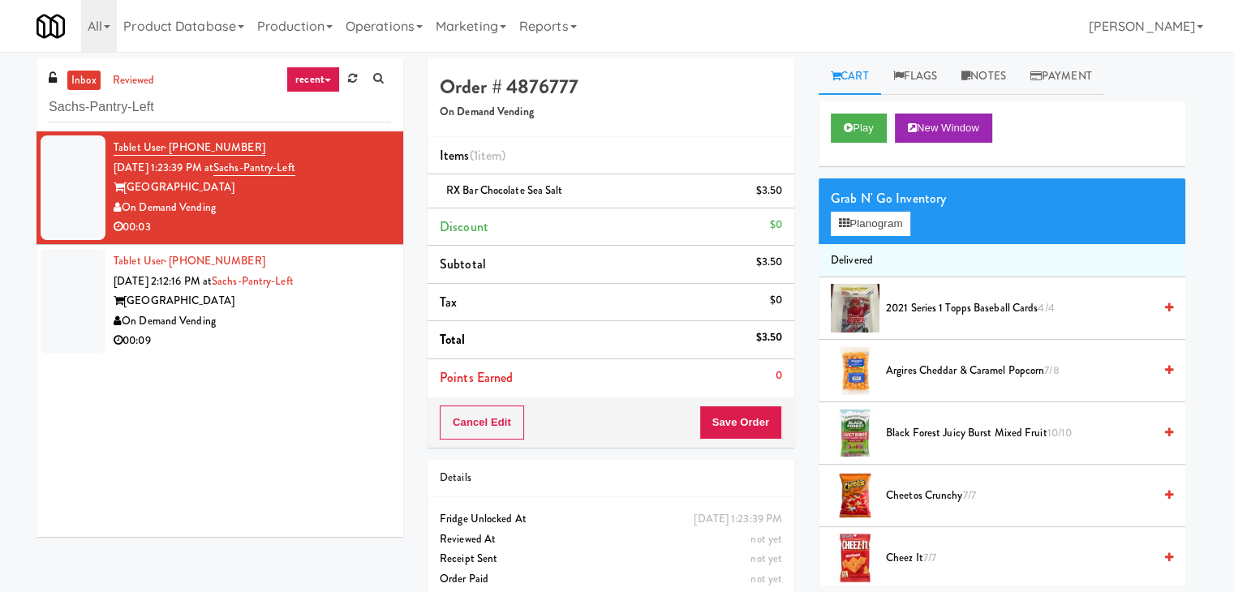
click at [386, 325] on li "Tablet User · (201) 707-9706 [DATE] 2:12:16 PM at [GEOGRAPHIC_DATA] On Demand V…" at bounding box center [220, 301] width 367 height 113
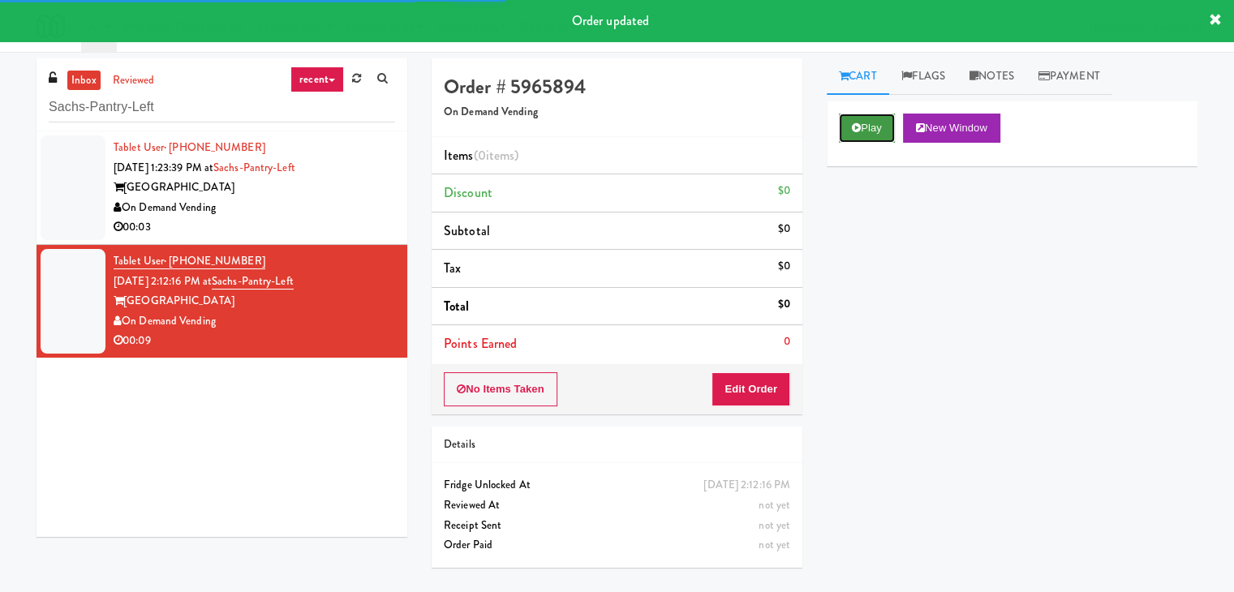
click at [872, 138] on button "Play" at bounding box center [867, 128] width 56 height 29
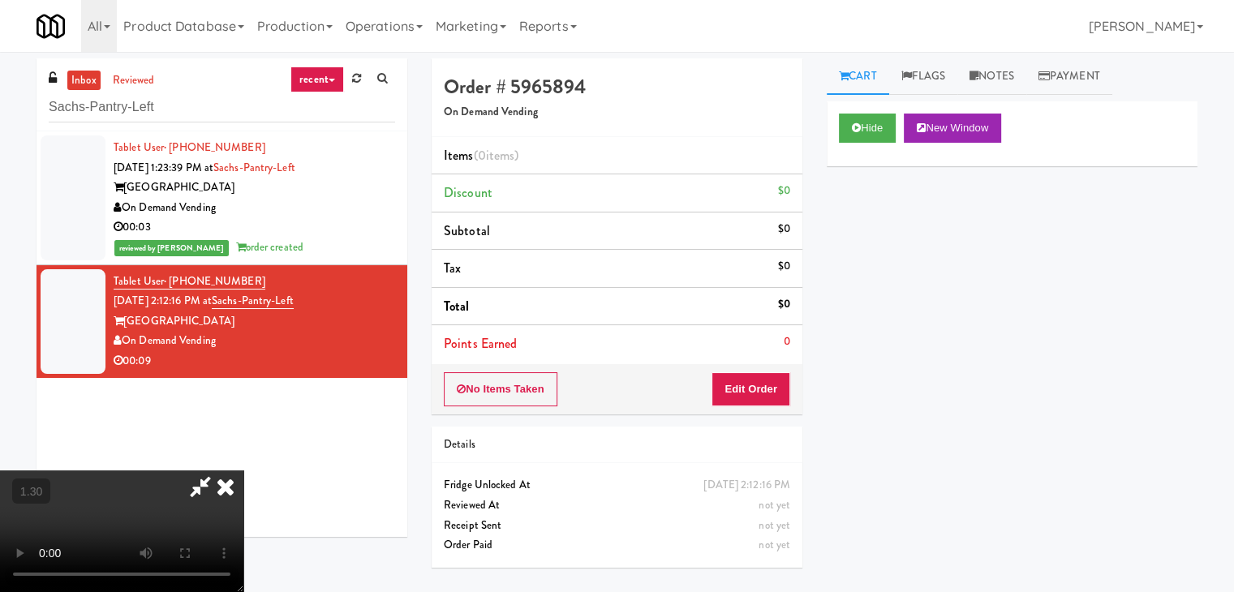
click at [243, 471] on video at bounding box center [121, 532] width 243 height 122
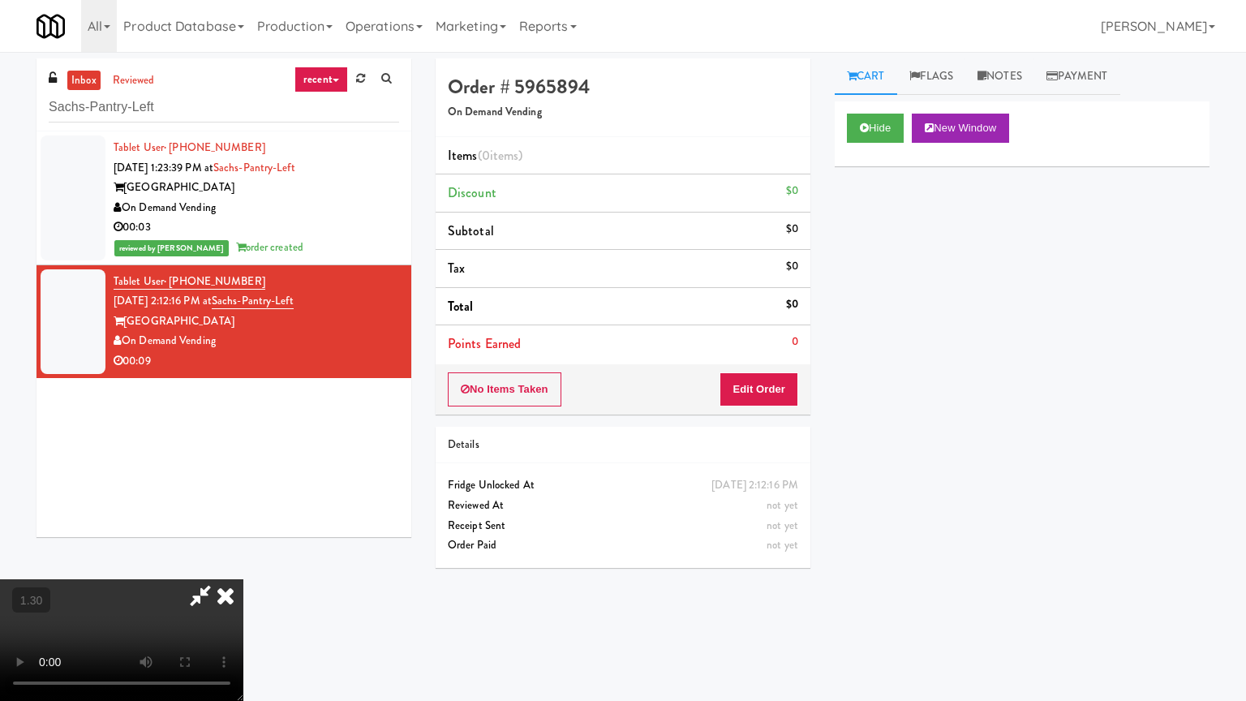
click at [243, 563] on video at bounding box center [121, 640] width 243 height 122
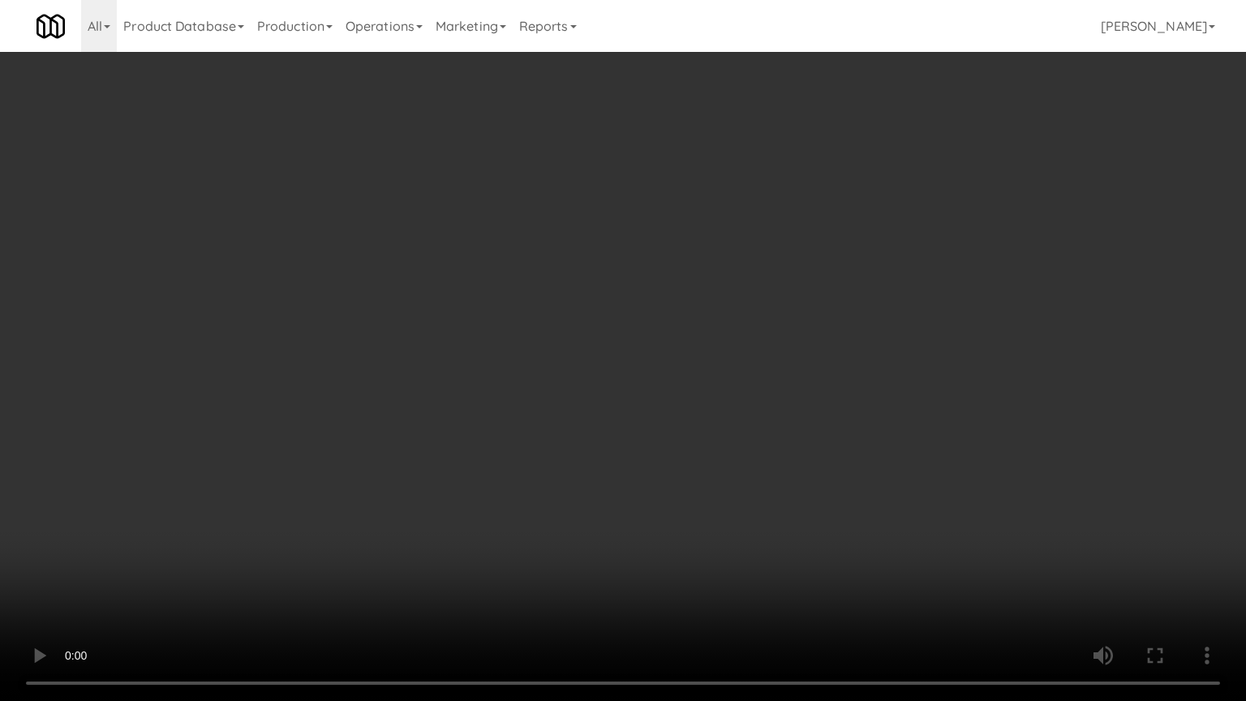
click at [832, 338] on video at bounding box center [623, 350] width 1246 height 701
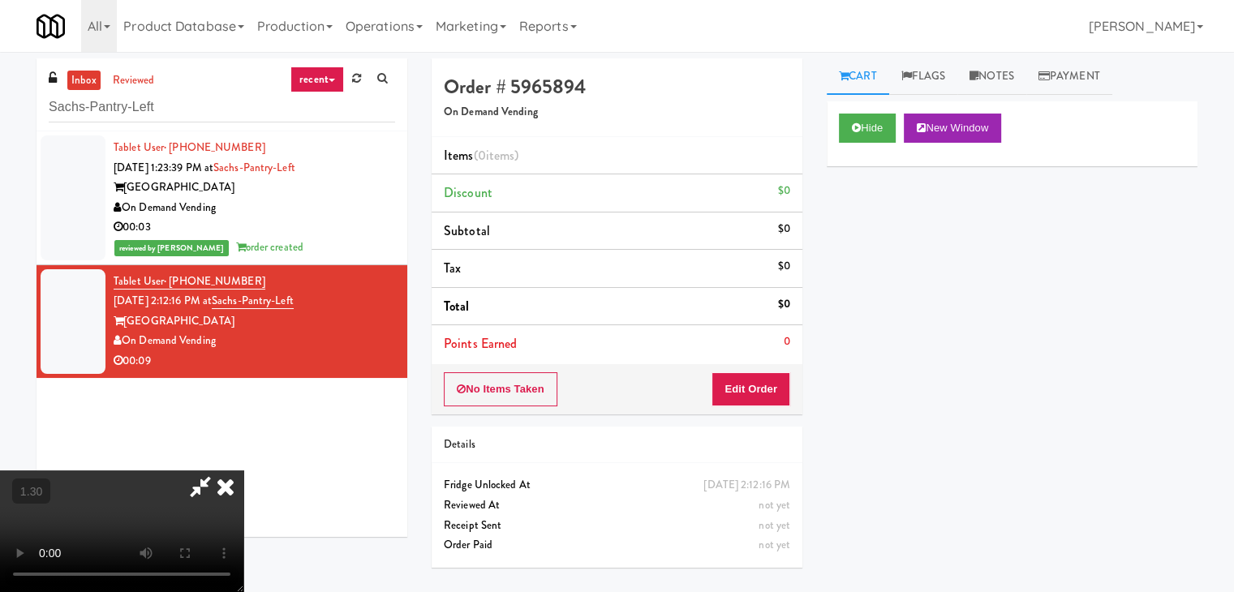
click at [243, 471] on icon at bounding box center [226, 487] width 36 height 32
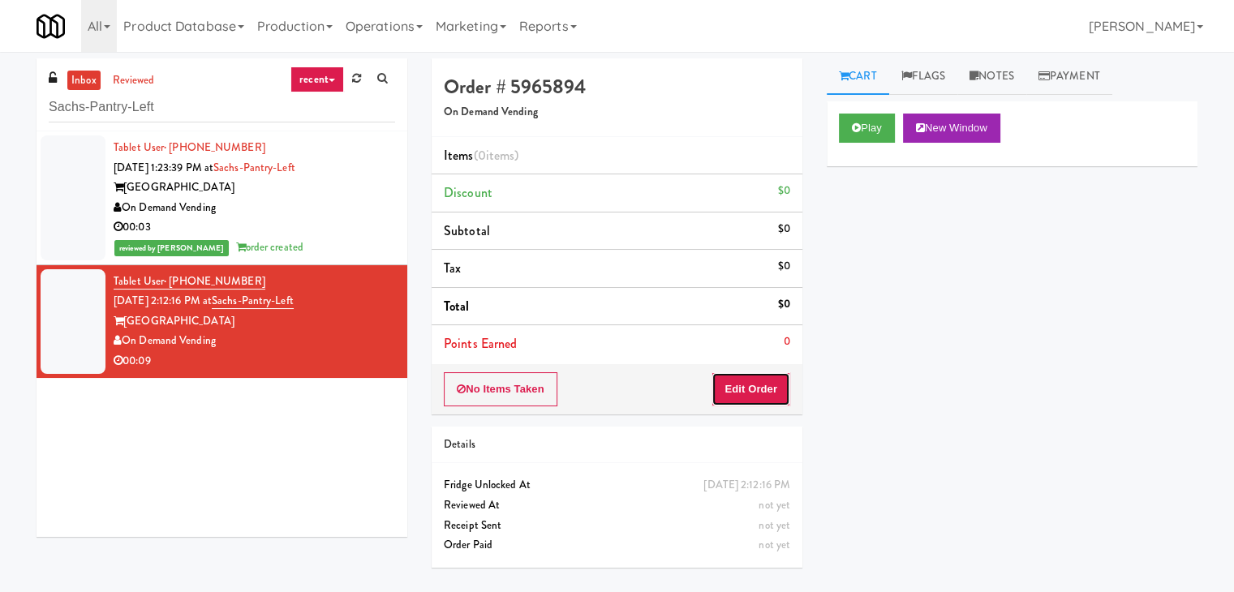
click at [772, 388] on button "Edit Order" at bounding box center [751, 389] width 79 height 34
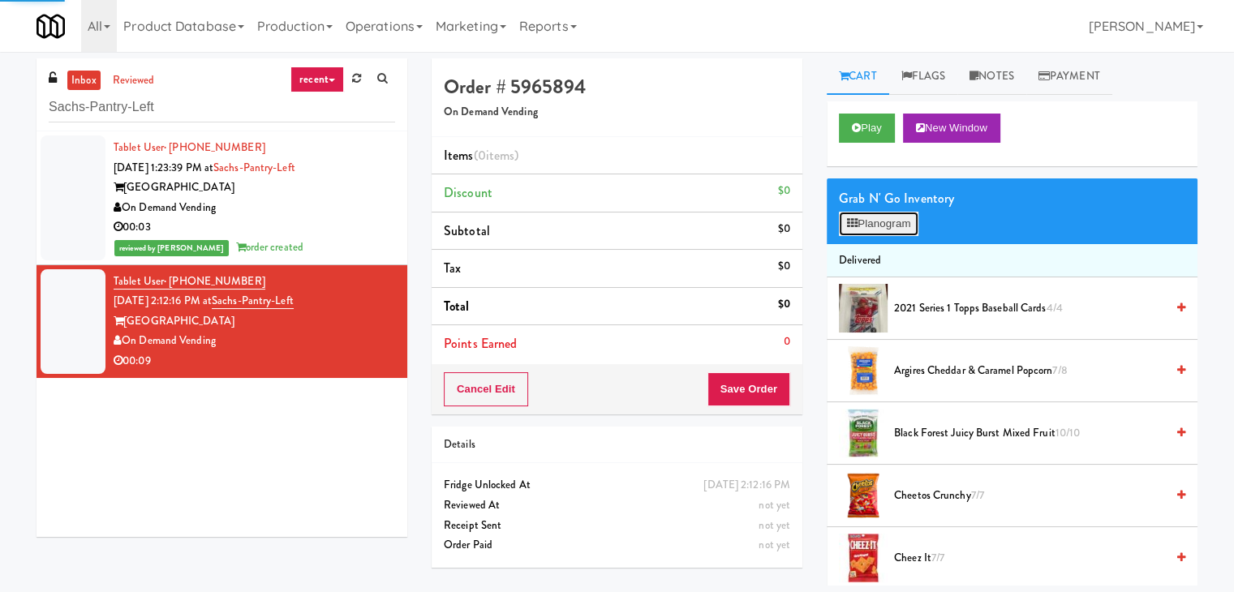
click at [893, 227] on button "Planogram" at bounding box center [879, 224] width 80 height 24
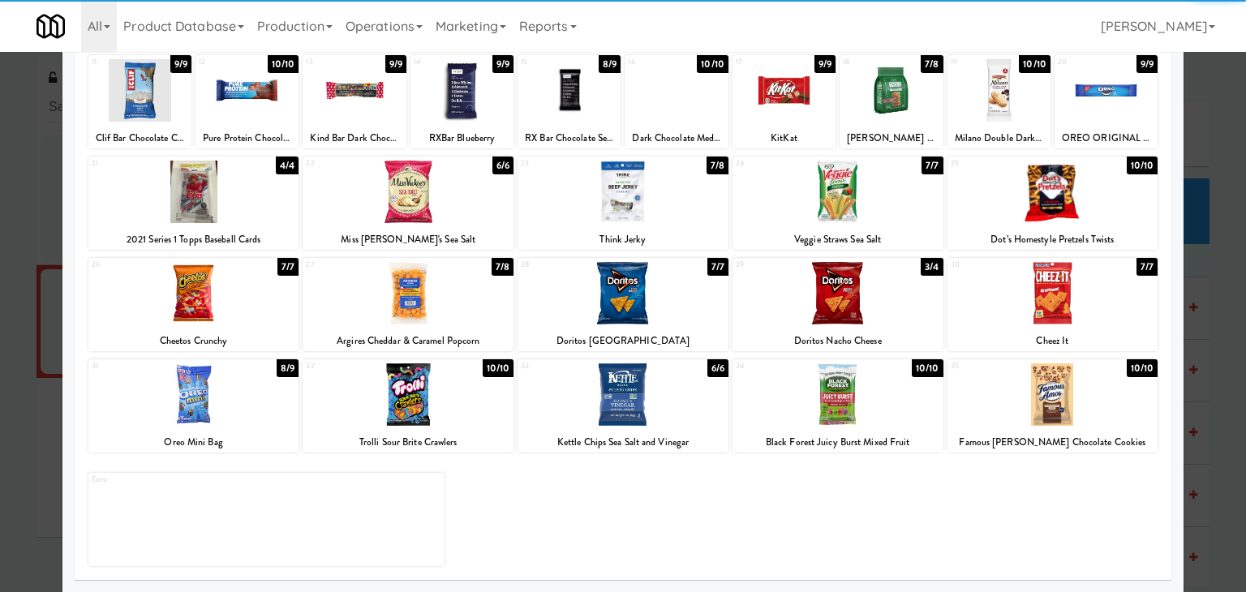
click at [1059, 408] on div at bounding box center [1053, 395] width 211 height 62
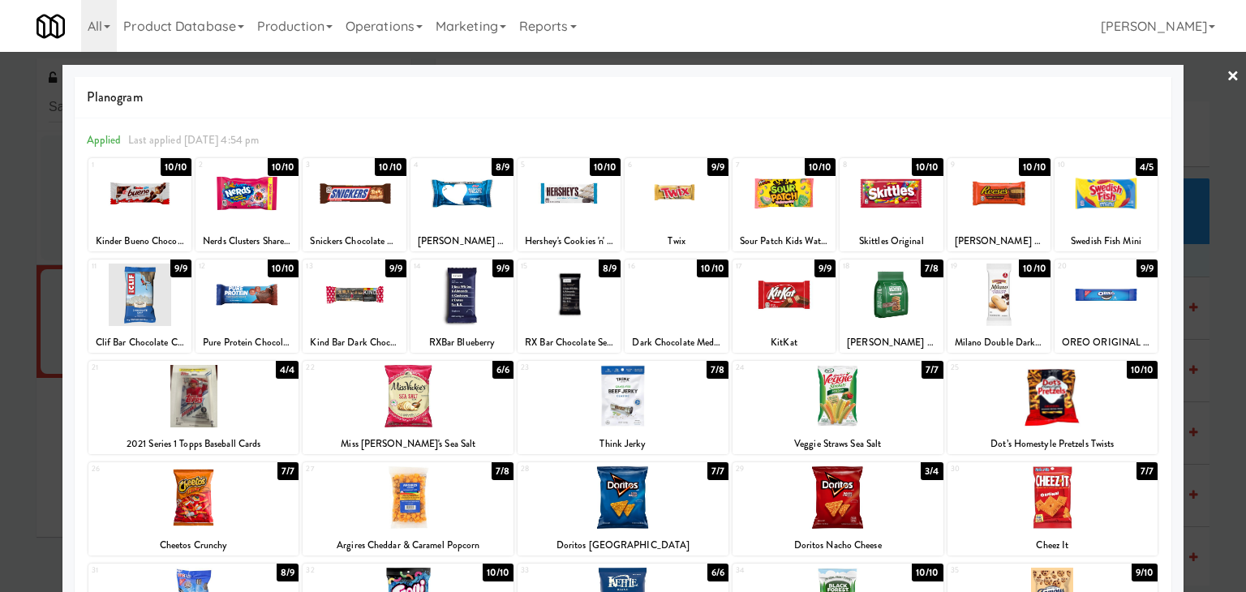
click at [798, 199] on div at bounding box center [784, 193] width 103 height 62
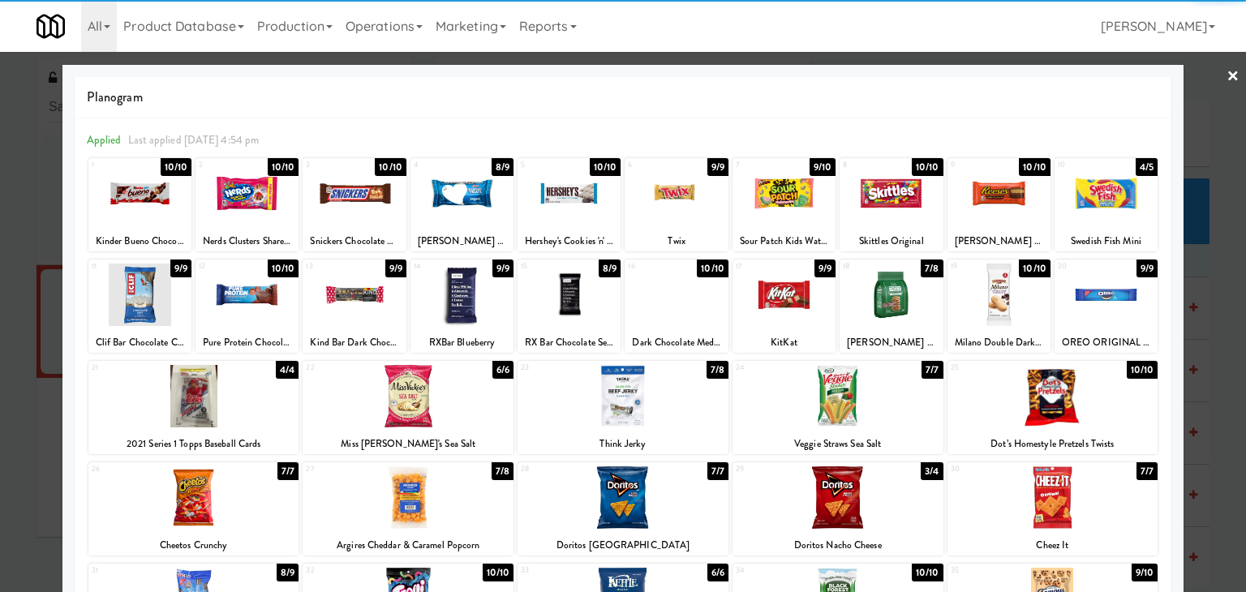
click at [1227, 76] on link "×" at bounding box center [1233, 77] width 13 height 50
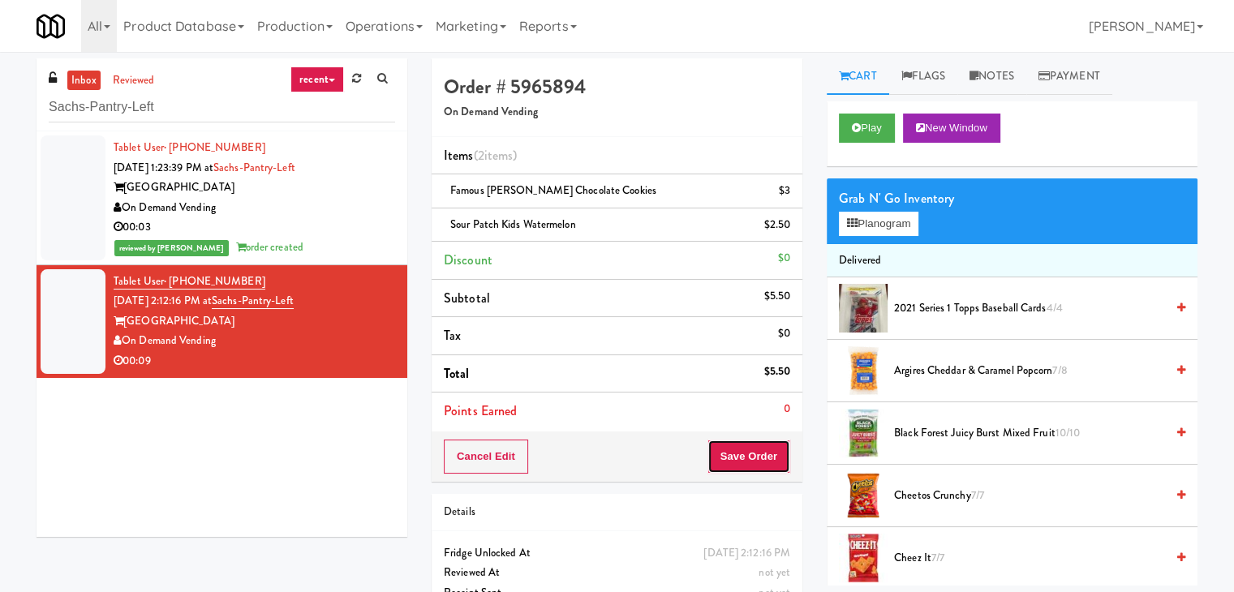
click at [724, 453] on button "Save Order" at bounding box center [749, 457] width 83 height 34
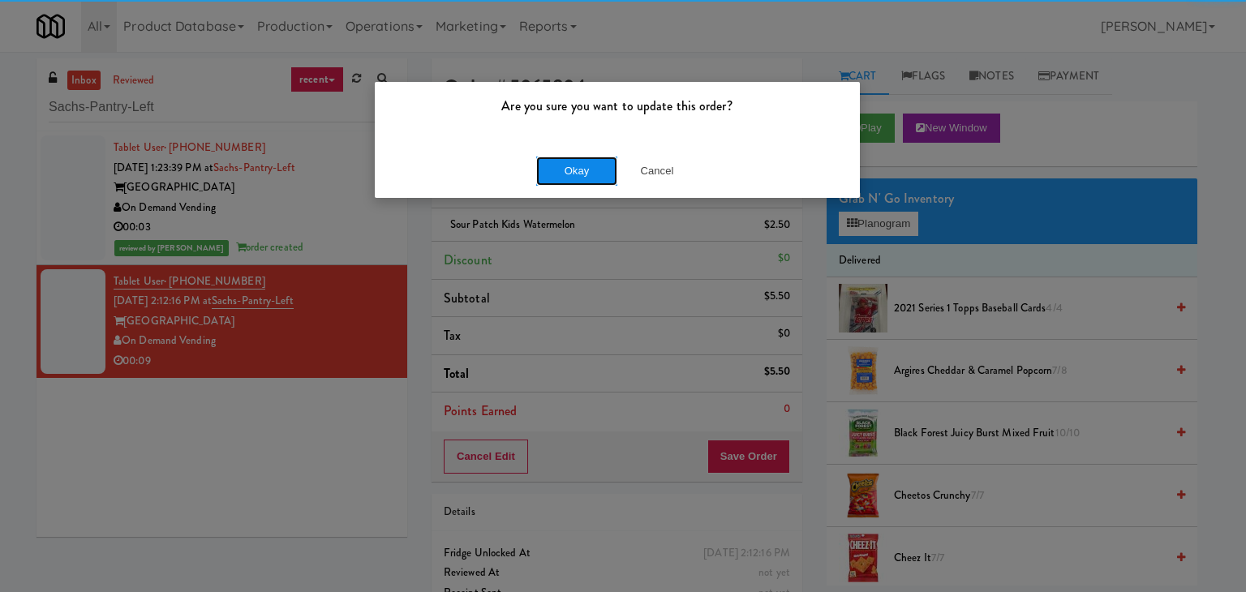
click at [563, 166] on button "Okay" at bounding box center [576, 171] width 81 height 29
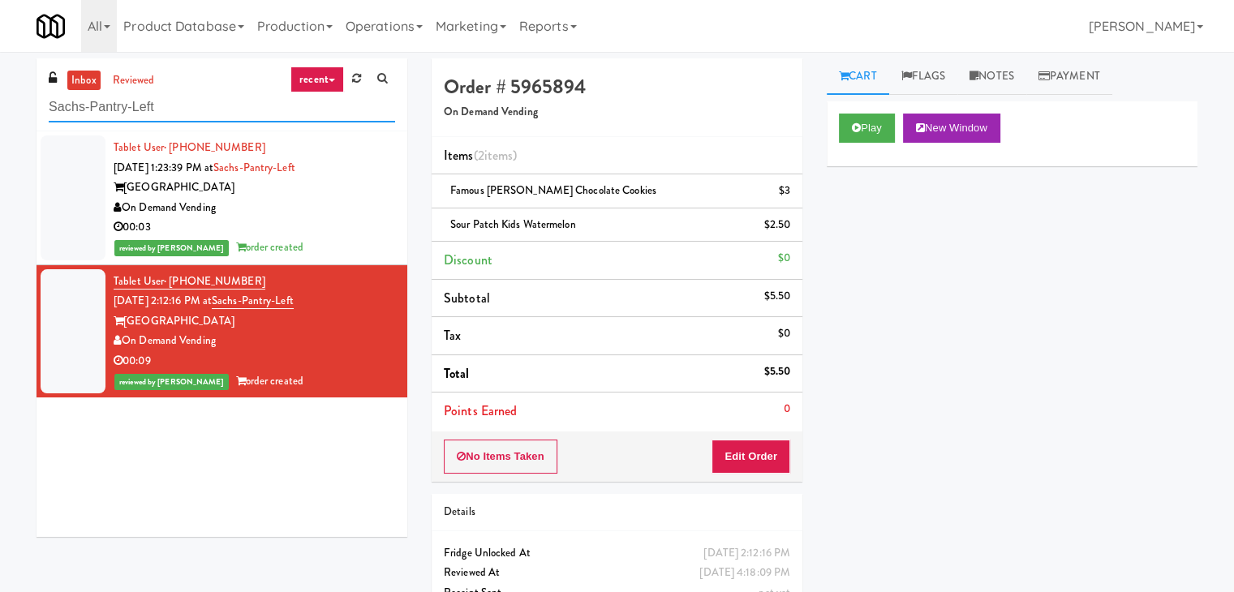
click at [157, 101] on input "Sachs-Pantry-Left" at bounding box center [222, 108] width 346 height 30
paste input "The Monarch Combo"
type input "The Monarch Combo"
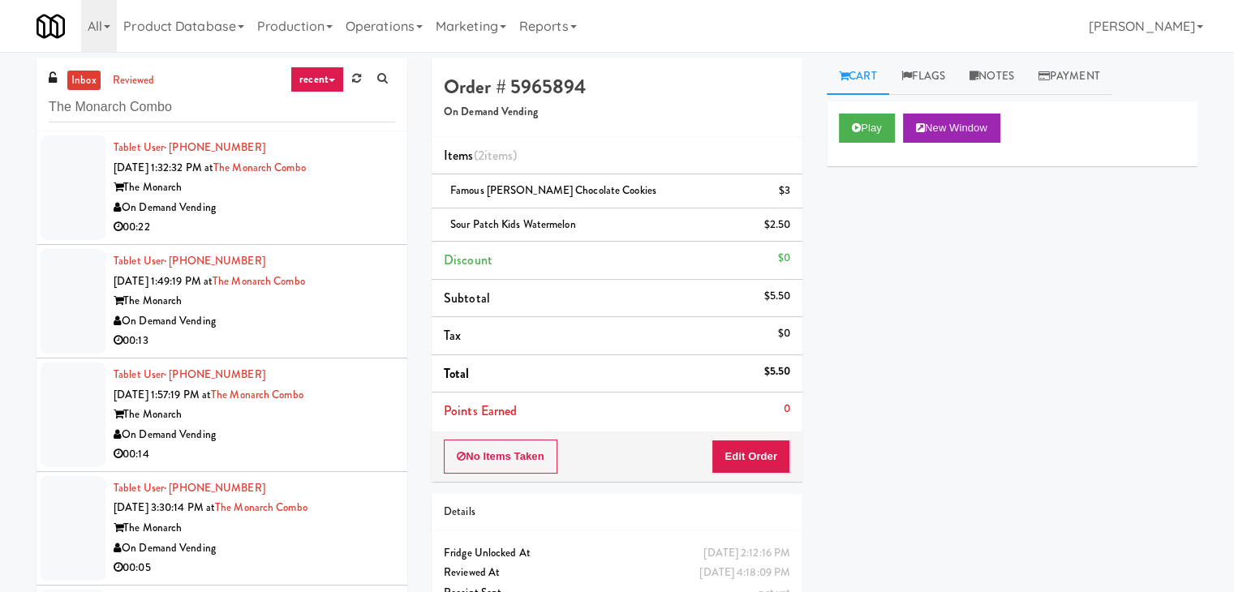
click at [343, 227] on div "00:22" at bounding box center [255, 227] width 282 height 20
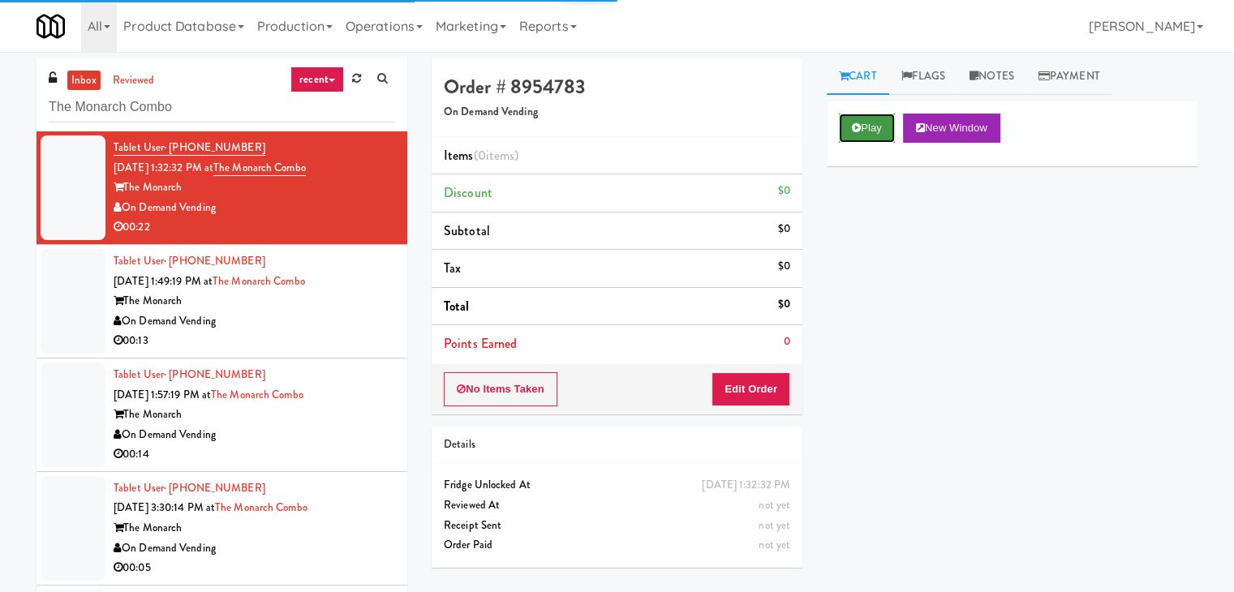
click at [886, 134] on button "Play" at bounding box center [867, 128] width 56 height 29
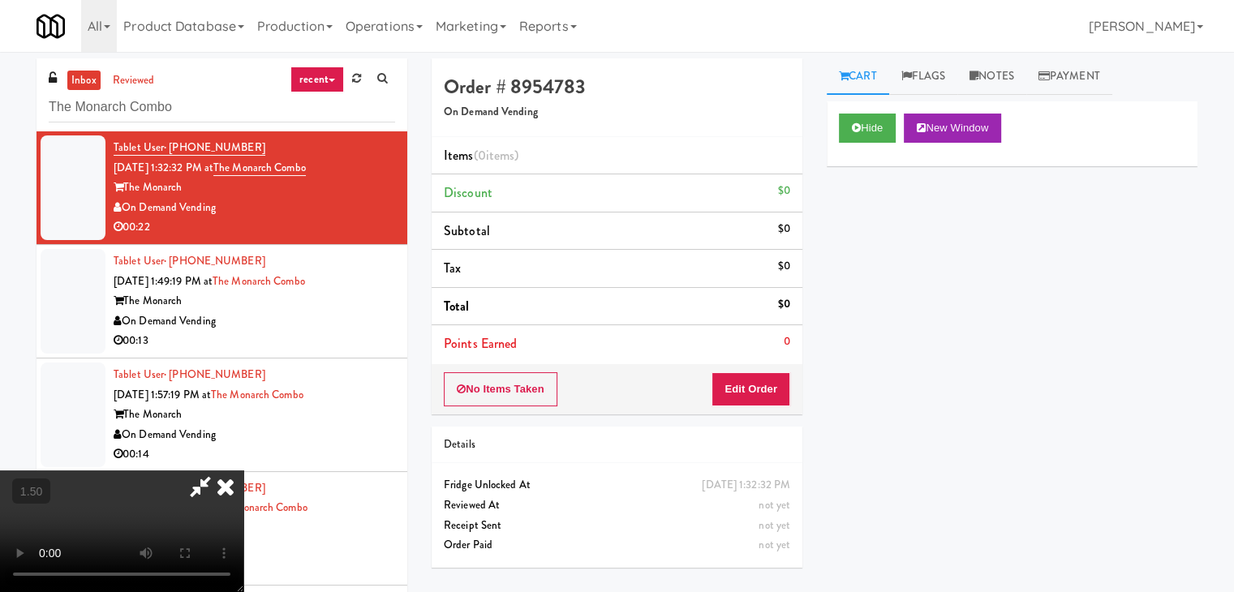
click at [243, 471] on video at bounding box center [121, 532] width 243 height 122
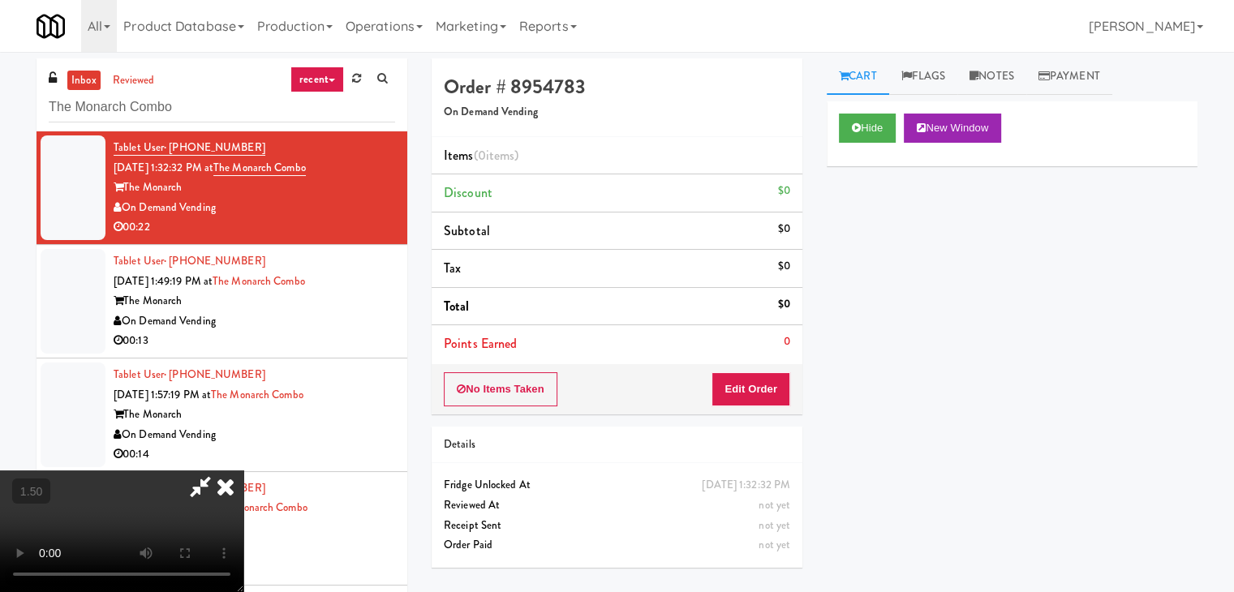
click at [243, 471] on video at bounding box center [121, 532] width 243 height 122
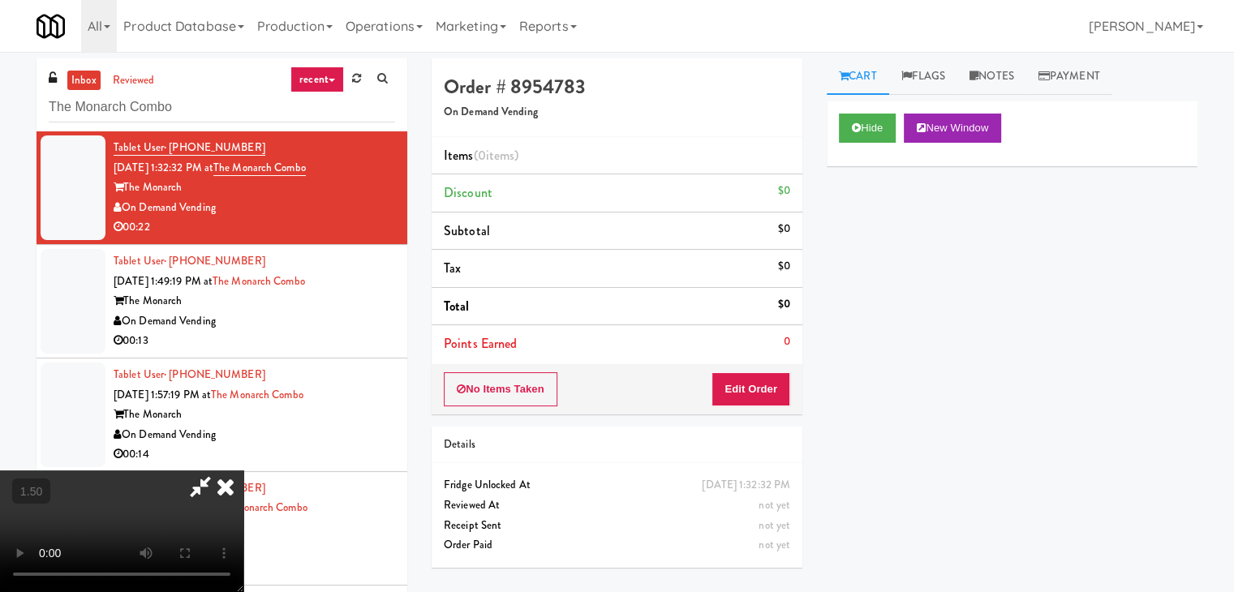
click at [243, 471] on video at bounding box center [121, 532] width 243 height 122
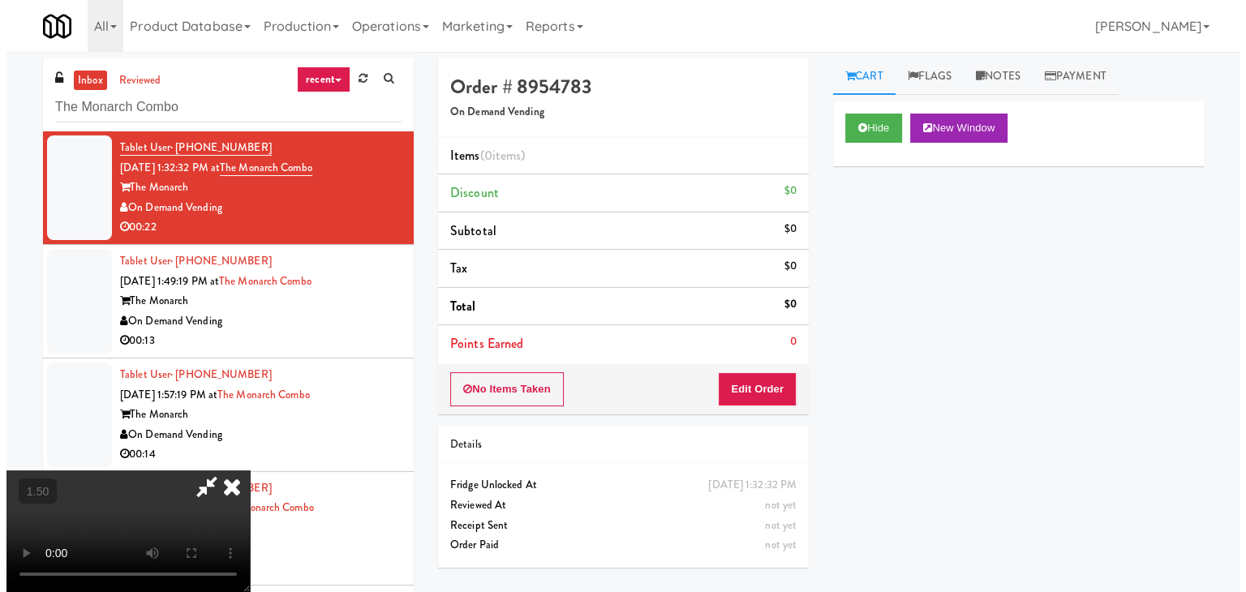
scroll to position [0, 0]
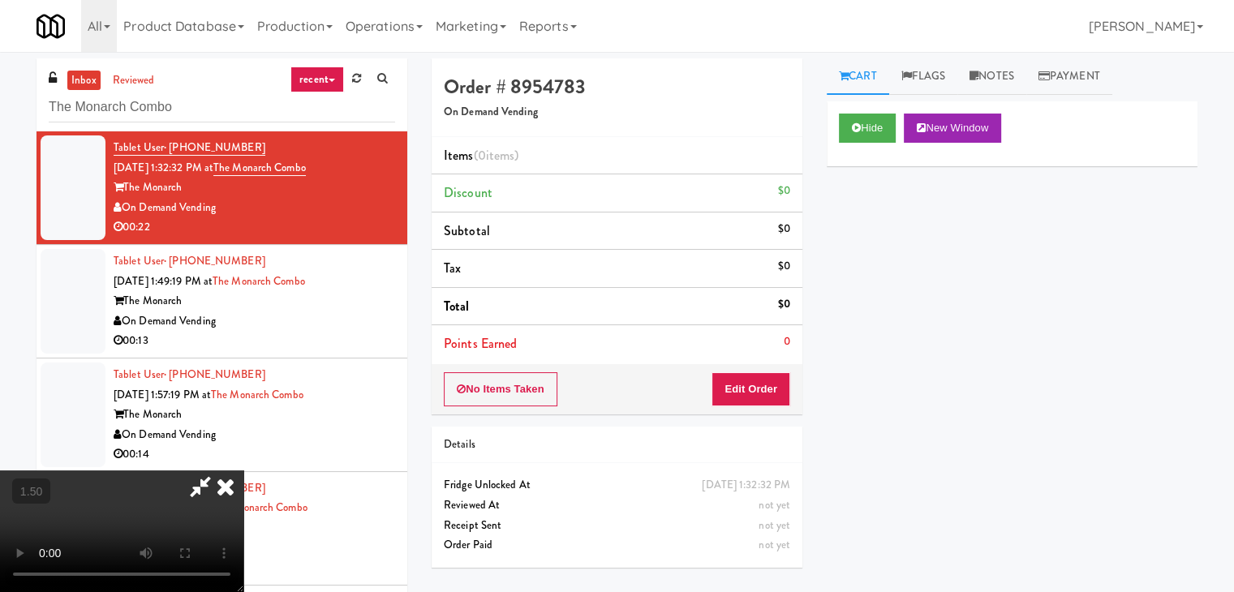
click at [243, 471] on icon at bounding box center [226, 487] width 36 height 32
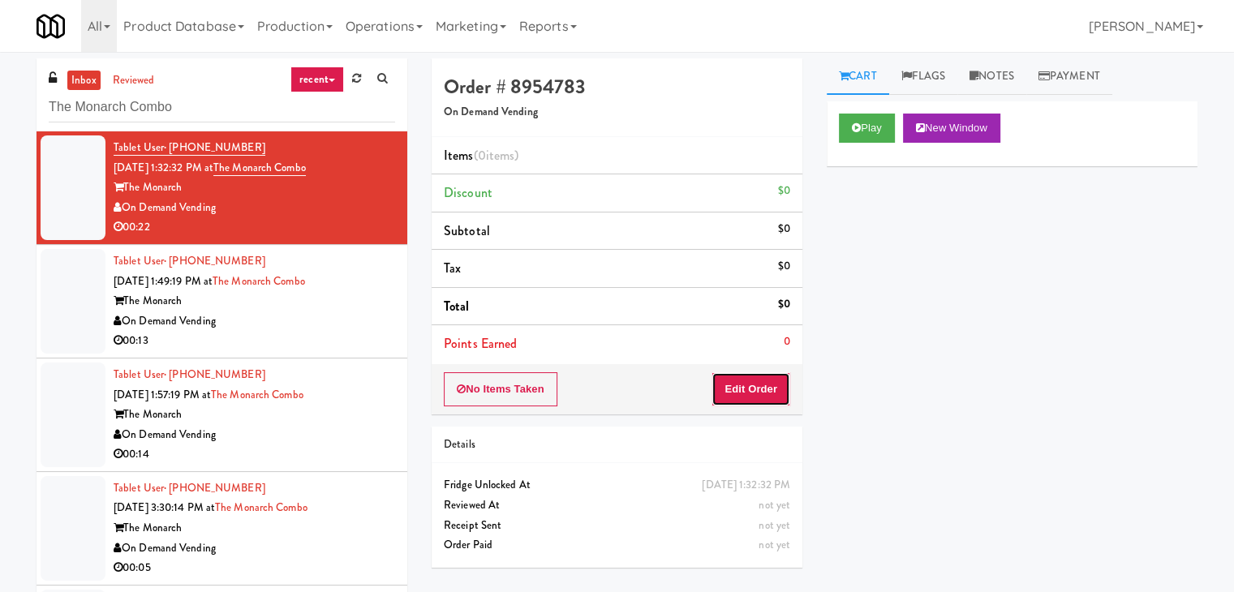
click at [745, 387] on button "Edit Order" at bounding box center [751, 389] width 79 height 34
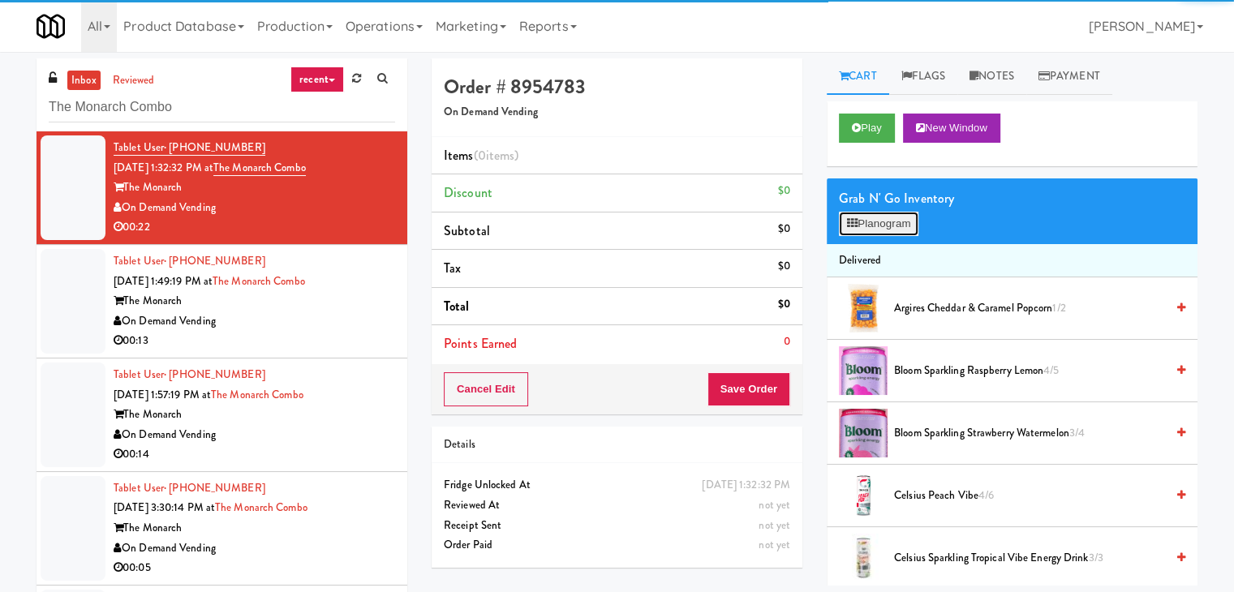
click at [883, 223] on button "Planogram" at bounding box center [879, 224] width 80 height 24
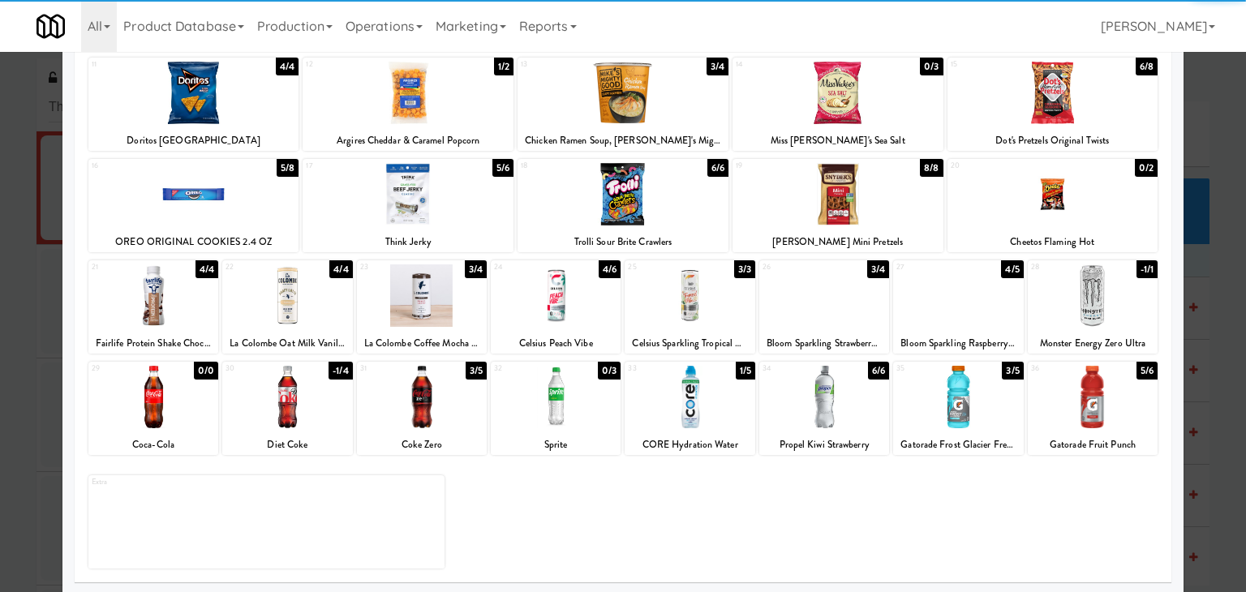
scroll to position [204, 0]
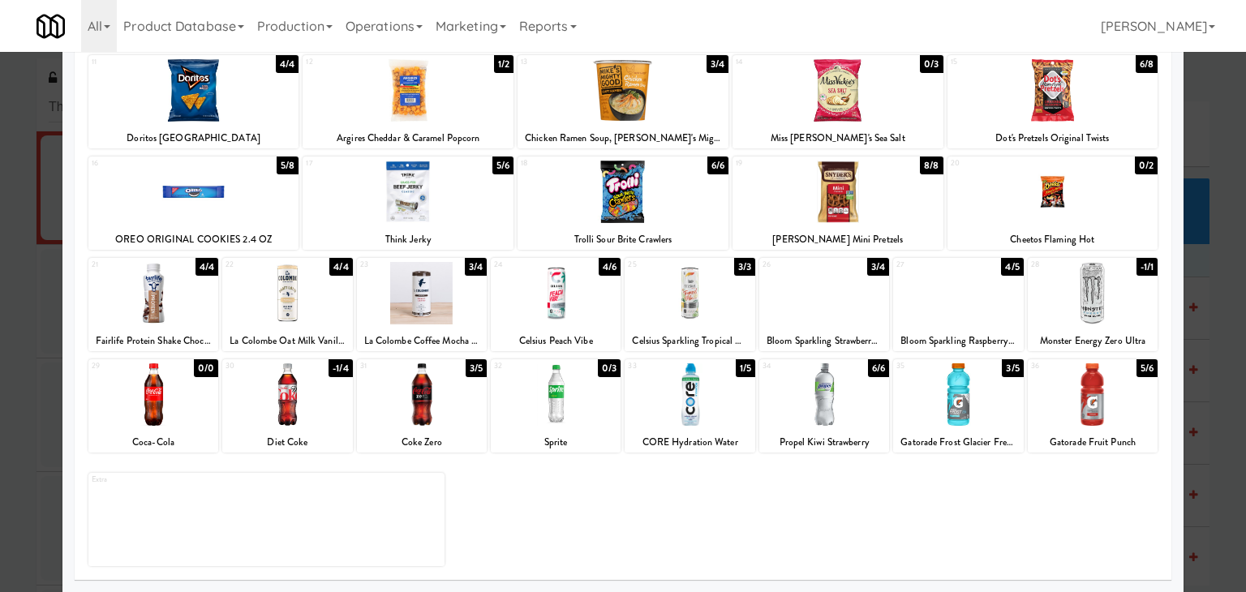
click at [151, 397] on div at bounding box center [153, 395] width 130 height 62
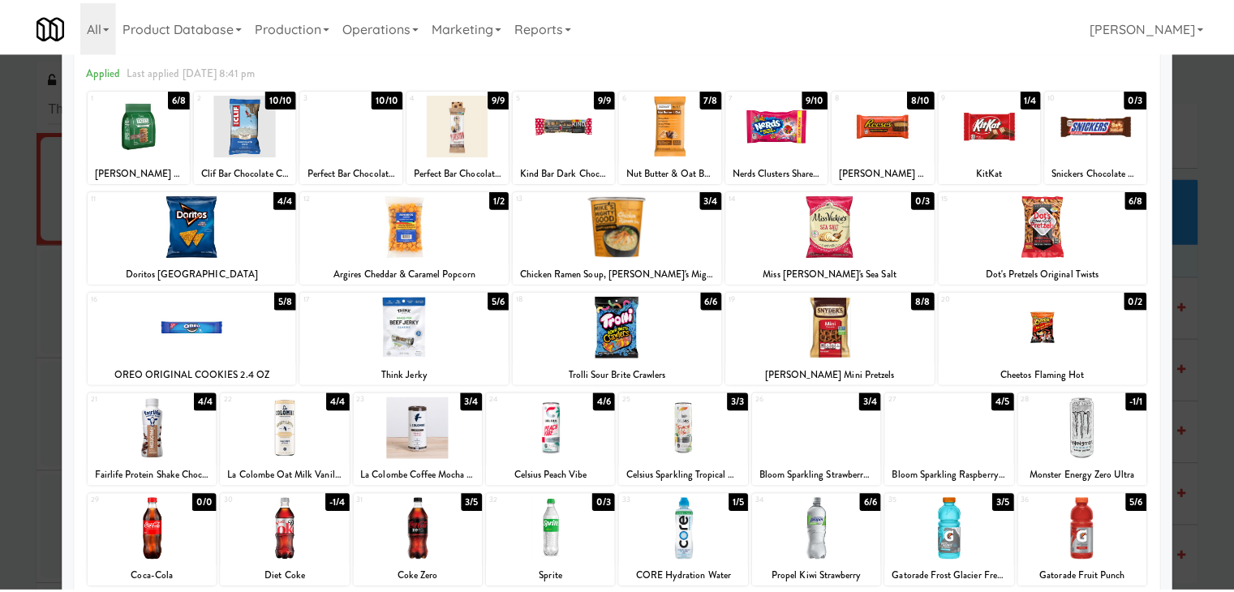
scroll to position [0, 0]
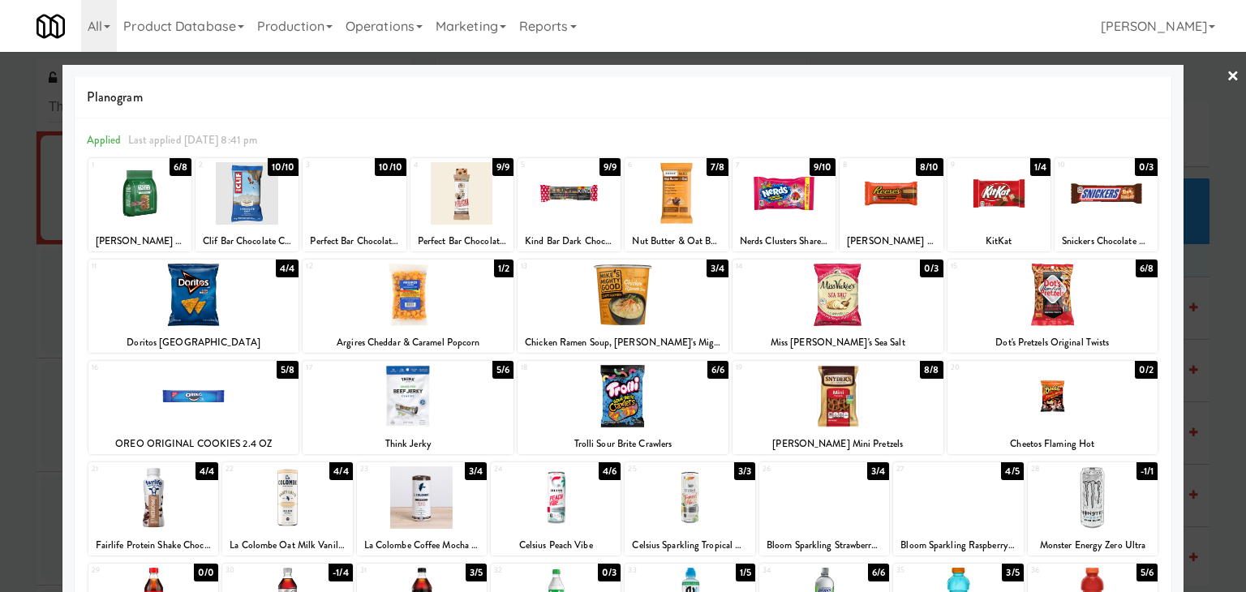
click at [1227, 75] on link "×" at bounding box center [1233, 77] width 13 height 50
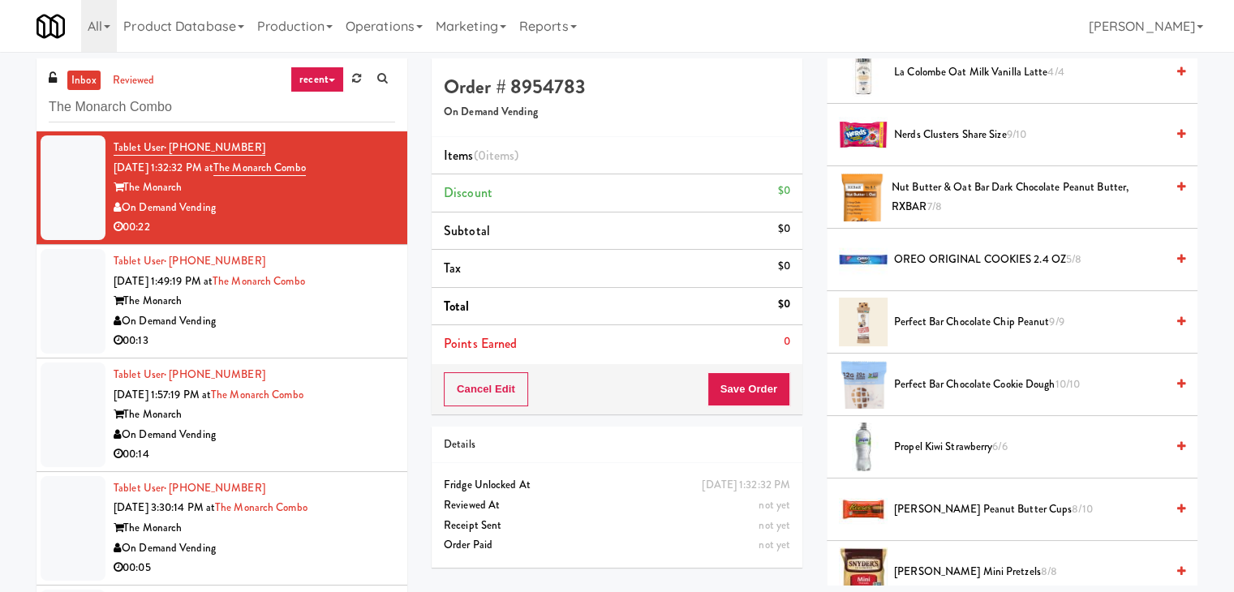
scroll to position [1686, 0]
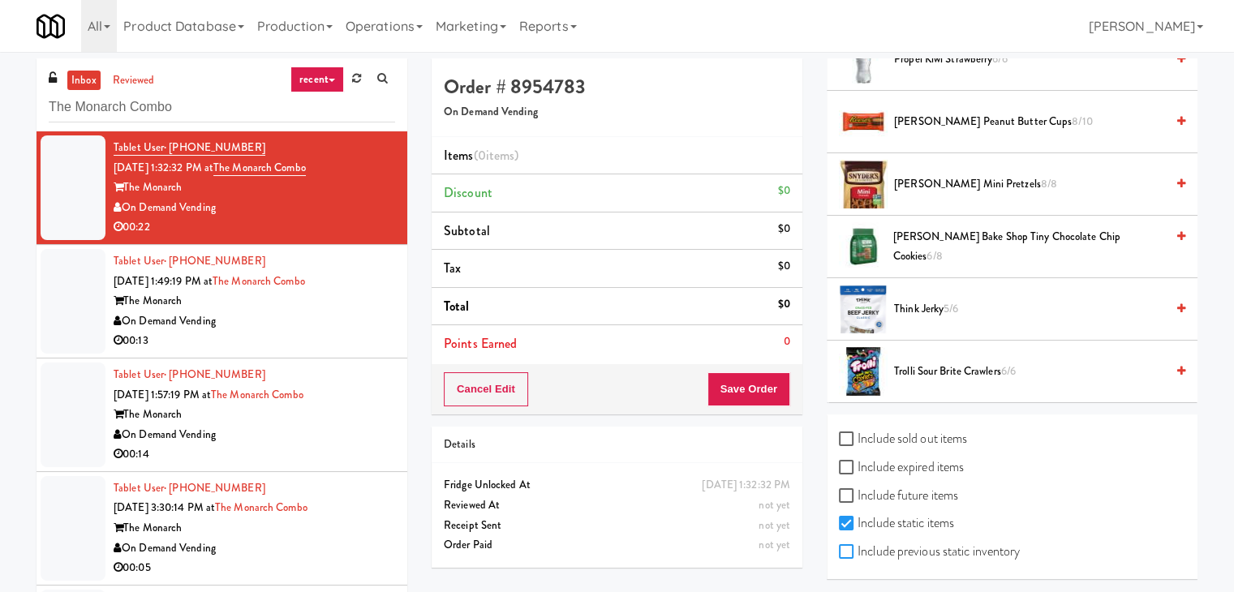
click at [848, 546] on input "Include previous static inventory" at bounding box center [848, 552] width 19 height 13
checkbox input "true"
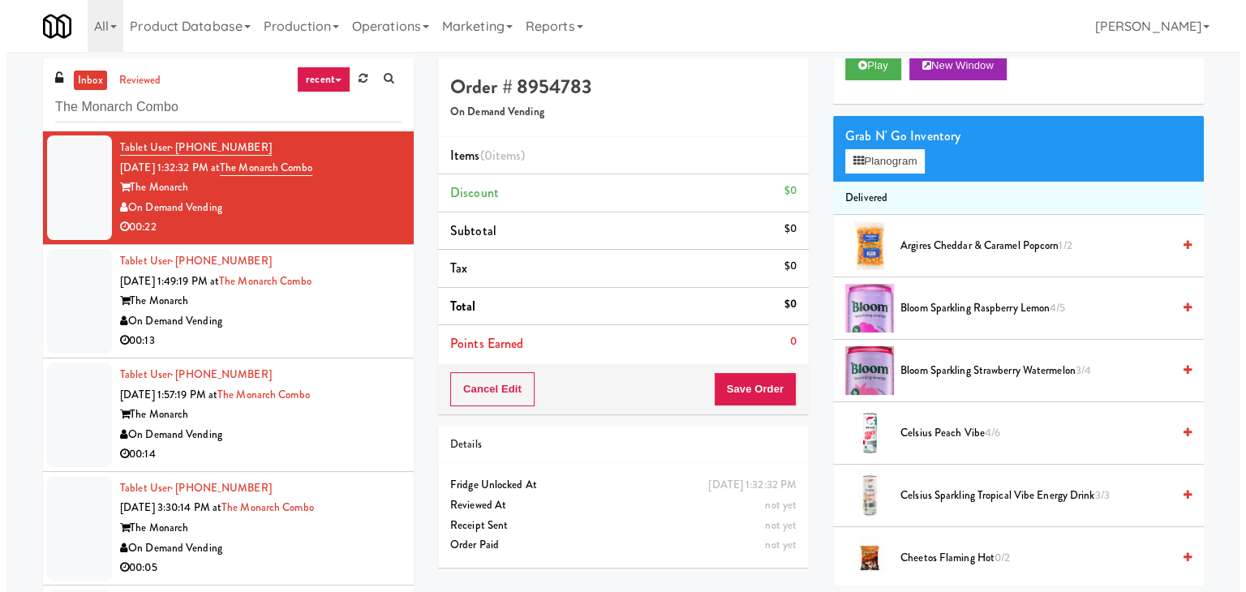
scroll to position [0, 0]
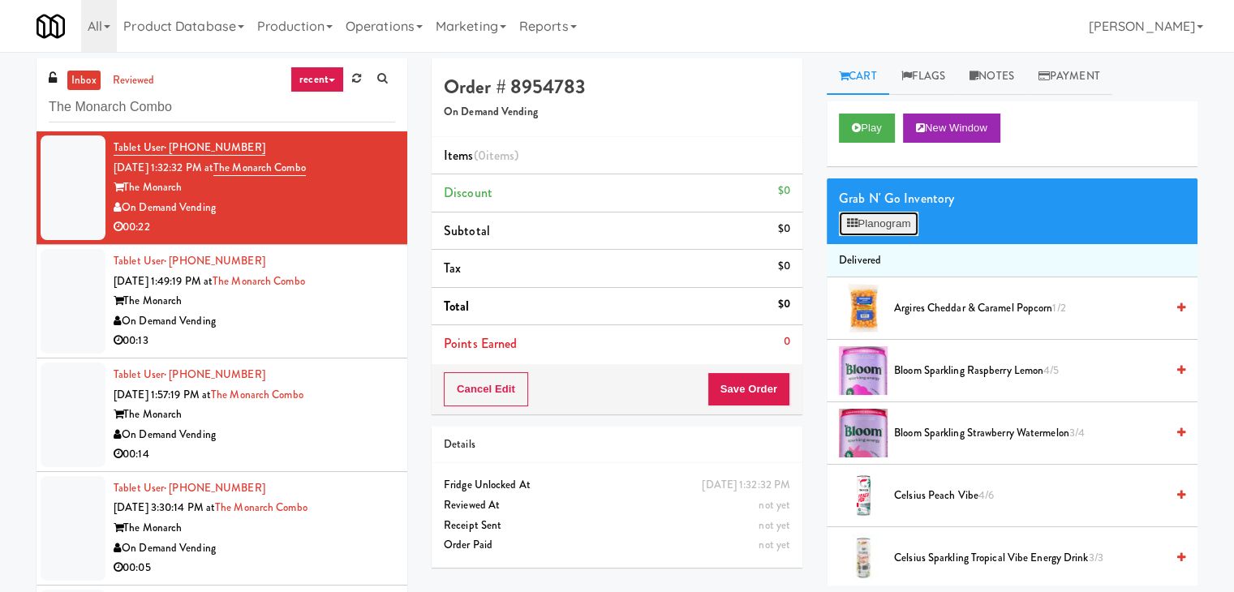
click at [915, 223] on button "Planogram" at bounding box center [879, 224] width 80 height 24
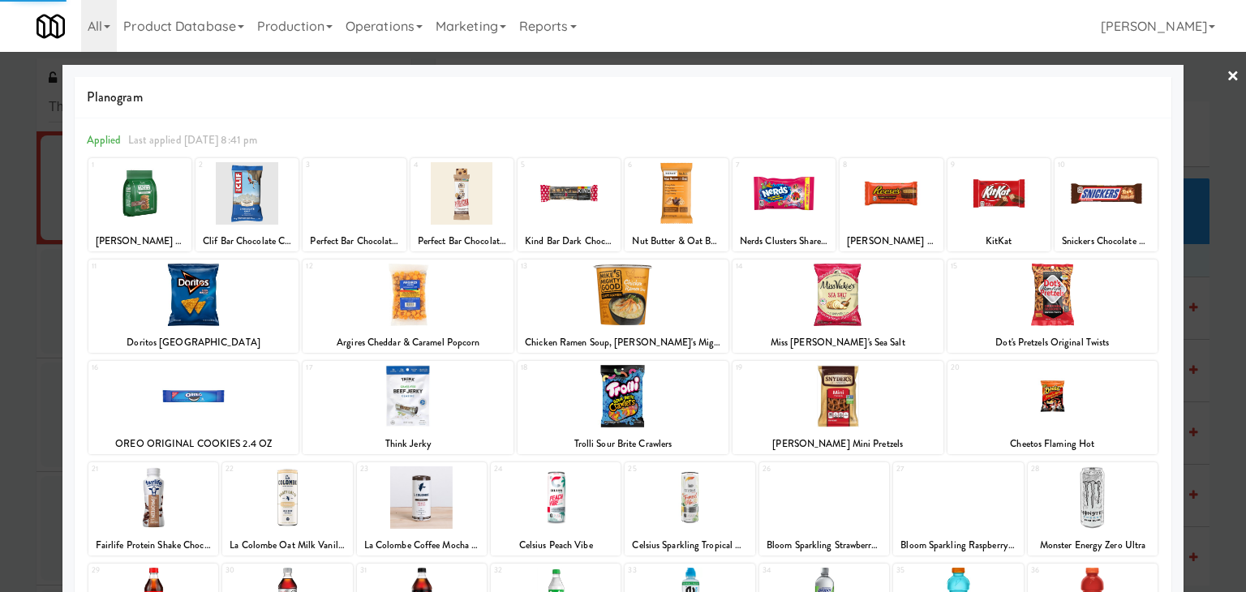
scroll to position [204, 0]
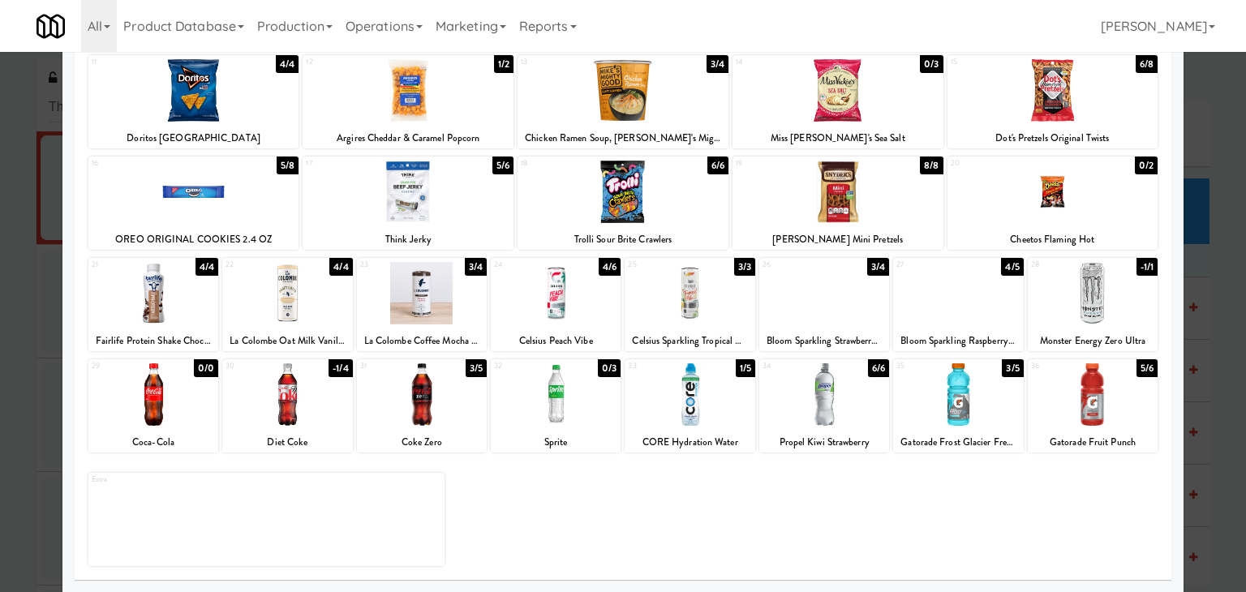
click at [162, 410] on div at bounding box center [153, 395] width 130 height 62
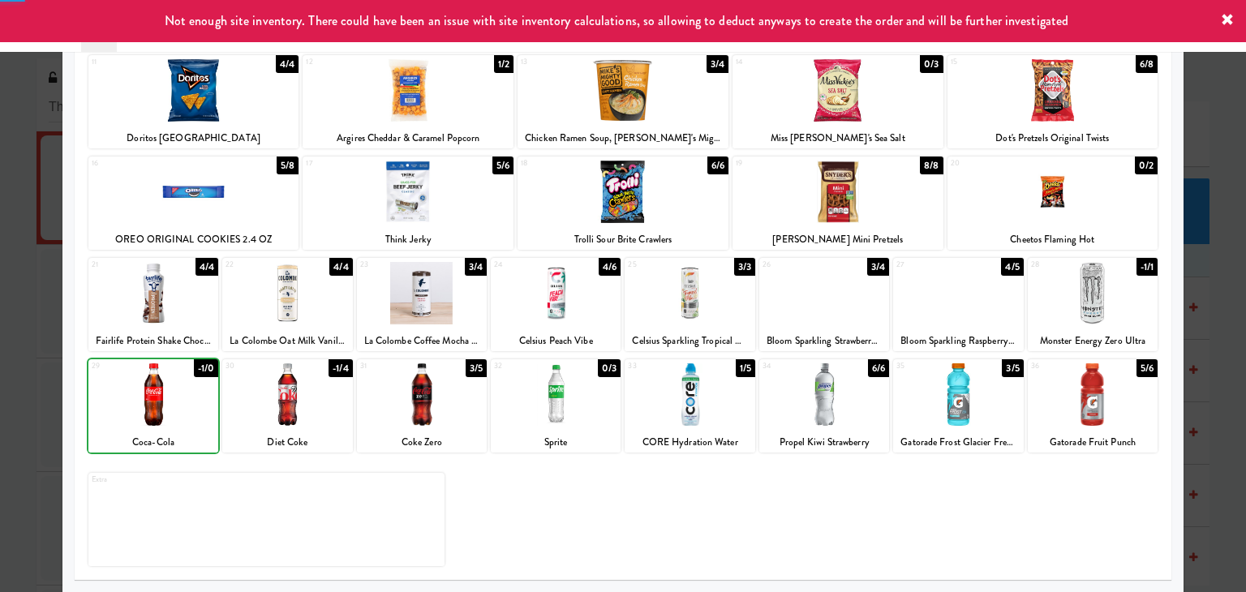
click at [162, 410] on div at bounding box center [153, 395] width 130 height 62
click at [656, 196] on div at bounding box center [623, 192] width 211 height 62
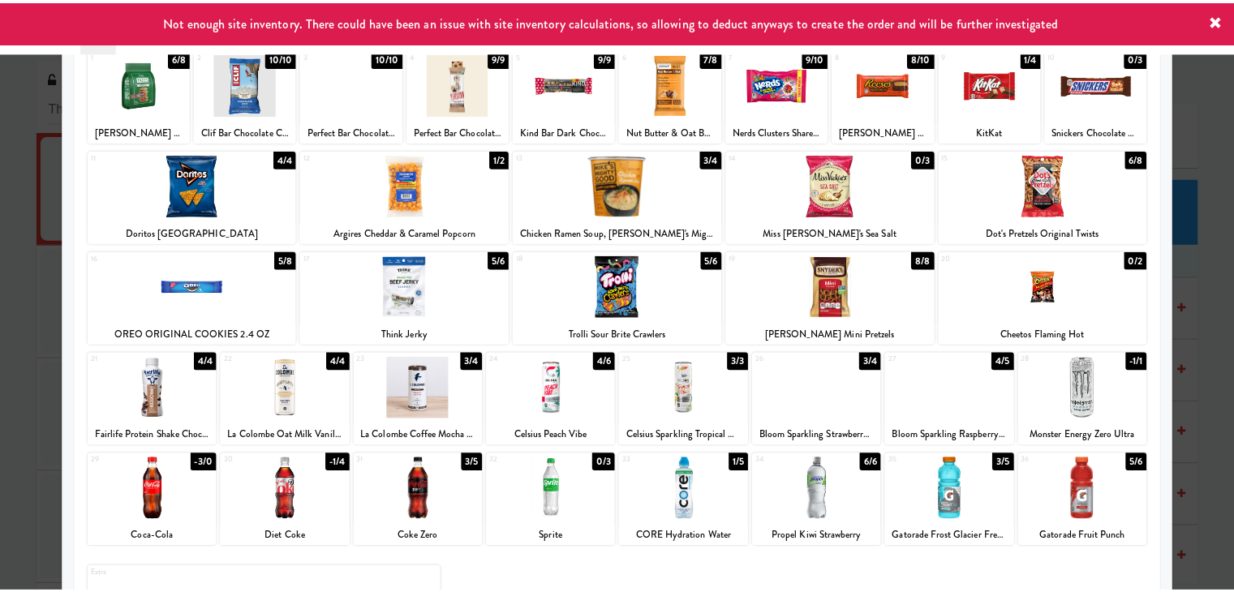
scroll to position [0, 0]
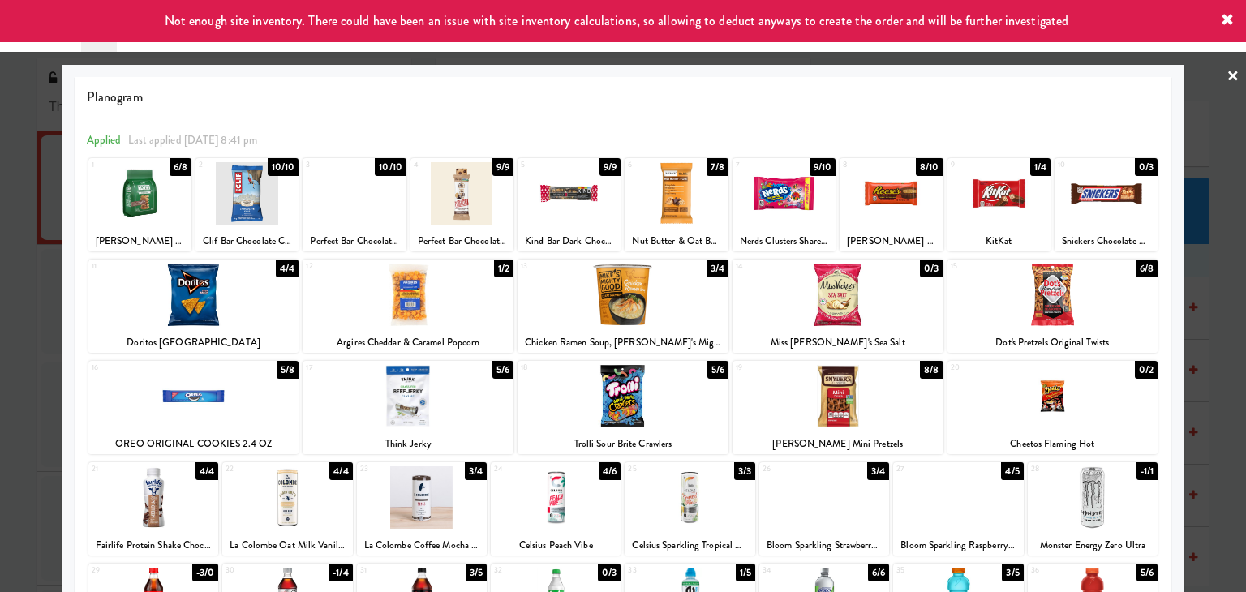
click at [1227, 71] on link "×" at bounding box center [1233, 77] width 13 height 50
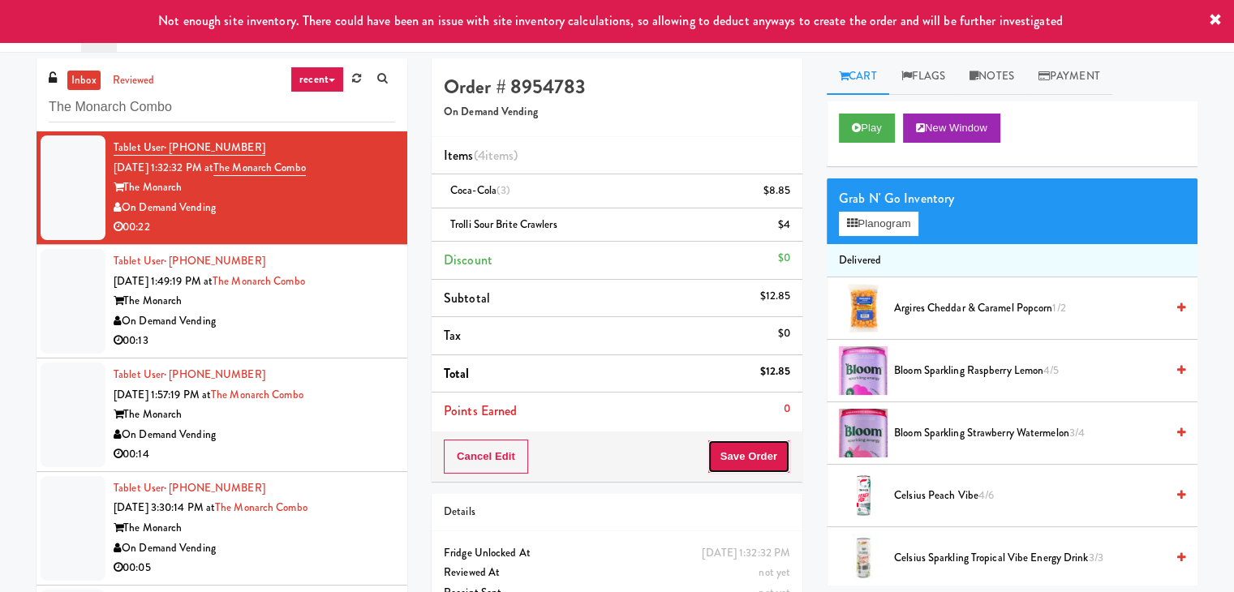
click at [756, 451] on button "Save Order" at bounding box center [749, 457] width 83 height 34
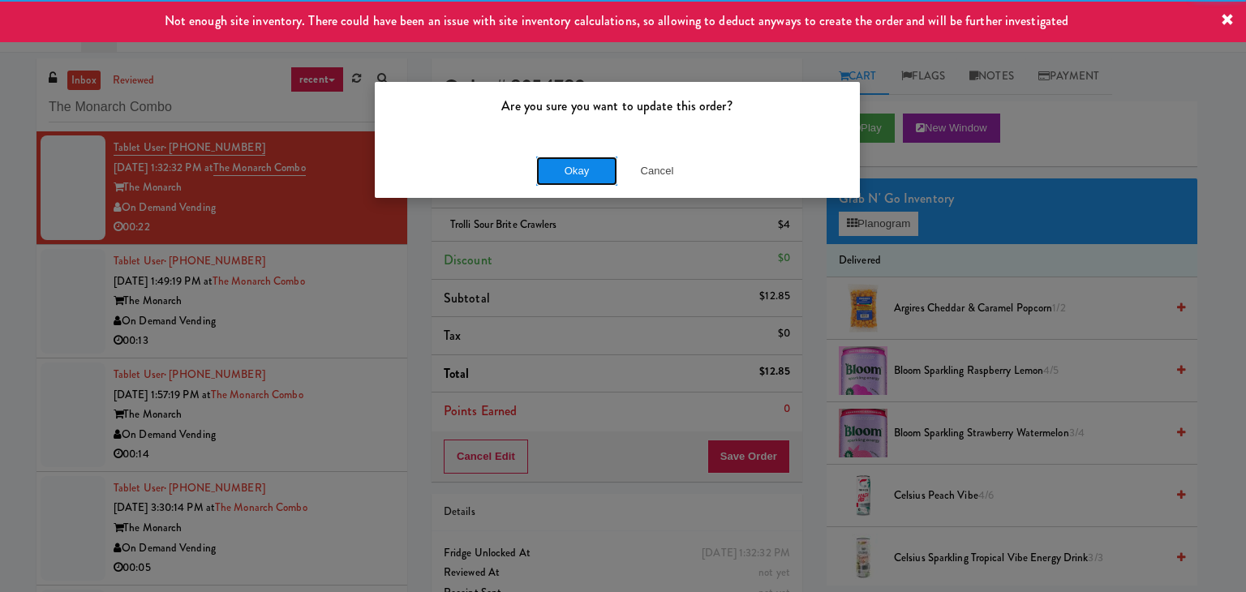
click at [579, 172] on button "Okay" at bounding box center [576, 171] width 81 height 29
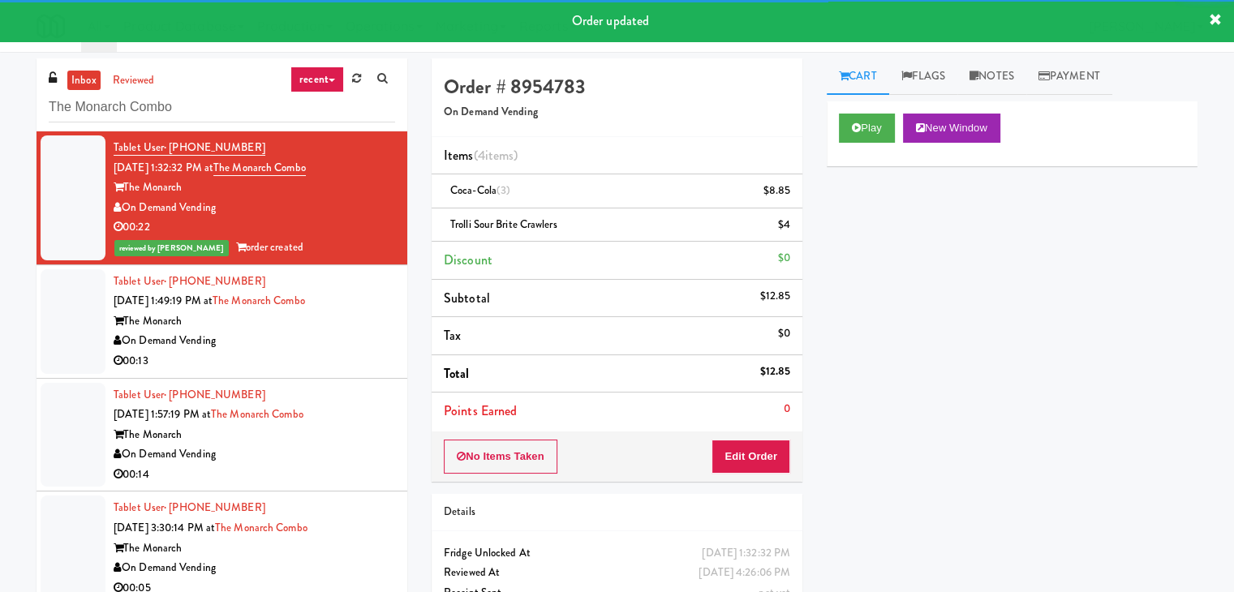
click at [352, 313] on div "The Monarch" at bounding box center [255, 322] width 282 height 20
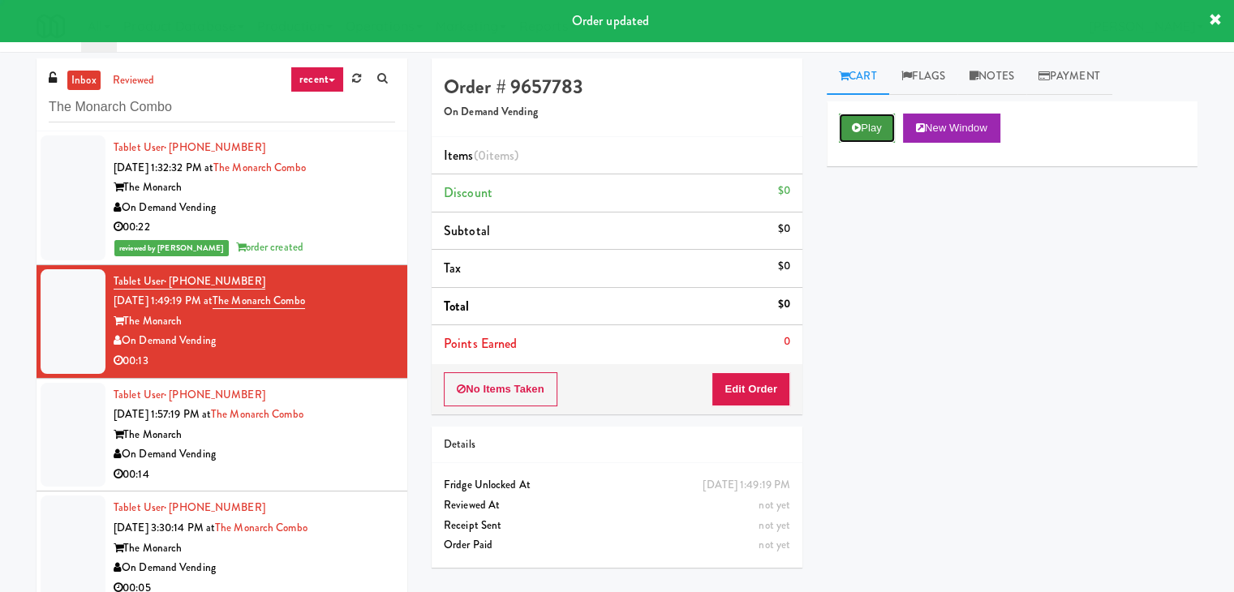
click at [848, 132] on button "Play" at bounding box center [867, 128] width 56 height 29
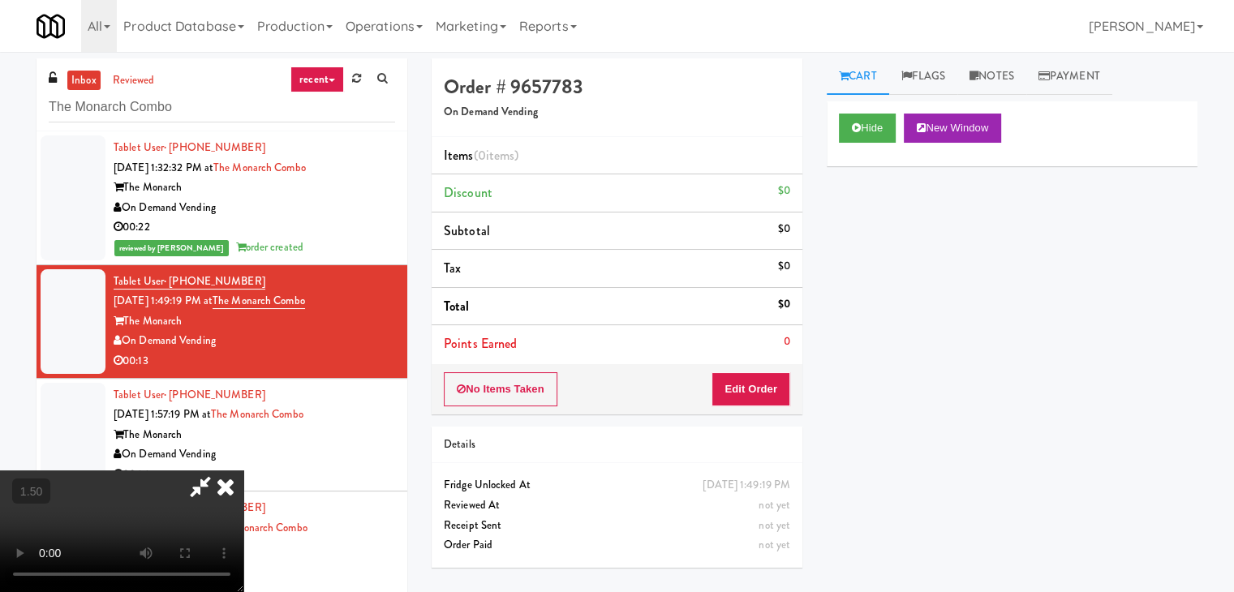
click at [243, 471] on video at bounding box center [121, 532] width 243 height 122
click at [243, 471] on icon at bounding box center [226, 487] width 36 height 32
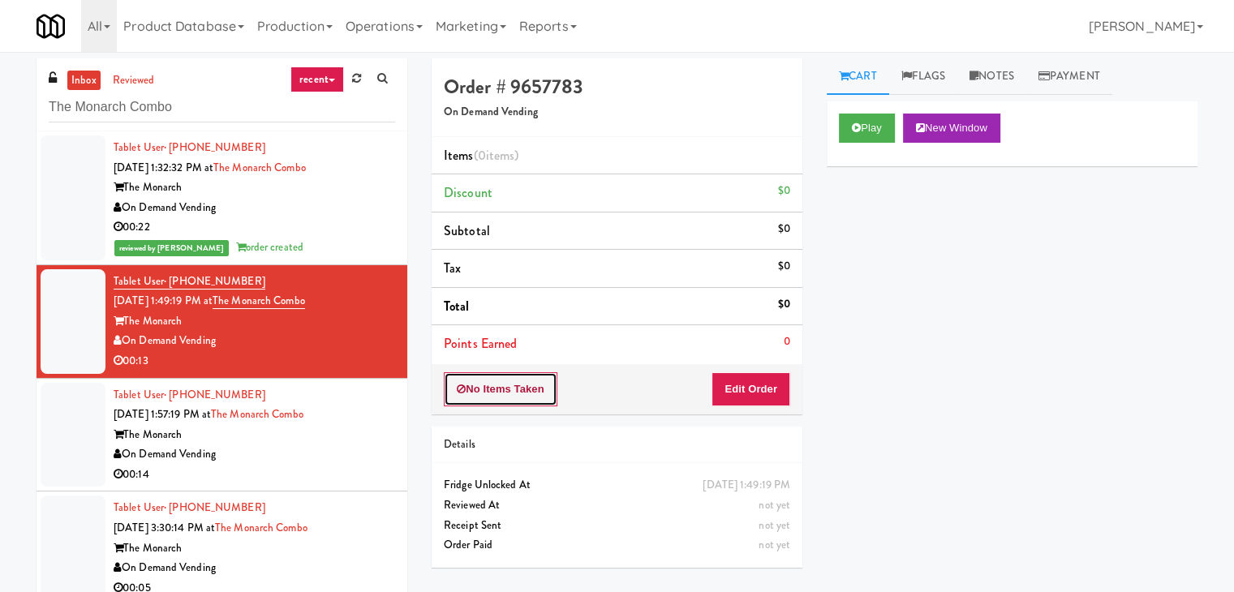
click at [483, 389] on button "No Items Taken" at bounding box center [501, 389] width 114 height 34
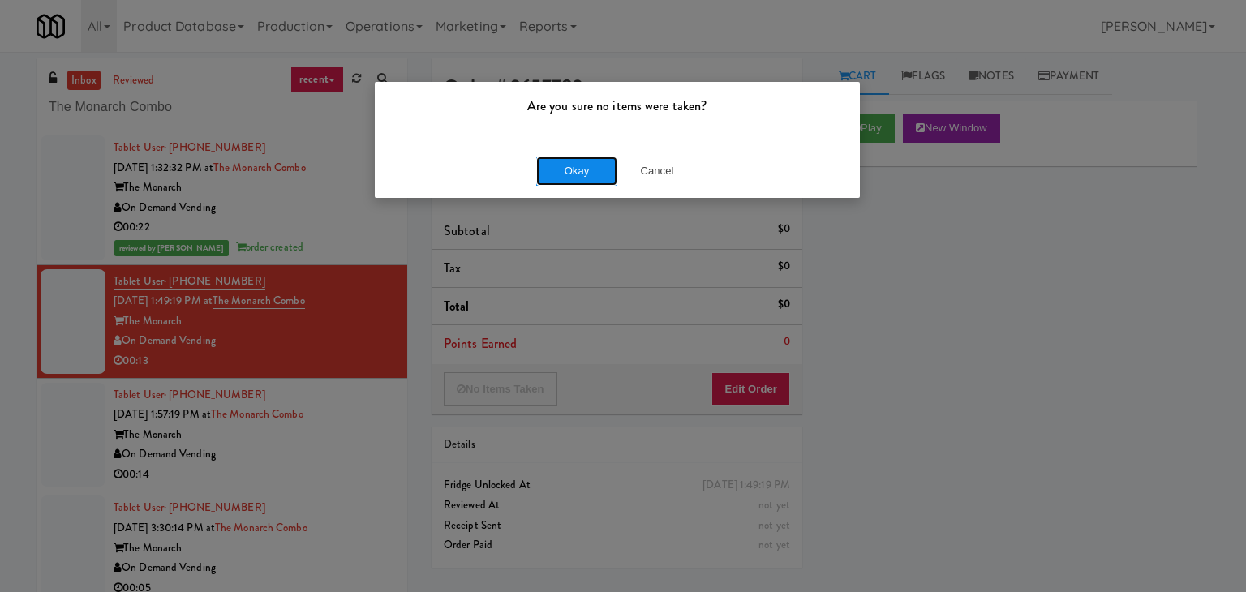
click at [562, 157] on button "Okay" at bounding box center [576, 171] width 81 height 29
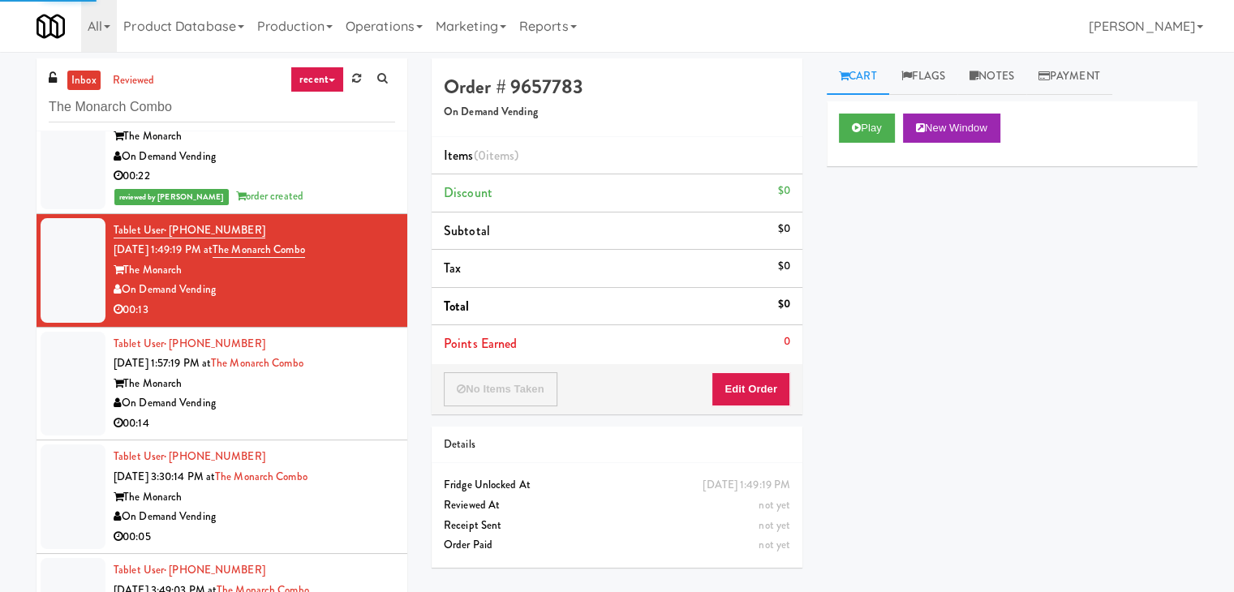
scroll to position [100, 0]
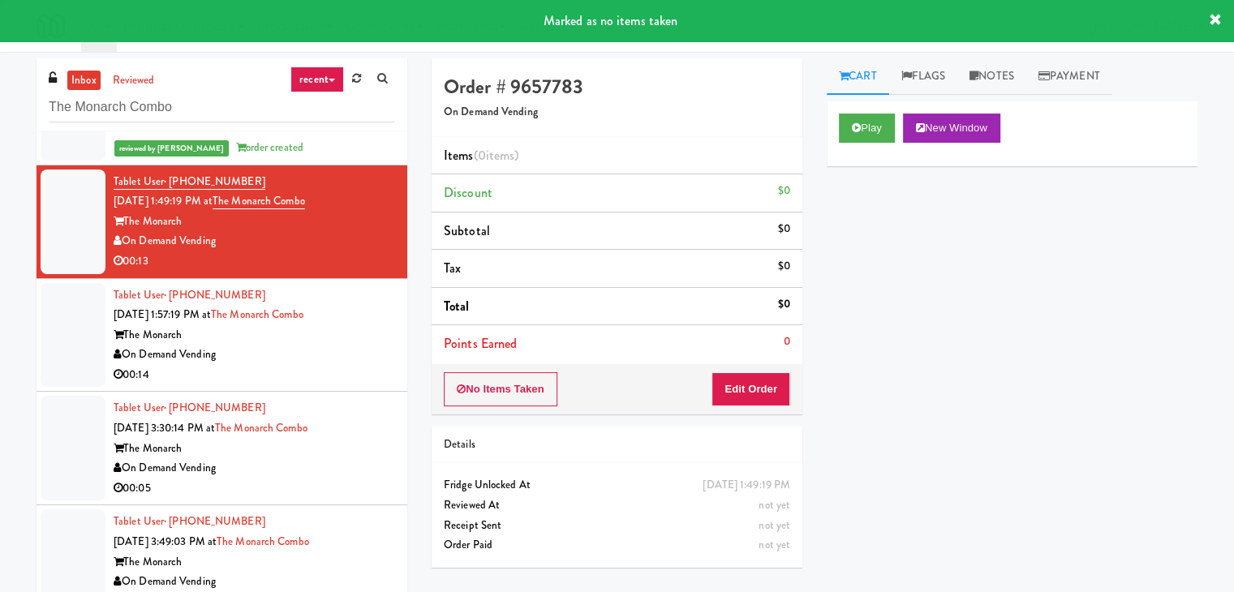
click at [346, 377] on div "00:14" at bounding box center [255, 375] width 282 height 20
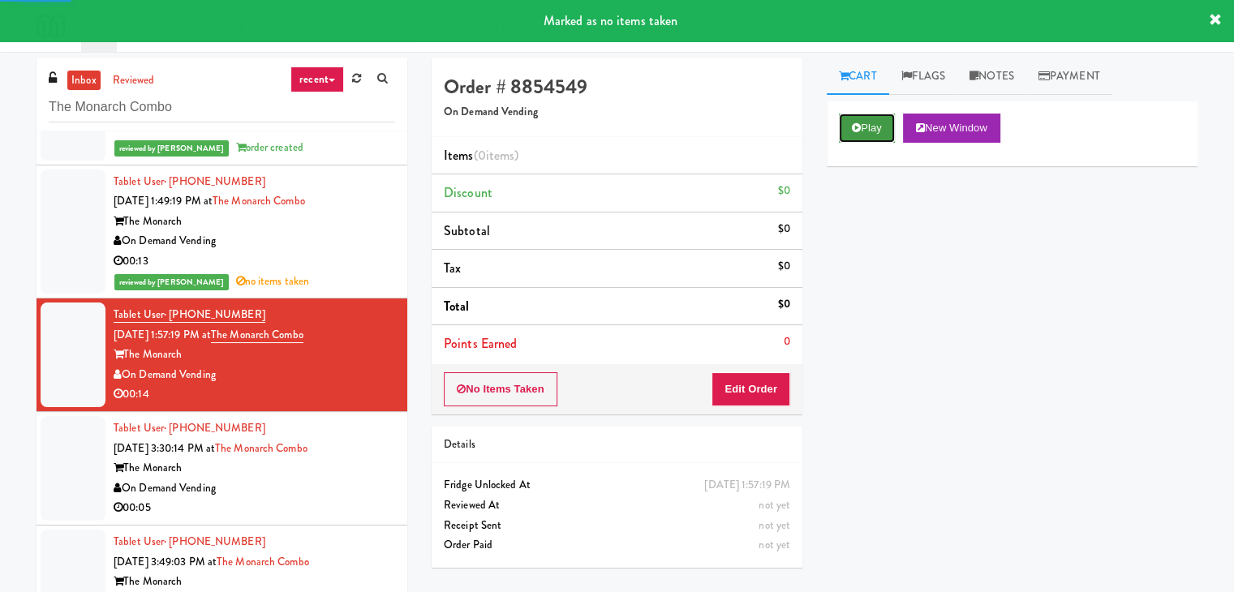
click at [876, 131] on button "Play" at bounding box center [867, 128] width 56 height 29
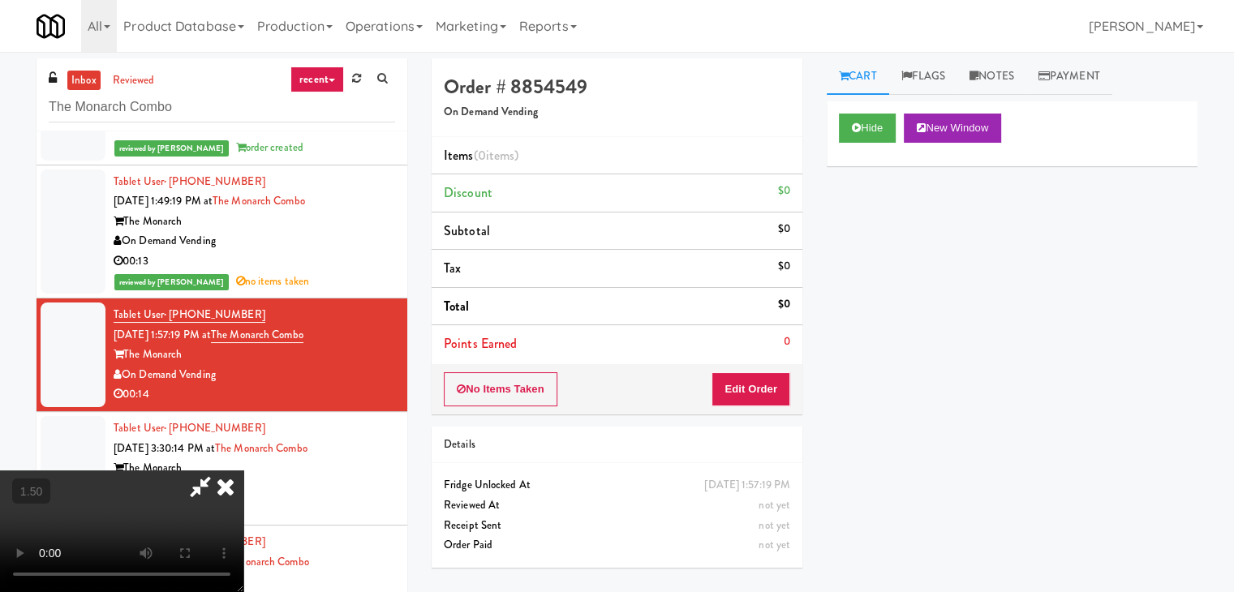
click at [243, 471] on video at bounding box center [121, 532] width 243 height 122
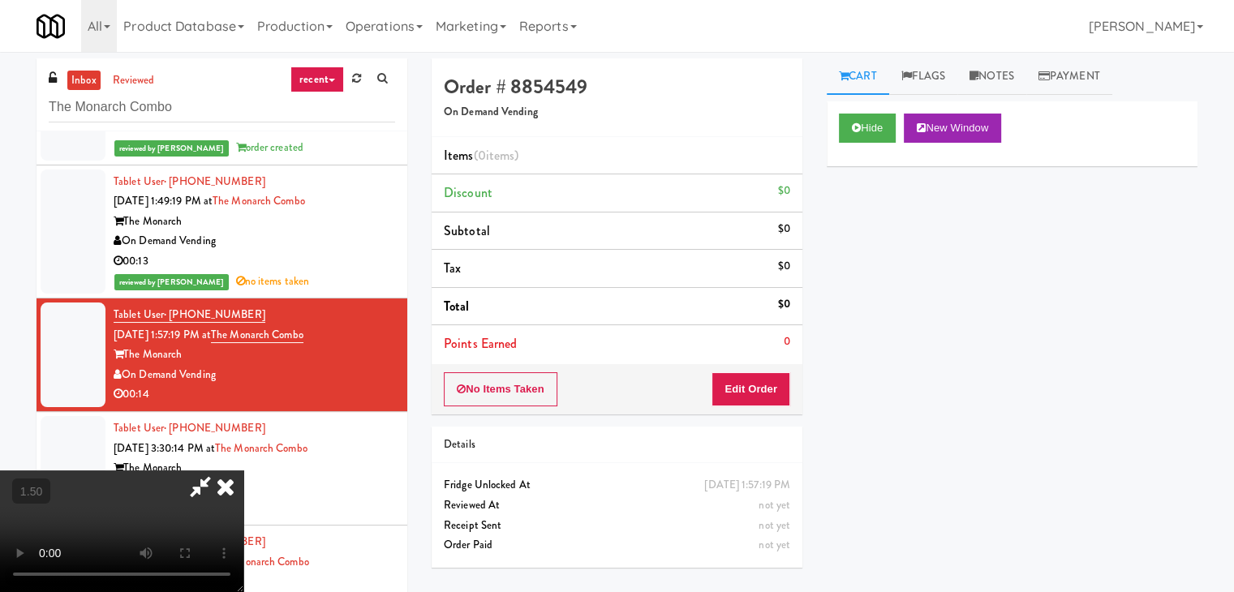
click at [243, 471] on video at bounding box center [121, 532] width 243 height 122
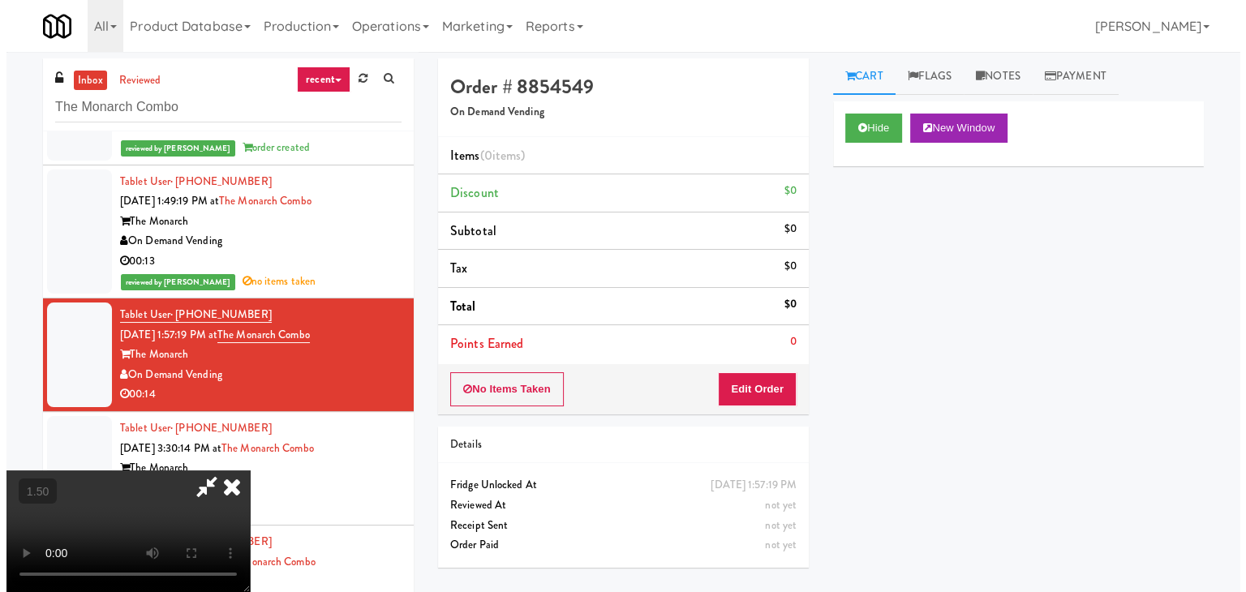
scroll to position [0, 0]
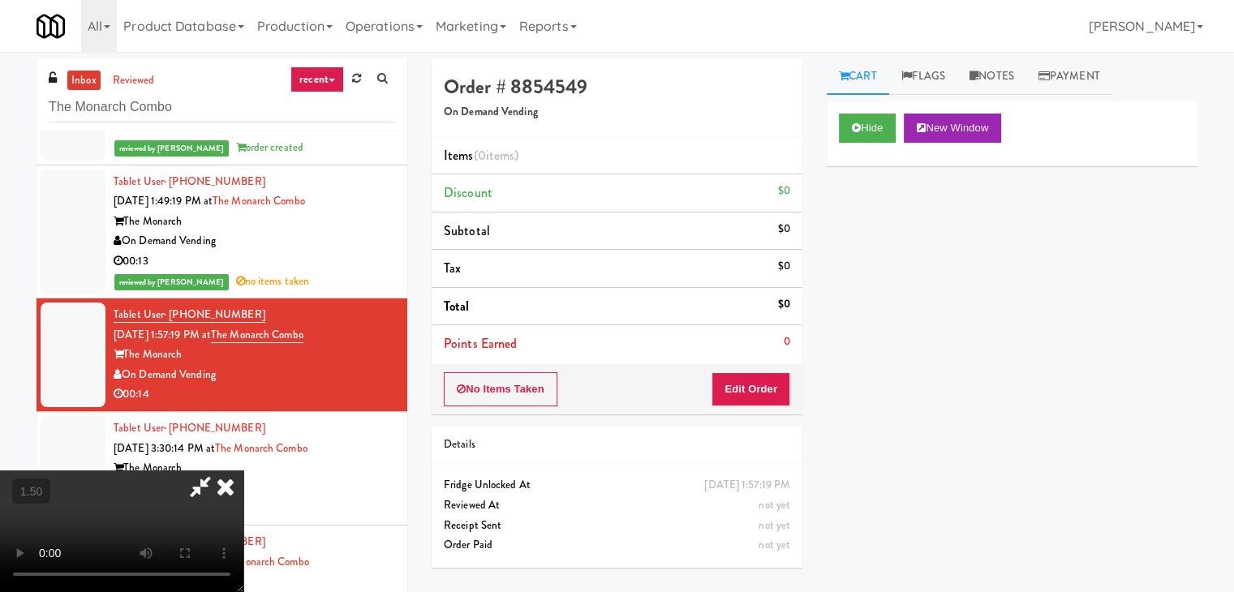
click at [243, 471] on icon at bounding box center [226, 487] width 36 height 32
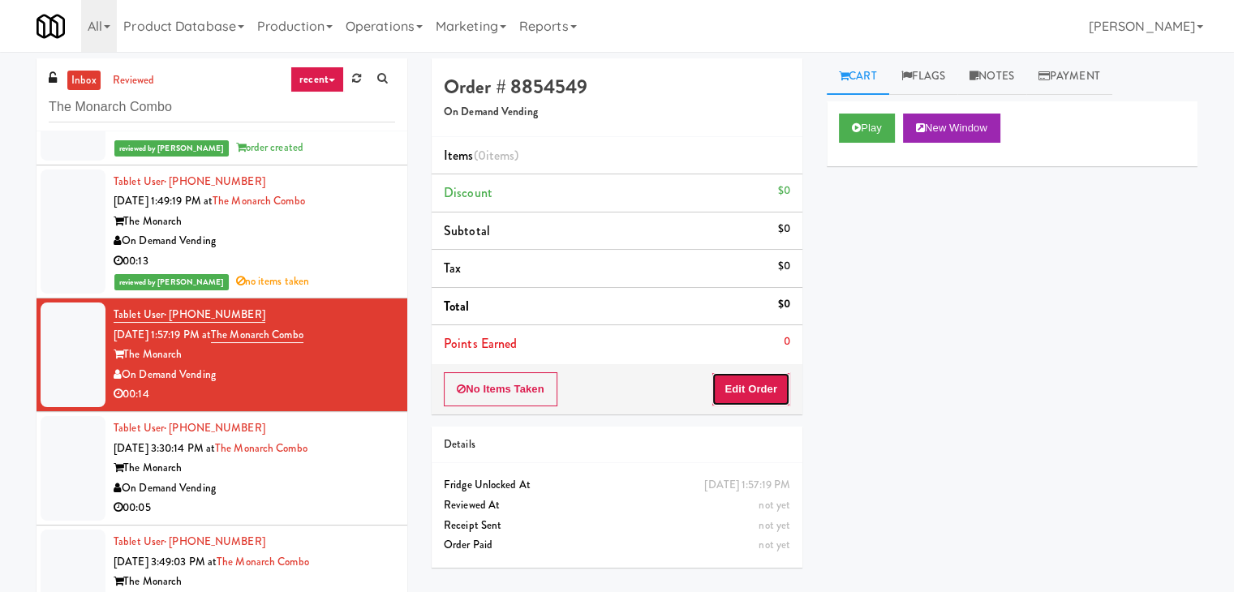
click at [753, 398] on button "Edit Order" at bounding box center [751, 389] width 79 height 34
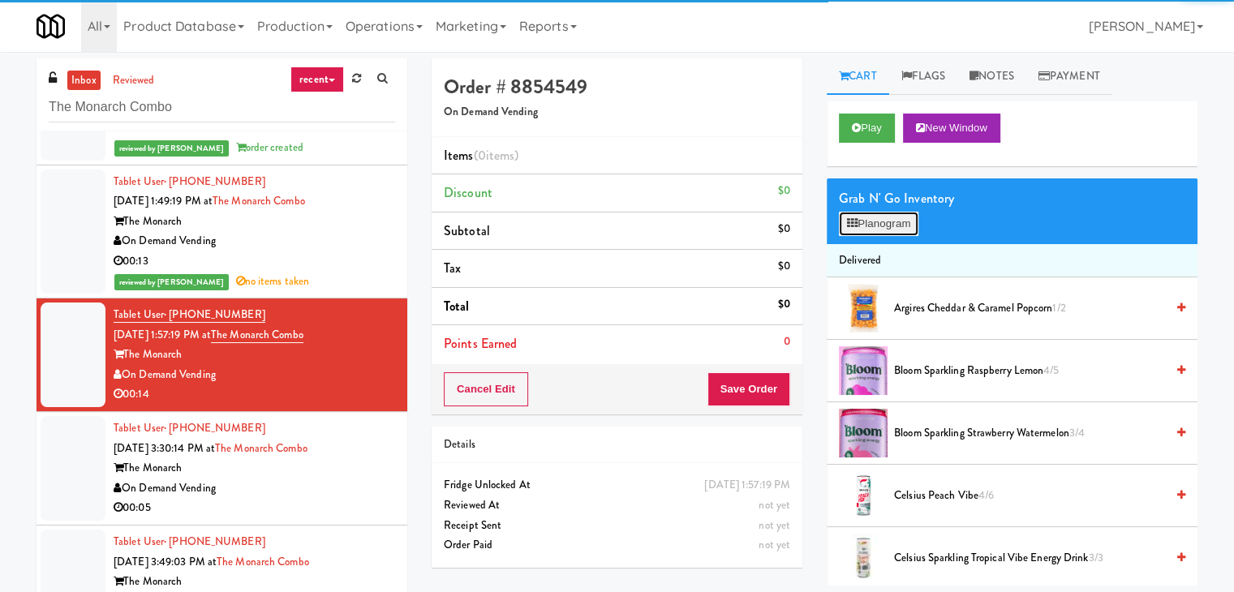
click at [872, 231] on button "Planogram" at bounding box center [879, 224] width 80 height 24
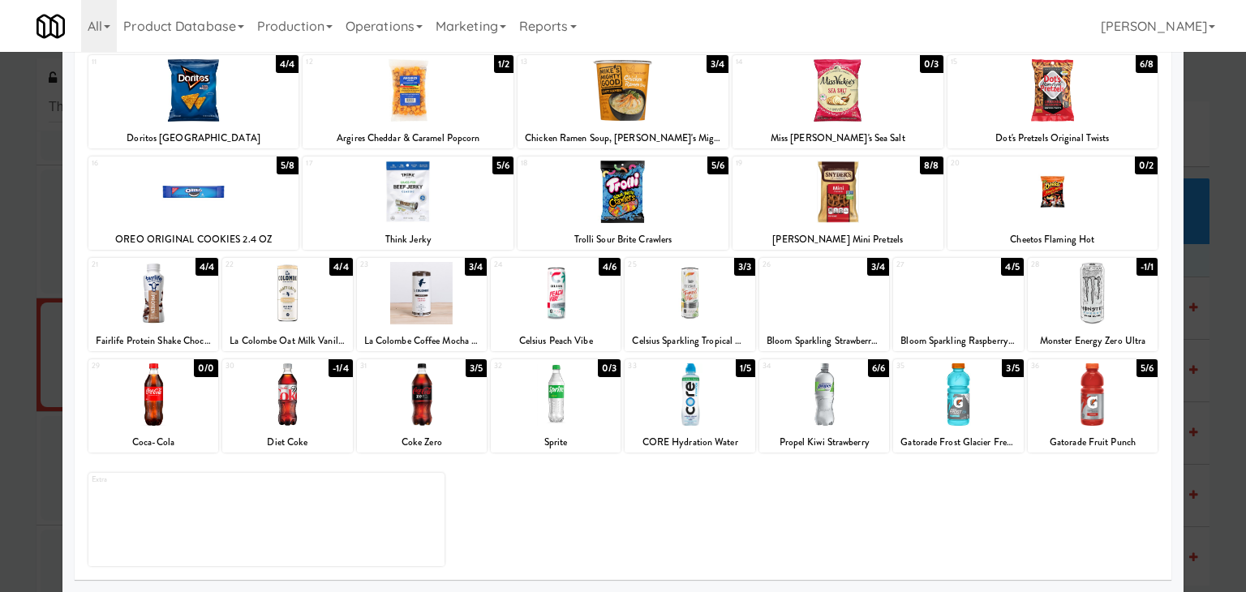
click at [562, 402] on div at bounding box center [556, 395] width 130 height 62
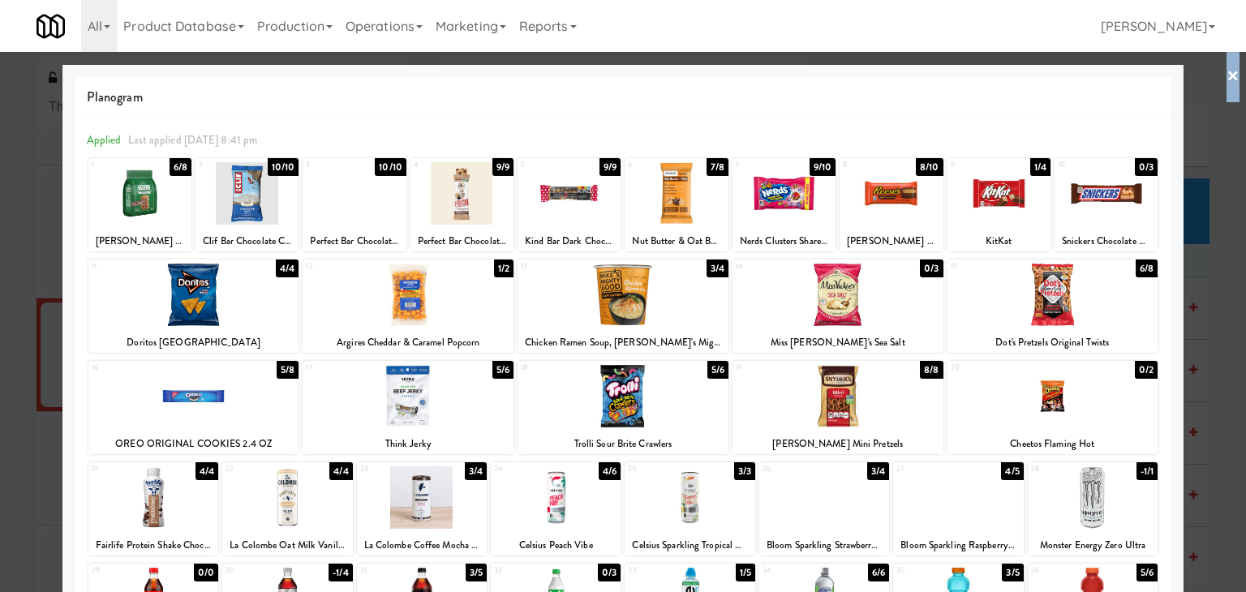
click at [1227, 85] on link "×" at bounding box center [1233, 77] width 13 height 50
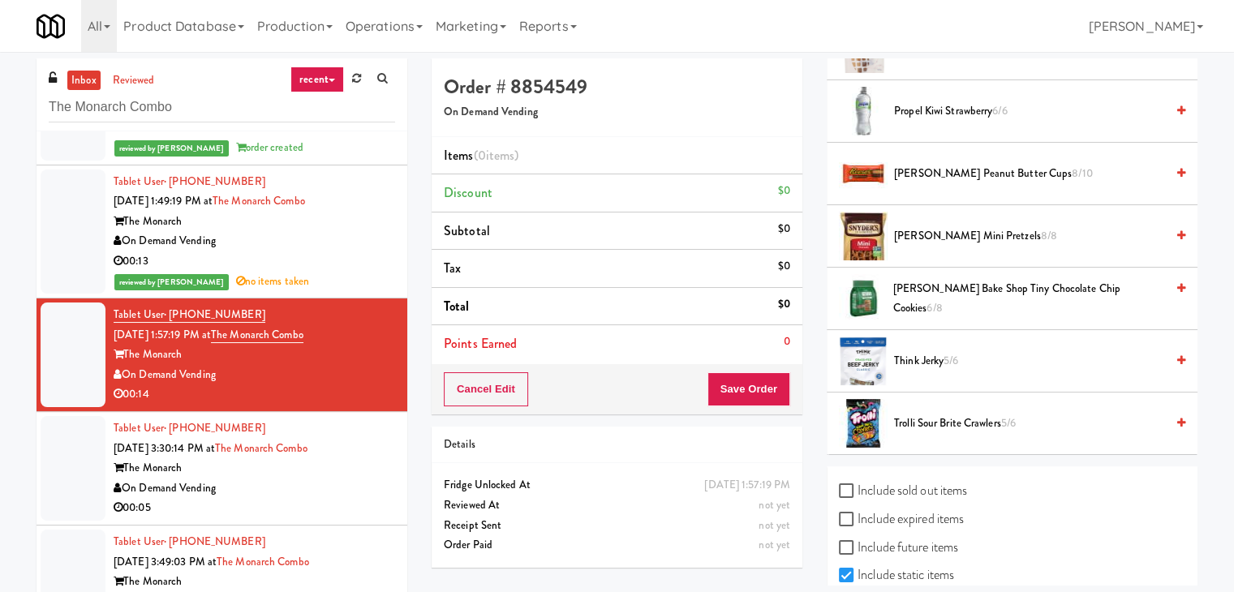
scroll to position [1686, 0]
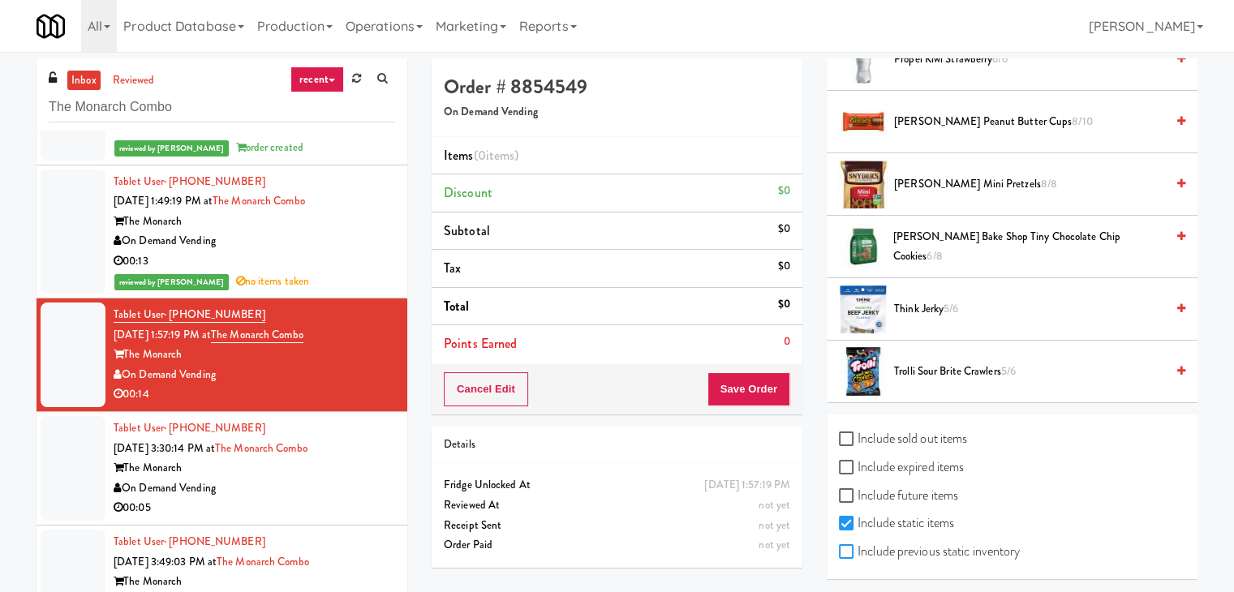
click at [841, 546] on input "Include previous static inventory" at bounding box center [848, 552] width 19 height 13
checkbox input "true"
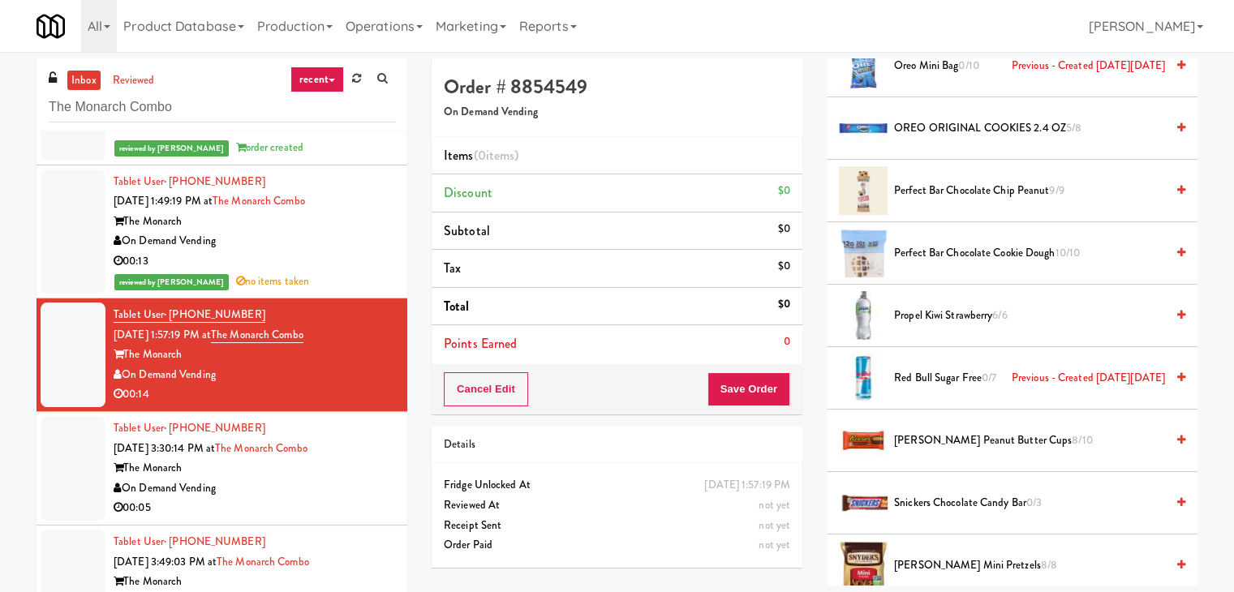
scroll to position [2173, 0]
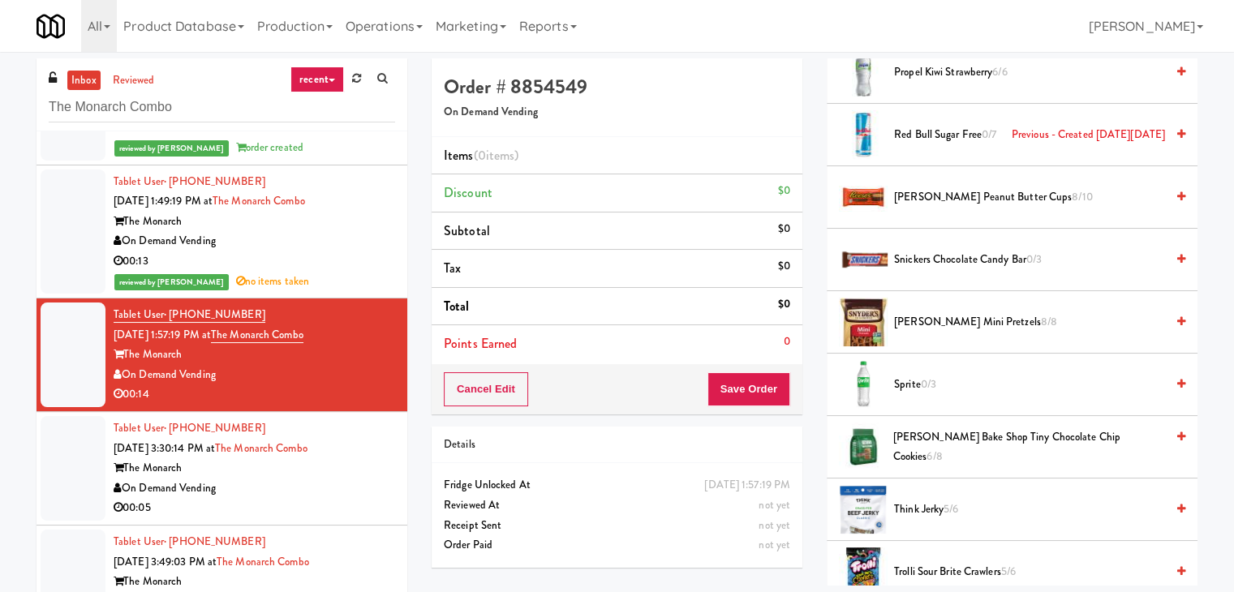
click at [925, 381] on span "0/3" at bounding box center [928, 384] width 15 height 15
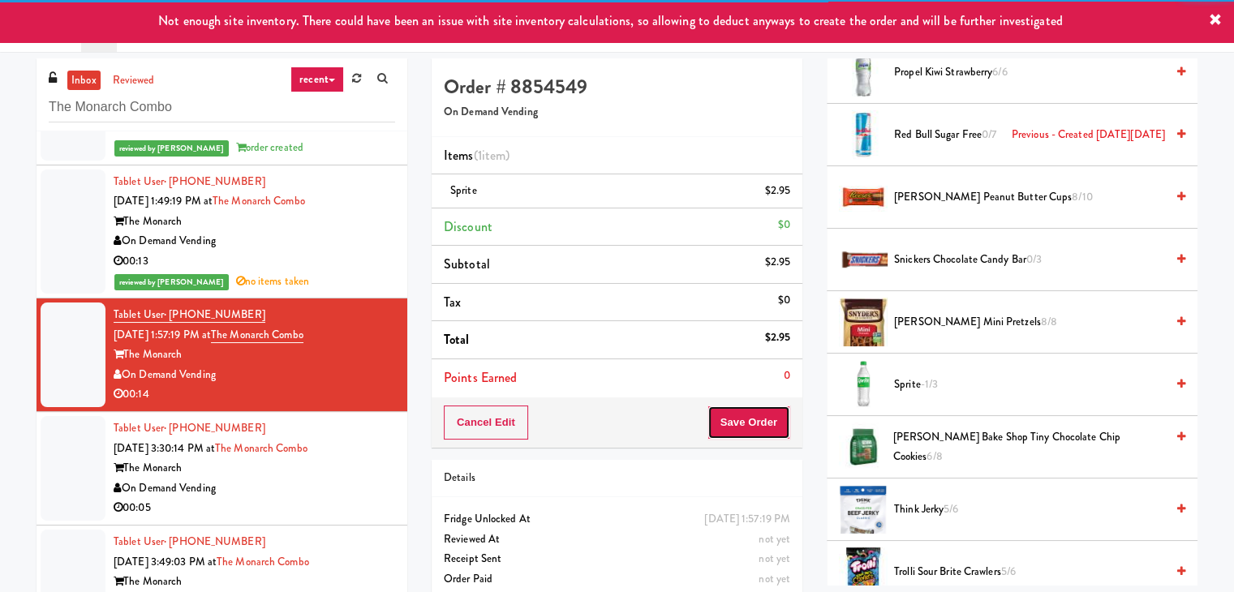
click at [752, 418] on button "Save Order" at bounding box center [749, 423] width 83 height 34
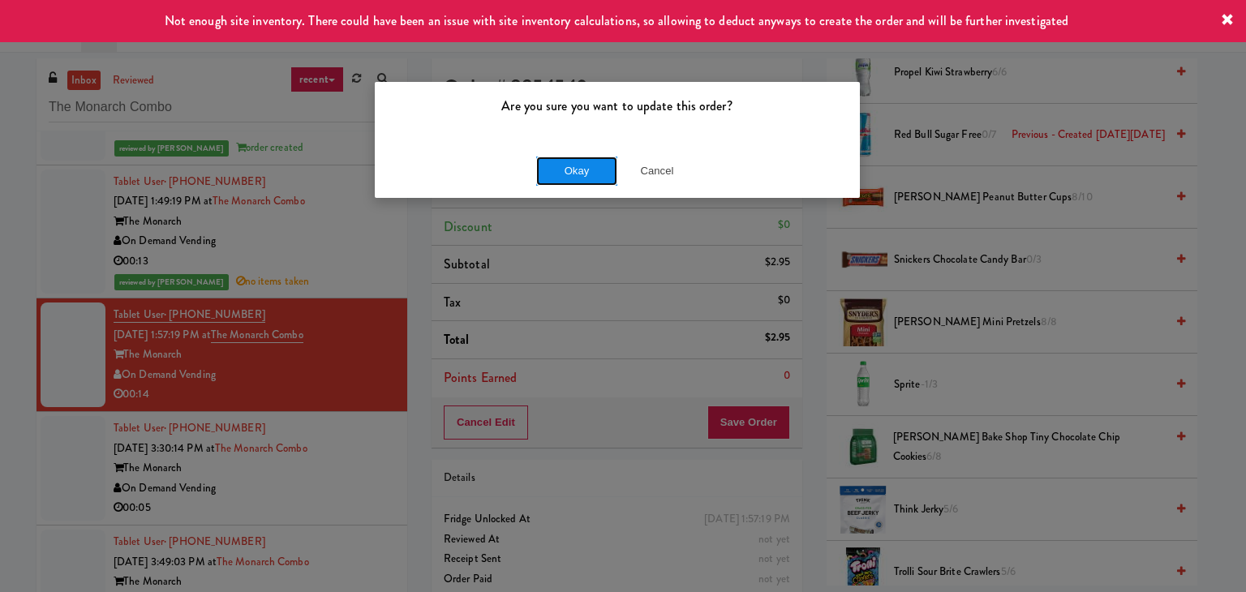
click at [589, 167] on button "Okay" at bounding box center [576, 171] width 81 height 29
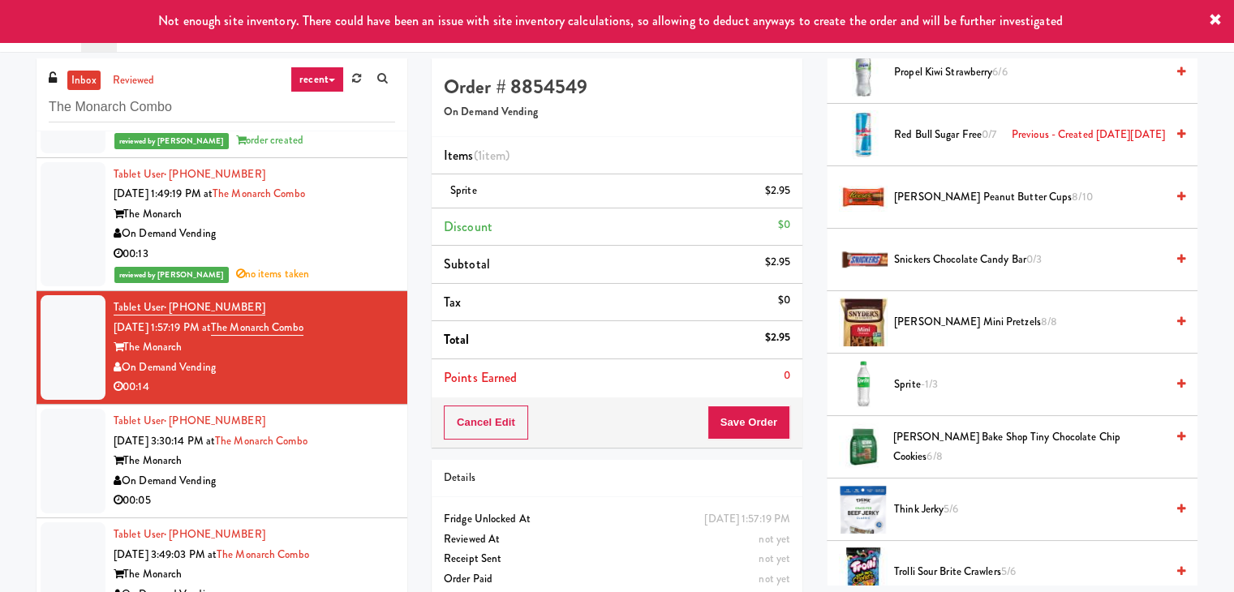
scroll to position [119, 0]
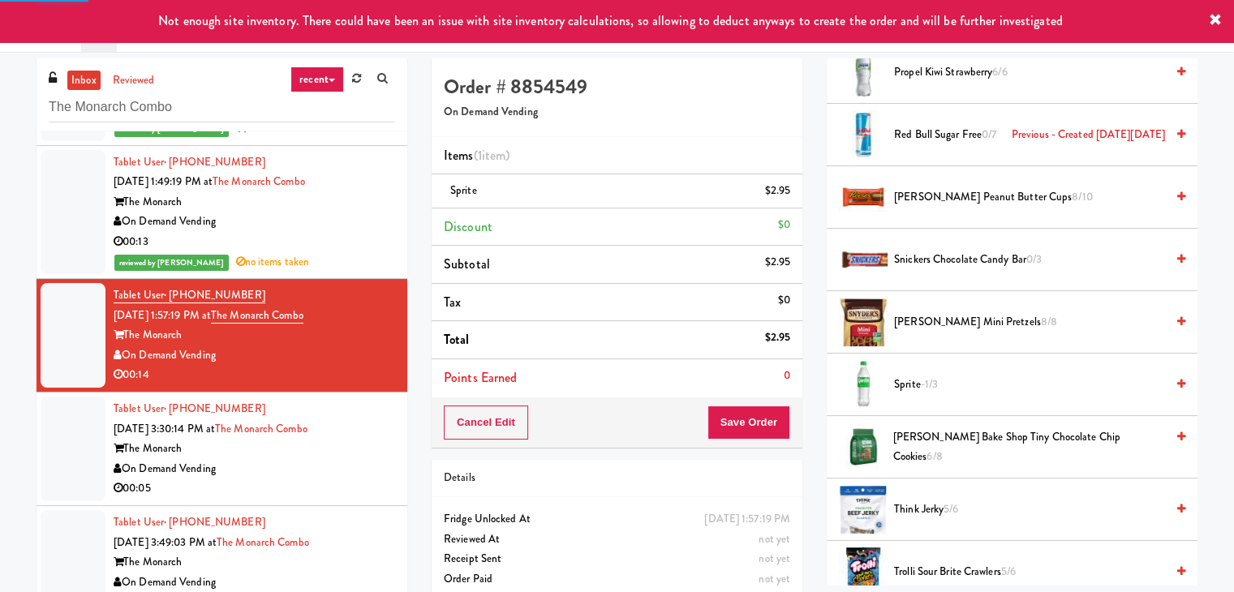
click at [338, 477] on div "On Demand Vending" at bounding box center [255, 469] width 282 height 20
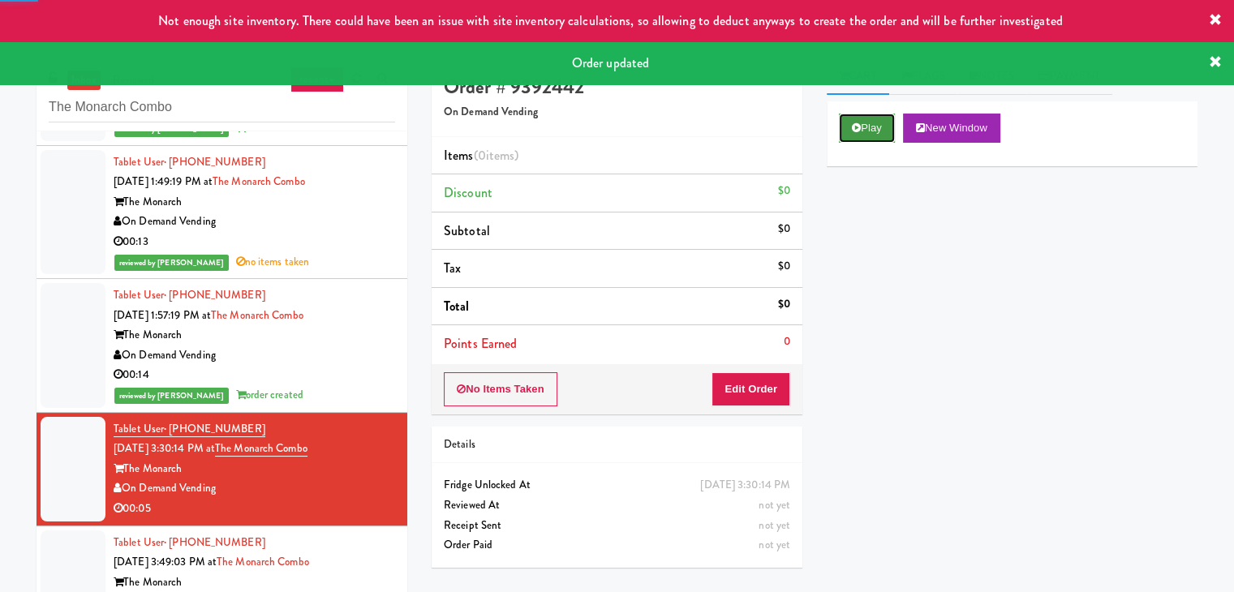
click at [873, 131] on button "Play" at bounding box center [867, 128] width 56 height 29
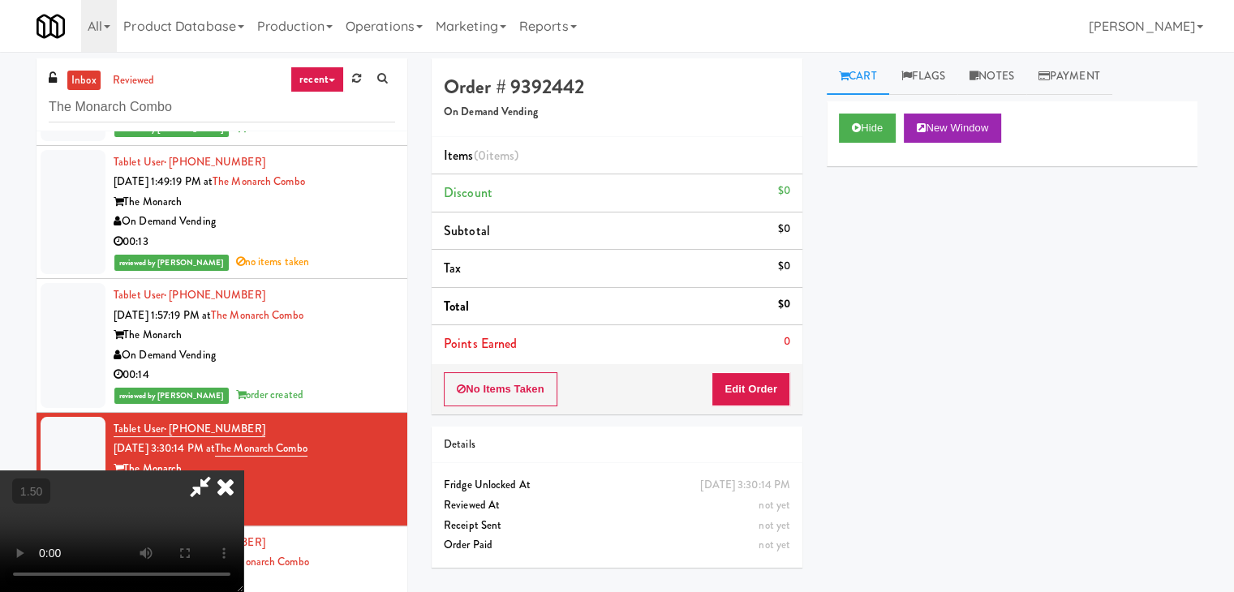
click at [243, 471] on video at bounding box center [121, 532] width 243 height 122
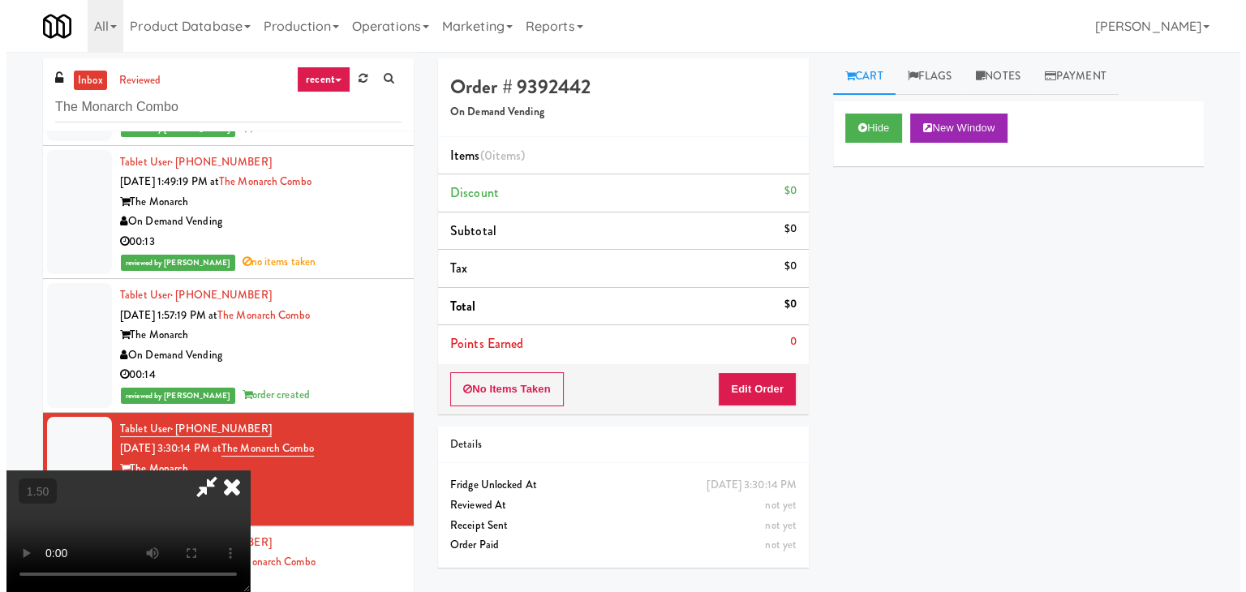
scroll to position [0, 0]
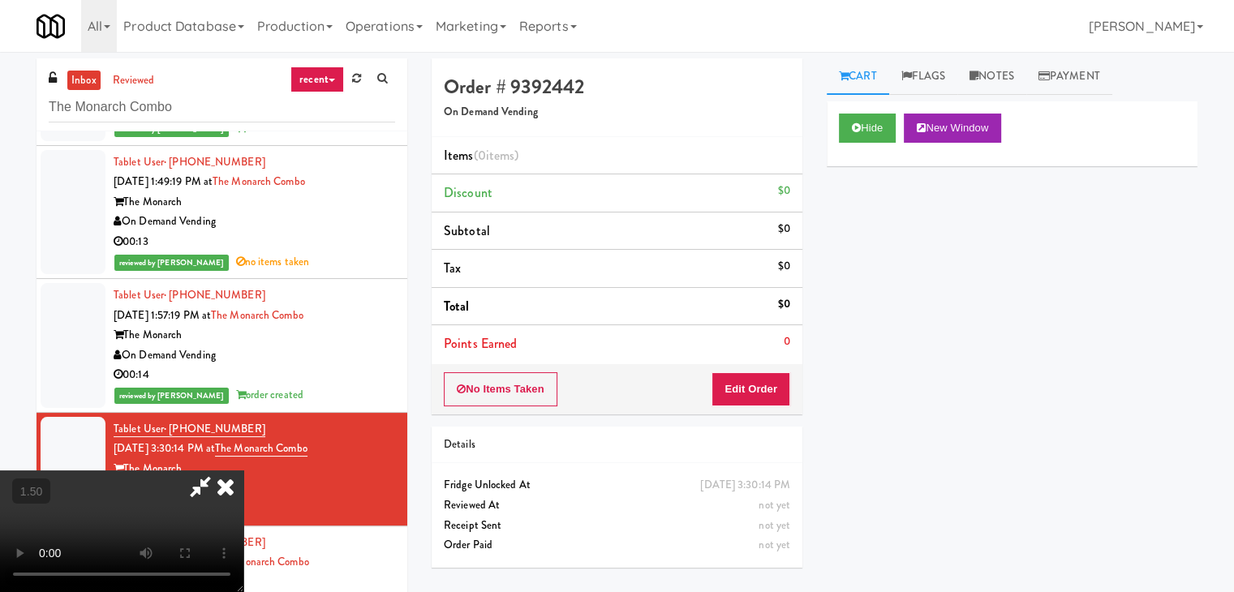
click at [243, 471] on icon at bounding box center [226, 487] width 36 height 32
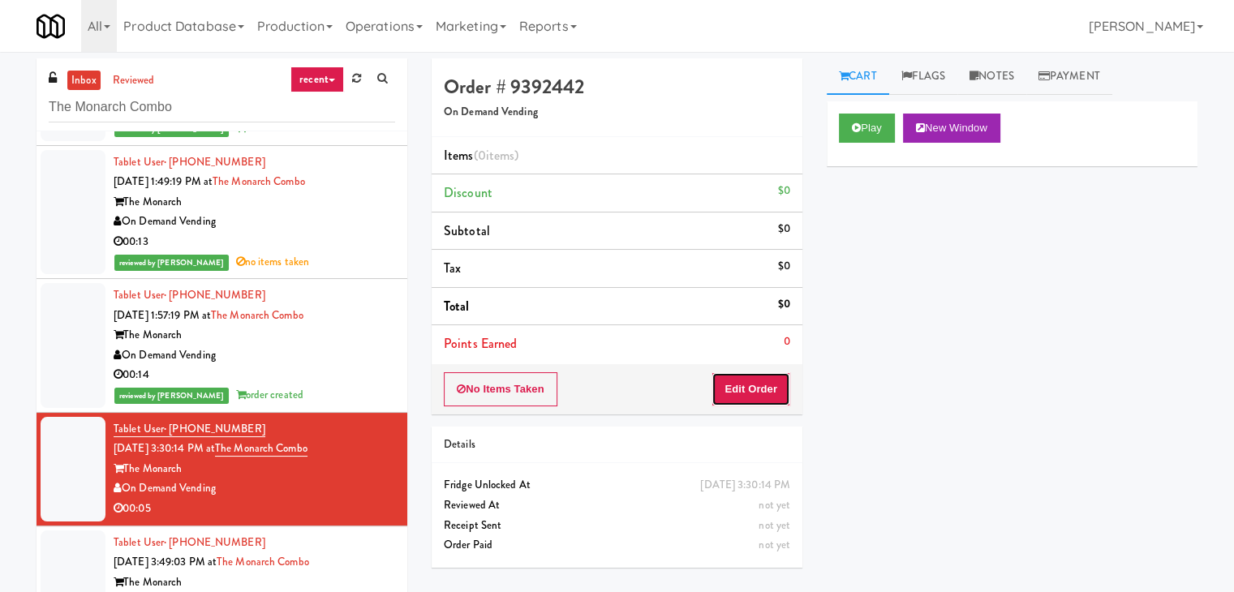
drag, startPoint x: 763, startPoint y: 389, endPoint x: 815, endPoint y: 348, distance: 65.9
click at [763, 389] on button "Edit Order" at bounding box center [751, 389] width 79 height 34
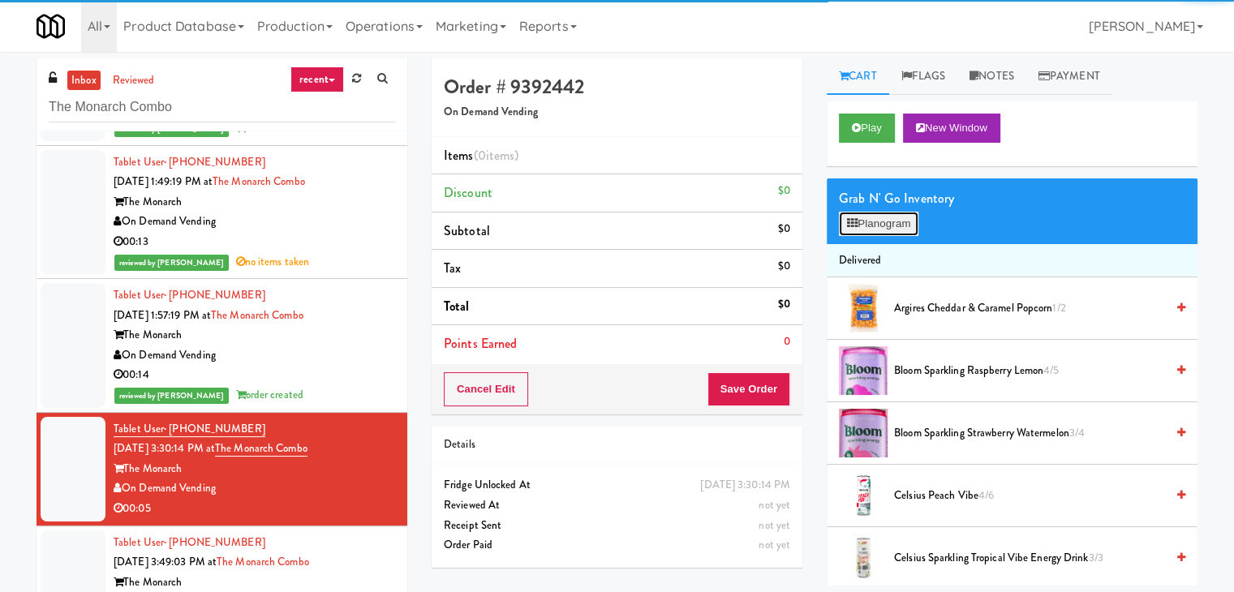
click at [902, 213] on button "Planogram" at bounding box center [879, 224] width 80 height 24
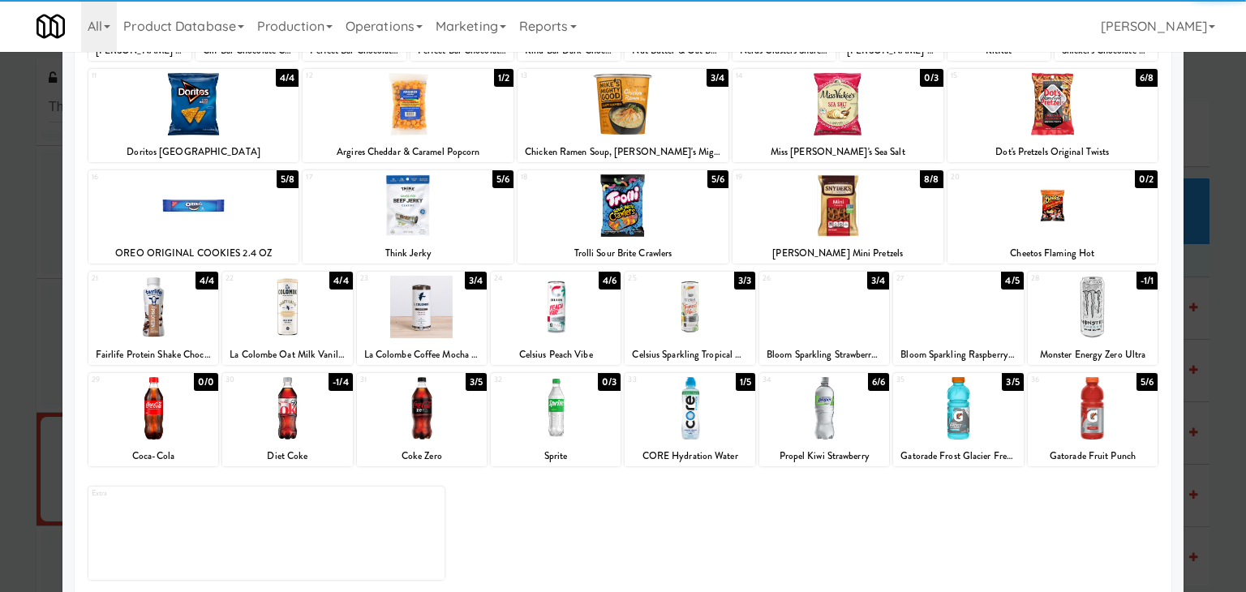
scroll to position [204, 0]
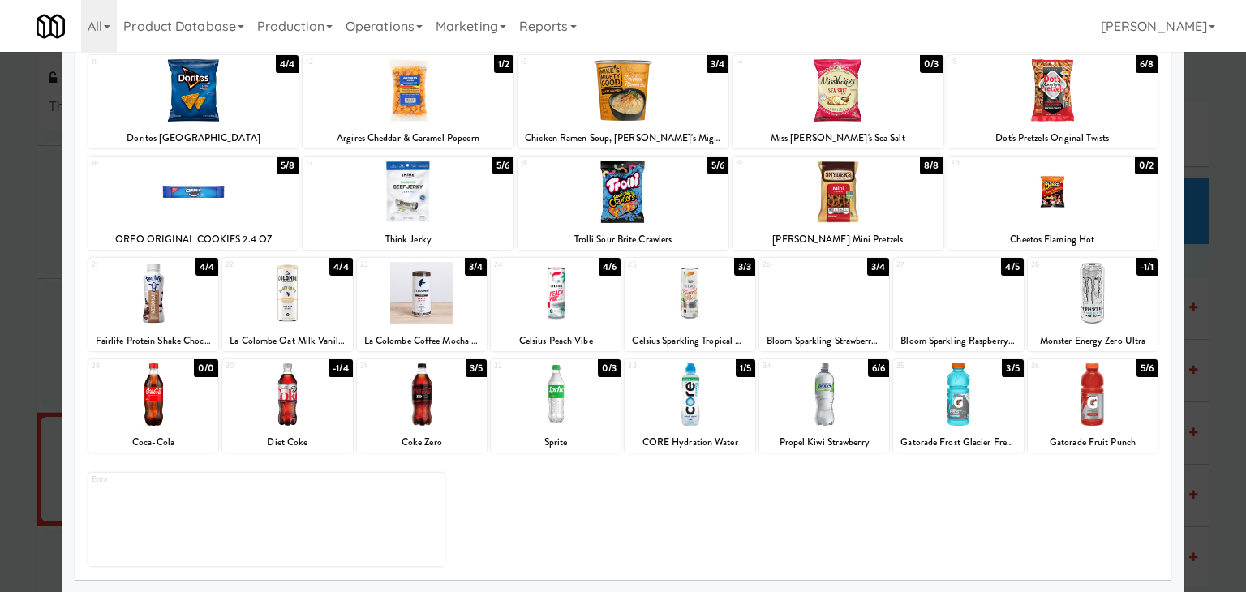
click at [815, 415] on div at bounding box center [825, 395] width 130 height 62
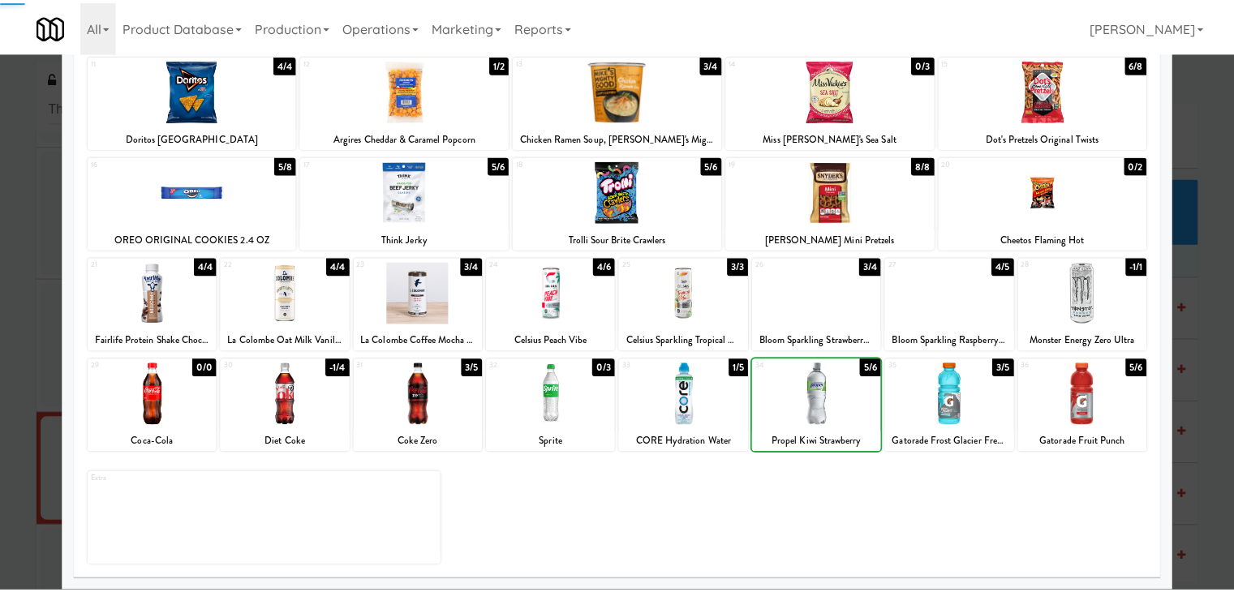
scroll to position [0, 0]
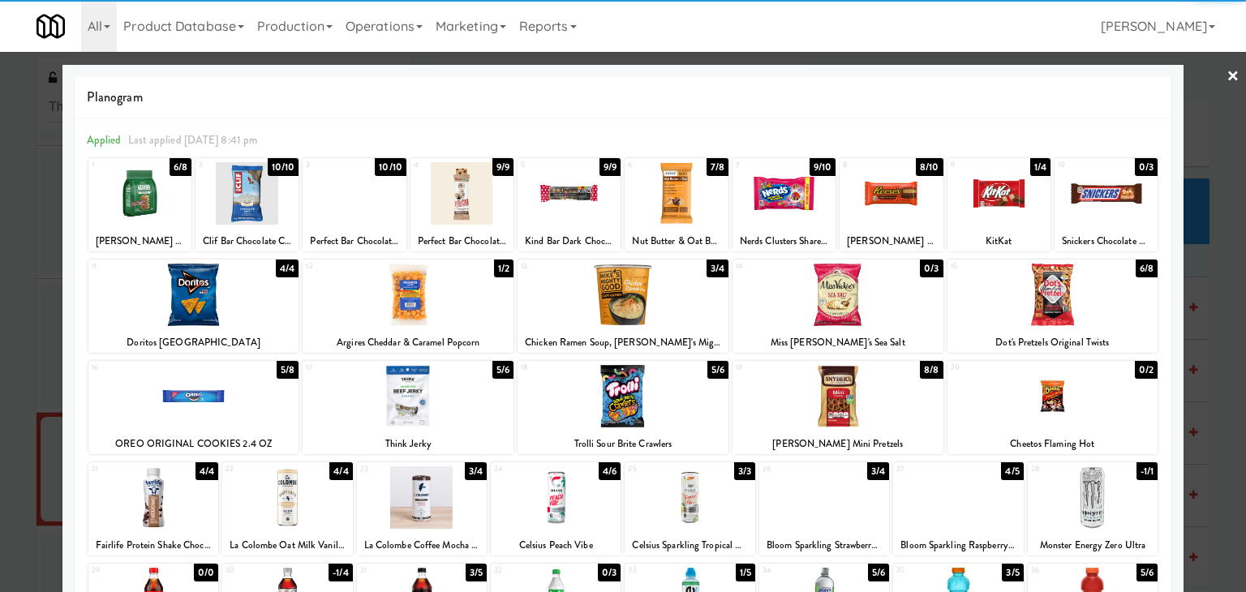
click at [1227, 78] on link "×" at bounding box center [1233, 77] width 13 height 50
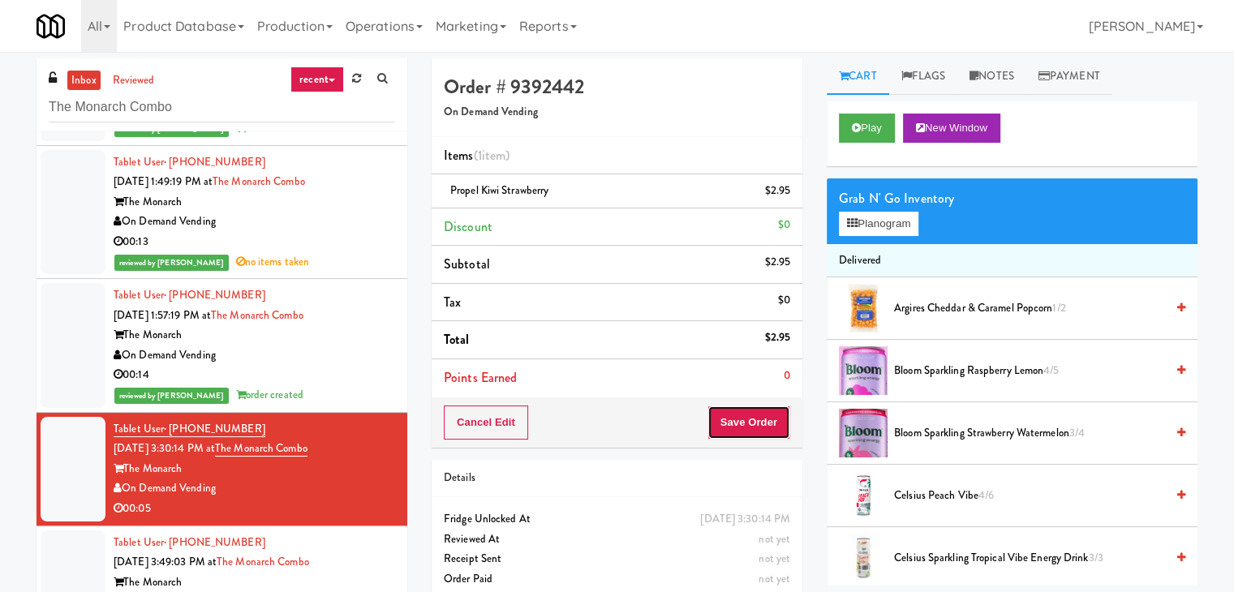
click at [739, 428] on button "Save Order" at bounding box center [749, 423] width 83 height 34
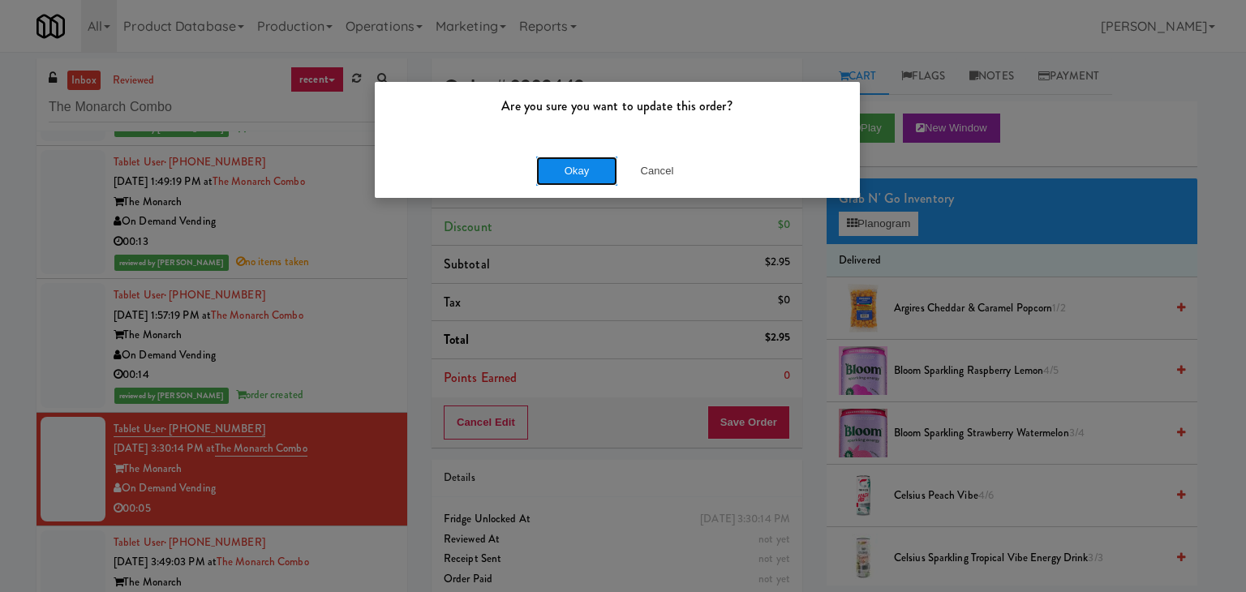
click at [588, 173] on button "Okay" at bounding box center [576, 171] width 81 height 29
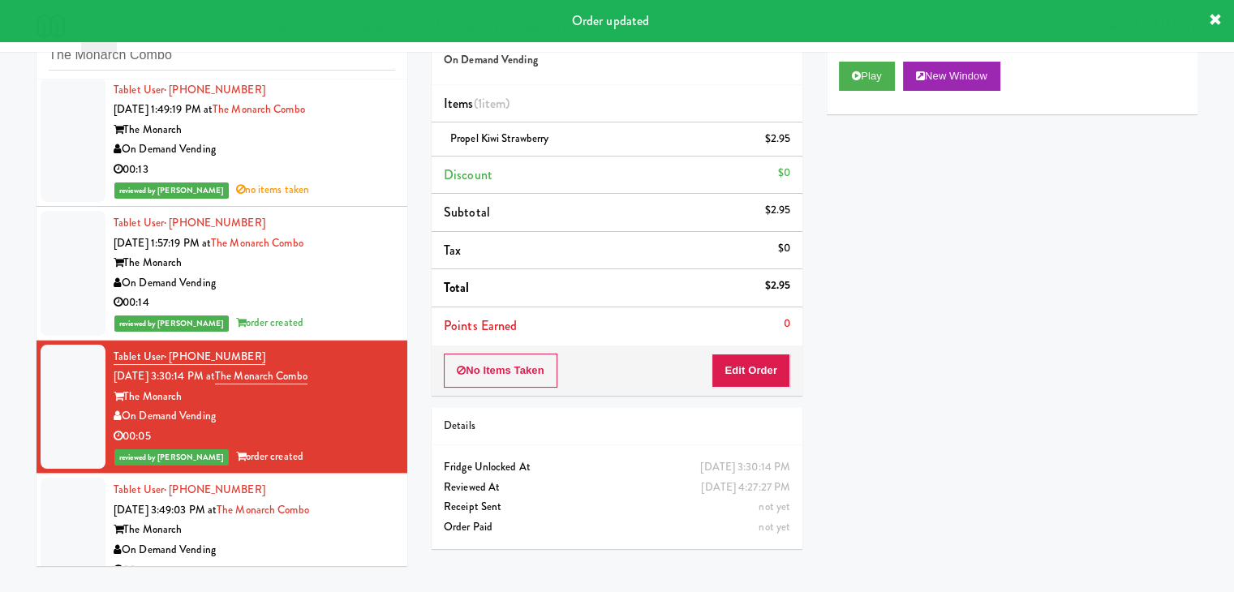
scroll to position [159, 0]
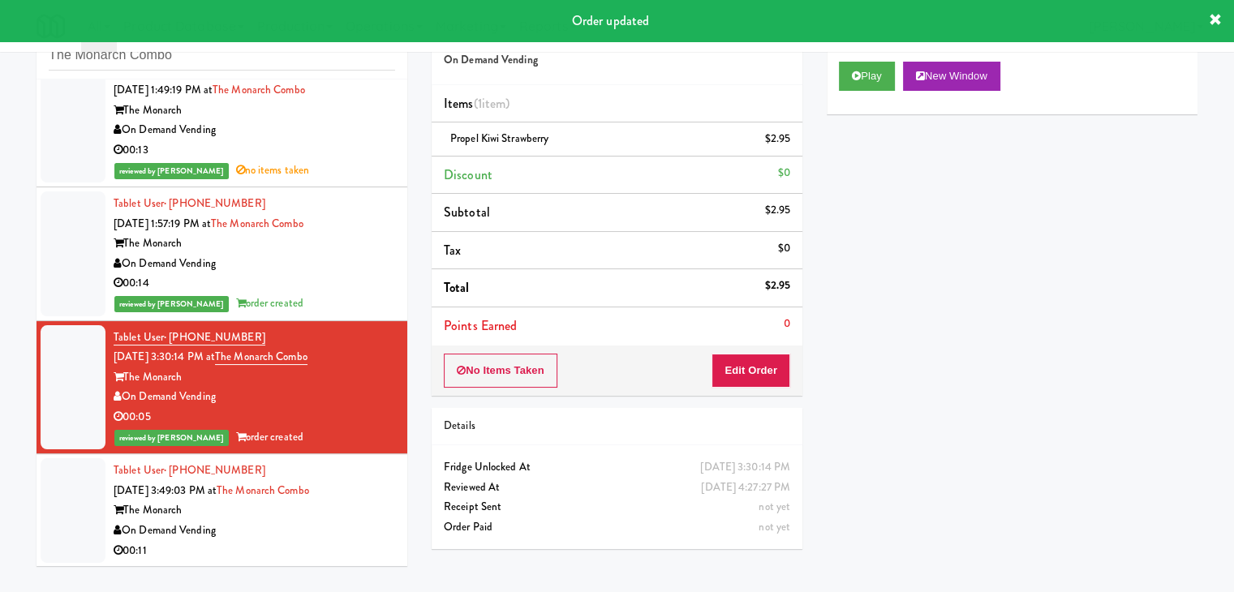
click at [355, 549] on div "00:11" at bounding box center [255, 551] width 282 height 20
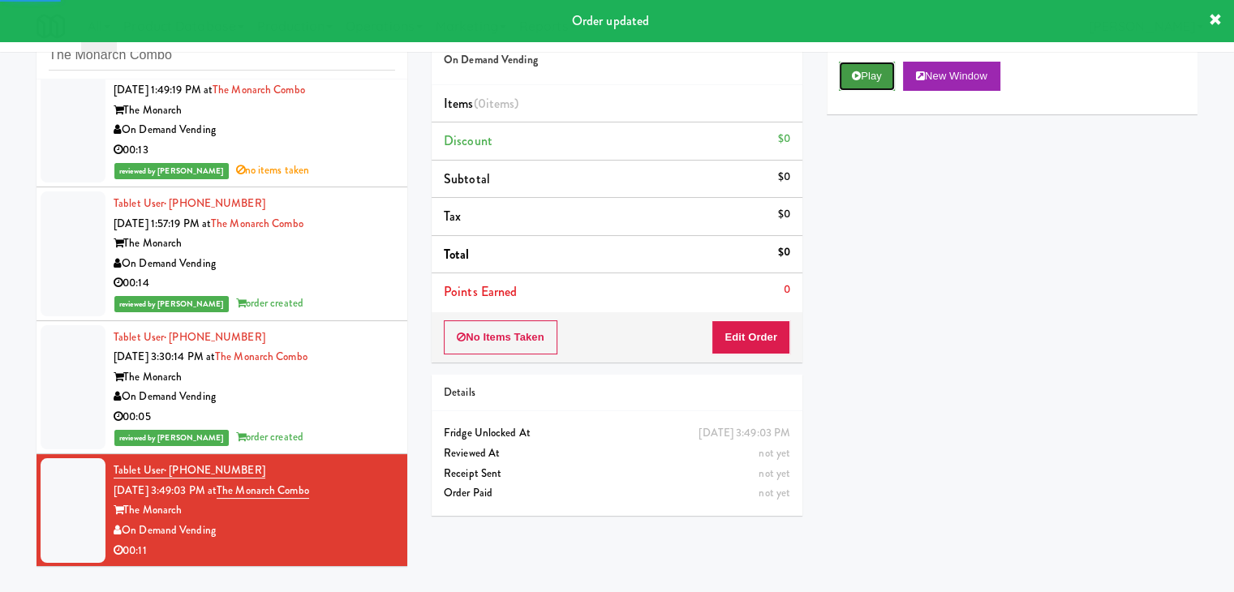
click at [889, 72] on button "Play" at bounding box center [867, 76] width 56 height 29
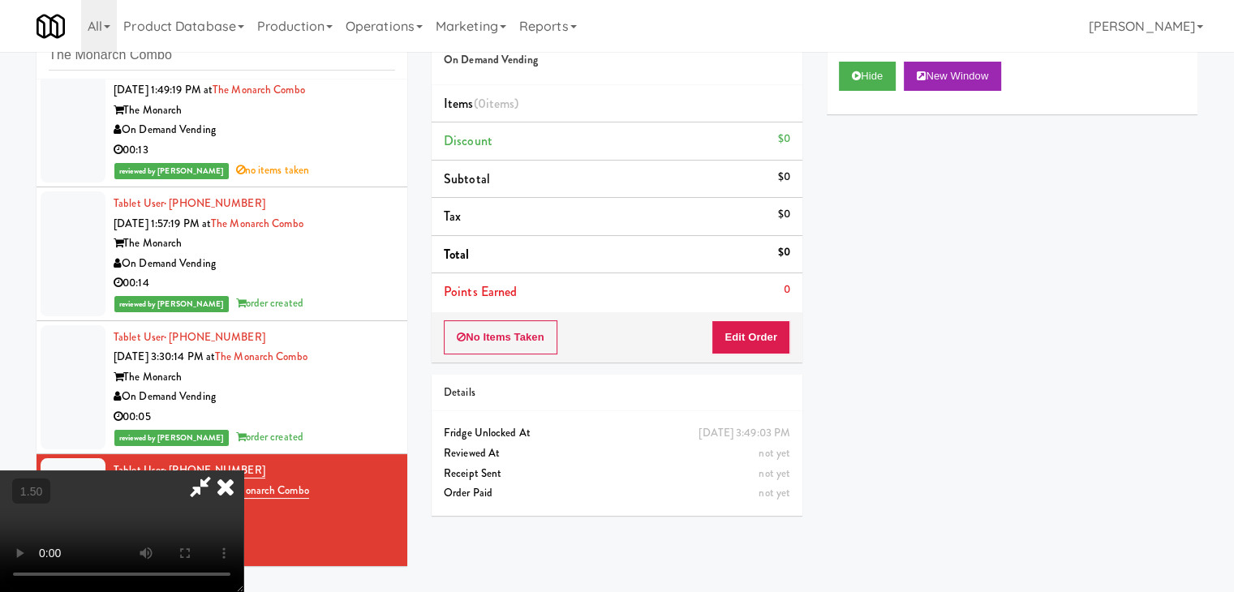
click at [243, 471] on video at bounding box center [121, 532] width 243 height 122
click at [243, 471] on icon at bounding box center [226, 487] width 36 height 32
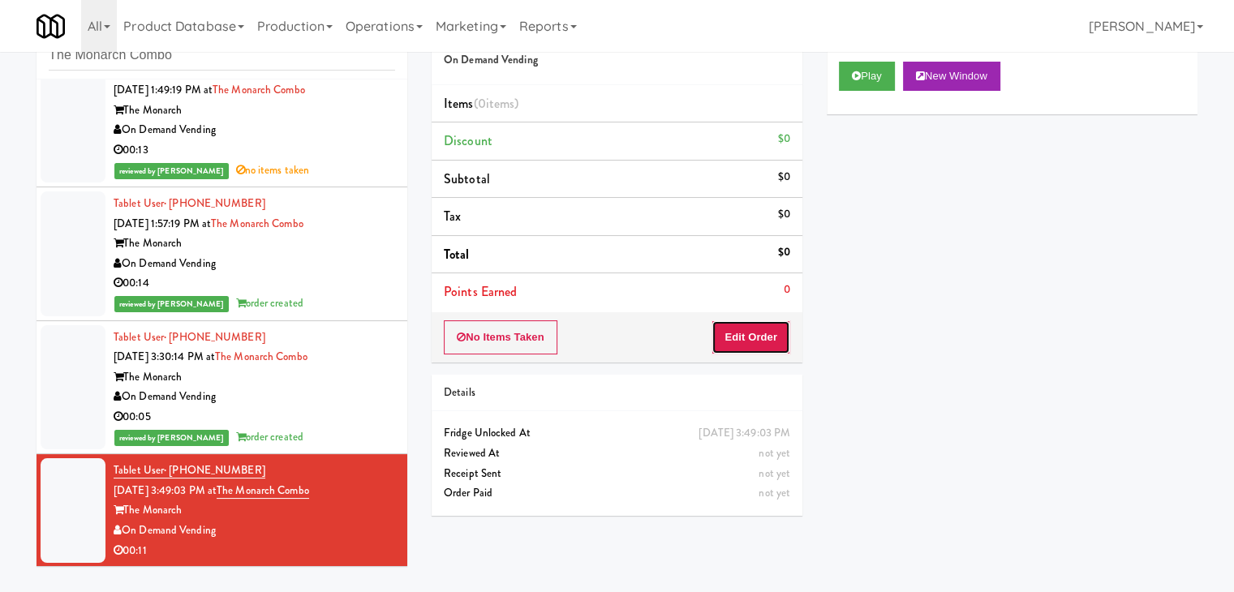
click at [746, 327] on button "Edit Order" at bounding box center [751, 338] width 79 height 34
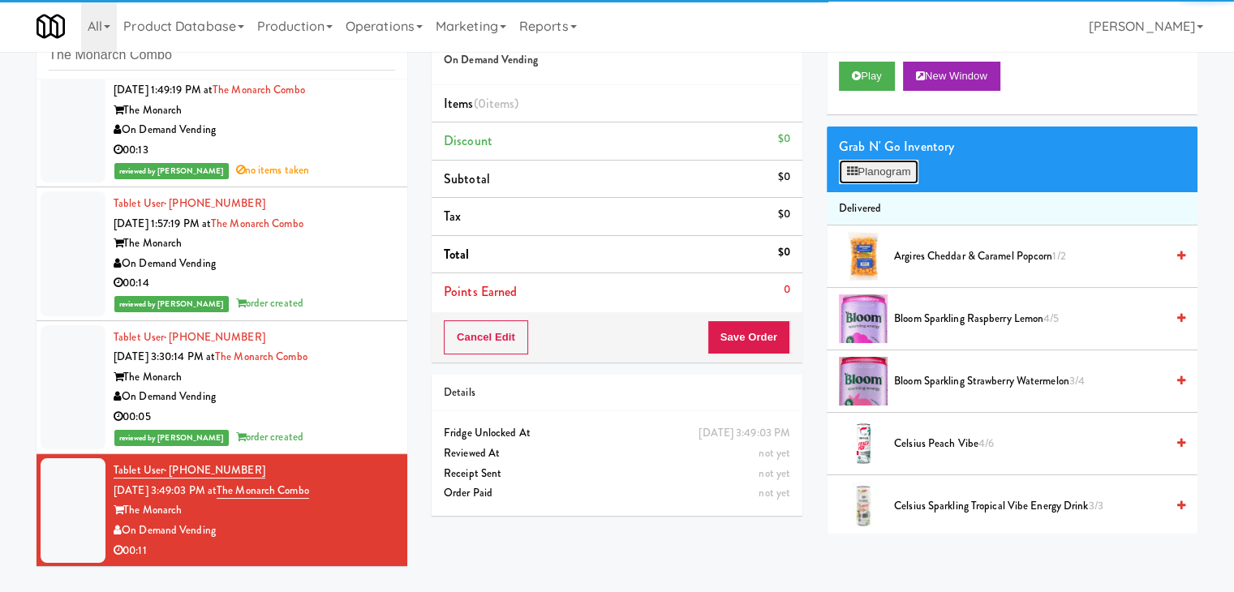
click at [889, 176] on button "Planogram" at bounding box center [879, 172] width 80 height 24
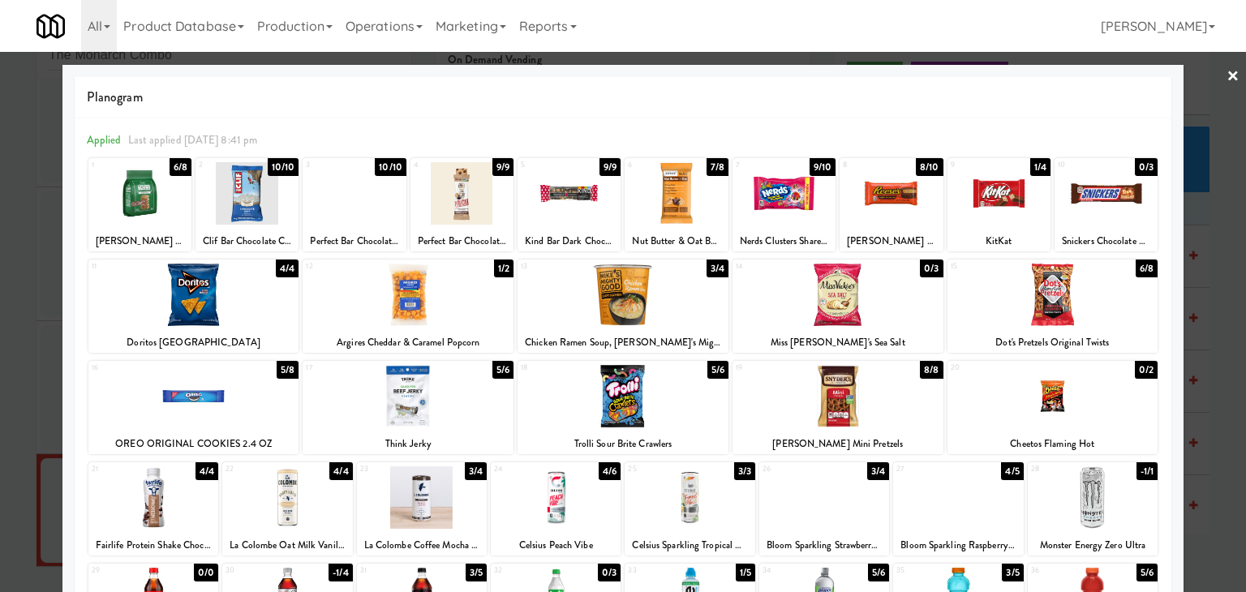
click at [977, 190] on div at bounding box center [999, 193] width 103 height 62
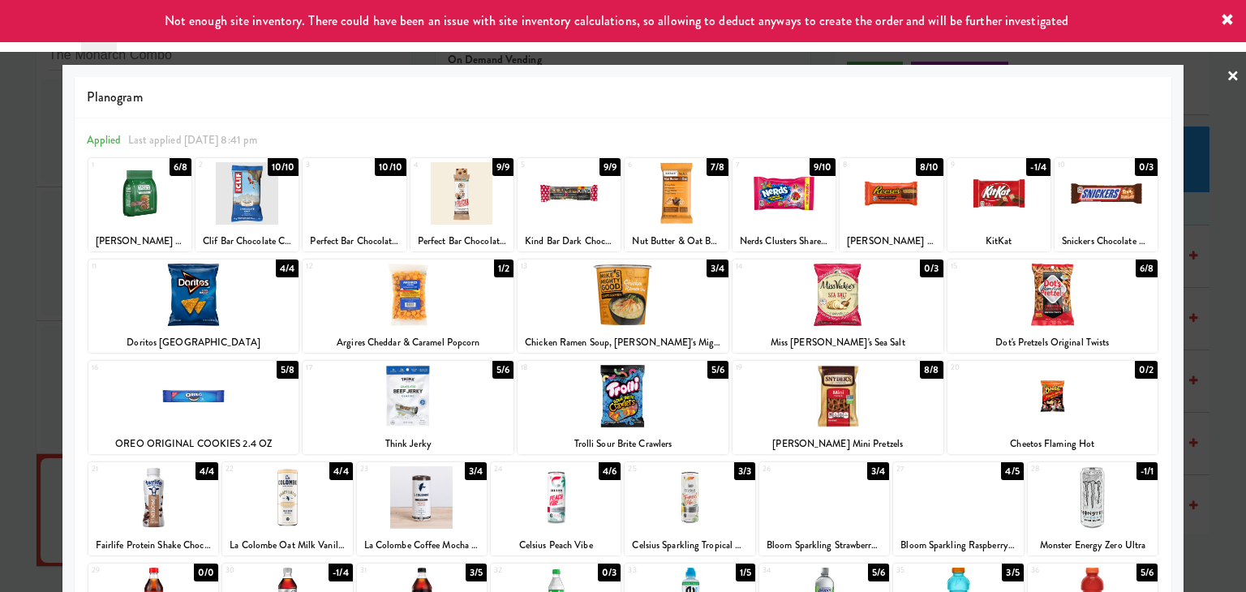
click at [1097, 188] on div at bounding box center [1106, 193] width 103 height 62
drag, startPoint x: 1224, startPoint y: 74, endPoint x: 1186, endPoint y: 101, distance: 46.4
click at [1227, 74] on link "×" at bounding box center [1233, 77] width 13 height 50
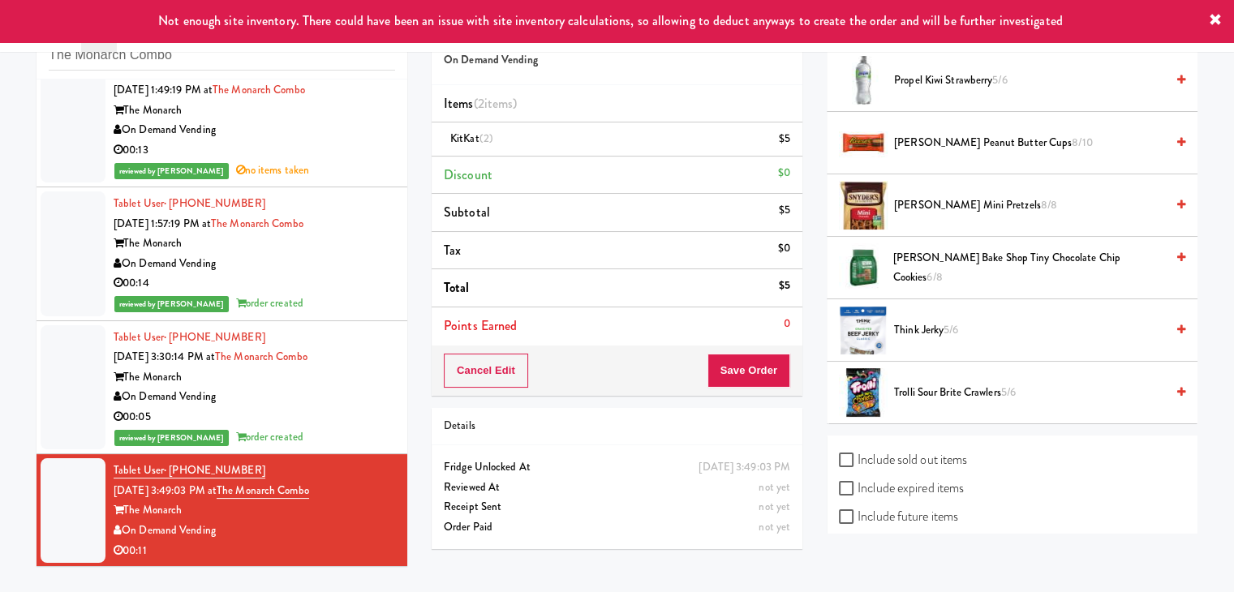
scroll to position [1686, 0]
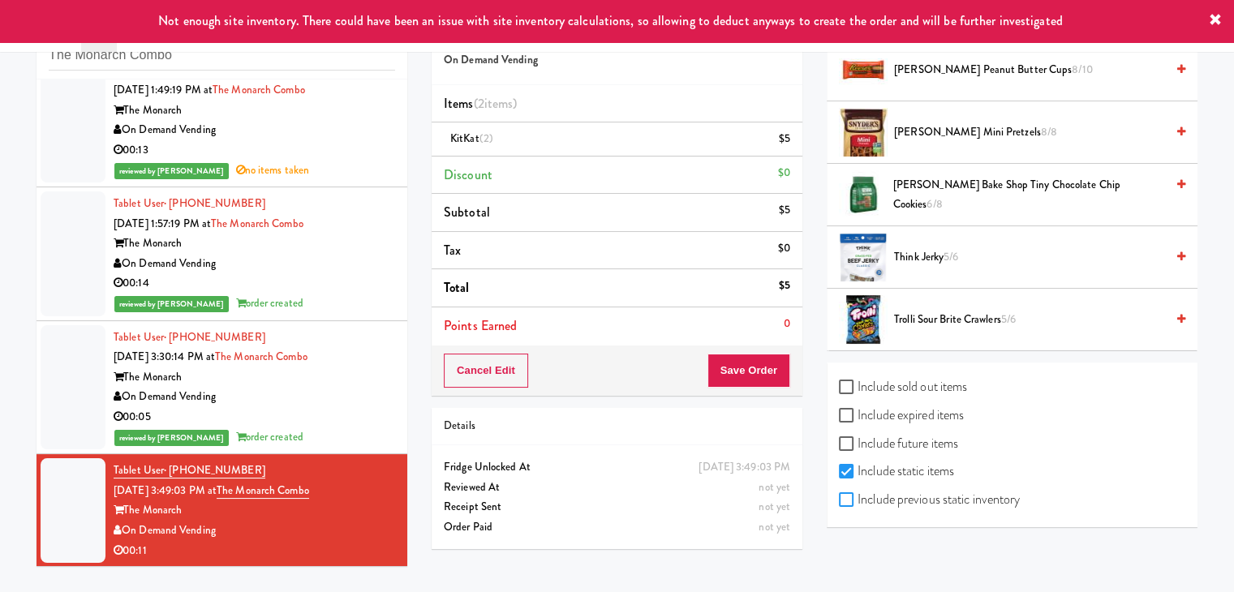
click at [848, 497] on input "Include previous static inventory" at bounding box center [848, 500] width 19 height 13
checkbox input "true"
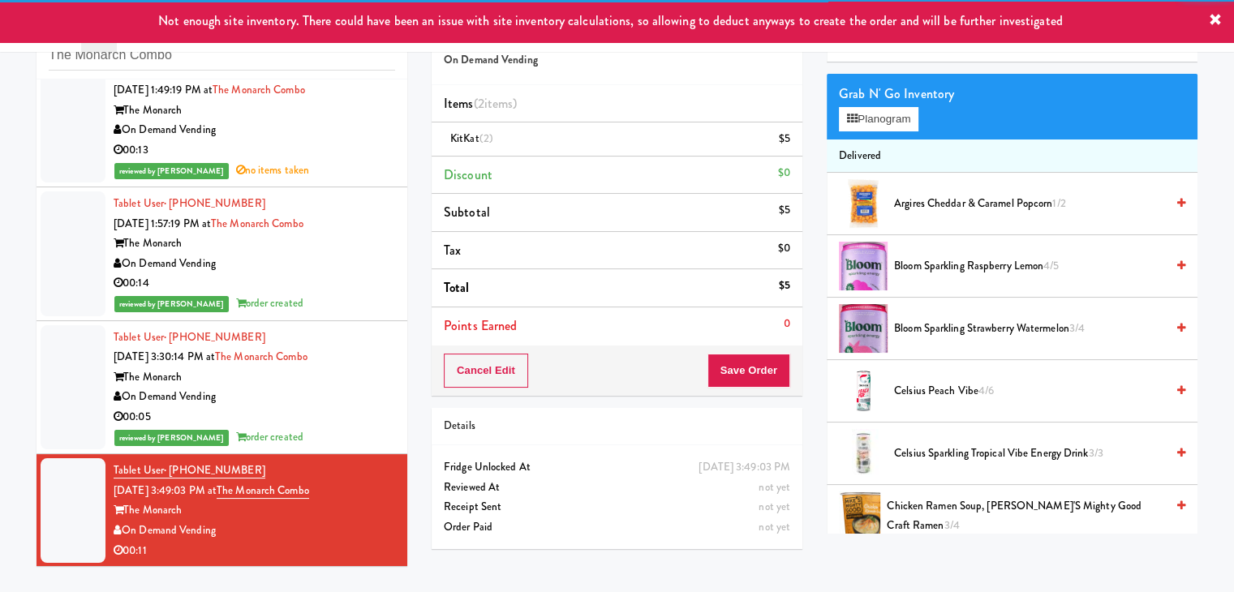
scroll to position [0, 0]
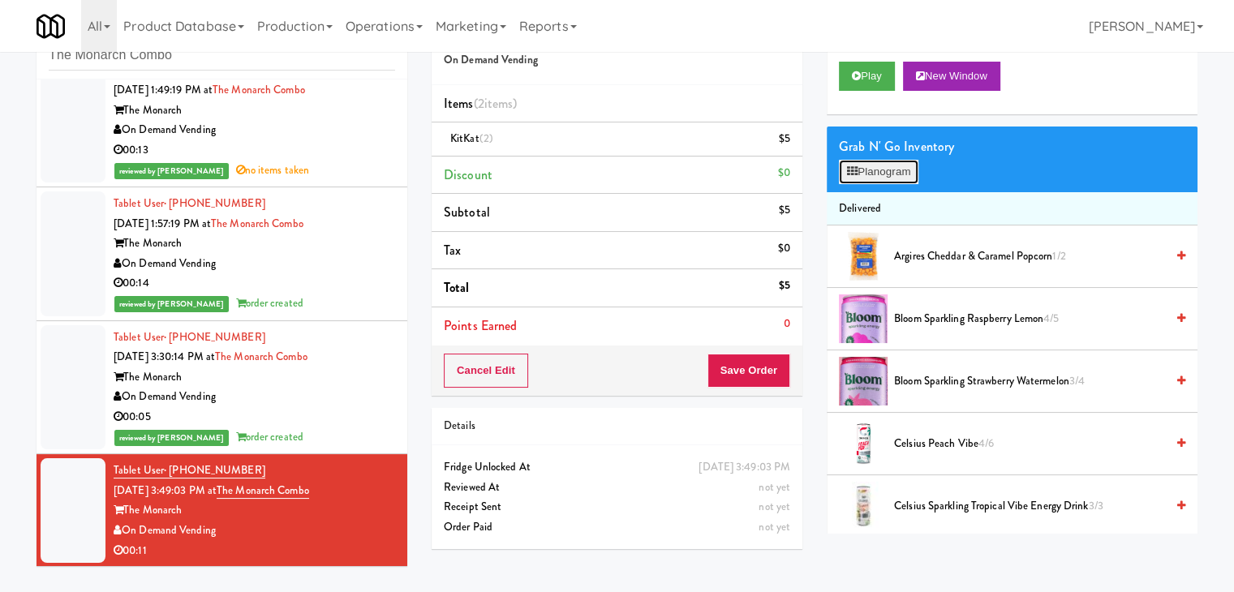
click at [910, 166] on button "Planogram" at bounding box center [879, 172] width 80 height 24
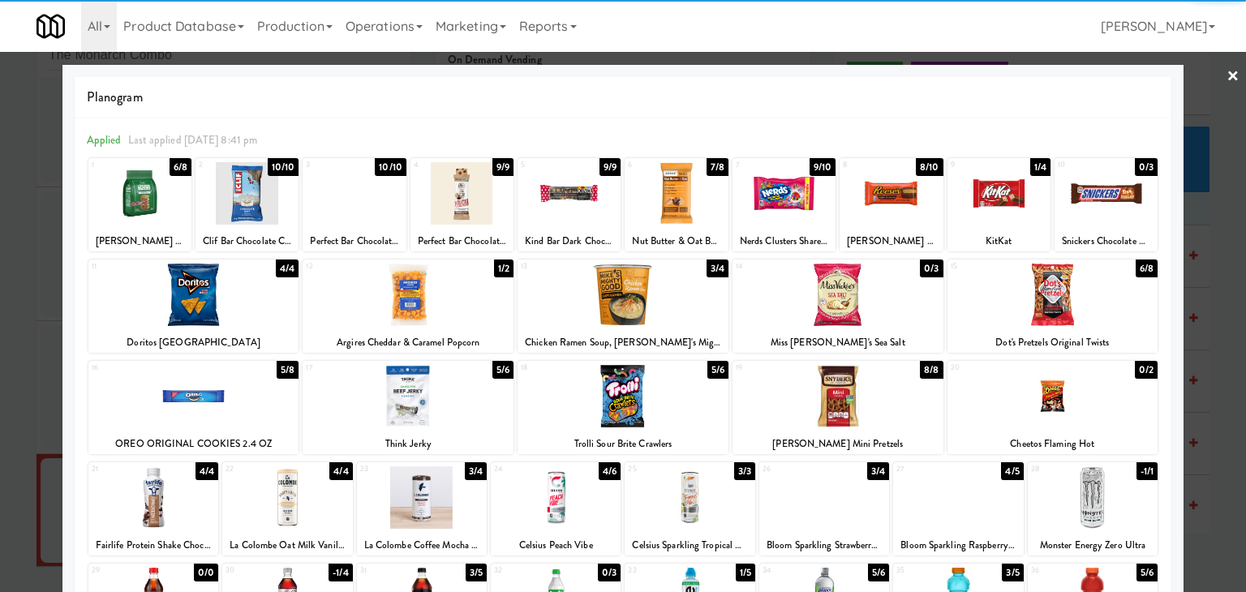
click at [1101, 187] on div at bounding box center [1106, 193] width 103 height 62
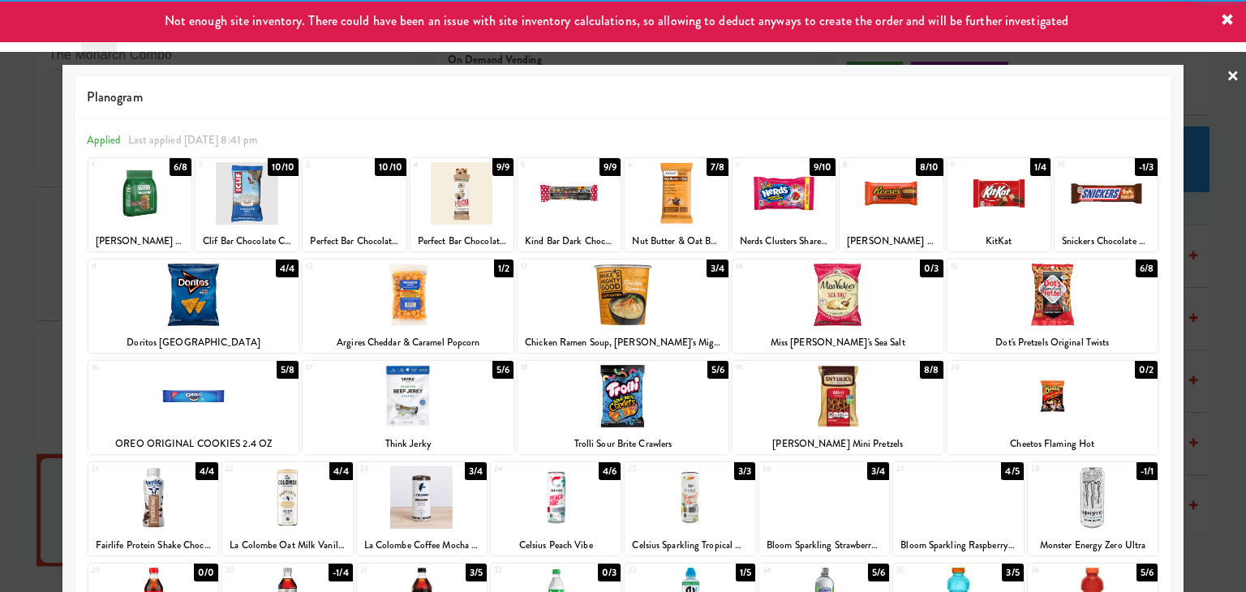
click at [1227, 78] on link "×" at bounding box center [1233, 77] width 13 height 50
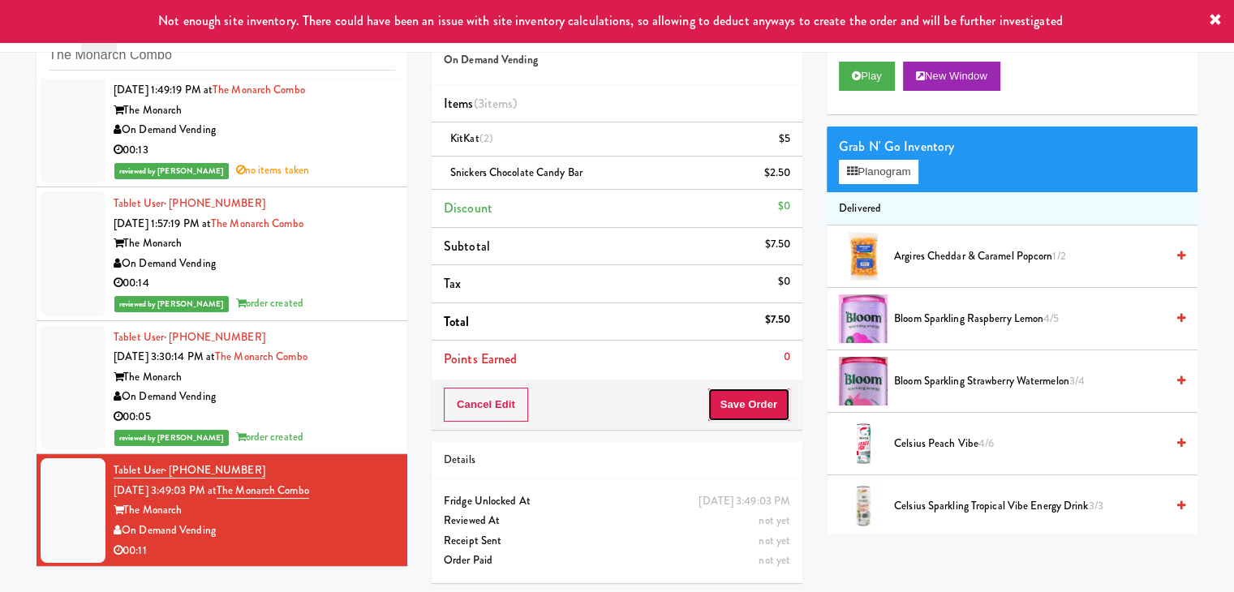
click at [730, 389] on button "Save Order" at bounding box center [749, 405] width 83 height 34
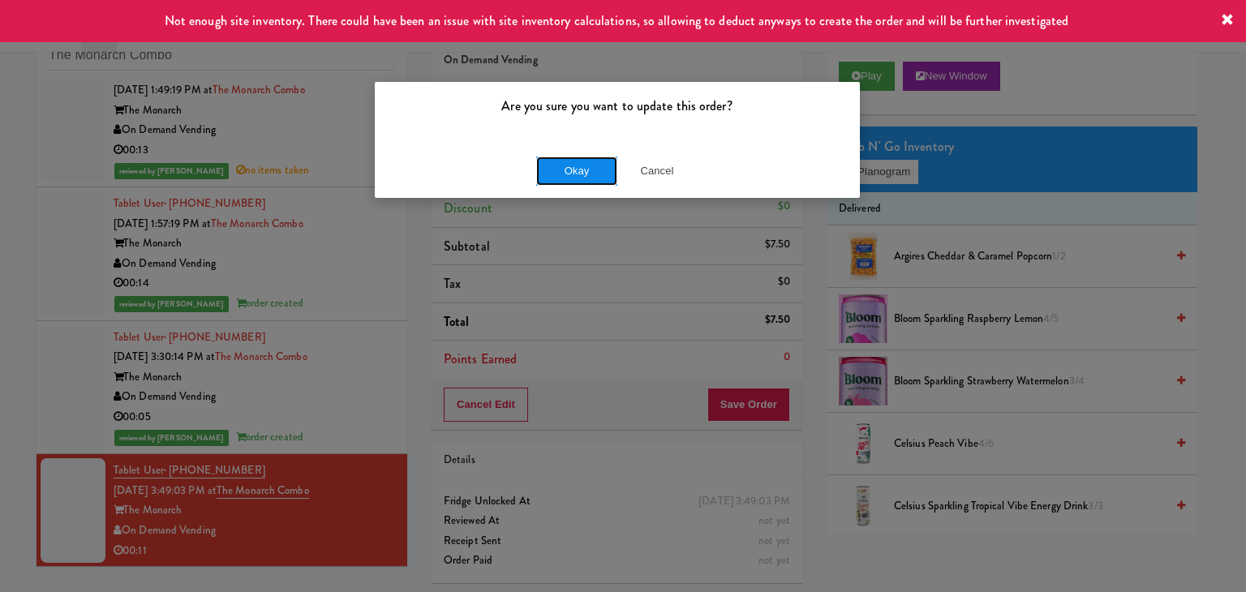
click at [591, 163] on button "Okay" at bounding box center [576, 171] width 81 height 29
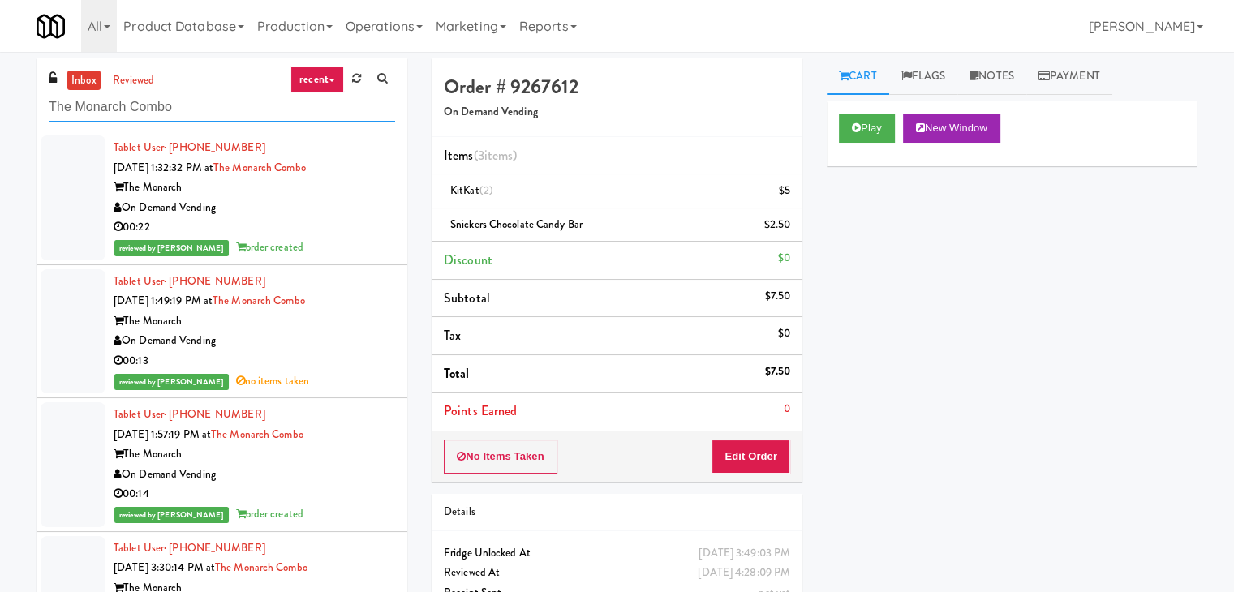
click at [214, 108] on input "The Monarch Combo" at bounding box center [222, 108] width 346 height 30
paste input "IKEA Burlington Store"
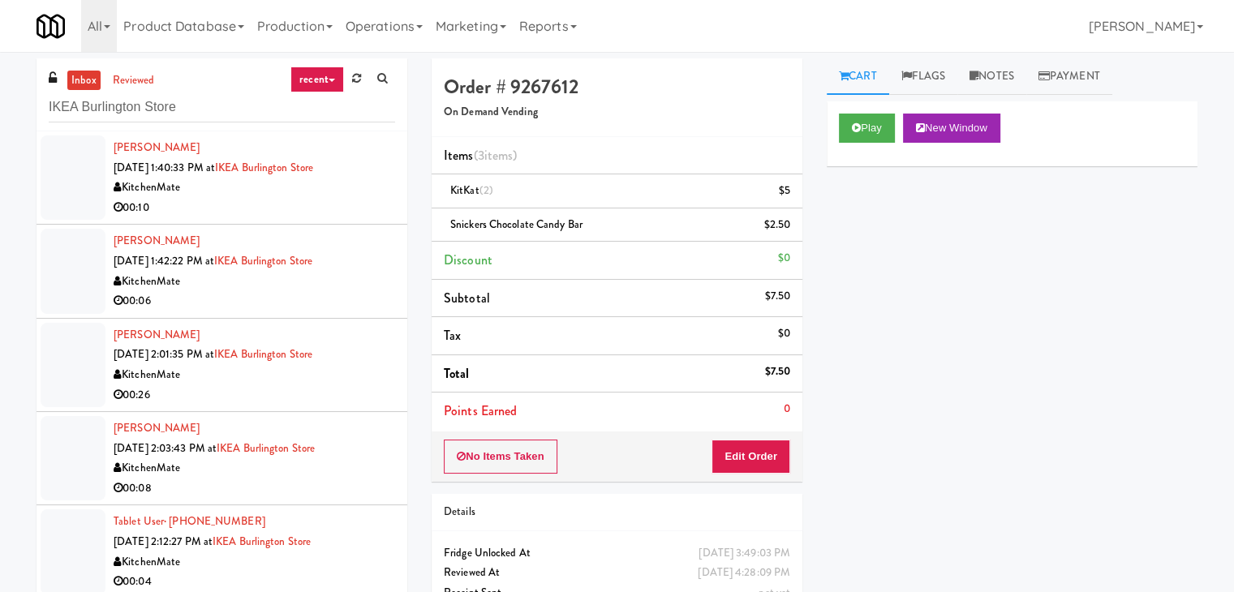
click at [340, 212] on div "00:10" at bounding box center [255, 208] width 282 height 20
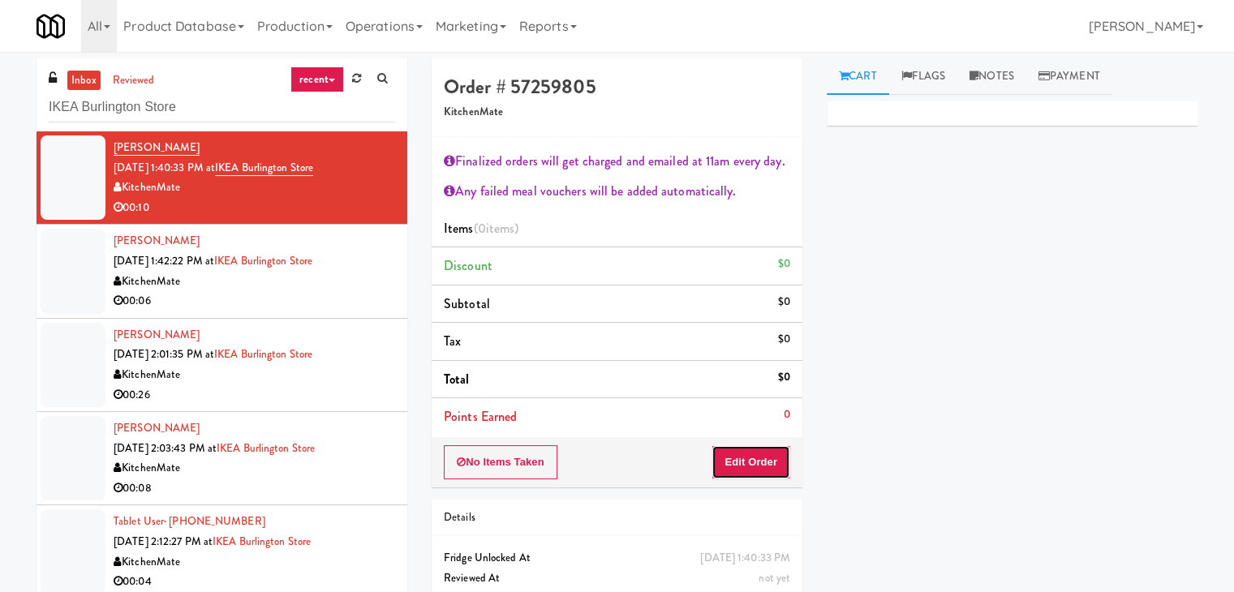
click at [738, 455] on button "Edit Order" at bounding box center [751, 462] width 79 height 34
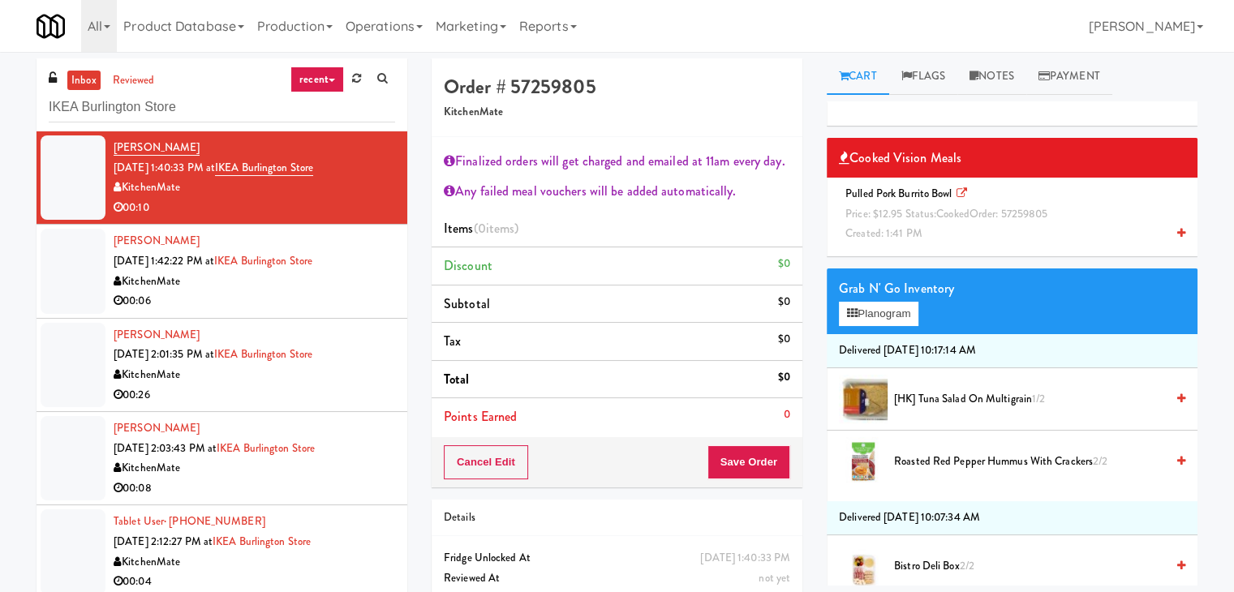
click at [1177, 231] on icon at bounding box center [1181, 233] width 8 height 11
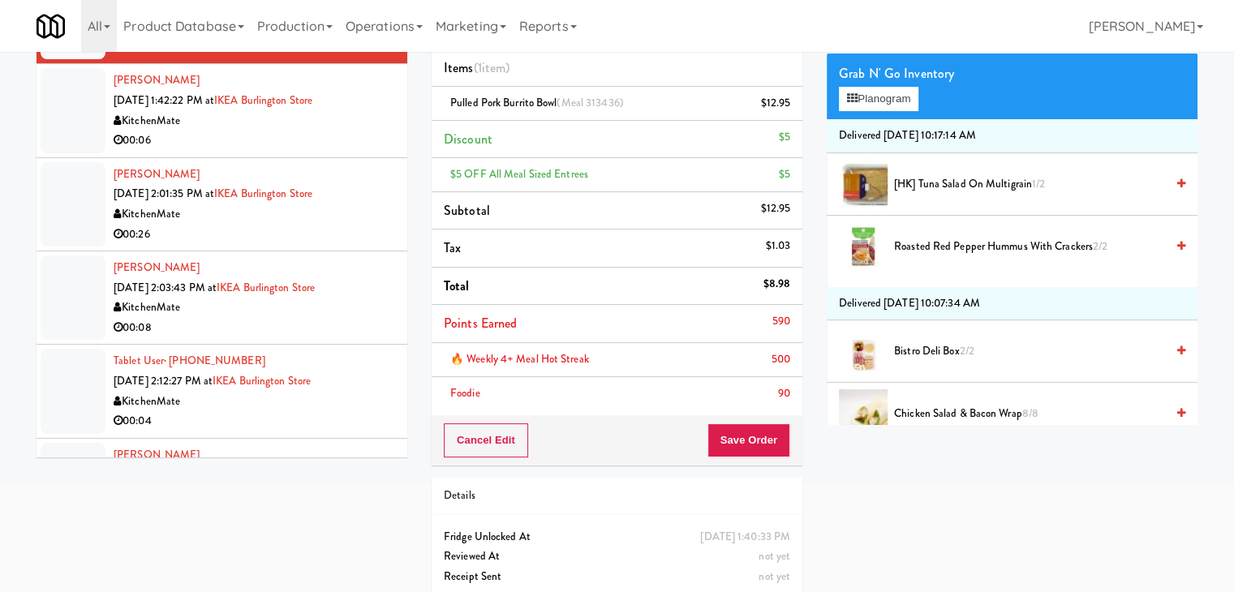
scroll to position [162, 0]
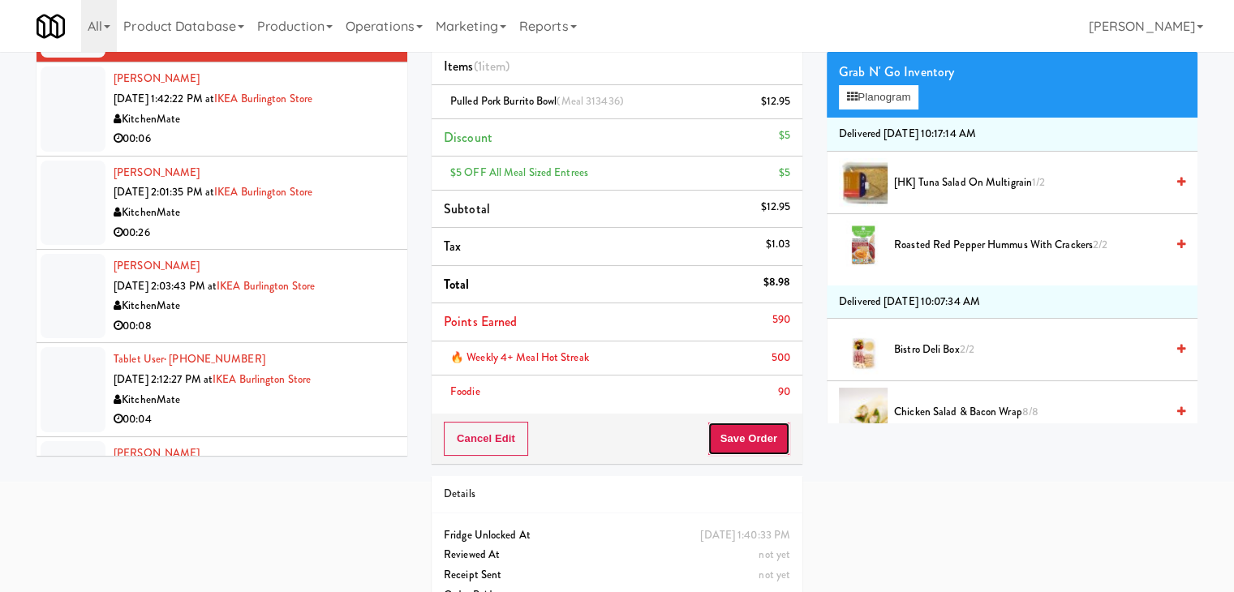
click at [743, 432] on button "Save Order" at bounding box center [749, 439] width 83 height 34
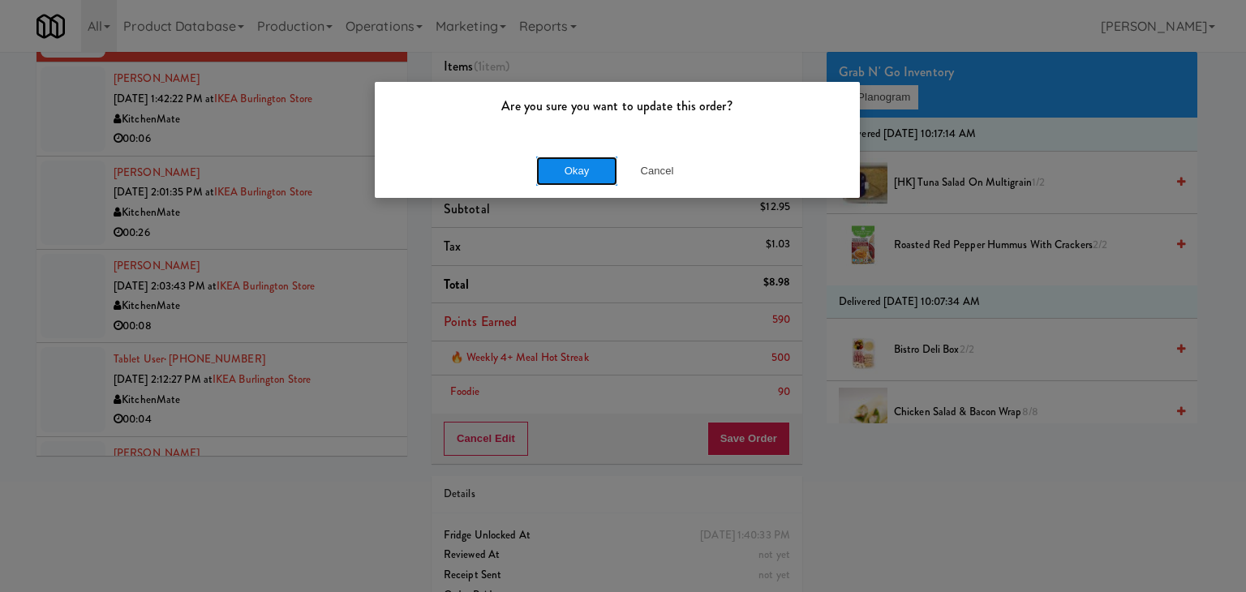
click at [578, 174] on button "Okay" at bounding box center [576, 171] width 81 height 29
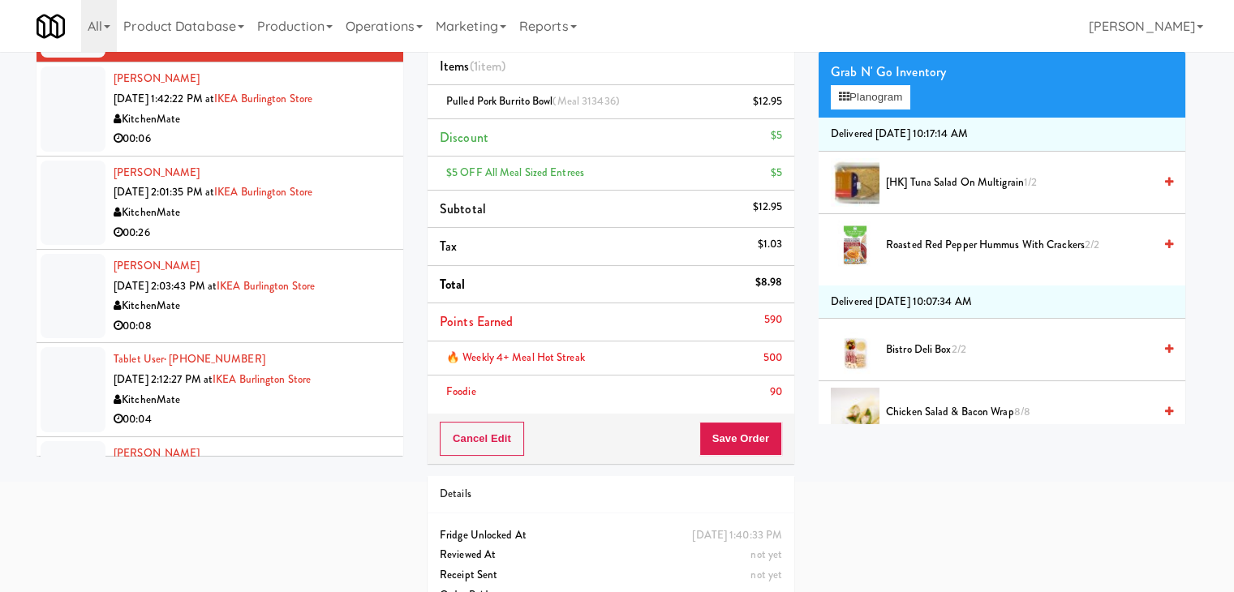
click at [313, 140] on div "00:06" at bounding box center [253, 139] width 278 height 20
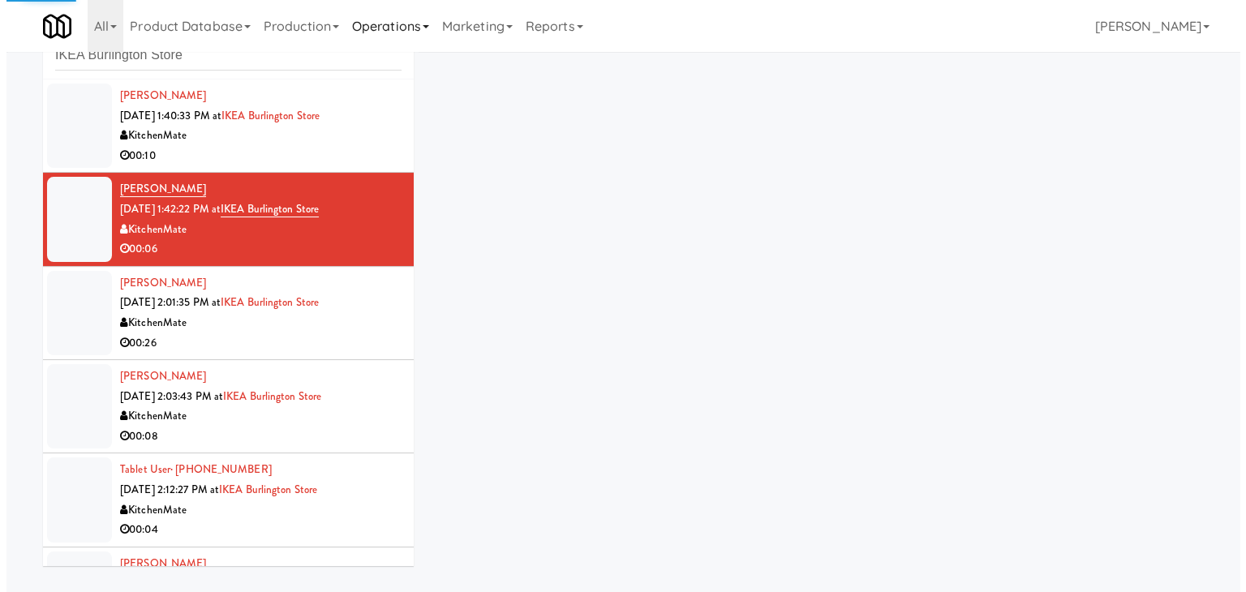
scroll to position [59, 0]
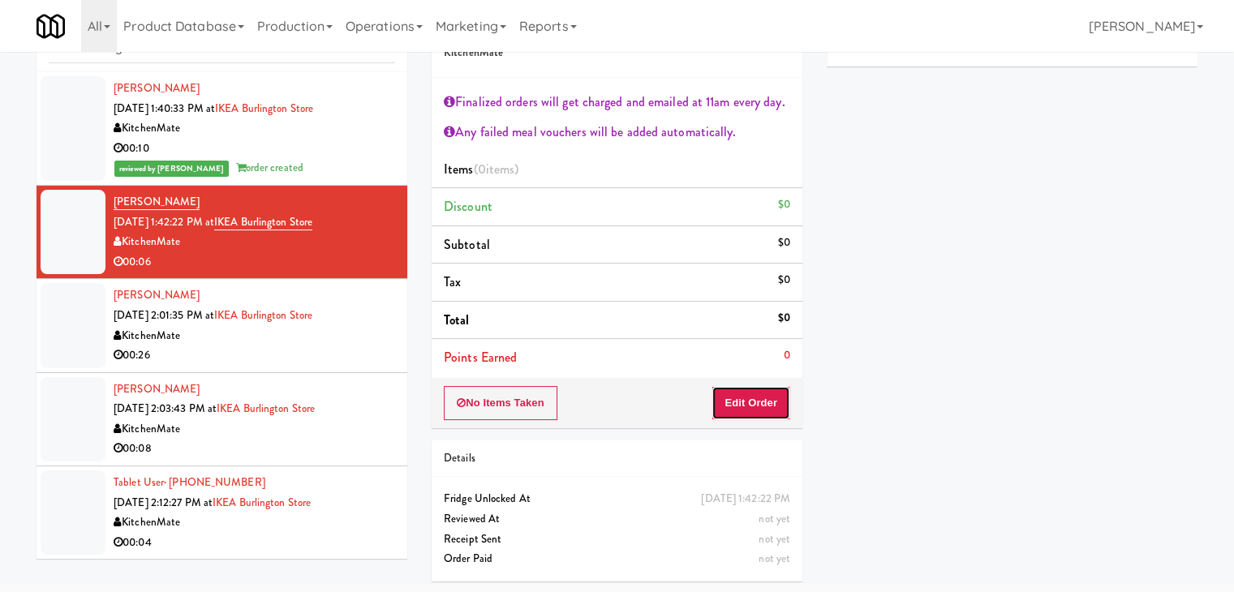
click at [753, 404] on button "Edit Order" at bounding box center [751, 403] width 79 height 34
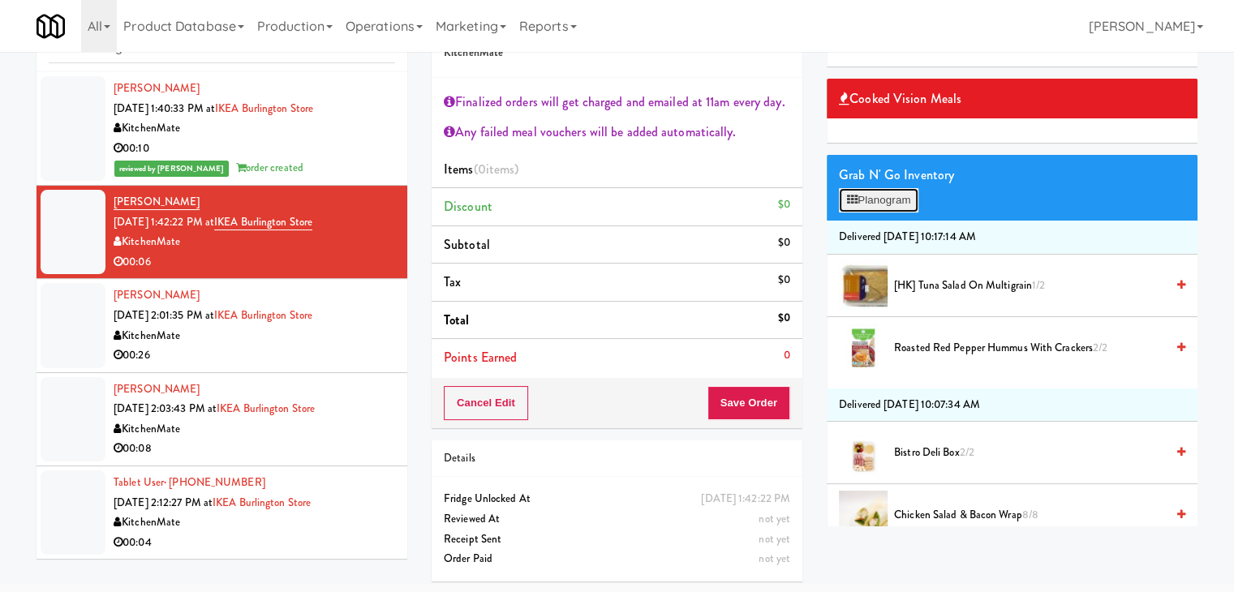
click at [906, 199] on button "Planogram" at bounding box center [879, 200] width 80 height 24
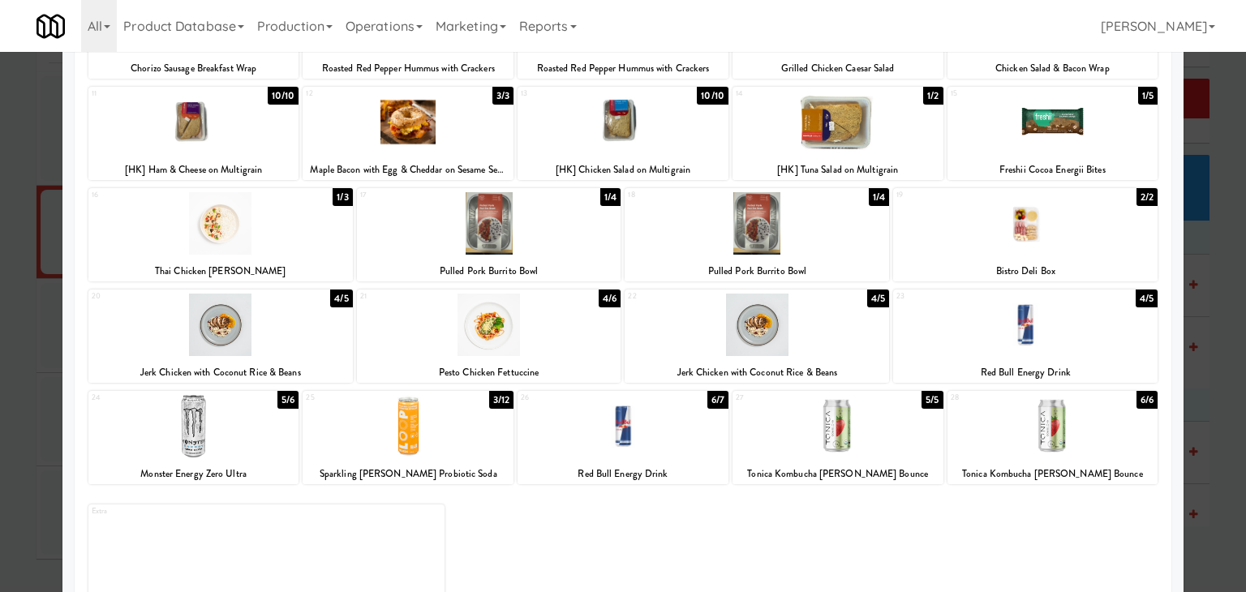
scroll to position [306, 0]
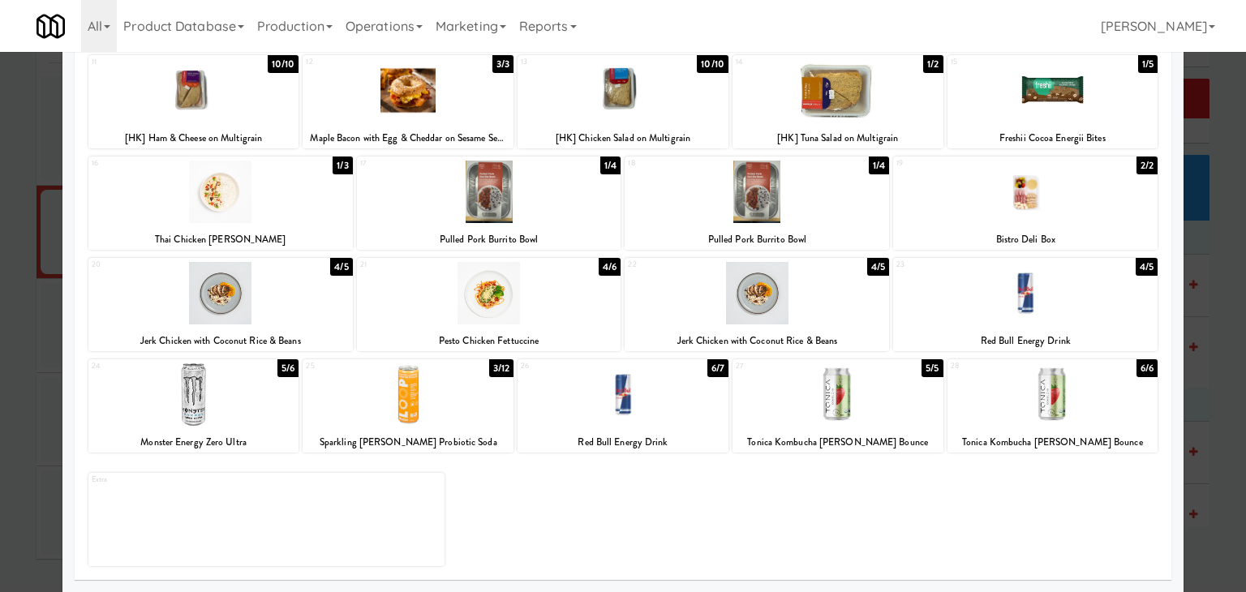
click at [226, 405] on div at bounding box center [193, 395] width 211 height 62
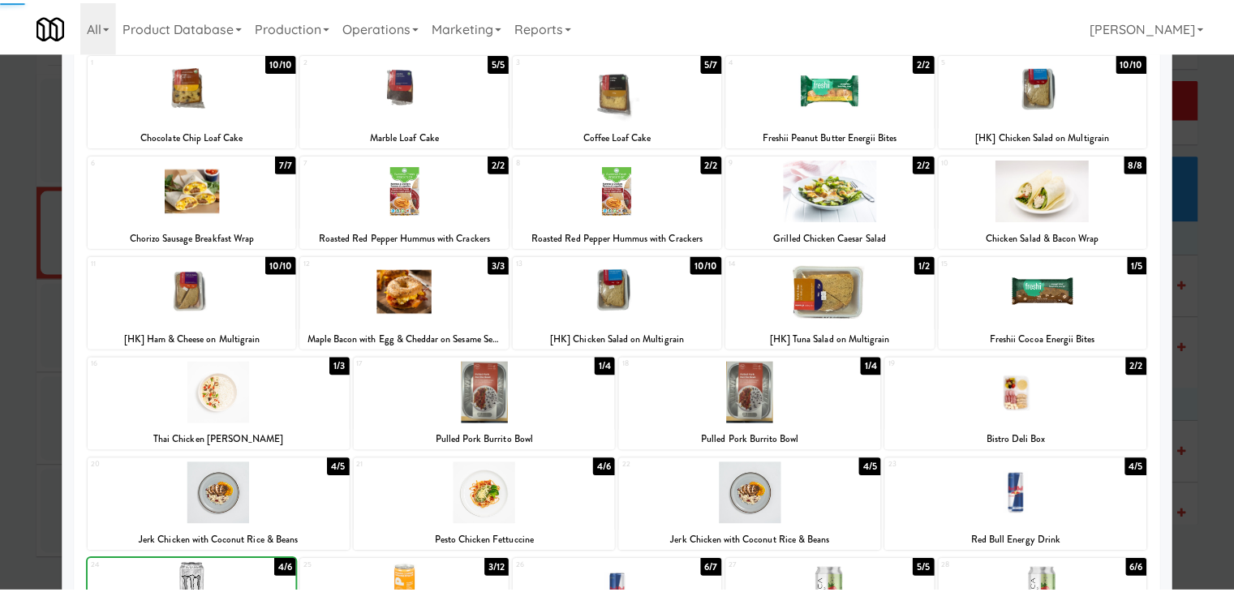
scroll to position [0, 0]
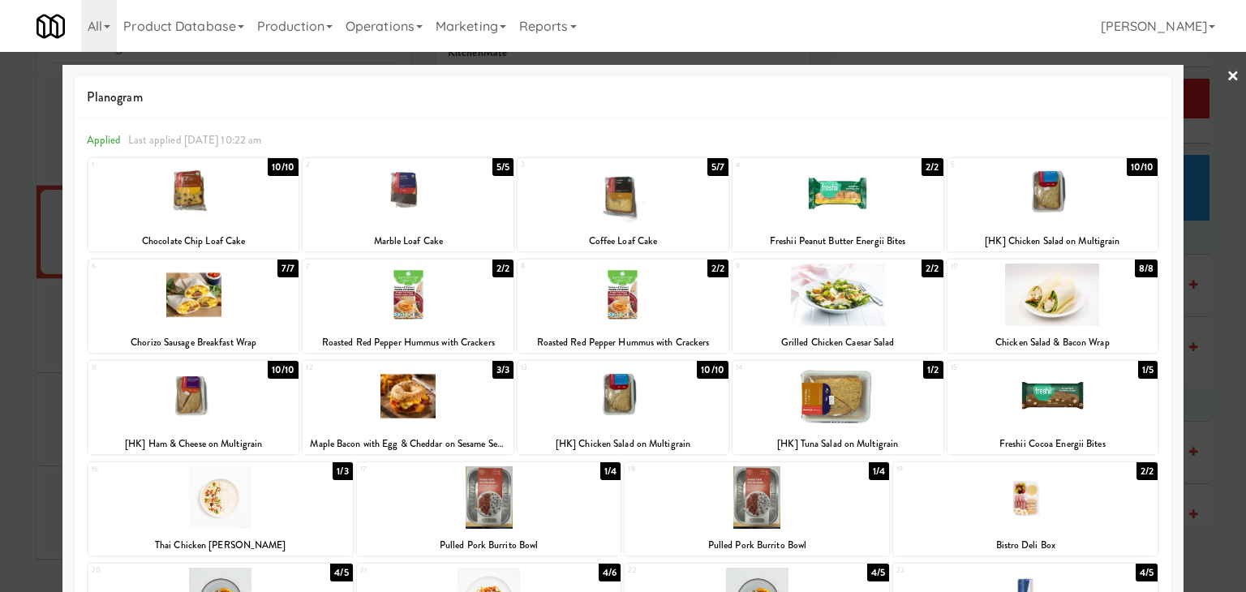
click at [1212, 70] on div at bounding box center [623, 296] width 1246 height 592
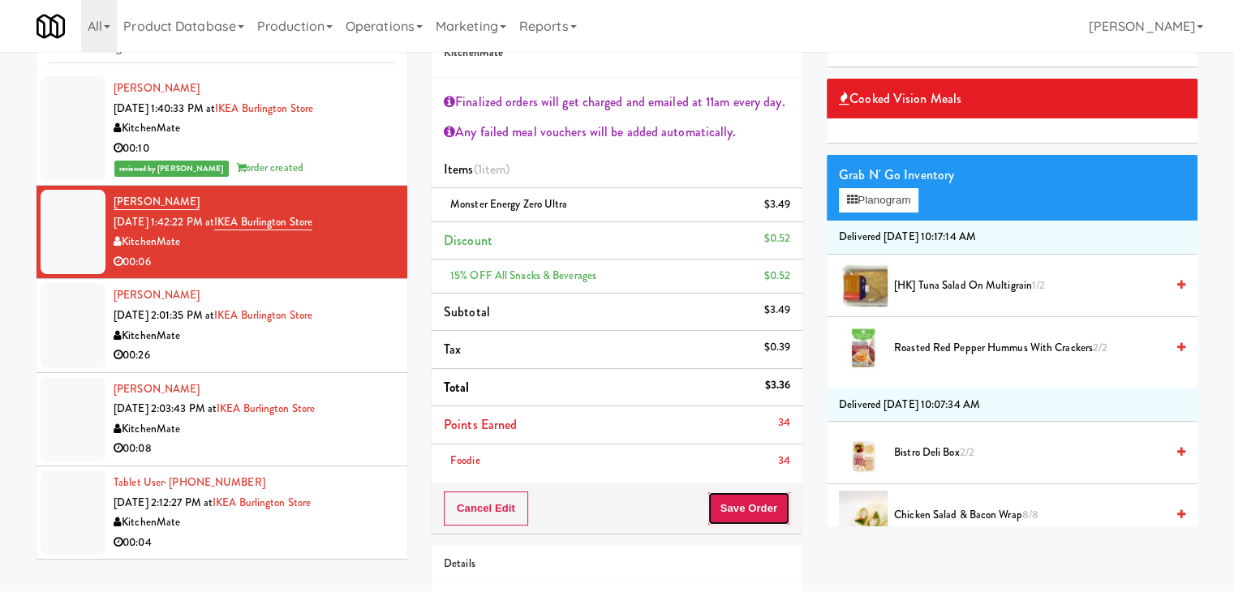
click at [743, 497] on button "Save Order" at bounding box center [749, 509] width 83 height 34
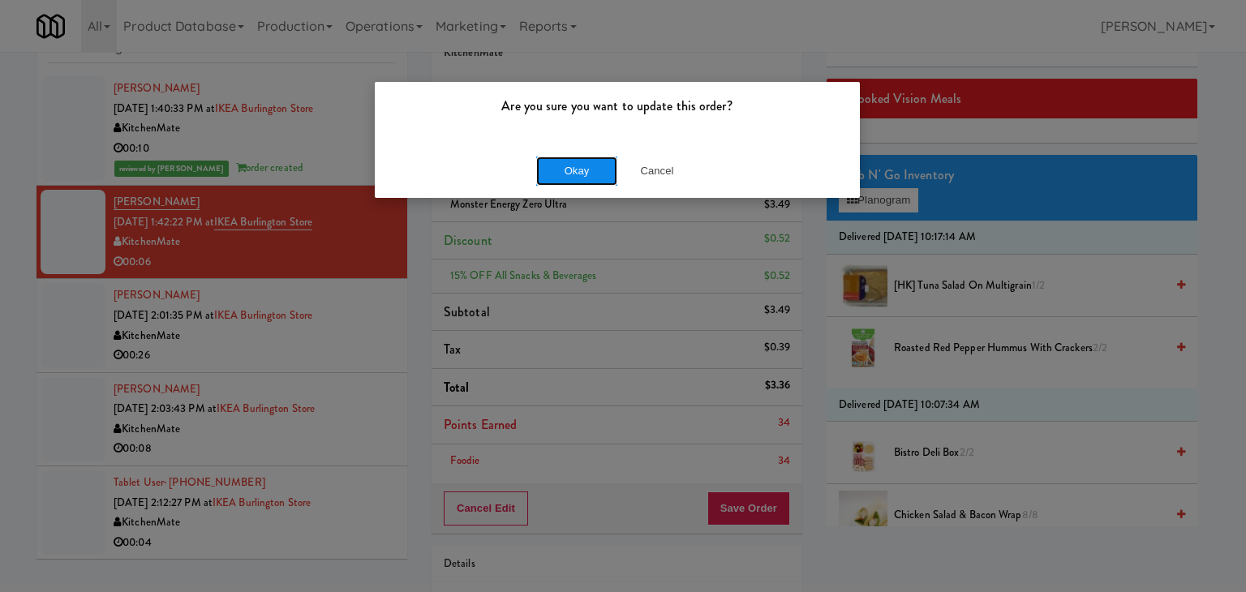
click at [598, 173] on button "Okay" at bounding box center [576, 171] width 81 height 29
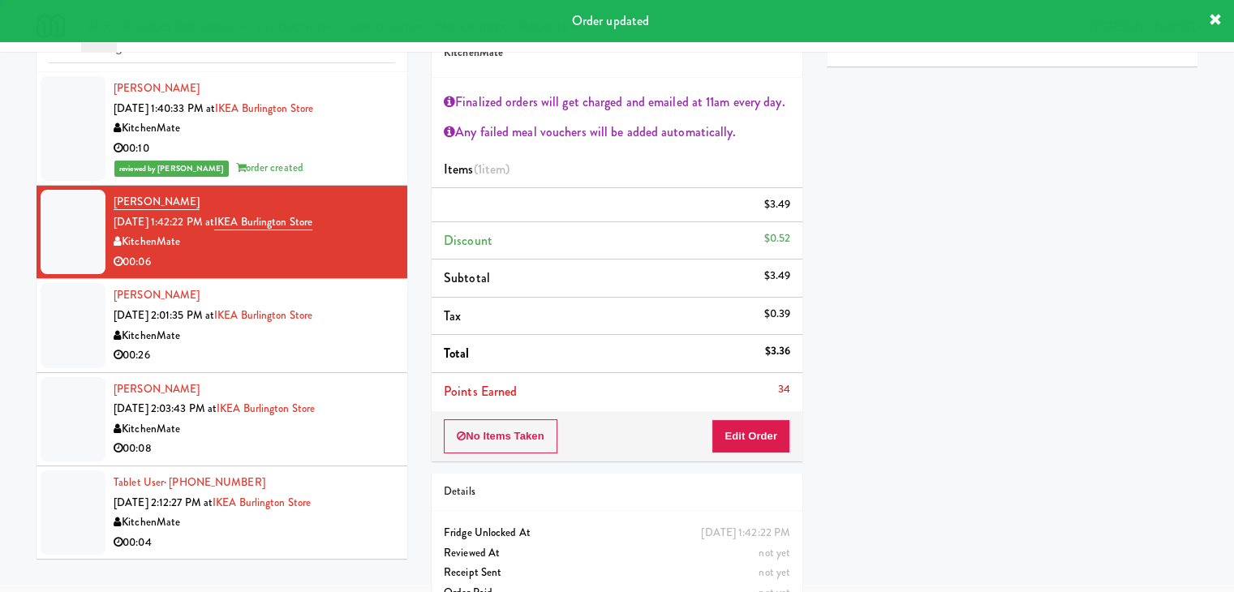
drag, startPoint x: 310, startPoint y: 359, endPoint x: 321, endPoint y: 357, distance: 11.5
click at [310, 359] on div "00:26" at bounding box center [255, 356] width 282 height 20
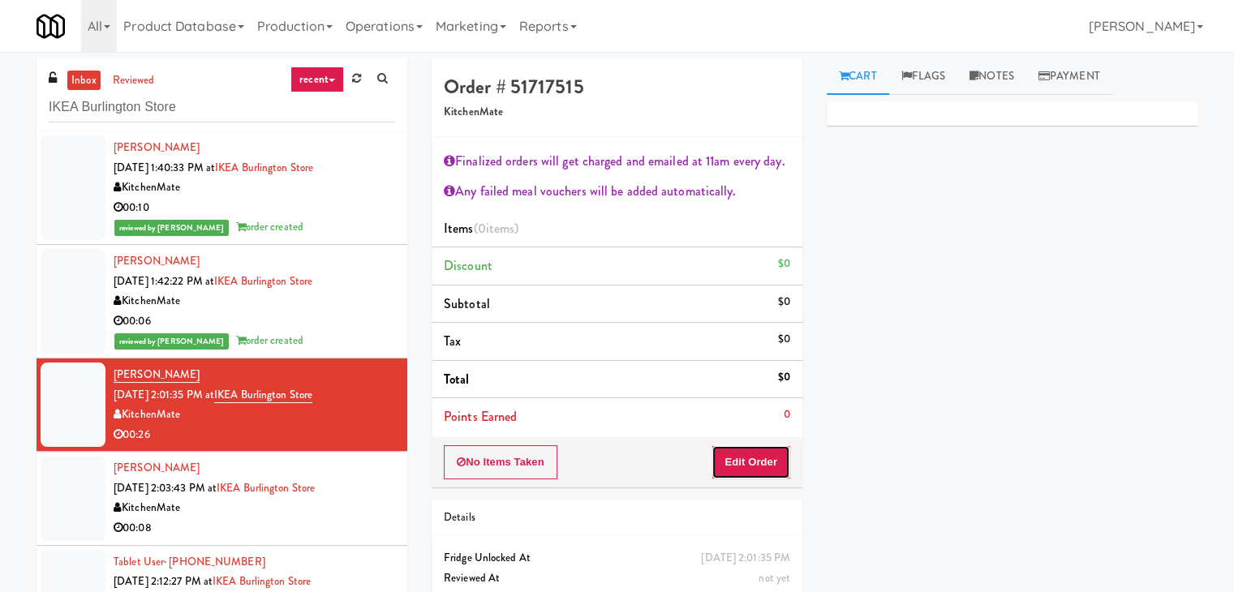
click at [747, 456] on button "Edit Order" at bounding box center [751, 462] width 79 height 34
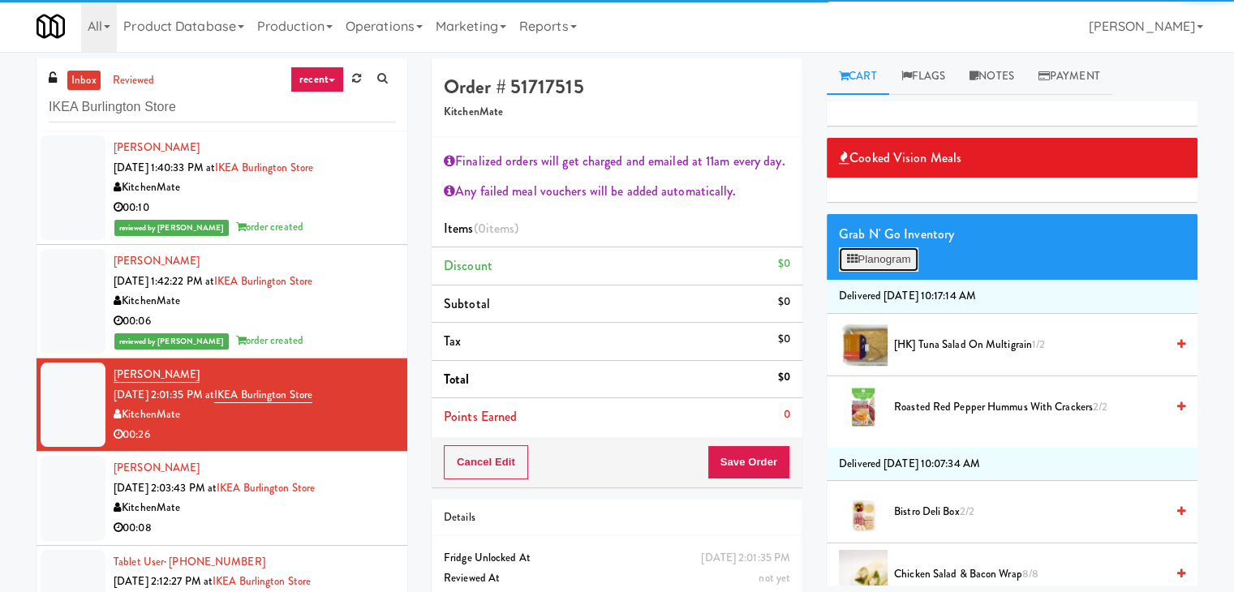
click at [885, 254] on button "Planogram" at bounding box center [879, 259] width 80 height 24
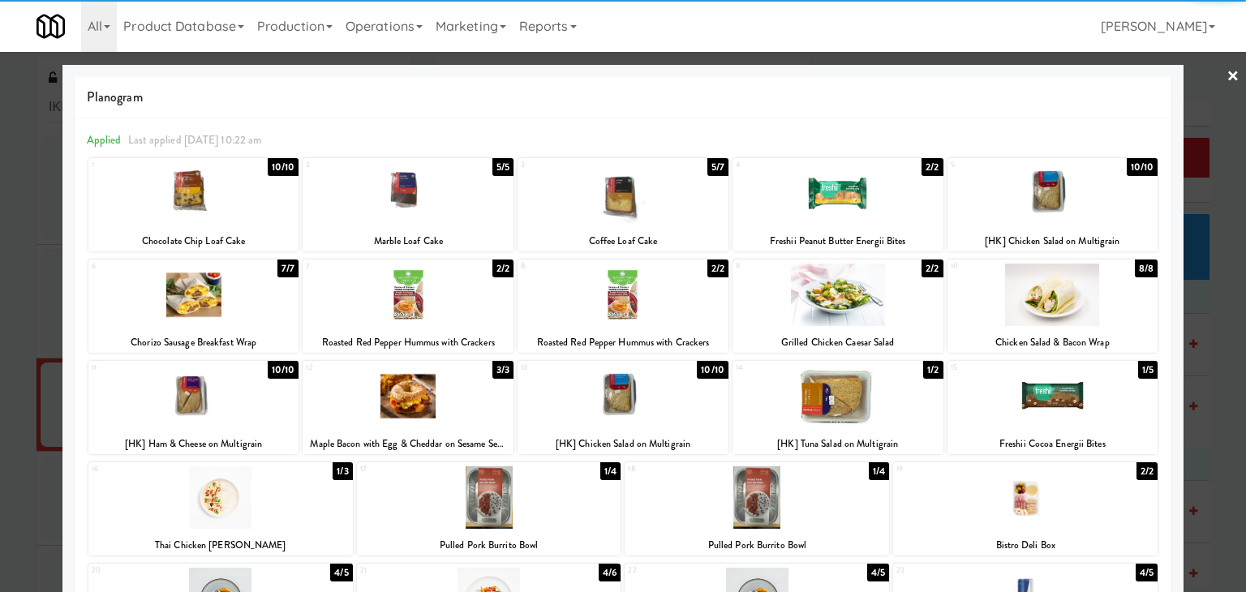
click at [1056, 298] on div at bounding box center [1053, 295] width 211 height 62
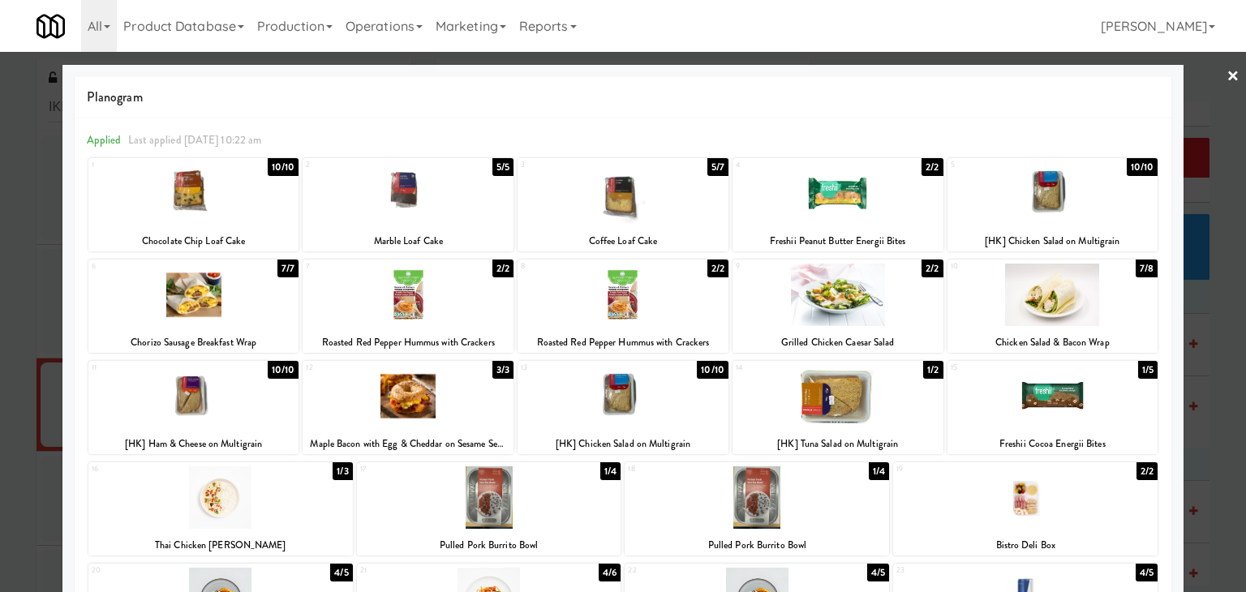
click at [1227, 72] on link "×" at bounding box center [1233, 77] width 13 height 50
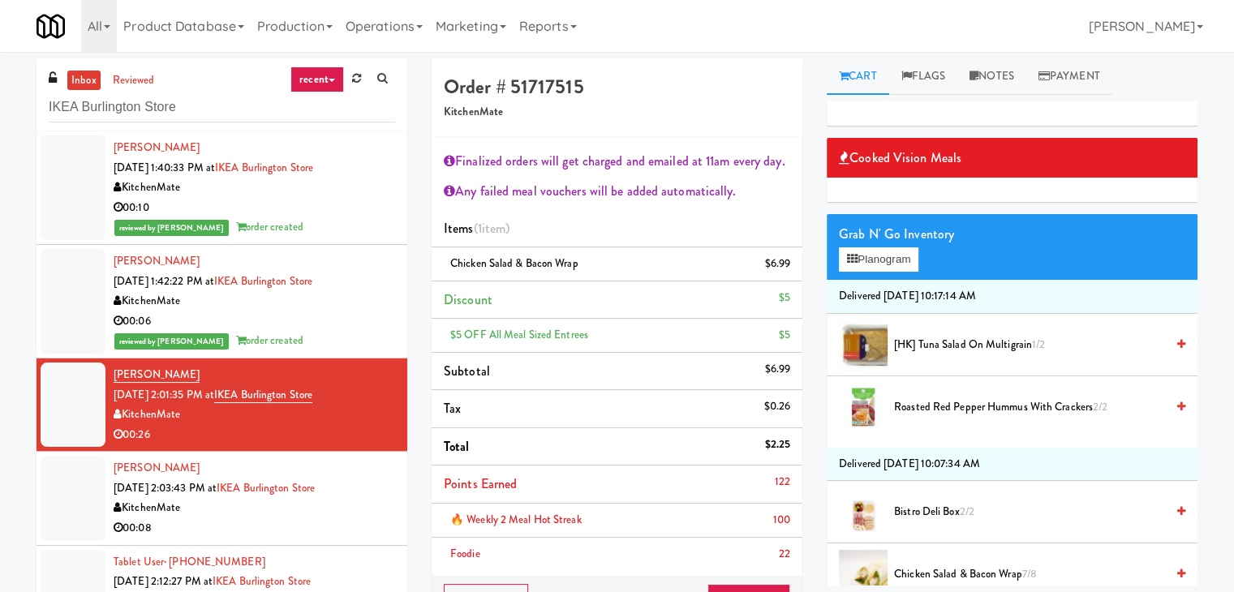
scroll to position [81, 0]
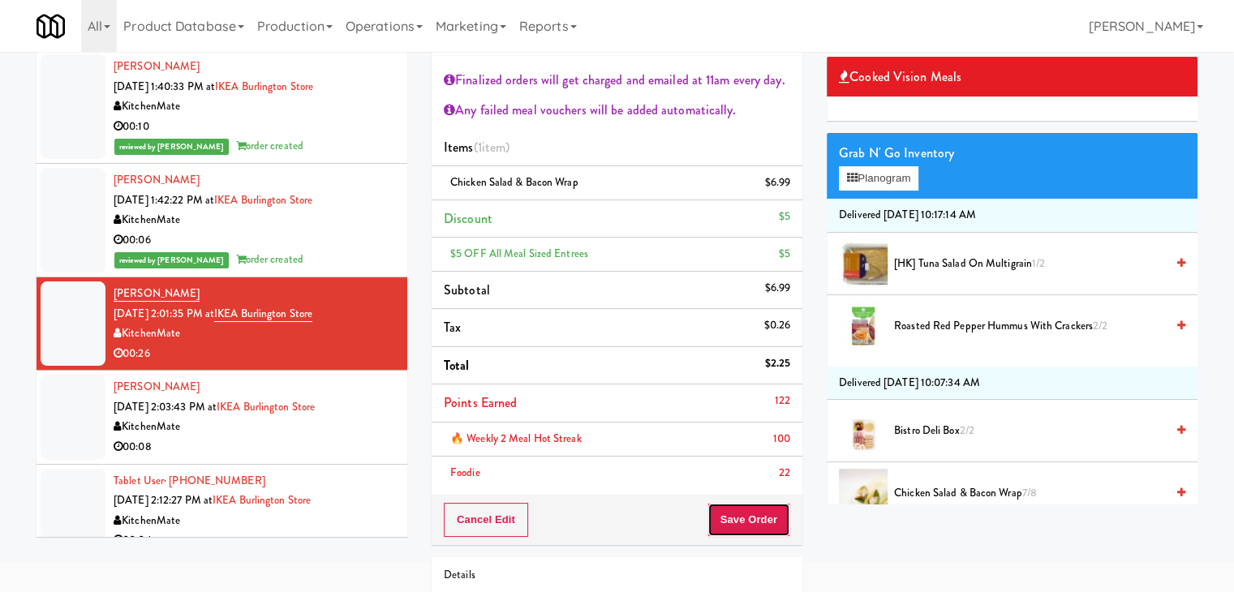
click at [742, 519] on button "Save Order" at bounding box center [749, 520] width 83 height 34
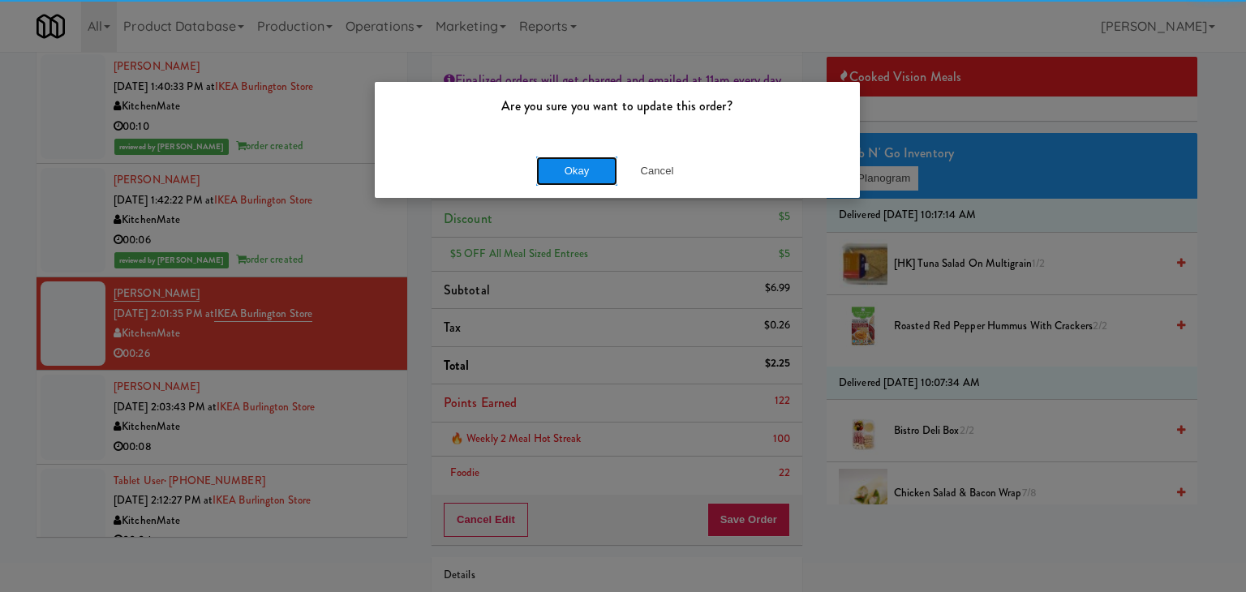
click at [587, 175] on button "Okay" at bounding box center [576, 171] width 81 height 29
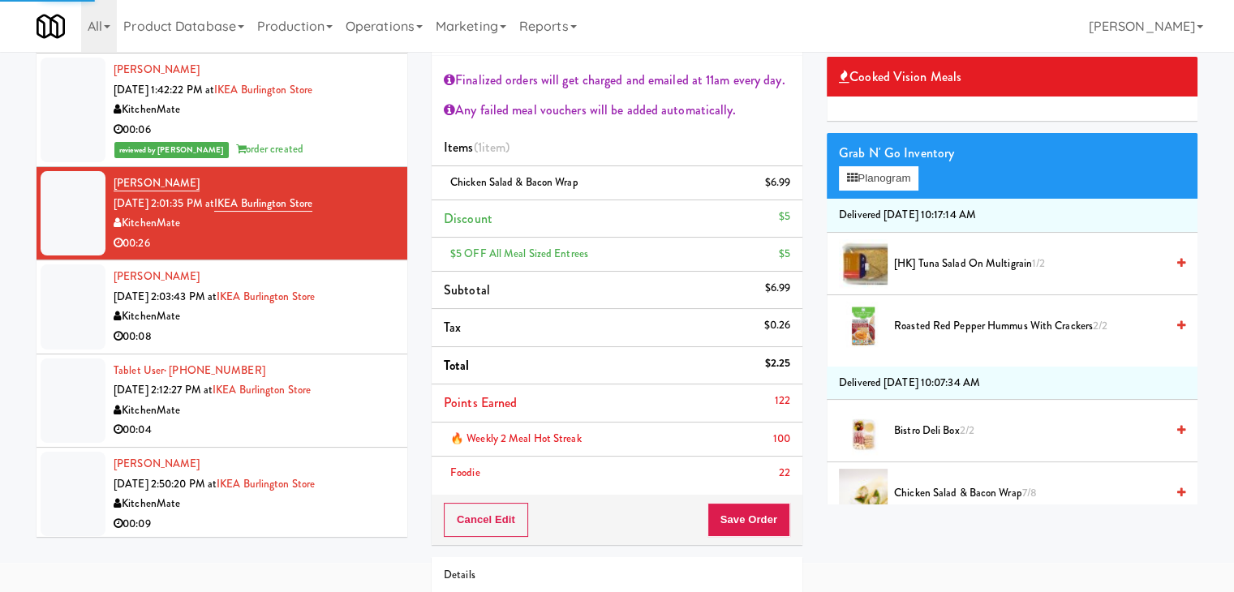
scroll to position [114, 0]
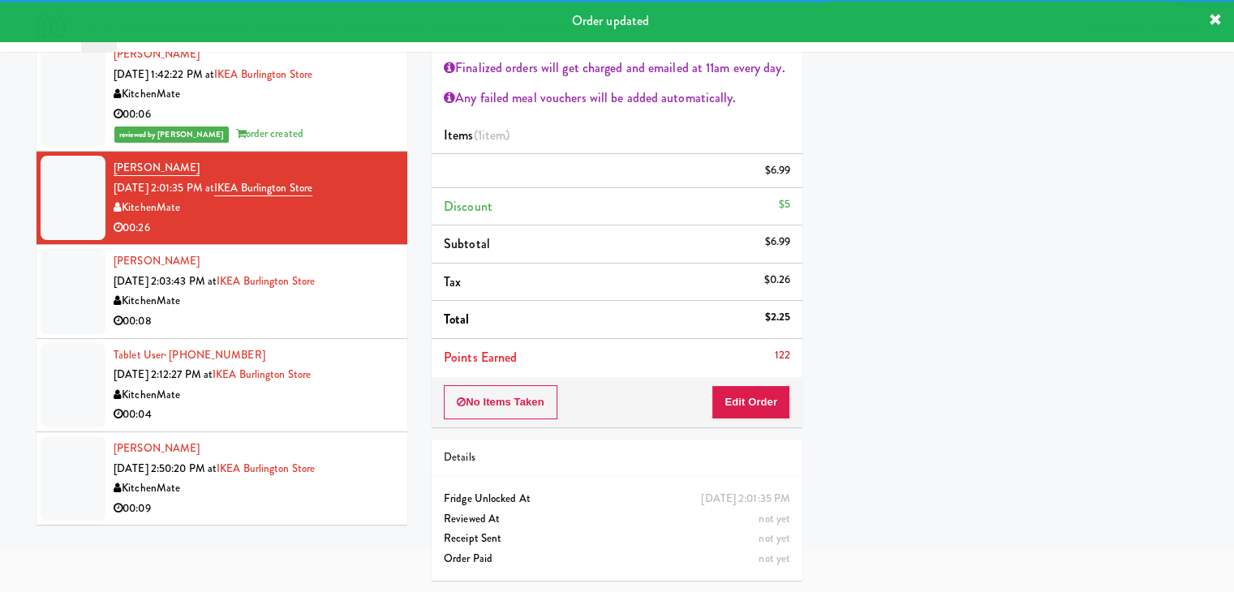
click at [347, 312] on div "KitchenMate" at bounding box center [255, 301] width 282 height 20
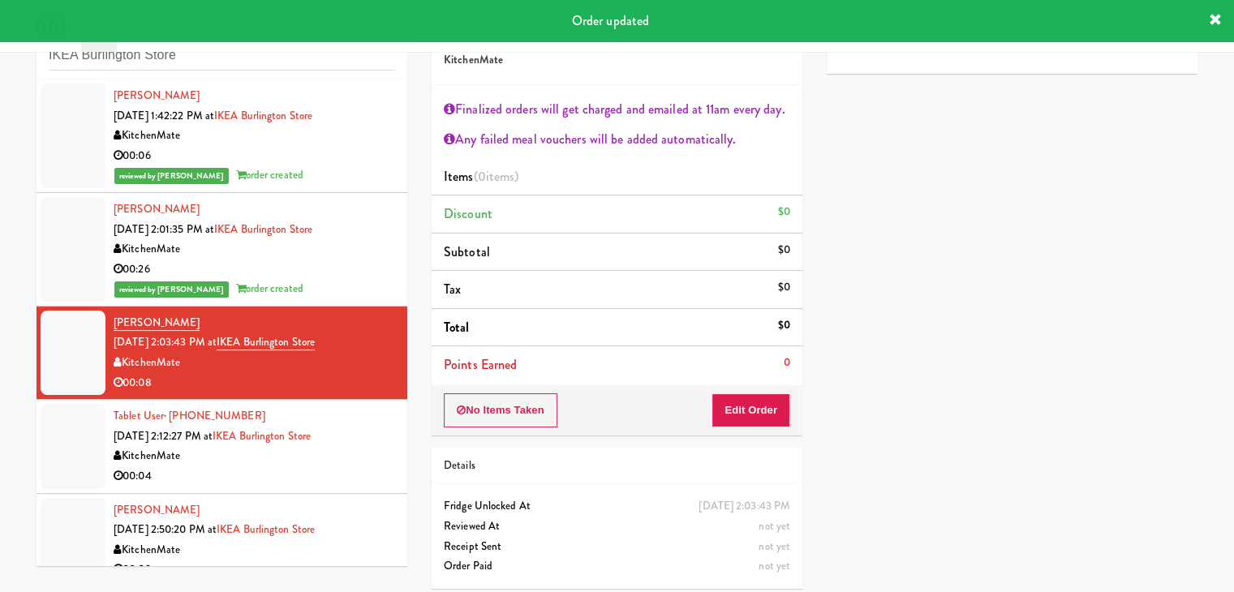
scroll to position [59, 0]
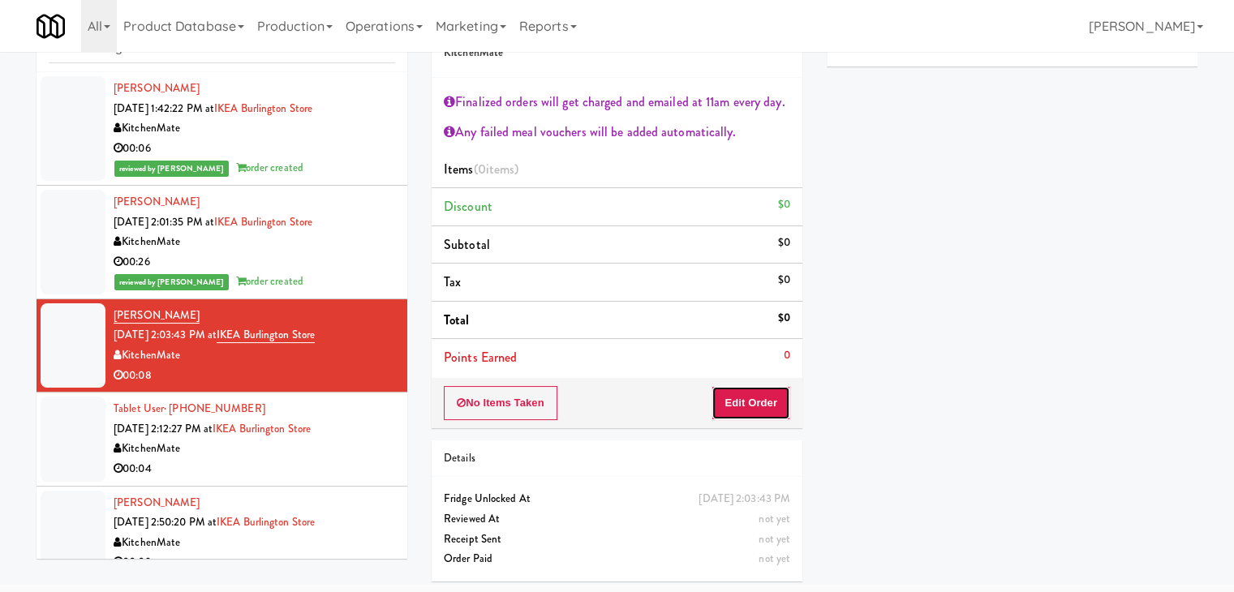
click at [738, 406] on button "Edit Order" at bounding box center [751, 403] width 79 height 34
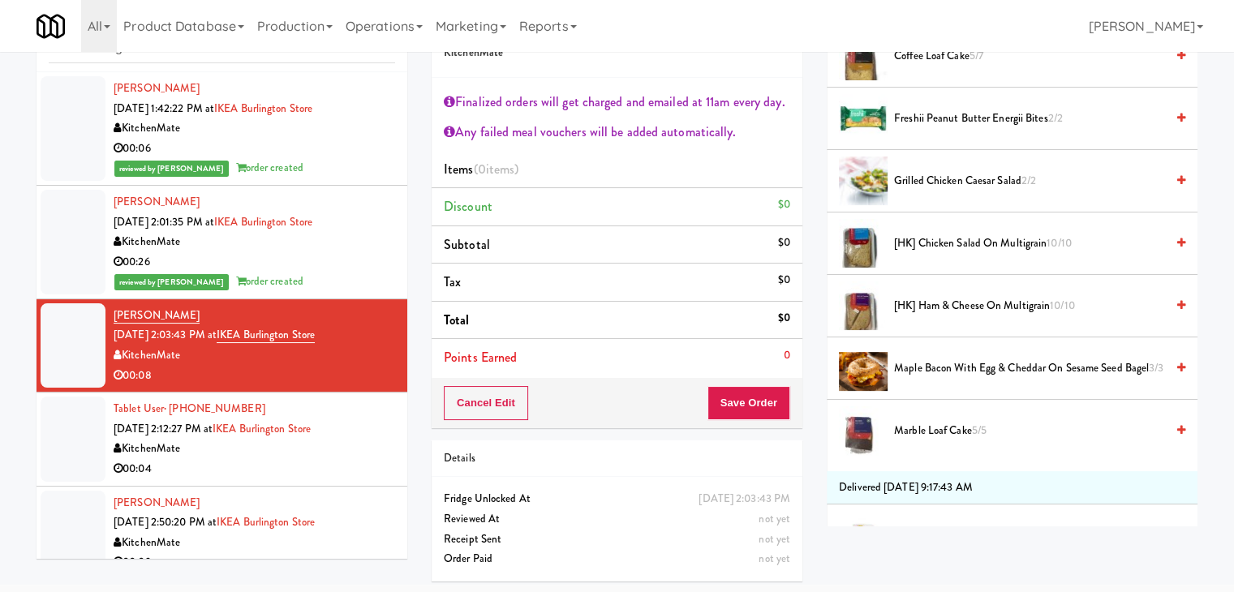
scroll to position [649, 0]
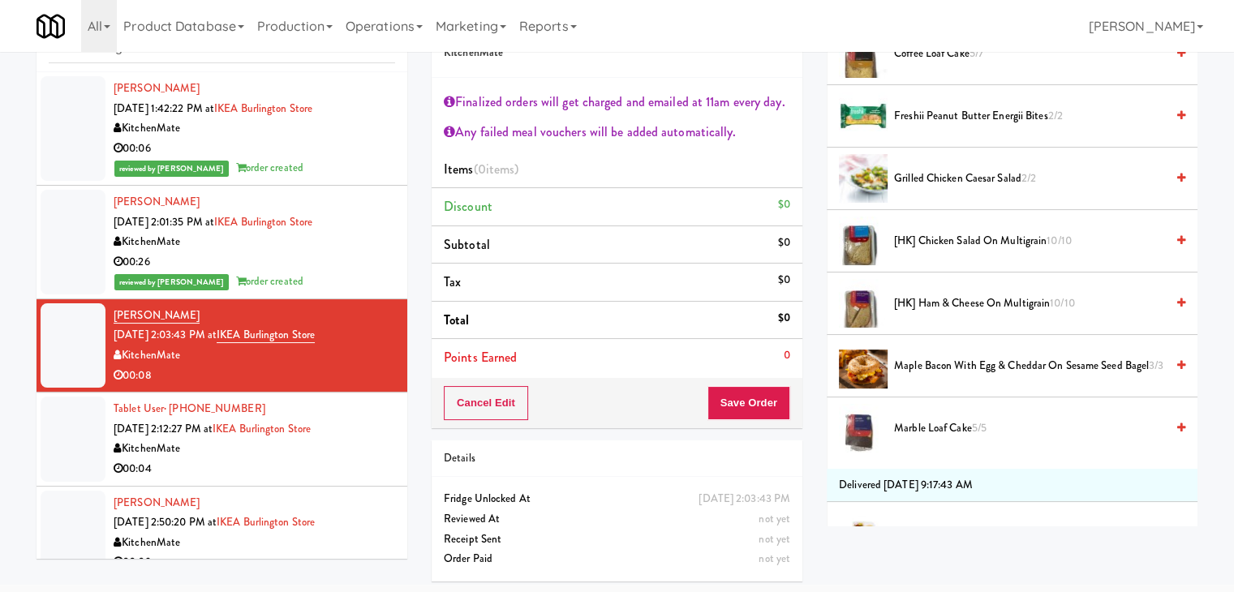
click at [1173, 351] on li "Maple Bacon with Egg & Cheddar on Sesame Seed Bagel 3/3" at bounding box center [1012, 366] width 371 height 62
click at [891, 358] on div "Maple Bacon with Egg & Cheddar on Sesame Seed Bagel 3/3" at bounding box center [1037, 366] width 298 height 20
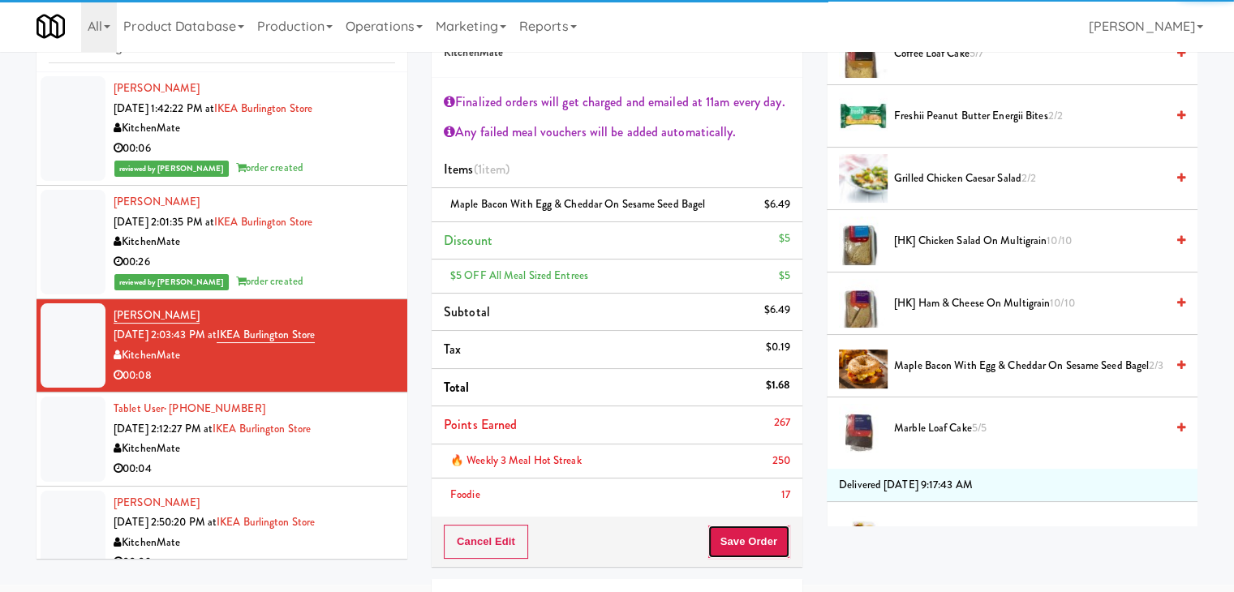
click at [721, 546] on button "Save Order" at bounding box center [749, 542] width 83 height 34
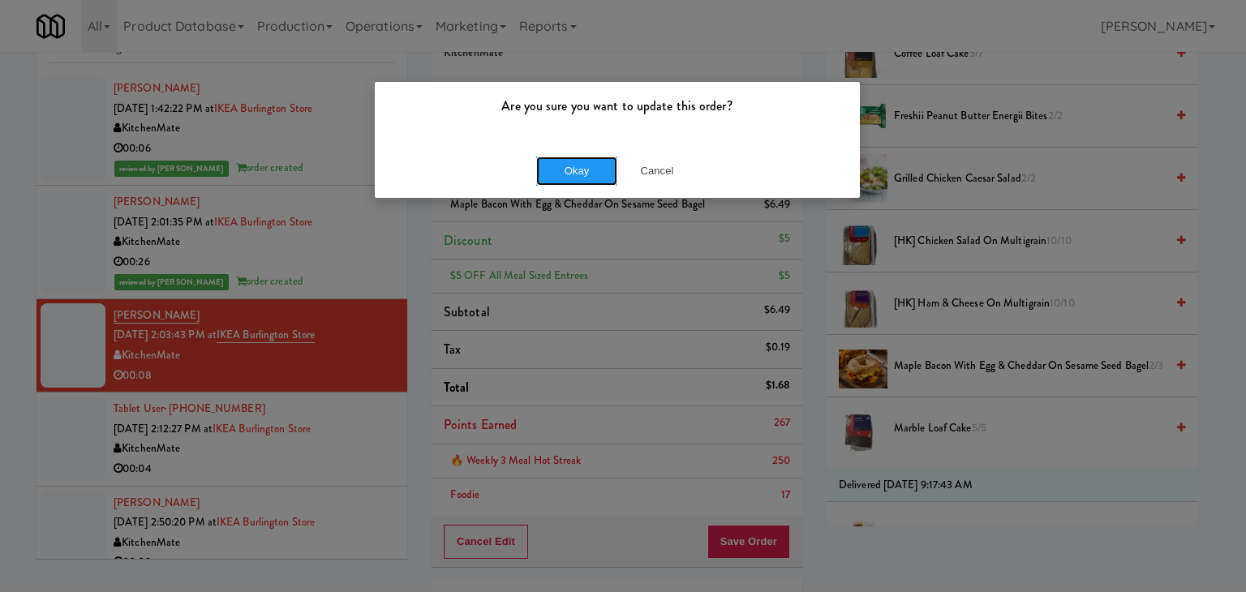
drag, startPoint x: 562, startPoint y: 166, endPoint x: 425, endPoint y: 271, distance: 172.5
click at [562, 166] on button "Okay" at bounding box center [576, 171] width 81 height 29
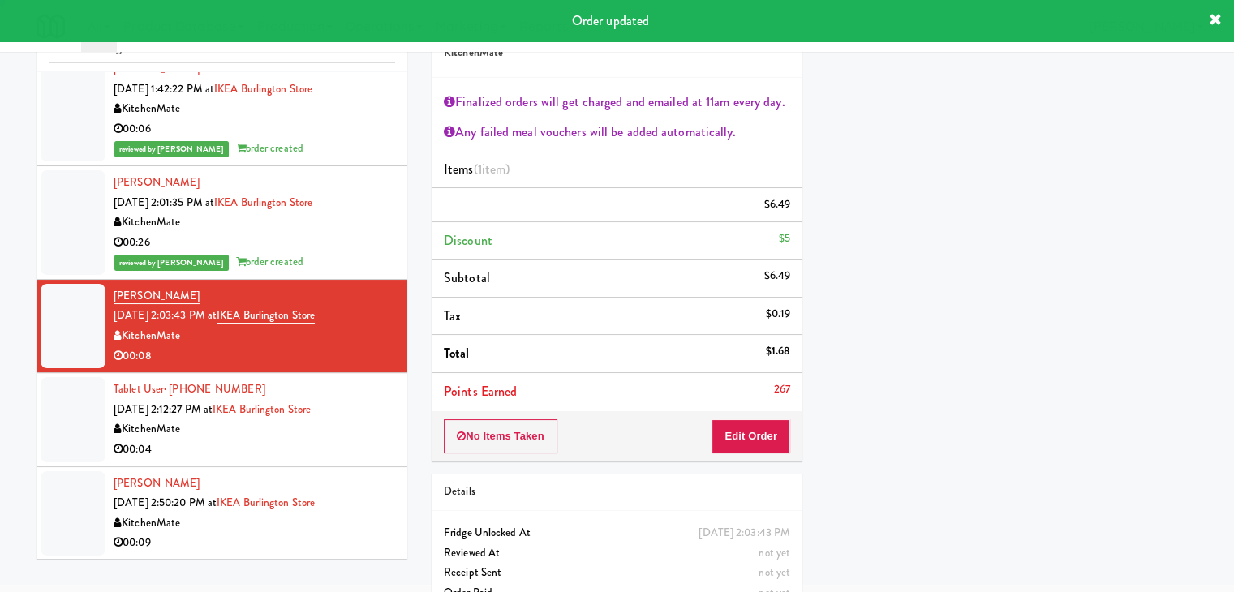
scroll to position [123, 0]
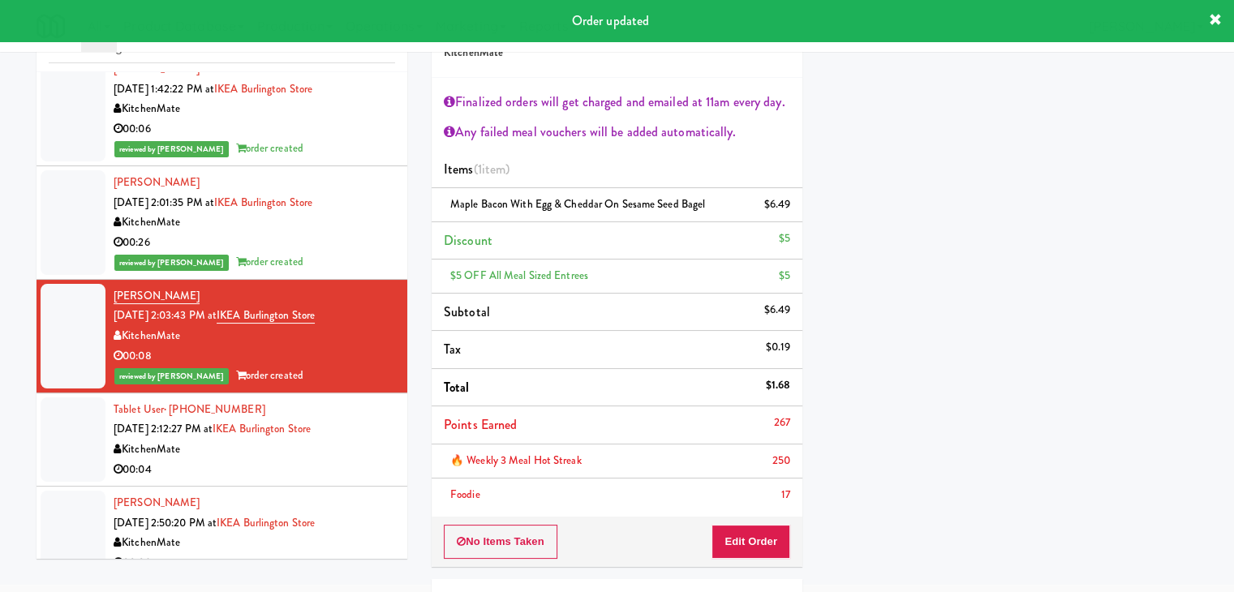
click at [292, 454] on div "KitchenMate" at bounding box center [255, 450] width 282 height 20
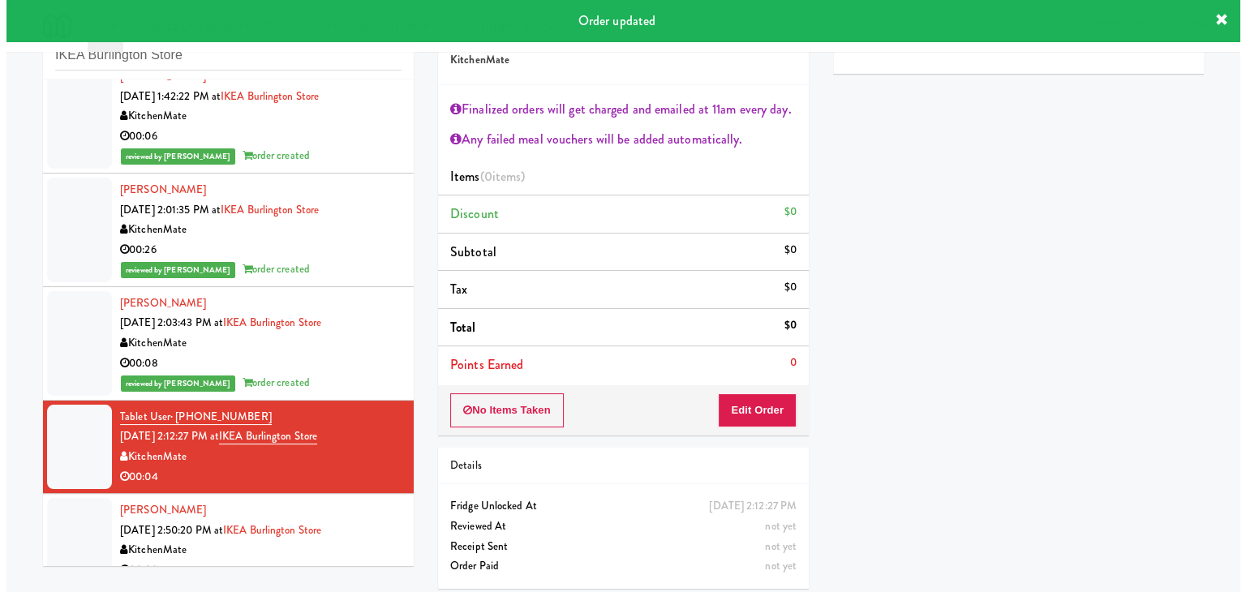
scroll to position [59, 0]
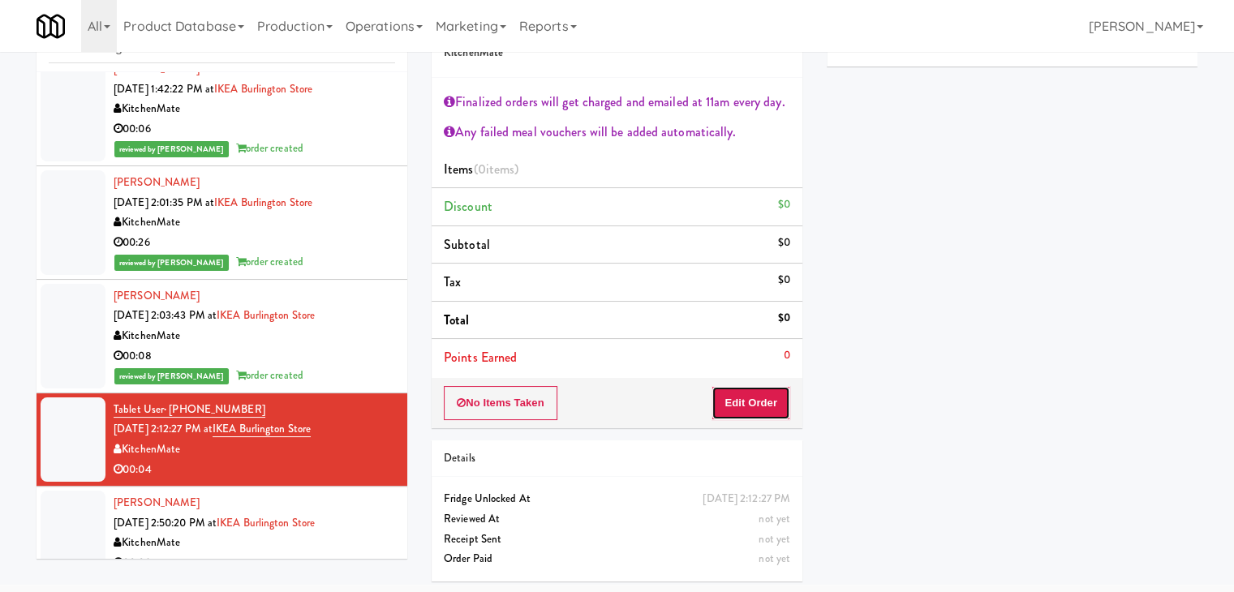
click at [752, 413] on button "Edit Order" at bounding box center [751, 403] width 79 height 34
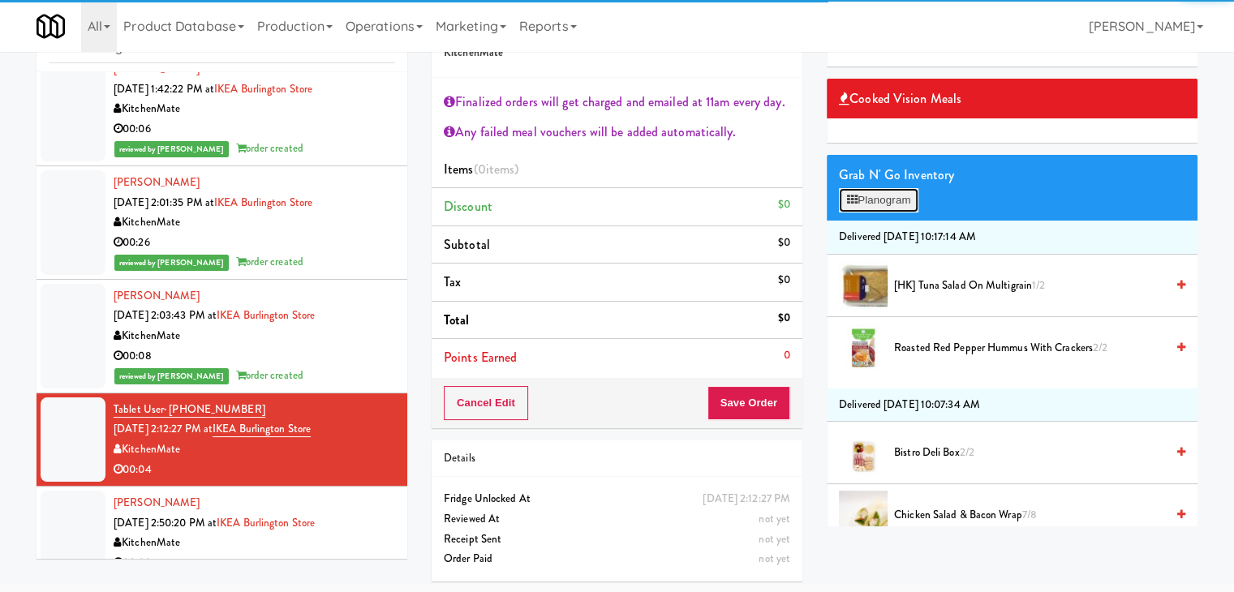
click at [880, 189] on button "Planogram" at bounding box center [879, 200] width 80 height 24
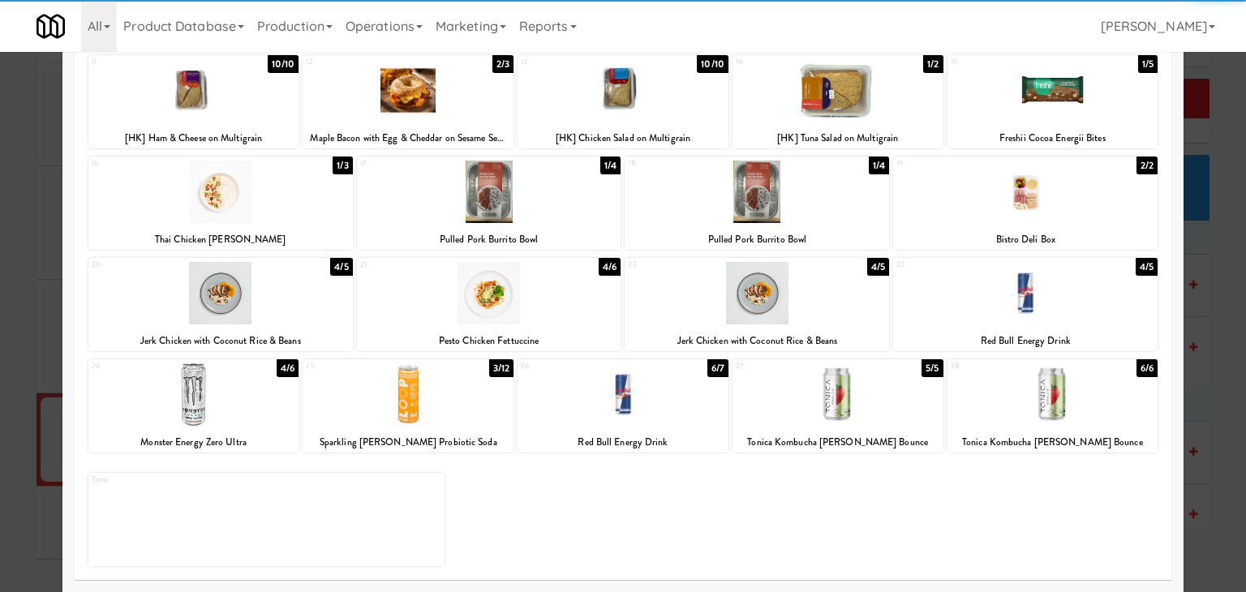
click at [1015, 297] on div at bounding box center [1025, 293] width 265 height 62
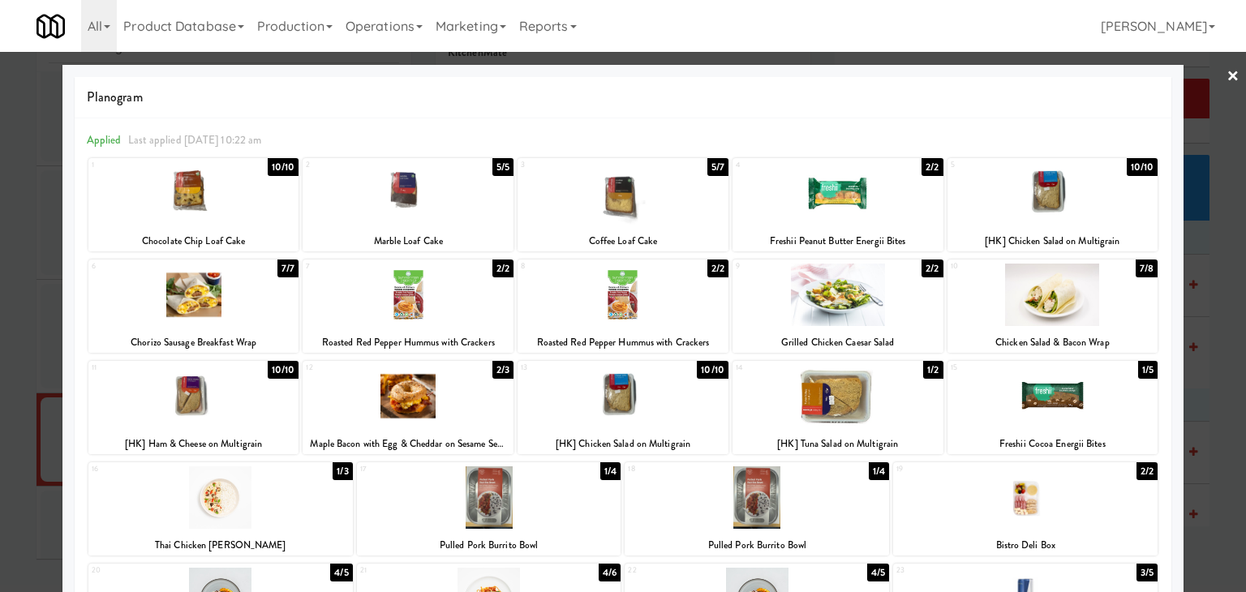
click at [1230, 68] on div at bounding box center [623, 296] width 1246 height 592
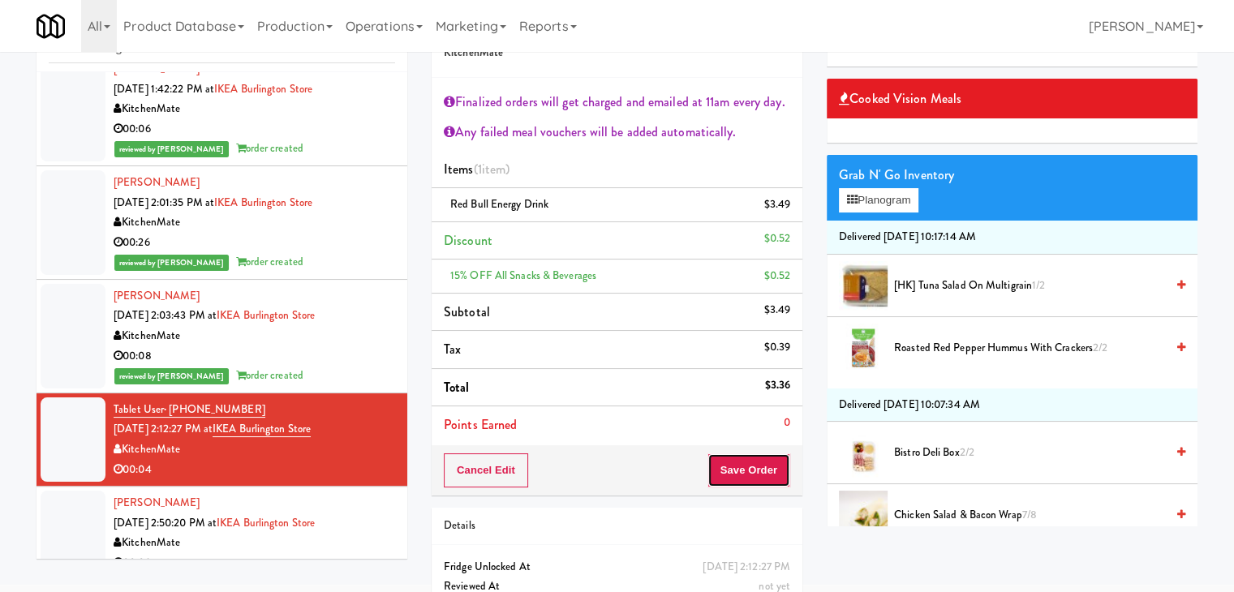
click at [760, 460] on button "Save Order" at bounding box center [749, 471] width 83 height 34
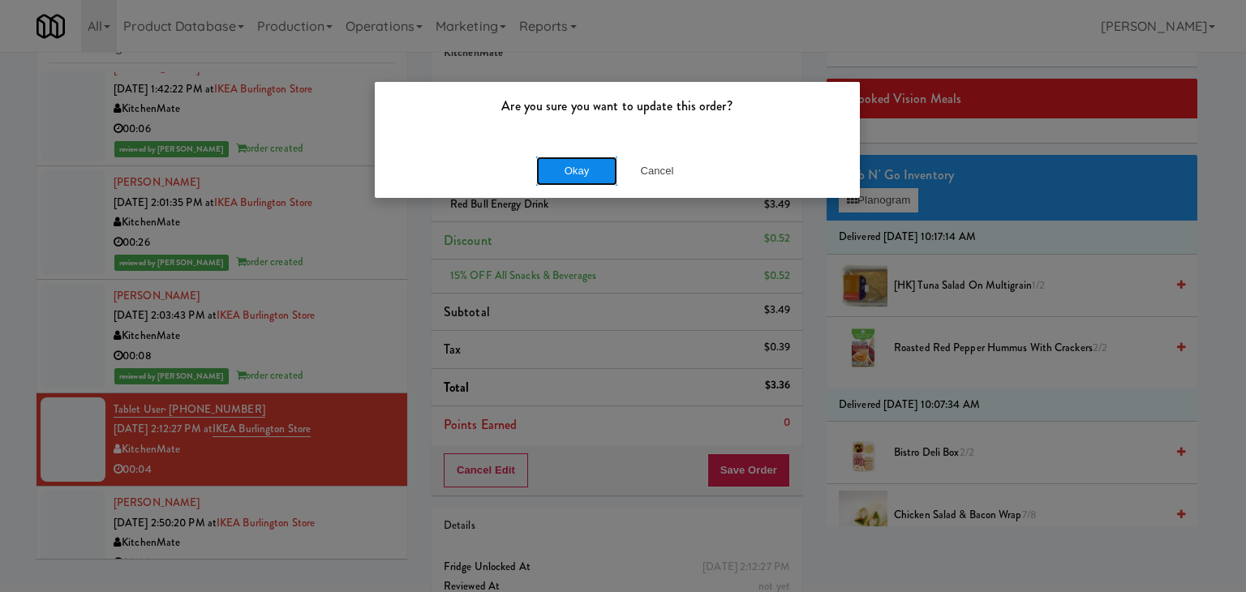
click at [596, 163] on button "Okay" at bounding box center [576, 171] width 81 height 29
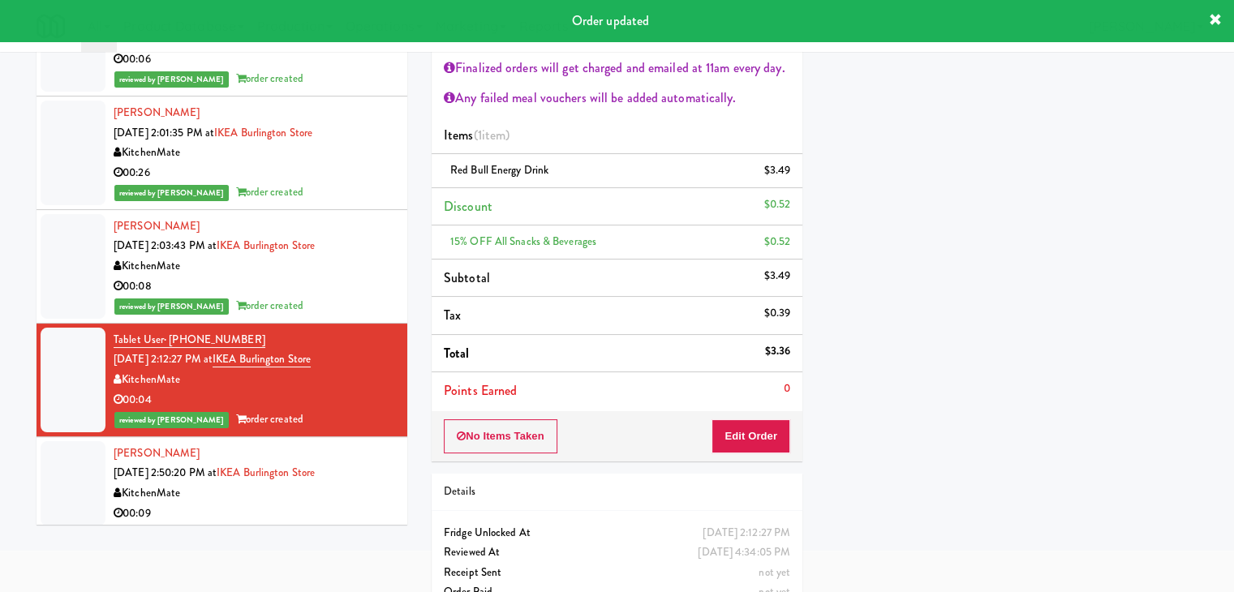
scroll to position [173, 0]
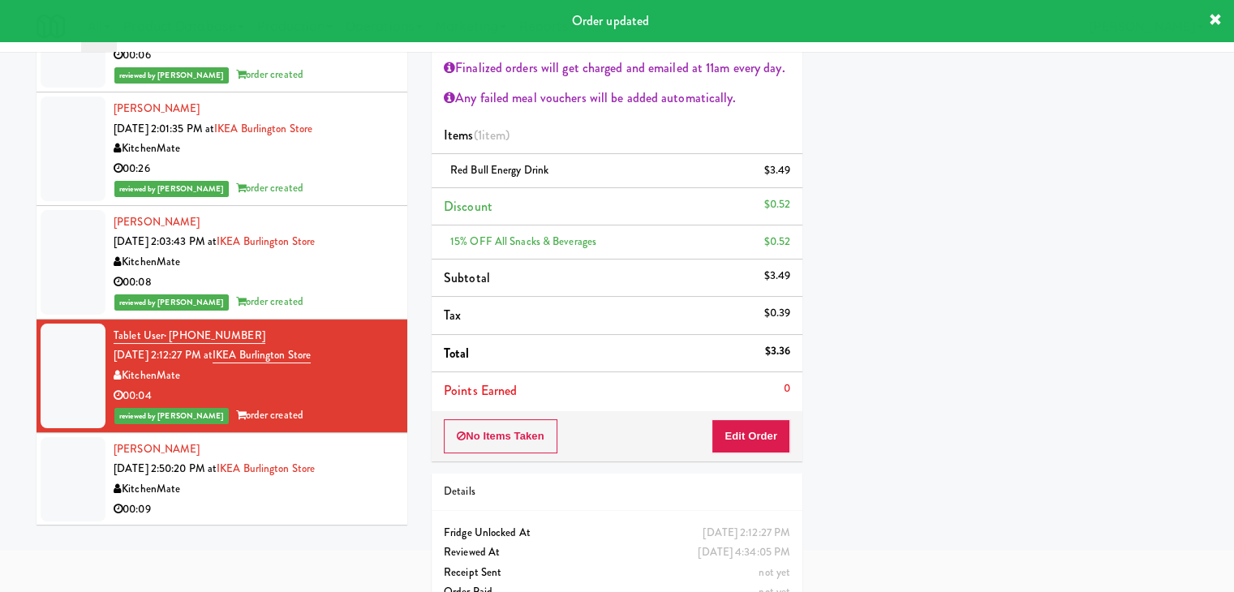
drag, startPoint x: 339, startPoint y: 498, endPoint x: 355, endPoint y: 488, distance: 19.4
click at [338, 500] on div "00:09" at bounding box center [255, 510] width 282 height 20
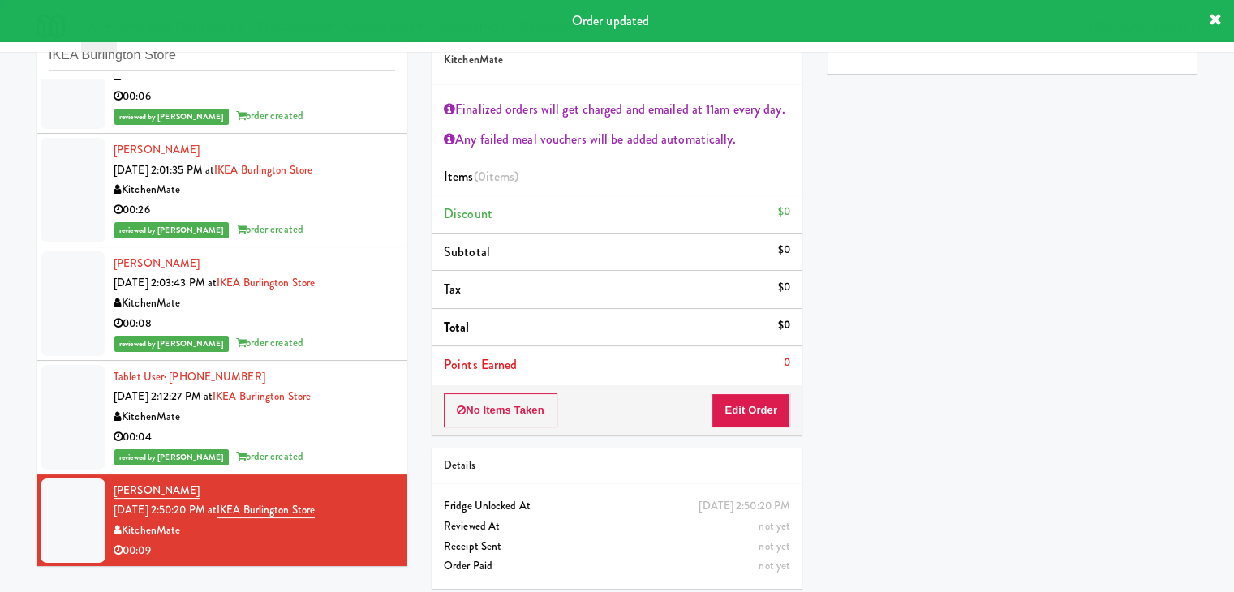
scroll to position [59, 0]
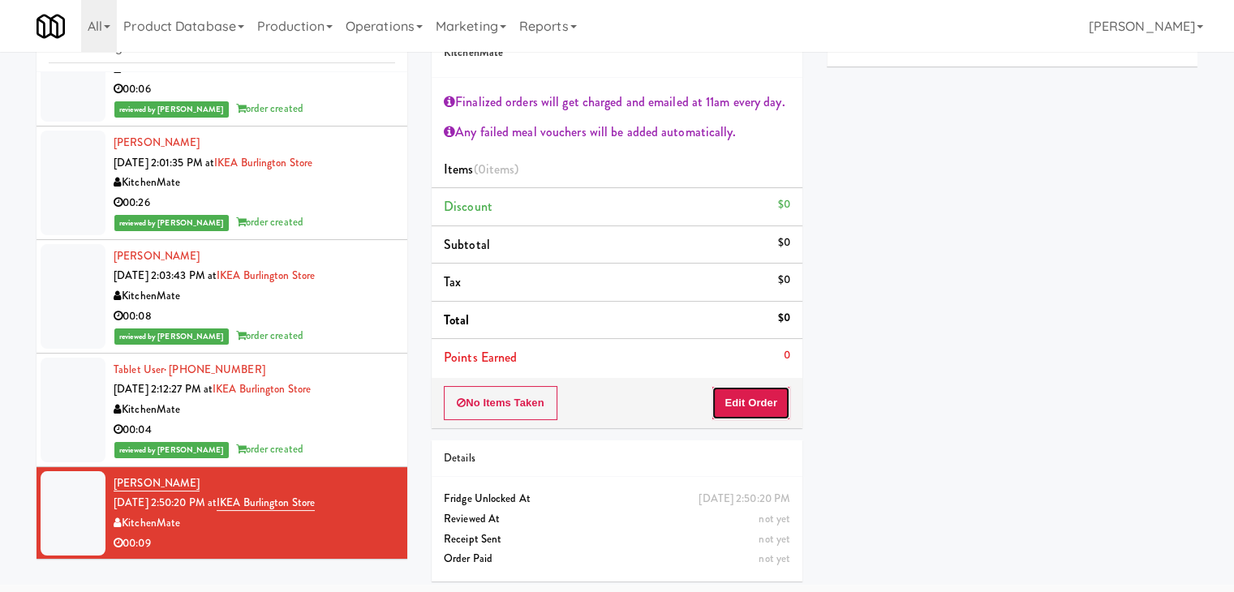
drag, startPoint x: 734, startPoint y: 399, endPoint x: 817, endPoint y: 358, distance: 93.3
click at [737, 397] on button "Edit Order" at bounding box center [751, 403] width 79 height 34
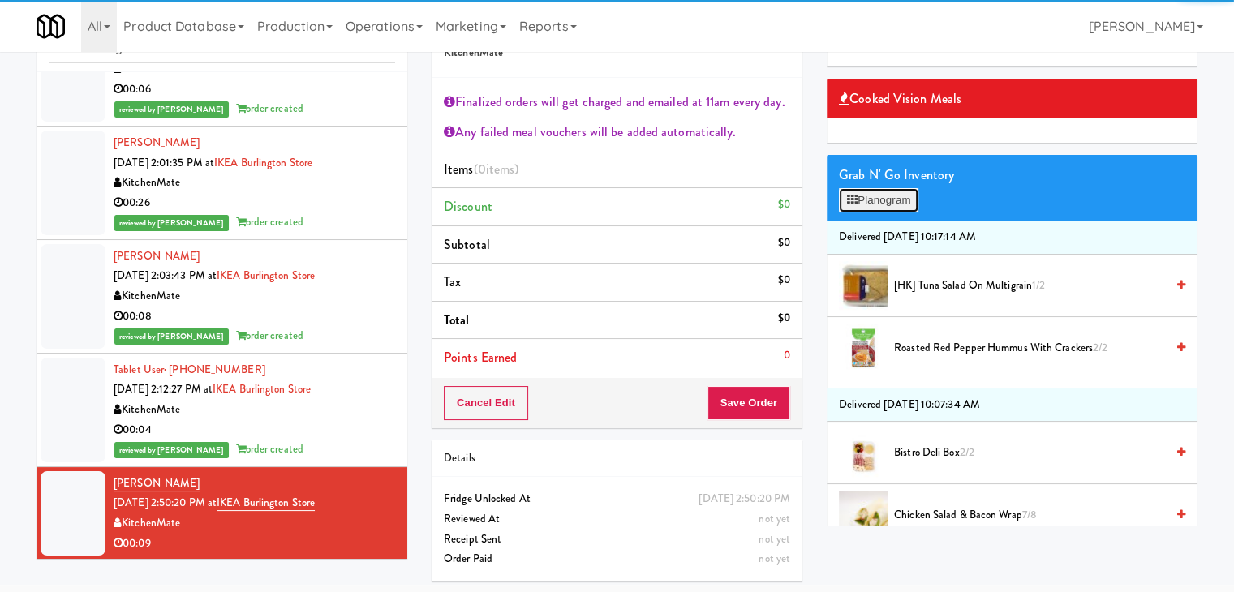
click at [893, 199] on button "Planogram" at bounding box center [879, 200] width 80 height 24
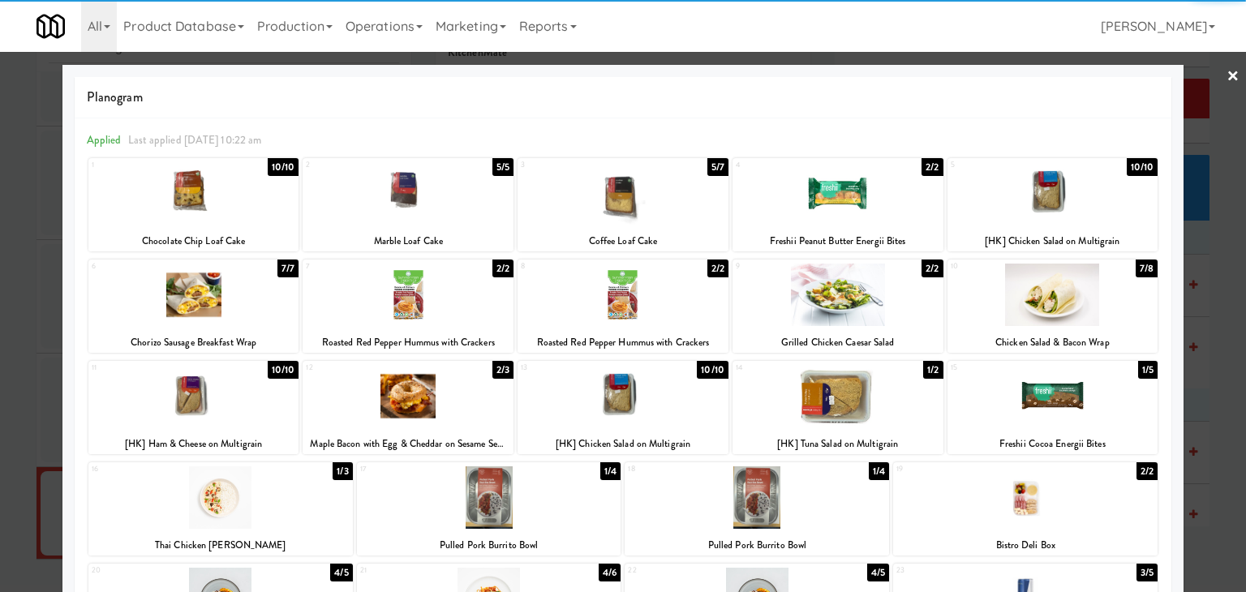
click at [604, 420] on div at bounding box center [623, 396] width 211 height 62
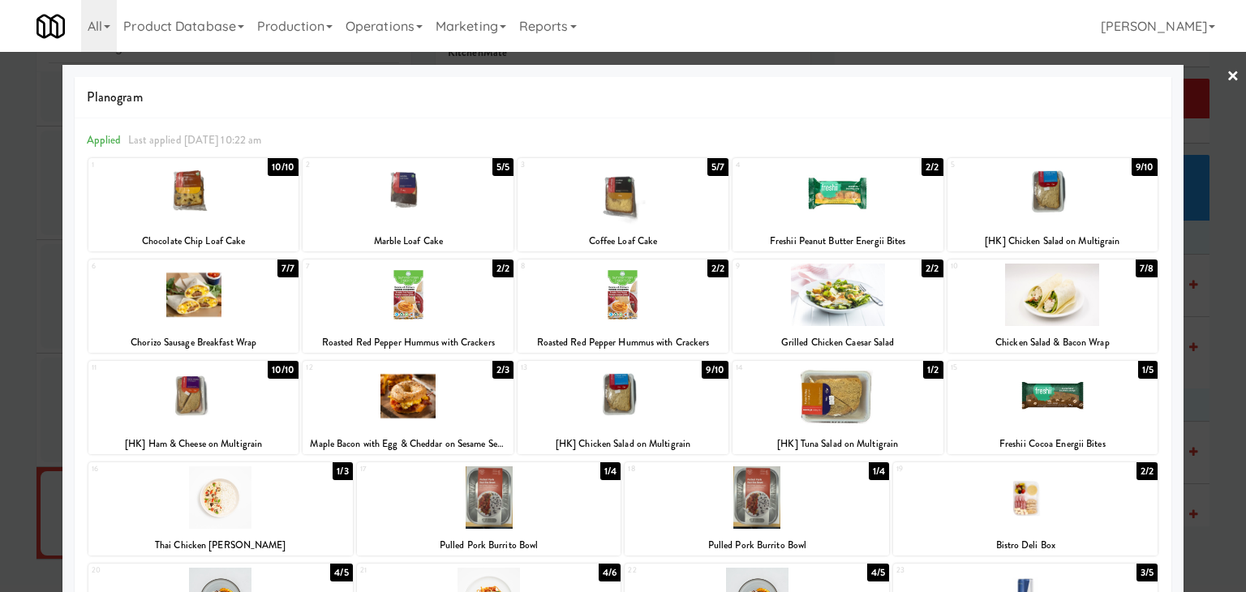
click at [1227, 75] on link "×" at bounding box center [1233, 77] width 13 height 50
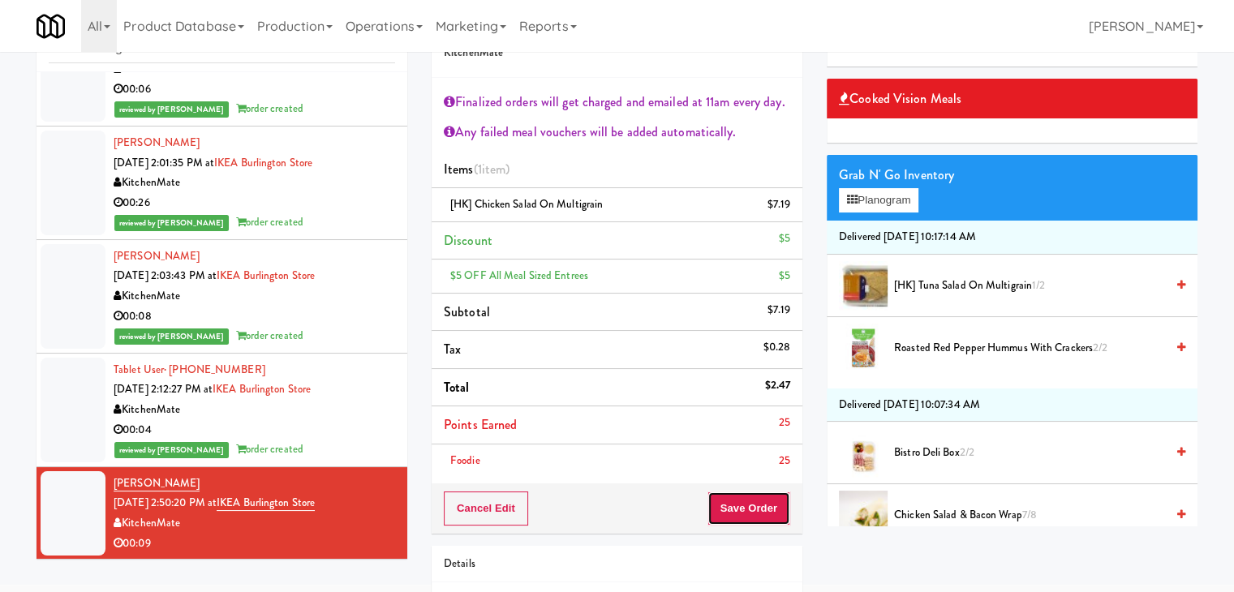
click at [750, 498] on button "Save Order" at bounding box center [749, 509] width 83 height 34
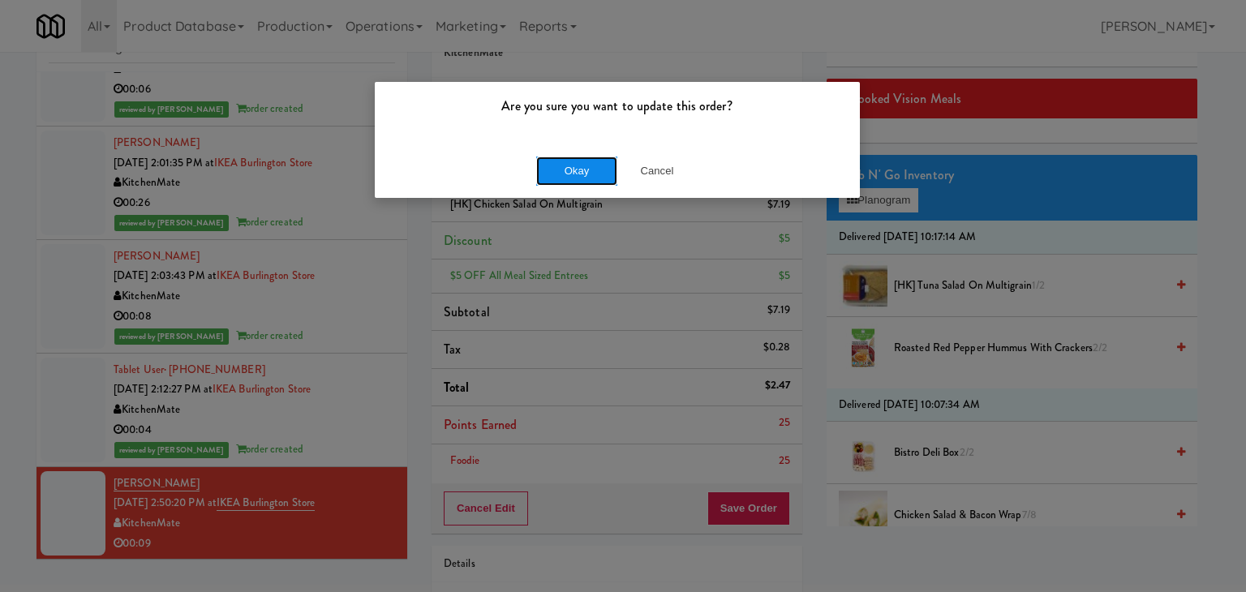
click at [568, 179] on button "Okay" at bounding box center [576, 171] width 81 height 29
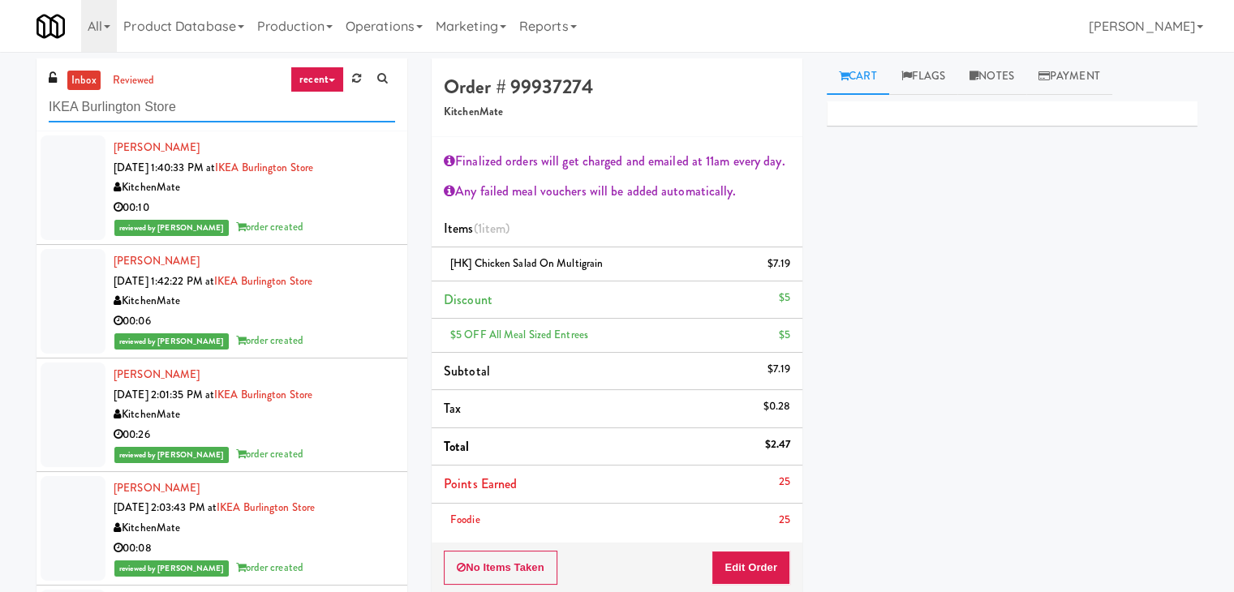
click at [216, 106] on input "IKEA Burlington Store" at bounding box center [222, 108] width 346 height 30
paste input "Blue Mountain"
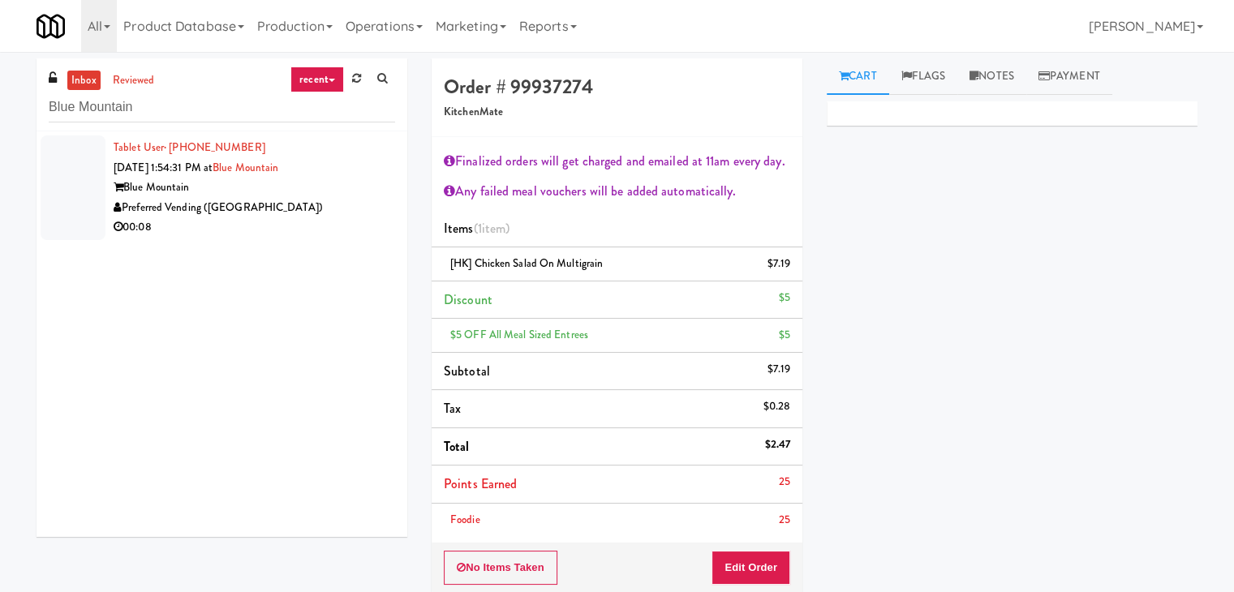
click at [330, 227] on div "00:08" at bounding box center [255, 227] width 282 height 20
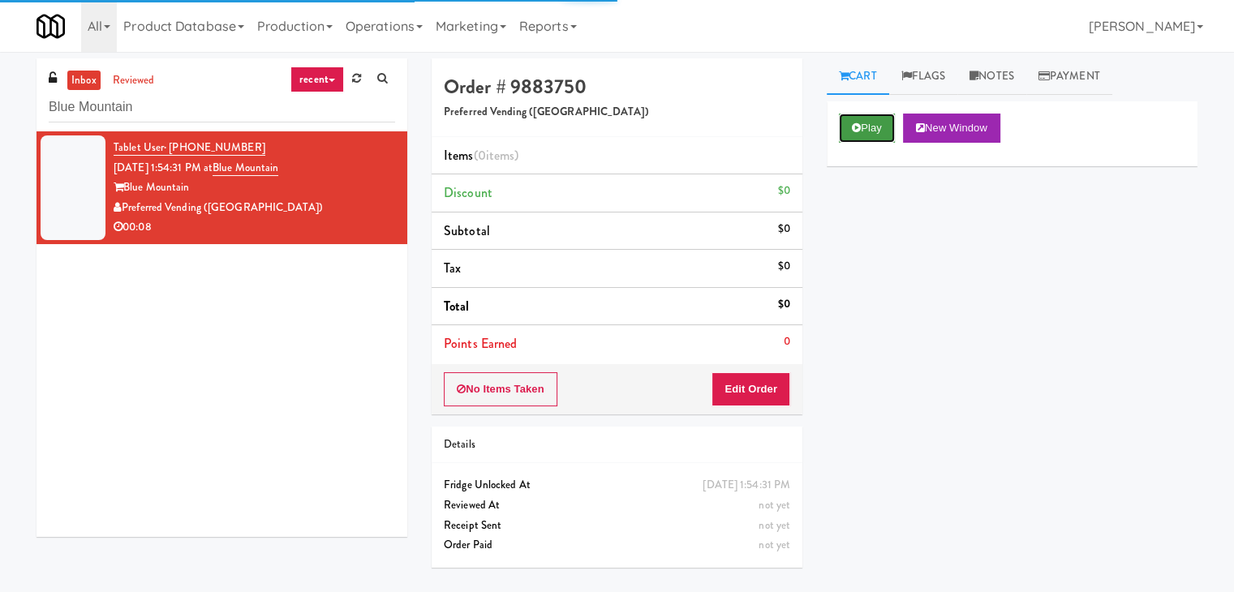
click at [856, 127] on icon at bounding box center [856, 128] width 9 height 11
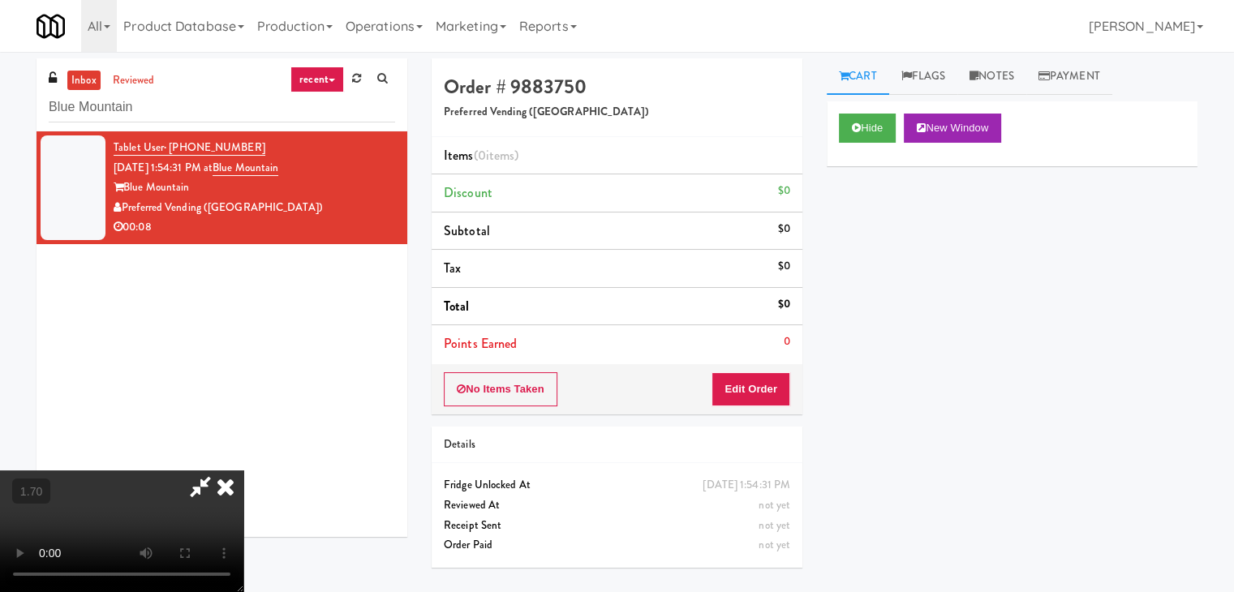
click at [243, 471] on icon at bounding box center [226, 487] width 36 height 32
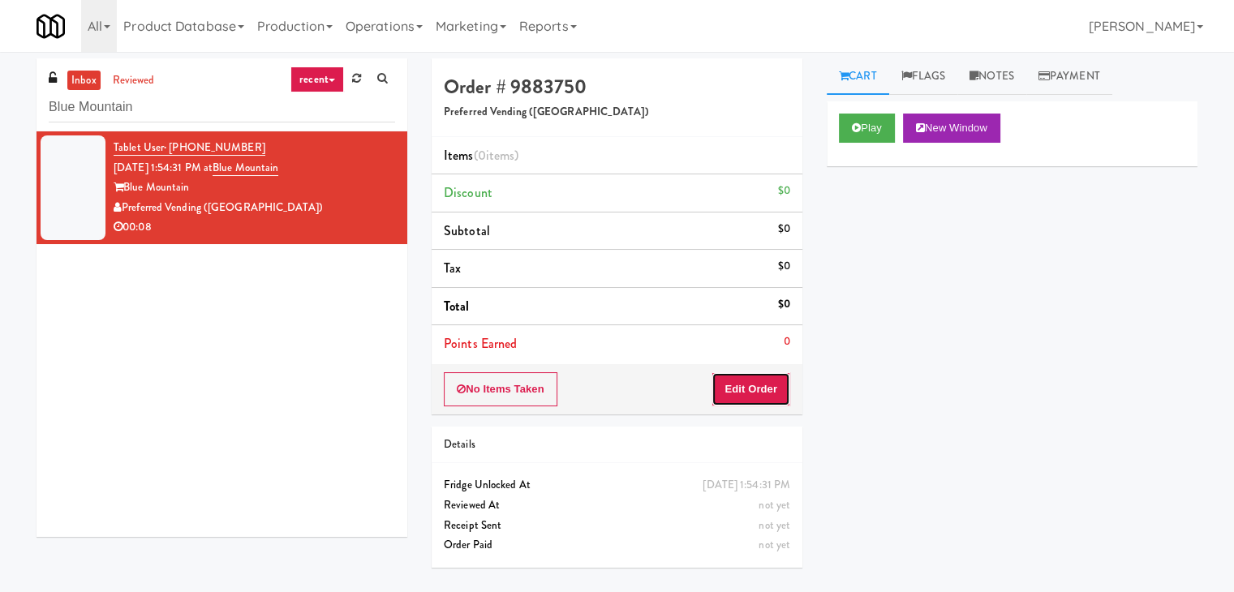
click at [760, 380] on button "Edit Order" at bounding box center [751, 389] width 79 height 34
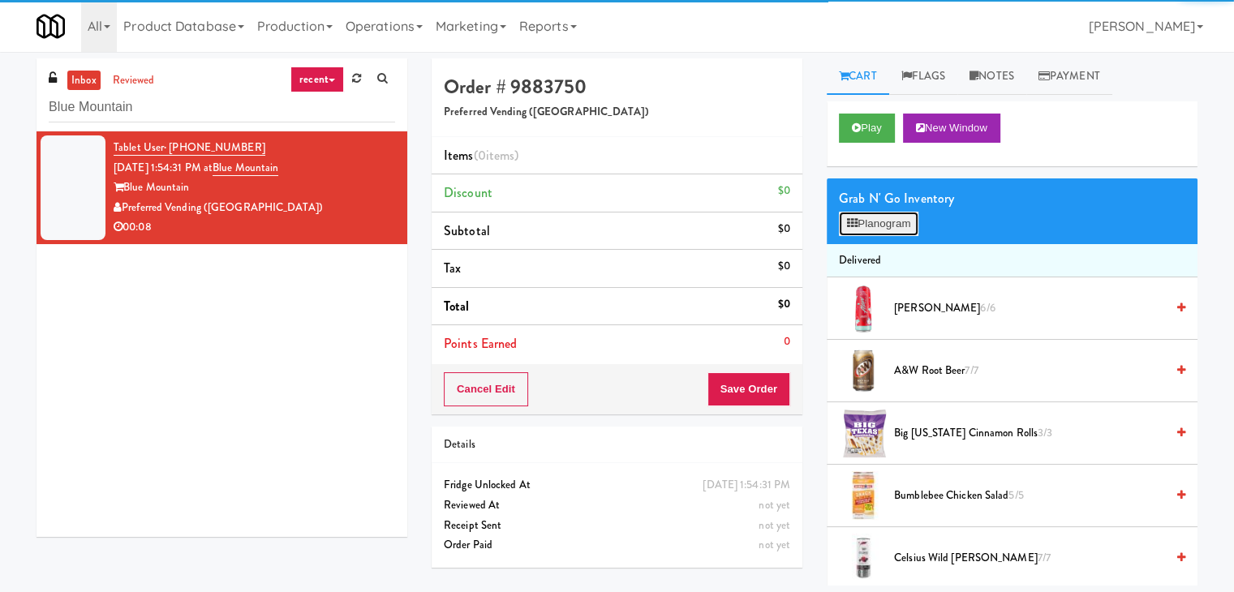
click at [889, 224] on button "Planogram" at bounding box center [879, 224] width 80 height 24
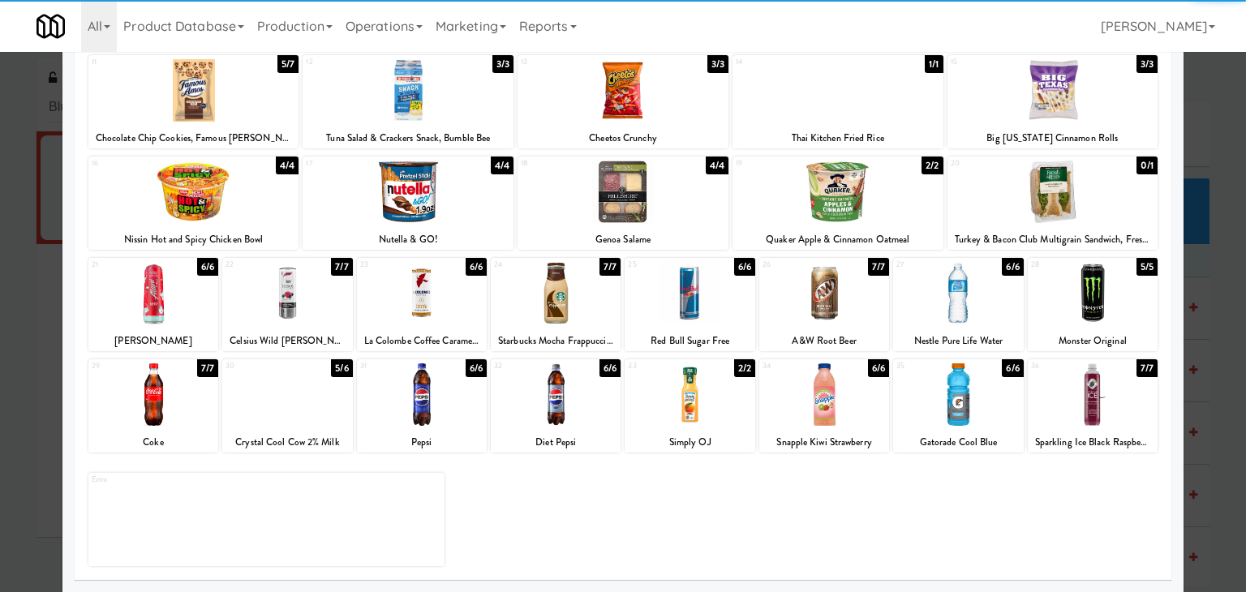
click at [954, 396] on div at bounding box center [958, 395] width 130 height 62
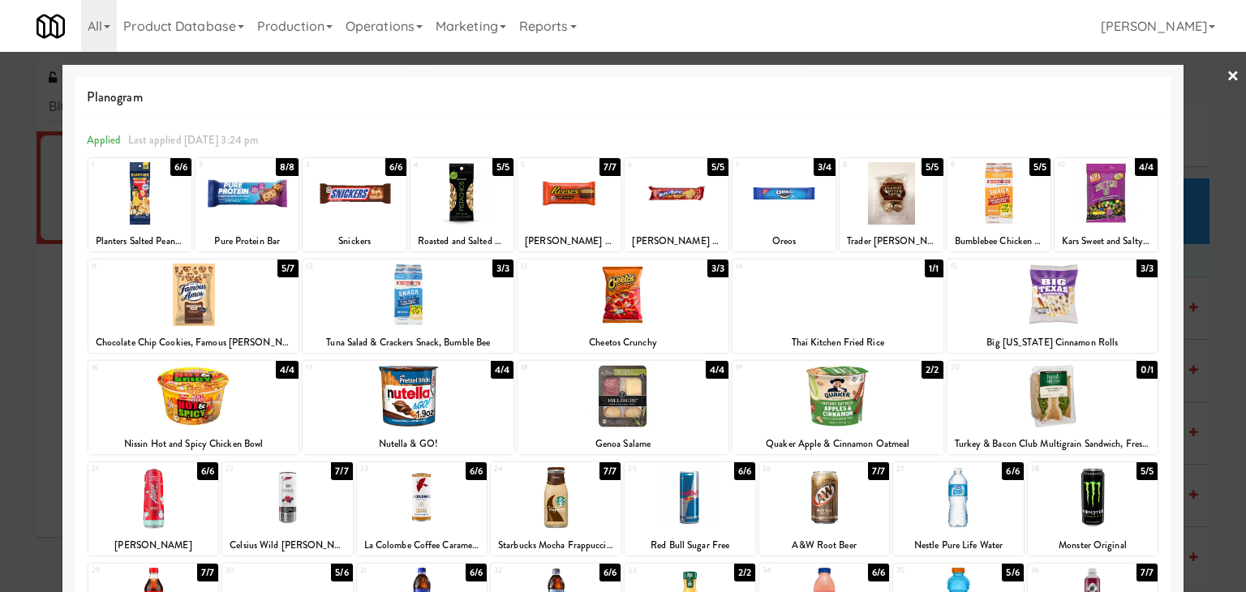
click at [1227, 74] on link "×" at bounding box center [1233, 77] width 13 height 50
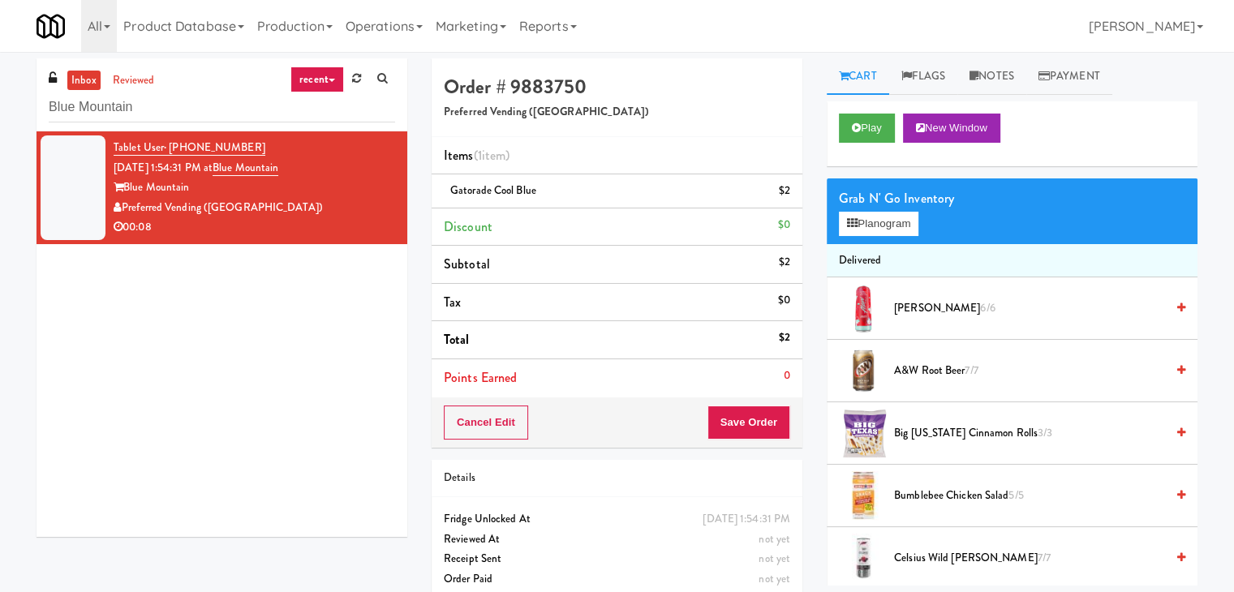
drag, startPoint x: 732, startPoint y: 399, endPoint x: 734, endPoint y: 411, distance: 11.5
click at [732, 400] on div "Cancel Edit Save Order" at bounding box center [617, 423] width 371 height 50
click at [729, 420] on button "Save Order" at bounding box center [749, 423] width 83 height 34
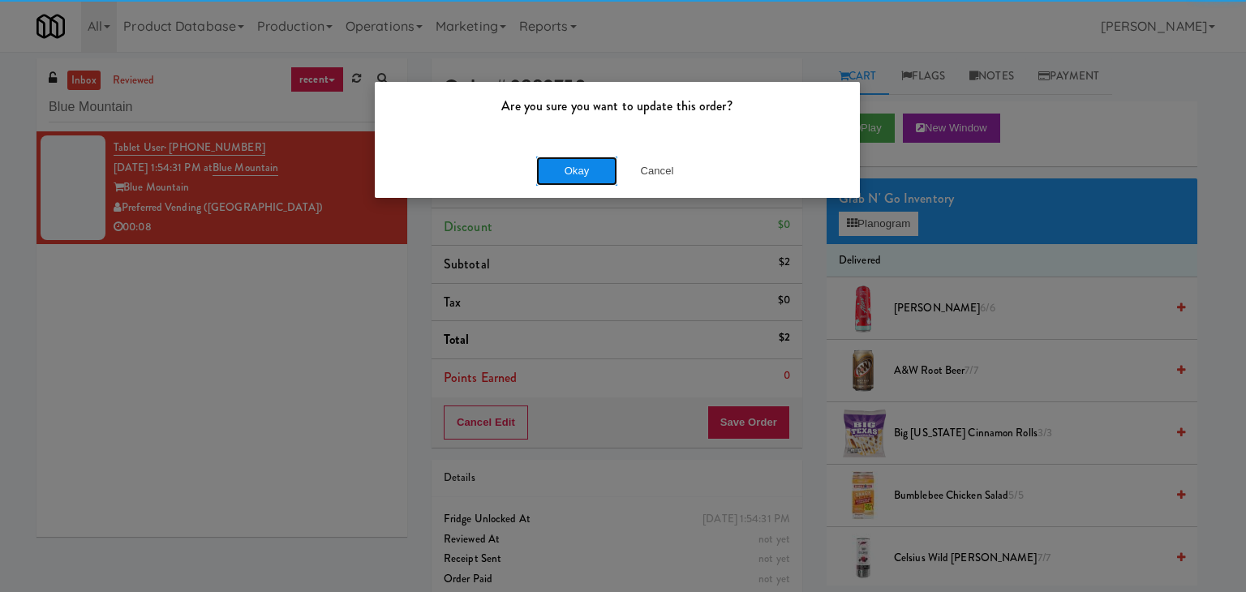
click at [584, 160] on button "Okay" at bounding box center [576, 171] width 81 height 29
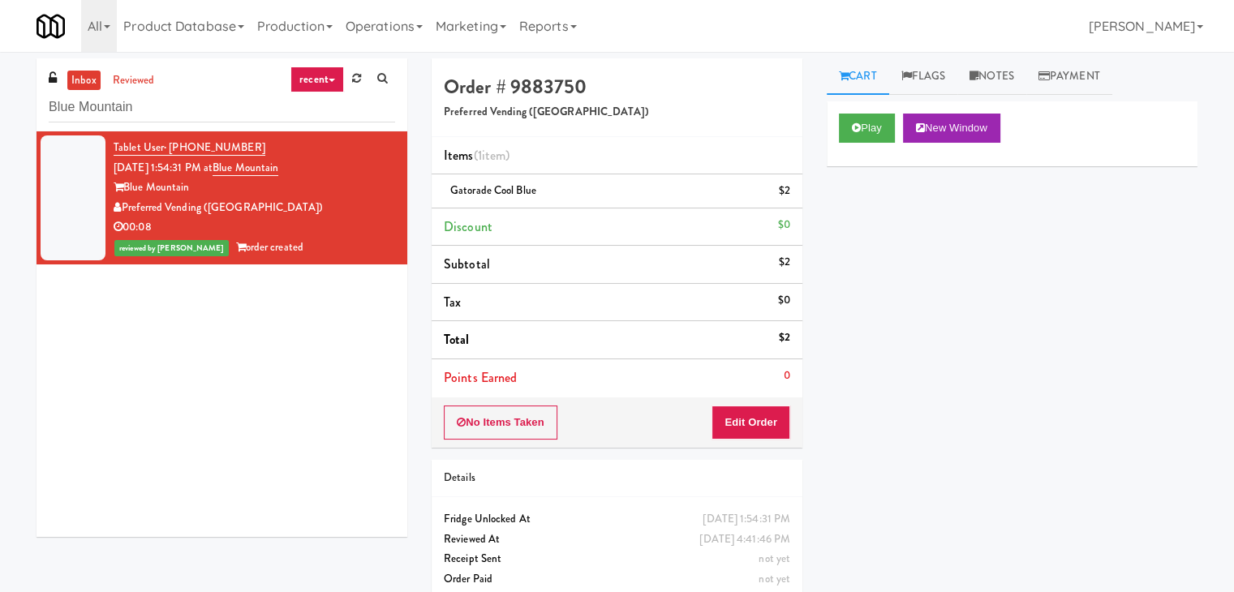
click at [233, 88] on div "inbox reviewed recent all unclear take inventory issue suspicious failed recent…" at bounding box center [222, 94] width 371 height 73
click at [225, 109] on input "Blue Mountain" at bounding box center [222, 108] width 346 height 30
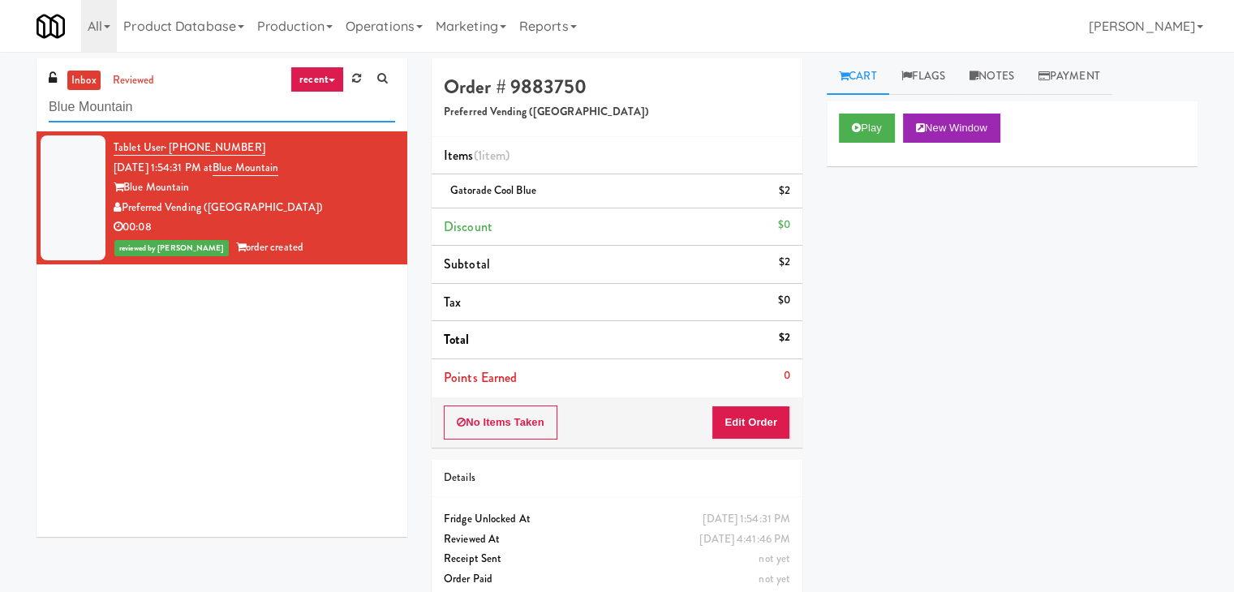
click at [225, 109] on input "Blue Mountain" at bounding box center [222, 108] width 346 height 30
paste input "399 Fremont - Pantry"
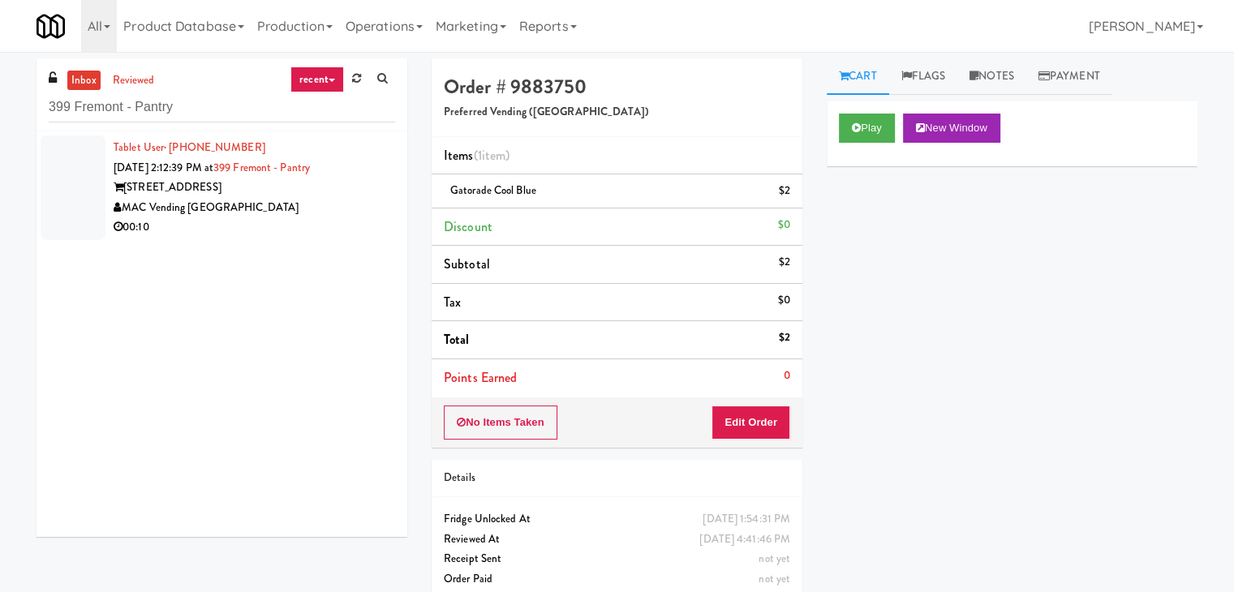
click at [338, 230] on div "00:10" at bounding box center [255, 227] width 282 height 20
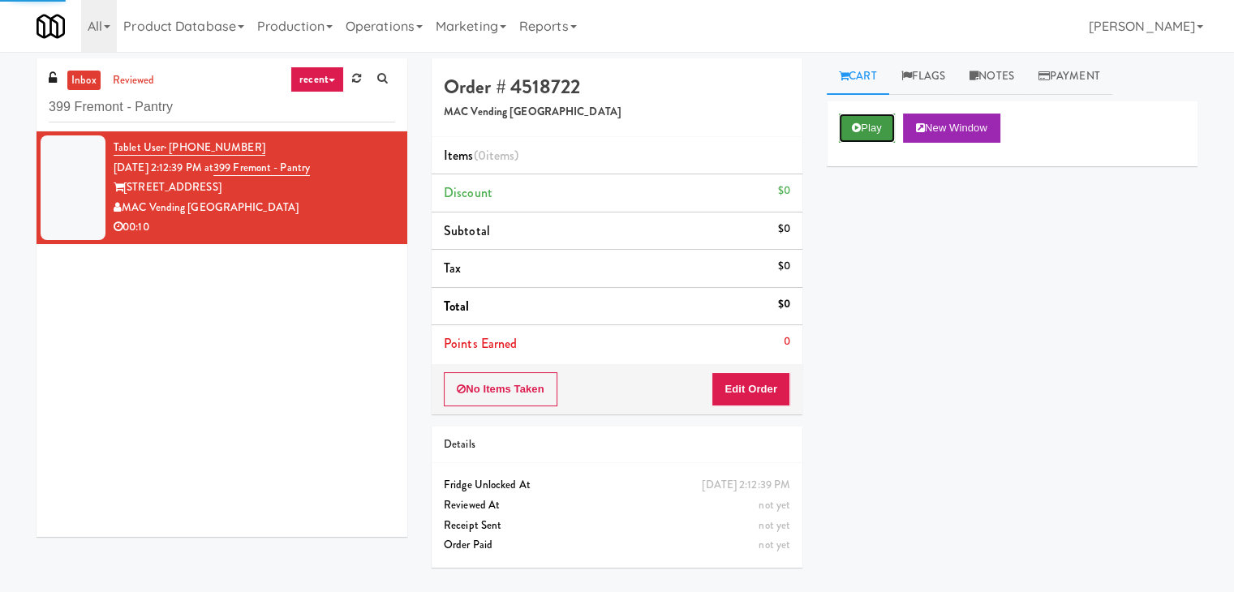
click at [867, 128] on button "Play" at bounding box center [867, 128] width 56 height 29
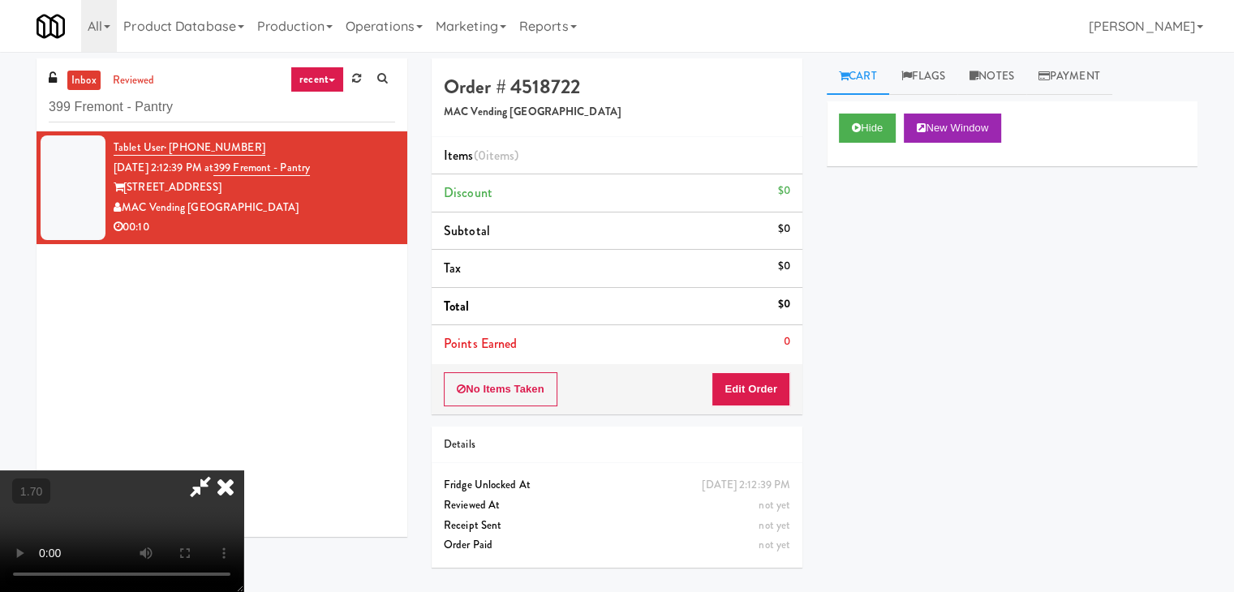
click at [243, 471] on video at bounding box center [121, 532] width 243 height 122
click at [243, 471] on icon at bounding box center [226, 487] width 36 height 32
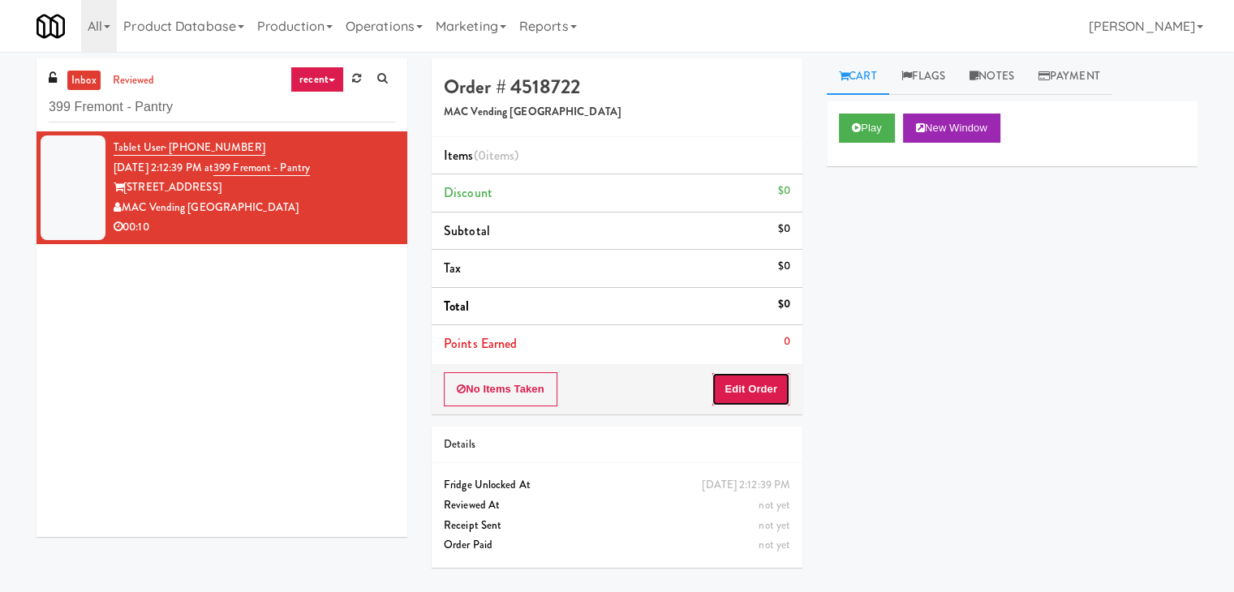
click at [736, 383] on button "Edit Order" at bounding box center [751, 389] width 79 height 34
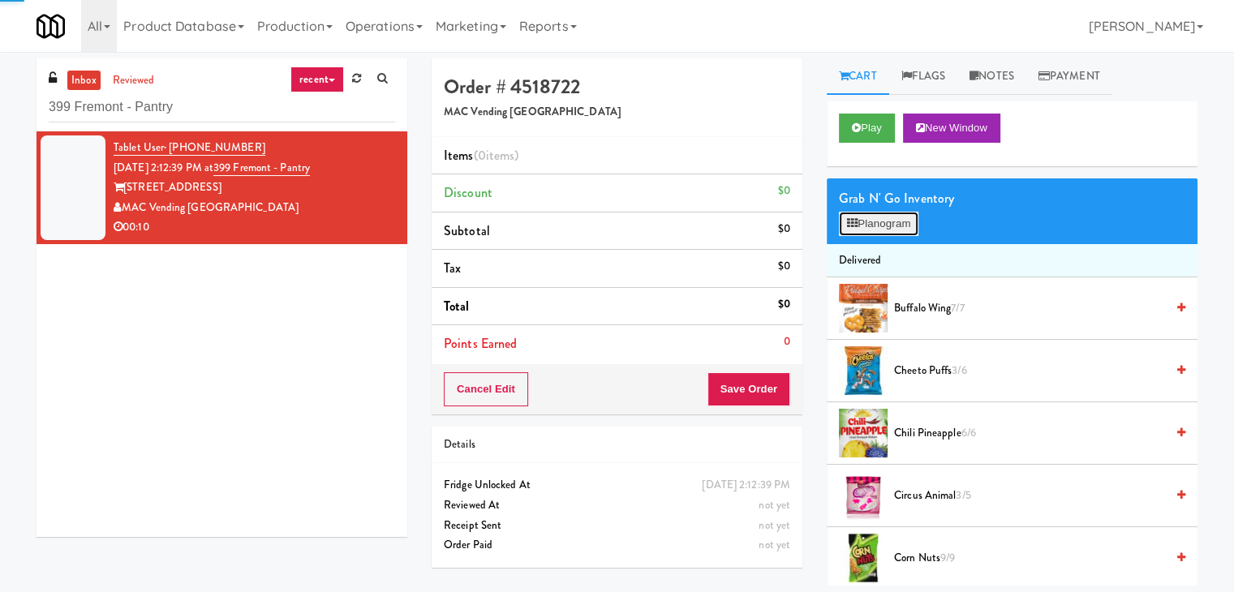
click at [889, 230] on button "Planogram" at bounding box center [879, 224] width 80 height 24
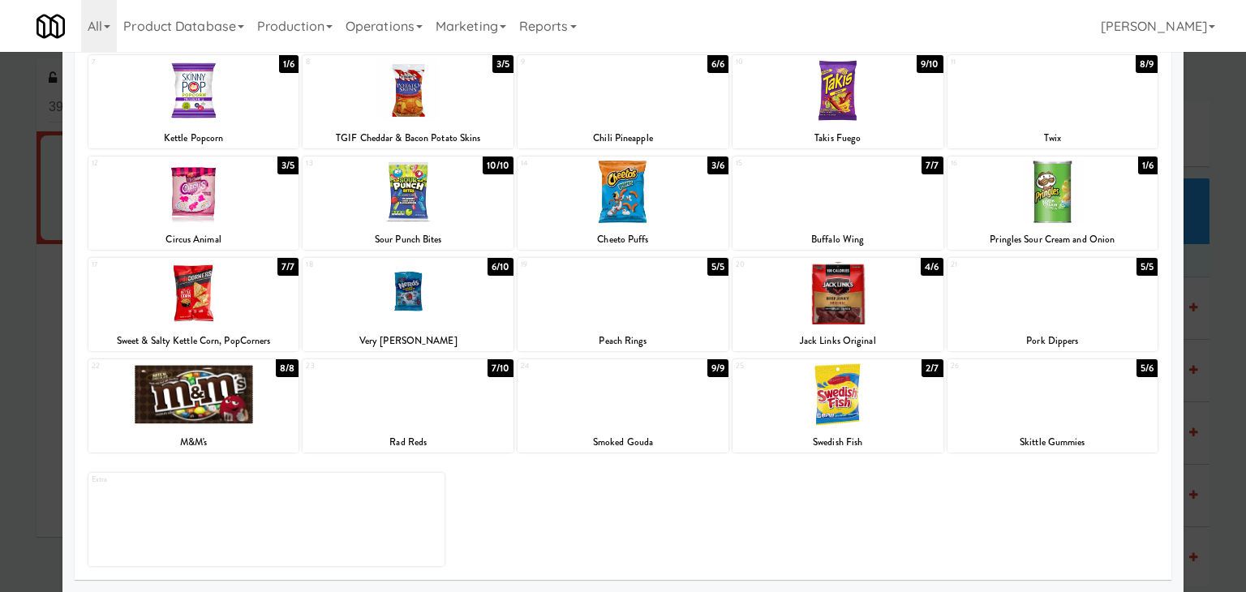
click at [824, 101] on div at bounding box center [838, 90] width 211 height 62
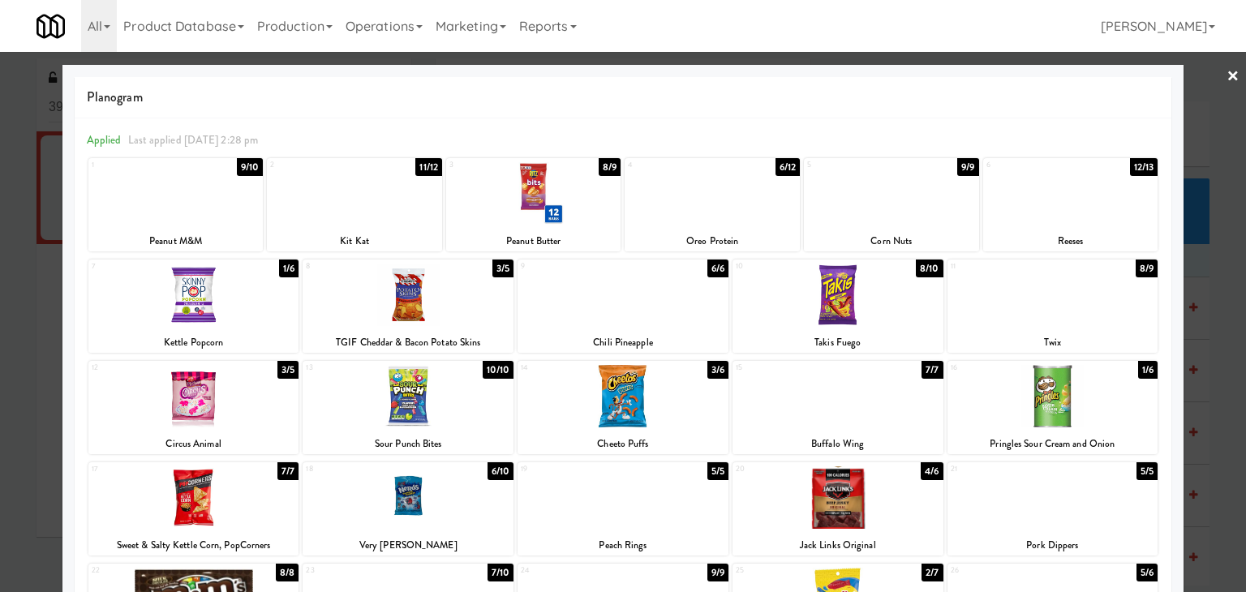
click at [1227, 78] on div at bounding box center [623, 296] width 1246 height 592
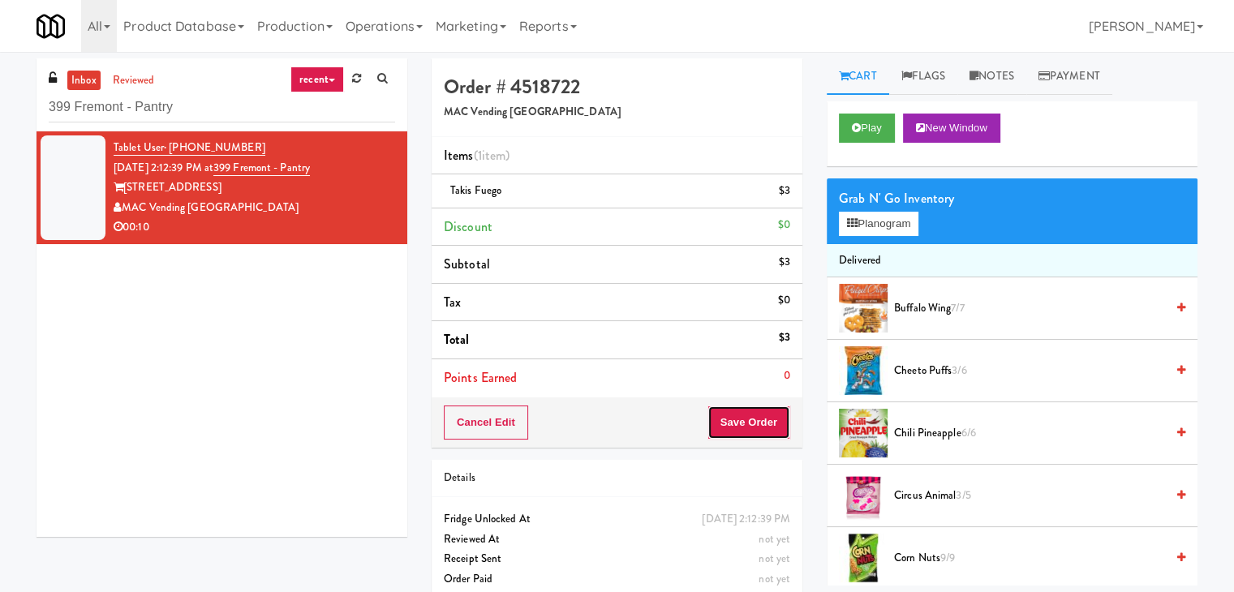
click at [754, 427] on button "Save Order" at bounding box center [749, 423] width 83 height 34
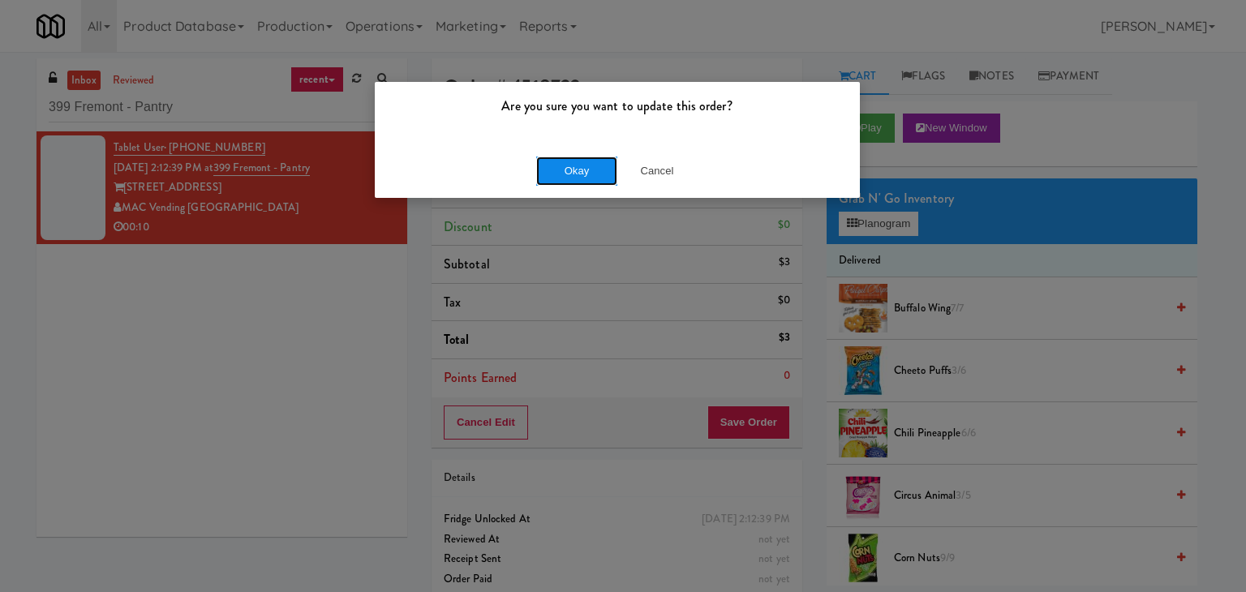
click at [574, 170] on button "Okay" at bounding box center [576, 171] width 81 height 29
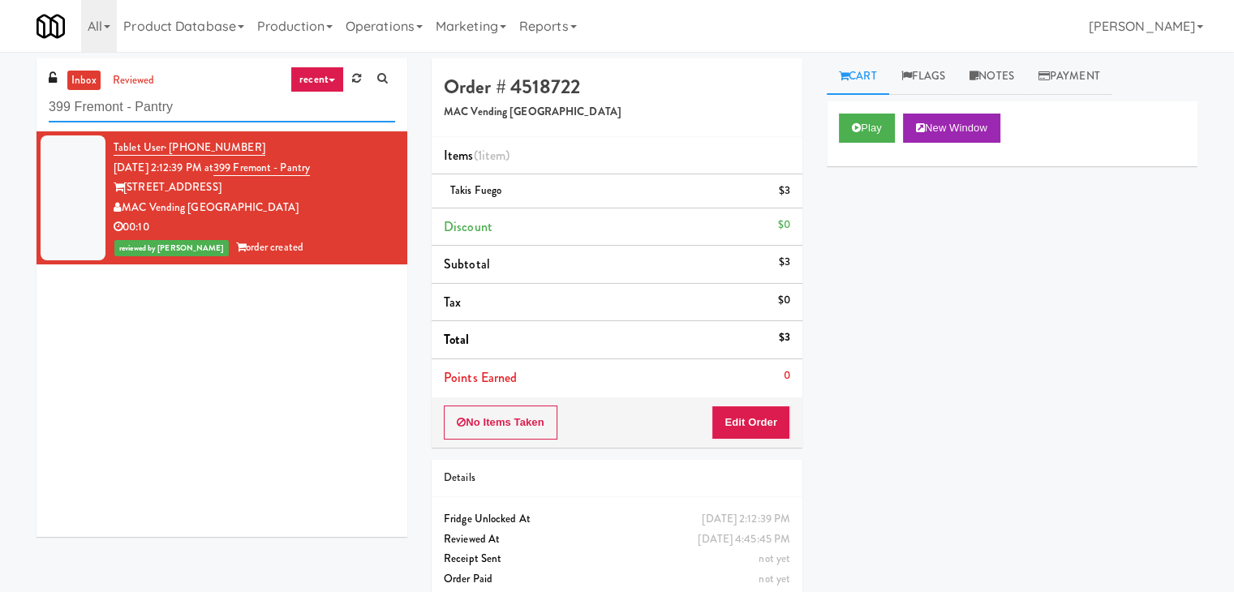
click at [191, 111] on input "399 Fremont - Pantry" at bounding box center [222, 108] width 346 height 30
paste input "Pyramid Center - Cooler - Left"
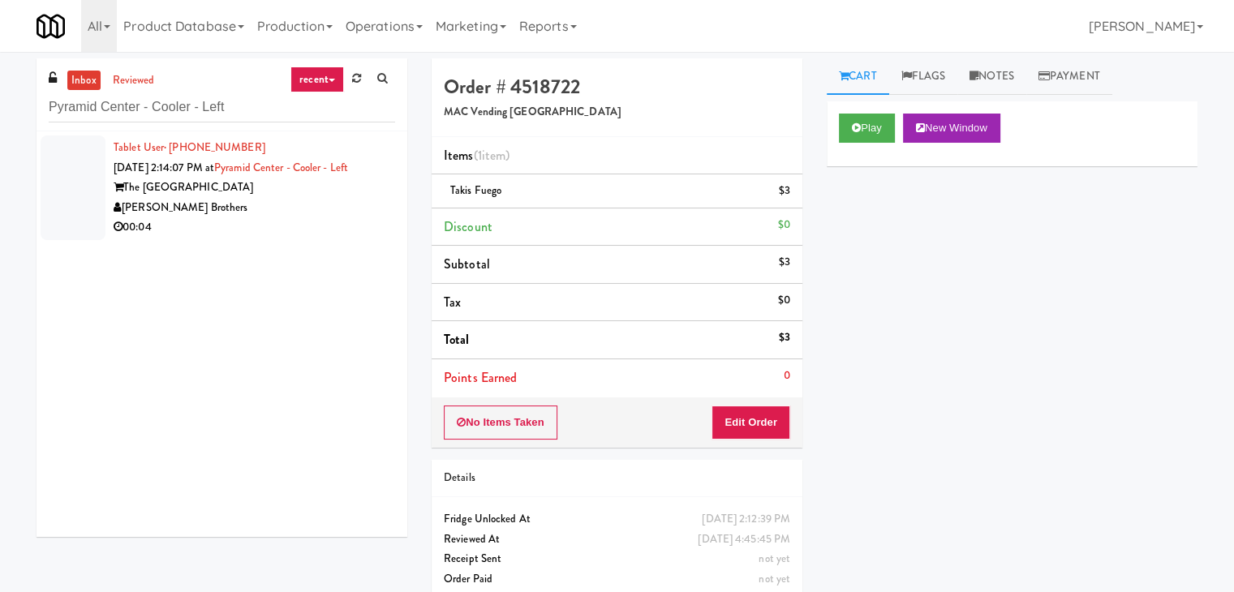
click at [339, 218] on div "Tablet User · (443) 786-4716 [DATE] 2:14:07 PM at [GEOGRAPHIC_DATA] - Cooler - …" at bounding box center [255, 188] width 282 height 100
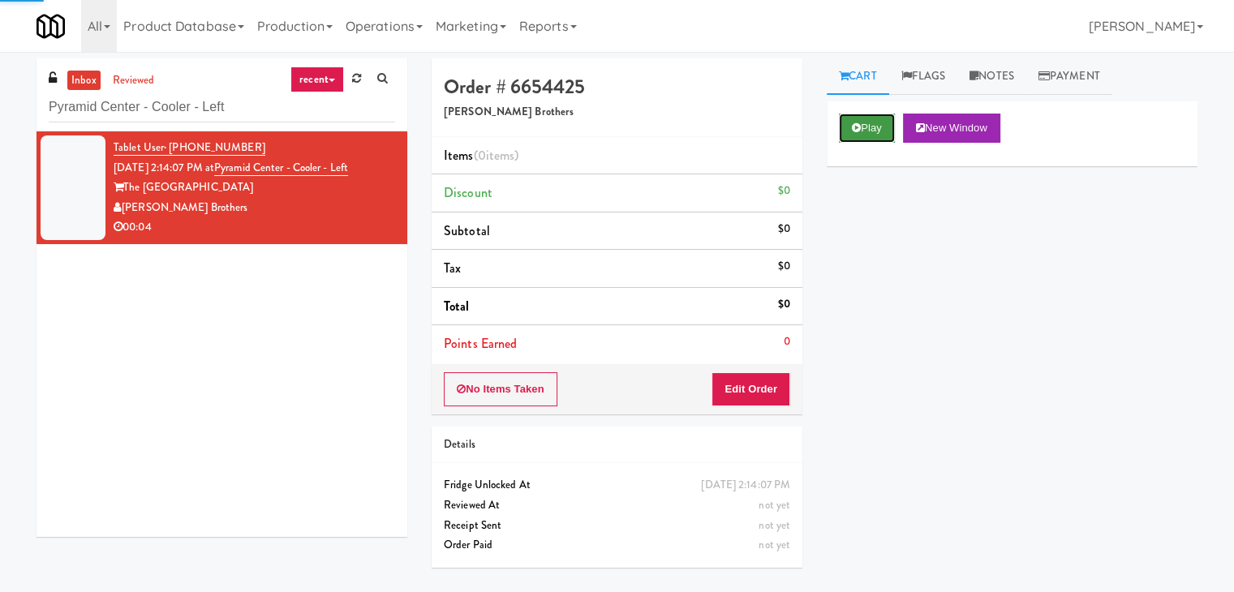
click at [873, 128] on button "Play" at bounding box center [867, 128] width 56 height 29
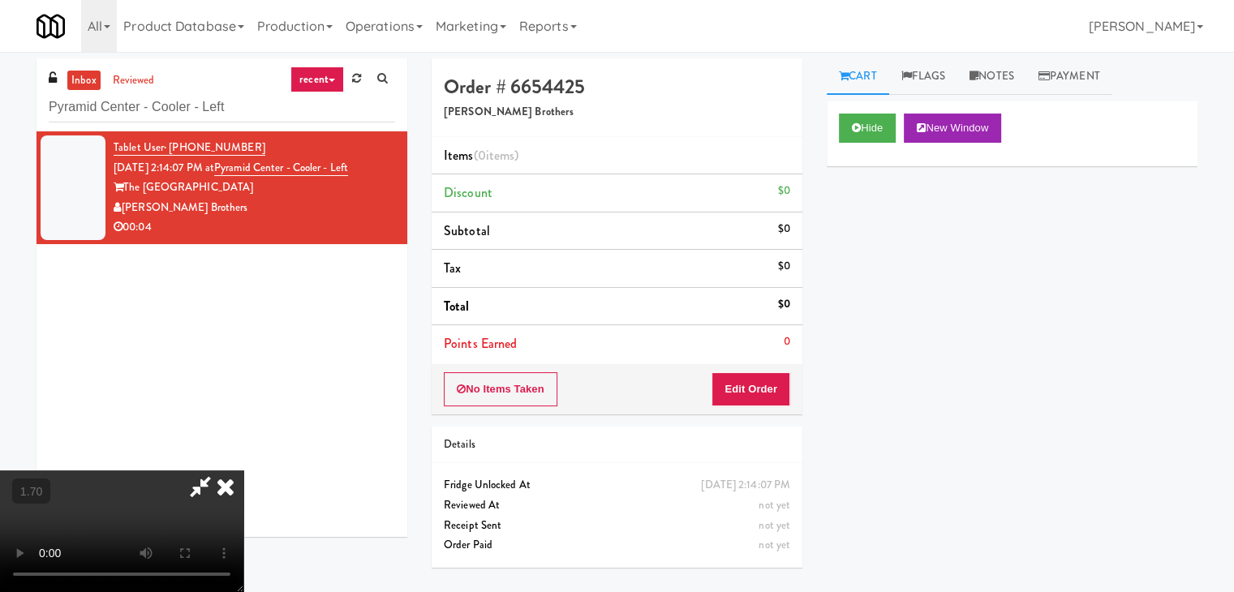
click at [243, 471] on video at bounding box center [121, 532] width 243 height 122
click at [1009, 83] on link "Notes" at bounding box center [991, 76] width 69 height 37
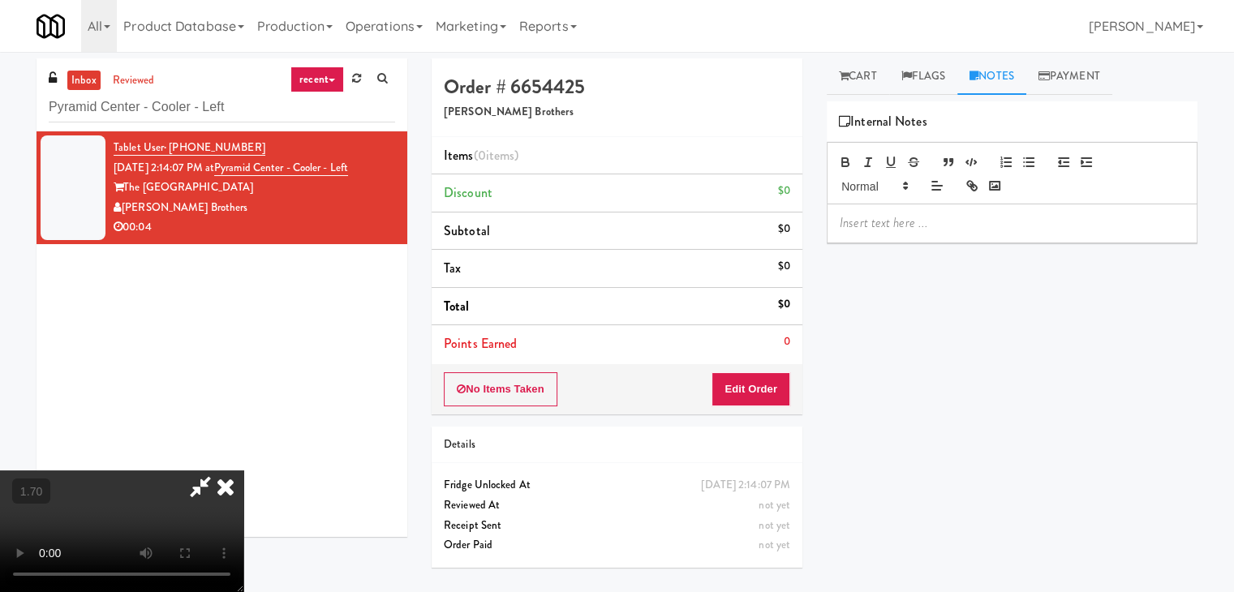
click at [922, 214] on p at bounding box center [1012, 223] width 345 height 18
click at [1035, 228] on p at bounding box center [1012, 223] width 345 height 18
click at [243, 471] on video at bounding box center [121, 532] width 243 height 122
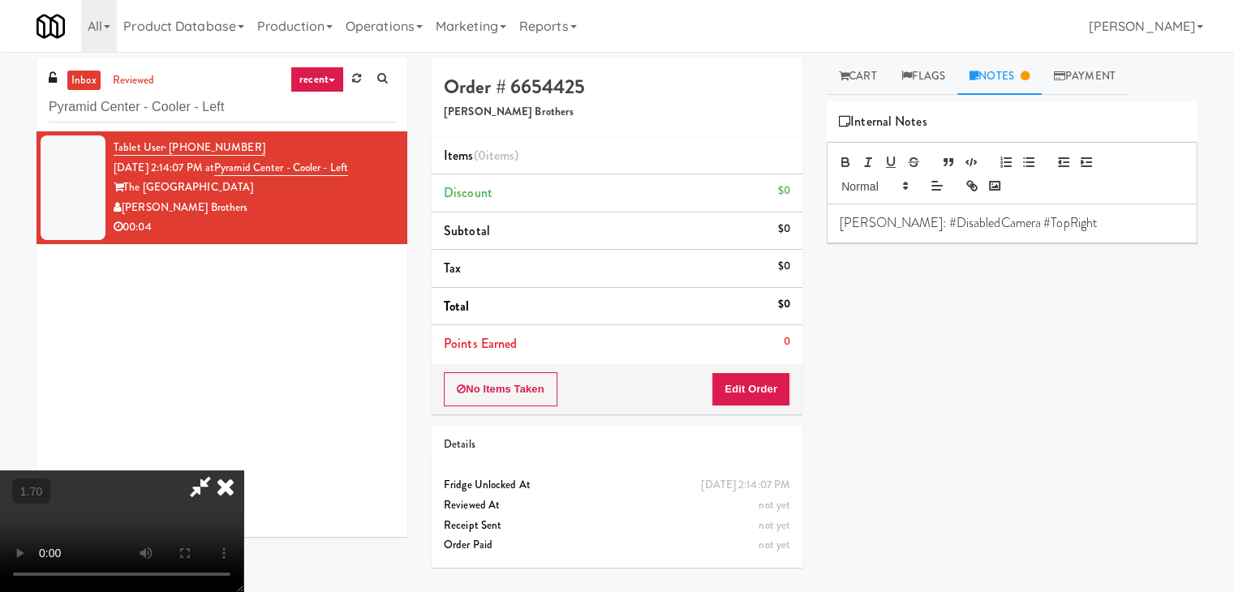
click at [243, 471] on video at bounding box center [121, 532] width 243 height 122
drag, startPoint x: 709, startPoint y: 71, endPoint x: 758, endPoint y: 227, distance: 164.0
click at [243, 471] on icon at bounding box center [226, 487] width 36 height 32
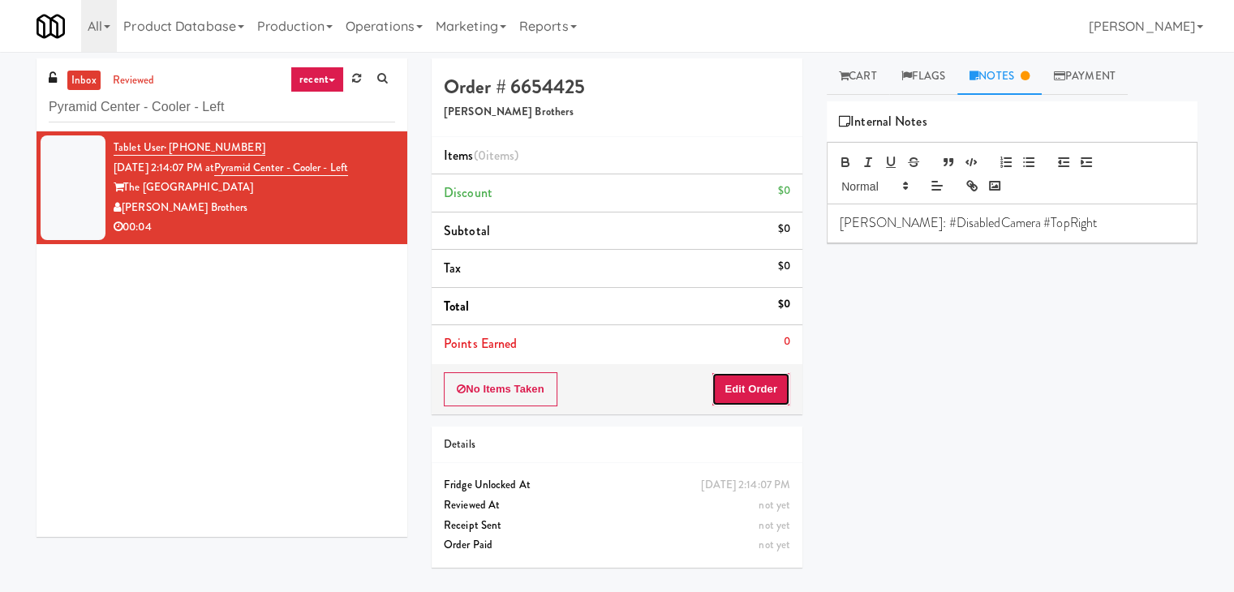
click at [766, 379] on button "Edit Order" at bounding box center [751, 389] width 79 height 34
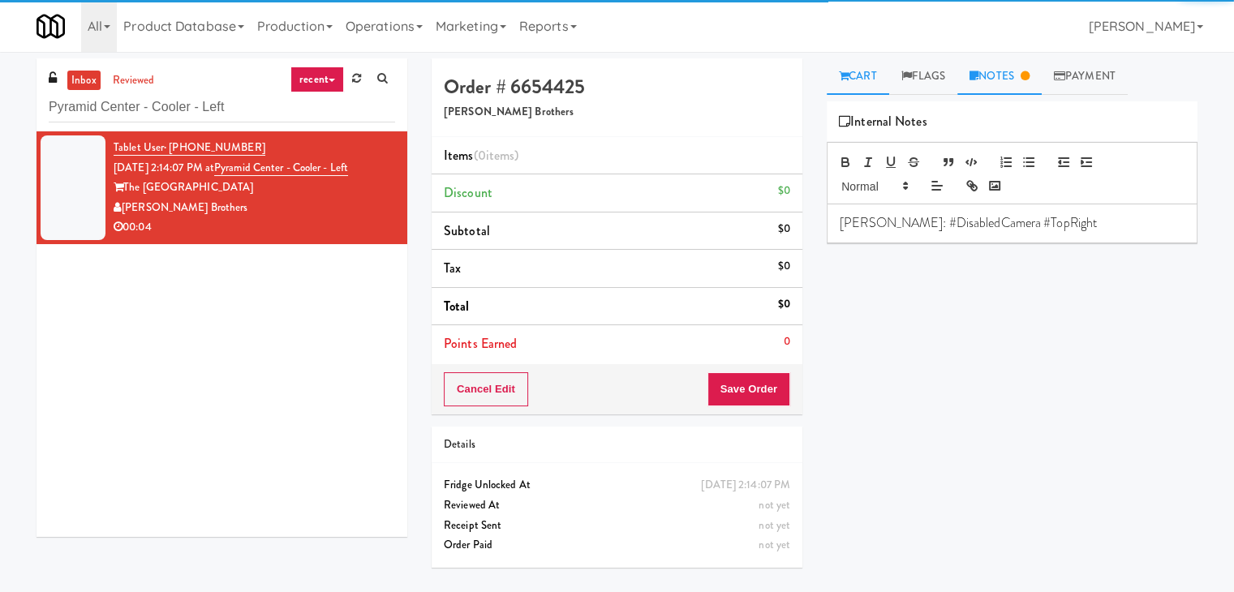
click at [867, 88] on link "Cart" at bounding box center [858, 76] width 62 height 37
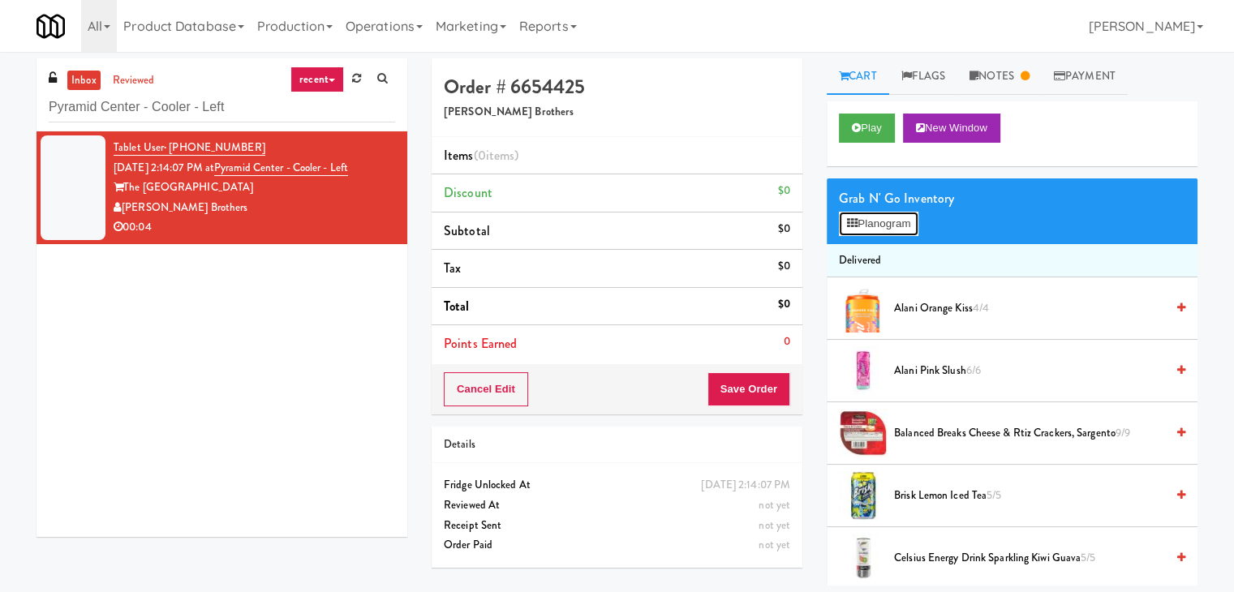
click at [893, 226] on button "Planogram" at bounding box center [879, 224] width 80 height 24
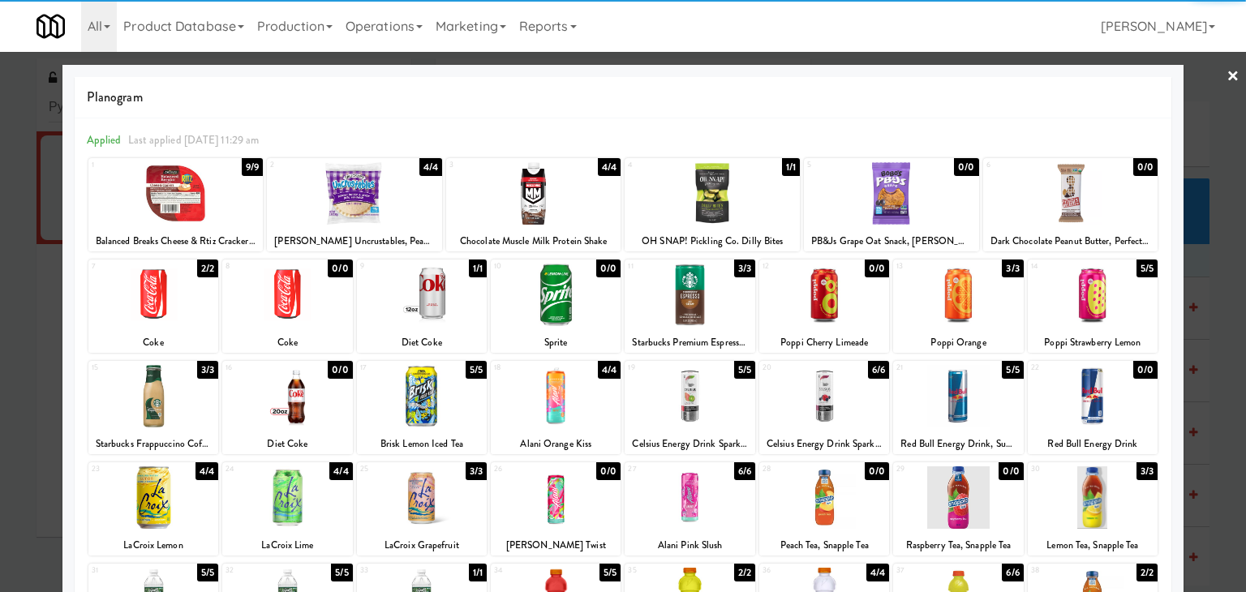
click at [557, 400] on div at bounding box center [556, 396] width 130 height 62
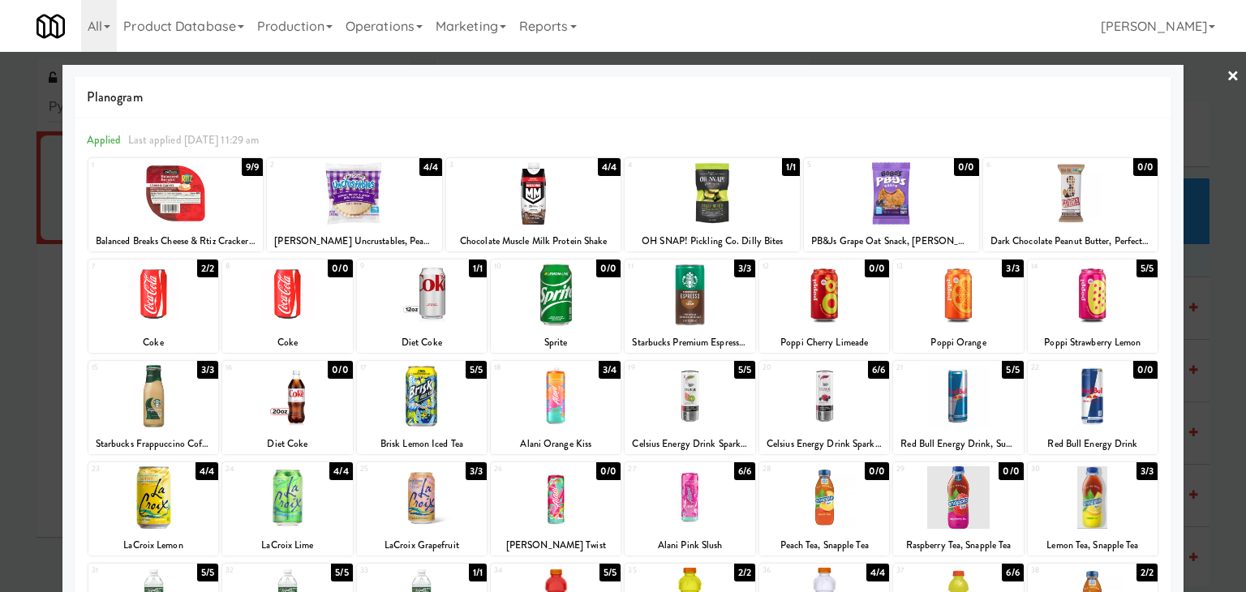
click at [1227, 80] on link "×" at bounding box center [1233, 77] width 13 height 50
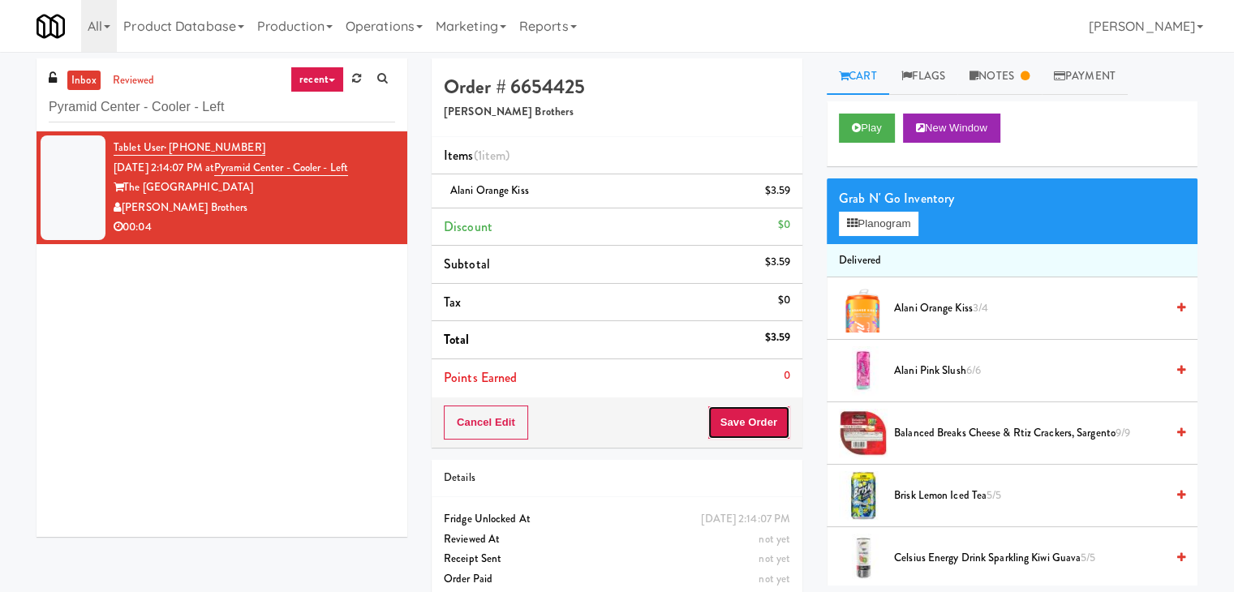
click at [746, 420] on button "Save Order" at bounding box center [749, 423] width 83 height 34
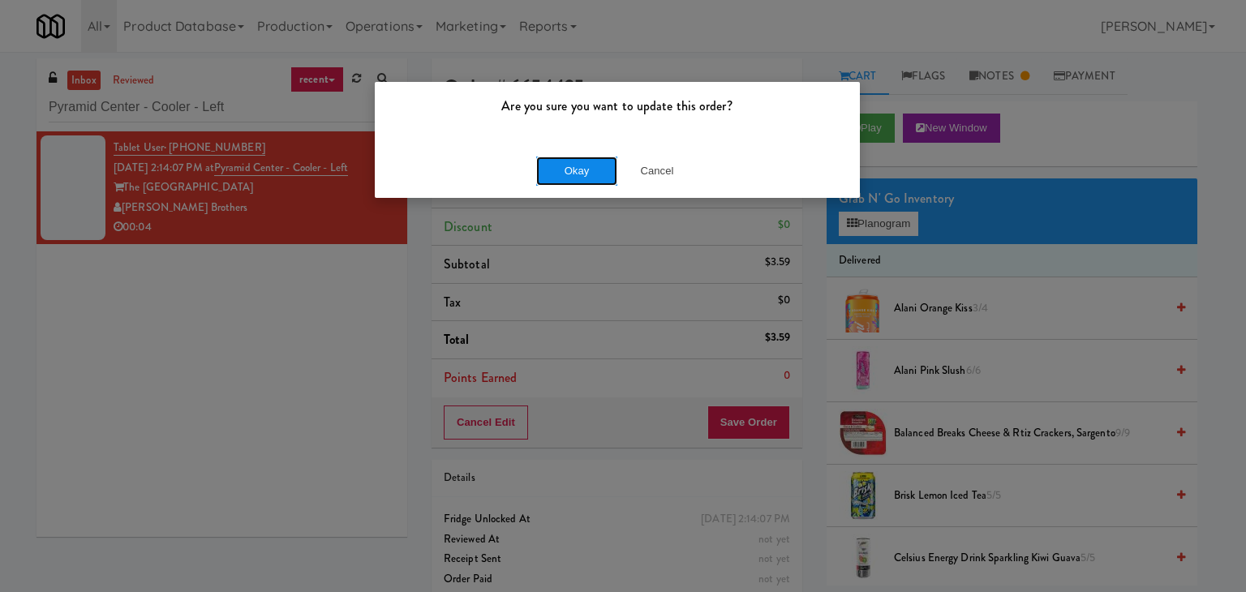
click at [591, 170] on button "Okay" at bounding box center [576, 171] width 81 height 29
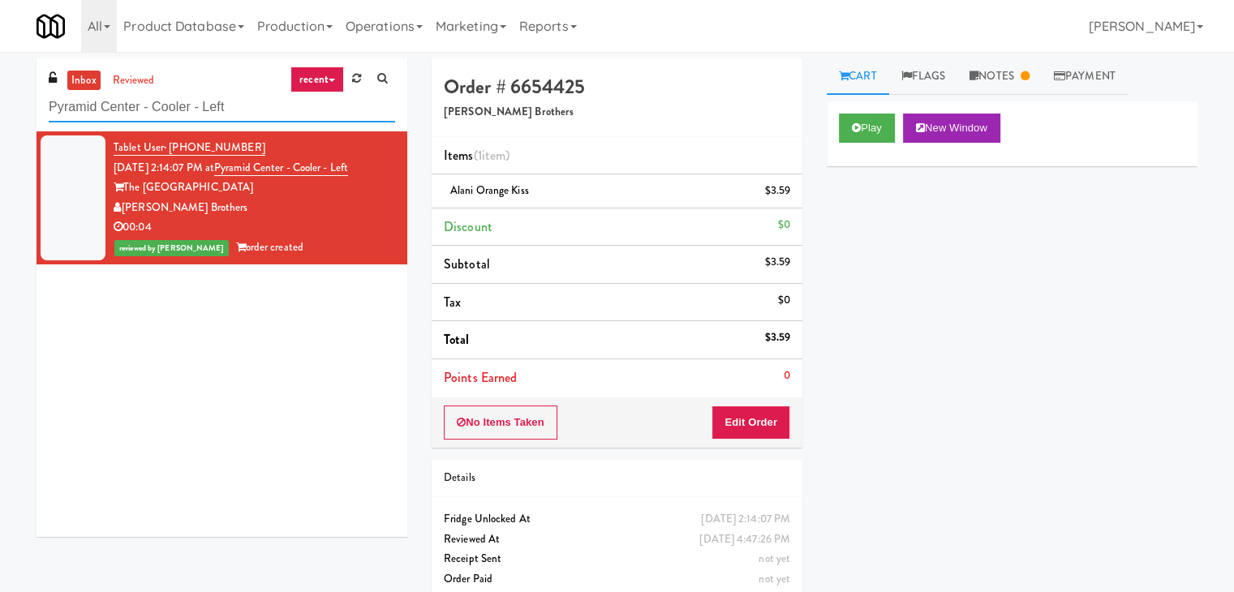
click at [251, 110] on input "Pyramid Center - Cooler - Left" at bounding box center [222, 108] width 346 height 30
paste input "Uptown 550 [MEDICAL_DATA]"
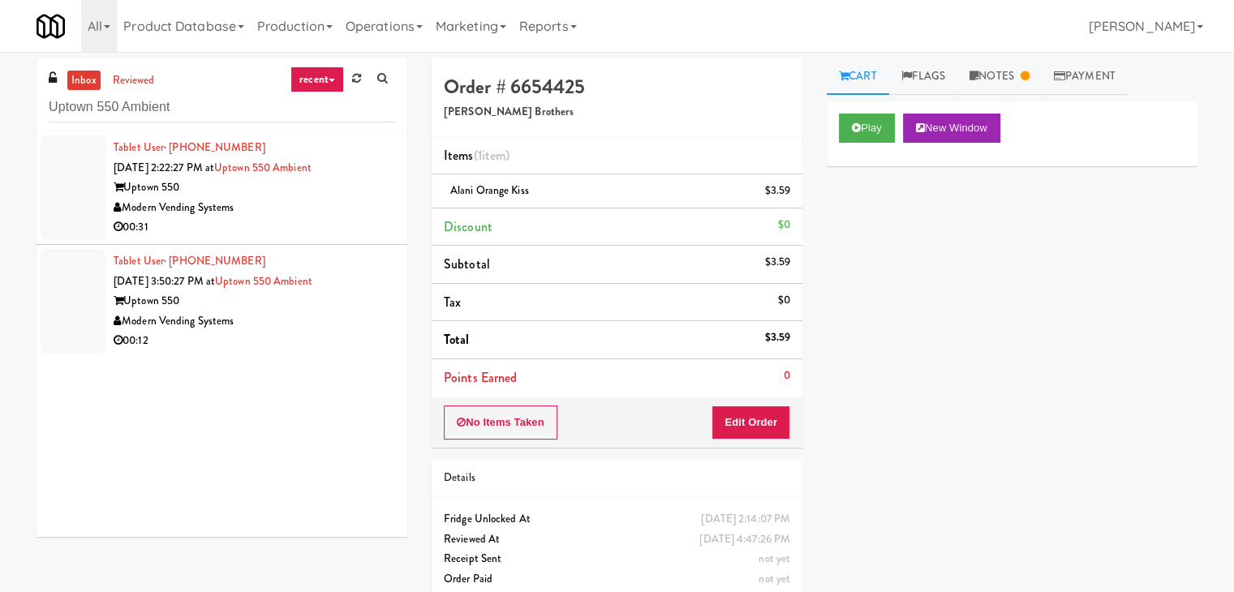
click at [335, 205] on div "Modern Vending Systems" at bounding box center [255, 208] width 282 height 20
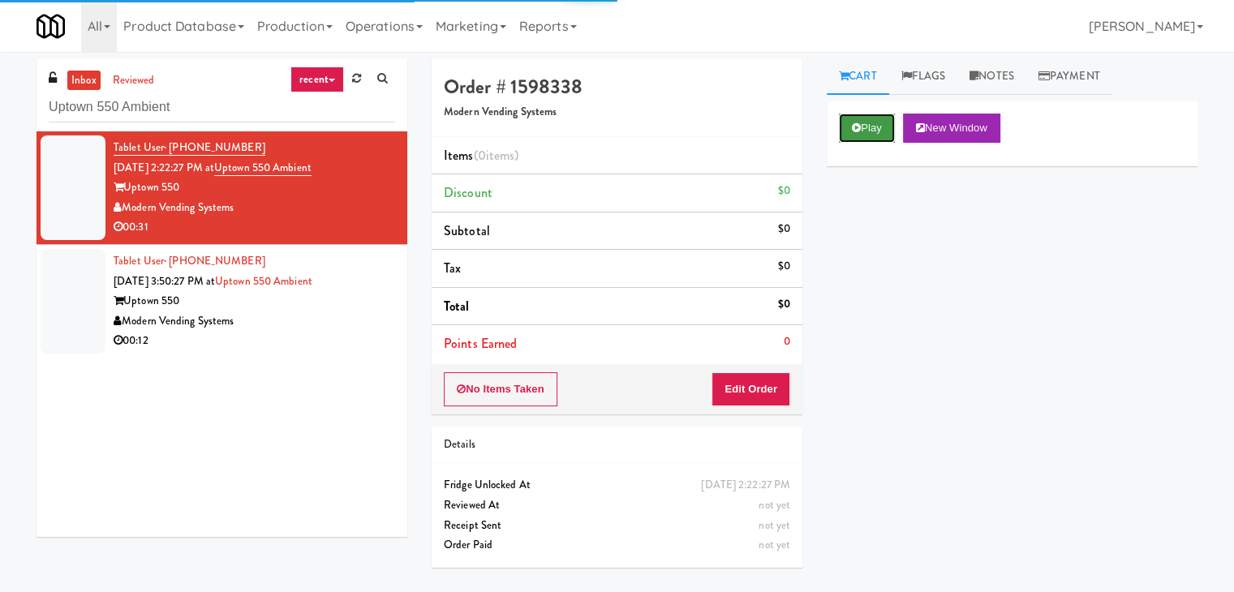
click at [842, 127] on button "Play" at bounding box center [867, 128] width 56 height 29
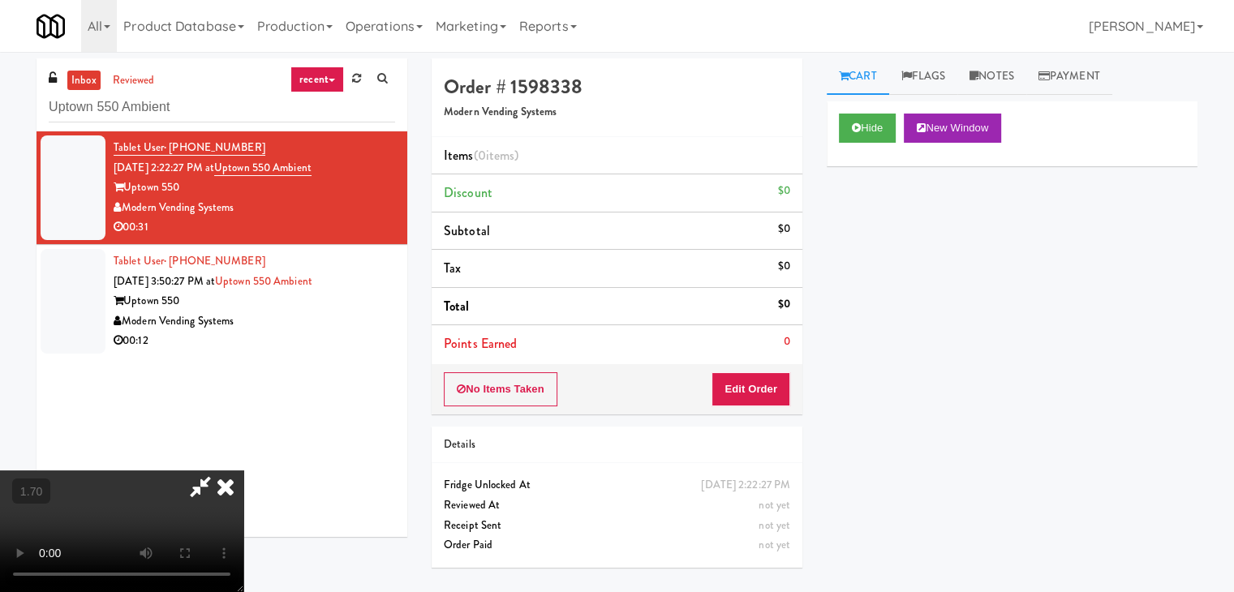
click at [243, 471] on video at bounding box center [121, 532] width 243 height 122
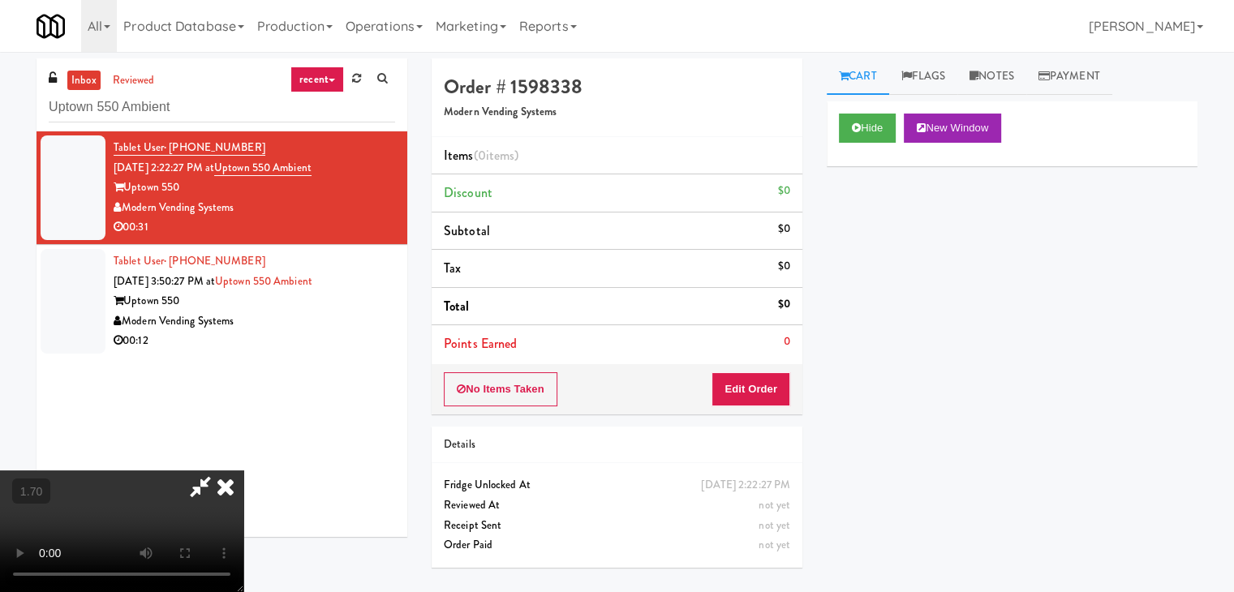
click at [243, 471] on video at bounding box center [121, 532] width 243 height 122
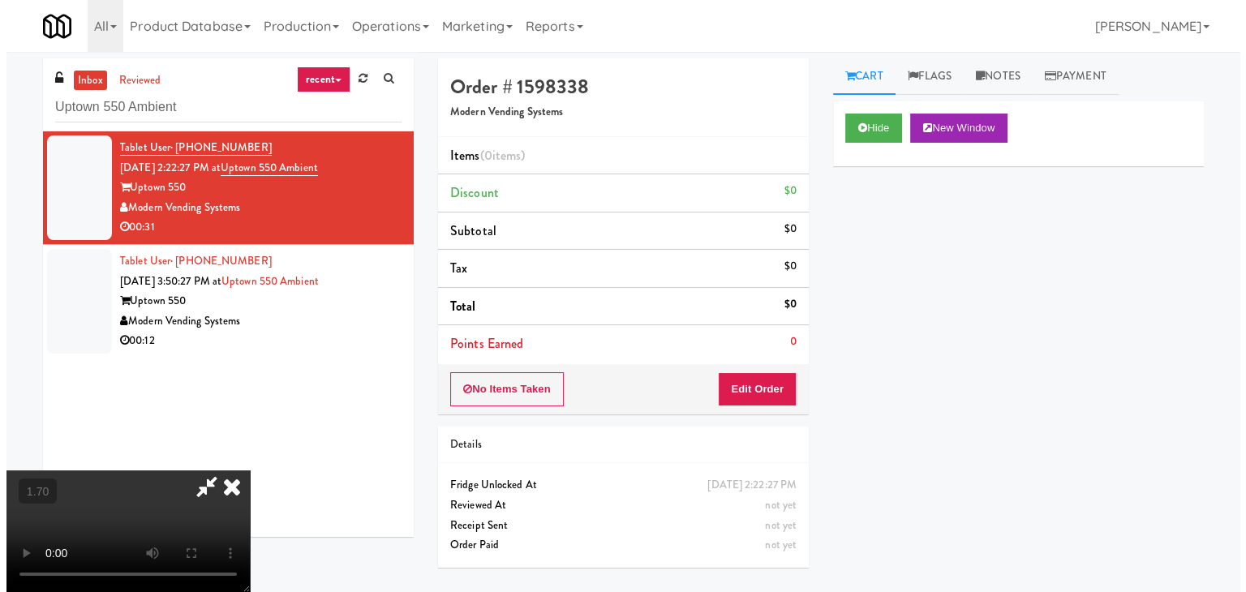
scroll to position [0, 0]
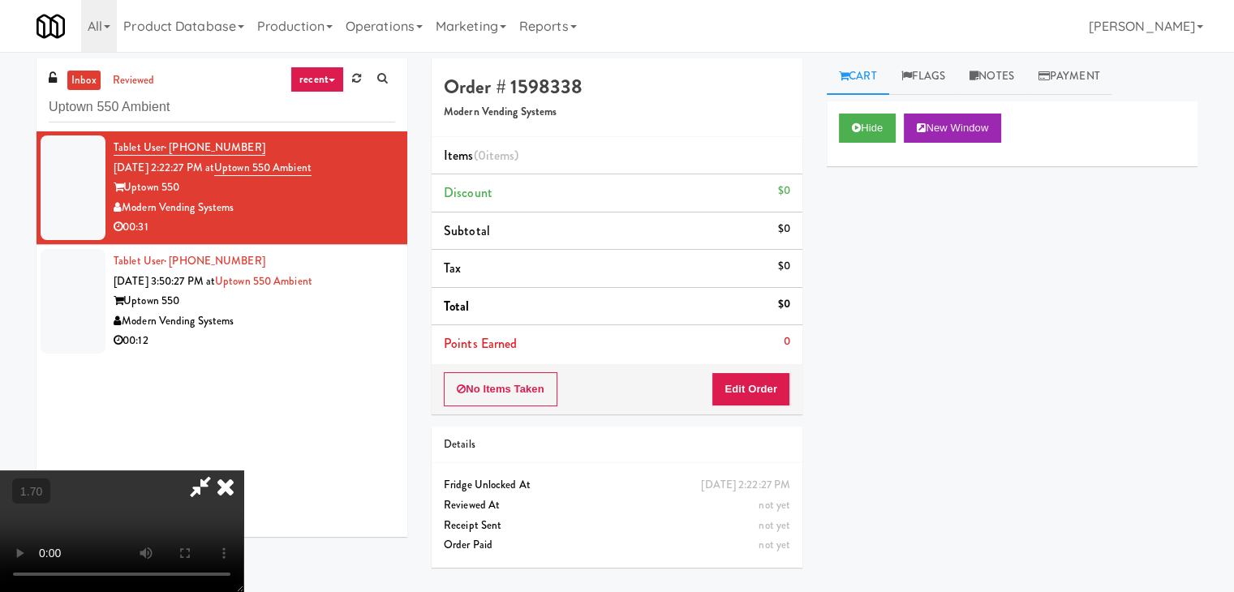
click at [243, 471] on icon at bounding box center [226, 487] width 36 height 32
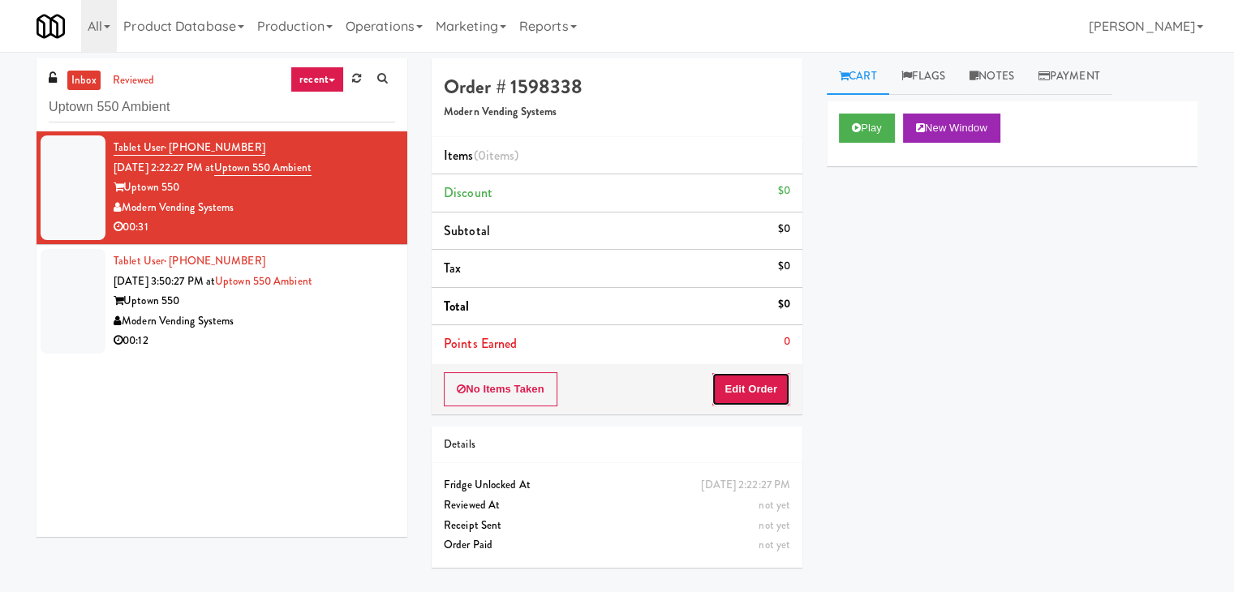
drag, startPoint x: 741, startPoint y: 389, endPoint x: 772, endPoint y: 361, distance: 41.9
click at [741, 388] on button "Edit Order" at bounding box center [751, 389] width 79 height 34
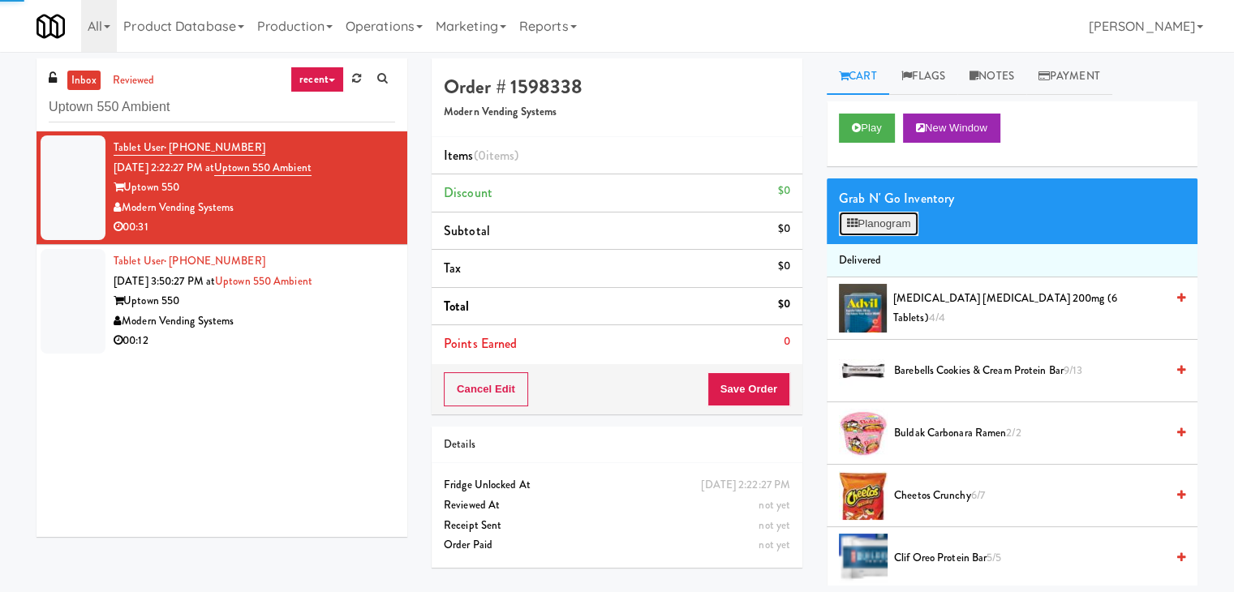
click at [873, 226] on button "Planogram" at bounding box center [879, 224] width 80 height 24
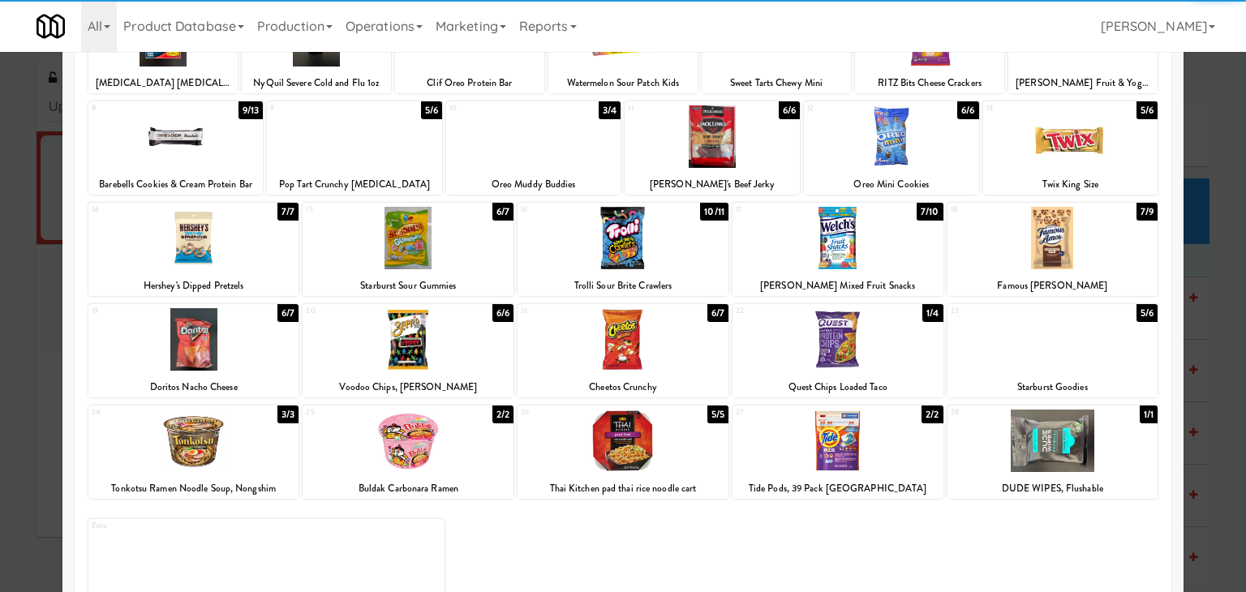
scroll to position [162, 0]
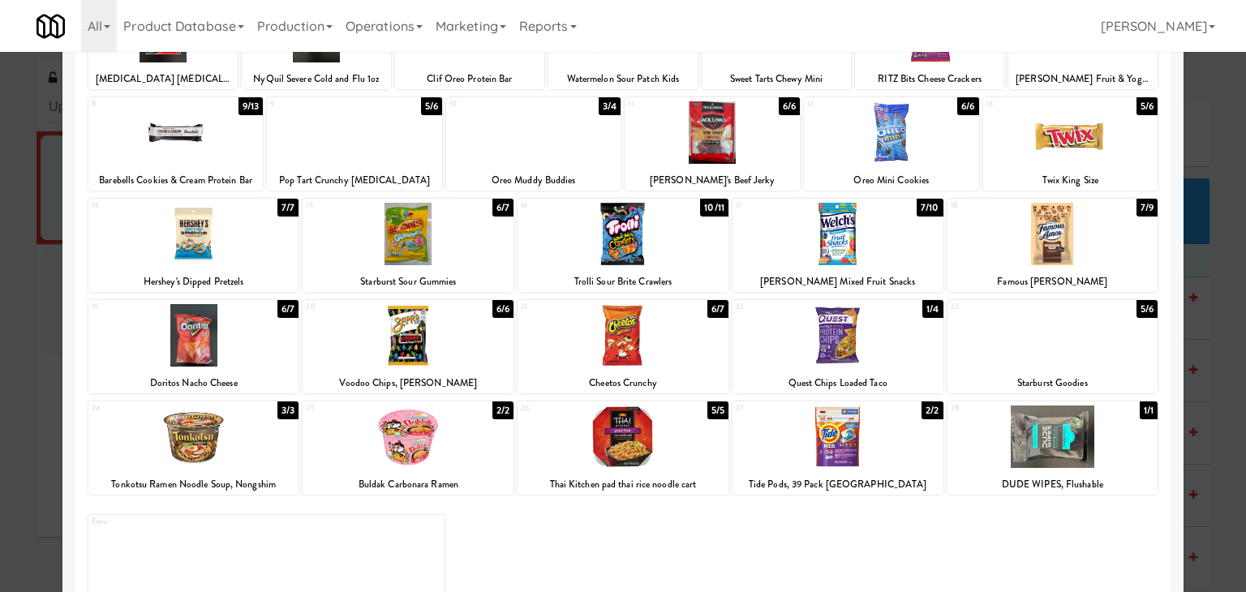
click at [403, 232] on div at bounding box center [408, 234] width 211 height 62
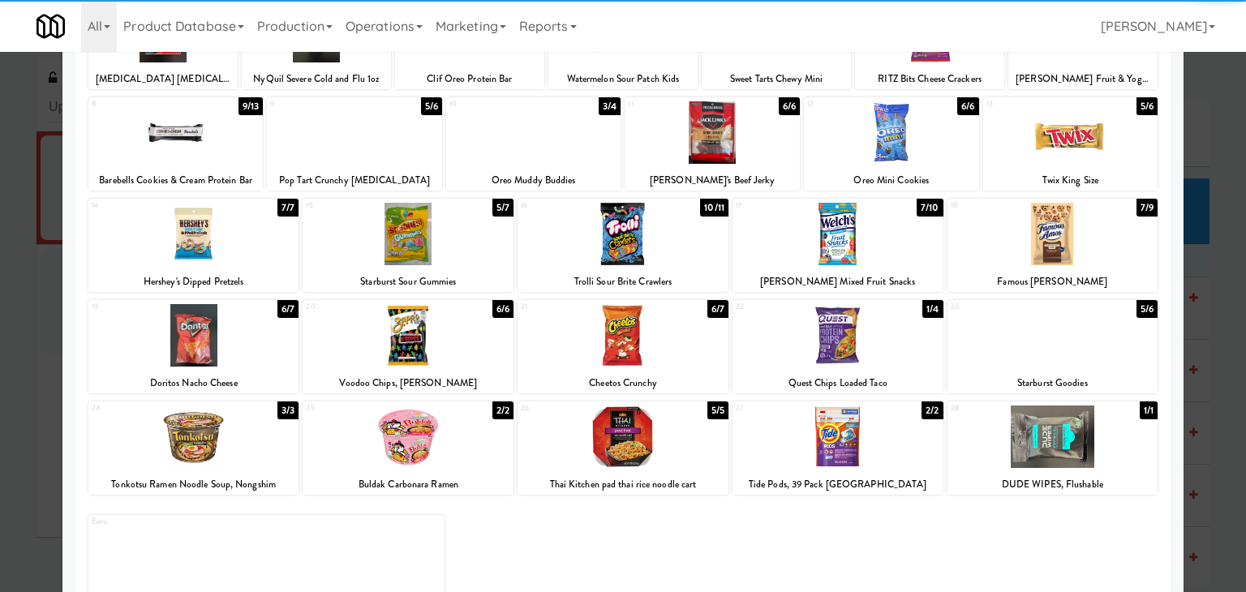
click at [742, 146] on div at bounding box center [712, 132] width 175 height 62
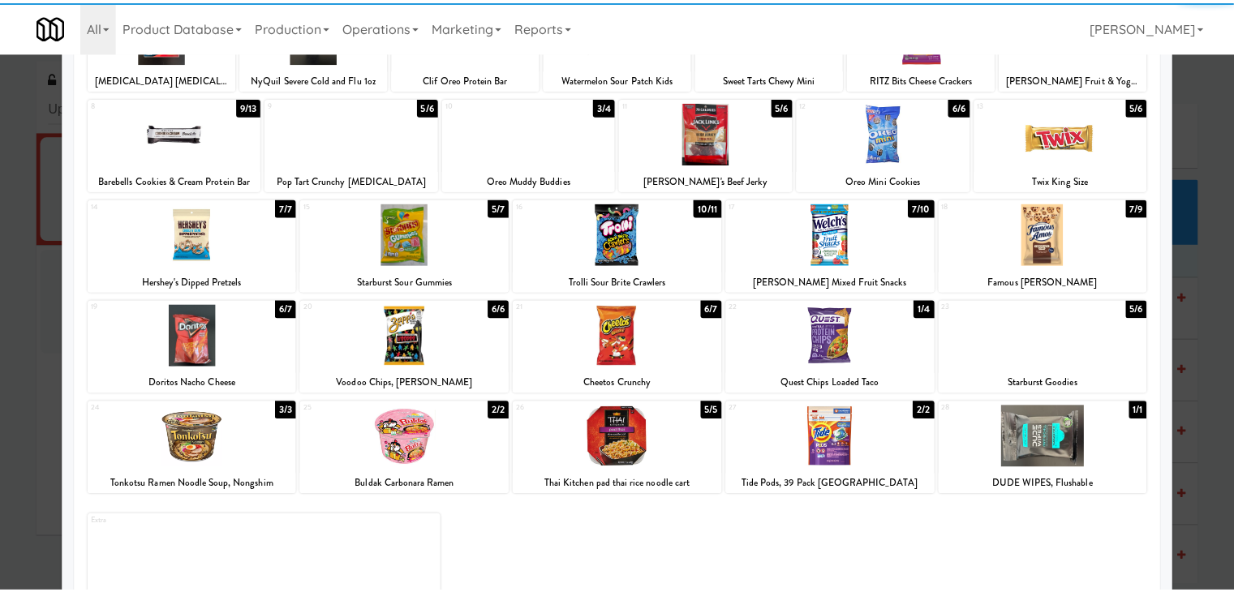
scroll to position [0, 0]
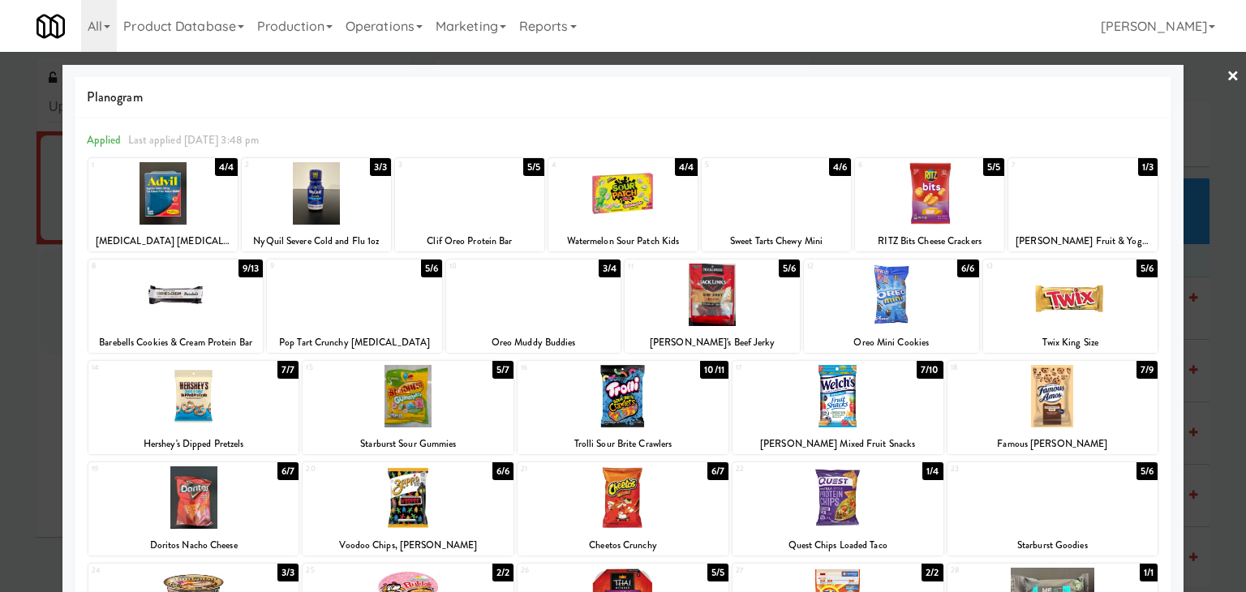
click at [1228, 71] on div at bounding box center [623, 296] width 1246 height 592
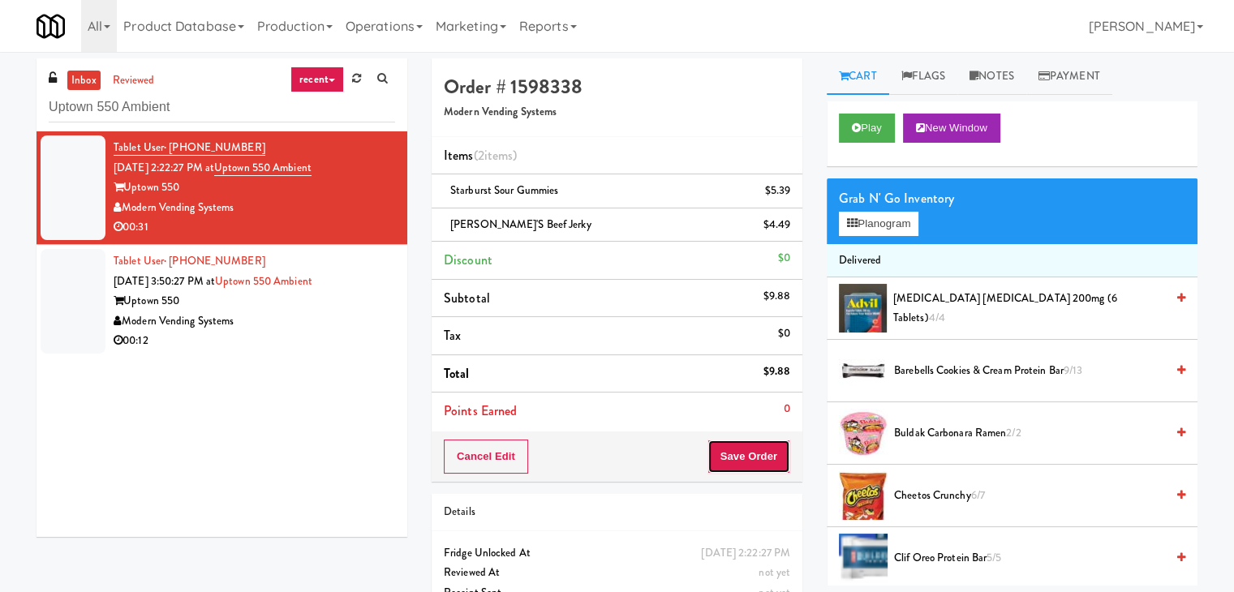
click at [747, 449] on button "Save Order" at bounding box center [749, 457] width 83 height 34
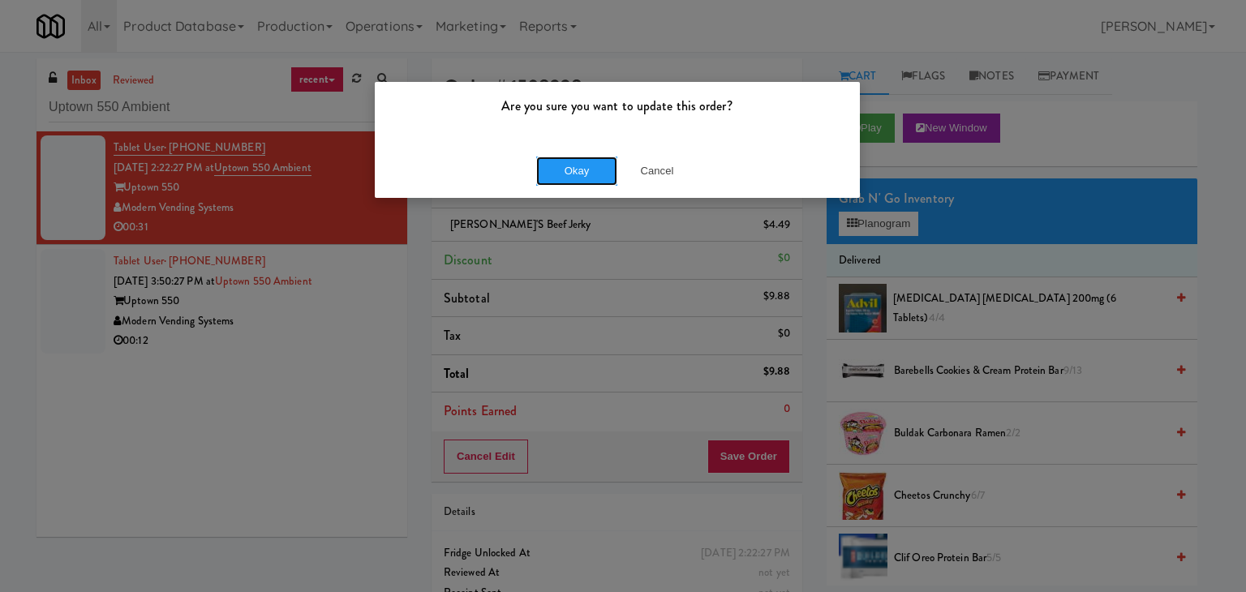
drag, startPoint x: 588, startPoint y: 175, endPoint x: 581, endPoint y: 182, distance: 9.8
click at [587, 175] on button "Okay" at bounding box center [576, 171] width 81 height 29
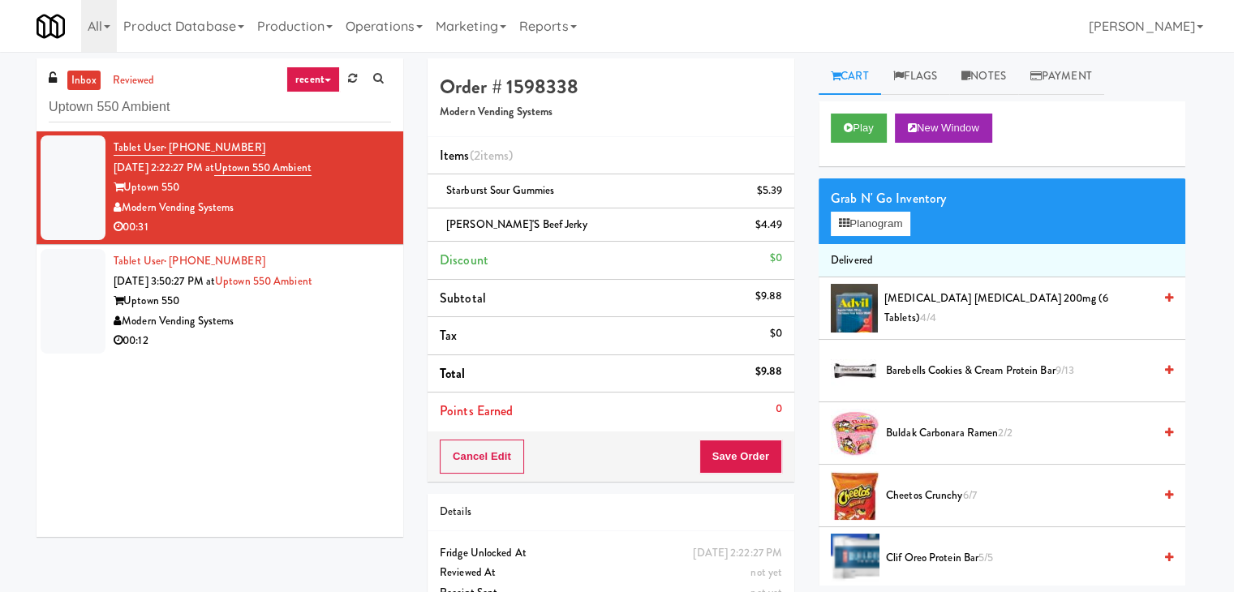
click at [364, 322] on div "Modern Vending Systems" at bounding box center [253, 322] width 278 height 20
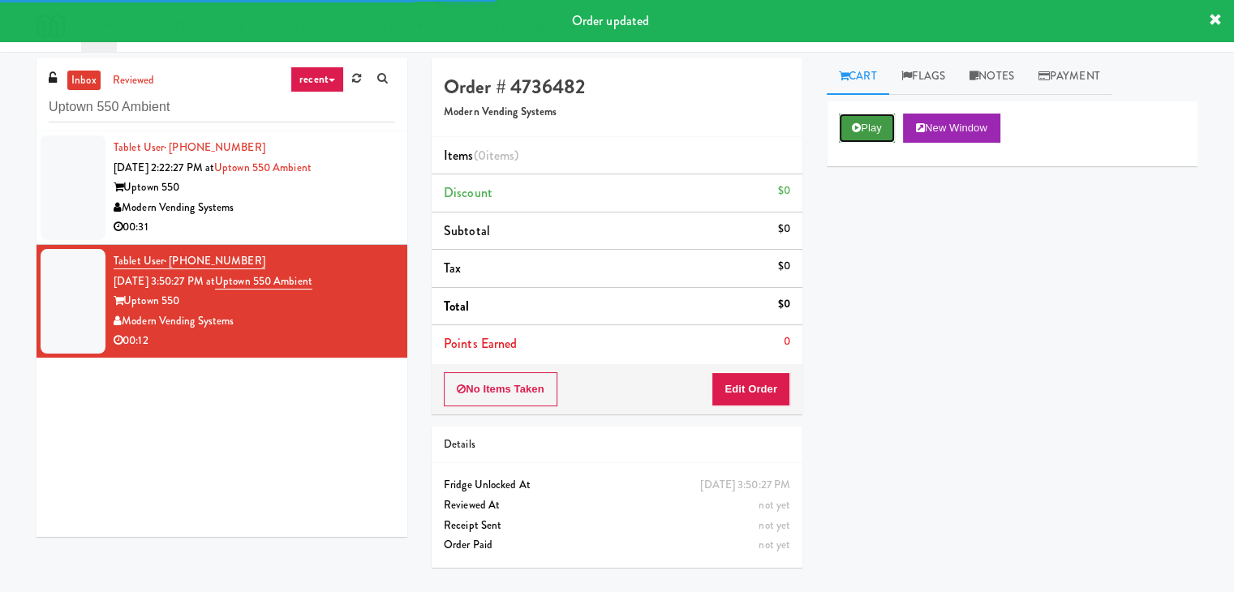
click at [860, 137] on button "Play" at bounding box center [867, 128] width 56 height 29
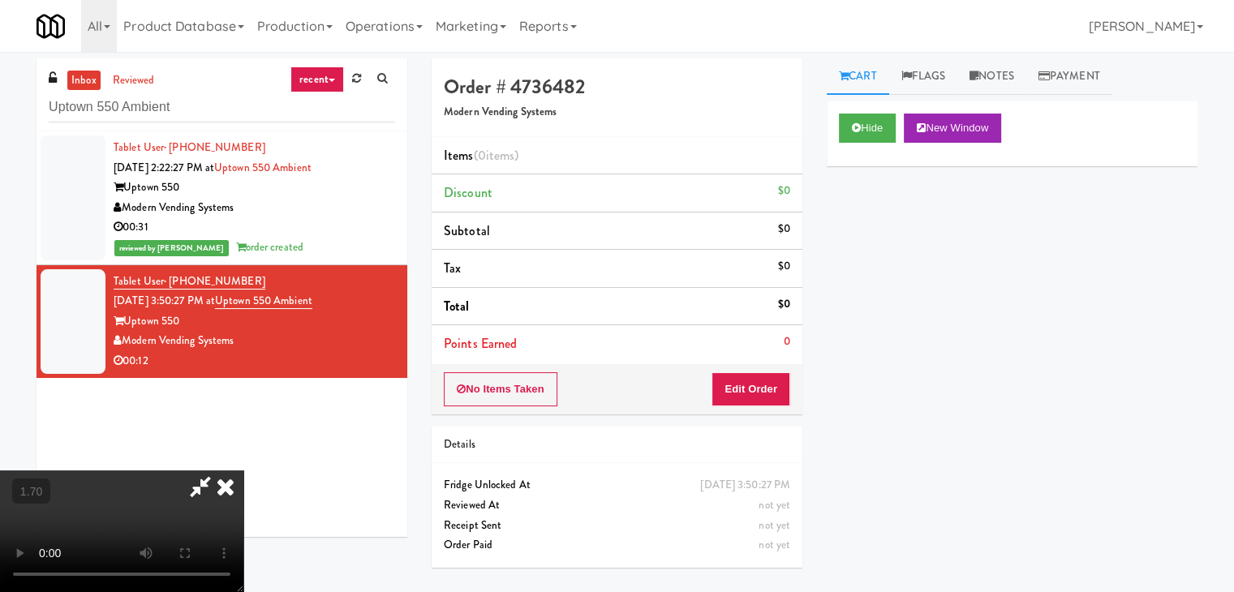
click at [243, 471] on video at bounding box center [121, 532] width 243 height 122
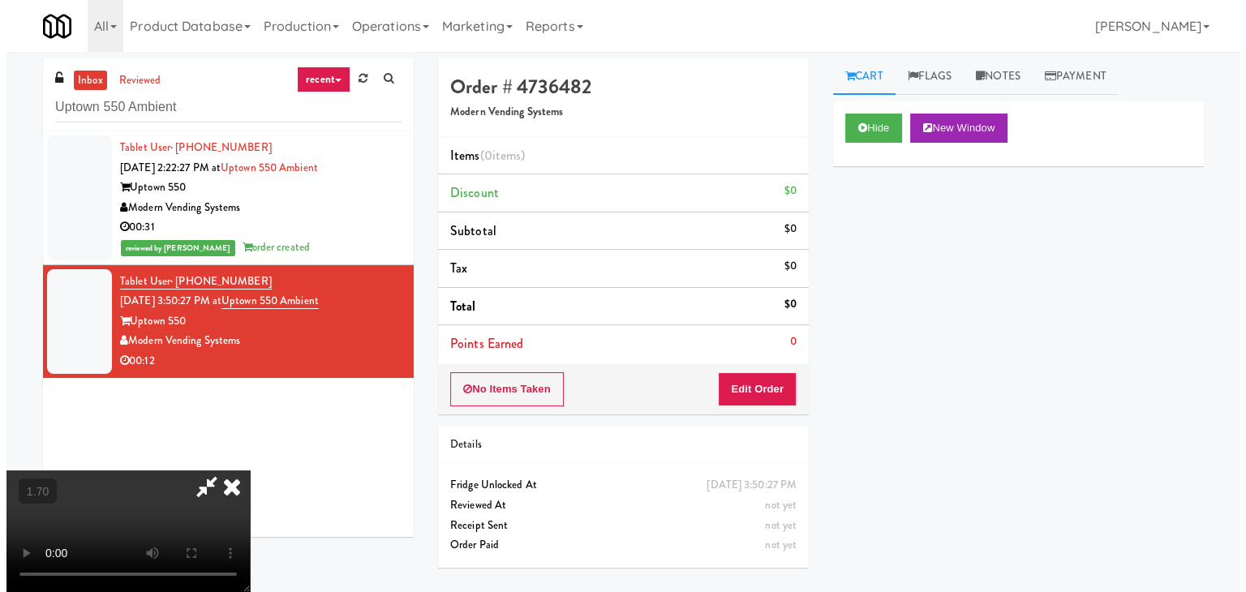
scroll to position [0, 0]
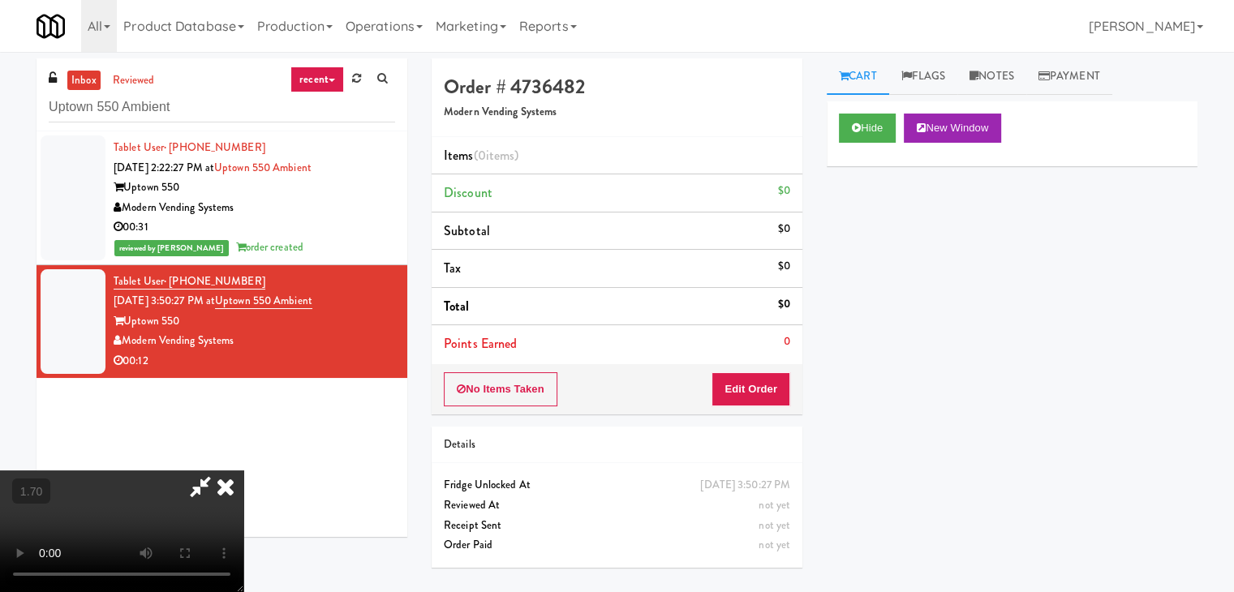
click at [243, 471] on video at bounding box center [121, 532] width 243 height 122
click at [243, 471] on icon at bounding box center [226, 487] width 36 height 32
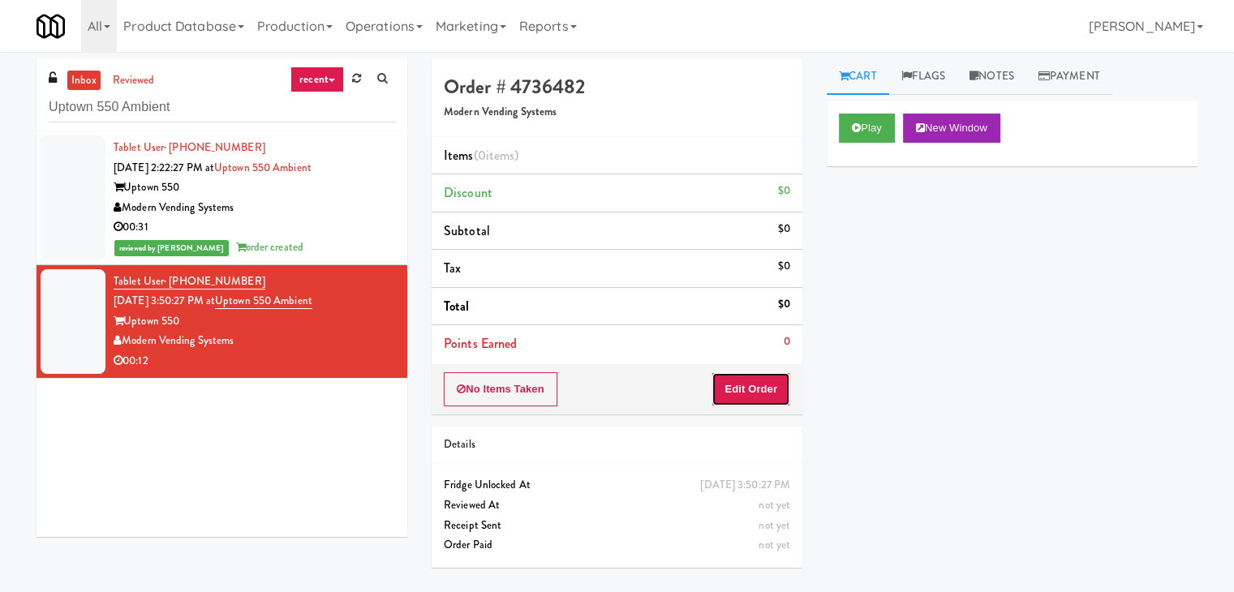
click at [763, 400] on button "Edit Order" at bounding box center [751, 389] width 79 height 34
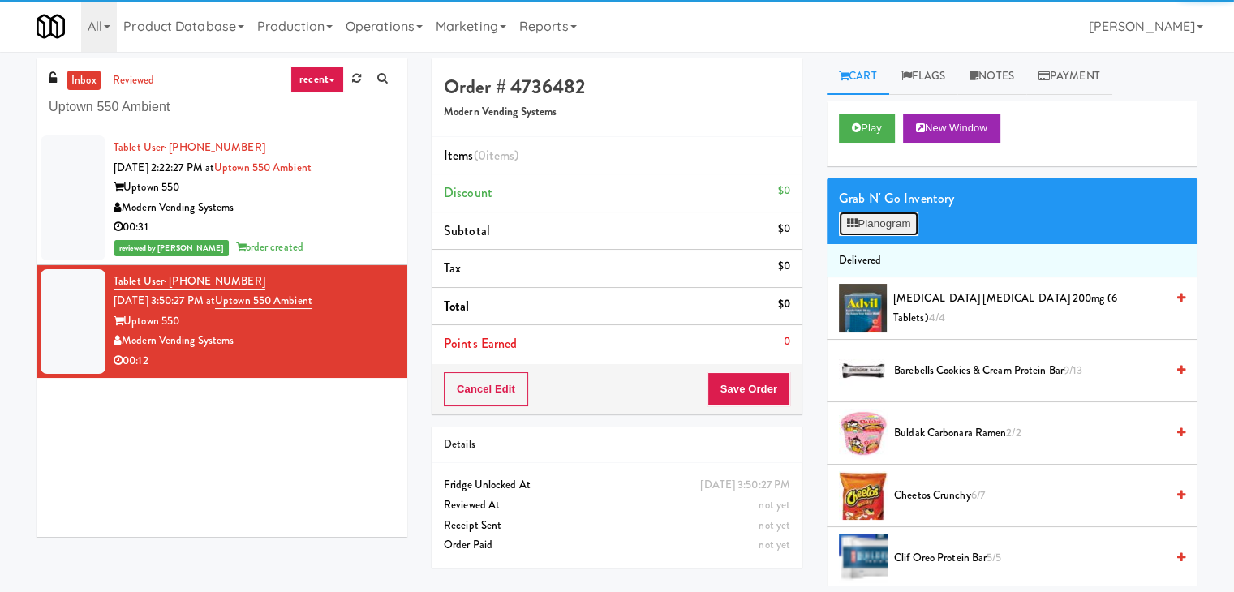
click at [897, 226] on button "Planogram" at bounding box center [879, 224] width 80 height 24
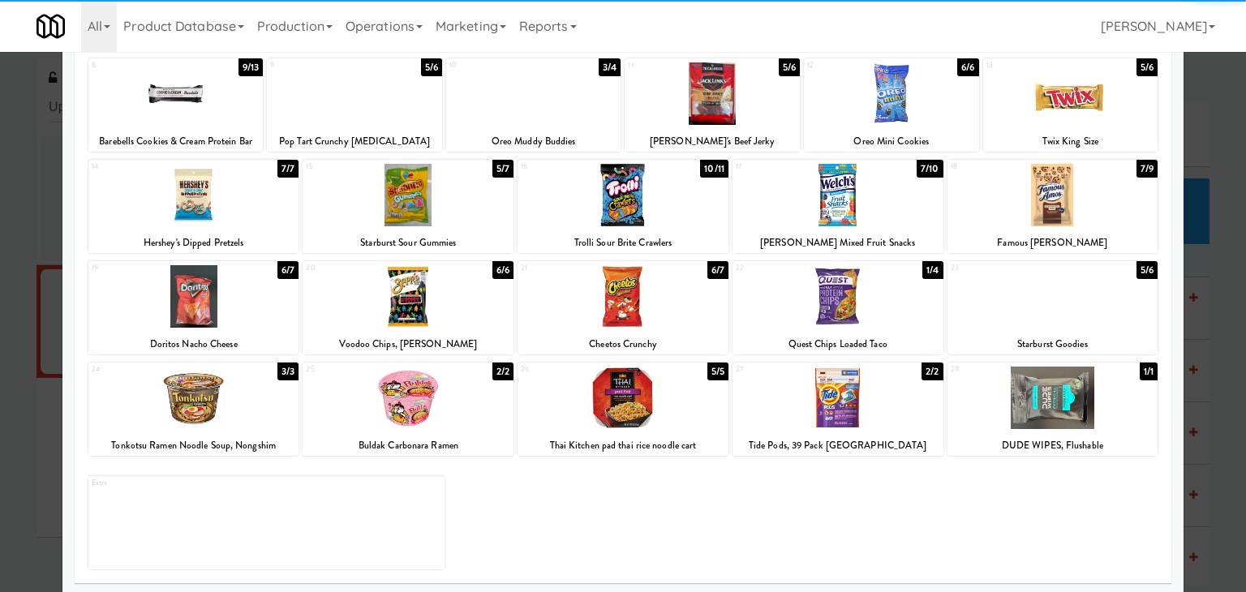
scroll to position [204, 0]
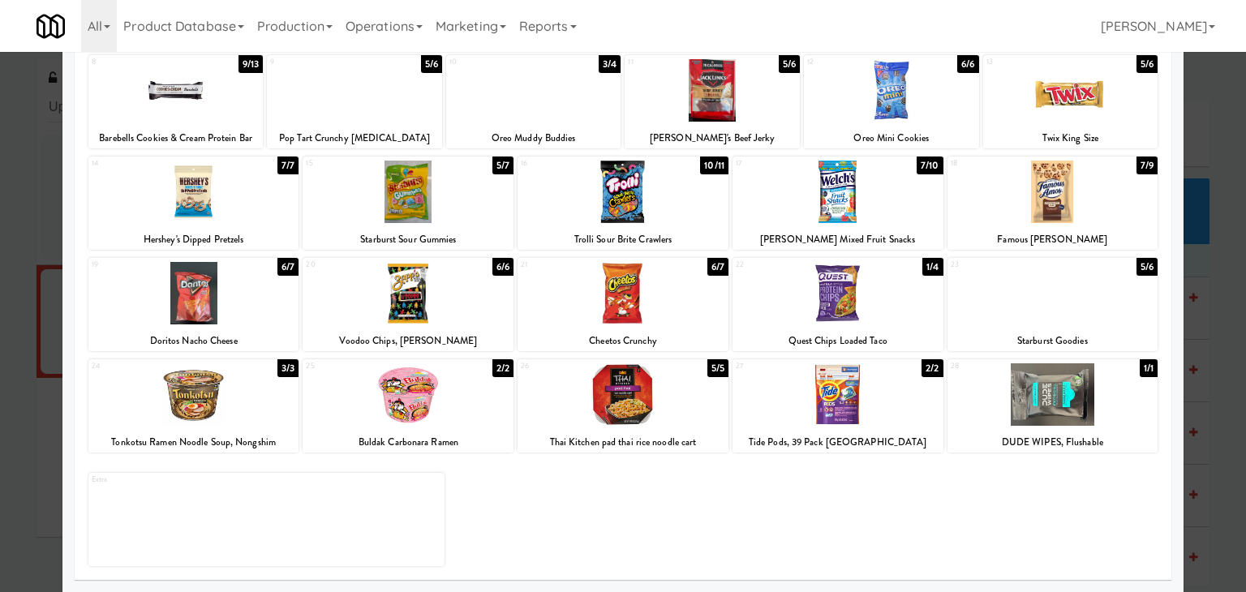
click at [423, 275] on div at bounding box center [408, 293] width 211 height 62
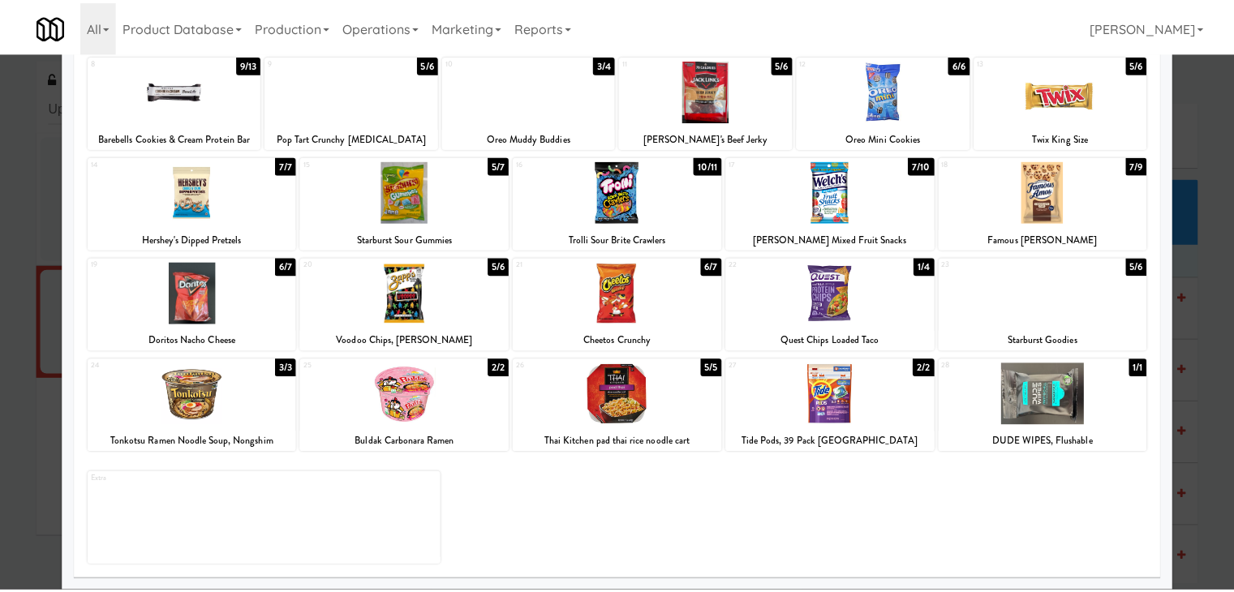
scroll to position [0, 0]
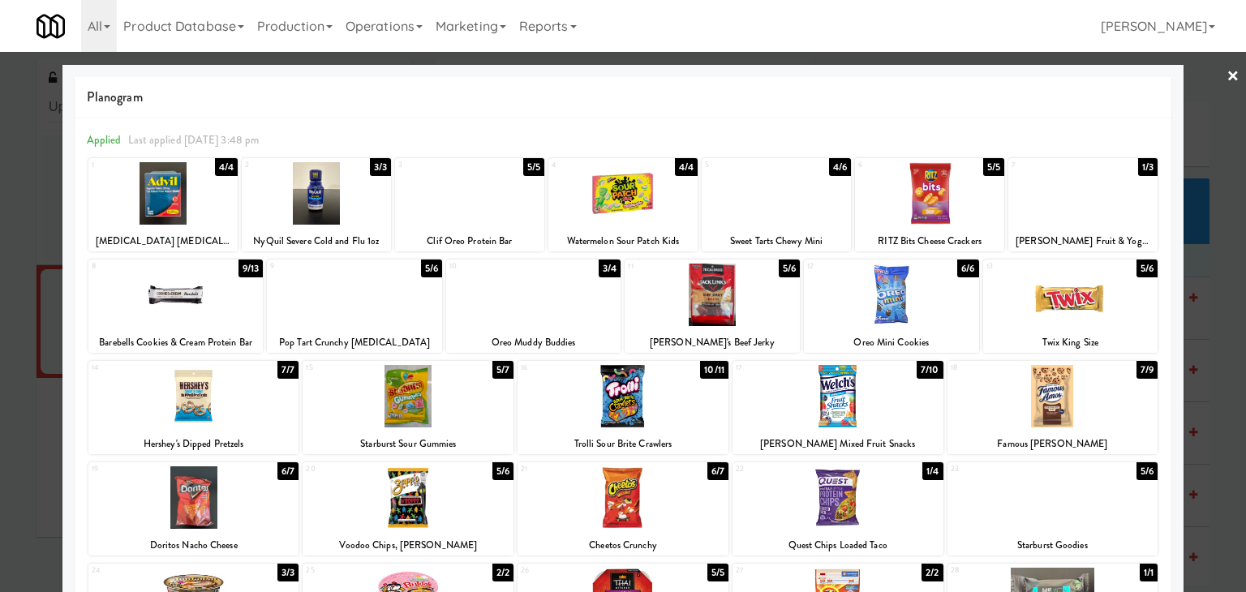
click at [1227, 72] on link "×" at bounding box center [1233, 77] width 13 height 50
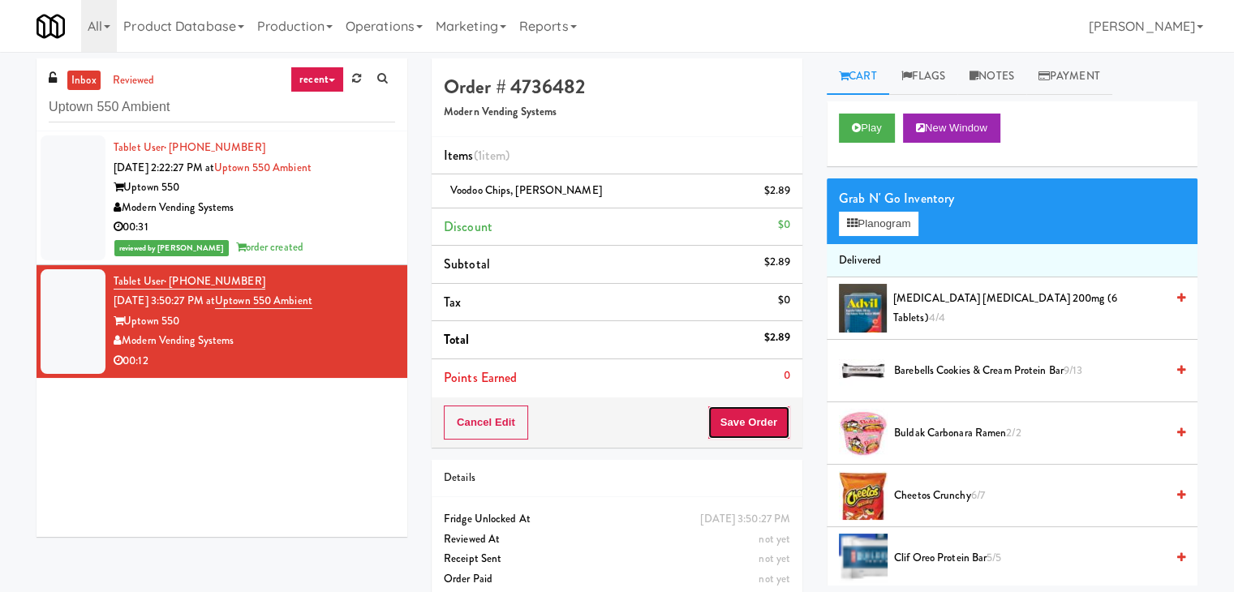
click at [751, 411] on button "Save Order" at bounding box center [749, 423] width 83 height 34
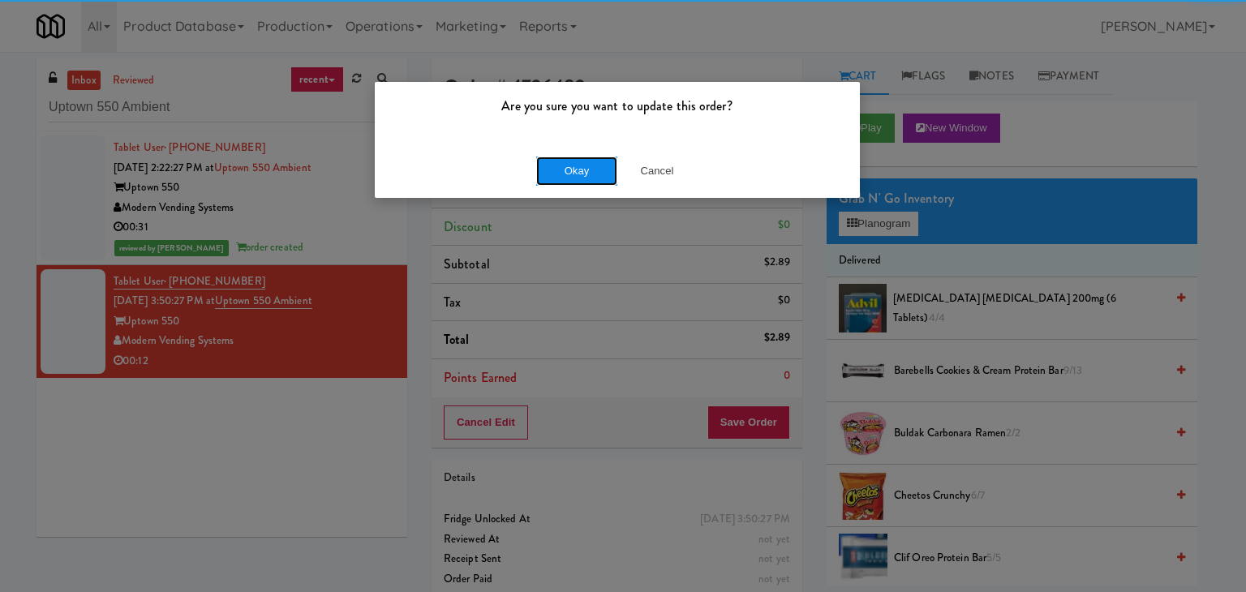
click at [583, 181] on button "Okay" at bounding box center [576, 171] width 81 height 29
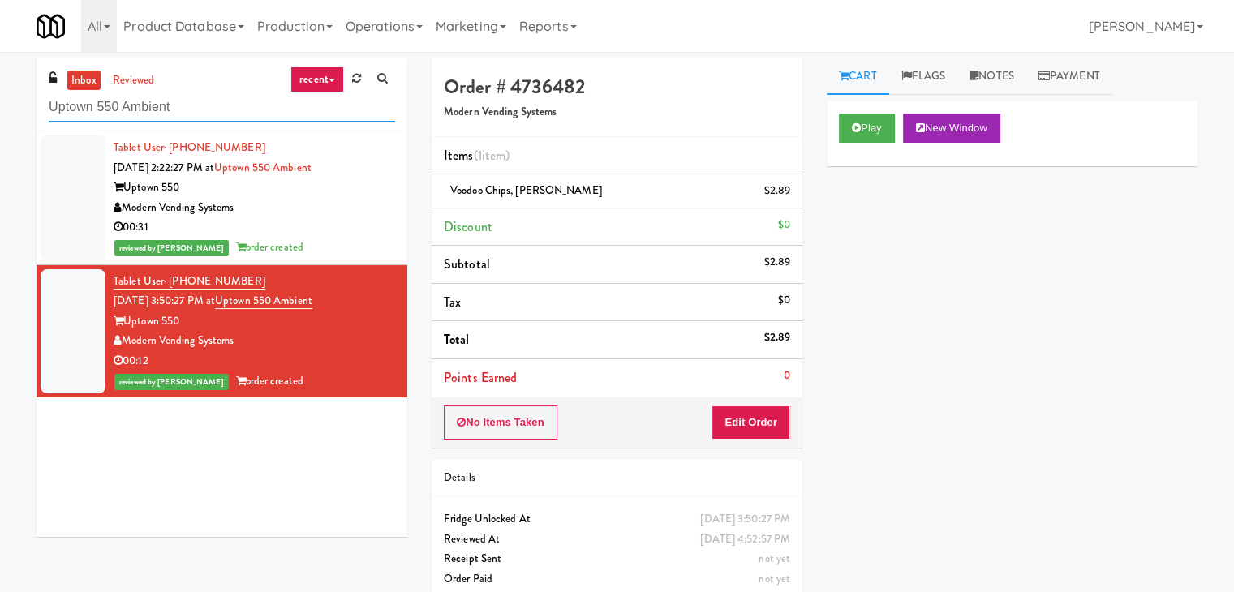
click at [200, 120] on input "Uptown 550 Ambient" at bounding box center [222, 108] width 346 height 30
paste input "Elm Cooler-Righ"
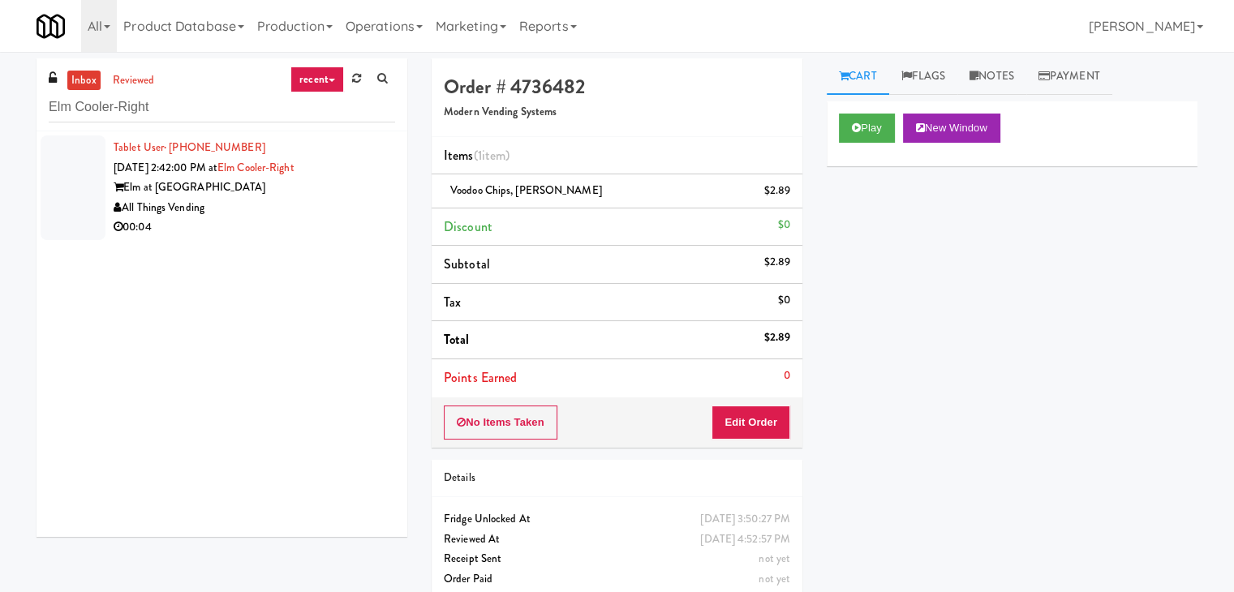
click at [327, 192] on div "Elm at [GEOGRAPHIC_DATA]" at bounding box center [255, 188] width 282 height 20
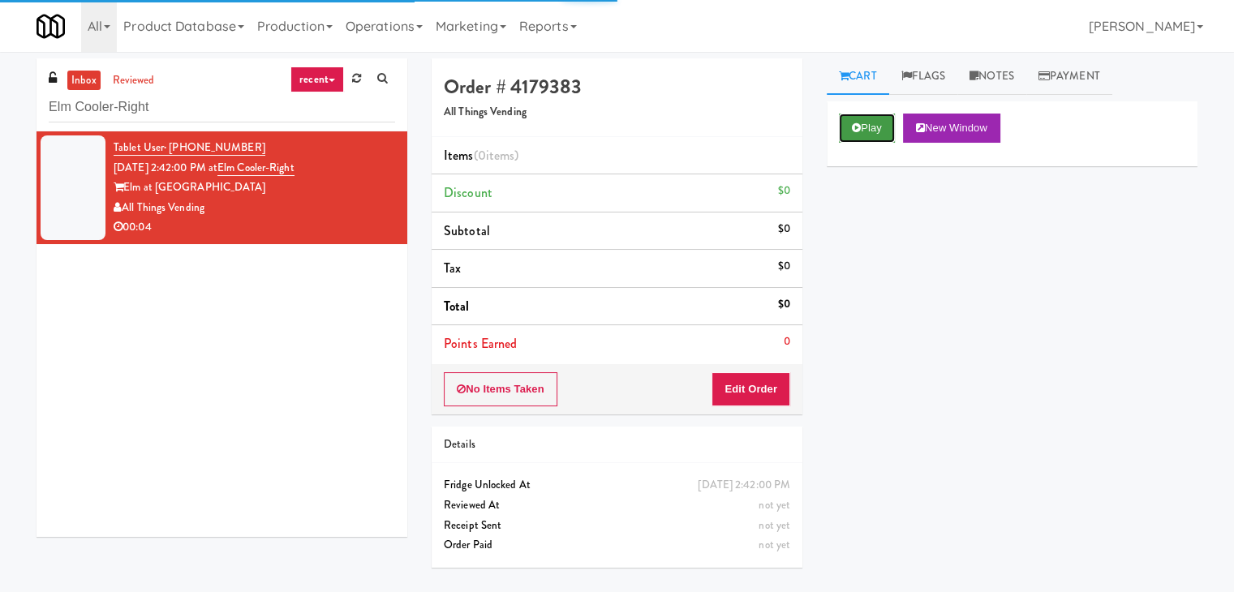
click at [861, 124] on button "Play" at bounding box center [867, 128] width 56 height 29
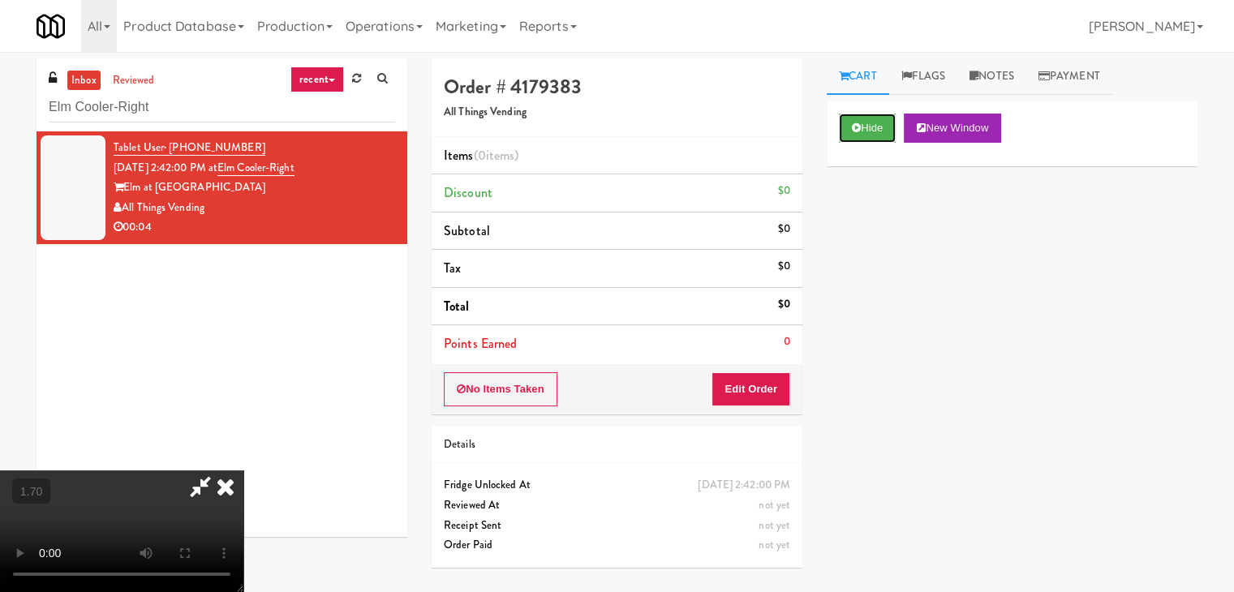
scroll to position [228, 0]
click at [243, 471] on video at bounding box center [121, 532] width 243 height 122
click at [243, 471] on icon at bounding box center [226, 487] width 36 height 32
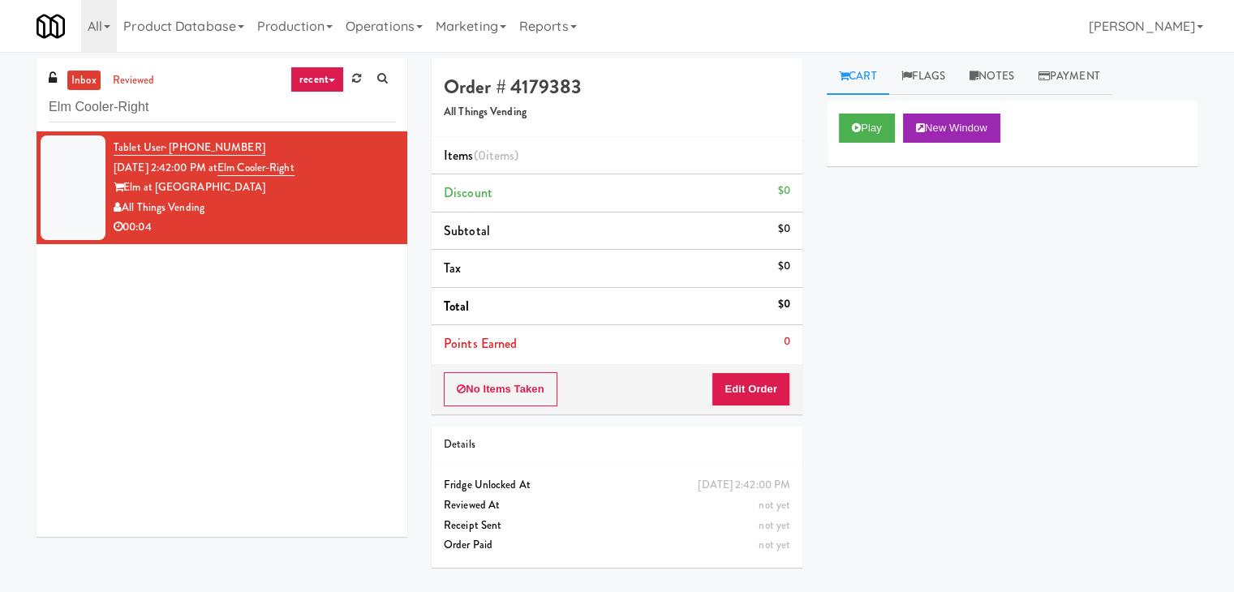
click at [748, 405] on div "No Items Taken Edit Order" at bounding box center [617, 389] width 371 height 50
click at [754, 390] on button "Edit Order" at bounding box center [751, 389] width 79 height 34
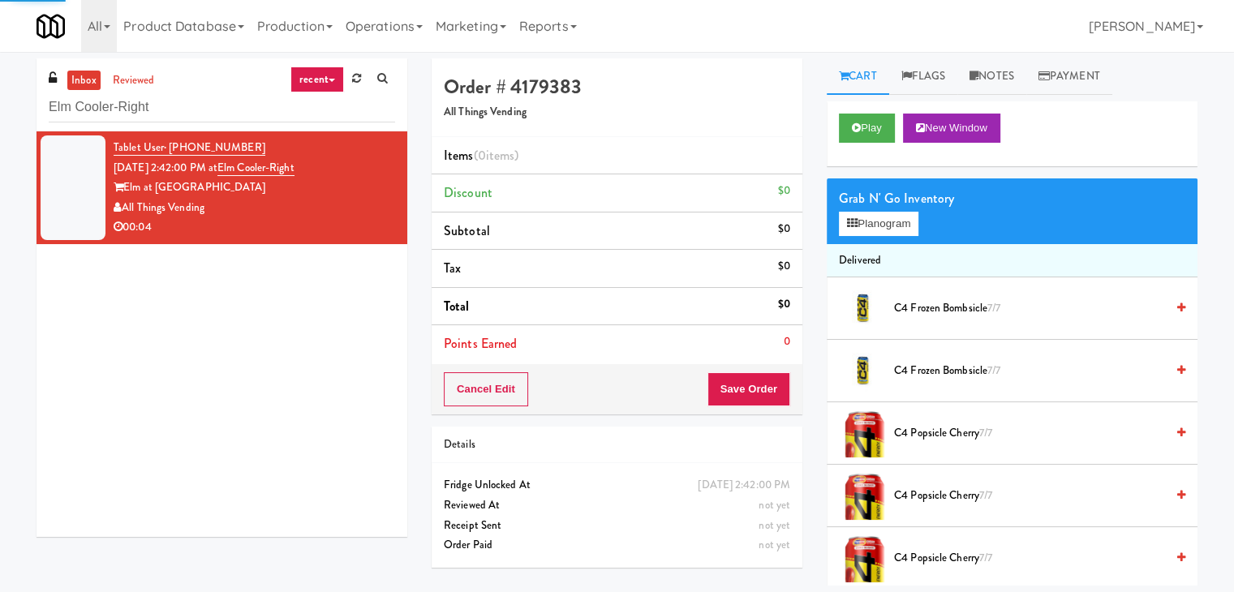
click at [886, 236] on div "Grab N' Go Inventory Planogram" at bounding box center [1012, 212] width 371 height 66
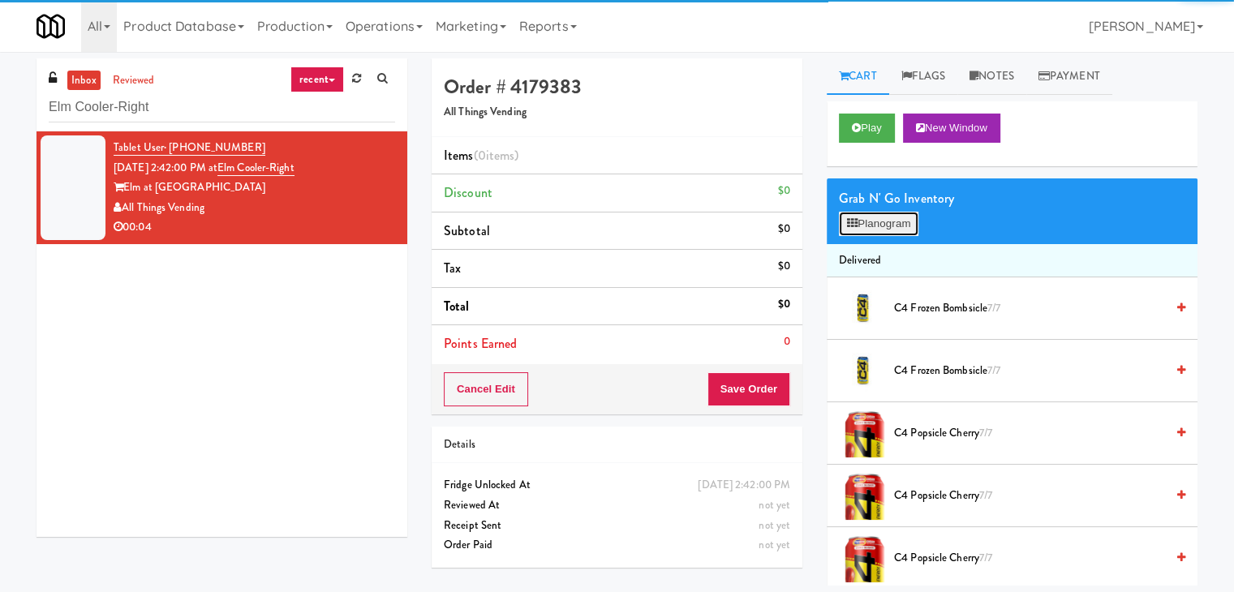
click at [892, 222] on button "Planogram" at bounding box center [879, 224] width 80 height 24
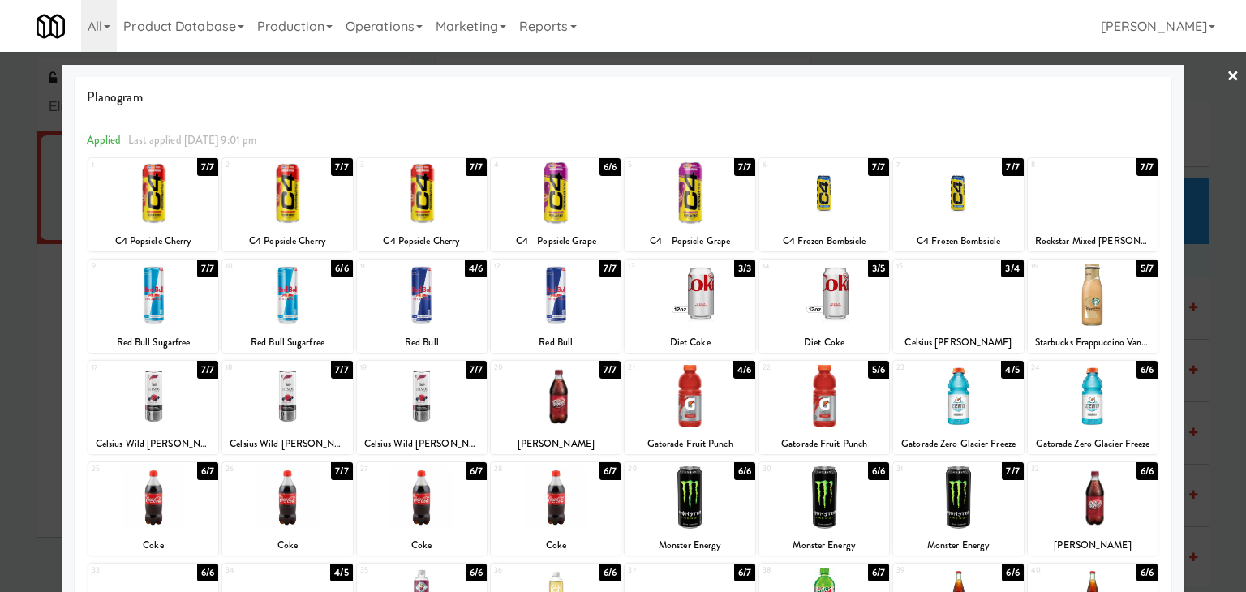
click at [1075, 298] on div at bounding box center [1093, 295] width 130 height 62
click at [1227, 80] on link "×" at bounding box center [1233, 77] width 13 height 50
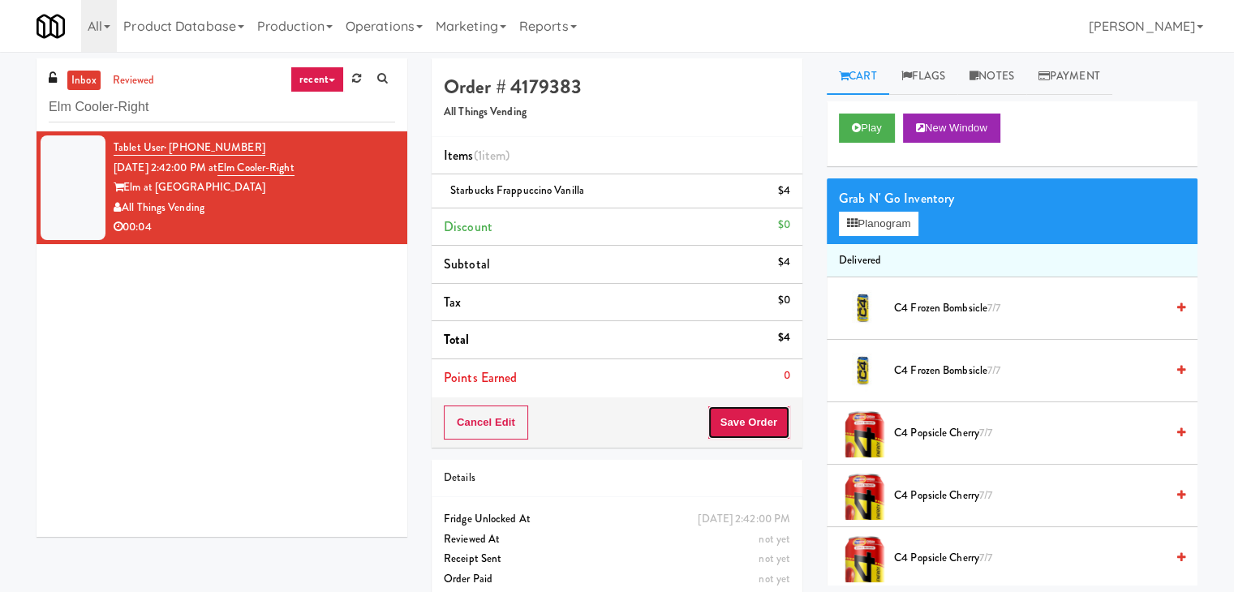
click at [740, 428] on button "Save Order" at bounding box center [749, 423] width 83 height 34
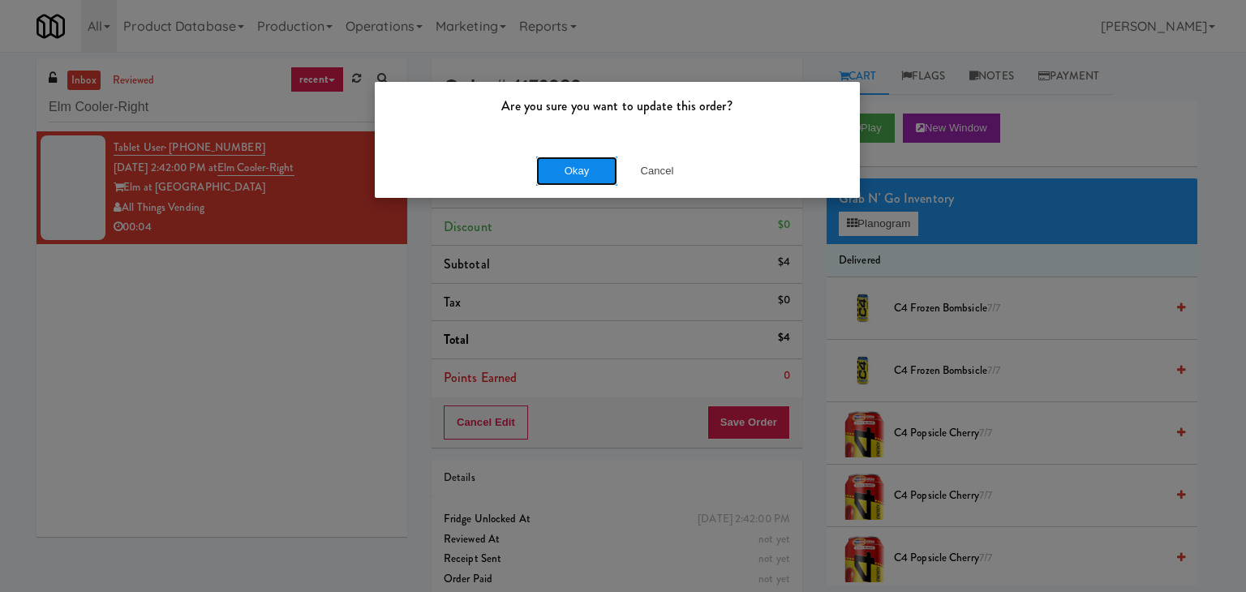
click at [594, 174] on button "Okay" at bounding box center [576, 171] width 81 height 29
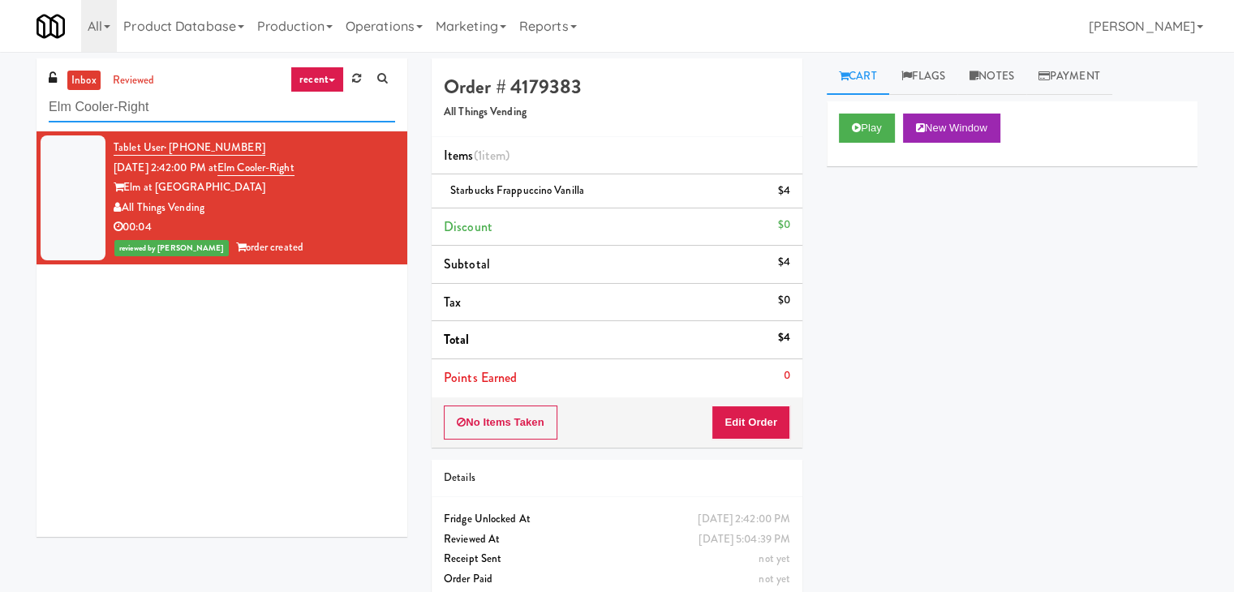
click at [193, 110] on input "Elm Cooler-Right" at bounding box center [222, 108] width 346 height 30
paste input "520 N [PERSON_NAME] - Left - Fridge"
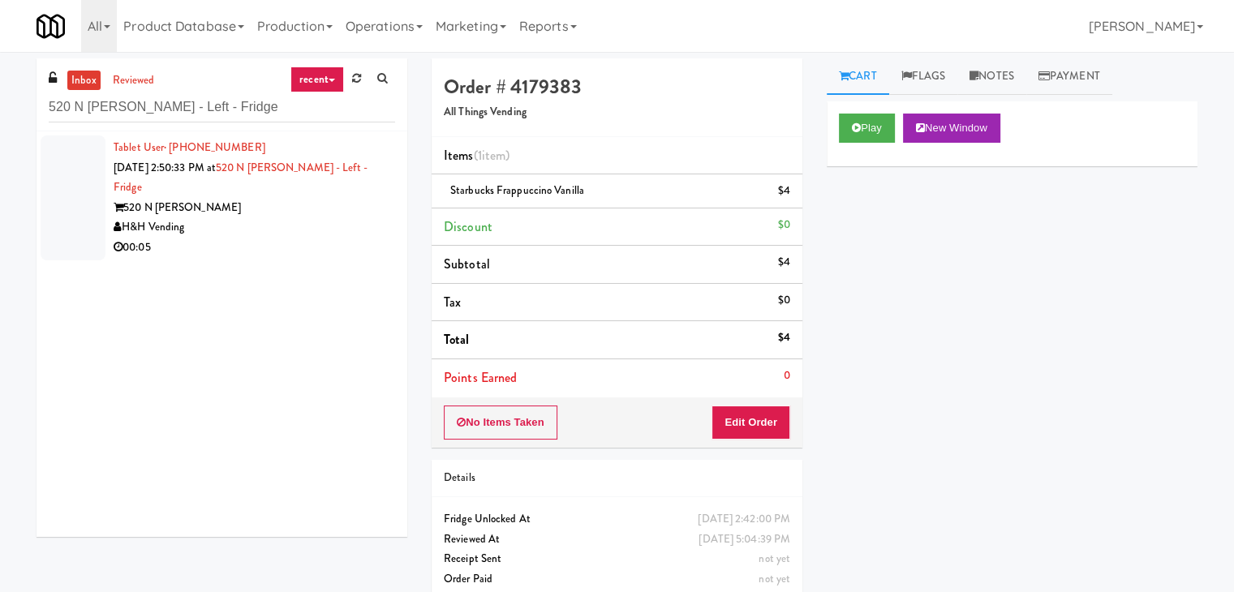
click at [308, 238] on div "00:05" at bounding box center [255, 248] width 282 height 20
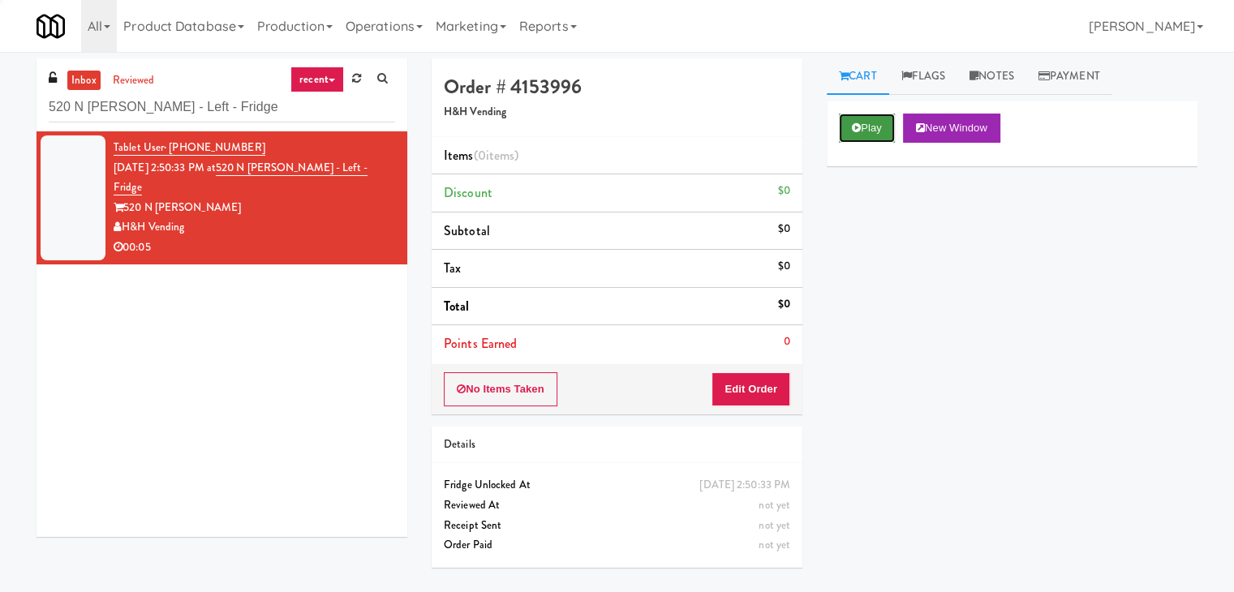
click at [864, 135] on button "Play" at bounding box center [867, 128] width 56 height 29
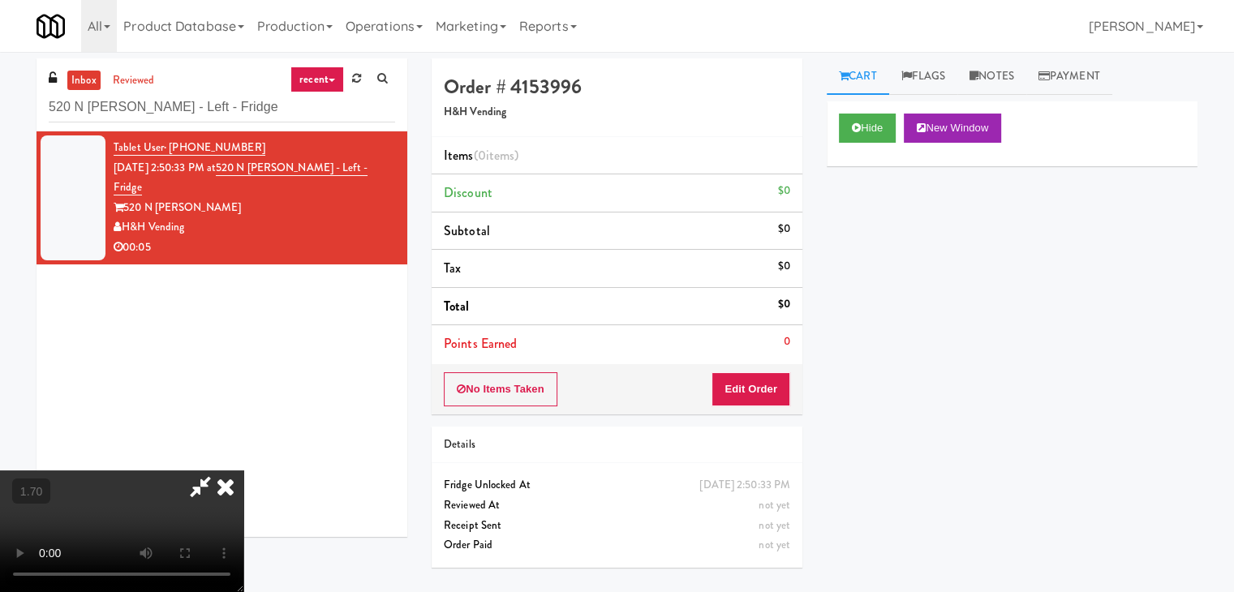
click at [243, 471] on video at bounding box center [121, 532] width 243 height 122
click at [243, 471] on icon at bounding box center [226, 487] width 36 height 32
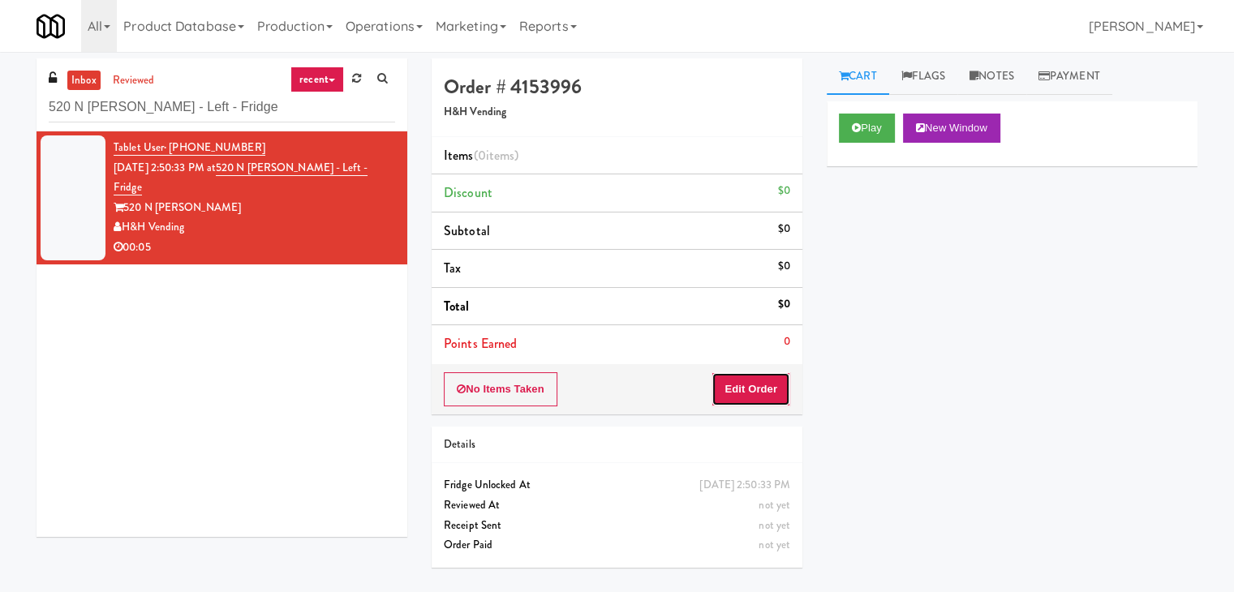
click at [763, 377] on button "Edit Order" at bounding box center [751, 389] width 79 height 34
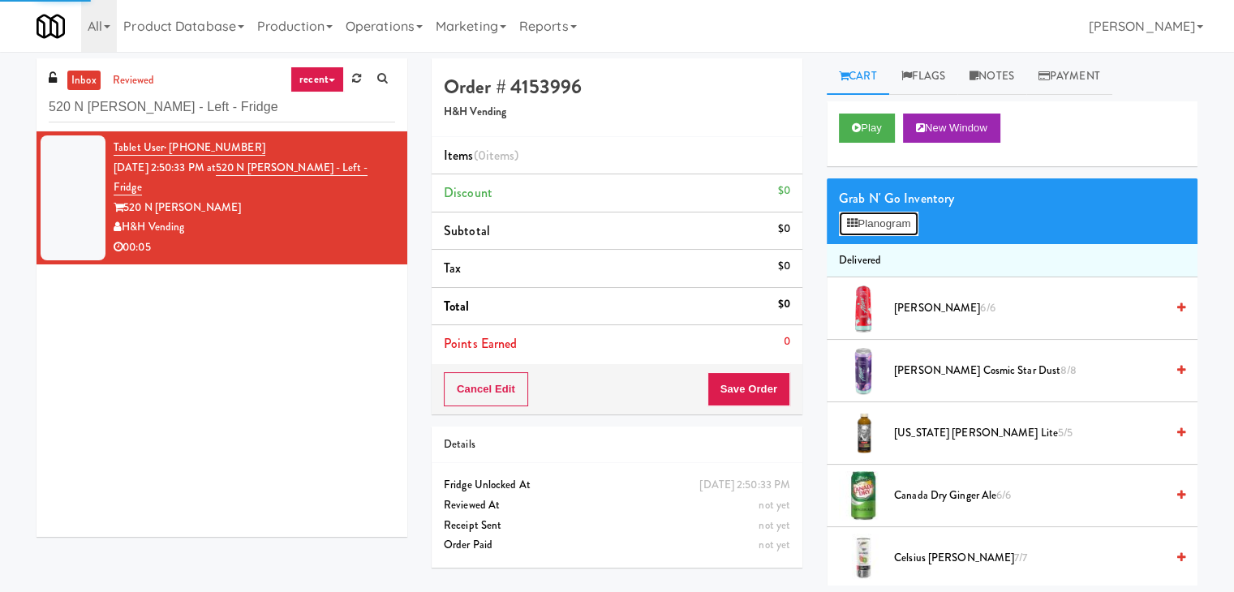
click at [867, 216] on button "Planogram" at bounding box center [879, 224] width 80 height 24
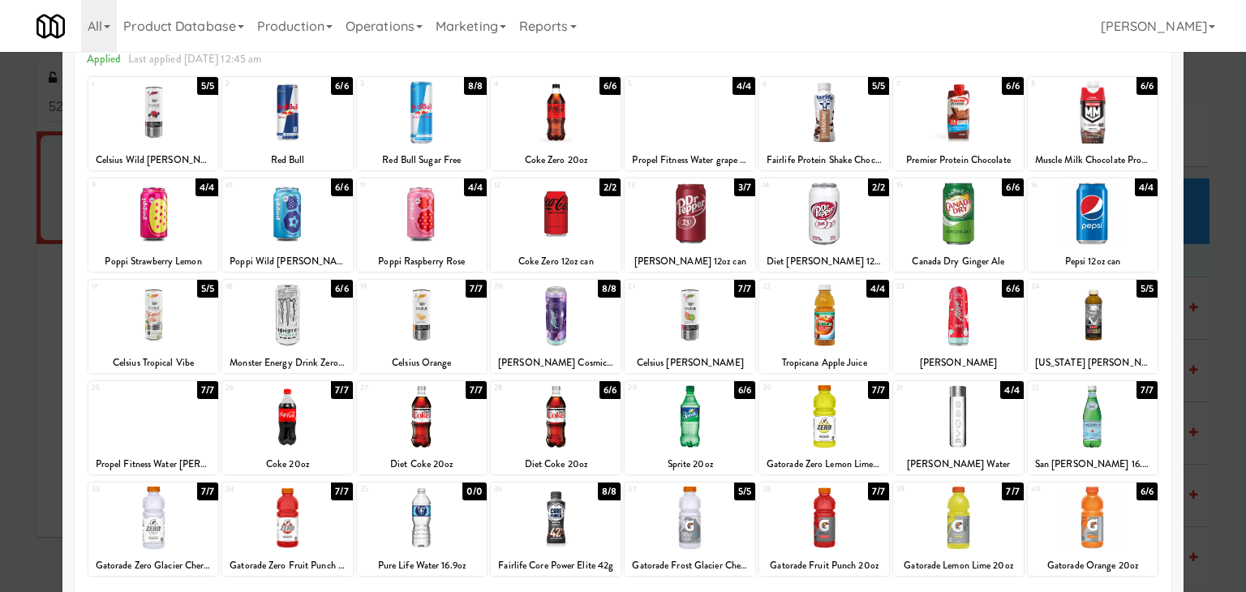
click at [428, 422] on div at bounding box center [422, 416] width 130 height 62
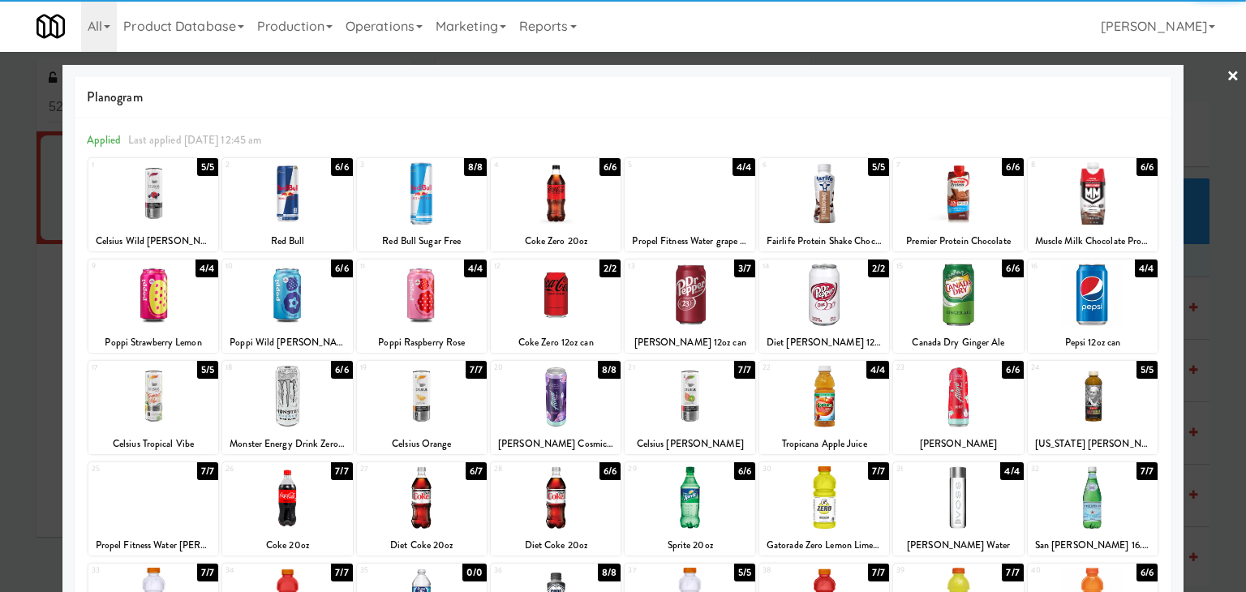
click at [1227, 68] on link "×" at bounding box center [1233, 77] width 13 height 50
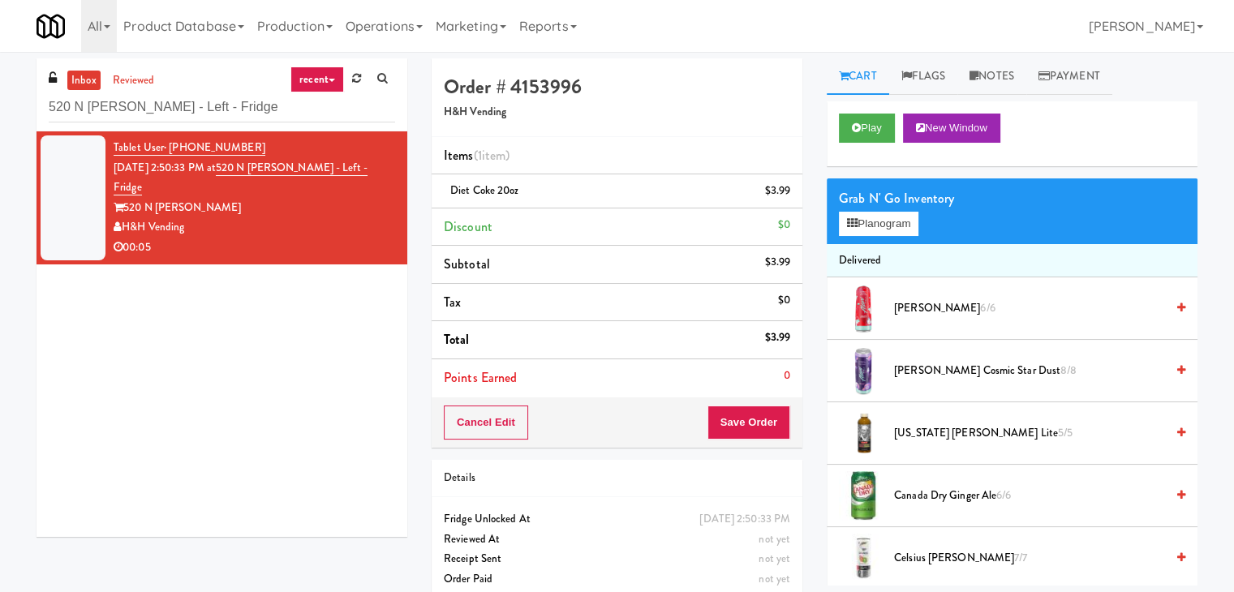
click at [753, 406] on div "Cancel Edit Save Order" at bounding box center [617, 423] width 371 height 50
click at [750, 415] on button "Save Order" at bounding box center [749, 423] width 83 height 34
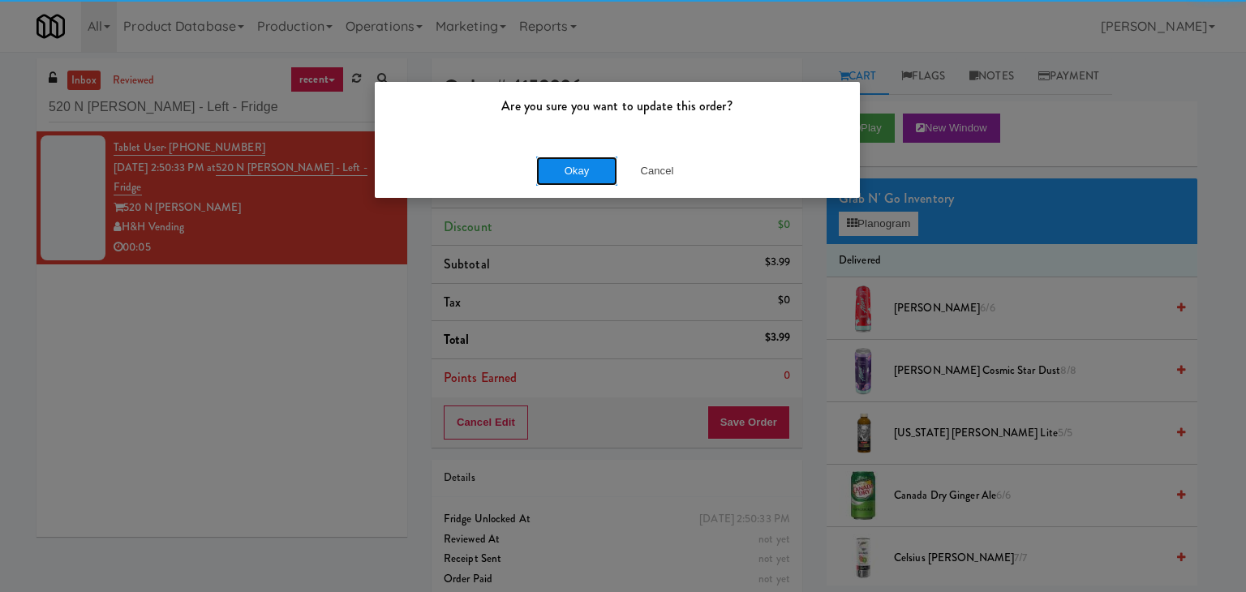
click at [575, 181] on button "Okay" at bounding box center [576, 171] width 81 height 29
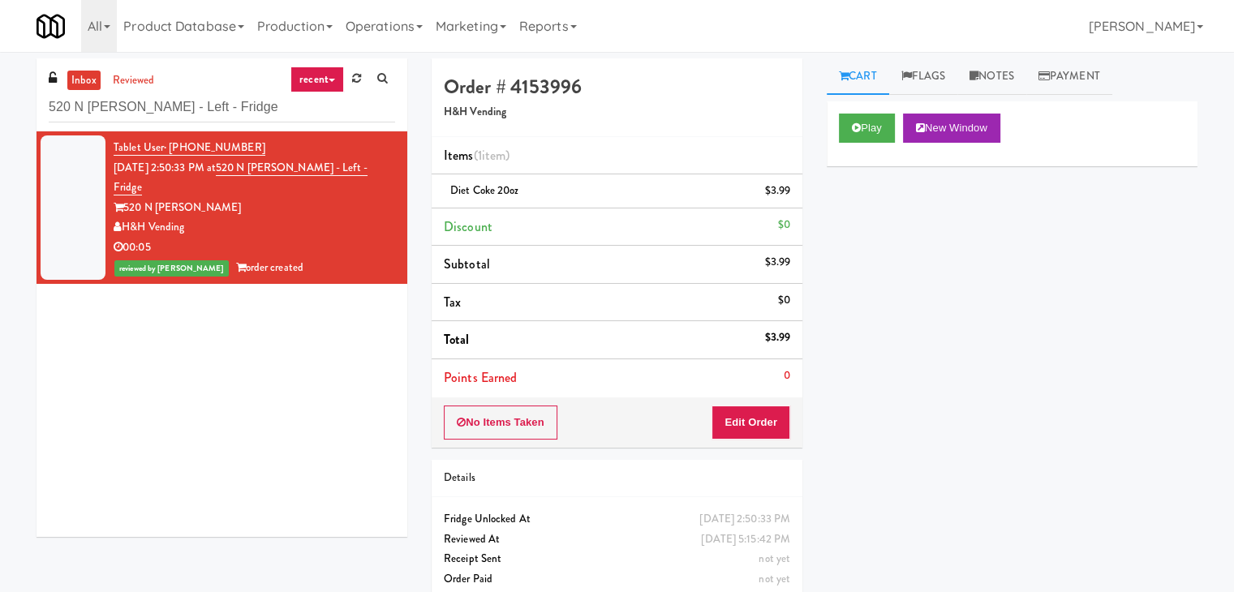
click at [202, 127] on div "inbox reviewed recent all unclear take inventory issue suspicious failed recent…" at bounding box center [222, 94] width 371 height 73
click at [201, 112] on input "520 N [PERSON_NAME] - Left - Fridge" at bounding box center [222, 108] width 346 height 30
paste input "Gallery 64 - Pantry - Right"
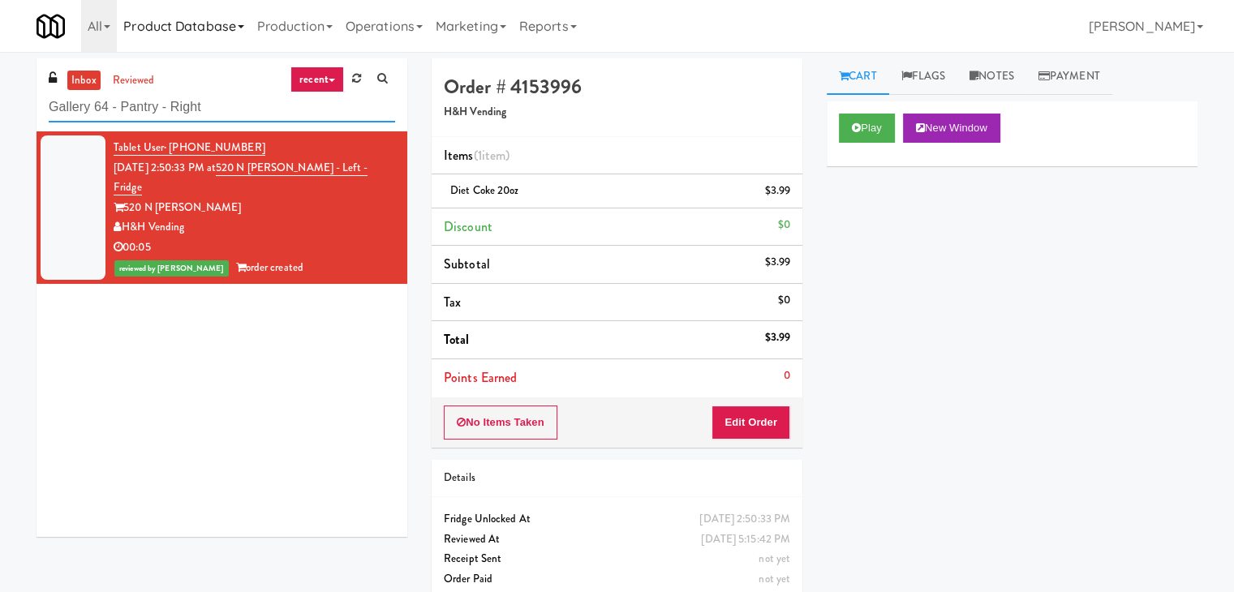
type input "Gallery 64 - Pantry - Right"
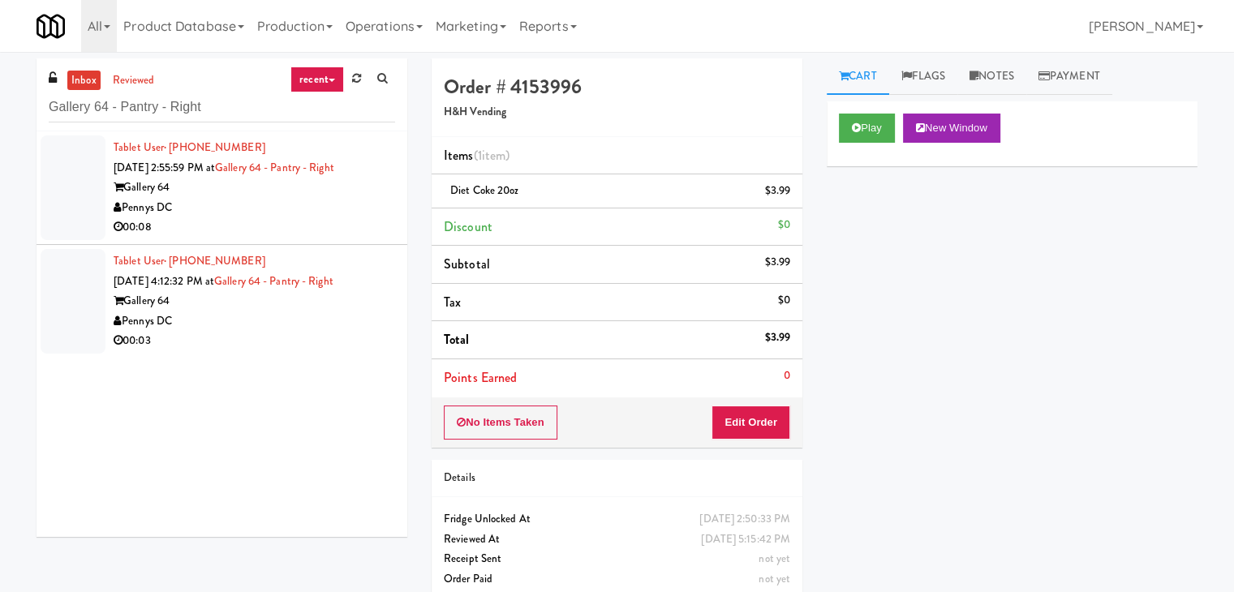
click at [312, 229] on div "00:08" at bounding box center [255, 227] width 282 height 20
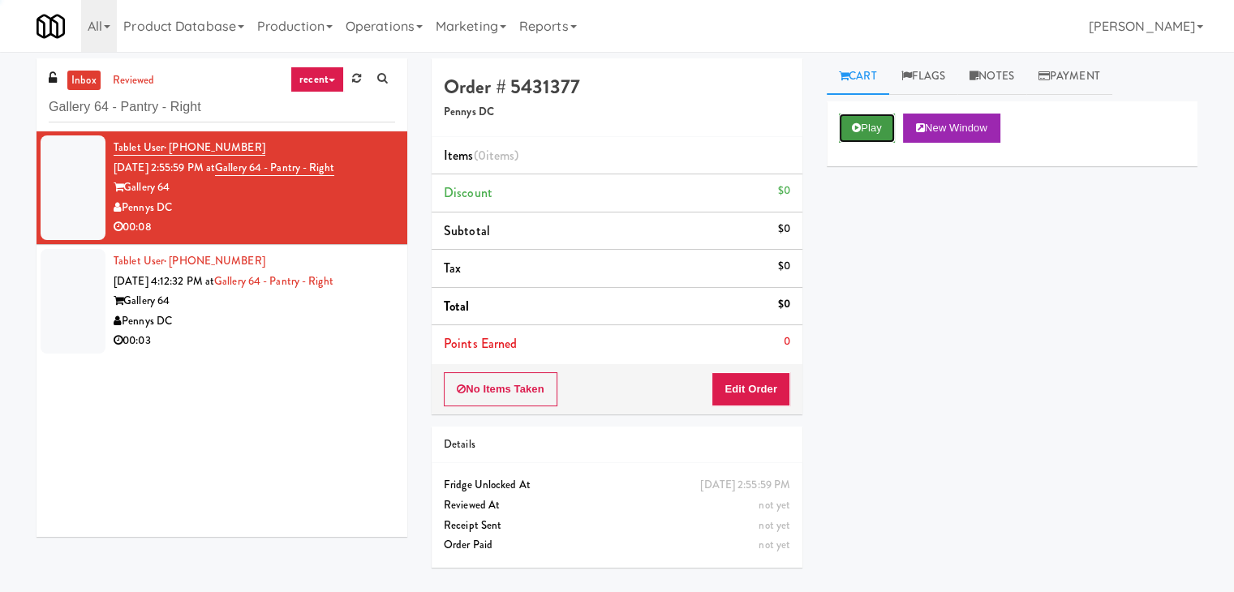
click at [891, 130] on button "Play" at bounding box center [867, 128] width 56 height 29
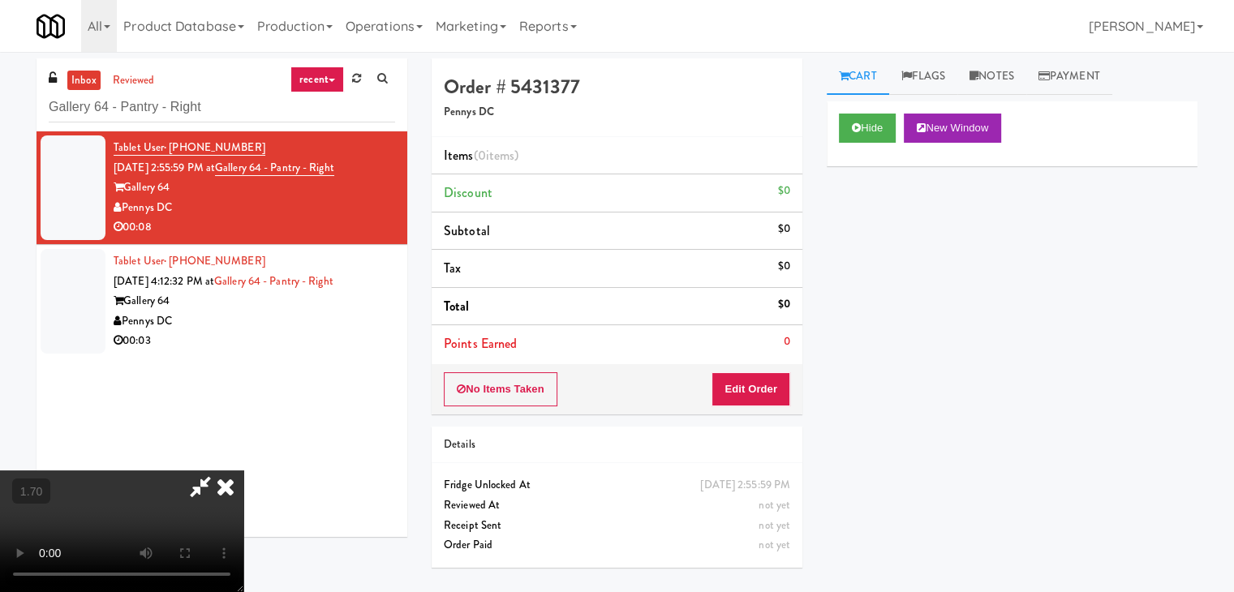
click at [243, 471] on video at bounding box center [121, 532] width 243 height 122
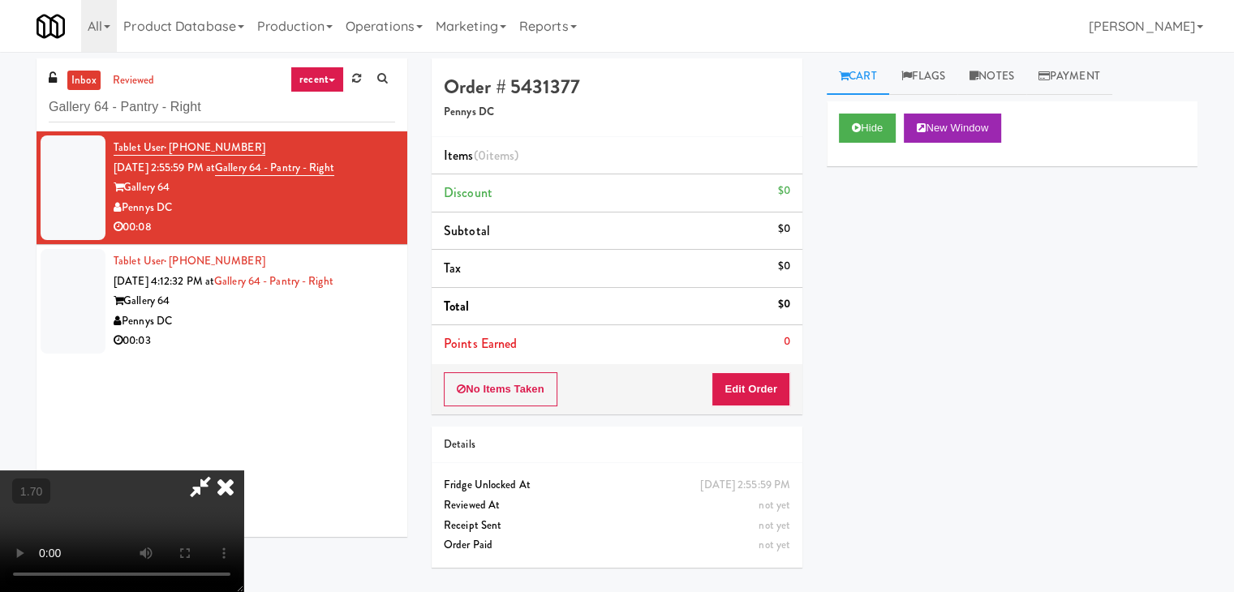
click at [243, 471] on video at bounding box center [121, 532] width 243 height 122
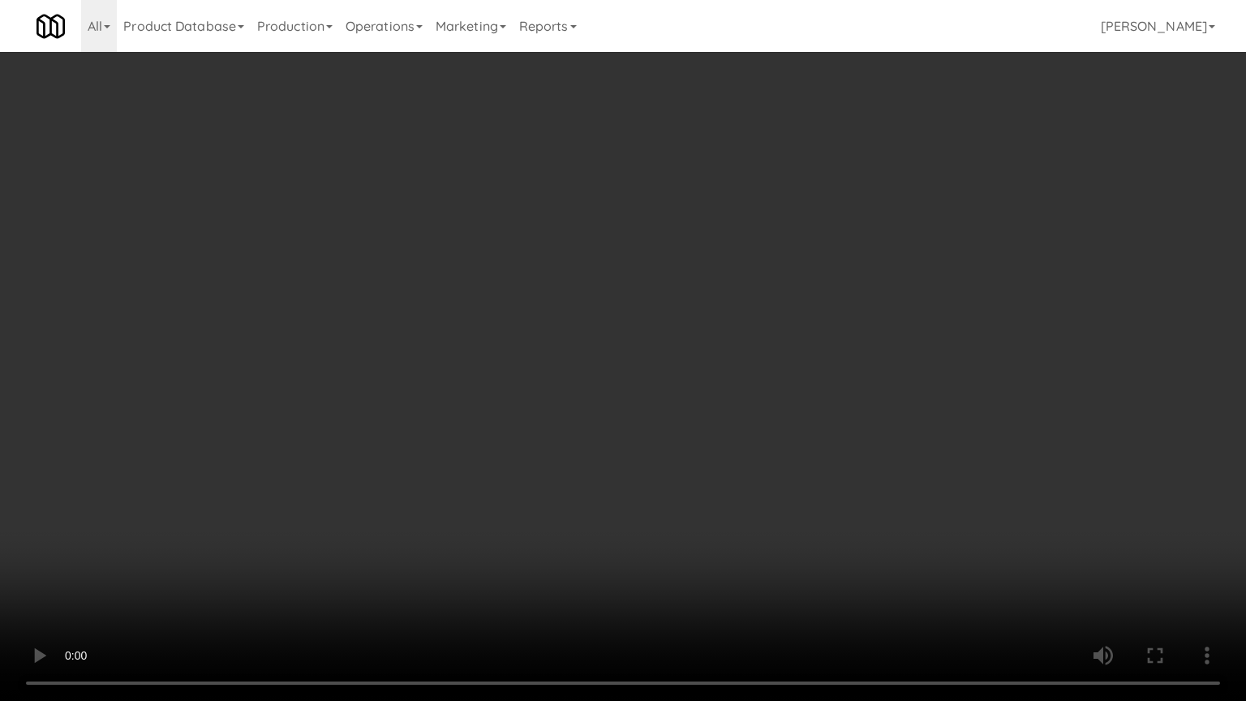
drag, startPoint x: 833, startPoint y: 78, endPoint x: 859, endPoint y: 136, distance: 63.5
click at [858, 104] on video at bounding box center [623, 350] width 1246 height 701
click at [917, 333] on video at bounding box center [623, 350] width 1246 height 701
drag, startPoint x: 883, startPoint y: 309, endPoint x: 908, endPoint y: 310, distance: 25.2
click at [882, 309] on video at bounding box center [623, 350] width 1246 height 701
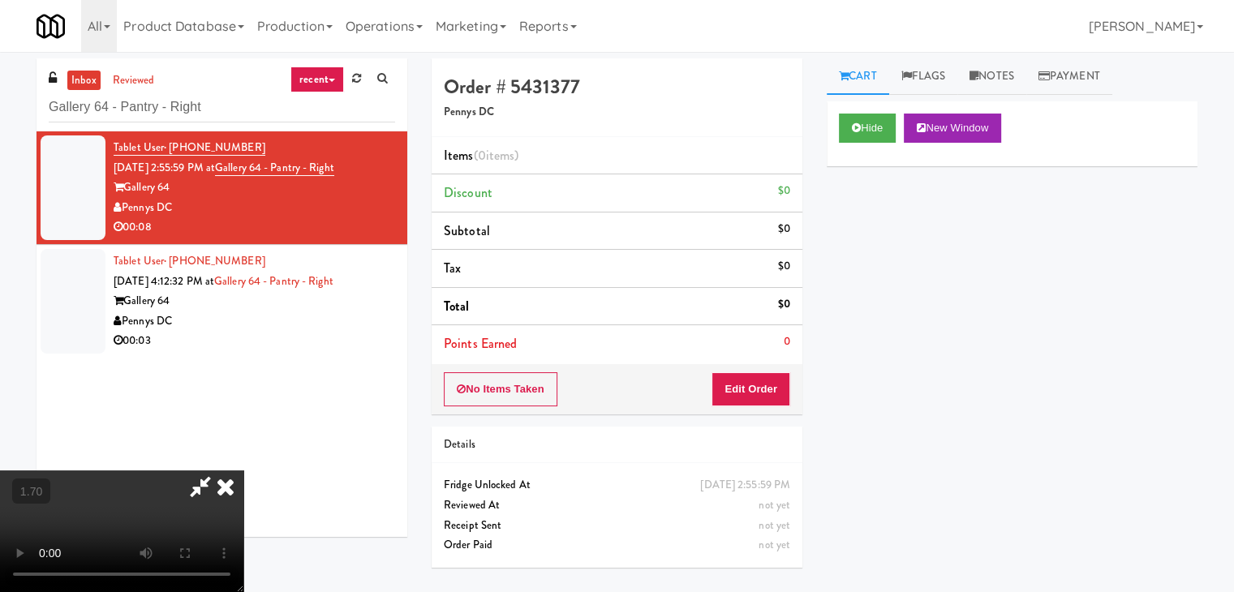
click at [243, 471] on icon at bounding box center [226, 487] width 36 height 32
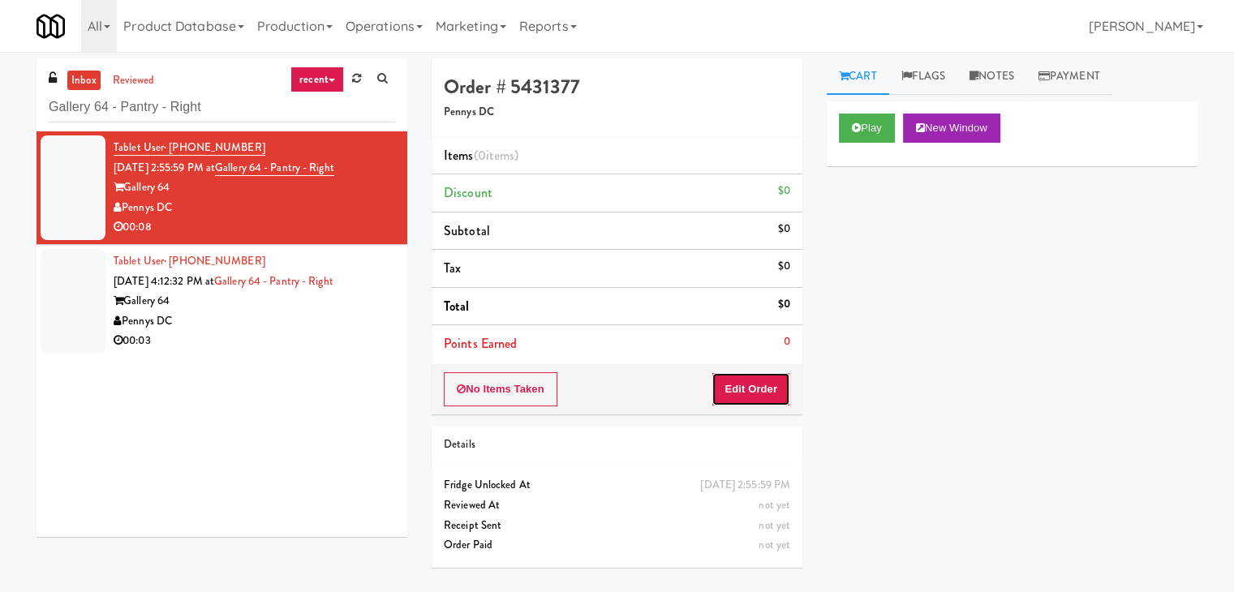
click at [763, 399] on button "Edit Order" at bounding box center [751, 389] width 79 height 34
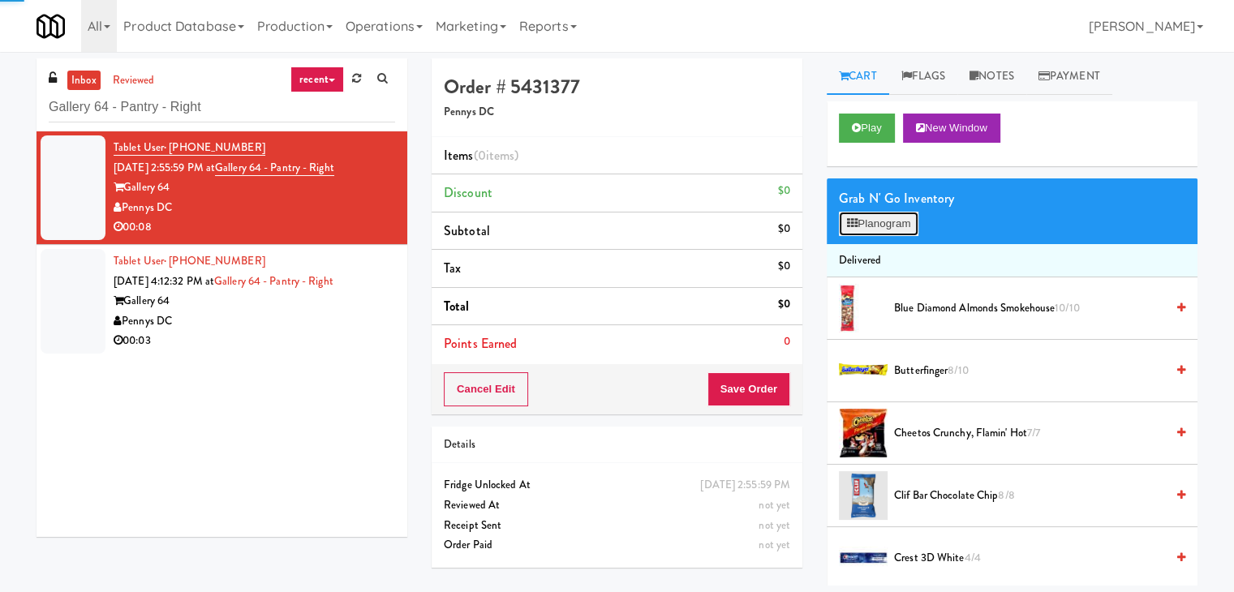
click at [887, 226] on button "Planogram" at bounding box center [879, 224] width 80 height 24
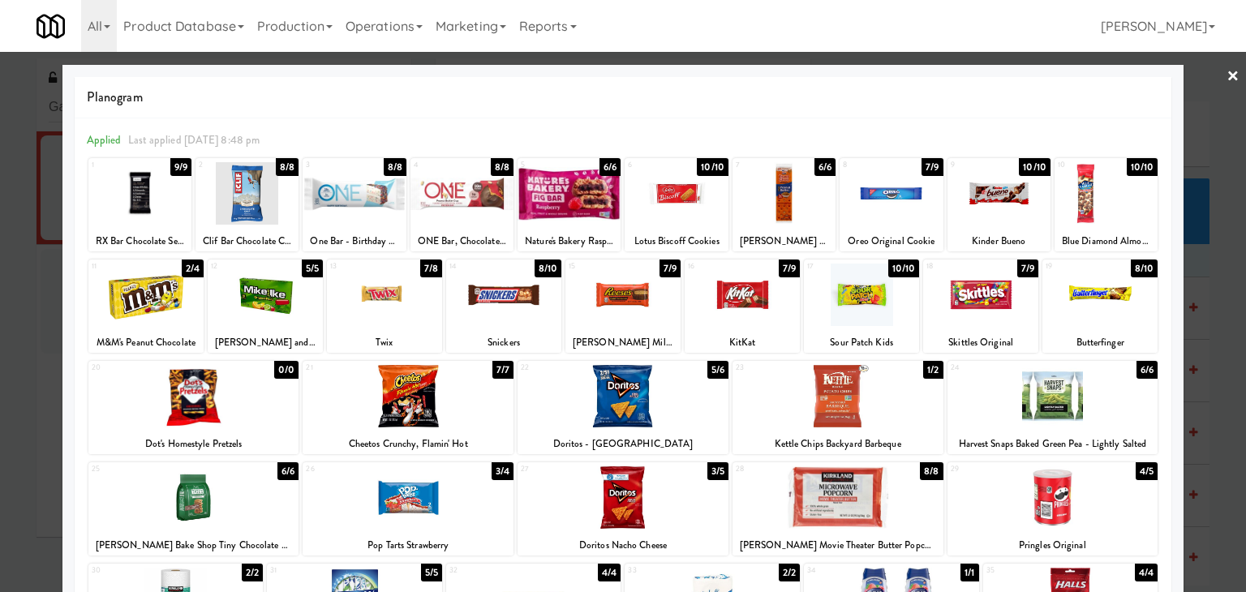
click at [166, 297] on div at bounding box center [145, 295] width 115 height 62
click at [982, 322] on div at bounding box center [980, 295] width 115 height 62
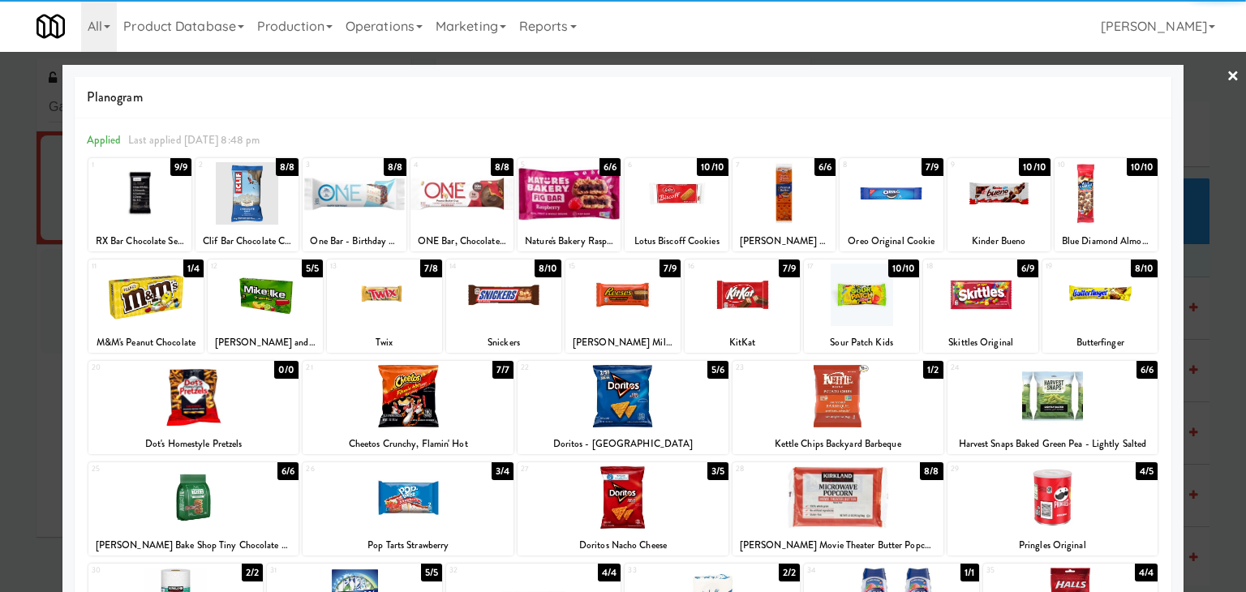
click at [1227, 69] on link "×" at bounding box center [1233, 77] width 13 height 50
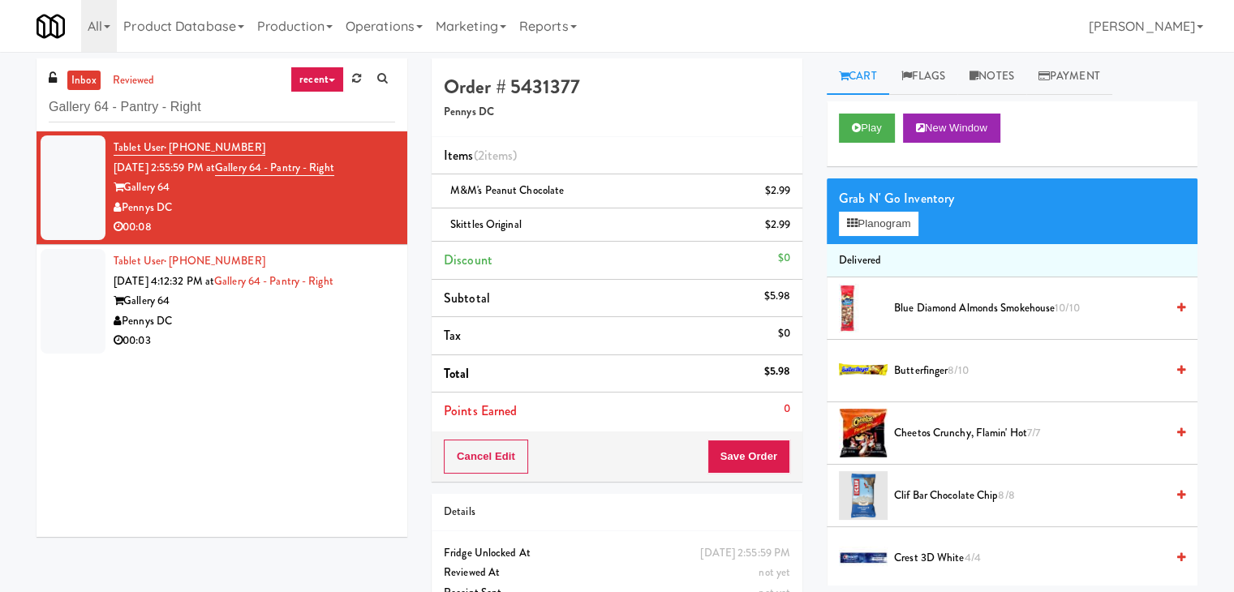
click at [753, 472] on div "Cancel Edit Save Order" at bounding box center [617, 457] width 371 height 50
click at [741, 442] on button "Save Order" at bounding box center [749, 457] width 83 height 34
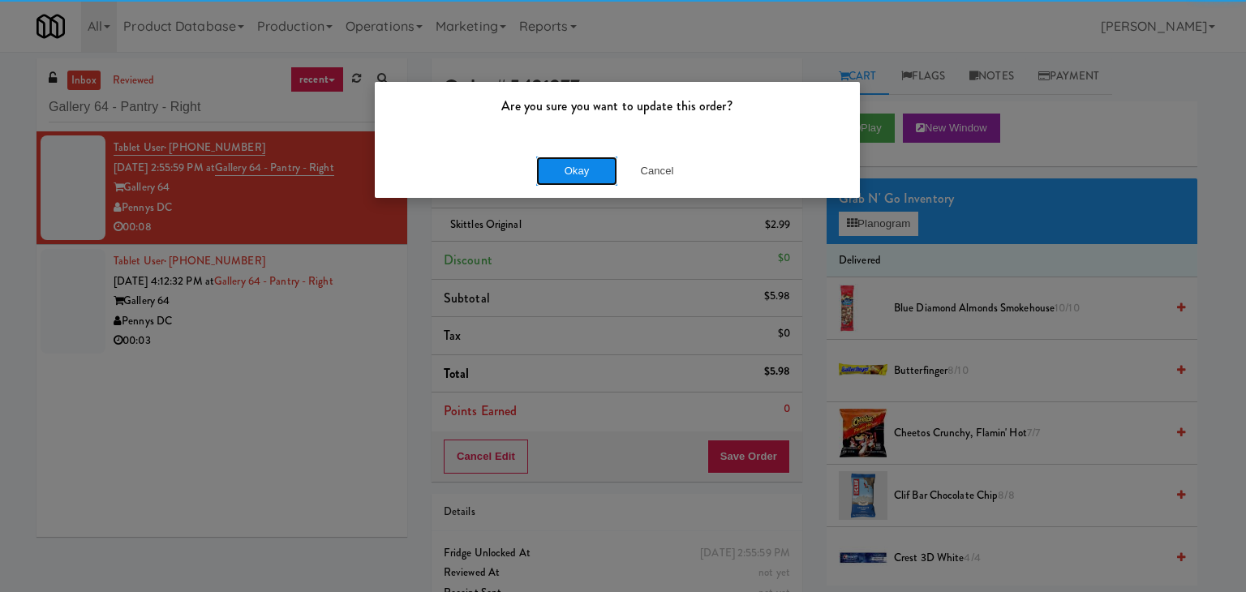
click at [571, 176] on button "Okay" at bounding box center [576, 171] width 81 height 29
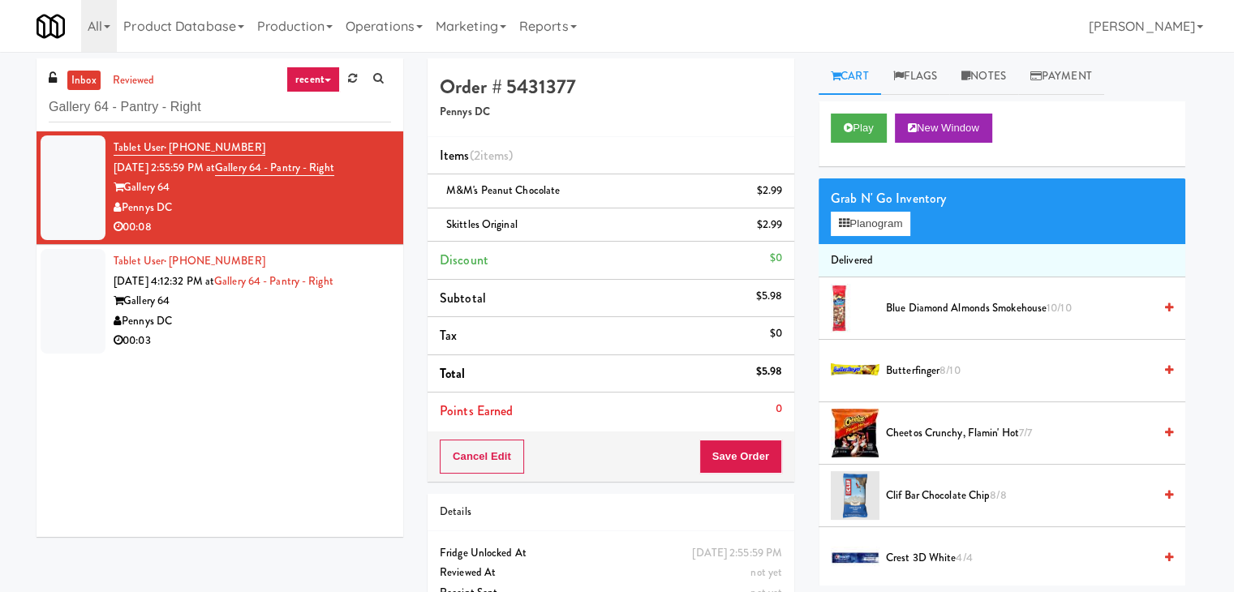
click at [308, 346] on div "00:03" at bounding box center [253, 341] width 278 height 20
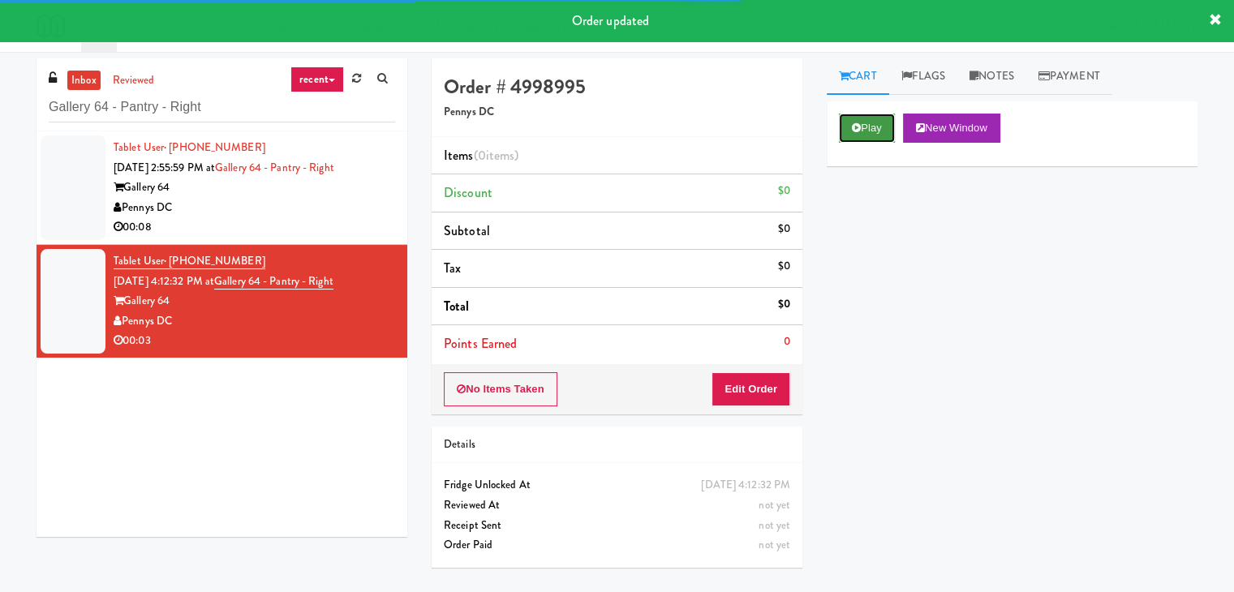
click at [870, 129] on button "Play" at bounding box center [867, 128] width 56 height 29
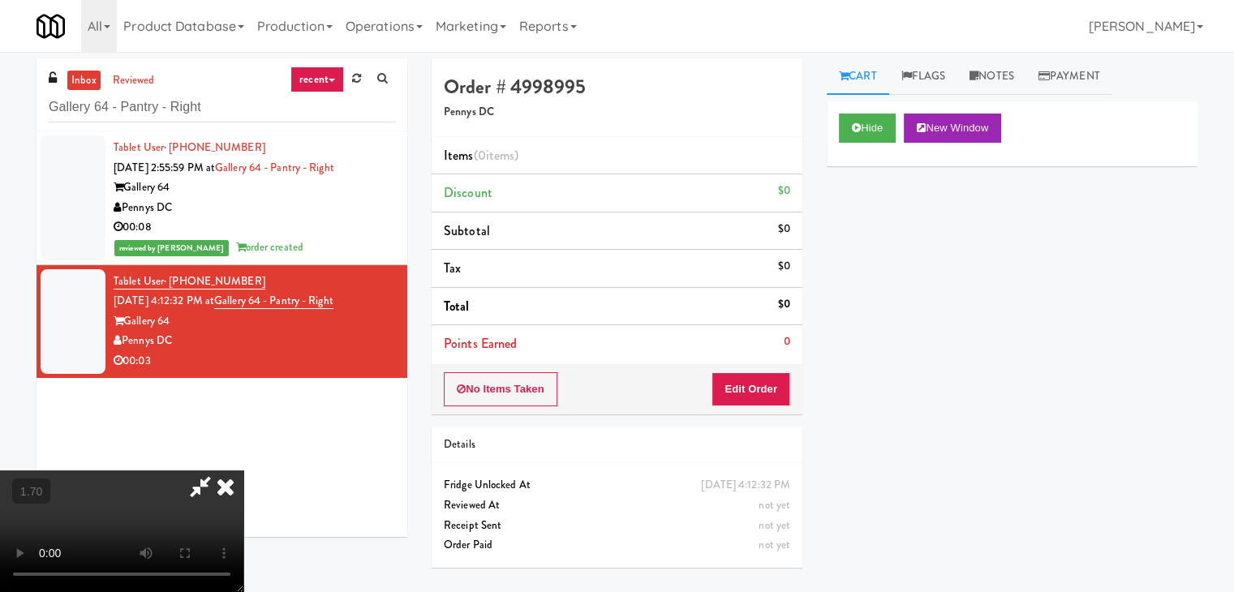
click at [243, 471] on video at bounding box center [121, 532] width 243 height 122
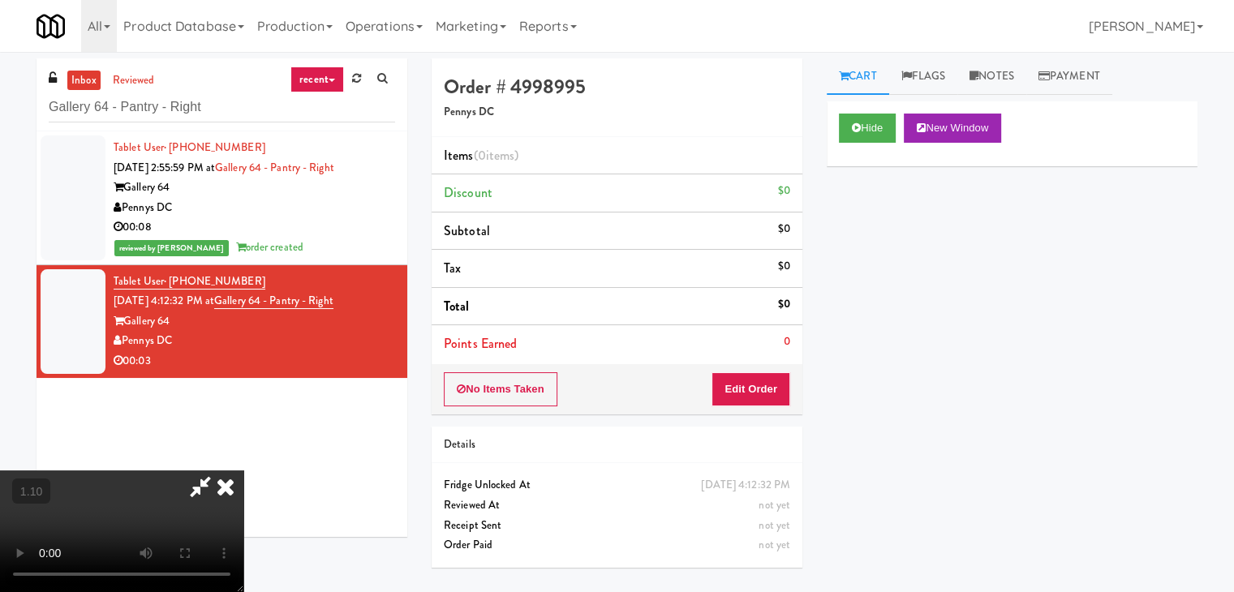
click at [243, 471] on video at bounding box center [121, 532] width 243 height 122
click at [219, 471] on icon at bounding box center [200, 487] width 37 height 32
click at [774, 410] on div "No Items Taken Edit Order" at bounding box center [617, 389] width 371 height 50
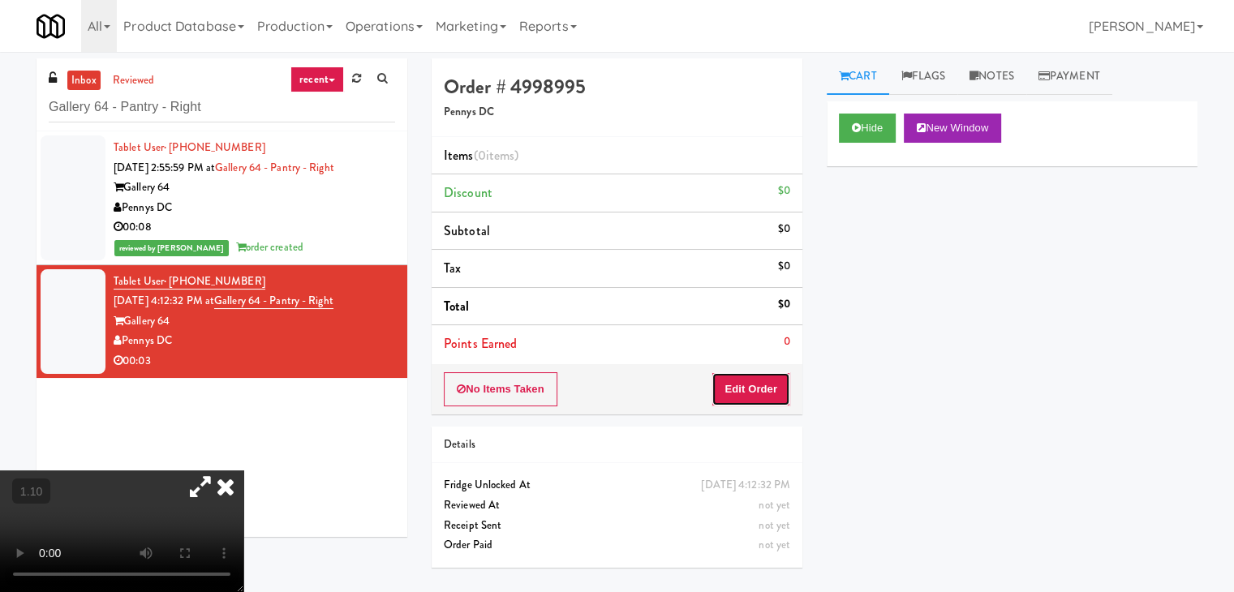
click at [767, 387] on button "Edit Order" at bounding box center [751, 389] width 79 height 34
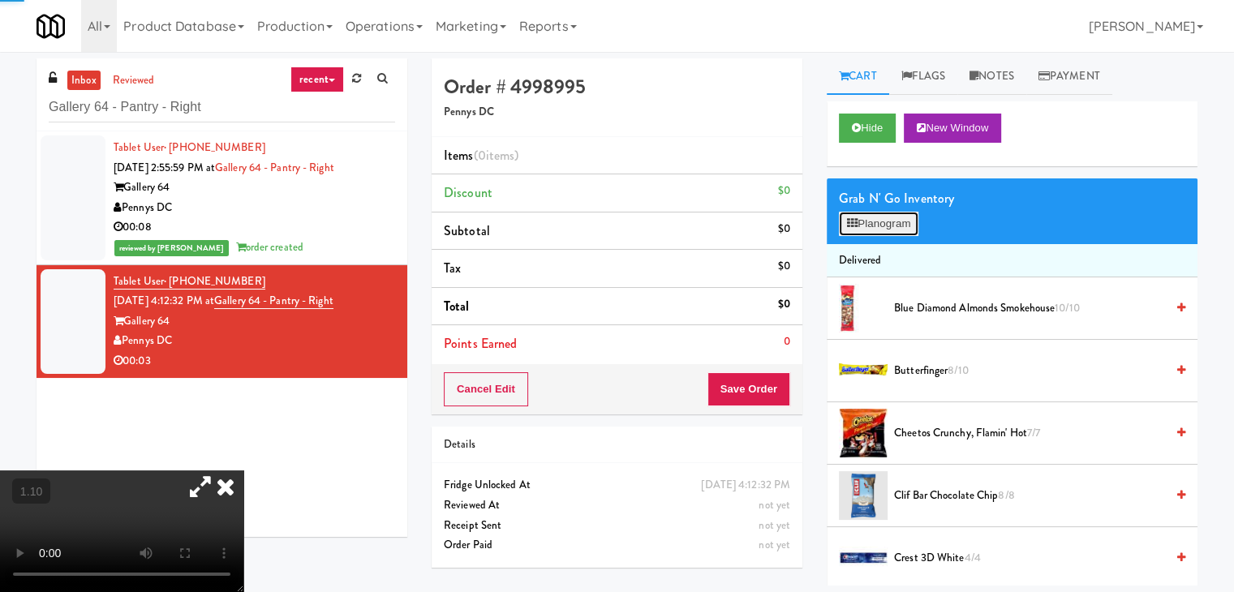
click at [883, 214] on button "Planogram" at bounding box center [879, 224] width 80 height 24
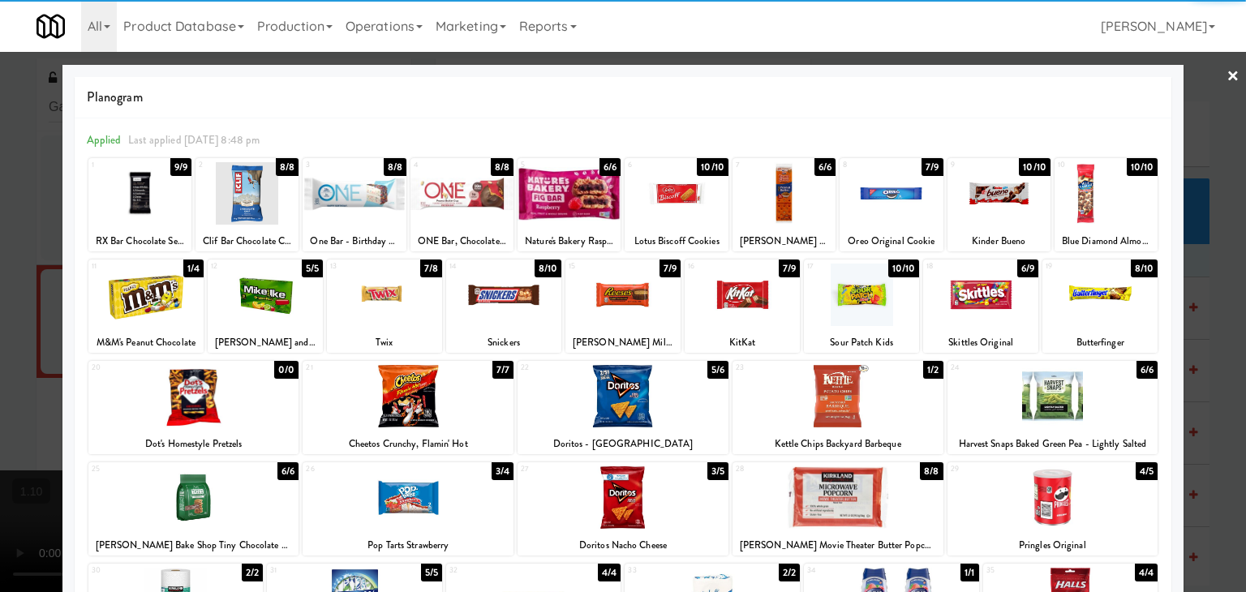
click at [618, 377] on div at bounding box center [623, 396] width 211 height 62
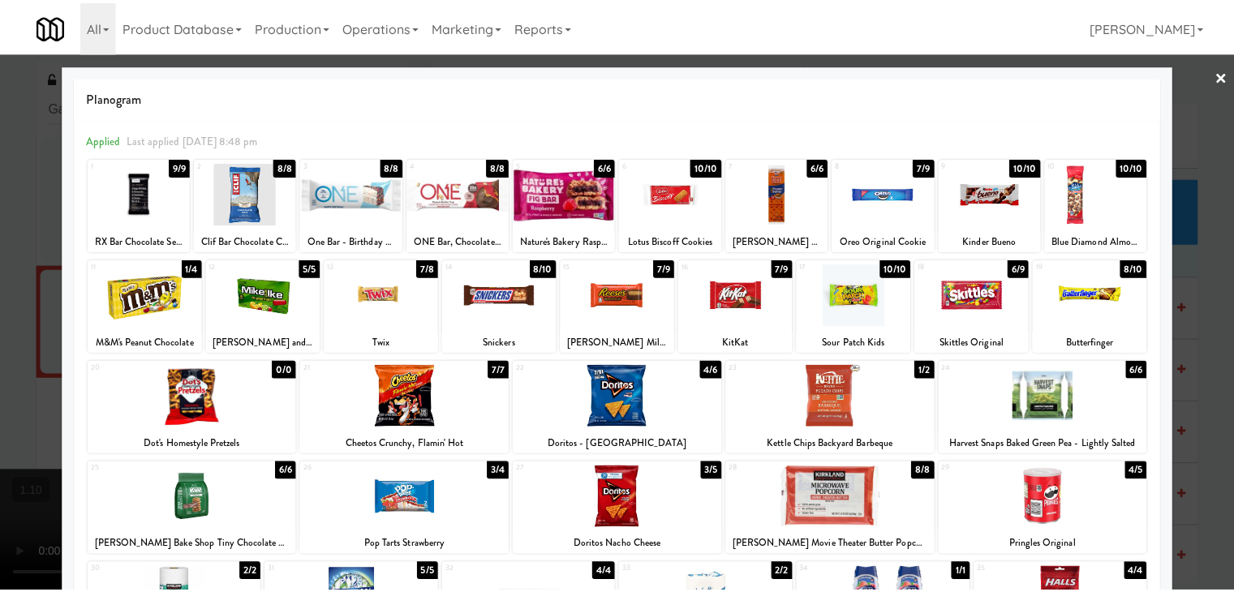
scroll to position [9, 0]
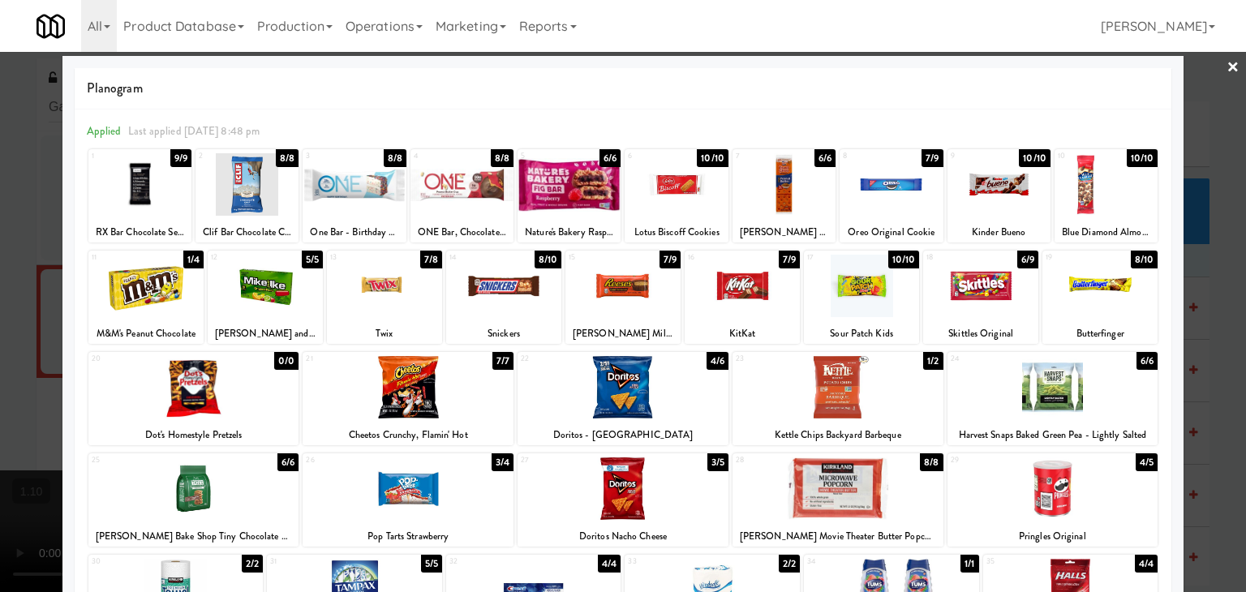
click at [1227, 72] on link "×" at bounding box center [1233, 68] width 13 height 50
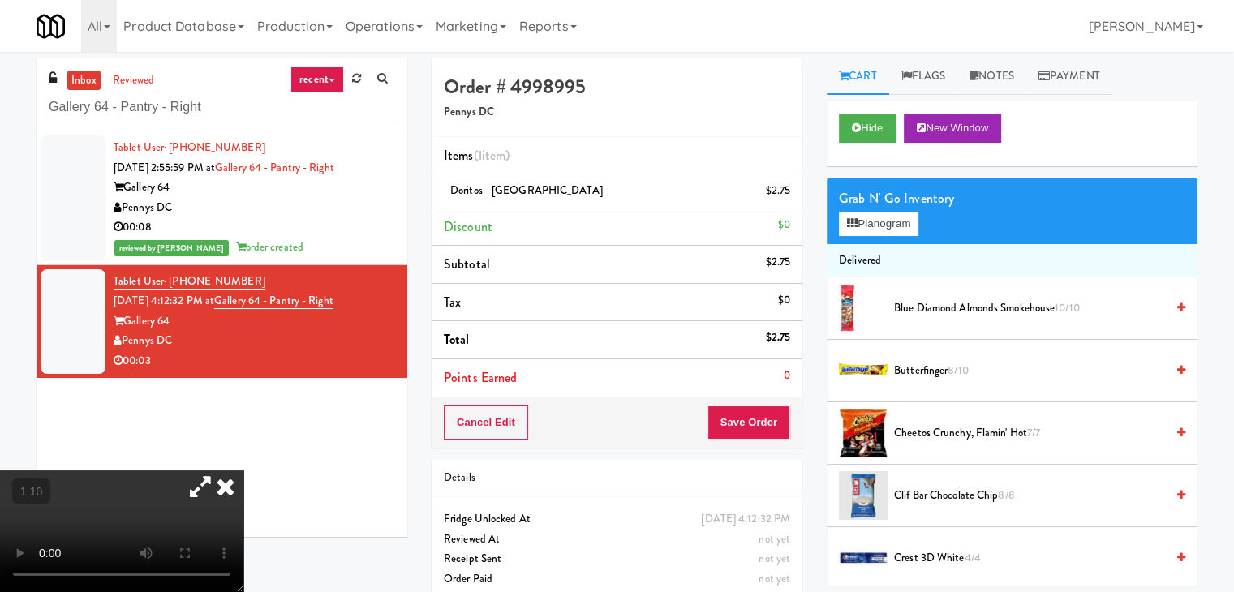
click at [243, 471] on icon at bounding box center [226, 487] width 36 height 32
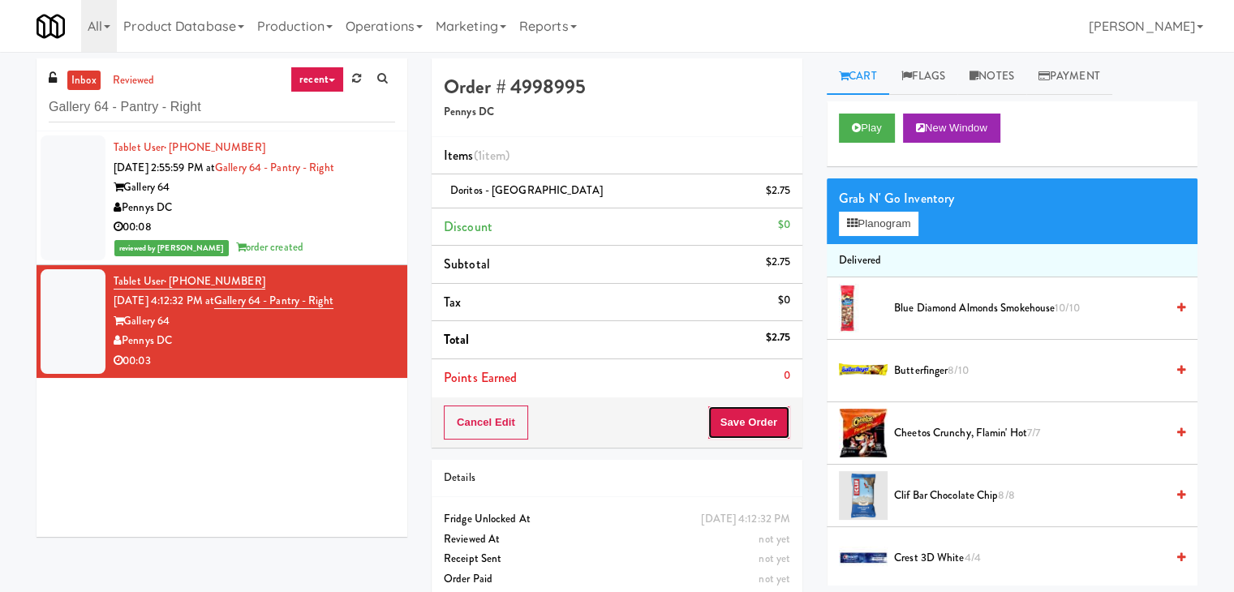
click at [782, 413] on button "Save Order" at bounding box center [749, 423] width 83 height 34
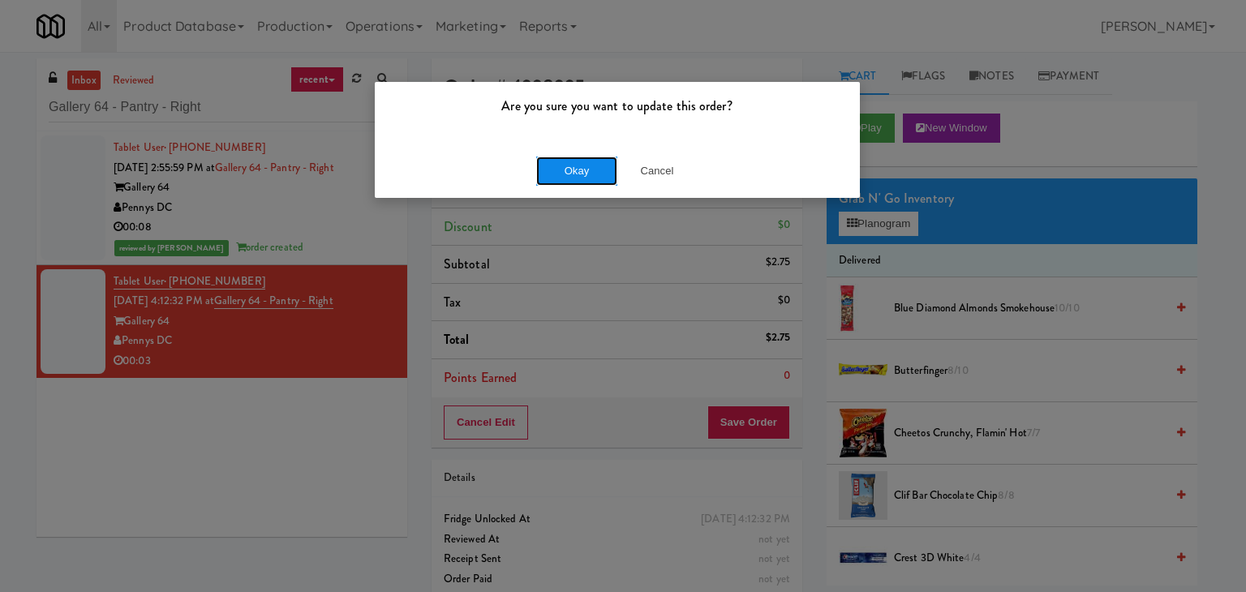
click at [557, 165] on button "Okay" at bounding box center [576, 171] width 81 height 29
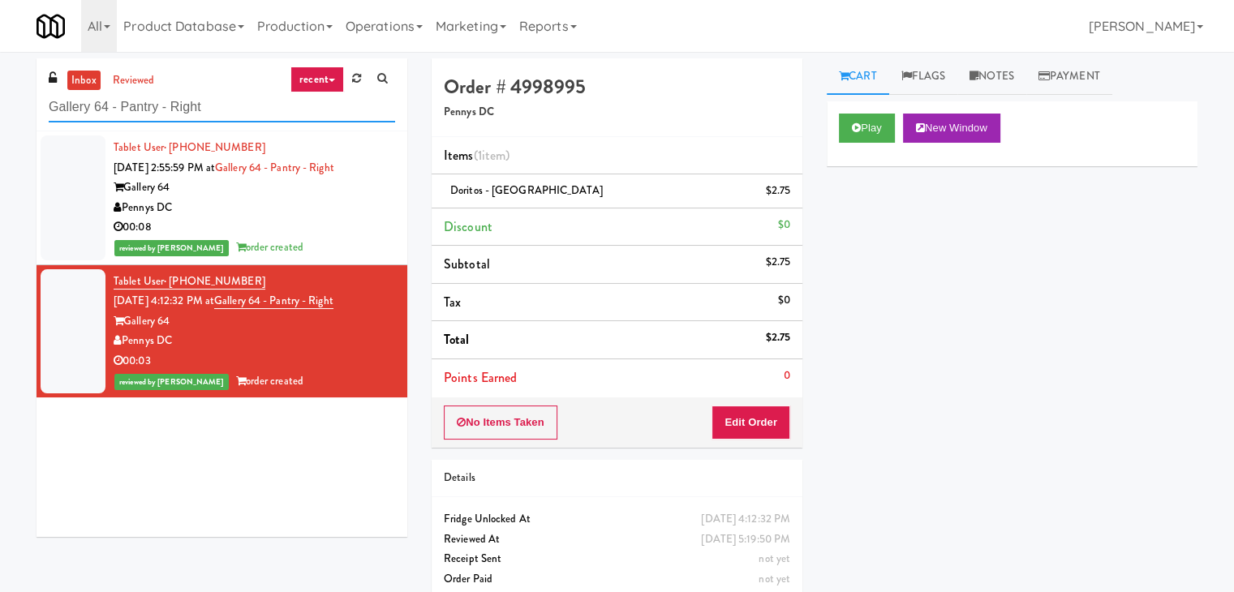
click at [214, 105] on input "Gallery 64 - Pantry - Right" at bounding box center [222, 108] width 346 height 30
paste input "Westgate on University - Drink"
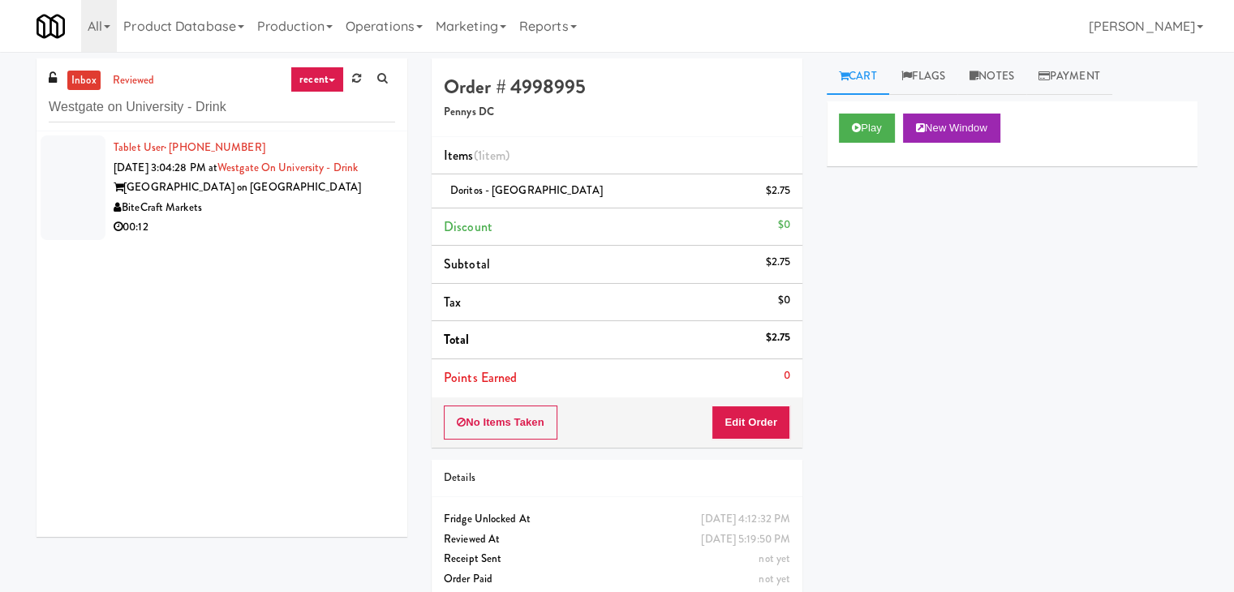
drag, startPoint x: 300, startPoint y: 213, endPoint x: 299, endPoint y: 221, distance: 8.2
click at [300, 213] on div "BiteCraft Markets" at bounding box center [255, 208] width 282 height 20
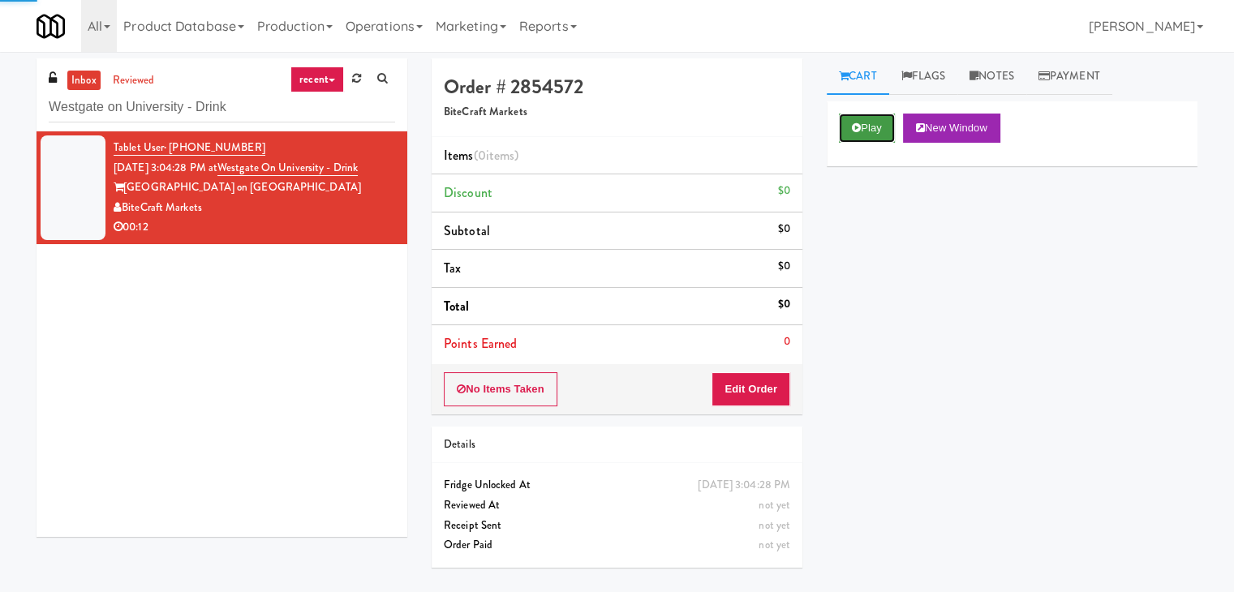
click at [876, 127] on button "Play" at bounding box center [867, 128] width 56 height 29
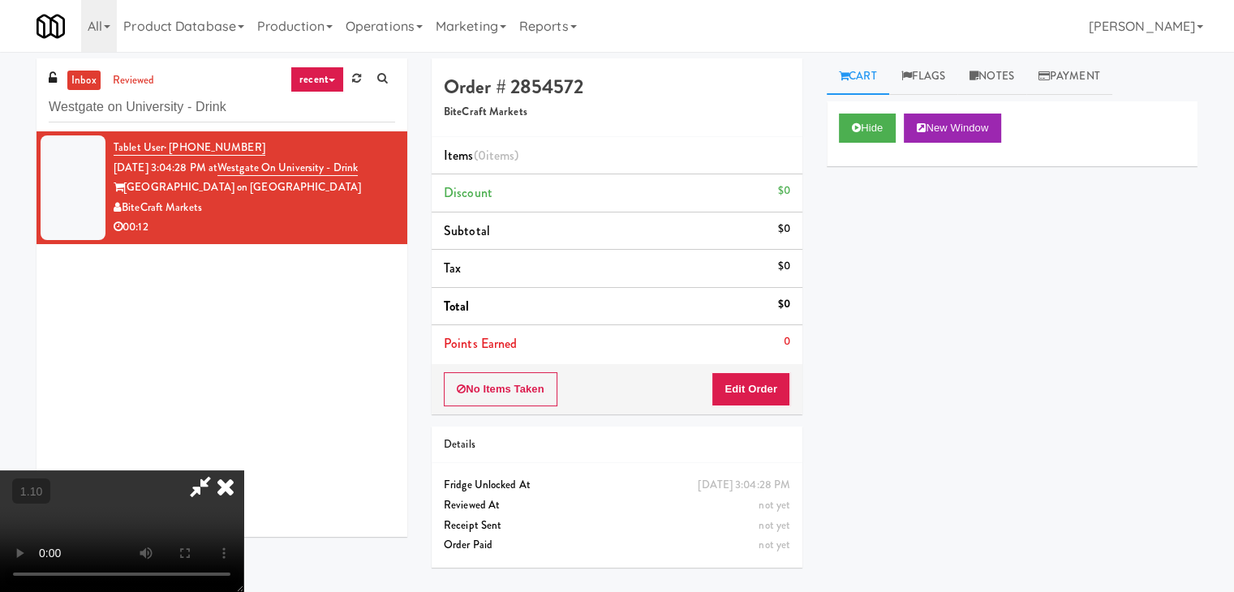
click at [243, 471] on video at bounding box center [121, 532] width 243 height 122
click at [243, 471] on icon at bounding box center [226, 487] width 36 height 32
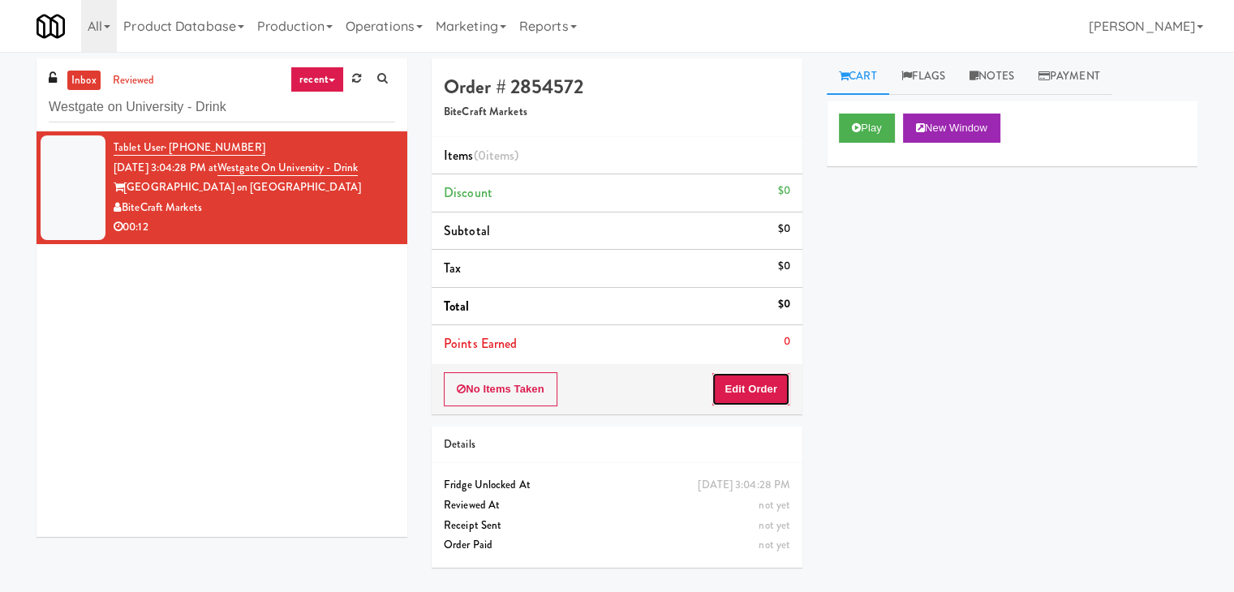
click at [724, 398] on button "Edit Order" at bounding box center [751, 389] width 79 height 34
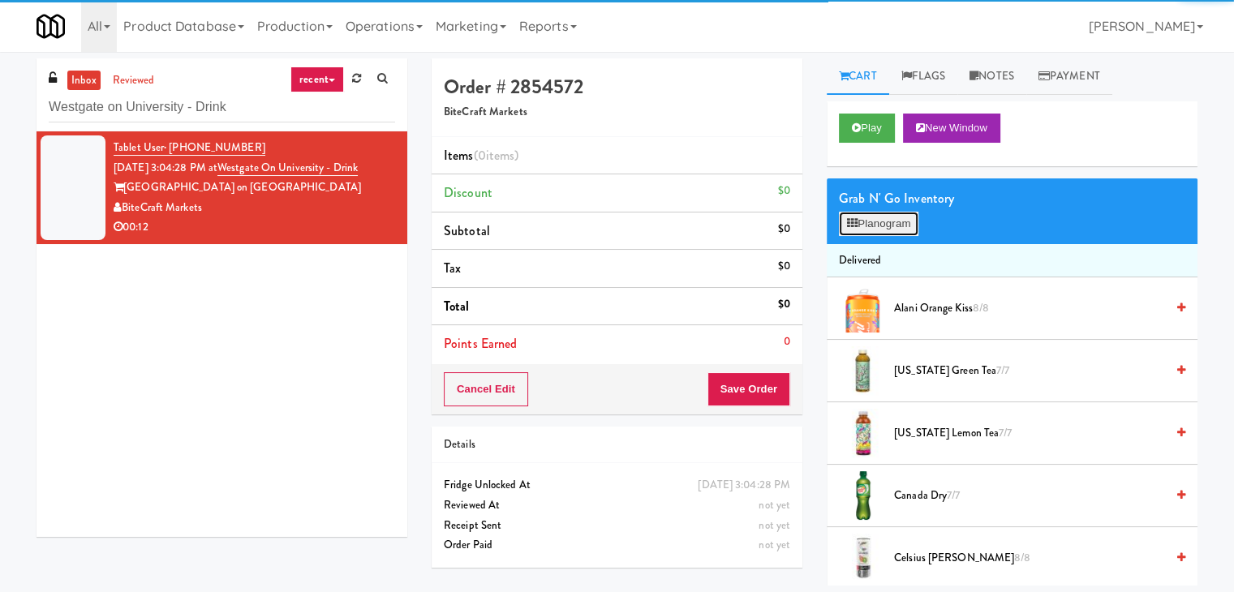
click at [869, 231] on button "Planogram" at bounding box center [879, 224] width 80 height 24
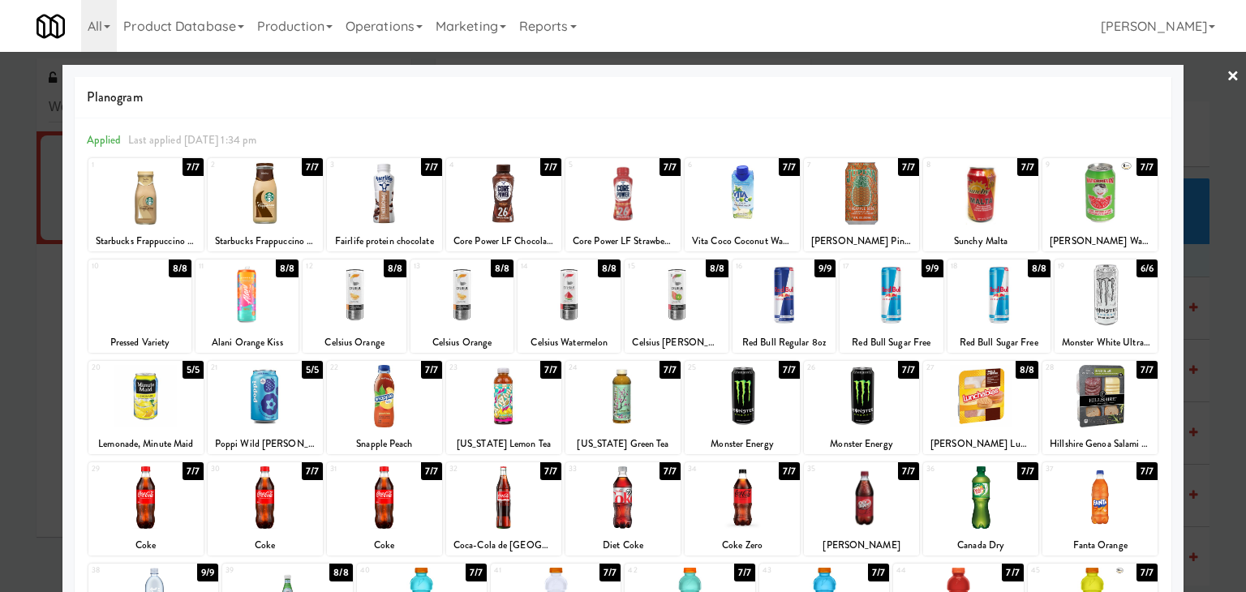
click at [139, 312] on div at bounding box center [139, 295] width 103 height 62
click at [1213, 75] on div at bounding box center [623, 296] width 1246 height 592
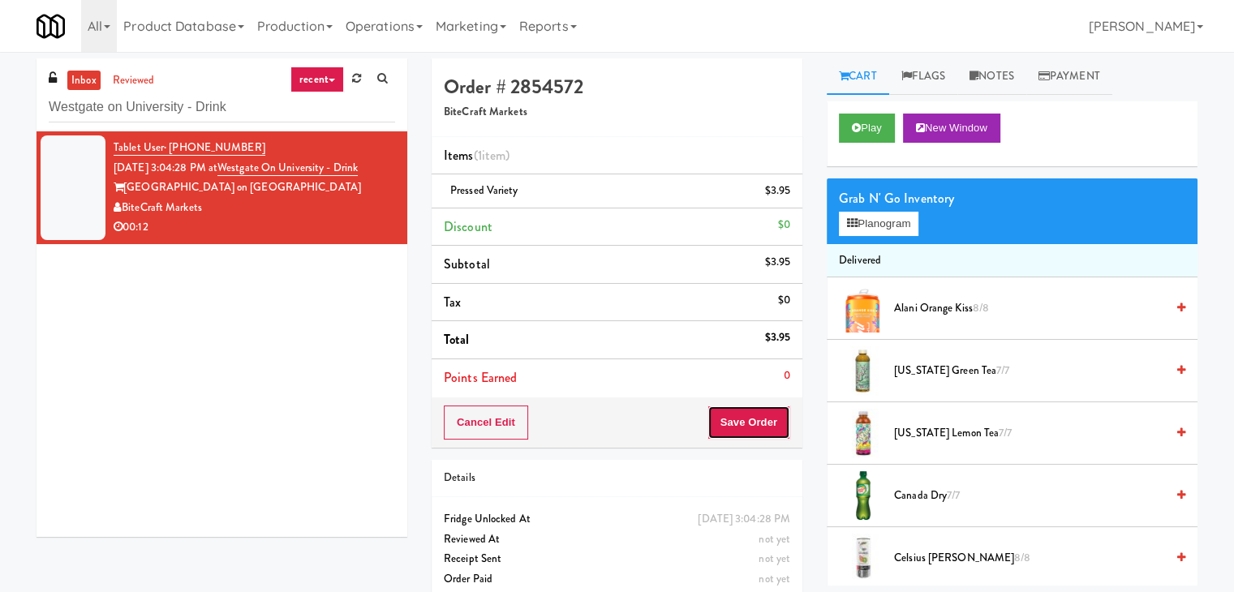
click at [735, 420] on button "Save Order" at bounding box center [749, 423] width 83 height 34
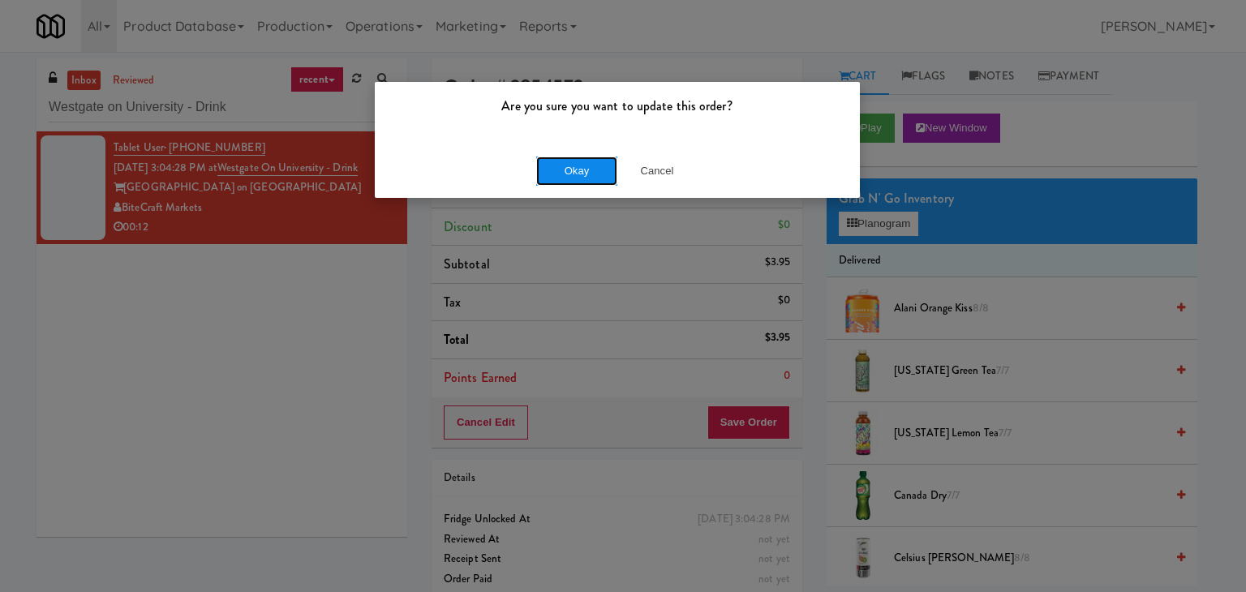
drag, startPoint x: 566, startPoint y: 168, endPoint x: 549, endPoint y: 150, distance: 25.2
click at [566, 167] on button "Okay" at bounding box center [576, 171] width 81 height 29
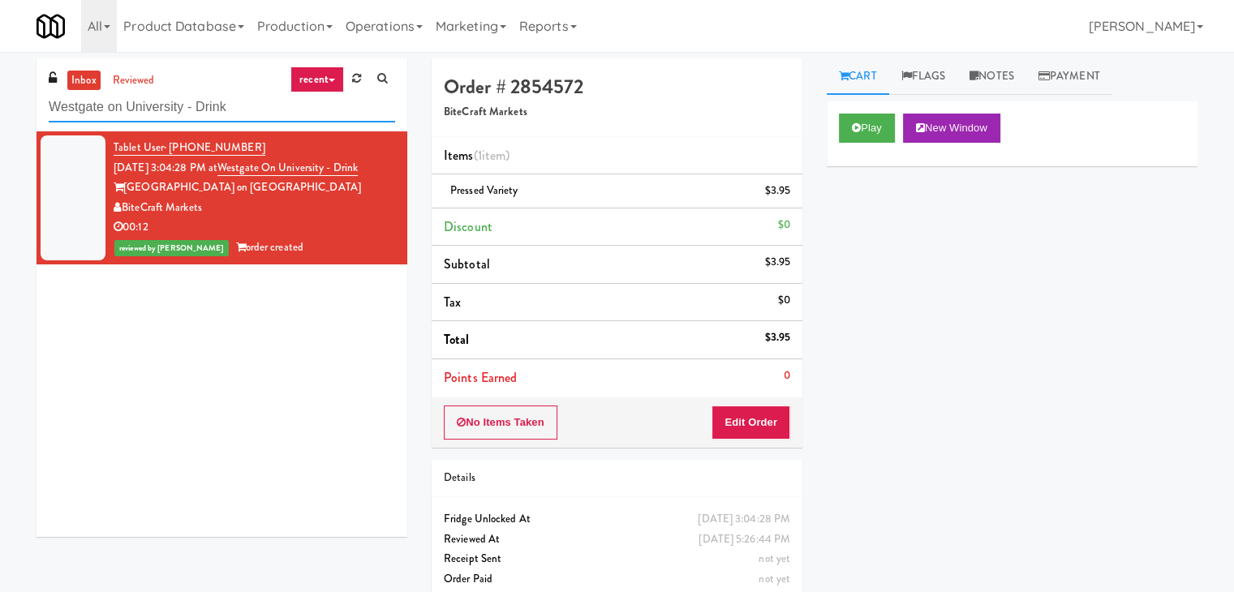
click at [208, 103] on input "Westgate on University - Drink" at bounding box center [222, 108] width 346 height 30
paste input "The Standard - Cooler - Left"
type input "The Standard - Cooler - Left"
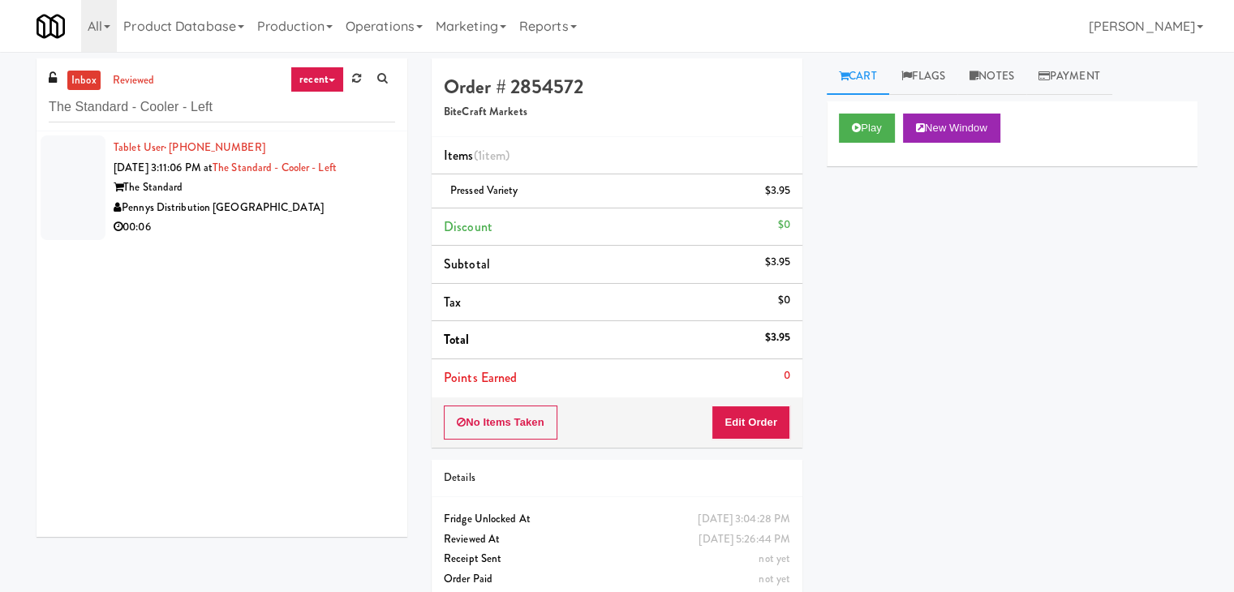
drag, startPoint x: 342, startPoint y: 213, endPoint x: 440, endPoint y: 212, distance: 97.4
click at [342, 213] on div "Pennys Distribution [GEOGRAPHIC_DATA]" at bounding box center [255, 208] width 282 height 20
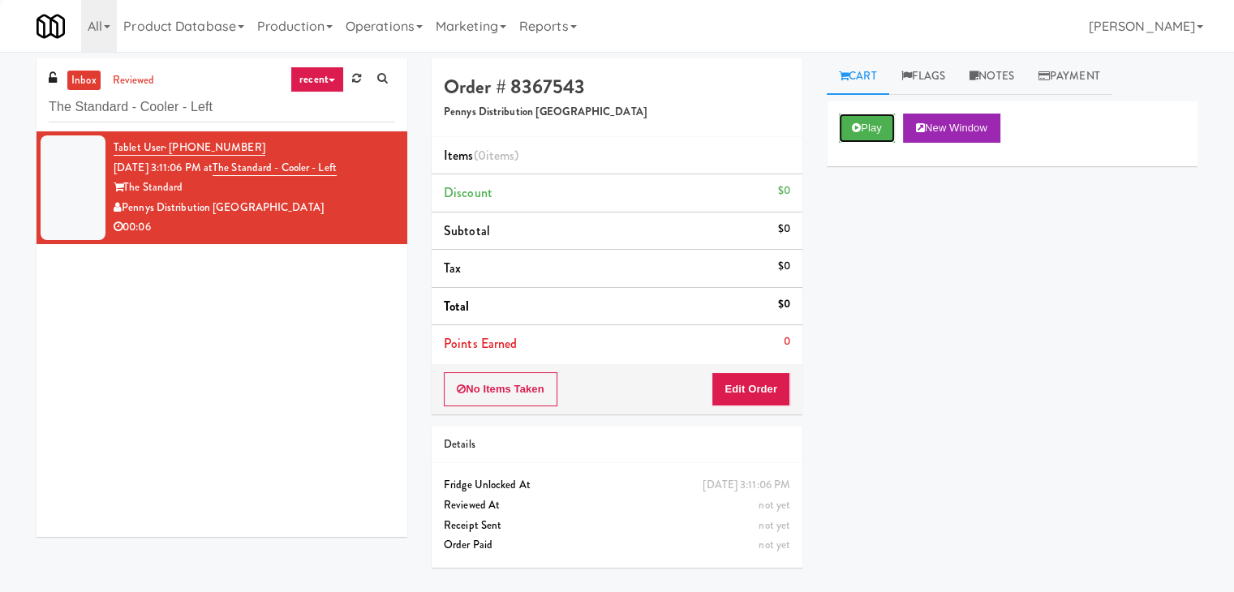
click at [850, 131] on button "Play" at bounding box center [867, 128] width 56 height 29
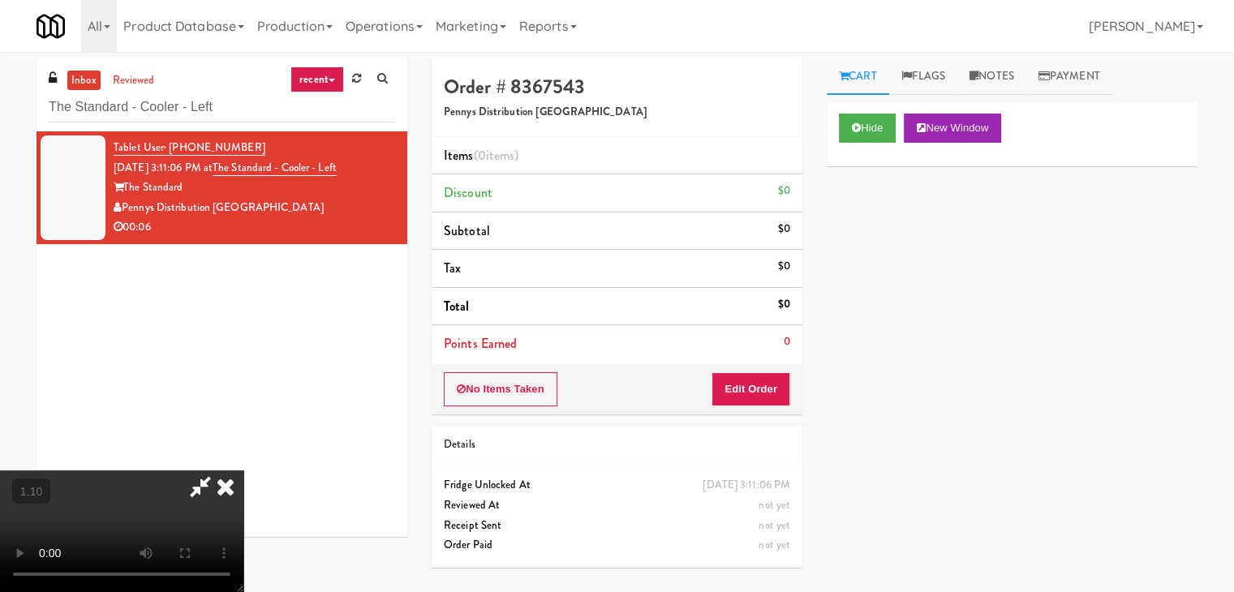
click at [243, 471] on video at bounding box center [121, 532] width 243 height 122
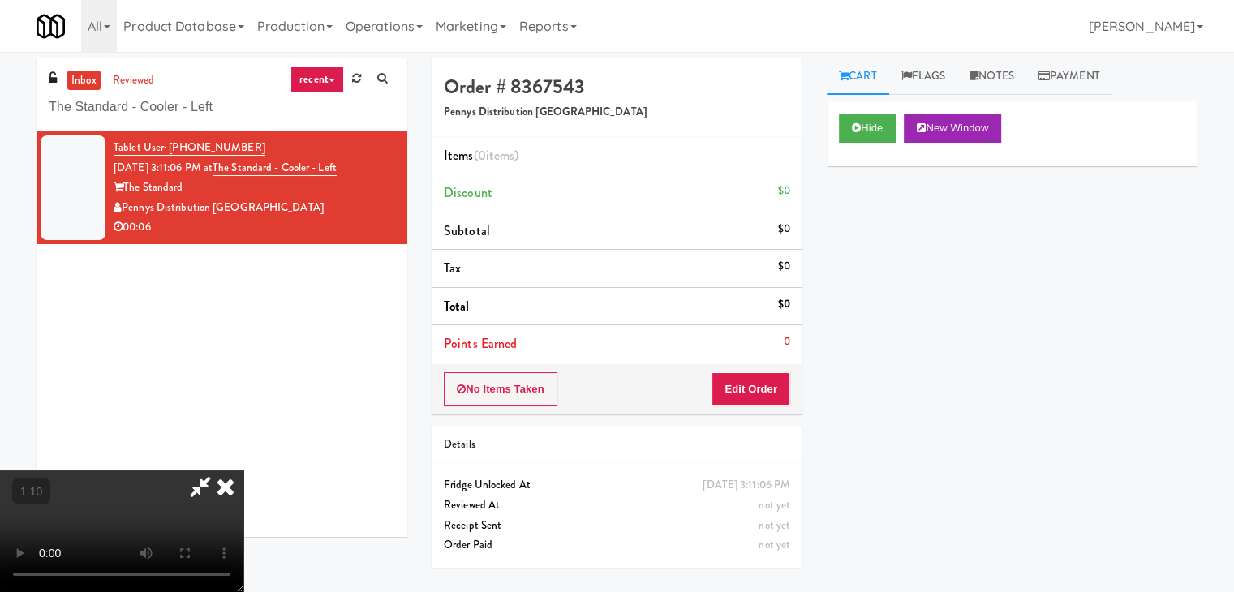
click at [243, 471] on video at bounding box center [121, 532] width 243 height 122
click at [243, 471] on icon at bounding box center [226, 487] width 36 height 32
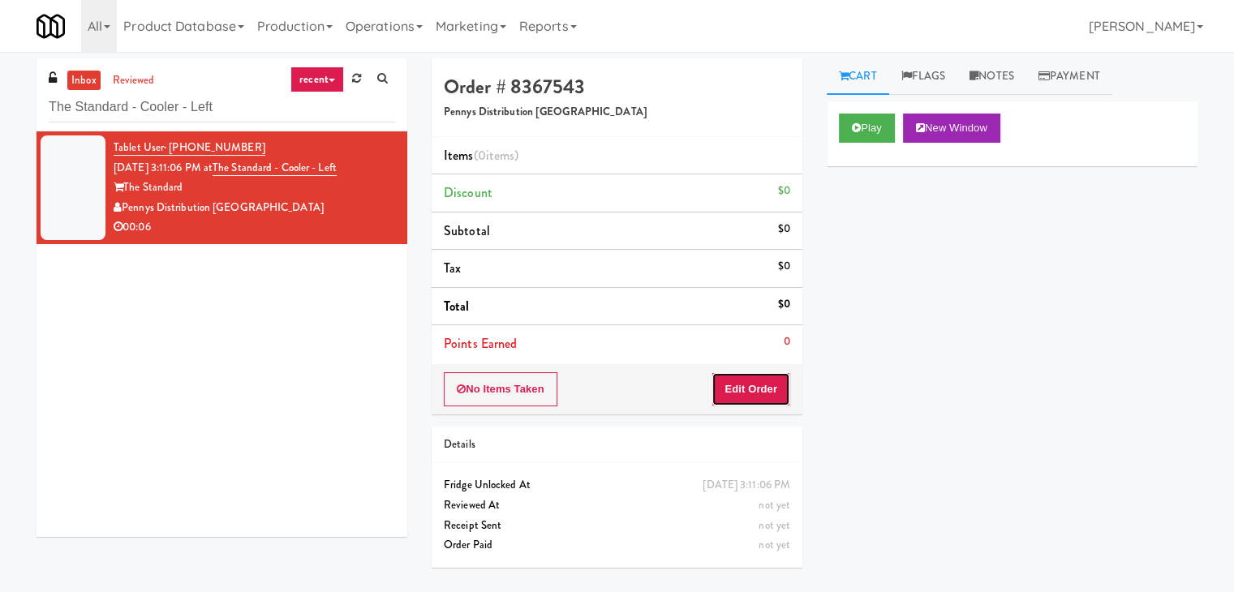
click at [742, 375] on button "Edit Order" at bounding box center [751, 389] width 79 height 34
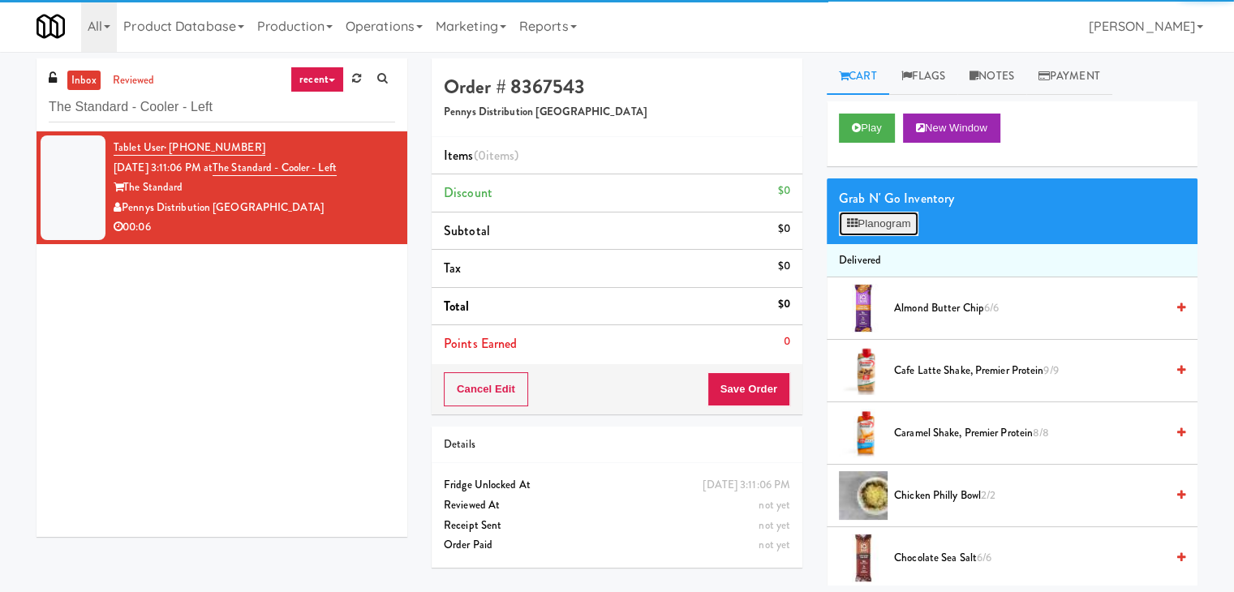
click at [880, 214] on button "Planogram" at bounding box center [879, 224] width 80 height 24
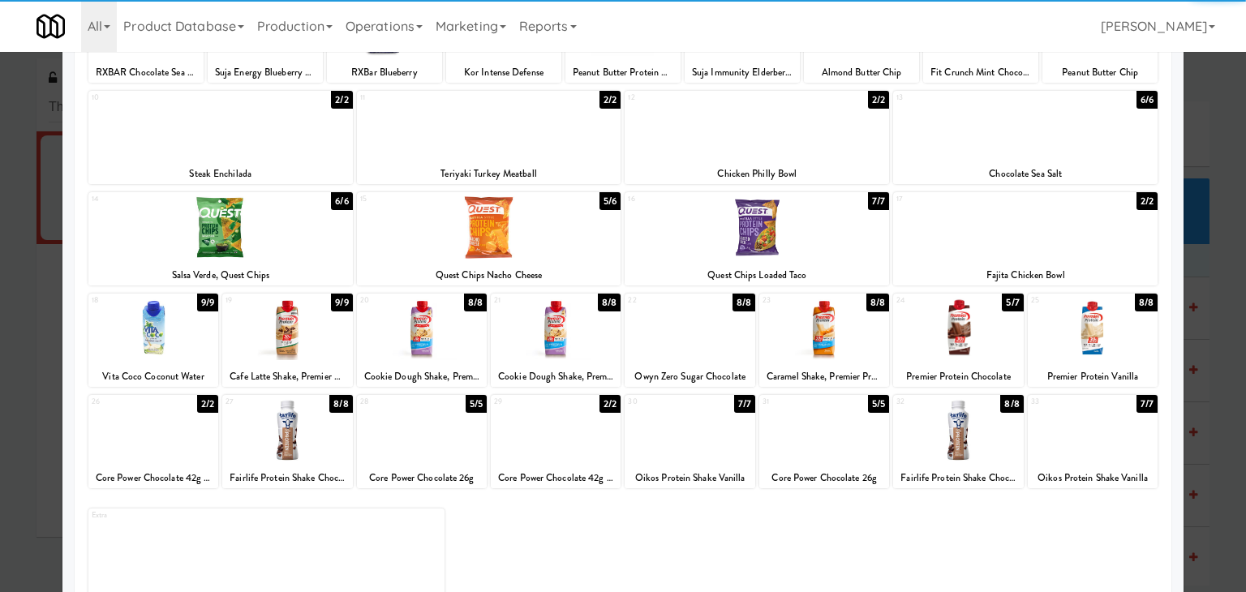
scroll to position [204, 0]
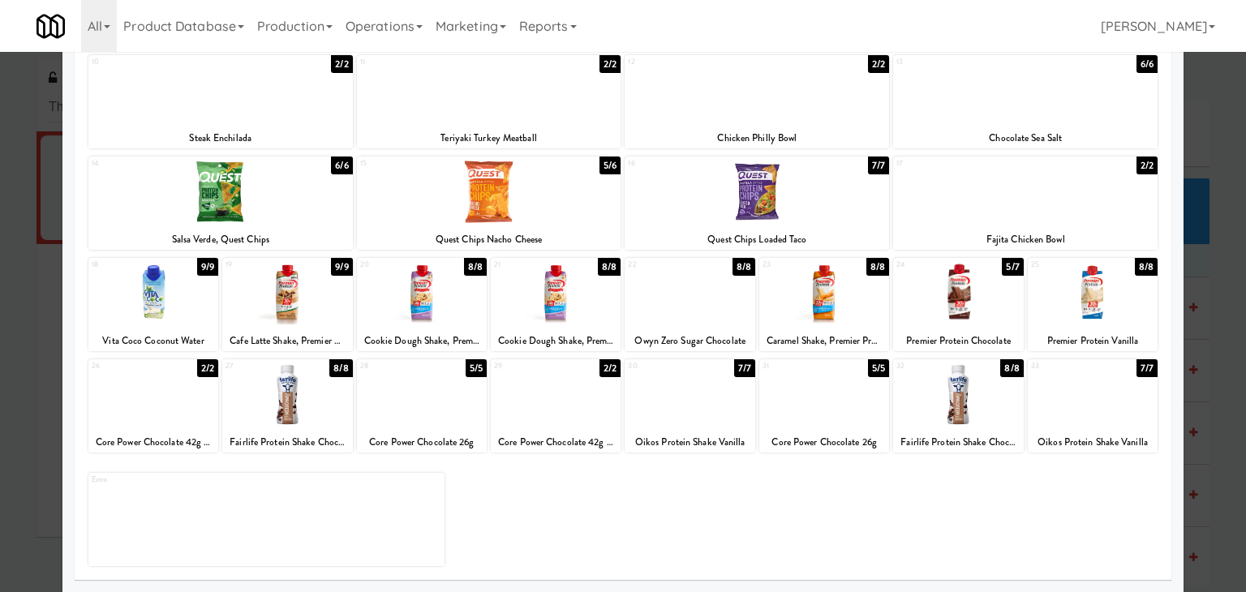
click at [953, 285] on div at bounding box center [958, 293] width 130 height 62
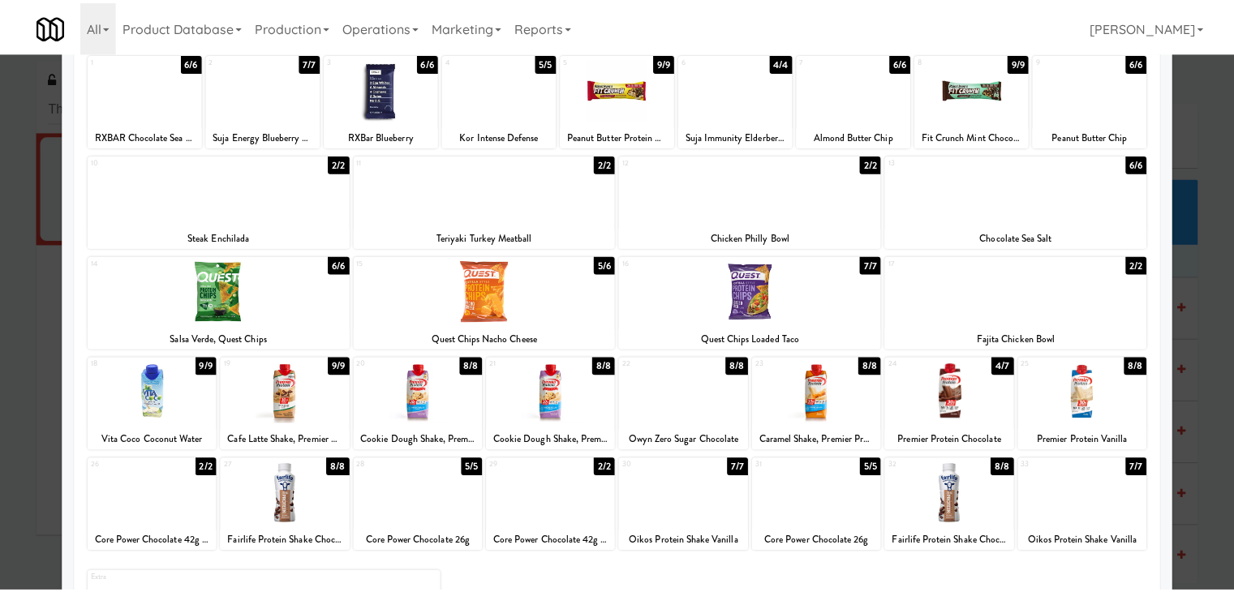
scroll to position [0, 0]
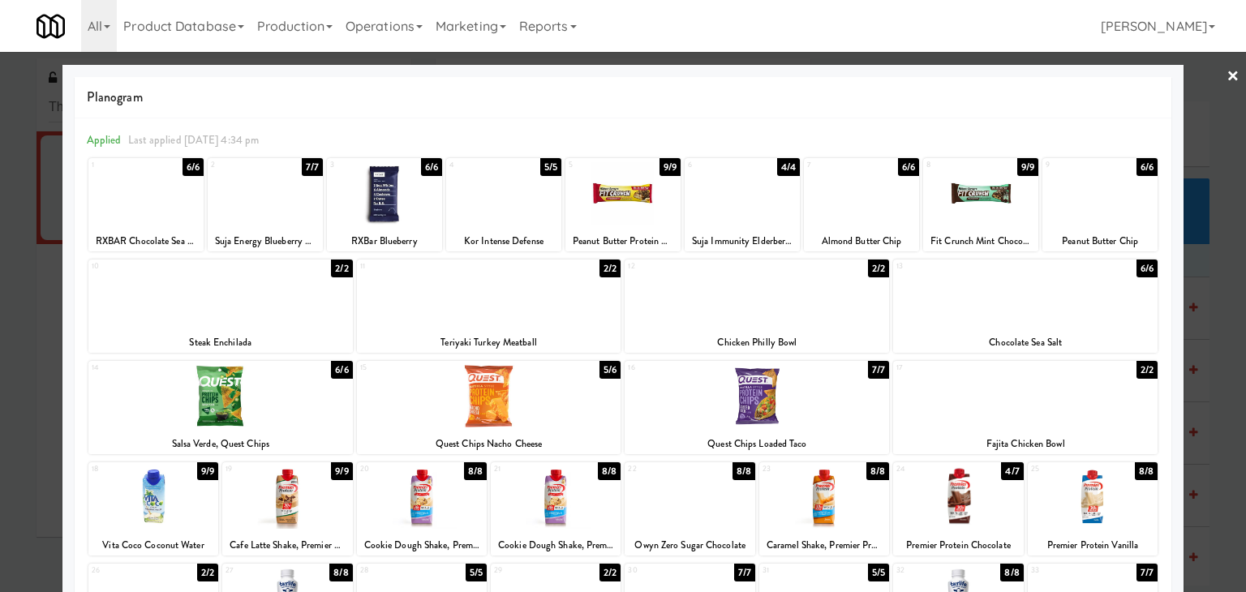
click at [1227, 69] on div at bounding box center [623, 296] width 1246 height 592
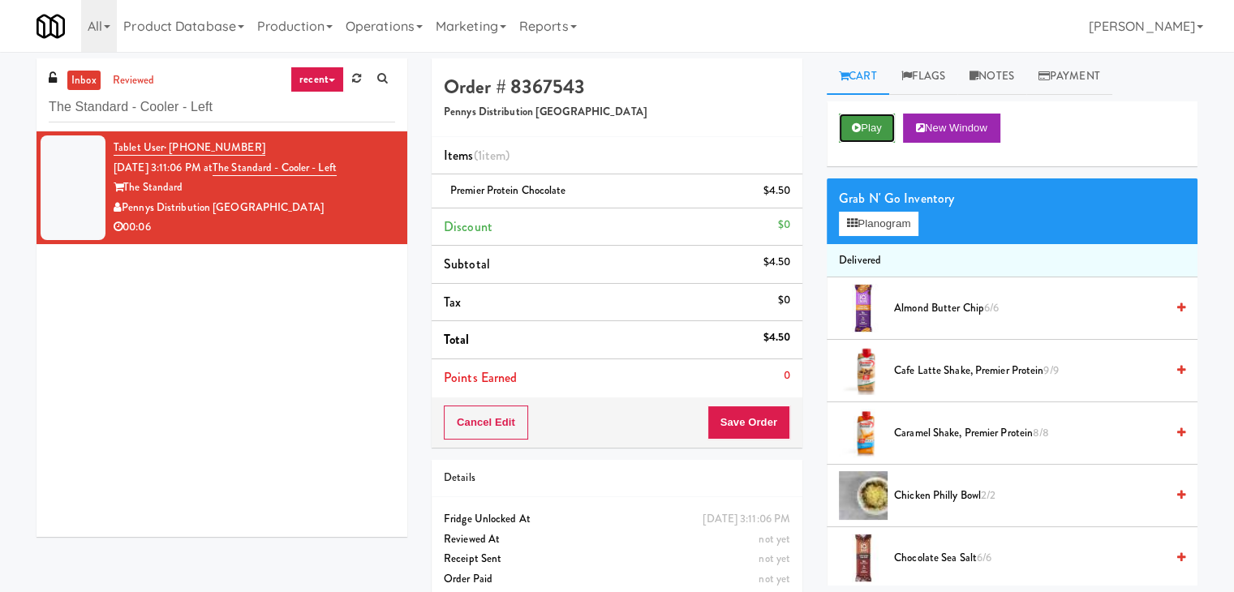
drag, startPoint x: 866, startPoint y: 127, endPoint x: 858, endPoint y: 129, distance: 8.5
click at [866, 127] on button "Play" at bounding box center [867, 128] width 56 height 29
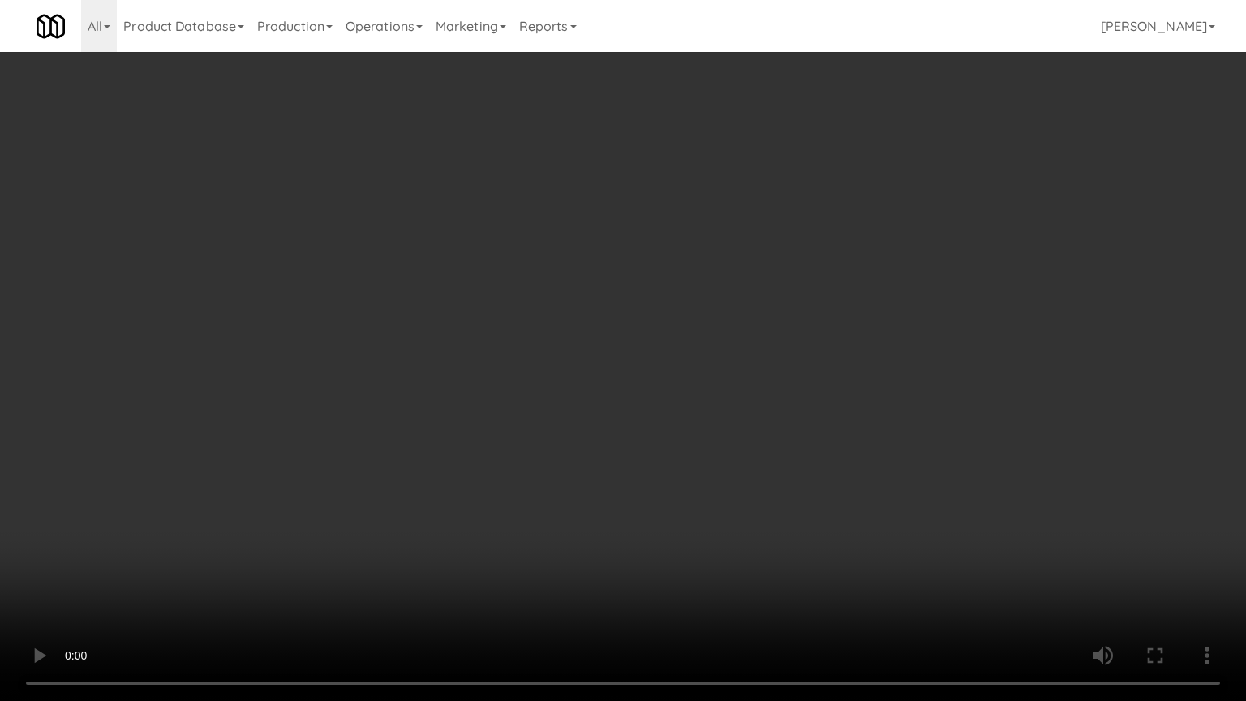
click at [342, 532] on video at bounding box center [623, 350] width 1246 height 701
click at [414, 476] on video at bounding box center [623, 350] width 1246 height 701
click at [420, 493] on video at bounding box center [623, 350] width 1246 height 701
click at [425, 493] on video at bounding box center [623, 350] width 1246 height 701
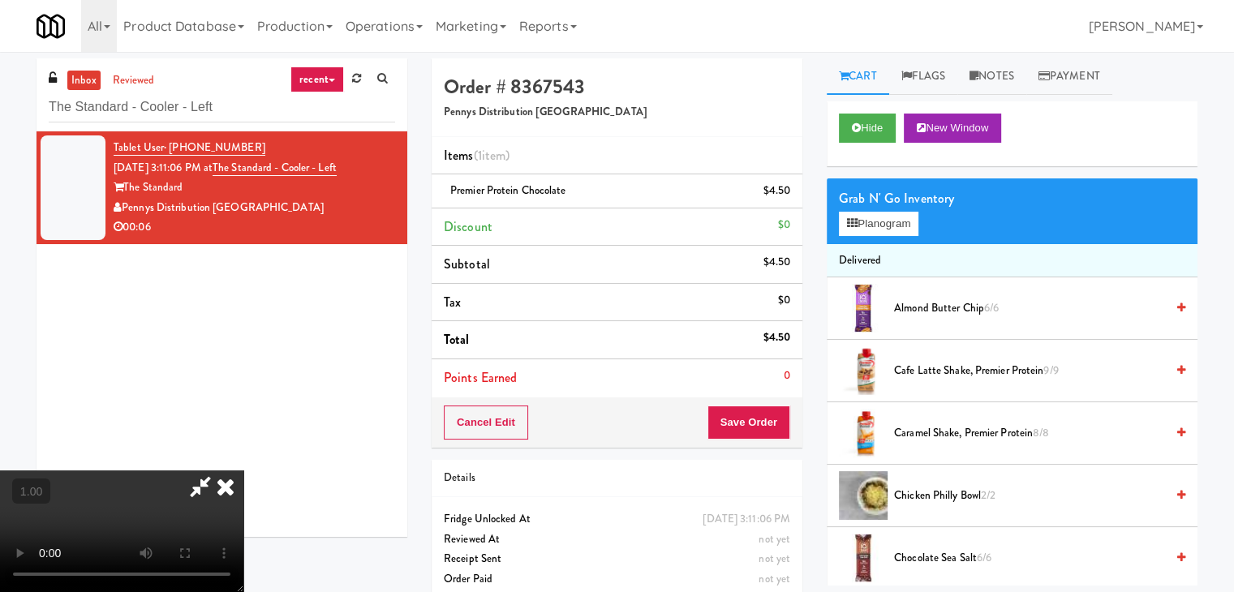
drag, startPoint x: 724, startPoint y: 196, endPoint x: 769, endPoint y: 315, distance: 127.6
click at [243, 471] on icon at bounding box center [226, 487] width 36 height 32
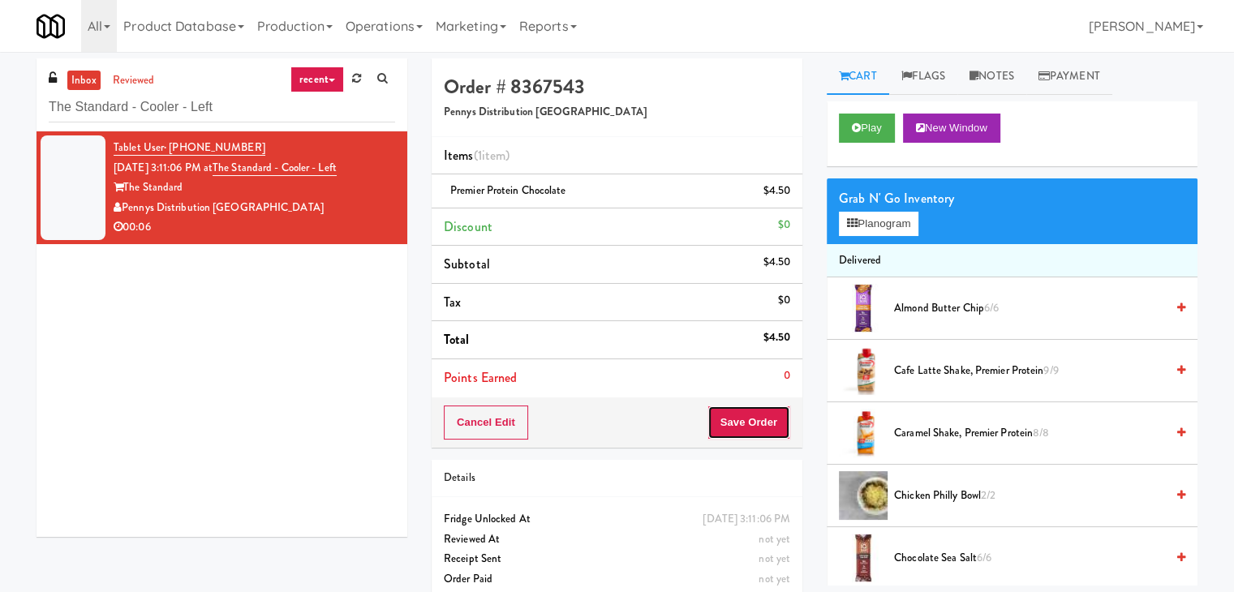
click at [753, 420] on button "Save Order" at bounding box center [749, 423] width 83 height 34
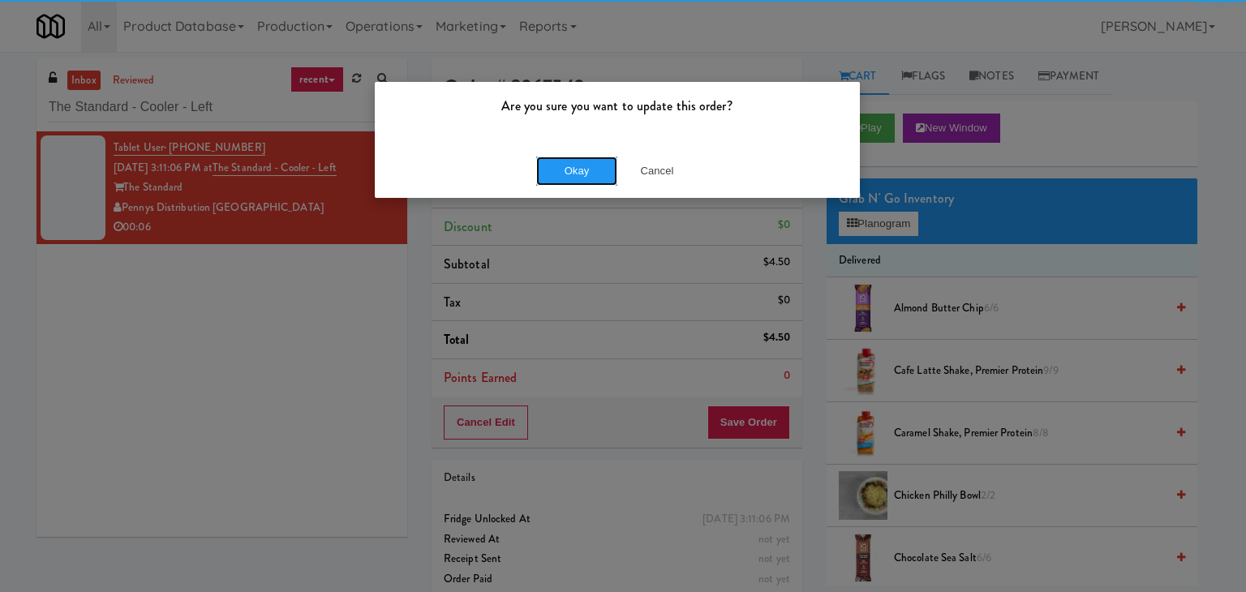
click at [581, 163] on button "Okay" at bounding box center [576, 171] width 81 height 29
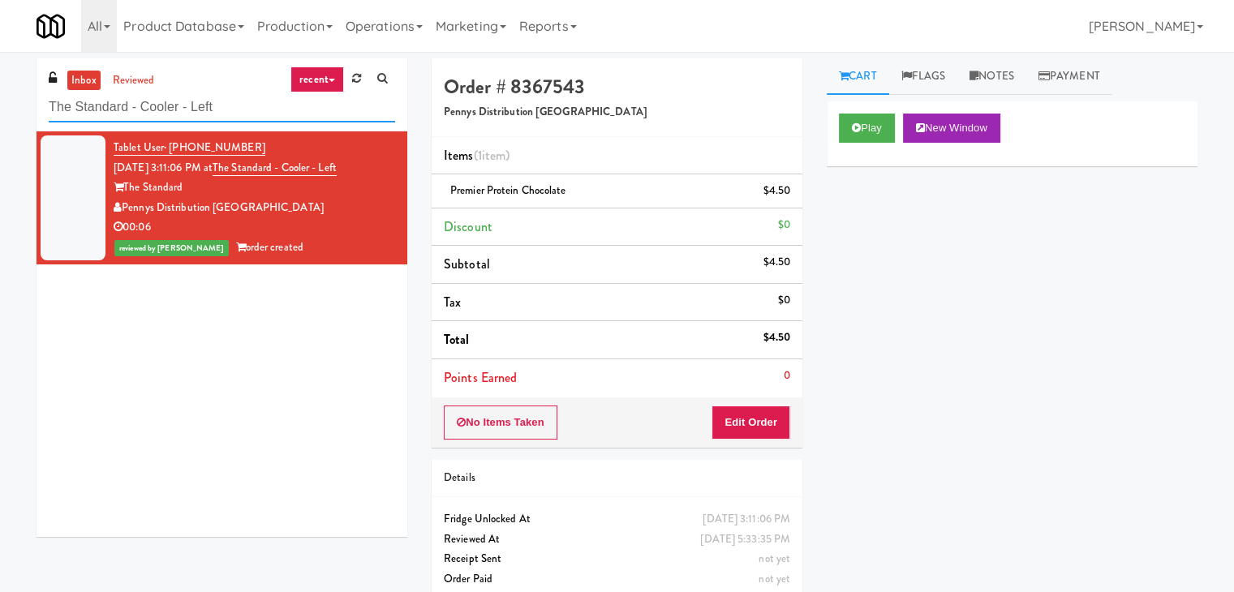
click at [244, 105] on input "The Standard - Cooler - Left" at bounding box center [222, 108] width 346 height 30
paste input "[PERSON_NAME] - Cooler - Righ"
type input "[PERSON_NAME] - Cooler - Right"
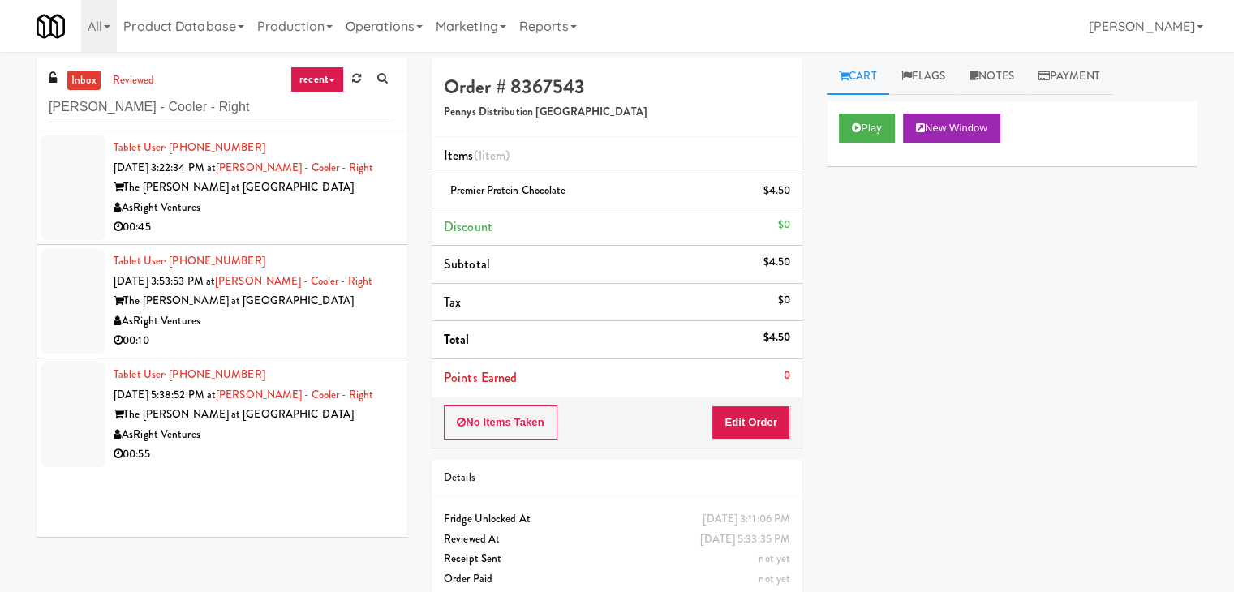
drag, startPoint x: 331, startPoint y: 202, endPoint x: 321, endPoint y: 207, distance: 10.9
click at [331, 203] on div "AsRight Ventures" at bounding box center [255, 208] width 282 height 20
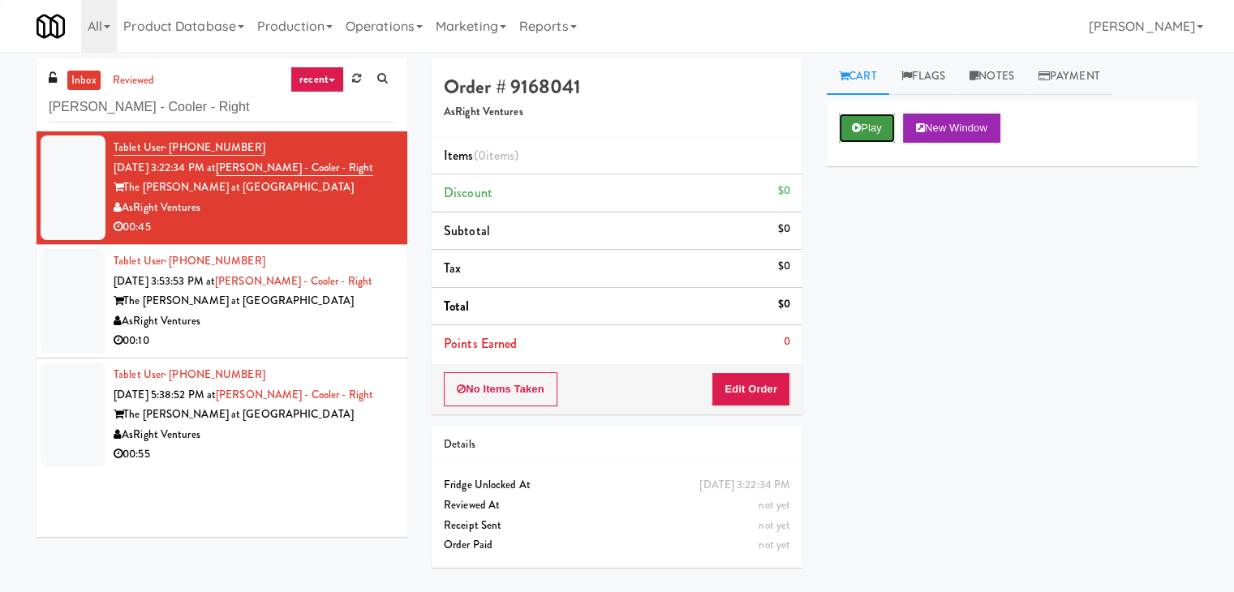
click at [858, 131] on icon at bounding box center [856, 128] width 9 height 11
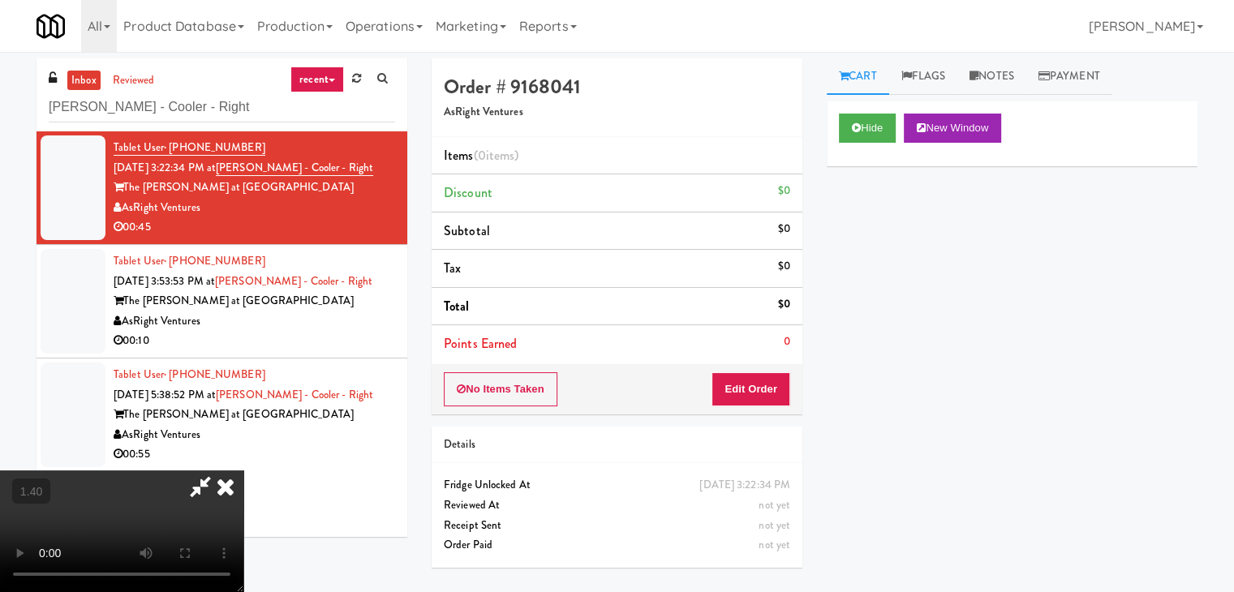
click at [243, 471] on video at bounding box center [121, 532] width 243 height 122
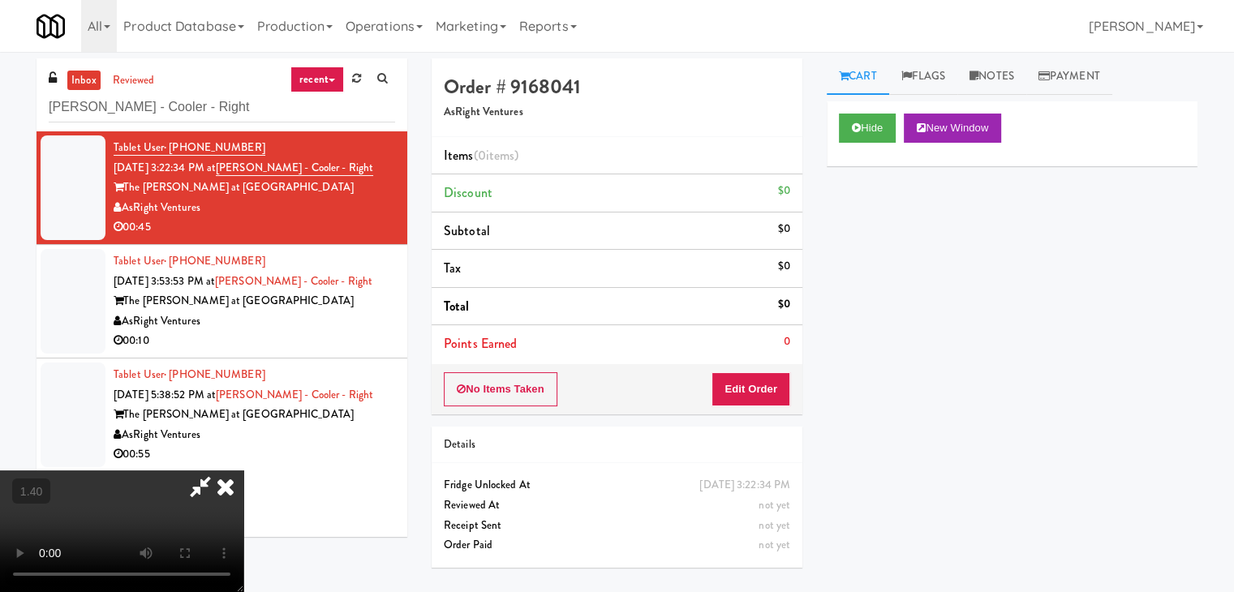
scroll to position [0, 0]
click at [243, 471] on video at bounding box center [121, 532] width 243 height 122
click at [243, 471] on icon at bounding box center [226, 487] width 36 height 32
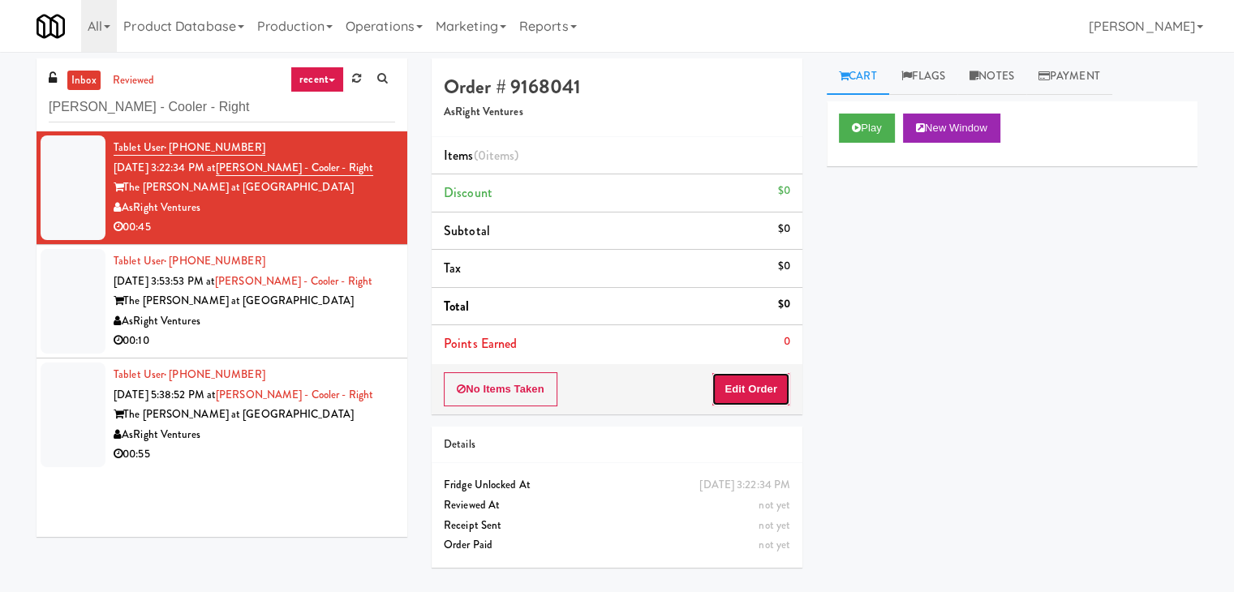
click at [782, 378] on button "Edit Order" at bounding box center [751, 389] width 79 height 34
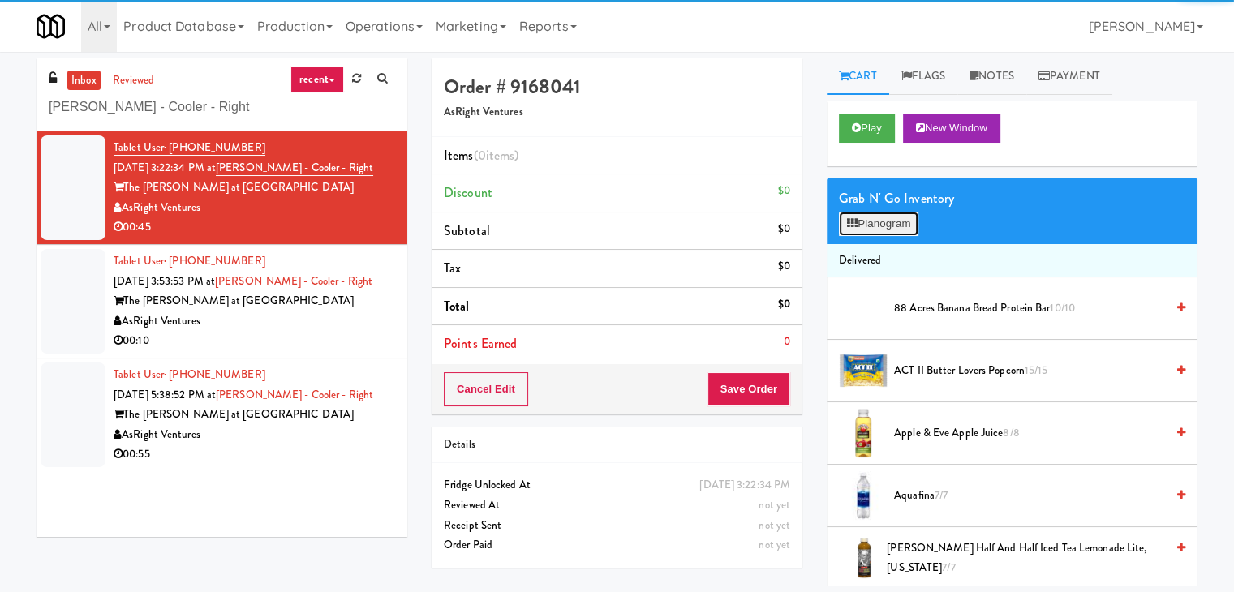
click at [870, 218] on button "Planogram" at bounding box center [879, 224] width 80 height 24
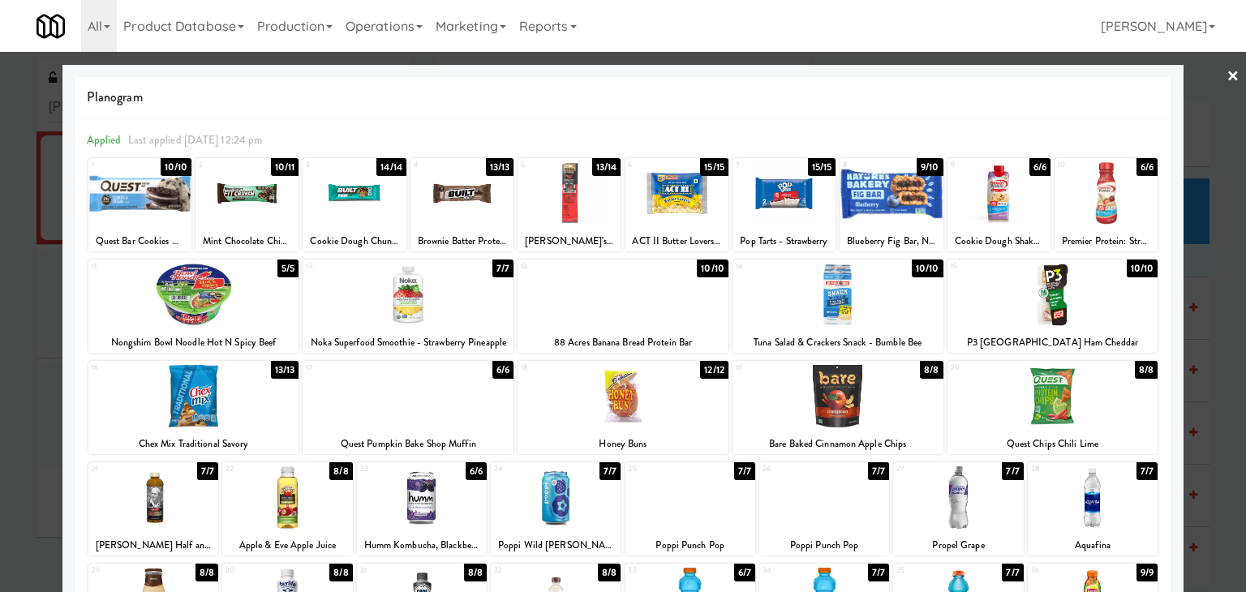
scroll to position [81, 0]
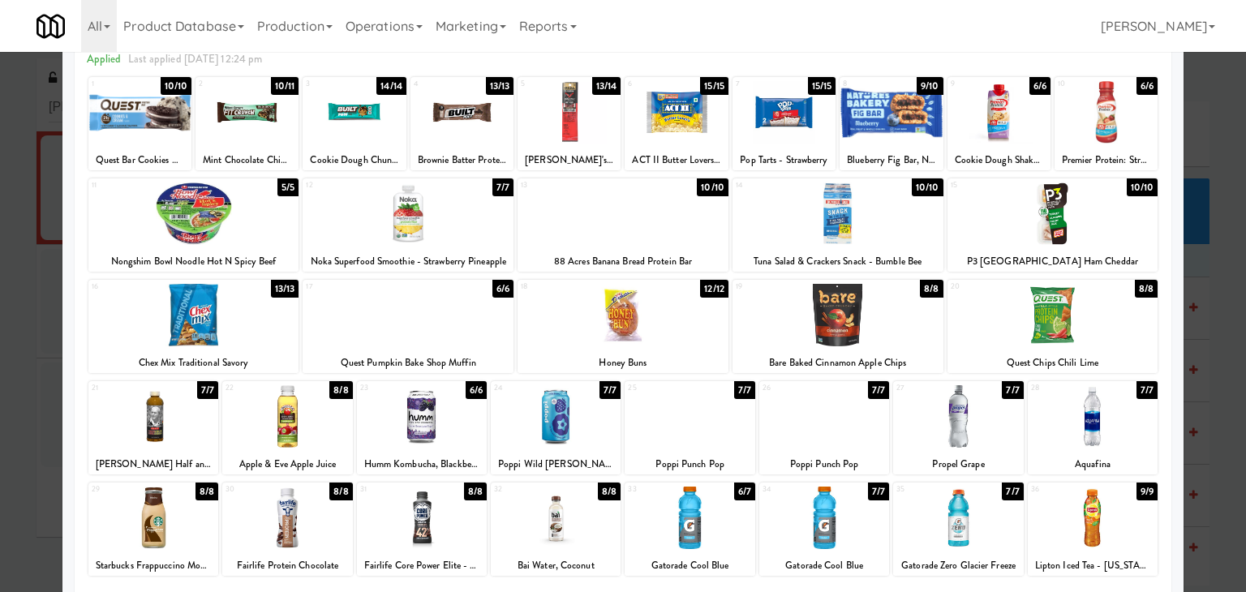
click at [649, 315] on div at bounding box center [623, 315] width 211 height 62
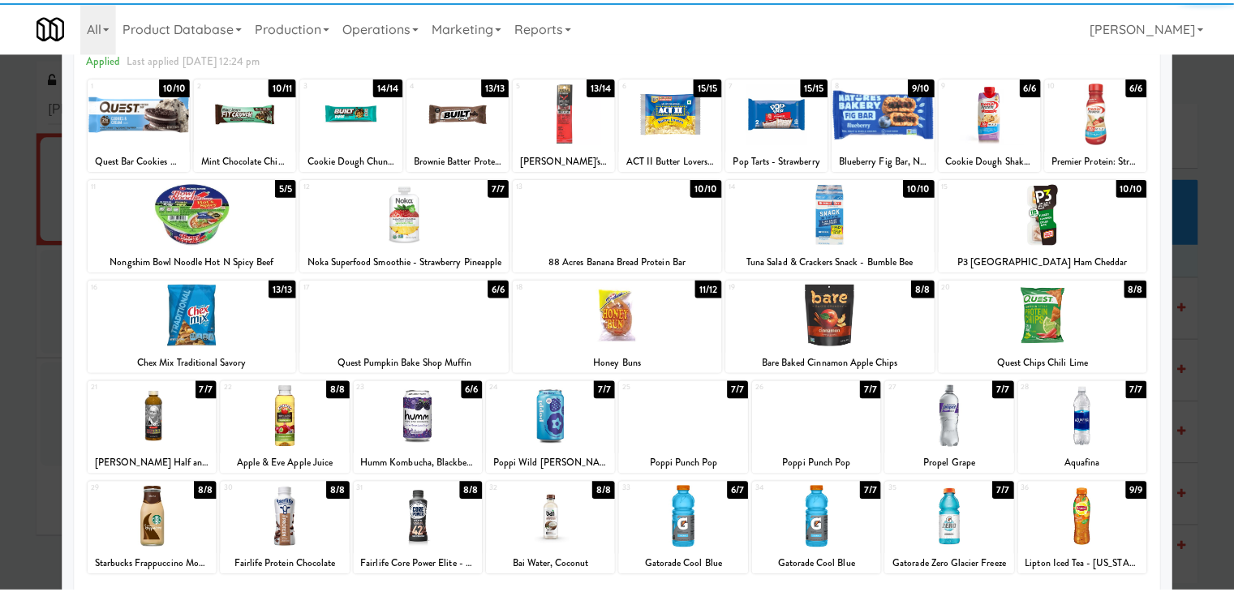
scroll to position [0, 0]
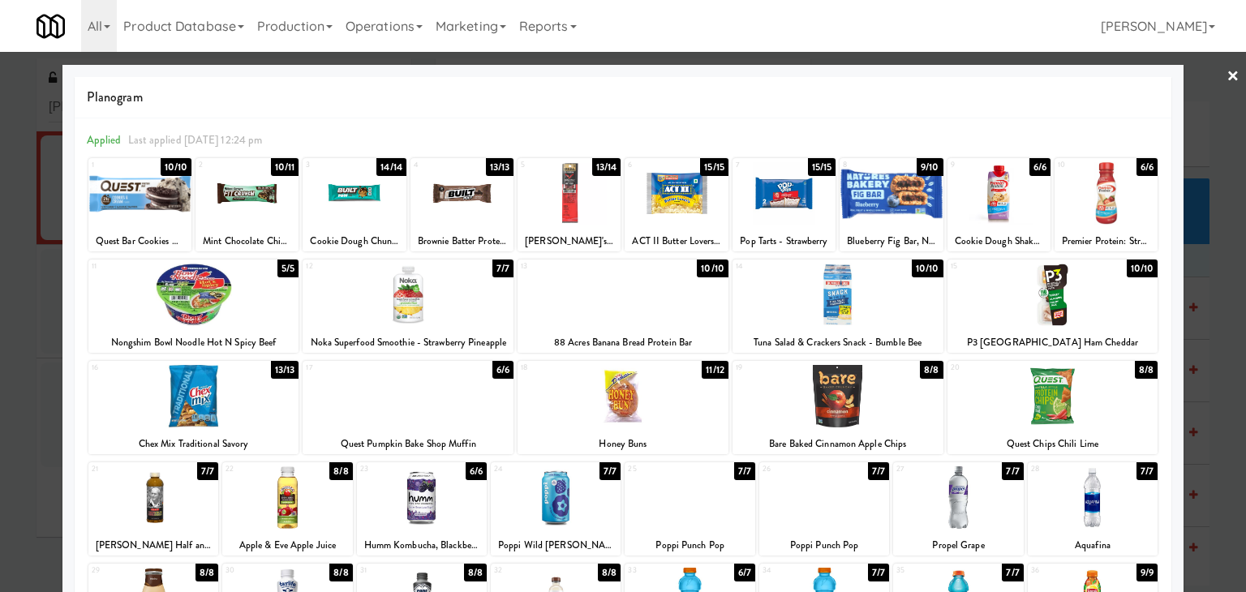
click at [773, 206] on div at bounding box center [784, 193] width 103 height 62
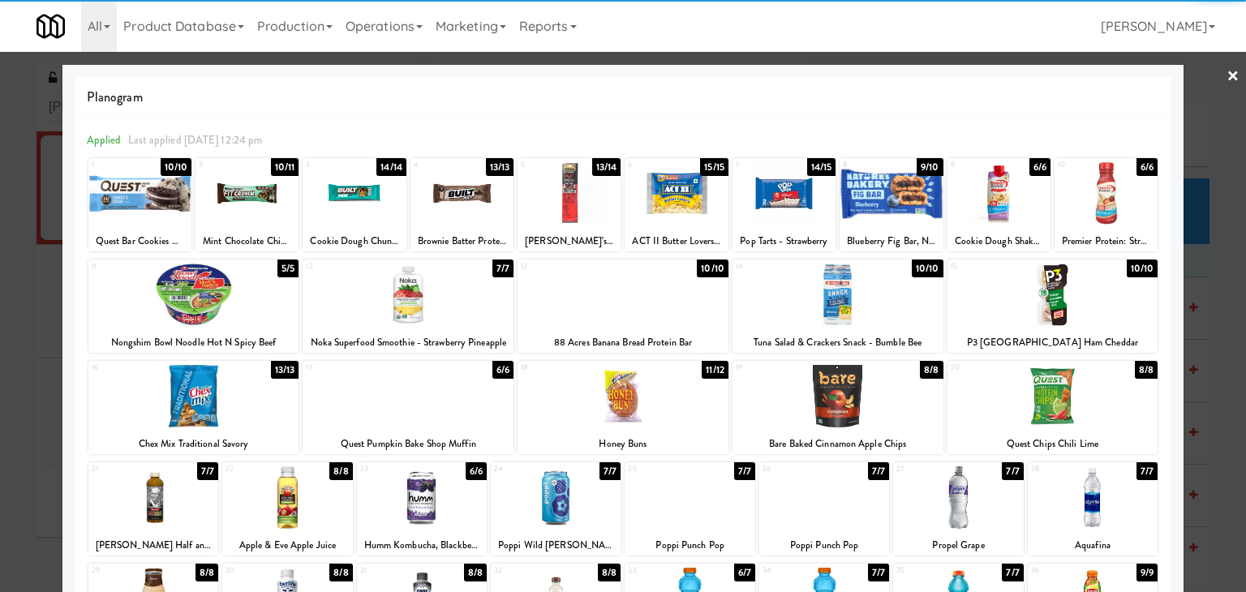
click at [1227, 74] on link "×" at bounding box center [1233, 77] width 13 height 50
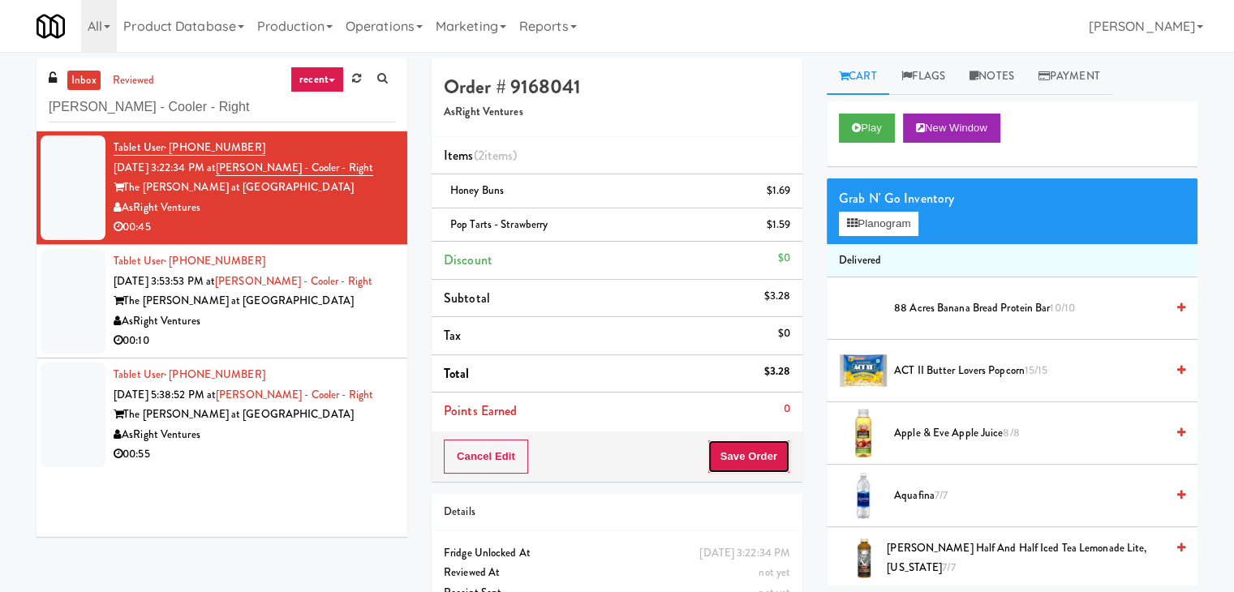
click at [726, 468] on button "Save Order" at bounding box center [749, 457] width 83 height 34
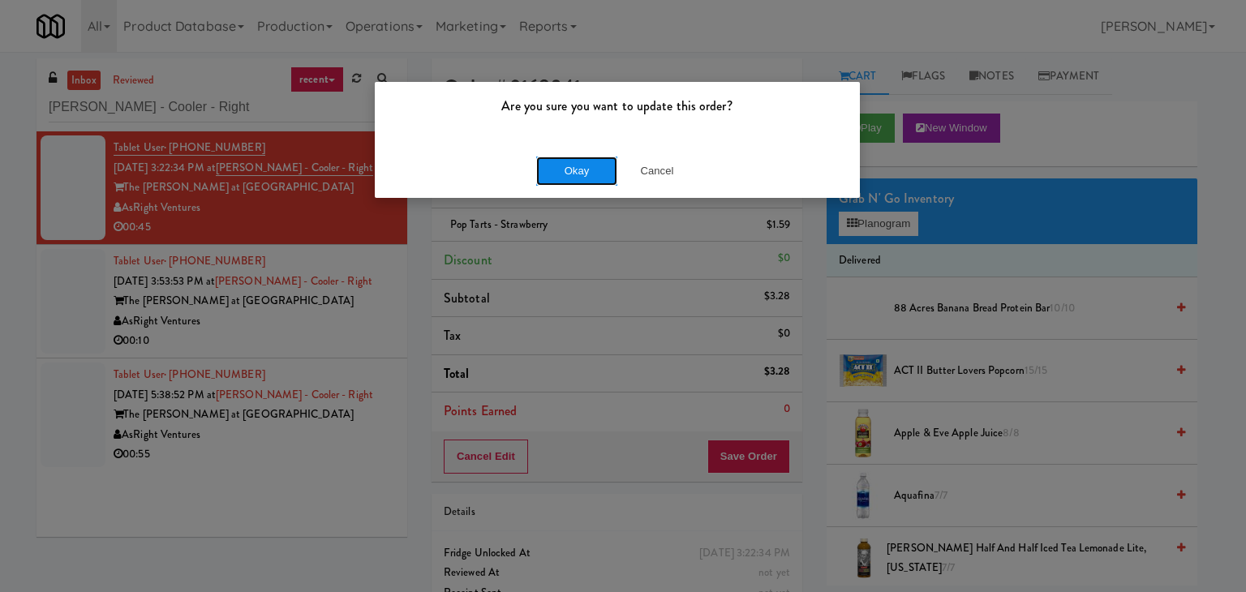
click at [584, 164] on button "Okay" at bounding box center [576, 171] width 81 height 29
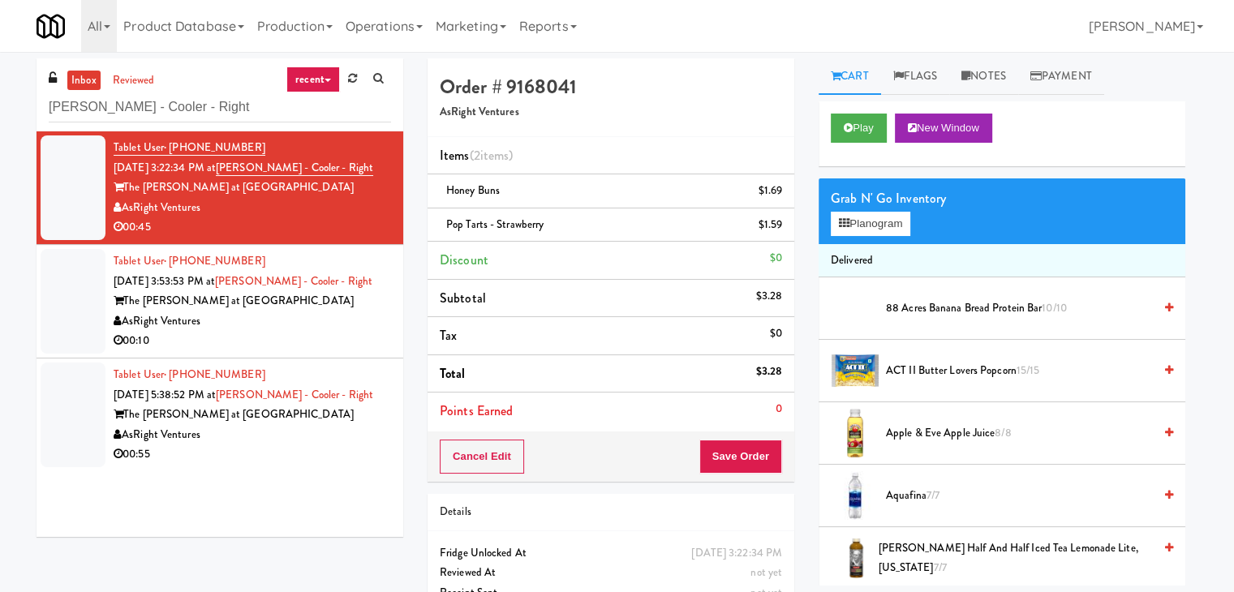
click at [328, 349] on div "00:10" at bounding box center [253, 341] width 278 height 20
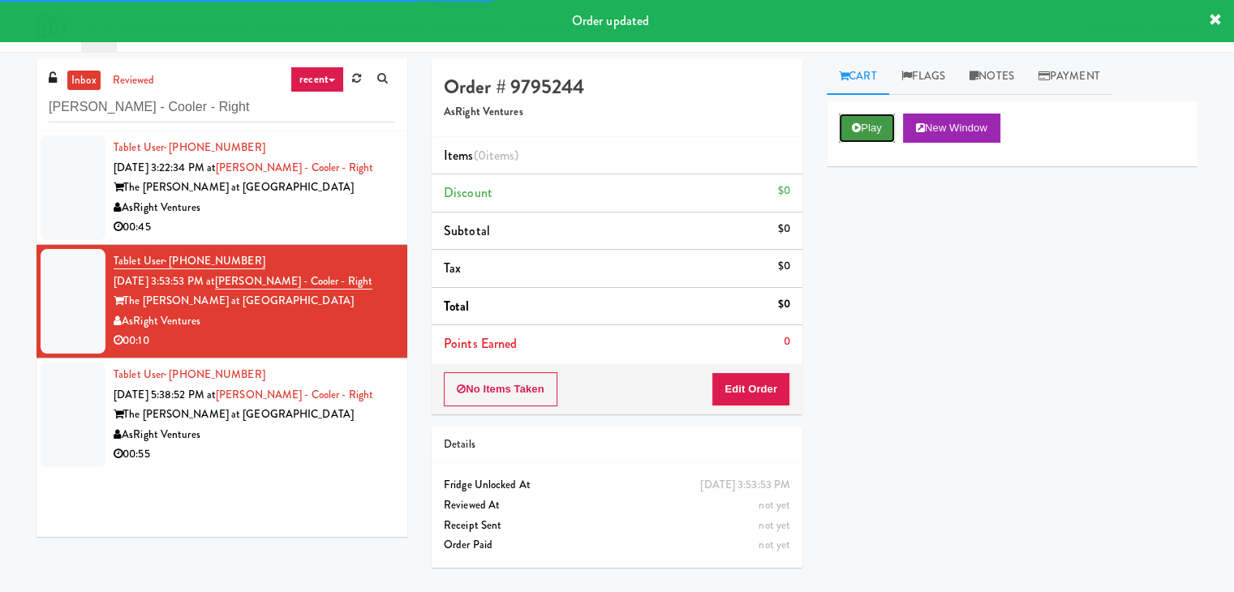
click at [869, 114] on button "Play" at bounding box center [867, 128] width 56 height 29
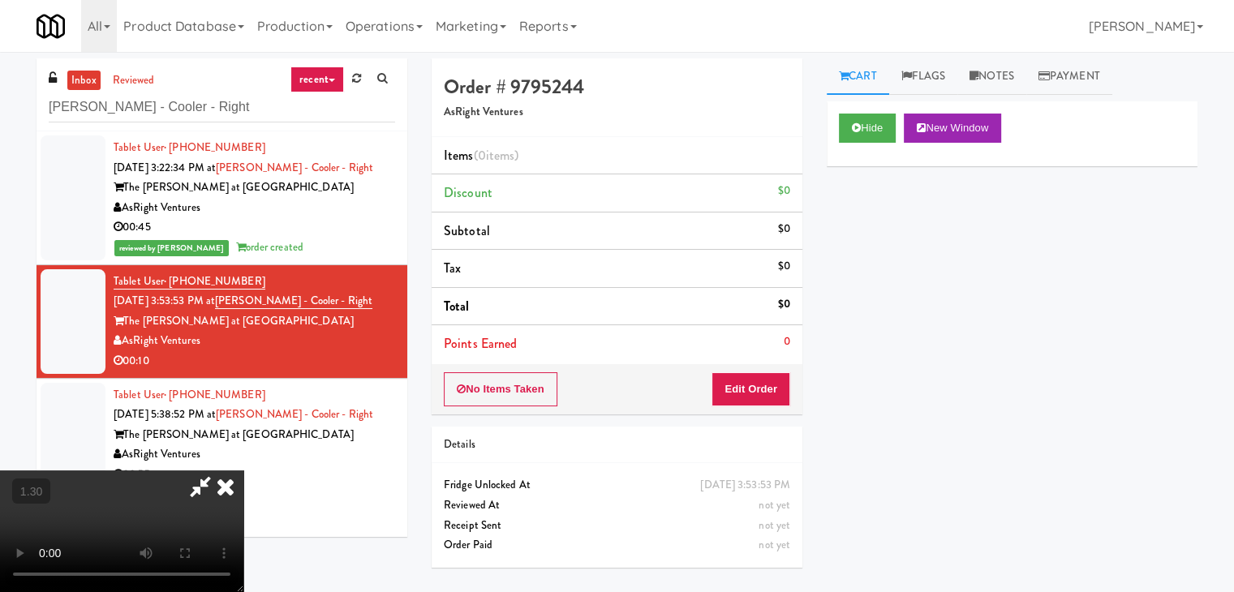
click at [243, 471] on video at bounding box center [121, 532] width 243 height 122
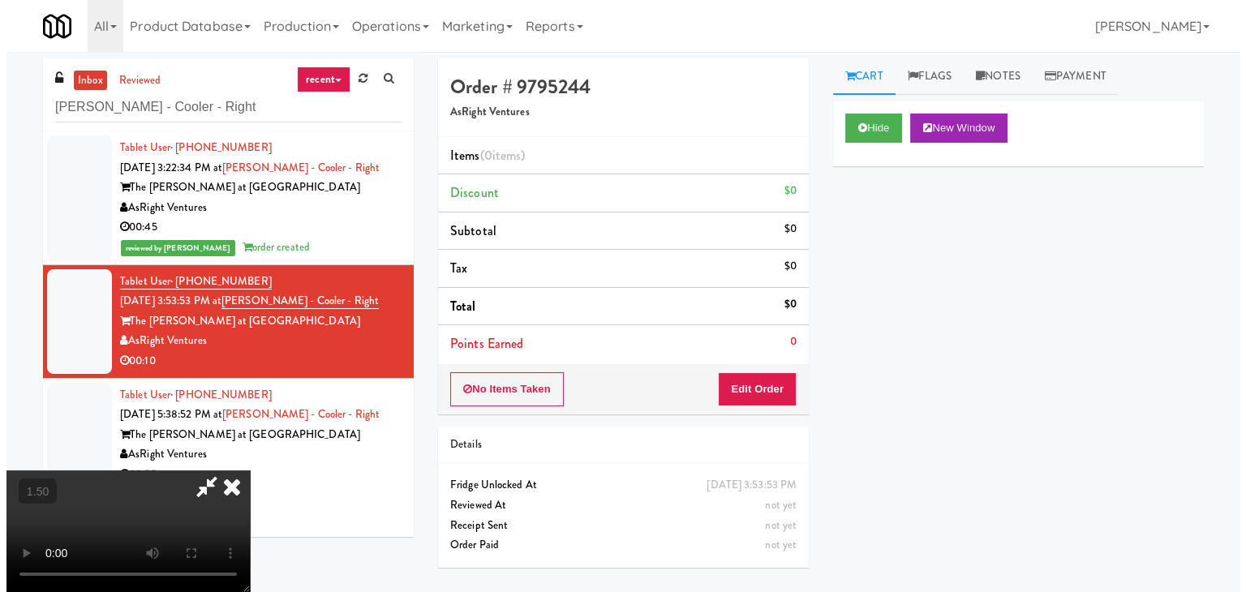
scroll to position [0, 0]
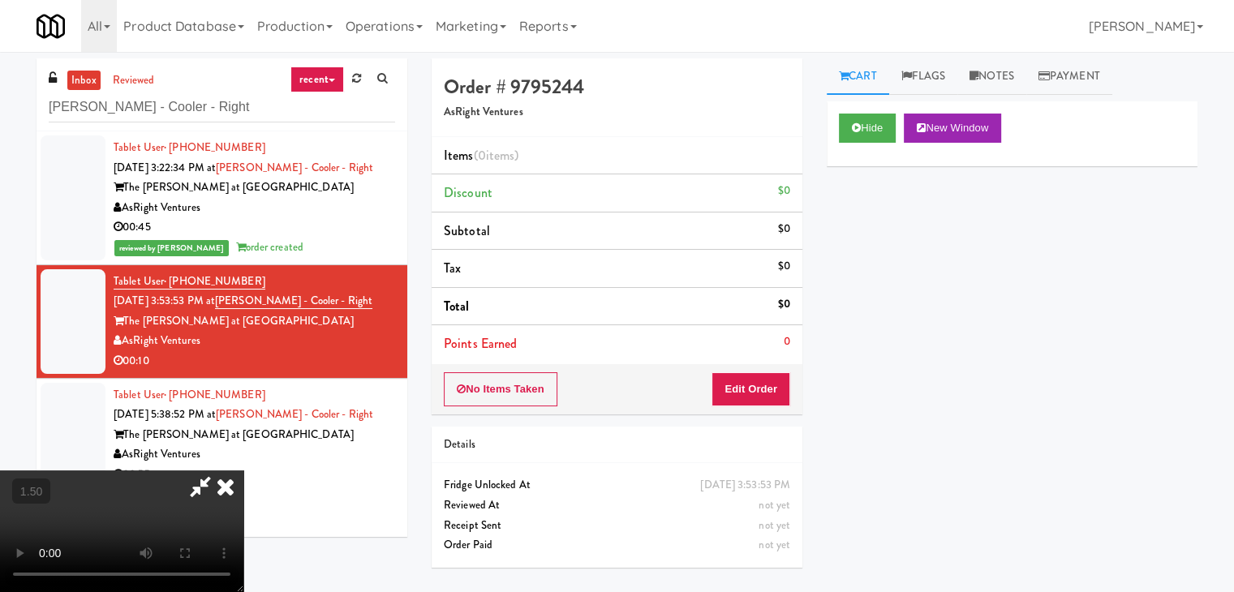
click at [243, 471] on icon at bounding box center [226, 487] width 36 height 32
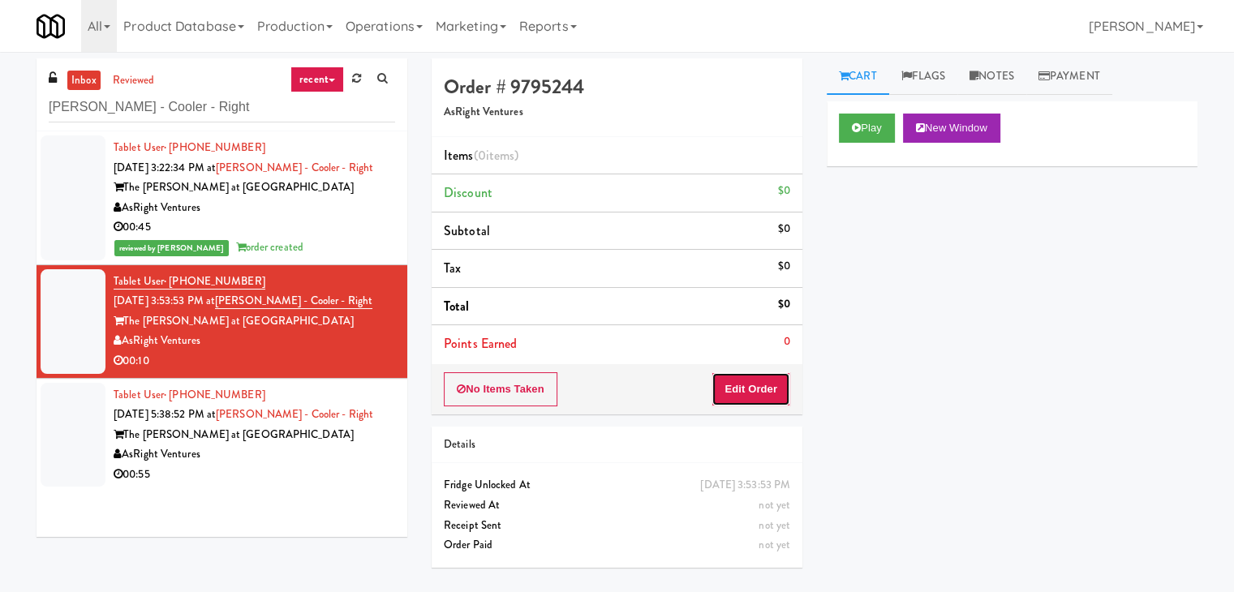
click at [755, 378] on button "Edit Order" at bounding box center [751, 389] width 79 height 34
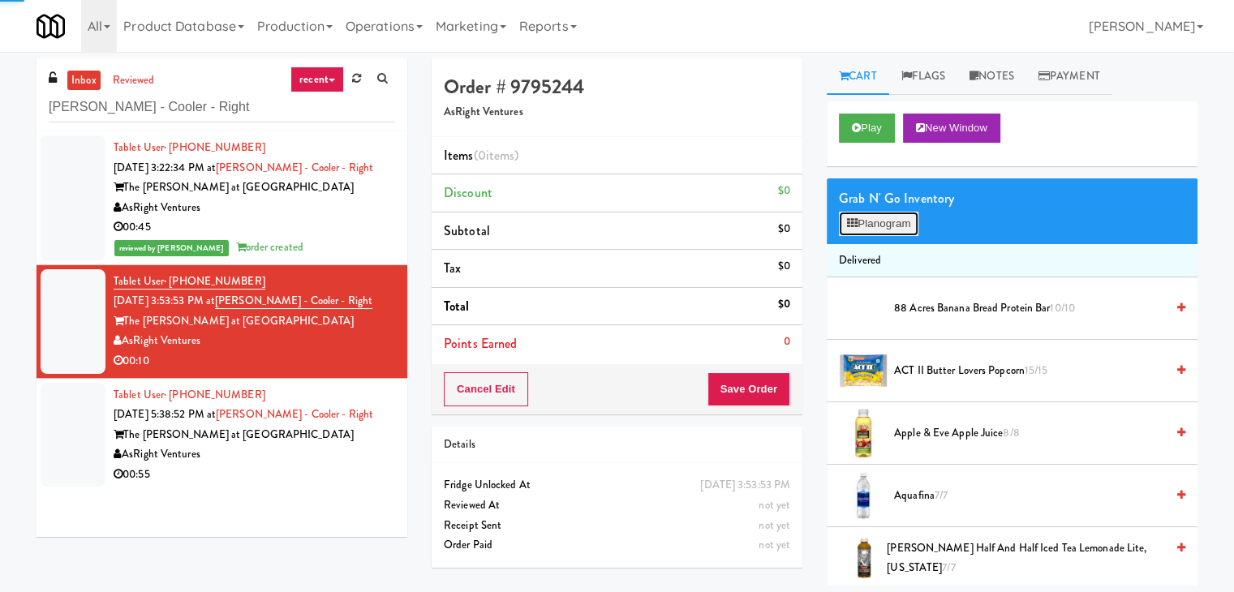
click at [876, 224] on button "Planogram" at bounding box center [879, 224] width 80 height 24
